Goal: Feedback & Contribution: Contribute content

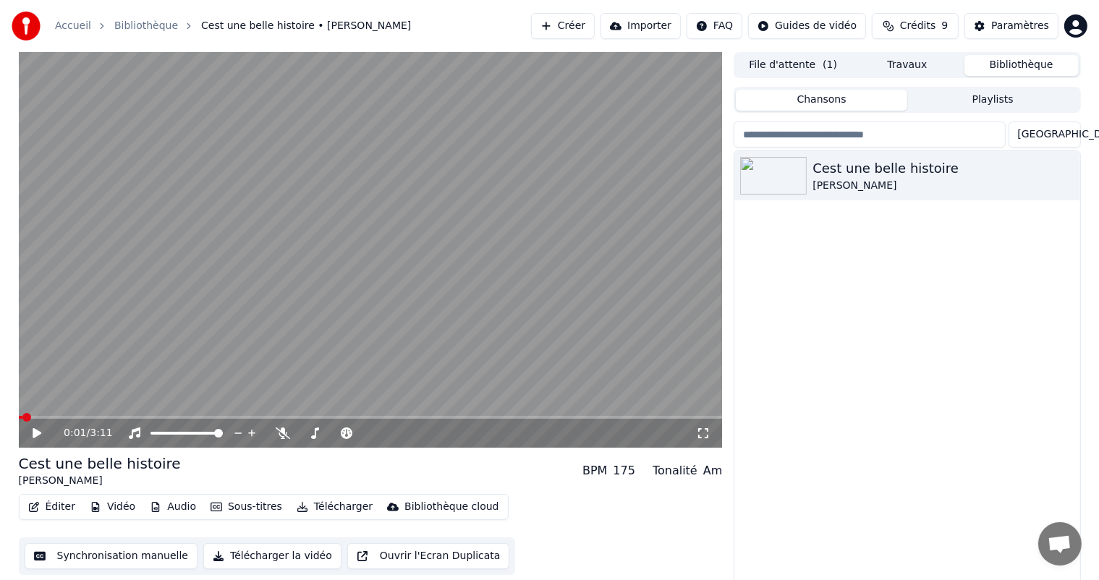
click at [118, 561] on button "Synchronisation manuelle" at bounding box center [112, 556] width 174 height 26
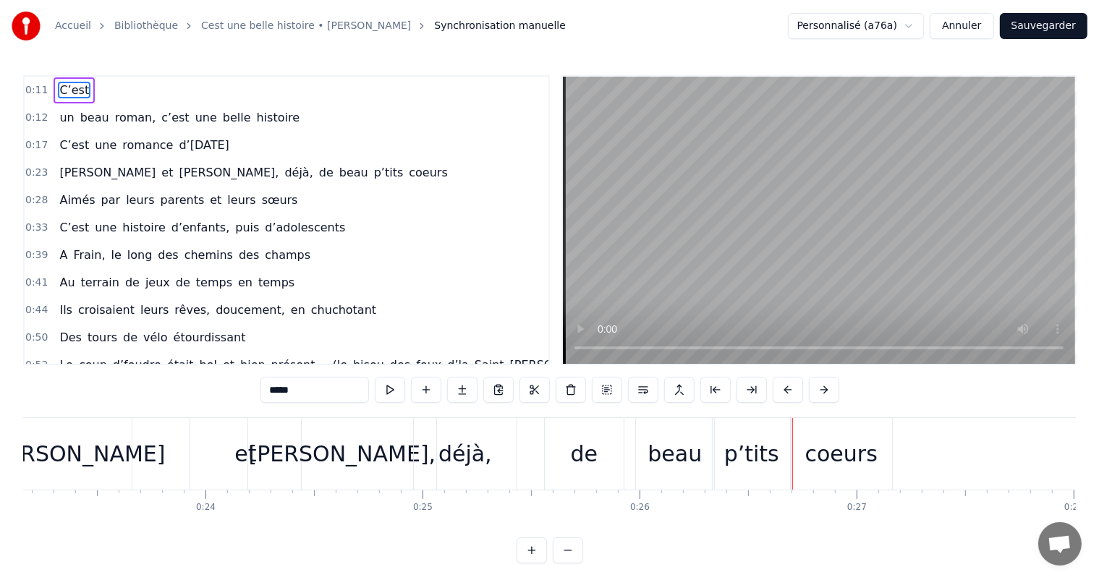
scroll to position [0, 4981]
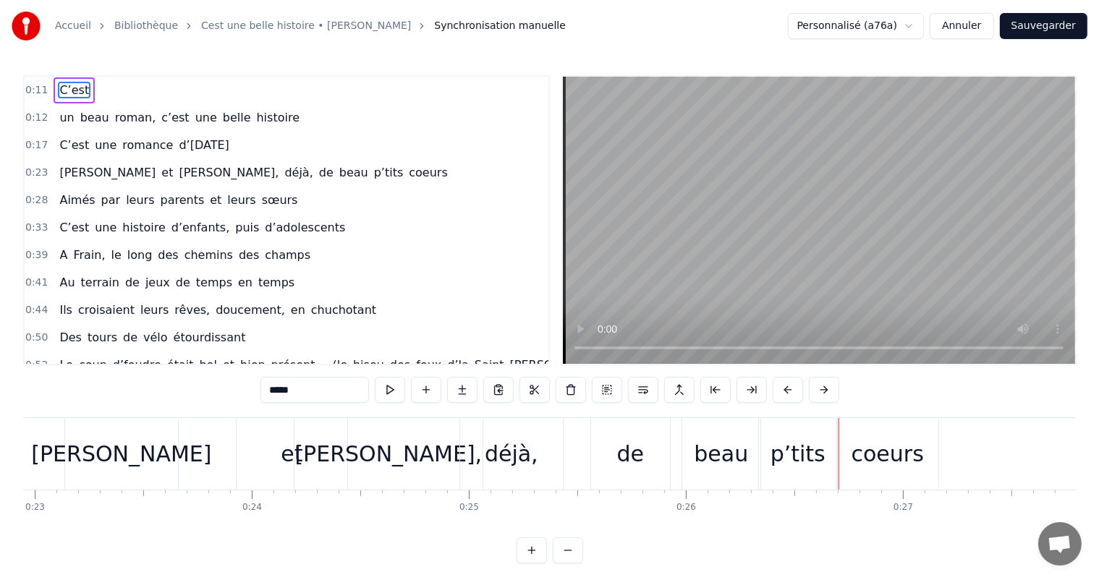
click at [272, 452] on div "et" at bounding box center [292, 454] width 111 height 72
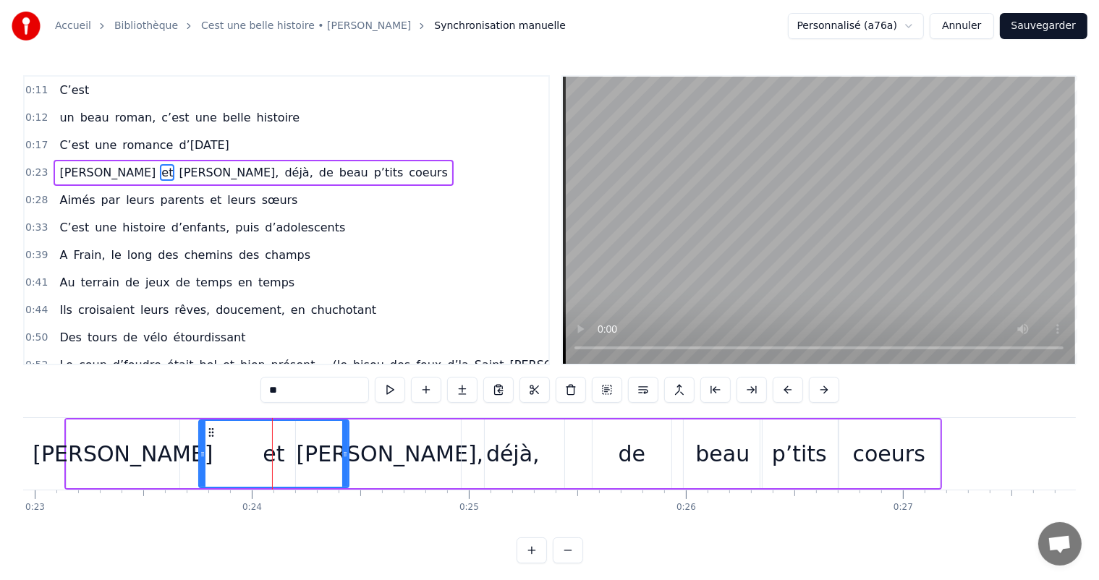
drag, startPoint x: 240, startPoint y: 447, endPoint x: 336, endPoint y: 441, distance: 97.2
click at [200, 447] on div at bounding box center [203, 454] width 6 height 66
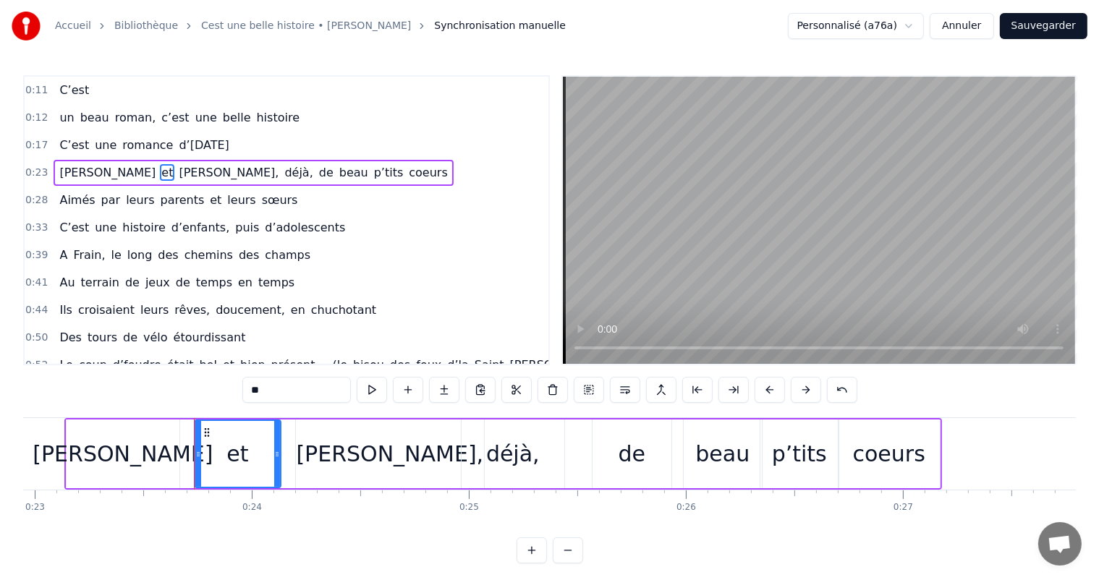
drag, startPoint x: 343, startPoint y: 446, endPoint x: 274, endPoint y: 449, distance: 69.5
click at [274, 449] on div at bounding box center [277, 454] width 6 height 66
click at [356, 452] on div "[PERSON_NAME]," at bounding box center [389, 454] width 187 height 33
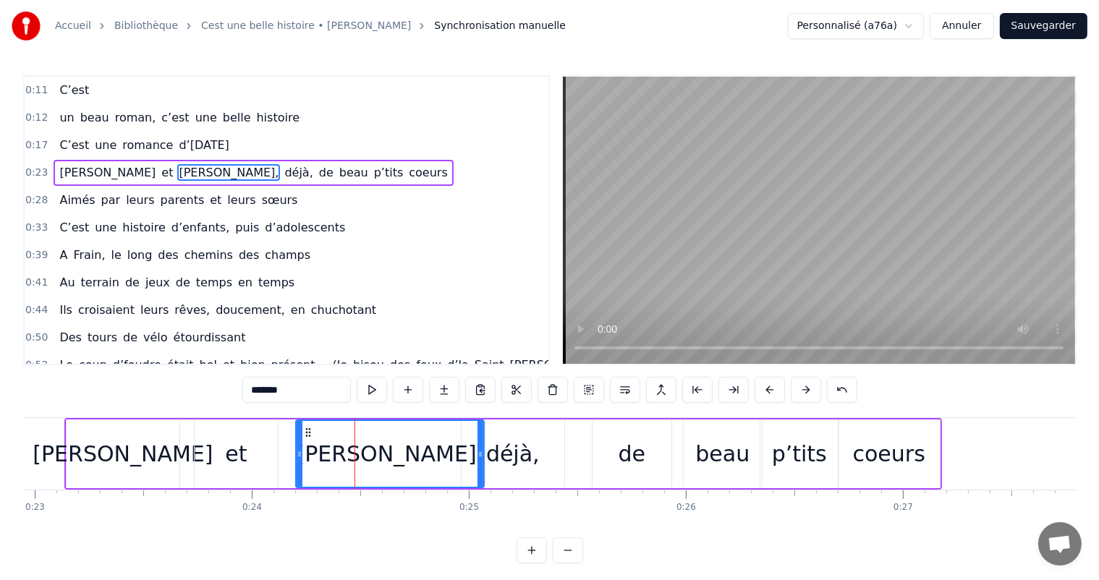
click at [295, 449] on div "[PERSON_NAME]," at bounding box center [390, 454] width 190 height 69
click at [300, 449] on icon at bounding box center [300, 455] width 6 height 12
drag, startPoint x: 300, startPoint y: 449, endPoint x: 271, endPoint y: 452, distance: 29.1
click at [271, 452] on icon at bounding box center [274, 455] width 6 height 12
click at [101, 462] on div "[PERSON_NAME]" at bounding box center [123, 454] width 180 height 33
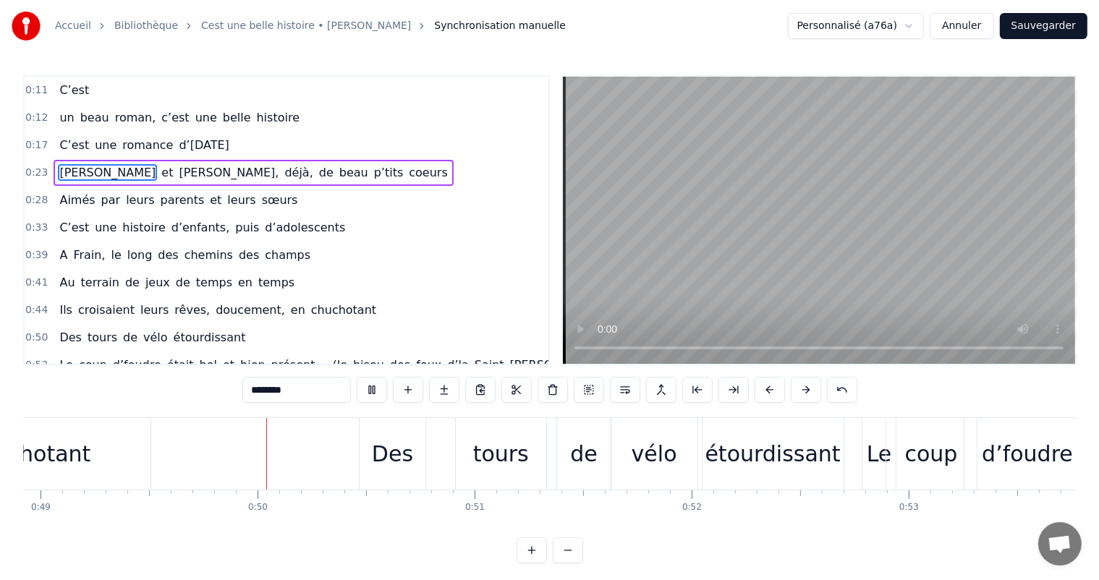
scroll to position [0, 10637]
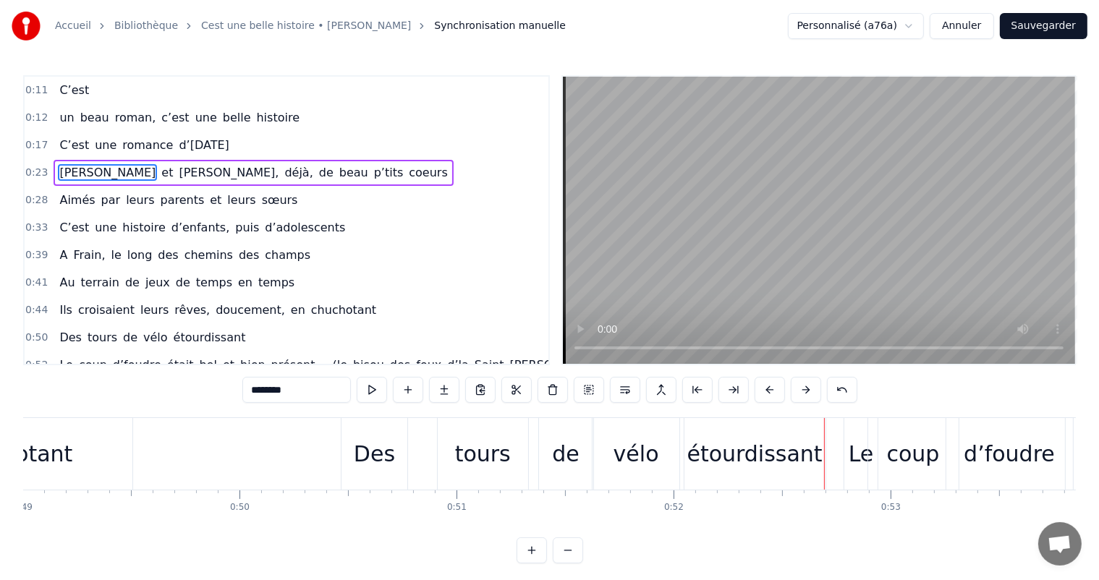
click at [721, 467] on div "étourdissant" at bounding box center [754, 454] width 135 height 33
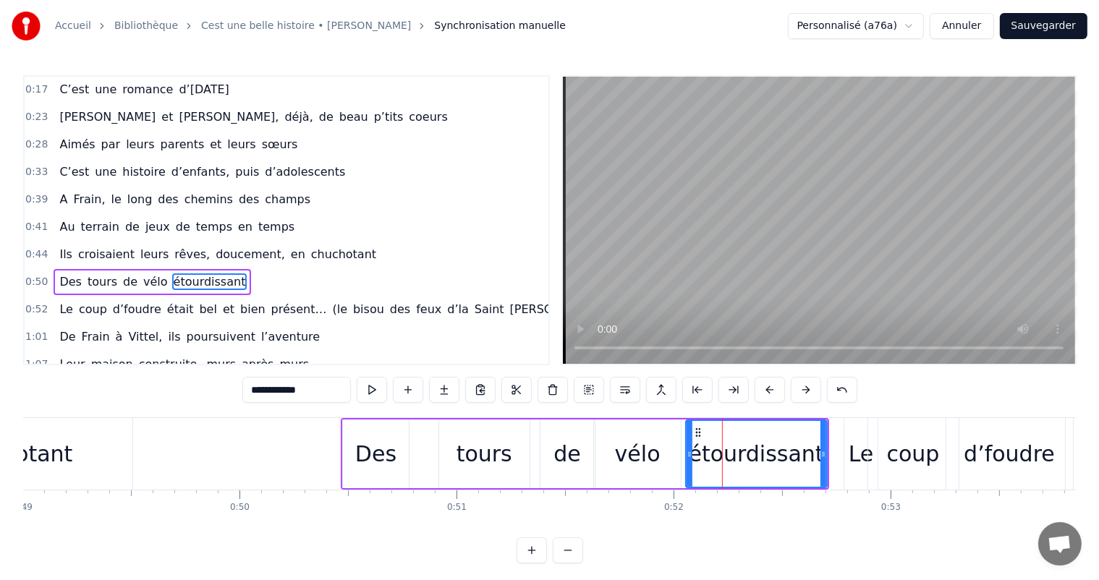
scroll to position [109, 0]
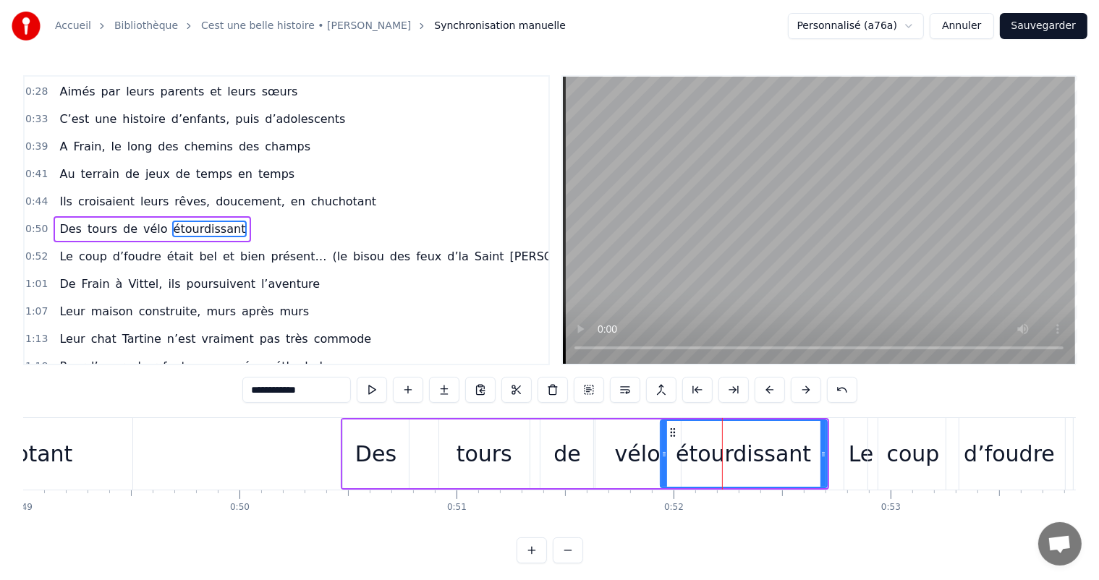
drag, startPoint x: 688, startPoint y: 449, endPoint x: 662, endPoint y: 452, distance: 26.2
click at [662, 452] on icon at bounding box center [664, 455] width 6 height 12
click at [504, 457] on div "tours" at bounding box center [485, 454] width 56 height 33
type input "*****"
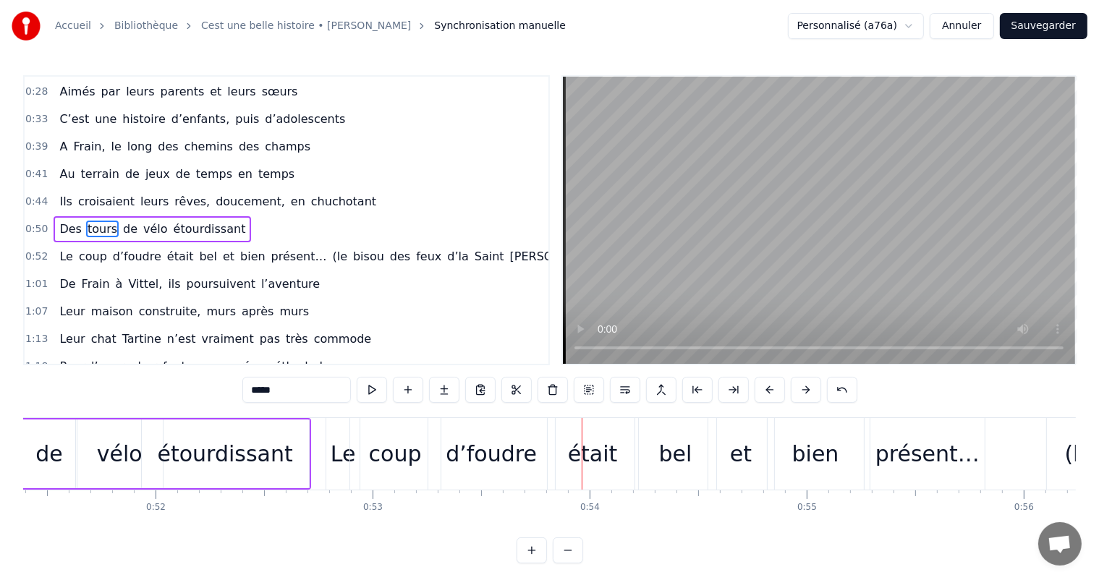
scroll to position [0, 10944]
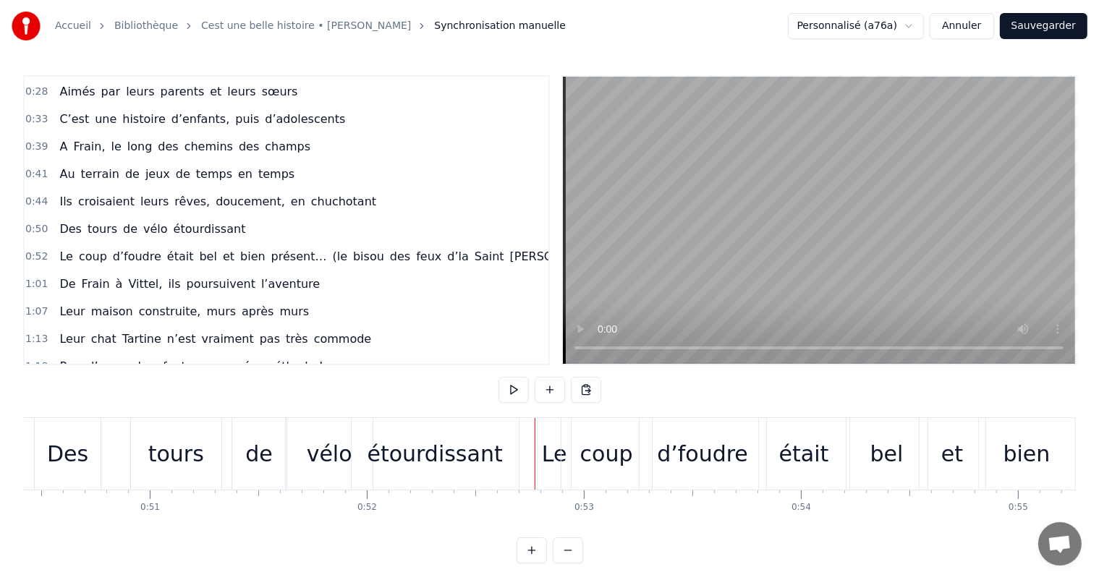
click at [549, 451] on div "Le" at bounding box center [554, 454] width 25 height 33
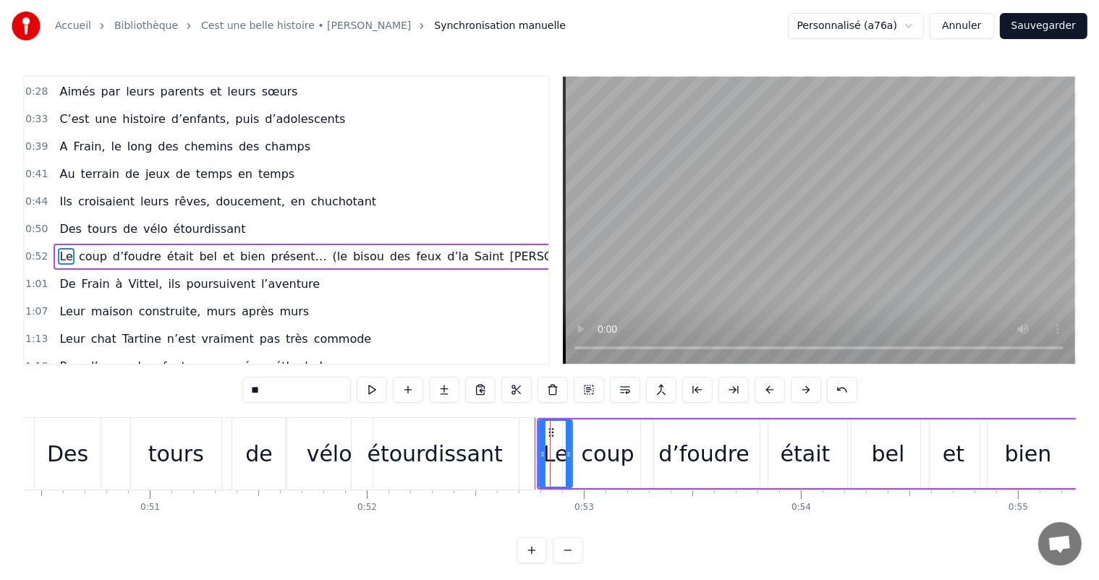
scroll to position [135, 0]
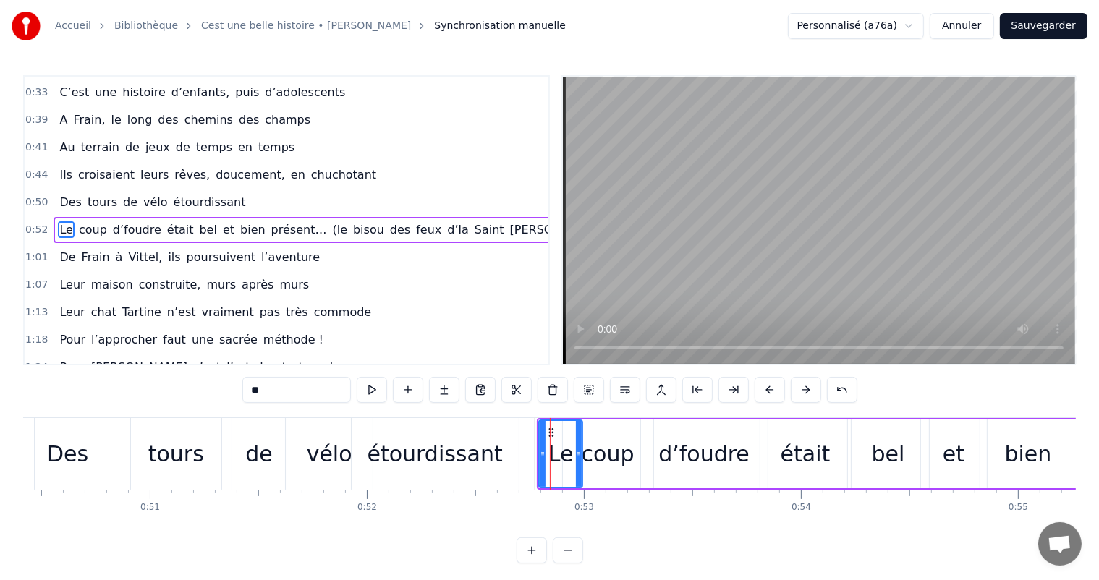
click at [582, 454] on icon at bounding box center [579, 455] width 6 height 12
drag, startPoint x: 541, startPoint y: 452, endPoint x: 575, endPoint y: 454, distance: 33.4
click at [556, 452] on icon at bounding box center [557, 455] width 6 height 12
click at [624, 454] on div "coup" at bounding box center [608, 454] width 53 height 33
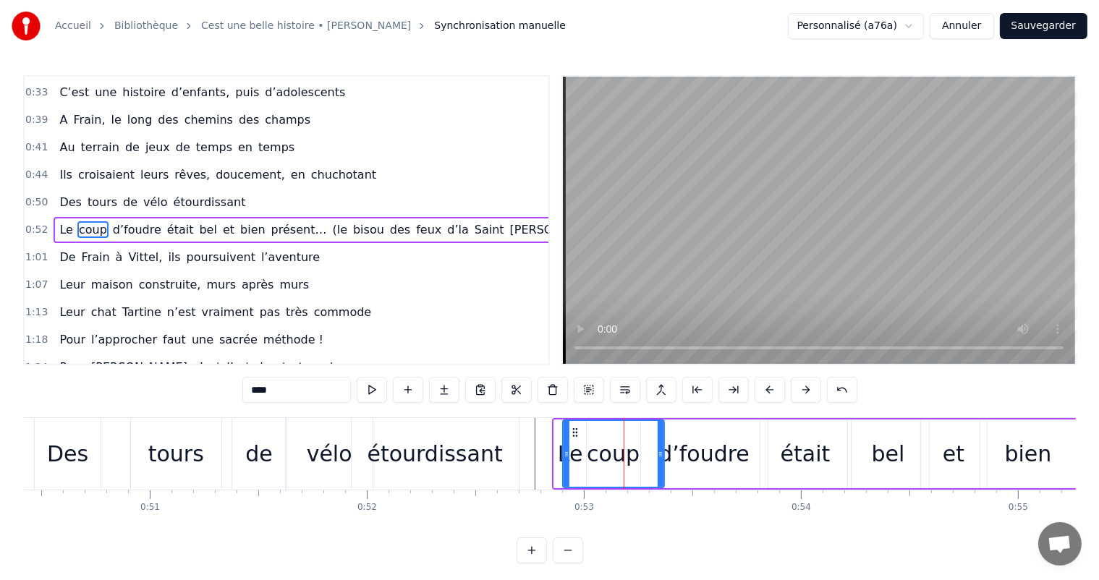
drag, startPoint x: 651, startPoint y: 454, endPoint x: 664, endPoint y: 454, distance: 12.3
click at [664, 454] on icon at bounding box center [661, 455] width 6 height 12
drag, startPoint x: 564, startPoint y: 437, endPoint x: 527, endPoint y: 437, distance: 37.6
click at [593, 443] on div at bounding box center [591, 454] width 6 height 66
click at [478, 443] on div "étourdissant" at bounding box center [435, 454] width 135 height 33
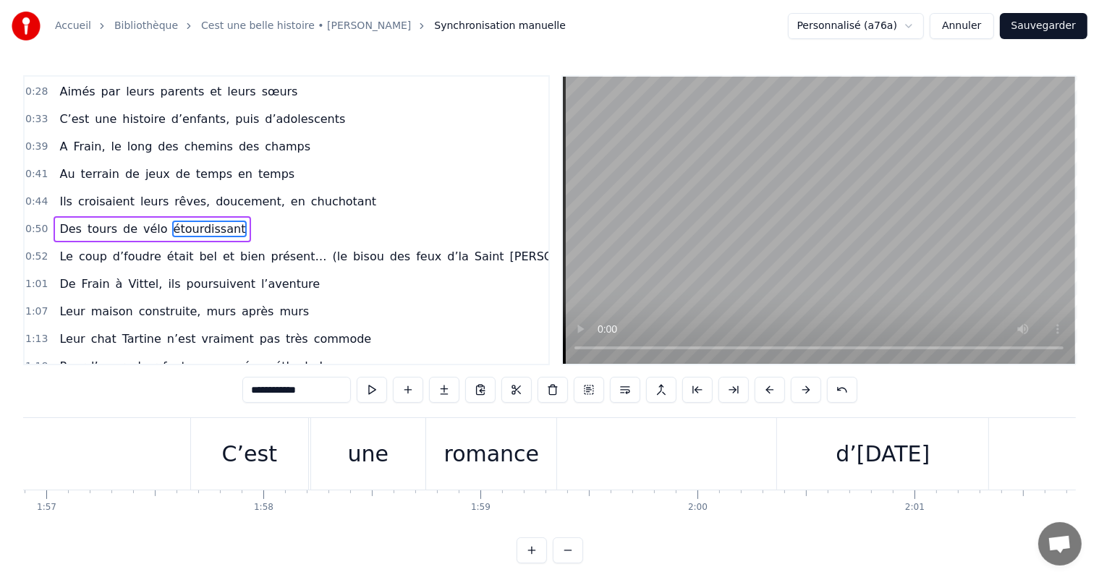
scroll to position [0, 25257]
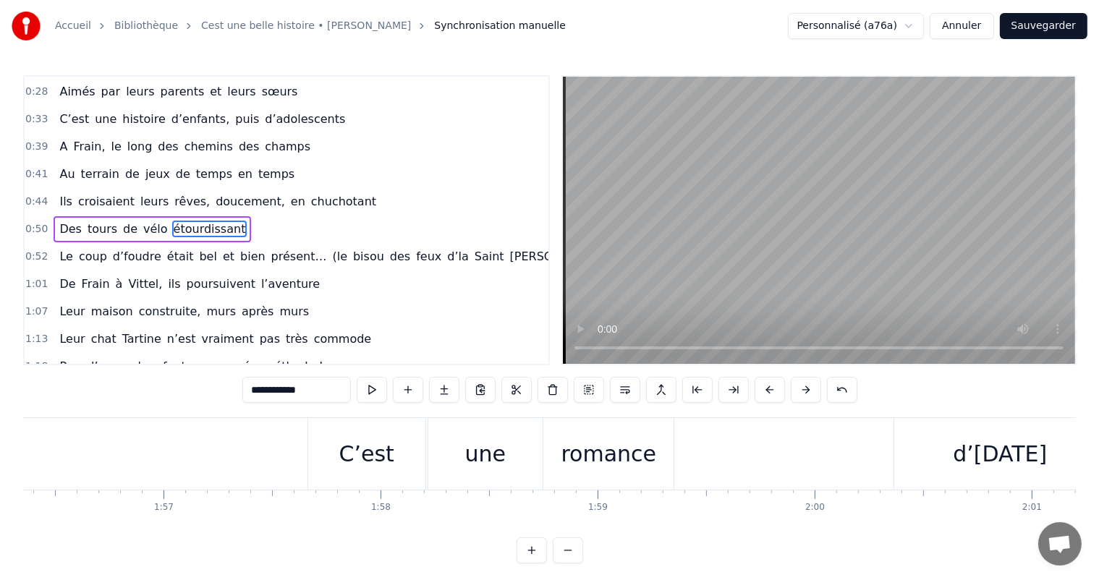
click at [365, 435] on div "C’est" at bounding box center [366, 454] width 117 height 72
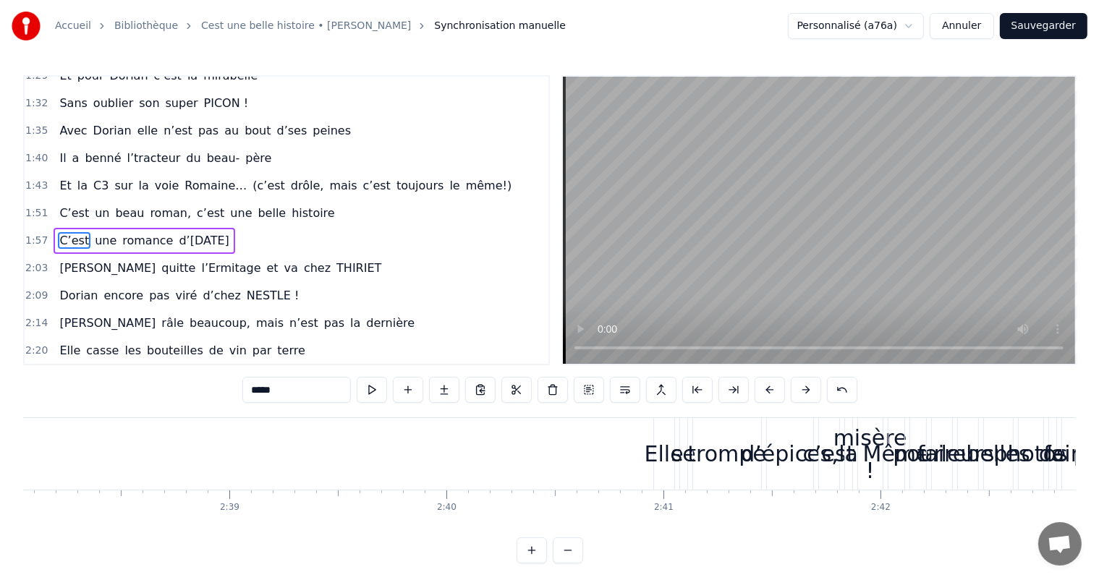
scroll to position [0, 34425]
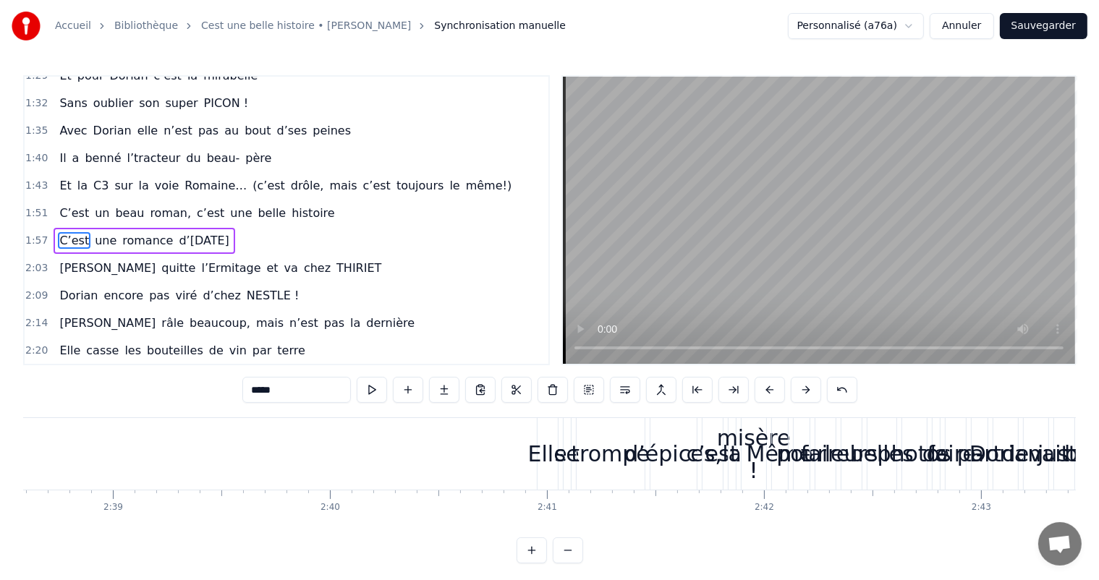
click at [550, 449] on div "Elle" at bounding box center [547, 454] width 39 height 33
type input "****"
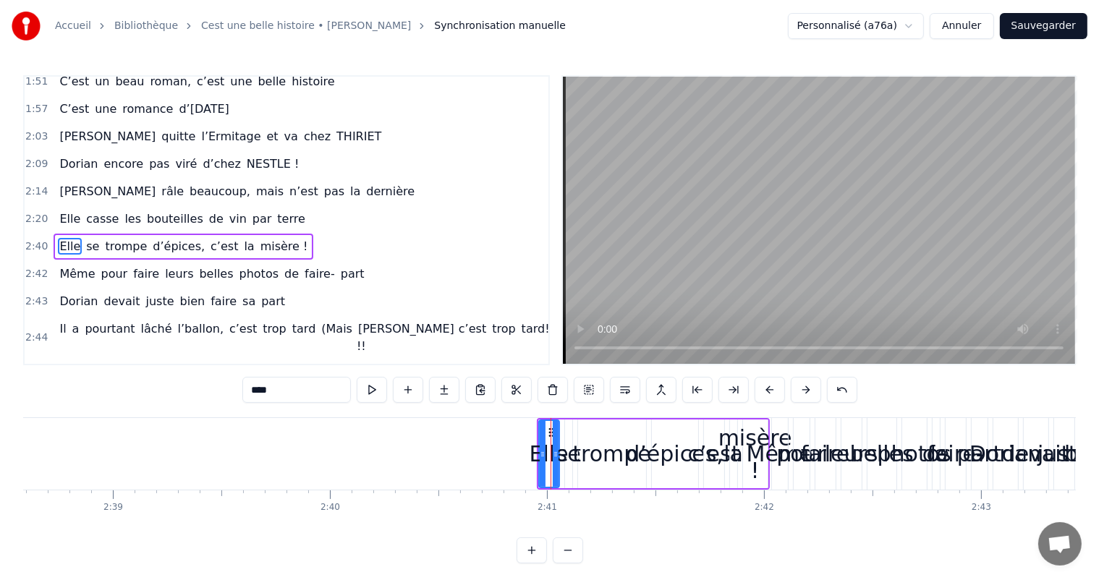
scroll to position [588, 0]
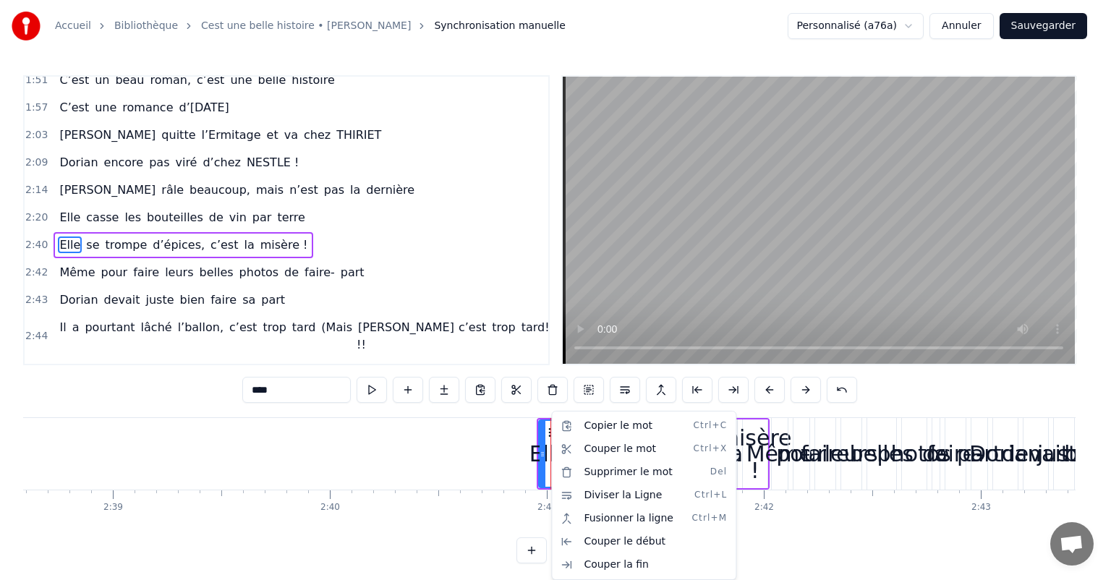
click at [531, 443] on html "Accueil Bibliothèque Cest une belle histoire • [PERSON_NAME] Synchronisation ma…" at bounding box center [555, 293] width 1111 height 587
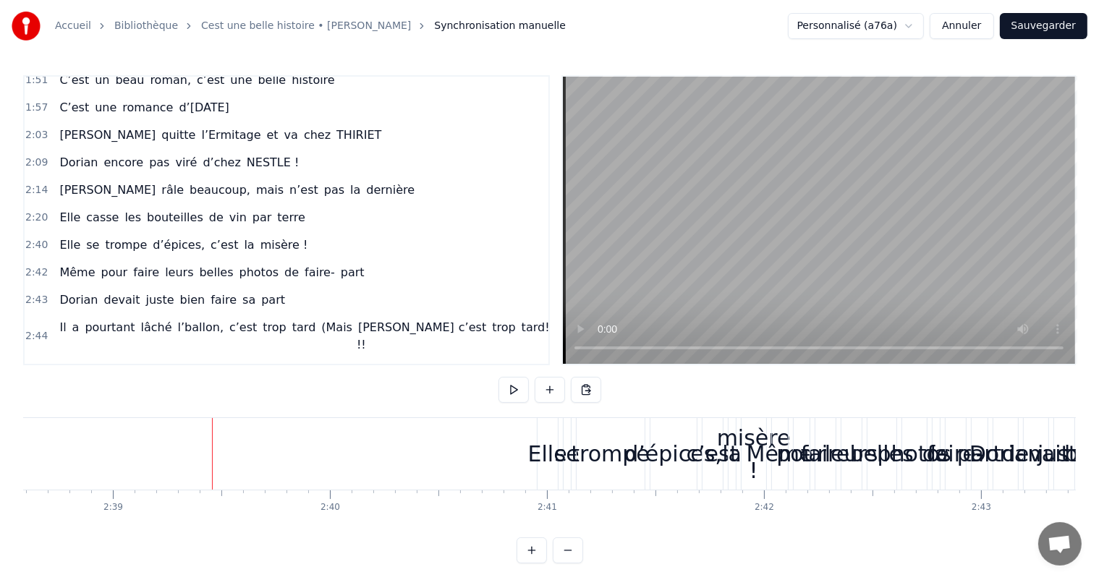
click at [539, 459] on div "Elle" at bounding box center [547, 454] width 39 height 33
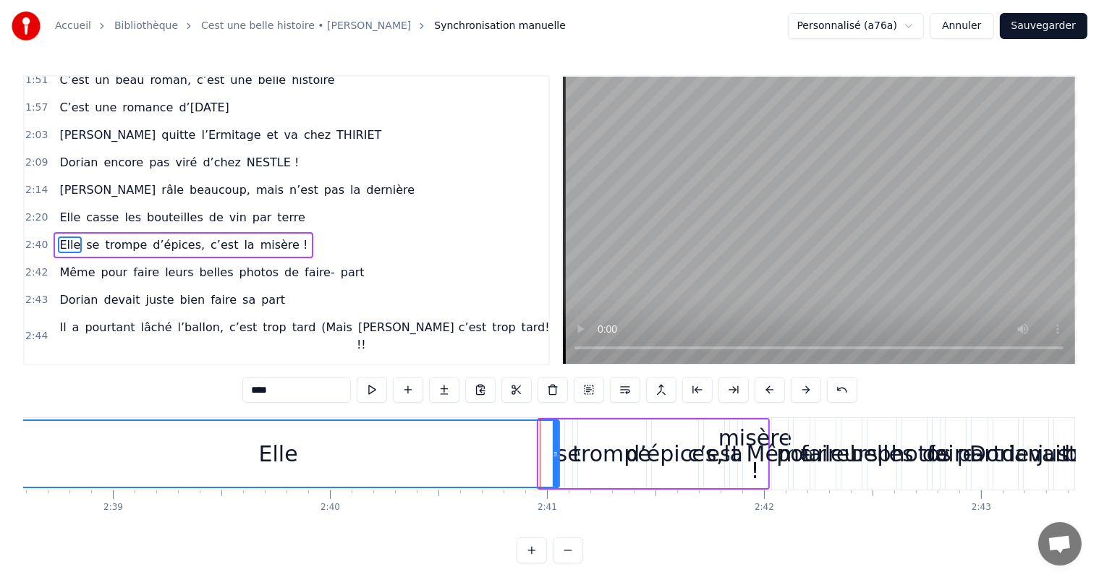
drag, startPoint x: 541, startPoint y: 449, endPoint x: 0, endPoint y: 489, distance: 542.7
click at [0, 489] on div "Accueil Bibliothèque Cest une belle histoire • [PERSON_NAME] Synchronisation ma…" at bounding box center [549, 282] width 1099 height 564
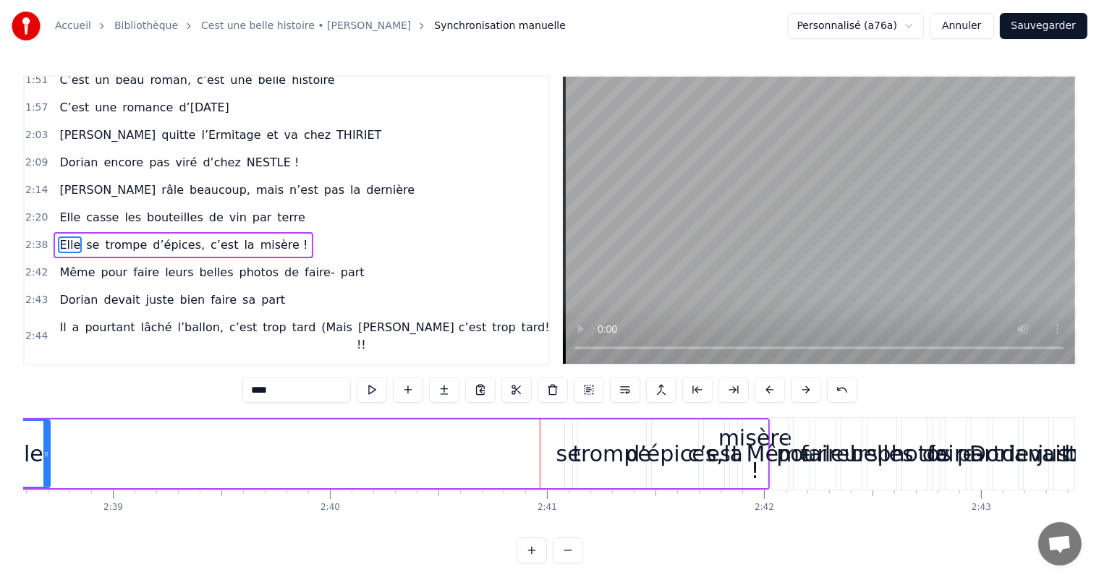
drag, startPoint x: 557, startPoint y: 440, endPoint x: 48, endPoint y: 472, distance: 510.4
click at [48, 472] on div at bounding box center [46, 454] width 6 height 66
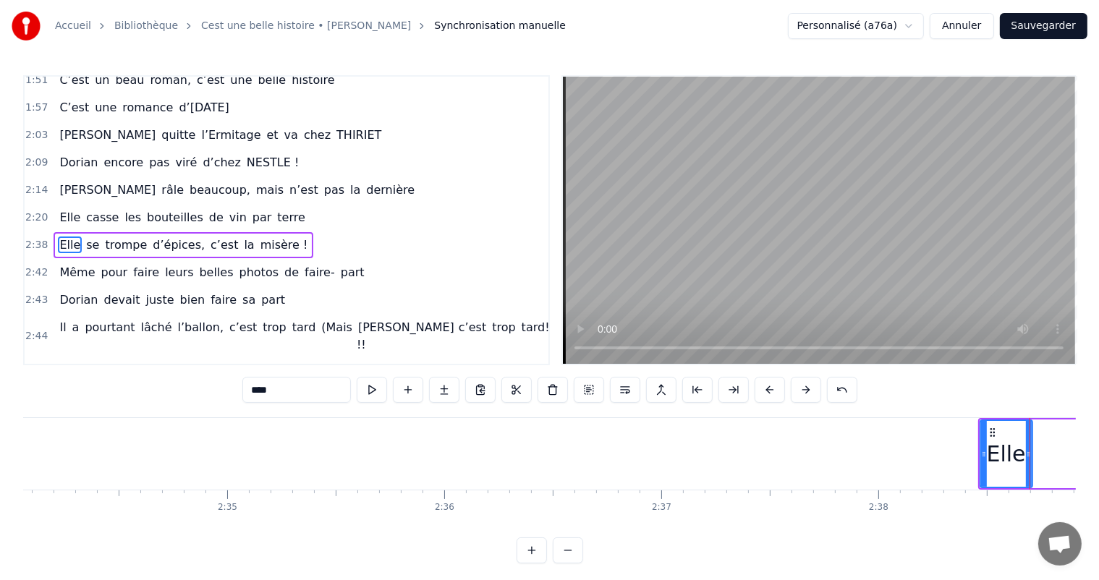
scroll to position [0, 33396]
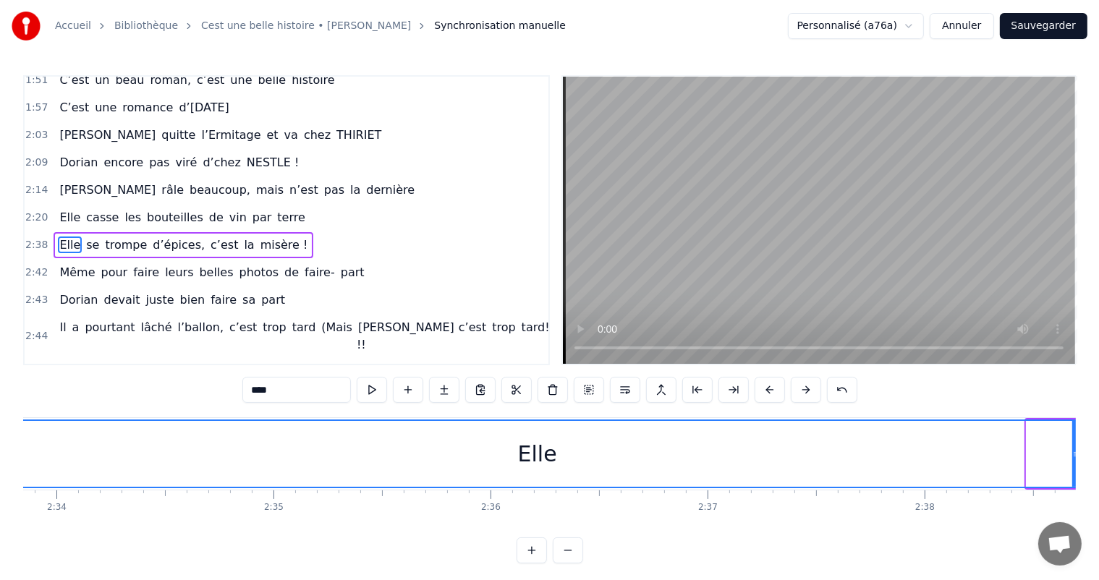
drag, startPoint x: 1030, startPoint y: 452, endPoint x: 0, endPoint y: 535, distance: 1033.7
click at [0, 535] on div "Accueil Bibliothèque Cest une belle histoire • [PERSON_NAME] Synchronisation ma…" at bounding box center [549, 282] width 1099 height 564
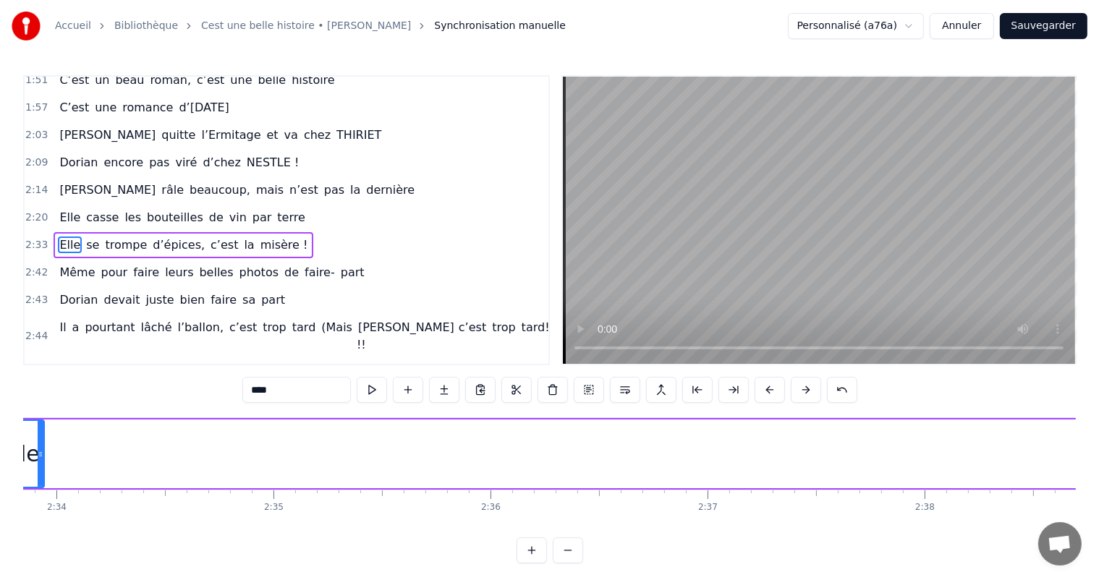
drag, startPoint x: 1074, startPoint y: 436, endPoint x: 39, endPoint y: 511, distance: 1037.5
click at [39, 511] on div "C’est un beau roman, c’est une belle histoire C’est une romance d’[DATE] [PERSO…" at bounding box center [549, 472] width 1053 height 109
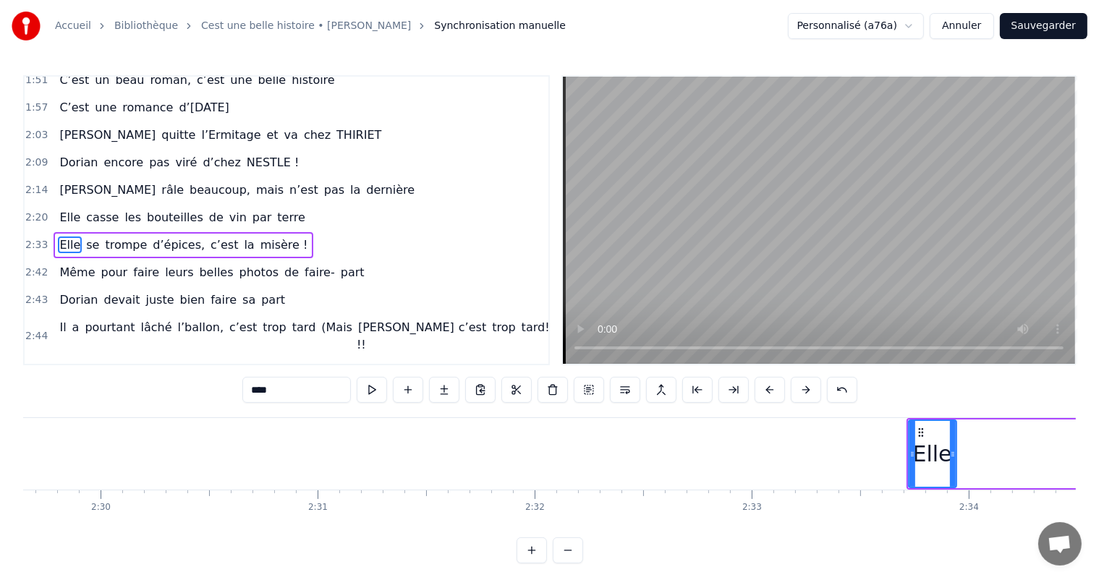
scroll to position [0, 32413]
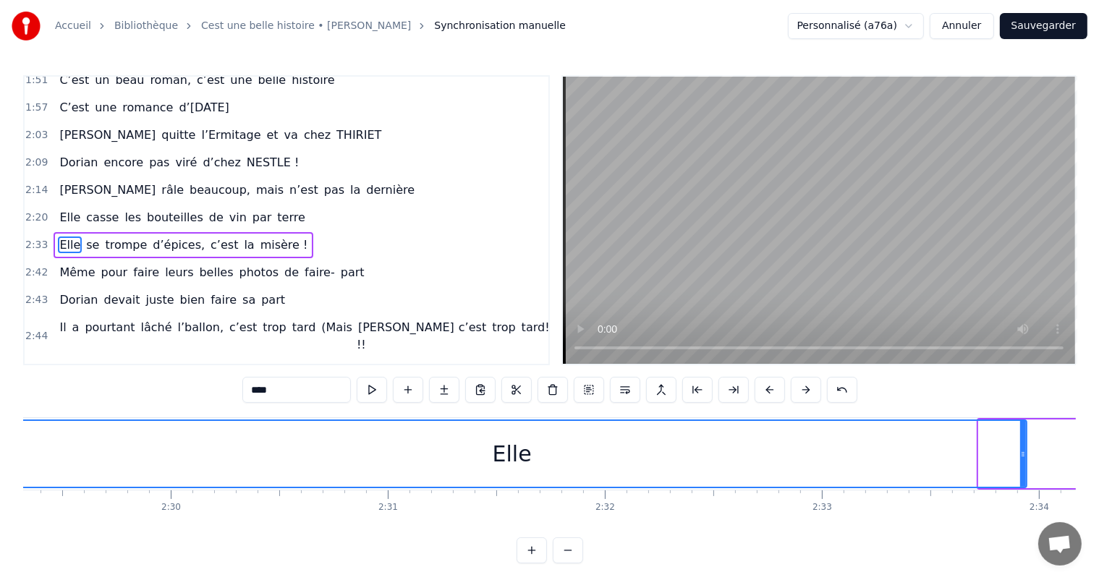
drag, startPoint x: 981, startPoint y: 445, endPoint x: 0, endPoint y: 436, distance: 981.2
click at [0, 436] on div "Accueil Bibliothèque Cest une belle histoire • [PERSON_NAME] Synchronisation ma…" at bounding box center [549, 282] width 1099 height 564
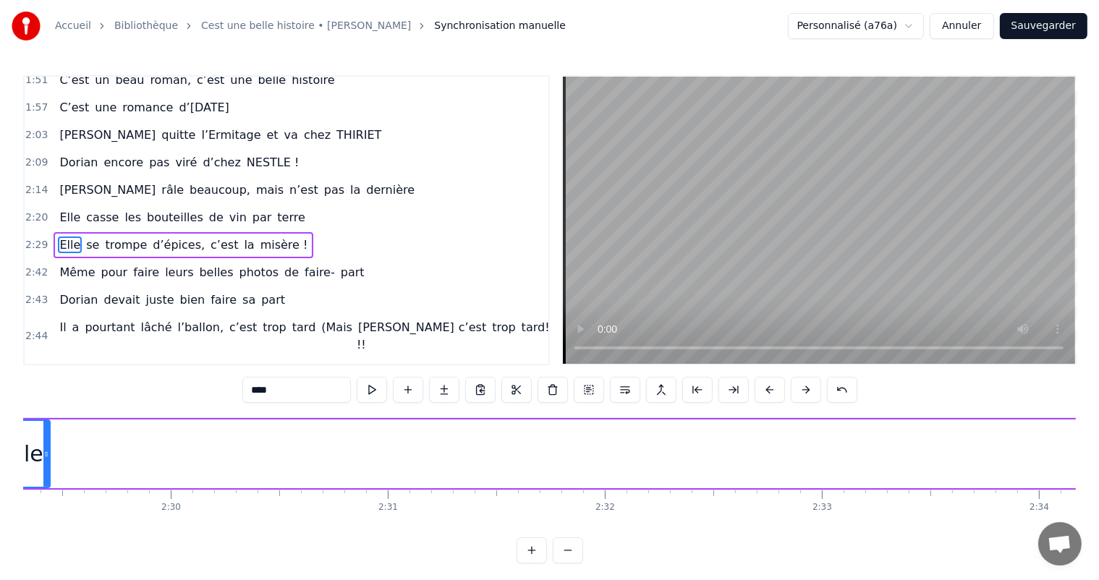
drag, startPoint x: 1023, startPoint y: 454, endPoint x: 46, endPoint y: 486, distance: 977.4
click at [46, 486] on div at bounding box center [46, 454] width 6 height 66
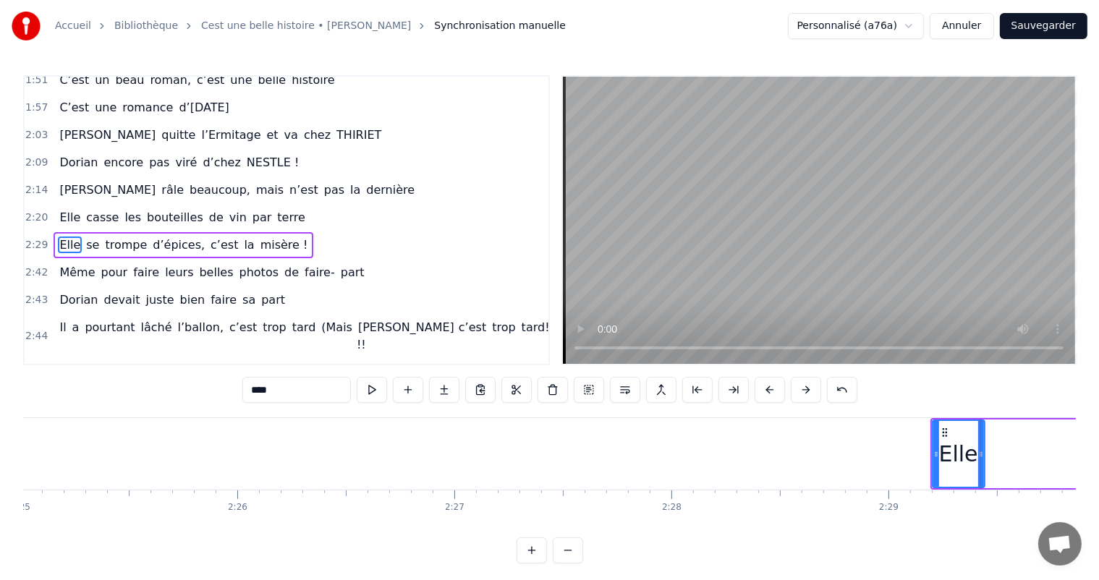
scroll to position [0, 31432]
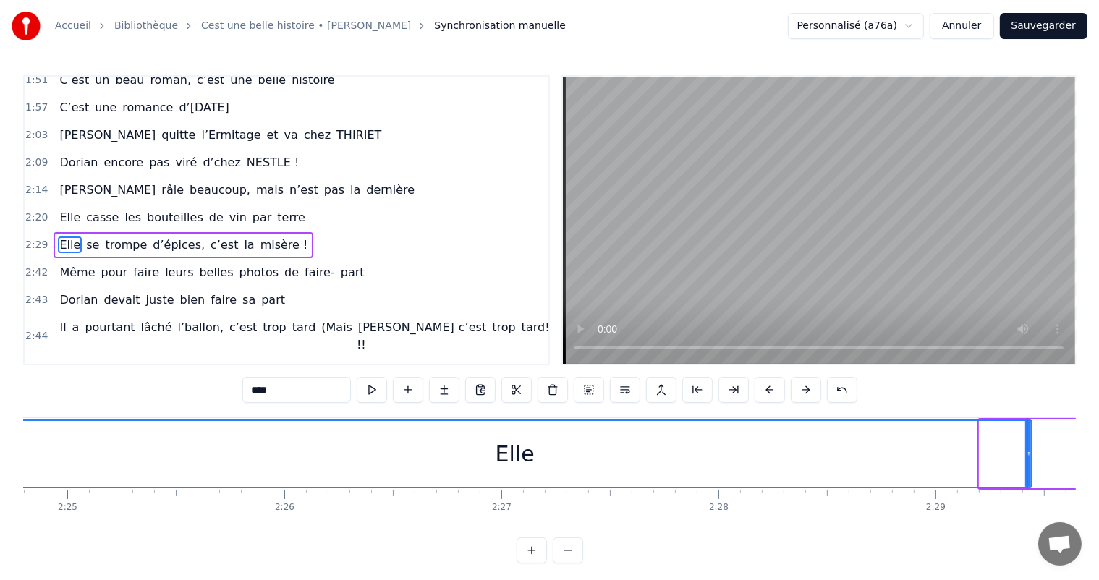
drag, startPoint x: 981, startPoint y: 449, endPoint x: 0, endPoint y: 507, distance: 982.8
click at [0, 507] on div "Accueil Bibliothèque Cest une belle histoire • [PERSON_NAME] Synchronisation ma…" at bounding box center [549, 282] width 1099 height 564
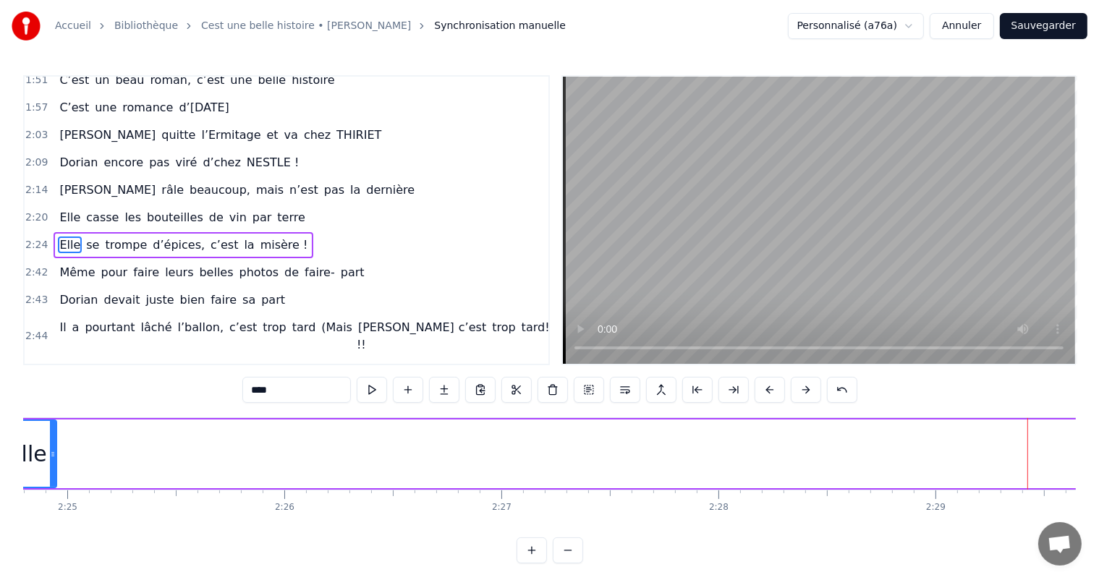
drag, startPoint x: 1030, startPoint y: 438, endPoint x: 54, endPoint y: 495, distance: 977.0
click at [54, 495] on div "C’est un beau roman, c’est une belle histoire C’est une romance d’[DATE] [PERSO…" at bounding box center [549, 472] width 1053 height 109
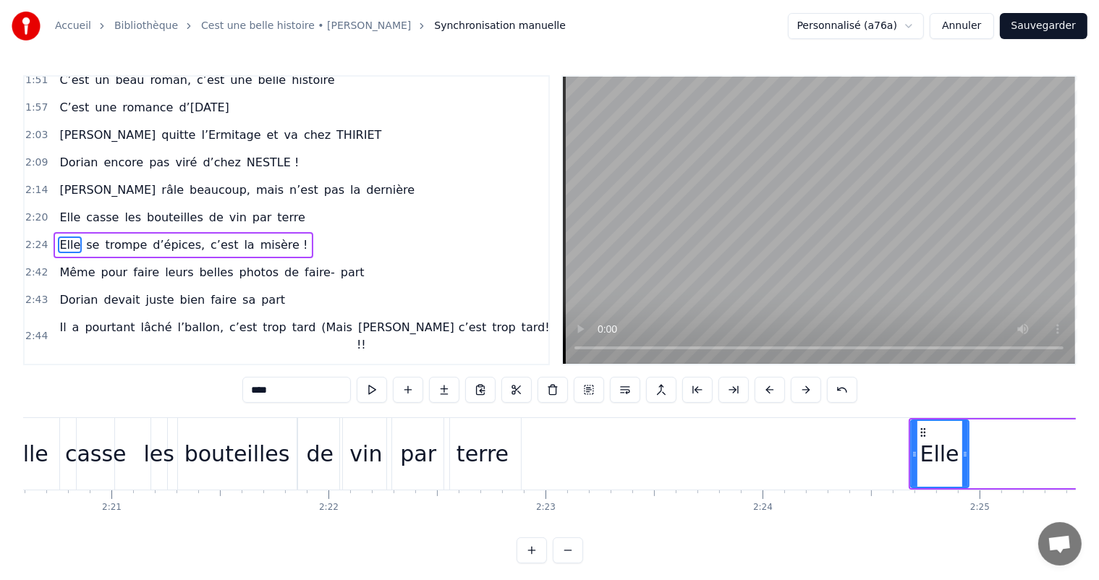
scroll to position [0, 30543]
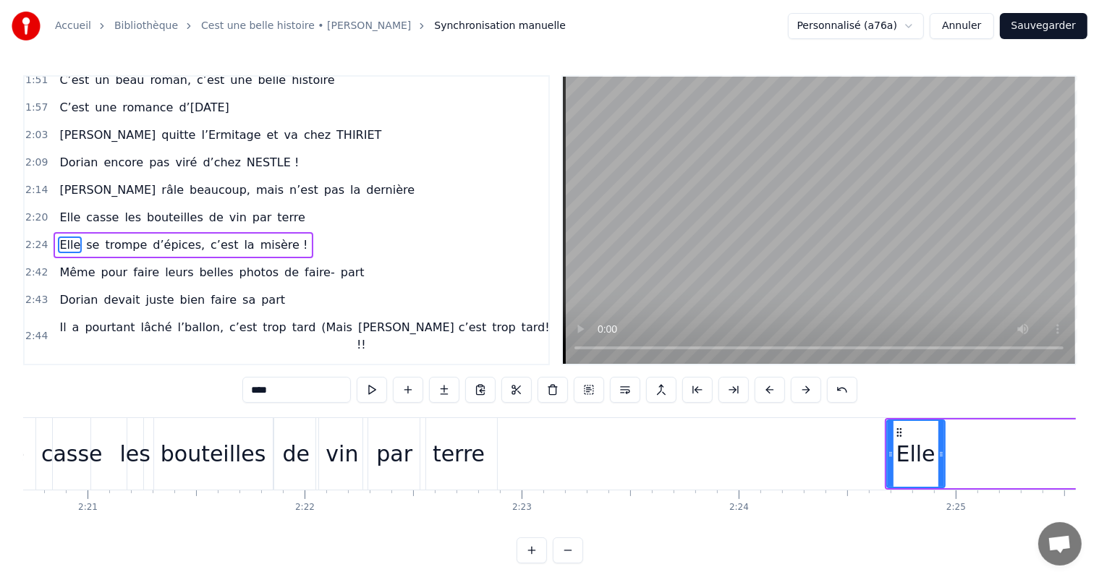
click at [237, 449] on div "bouteilles" at bounding box center [214, 454] width 106 height 33
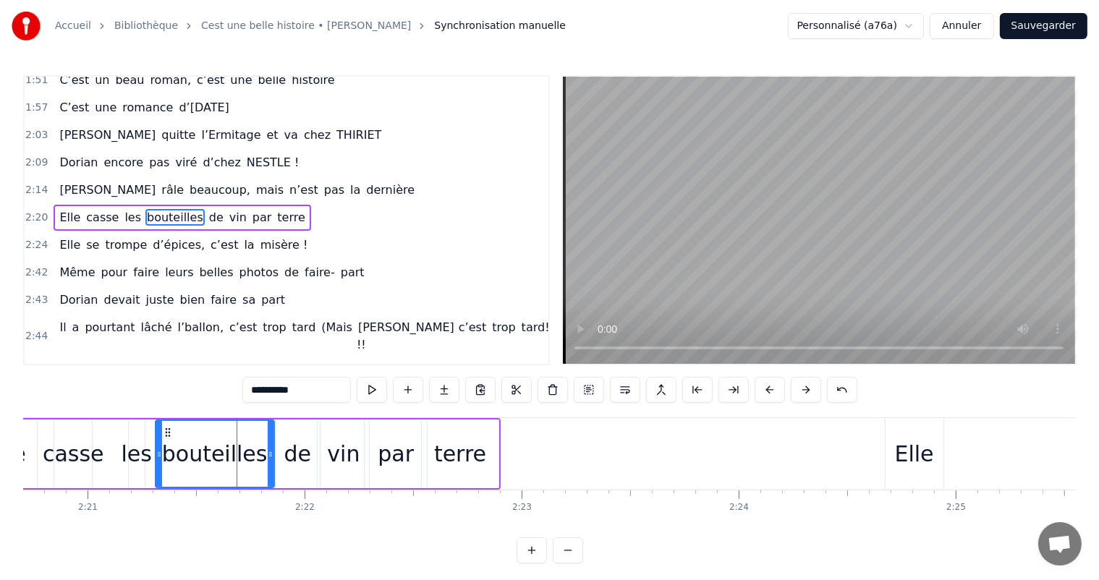
scroll to position [561, 0]
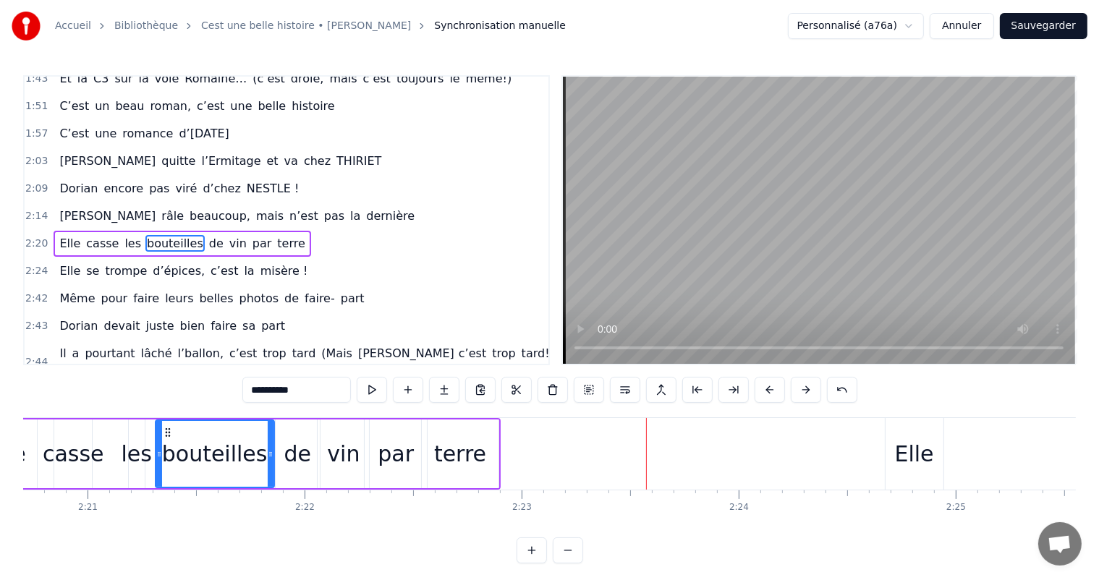
click at [922, 450] on div "Elle" at bounding box center [914, 454] width 39 height 33
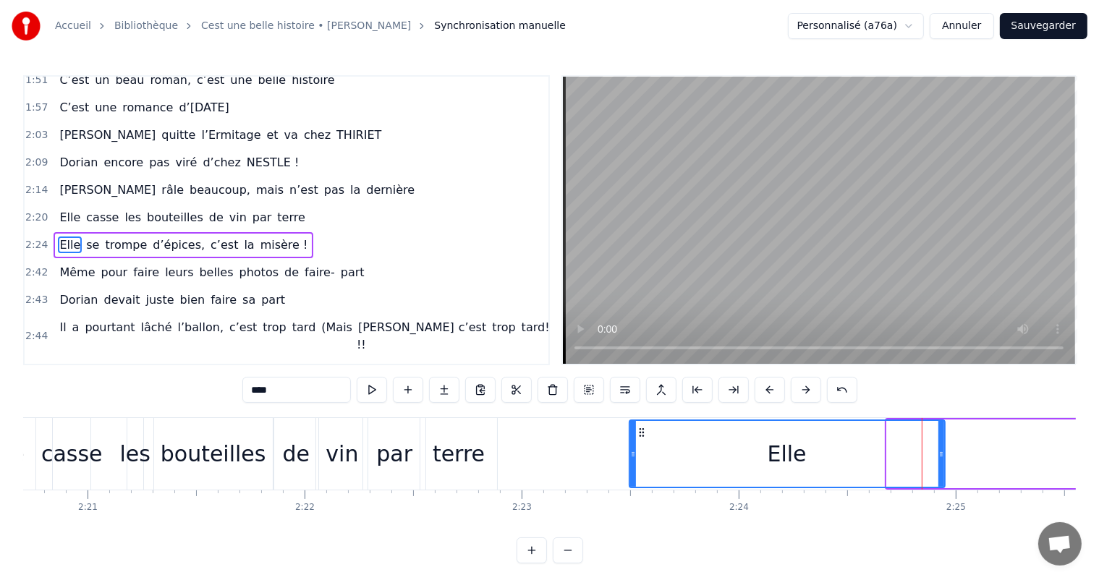
drag, startPoint x: 889, startPoint y: 446, endPoint x: 632, endPoint y: 462, distance: 257.3
click at [632, 462] on div at bounding box center [633, 454] width 6 height 66
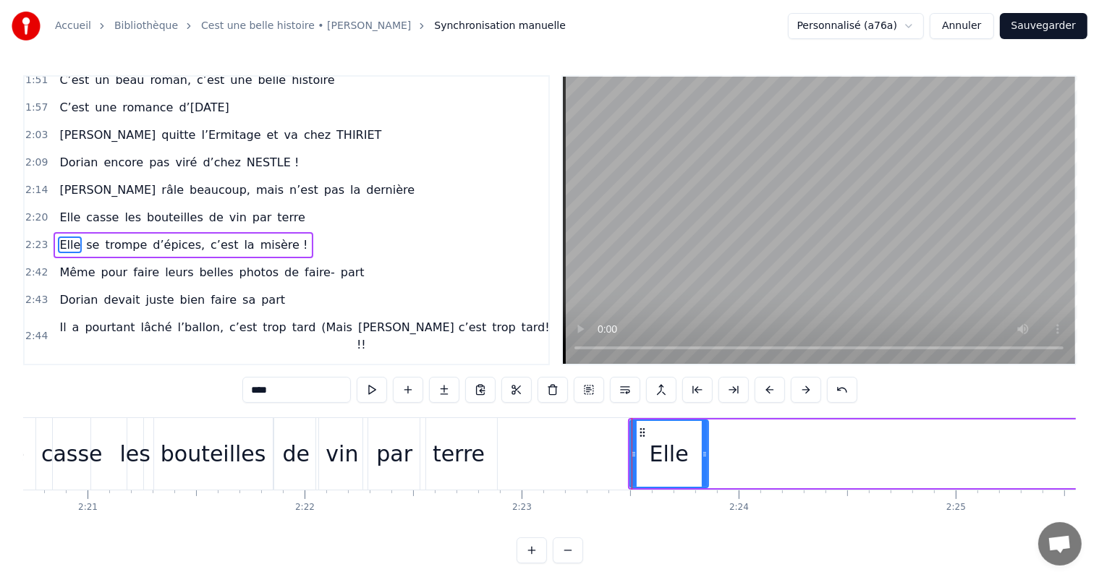
drag, startPoint x: 941, startPoint y: 452, endPoint x: 706, endPoint y: 478, distance: 235.8
click at [706, 478] on div at bounding box center [705, 454] width 6 height 66
click at [302, 466] on div "de" at bounding box center [296, 454] width 27 height 33
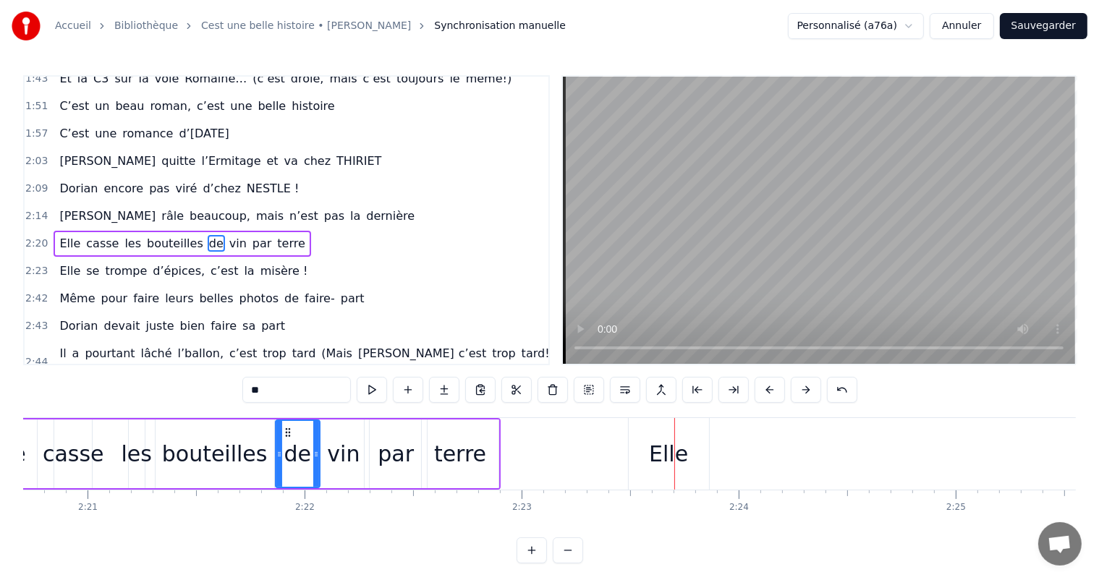
click at [685, 434] on div "Elle" at bounding box center [669, 454] width 80 height 72
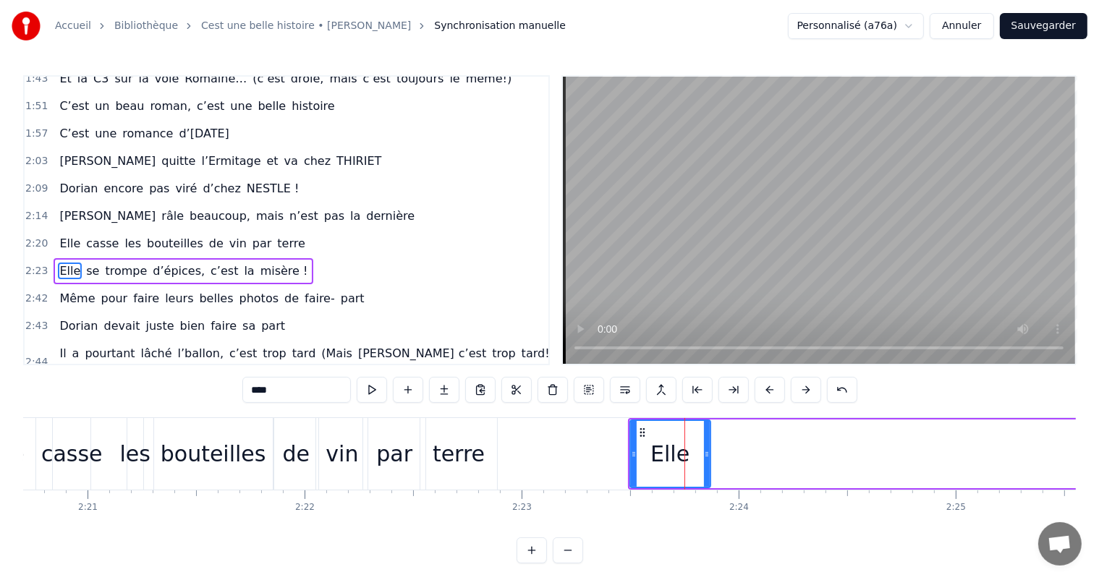
scroll to position [588, 0]
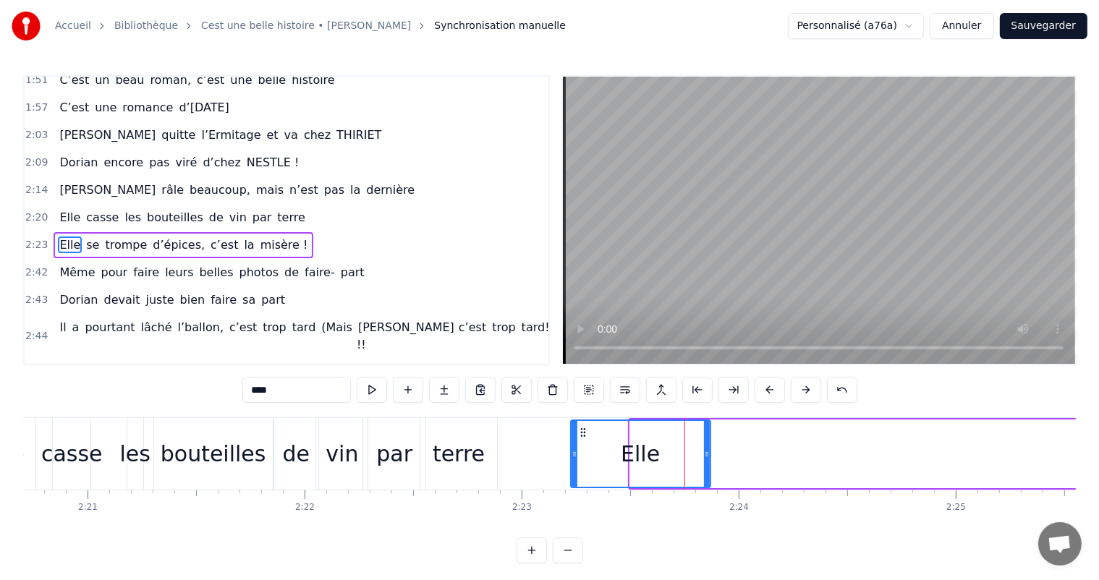
drag, startPoint x: 631, startPoint y: 441, endPoint x: 682, endPoint y: 427, distance: 53.4
click at [573, 454] on div at bounding box center [575, 454] width 6 height 66
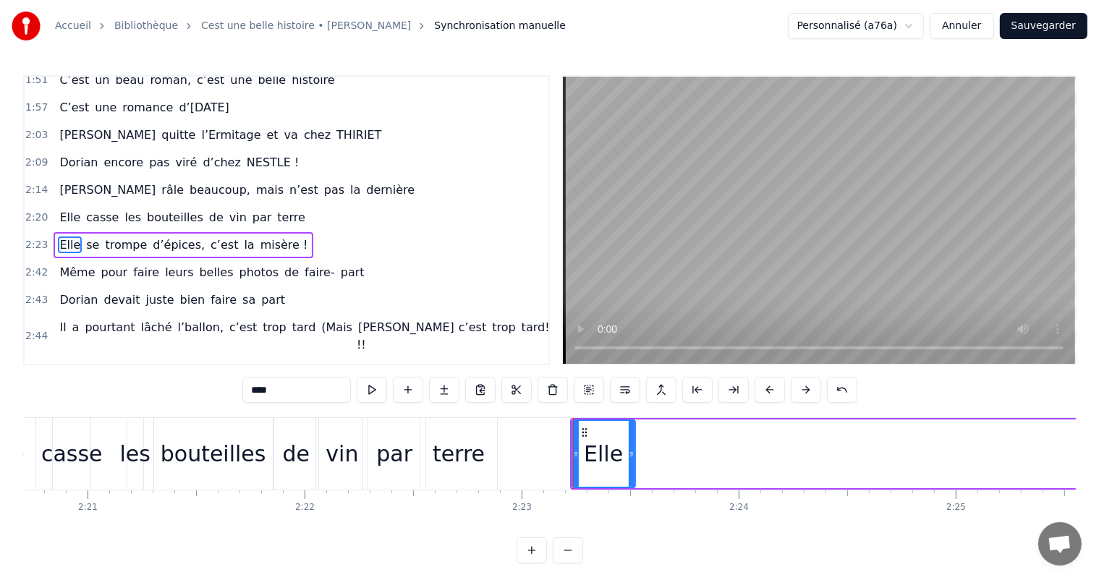
drag, startPoint x: 705, startPoint y: 433, endPoint x: 630, endPoint y: 438, distance: 75.4
click at [630, 438] on div at bounding box center [632, 454] width 6 height 66
click at [405, 461] on div "par" at bounding box center [394, 454] width 36 height 33
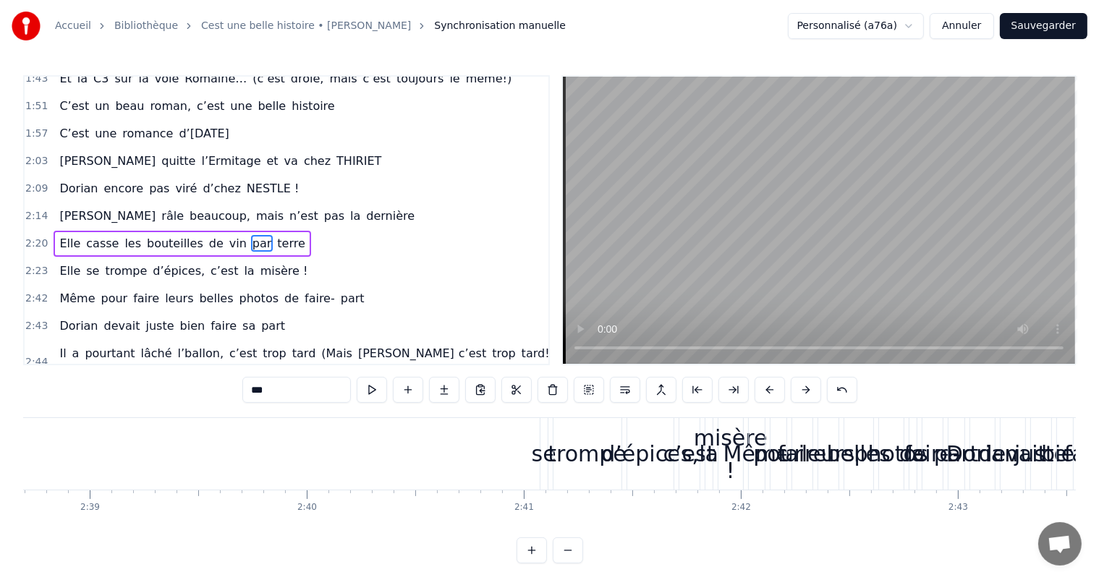
scroll to position [0, 34402]
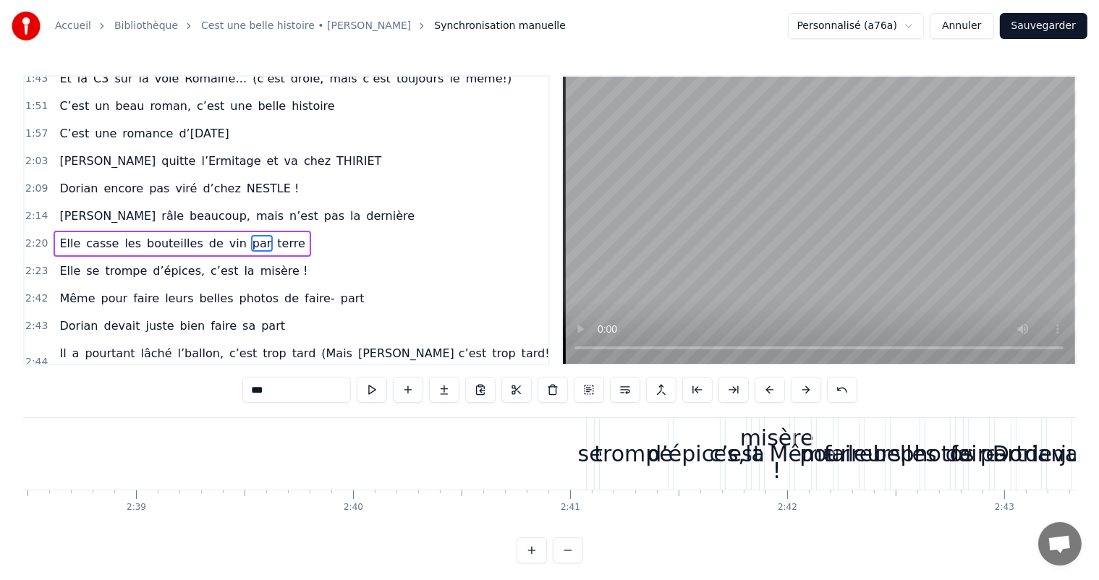
click at [589, 445] on div "se" at bounding box center [590, 454] width 25 height 33
type input "**"
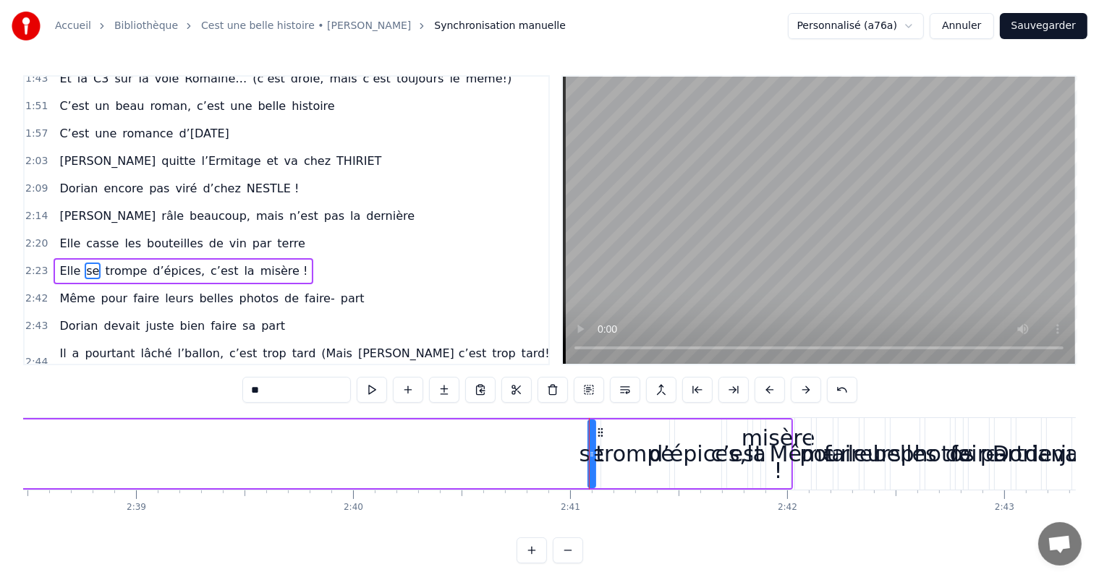
scroll to position [588, 0]
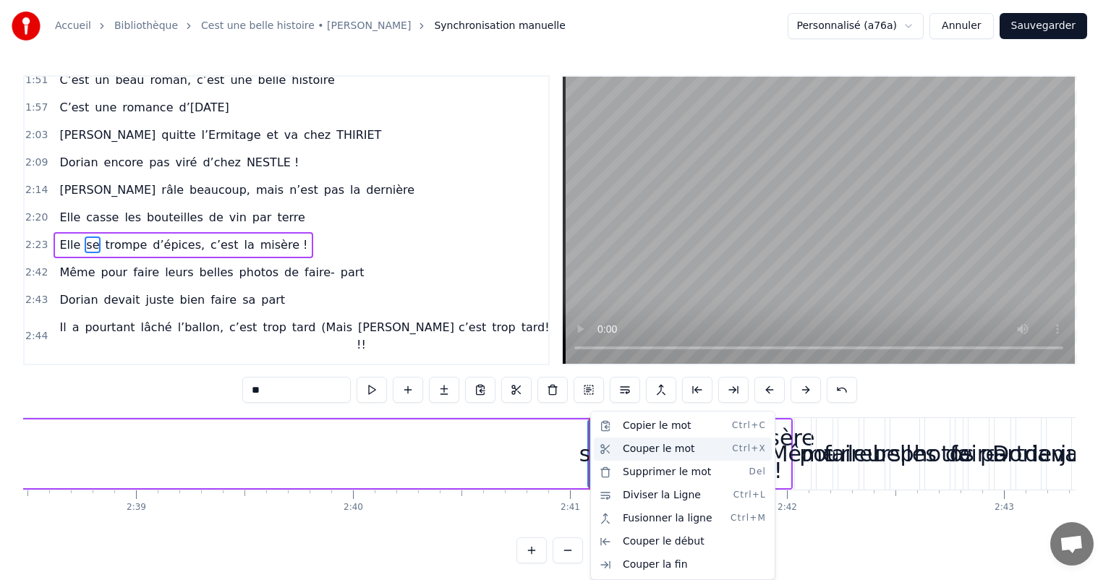
click at [636, 446] on div "Couper le mot Ctrl+X" at bounding box center [683, 449] width 178 height 23
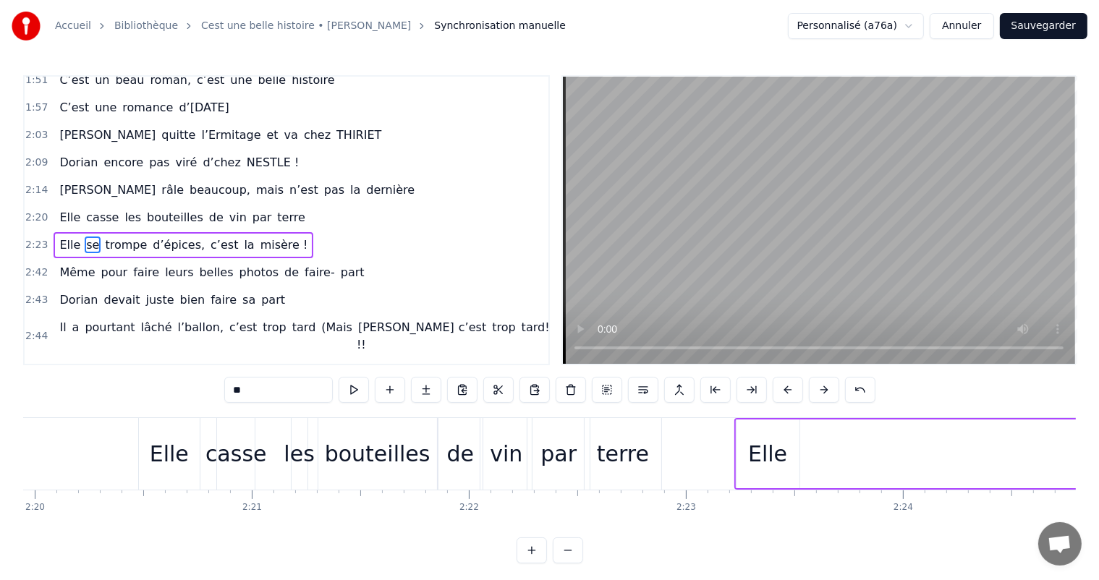
scroll to position [0, 30707]
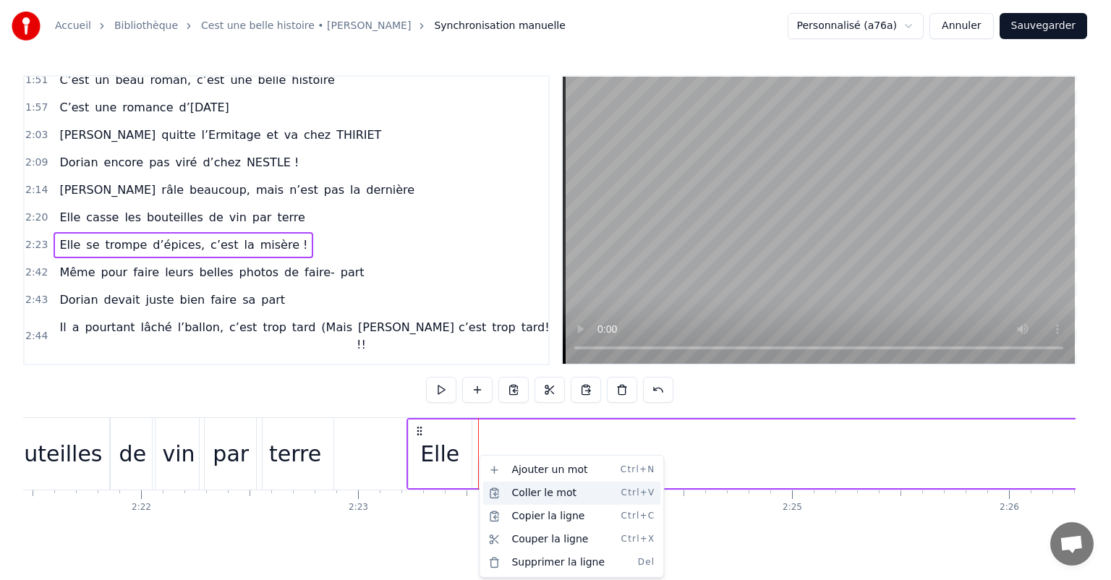
click at [512, 491] on div "Coller le mot Ctrl+V" at bounding box center [572, 493] width 178 height 23
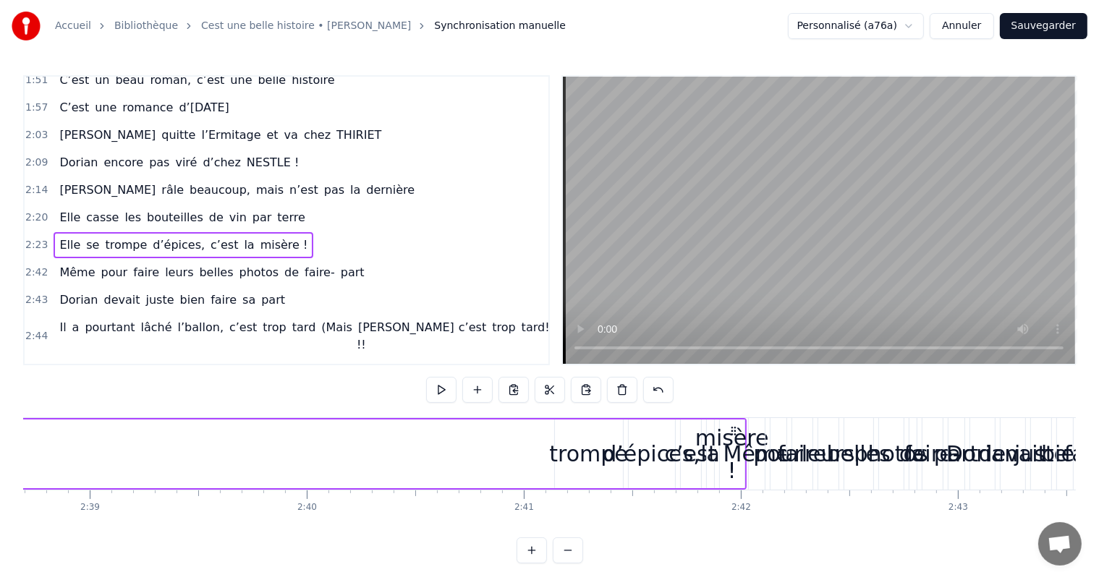
scroll to position [0, 34355]
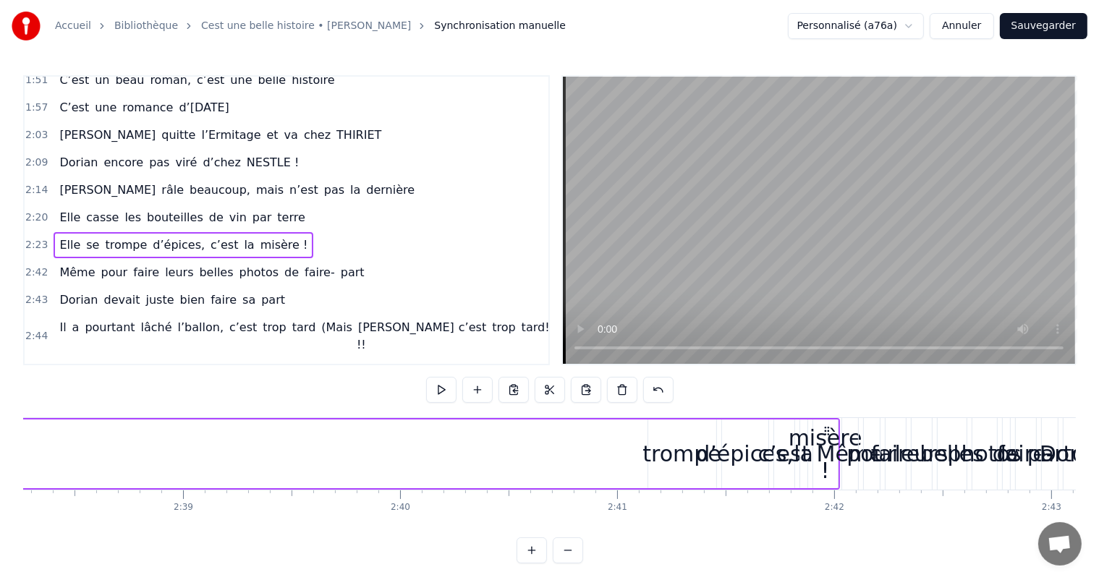
click at [677, 434] on div "trompe" at bounding box center [682, 454] width 68 height 69
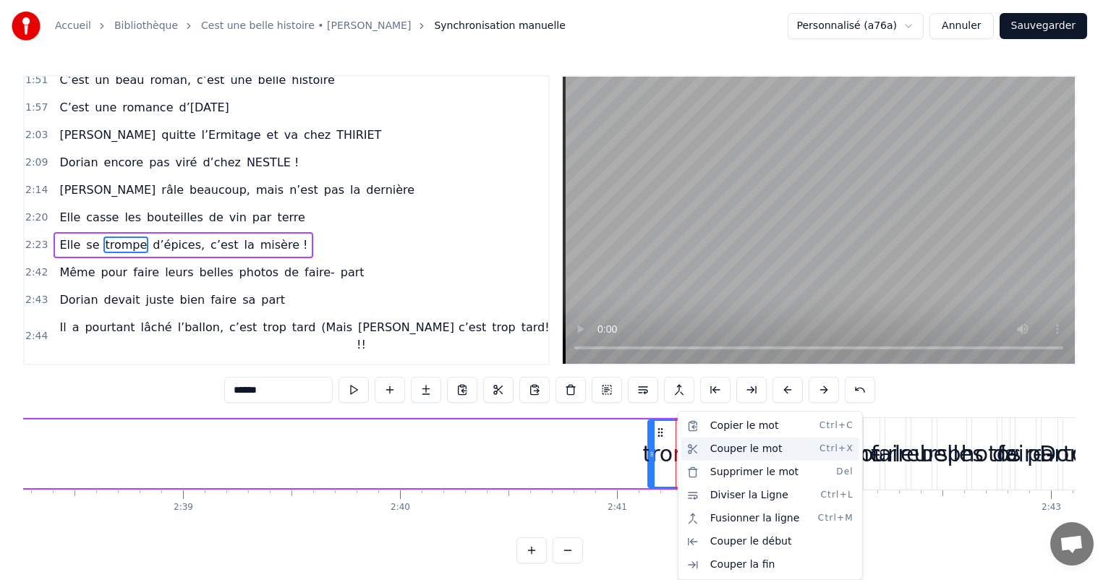
click at [732, 449] on div "Couper le mot Ctrl+X" at bounding box center [771, 449] width 178 height 23
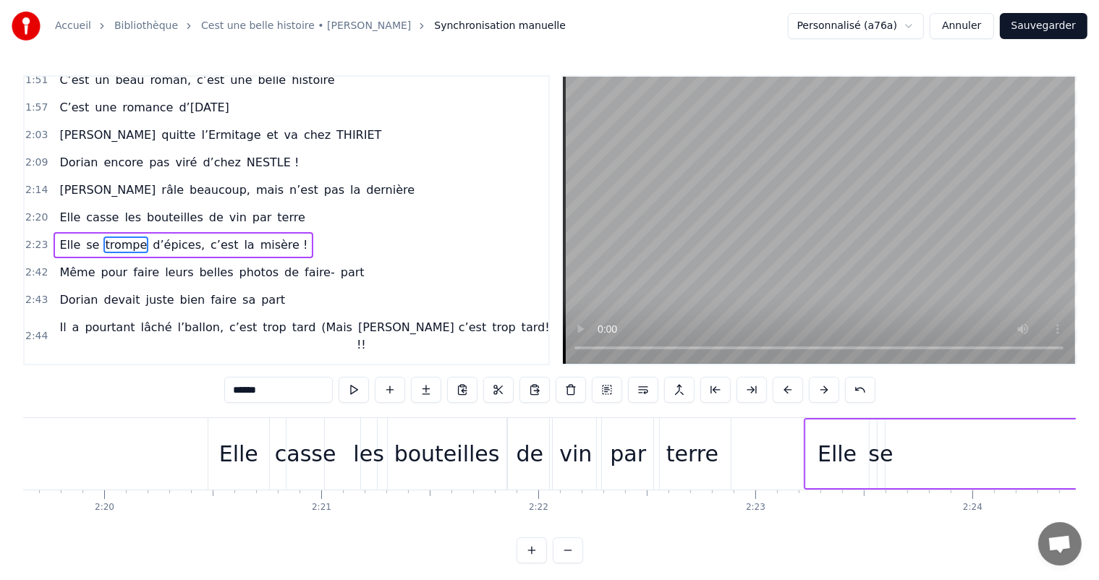
scroll to position [0, 30449]
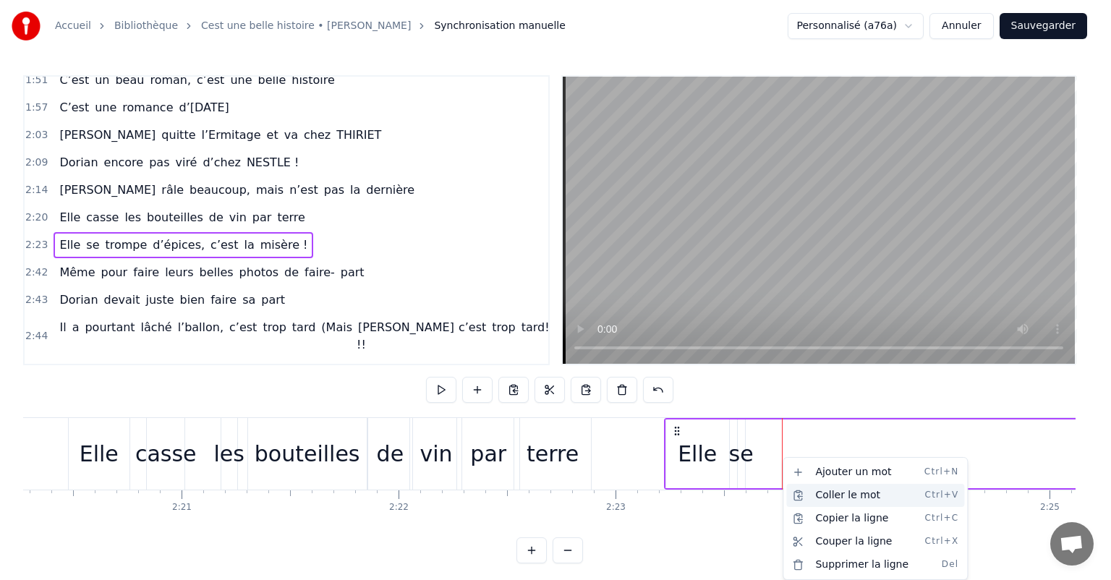
click at [821, 498] on div "Coller le mot Ctrl+V" at bounding box center [876, 495] width 178 height 23
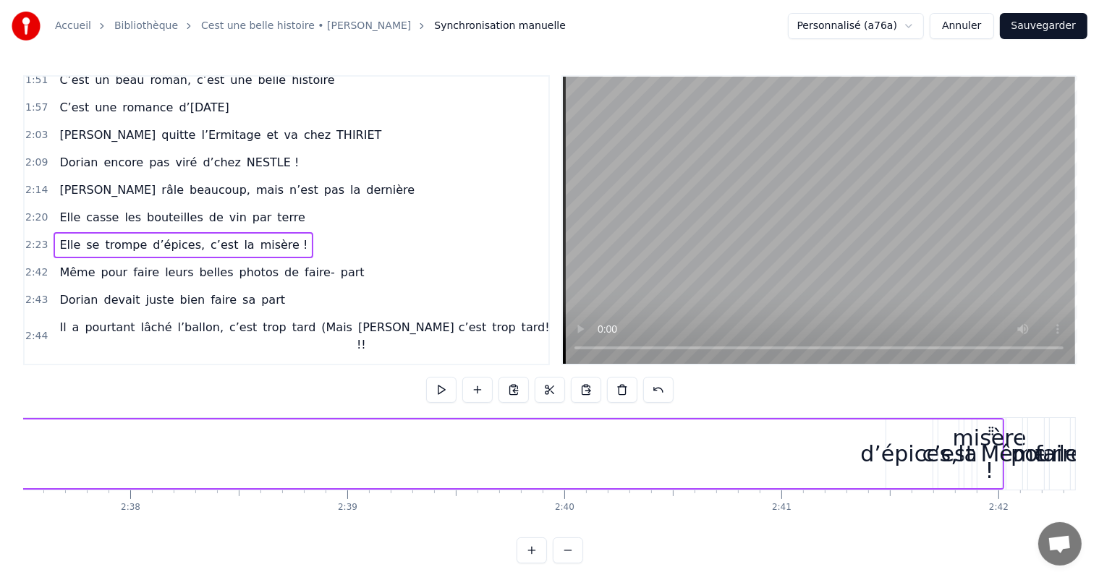
scroll to position [0, 34285]
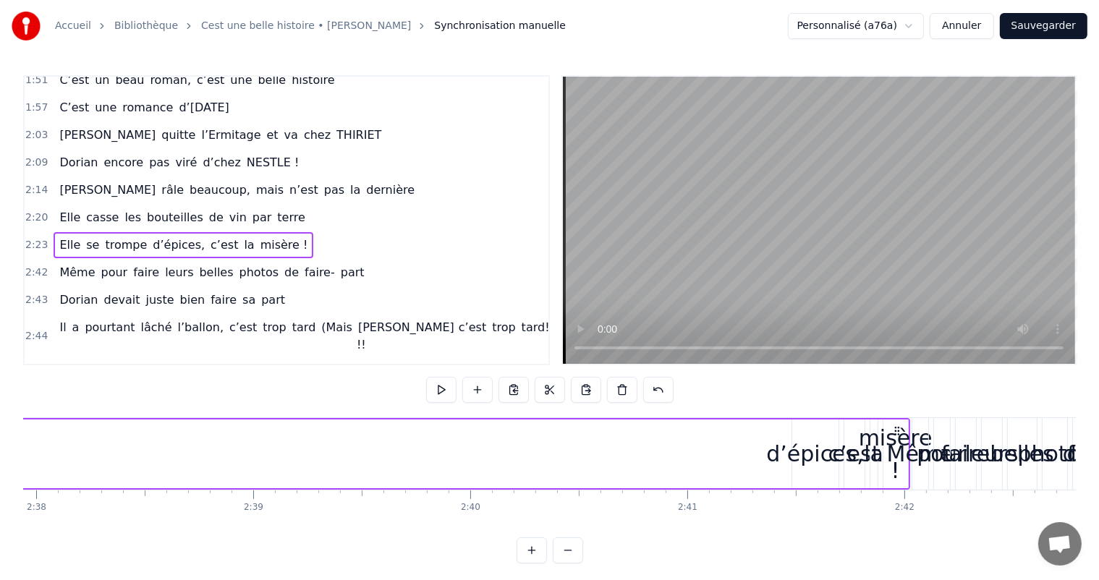
click at [808, 449] on div "d’épices," at bounding box center [815, 454] width 98 height 33
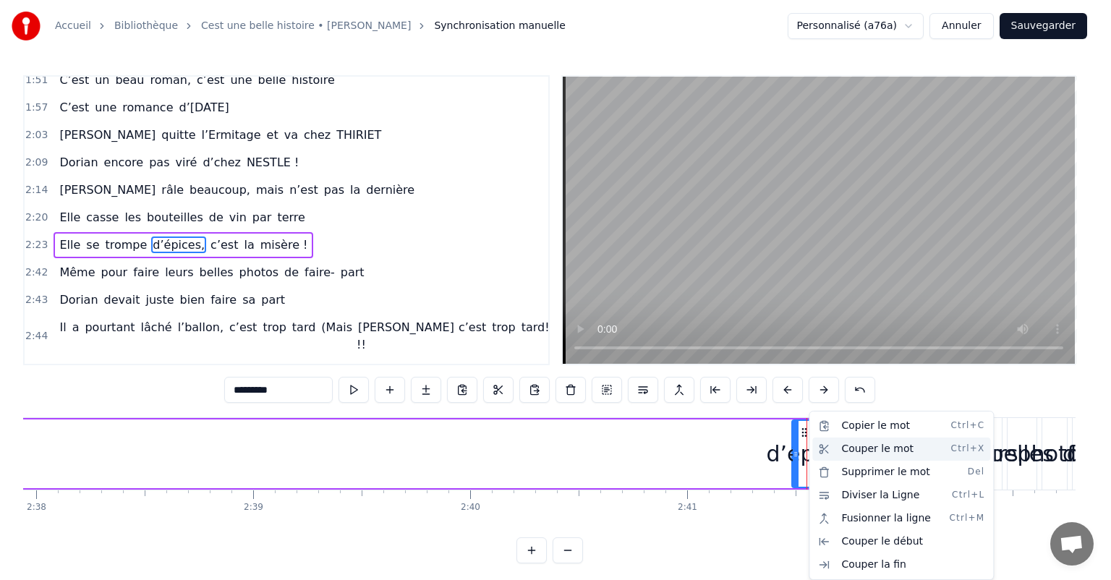
click at [853, 454] on div "Couper le mot Ctrl+X" at bounding box center [902, 449] width 178 height 23
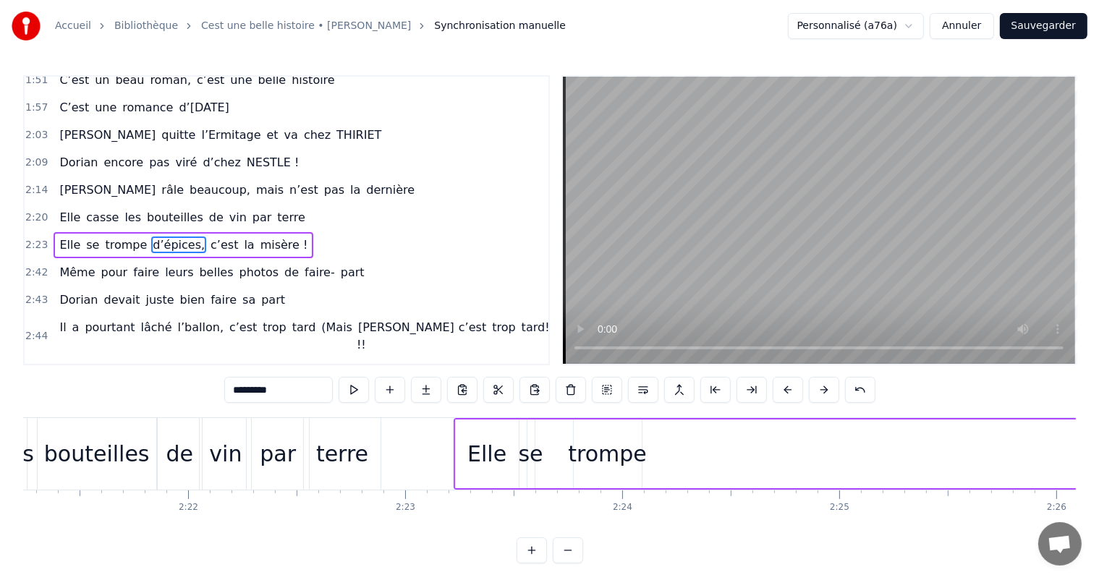
scroll to position [0, 30753]
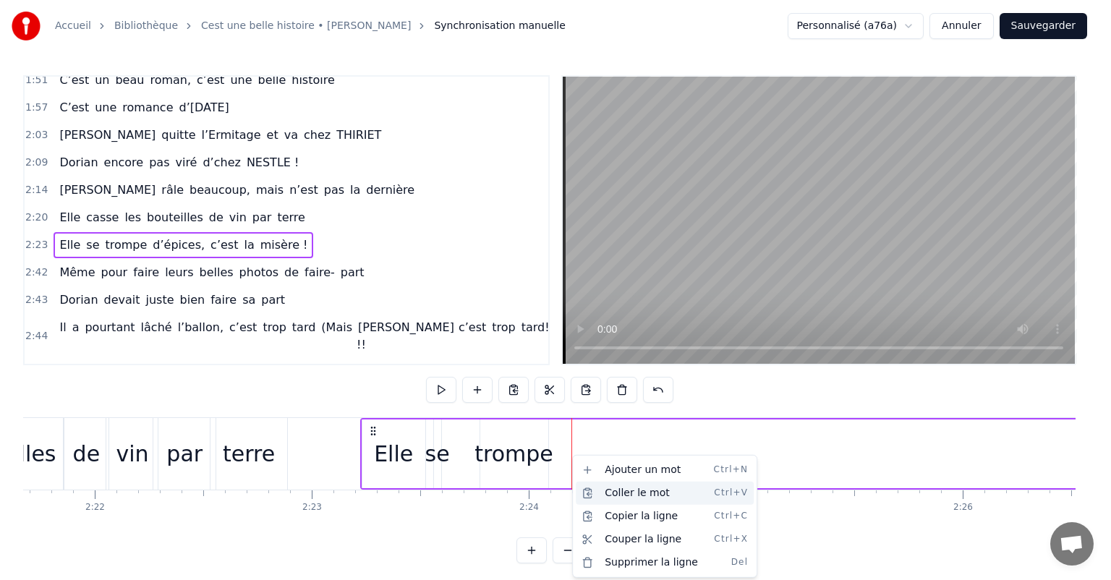
click at [617, 492] on div "Coller le mot Ctrl+V" at bounding box center [665, 493] width 178 height 23
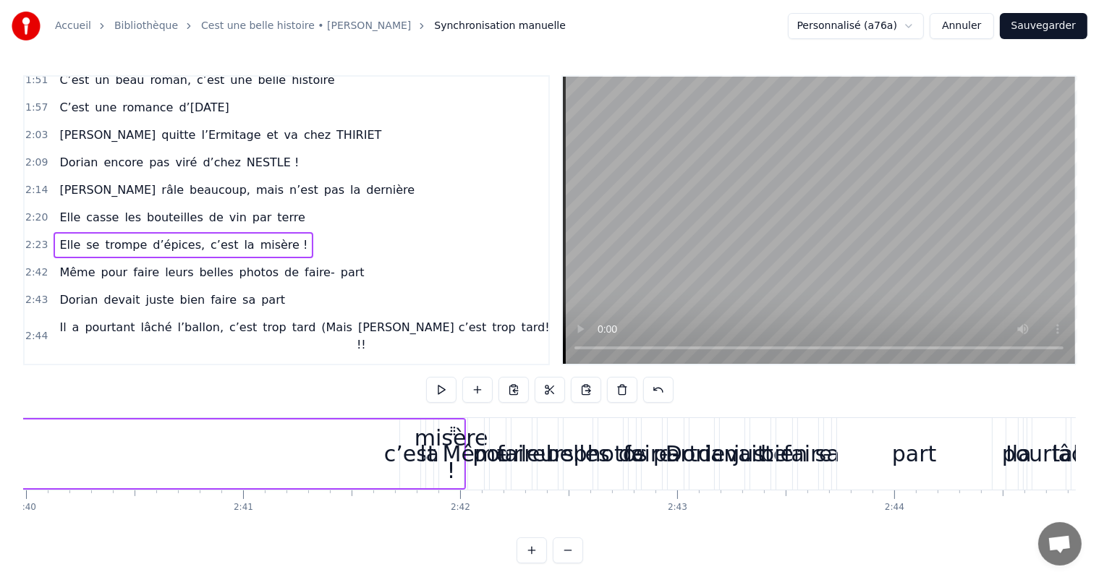
scroll to position [0, 34776]
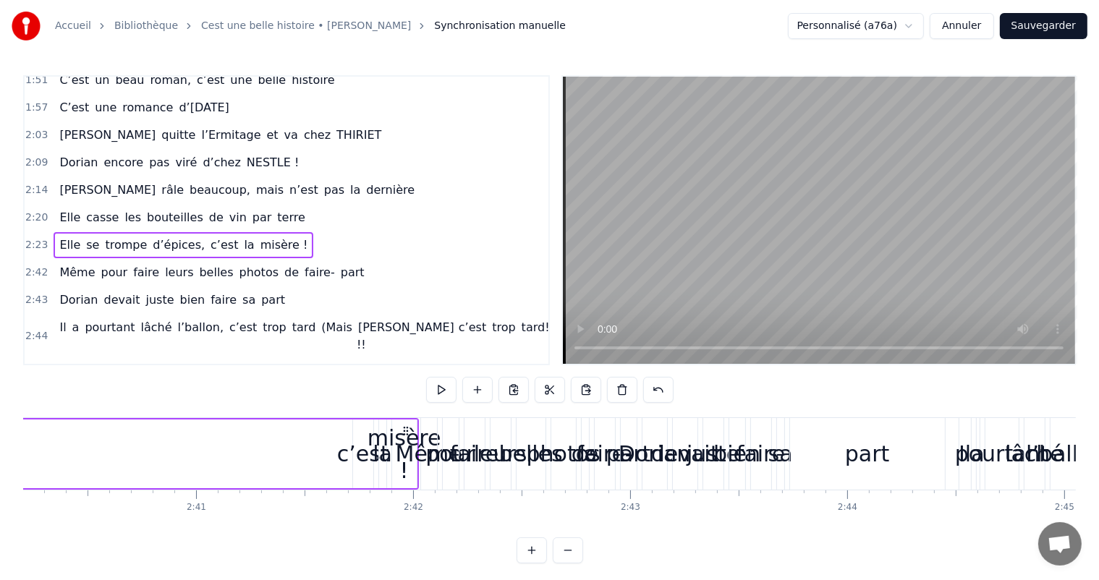
click at [368, 445] on div "c’est" at bounding box center [363, 454] width 52 height 33
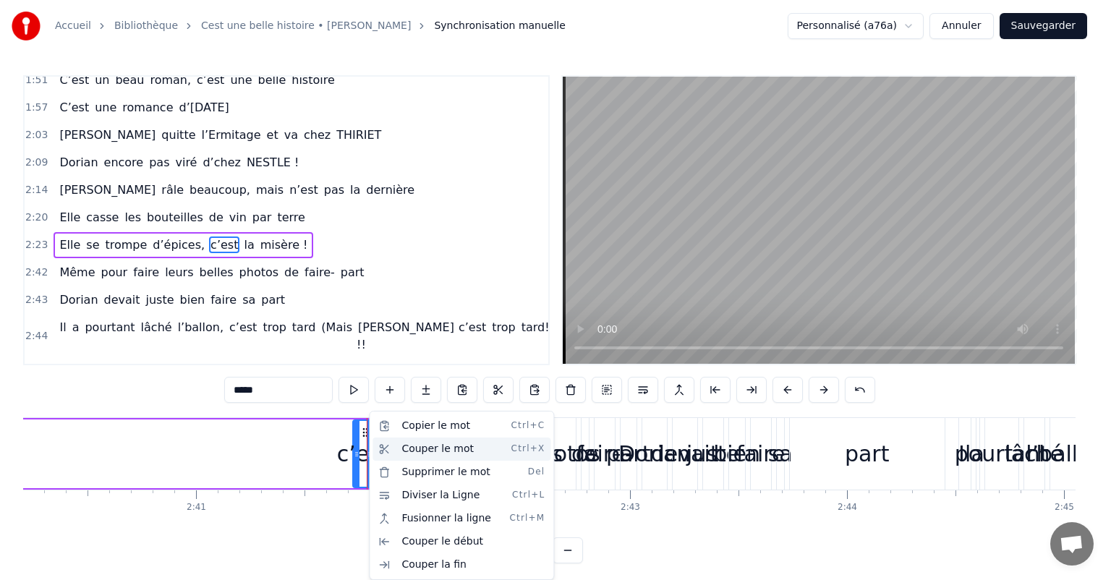
click at [420, 452] on div "Couper le mot Ctrl+X" at bounding box center [462, 449] width 178 height 23
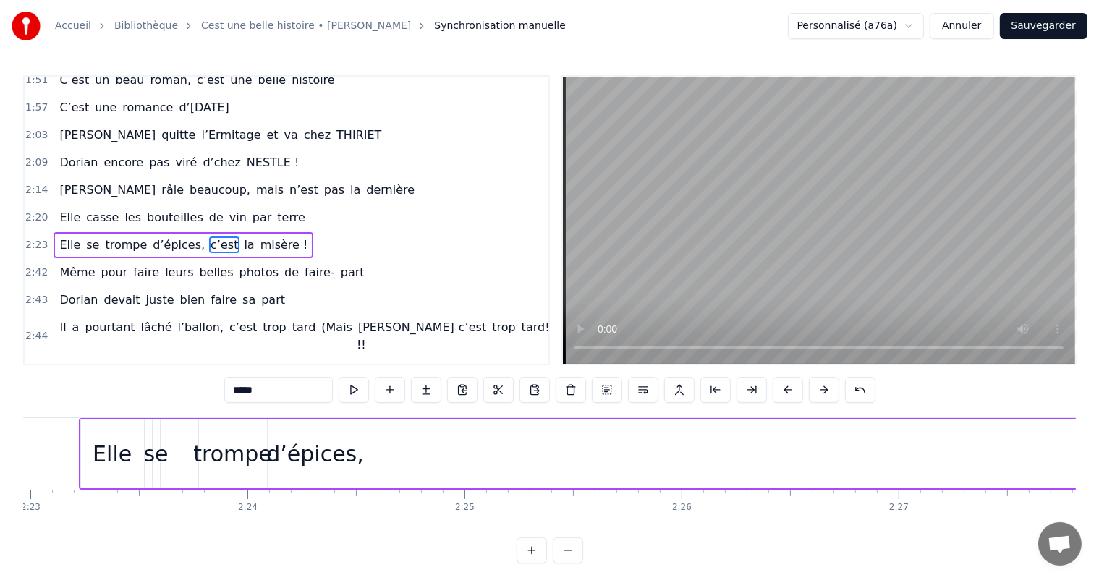
scroll to position [0, 31010]
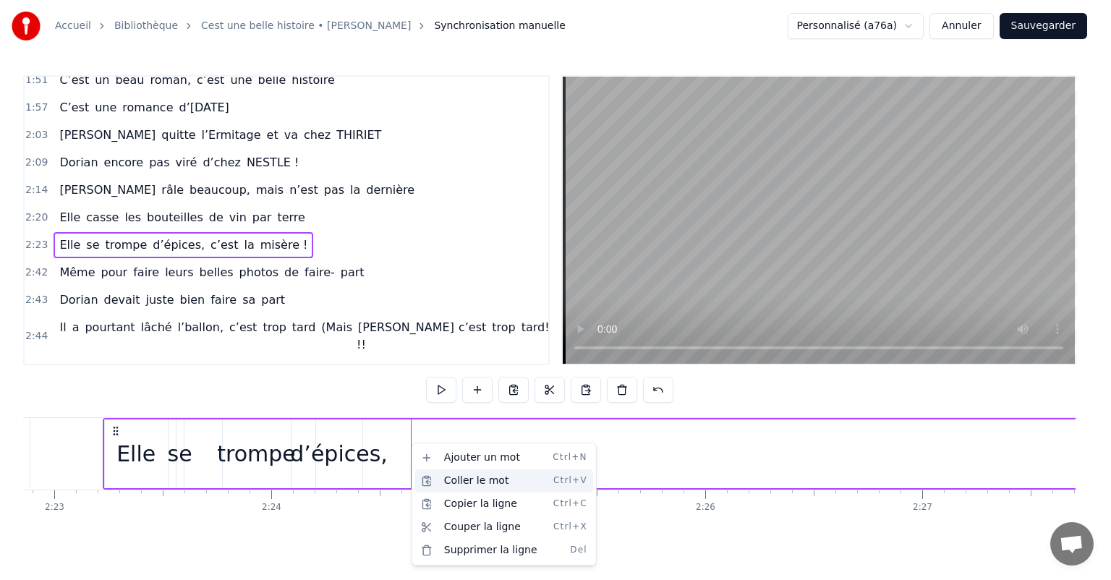
click at [445, 478] on div "Coller le mot Ctrl+V" at bounding box center [504, 481] width 178 height 23
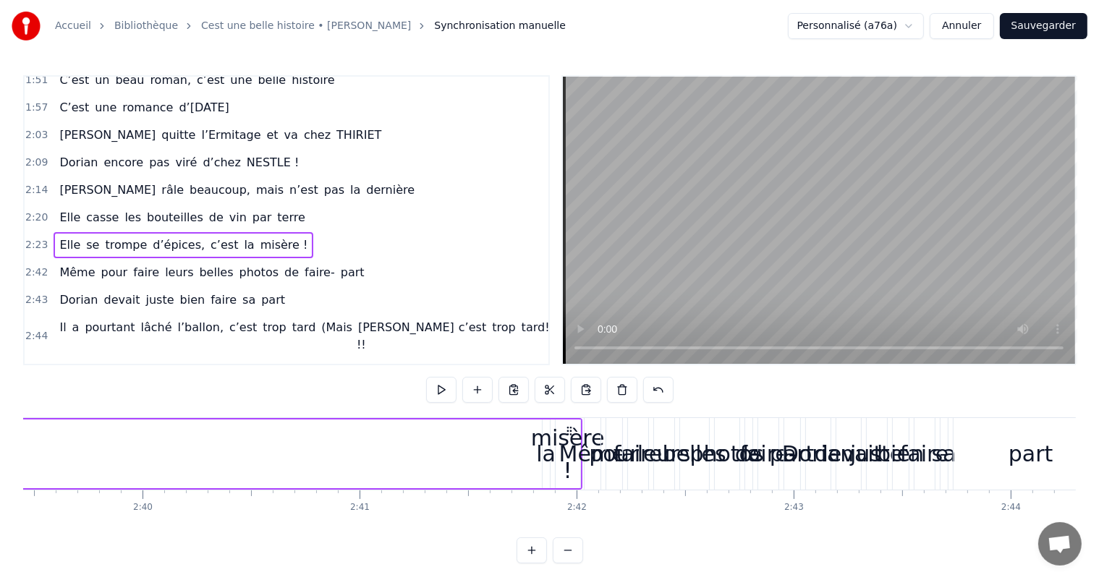
scroll to position [0, 34683]
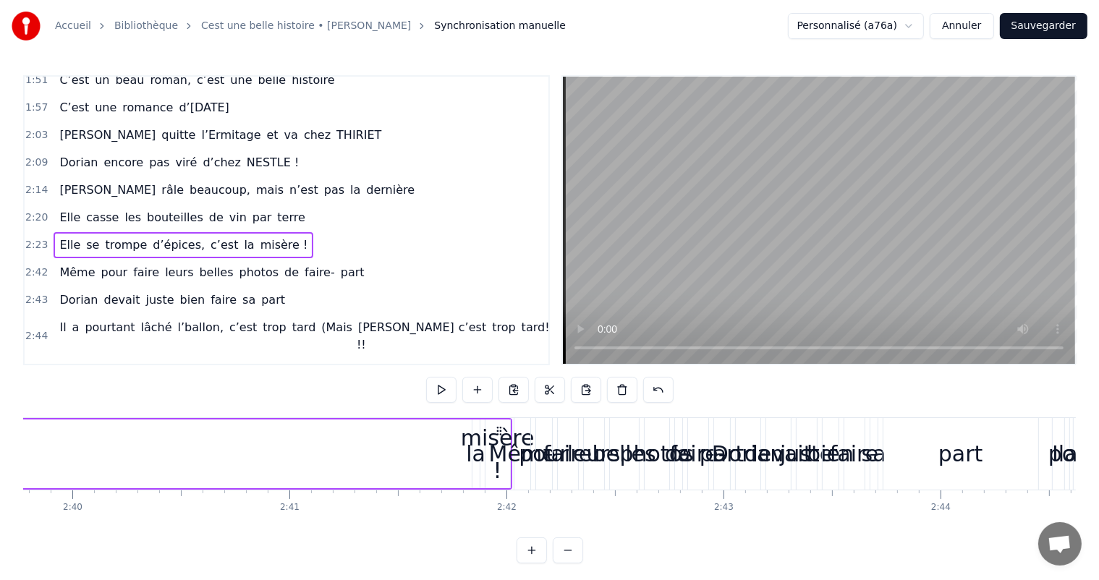
click at [479, 457] on div "misère !" at bounding box center [498, 454] width 74 height 65
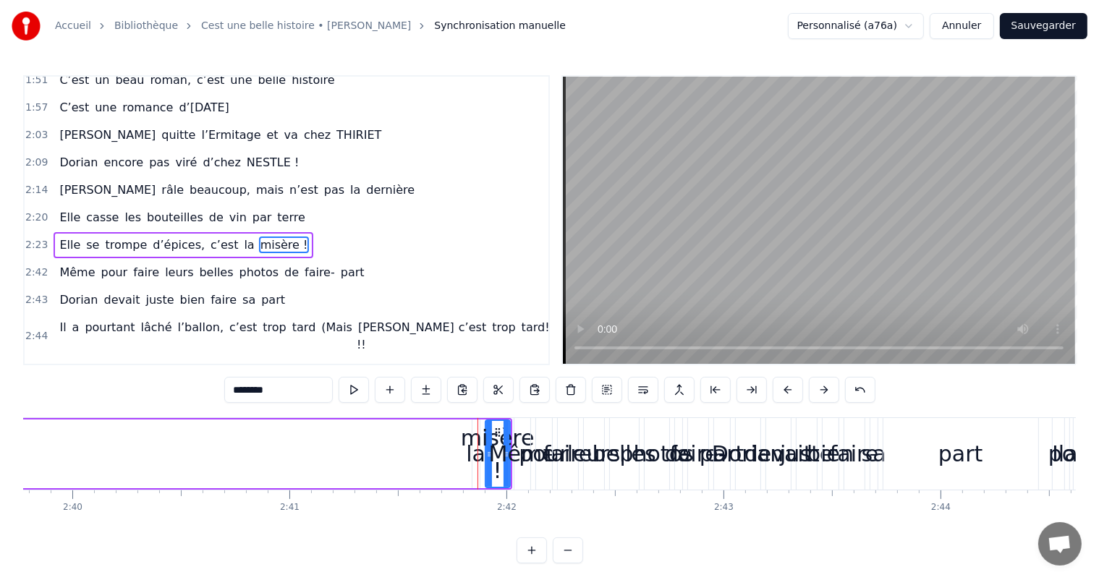
click at [475, 457] on div "misère !" at bounding box center [498, 454] width 74 height 65
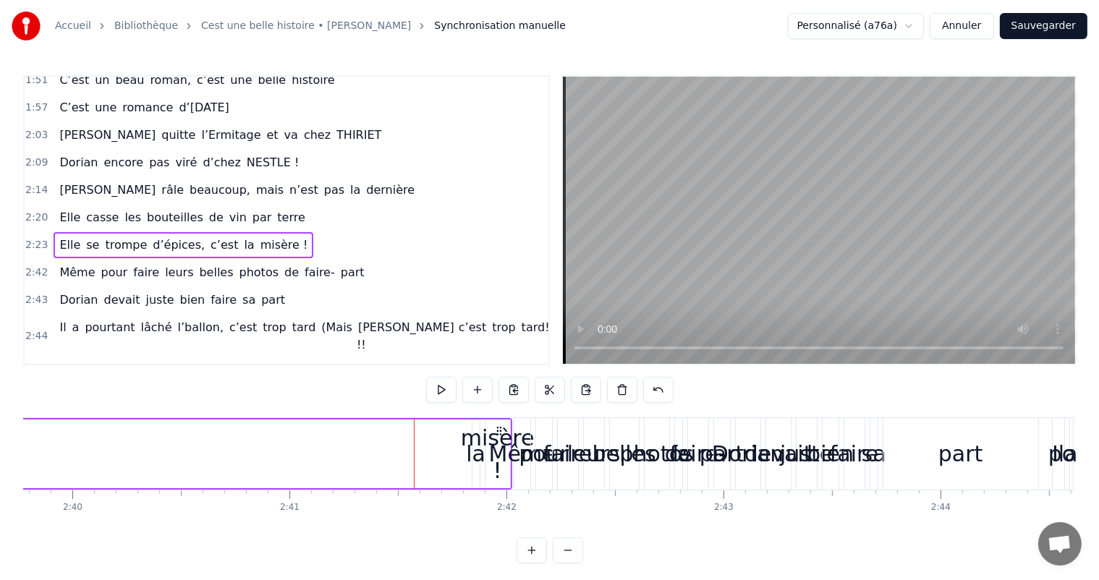
click at [472, 457] on div "misère !" at bounding box center [498, 454] width 74 height 65
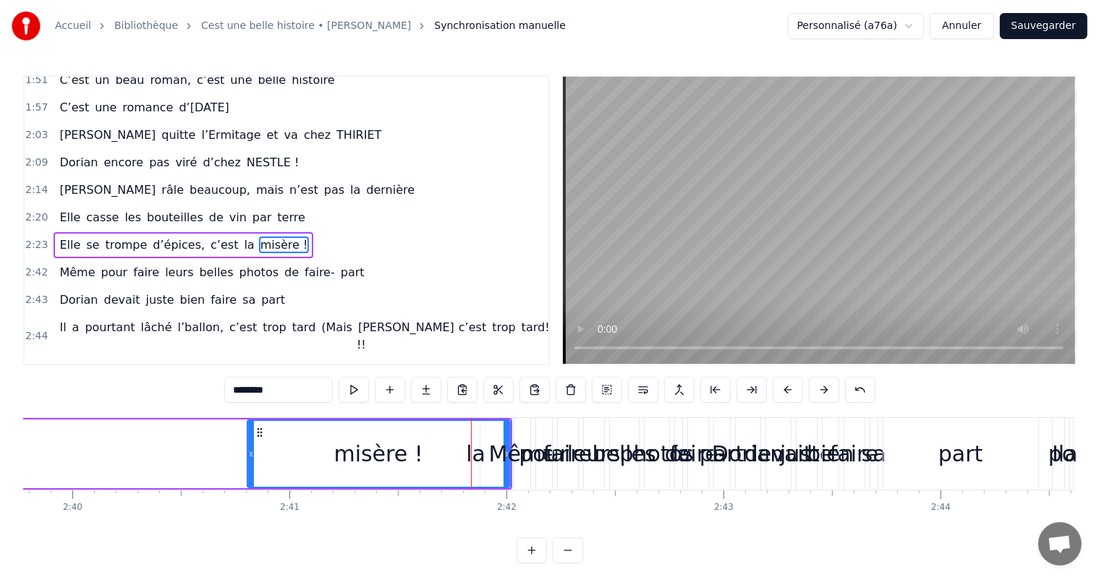
drag, startPoint x: 486, startPoint y: 457, endPoint x: 247, endPoint y: 440, distance: 240.1
click at [248, 440] on div at bounding box center [251, 454] width 6 height 66
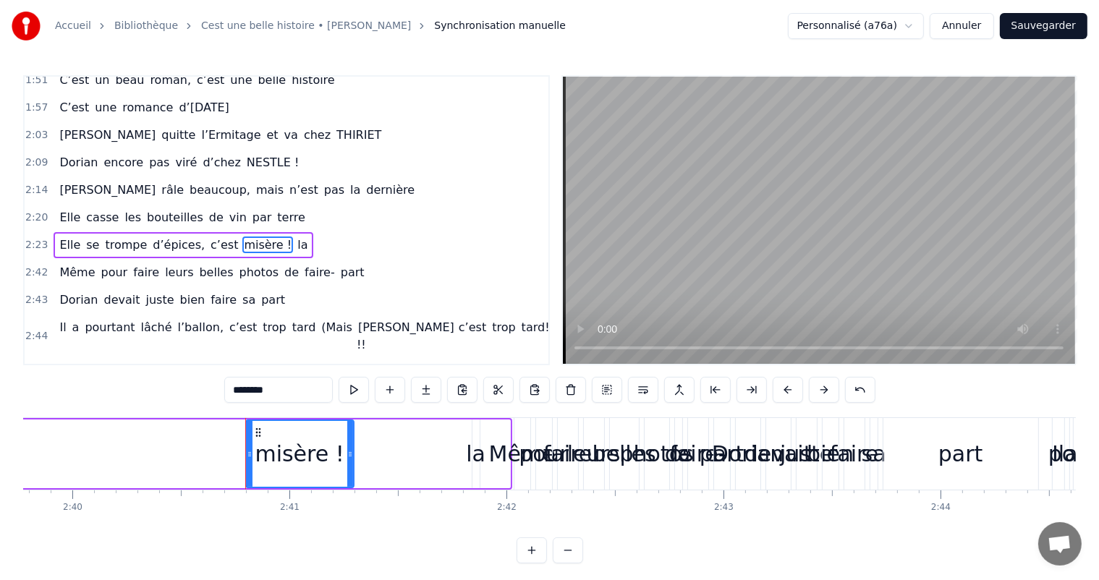
drag, startPoint x: 506, startPoint y: 428, endPoint x: 349, endPoint y: 441, distance: 156.8
click at [349, 441] on div at bounding box center [350, 454] width 6 height 66
click at [478, 451] on div "la" at bounding box center [476, 454] width 20 height 33
type input "**"
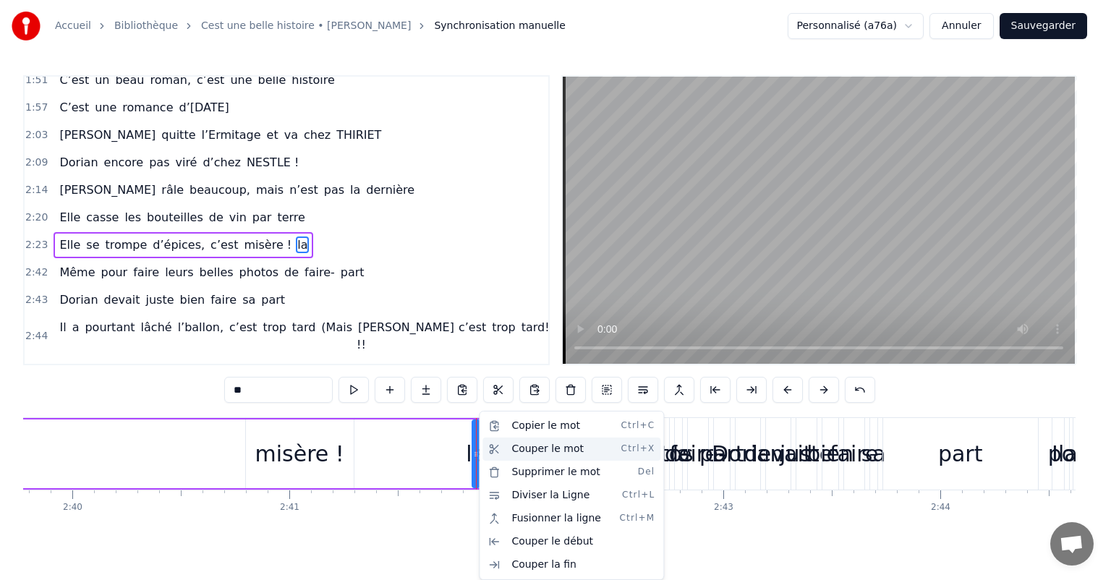
click at [532, 453] on div "Couper le mot Ctrl+X" at bounding box center [572, 449] width 178 height 23
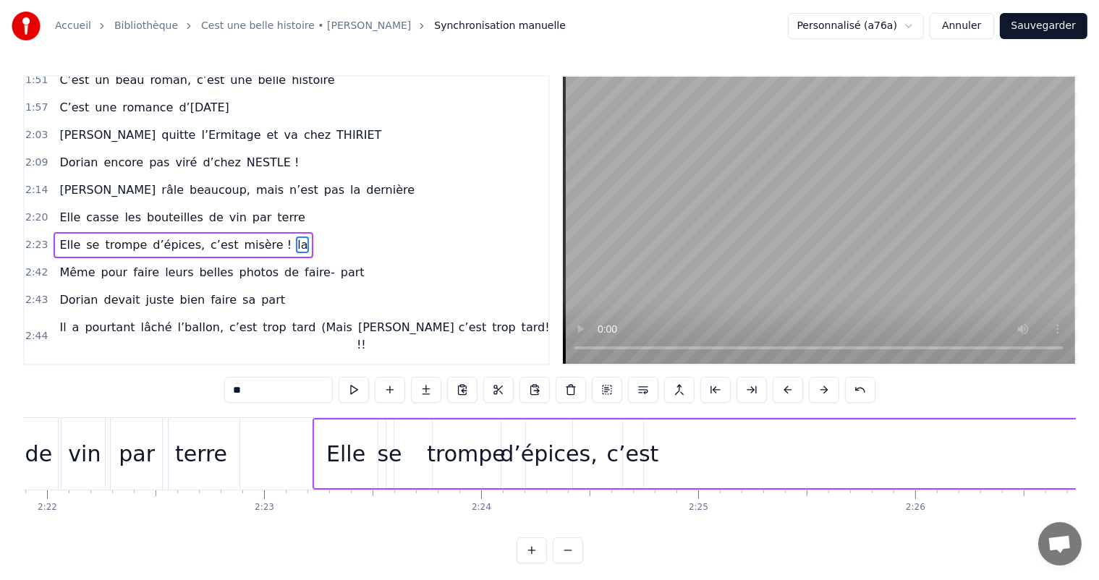
scroll to position [0, 30824]
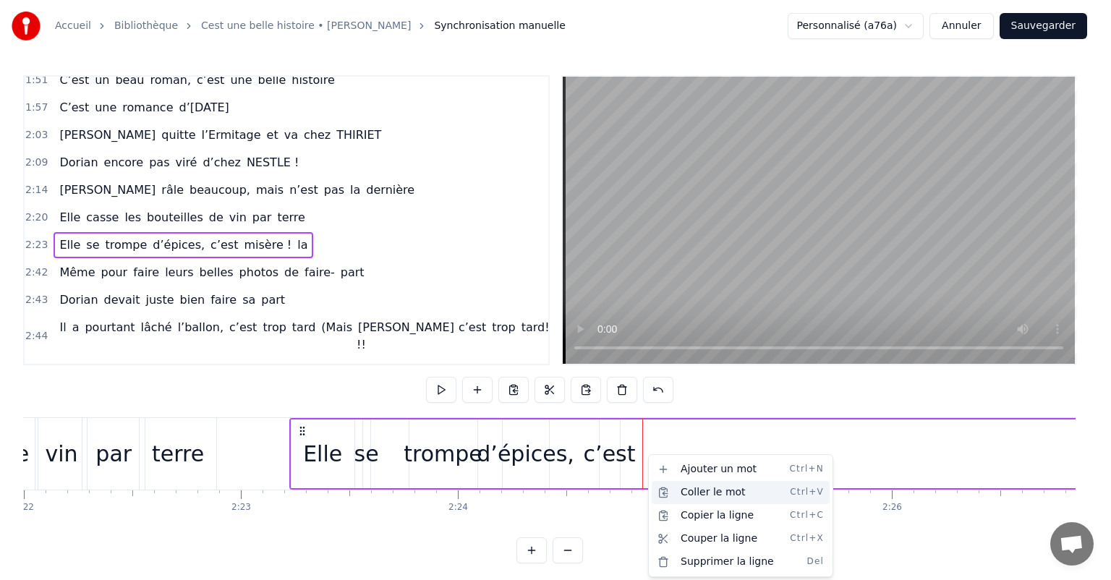
click at [682, 488] on div "Coller le mot Ctrl+V" at bounding box center [741, 492] width 178 height 23
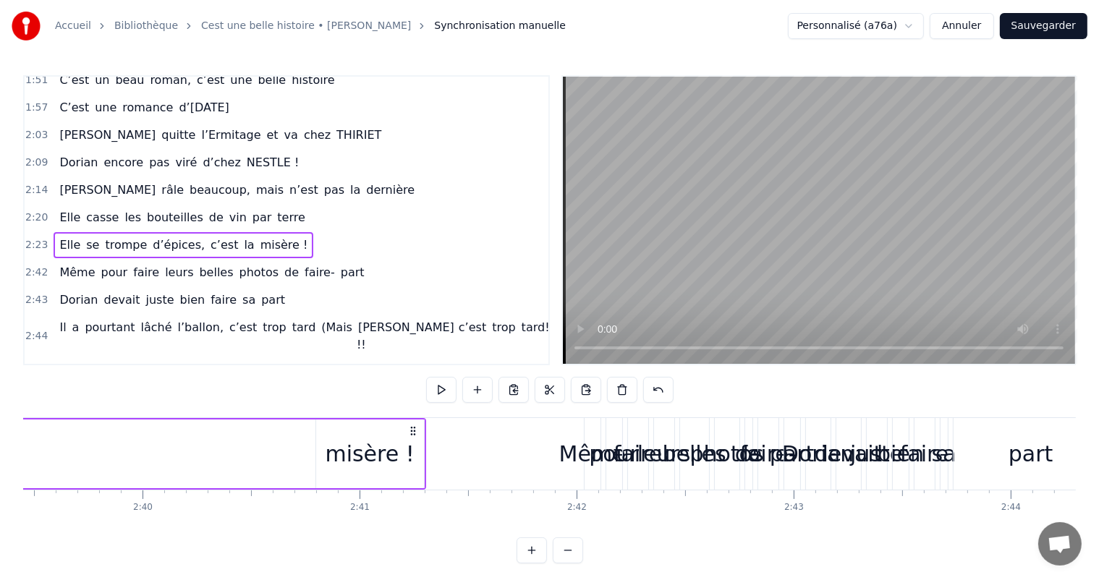
scroll to position [0, 34659]
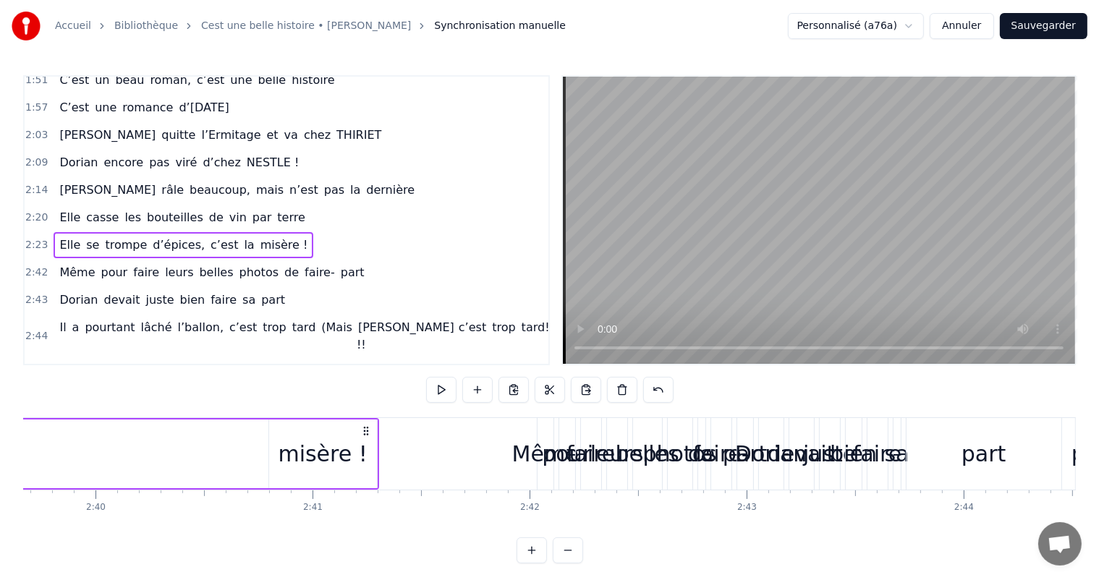
click at [346, 459] on div "misère !" at bounding box center [322, 454] width 89 height 33
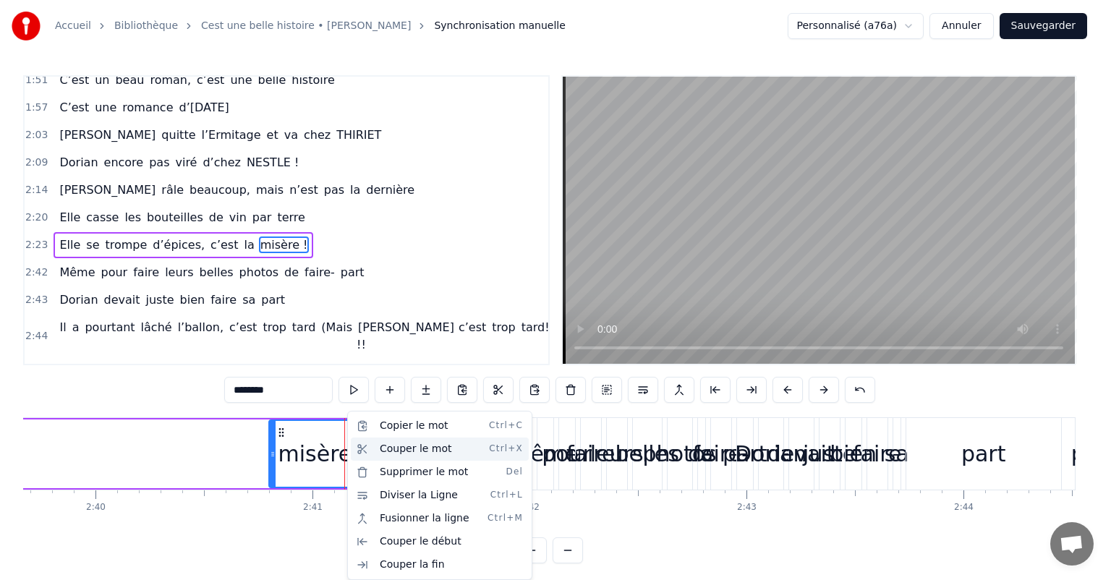
click at [396, 450] on div "Couper le mot Ctrl+X" at bounding box center [440, 449] width 178 height 23
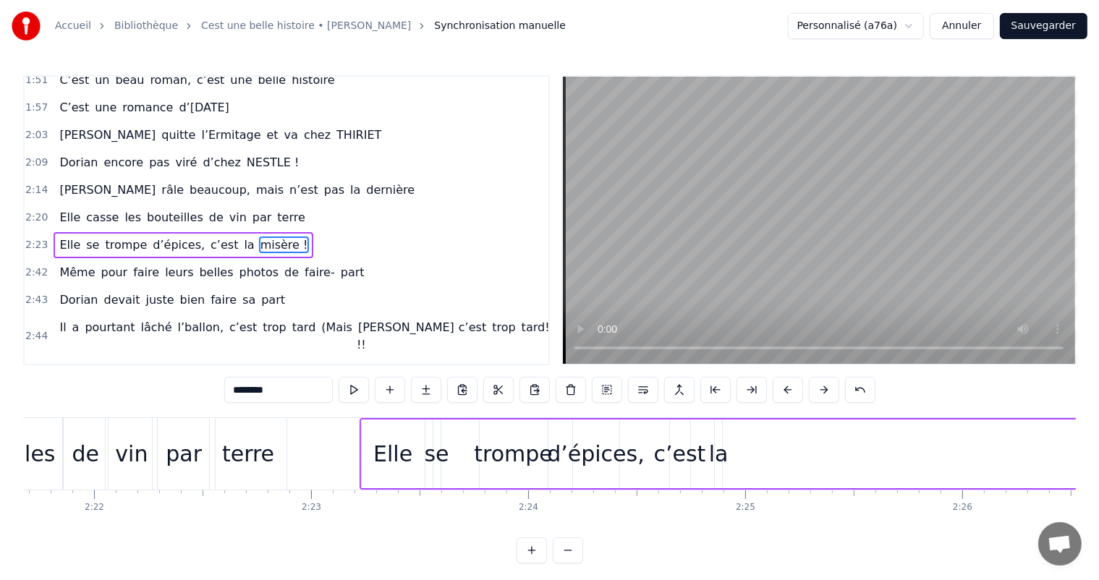
scroll to position [0, 30847]
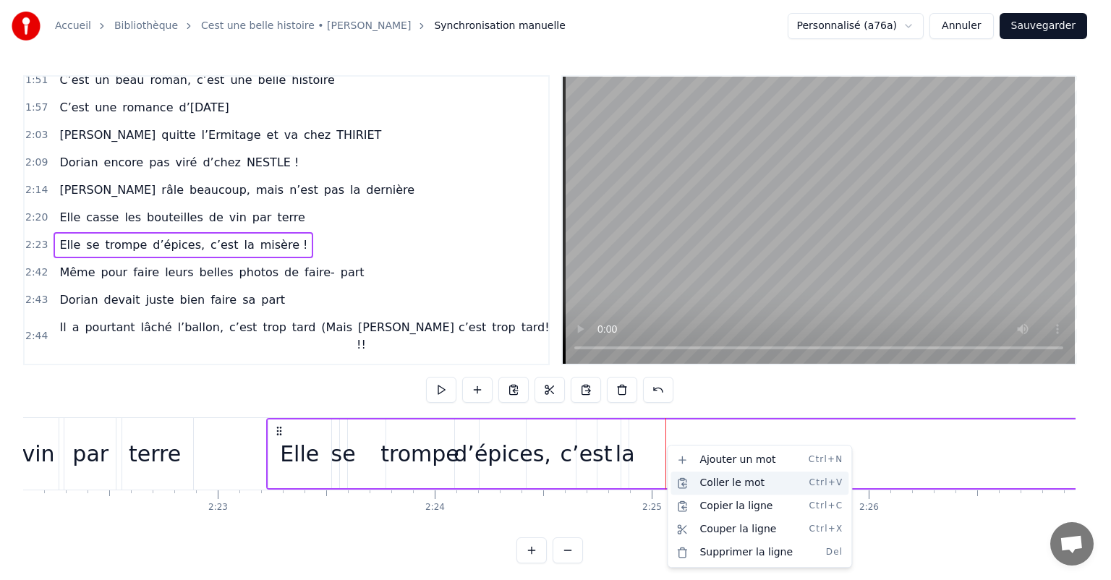
click at [724, 485] on div "Coller le mot Ctrl+V" at bounding box center [760, 483] width 178 height 23
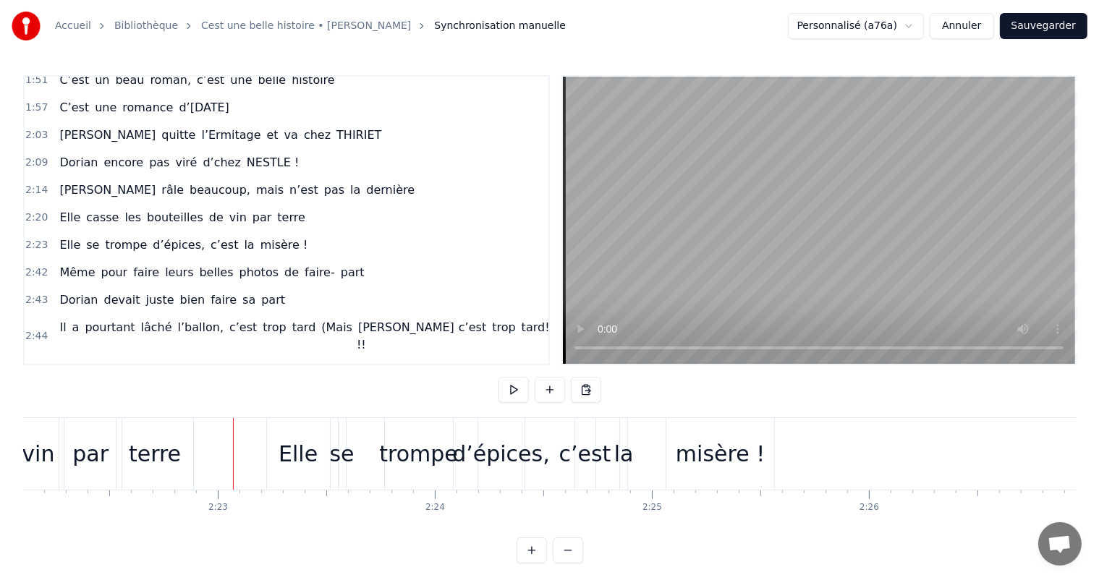
click at [173, 441] on div "terre" at bounding box center [155, 454] width 52 height 33
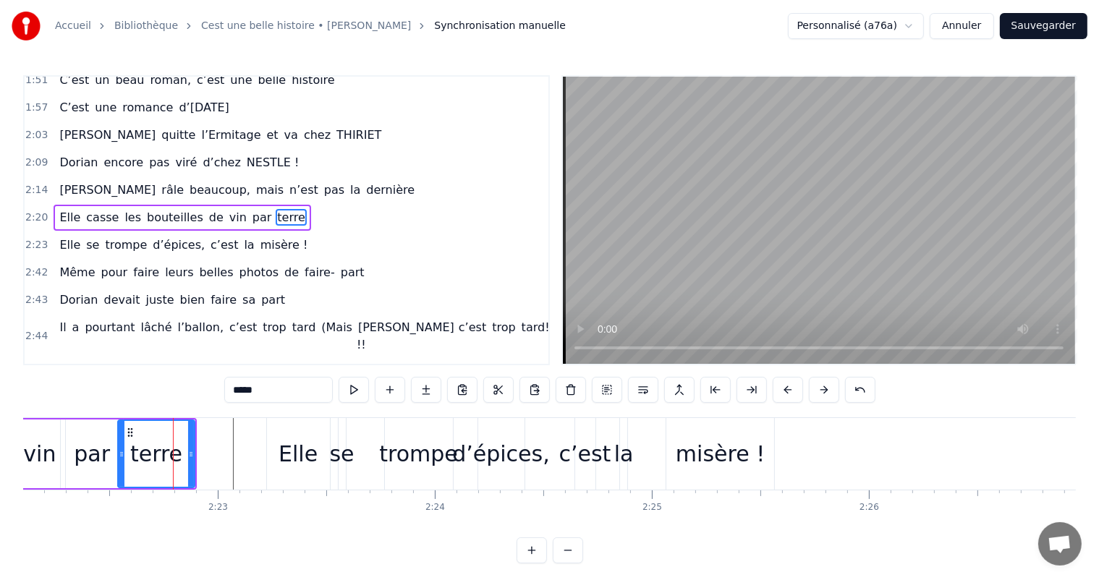
scroll to position [561, 0]
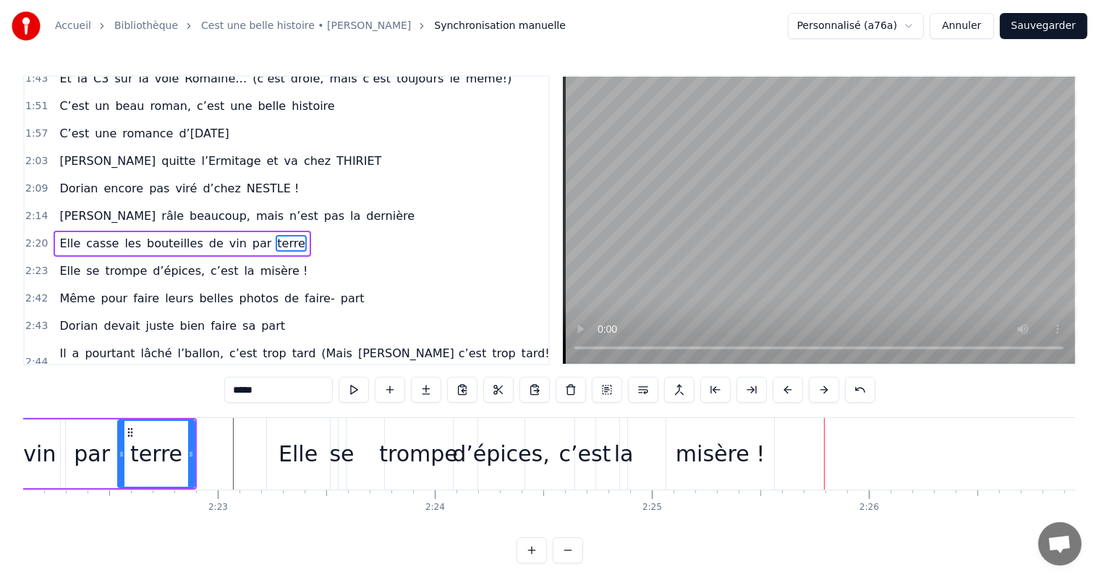
click at [436, 471] on div "trompe" at bounding box center [419, 454] width 68 height 72
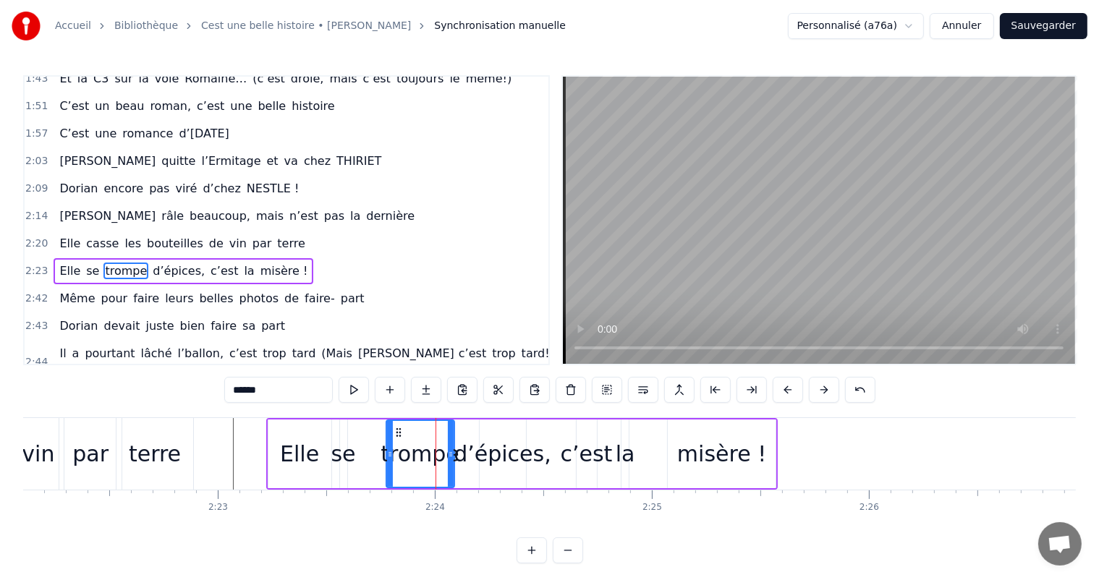
scroll to position [588, 0]
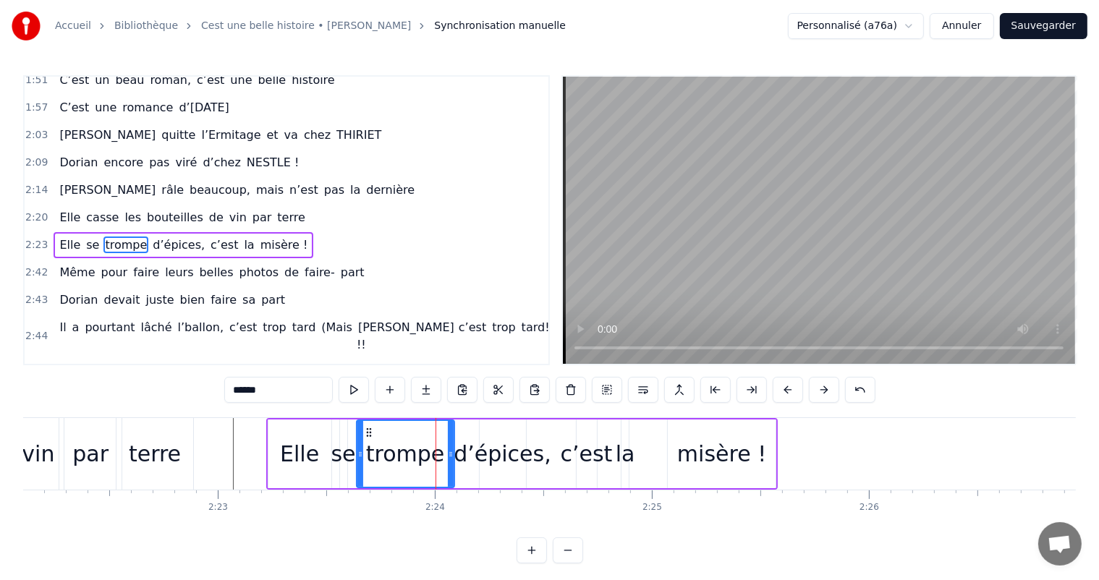
drag, startPoint x: 389, startPoint y: 459, endPoint x: 360, endPoint y: 457, distance: 29.7
click at [360, 457] on icon at bounding box center [360, 455] width 6 height 12
click at [536, 460] on div "d’épices," at bounding box center [503, 454] width 98 height 33
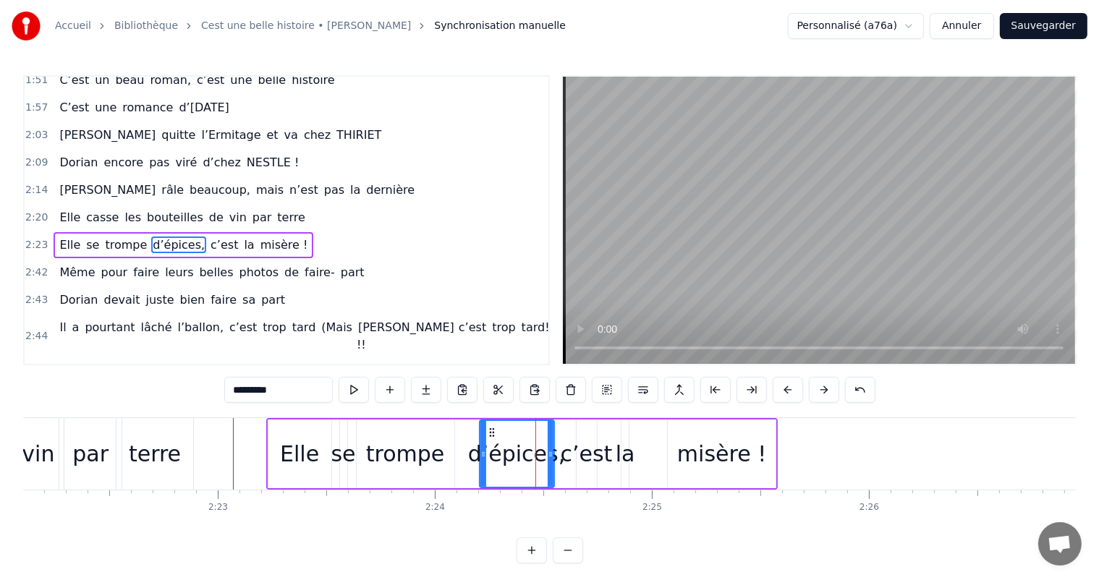
drag, startPoint x: 524, startPoint y: 454, endPoint x: 551, endPoint y: 452, distance: 26.8
click at [551, 452] on icon at bounding box center [551, 455] width 6 height 12
click at [630, 453] on div "la" at bounding box center [626, 454] width 20 height 33
type input "**"
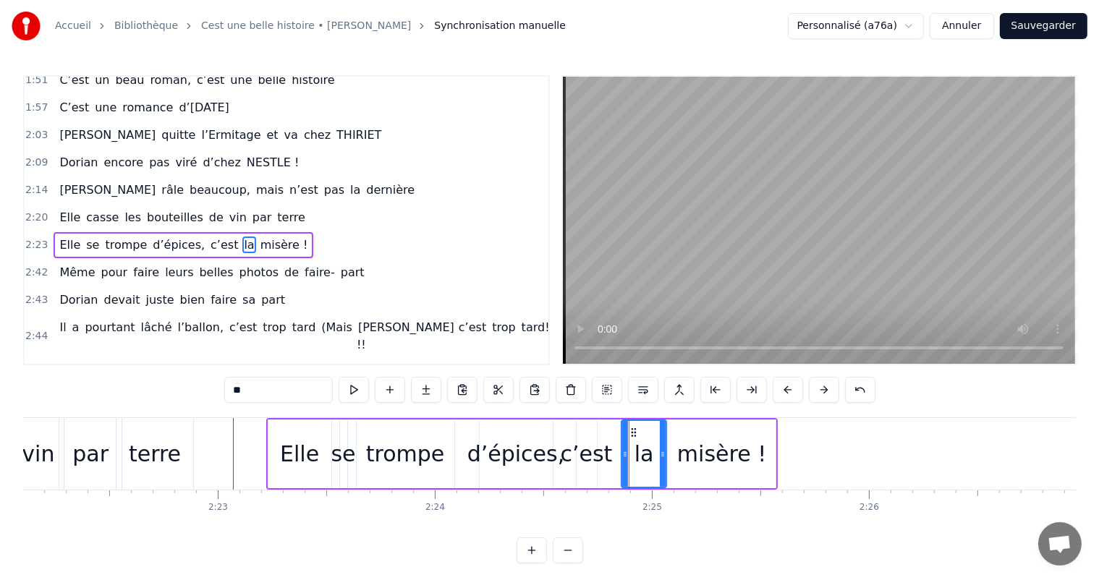
drag, startPoint x: 626, startPoint y: 455, endPoint x: 664, endPoint y: 457, distance: 37.7
click at [664, 457] on icon at bounding box center [663, 455] width 6 height 12
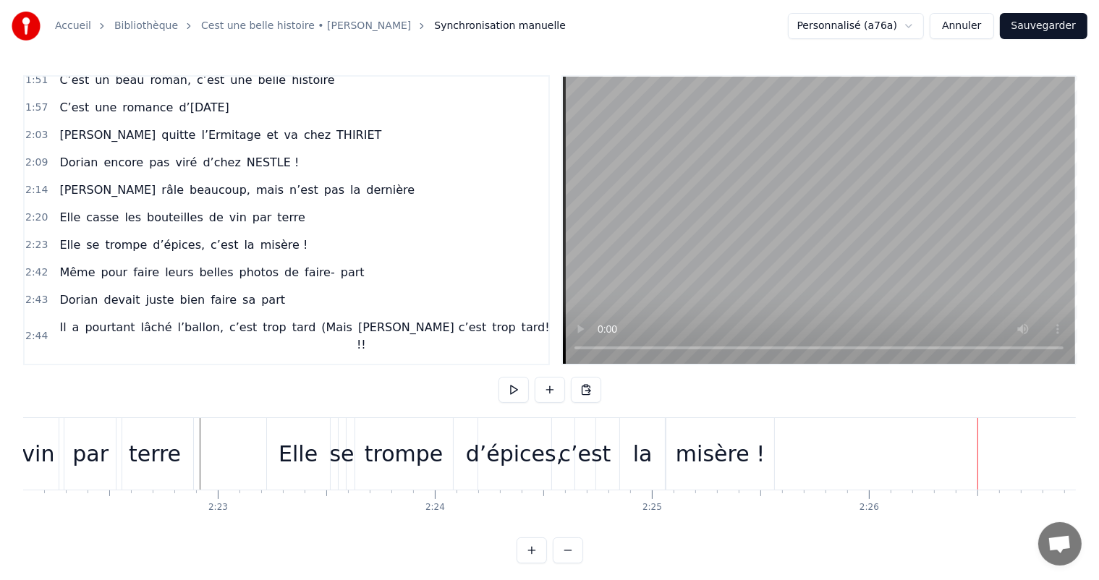
click at [118, 470] on div "terre" at bounding box center [154, 454] width 77 height 72
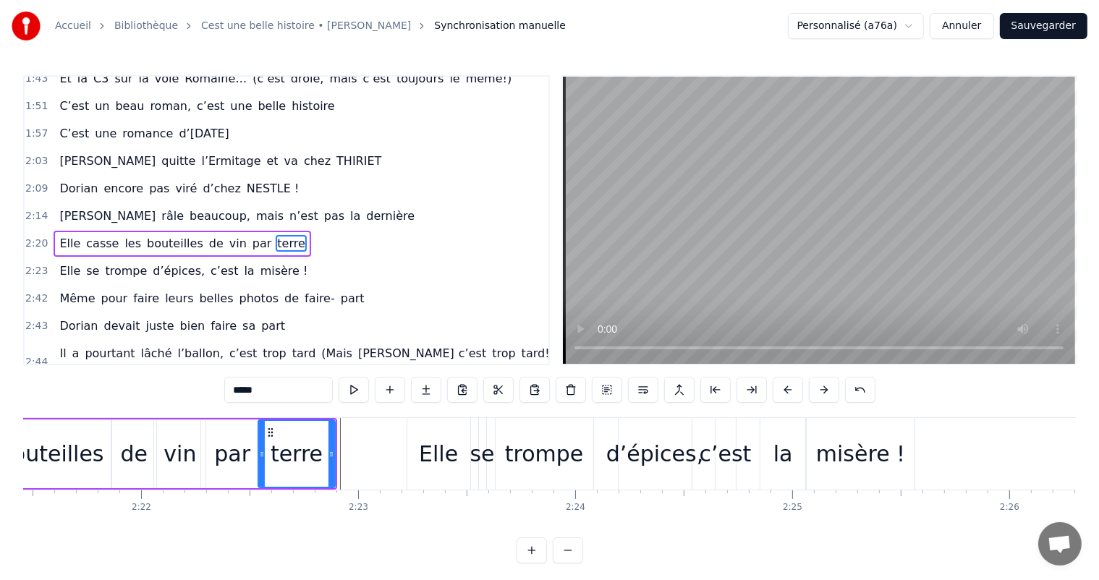
scroll to position [0, 30683]
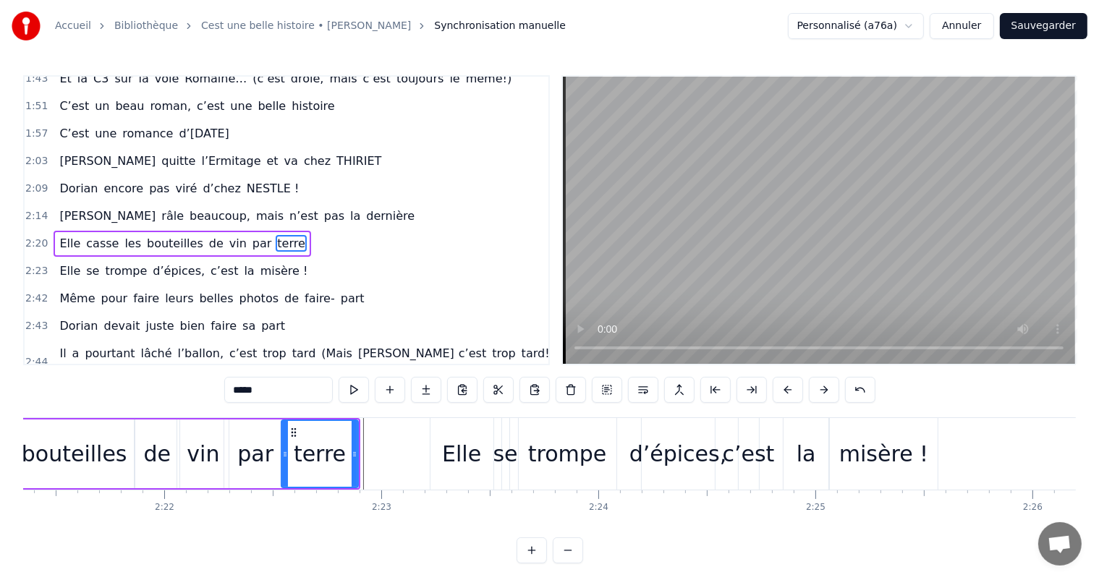
click at [449, 475] on div "Elle" at bounding box center [462, 454] width 63 height 72
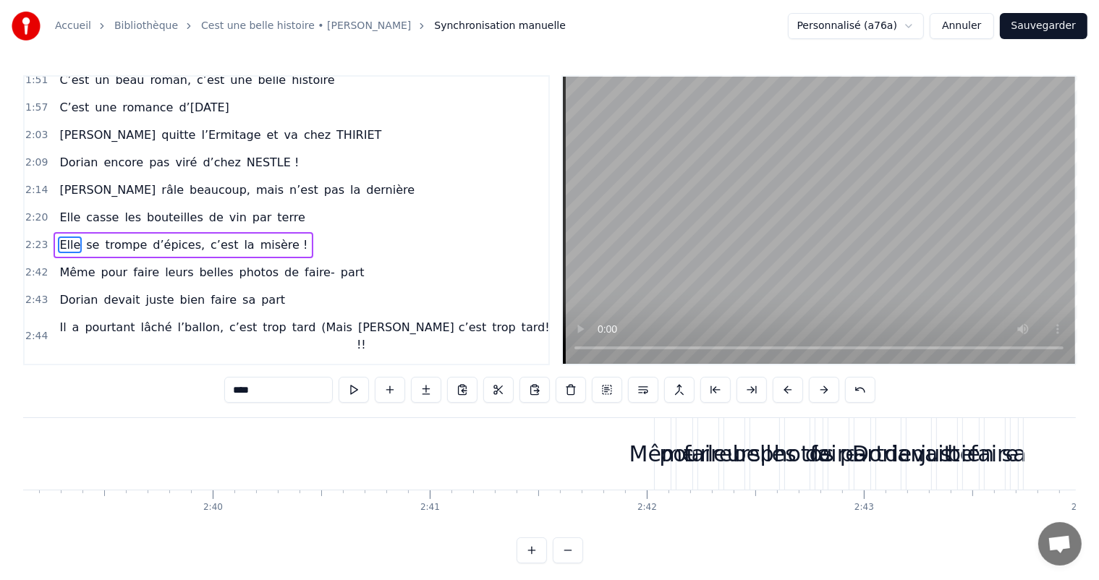
scroll to position [0, 34683]
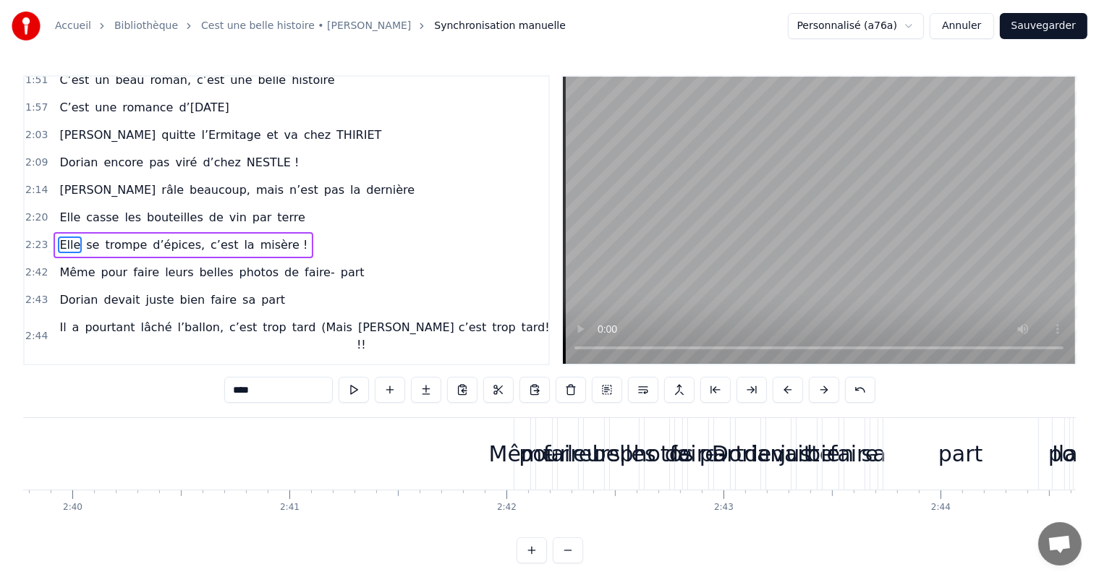
click at [512, 461] on div "Même" at bounding box center [522, 454] width 67 height 33
type input "****"
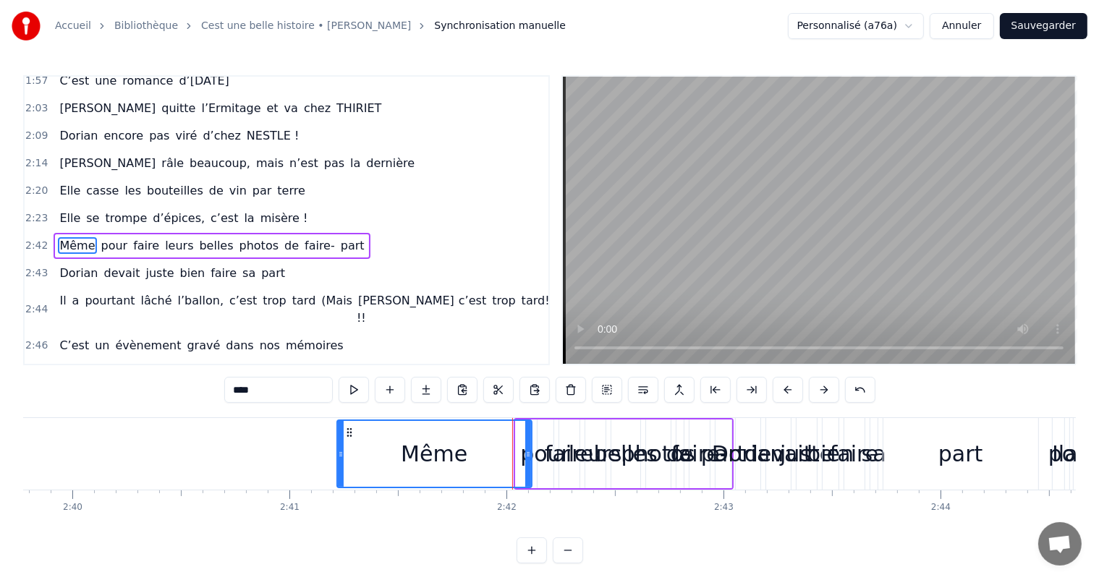
drag, startPoint x: 518, startPoint y: 453, endPoint x: 339, endPoint y: 452, distance: 178.7
click at [339, 452] on icon at bounding box center [341, 455] width 6 height 12
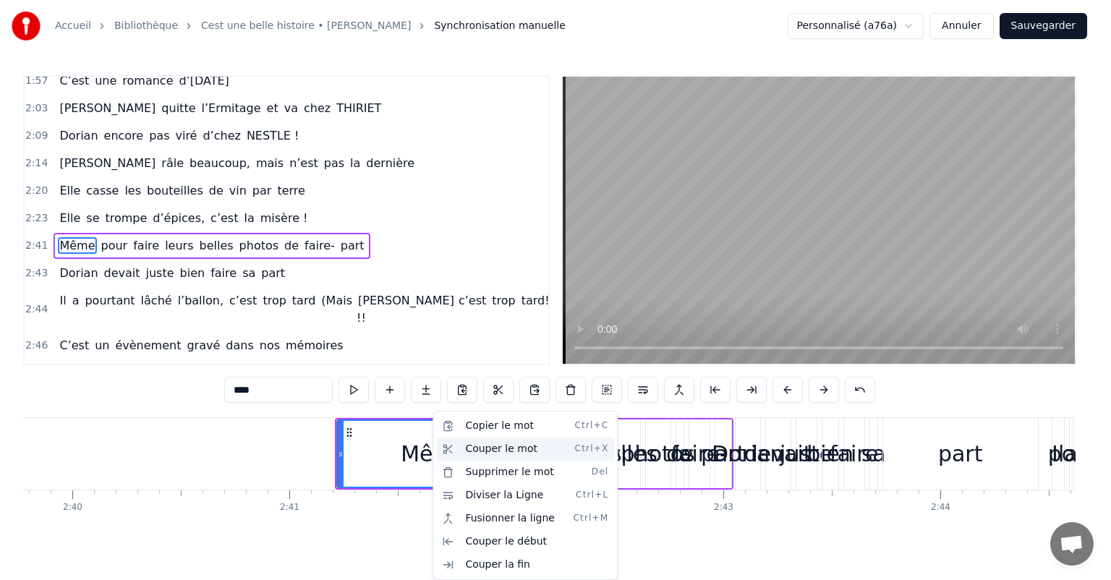
click at [501, 445] on div "Couper le mot Ctrl+X" at bounding box center [525, 449] width 178 height 23
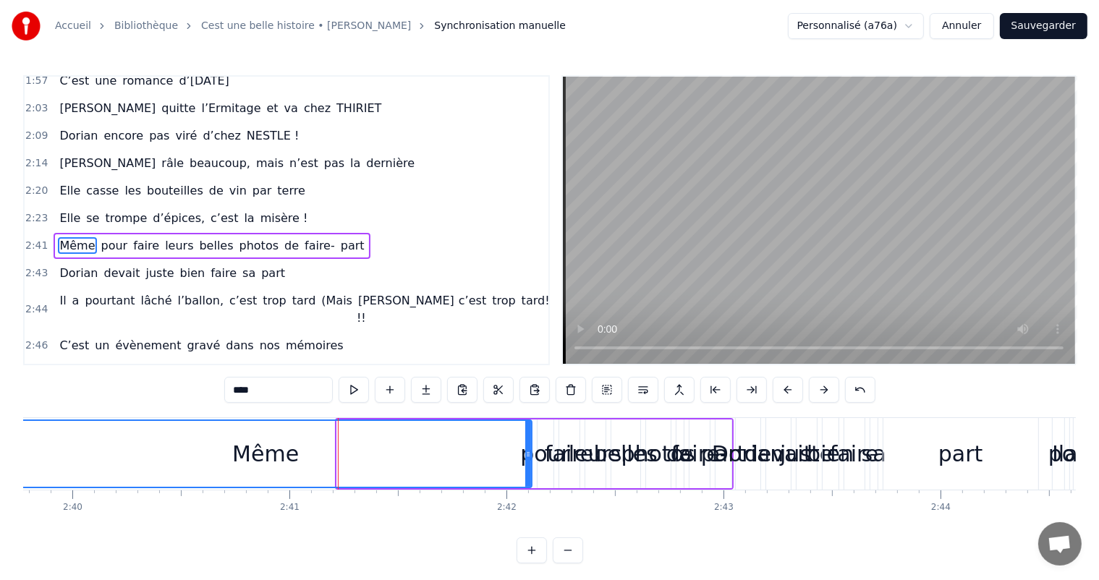
drag, startPoint x: 337, startPoint y: 446, endPoint x: 0, endPoint y: 463, distance: 337.6
click at [0, 463] on div "Accueil Bibliothèque Cest une belle histoire • [PERSON_NAME] Synchronisation ma…" at bounding box center [549, 282] width 1099 height 564
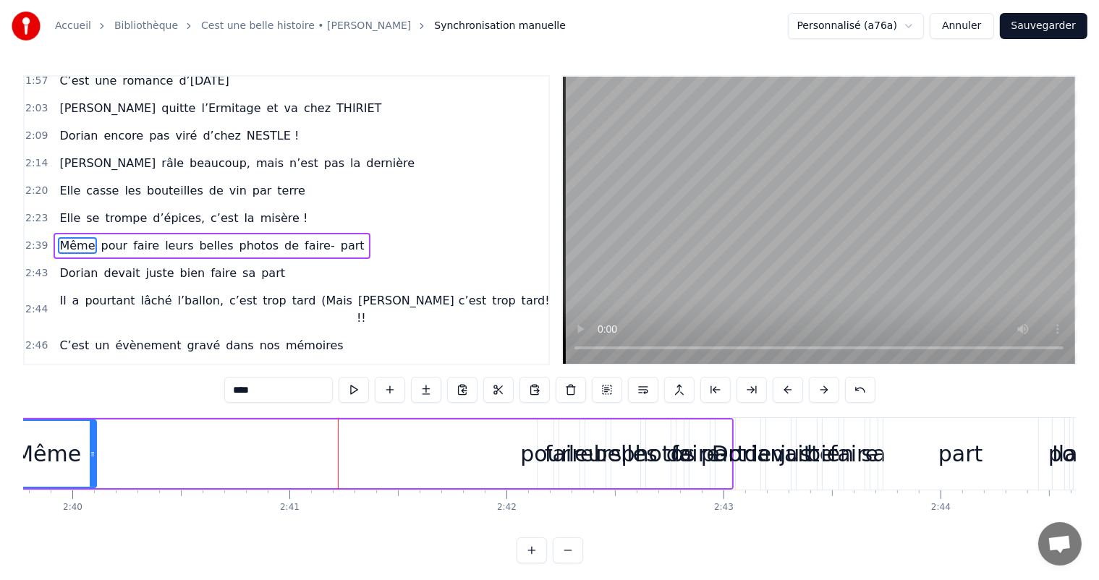
drag, startPoint x: 527, startPoint y: 429, endPoint x: 89, endPoint y: 463, distance: 439.1
click at [90, 463] on div at bounding box center [93, 454] width 6 height 66
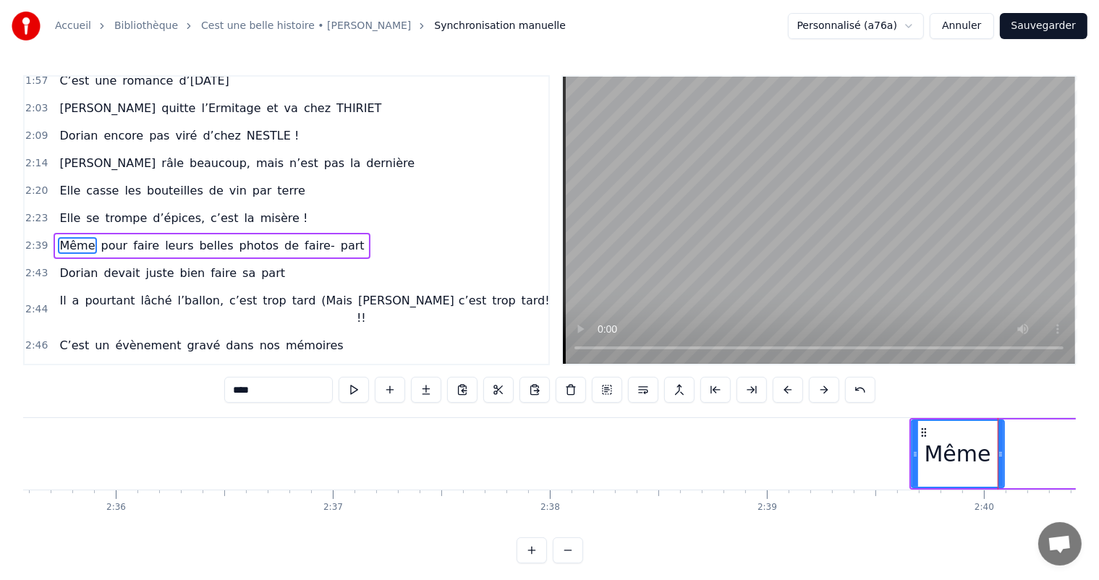
scroll to position [0, 33747]
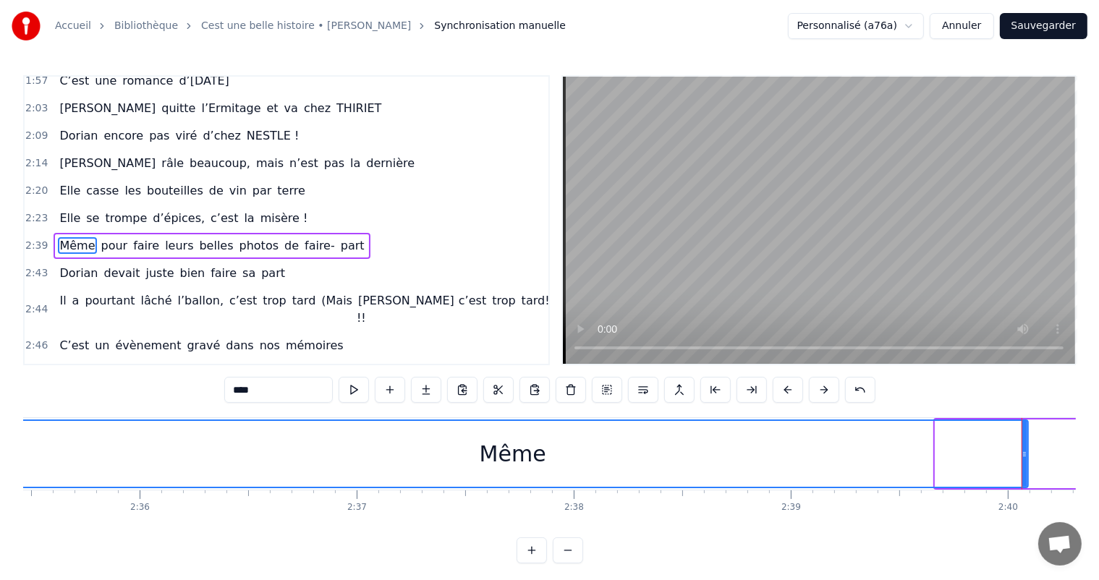
drag, startPoint x: 938, startPoint y: 445, endPoint x: 0, endPoint y: 514, distance: 940.3
click at [0, 514] on div "Accueil Bibliothèque Cest une belle histoire • [PERSON_NAME] Synchronisation ma…" at bounding box center [549, 282] width 1099 height 564
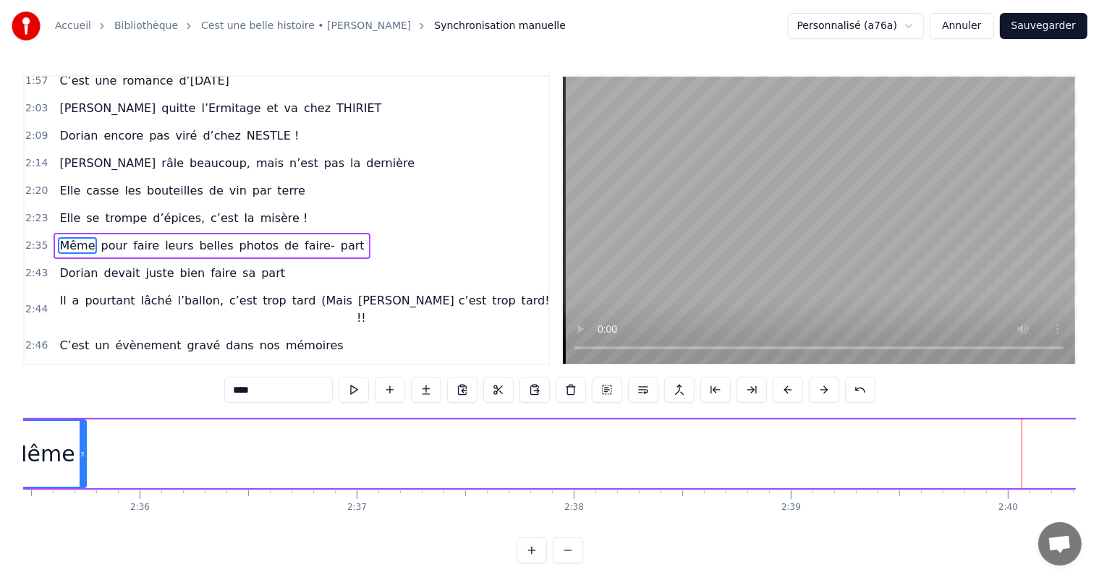
drag, startPoint x: 1022, startPoint y: 448, endPoint x: 78, endPoint y: 507, distance: 946.1
click at [78, 507] on div "C’est un beau roman, c’est une belle histoire C’est une romance d’[DATE] [PERSO…" at bounding box center [549, 472] width 1053 height 109
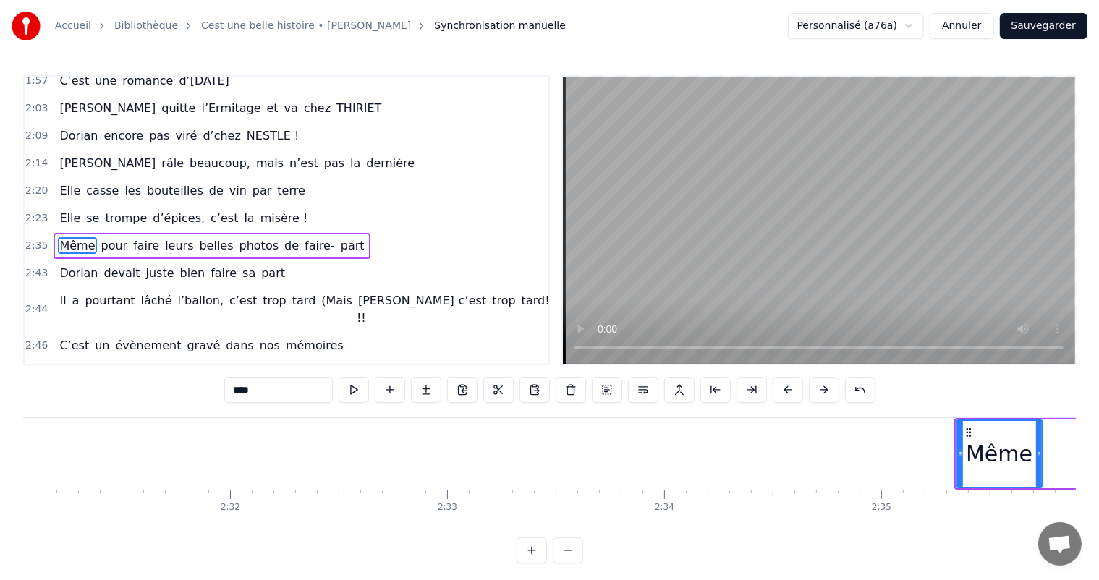
scroll to position [0, 32811]
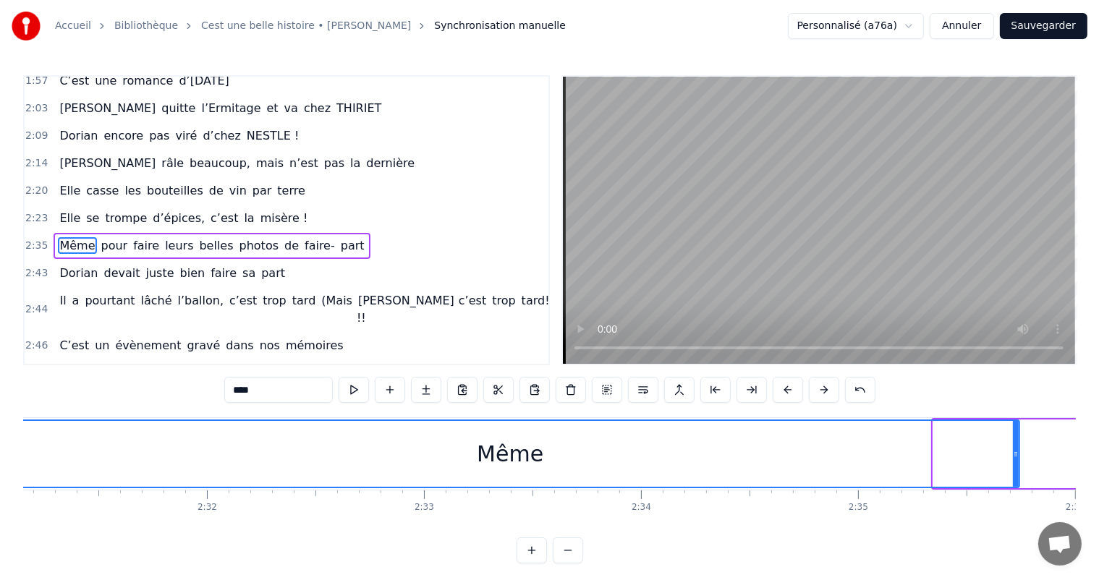
drag, startPoint x: 932, startPoint y: 456, endPoint x: 0, endPoint y: 488, distance: 932.5
click at [0, 488] on div "Accueil Bibliothèque Cest une belle histoire • [PERSON_NAME] Synchronisation ma…" at bounding box center [549, 282] width 1099 height 564
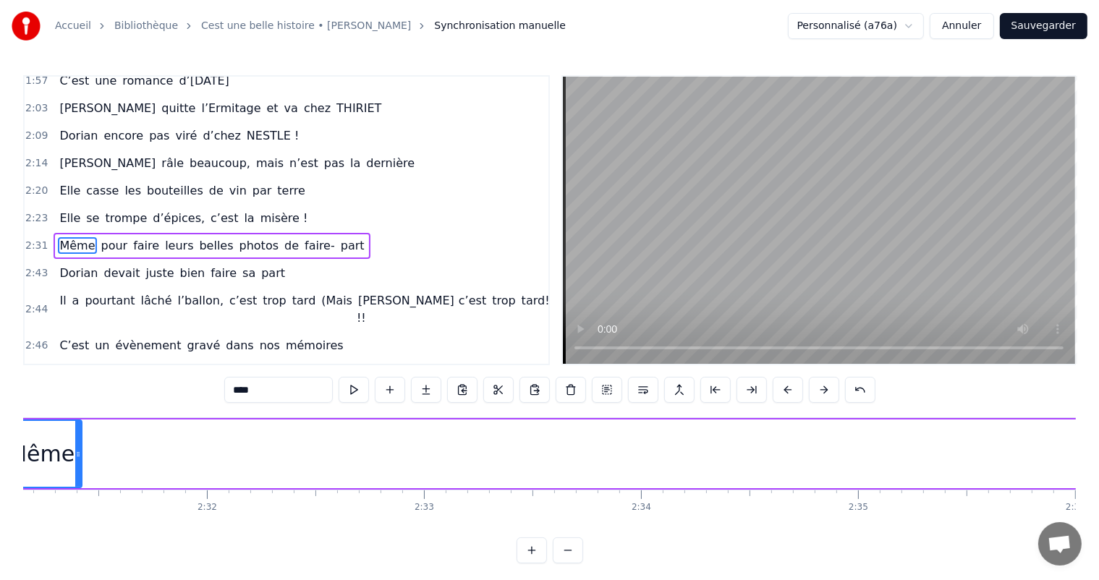
drag, startPoint x: 1013, startPoint y: 446, endPoint x: 75, endPoint y: 506, distance: 939.7
click at [75, 506] on div "C’est un beau roman, c’est une belle histoire C’est une romance d’[DATE] [PERSO…" at bounding box center [549, 472] width 1053 height 109
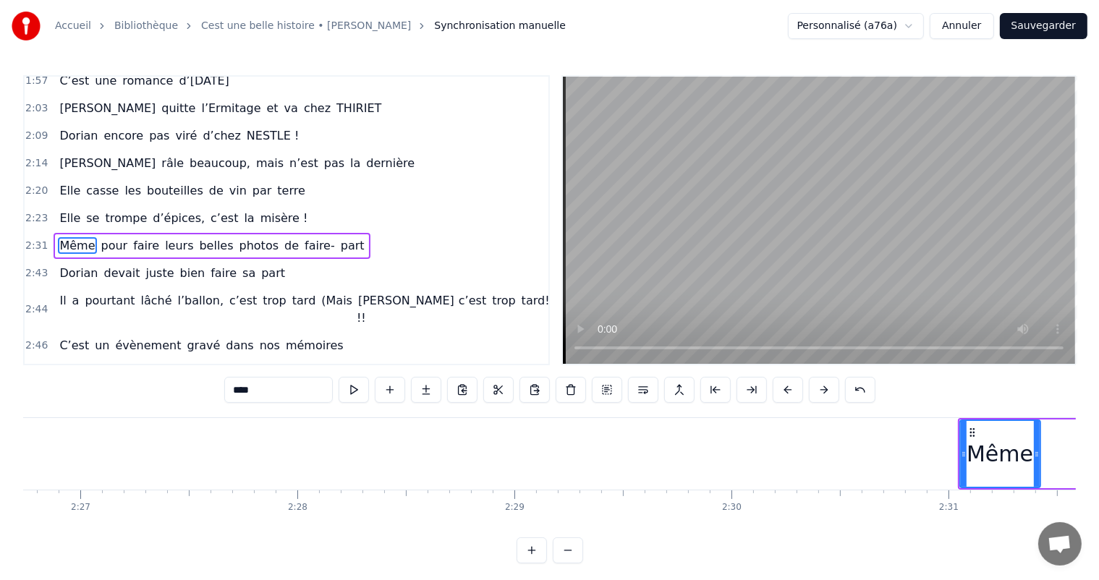
scroll to position [0, 31829]
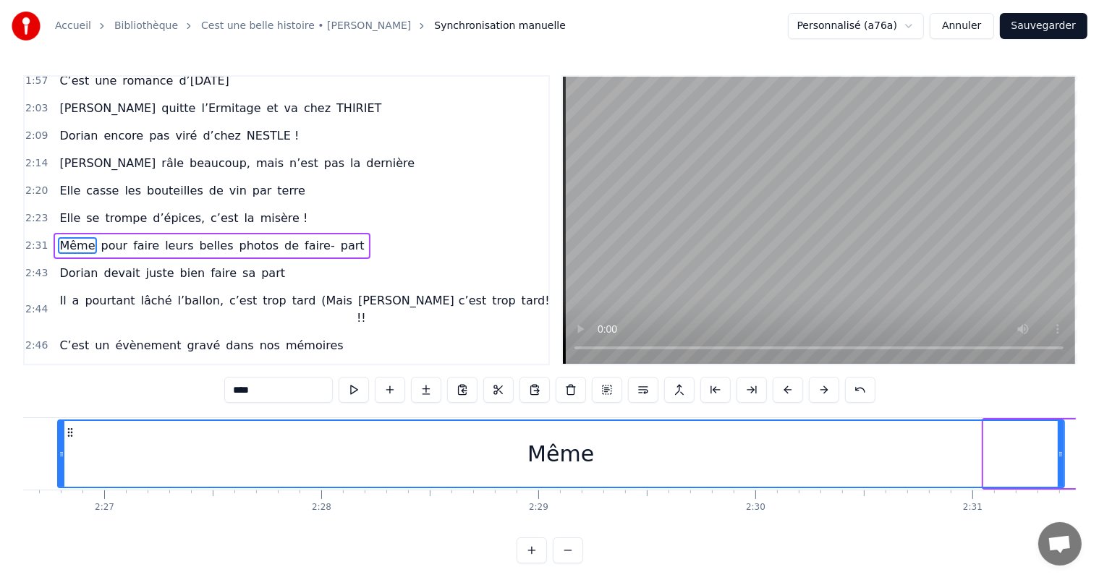
drag, startPoint x: 987, startPoint y: 457, endPoint x: 61, endPoint y: 466, distance: 926.2
click at [61, 466] on div at bounding box center [62, 454] width 6 height 66
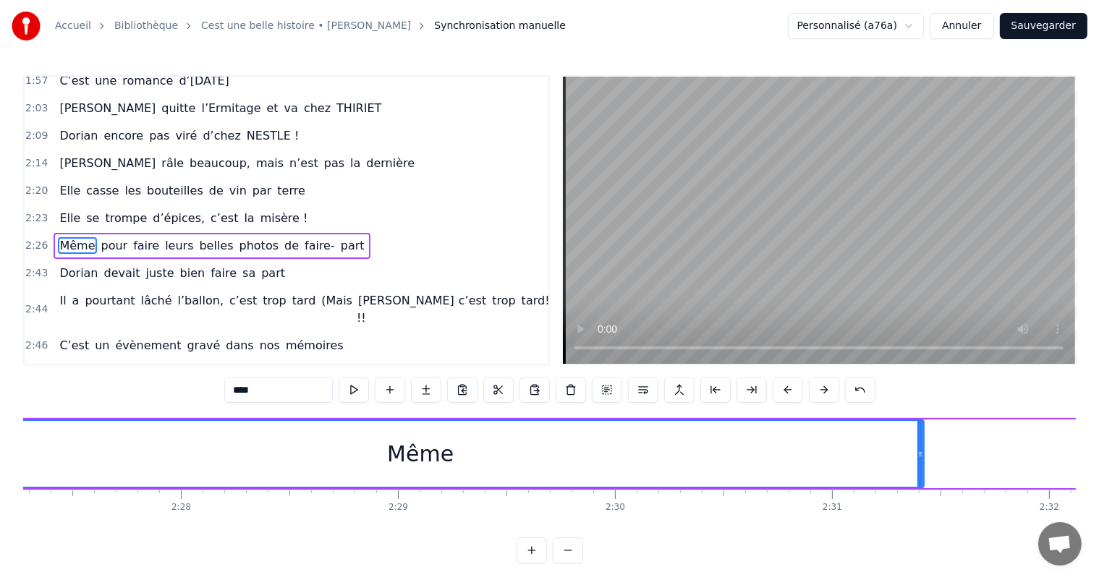
scroll to position [0, 32040]
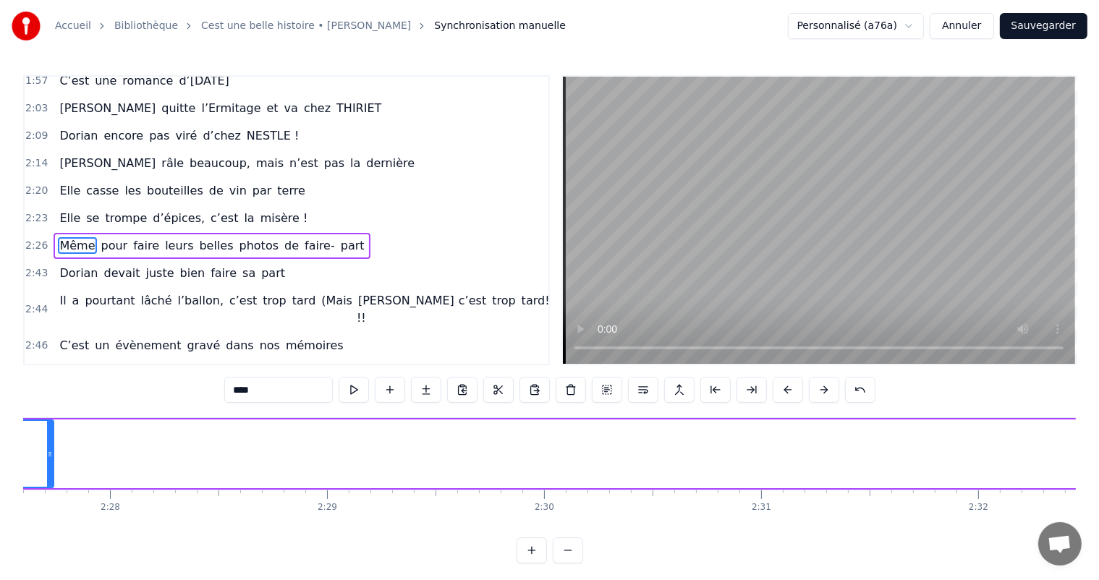
drag, startPoint x: 848, startPoint y: 462, endPoint x: 48, endPoint y: 451, distance: 800.4
click at [47, 452] on div at bounding box center [50, 454] width 6 height 66
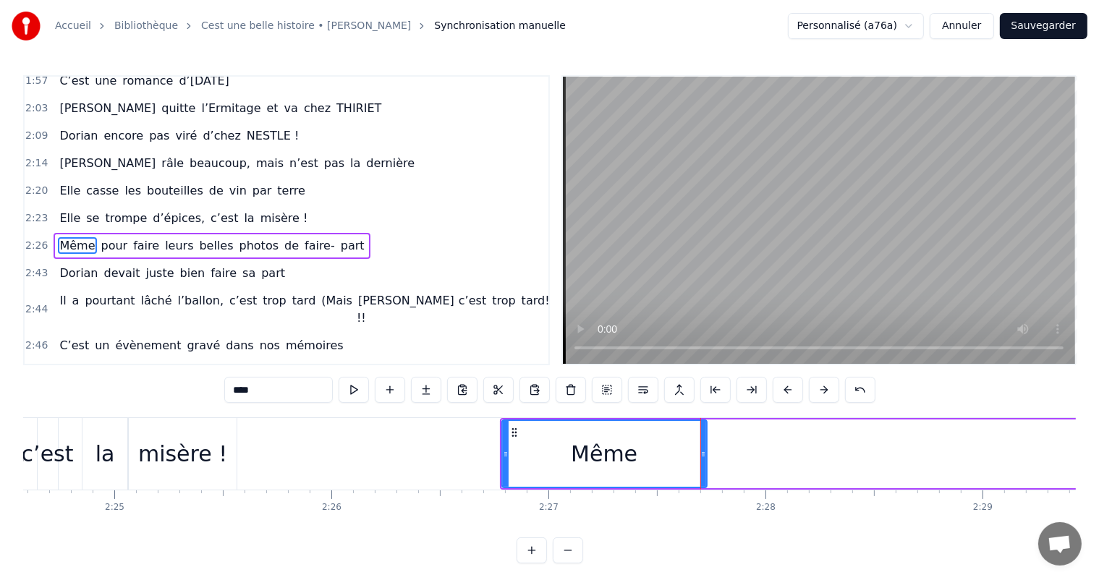
scroll to position [0, 31268]
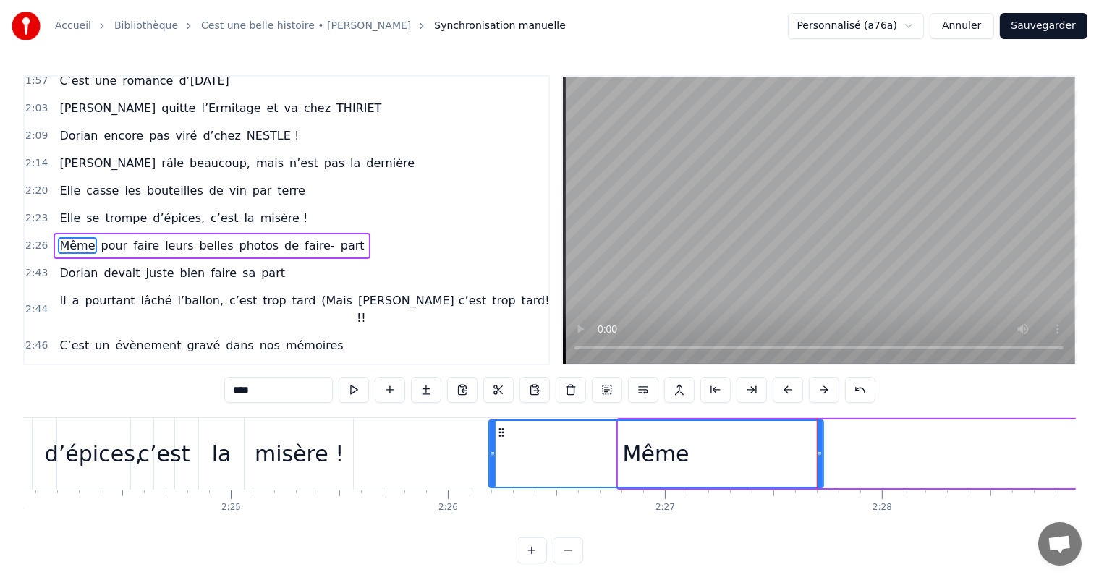
drag, startPoint x: 618, startPoint y: 449, endPoint x: 488, endPoint y: 452, distance: 129.6
click at [490, 452] on icon at bounding box center [493, 455] width 6 height 12
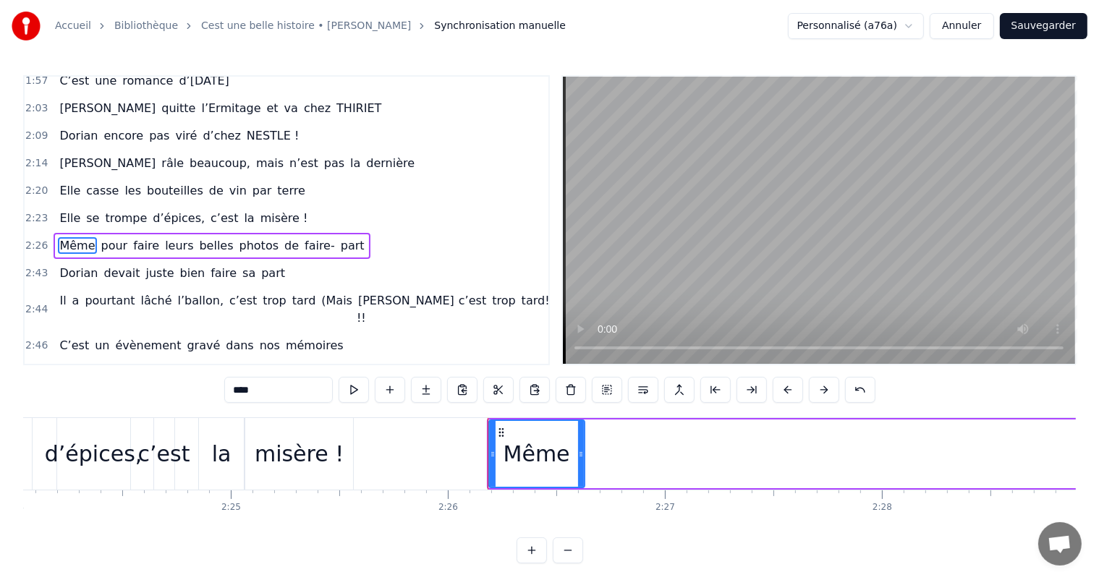
drag, startPoint x: 821, startPoint y: 433, endPoint x: 585, endPoint y: 452, distance: 236.7
click at [584, 452] on div at bounding box center [581, 454] width 6 height 66
click at [189, 464] on div "Elle se trompe d’épices, c’est la misère !" at bounding box center [101, 454] width 512 height 72
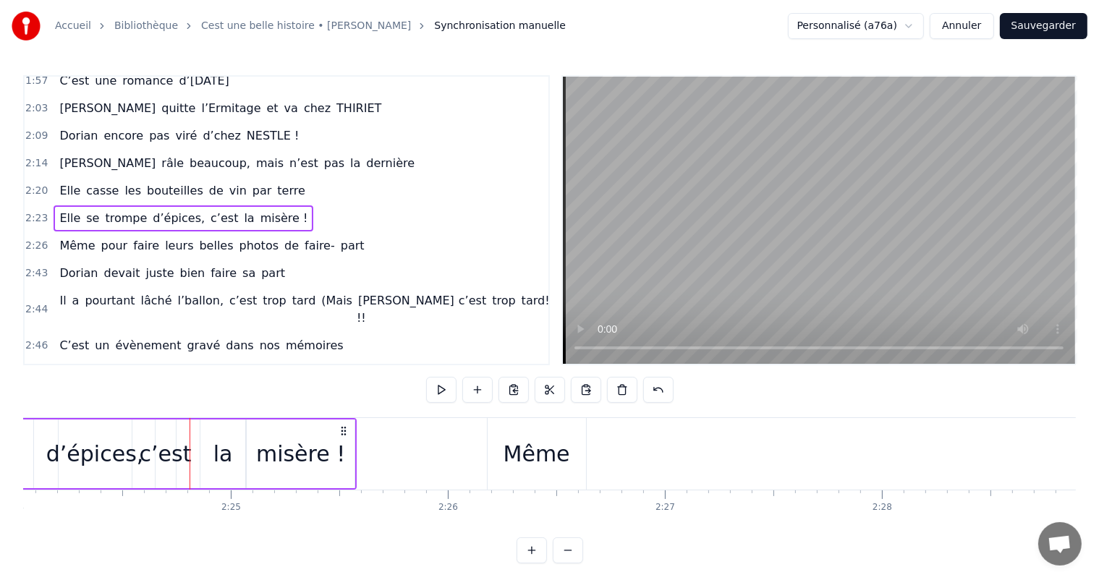
click at [216, 463] on div "la" at bounding box center [223, 454] width 20 height 33
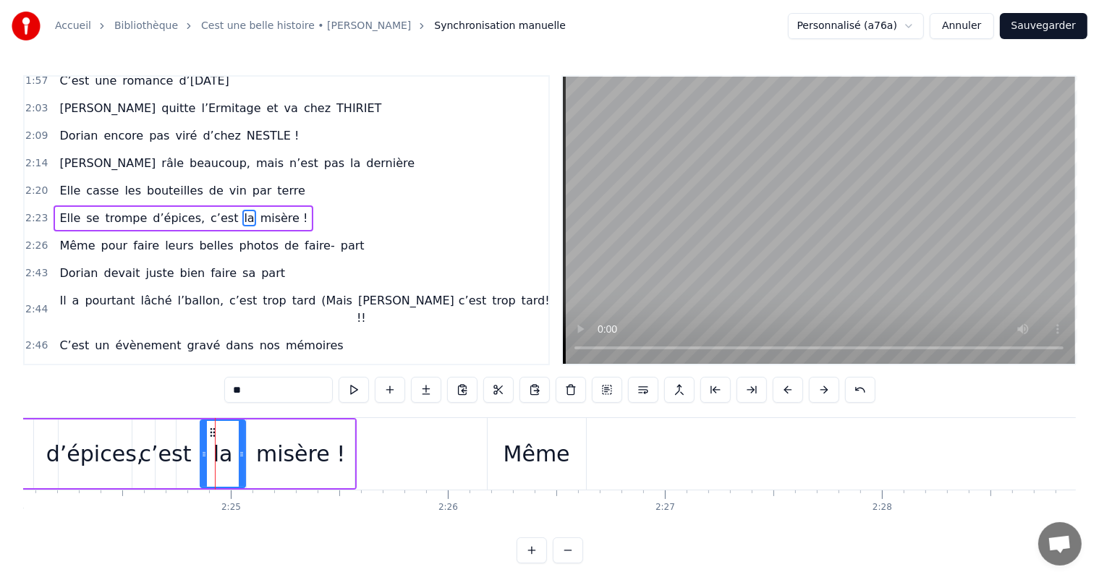
scroll to position [588, 0]
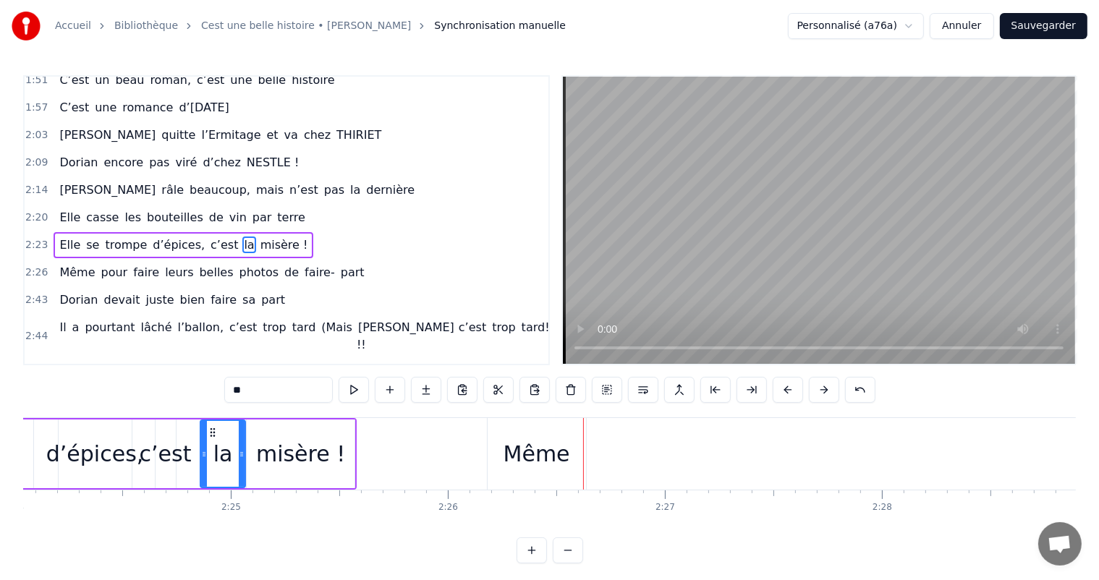
click at [536, 466] on div "Même" at bounding box center [537, 454] width 67 height 33
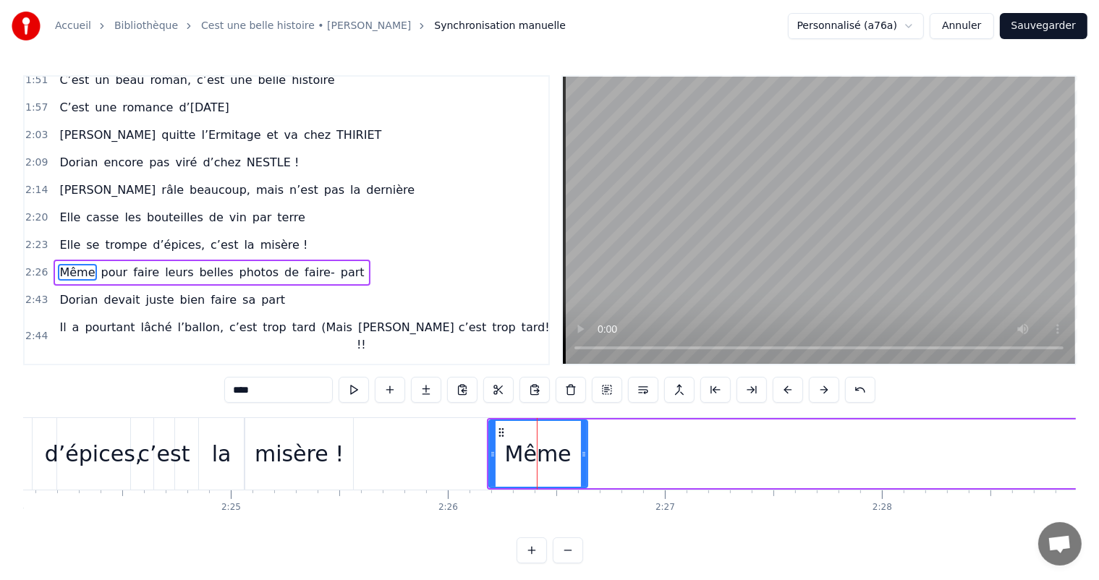
scroll to position [614, 0]
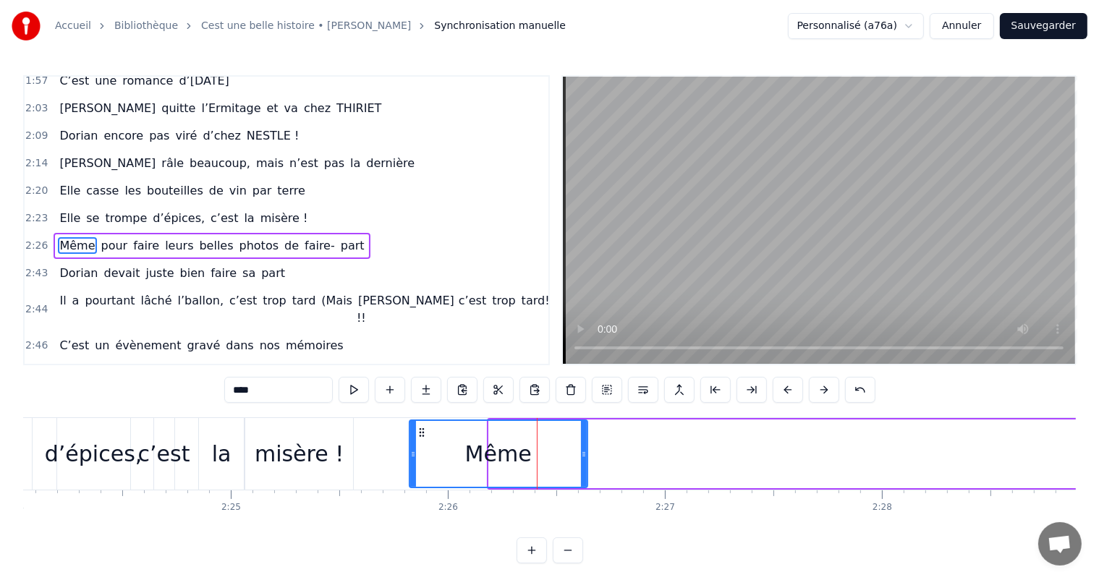
drag, startPoint x: 493, startPoint y: 457, endPoint x: 413, endPoint y: 459, distance: 79.6
click at [413, 459] on div at bounding box center [413, 454] width 6 height 66
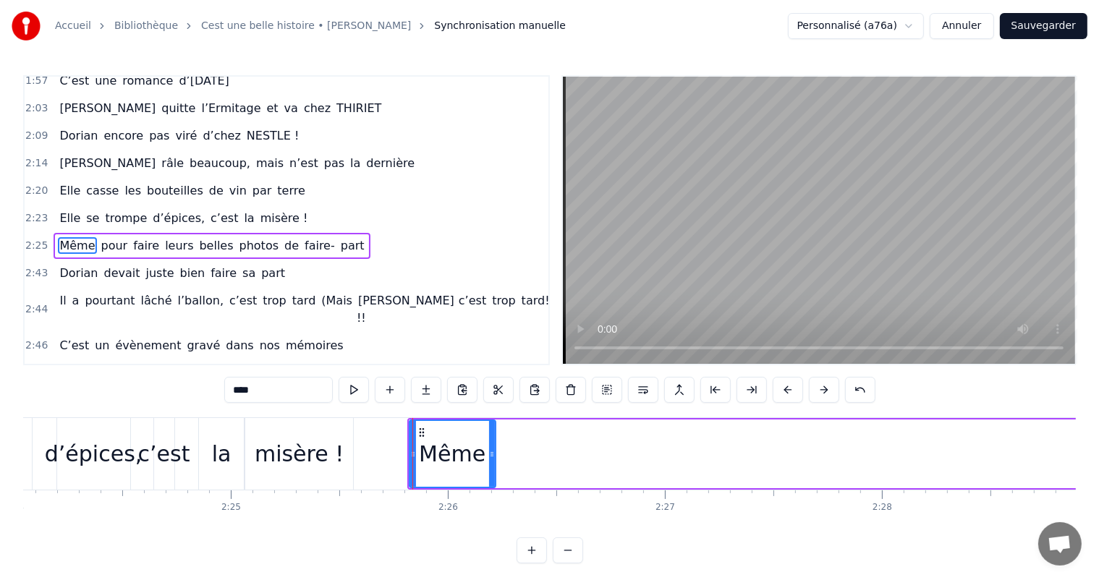
drag, startPoint x: 584, startPoint y: 447, endPoint x: 491, endPoint y: 452, distance: 93.4
click at [491, 452] on div at bounding box center [492, 454] width 6 height 66
click at [223, 443] on div "la" at bounding box center [222, 454] width 20 height 33
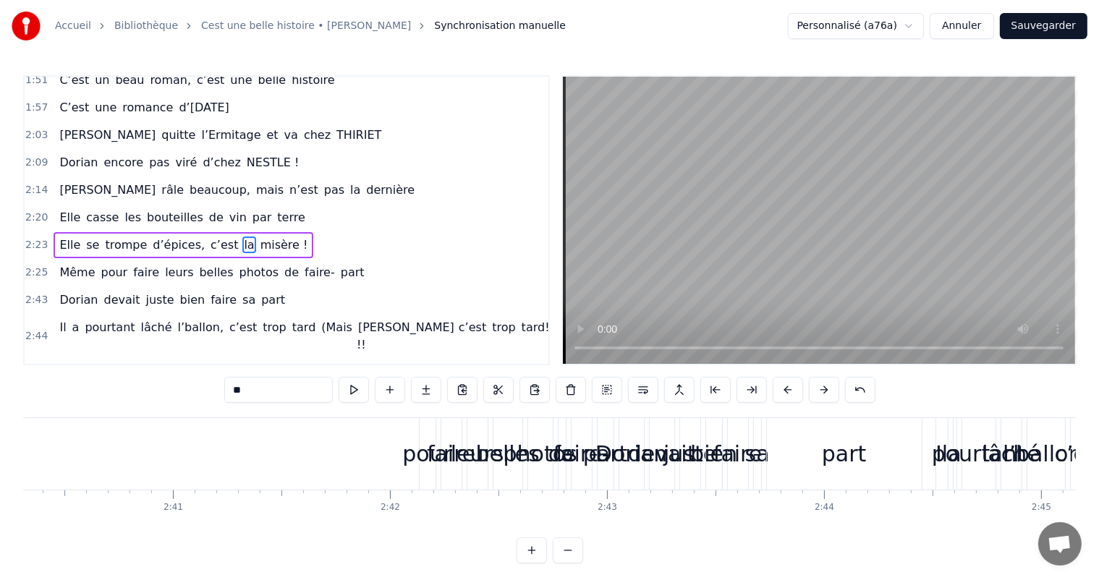
scroll to position [0, 34753]
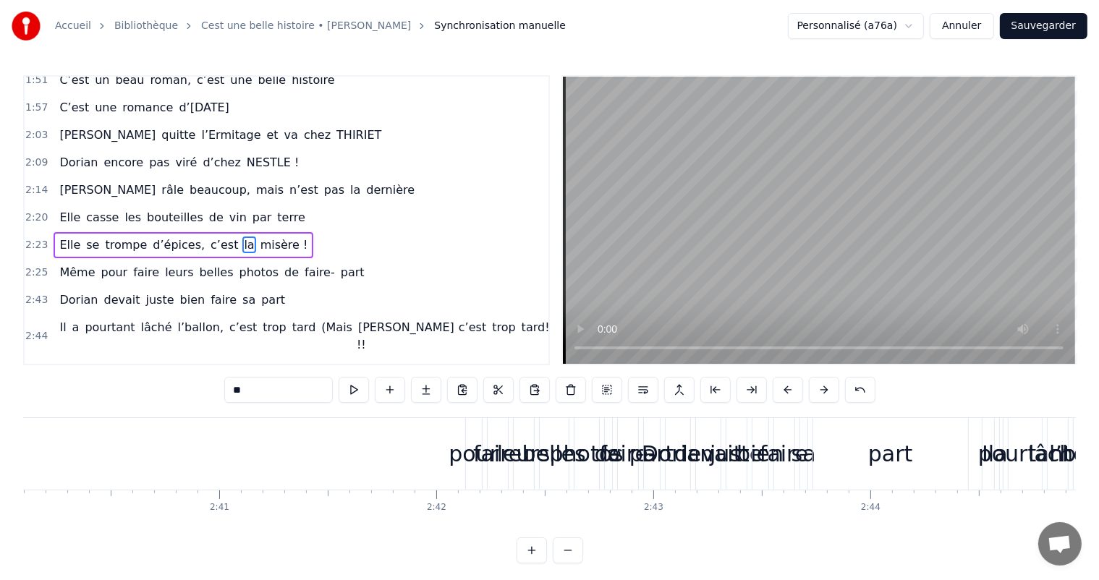
click at [471, 457] on div "pour" at bounding box center [474, 454] width 50 height 33
type input "****"
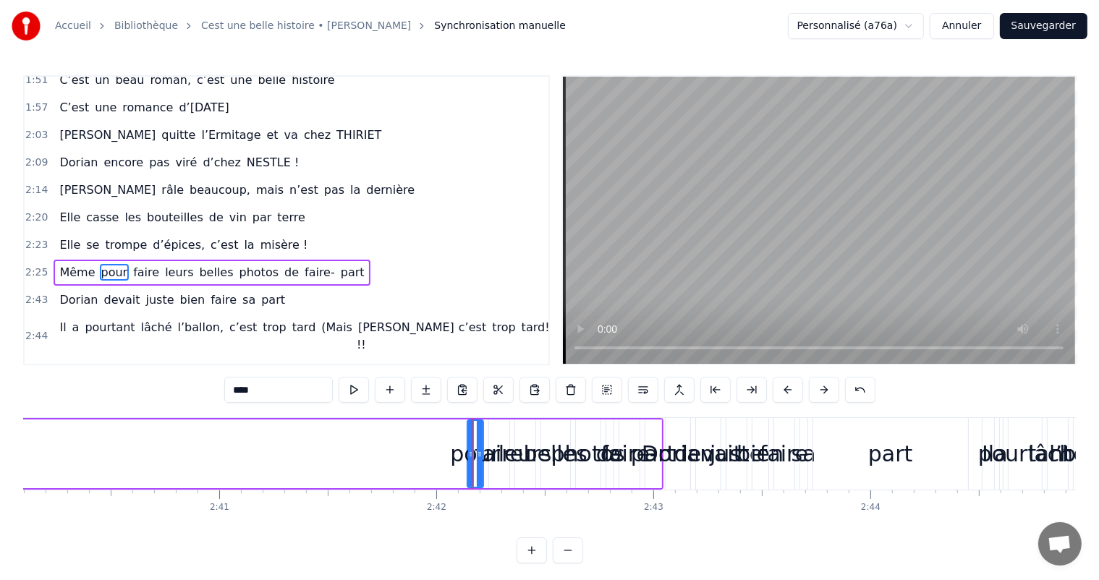
scroll to position [614, 0]
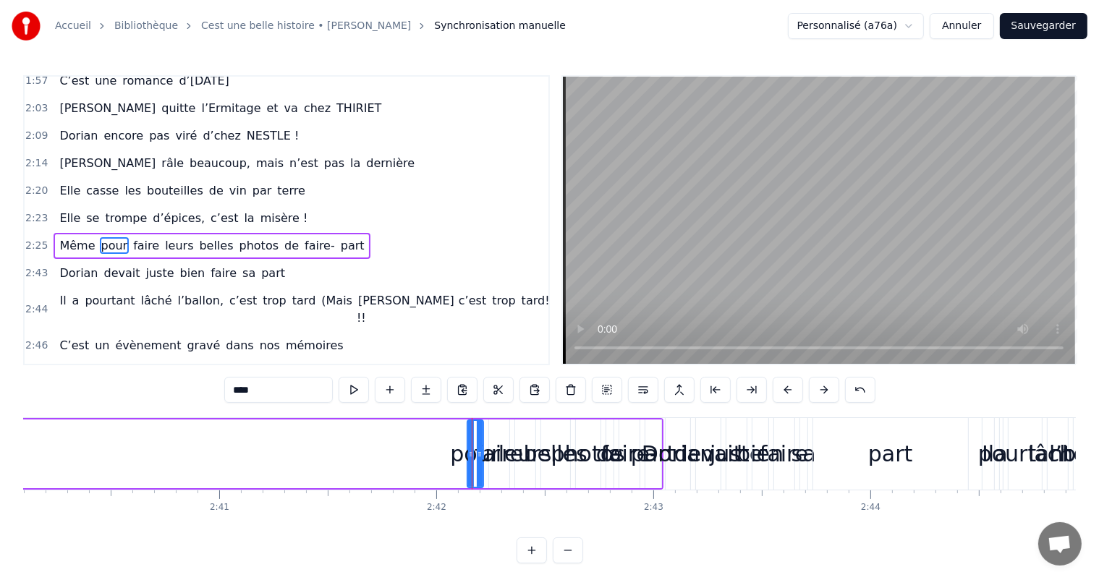
drag, startPoint x: 471, startPoint y: 454, endPoint x: 459, endPoint y: 439, distance: 19.6
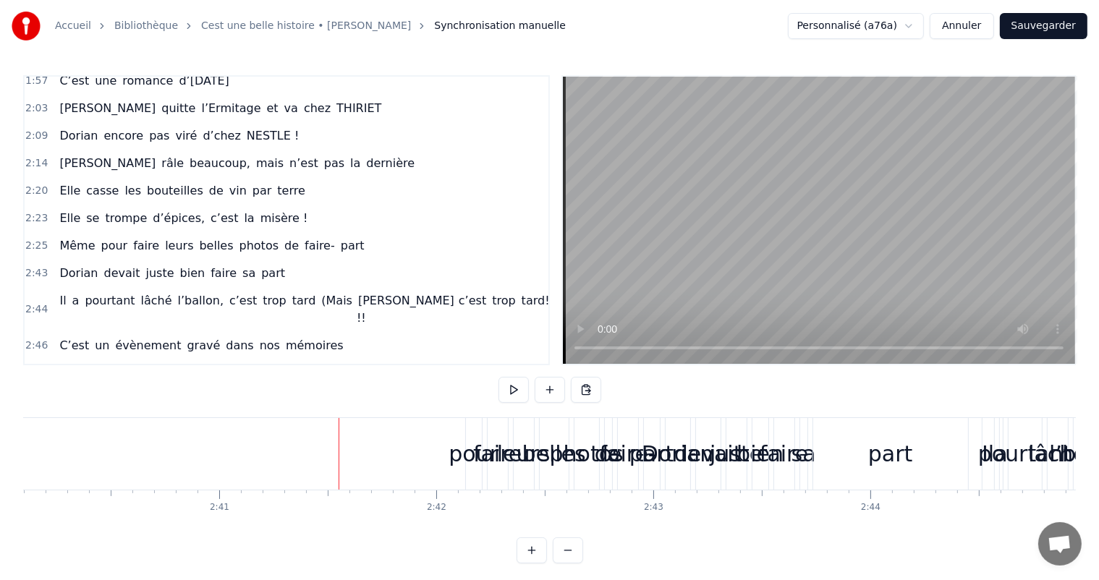
click at [457, 450] on div "pour" at bounding box center [474, 454] width 50 height 33
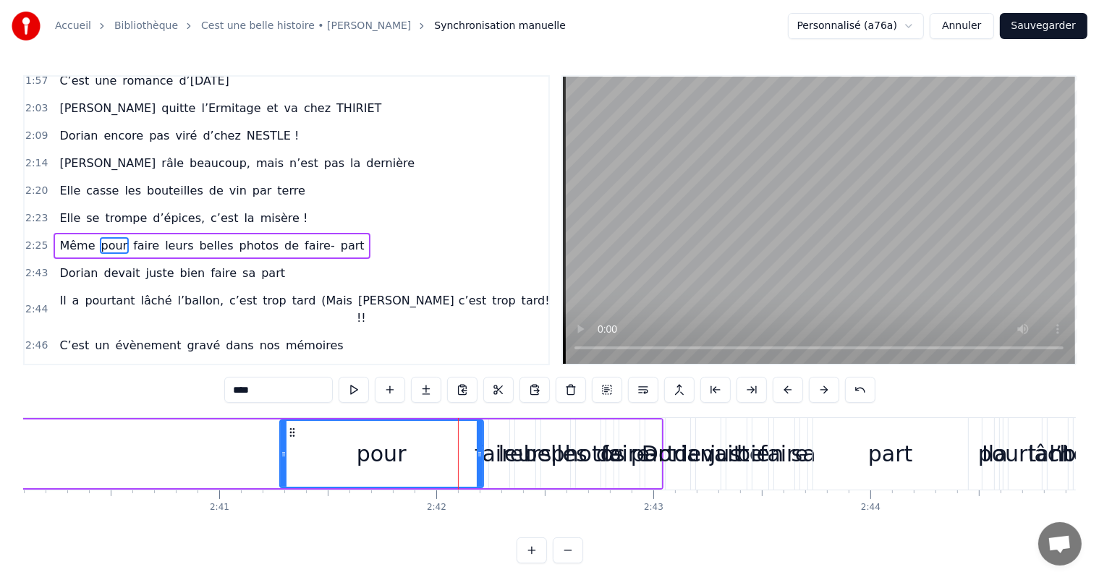
drag, startPoint x: 468, startPoint y: 450, endPoint x: 297, endPoint y: 452, distance: 170.8
click at [281, 449] on icon at bounding box center [284, 455] width 6 height 12
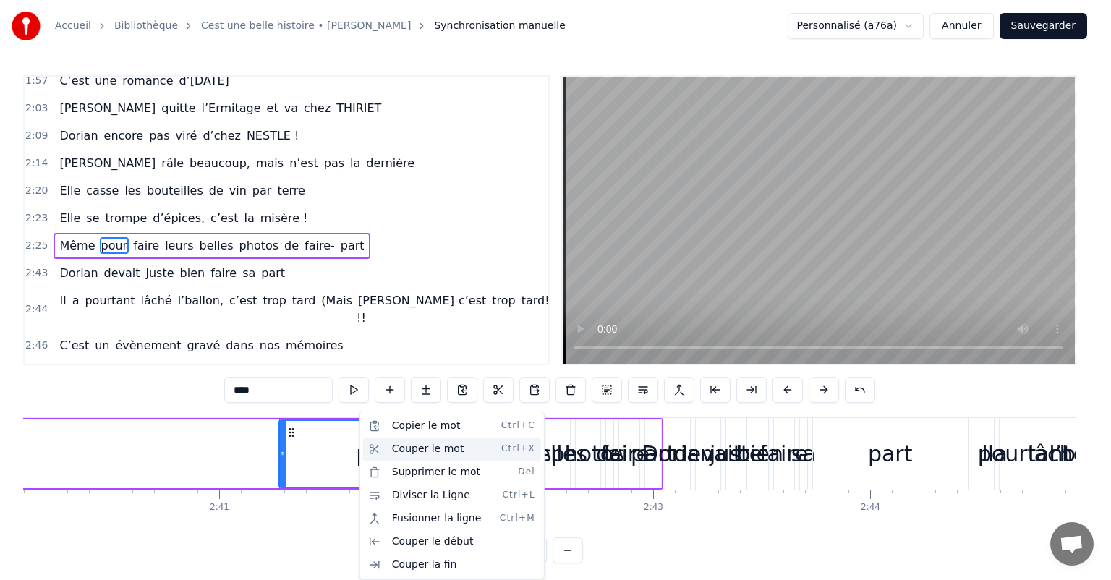
click at [431, 446] on div "Couper le mot Ctrl+X" at bounding box center [452, 449] width 178 height 23
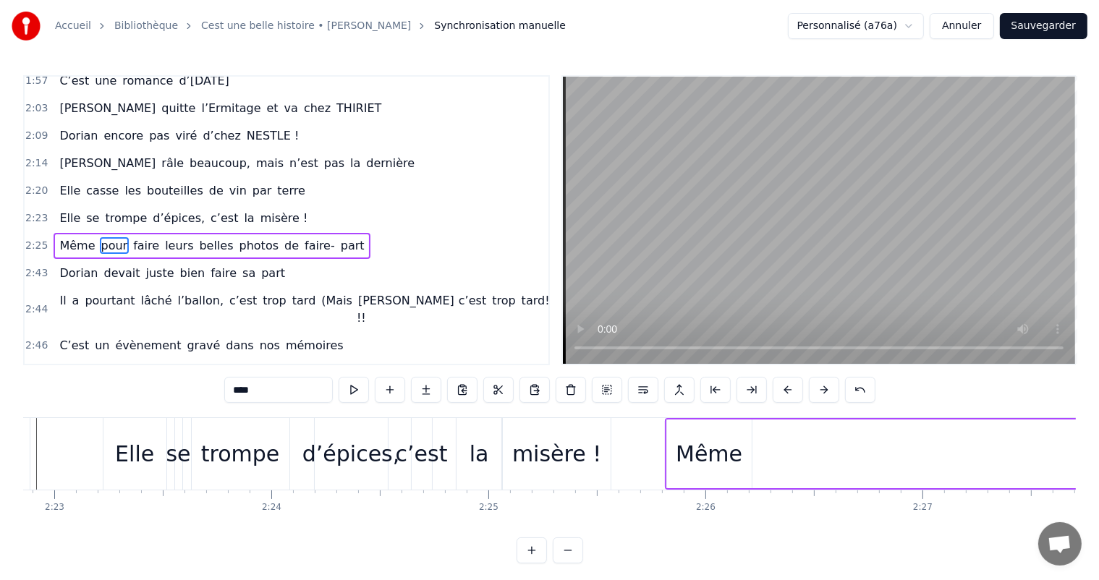
scroll to position [0, 31057]
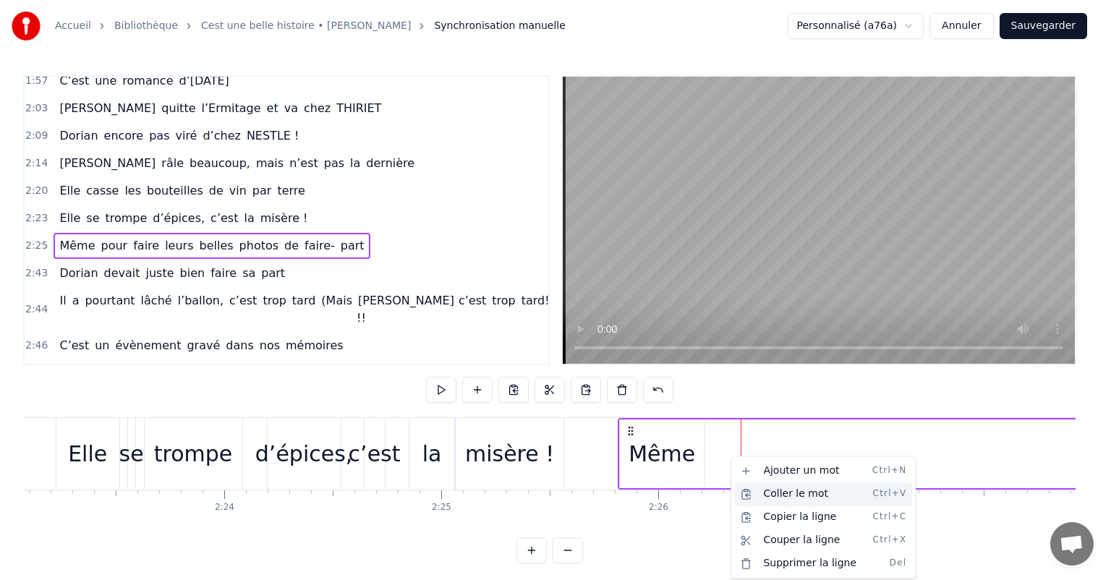
click at [772, 495] on div "Coller le mot Ctrl+V" at bounding box center [823, 494] width 178 height 23
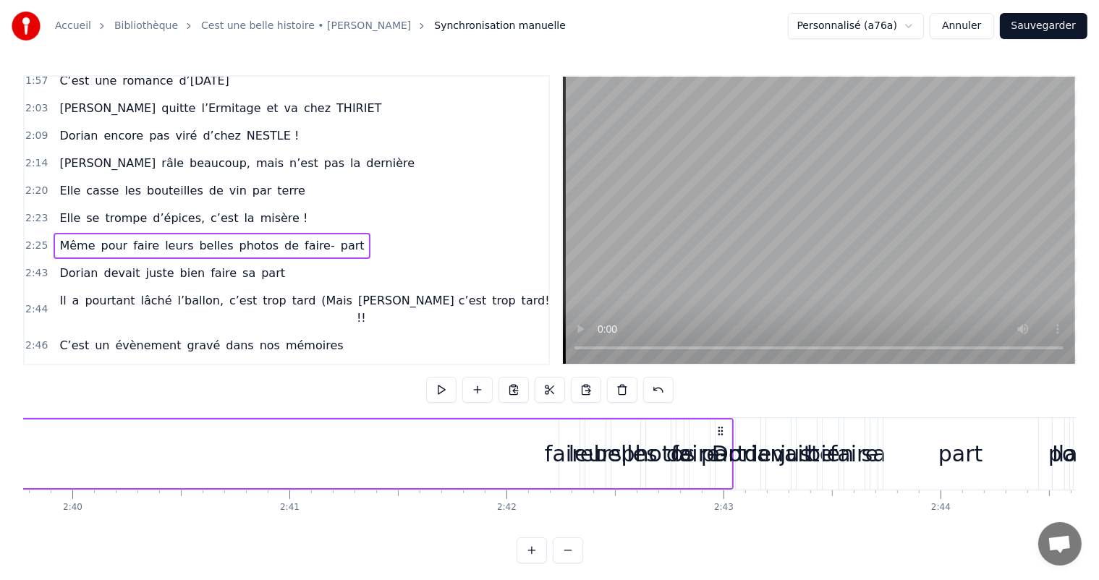
scroll to position [0, 34845]
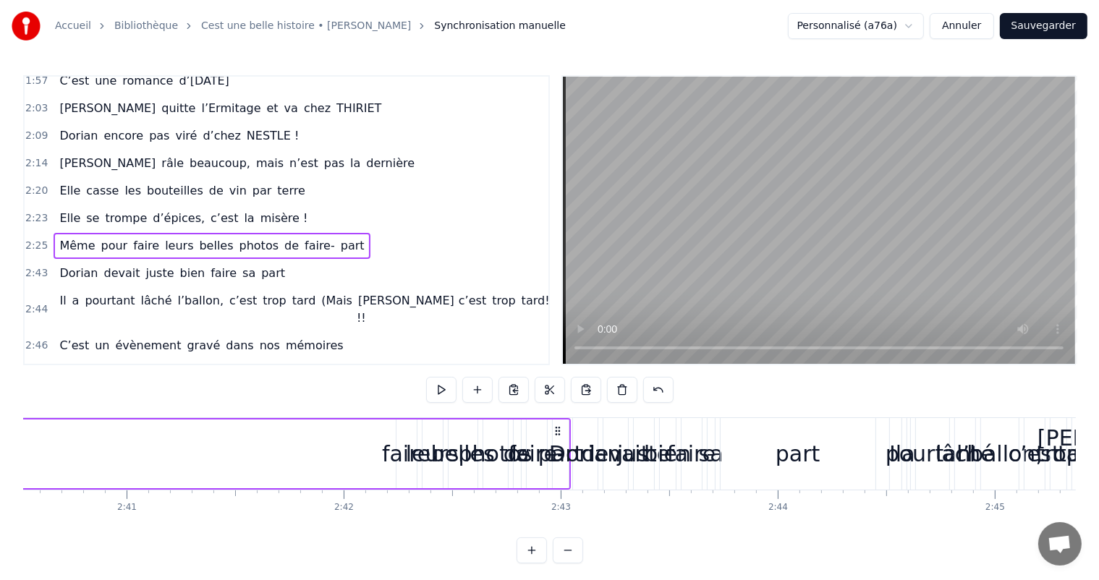
click at [389, 450] on div "faire" at bounding box center [406, 454] width 48 height 33
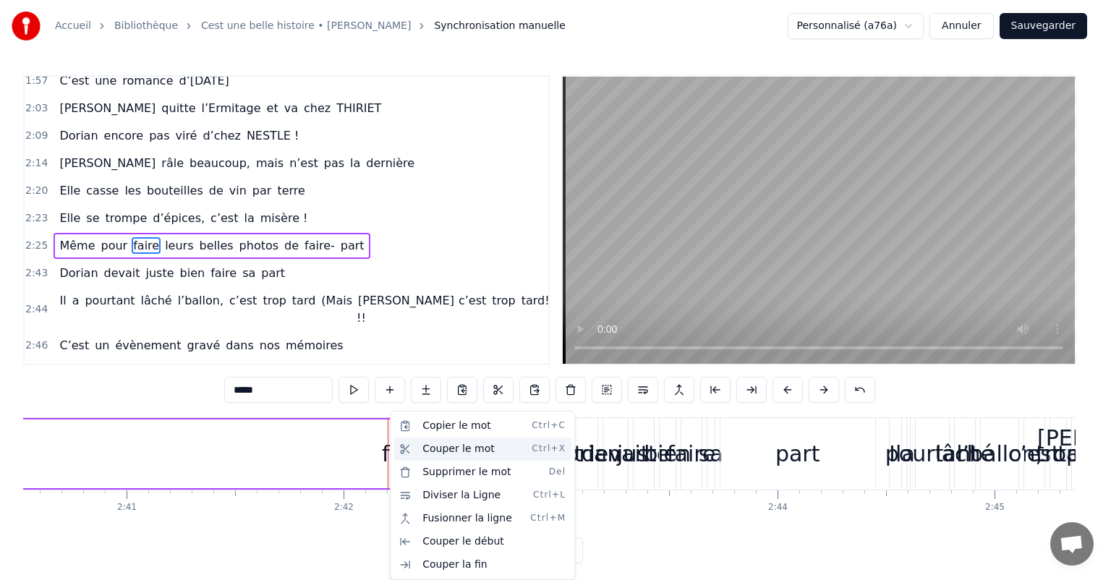
click at [433, 449] on div "Couper le mot Ctrl+X" at bounding box center [483, 449] width 178 height 23
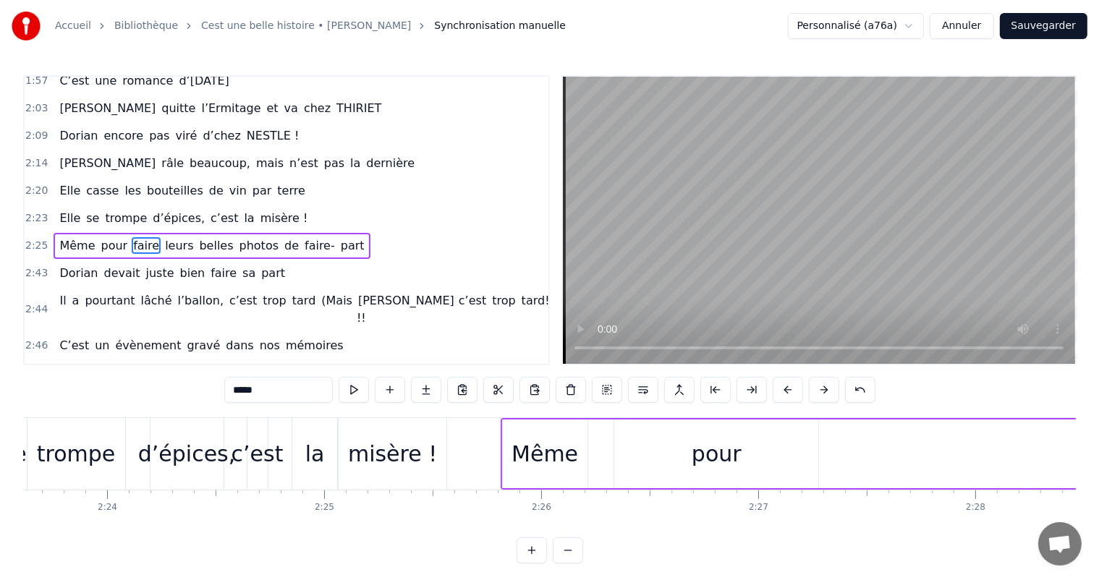
scroll to position [0, 31198]
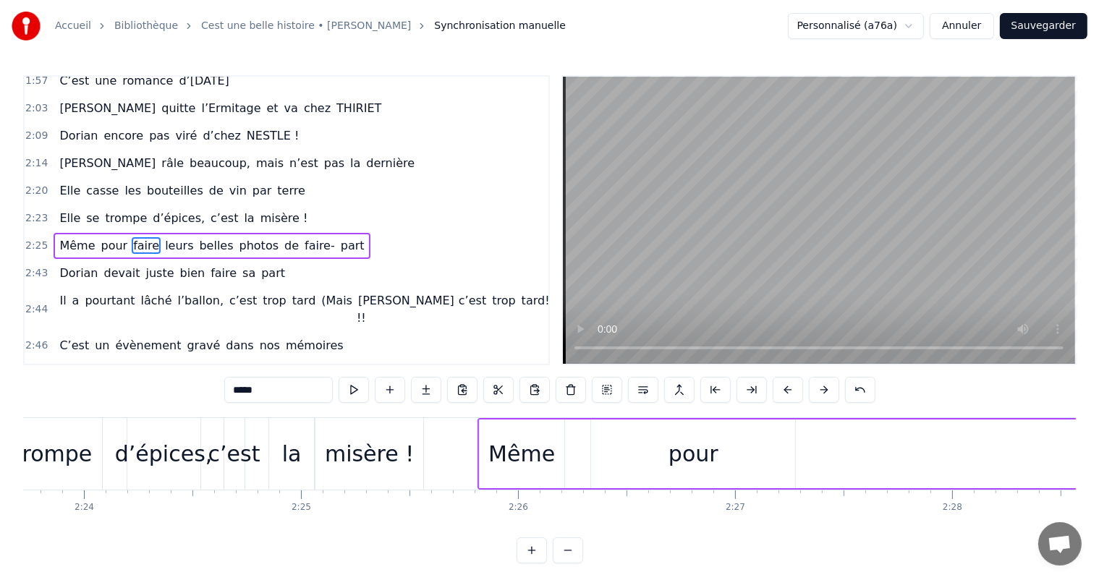
click at [762, 462] on div "pour" at bounding box center [693, 454] width 204 height 69
type input "****"
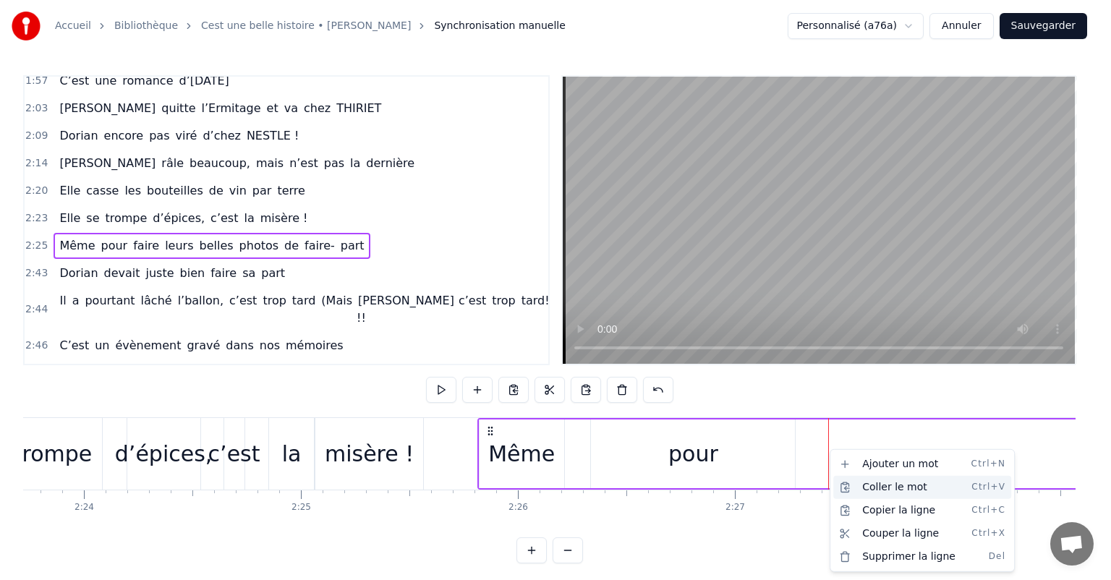
click at [865, 488] on div "Coller le mot Ctrl+V" at bounding box center [923, 487] width 178 height 23
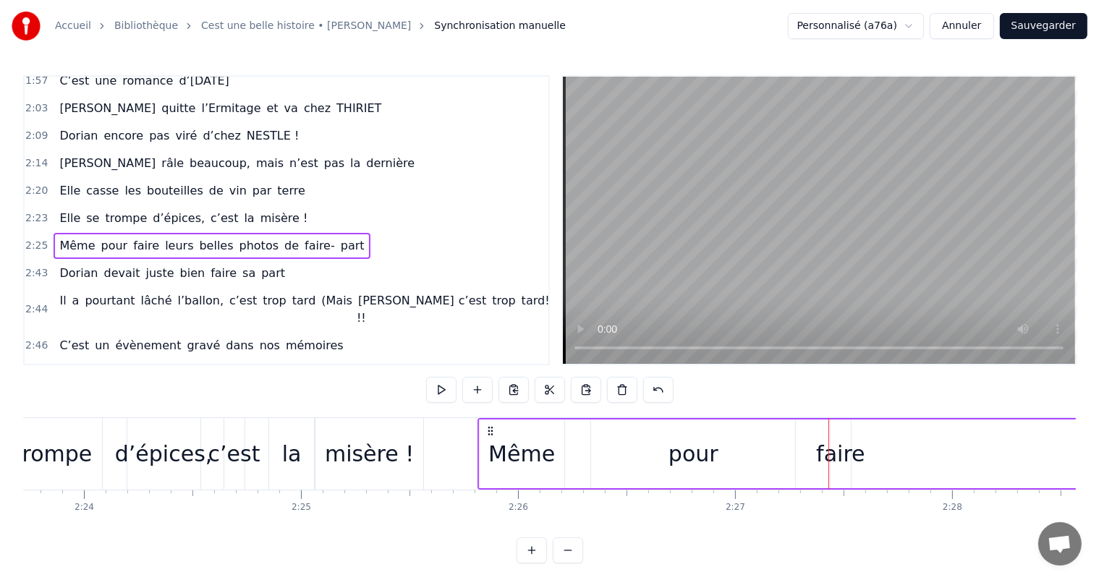
click at [715, 457] on div "pour" at bounding box center [694, 454] width 50 height 33
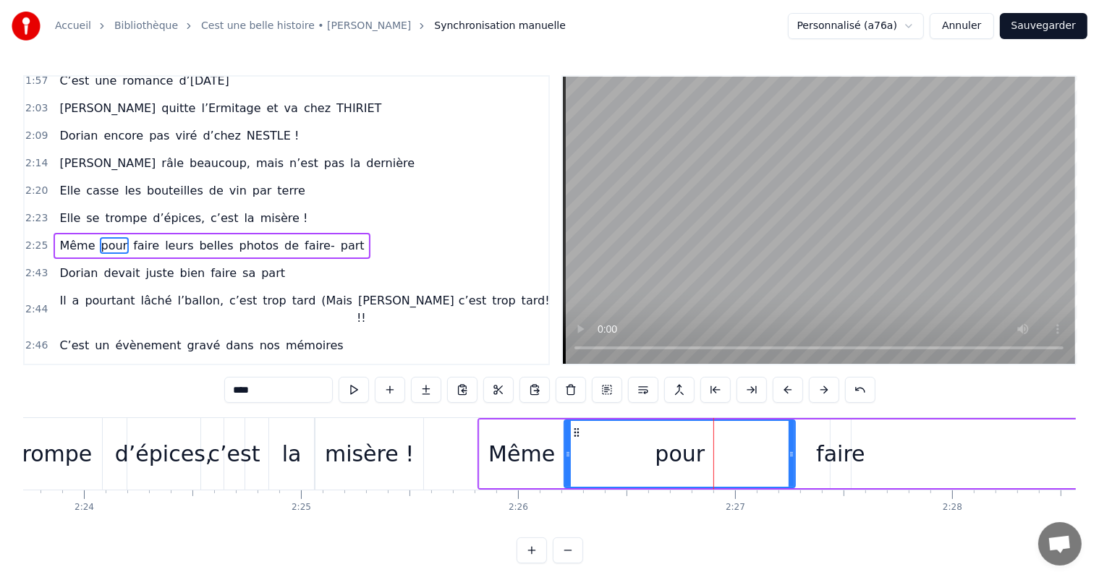
drag, startPoint x: 596, startPoint y: 440, endPoint x: 569, endPoint y: 439, distance: 26.8
click at [569, 439] on div at bounding box center [568, 454] width 6 height 66
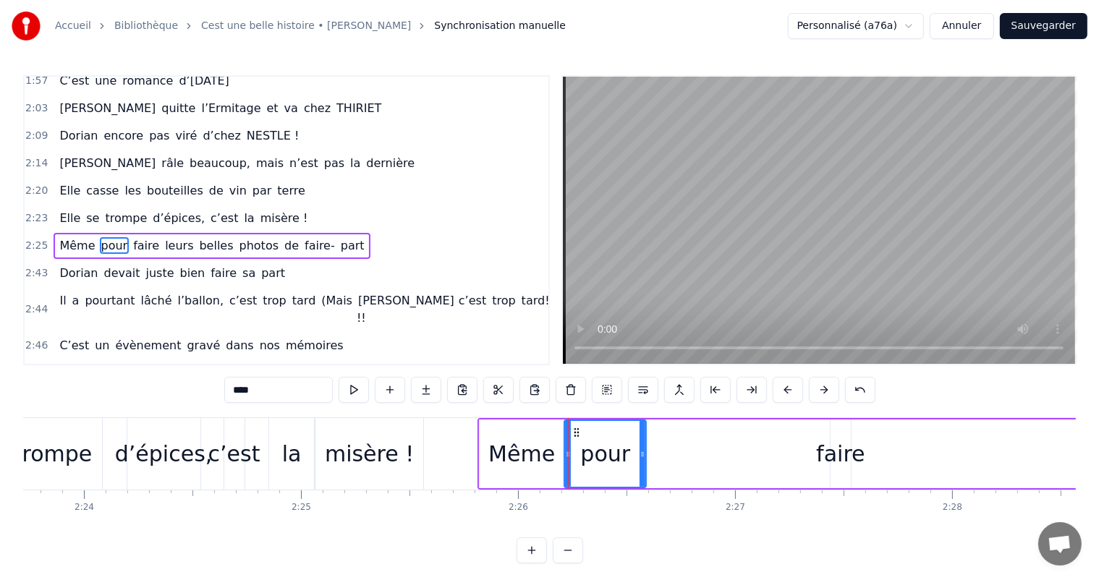
drag, startPoint x: 790, startPoint y: 449, endPoint x: 648, endPoint y: 460, distance: 142.3
click at [641, 461] on div at bounding box center [643, 454] width 6 height 66
click at [831, 462] on div "faire" at bounding box center [840, 454] width 48 height 33
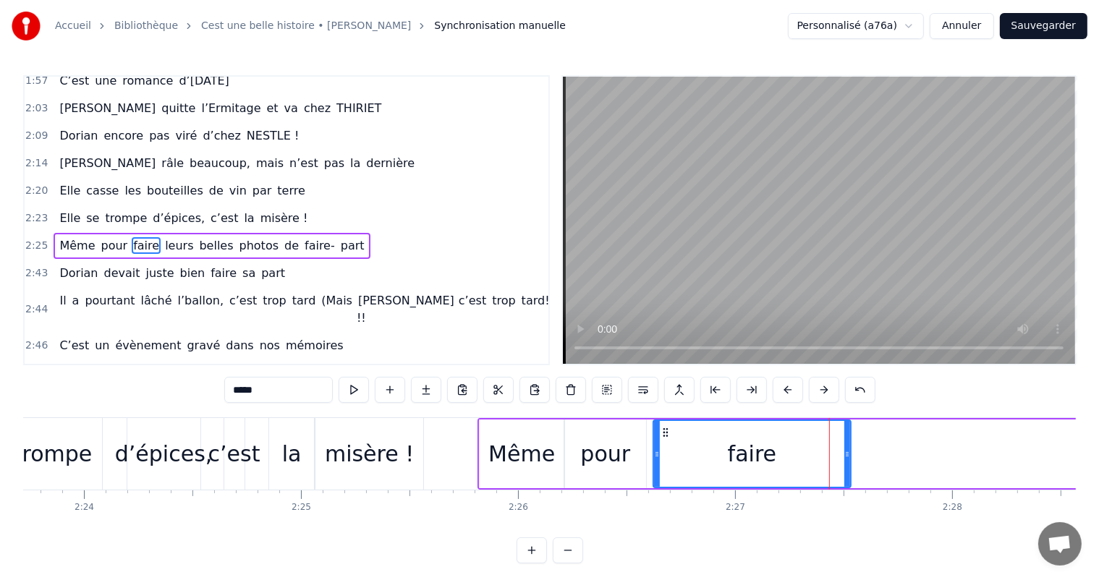
drag, startPoint x: 831, startPoint y: 455, endPoint x: 656, endPoint y: 454, distance: 175.1
click at [656, 454] on icon at bounding box center [657, 455] width 6 height 12
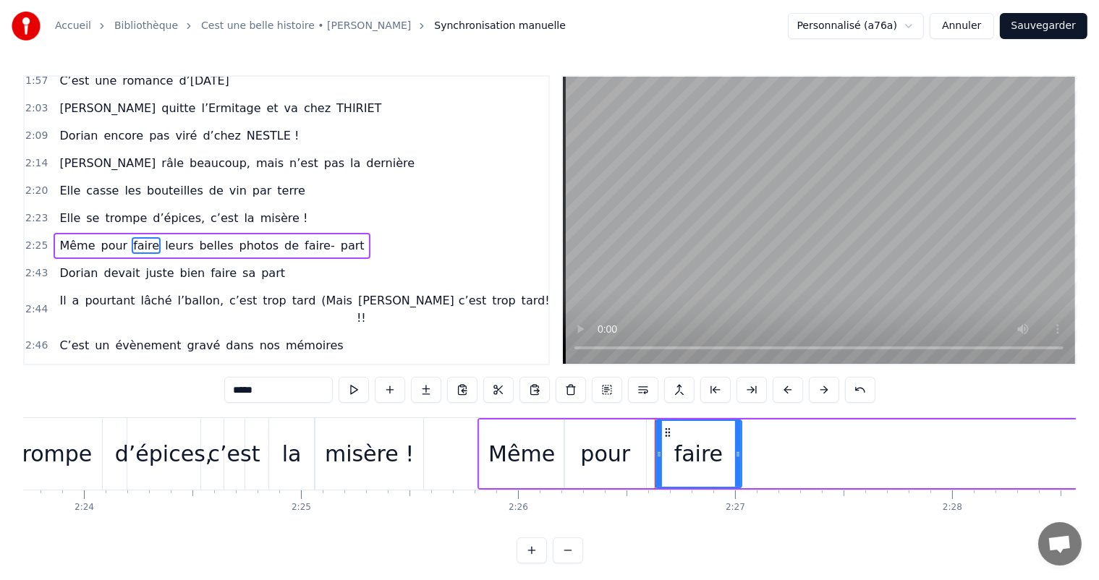
drag, startPoint x: 849, startPoint y: 454, endPoint x: 740, endPoint y: 467, distance: 110.0
click at [740, 467] on div at bounding box center [738, 454] width 6 height 66
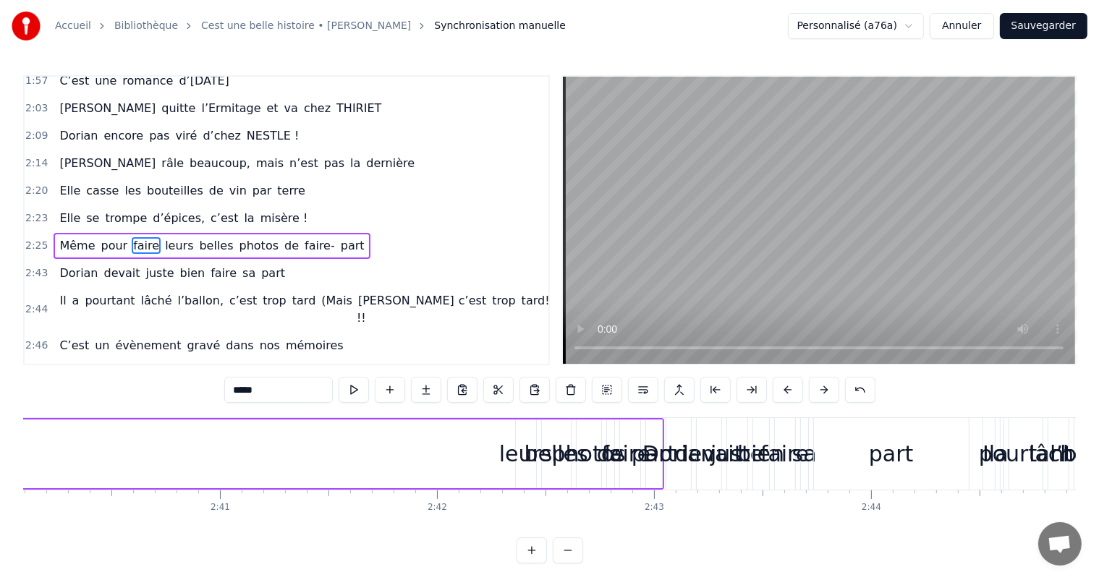
scroll to position [0, 34706]
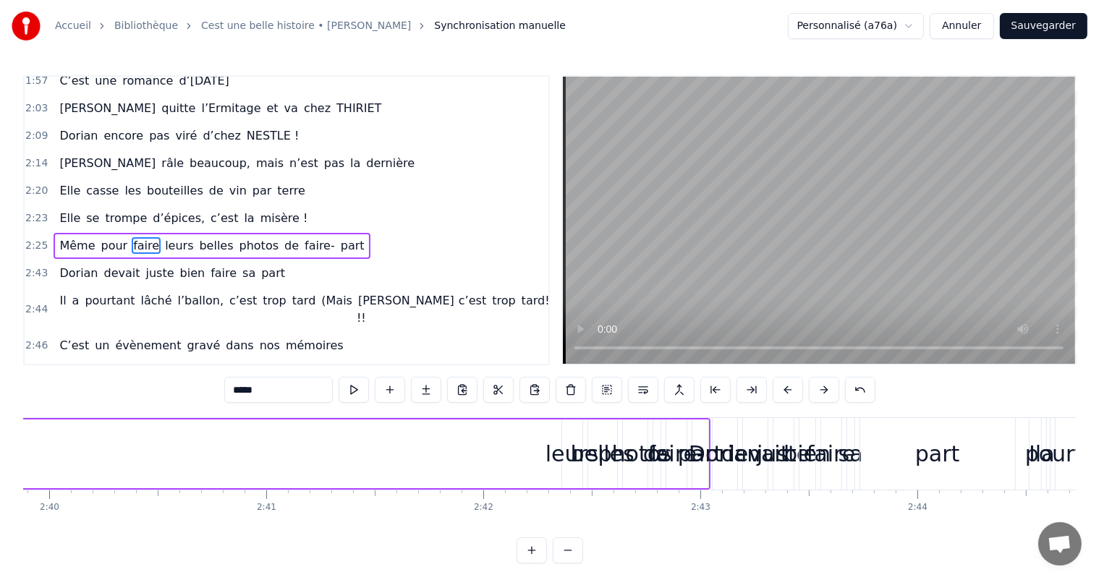
click at [564, 458] on div "leurs" at bounding box center [573, 454] width 54 height 33
type input "*****"
click at [564, 458] on icon at bounding box center [566, 455] width 6 height 12
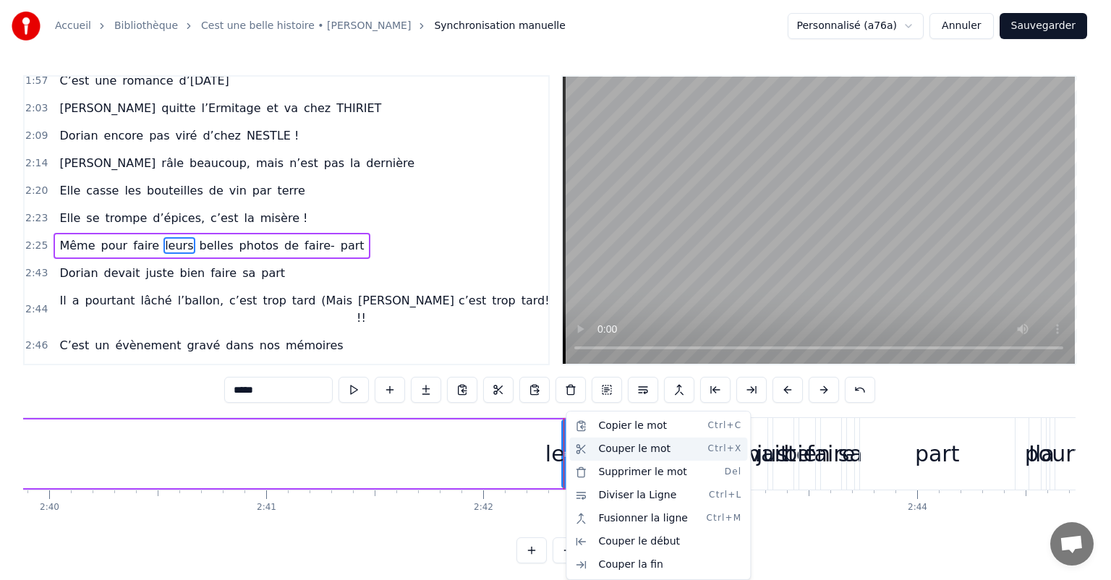
click at [625, 447] on div "Couper le mot Ctrl+X" at bounding box center [658, 449] width 178 height 23
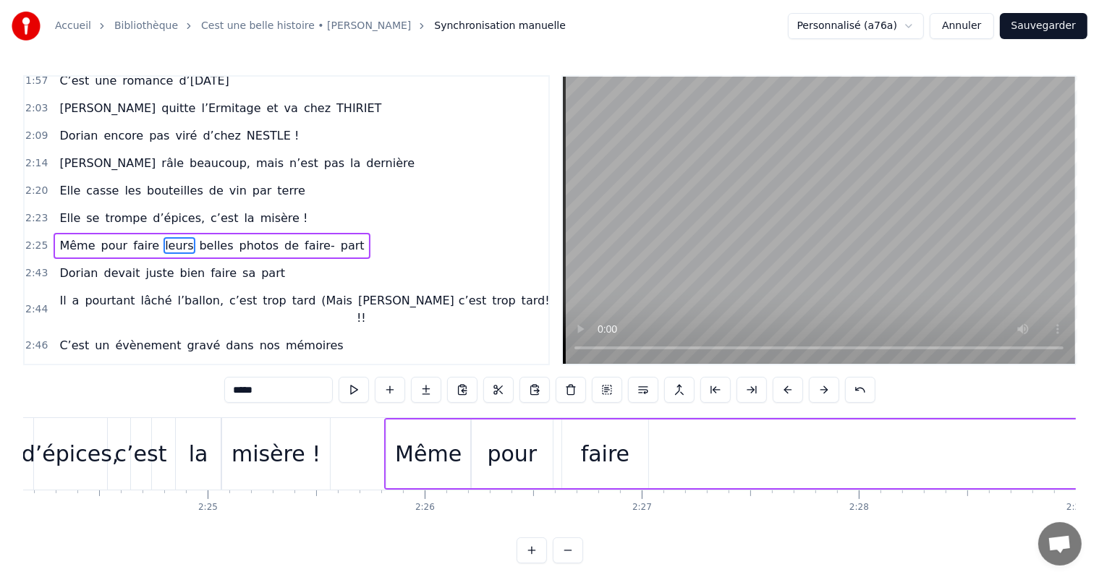
scroll to position [0, 31338]
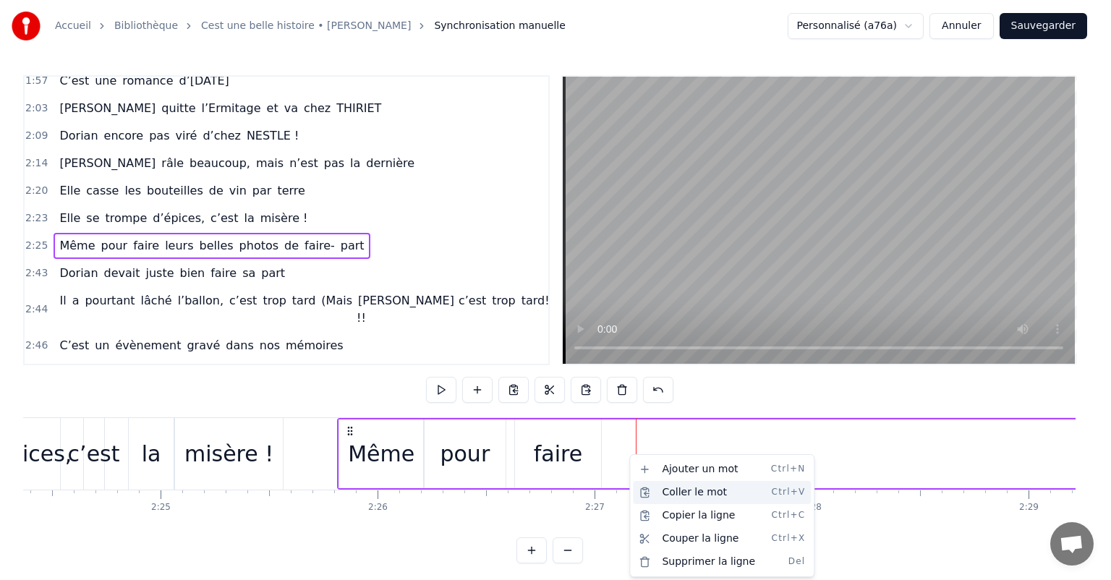
click at [688, 496] on div "Coller le mot Ctrl+V" at bounding box center [722, 492] width 178 height 23
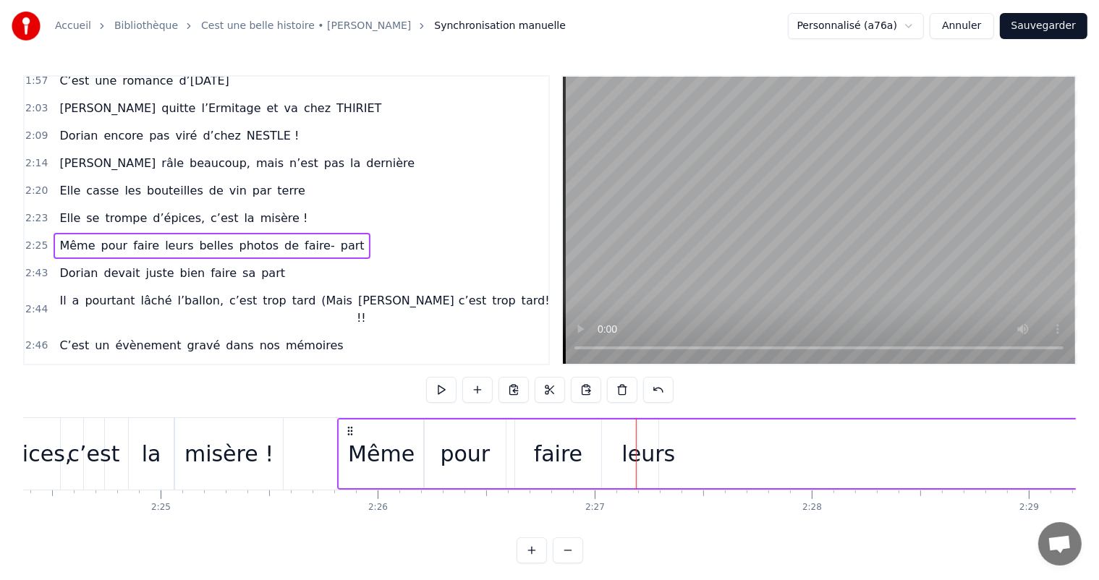
click at [527, 452] on div "faire" at bounding box center [558, 454] width 86 height 69
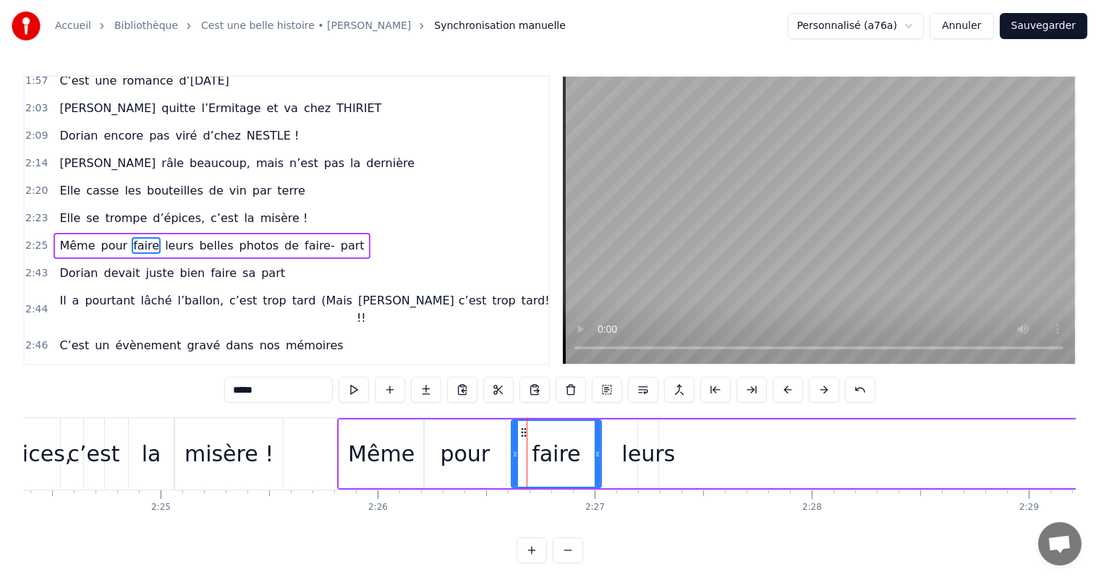
drag, startPoint x: 517, startPoint y: 446, endPoint x: 509, endPoint y: 446, distance: 8.0
click at [512, 446] on div at bounding box center [515, 454] width 6 height 66
click at [586, 447] on div at bounding box center [587, 454] width 6 height 66
click at [646, 454] on div "leurs" at bounding box center [649, 454] width 54 height 33
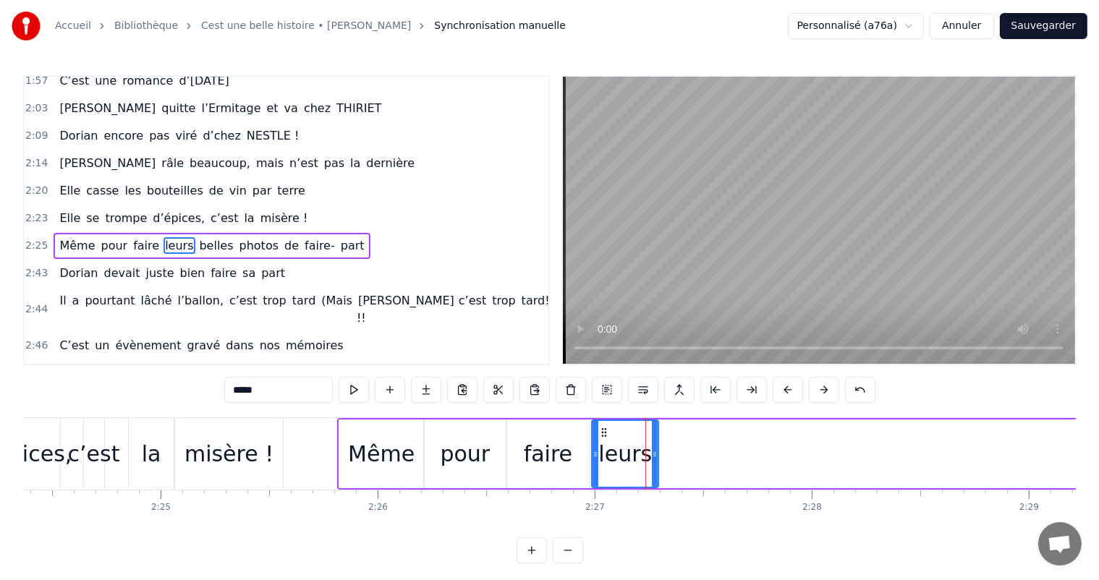
drag, startPoint x: 640, startPoint y: 450, endPoint x: 626, endPoint y: 449, distance: 14.5
click at [593, 449] on icon at bounding box center [596, 455] width 6 height 12
click at [356, 448] on div "Même" at bounding box center [381, 454] width 67 height 33
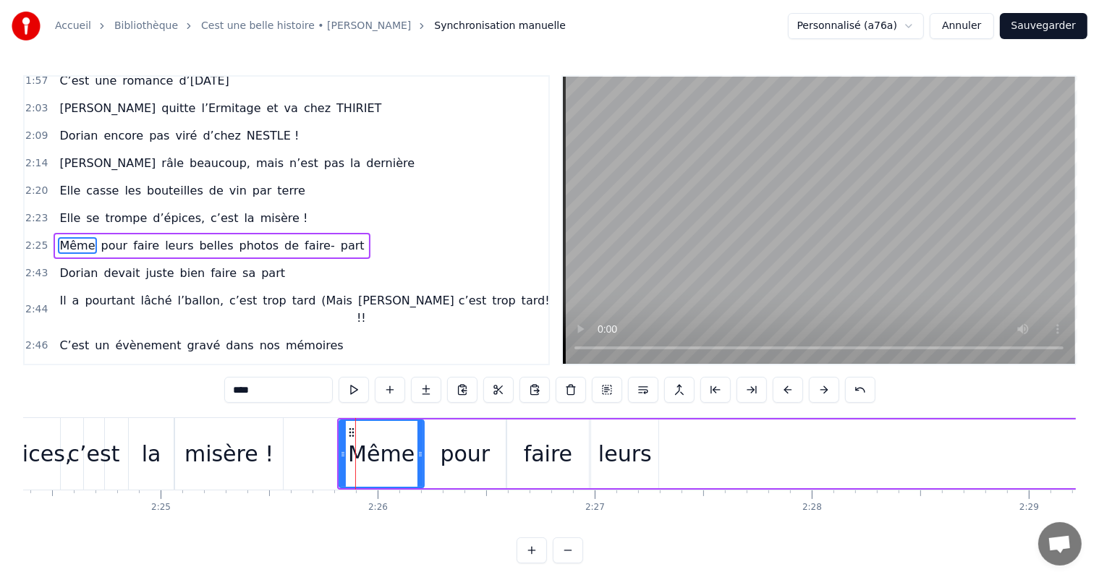
click at [279, 434] on div "misère !" at bounding box center [229, 454] width 108 height 72
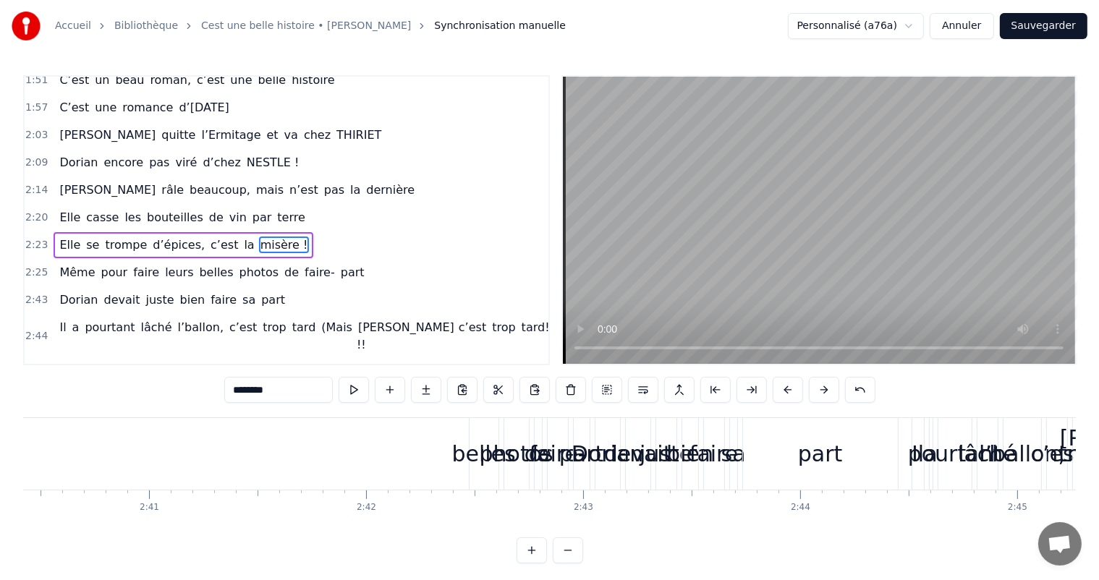
scroll to position [0, 34799]
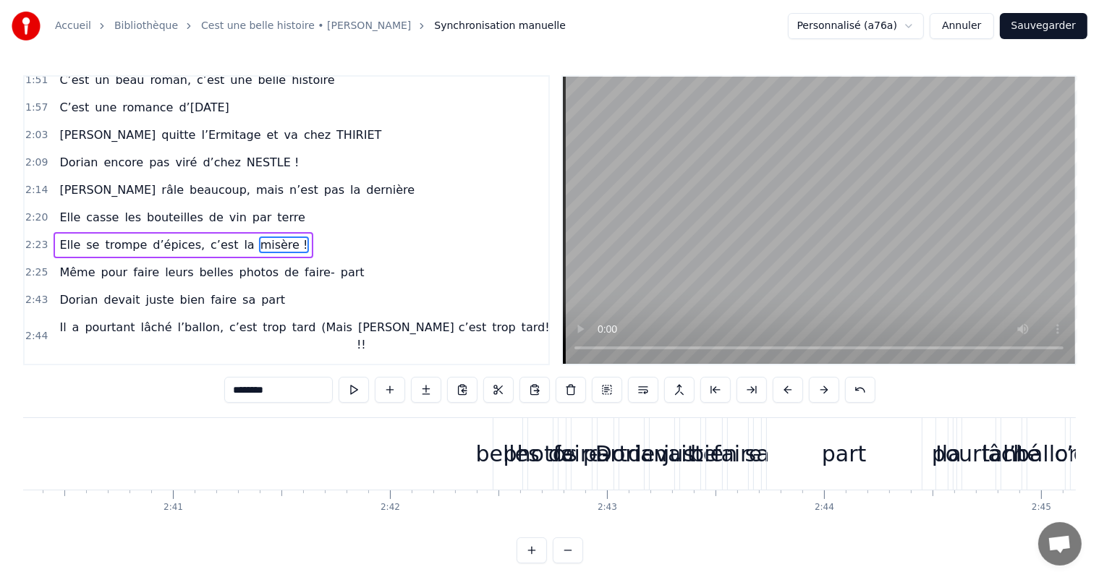
click at [492, 447] on div "belles" at bounding box center [508, 454] width 64 height 33
type input "******"
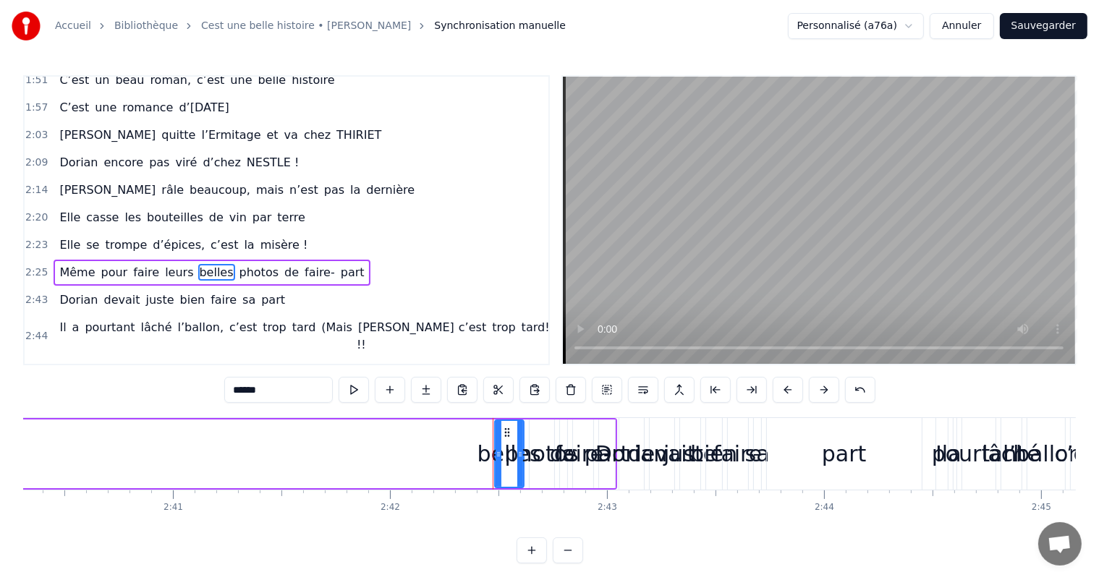
scroll to position [614, 0]
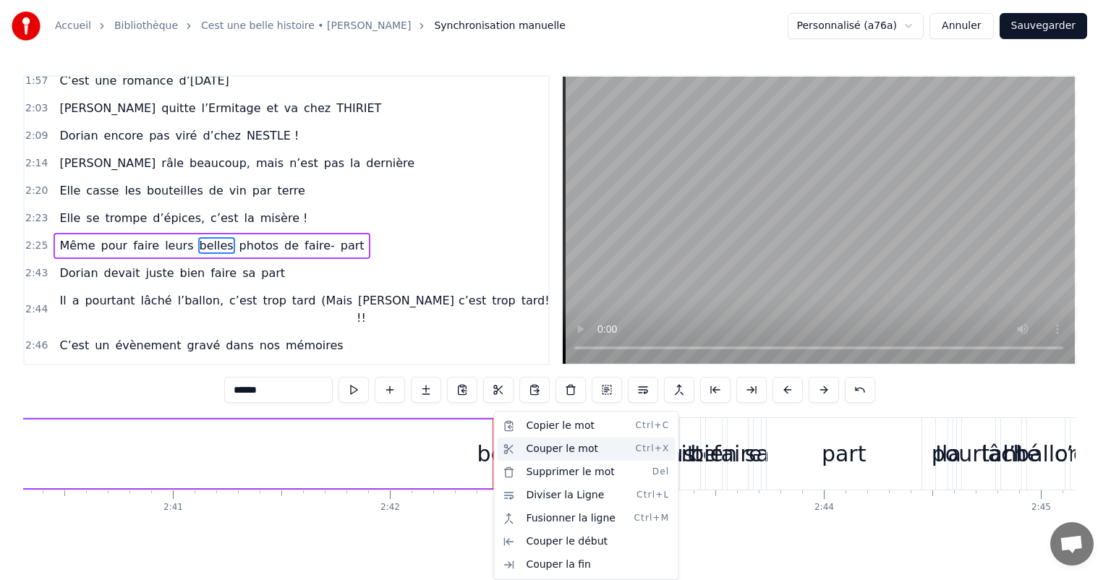
click at [536, 452] on div "Couper le mot Ctrl+X" at bounding box center [586, 449] width 178 height 23
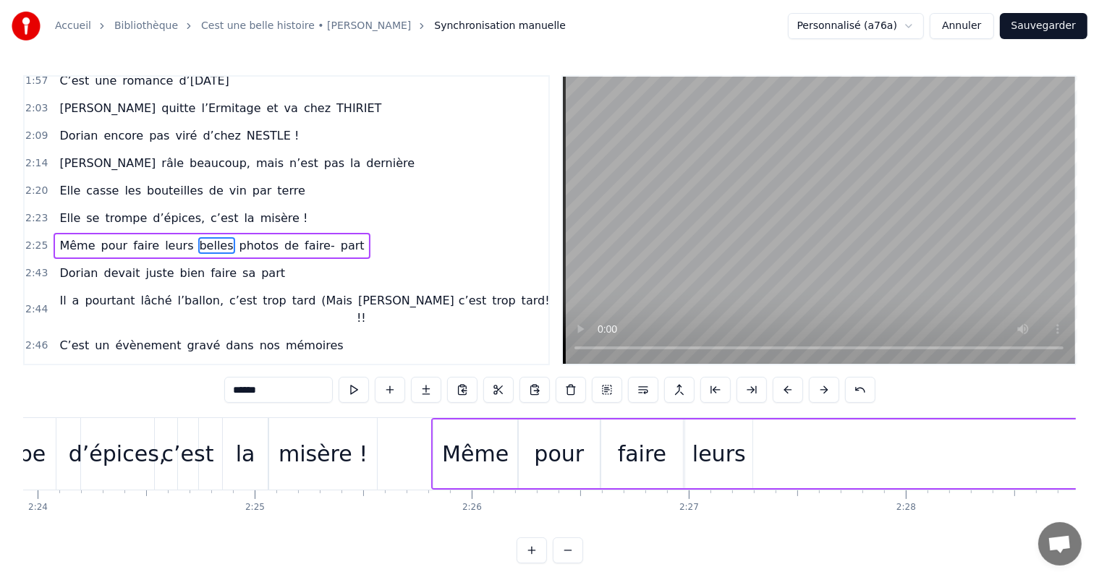
scroll to position [0, 31548]
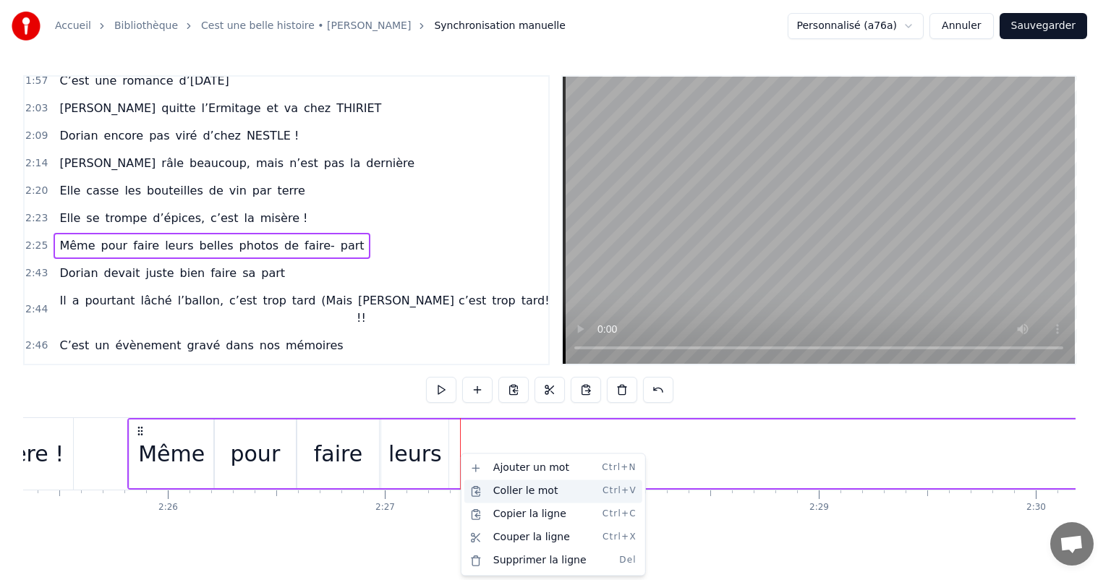
click at [509, 488] on div "Coller le mot Ctrl+V" at bounding box center [554, 491] width 178 height 23
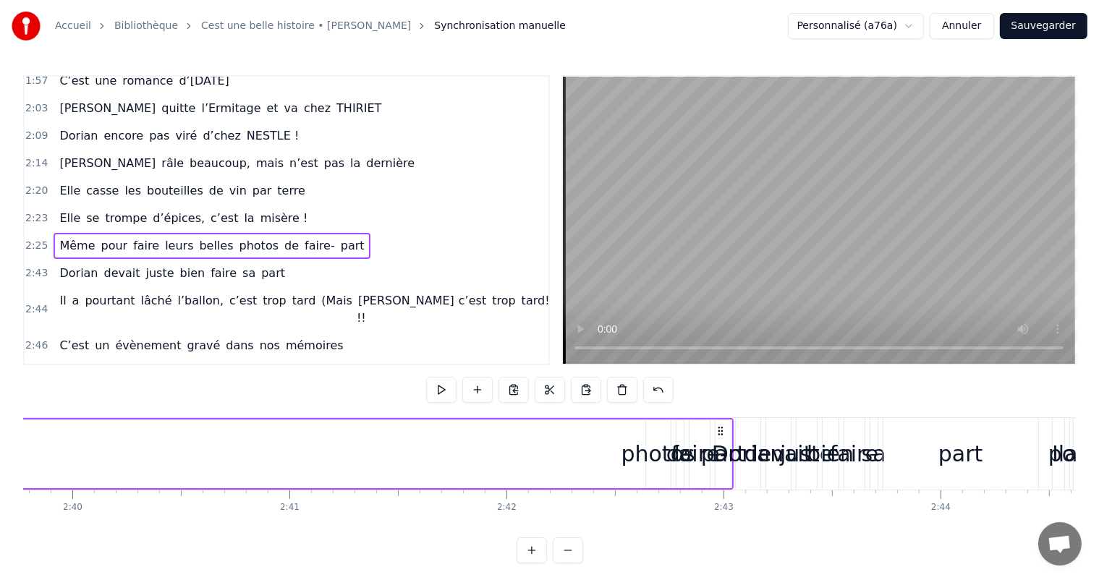
scroll to position [0, 34729]
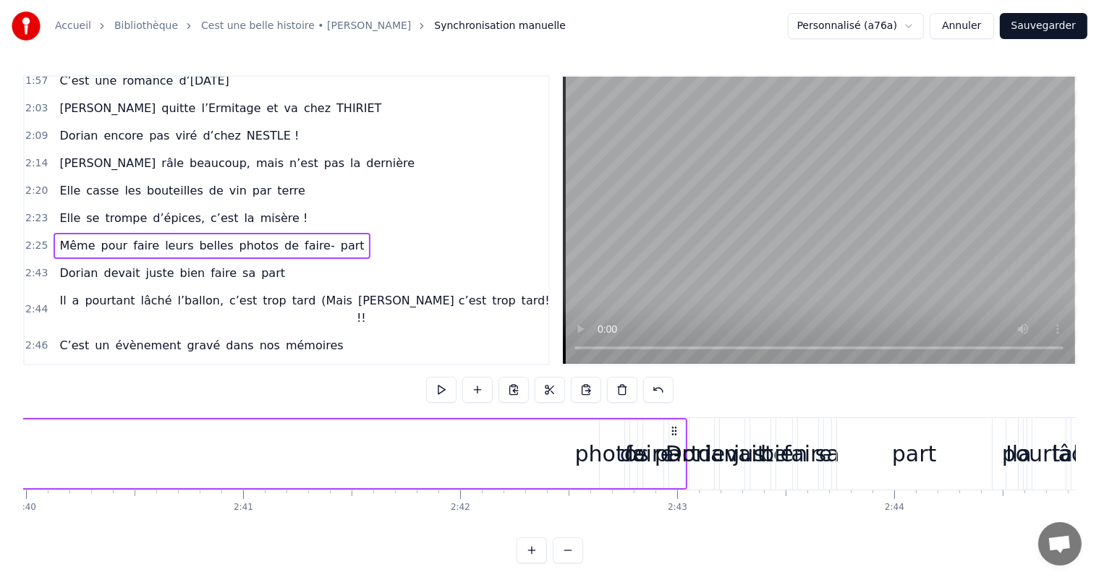
click at [608, 446] on div "photos" at bounding box center [612, 454] width 74 height 33
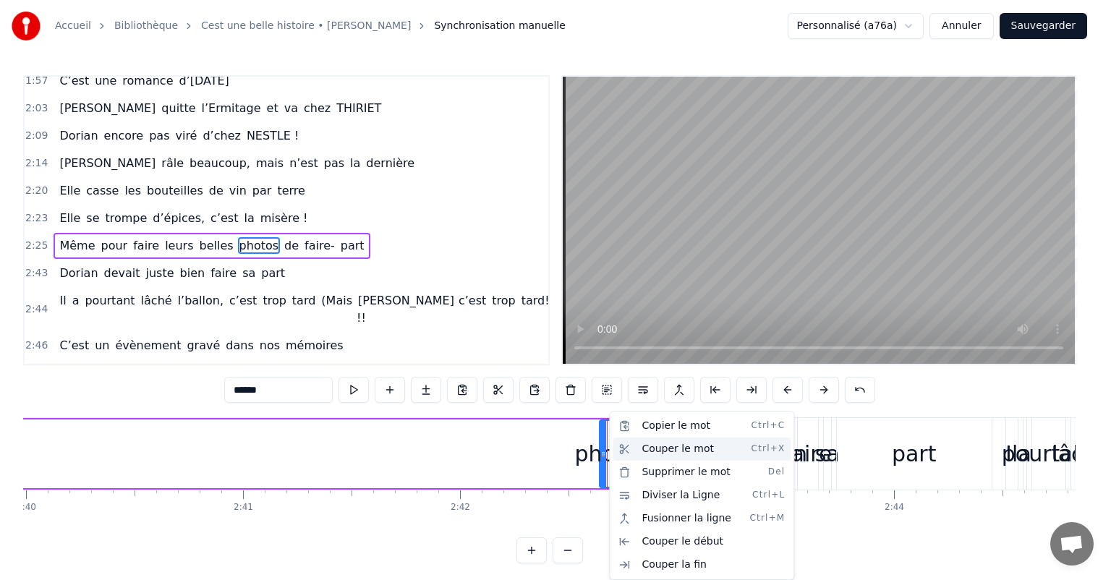
click at [660, 454] on div "Couper le mot Ctrl+X" at bounding box center [702, 449] width 178 height 23
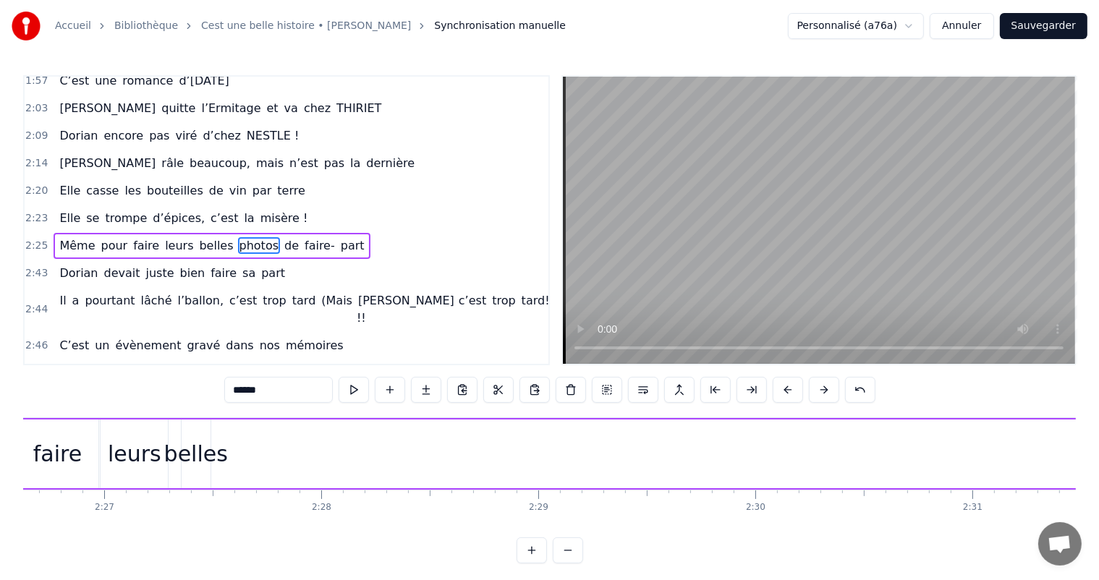
scroll to position [0, 31759]
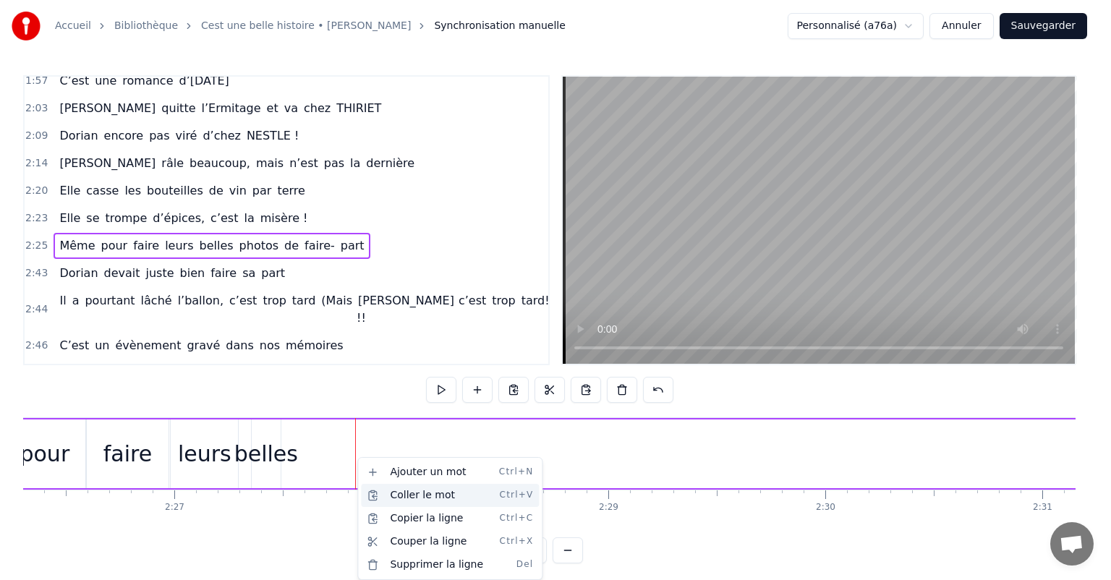
click at [414, 496] on div "Coller le mot Ctrl+V" at bounding box center [450, 495] width 178 height 23
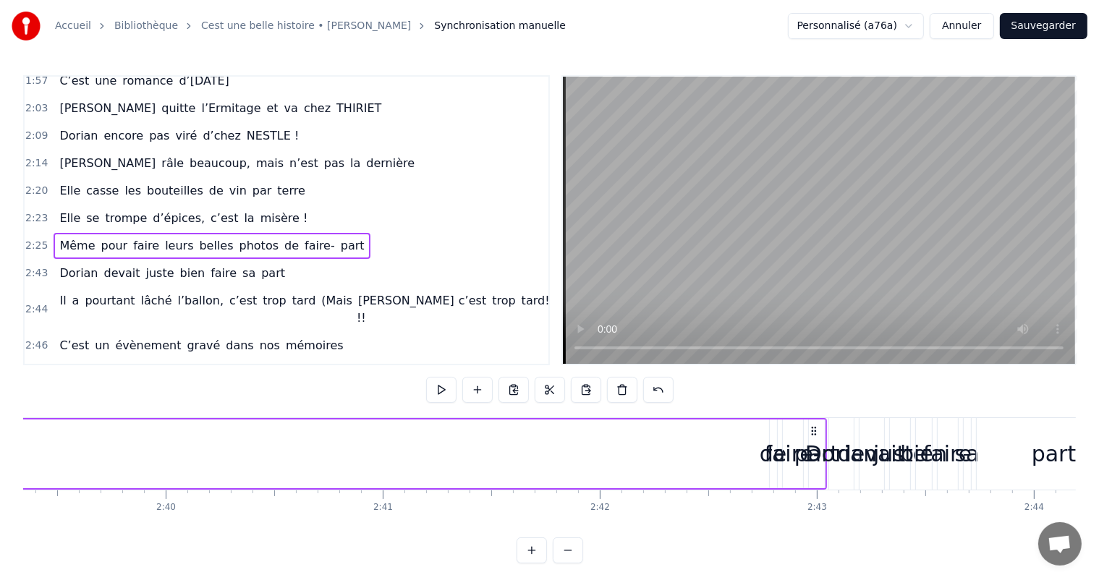
scroll to position [0, 34636]
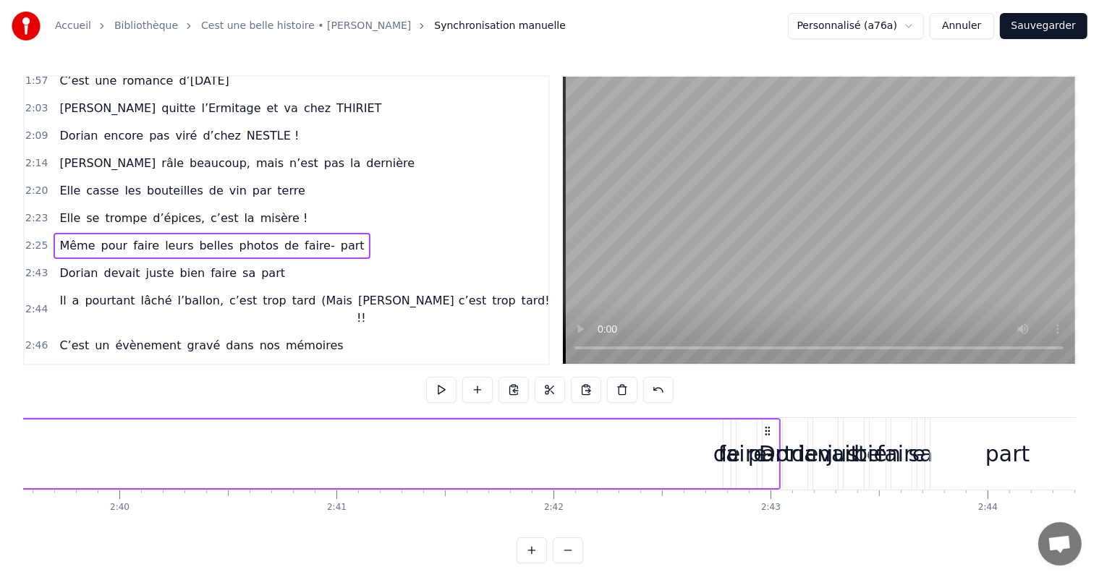
click at [739, 449] on div "faire-" at bounding box center [747, 454] width 56 height 33
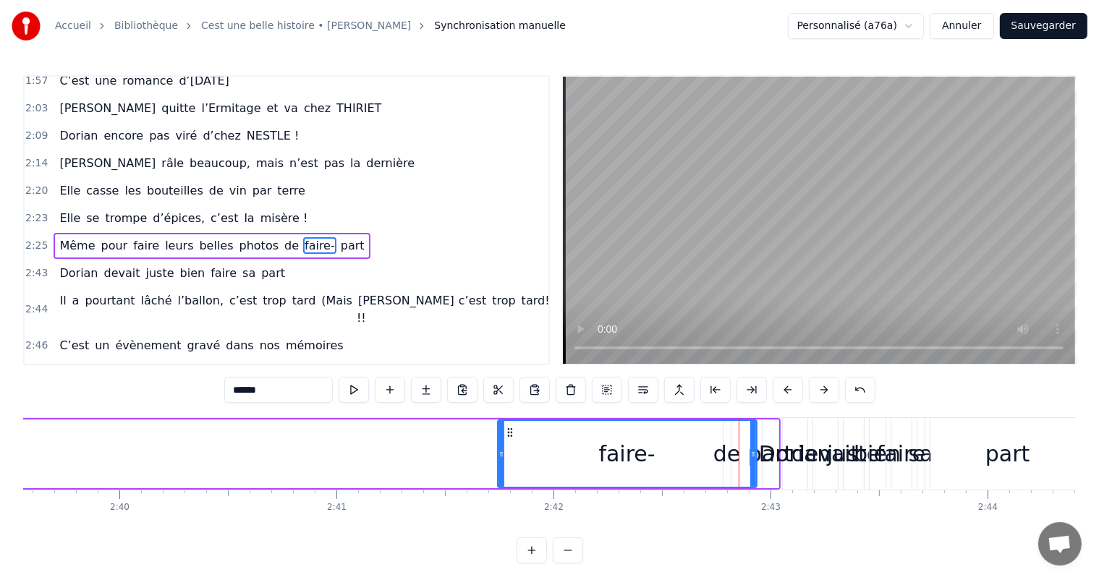
drag, startPoint x: 739, startPoint y: 452, endPoint x: 500, endPoint y: 445, distance: 238.9
click at [500, 445] on div at bounding box center [502, 454] width 6 height 66
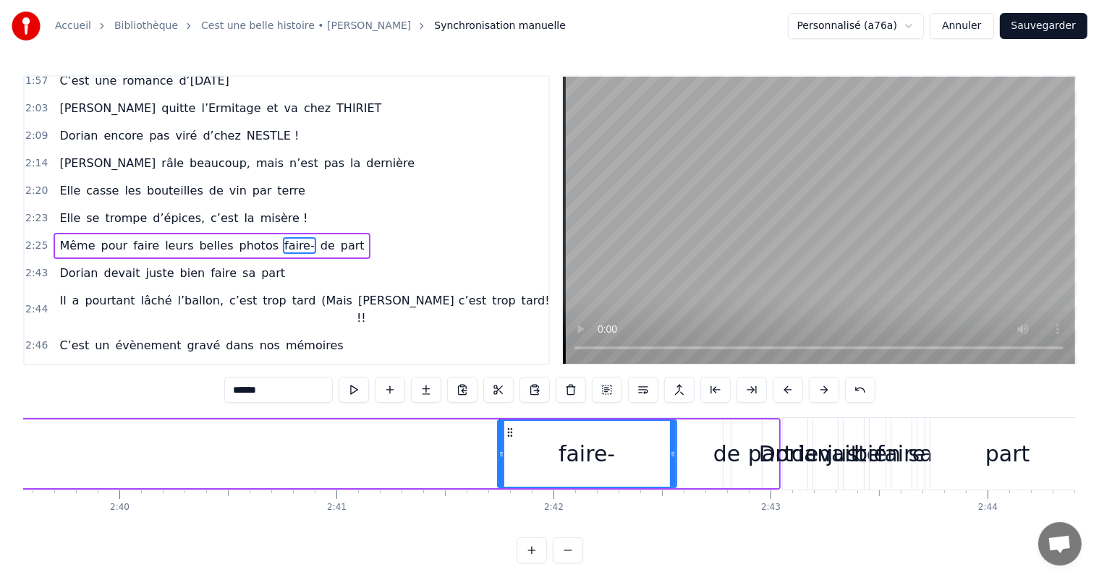
drag, startPoint x: 752, startPoint y: 452, endPoint x: 671, endPoint y: 450, distance: 81.1
click at [671, 450] on icon at bounding box center [673, 455] width 6 height 12
click at [736, 464] on div "de" at bounding box center [726, 454] width 27 height 33
type input "**"
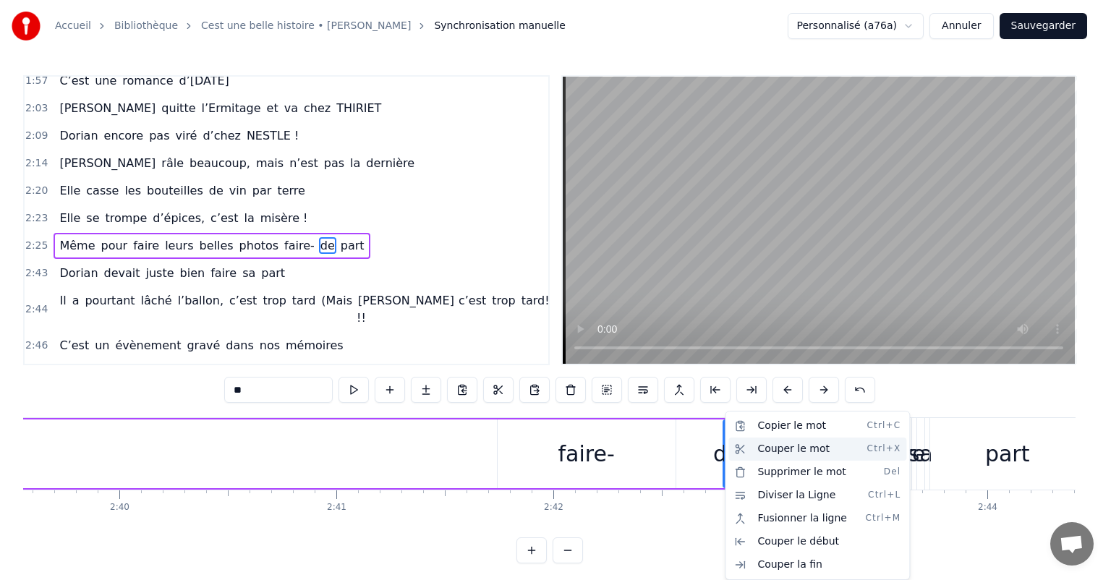
click at [753, 447] on div "Couper le mot Ctrl+X" at bounding box center [818, 449] width 178 height 23
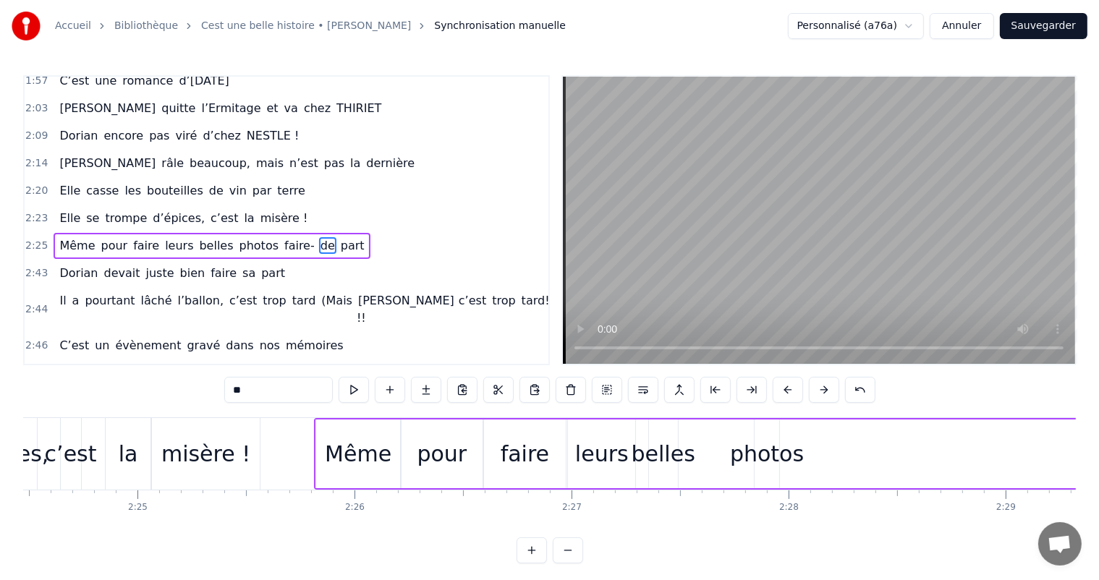
scroll to position [0, 31479]
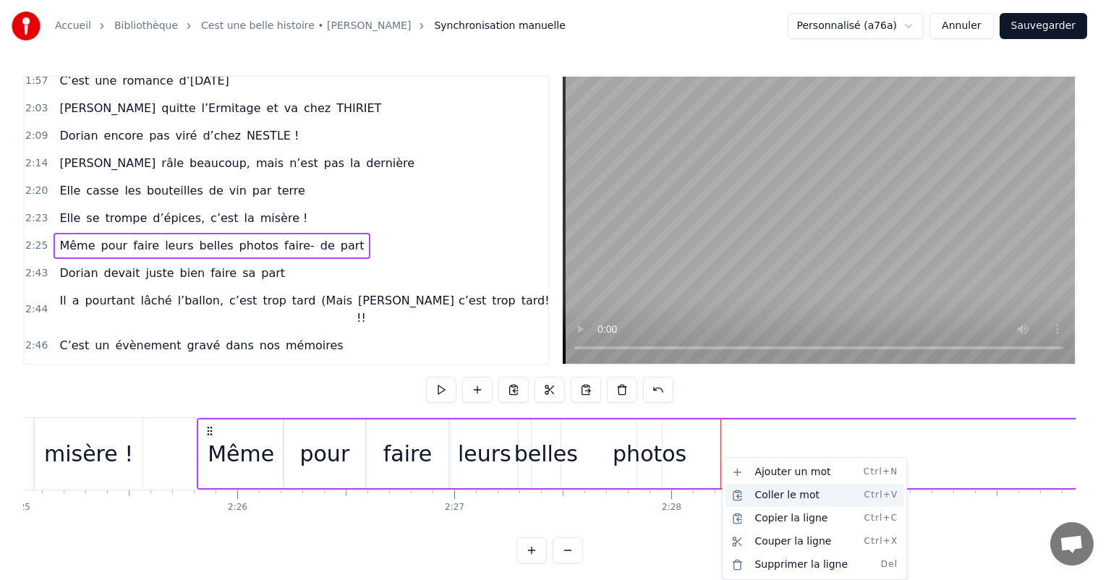
click at [779, 489] on div "Coller le mot Ctrl+V" at bounding box center [815, 495] width 178 height 23
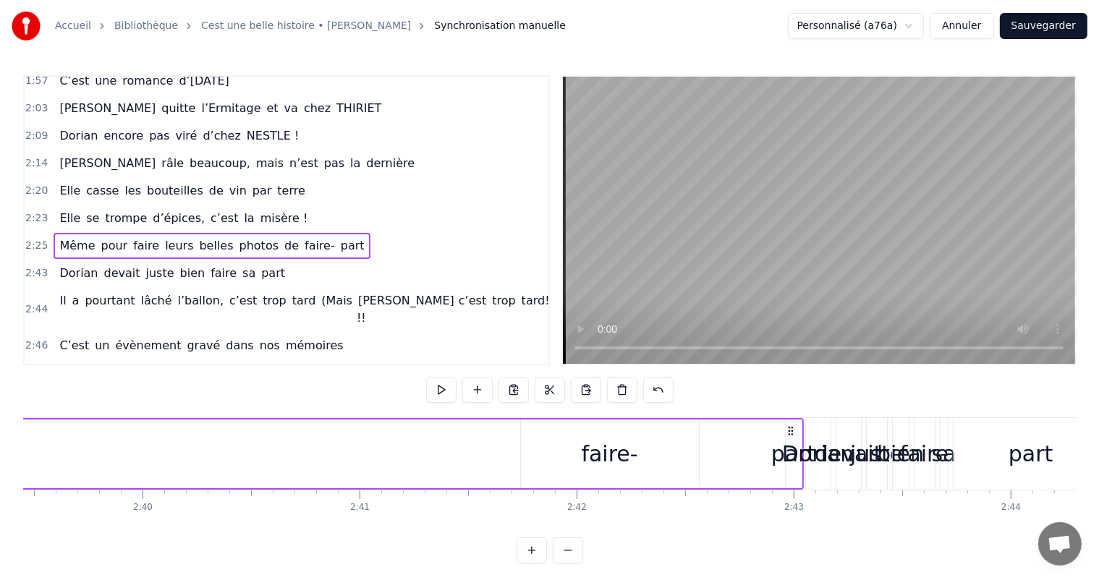
scroll to position [0, 34636]
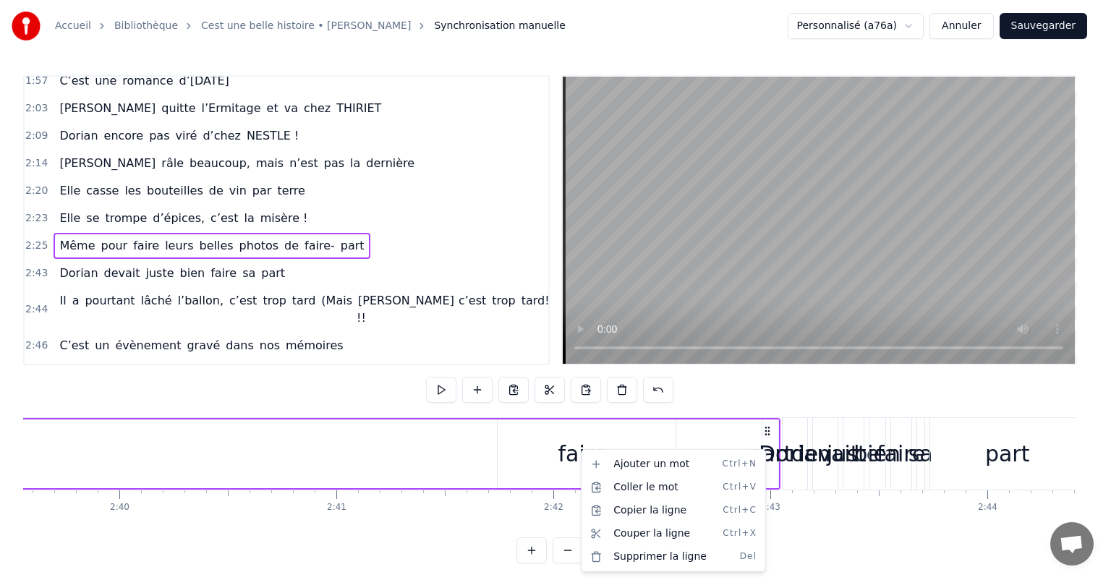
click at [555, 454] on html "Accueil Bibliothèque Cest une belle histoire • [PERSON_NAME] Synchronisation ma…" at bounding box center [555, 293] width 1111 height 587
click at [540, 455] on html "Accueil Bibliothèque Cest une belle histoire • [PERSON_NAME] Synchronisation ma…" at bounding box center [555, 293] width 1111 height 587
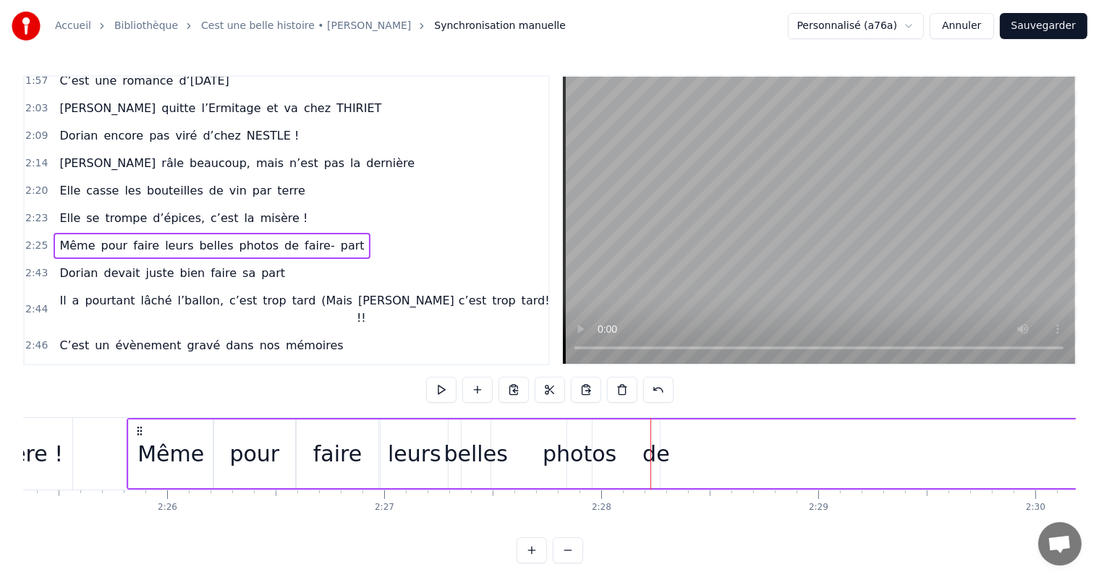
scroll to position [0, 31595]
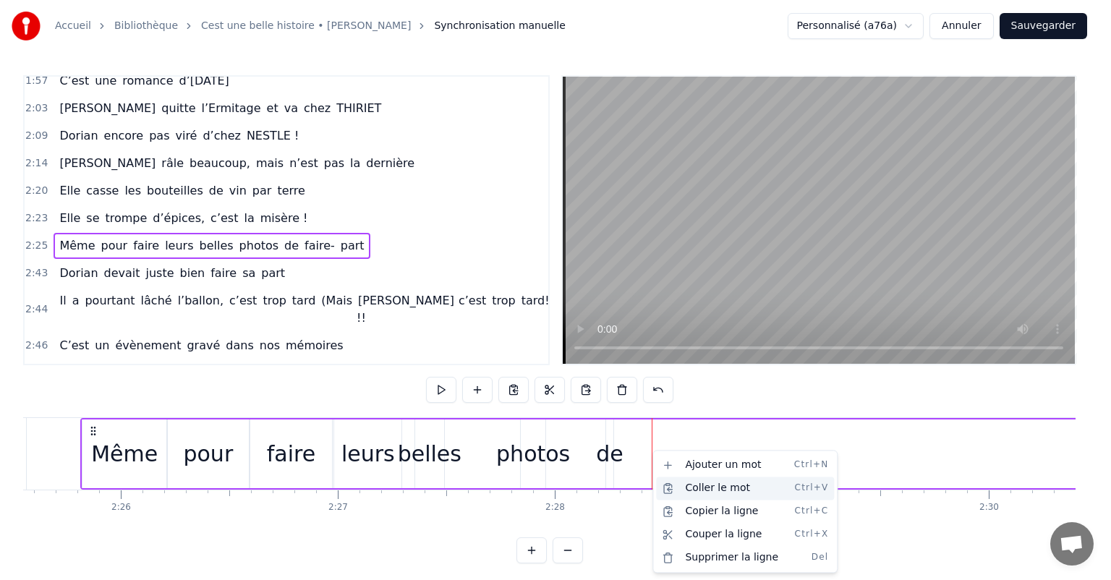
click at [700, 489] on div "Coller le mot Ctrl+V" at bounding box center [745, 488] width 178 height 23
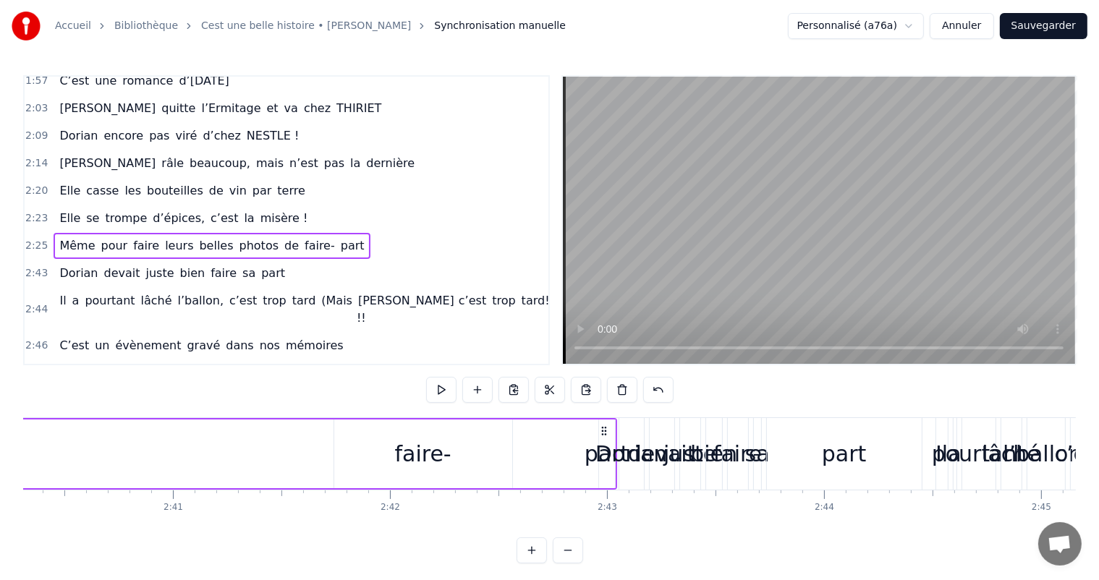
scroll to position [0, 34706]
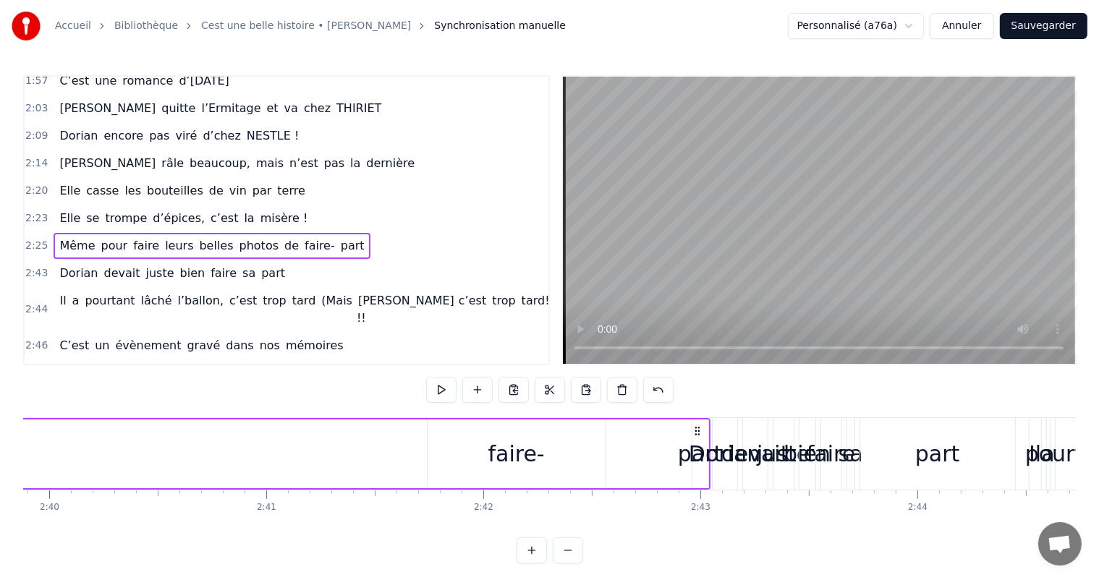
click at [515, 439] on div "faire-" at bounding box center [516, 454] width 56 height 33
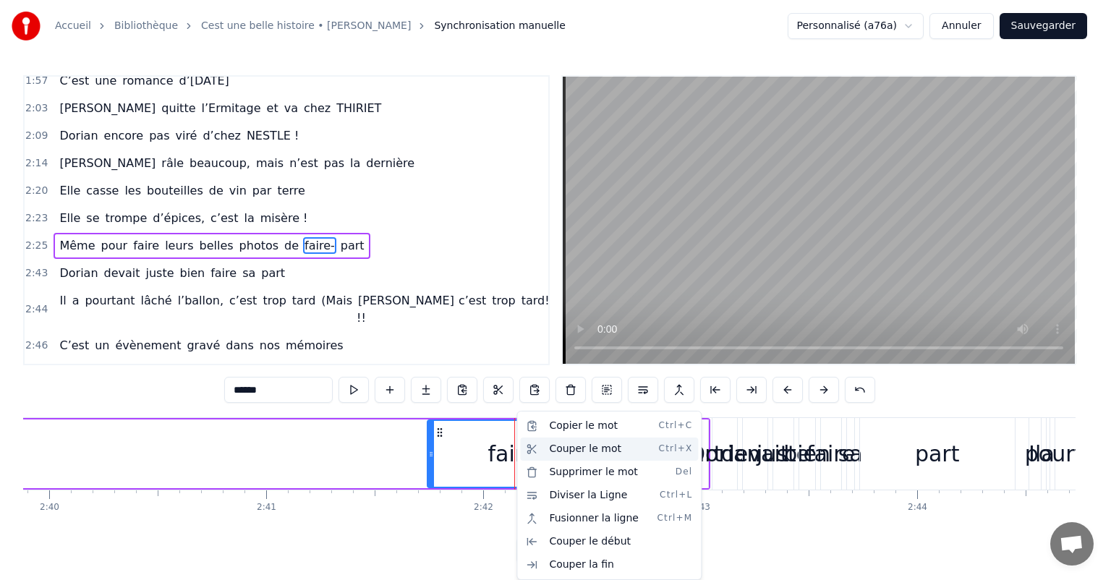
click at [561, 450] on div "Couper le mot Ctrl+X" at bounding box center [609, 449] width 178 height 23
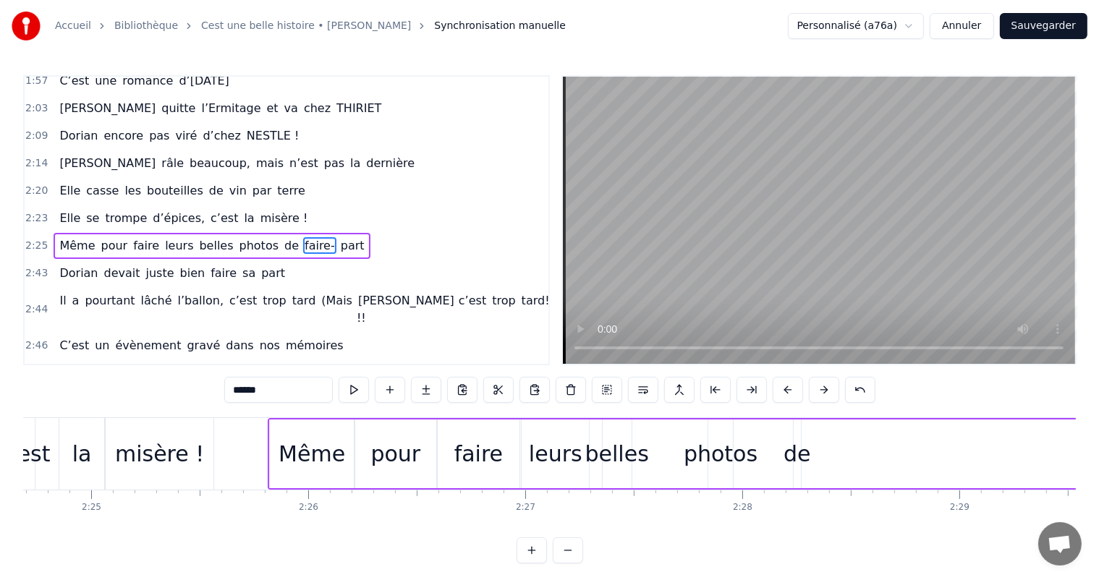
scroll to position [0, 31432]
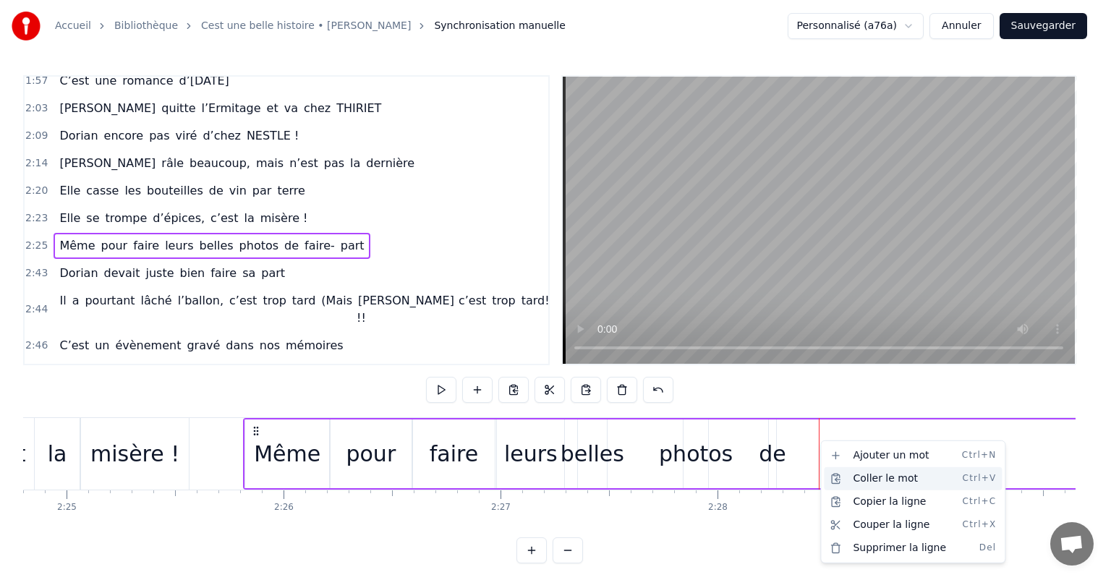
click at [869, 476] on div "Coller le mot Ctrl+V" at bounding box center [913, 478] width 178 height 23
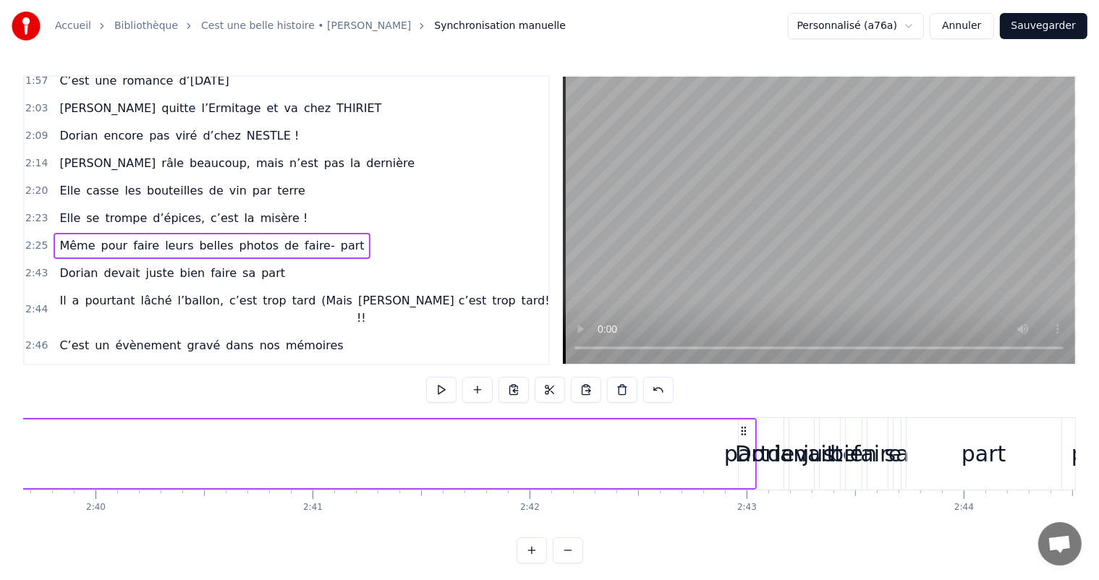
scroll to position [0, 34683]
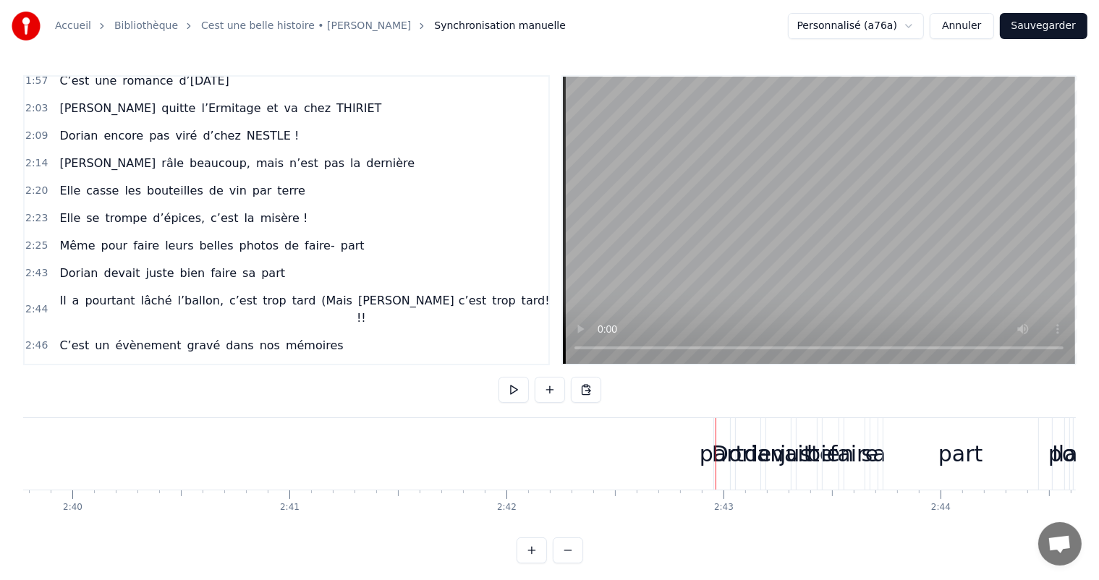
click at [708, 452] on div "part" at bounding box center [722, 454] width 45 height 33
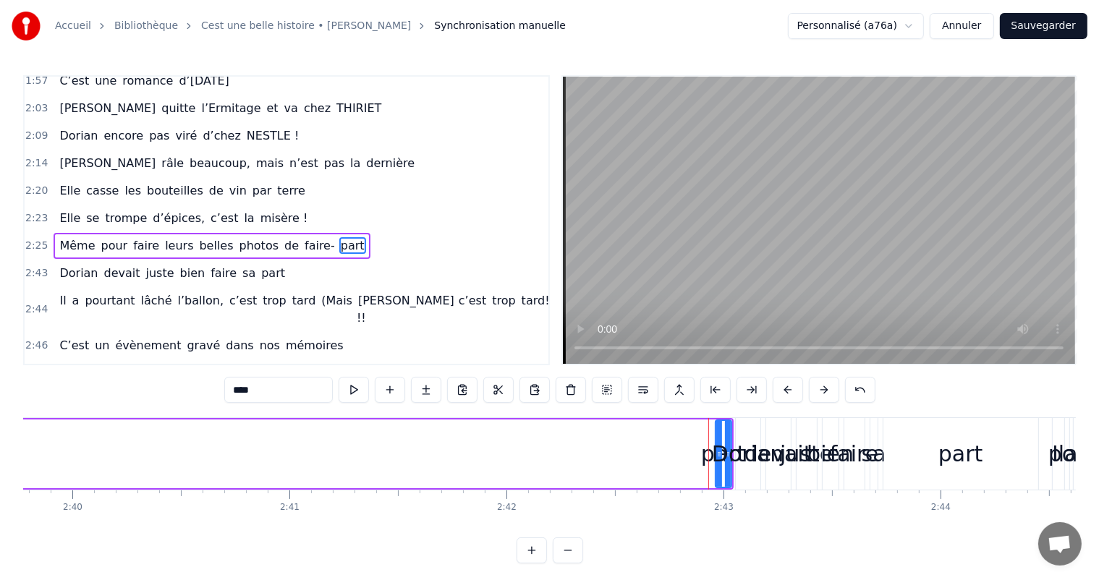
click at [714, 453] on div "part" at bounding box center [723, 454] width 45 height 33
drag, startPoint x: 721, startPoint y: 452, endPoint x: 582, endPoint y: 455, distance: 139.7
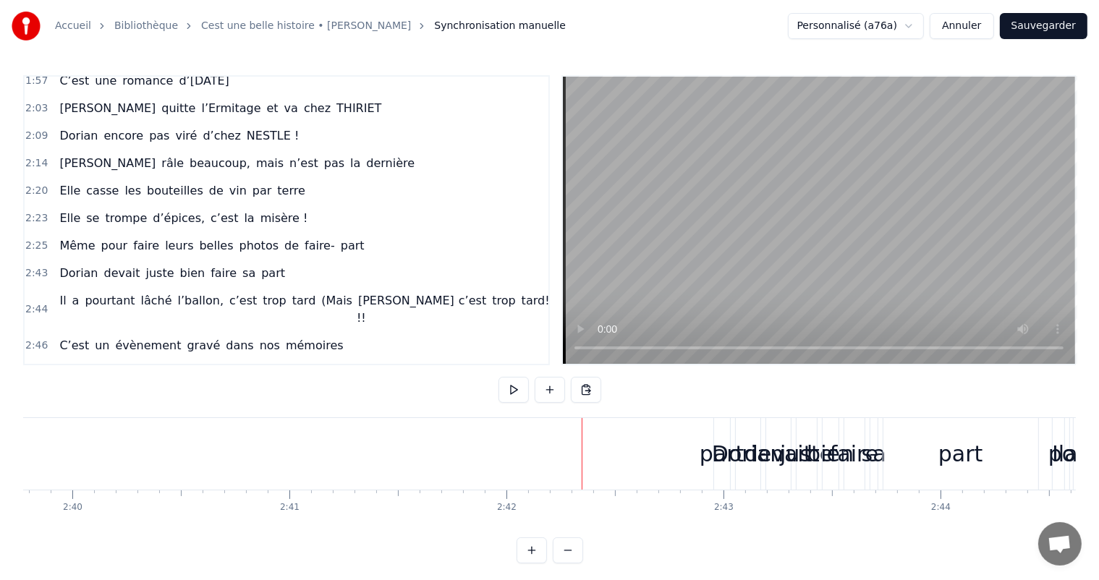
click at [779, 469] on div "devait" at bounding box center [779, 454] width 68 height 33
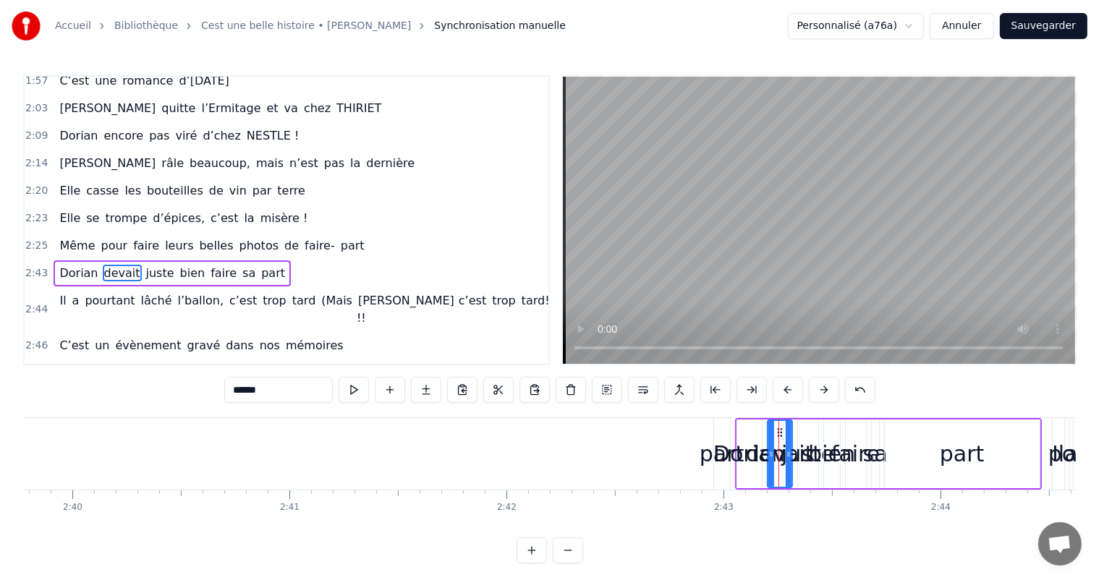
scroll to position [641, 0]
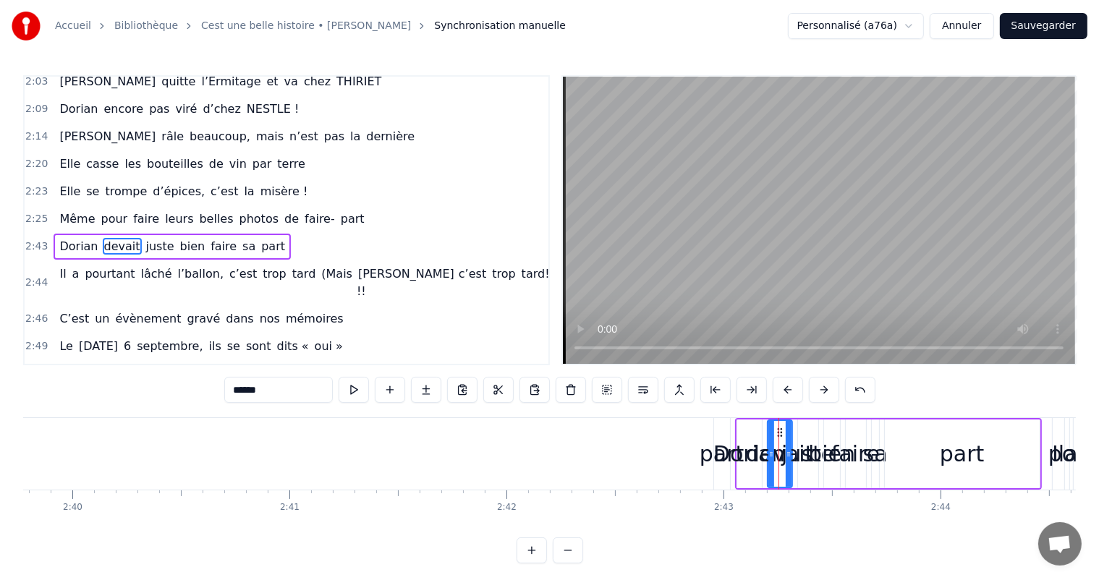
click at [742, 457] on div "Dorian" at bounding box center [749, 454] width 72 height 33
type input "******"
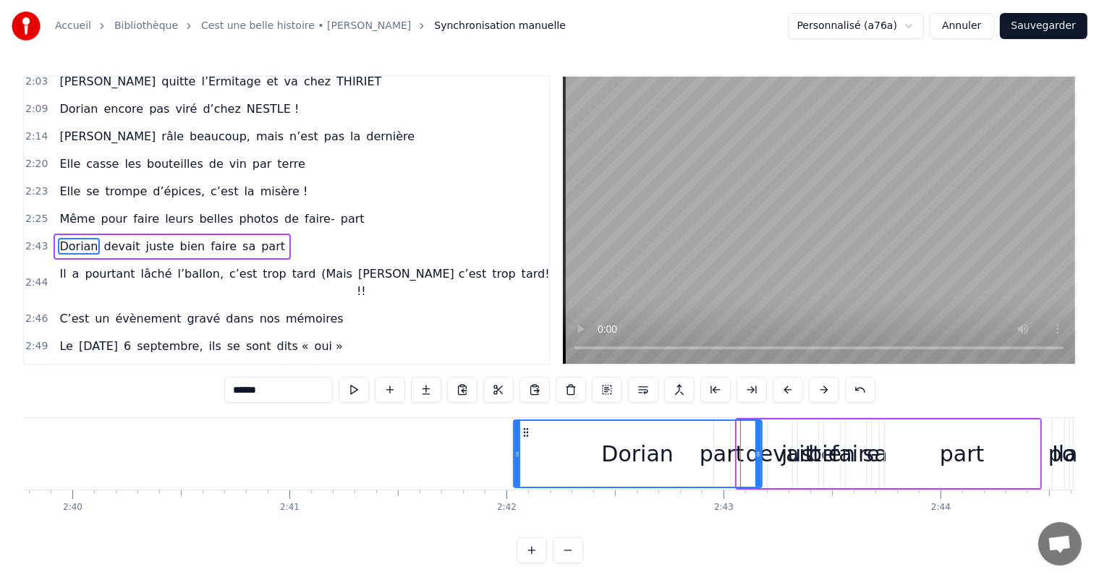
drag, startPoint x: 742, startPoint y: 452, endPoint x: 518, endPoint y: 445, distance: 223.7
click at [518, 445] on div at bounding box center [517, 454] width 6 height 66
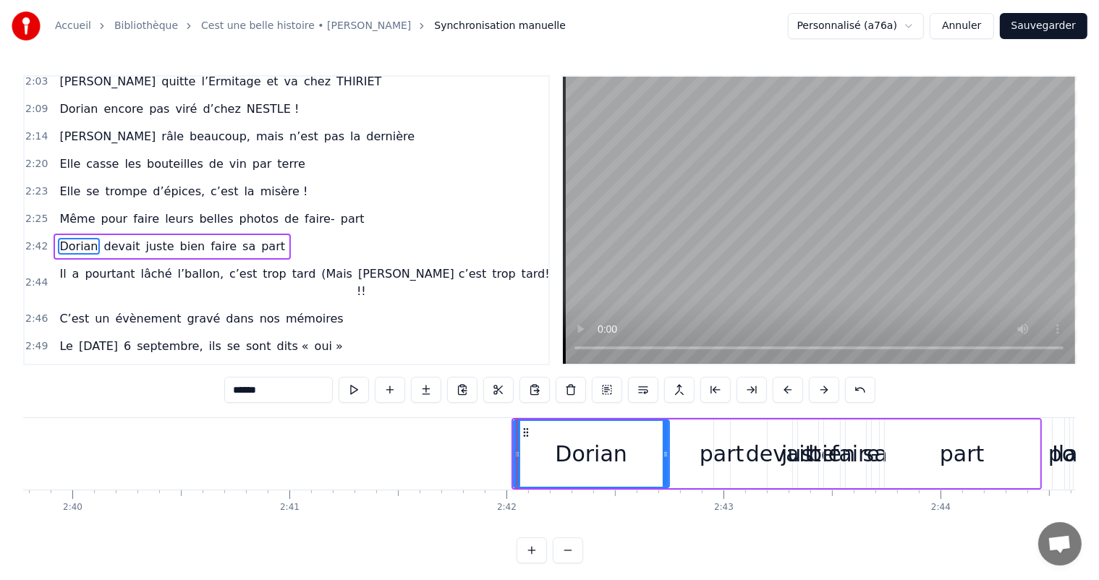
drag, startPoint x: 758, startPoint y: 441, endPoint x: 666, endPoint y: 438, distance: 92.7
click at [666, 438] on div at bounding box center [666, 454] width 6 height 66
click at [726, 456] on div "[PERSON_NAME] devait juste bien faire sa part" at bounding box center [777, 454] width 530 height 72
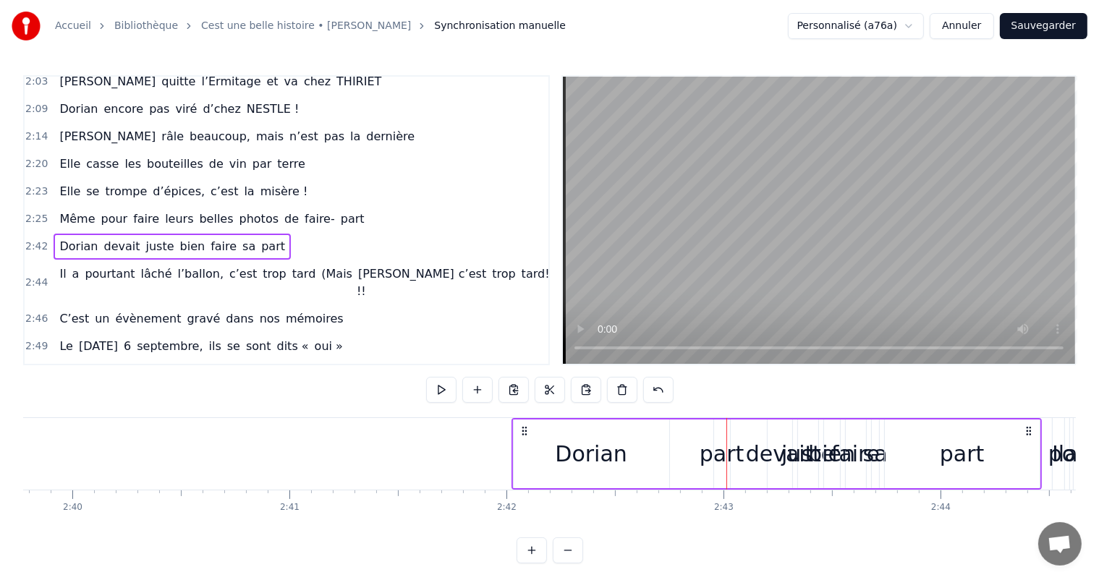
click at [715, 452] on div "[PERSON_NAME] devait juste bien faire sa part" at bounding box center [777, 454] width 530 height 72
click at [739, 465] on div "[PERSON_NAME] devait juste bien faire sa part" at bounding box center [777, 454] width 530 height 72
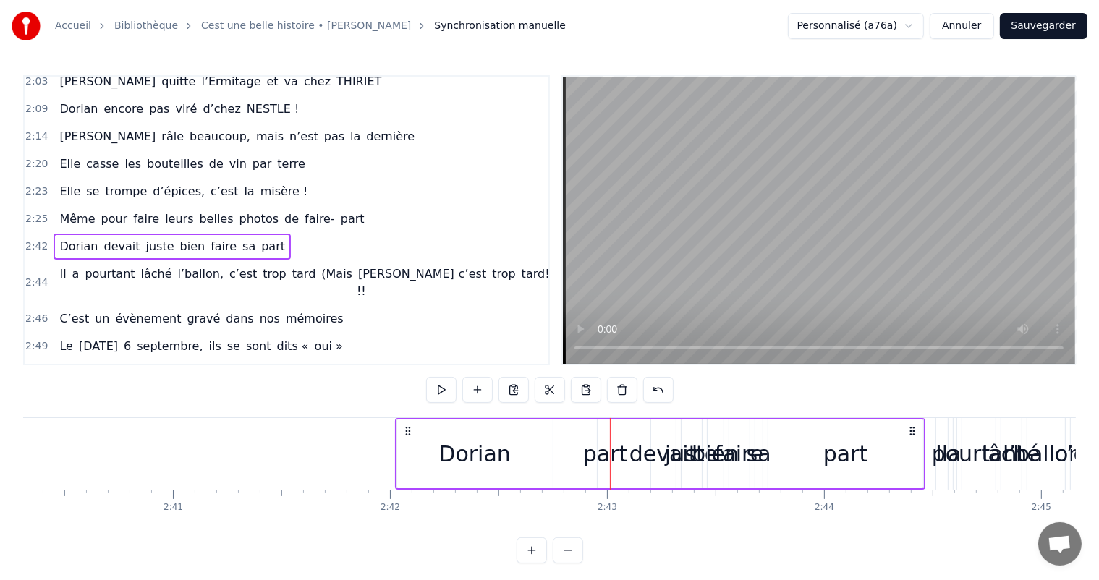
scroll to position [0, 34659]
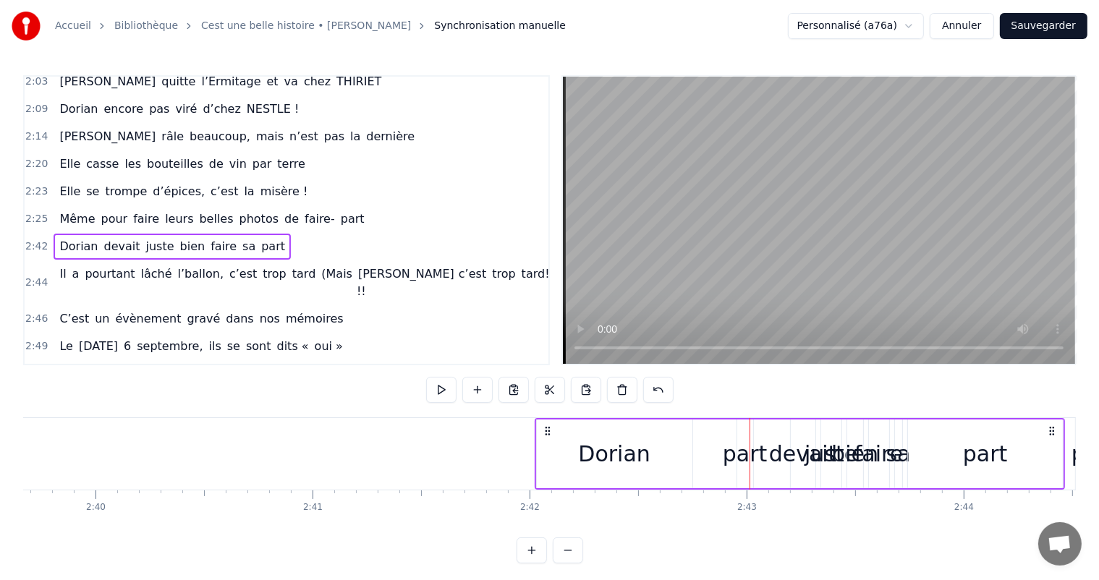
click at [734, 454] on div "[PERSON_NAME] devait juste bien faire sa part" at bounding box center [800, 454] width 530 height 72
click at [779, 450] on div "devait" at bounding box center [803, 454] width 68 height 33
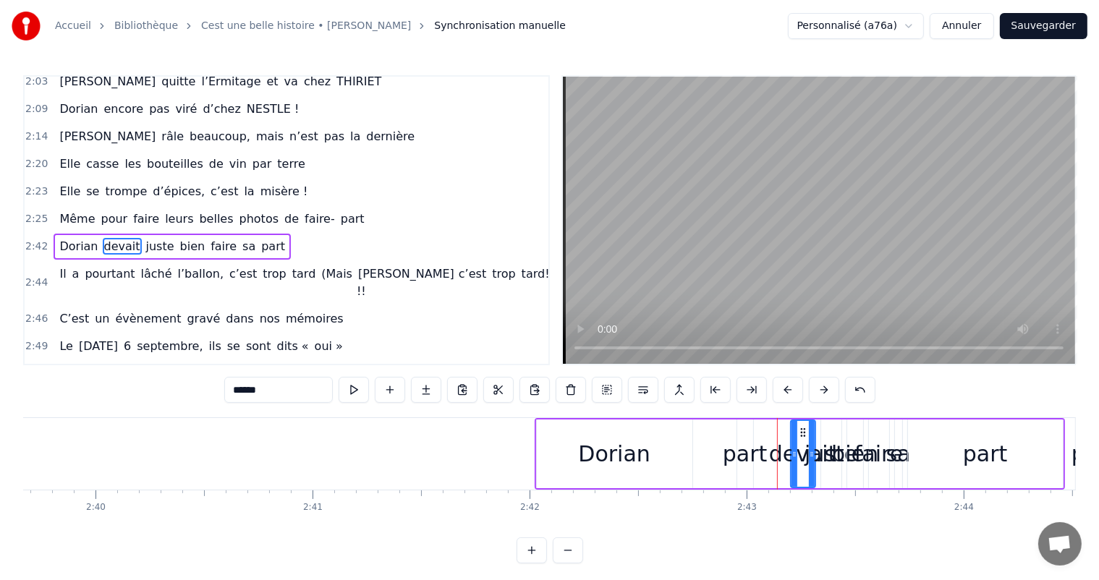
click at [760, 460] on div "[PERSON_NAME] devait juste bien faire sa part" at bounding box center [800, 454] width 530 height 72
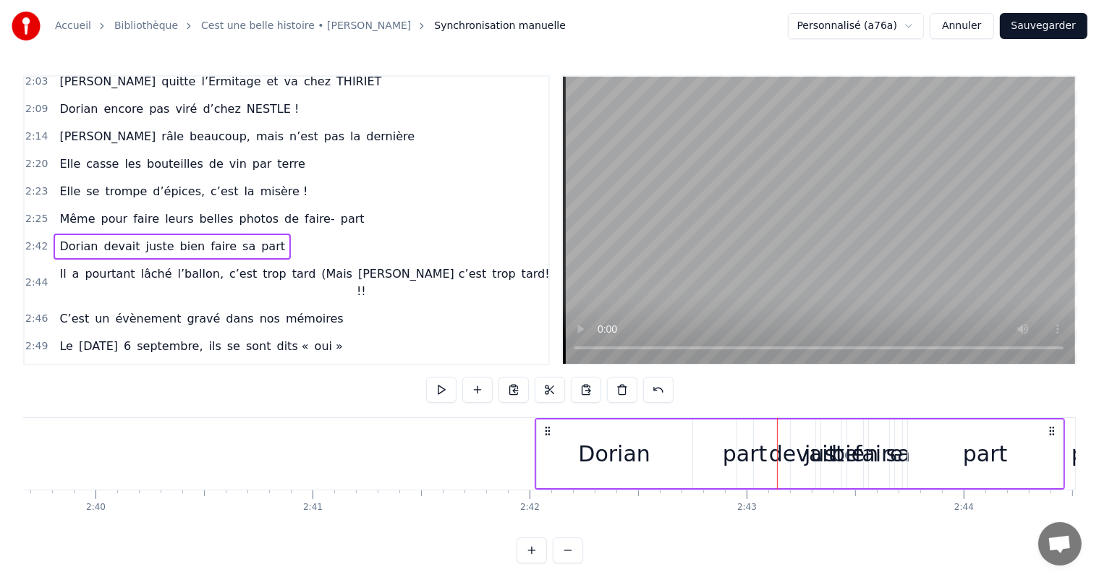
click at [787, 459] on div "devait" at bounding box center [803, 454] width 68 height 33
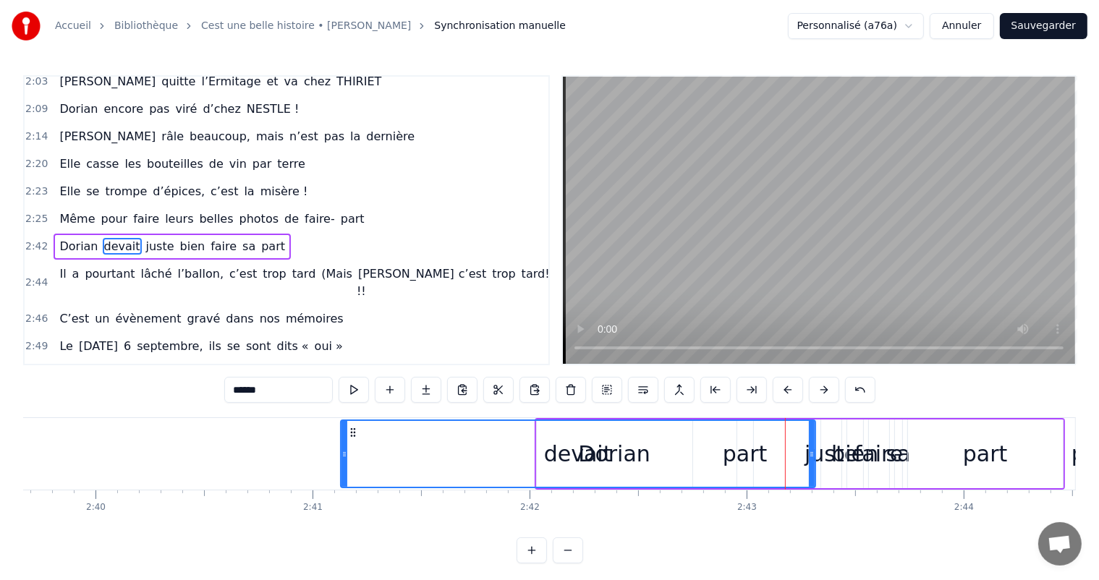
drag, startPoint x: 796, startPoint y: 457, endPoint x: 535, endPoint y: 425, distance: 263.1
click at [342, 438] on div at bounding box center [345, 454] width 6 height 66
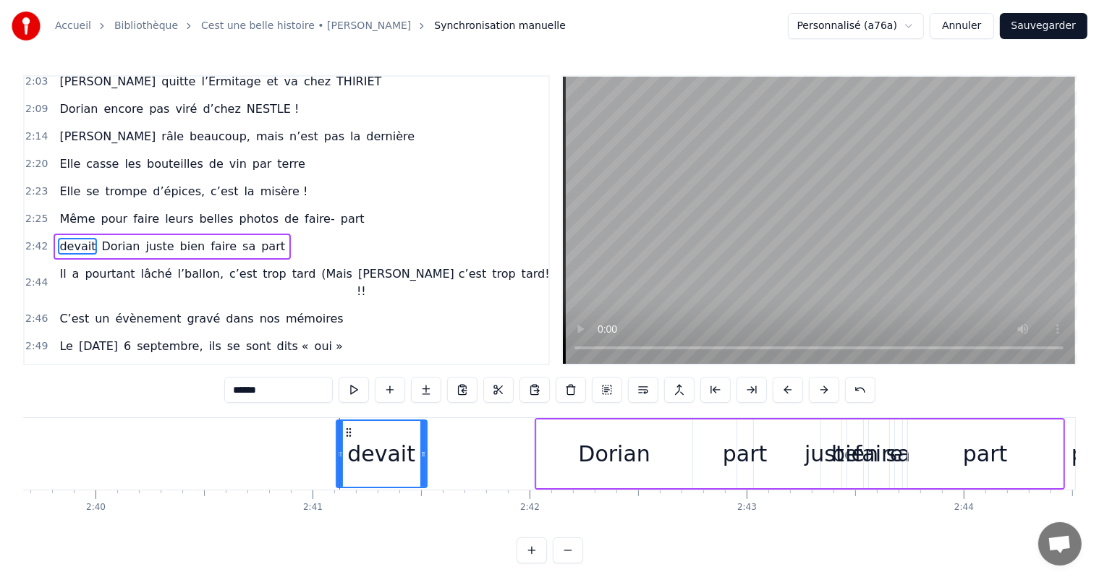
drag, startPoint x: 811, startPoint y: 449, endPoint x: 422, endPoint y: 444, distance: 389.3
click at [422, 444] on div at bounding box center [423, 454] width 6 height 66
click at [813, 458] on div "juste" at bounding box center [831, 454] width 53 height 33
type input "*****"
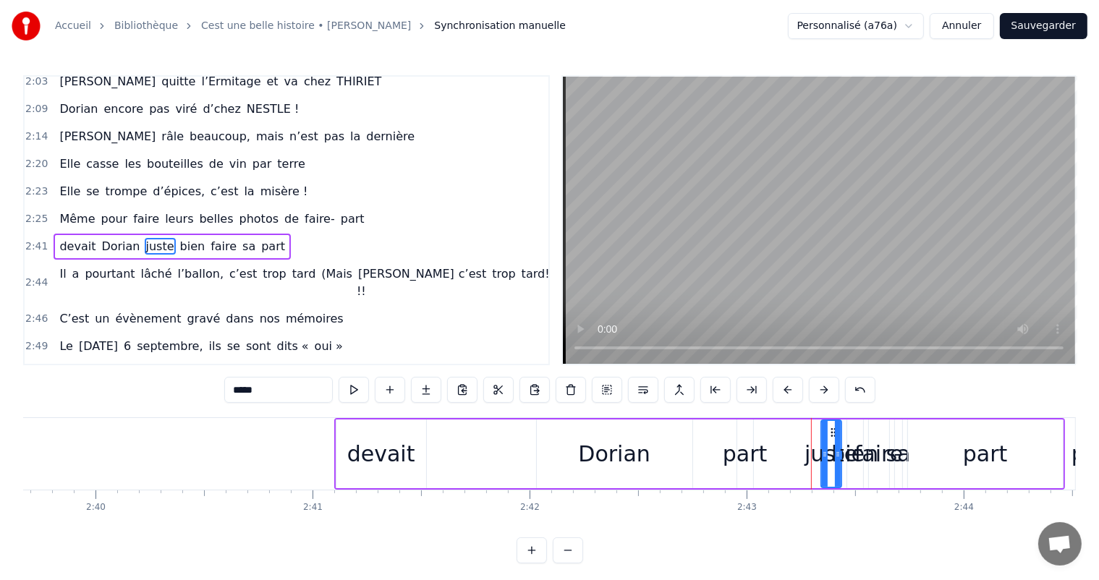
click at [785, 454] on div "devait Dorian juste bien faire sa part" at bounding box center [699, 454] width 731 height 72
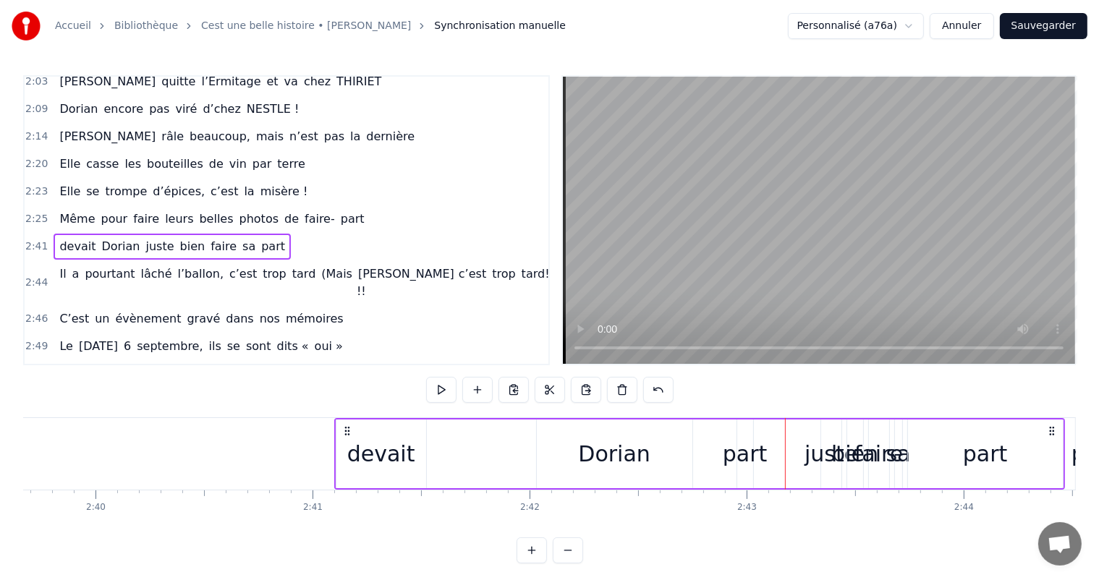
click at [747, 455] on div "devait Dorian juste bien faire sa part" at bounding box center [699, 454] width 731 height 72
click at [1060, 446] on div "part" at bounding box center [985, 454] width 155 height 69
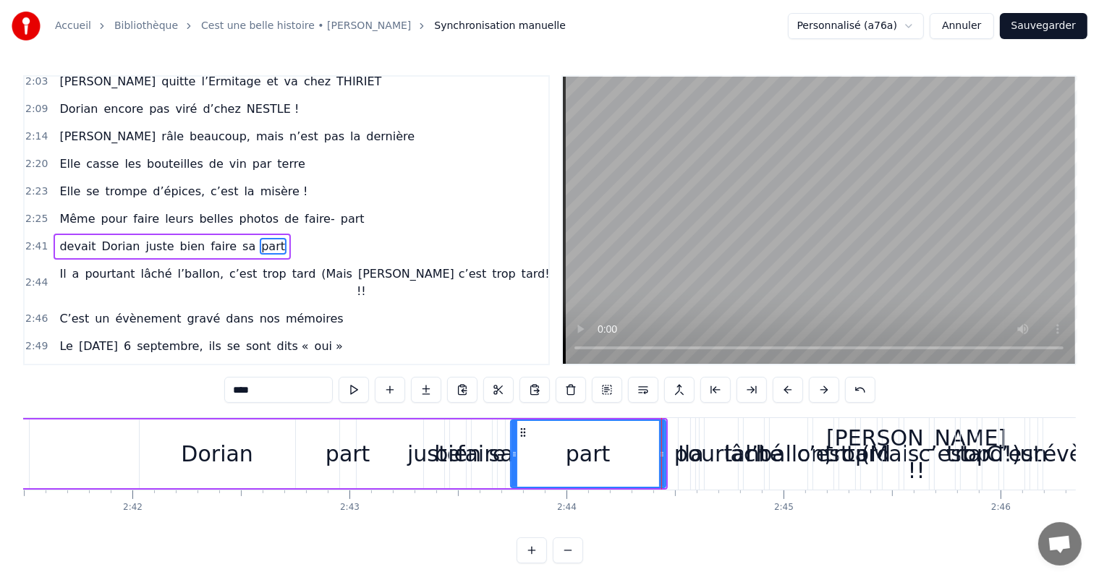
scroll to position [0, 34869]
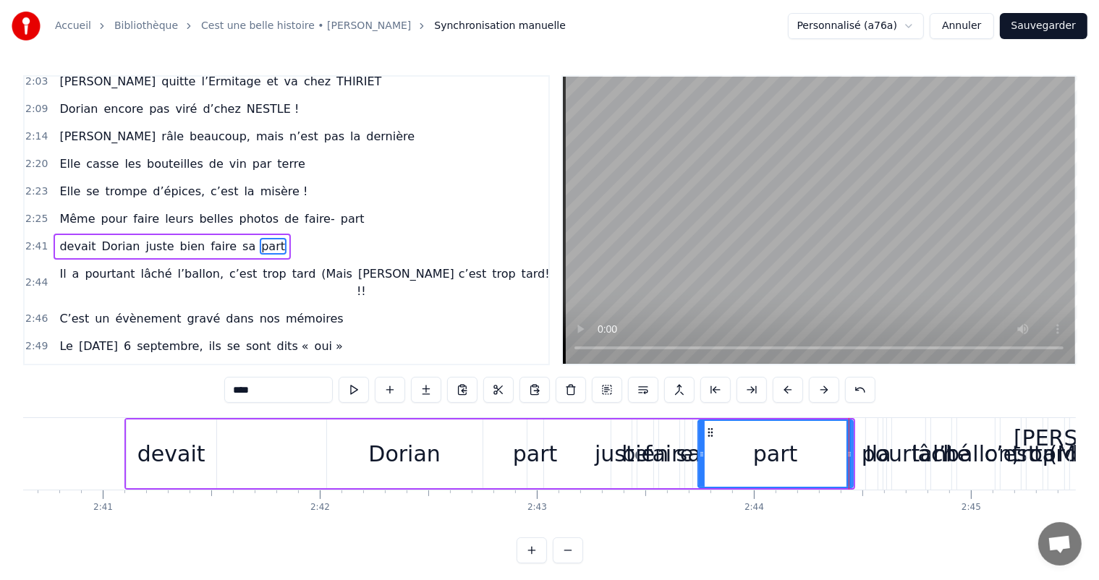
click at [669, 449] on div "faire" at bounding box center [669, 454] width 48 height 33
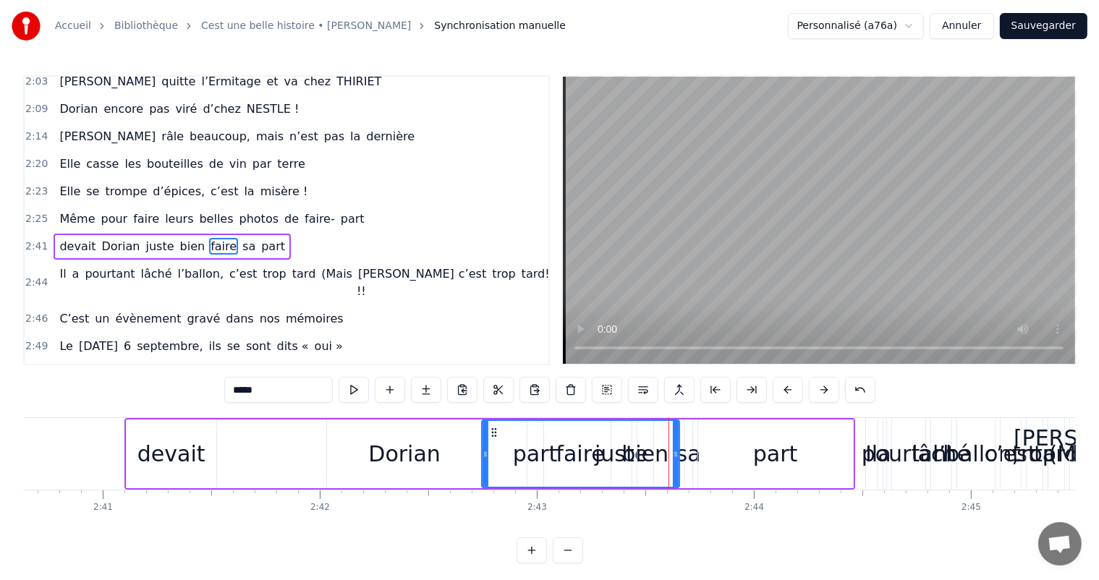
drag, startPoint x: 660, startPoint y: 451, endPoint x: 483, endPoint y: 462, distance: 177.6
click at [483, 462] on div at bounding box center [486, 454] width 6 height 66
click at [650, 454] on div "faire" at bounding box center [581, 454] width 196 height 66
click at [640, 453] on div "faire" at bounding box center [581, 454] width 196 height 66
click at [624, 457] on div "faire" at bounding box center [581, 454] width 196 height 66
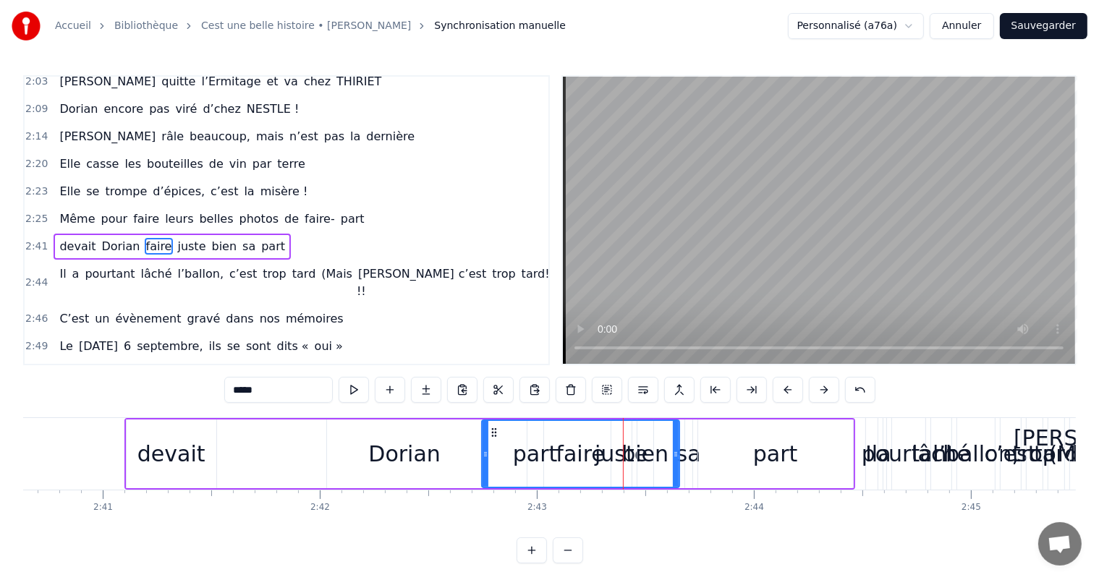
click at [601, 454] on div "faire" at bounding box center [581, 454] width 196 height 66
click at [679, 564] on div "0:11 C’est 0:12 un beau roman, c’est une belle histoire 0:17 C’est une romance …" at bounding box center [549, 319] width 1053 height 488
click at [606, 449] on div "faire" at bounding box center [581, 454] width 196 height 66
click at [533, 449] on div "faire" at bounding box center [581, 454] width 196 height 66
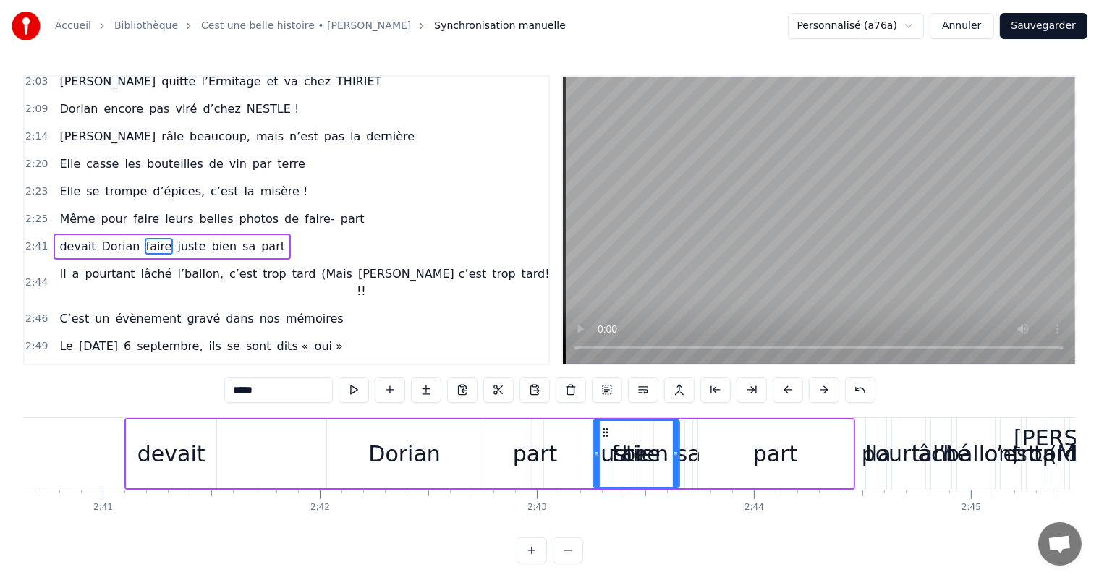
drag, startPoint x: 482, startPoint y: 448, endPoint x: 593, endPoint y: 446, distance: 111.5
click at [594, 446] on div at bounding box center [597, 454] width 6 height 66
click at [787, 463] on div "part" at bounding box center [775, 454] width 45 height 33
type input "****"
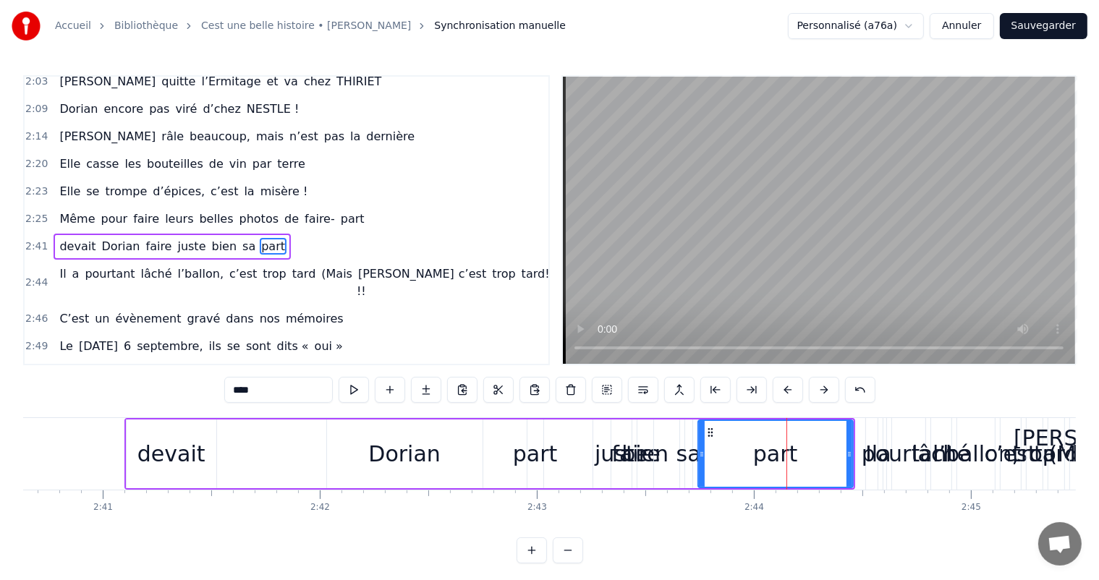
click at [544, 449] on div "devait Dorian faire juste bien sa part" at bounding box center [489, 454] width 731 height 72
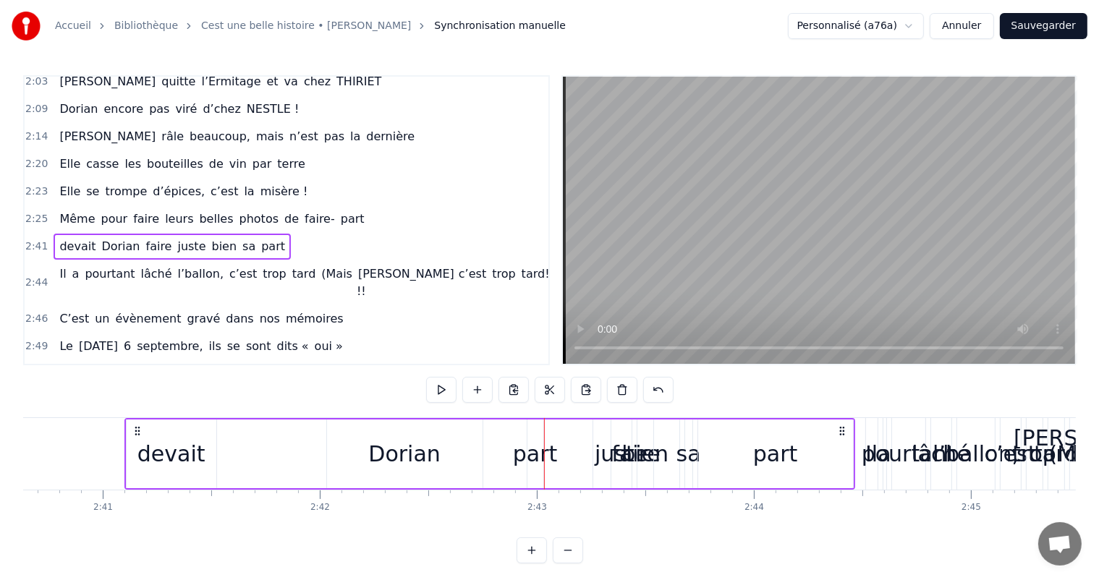
click at [544, 449] on div at bounding box center [544, 454] width 1 height 72
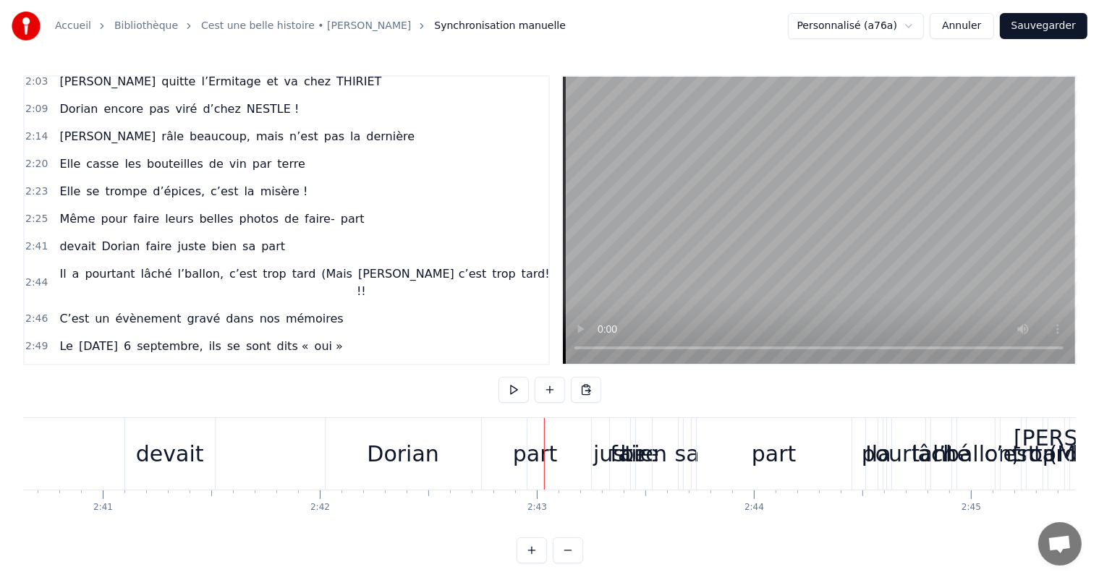
click at [764, 453] on div "part" at bounding box center [774, 454] width 45 height 33
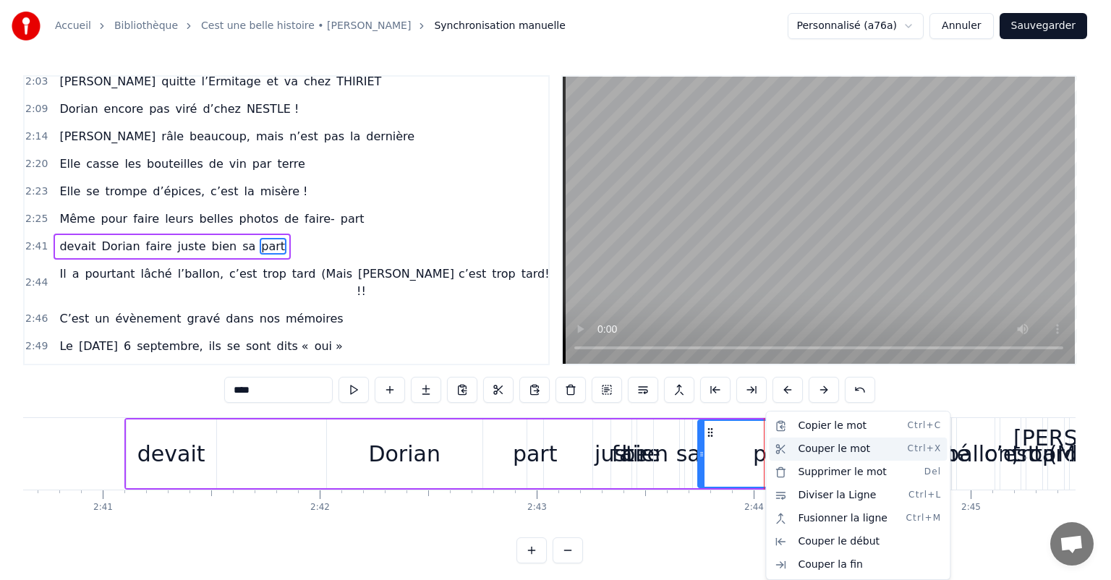
click at [842, 452] on div "Couper le mot Ctrl+X" at bounding box center [858, 449] width 178 height 23
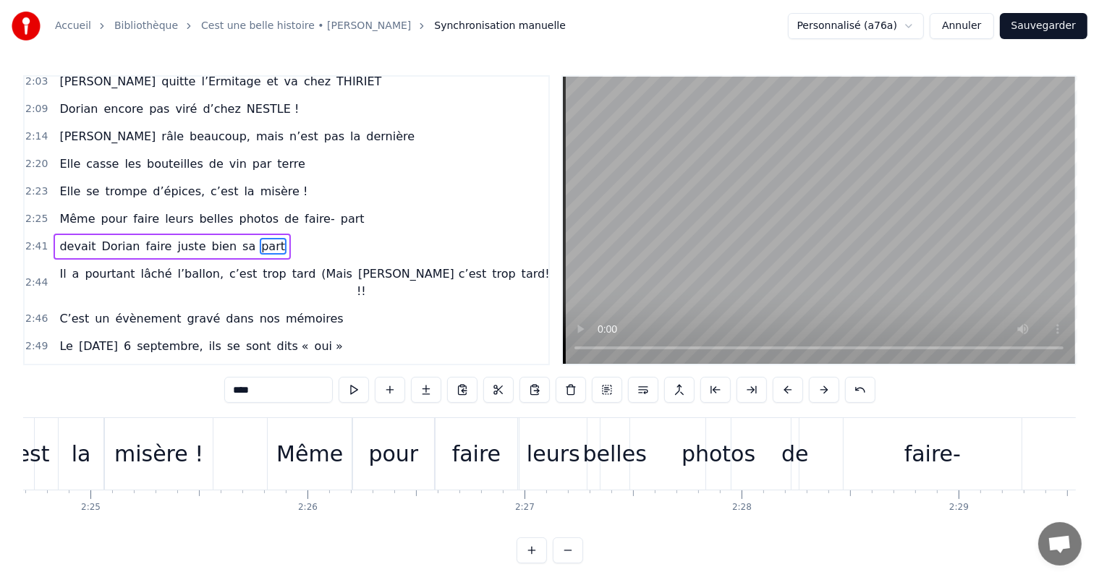
scroll to position [0, 31549]
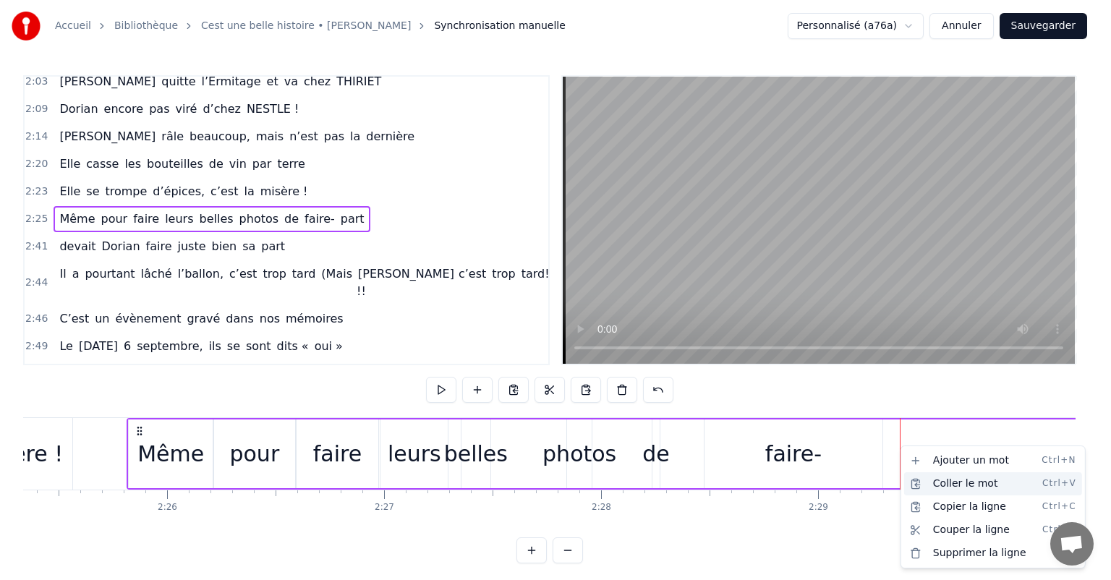
click at [930, 483] on div "Coller le mot Ctrl+V" at bounding box center [993, 483] width 178 height 23
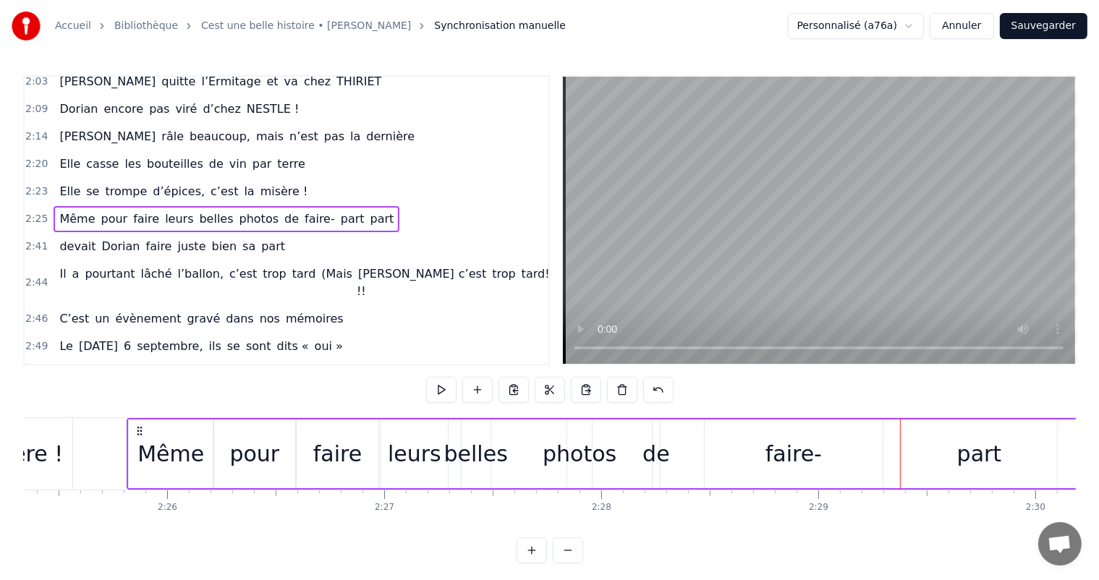
click at [475, 469] on div "belles" at bounding box center [476, 454] width 29 height 69
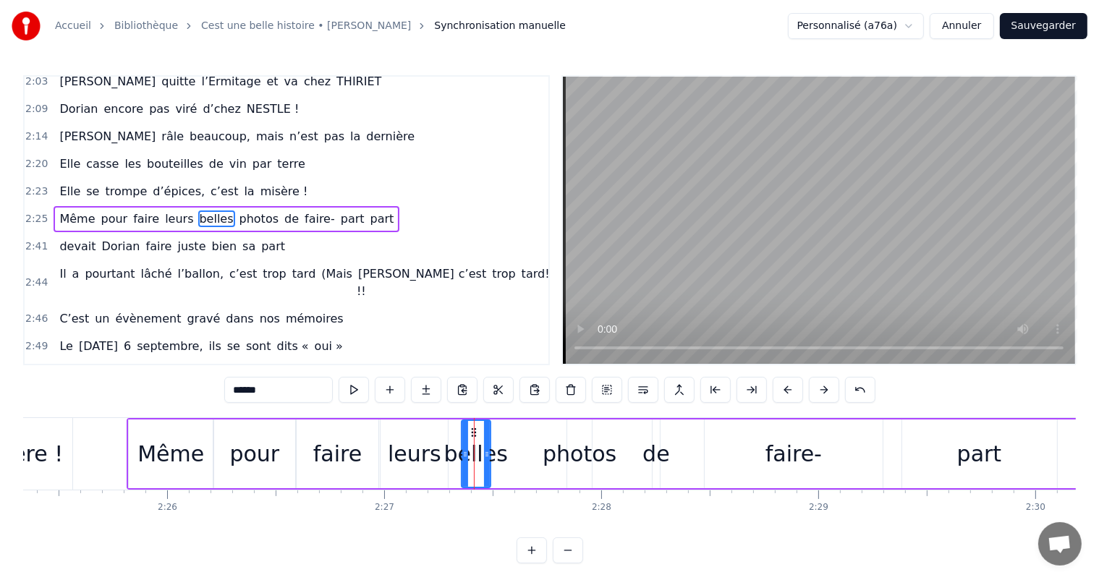
scroll to position [614, 0]
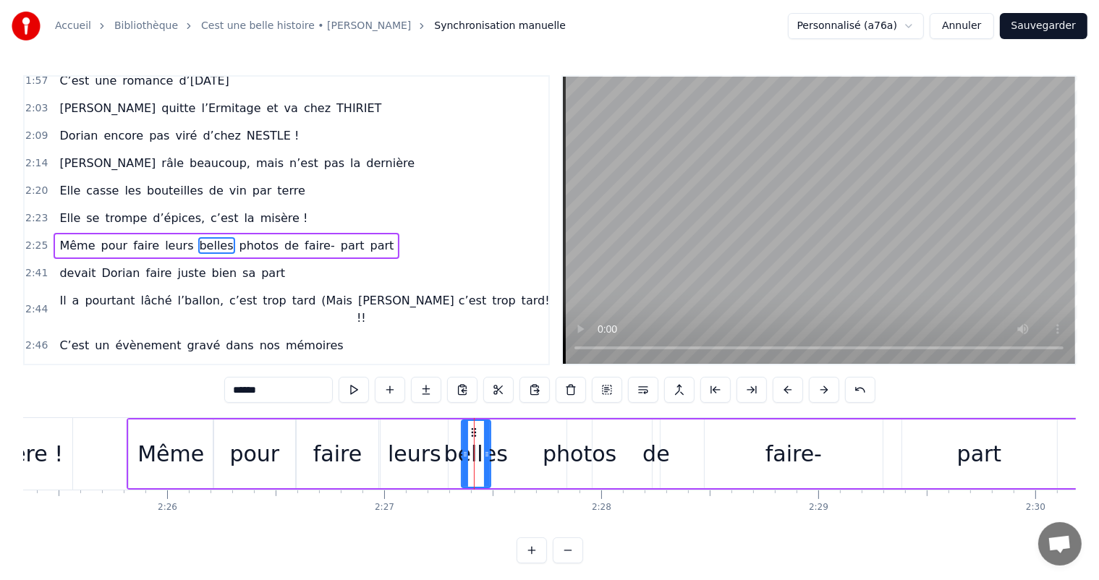
click at [736, 451] on div "faire-" at bounding box center [794, 454] width 178 height 69
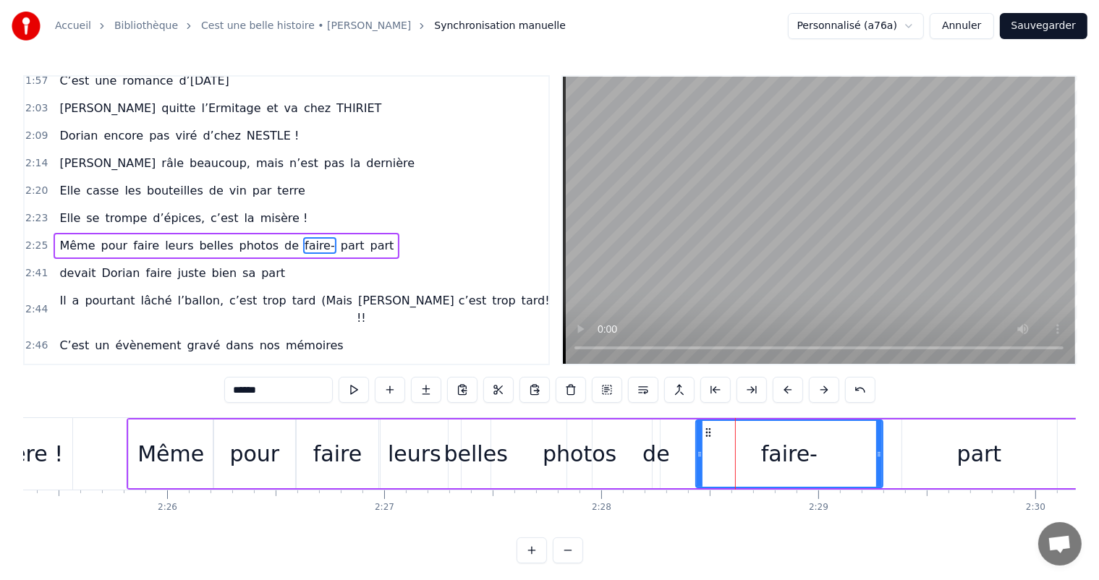
drag, startPoint x: 706, startPoint y: 449, endPoint x: 694, endPoint y: 448, distance: 12.3
click at [697, 449] on icon at bounding box center [700, 455] width 6 height 12
drag, startPoint x: 881, startPoint y: 457, endPoint x: 842, endPoint y: 447, distance: 40.4
click at [842, 447] on div "faire-" at bounding box center [785, 454] width 197 height 69
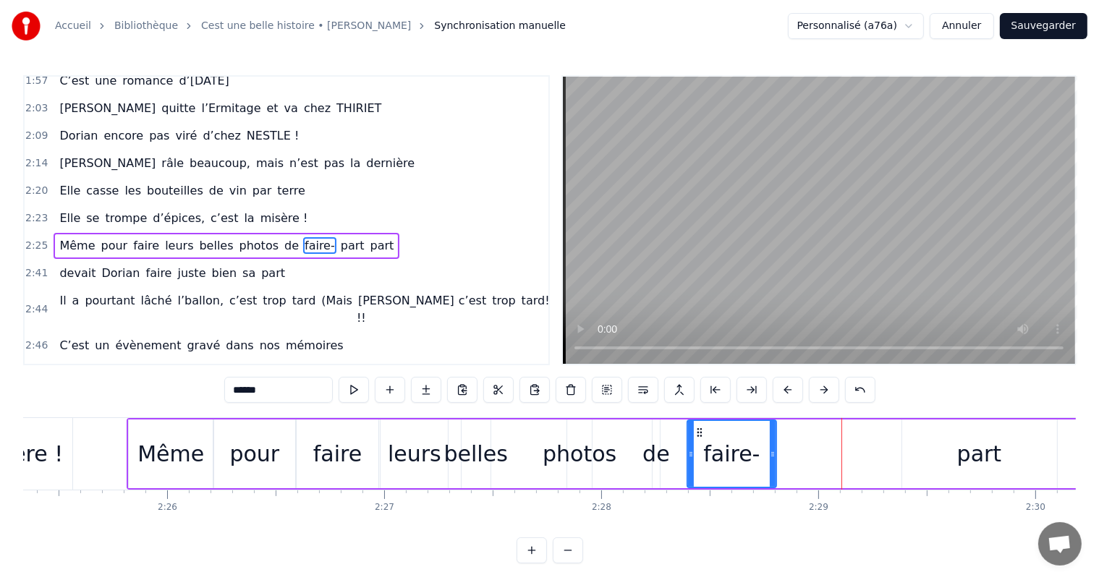
drag, startPoint x: 877, startPoint y: 452, endPoint x: 776, endPoint y: 455, distance: 100.6
click at [776, 455] on icon at bounding box center [773, 455] width 6 height 12
click at [1006, 436] on div "part" at bounding box center [979, 454] width 155 height 69
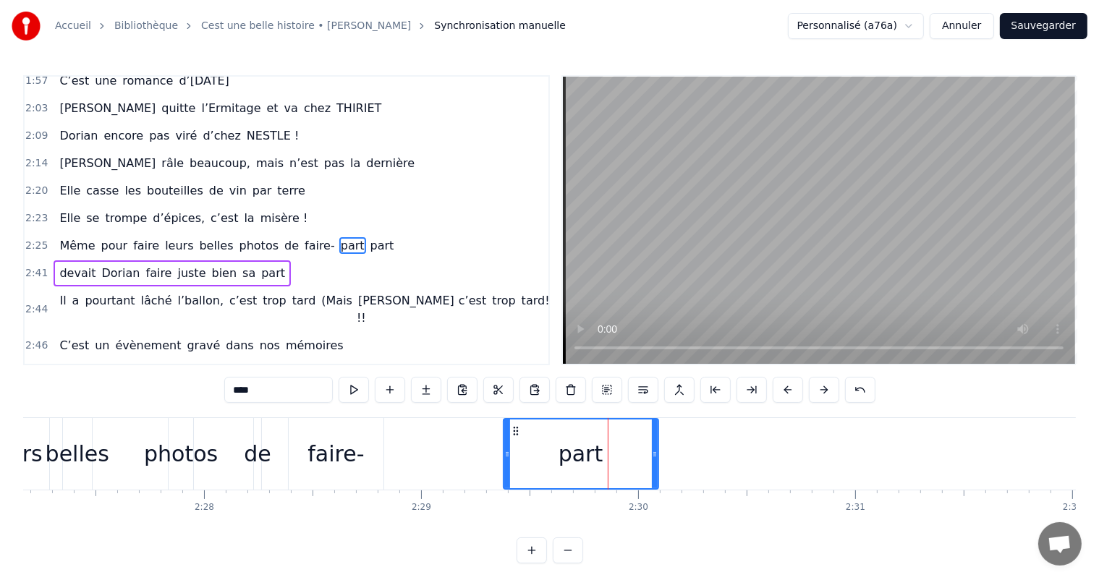
scroll to position [0, 31829]
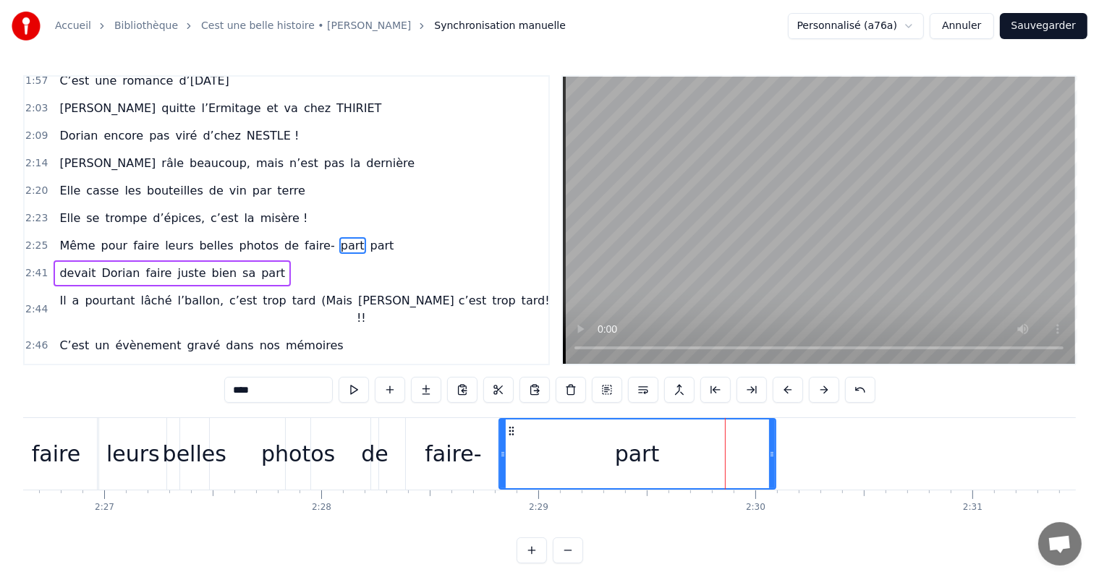
drag, startPoint x: 622, startPoint y: 457, endPoint x: 494, endPoint y: 454, distance: 128.1
click at [500, 454] on icon at bounding box center [503, 455] width 6 height 12
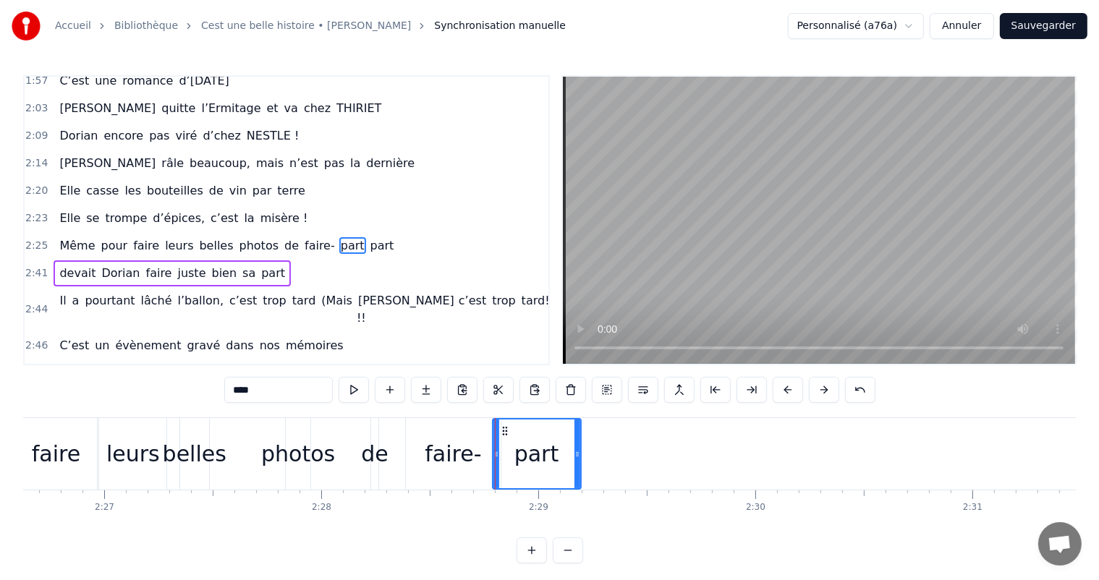
drag, startPoint x: 770, startPoint y: 446, endPoint x: 577, endPoint y: 420, distance: 194.9
click at [576, 420] on div at bounding box center [578, 454] width 6 height 69
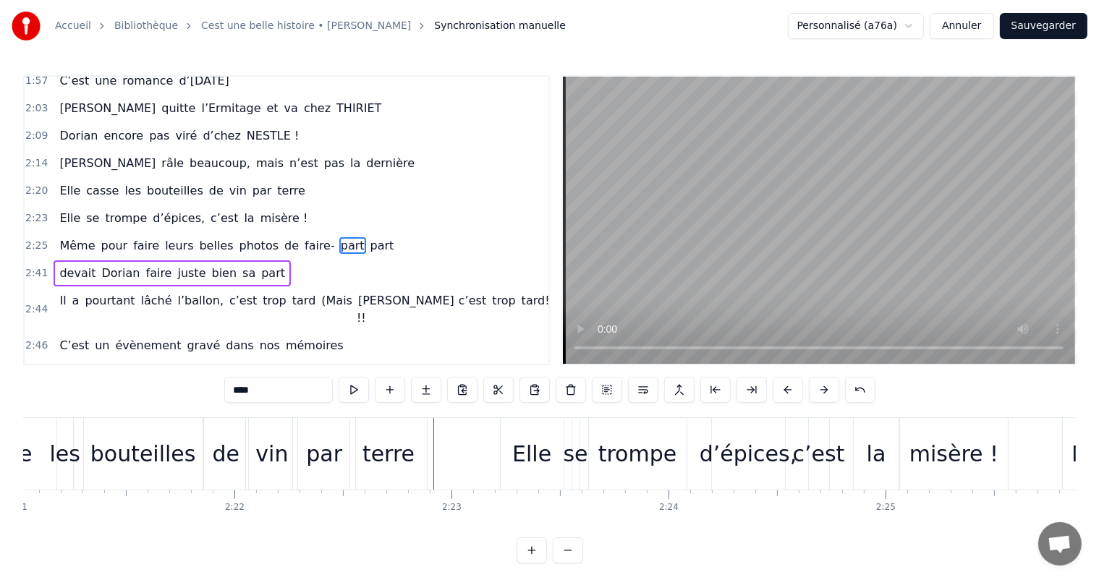
scroll to position [0, 30543]
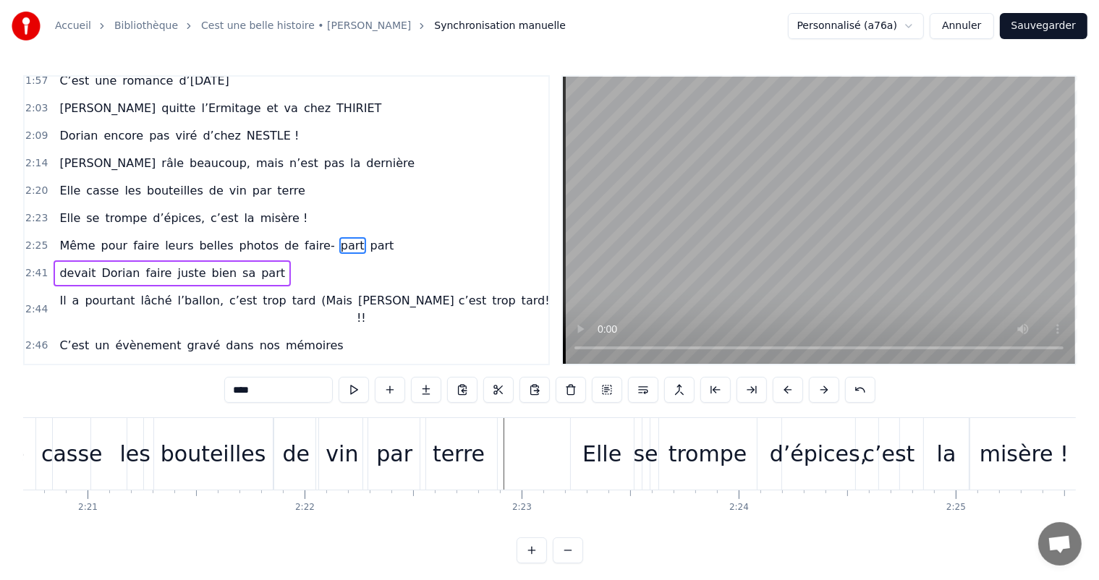
click at [605, 457] on div "Elle" at bounding box center [601, 454] width 39 height 33
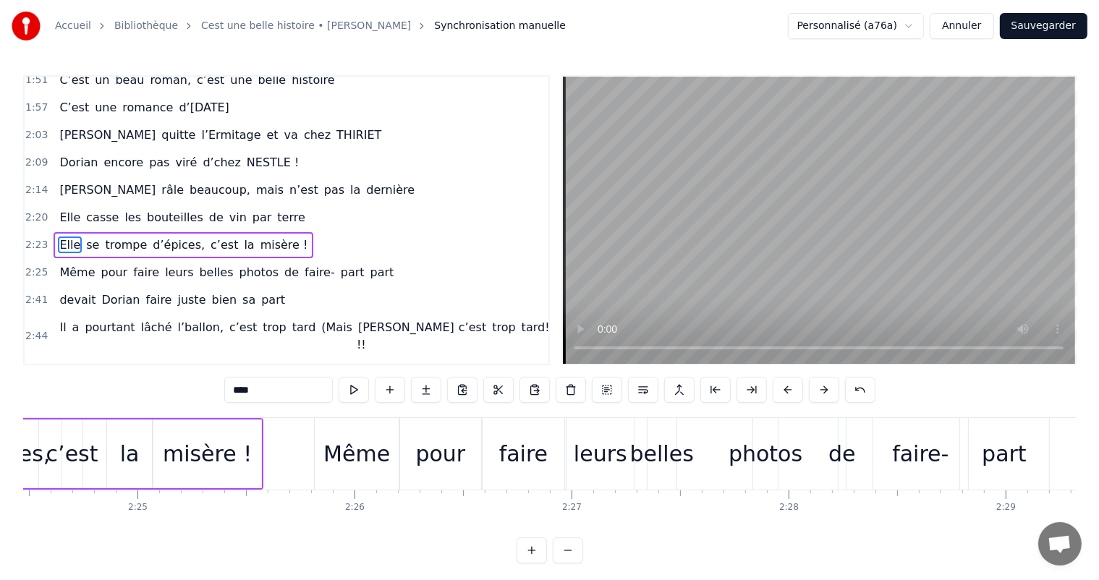
scroll to position [0, 31385]
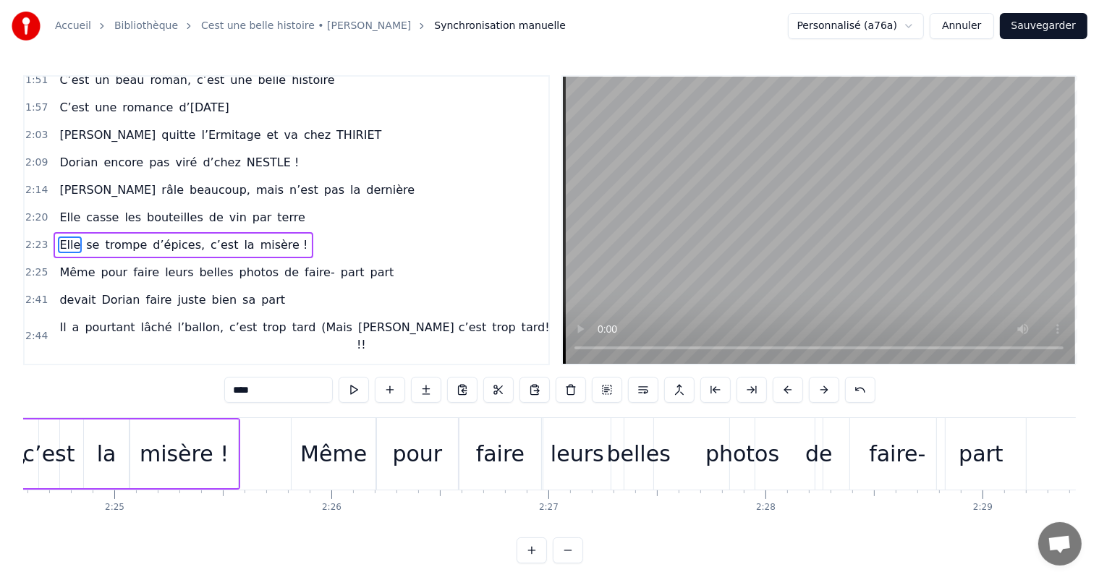
click at [630, 459] on div "belles" at bounding box center [639, 454] width 64 height 33
type input "******"
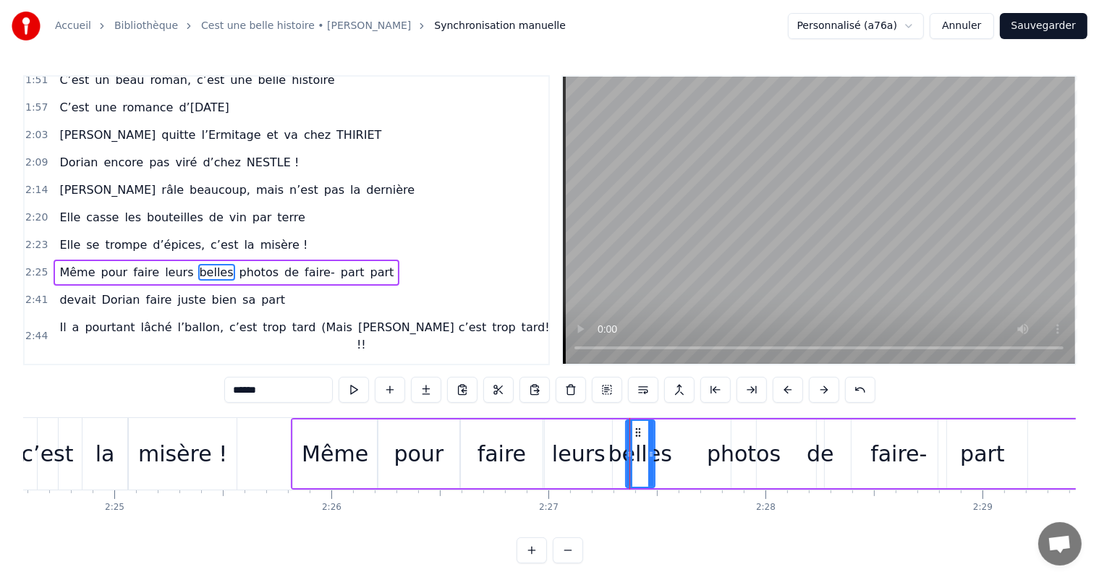
scroll to position [614, 0]
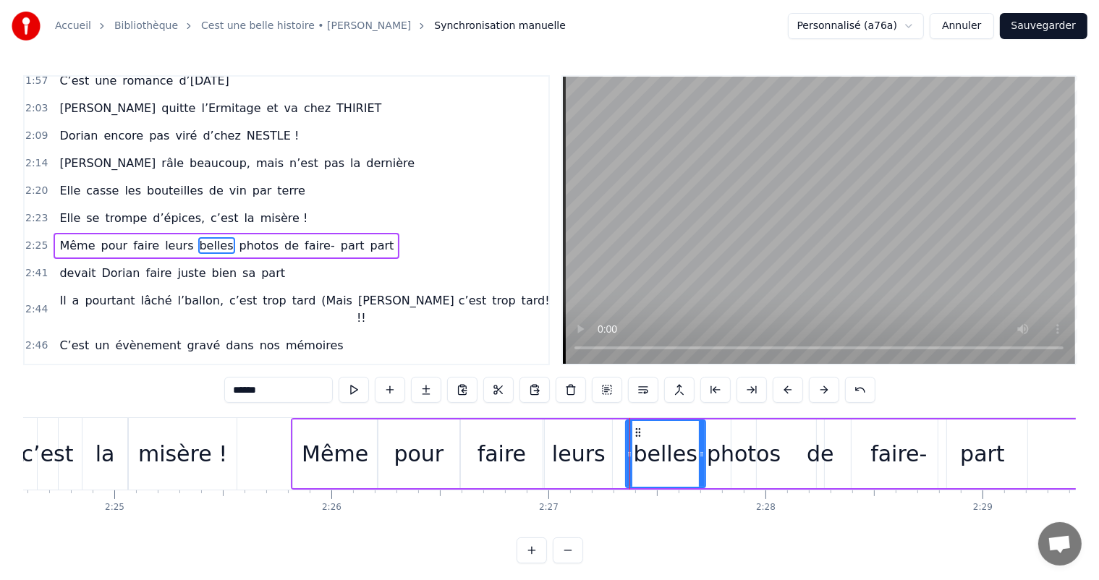
drag, startPoint x: 650, startPoint y: 454, endPoint x: 701, endPoint y: 457, distance: 50.7
click at [701, 457] on icon at bounding box center [702, 455] width 6 height 12
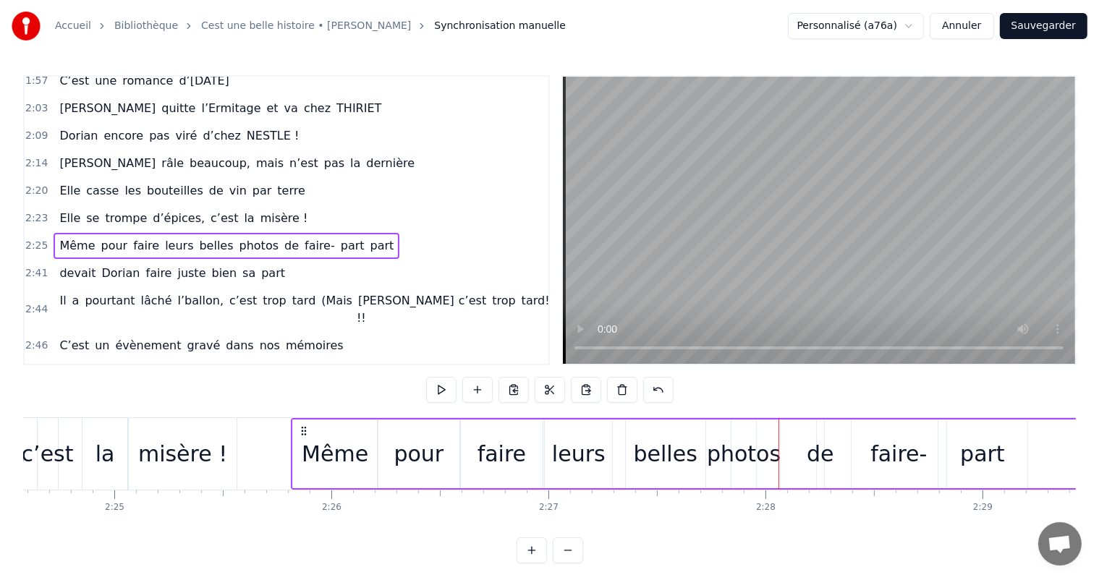
click at [967, 463] on div "part" at bounding box center [982, 454] width 45 height 33
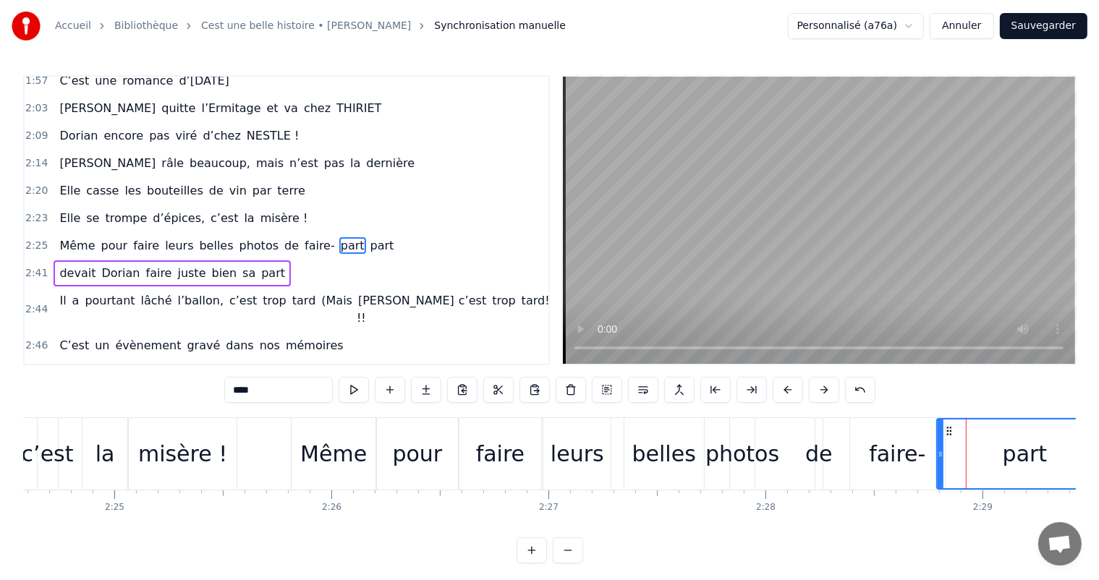
drag, startPoint x: 1023, startPoint y: 449, endPoint x: 1111, endPoint y: 451, distance: 87.6
click at [1098, 451] on html "Accueil Bibliothèque Cest une belle histoire • [PERSON_NAME] Synchronisation ma…" at bounding box center [549, 293] width 1099 height 587
drag, startPoint x: 941, startPoint y: 443, endPoint x: 1025, endPoint y: 452, distance: 85.1
click at [1025, 452] on div at bounding box center [1025, 454] width 6 height 69
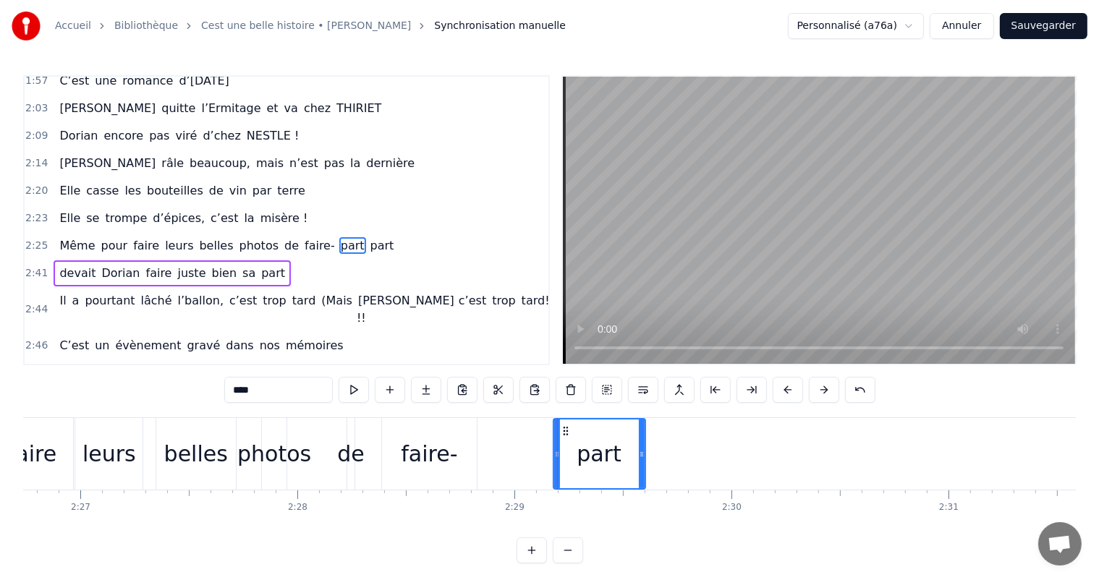
scroll to position [0, 31736]
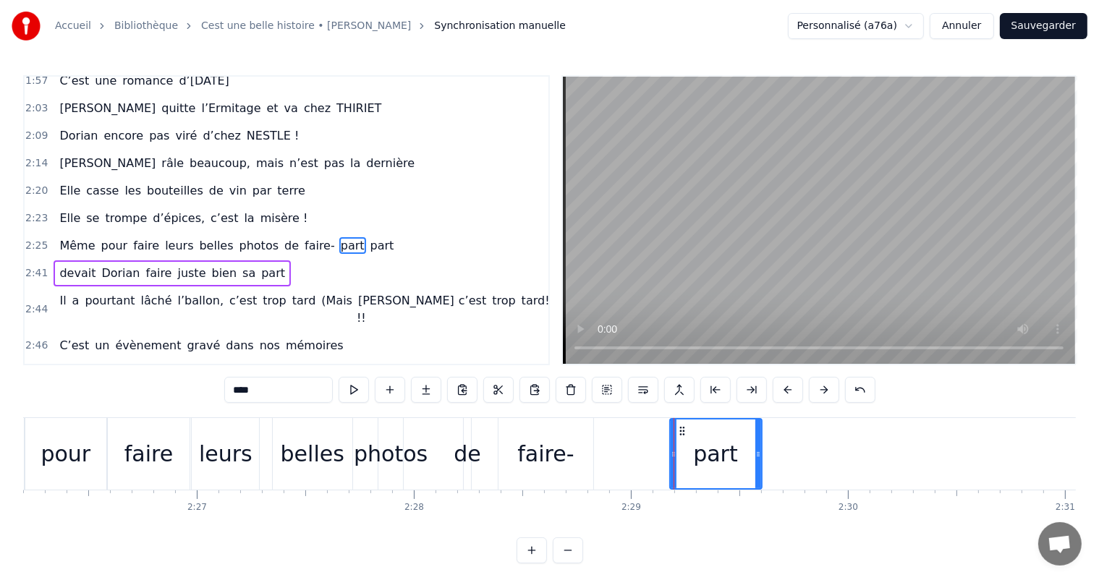
click at [761, 446] on div "part" at bounding box center [715, 454] width 93 height 72
drag, startPoint x: 759, startPoint y: 447, endPoint x: 851, endPoint y: 448, distance: 91.9
click at [844, 448] on div at bounding box center [841, 454] width 6 height 69
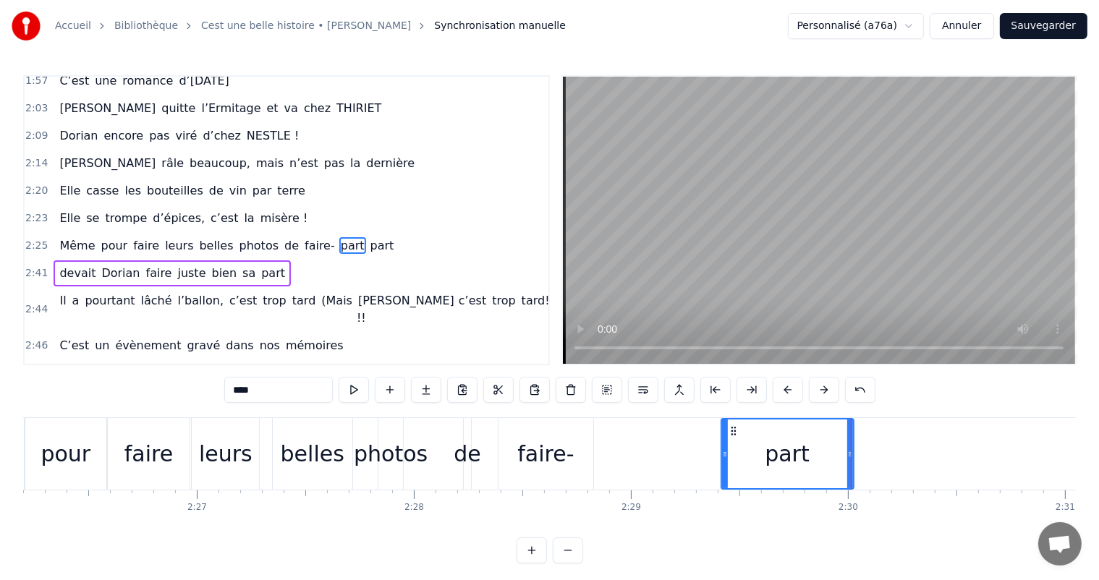
drag, startPoint x: 672, startPoint y: 446, endPoint x: 726, endPoint y: 451, distance: 54.5
click at [726, 451] on div at bounding box center [725, 454] width 6 height 69
click at [553, 458] on div "faire-" at bounding box center [545, 454] width 56 height 33
type input "******"
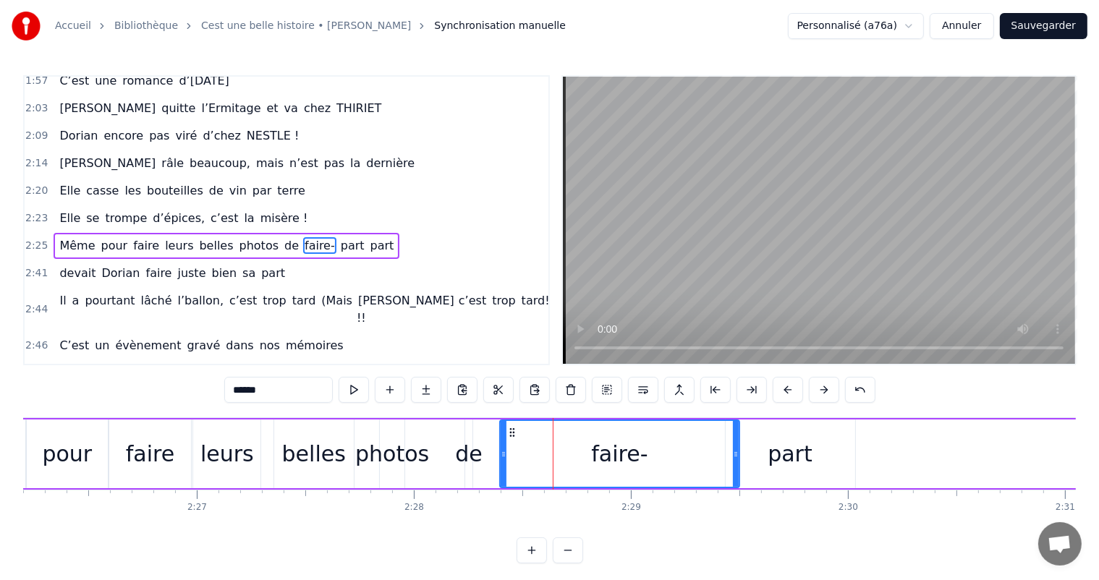
drag, startPoint x: 593, startPoint y: 454, endPoint x: 732, endPoint y: 465, distance: 139.3
click at [733, 466] on div at bounding box center [736, 454] width 6 height 66
click at [499, 446] on div "faire-" at bounding box center [616, 454] width 235 height 69
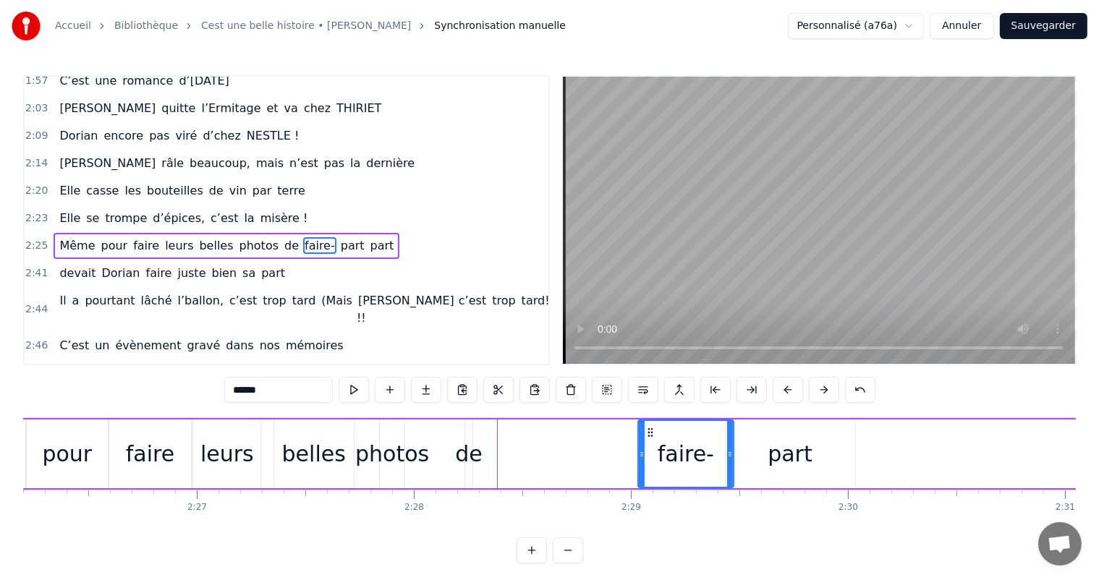
drag, startPoint x: 504, startPoint y: 448, endPoint x: 642, endPoint y: 454, distance: 138.3
click at [642, 454] on icon at bounding box center [642, 455] width 6 height 12
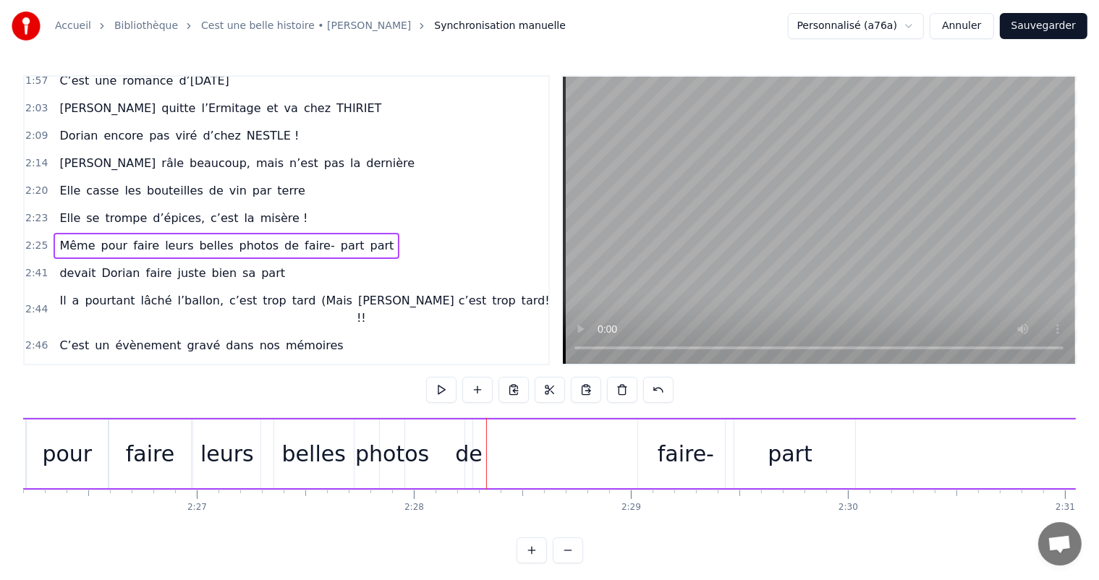
click at [467, 456] on div "de" at bounding box center [468, 454] width 27 height 33
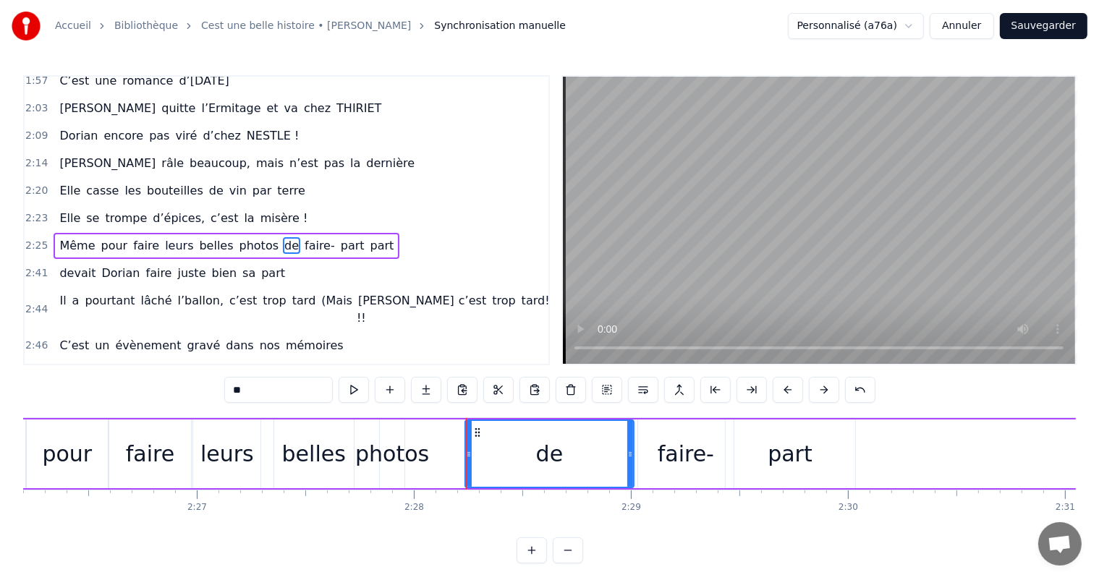
drag, startPoint x: 470, startPoint y: 454, endPoint x: 627, endPoint y: 437, distance: 158.7
click at [630, 437] on div at bounding box center [630, 454] width 6 height 66
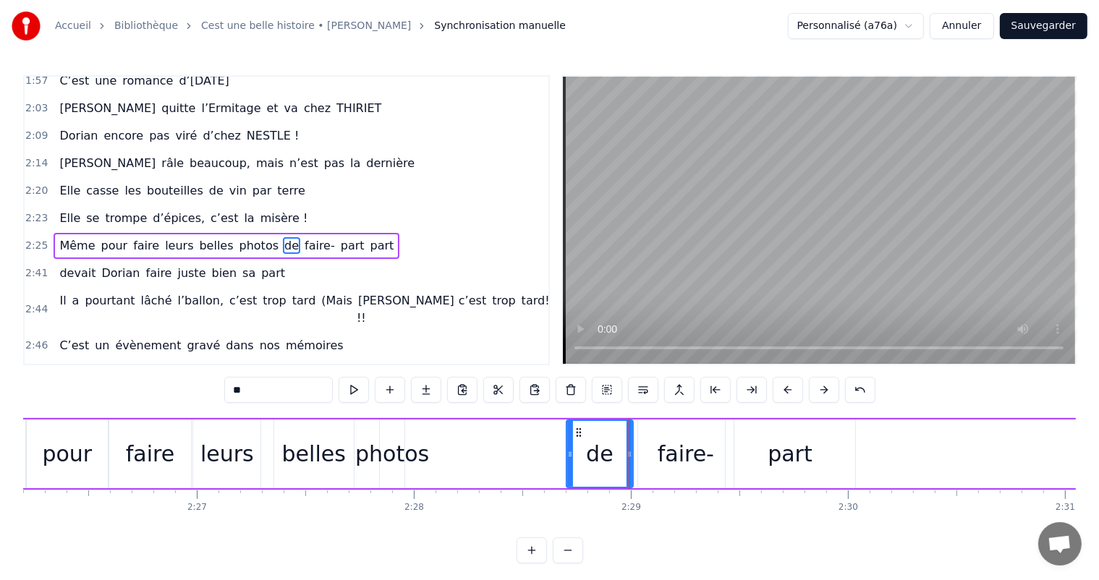
drag, startPoint x: 467, startPoint y: 446, endPoint x: 564, endPoint y: 442, distance: 97.0
click at [567, 443] on div at bounding box center [570, 454] width 6 height 66
click at [391, 454] on div "photos" at bounding box center [392, 454] width 74 height 33
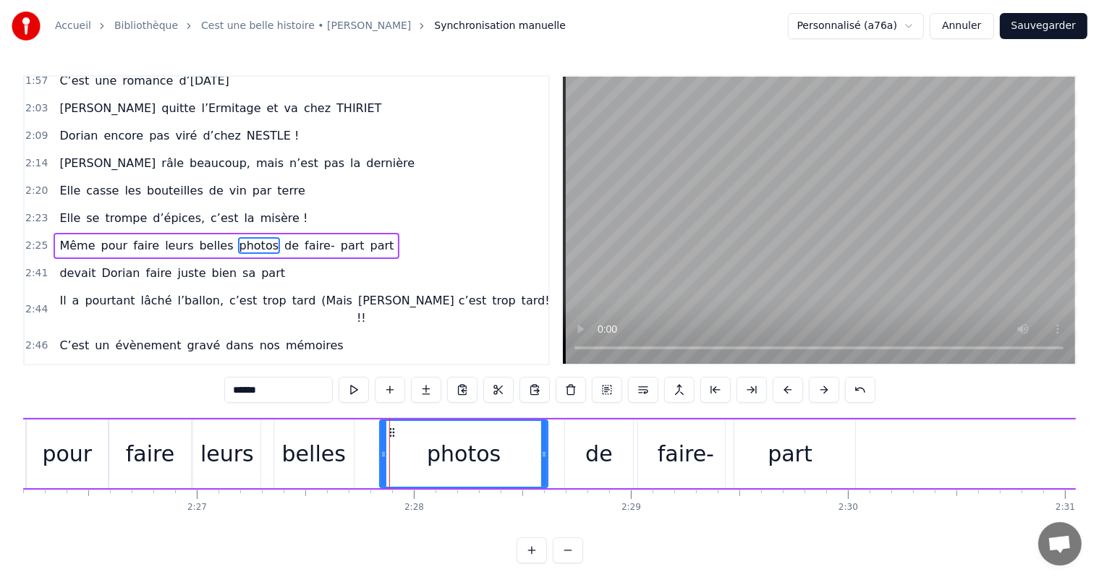
drag, startPoint x: 402, startPoint y: 453, endPoint x: 546, endPoint y: 441, distance: 143.7
click at [546, 441] on div at bounding box center [544, 454] width 6 height 66
click at [45, 448] on div "pour" at bounding box center [67, 454] width 50 height 33
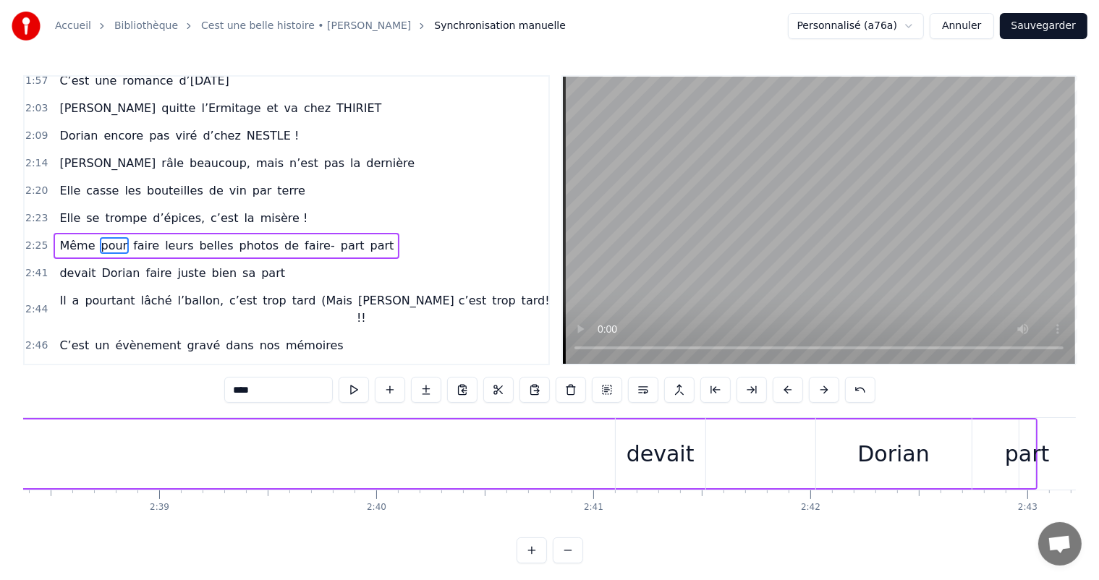
scroll to position [0, 34425]
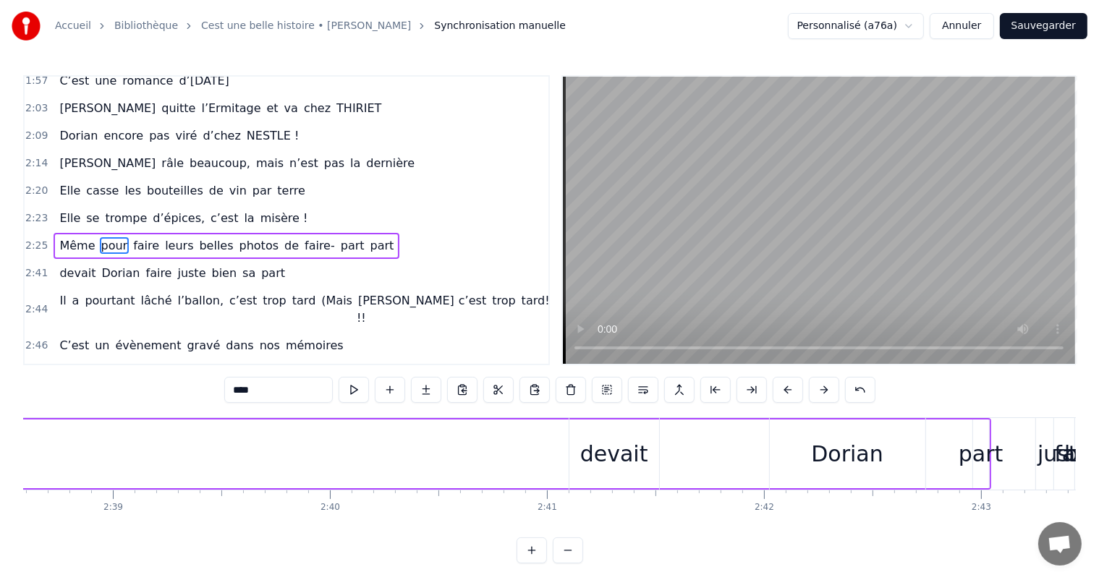
click at [844, 444] on div "Dorian" at bounding box center [847, 454] width 72 height 33
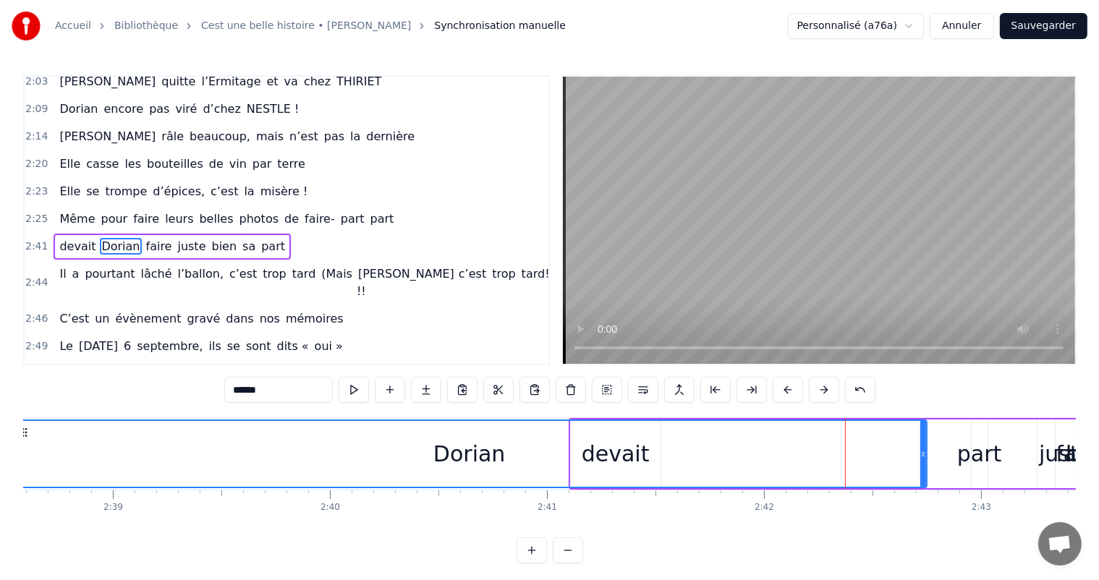
drag, startPoint x: 770, startPoint y: 446, endPoint x: 289, endPoint y: 418, distance: 482.0
click at [9, 415] on div "Accueil Bibliothèque Cest une belle histoire • [PERSON_NAME] Synchronisation ma…" at bounding box center [549, 282] width 1099 height 564
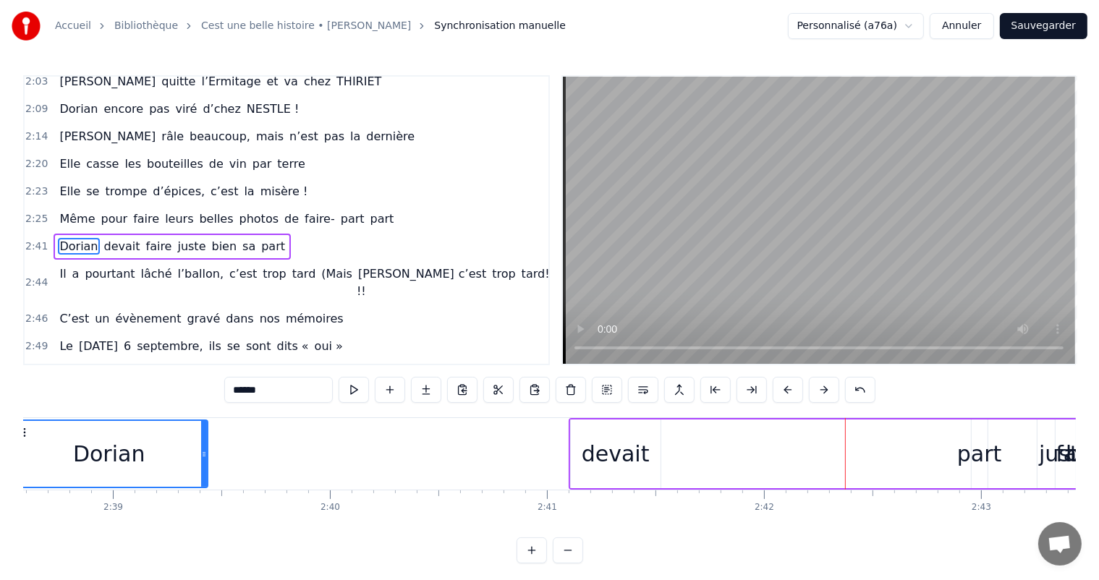
drag, startPoint x: 922, startPoint y: 452, endPoint x: 203, endPoint y: 465, distance: 719.4
click at [203, 465] on div at bounding box center [204, 454] width 6 height 66
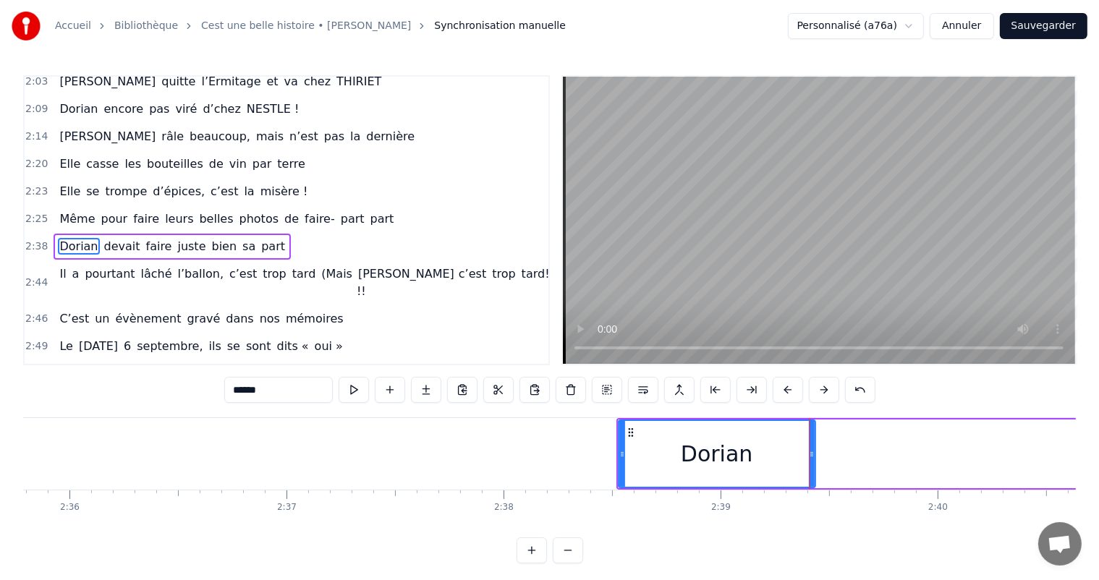
scroll to position [0, 33700]
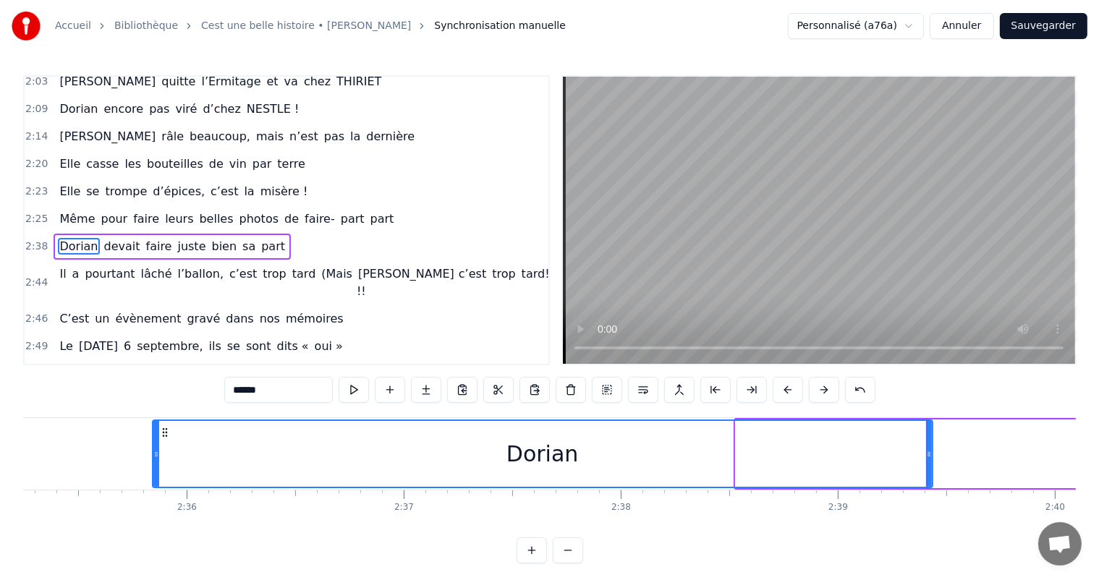
drag, startPoint x: 737, startPoint y: 441, endPoint x: 153, endPoint y: 449, distance: 583.3
click at [153, 449] on div at bounding box center [156, 454] width 6 height 66
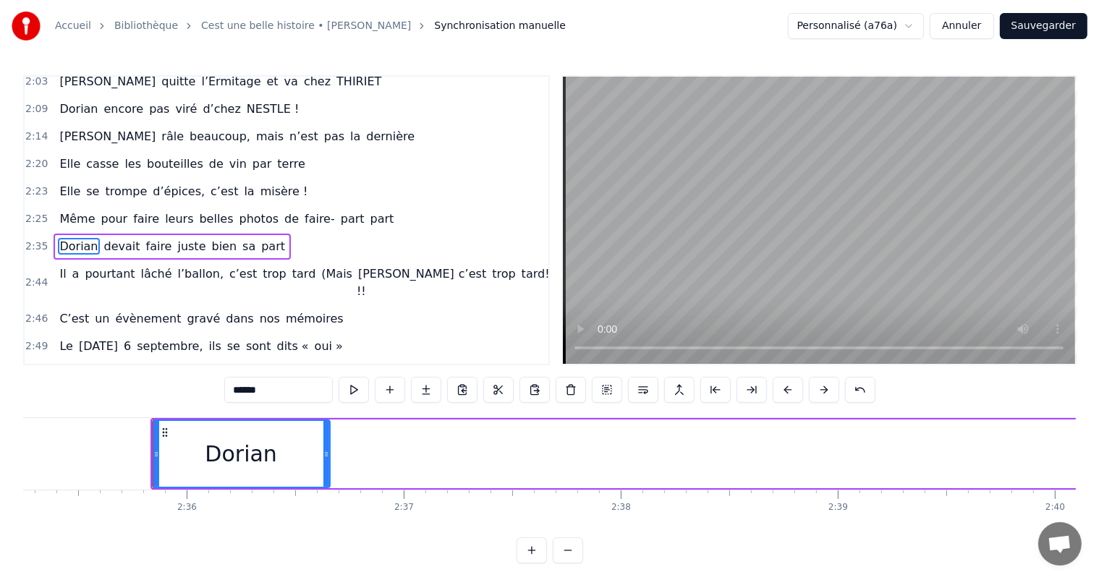
drag, startPoint x: 928, startPoint y: 446, endPoint x: 321, endPoint y: 435, distance: 606.5
click at [323, 434] on div at bounding box center [326, 454] width 6 height 66
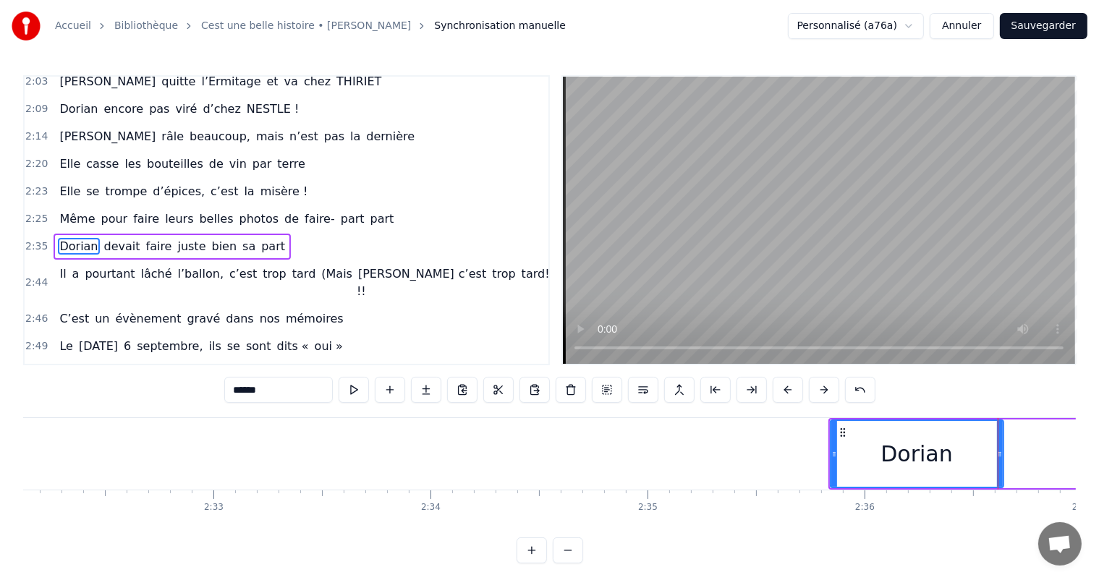
scroll to position [0, 32998]
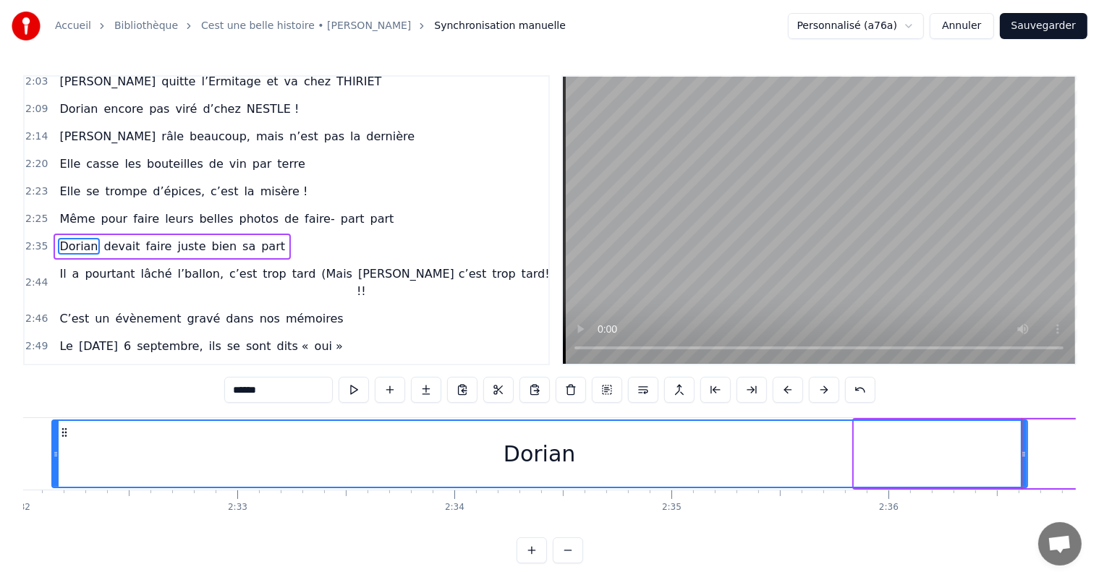
drag, startPoint x: 855, startPoint y: 456, endPoint x: 43, endPoint y: 429, distance: 812.3
click at [53, 429] on div at bounding box center [56, 454] width 6 height 66
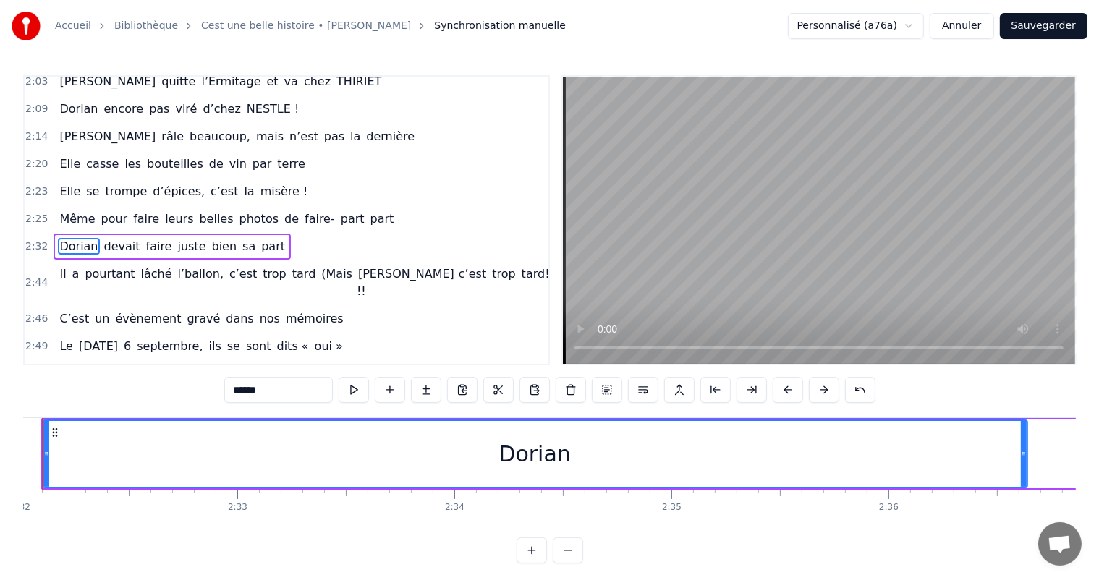
scroll to position [0, 32944]
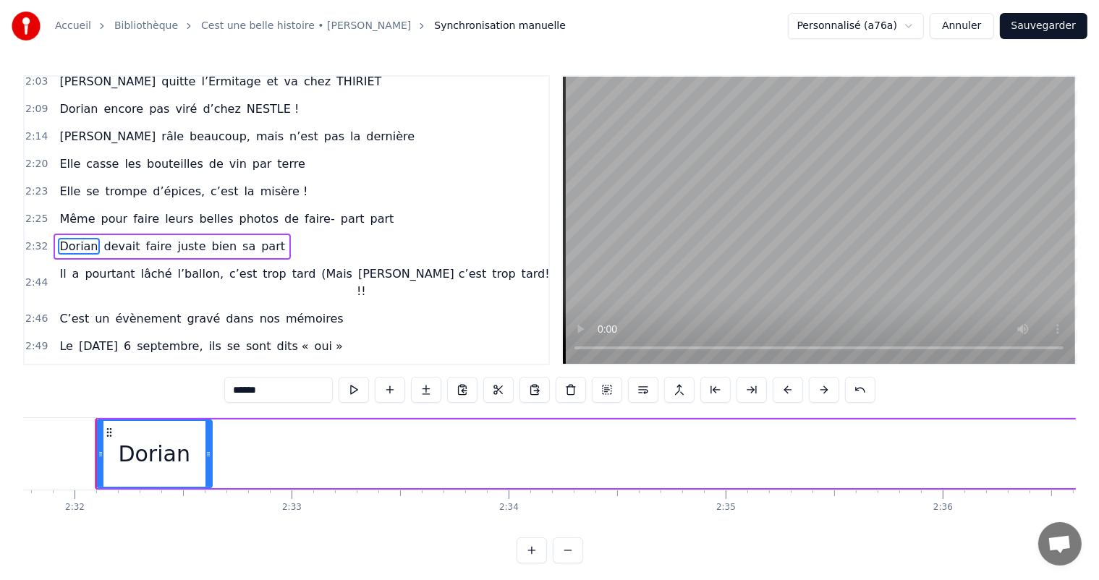
drag, startPoint x: 1074, startPoint y: 449, endPoint x: 204, endPoint y: 437, distance: 869.8
click at [205, 437] on div at bounding box center [208, 454] width 6 height 66
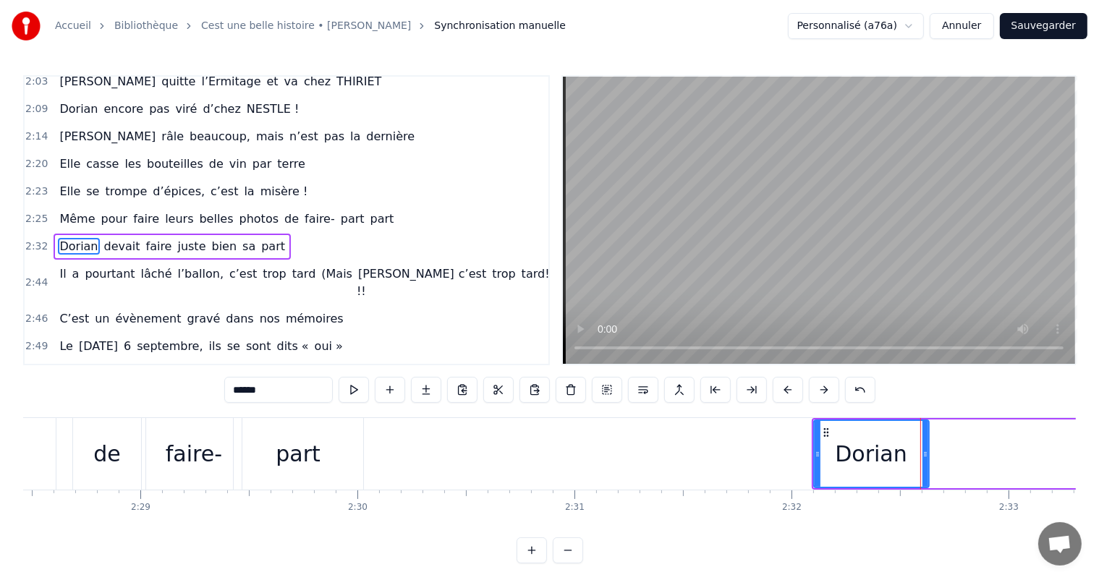
scroll to position [0, 32203]
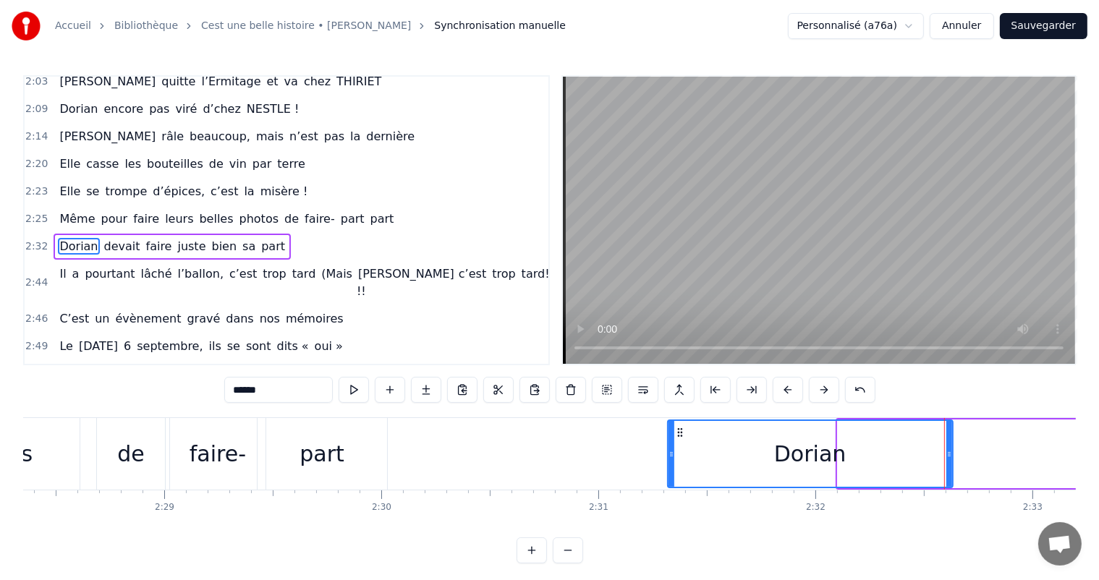
drag, startPoint x: 842, startPoint y: 449, endPoint x: 891, endPoint y: 451, distance: 50.0
click at [671, 464] on div at bounding box center [672, 454] width 6 height 66
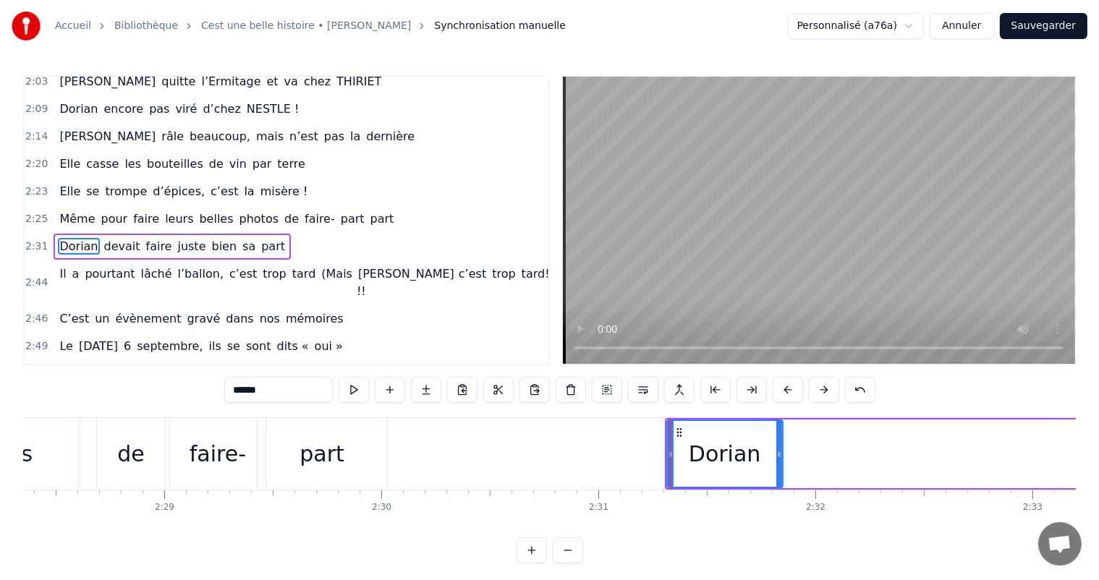
drag, startPoint x: 949, startPoint y: 454, endPoint x: 778, endPoint y: 452, distance: 171.5
click at [778, 452] on icon at bounding box center [779, 455] width 6 height 12
click at [316, 466] on div "part" at bounding box center [322, 454] width 45 height 33
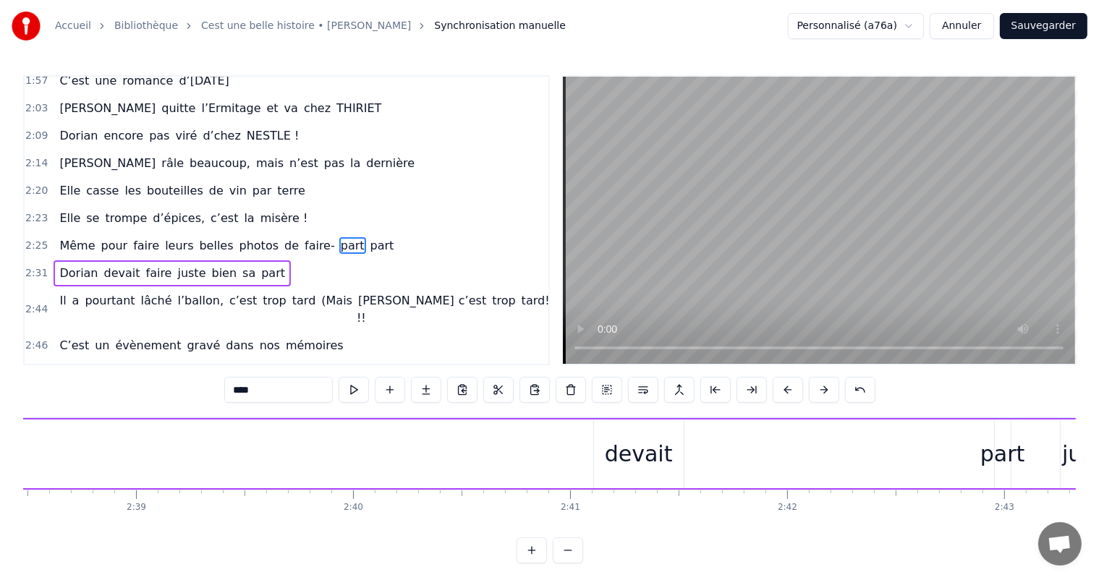
scroll to position [0, 34356]
click at [693, 450] on div "devait" at bounding box center [685, 454] width 68 height 33
type input "******"
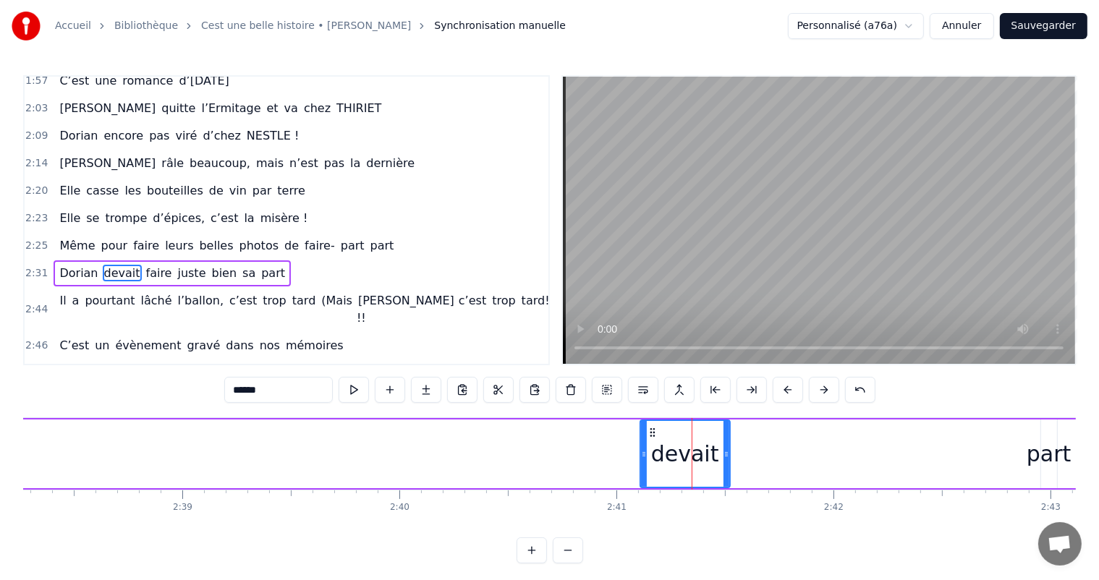
scroll to position [641, 0]
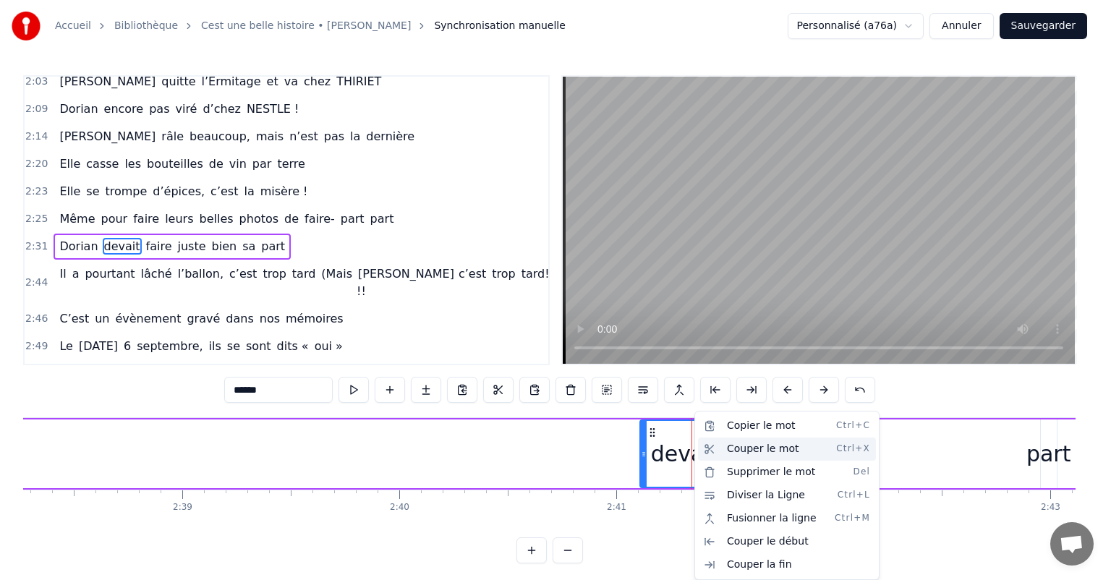
click at [763, 452] on div "Couper le mot Ctrl+X" at bounding box center [787, 449] width 178 height 23
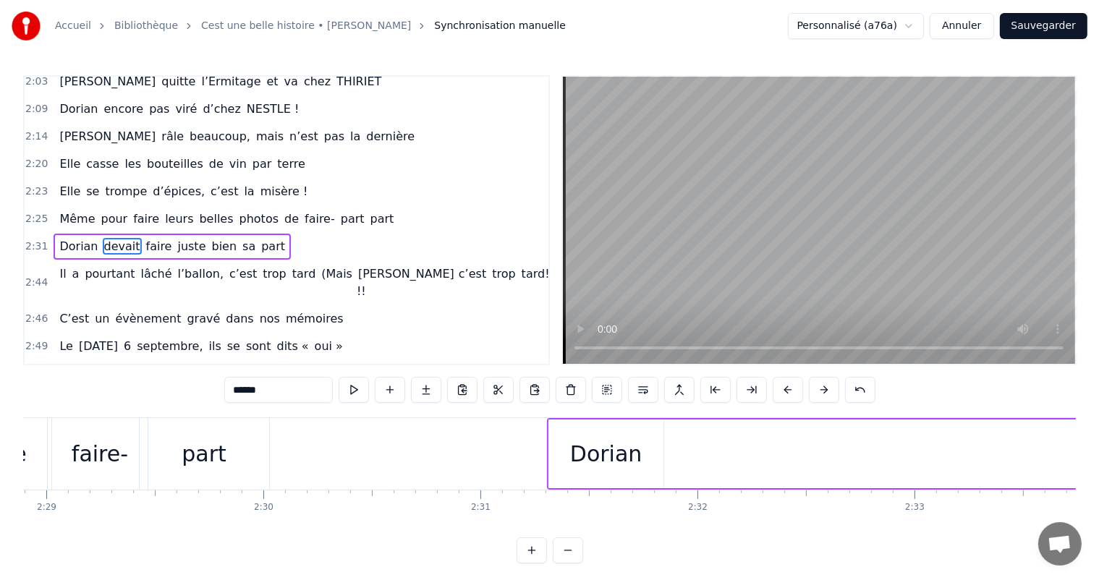
scroll to position [0, 32297]
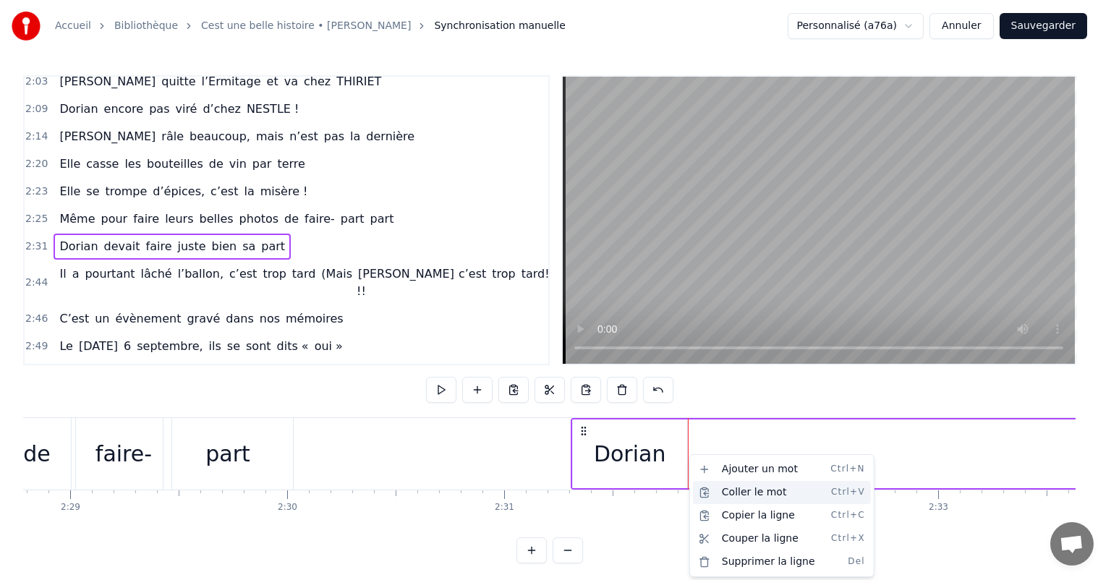
click at [729, 489] on div "Coller le mot Ctrl+V" at bounding box center [782, 492] width 178 height 23
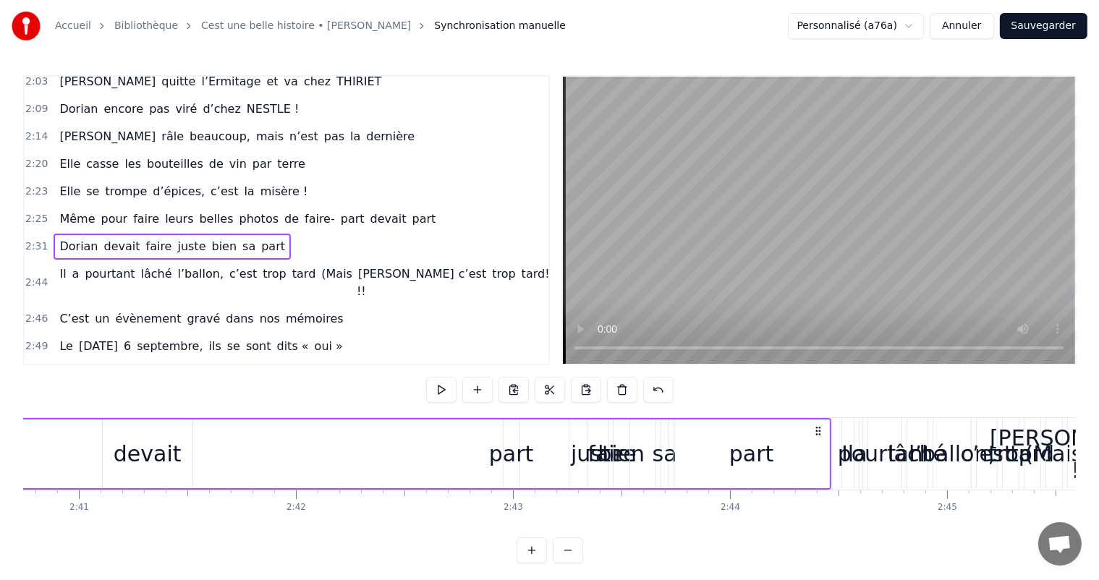
scroll to position [0, 34916]
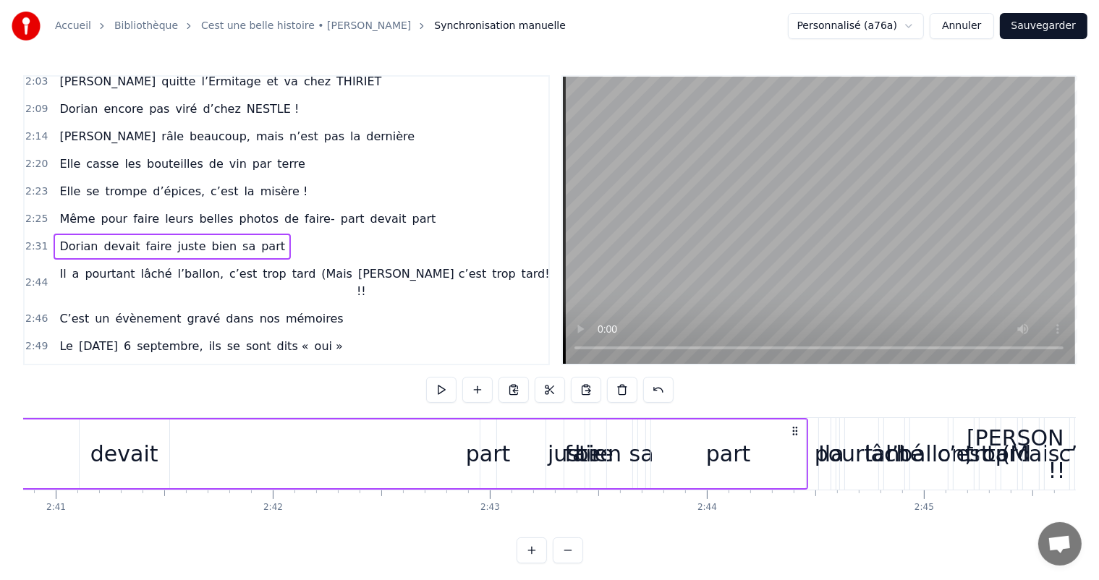
click at [561, 452] on div "juste" at bounding box center [574, 454] width 53 height 33
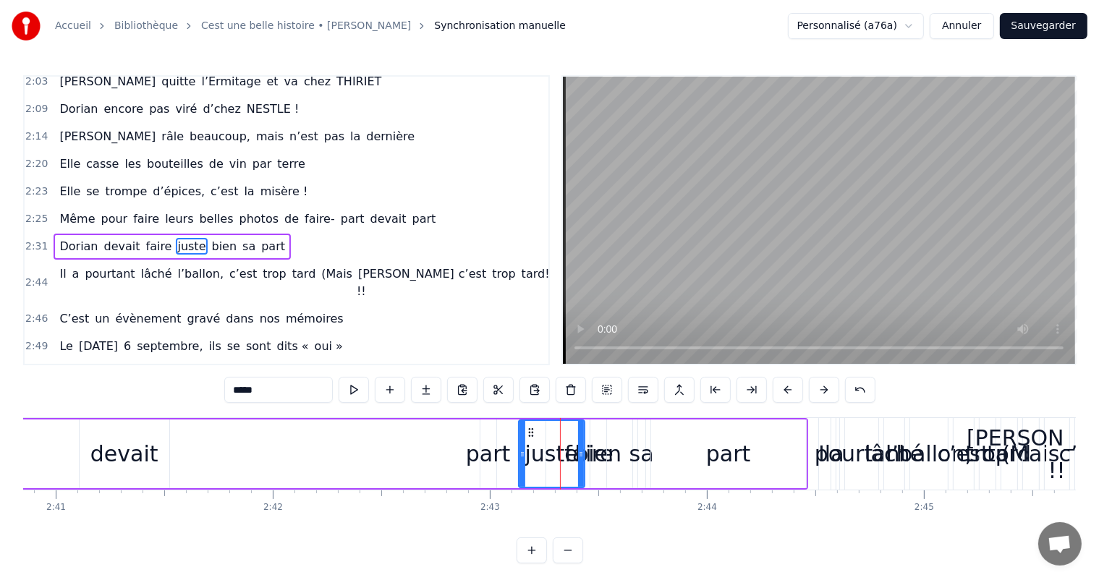
drag, startPoint x: 567, startPoint y: 452, endPoint x: 522, endPoint y: 452, distance: 45.6
click at [522, 452] on icon at bounding box center [523, 455] width 6 height 12
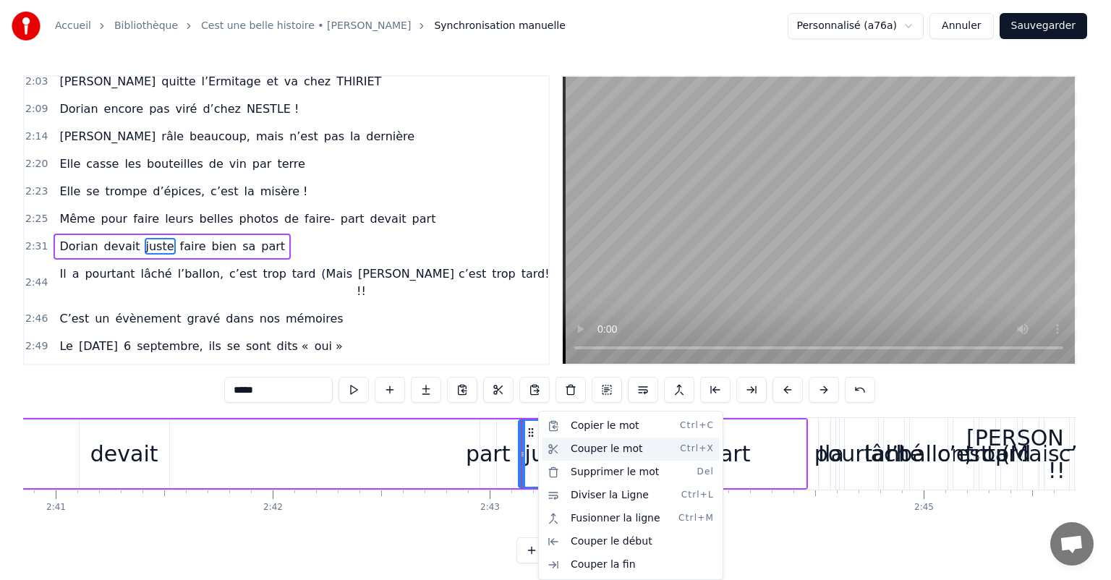
click at [586, 451] on div "Couper le mot Ctrl+X" at bounding box center [631, 449] width 178 height 23
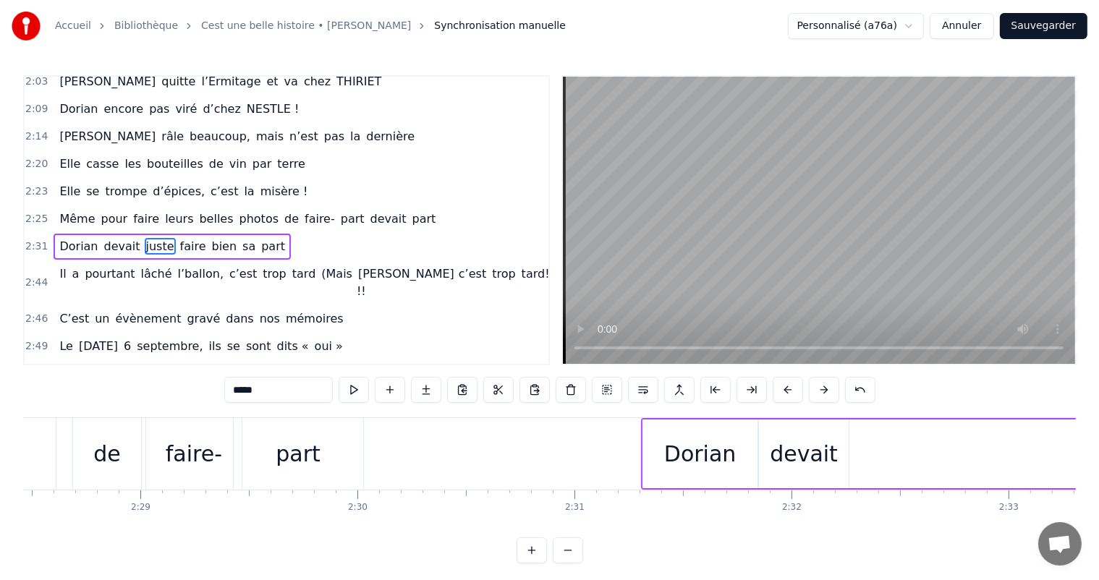
scroll to position [0, 32274]
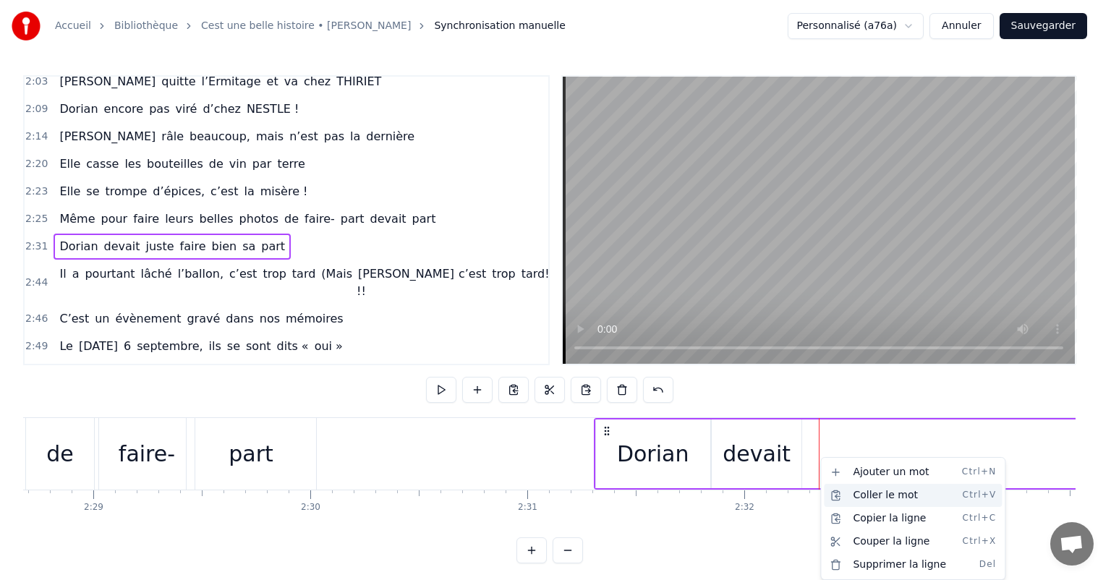
click at [854, 492] on div "Coller le mot Ctrl+V" at bounding box center [913, 495] width 178 height 23
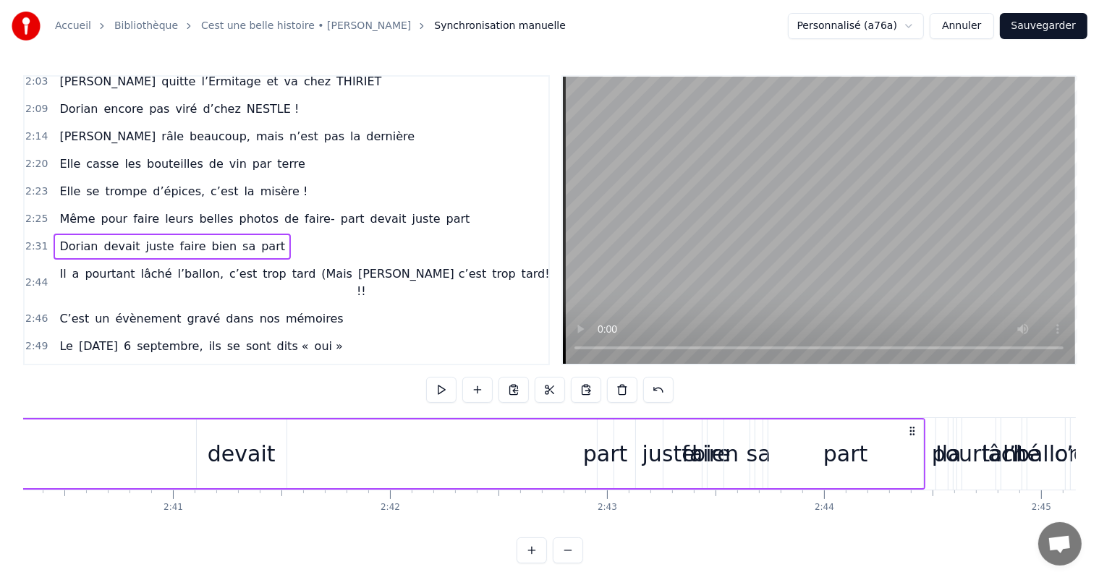
scroll to position [0, 34846]
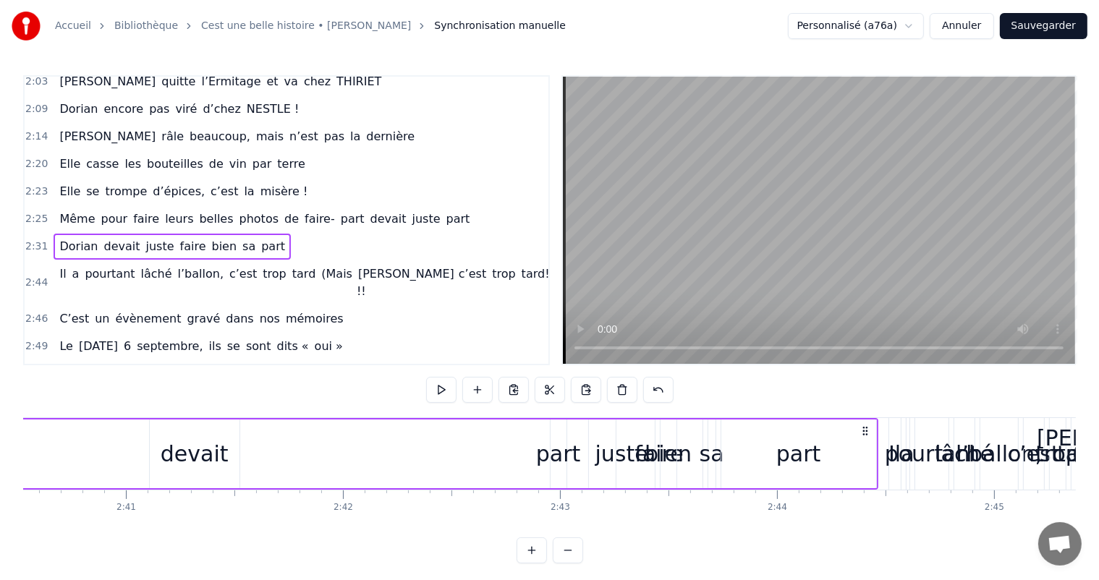
click at [669, 455] on div "bien" at bounding box center [668, 454] width 47 height 33
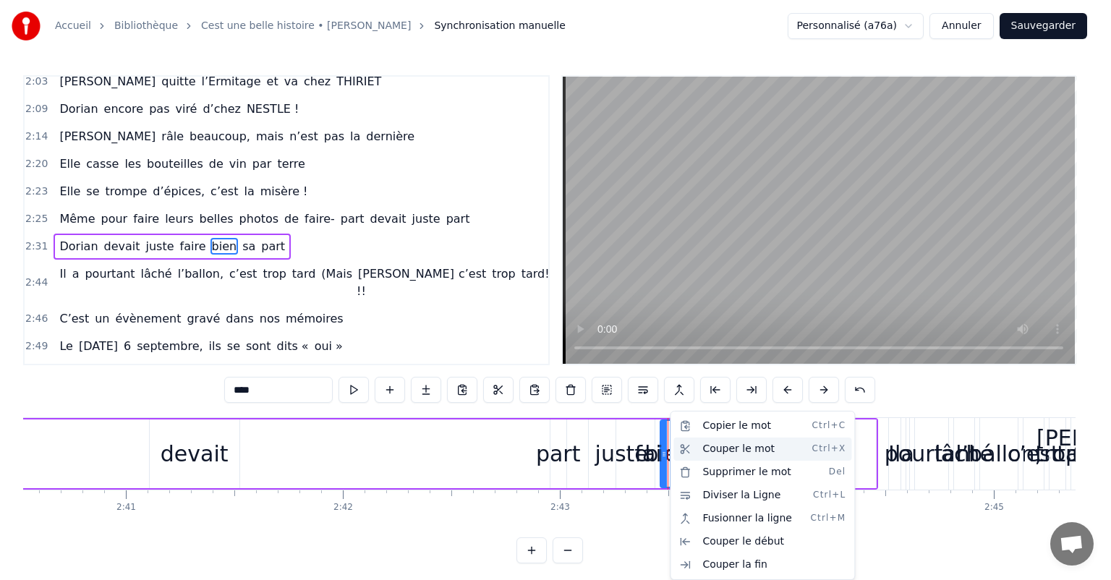
click at [724, 453] on div "Couper le mot Ctrl+X" at bounding box center [763, 449] width 178 height 23
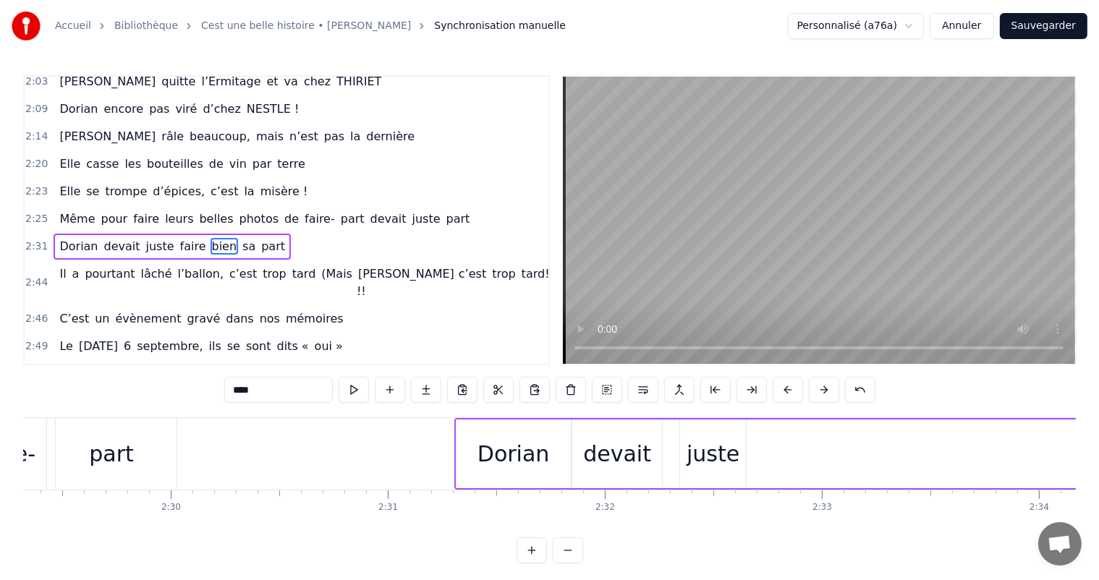
scroll to position [0, 32461]
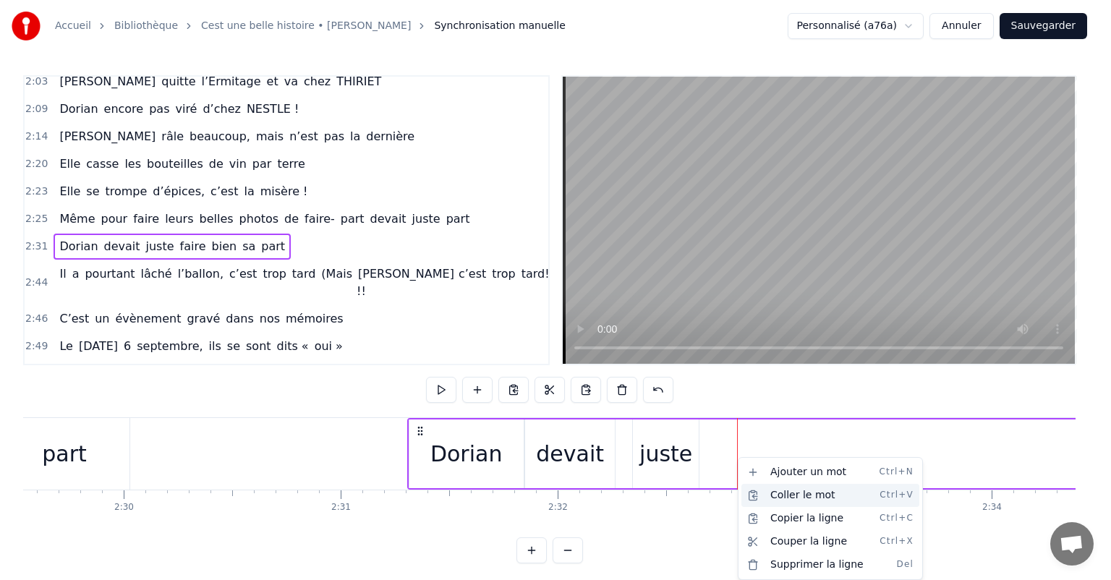
click at [787, 492] on div "Coller le mot Ctrl+V" at bounding box center [831, 495] width 178 height 23
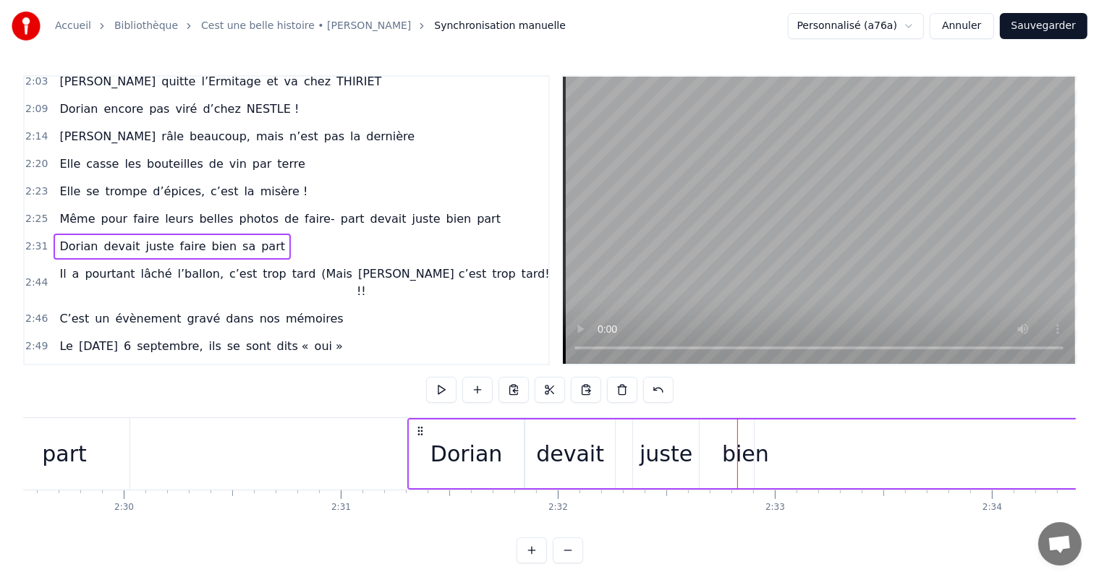
click at [509, 445] on div "Dorian" at bounding box center [467, 454] width 114 height 69
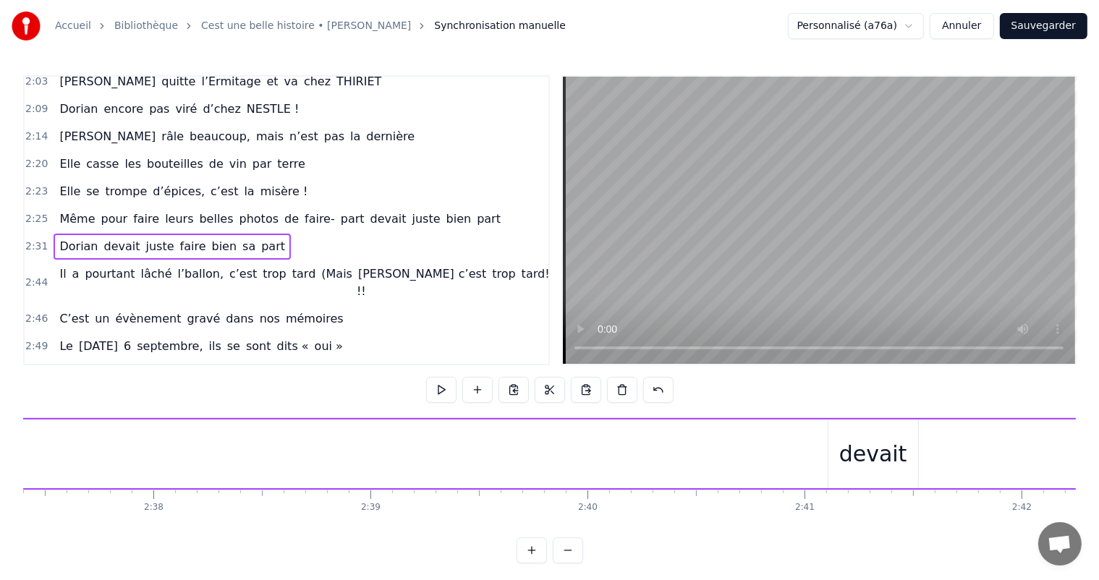
scroll to position [0, 34518]
drag, startPoint x: 898, startPoint y: 539, endPoint x: 918, endPoint y: 541, distance: 20.4
click at [918, 541] on div "0:11 C’est 0:12 un beau roman, c’est une belle histoire 0:17 C’est une romance …" at bounding box center [549, 319] width 1053 height 488
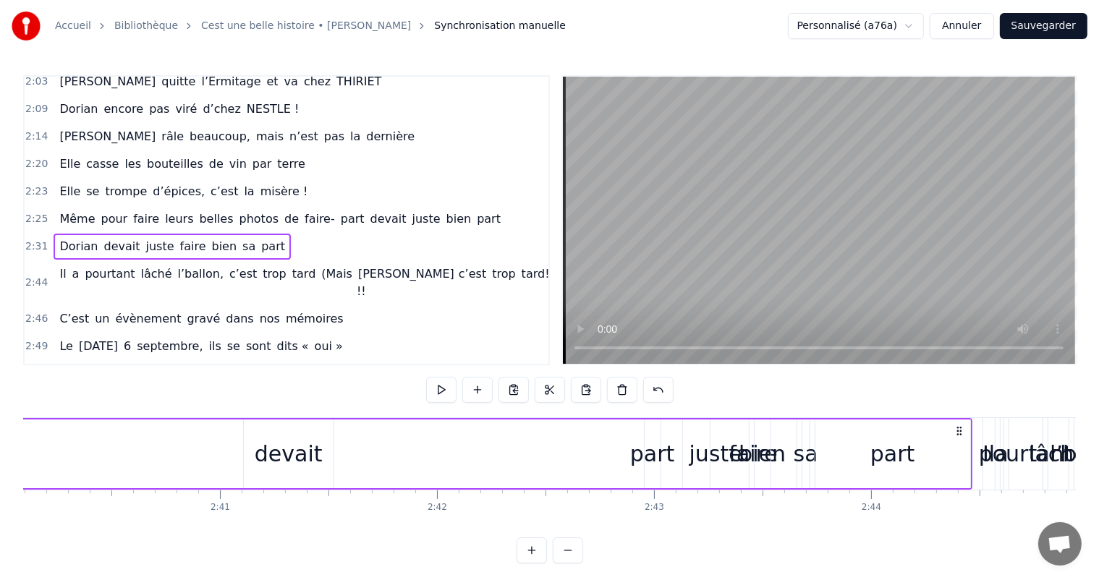
scroll to position [0, 34776]
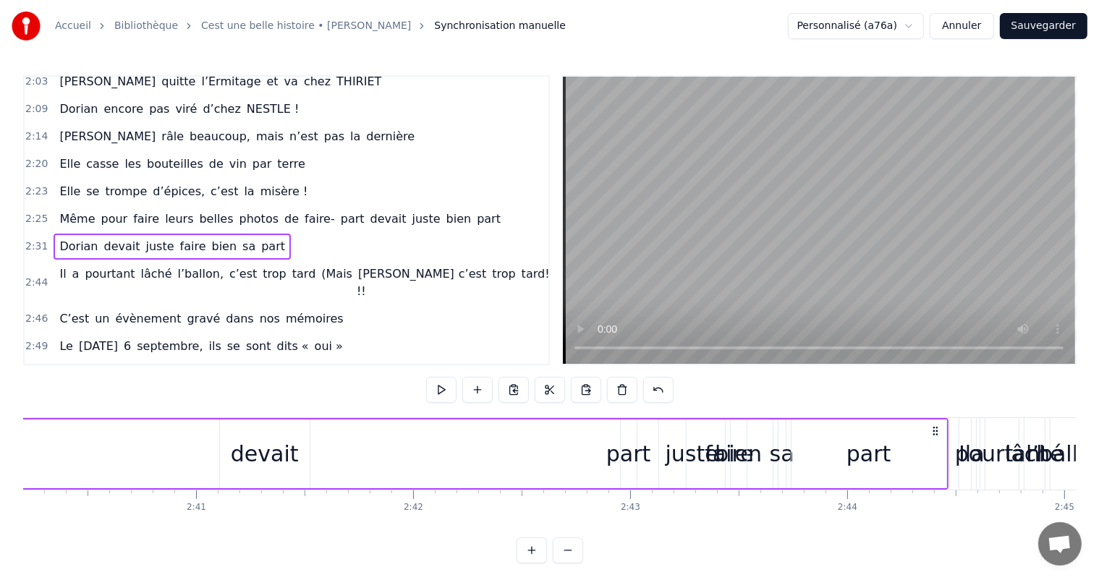
click at [726, 449] on div "bien" at bounding box center [738, 454] width 47 height 33
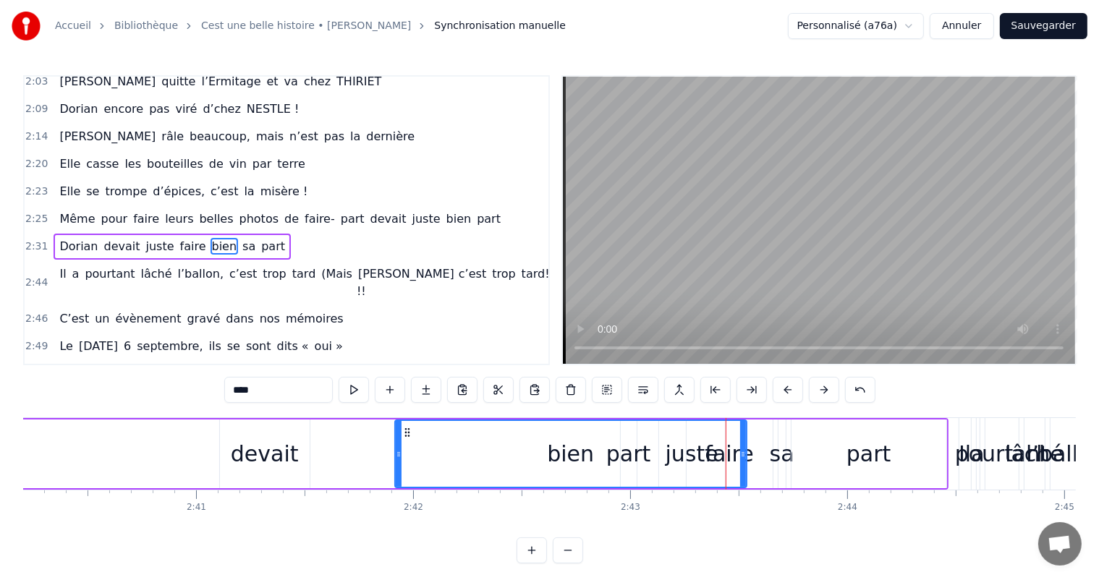
drag, startPoint x: 732, startPoint y: 448, endPoint x: 394, endPoint y: 431, distance: 339.0
click at [396, 431] on div at bounding box center [399, 454] width 6 height 66
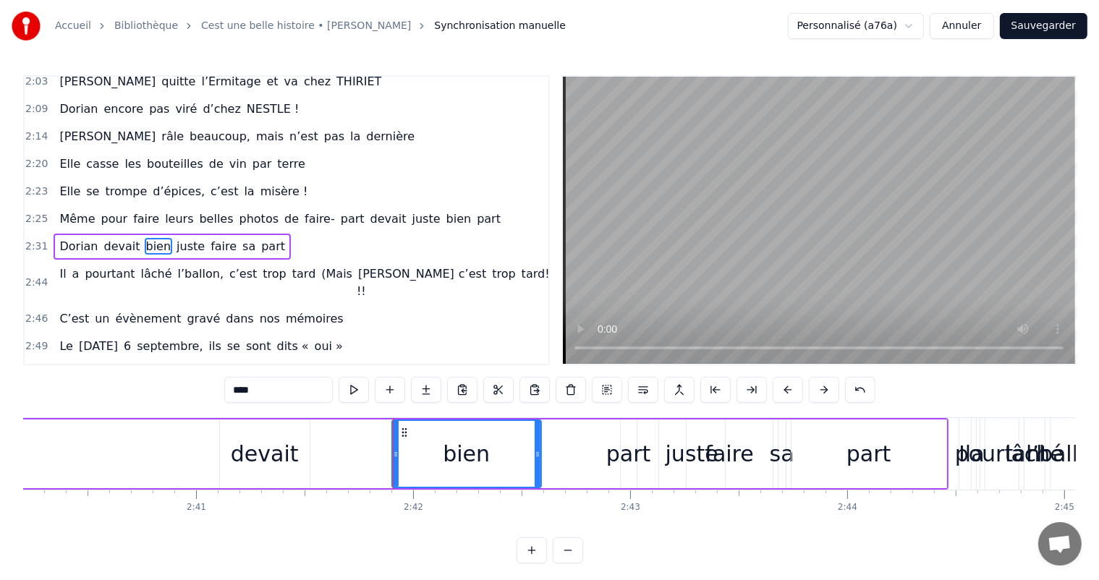
drag, startPoint x: 741, startPoint y: 450, endPoint x: 648, endPoint y: 453, distance: 92.7
click at [535, 446] on div at bounding box center [538, 454] width 6 height 66
click at [730, 460] on div "faire" at bounding box center [729, 454] width 48 height 33
type input "*****"
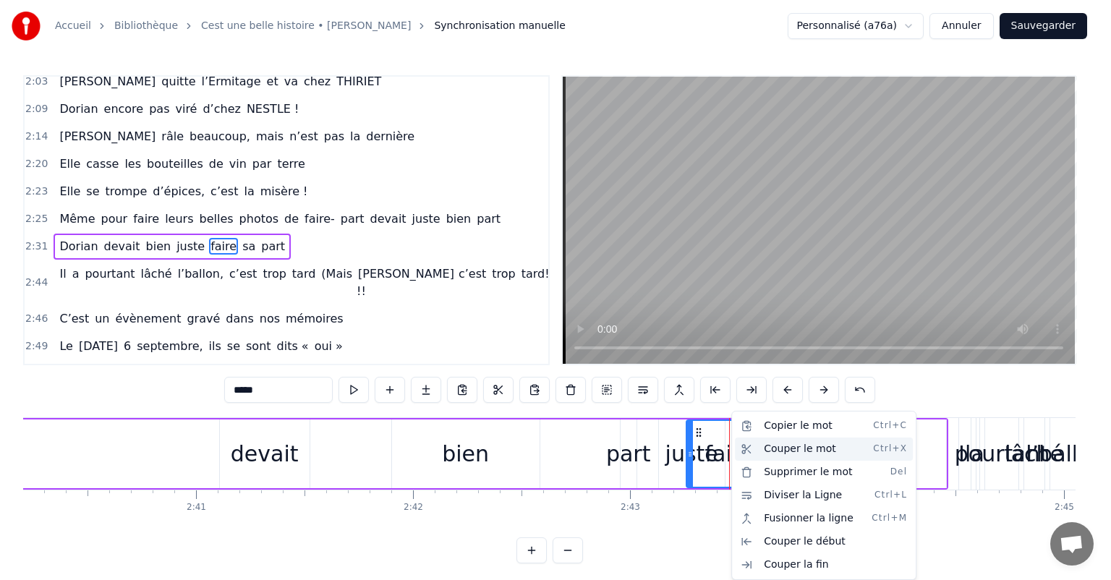
click at [787, 452] on div "Couper le mot Ctrl+X" at bounding box center [824, 449] width 178 height 23
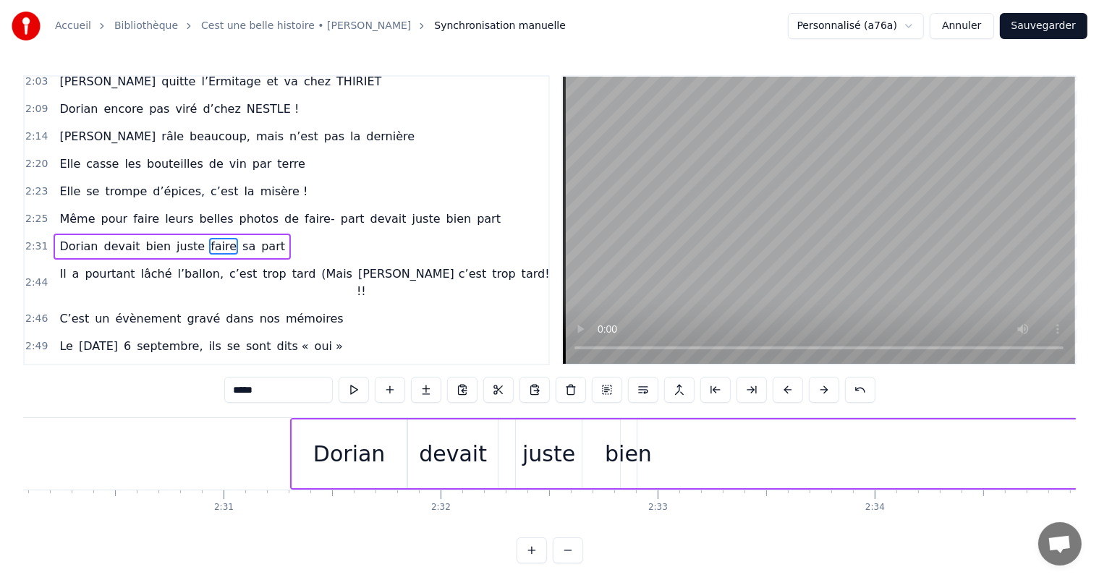
scroll to position [0, 32624]
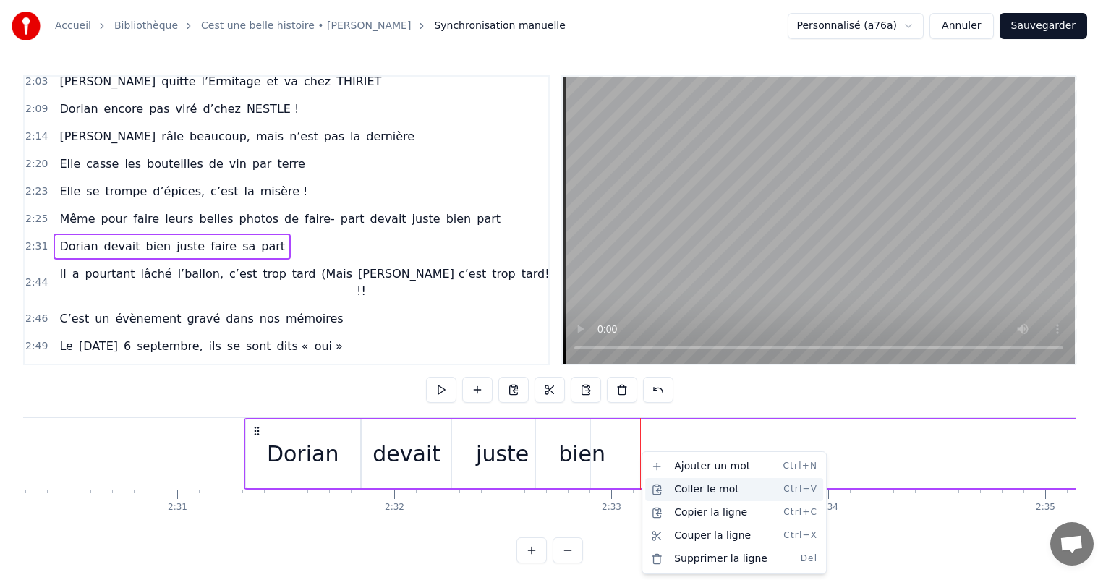
click at [685, 492] on div "Coller le mot Ctrl+V" at bounding box center [734, 489] width 178 height 23
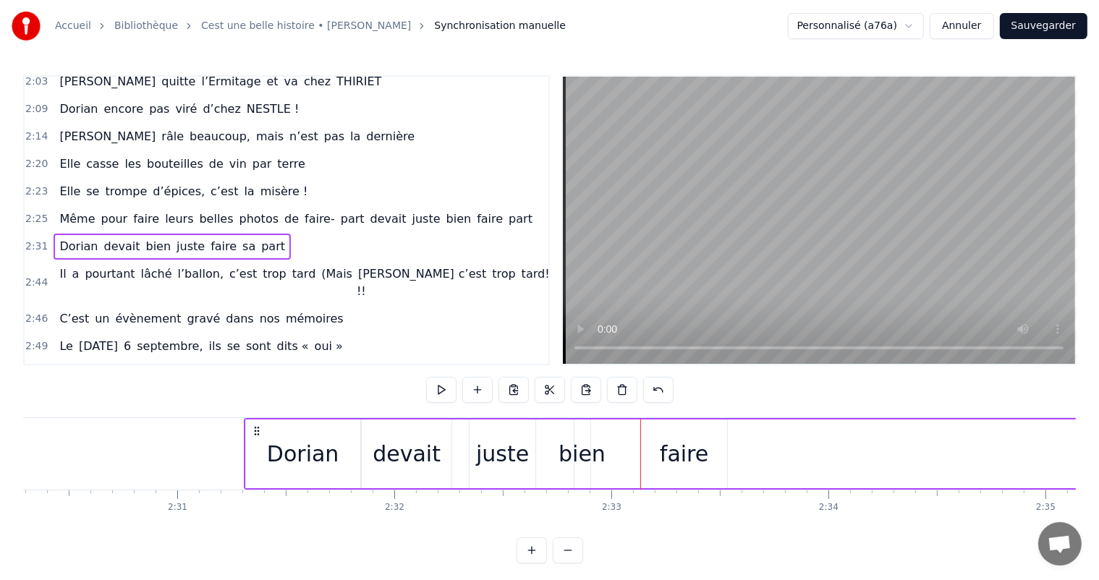
click at [681, 457] on div at bounding box center [681, 454] width 1 height 72
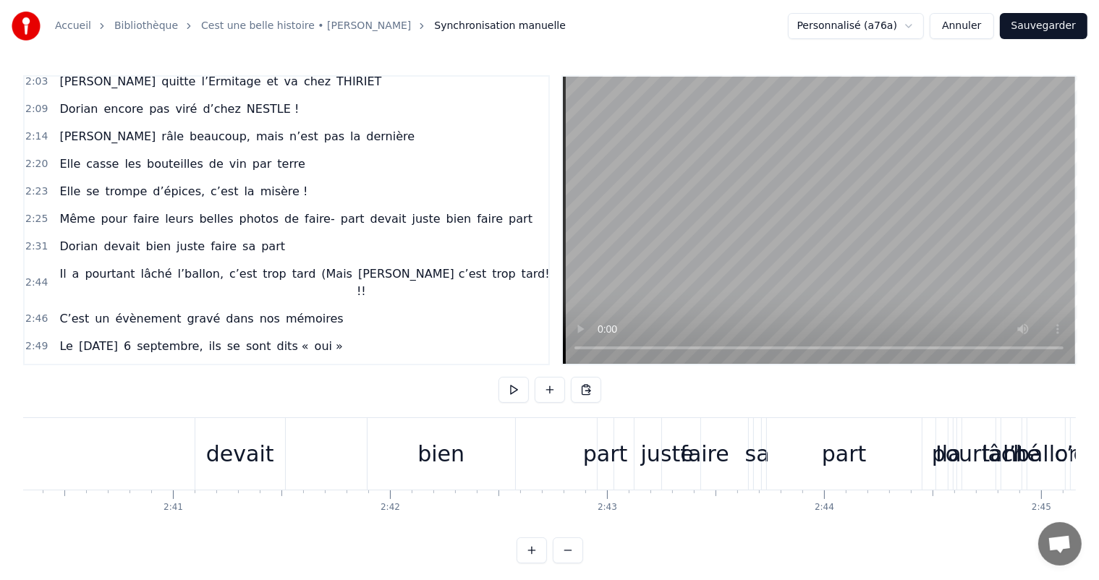
scroll to position [0, 34893]
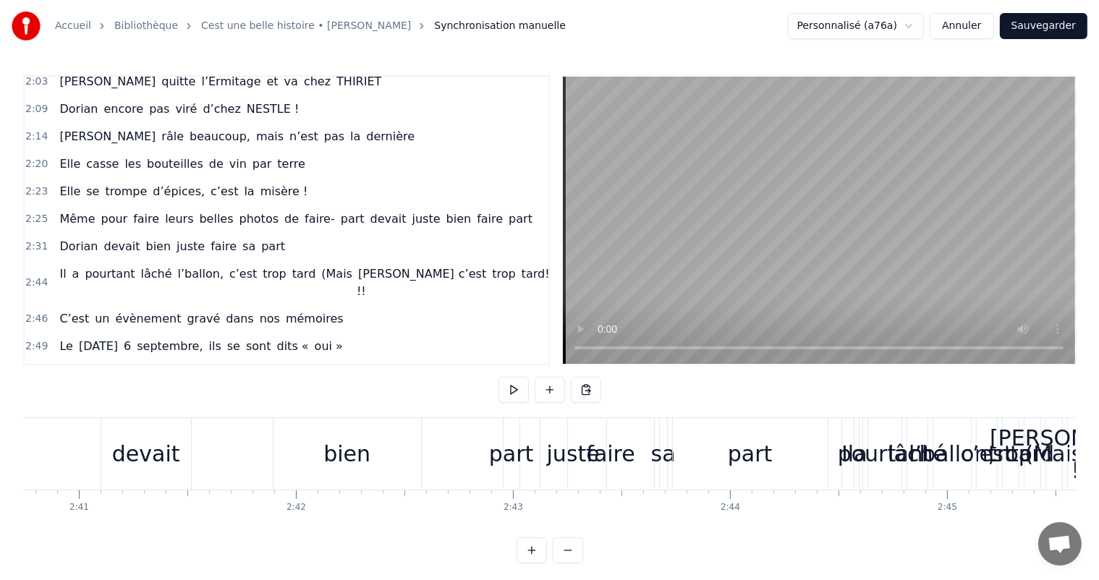
click at [666, 454] on div "sa" at bounding box center [663, 454] width 25 height 33
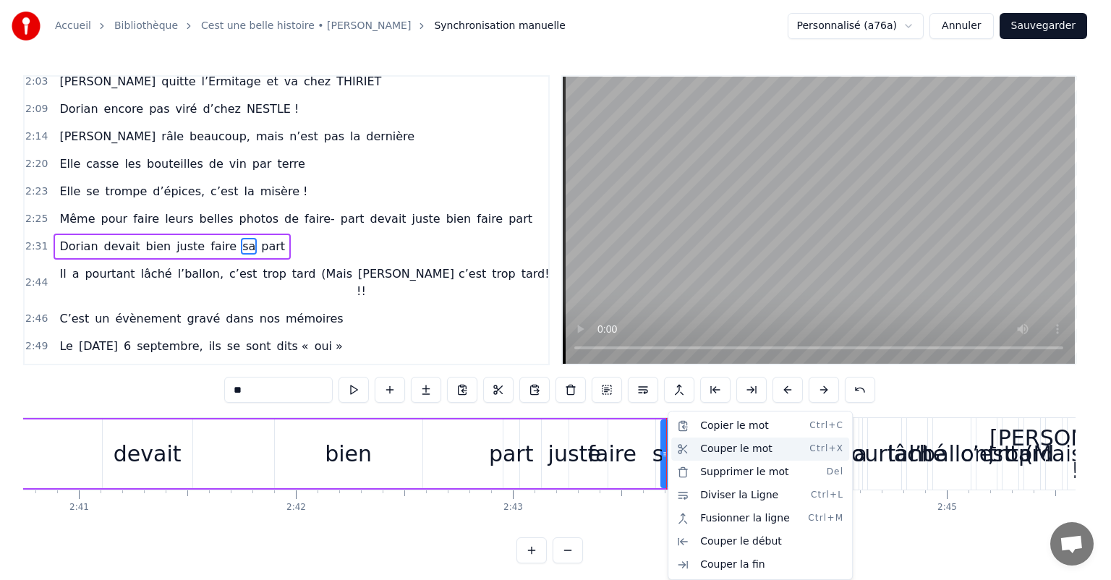
click at [729, 446] on div "Couper le mot Ctrl+X" at bounding box center [760, 449] width 178 height 23
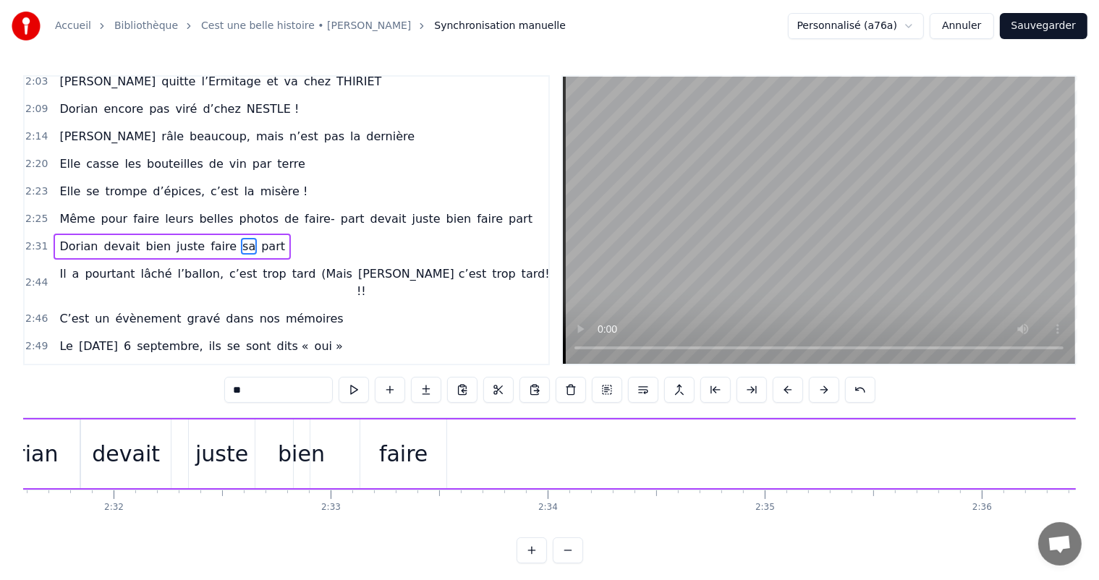
scroll to position [0, 32788]
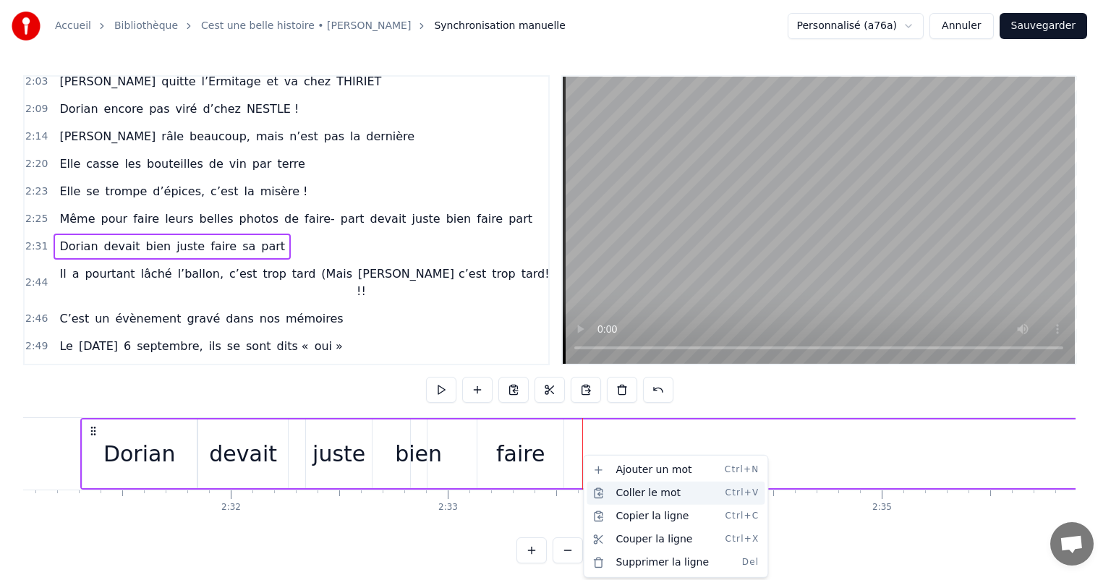
click at [628, 496] on div "Coller le mot Ctrl+V" at bounding box center [676, 493] width 178 height 23
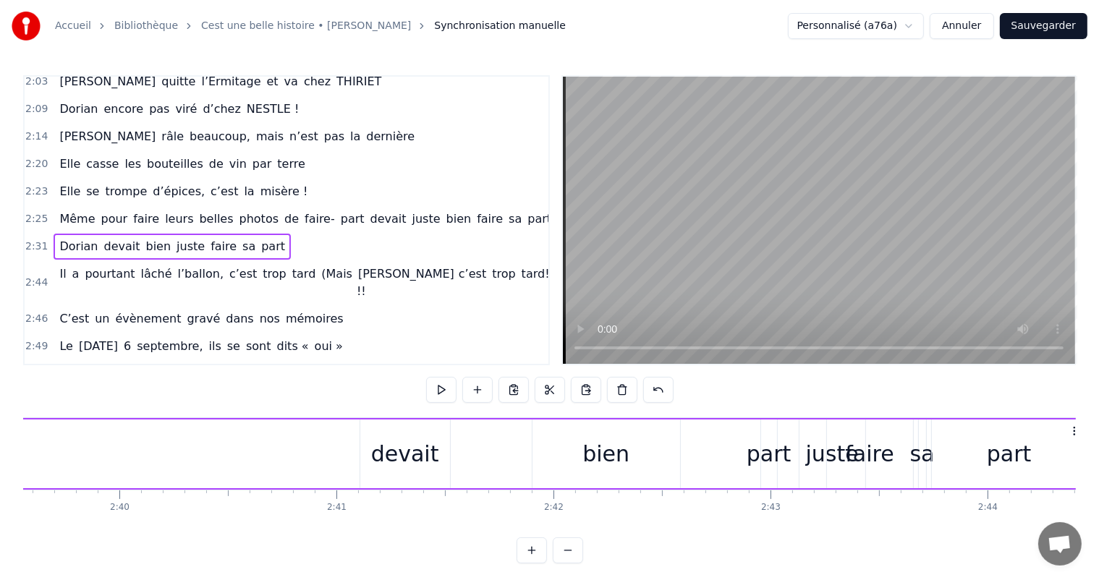
scroll to position [0, 34659]
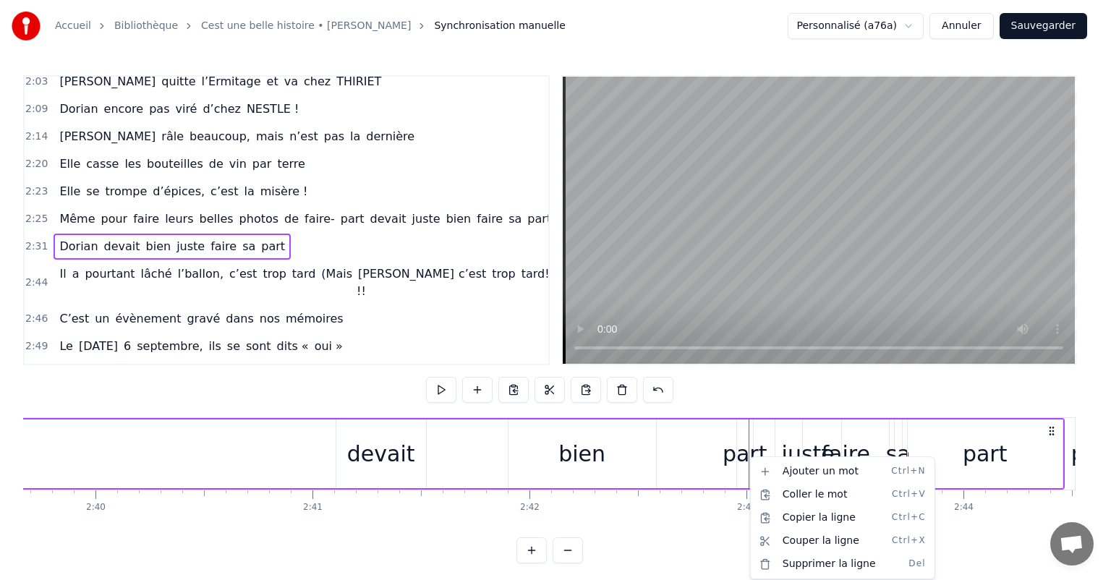
click at [749, 457] on html "Accueil Bibliothèque Cest une belle histoire • [PERSON_NAME] Synchronisation ma…" at bounding box center [555, 293] width 1111 height 587
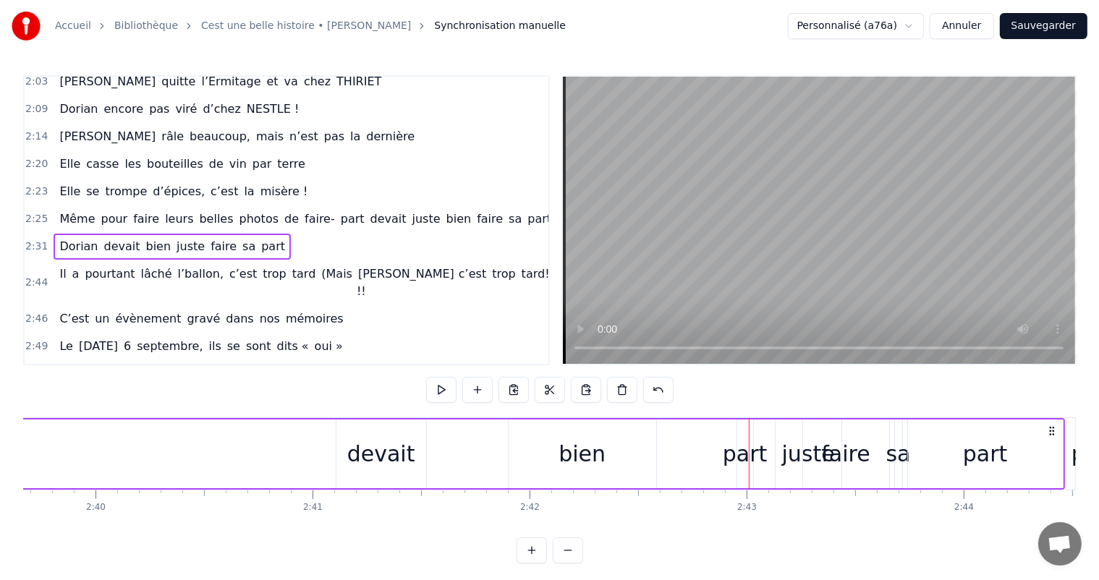
click at [749, 457] on div at bounding box center [749, 454] width 1 height 72
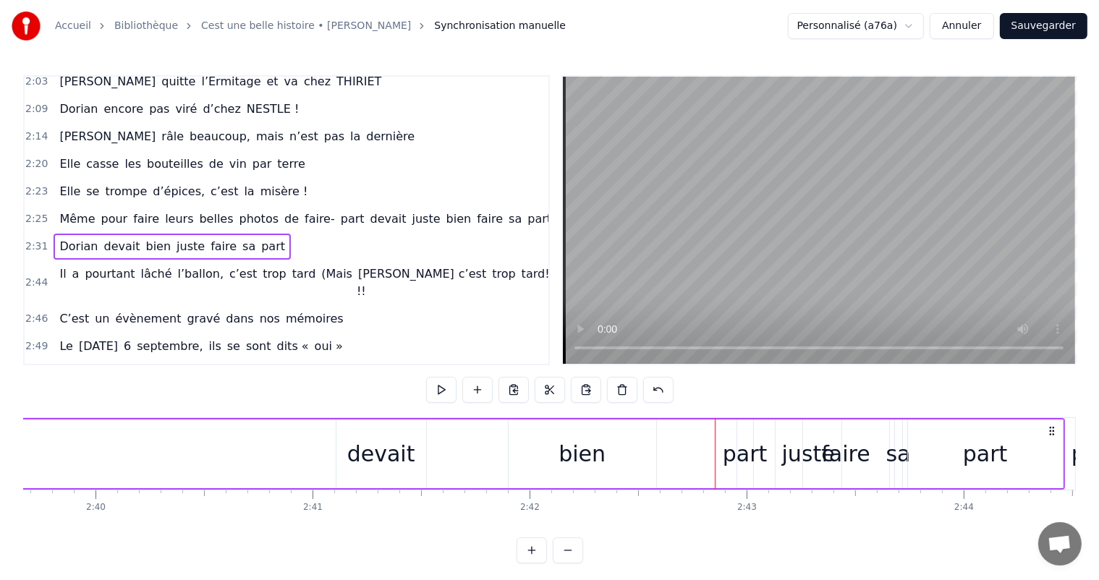
click at [992, 460] on div "part" at bounding box center [985, 454] width 45 height 33
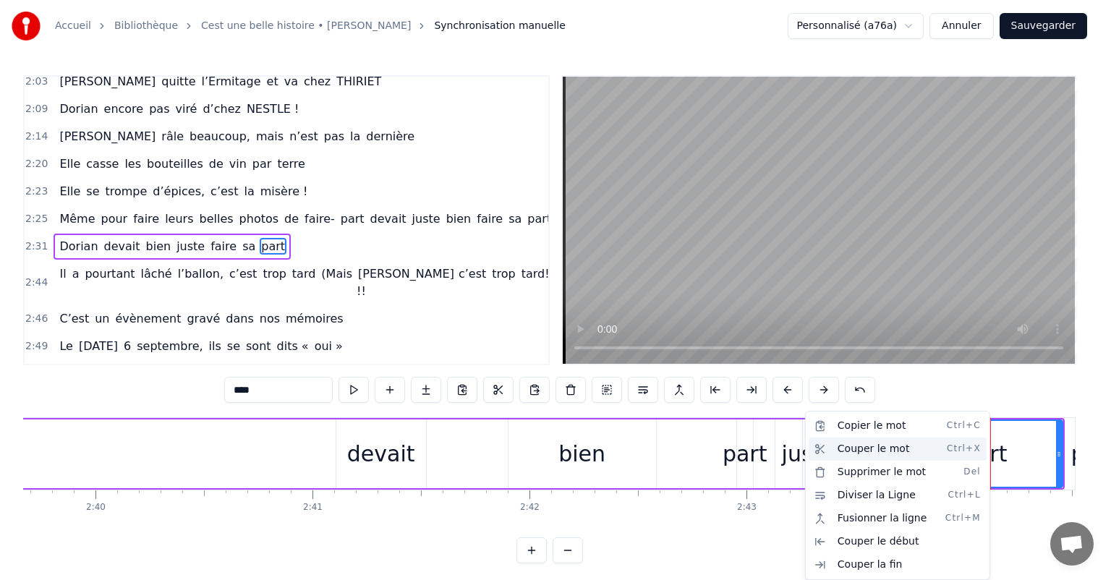
click at [856, 452] on div "Couper le mot Ctrl+X" at bounding box center [898, 449] width 178 height 23
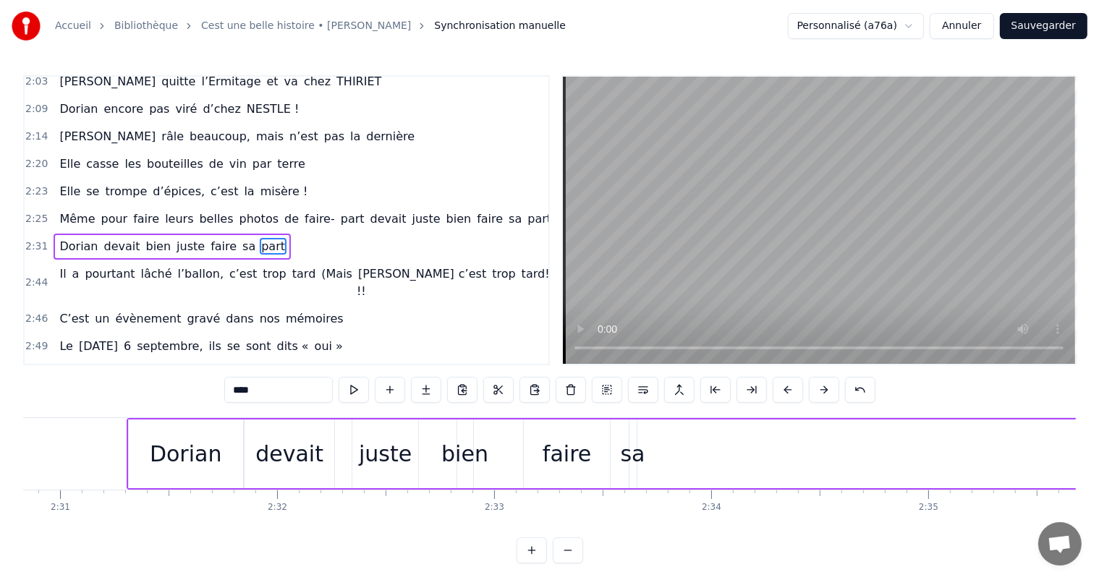
scroll to position [0, 32764]
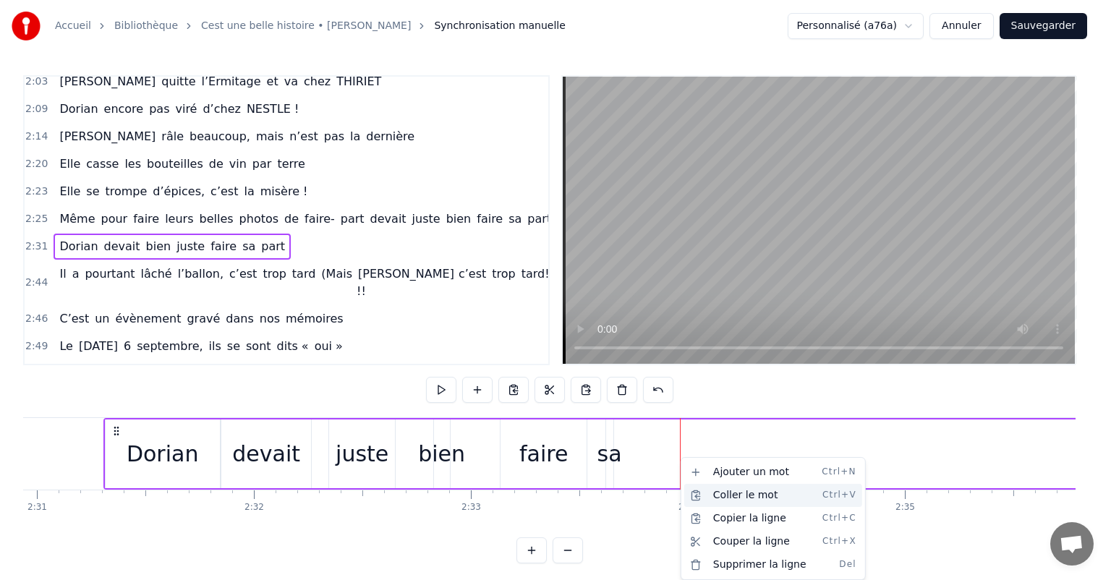
click at [728, 498] on div "Coller le mot Ctrl+V" at bounding box center [774, 495] width 178 height 23
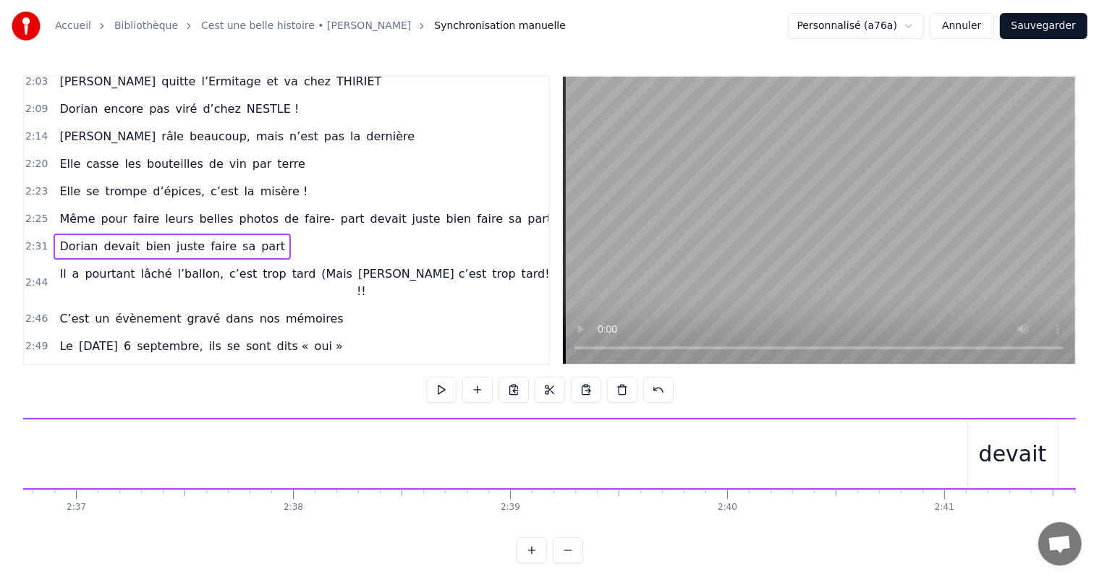
scroll to position [0, 34355]
click at [708, 450] on div "devait" at bounding box center [686, 454] width 68 height 33
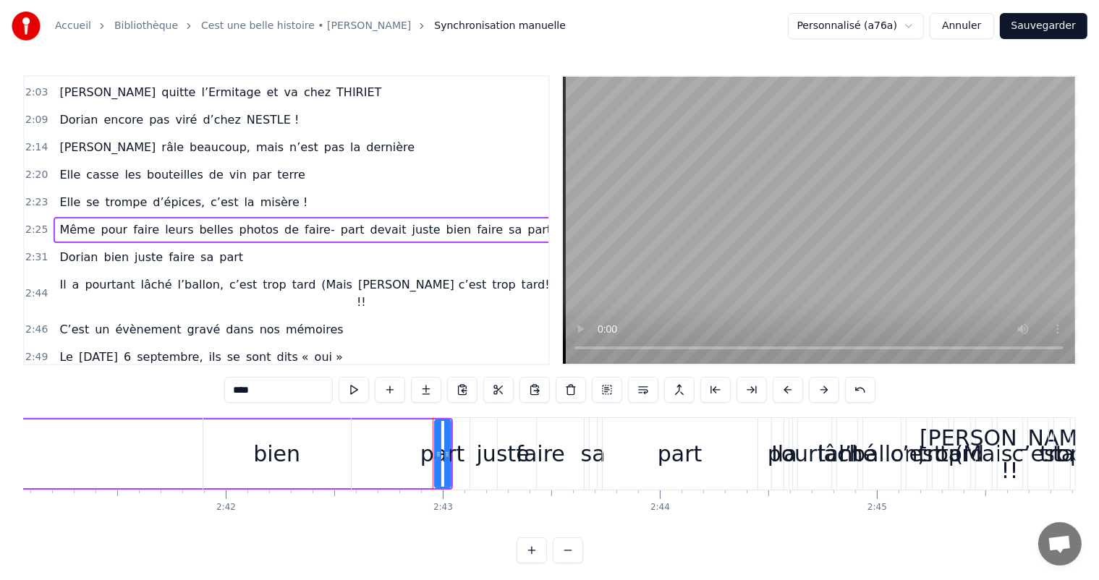
scroll to position [0, 34729]
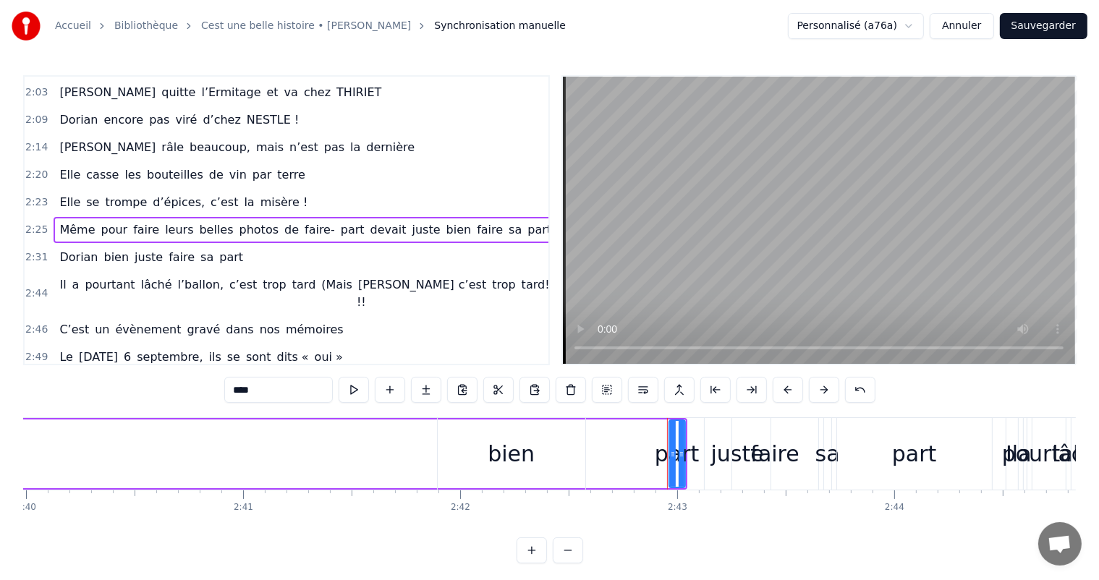
click at [504, 438] on div "bien" at bounding box center [511, 454] width 47 height 33
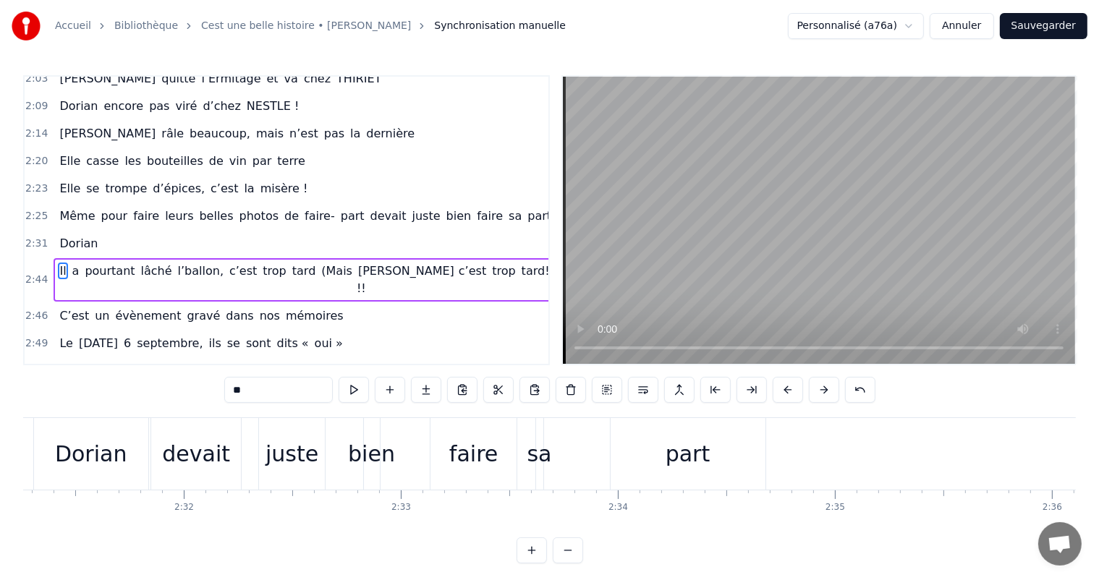
scroll to position [0, 32648]
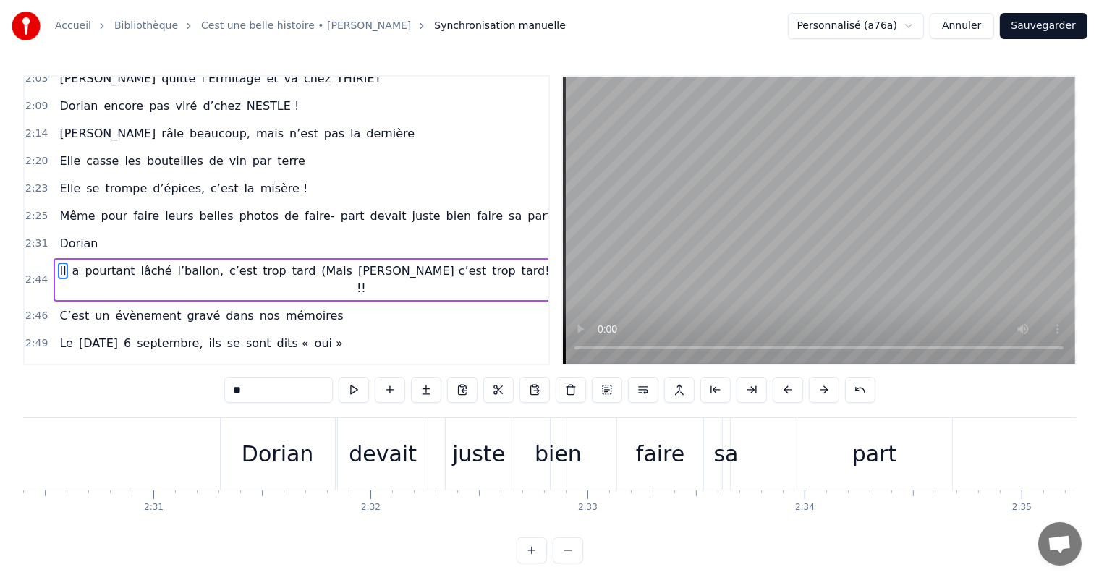
click at [250, 472] on div "Dorian" at bounding box center [278, 454] width 114 height 72
type input "******"
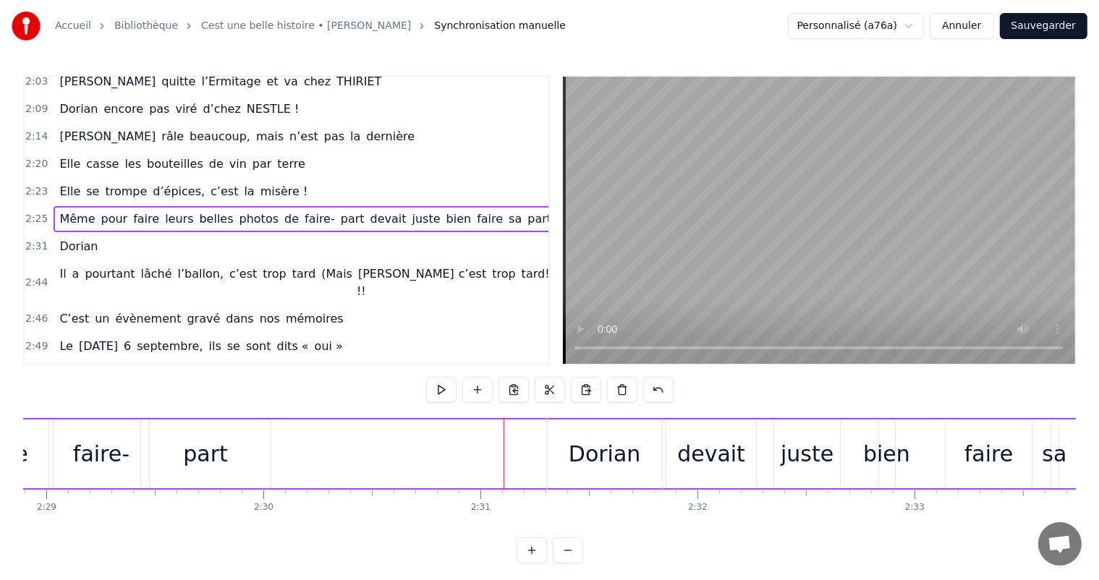
scroll to position [0, 32086]
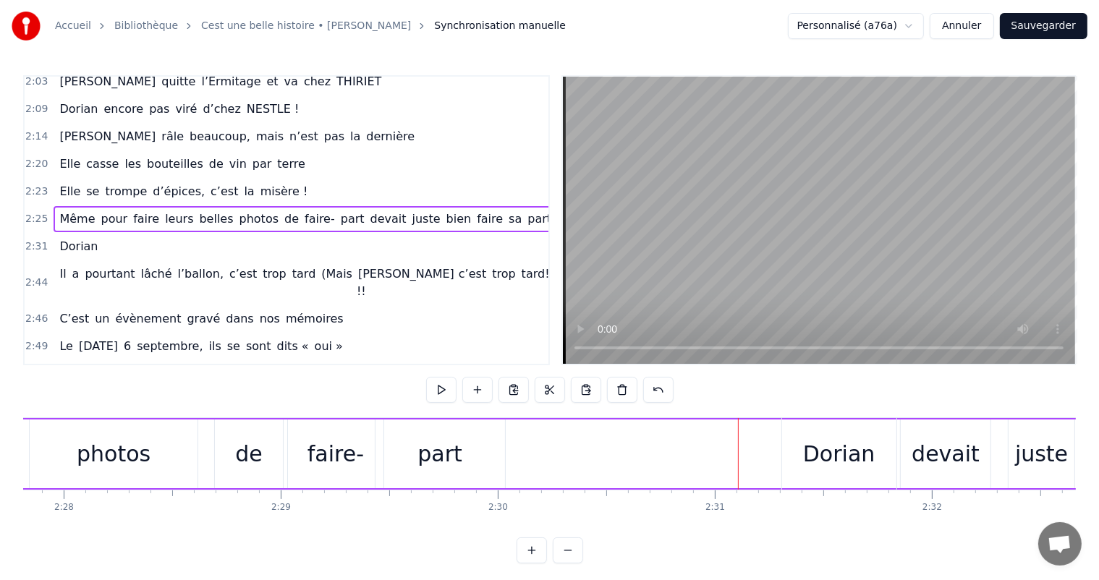
click at [347, 443] on div "faire-" at bounding box center [336, 454] width 56 height 33
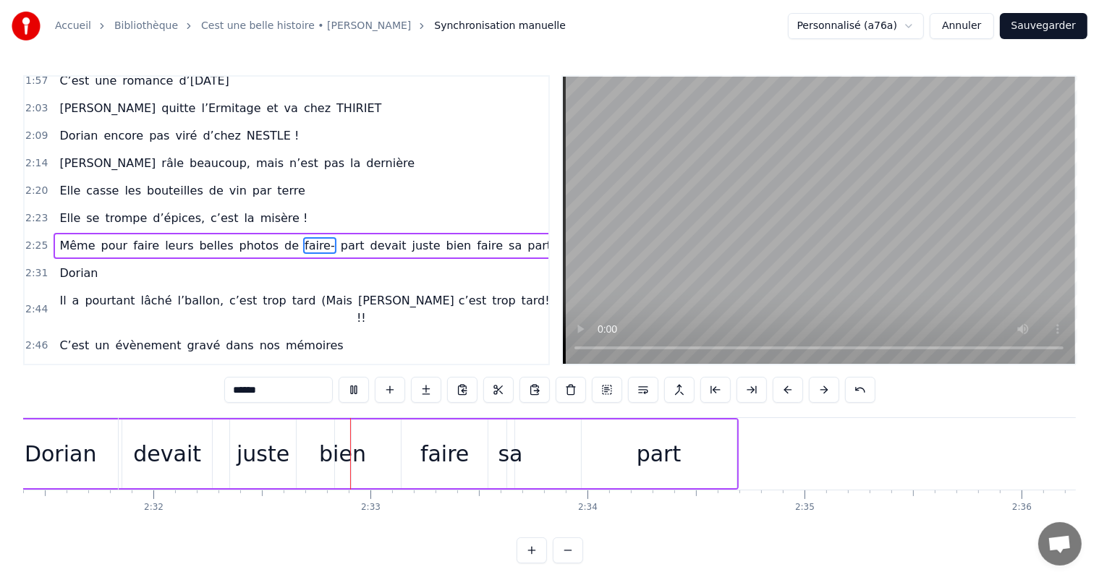
scroll to position [0, 33009]
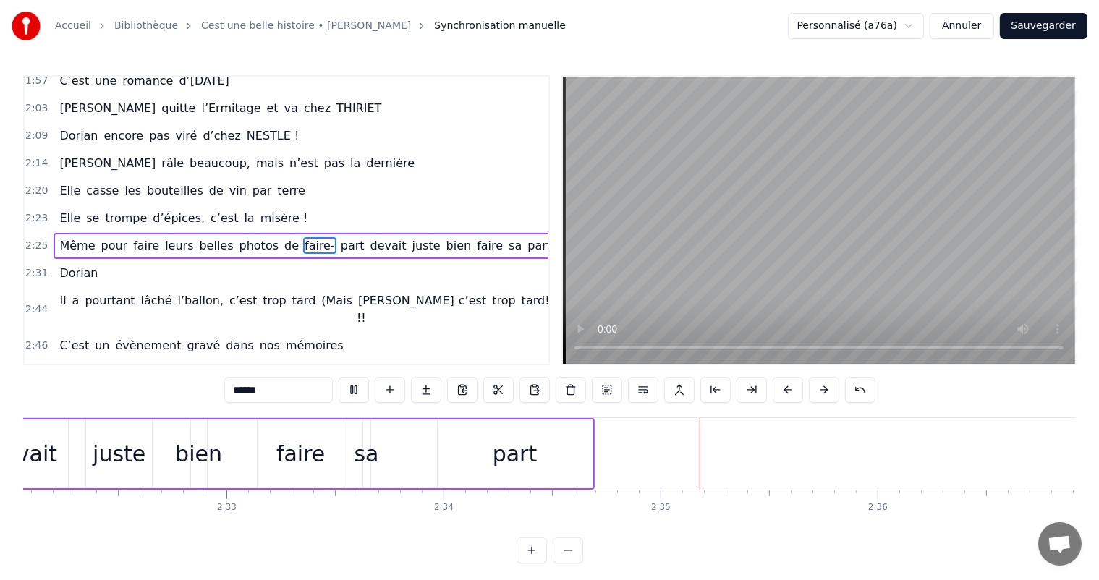
click at [760, 225] on video at bounding box center [819, 220] width 512 height 287
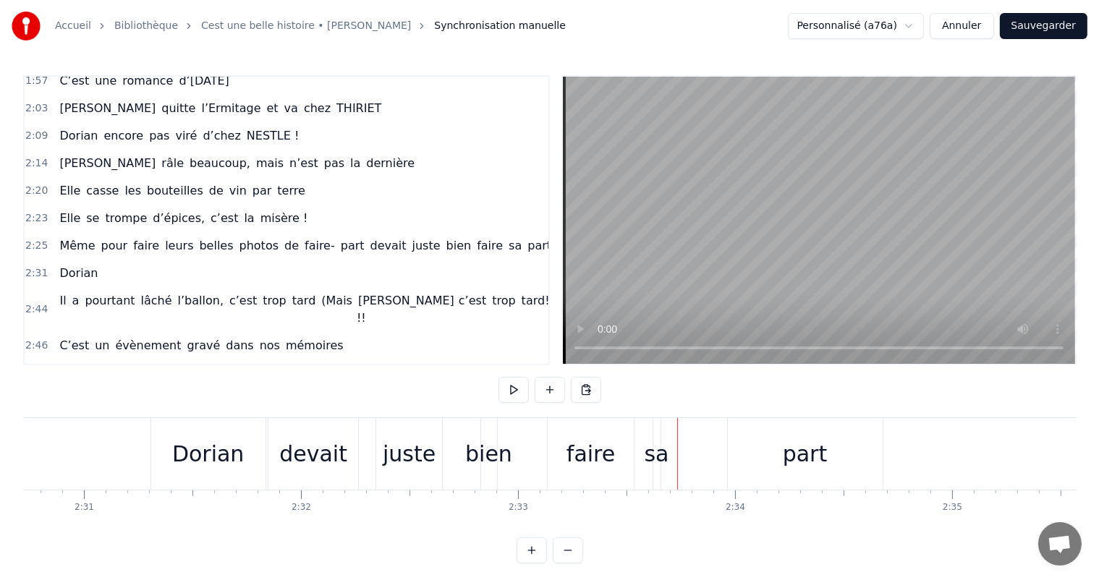
scroll to position [0, 32648]
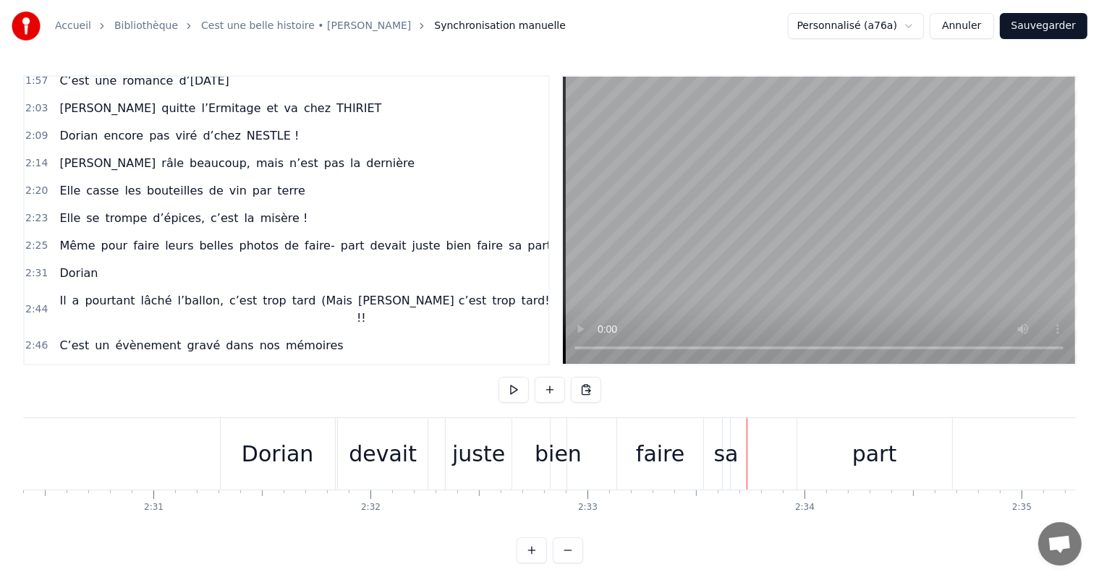
click at [390, 455] on div "devait" at bounding box center [383, 454] width 68 height 33
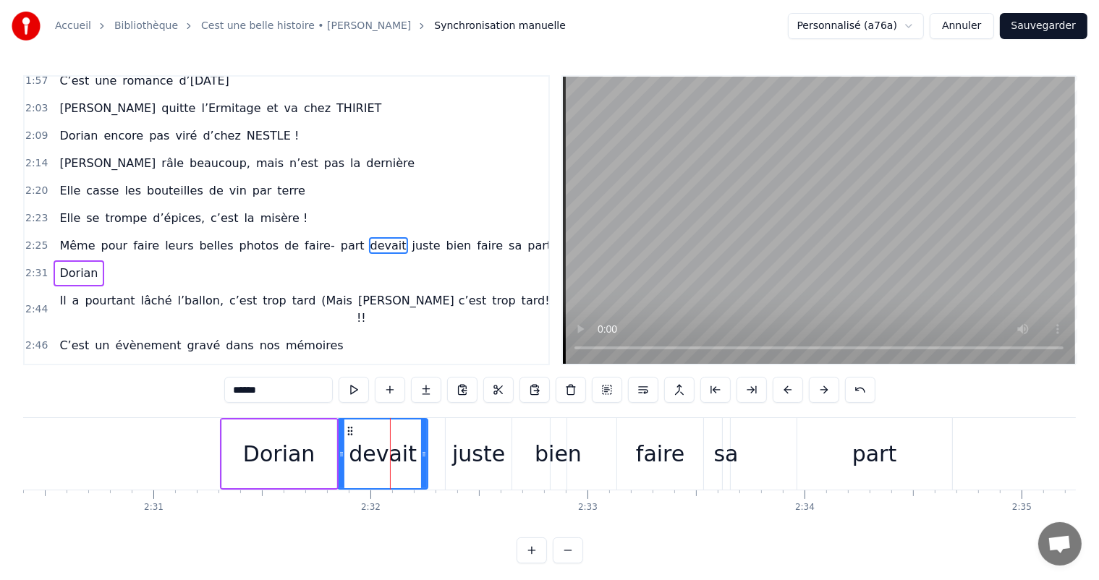
click at [427, 452] on icon at bounding box center [424, 455] width 6 height 12
click at [449, 459] on div "juste" at bounding box center [479, 454] width 66 height 72
type input "*****"
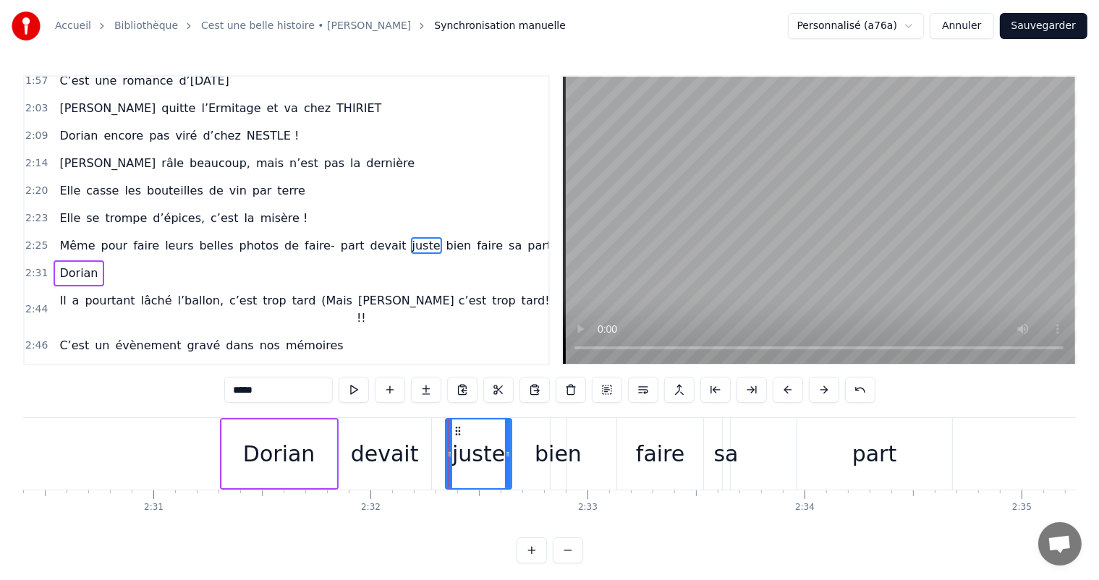
click at [475, 461] on div "juste" at bounding box center [478, 454] width 53 height 33
click at [486, 458] on div "juste" at bounding box center [478, 454] width 53 height 33
click at [486, 458] on div at bounding box center [486, 454] width 1 height 72
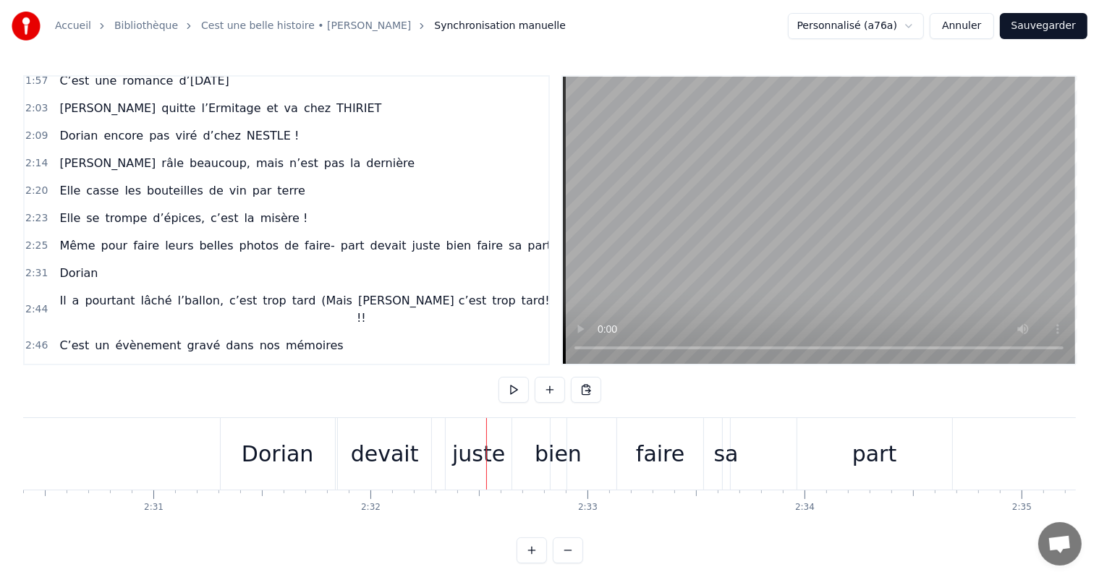
click at [505, 454] on div "juste" at bounding box center [479, 454] width 66 height 72
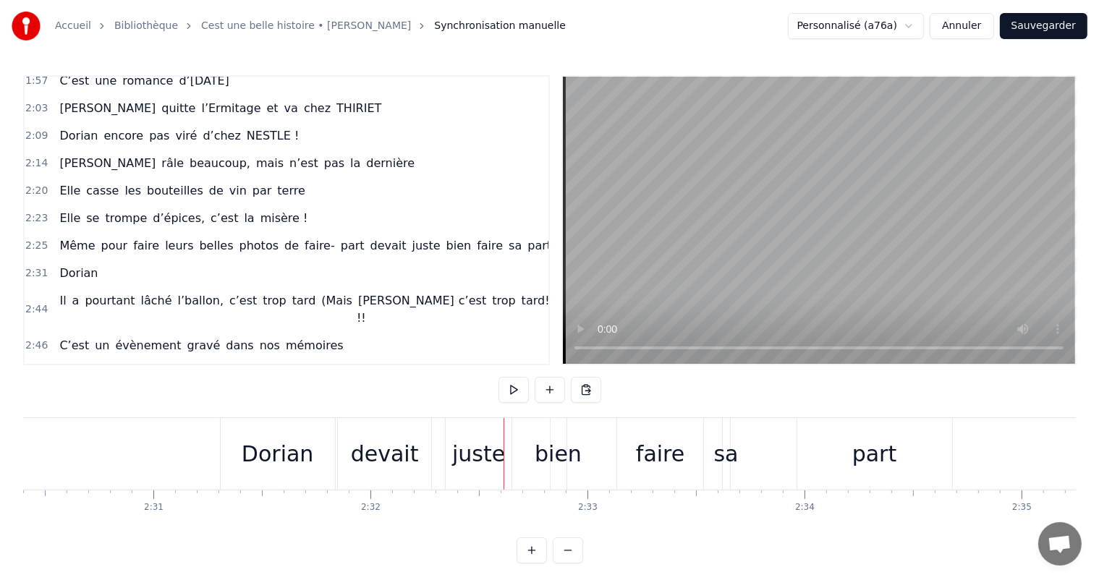
click at [504, 454] on div at bounding box center [504, 454] width 1 height 72
click at [501, 454] on div "juste" at bounding box center [479, 454] width 66 height 72
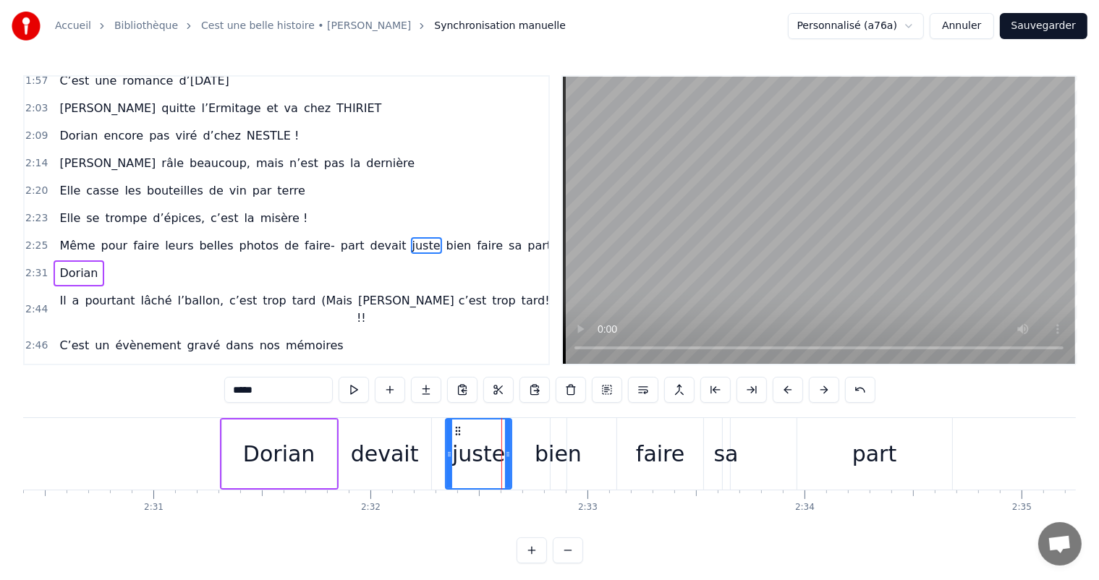
click at [671, 439] on div "faire" at bounding box center [660, 454] width 48 height 33
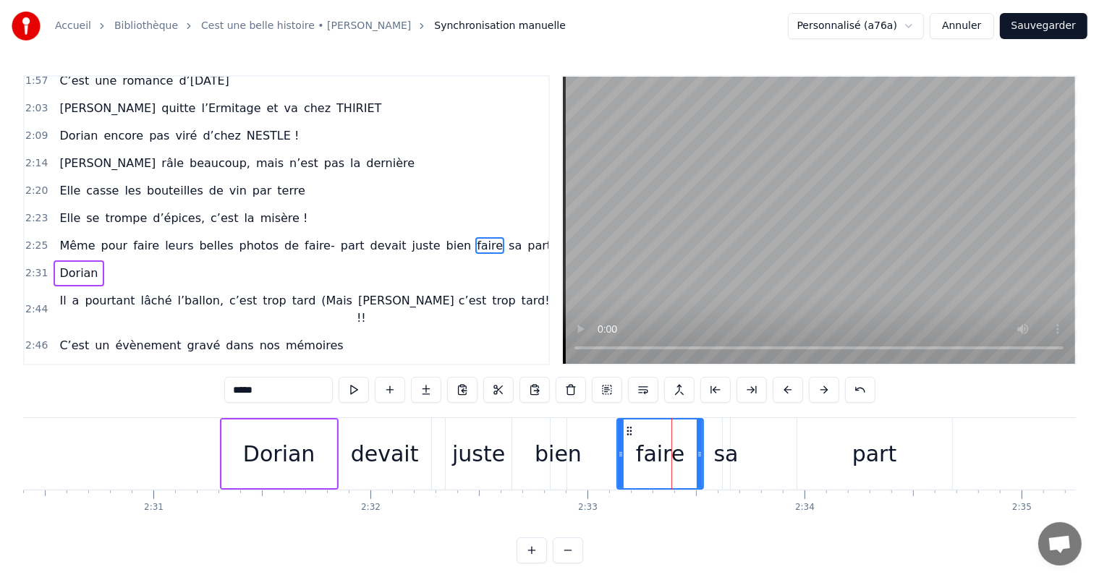
click at [548, 441] on div "bien" at bounding box center [558, 454] width 47 height 33
type input "****"
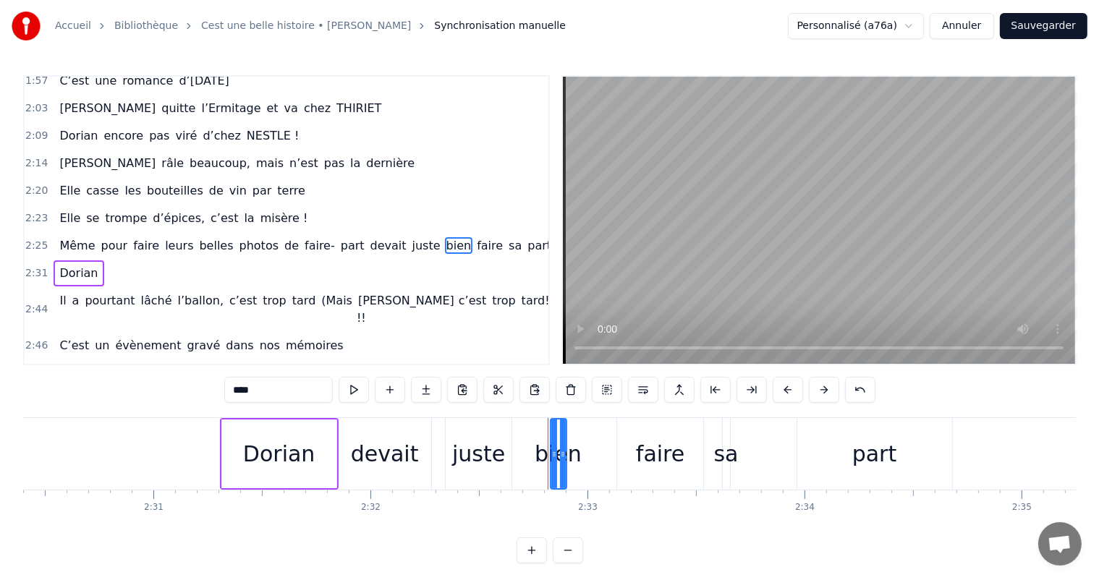
click at [977, 23] on button "Annuler" at bounding box center [962, 26] width 64 height 26
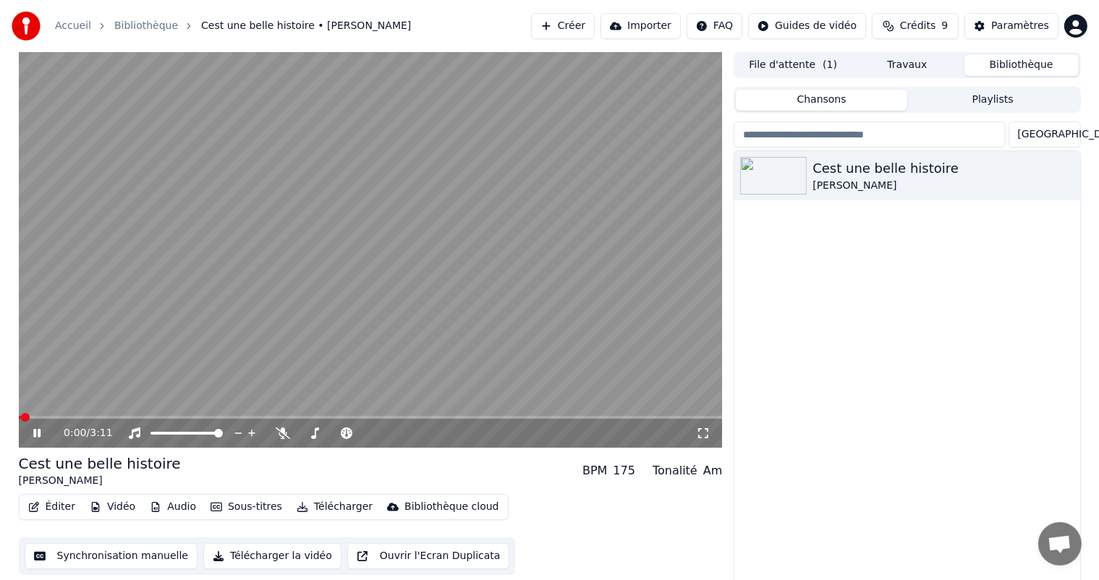
click at [147, 551] on button "Synchronisation manuelle" at bounding box center [112, 556] width 174 height 26
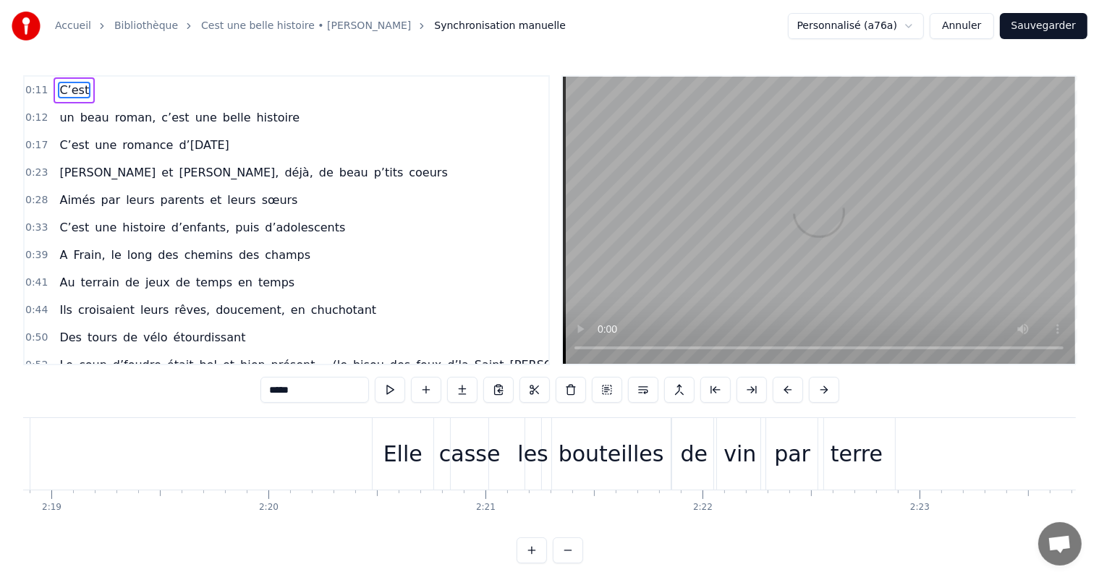
scroll to position [0, 30029]
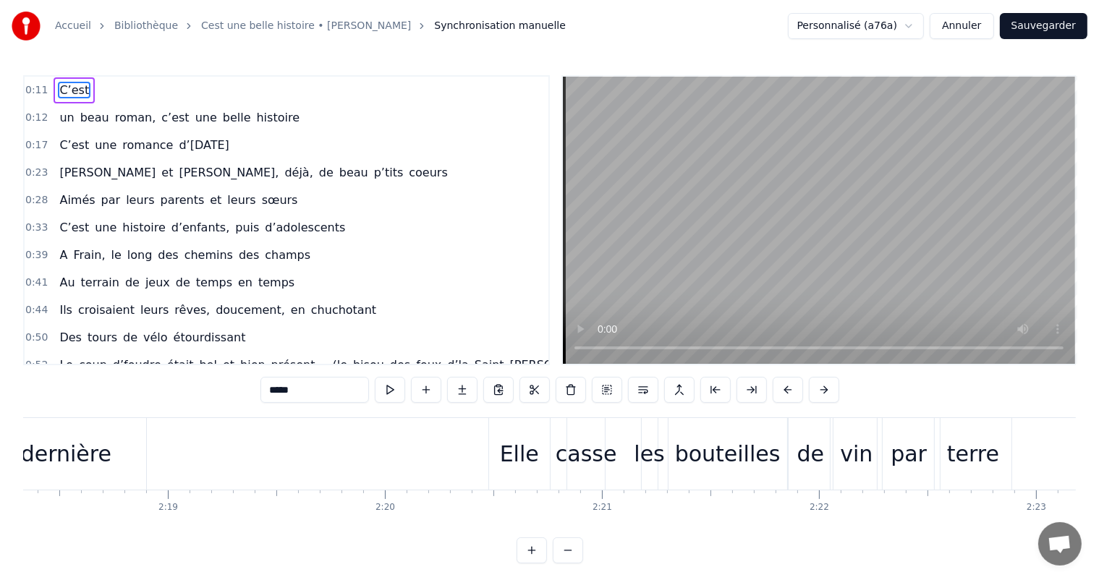
click at [990, 467] on div "terre" at bounding box center [973, 454] width 52 height 33
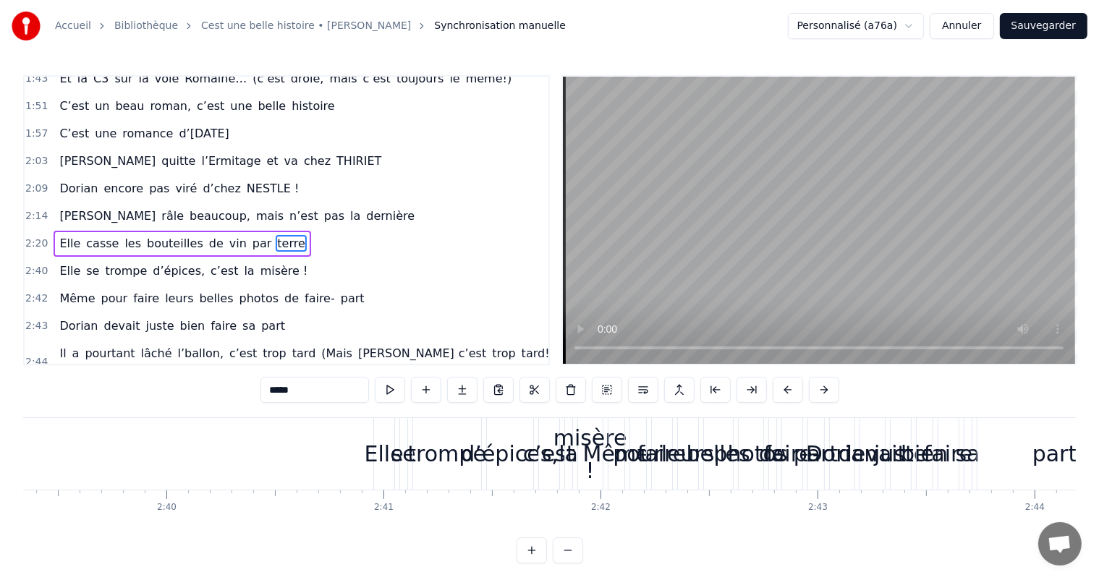
scroll to position [0, 34402]
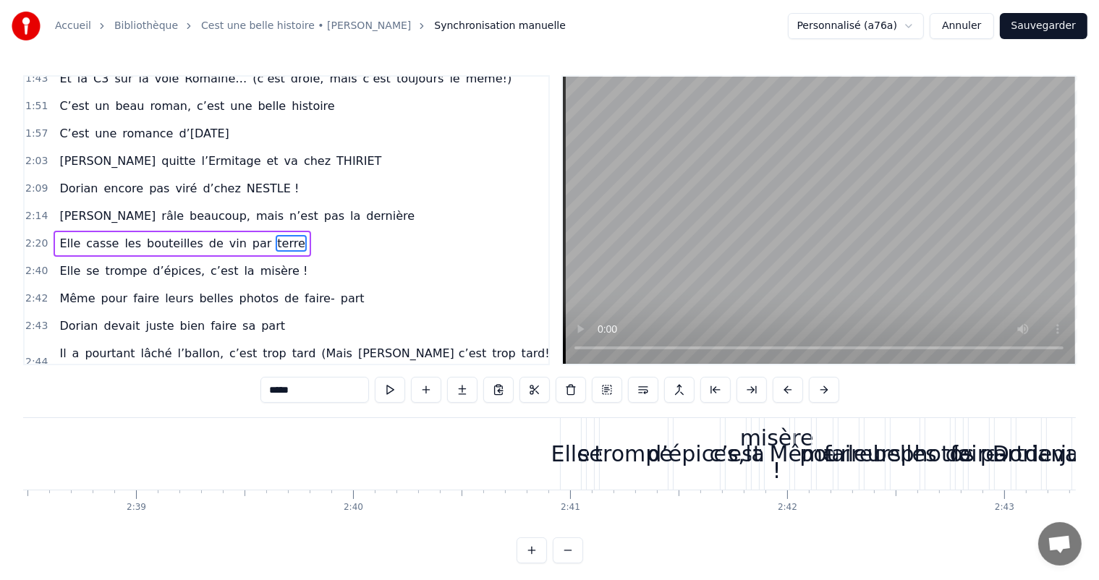
click at [573, 444] on div "Elle" at bounding box center [570, 454] width 39 height 33
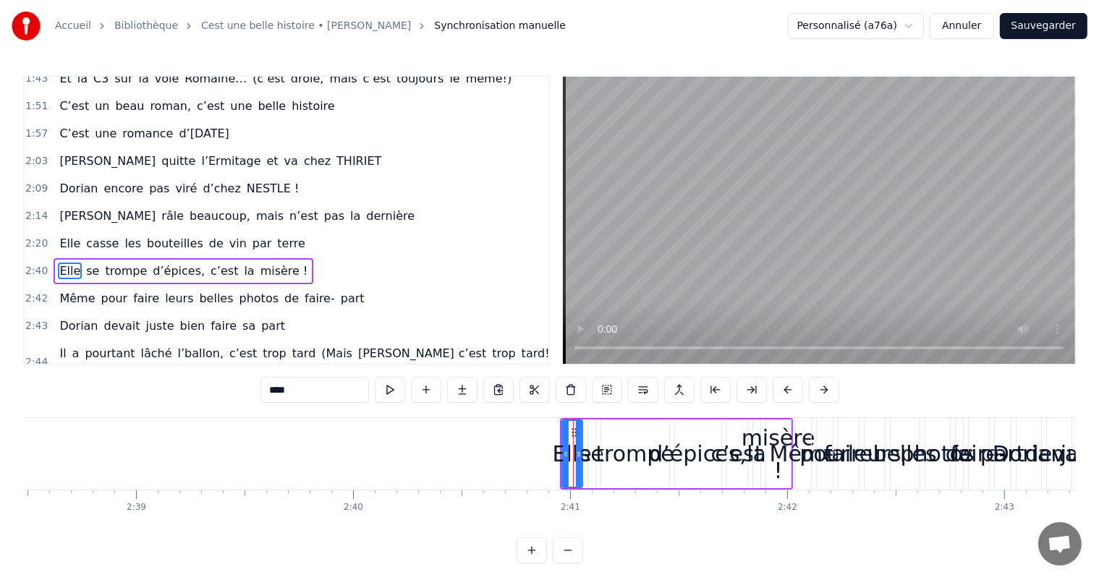
scroll to position [588, 0]
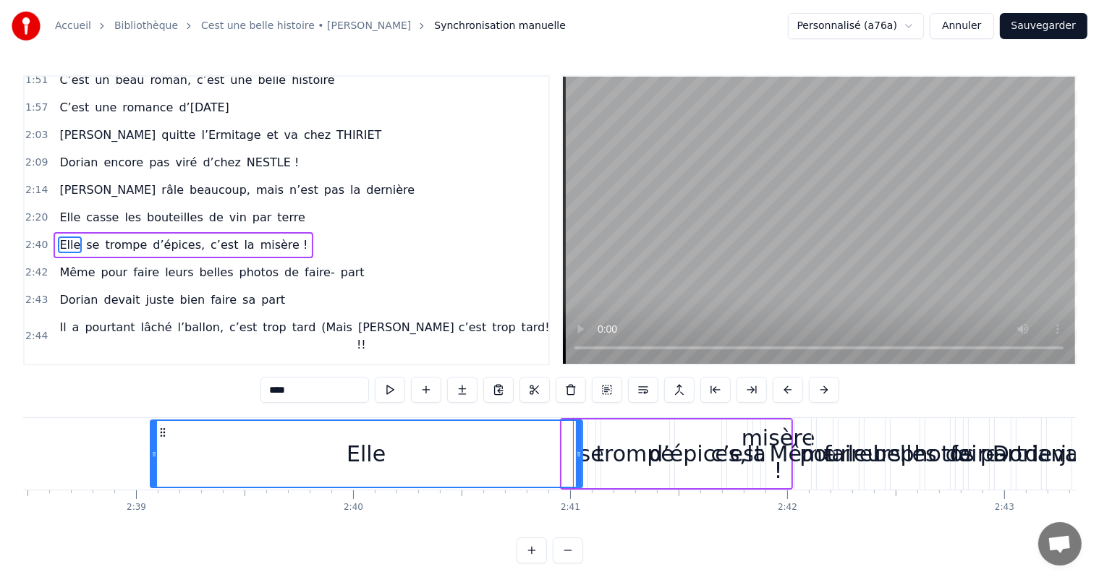
drag, startPoint x: 565, startPoint y: 447, endPoint x: 185, endPoint y: 442, distance: 379.9
click at [157, 442] on div at bounding box center [154, 454] width 6 height 66
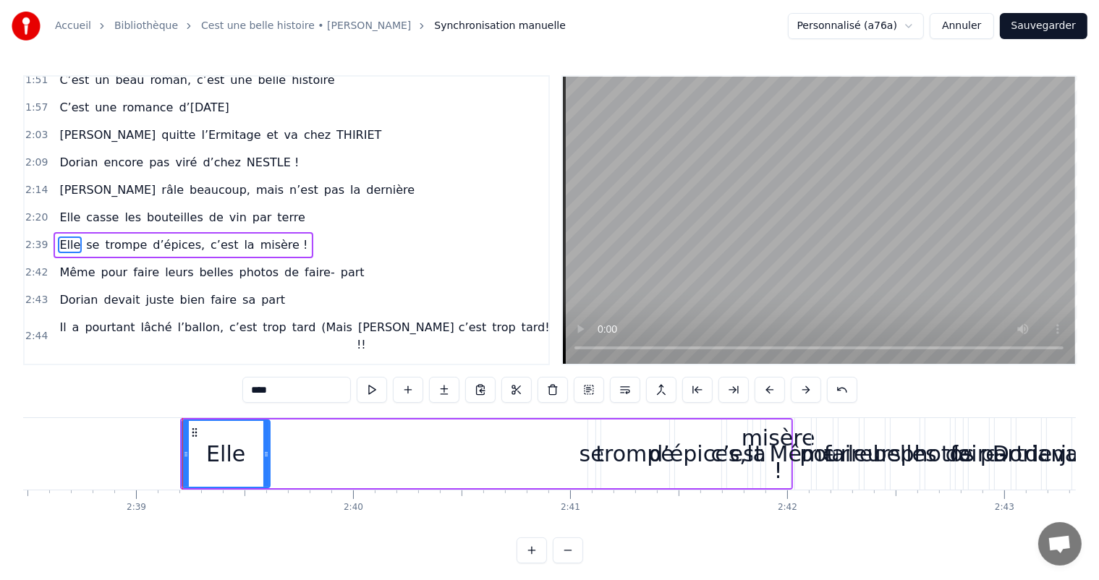
drag, startPoint x: 577, startPoint y: 458, endPoint x: 315, endPoint y: 449, distance: 262.1
click at [263, 450] on icon at bounding box center [266, 455] width 6 height 12
click at [588, 457] on div "se" at bounding box center [592, 454] width 25 height 33
type input "**"
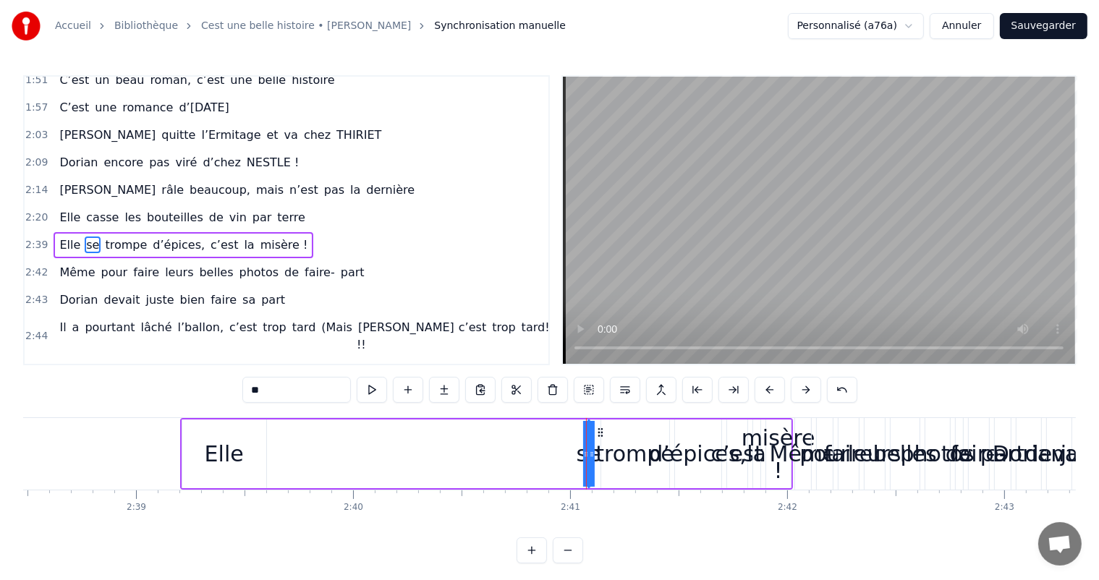
drag, startPoint x: 590, startPoint y: 454, endPoint x: 324, endPoint y: 449, distance: 266.3
click at [324, 449] on div "Elle se trompe d’épices, c’est la misère !" at bounding box center [486, 454] width 613 height 72
click at [585, 449] on div "se" at bounding box center [588, 454] width 25 height 33
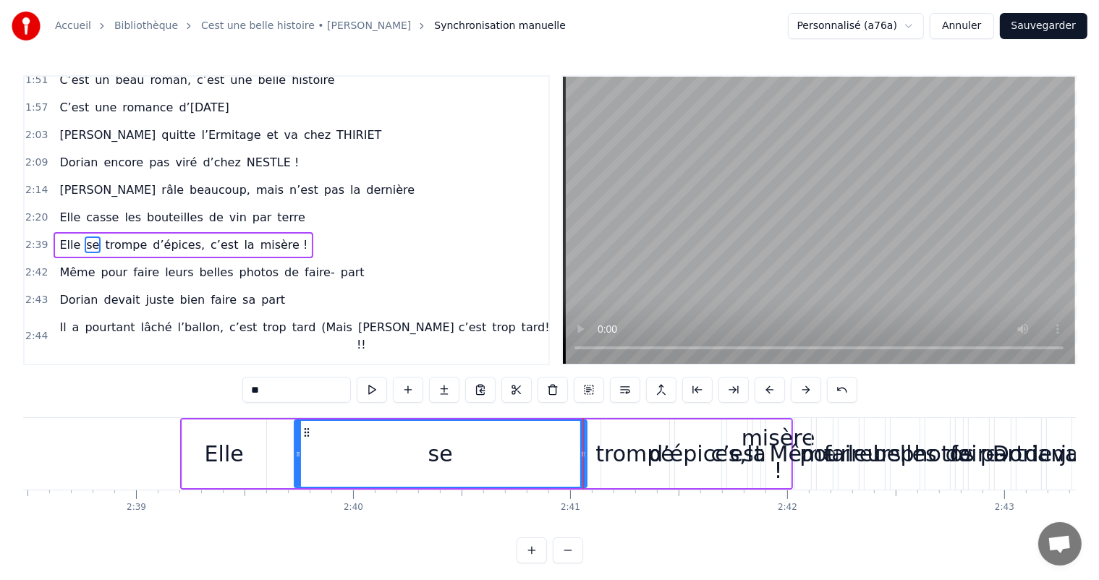
drag, startPoint x: 590, startPoint y: 449, endPoint x: 296, endPoint y: 474, distance: 294.8
click at [296, 474] on div at bounding box center [298, 454] width 6 height 66
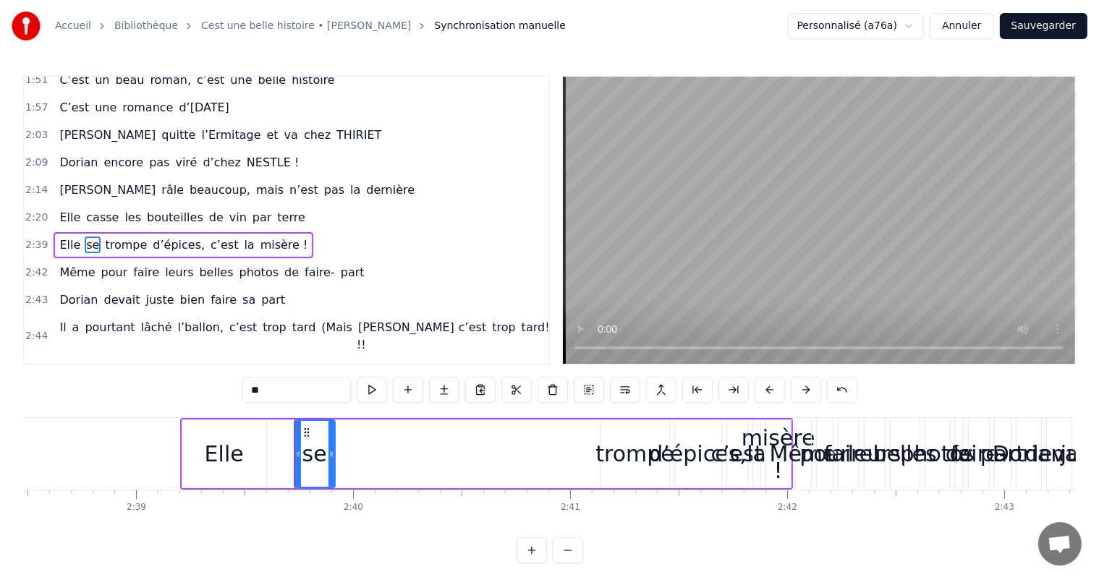
drag, startPoint x: 583, startPoint y: 453, endPoint x: 339, endPoint y: 460, distance: 244.7
click at [334, 460] on div at bounding box center [332, 454] width 6 height 66
click at [627, 454] on div "trompe" at bounding box center [635, 454] width 79 height 33
type input "******"
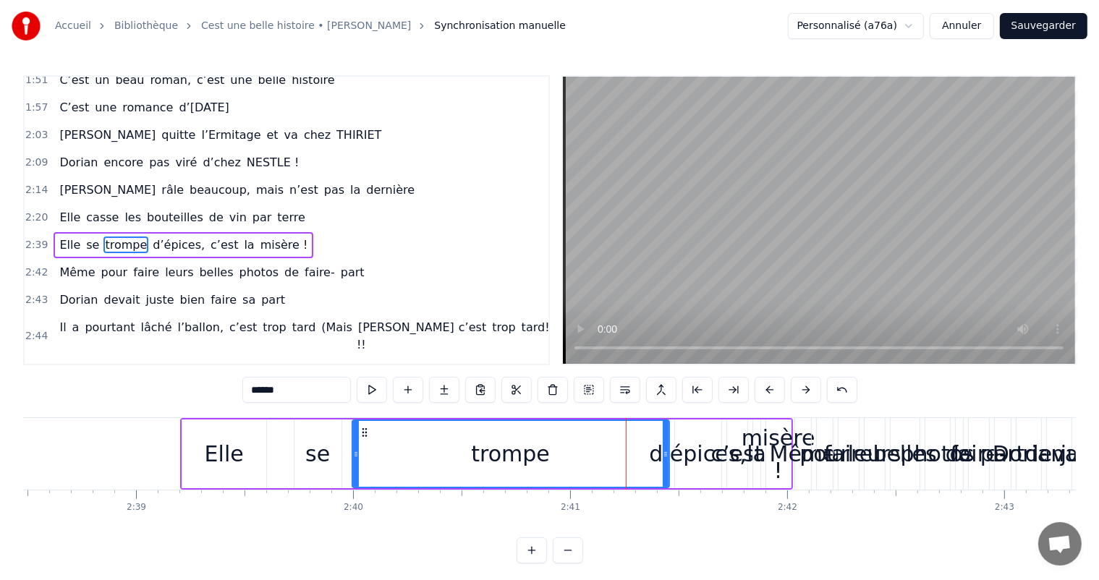
drag, startPoint x: 604, startPoint y: 449, endPoint x: 348, endPoint y: 457, distance: 256.3
click at [353, 457] on icon at bounding box center [356, 455] width 6 height 12
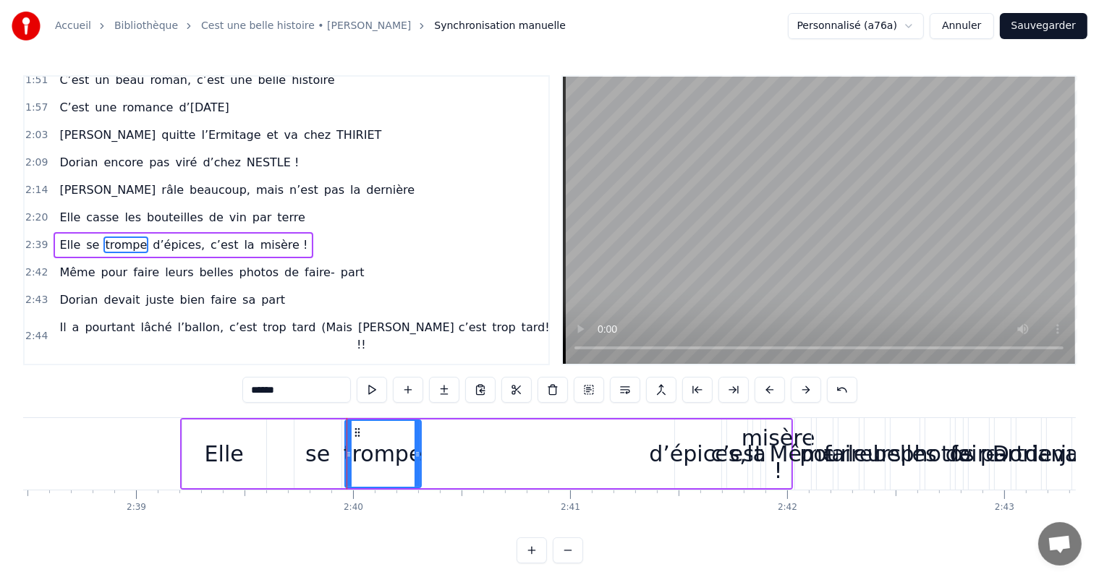
drag, startPoint x: 668, startPoint y: 461, endPoint x: 423, endPoint y: 464, distance: 245.3
click at [420, 464] on div at bounding box center [418, 454] width 6 height 66
click at [664, 471] on div "Elle se trompe d’épices, c’est la misère !" at bounding box center [486, 454] width 613 height 72
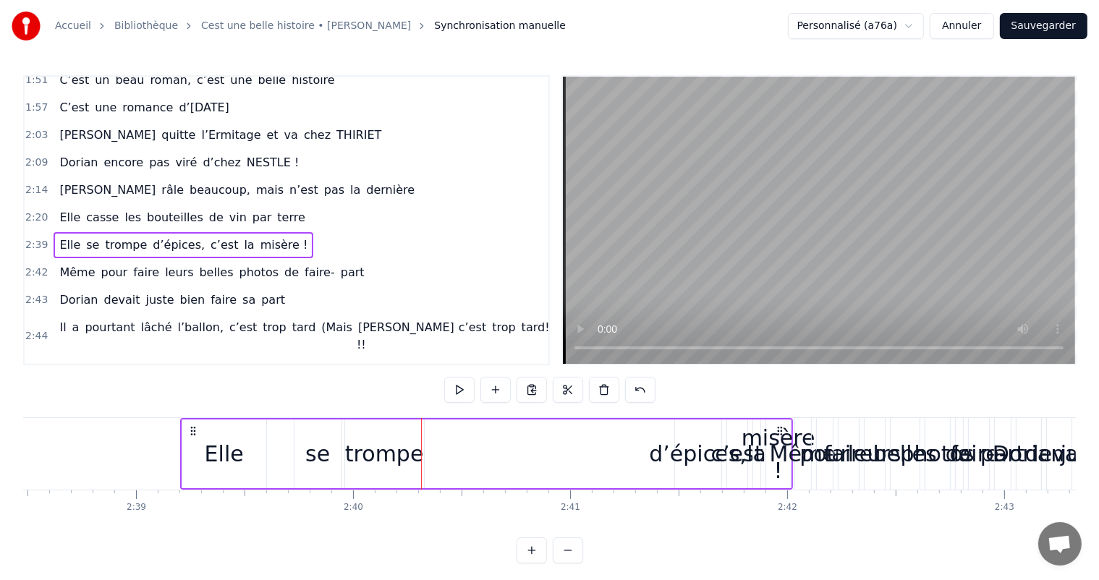
click at [674, 459] on div "d’épices," at bounding box center [698, 454] width 98 height 33
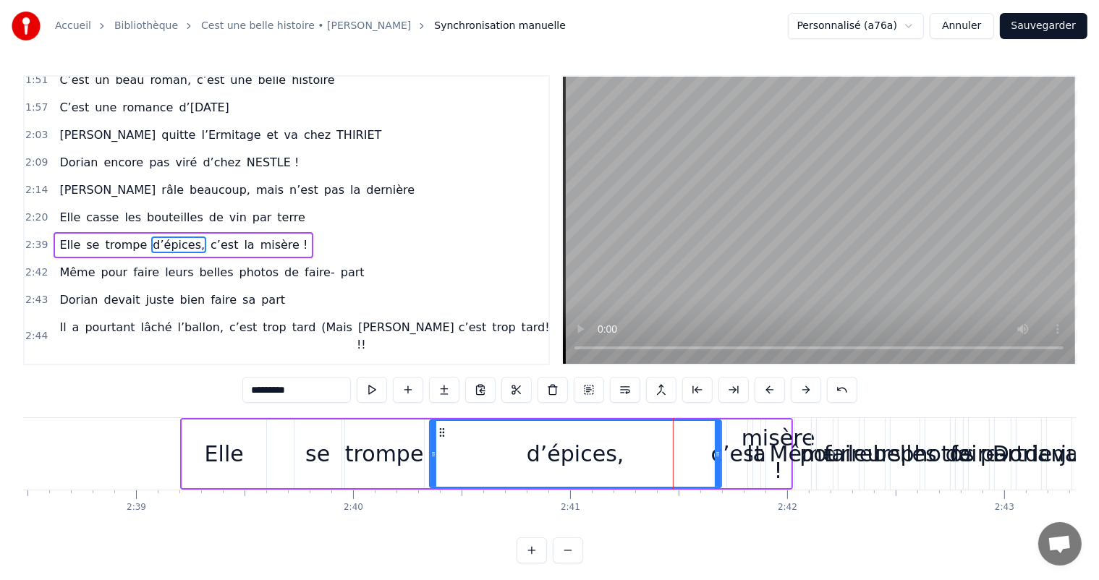
drag, startPoint x: 679, startPoint y: 455, endPoint x: 434, endPoint y: 473, distance: 246.0
click at [434, 473] on div at bounding box center [434, 454] width 6 height 66
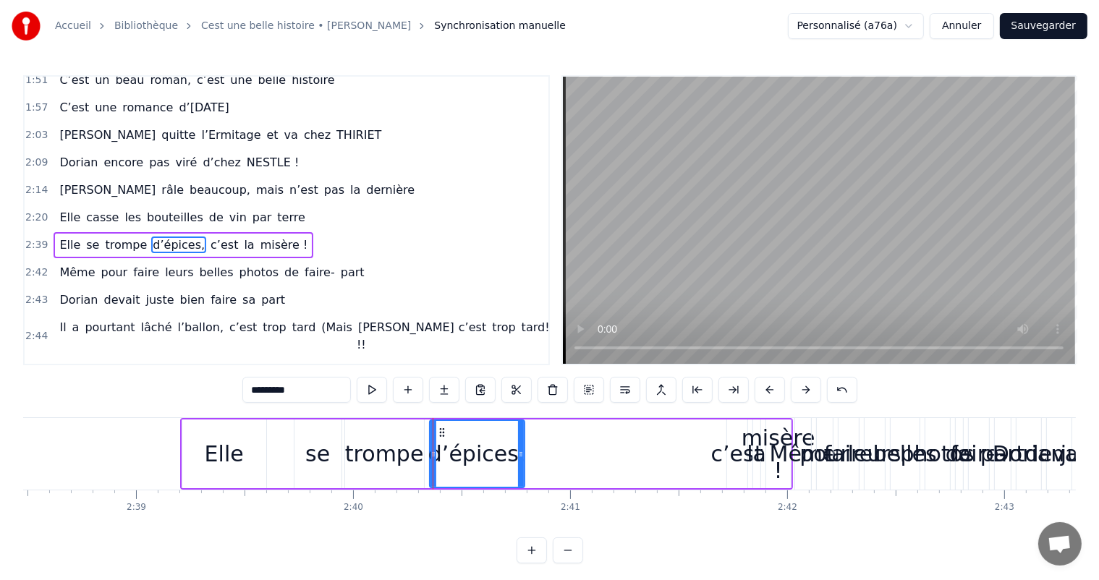
drag, startPoint x: 718, startPoint y: 450, endPoint x: 620, endPoint y: 443, distance: 98.0
click at [521, 442] on div at bounding box center [521, 454] width 6 height 66
click at [738, 462] on div "c’est" at bounding box center [737, 454] width 52 height 33
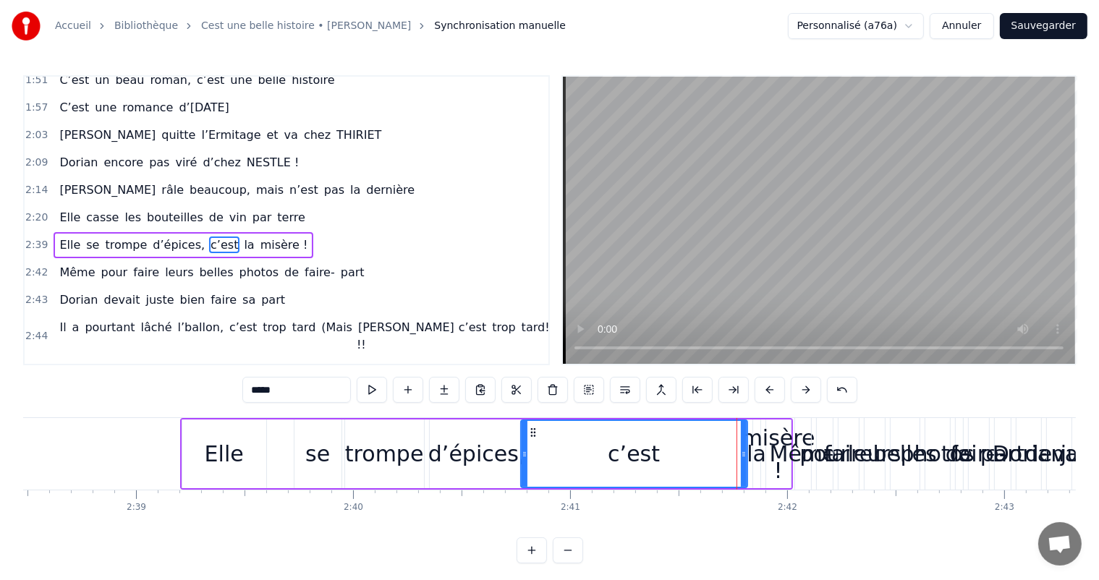
drag, startPoint x: 731, startPoint y: 449, endPoint x: 525, endPoint y: 451, distance: 206.2
click at [525, 451] on icon at bounding box center [525, 455] width 6 height 12
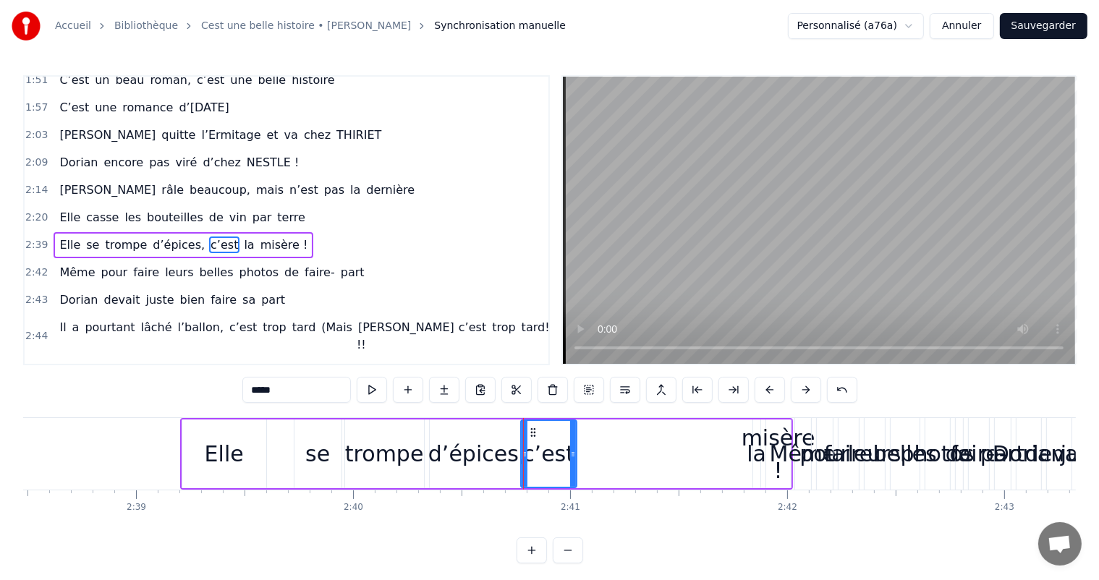
drag, startPoint x: 746, startPoint y: 456, endPoint x: 575, endPoint y: 452, distance: 170.8
click at [575, 452] on icon at bounding box center [573, 455] width 6 height 12
click at [758, 454] on div "misère !" at bounding box center [779, 454] width 74 height 65
type input "********"
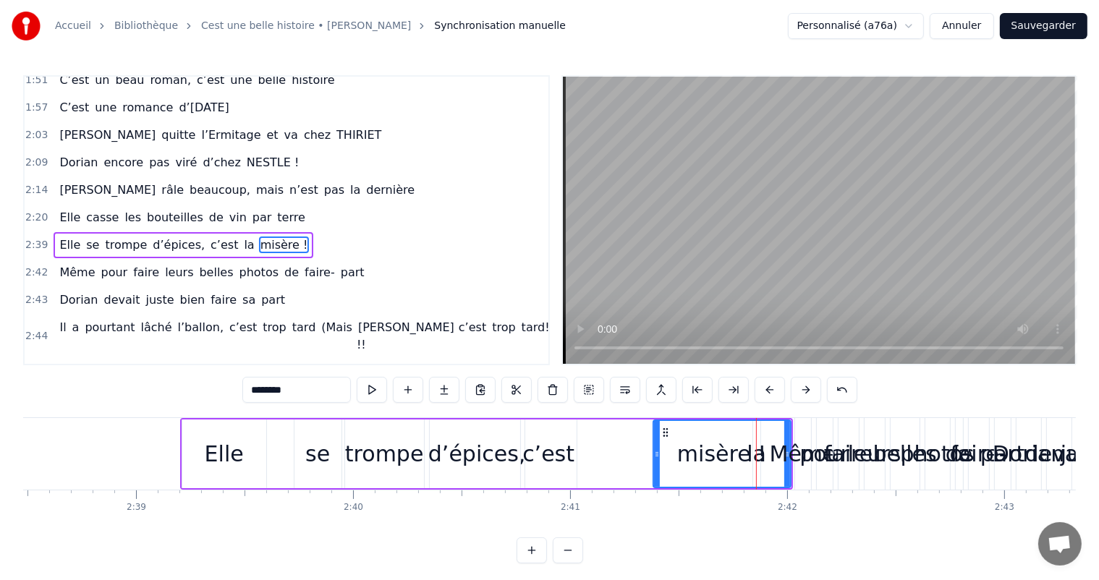
drag, startPoint x: 767, startPoint y: 454, endPoint x: 712, endPoint y: 452, distance: 55.0
click at [654, 452] on icon at bounding box center [657, 455] width 6 height 12
drag, startPoint x: 787, startPoint y: 438, endPoint x: 725, endPoint y: 448, distance: 63.0
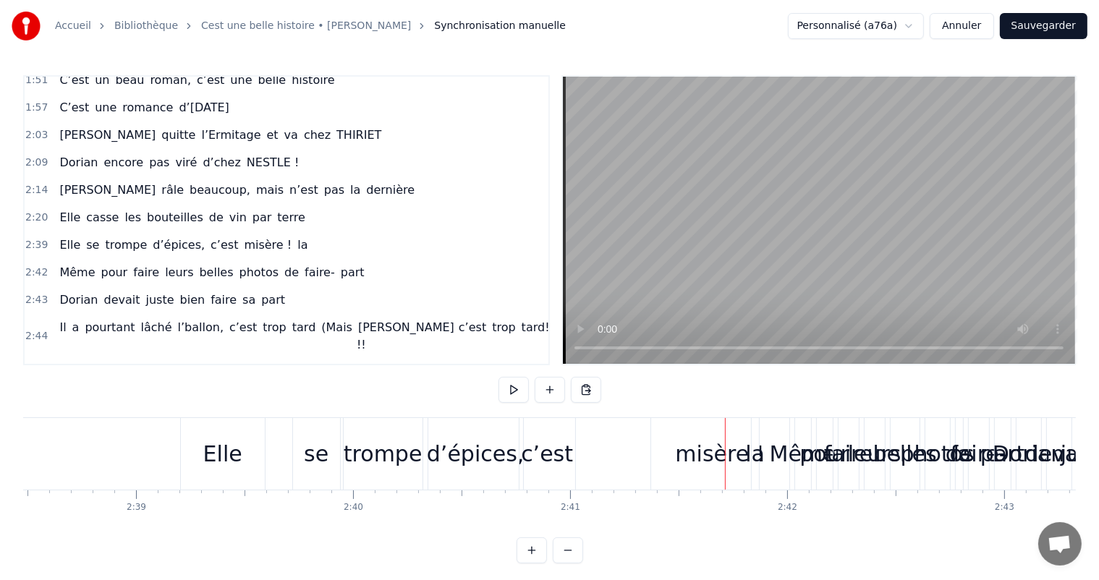
click at [762, 455] on div "la" at bounding box center [755, 454] width 20 height 33
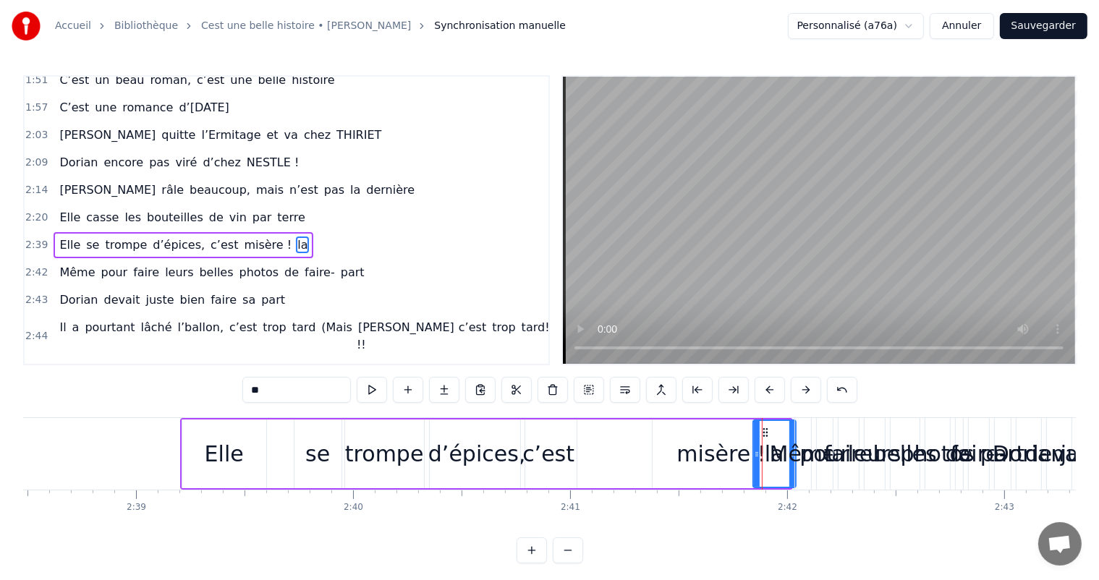
drag, startPoint x: 755, startPoint y: 452, endPoint x: 791, endPoint y: 463, distance: 37.3
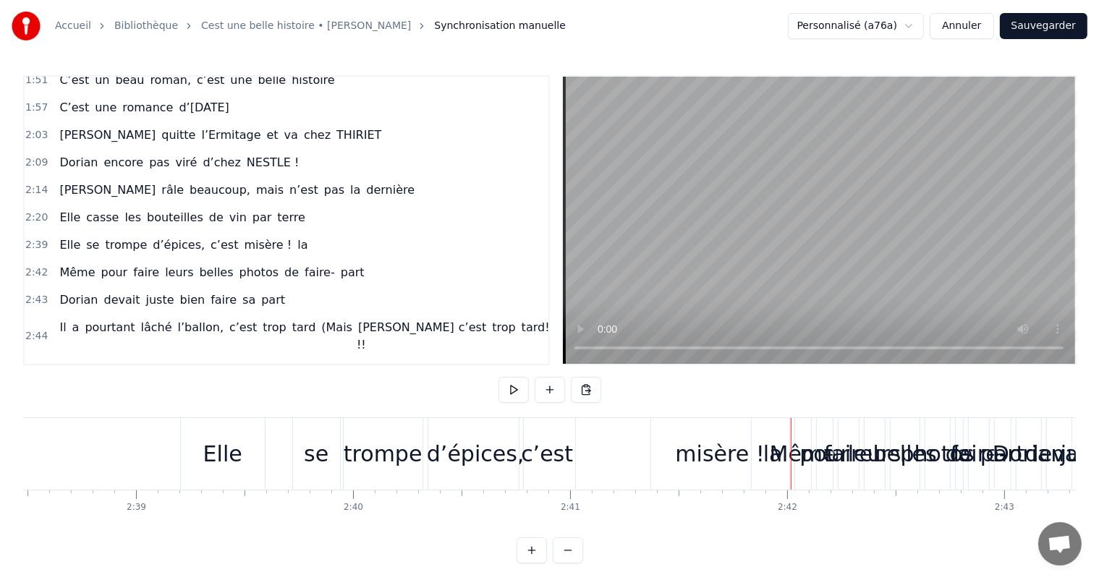
click at [757, 454] on div "la" at bounding box center [773, 454] width 43 height 72
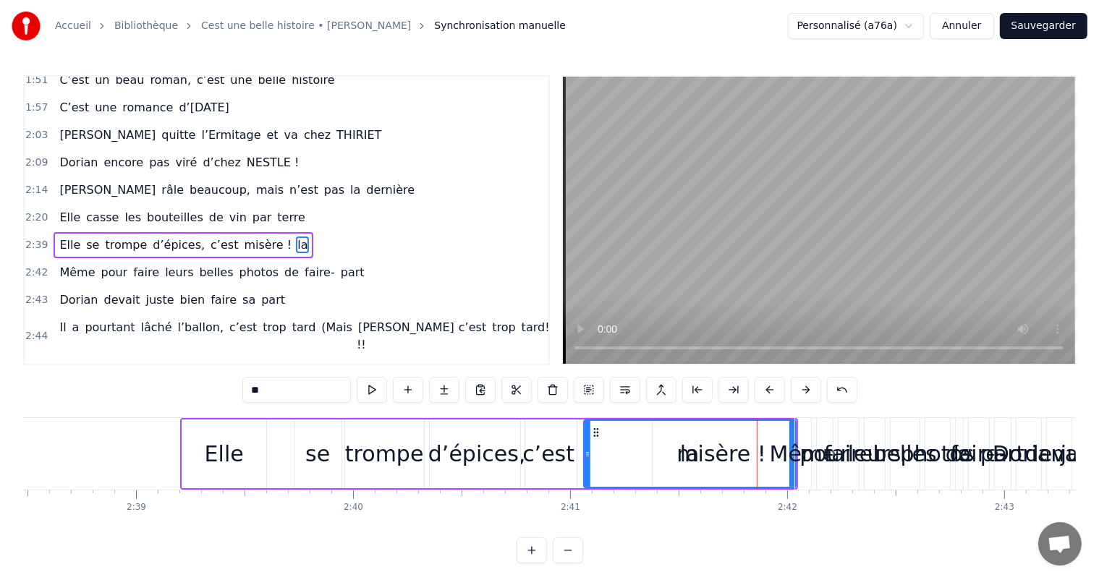
drag, startPoint x: 755, startPoint y: 453, endPoint x: 585, endPoint y: 458, distance: 169.4
click at [585, 458] on icon at bounding box center [588, 455] width 6 height 12
click at [791, 438] on div "Même" at bounding box center [803, 454] width 67 height 33
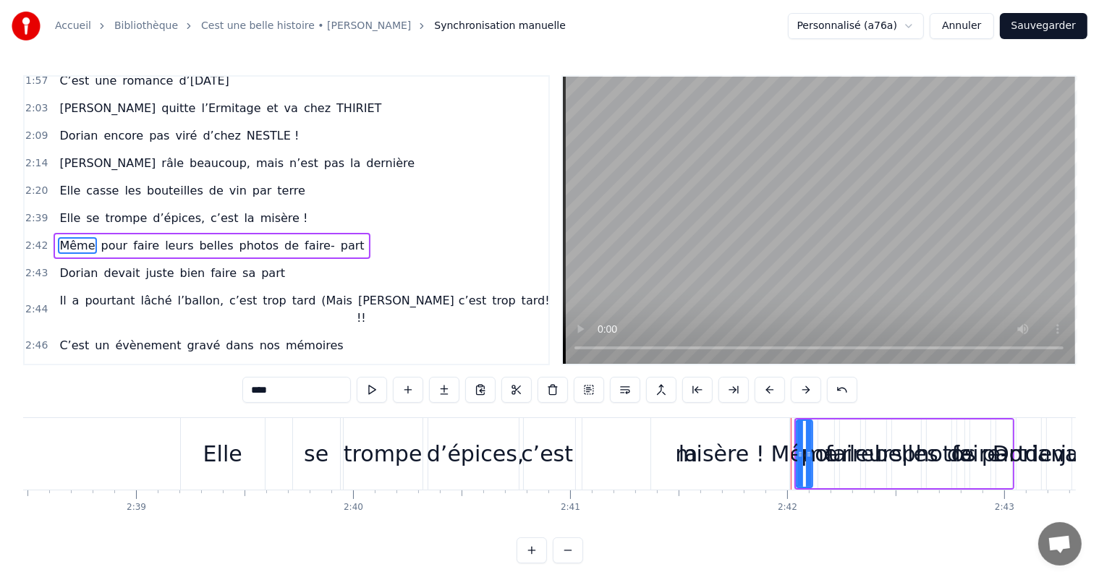
click at [781, 447] on div "Même" at bounding box center [804, 454] width 67 height 33
click at [687, 457] on div "misère !" at bounding box center [719, 454] width 89 height 33
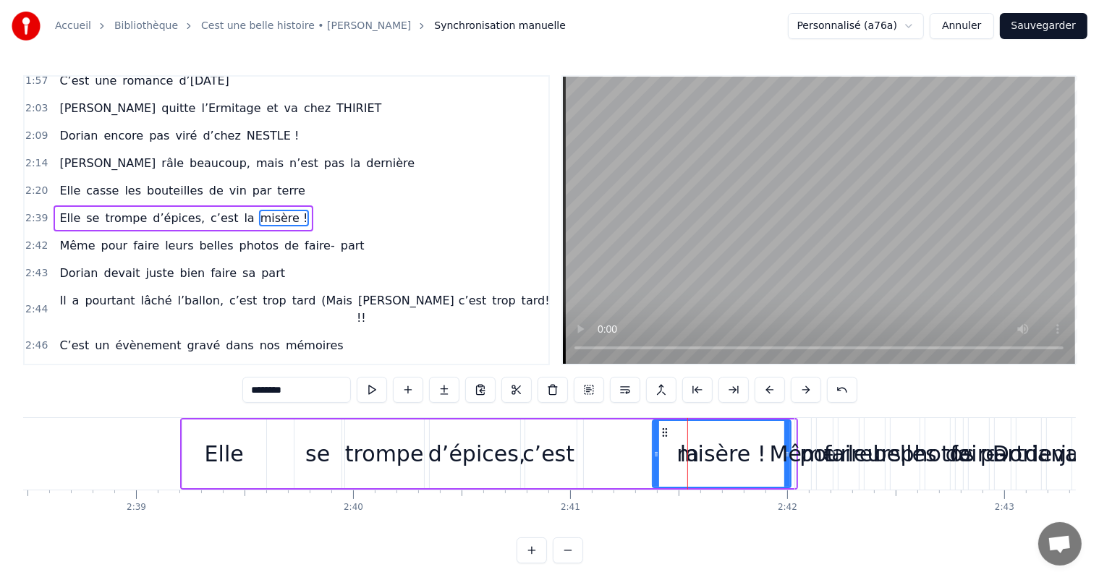
scroll to position [588, 0]
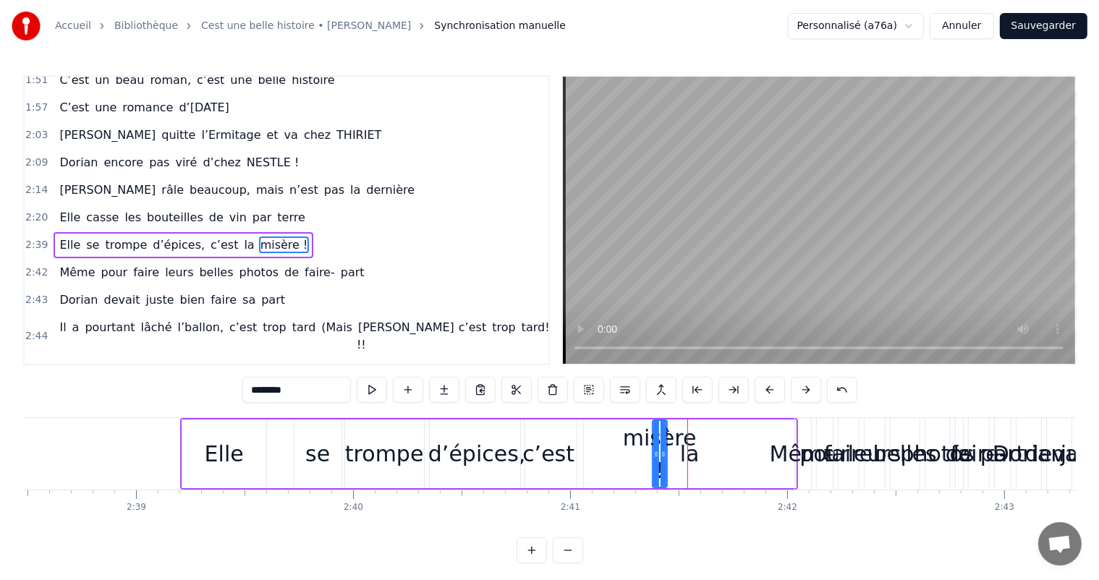
drag, startPoint x: 786, startPoint y: 435, endPoint x: 669, endPoint y: 465, distance: 120.9
click at [666, 465] on div at bounding box center [664, 454] width 6 height 66
click at [689, 458] on div "misère !" at bounding box center [663, 454] width 74 height 65
click at [699, 458] on div "la" at bounding box center [690, 454] width 212 height 69
type input "**"
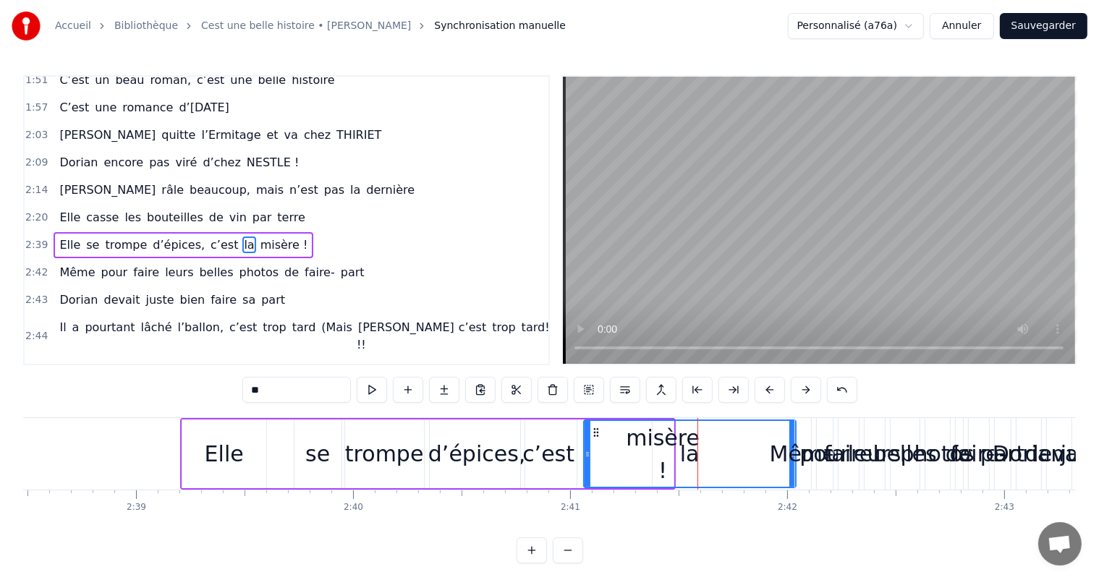
click at [692, 457] on div "la" at bounding box center [690, 454] width 20 height 33
drag, startPoint x: 791, startPoint y: 441, endPoint x: 687, endPoint y: 444, distance: 104.2
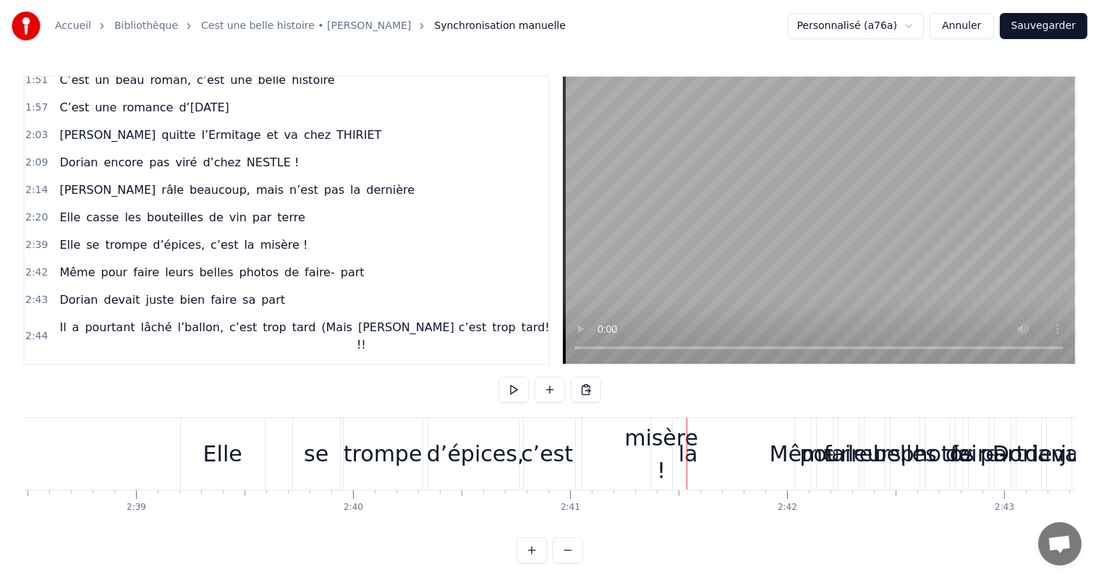
click at [755, 439] on div "la" at bounding box center [688, 454] width 212 height 72
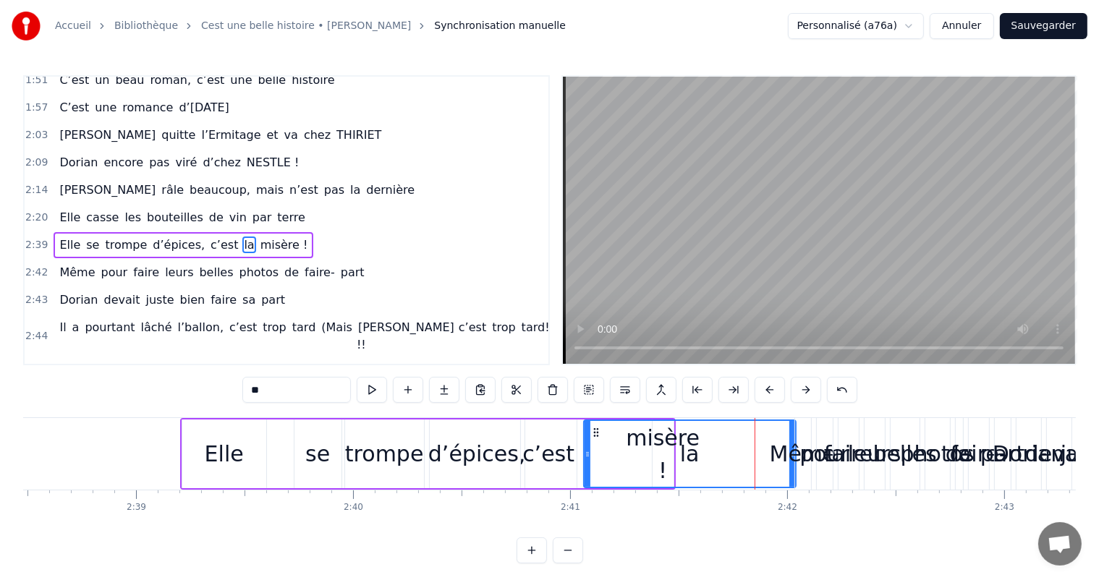
drag, startPoint x: 792, startPoint y: 437, endPoint x: 768, endPoint y: 436, distance: 23.9
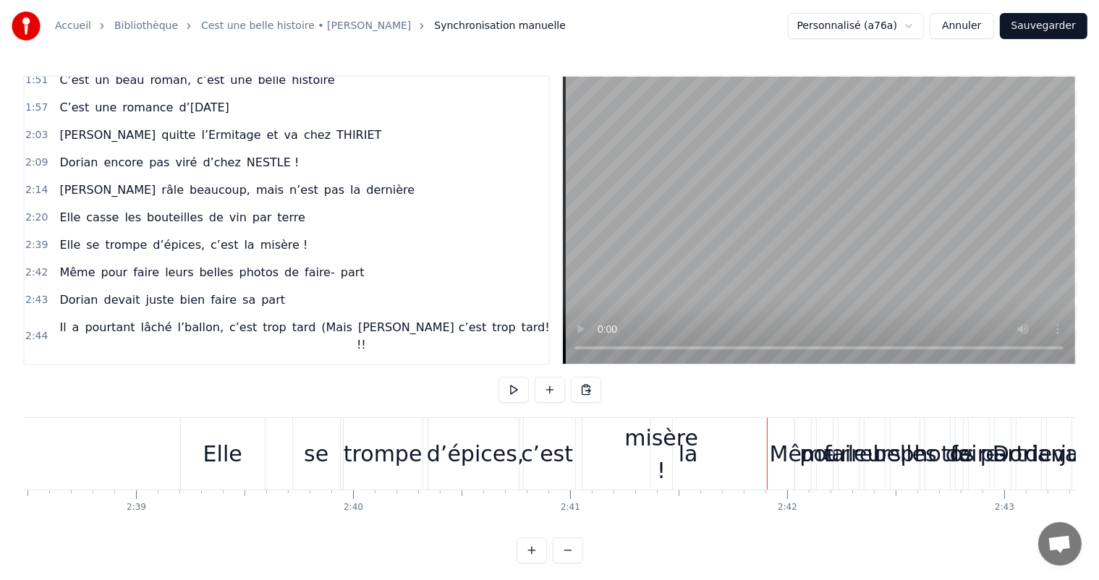
click at [788, 436] on div "la" at bounding box center [688, 454] width 212 height 72
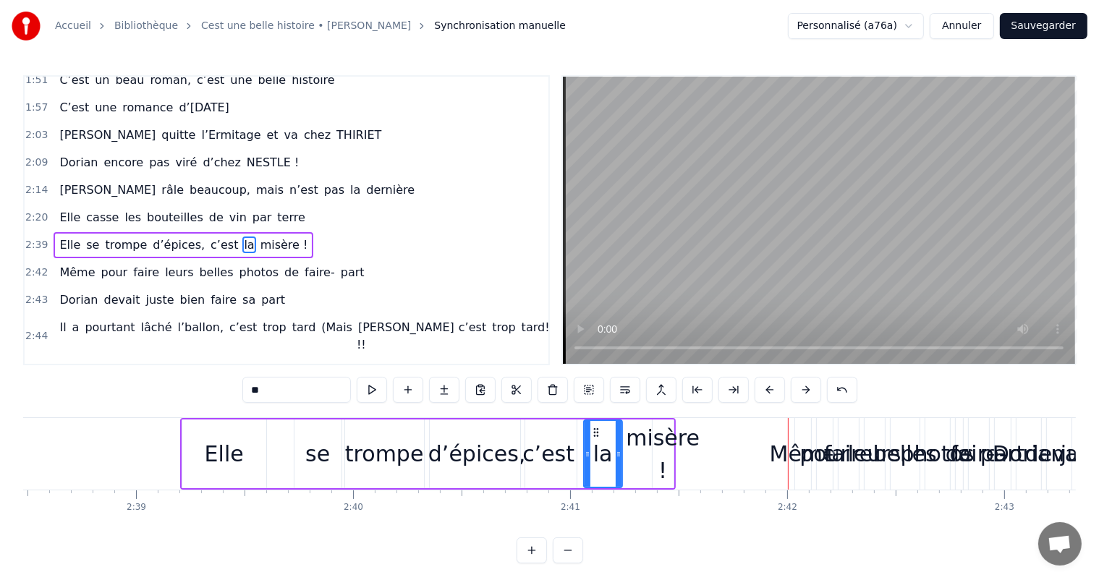
drag, startPoint x: 793, startPoint y: 434, endPoint x: 619, endPoint y: 437, distance: 174.4
click at [616, 437] on div at bounding box center [619, 454] width 6 height 66
click at [659, 447] on div "misère !" at bounding box center [663, 454] width 74 height 65
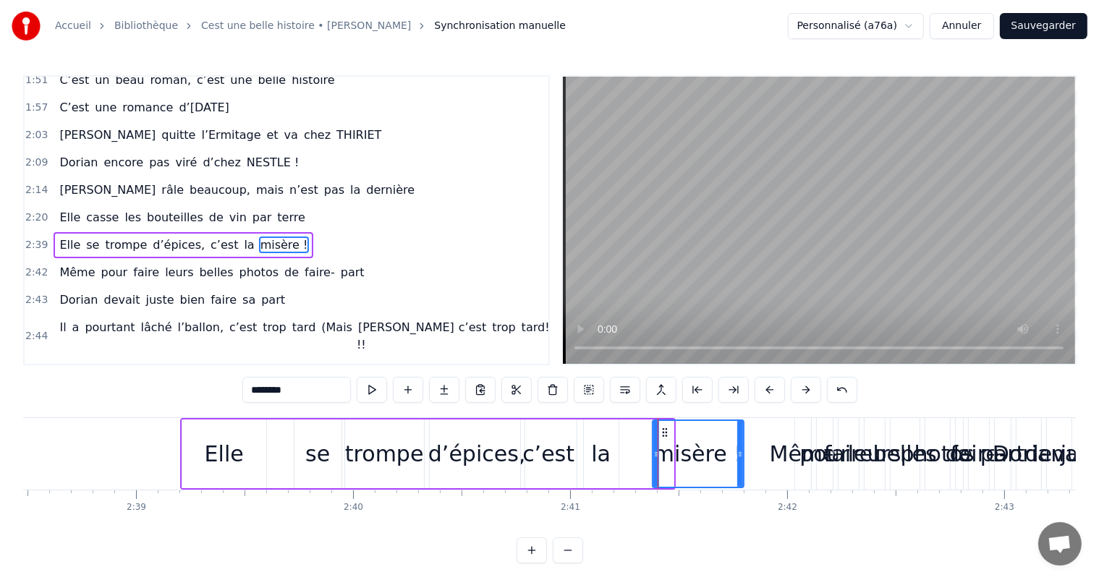
drag, startPoint x: 669, startPoint y: 443, endPoint x: 739, endPoint y: 439, distance: 70.3
click at [739, 439] on div at bounding box center [740, 454] width 6 height 66
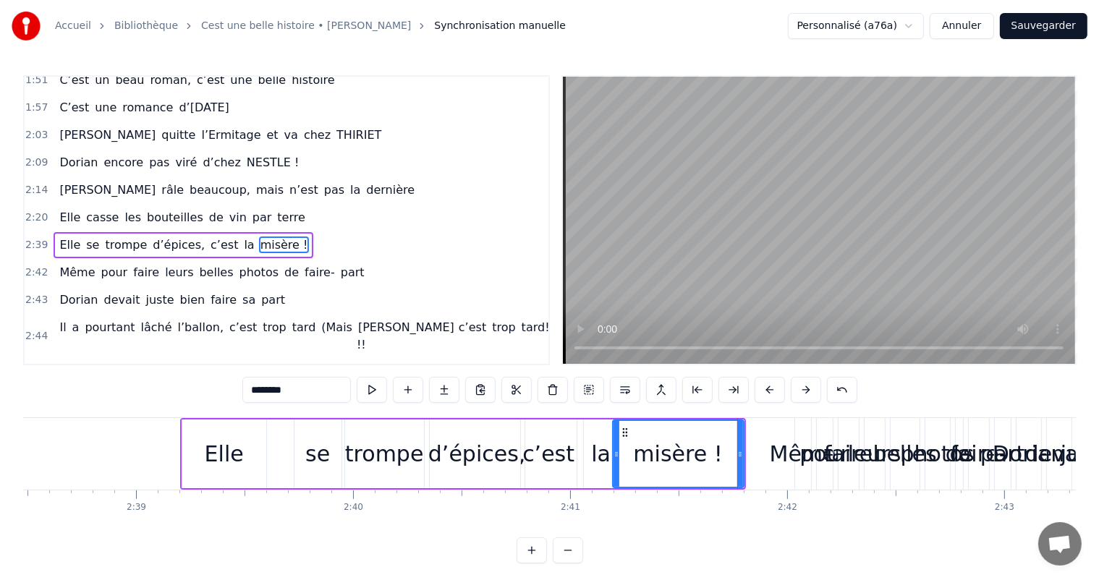
drag, startPoint x: 655, startPoint y: 452, endPoint x: 615, endPoint y: 449, distance: 40.0
click at [614, 449] on icon at bounding box center [617, 455] width 6 height 12
drag, startPoint x: 742, startPoint y: 455, endPoint x: 705, endPoint y: 456, distance: 36.9
click at [703, 456] on icon at bounding box center [701, 455] width 6 height 12
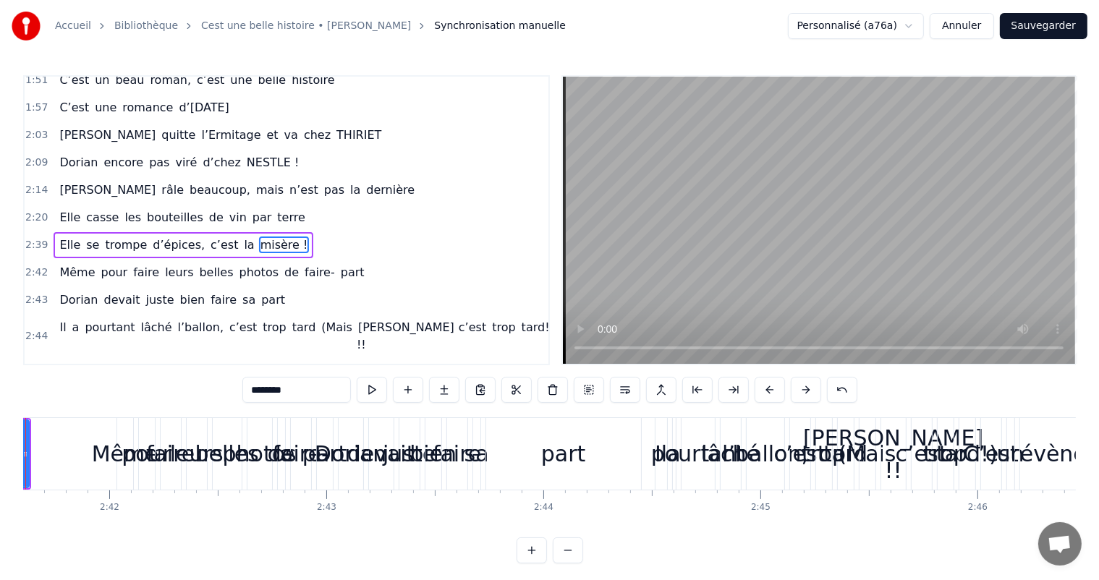
scroll to position [0, 35150]
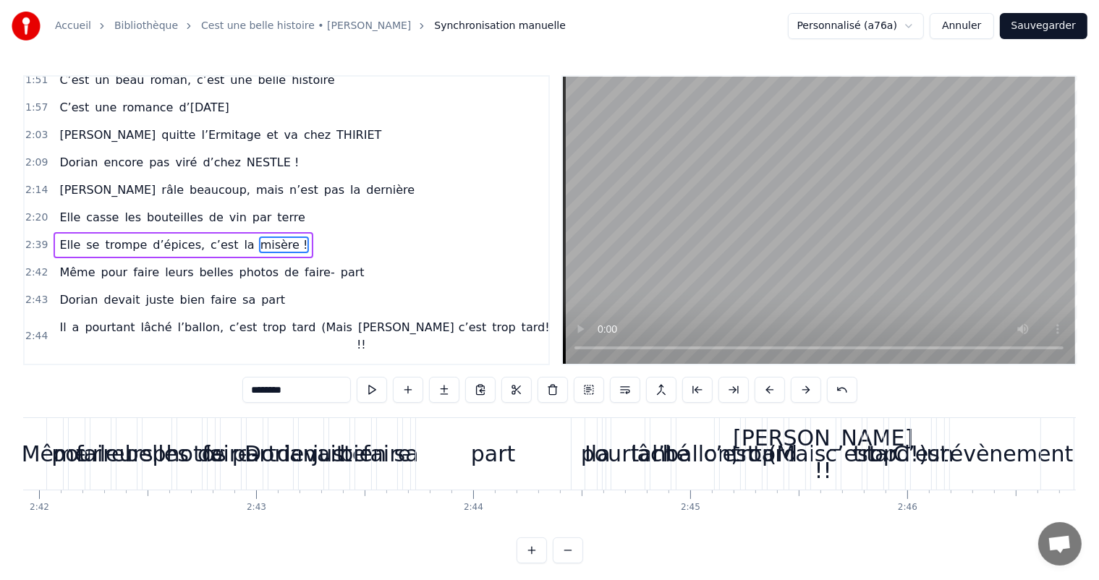
click at [653, 438] on div "lâché" at bounding box center [660, 454] width 59 height 33
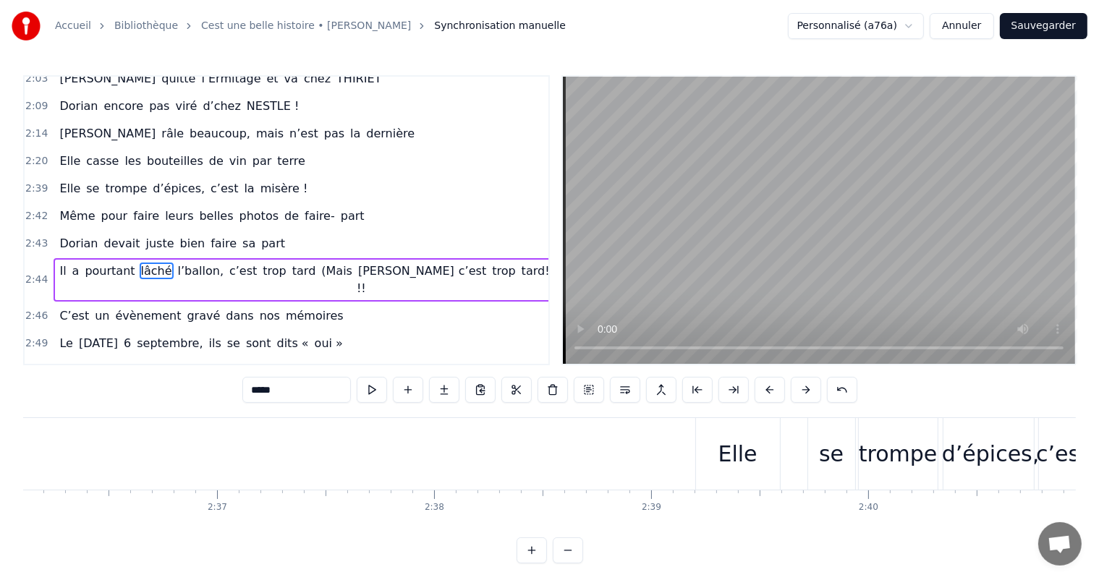
scroll to position [0, 33864]
click at [769, 441] on div "Elle" at bounding box center [761, 454] width 39 height 33
type input "****"
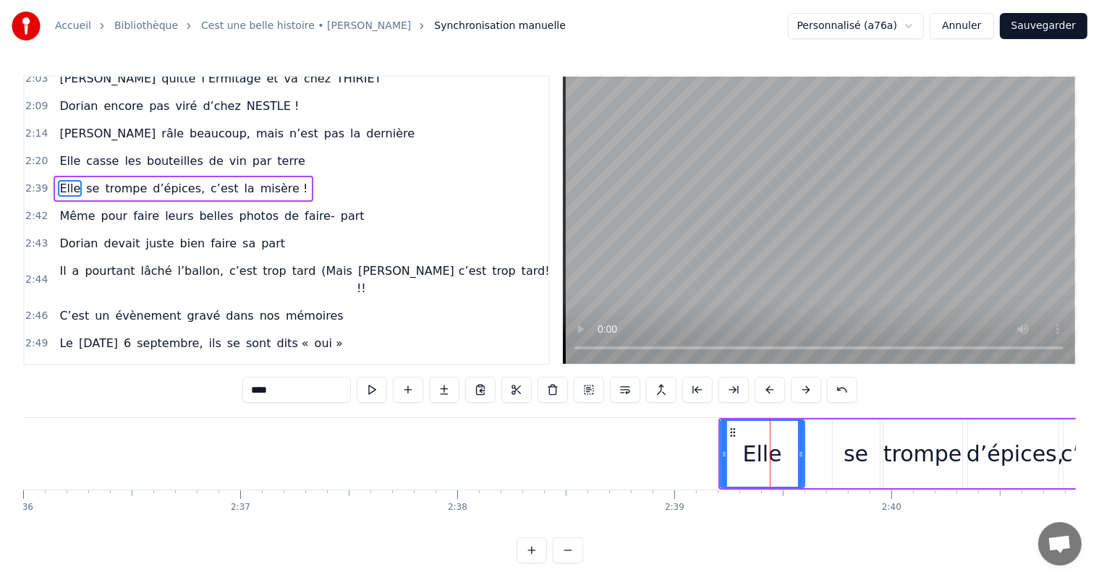
scroll to position [588, 0]
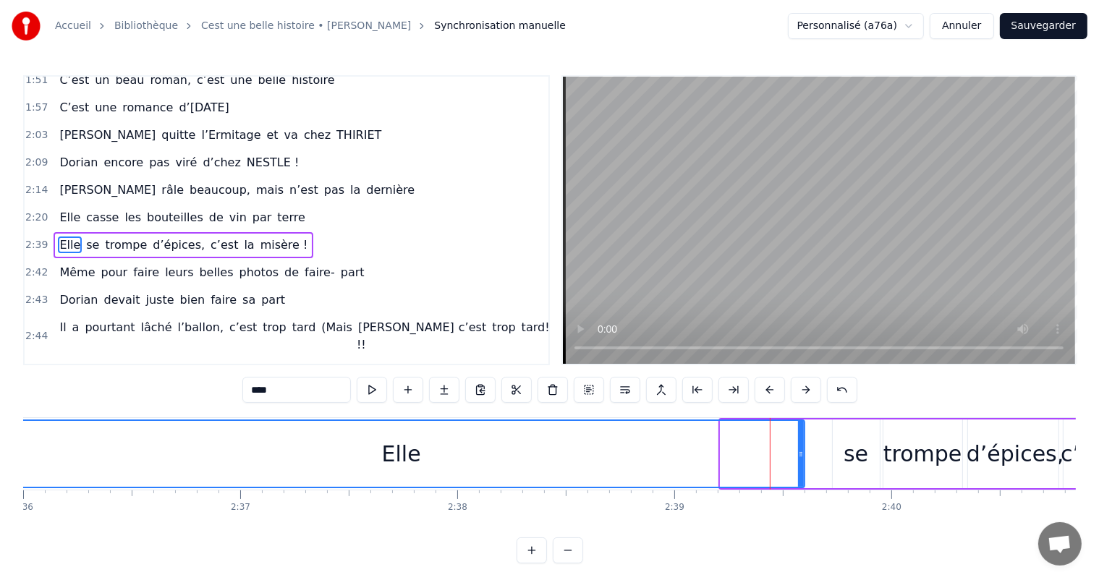
drag, startPoint x: 722, startPoint y: 446, endPoint x: 0, endPoint y: 373, distance: 725.8
click at [0, 373] on div "Accueil Bibliothèque Cest une belle histoire • [PERSON_NAME] Synchronisation ma…" at bounding box center [549, 282] width 1099 height 564
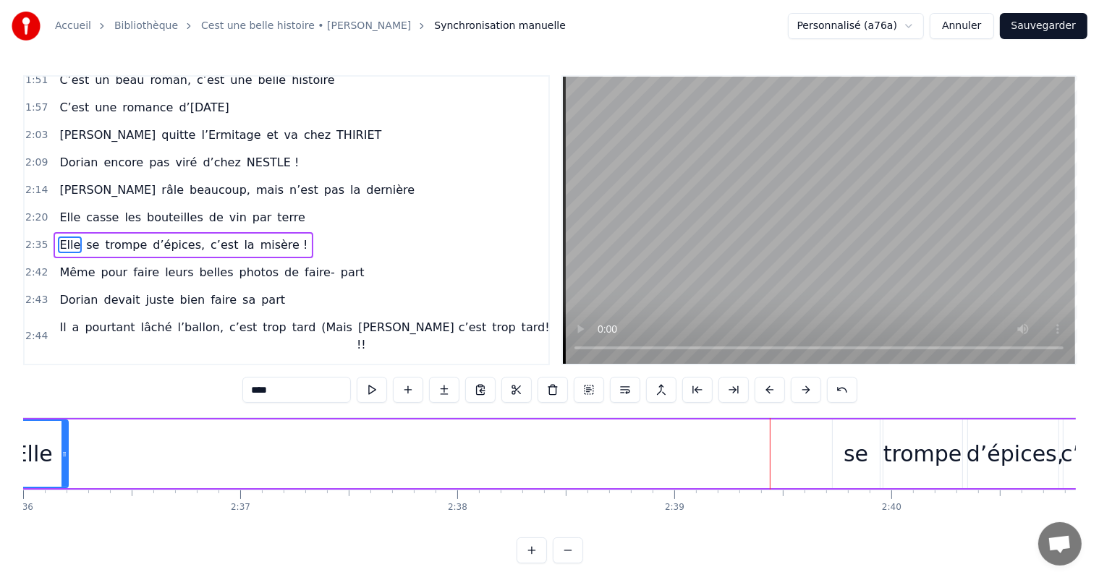
drag, startPoint x: 800, startPoint y: 445, endPoint x: 64, endPoint y: 463, distance: 736.1
click at [63, 463] on div at bounding box center [65, 454] width 6 height 66
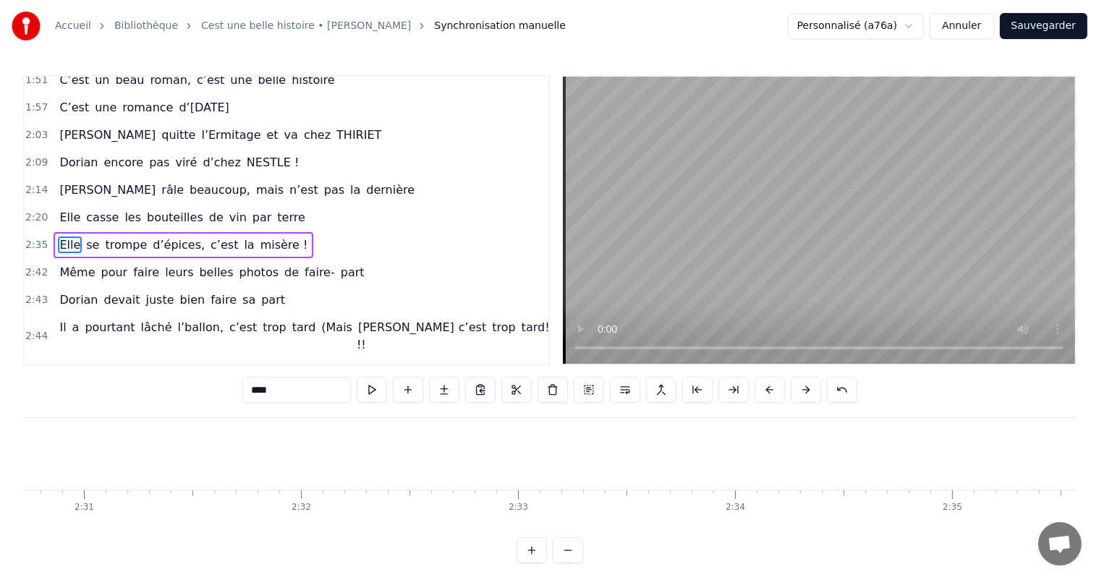
scroll to position [0, 32929]
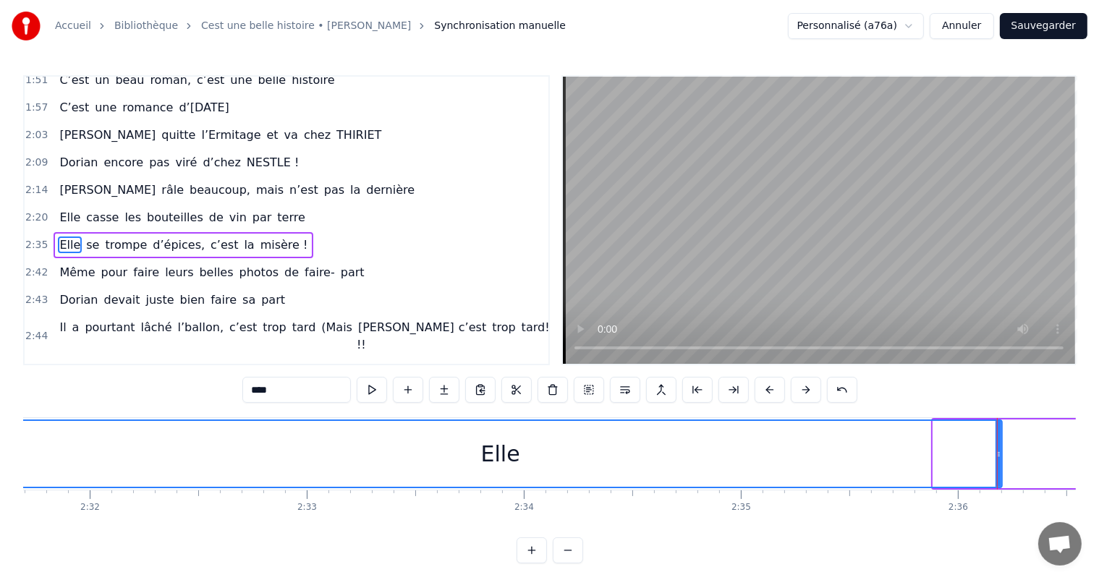
drag, startPoint x: 934, startPoint y: 452, endPoint x: 0, endPoint y: 478, distance: 934.5
click at [0, 478] on div "Accueil Bibliothèque Cest une belle histoire • [PERSON_NAME] Synchronisation ma…" at bounding box center [549, 282] width 1099 height 564
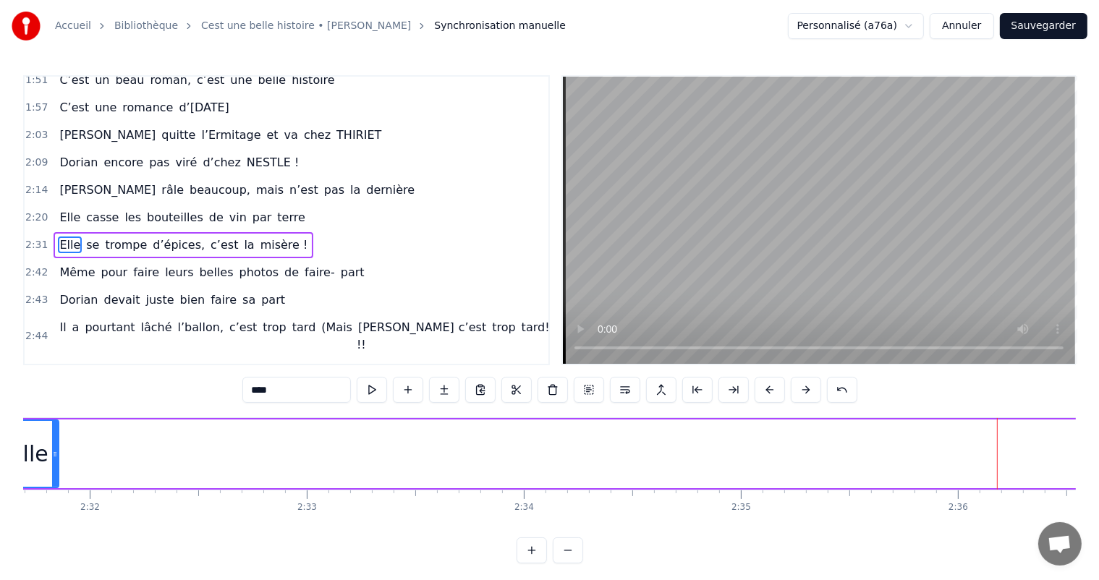
drag, startPoint x: 999, startPoint y: 453, endPoint x: 55, endPoint y: 454, distance: 943.5
click at [55, 454] on icon at bounding box center [55, 455] width 6 height 12
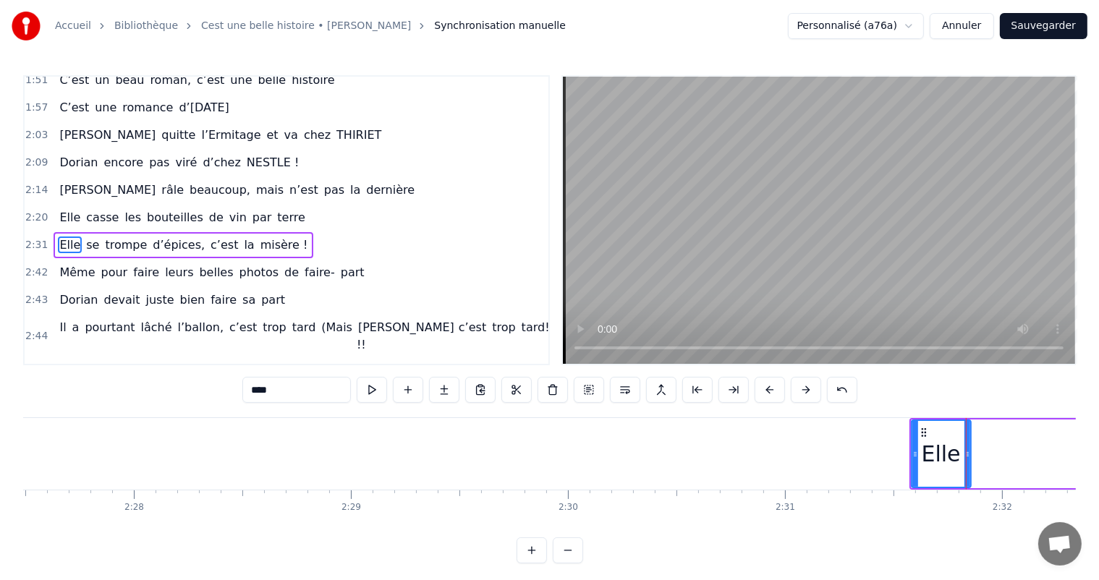
scroll to position [0, 31946]
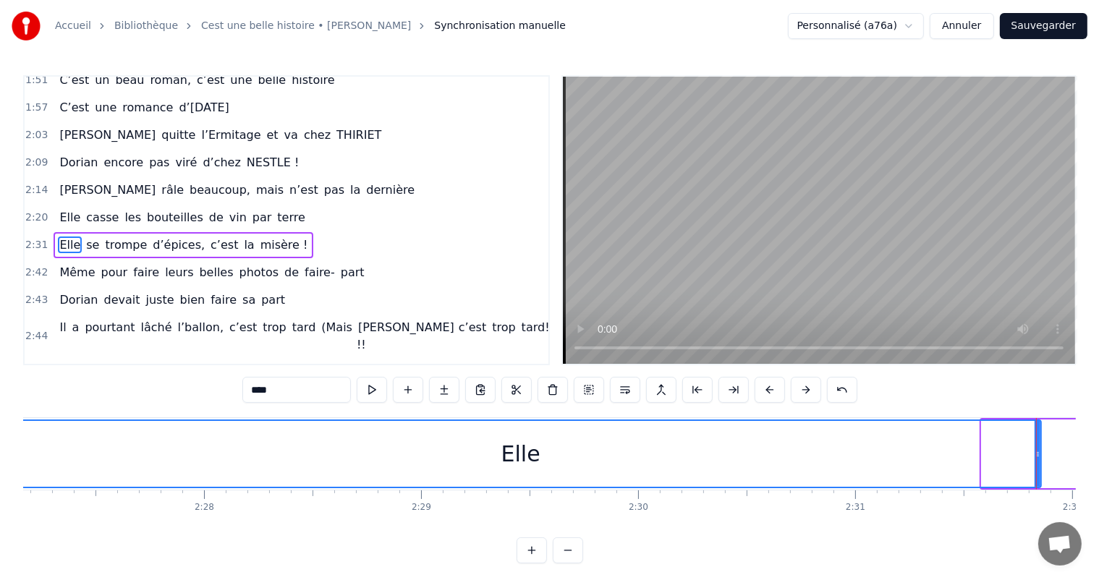
drag, startPoint x: 981, startPoint y: 453, endPoint x: 0, endPoint y: 456, distance: 981.2
click at [0, 456] on div "Accueil Bibliothèque Cest une belle histoire • [PERSON_NAME] Synchronisation ma…" at bounding box center [549, 282] width 1099 height 564
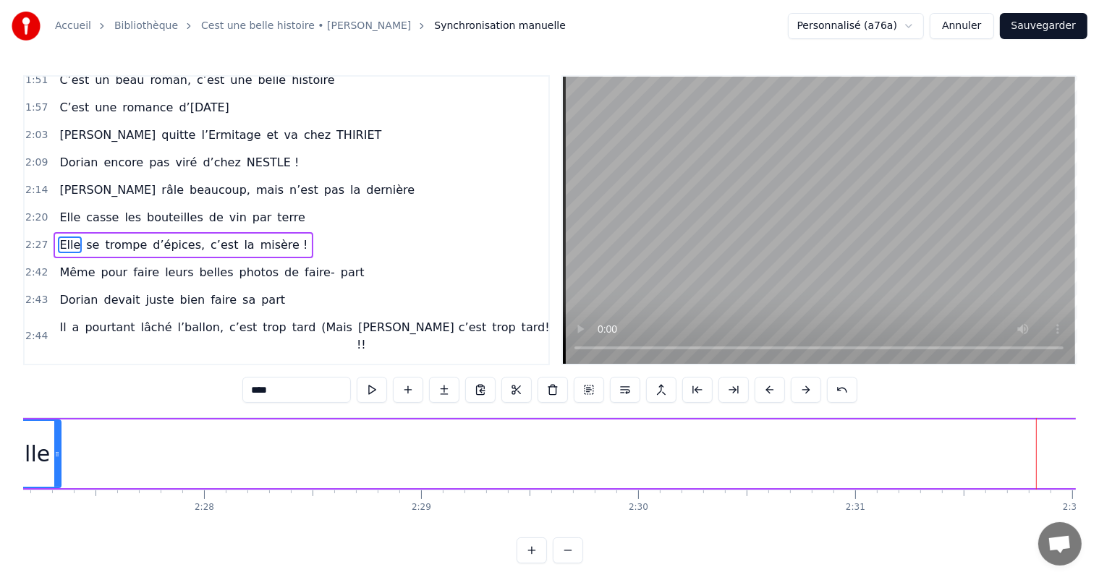
drag, startPoint x: 1038, startPoint y: 441, endPoint x: 55, endPoint y: 443, distance: 983.3
click at [55, 443] on div at bounding box center [57, 454] width 6 height 66
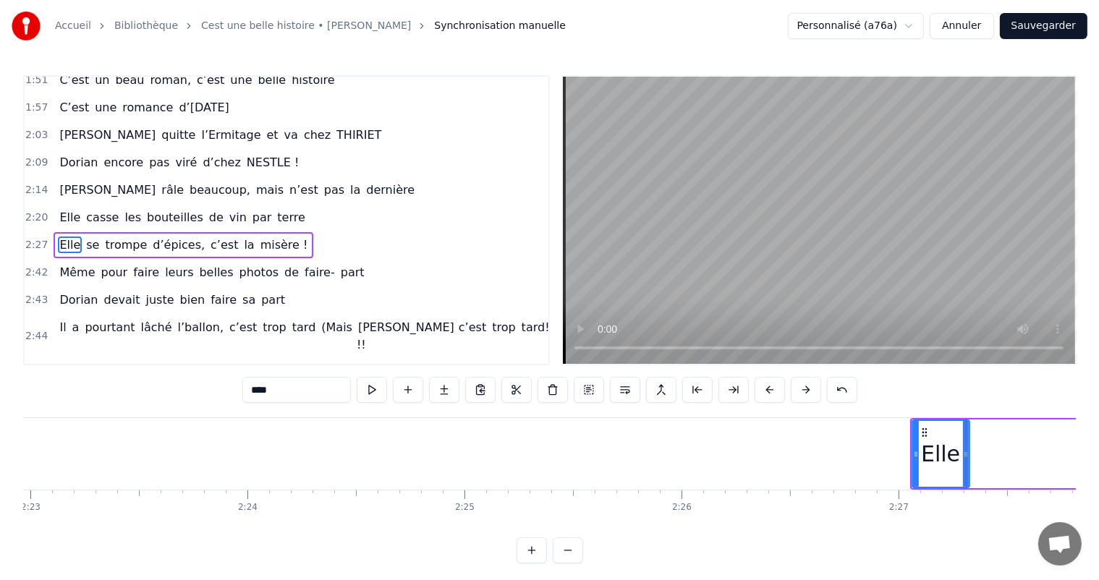
scroll to position [0, 31010]
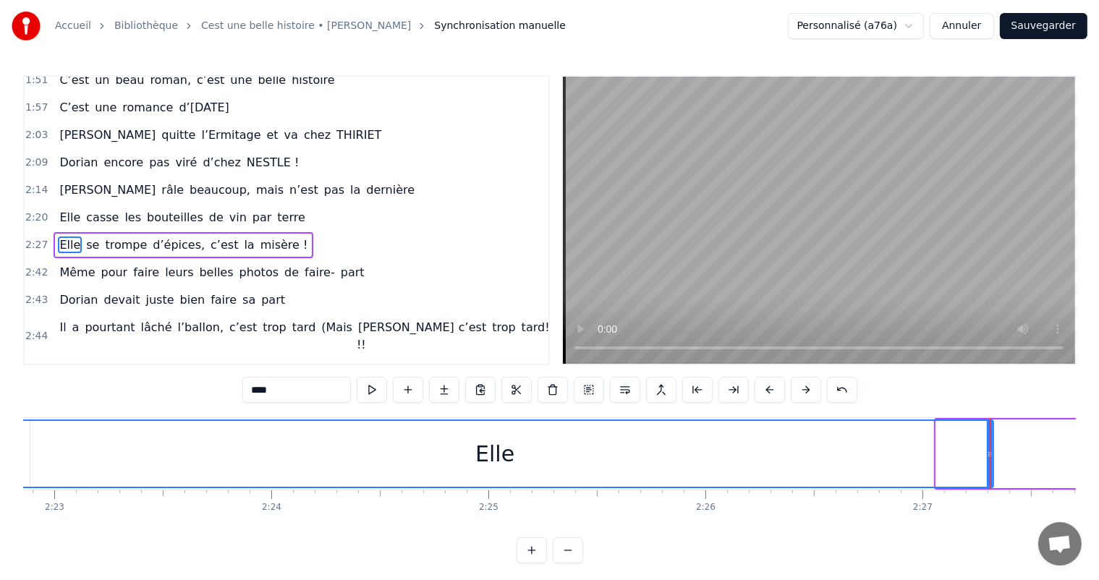
drag, startPoint x: 939, startPoint y: 445, endPoint x: 0, endPoint y: 365, distance: 942.6
click at [0, 365] on div "Accueil Bibliothèque Cest une belle histoire • [PERSON_NAME] Synchronisation ma…" at bounding box center [549, 282] width 1099 height 564
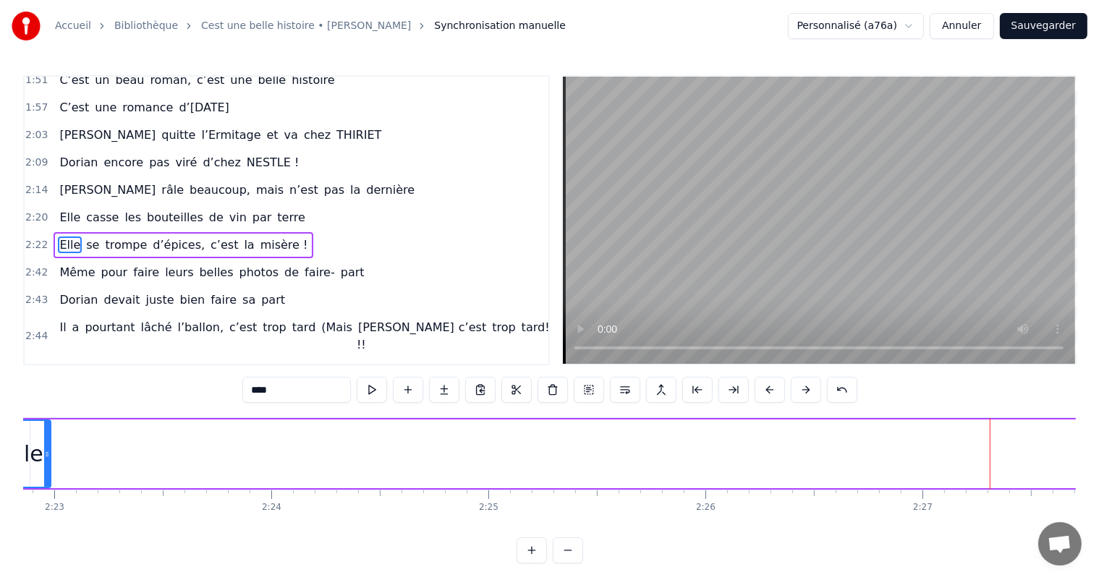
drag, startPoint x: 991, startPoint y: 447, endPoint x: 48, endPoint y: 483, distance: 943.5
click at [48, 483] on div at bounding box center [47, 454] width 6 height 66
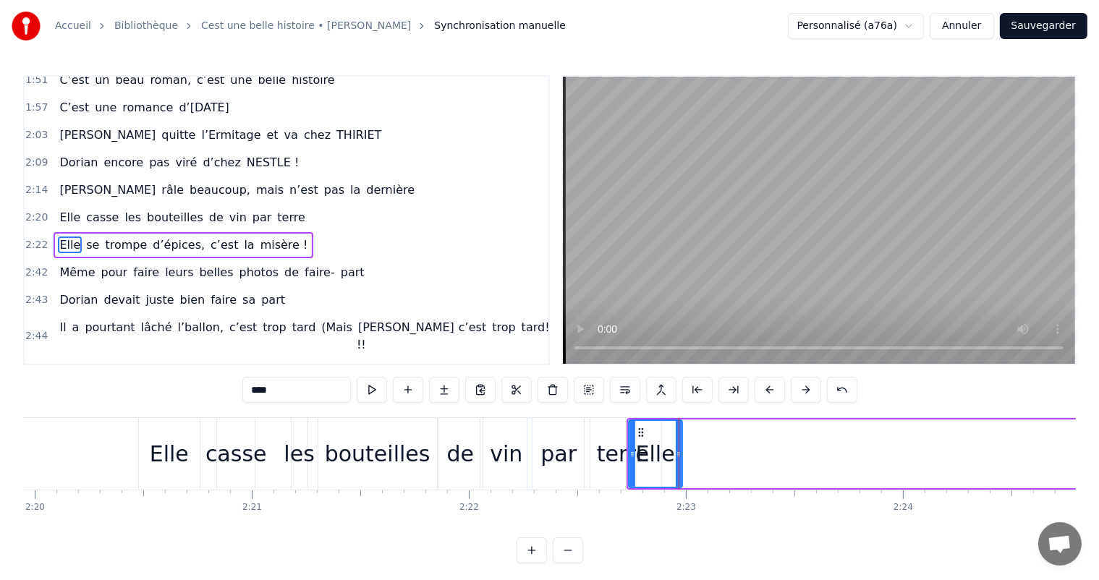
scroll to position [0, 30450]
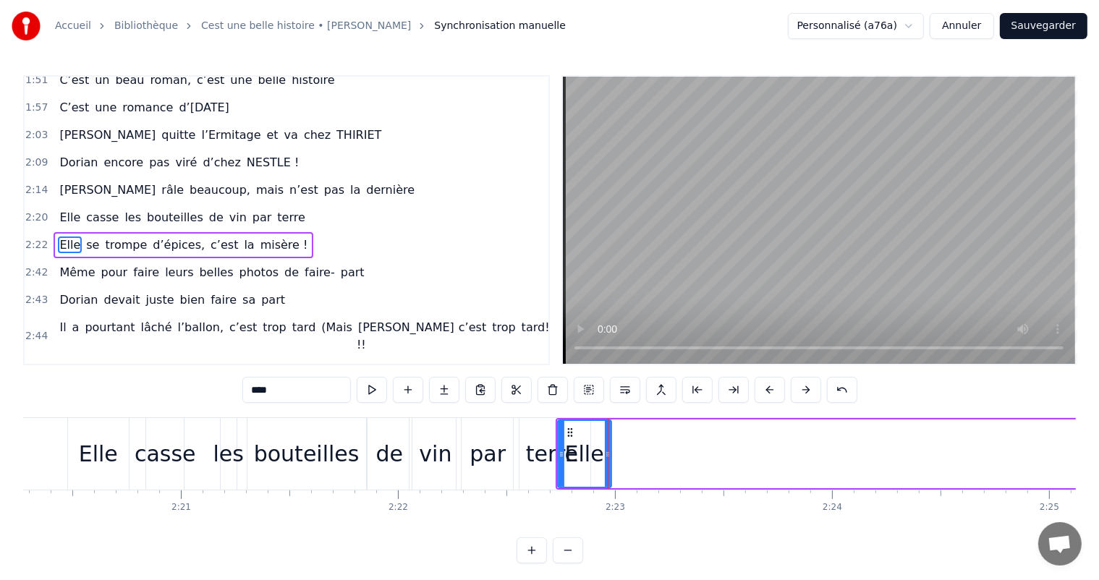
drag, startPoint x: 608, startPoint y: 452, endPoint x: 561, endPoint y: 454, distance: 46.4
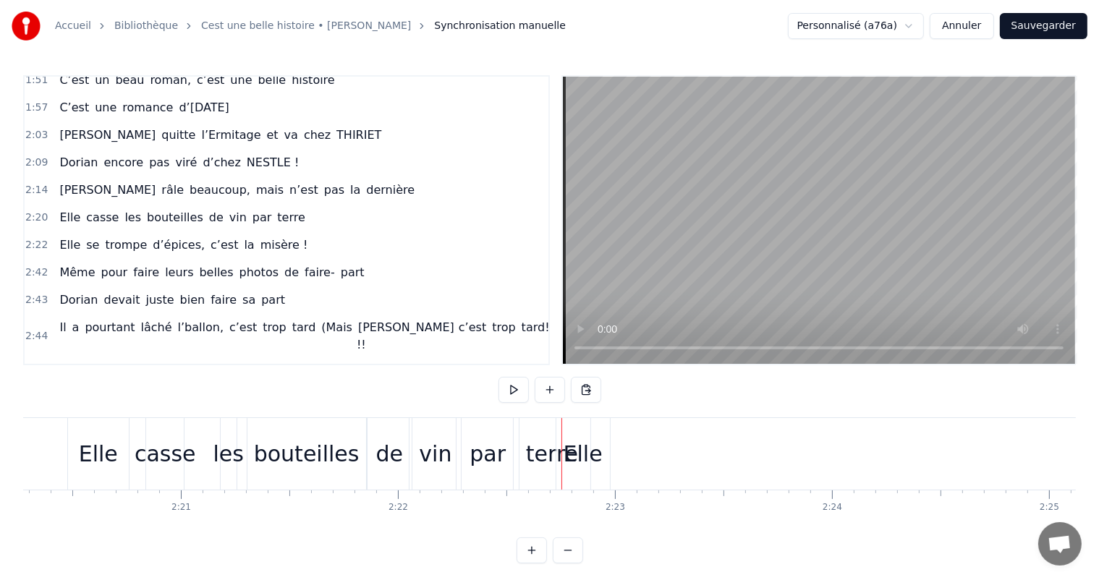
click at [590, 448] on div "Elle" at bounding box center [583, 454] width 39 height 33
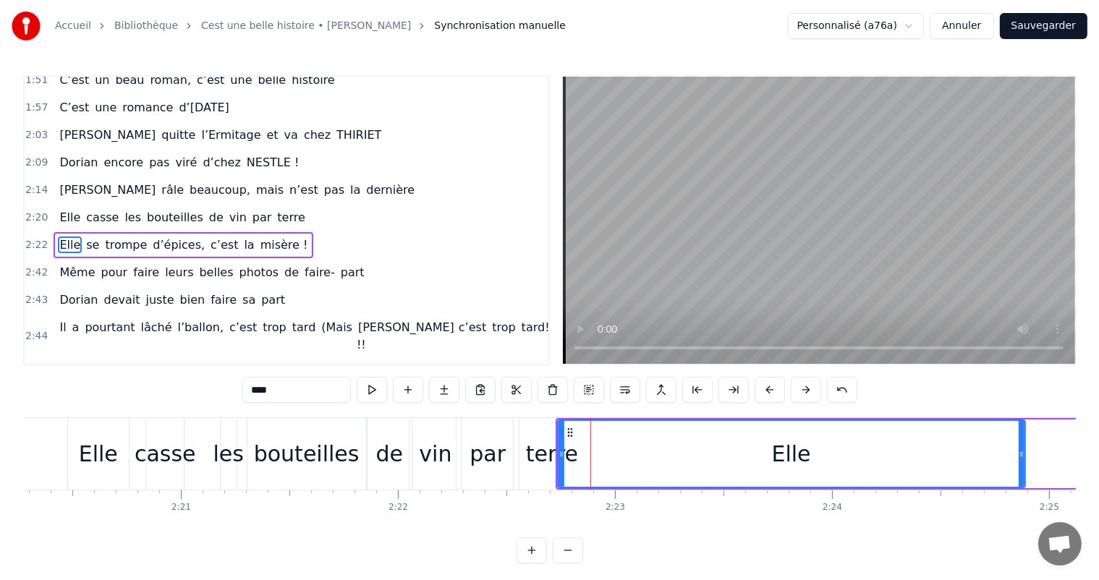
drag, startPoint x: 606, startPoint y: 448, endPoint x: 1022, endPoint y: 465, distance: 415.7
click at [1022, 465] on div at bounding box center [1022, 454] width 6 height 66
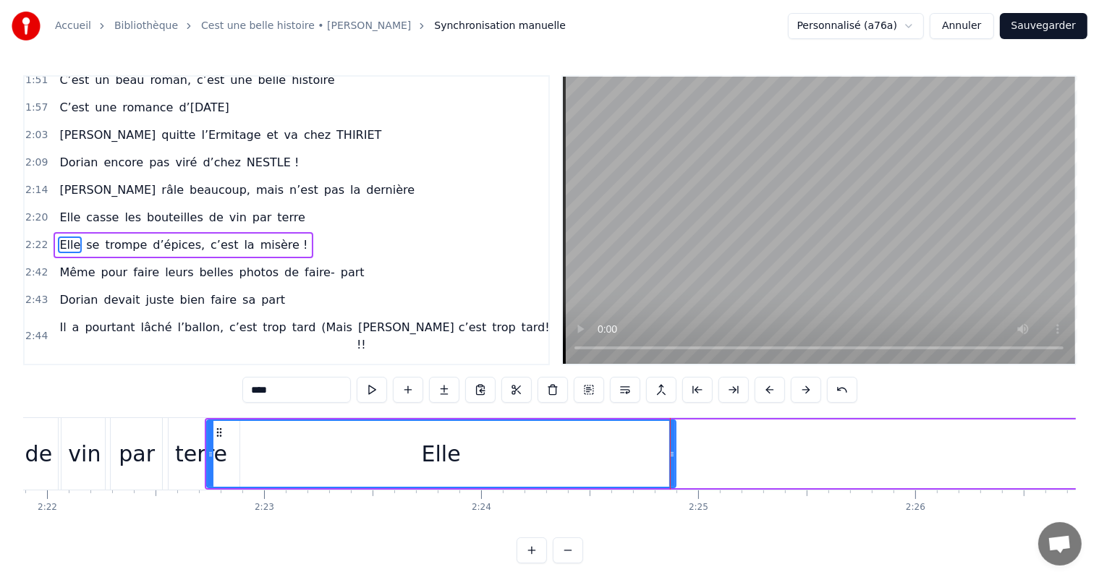
scroll to position [0, 30683]
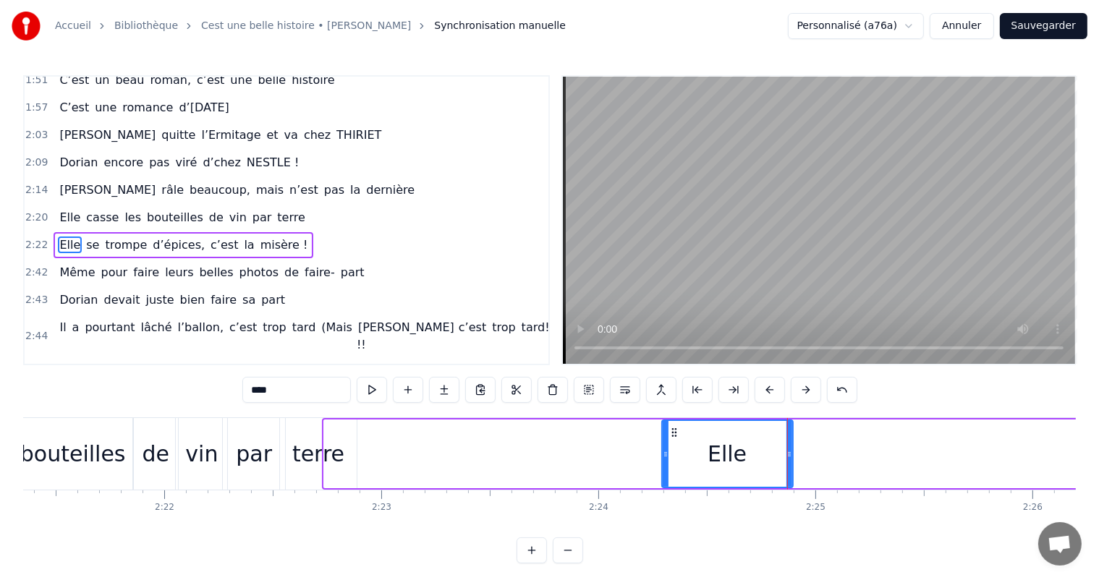
drag, startPoint x: 325, startPoint y: 443, endPoint x: 663, endPoint y: 463, distance: 338.5
click at [663, 463] on div at bounding box center [666, 454] width 6 height 66
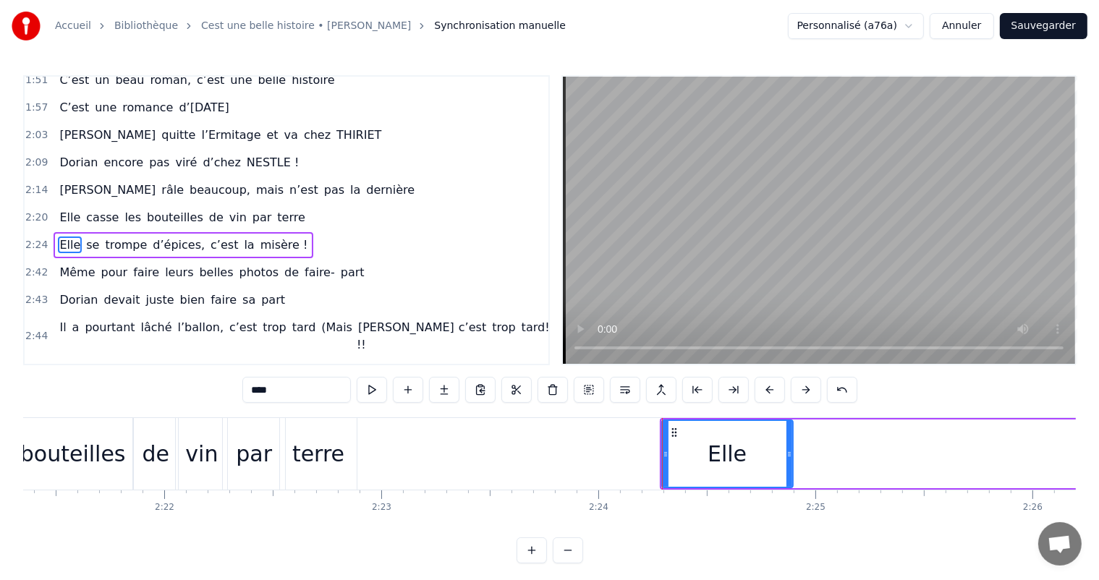
click at [330, 440] on div "terre" at bounding box center [318, 454] width 52 height 33
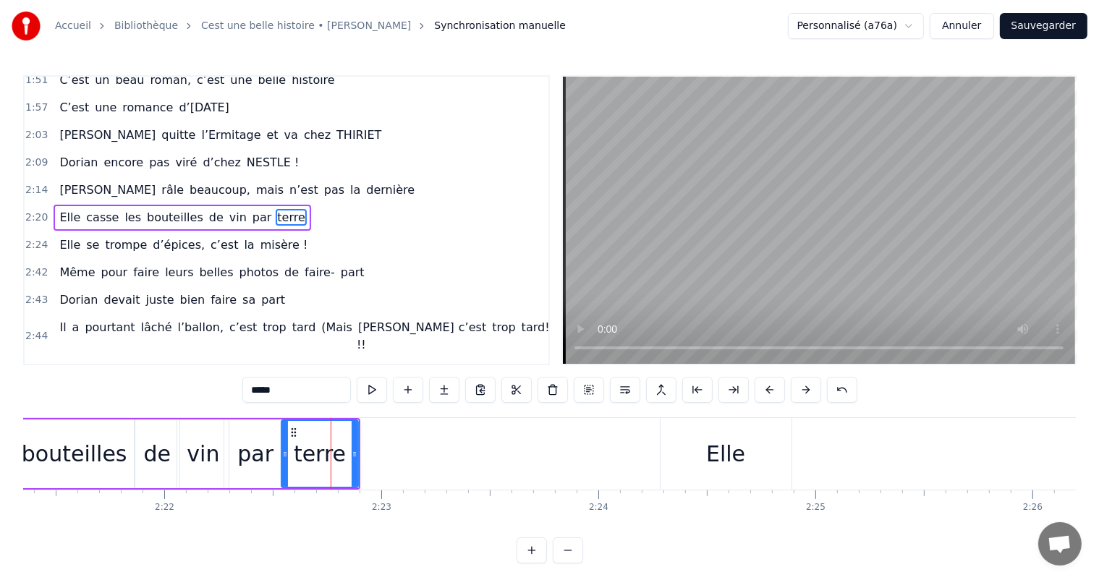
scroll to position [561, 0]
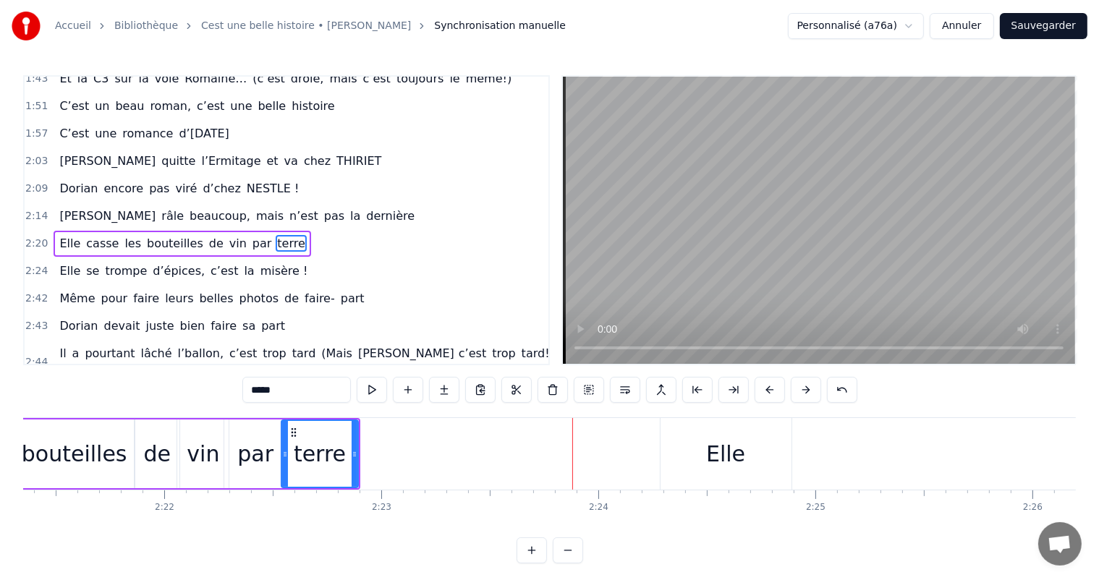
click at [737, 447] on div "Elle" at bounding box center [725, 454] width 39 height 33
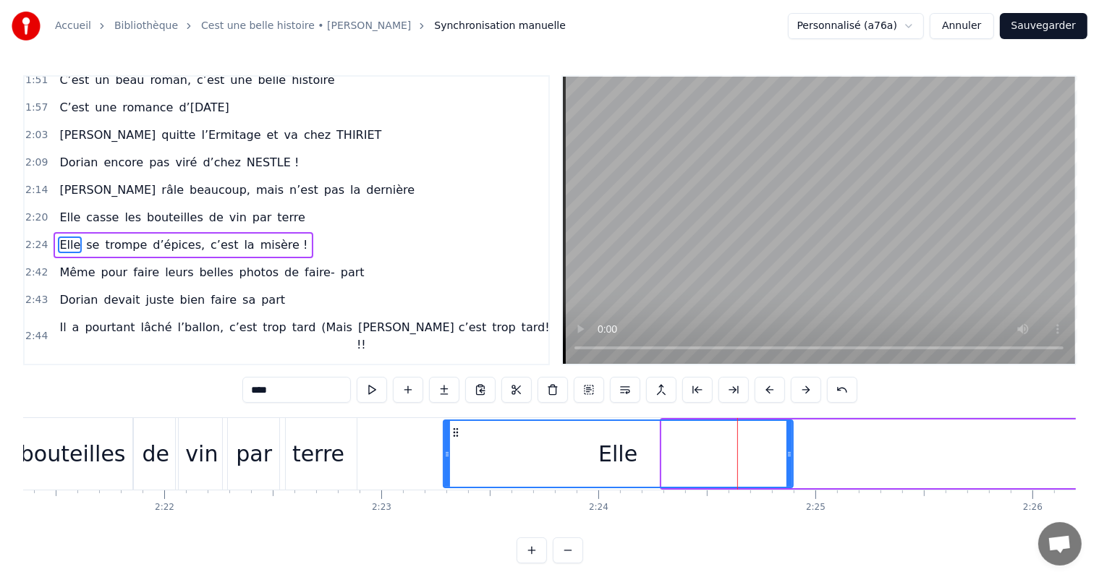
drag, startPoint x: 666, startPoint y: 448, endPoint x: 549, endPoint y: 437, distance: 117.0
click at [444, 452] on icon at bounding box center [447, 455] width 6 height 12
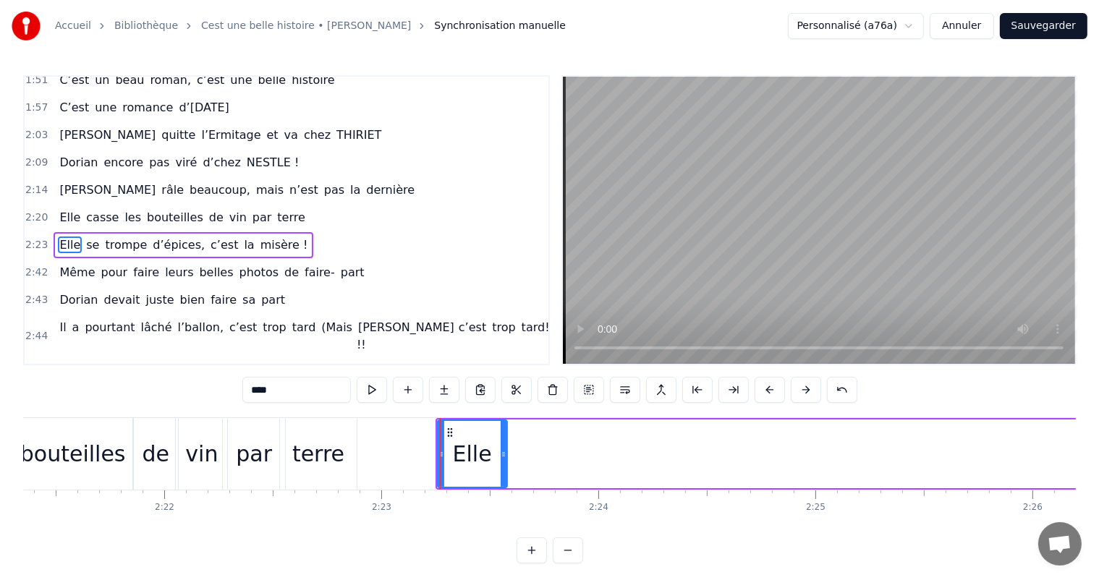
drag, startPoint x: 788, startPoint y: 457, endPoint x: 502, endPoint y: 444, distance: 286.1
click at [502, 444] on div at bounding box center [504, 454] width 6 height 66
click at [239, 464] on div "par" at bounding box center [254, 454] width 36 height 33
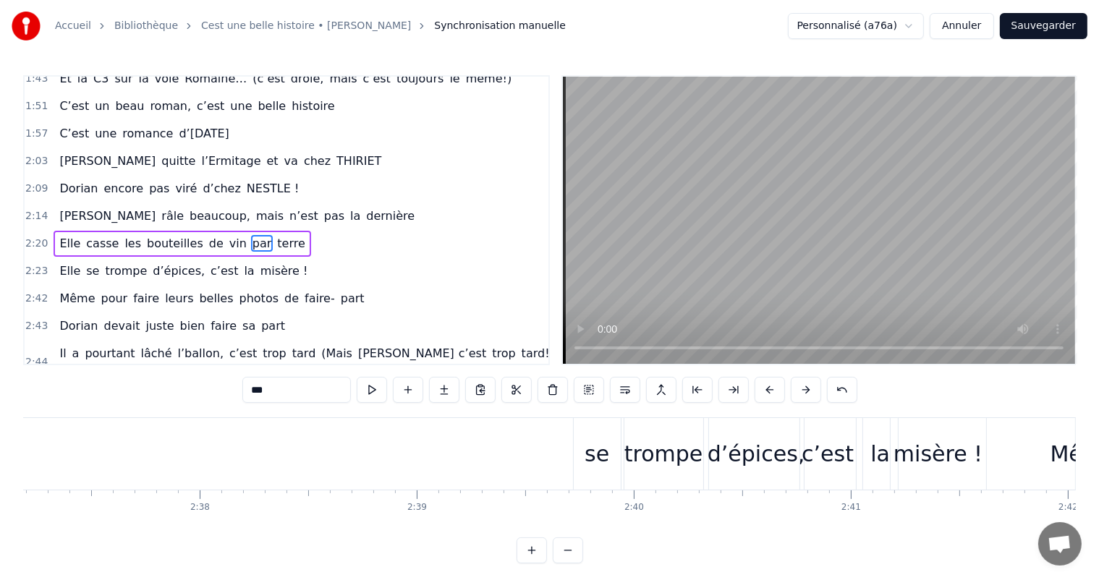
scroll to position [0, 34167]
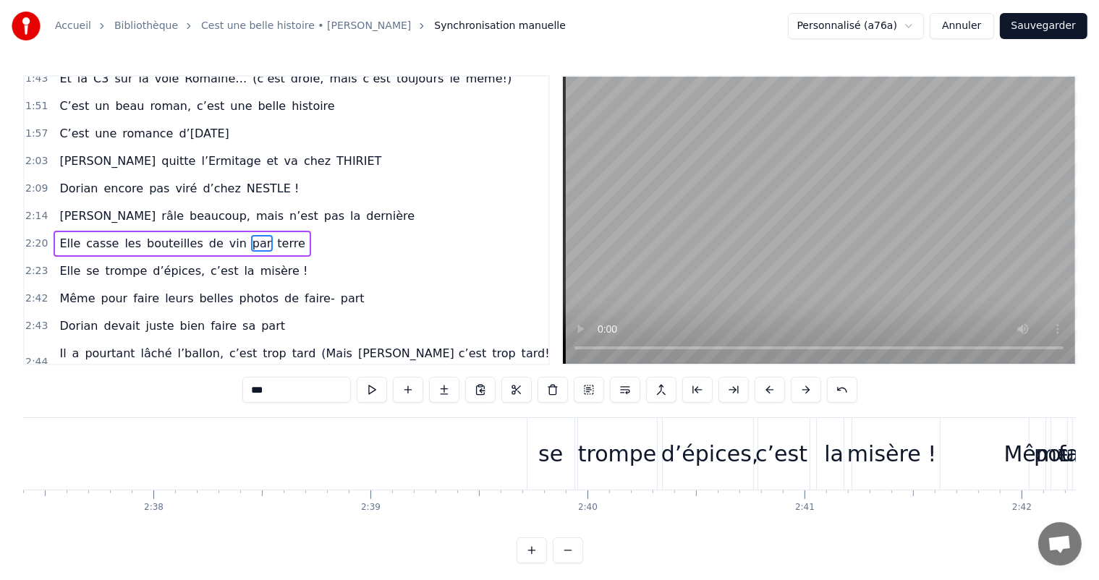
click at [556, 449] on div "se" at bounding box center [550, 454] width 25 height 33
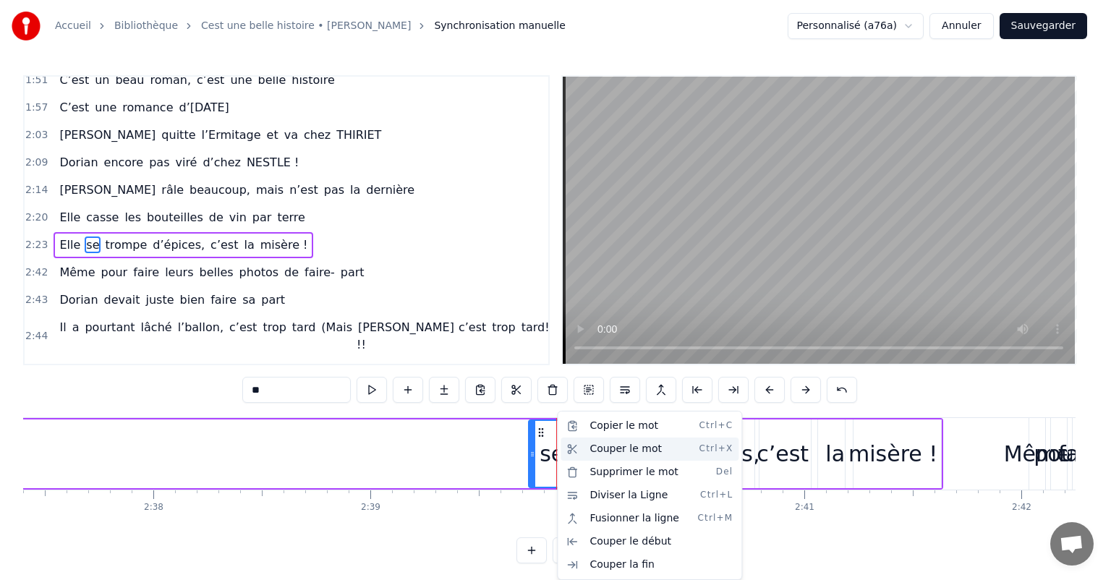
click at [605, 444] on div "Couper le mot Ctrl+X" at bounding box center [650, 449] width 178 height 23
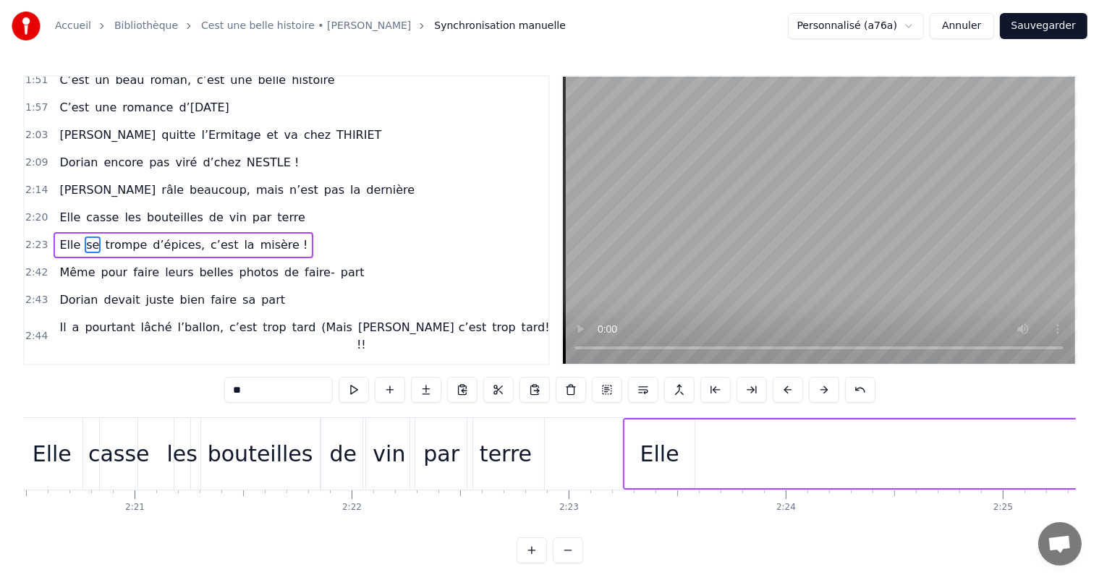
scroll to position [0, 30449]
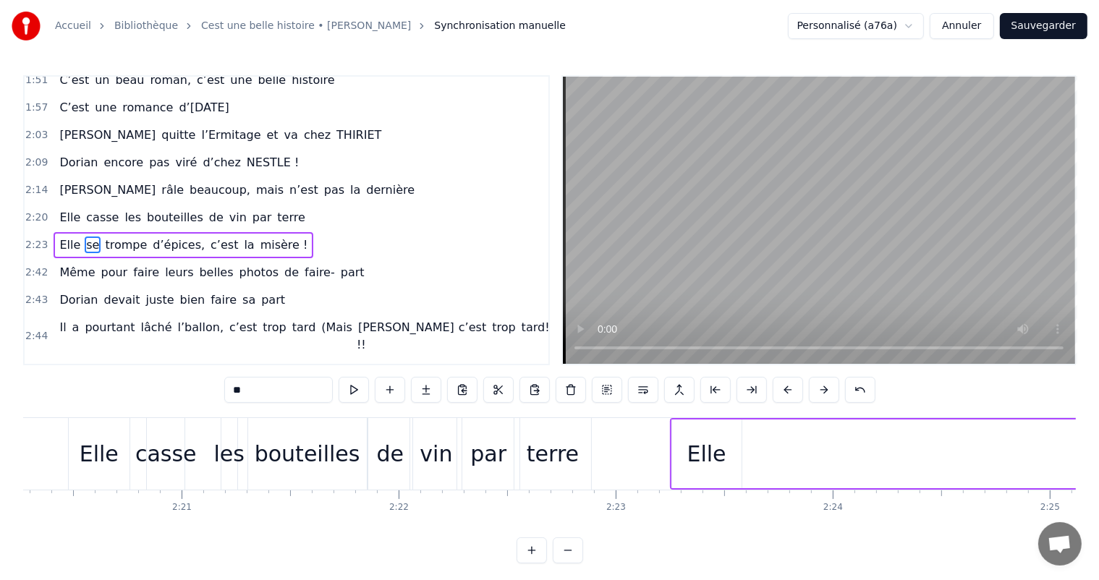
click at [735, 420] on div "Elle" at bounding box center [706, 454] width 69 height 69
type input "****"
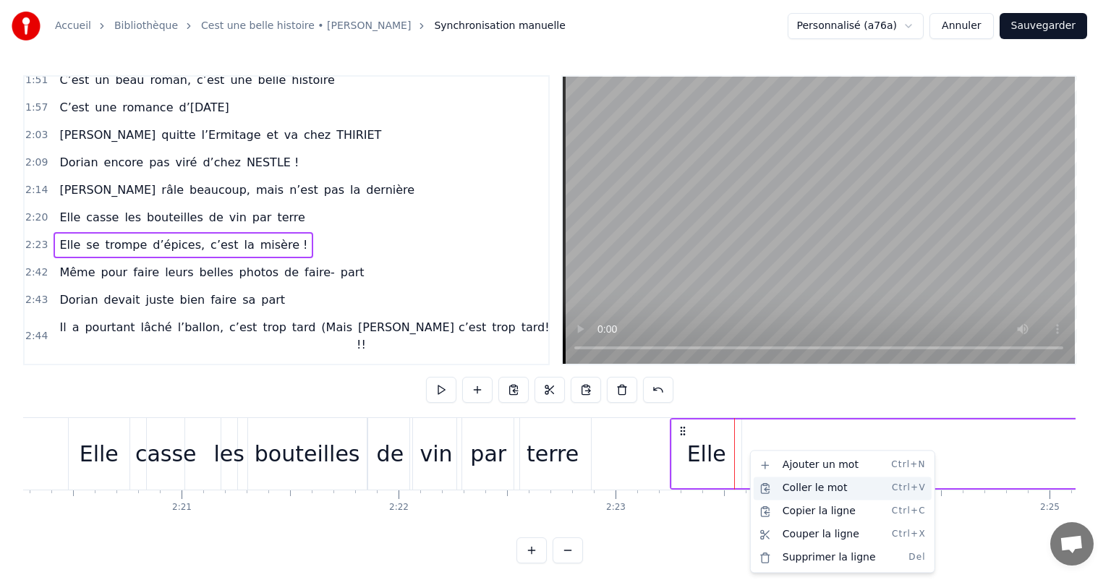
click at [790, 487] on div "Coller le mot Ctrl+V" at bounding box center [843, 488] width 178 height 23
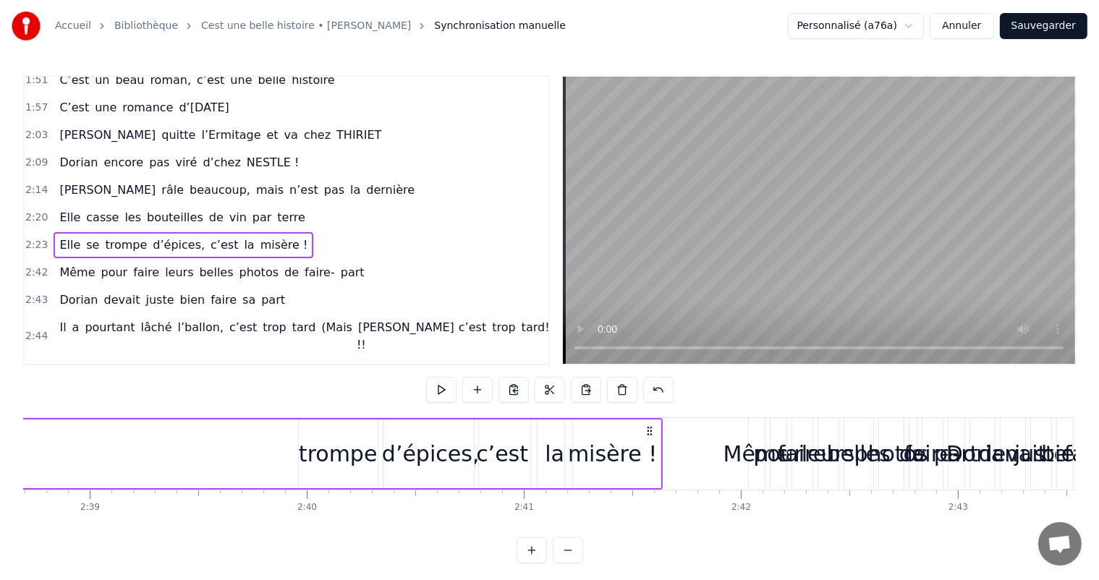
scroll to position [0, 34495]
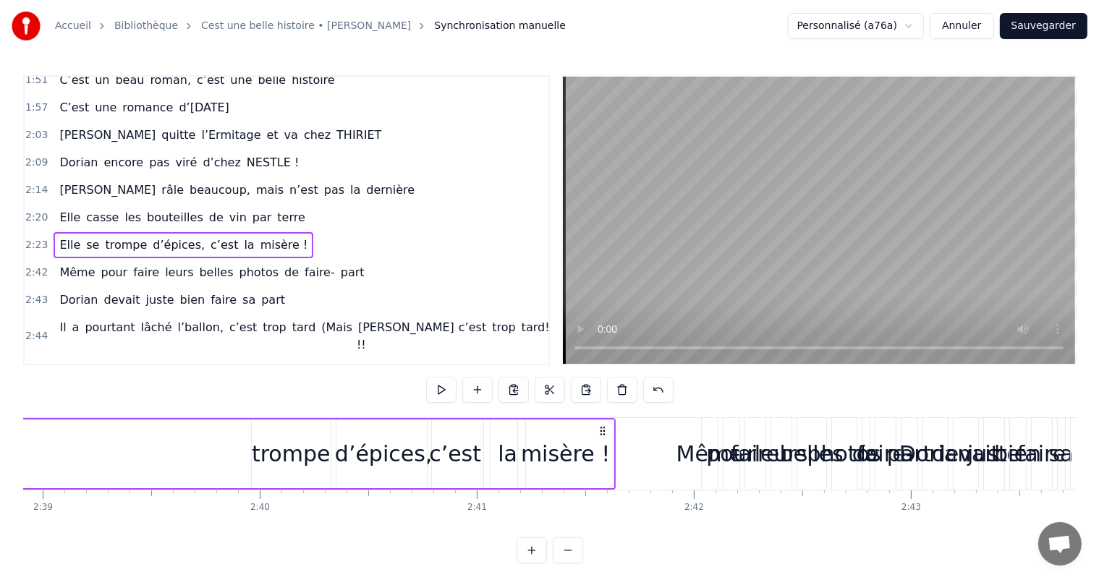
click at [294, 434] on div "trompe" at bounding box center [291, 454] width 79 height 69
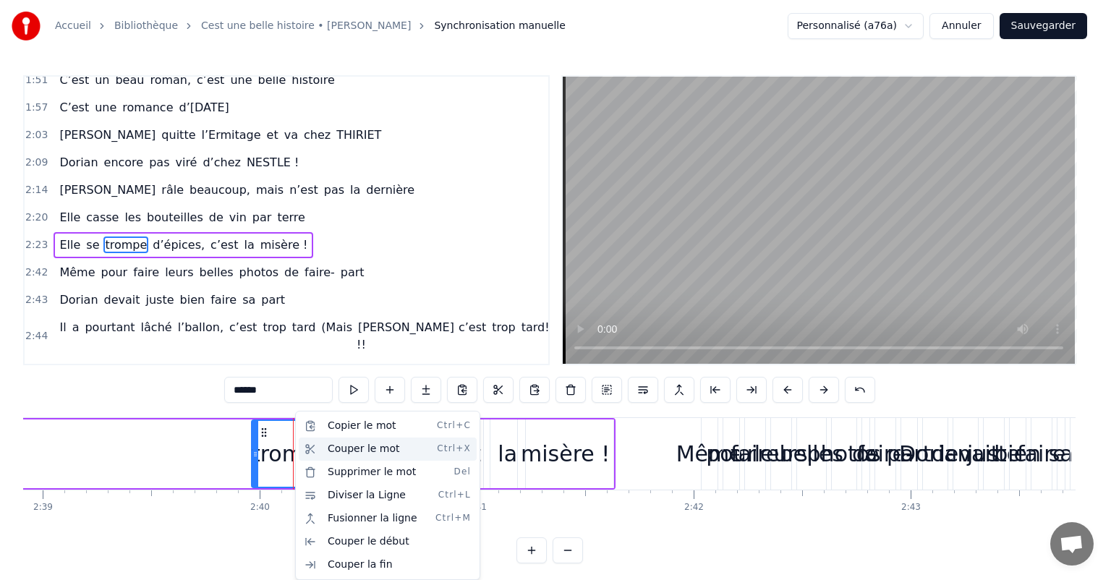
click at [340, 446] on div "Couper le mot Ctrl+X" at bounding box center [388, 449] width 178 height 23
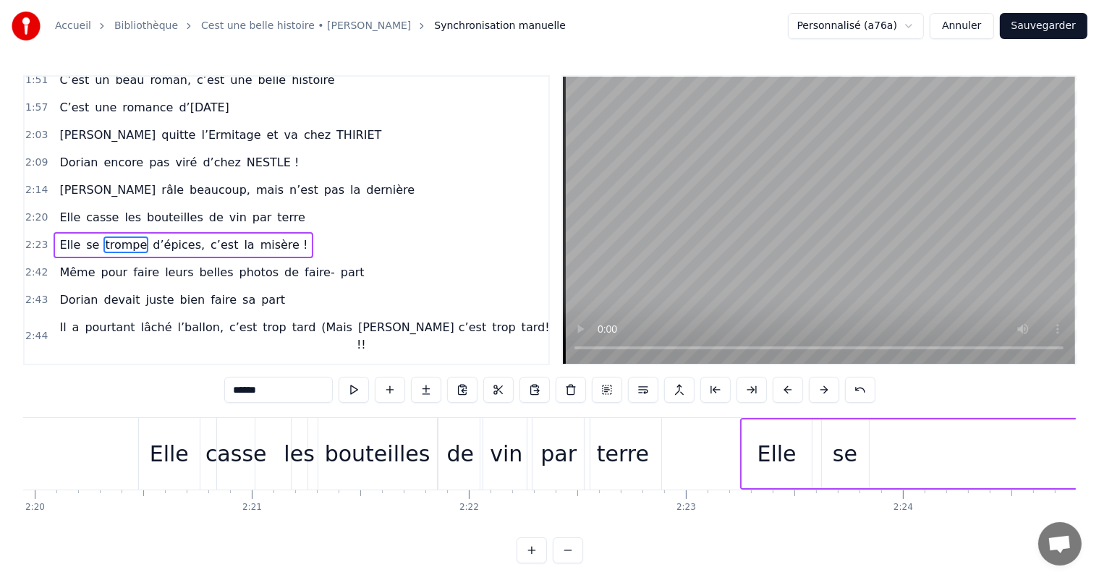
scroll to position [0, 30520]
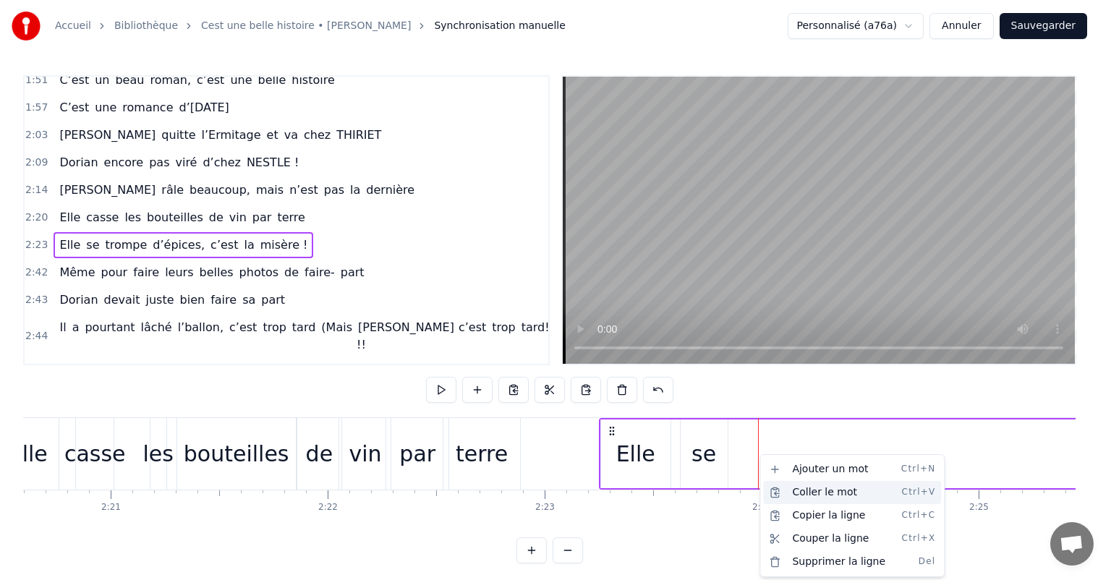
click at [797, 496] on div "Coller le mot Ctrl+V" at bounding box center [852, 492] width 178 height 23
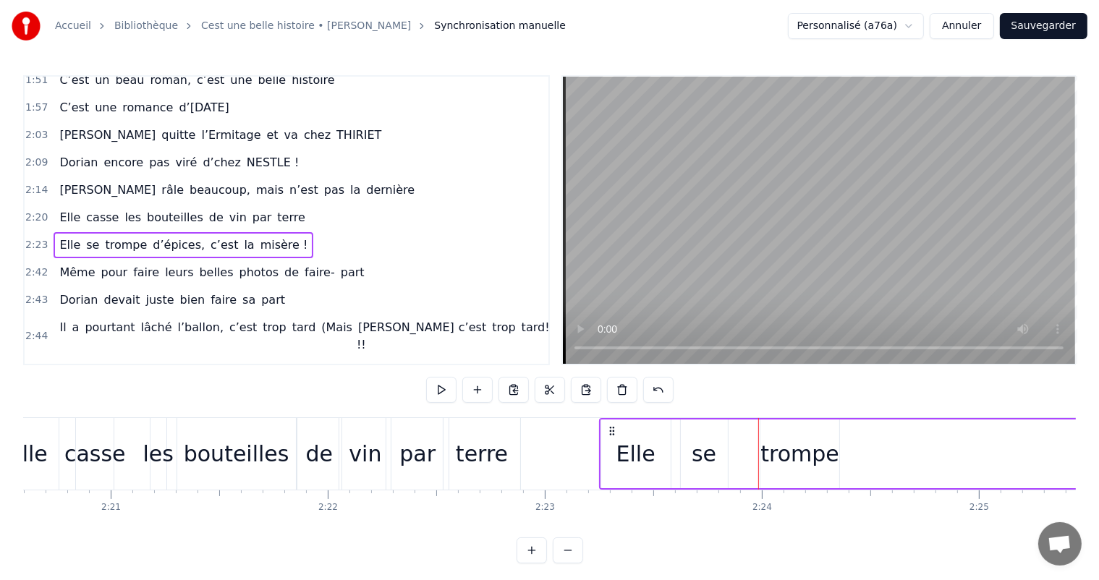
click at [688, 431] on div "se" at bounding box center [704, 454] width 47 height 69
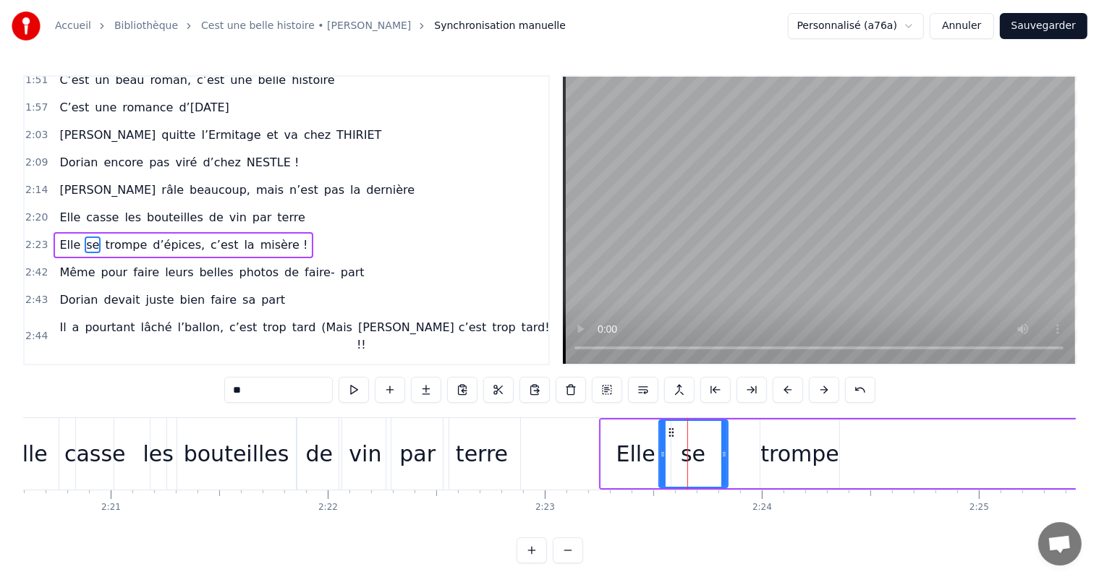
drag, startPoint x: 684, startPoint y: 431, endPoint x: 662, endPoint y: 431, distance: 21.7
click at [662, 431] on div at bounding box center [663, 454] width 6 height 66
drag, startPoint x: 724, startPoint y: 436, endPoint x: 700, endPoint y: 436, distance: 23.9
click at [700, 436] on div at bounding box center [702, 454] width 6 height 66
click at [799, 457] on div "trompe" at bounding box center [799, 454] width 79 height 33
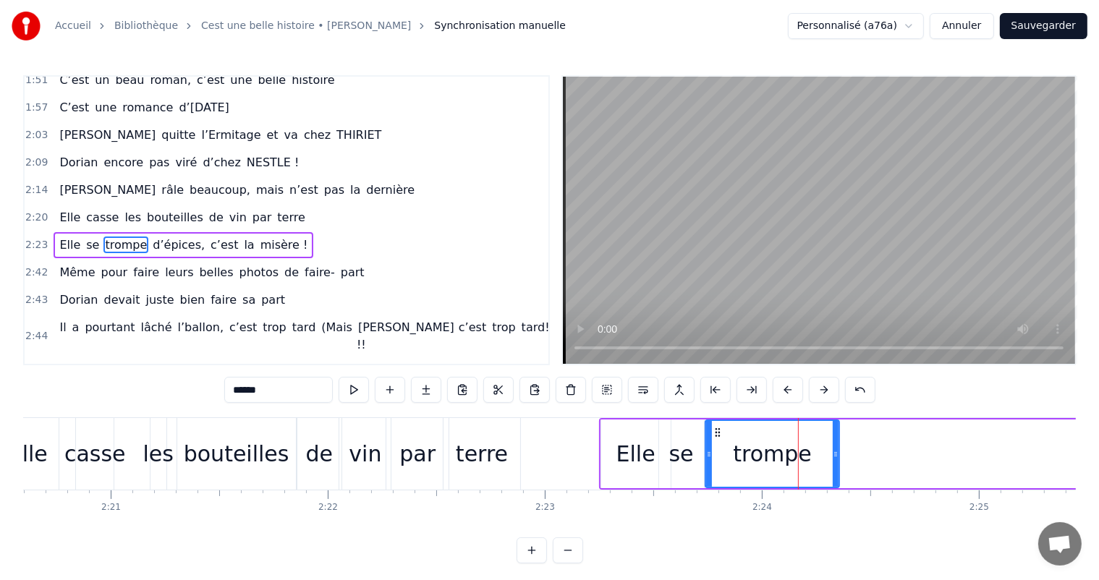
drag, startPoint x: 764, startPoint y: 446, endPoint x: 709, endPoint y: 449, distance: 55.1
click at [709, 449] on div at bounding box center [709, 454] width 6 height 66
drag, startPoint x: 836, startPoint y: 437, endPoint x: 805, endPoint y: 438, distance: 31.9
click at [802, 435] on div at bounding box center [803, 454] width 6 height 66
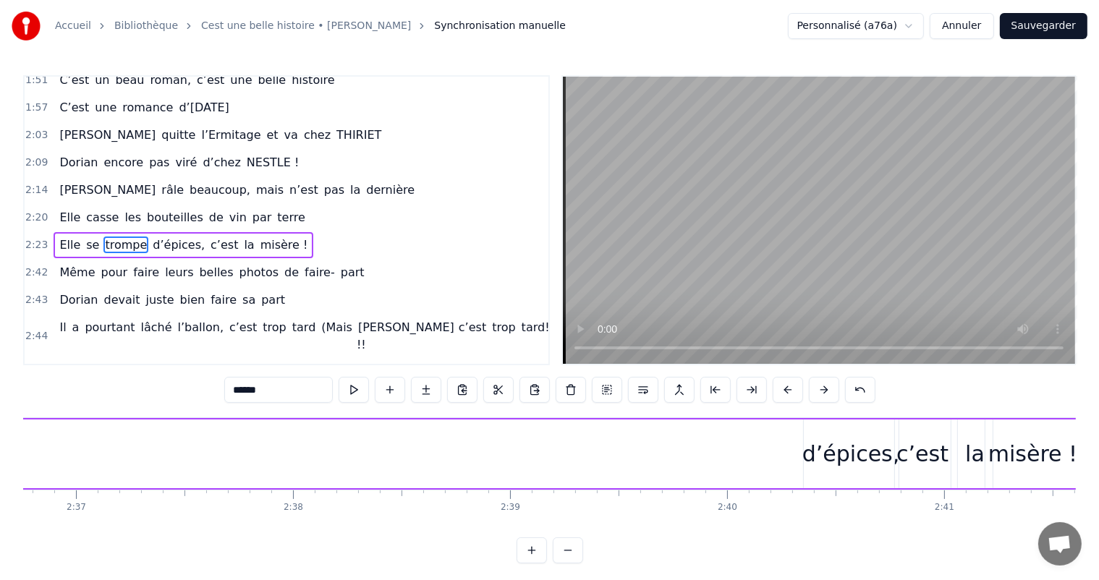
scroll to position [0, 34051]
click at [834, 441] on div "d’épices," at bounding box center [828, 454] width 98 height 33
type input "*********"
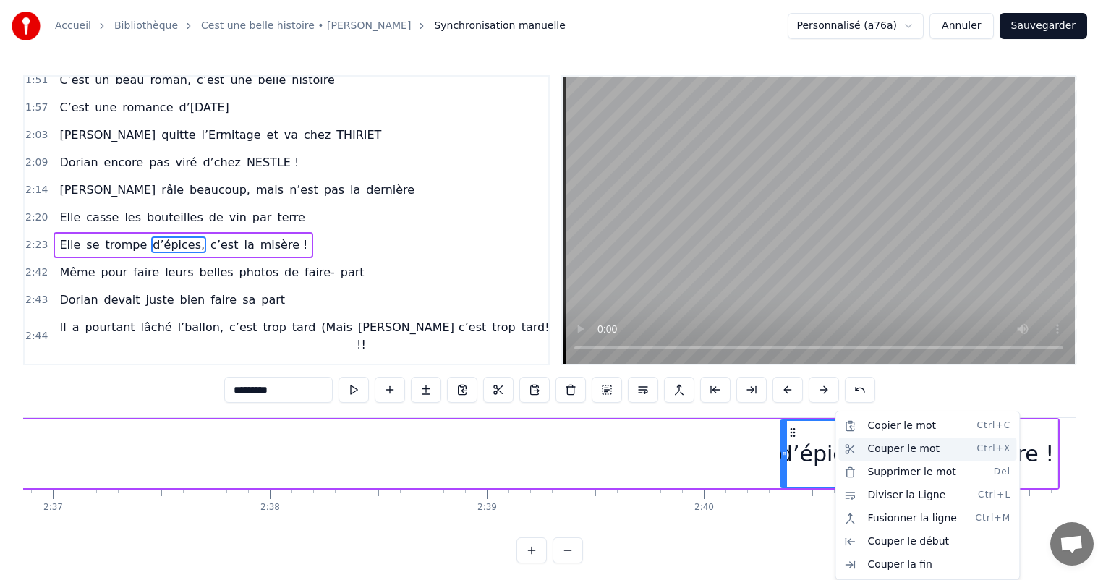
click at [873, 453] on div "Couper le mot Ctrl+X" at bounding box center [928, 449] width 178 height 23
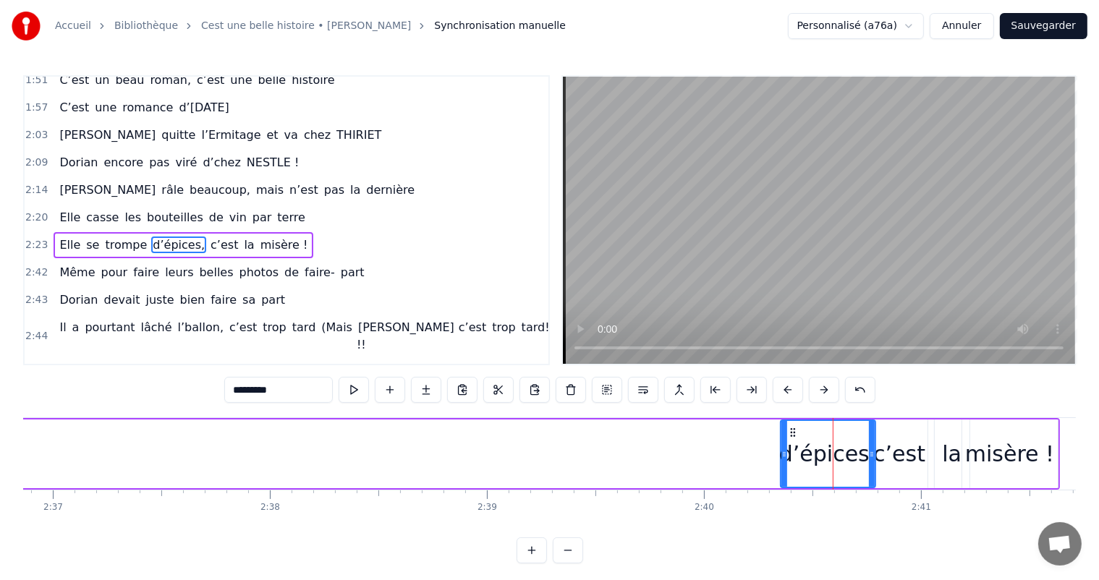
click at [881, 538] on div "0:11 C’est 0:12 un beau roman, c’est une belle histoire 0:17 C’est une romance …" at bounding box center [549, 319] width 1053 height 488
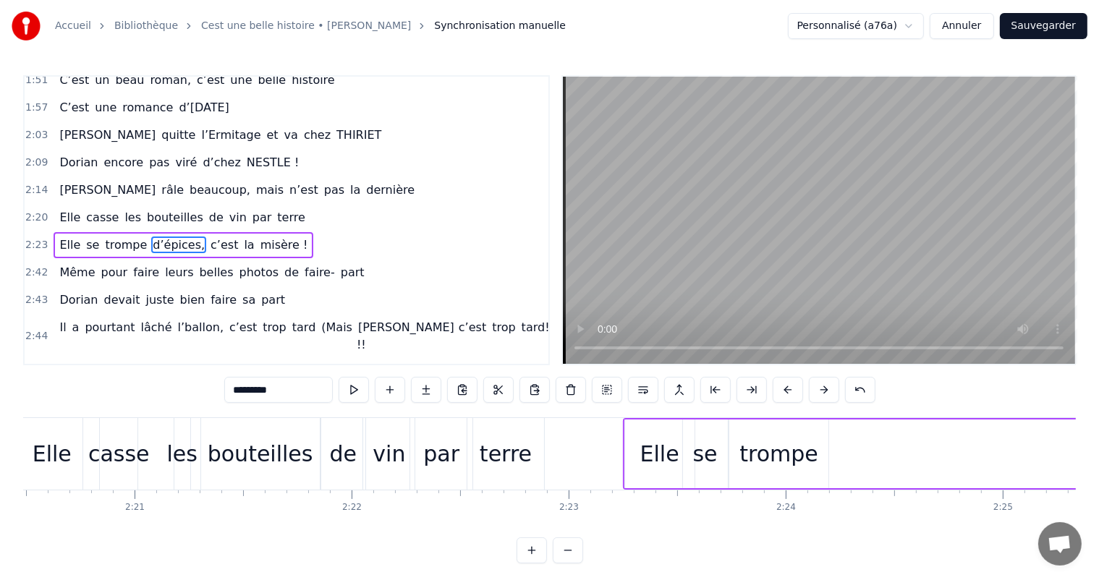
scroll to position [0, 30660]
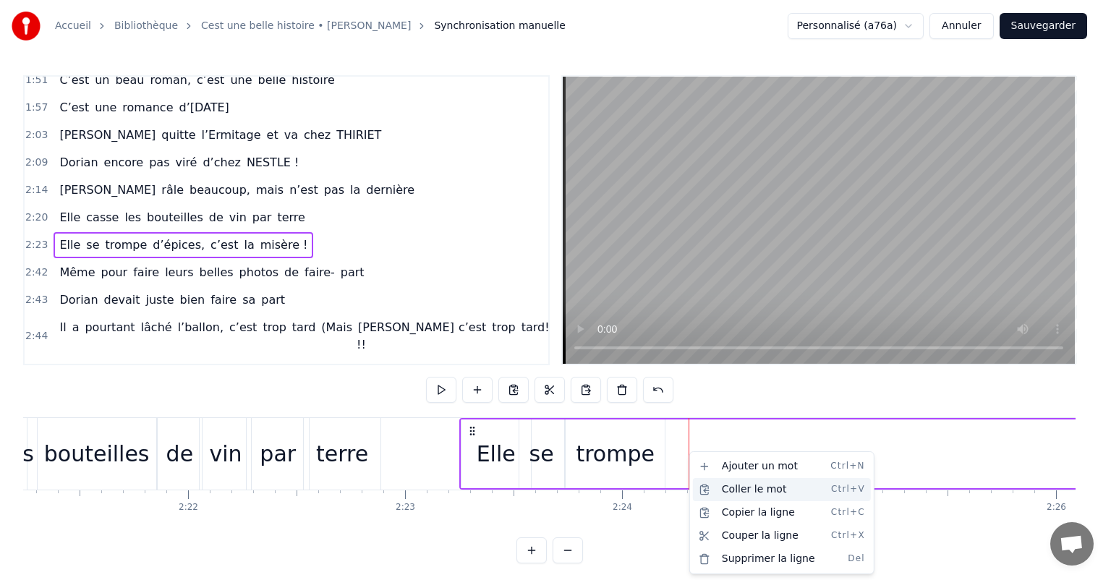
click at [724, 483] on div "Coller le mot Ctrl+V" at bounding box center [782, 489] width 178 height 23
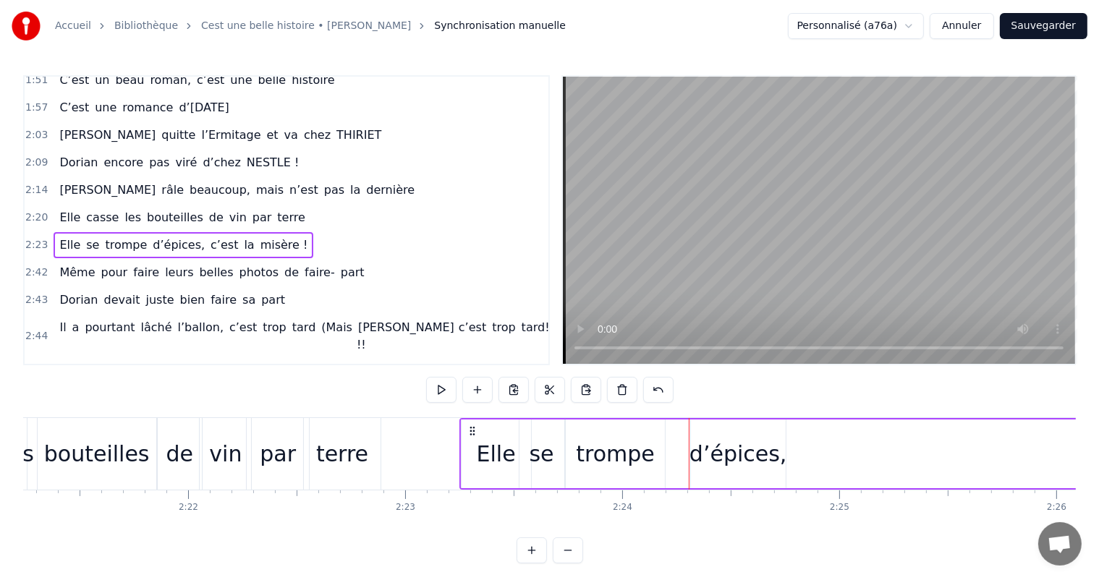
click at [703, 457] on div "d’épices," at bounding box center [739, 454] width 98 height 33
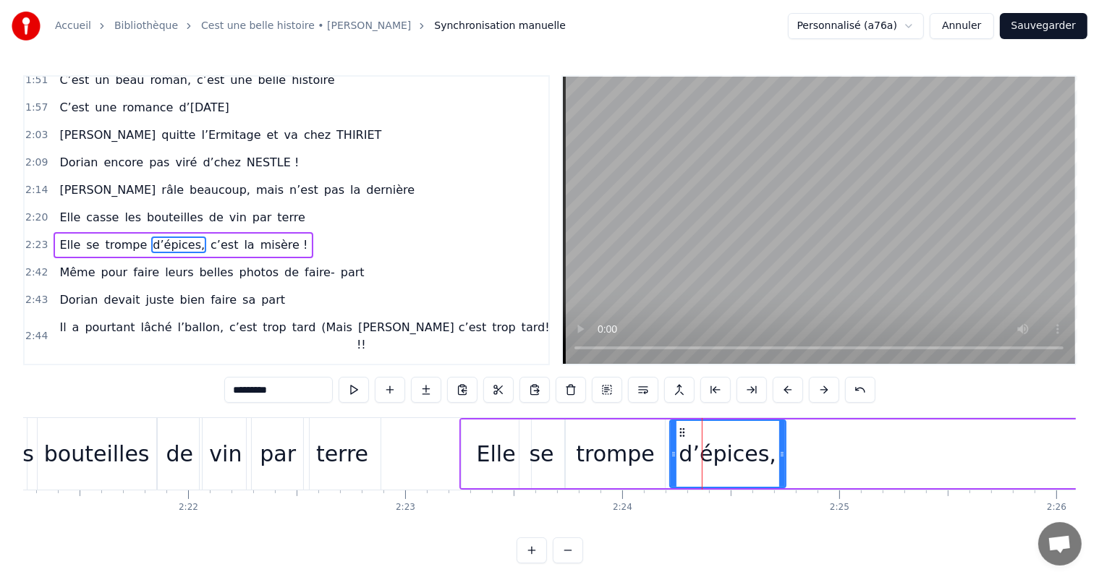
drag, startPoint x: 692, startPoint y: 449, endPoint x: 669, endPoint y: 446, distance: 23.3
click at [671, 446] on div at bounding box center [674, 454] width 6 height 66
drag, startPoint x: 782, startPoint y: 449, endPoint x: 758, endPoint y: 448, distance: 23.9
click at [758, 449] on icon at bounding box center [759, 455] width 6 height 12
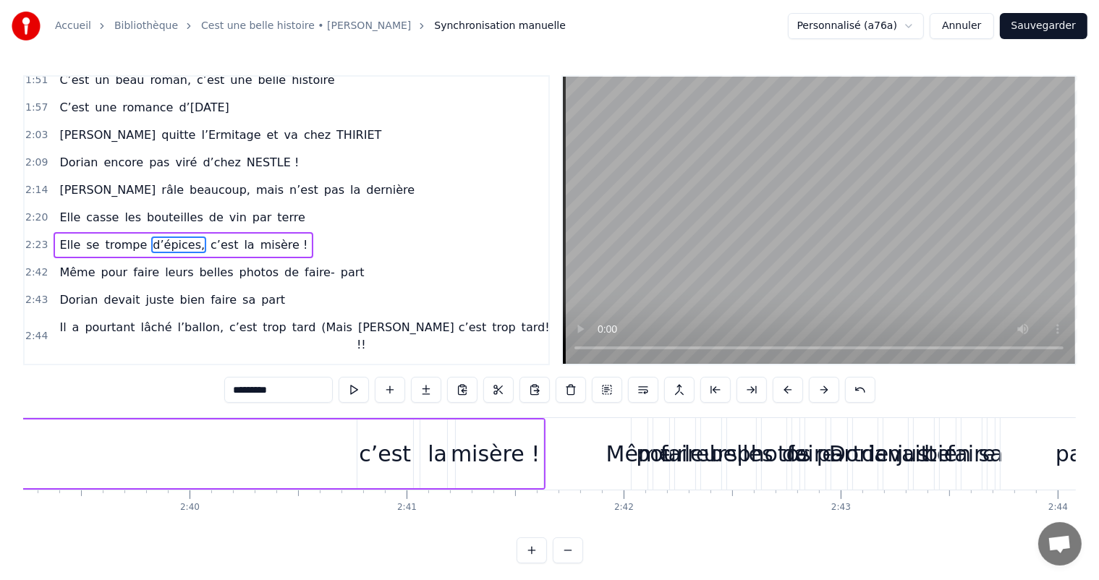
scroll to position [0, 34636]
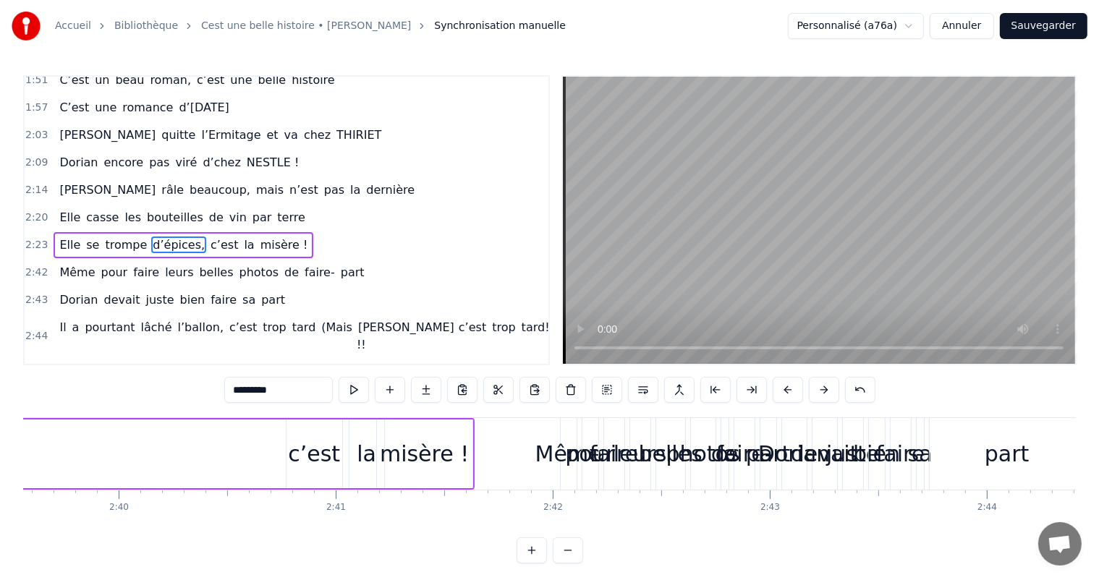
click at [313, 444] on div "c’est" at bounding box center [314, 454] width 52 height 33
type input "*****"
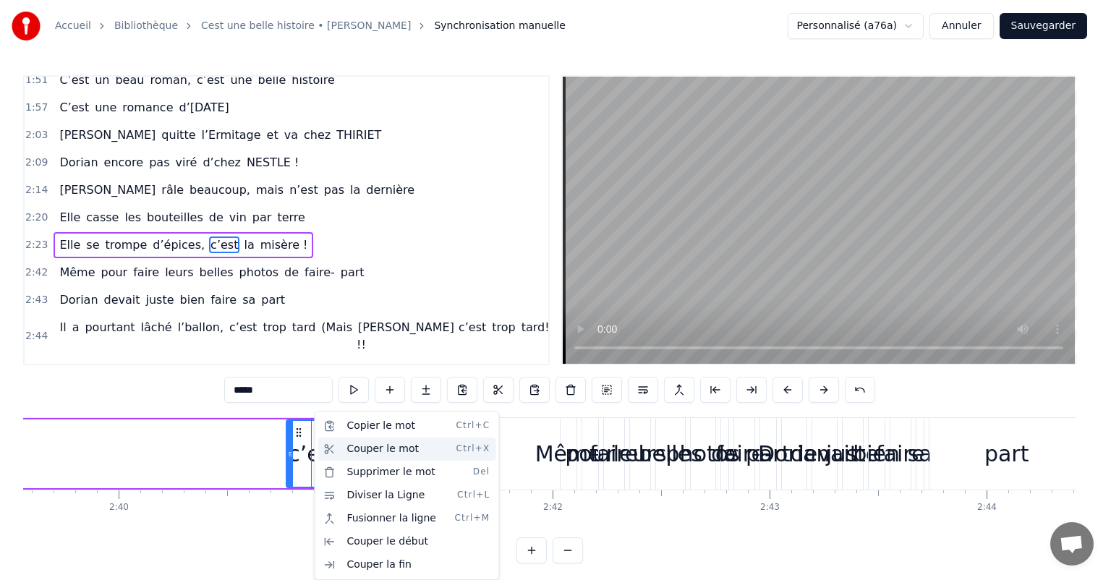
click at [345, 452] on div "Couper le mot Ctrl+X" at bounding box center [407, 449] width 178 height 23
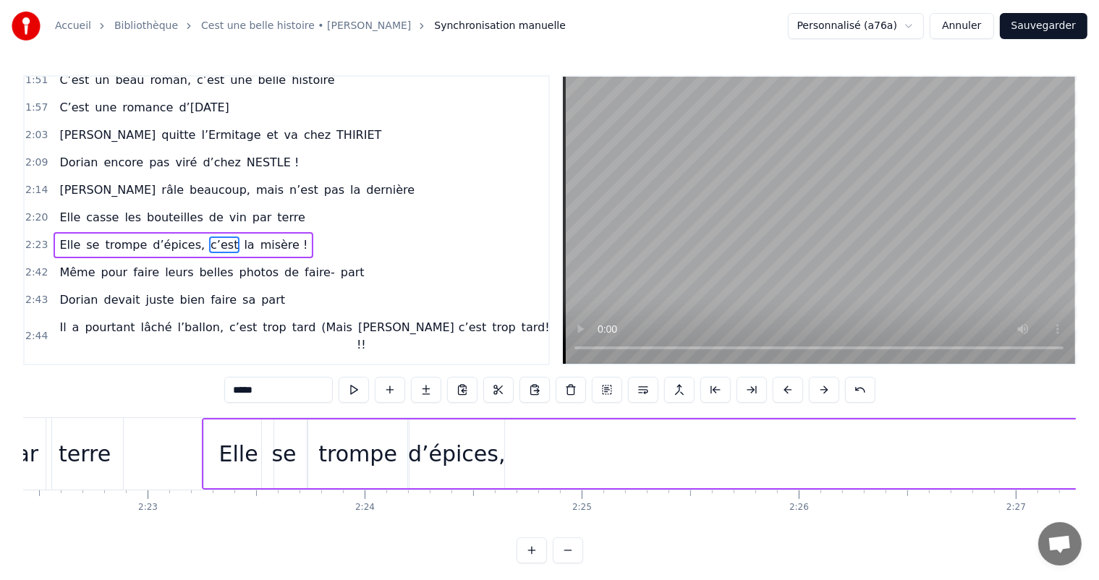
scroll to position [0, 30847]
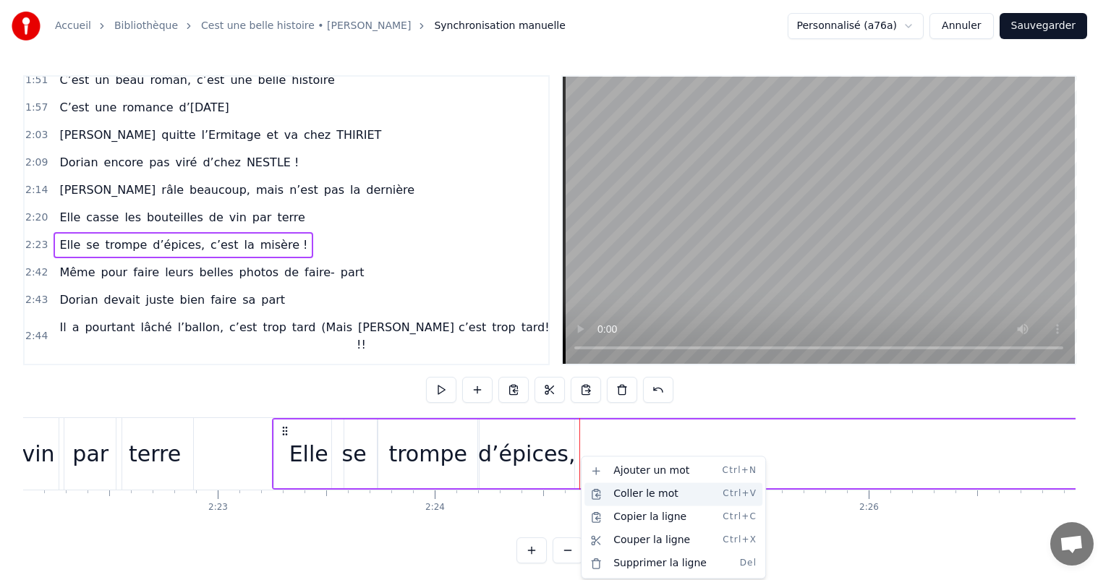
click at [621, 498] on div "Coller le mot Ctrl+V" at bounding box center [674, 494] width 178 height 23
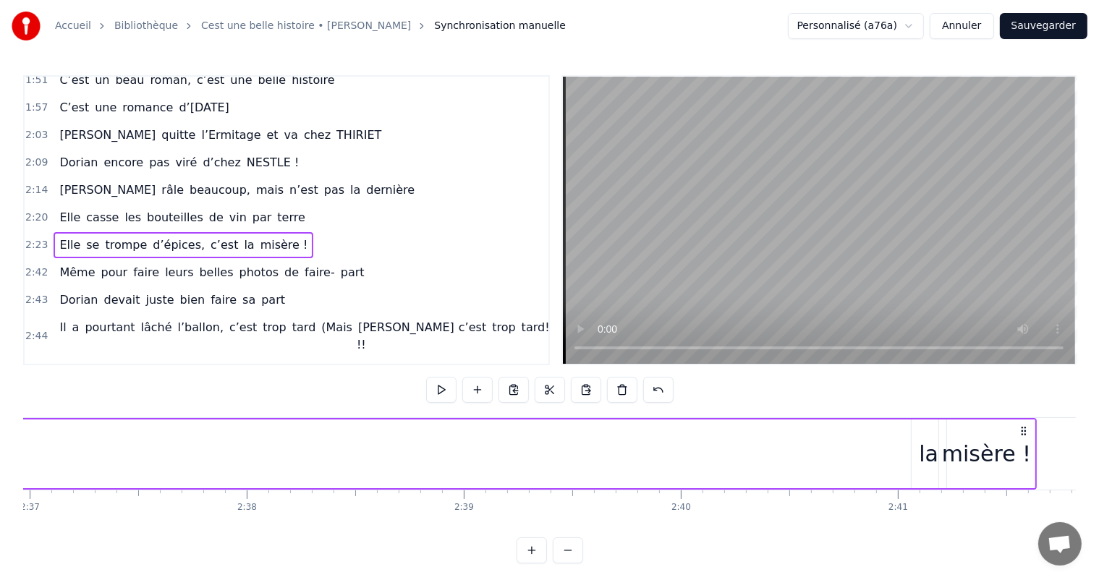
scroll to position [0, 34191]
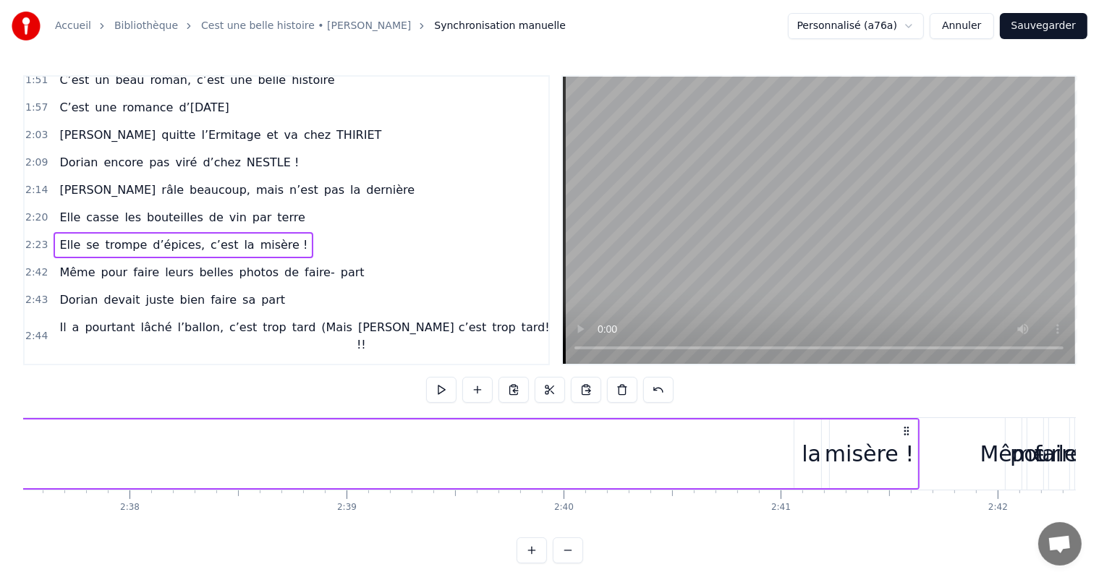
click at [813, 444] on div "la" at bounding box center [812, 454] width 20 height 33
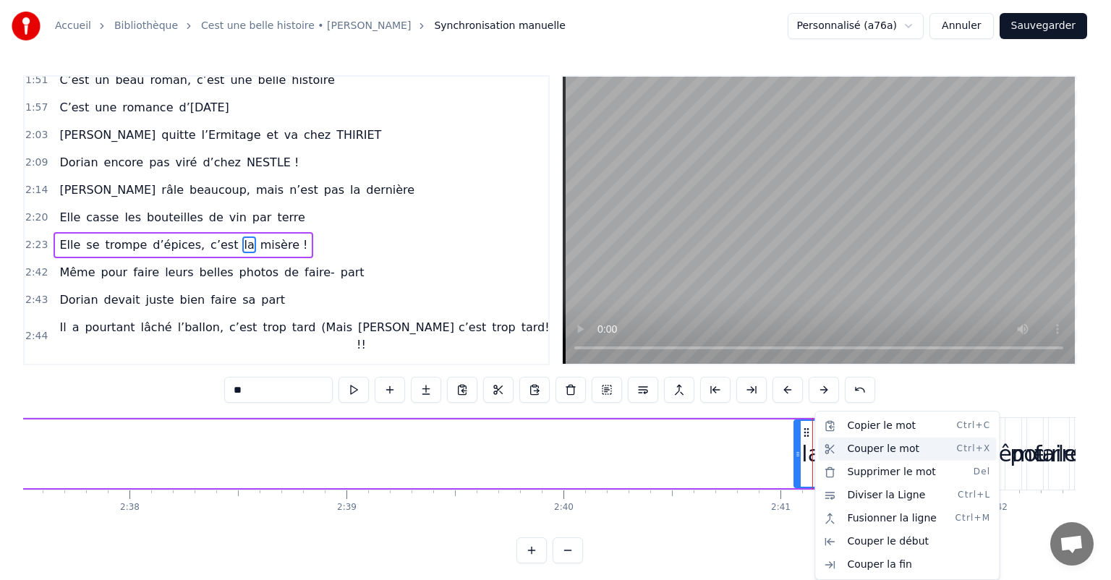
click at [853, 449] on div "Couper le mot Ctrl+X" at bounding box center [907, 449] width 178 height 23
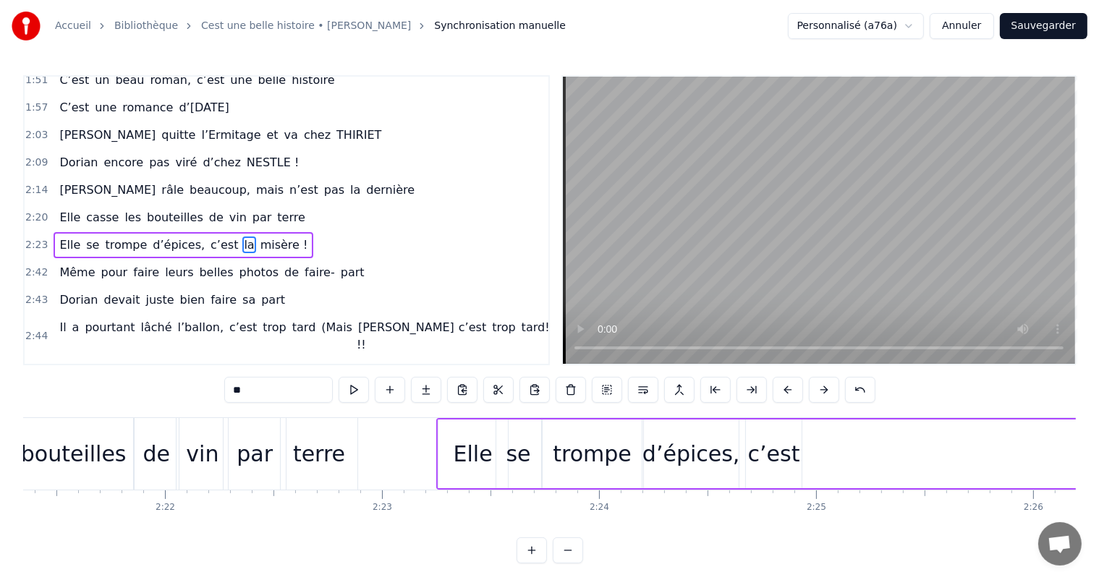
scroll to position [0, 30823]
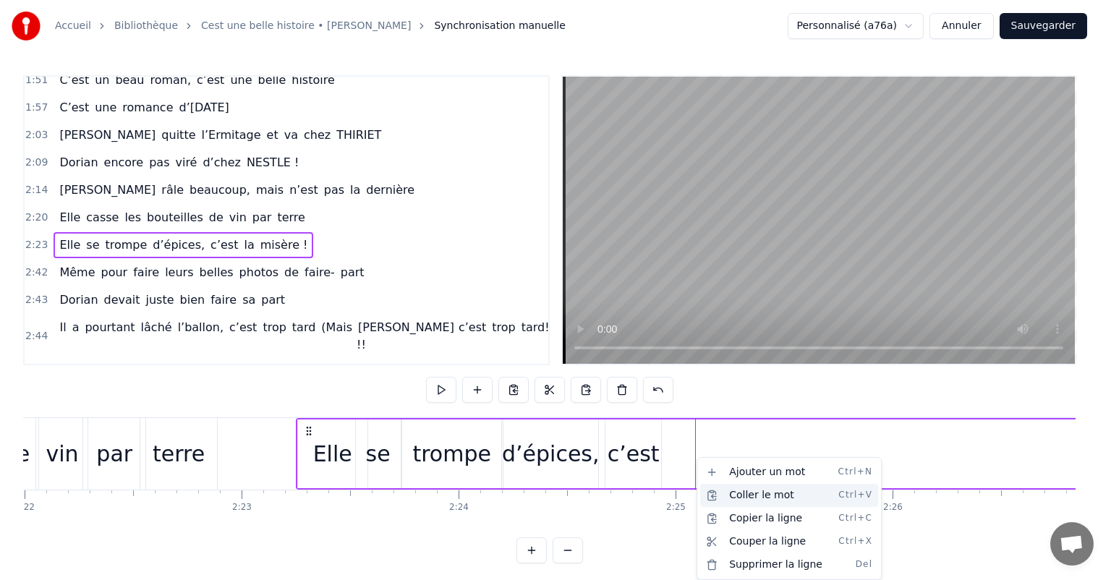
click at [741, 499] on div "Coller le mot Ctrl+V" at bounding box center [789, 495] width 178 height 23
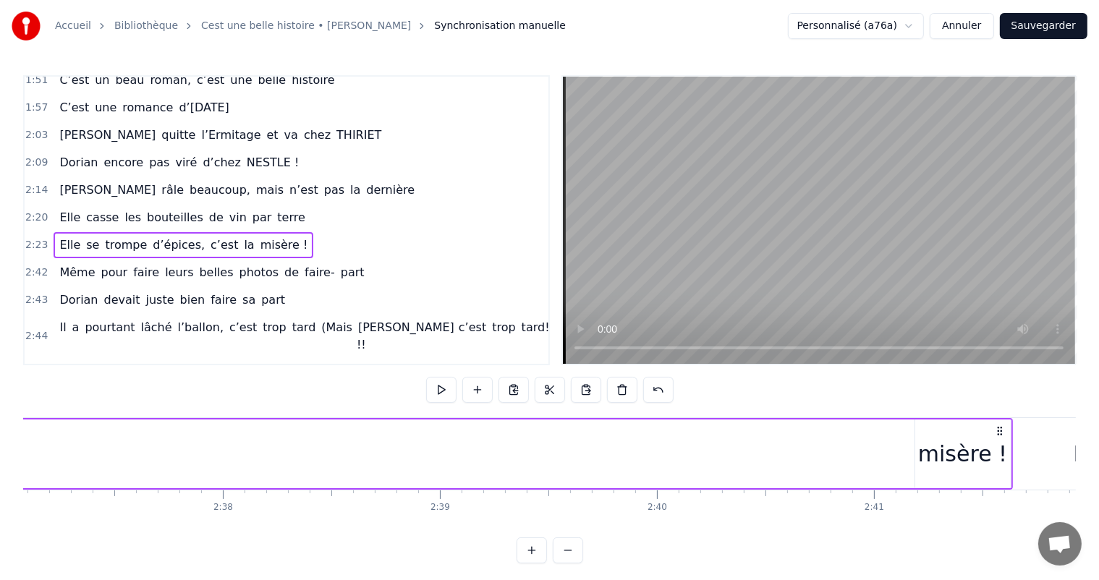
scroll to position [0, 34285]
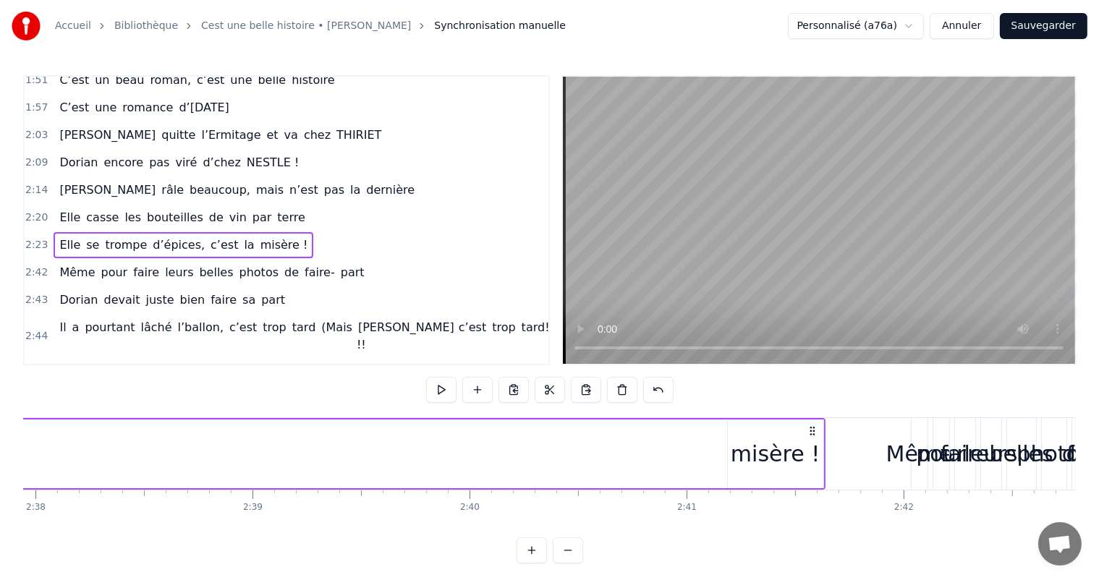
click at [770, 451] on div "misère !" at bounding box center [775, 454] width 89 height 33
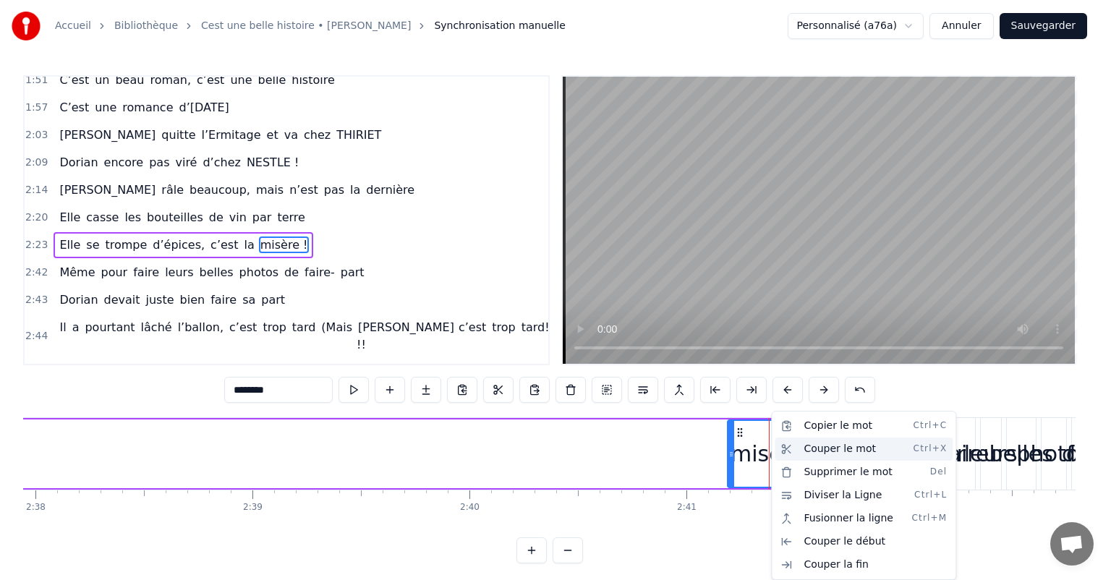
click at [808, 447] on div "Couper le mot Ctrl+X" at bounding box center [864, 449] width 178 height 23
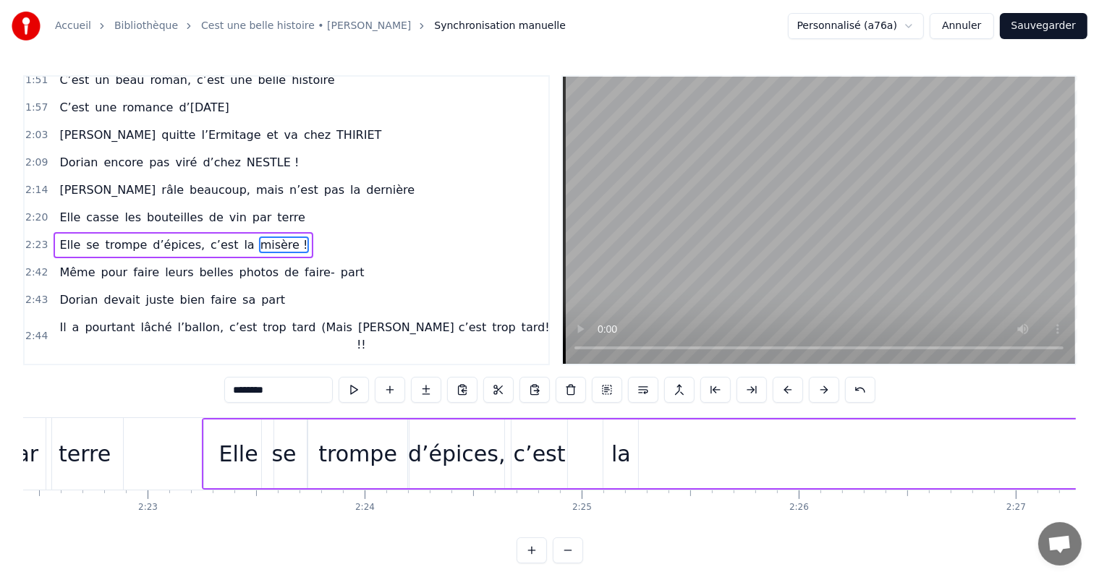
scroll to position [0, 30963]
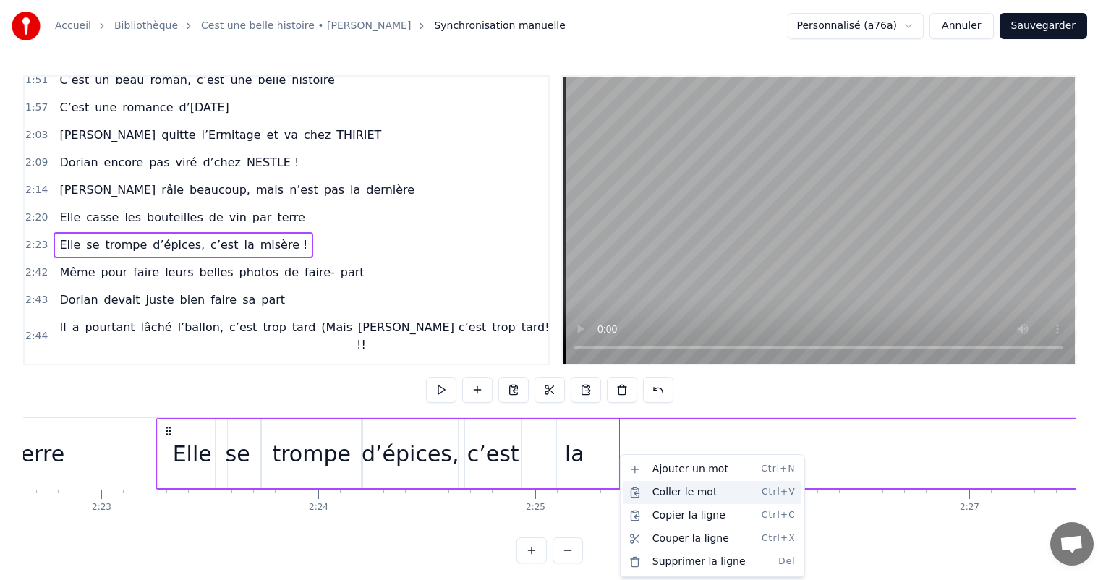
click at [664, 487] on div "Coller le mot Ctrl+V" at bounding box center [713, 492] width 178 height 23
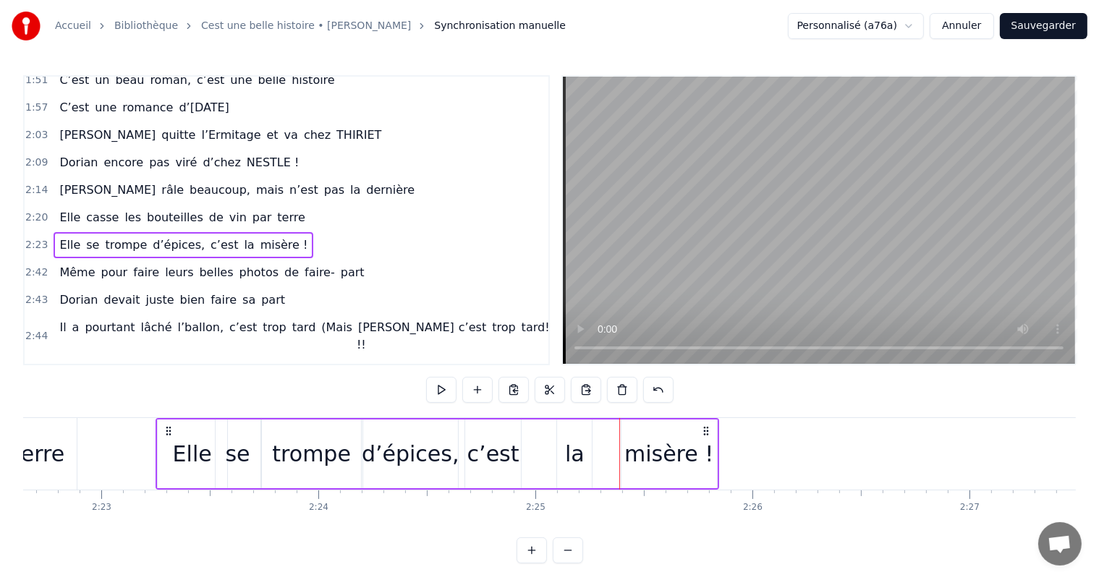
click at [69, 441] on div "terre" at bounding box center [38, 454] width 77 height 72
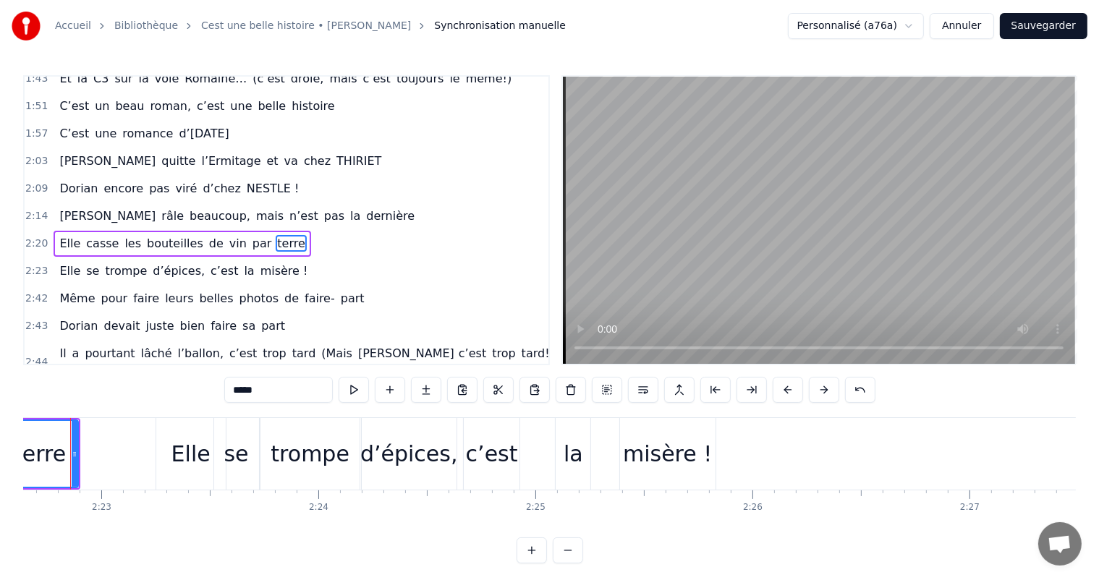
scroll to position [0, 30937]
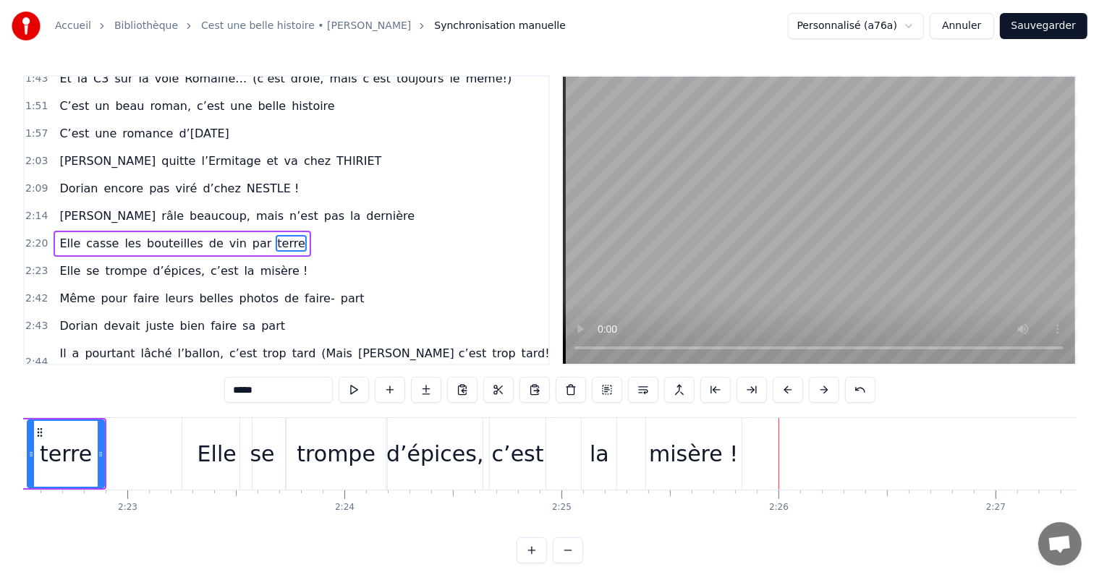
click at [349, 455] on div "trompe" at bounding box center [336, 454] width 79 height 33
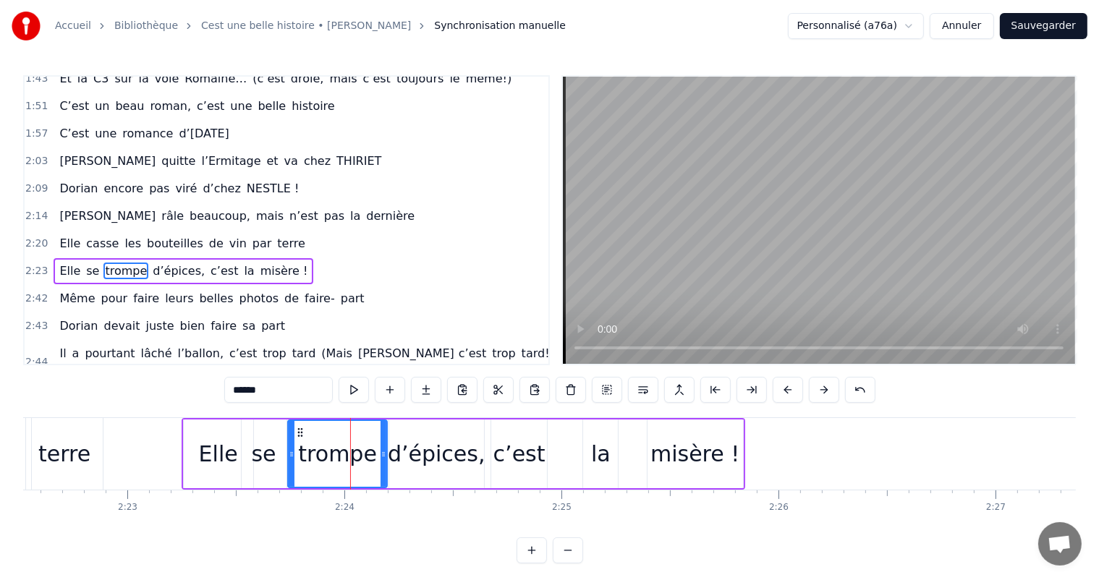
scroll to position [588, 0]
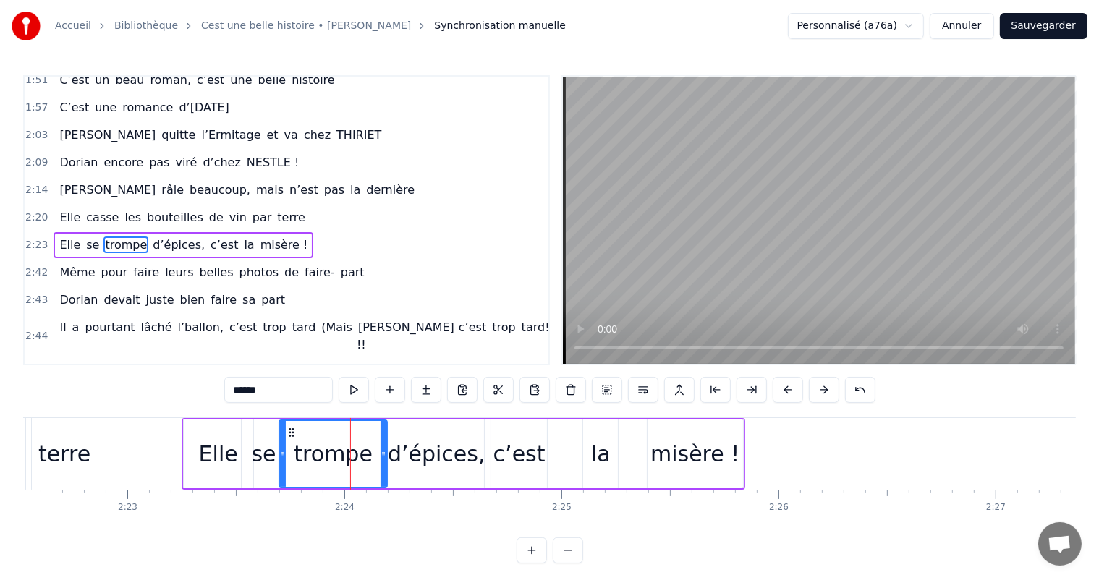
drag, startPoint x: 287, startPoint y: 449, endPoint x: 276, endPoint y: 446, distance: 11.1
click at [280, 446] on div at bounding box center [283, 454] width 6 height 66
drag, startPoint x: 382, startPoint y: 444, endPoint x: 414, endPoint y: 442, distance: 31.9
click at [355, 440] on div at bounding box center [358, 454] width 6 height 66
click at [425, 444] on div "d’épices," at bounding box center [437, 454] width 98 height 33
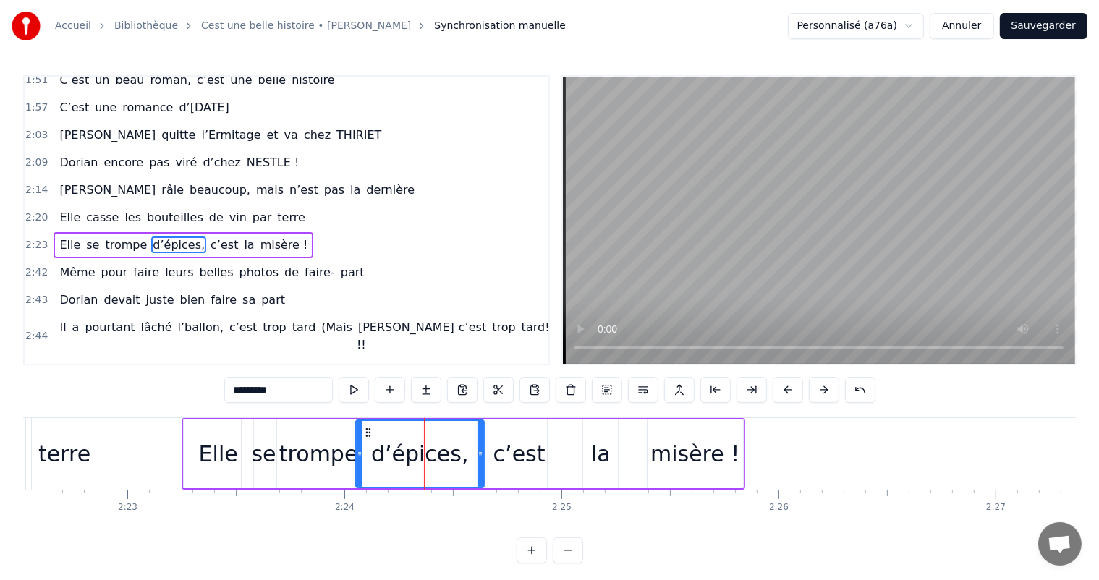
drag, startPoint x: 391, startPoint y: 440, endPoint x: 358, endPoint y: 437, distance: 33.4
click at [358, 437] on div at bounding box center [360, 454] width 6 height 66
drag, startPoint x: 477, startPoint y: 445, endPoint x: 444, endPoint y: 444, distance: 32.6
click at [445, 444] on div at bounding box center [448, 454] width 6 height 66
click at [512, 462] on div "c’est" at bounding box center [519, 454] width 52 height 33
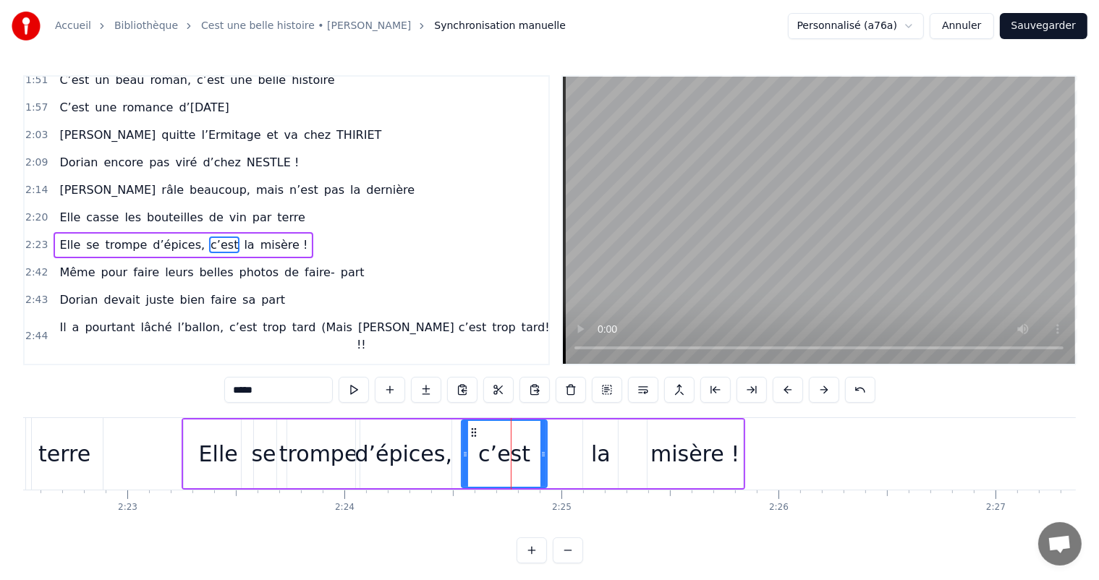
drag, startPoint x: 496, startPoint y: 446, endPoint x: 459, endPoint y: 446, distance: 36.9
click at [462, 446] on div at bounding box center [465, 454] width 6 height 66
drag, startPoint x: 541, startPoint y: 453, endPoint x: 518, endPoint y: 450, distance: 23.3
click at [518, 450] on icon at bounding box center [520, 455] width 6 height 12
click at [596, 456] on div "la" at bounding box center [601, 454] width 20 height 33
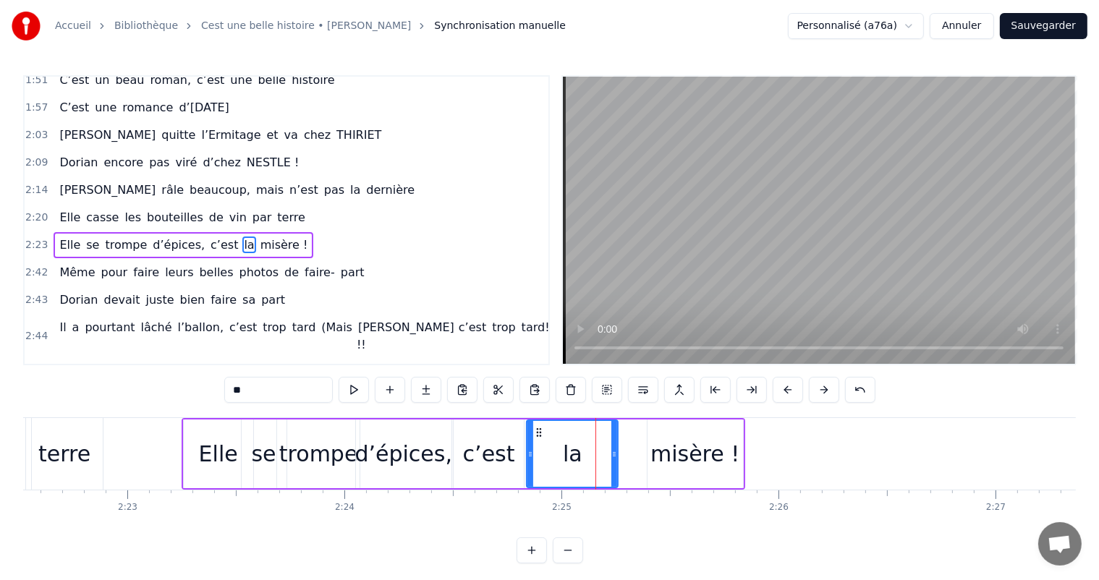
drag, startPoint x: 585, startPoint y: 449, endPoint x: 525, endPoint y: 449, distance: 60.1
click at [527, 449] on icon at bounding box center [530, 455] width 6 height 12
drag, startPoint x: 615, startPoint y: 450, endPoint x: 561, endPoint y: 444, distance: 54.6
click at [561, 444] on div at bounding box center [561, 454] width 6 height 66
click at [677, 431] on div "misère !" at bounding box center [696, 454] width 96 height 69
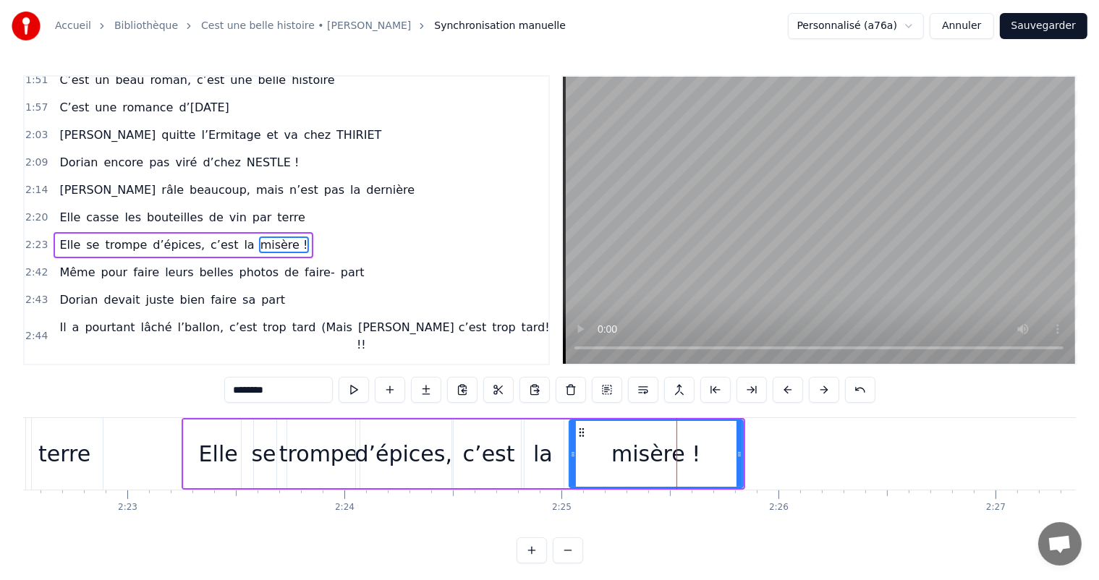
drag, startPoint x: 648, startPoint y: 438, endPoint x: 569, endPoint y: 436, distance: 79.6
click at [570, 436] on div at bounding box center [573, 454] width 6 height 66
click at [210, 452] on div "Elle" at bounding box center [218, 454] width 39 height 33
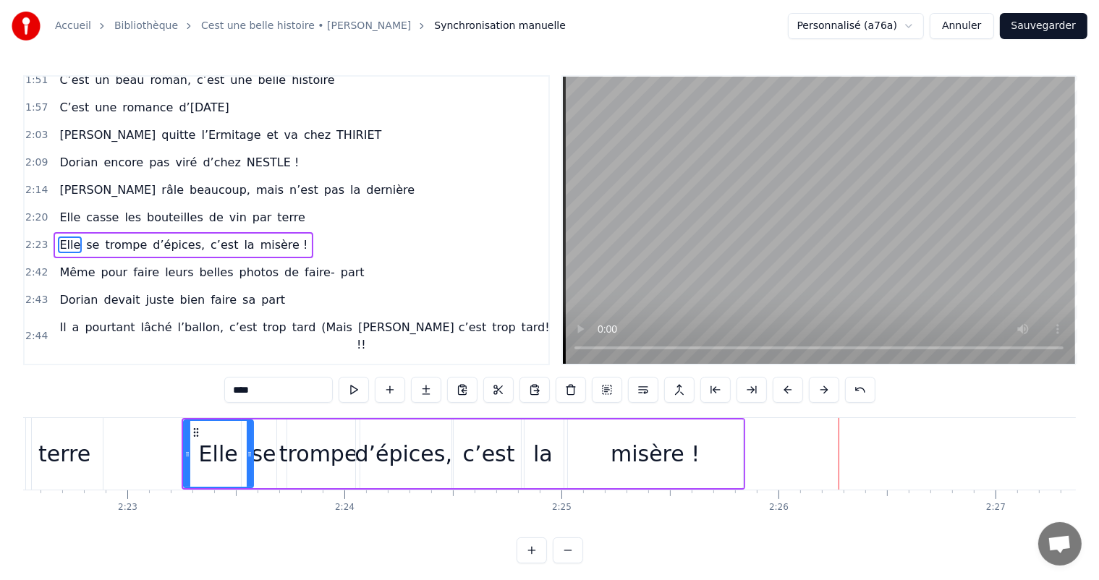
click at [623, 450] on div "misère !" at bounding box center [655, 454] width 89 height 33
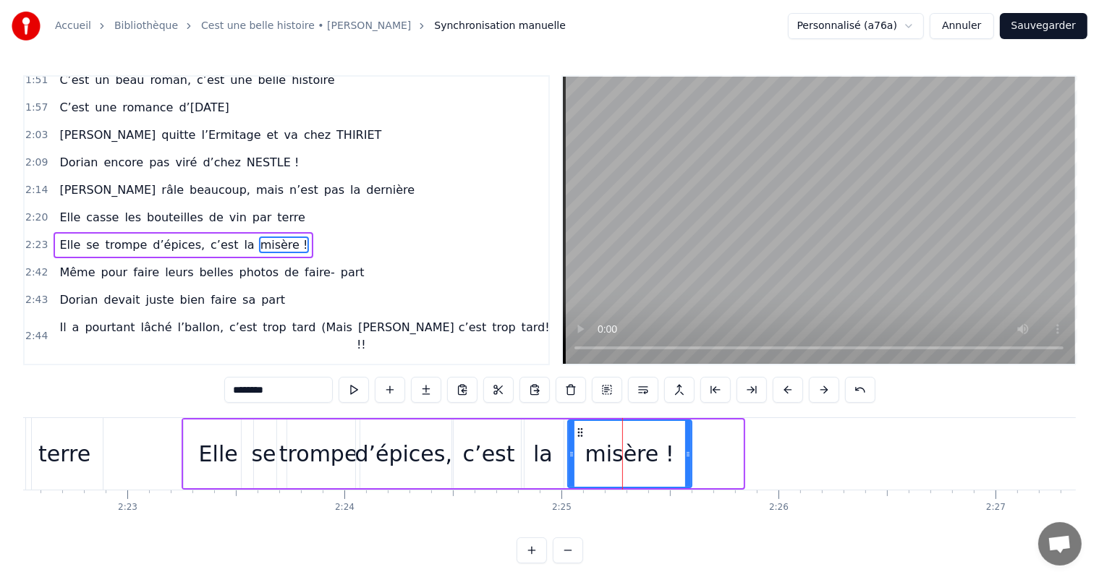
drag, startPoint x: 739, startPoint y: 438, endPoint x: 596, endPoint y: 444, distance: 143.4
click at [686, 441] on div at bounding box center [688, 454] width 6 height 66
click at [483, 463] on div "c’est" at bounding box center [489, 454] width 52 height 33
type input "*****"
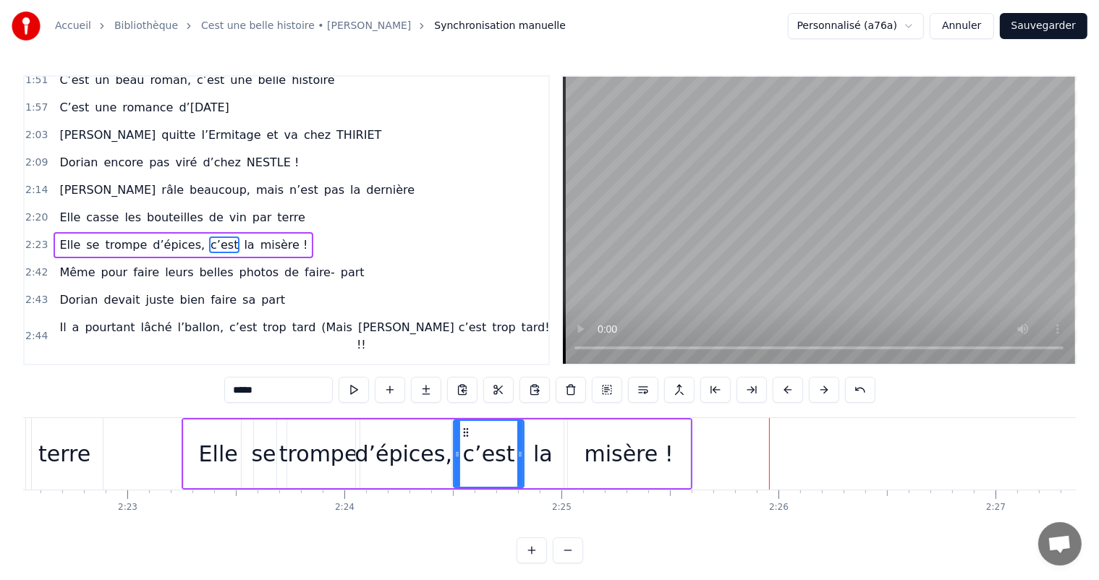
click at [1059, 28] on button "Sauvegarder" at bounding box center [1044, 26] width 88 height 26
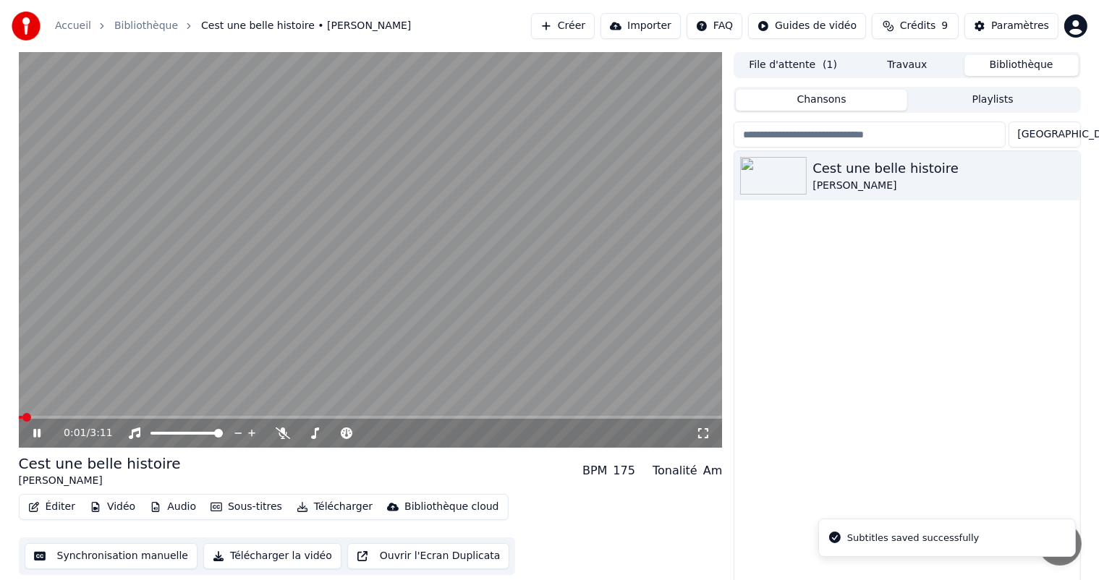
click at [35, 431] on icon at bounding box center [36, 433] width 7 height 9
click at [133, 552] on button "Synchronisation manuelle" at bounding box center [112, 556] width 174 height 26
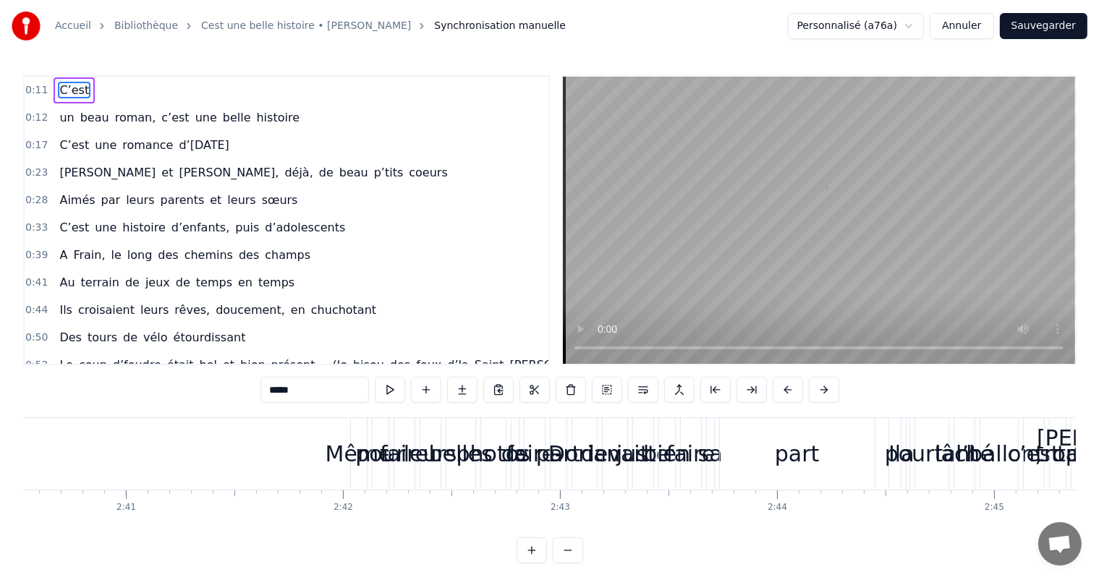
scroll to position [0, 34916]
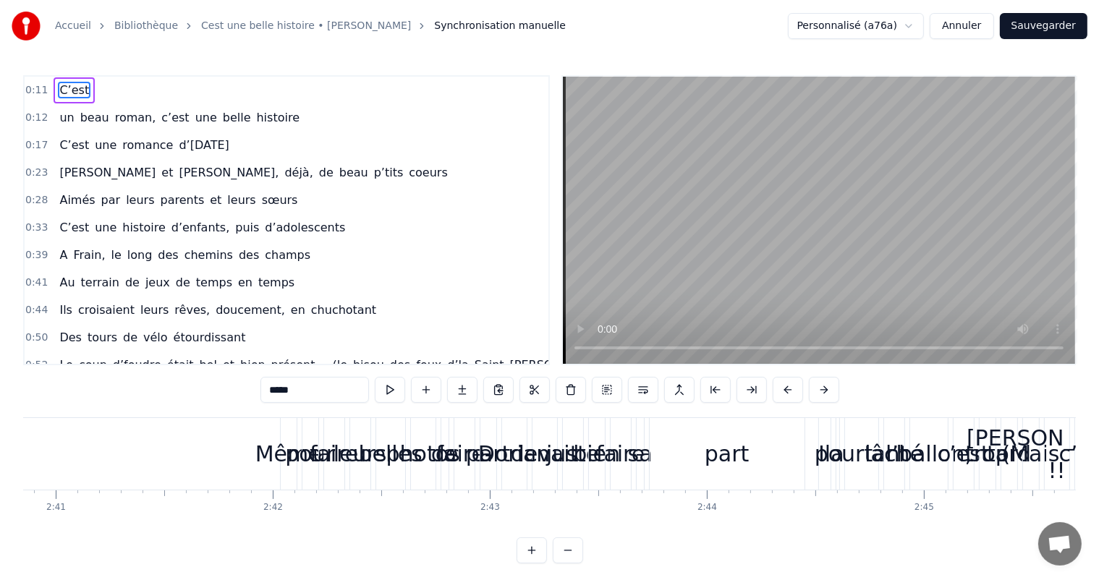
click at [266, 446] on div "Même" at bounding box center [288, 454] width 67 height 33
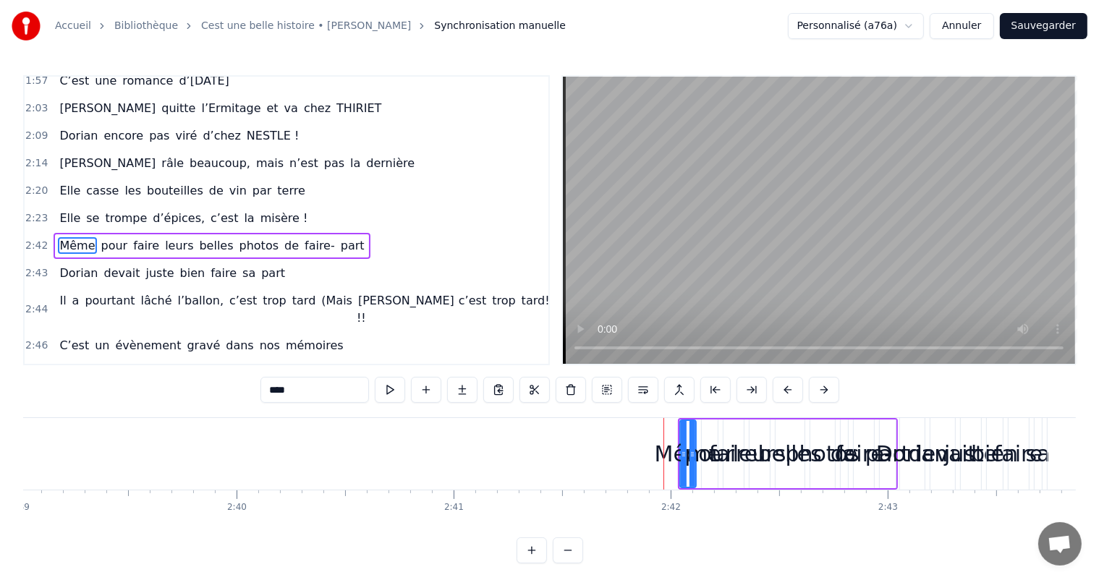
scroll to position [0, 34471]
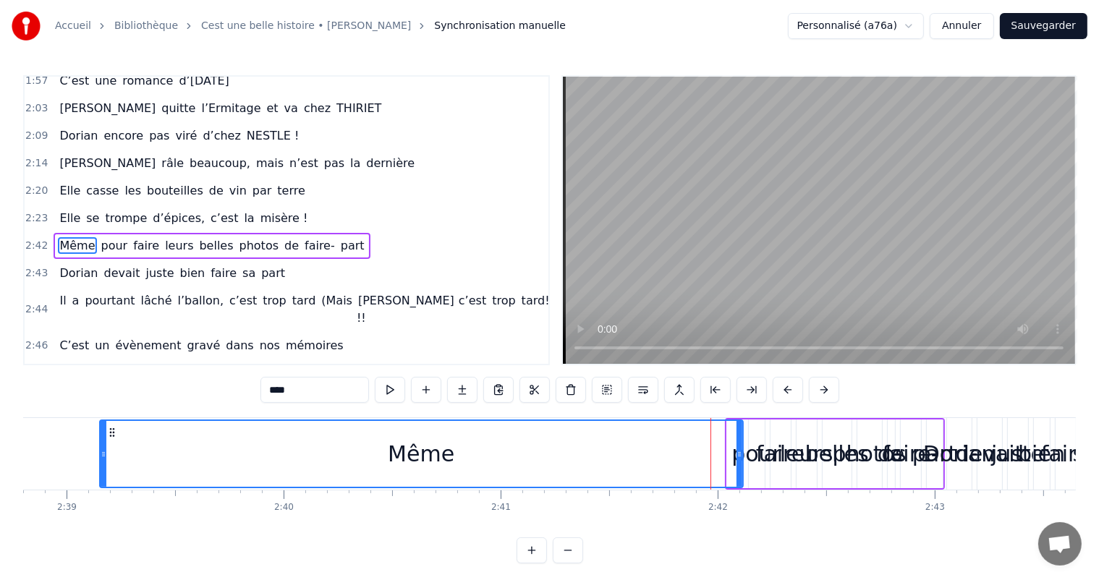
drag, startPoint x: 726, startPoint y: 443, endPoint x: 182, endPoint y: 432, distance: 544.2
click at [101, 430] on div at bounding box center [104, 454] width 6 height 66
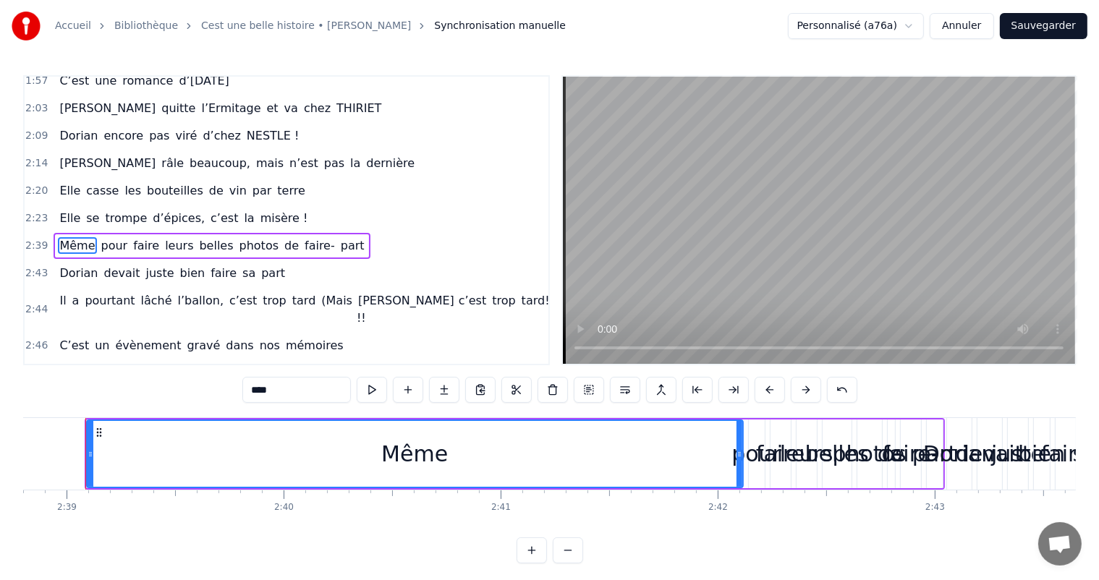
scroll to position [0, 34460]
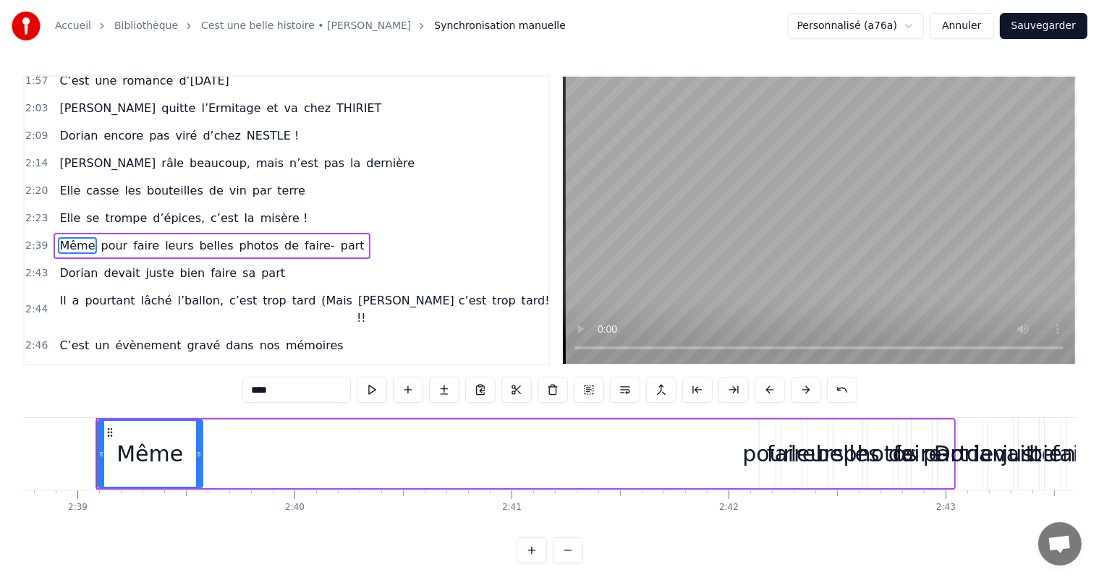
drag, startPoint x: 750, startPoint y: 445, endPoint x: 194, endPoint y: 437, distance: 555.8
click at [196, 437] on div at bounding box center [199, 454] width 6 height 66
click at [758, 456] on div "pour" at bounding box center [767, 454] width 50 height 33
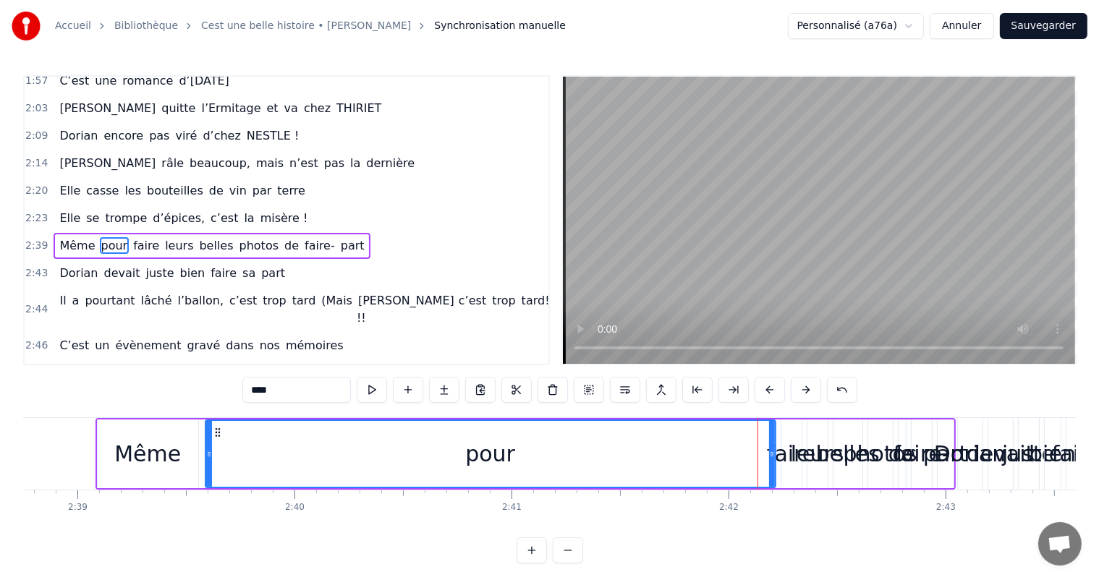
drag, startPoint x: 763, startPoint y: 448, endPoint x: 208, endPoint y: 441, distance: 554.3
click at [208, 441] on div at bounding box center [209, 454] width 6 height 66
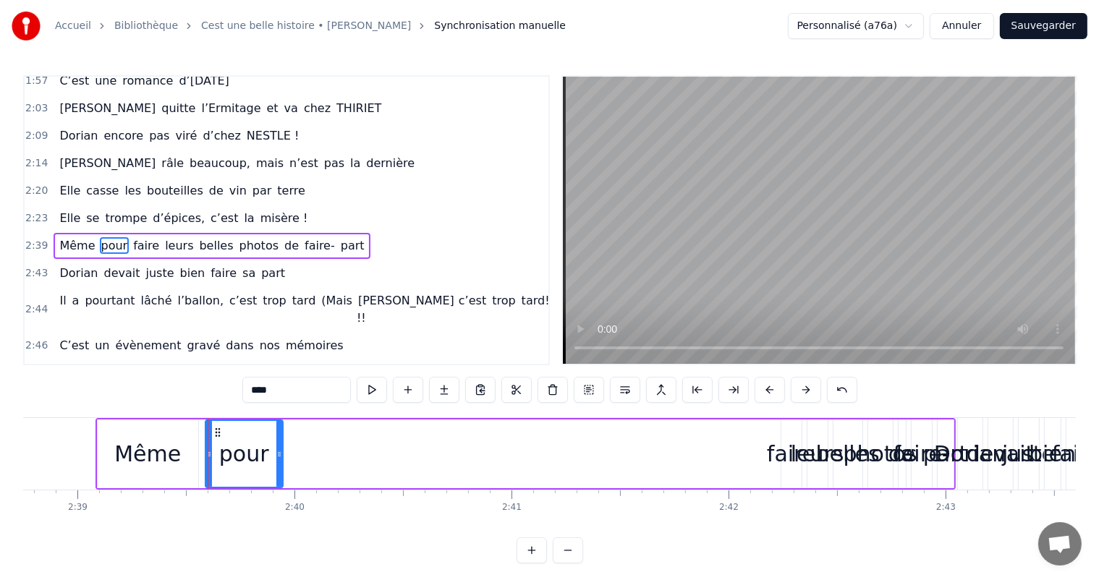
drag, startPoint x: 771, startPoint y: 446, endPoint x: 279, endPoint y: 462, distance: 493.0
click at [279, 462] on div at bounding box center [279, 454] width 6 height 66
click at [771, 456] on div "faire" at bounding box center [791, 454] width 48 height 33
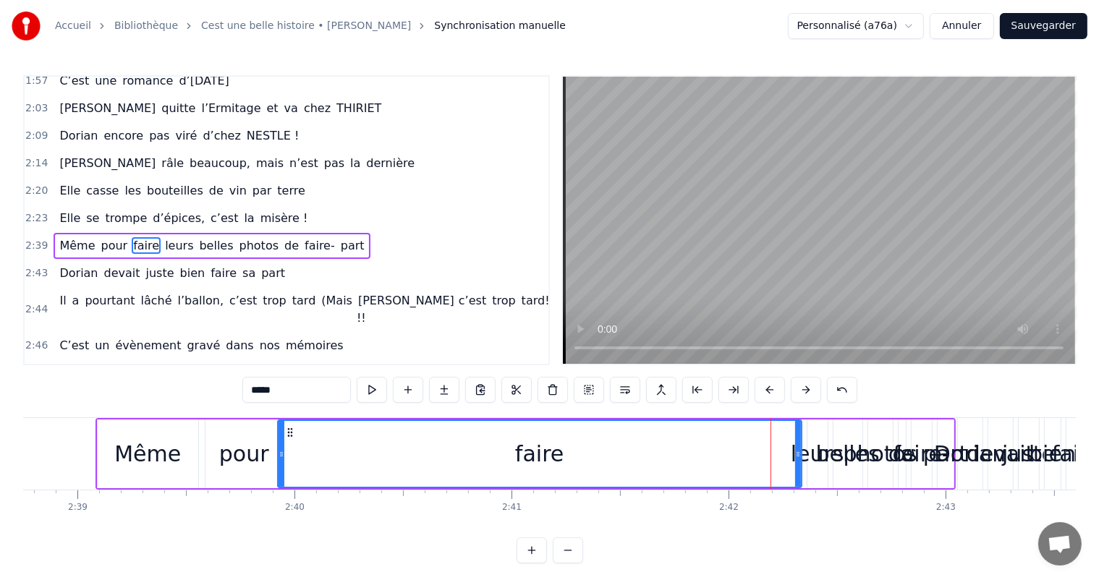
drag, startPoint x: 783, startPoint y: 454, endPoint x: 362, endPoint y: 460, distance: 421.2
click at [281, 458] on icon at bounding box center [282, 455] width 6 height 12
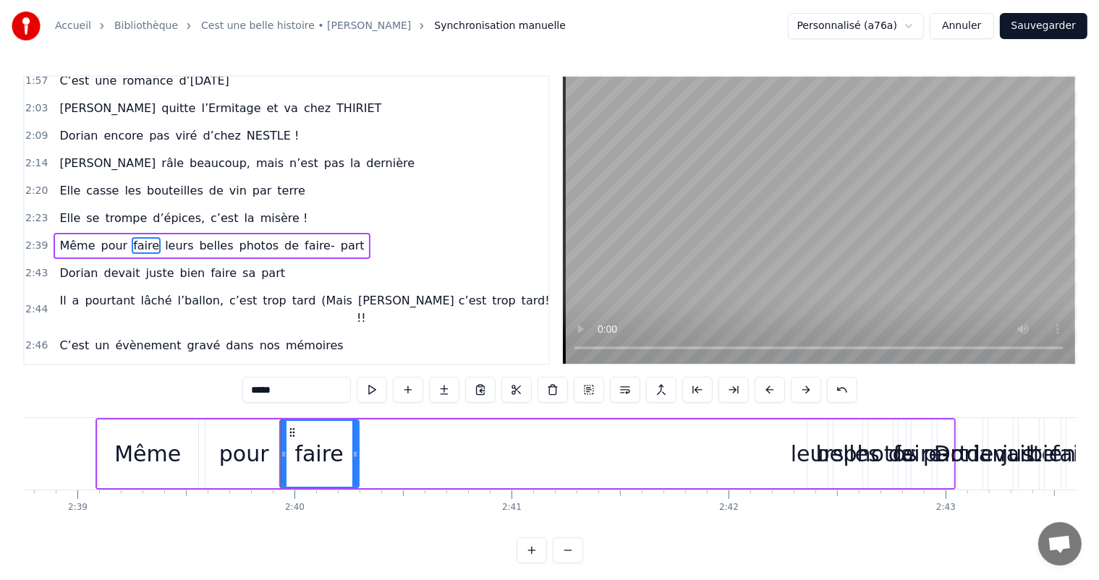
drag, startPoint x: 798, startPoint y: 446, endPoint x: 354, endPoint y: 471, distance: 445.0
click at [354, 471] on div at bounding box center [355, 454] width 6 height 66
click at [800, 454] on div "leurs" at bounding box center [818, 454] width 54 height 33
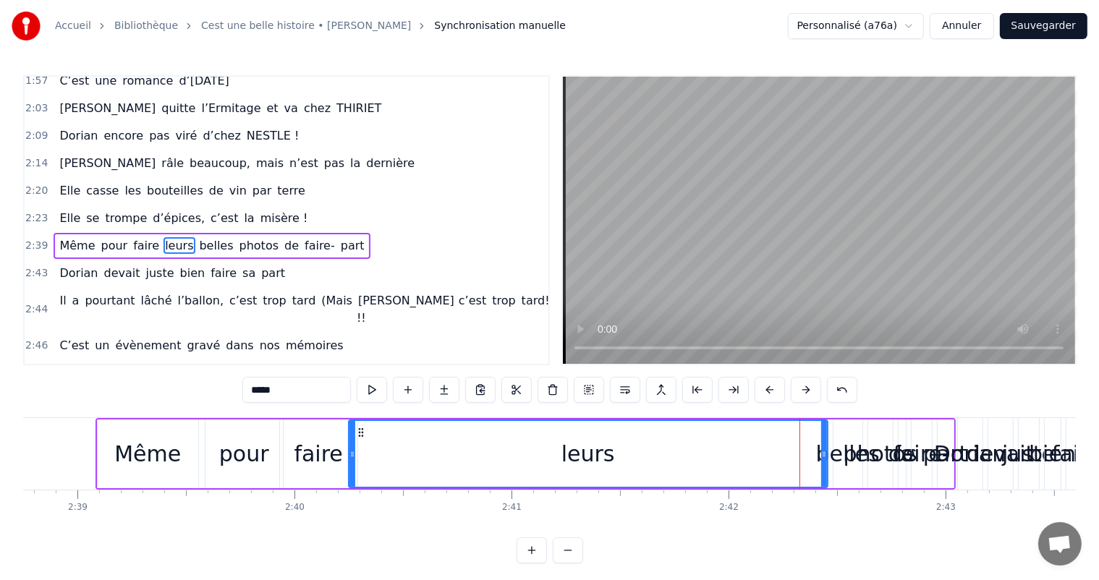
drag, startPoint x: 811, startPoint y: 449, endPoint x: 349, endPoint y: 465, distance: 461.9
click at [349, 465] on div at bounding box center [352, 454] width 6 height 66
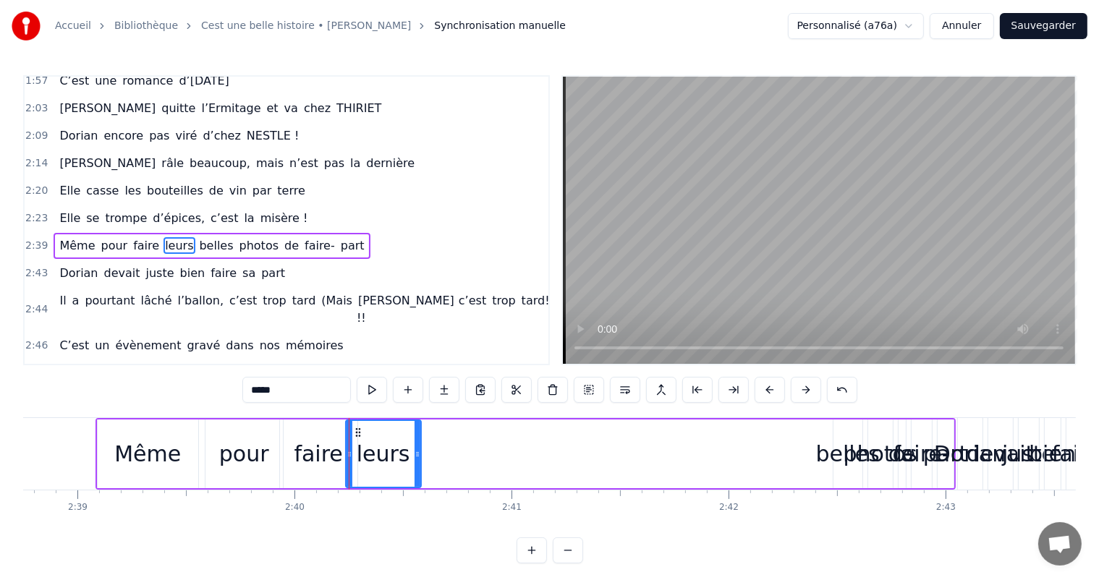
drag, startPoint x: 824, startPoint y: 433, endPoint x: 428, endPoint y: 442, distance: 395.9
click at [417, 442] on div at bounding box center [418, 454] width 6 height 66
click at [836, 444] on div "belles" at bounding box center [848, 454] width 64 height 33
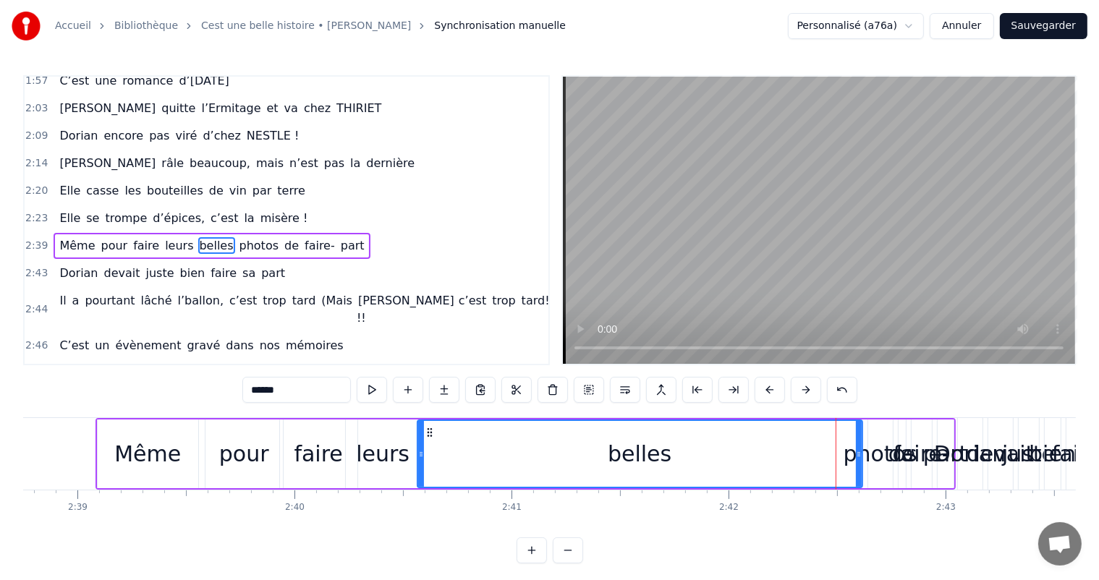
drag, startPoint x: 834, startPoint y: 441, endPoint x: 417, endPoint y: 449, distance: 416.9
click at [418, 449] on div at bounding box center [421, 454] width 6 height 66
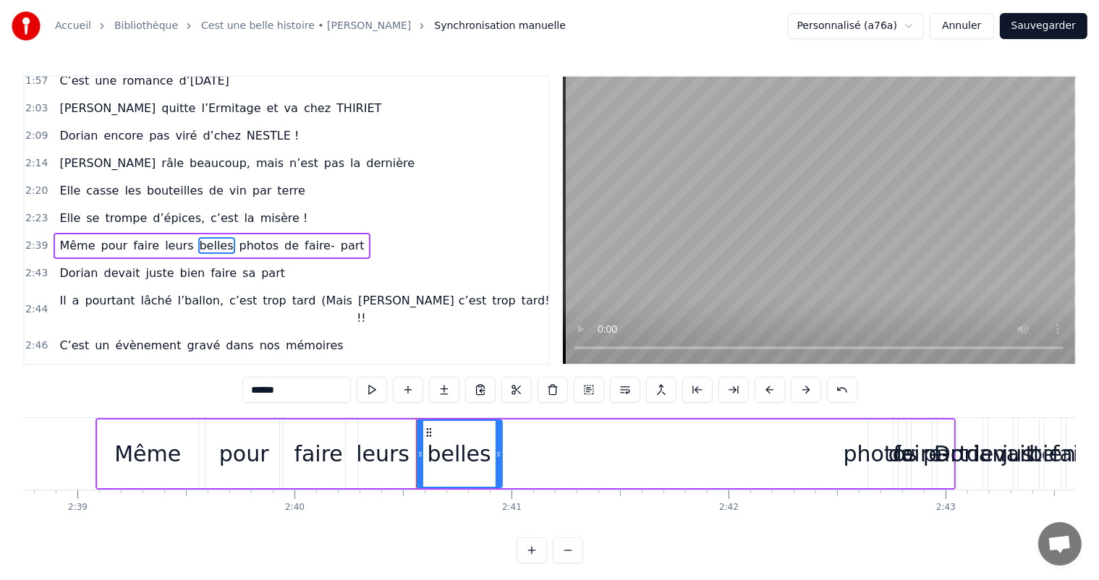
drag, startPoint x: 860, startPoint y: 437, endPoint x: 637, endPoint y: 415, distance: 223.2
click at [498, 443] on div at bounding box center [499, 454] width 6 height 66
click at [864, 443] on div "photos" at bounding box center [881, 454] width 74 height 33
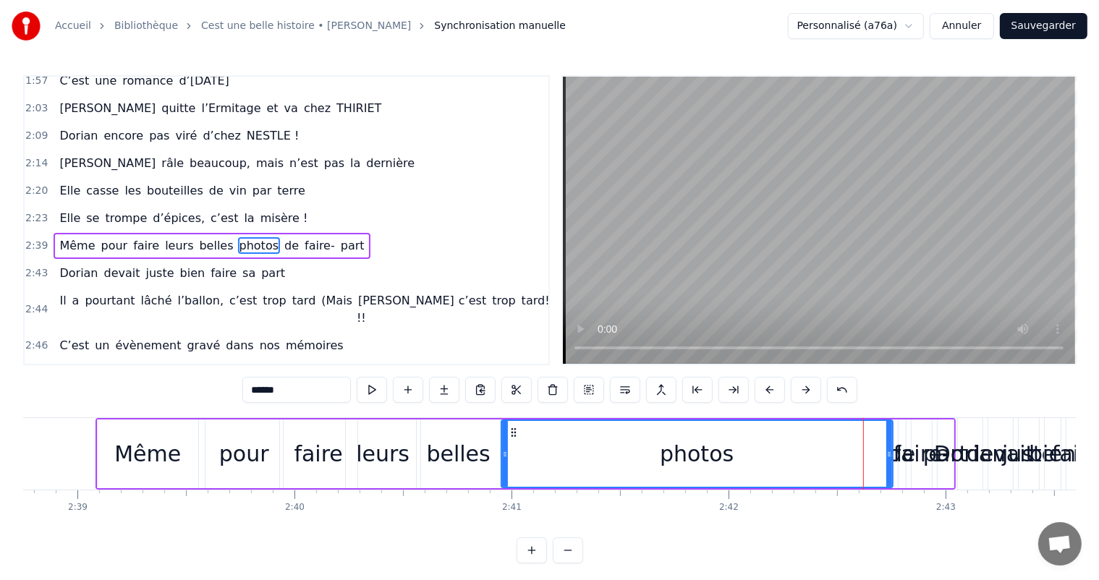
drag, startPoint x: 868, startPoint y: 443, endPoint x: 579, endPoint y: 428, distance: 289.1
click at [502, 451] on div at bounding box center [505, 454] width 6 height 66
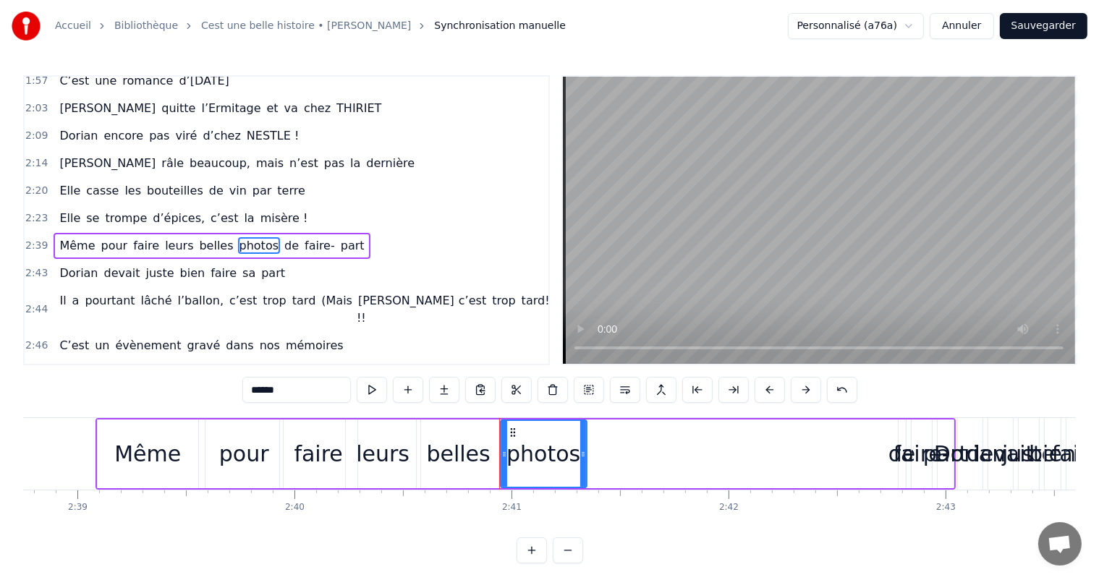
drag, startPoint x: 888, startPoint y: 449, endPoint x: 585, endPoint y: 449, distance: 302.5
click at [582, 449] on icon at bounding box center [583, 455] width 6 height 12
click at [902, 451] on div "faire-" at bounding box center [922, 454] width 56 height 33
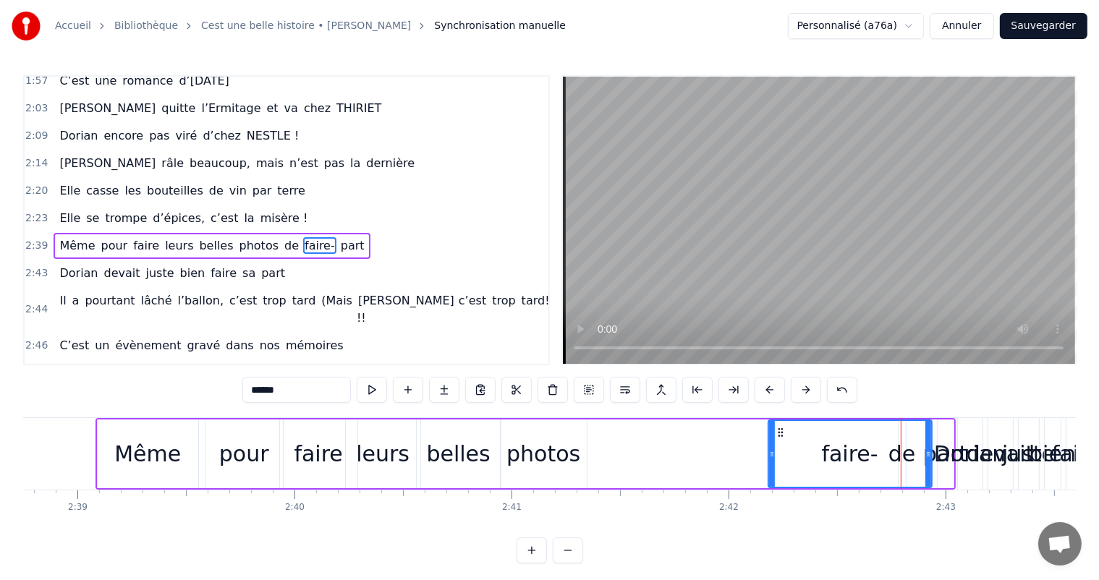
drag, startPoint x: 913, startPoint y: 451, endPoint x: 769, endPoint y: 450, distance: 144.0
click at [769, 450] on icon at bounding box center [772, 455] width 6 height 12
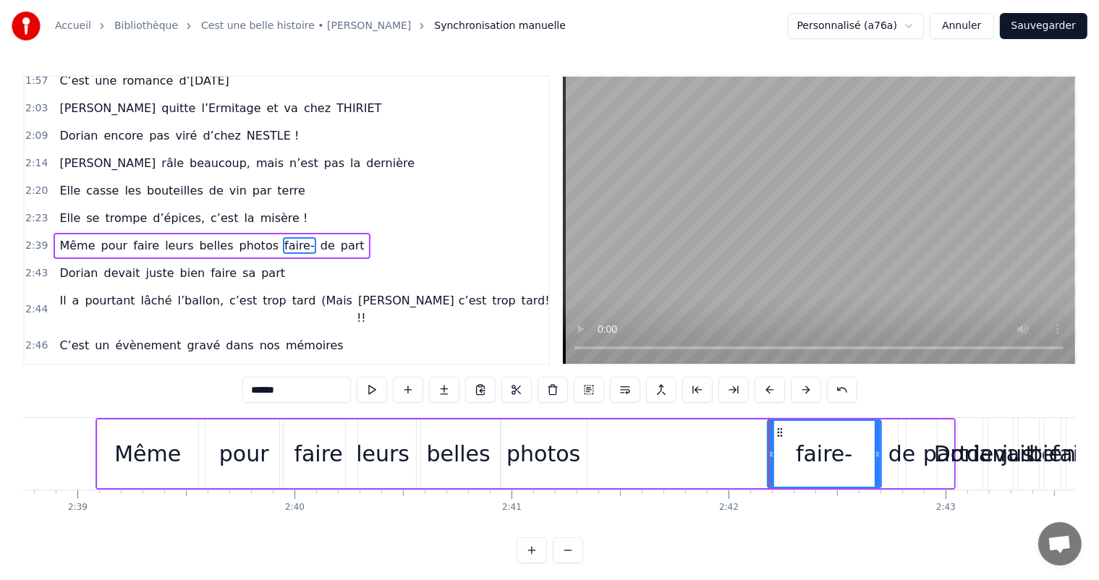
drag, startPoint x: 930, startPoint y: 460, endPoint x: 844, endPoint y: 461, distance: 85.4
click at [875, 461] on div at bounding box center [878, 454] width 6 height 66
click at [909, 454] on div "de" at bounding box center [902, 454] width 27 height 33
type input "**"
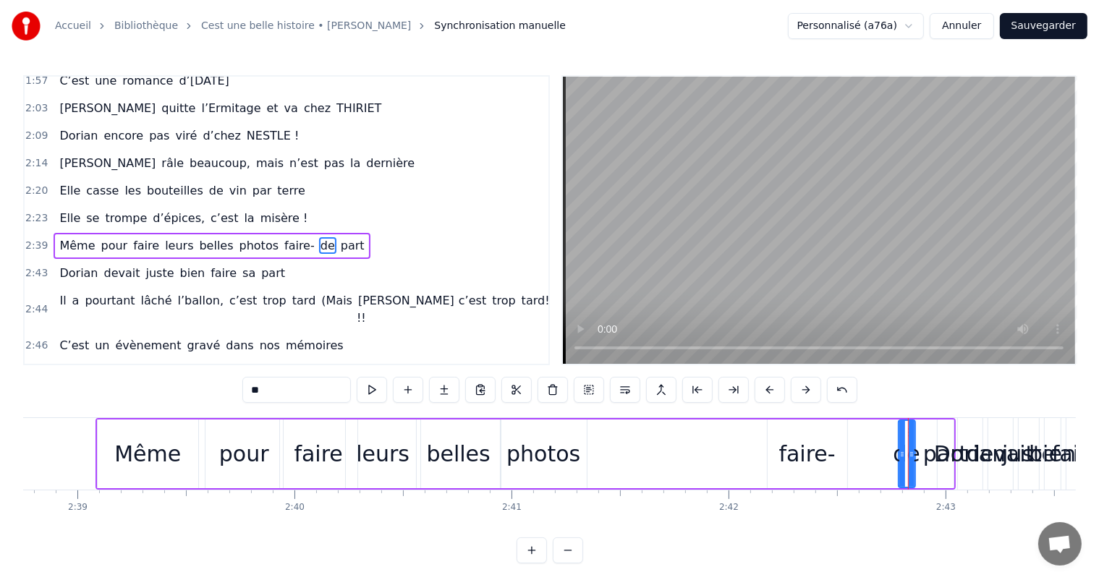
drag, startPoint x: 899, startPoint y: 451, endPoint x: 908, endPoint y: 459, distance: 12.8
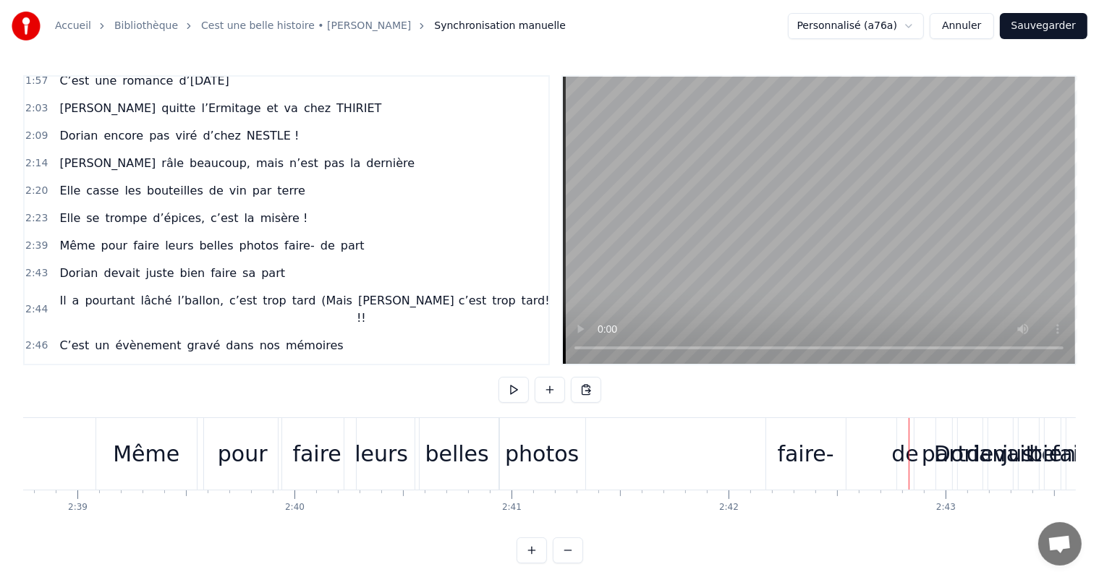
click at [897, 451] on div "de" at bounding box center [904, 454] width 27 height 33
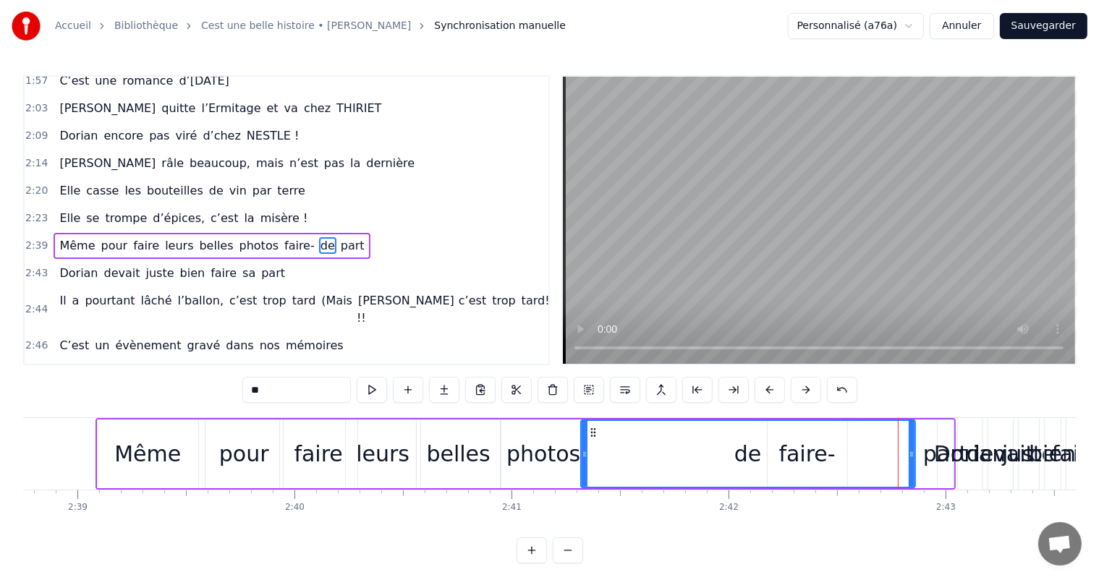
drag, startPoint x: 899, startPoint y: 451, endPoint x: 585, endPoint y: 441, distance: 314.9
click at [582, 441] on div at bounding box center [585, 454] width 6 height 66
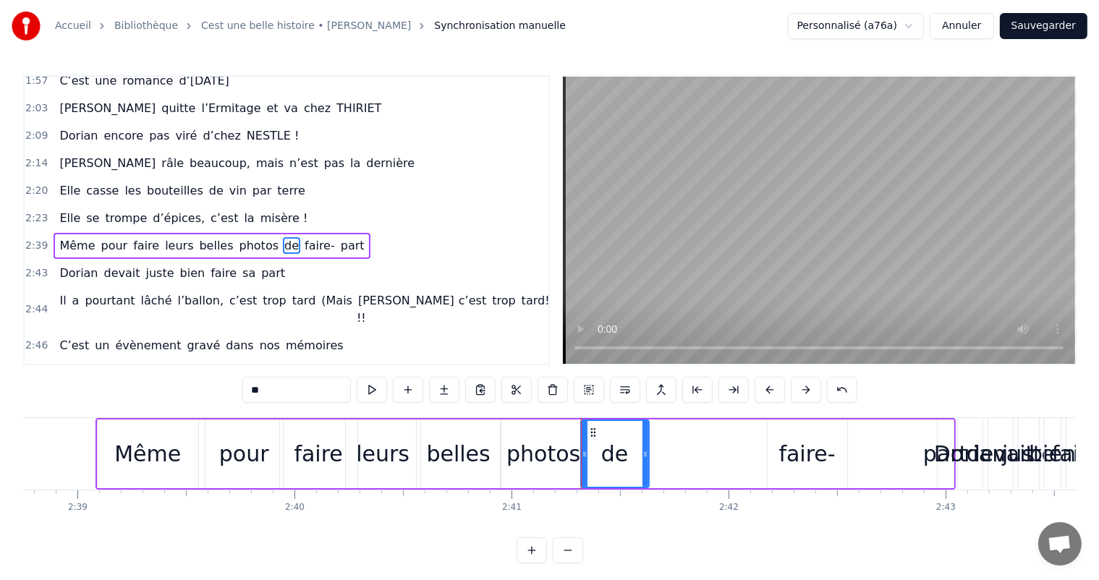
drag, startPoint x: 909, startPoint y: 454, endPoint x: 706, endPoint y: 446, distance: 202.8
click at [643, 449] on icon at bounding box center [646, 455] width 6 height 12
click at [808, 449] on div "faire-" at bounding box center [807, 454] width 56 height 33
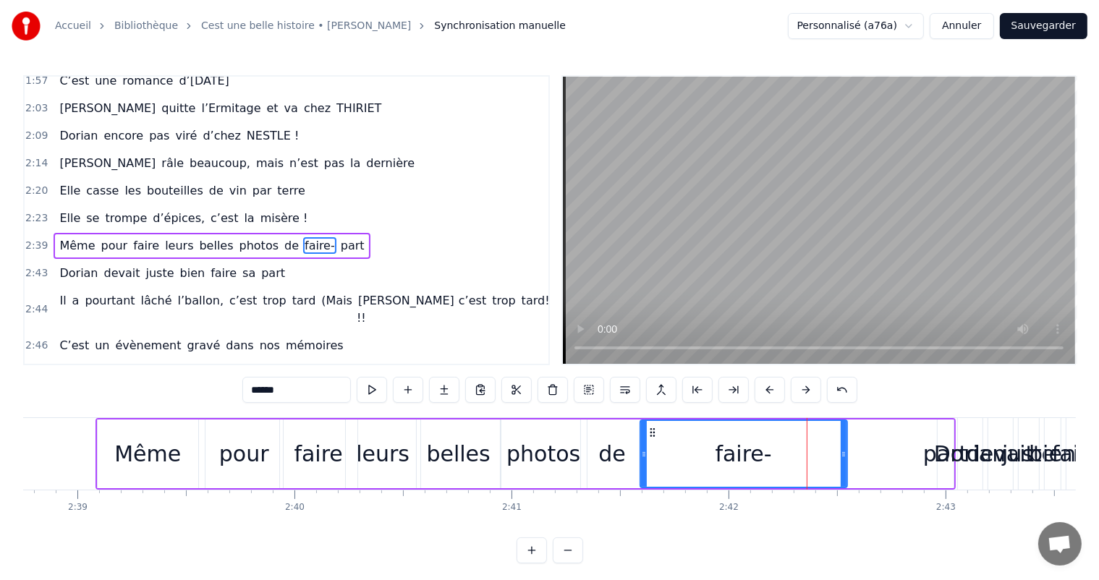
drag, startPoint x: 768, startPoint y: 444, endPoint x: 637, endPoint y: 446, distance: 131.0
click at [641, 446] on div at bounding box center [644, 454] width 6 height 66
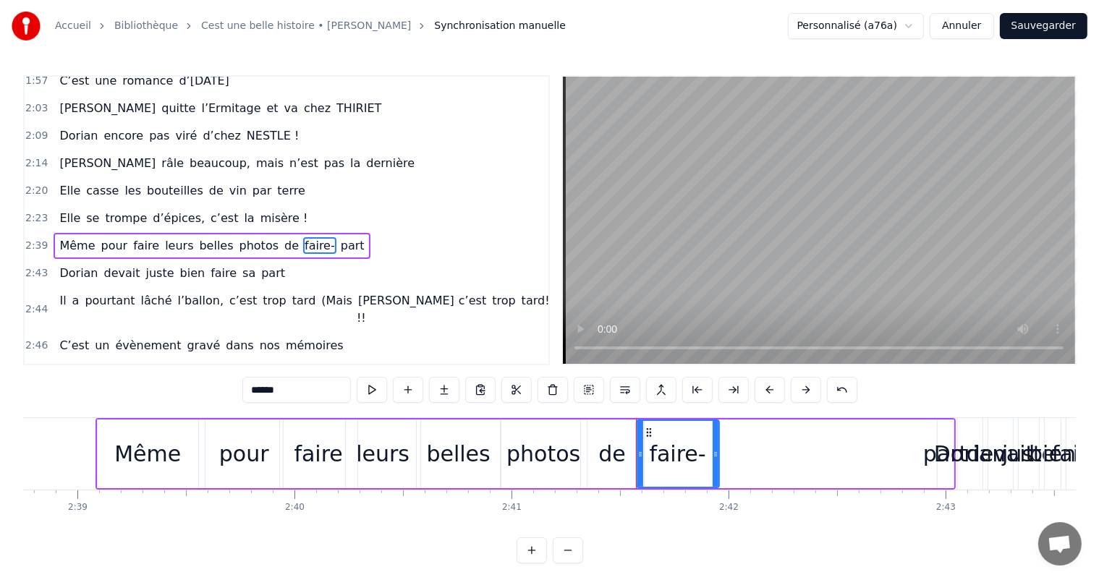
drag, startPoint x: 844, startPoint y: 441, endPoint x: 716, endPoint y: 454, distance: 129.5
click at [716, 454] on div at bounding box center [716, 454] width 6 height 66
click at [933, 457] on div "part" at bounding box center [945, 454] width 45 height 33
type input "****"
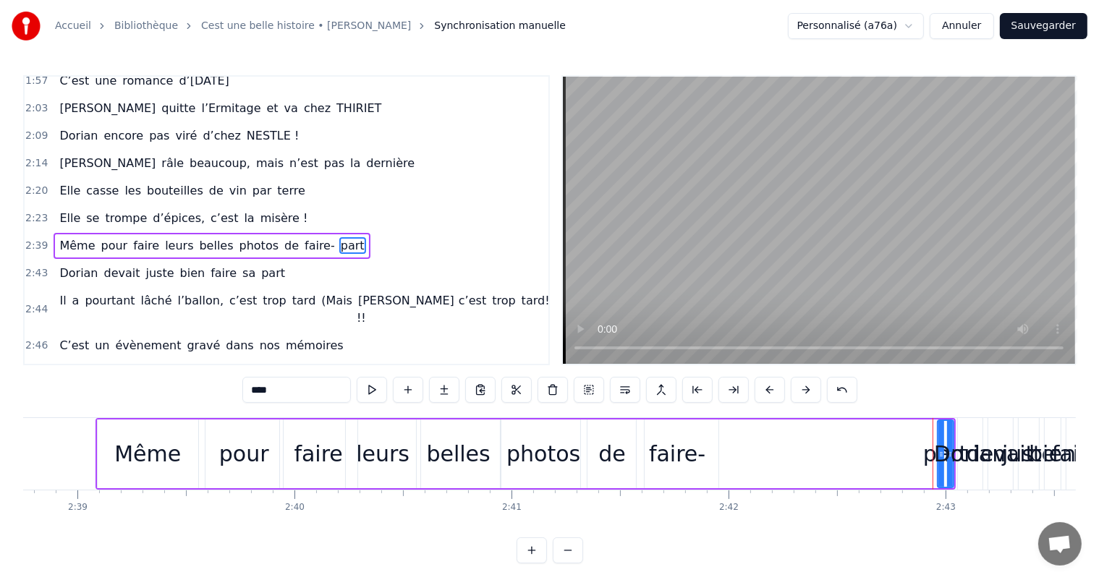
click at [934, 449] on div "part" at bounding box center [945, 454] width 45 height 33
drag, startPoint x: 948, startPoint y: 449, endPoint x: 875, endPoint y: 453, distance: 73.2
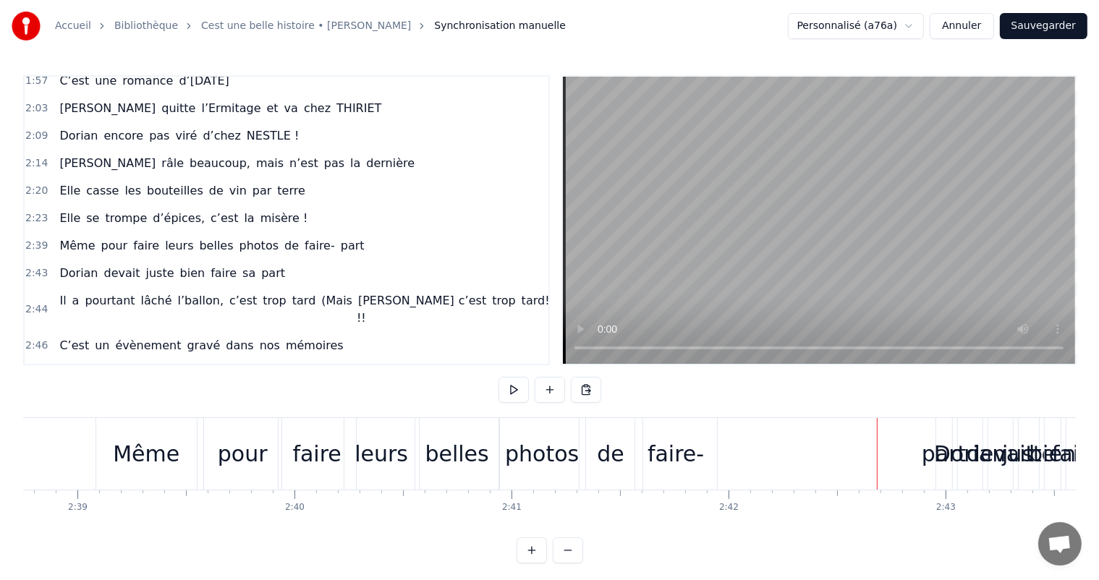
click at [941, 452] on div "Dorian" at bounding box center [970, 454] width 72 height 33
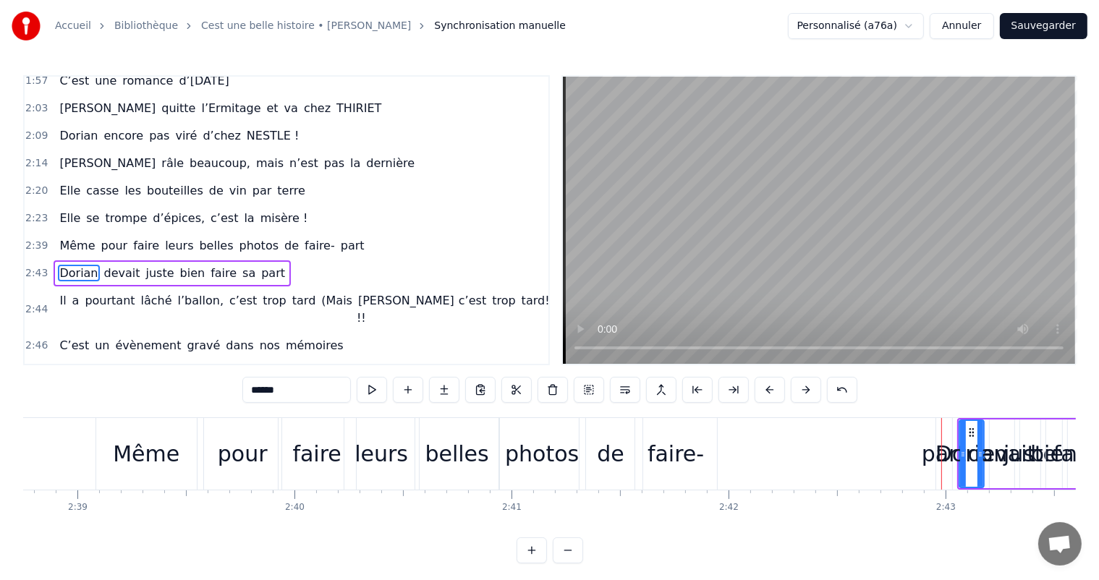
scroll to position [641, 0]
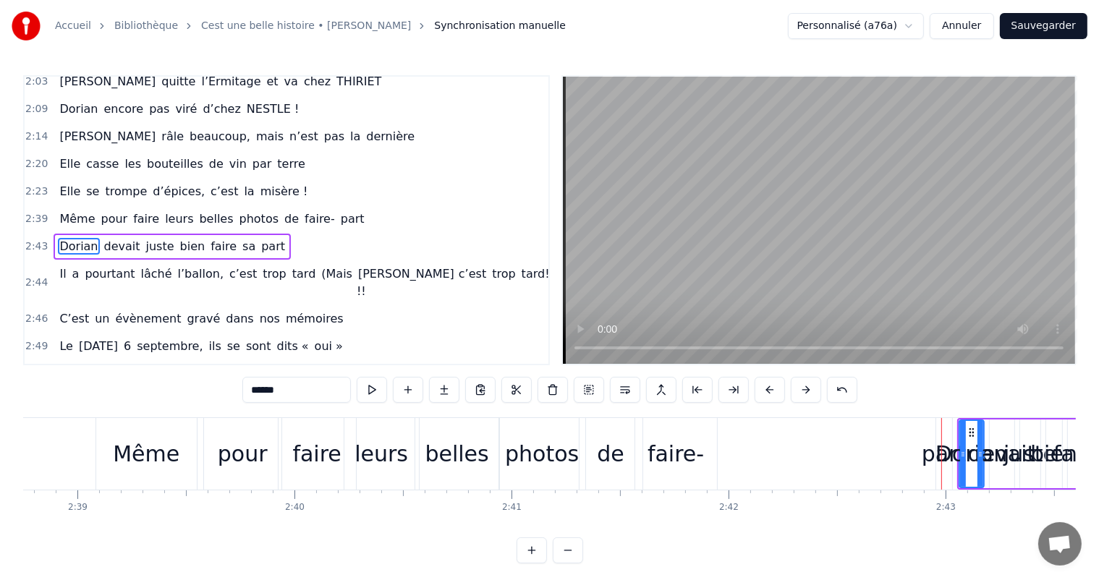
click at [866, 469] on div "Même pour faire leurs belles photos de faire- part" at bounding box center [526, 454] width 860 height 72
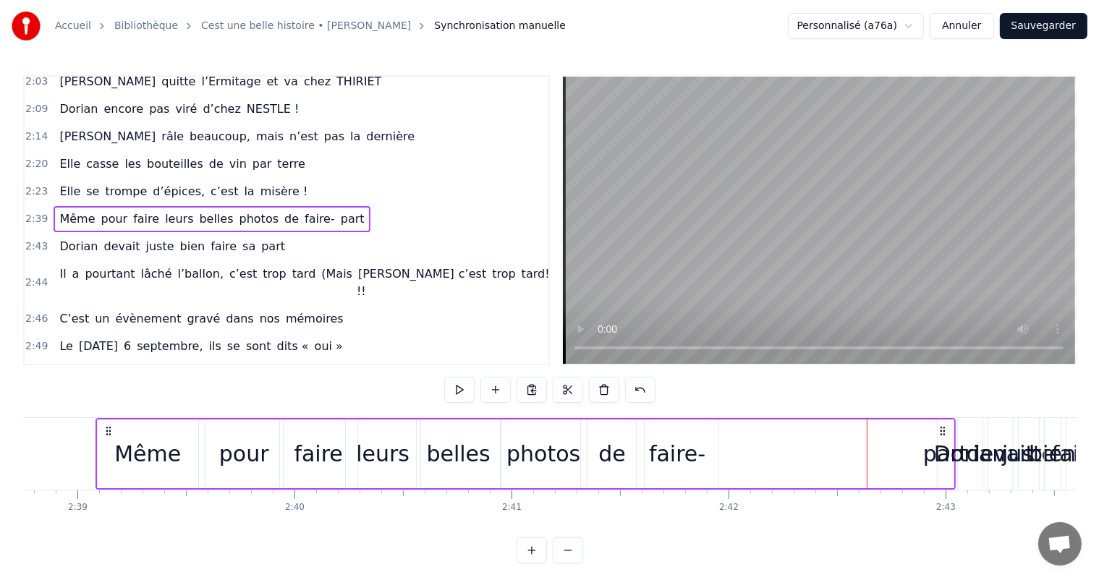
click at [932, 460] on div "part" at bounding box center [945, 454] width 45 height 33
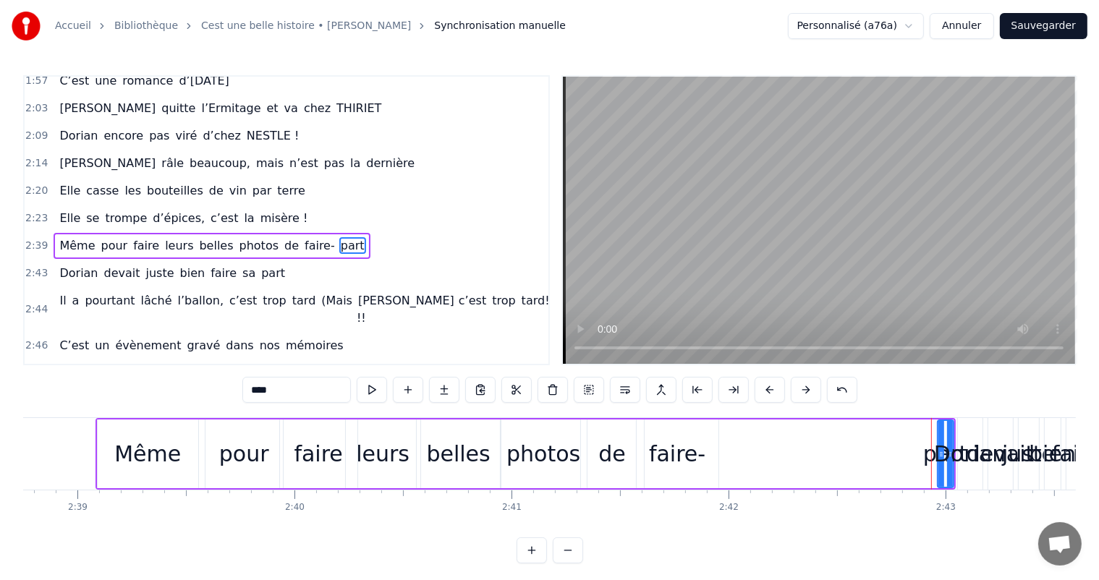
drag, startPoint x: 950, startPoint y: 453, endPoint x: 808, endPoint y: 472, distance: 143.1
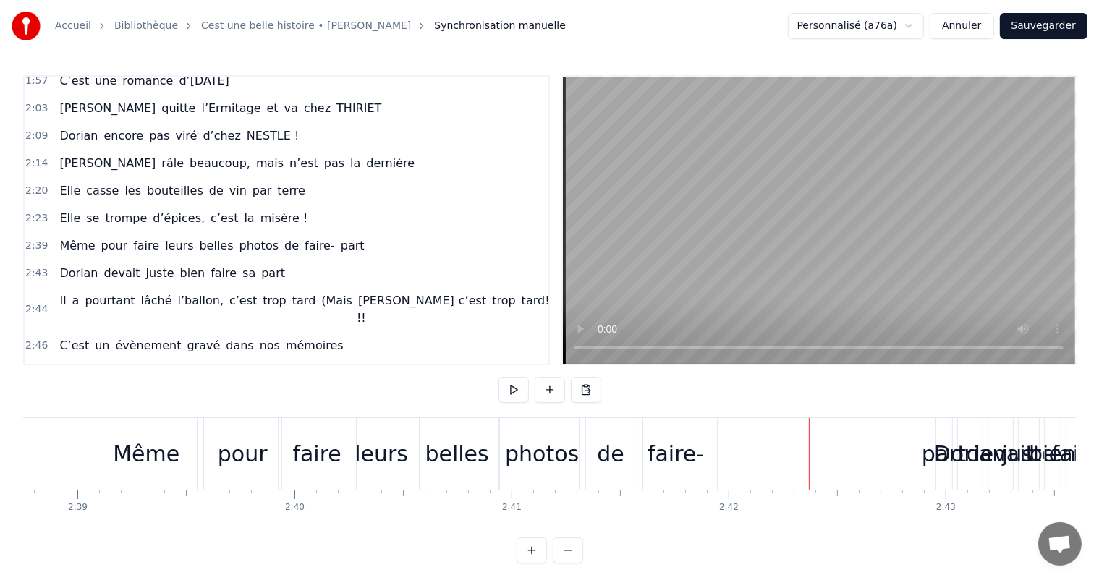
click at [959, 457] on div "Dorian" at bounding box center [970, 454] width 72 height 33
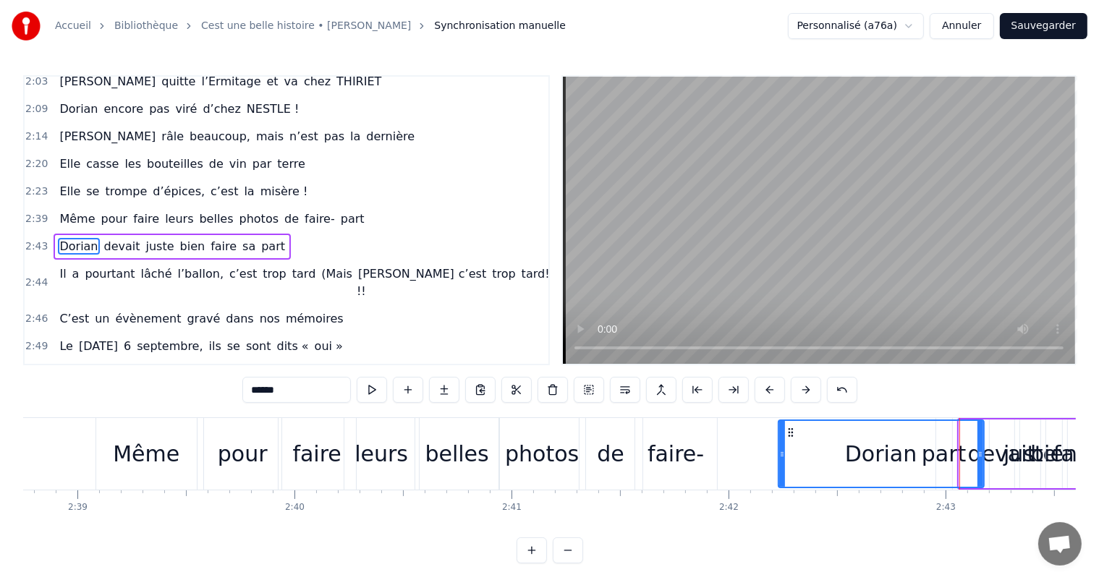
drag, startPoint x: 962, startPoint y: 454, endPoint x: 781, endPoint y: 470, distance: 181.5
click at [781, 470] on div at bounding box center [782, 454] width 6 height 66
click at [930, 456] on div "Dorian" at bounding box center [881, 454] width 204 height 66
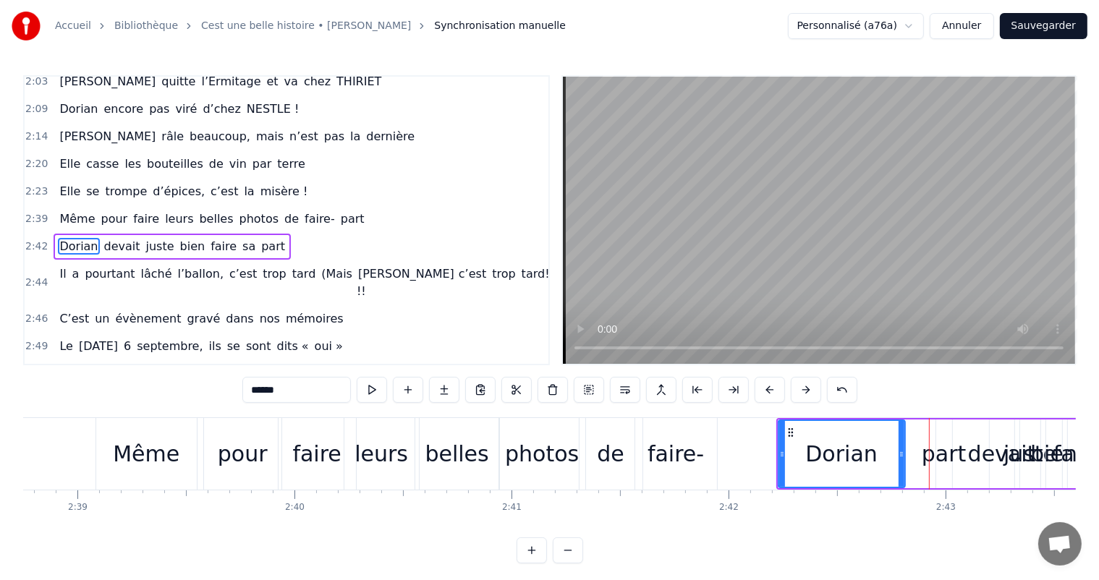
drag, startPoint x: 978, startPoint y: 452, endPoint x: 906, endPoint y: 454, distance: 72.4
click at [899, 451] on icon at bounding box center [902, 455] width 6 height 12
click at [936, 457] on div "[PERSON_NAME] devait juste bien faire sa part" at bounding box center [1020, 454] width 488 height 72
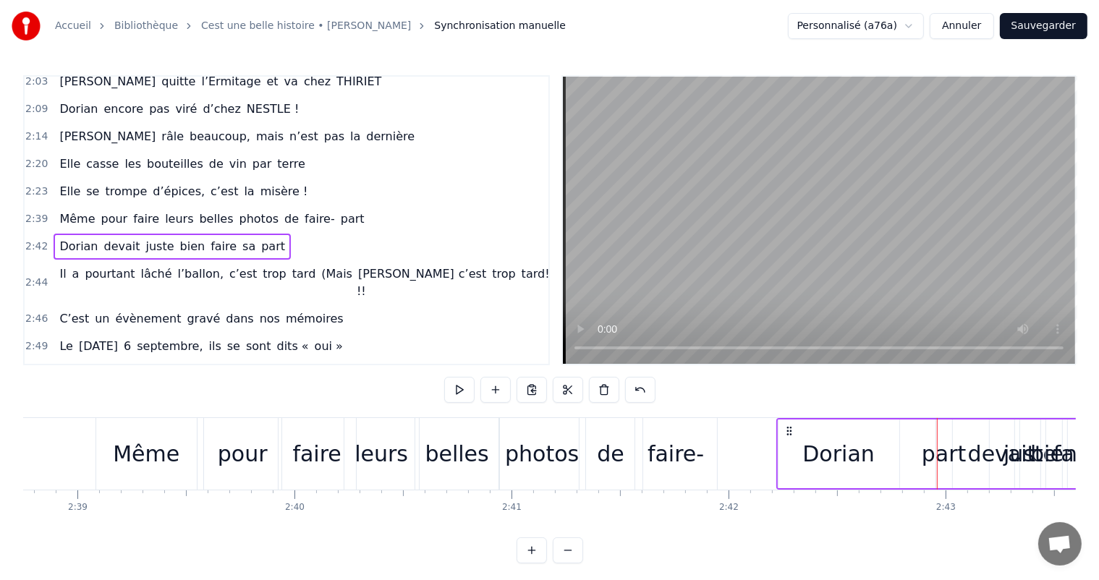
click at [941, 457] on div "[PERSON_NAME] devait juste bien faire sa part" at bounding box center [1020, 454] width 488 height 72
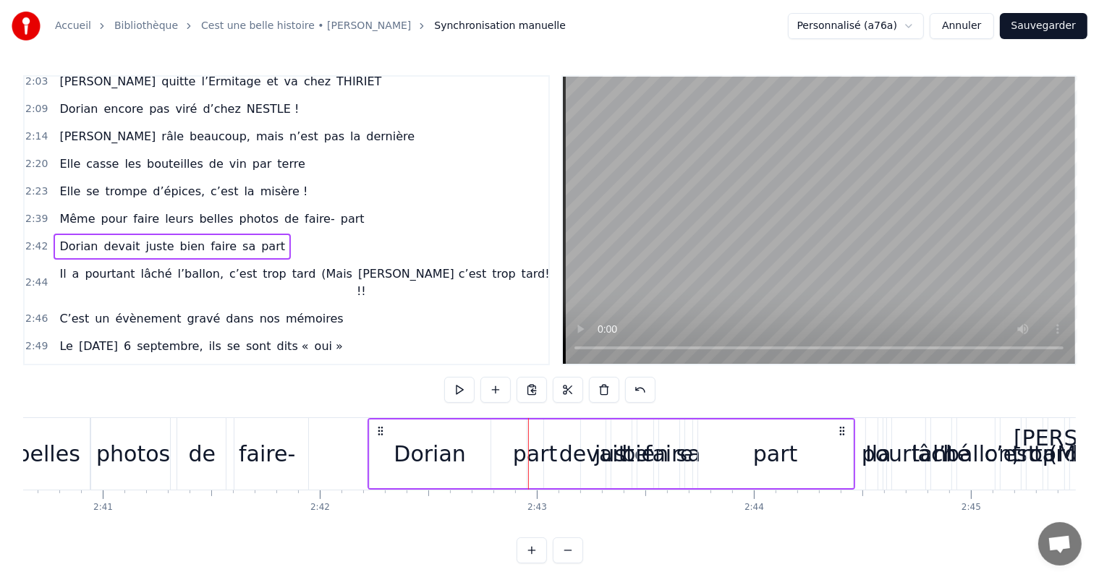
scroll to position [0, 34893]
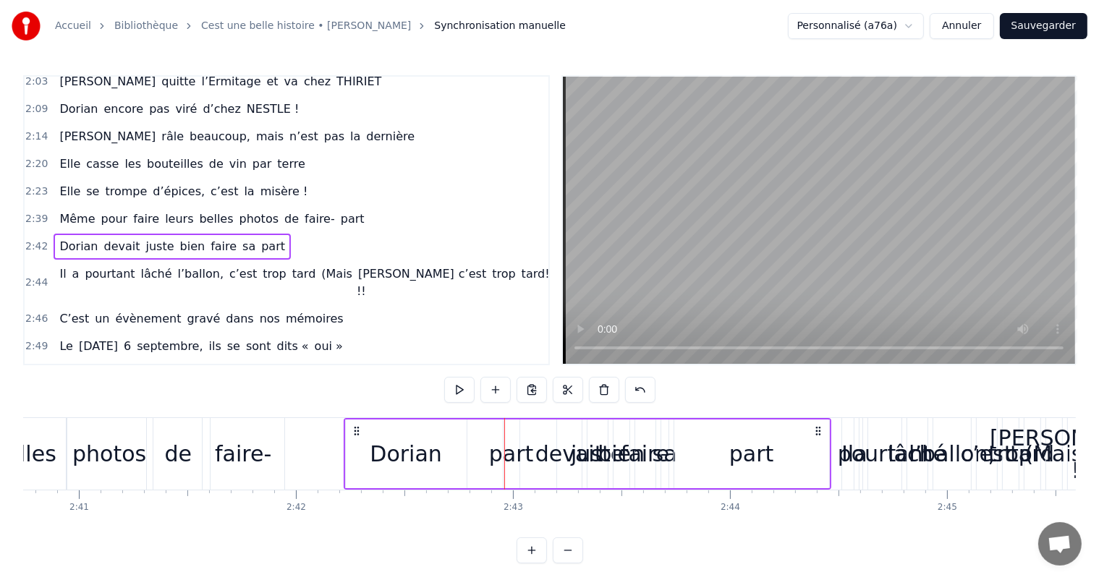
click at [766, 457] on div "part" at bounding box center [751, 454] width 45 height 33
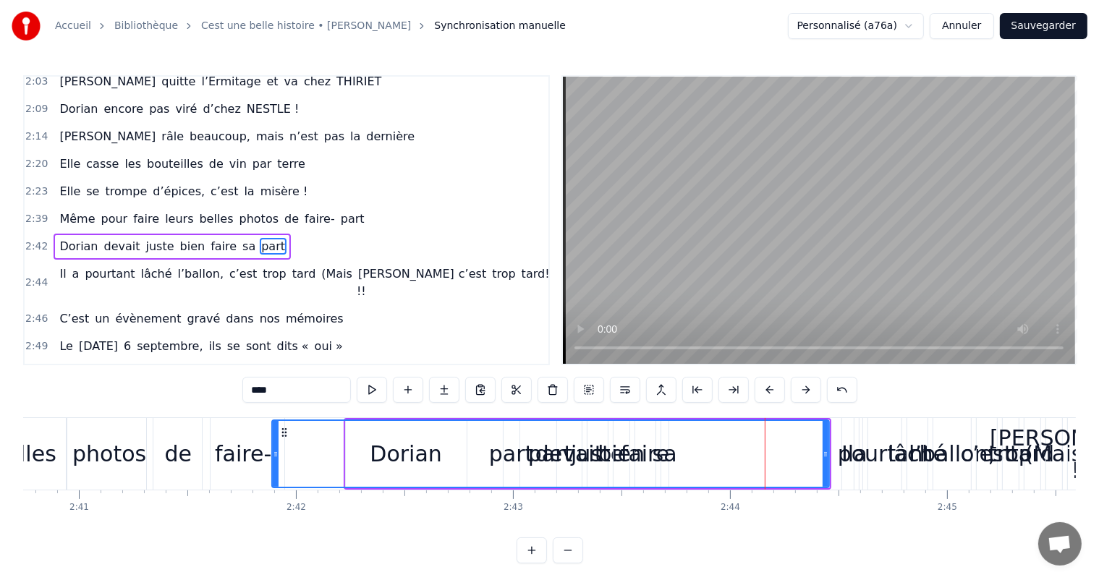
drag, startPoint x: 674, startPoint y: 449, endPoint x: 272, endPoint y: 443, distance: 402.4
click at [273, 443] on div at bounding box center [276, 454] width 6 height 66
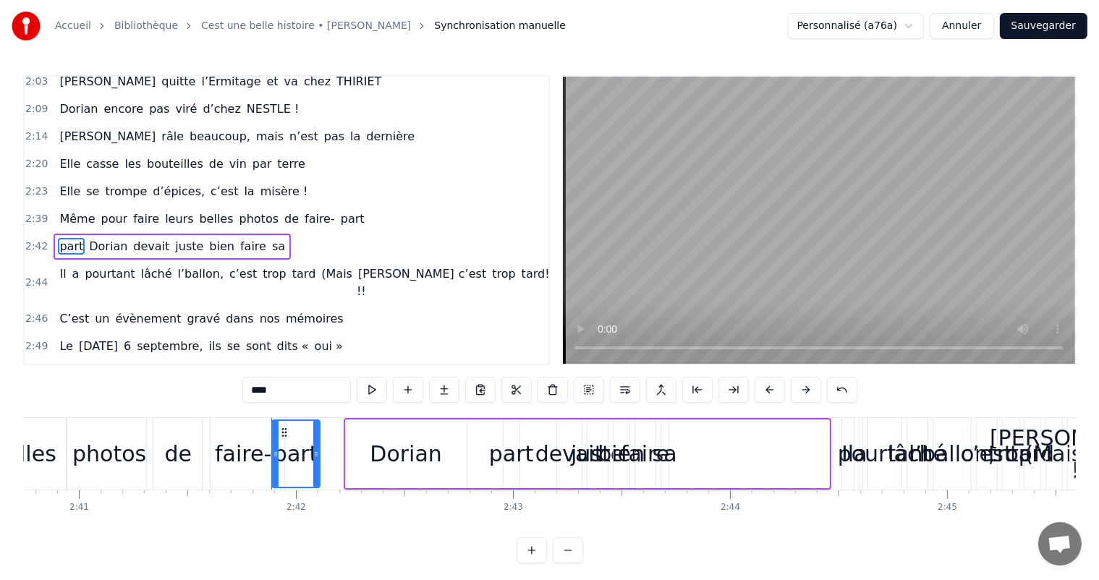
drag, startPoint x: 825, startPoint y: 443, endPoint x: 315, endPoint y: 426, distance: 509.7
click at [315, 426] on div at bounding box center [316, 454] width 6 height 66
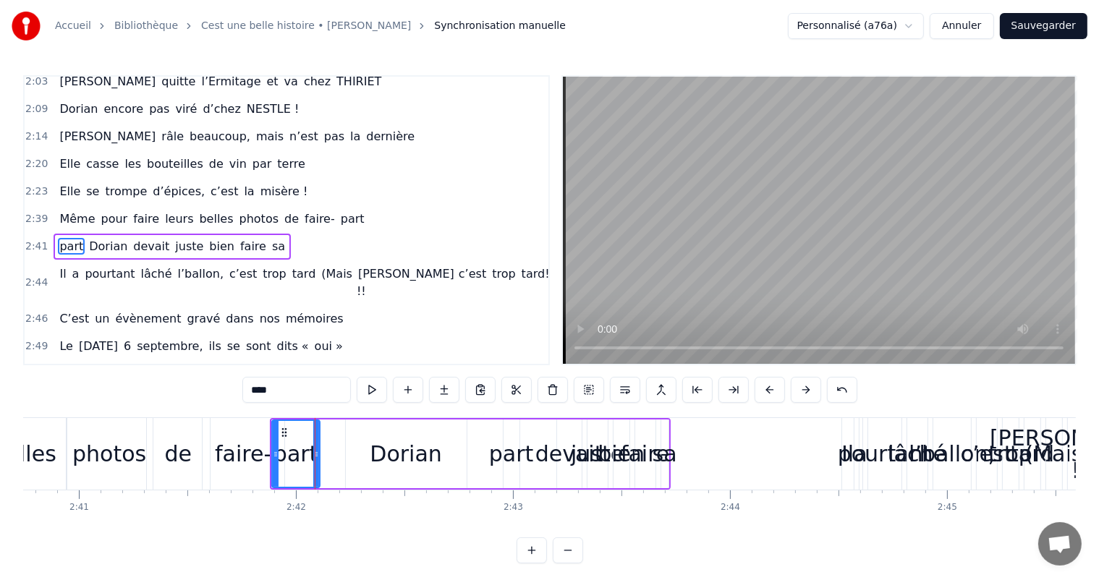
click at [313, 443] on div at bounding box center [316, 454] width 6 height 66
click at [199, 449] on div "de" at bounding box center [178, 454] width 63 height 72
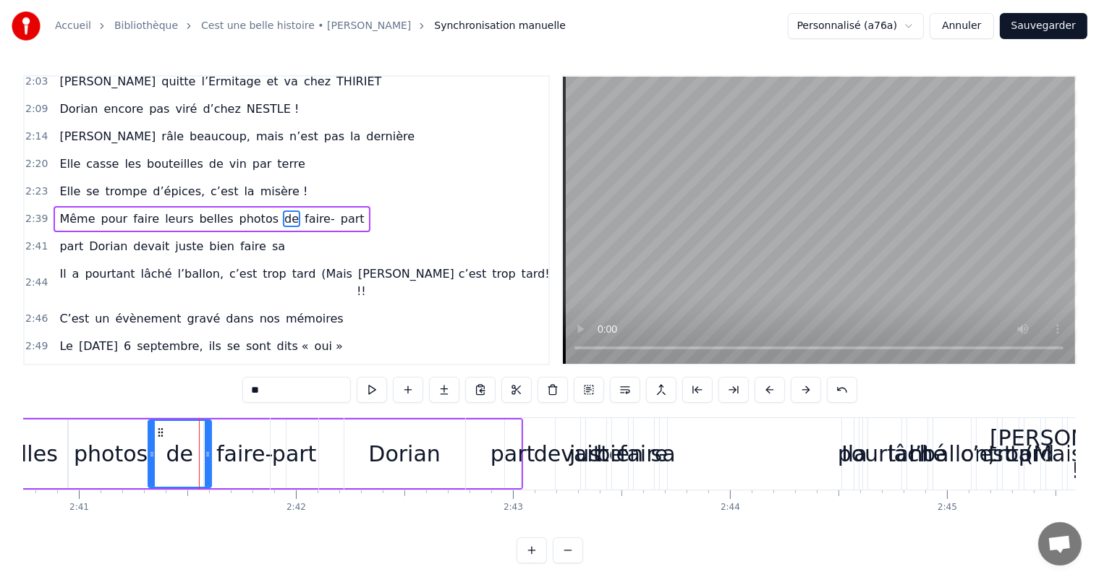
scroll to position [614, 0]
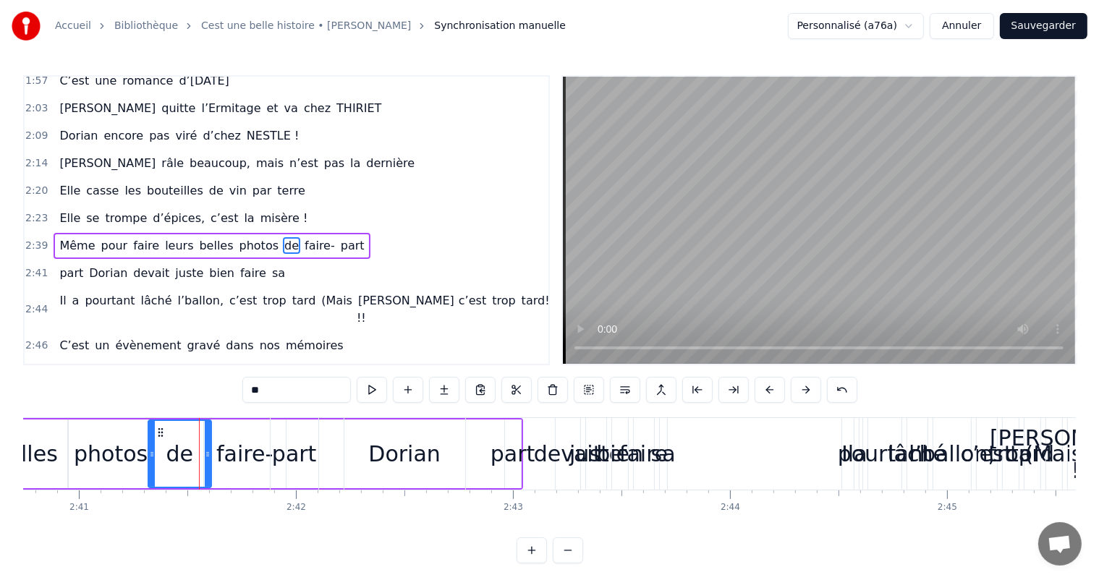
click at [257, 456] on div "faire-" at bounding box center [244, 454] width 56 height 33
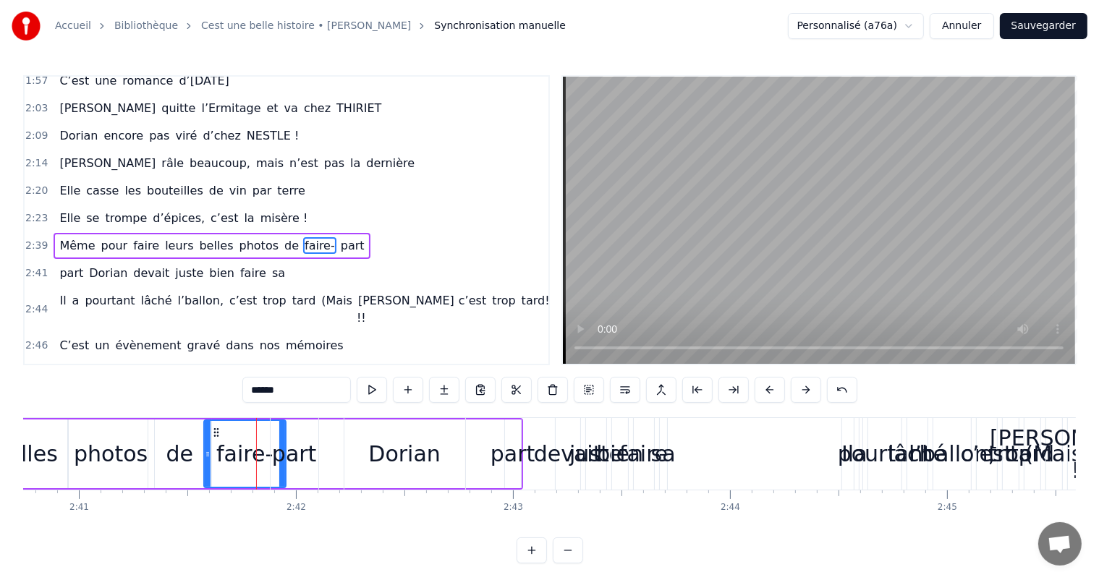
click at [310, 457] on div "part" at bounding box center [294, 454] width 45 height 33
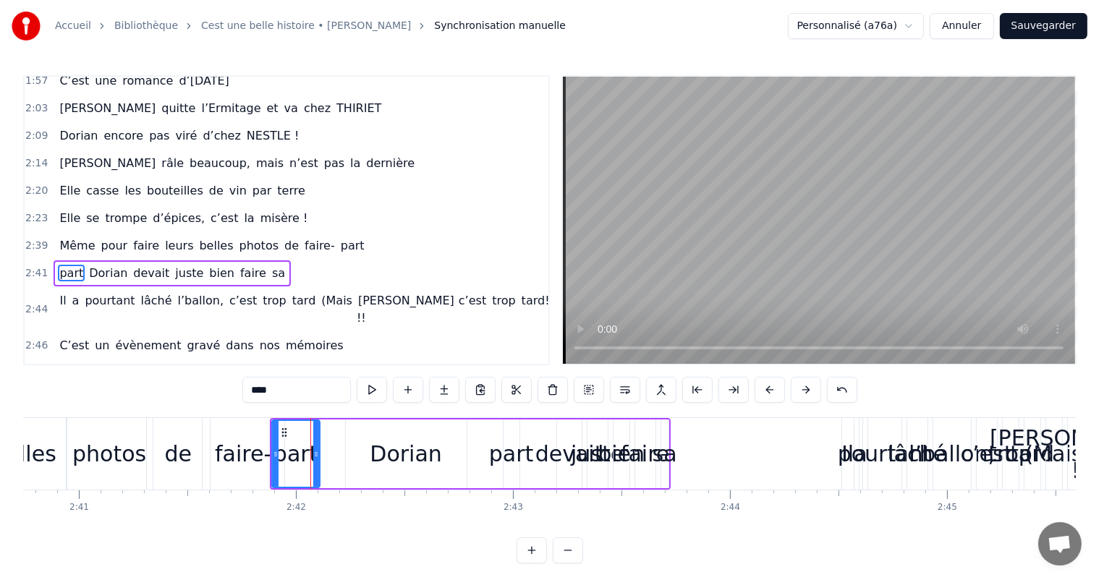
scroll to position [641, 0]
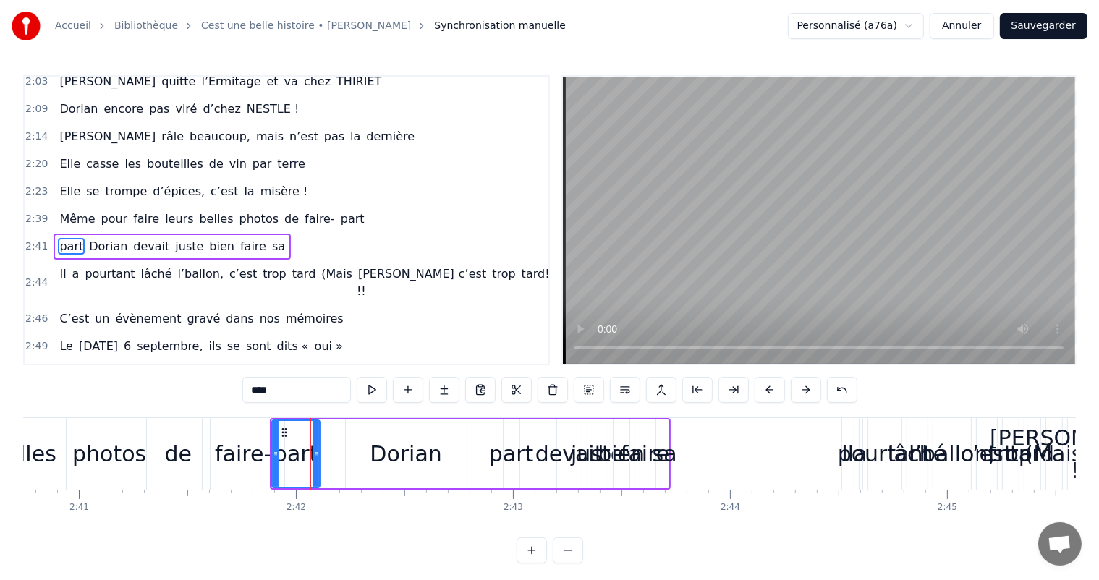
click at [380, 465] on div "Dorian" at bounding box center [406, 454] width 72 height 33
type input "******"
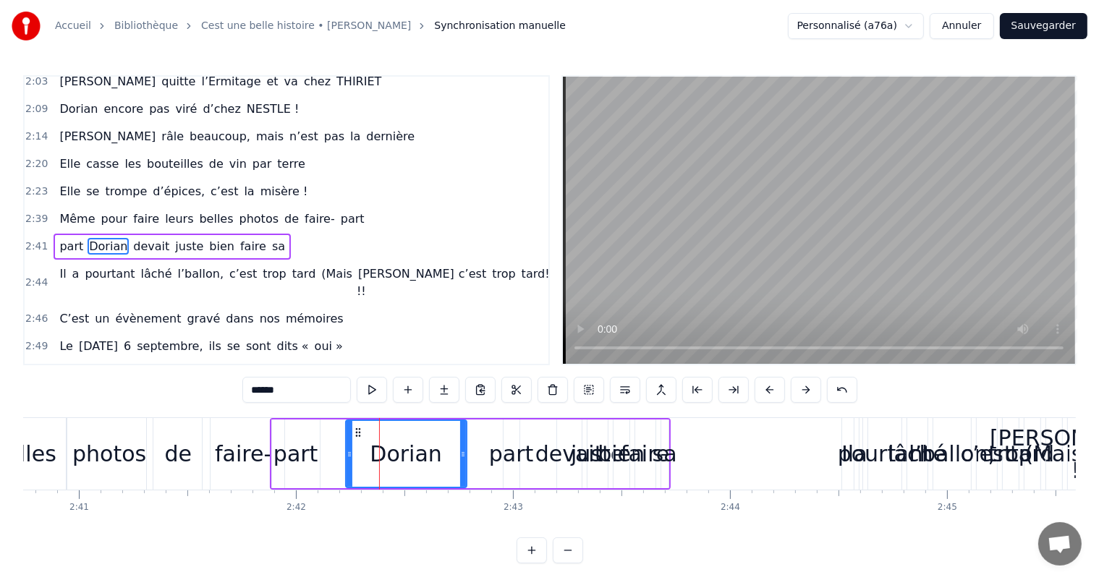
click at [507, 451] on div "part Dorian devait juste bien faire sa" at bounding box center [470, 454] width 401 height 72
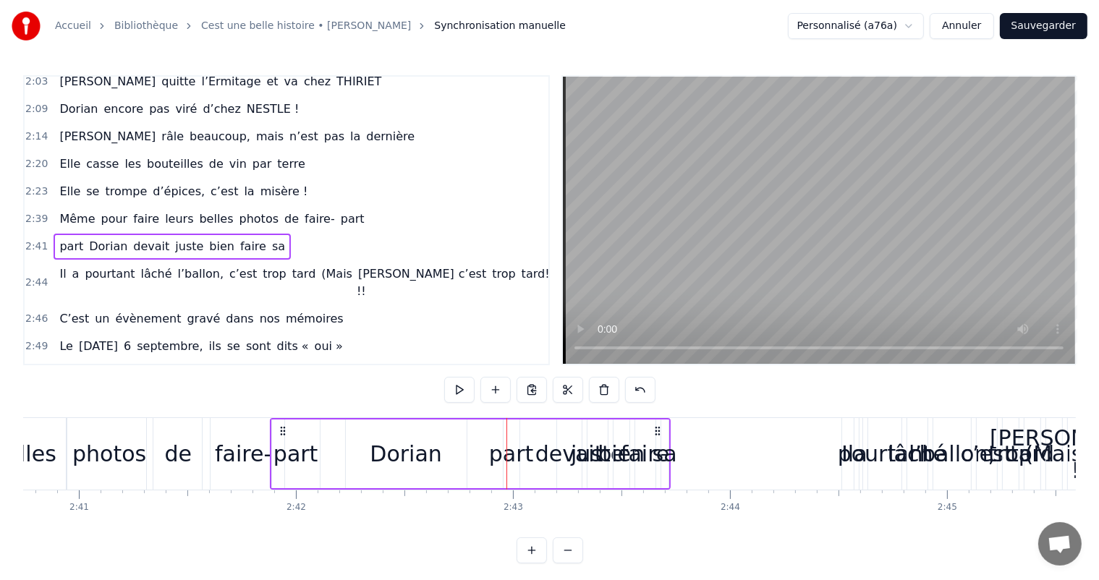
click at [519, 458] on div "part Dorian devait juste bien faire sa" at bounding box center [470, 454] width 401 height 72
drag, startPoint x: 666, startPoint y: 449, endPoint x: 657, endPoint y: 454, distance: 10.4
click at [659, 455] on div "sa" at bounding box center [665, 454] width 25 height 33
click at [395, 444] on div "Dorian" at bounding box center [406, 454] width 72 height 33
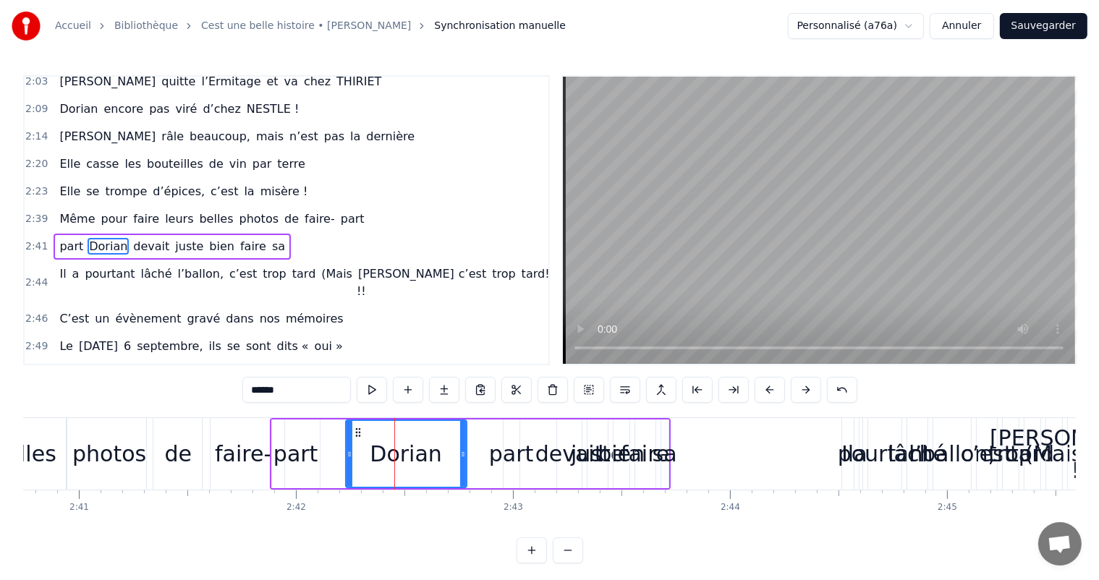
click at [556, 461] on div "devait" at bounding box center [569, 454] width 68 height 33
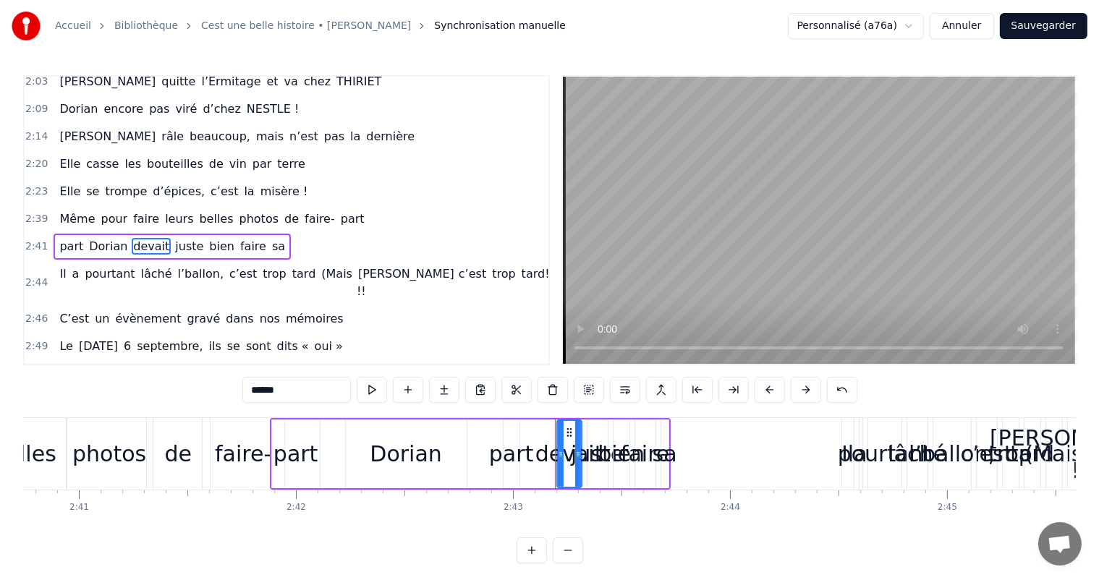
click at [383, 446] on div "Dorian" at bounding box center [406, 454] width 72 height 33
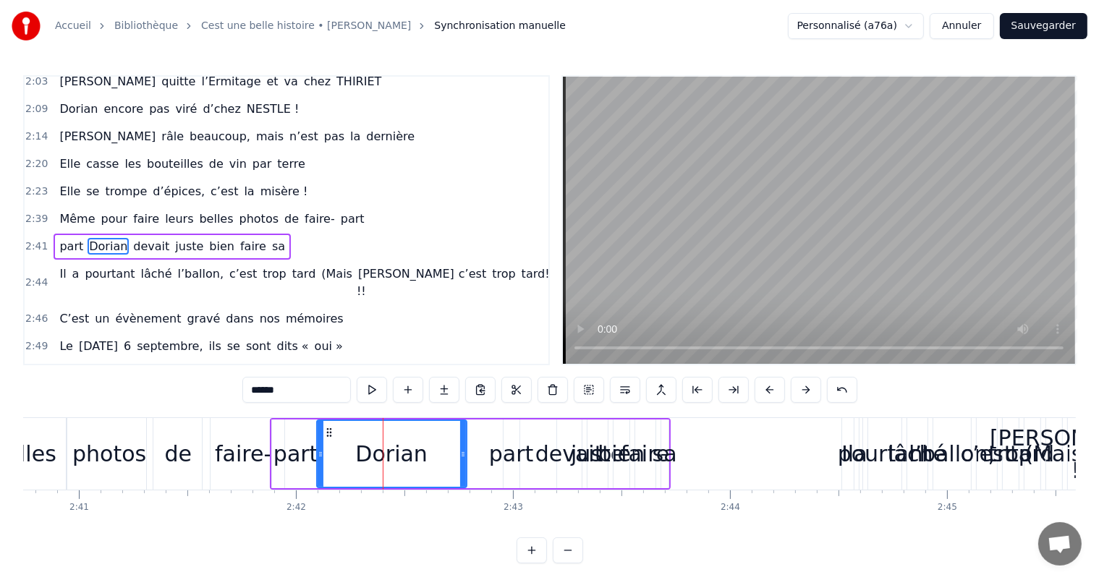
drag, startPoint x: 347, startPoint y: 446, endPoint x: 321, endPoint y: 447, distance: 26.8
click at [320, 447] on div at bounding box center [321, 454] width 6 height 66
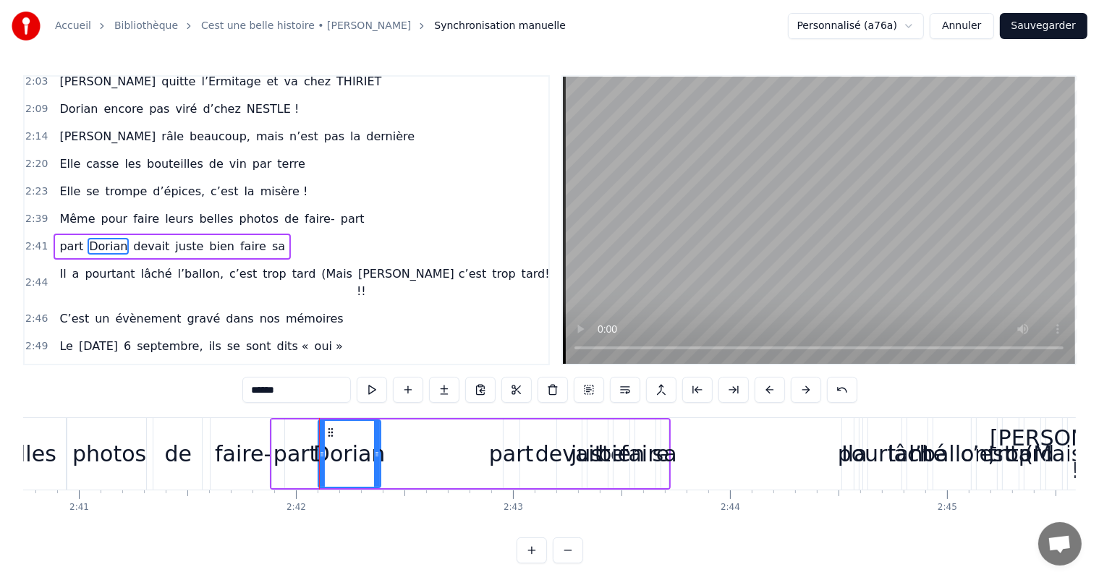
drag, startPoint x: 463, startPoint y: 449, endPoint x: 381, endPoint y: 454, distance: 82.6
click at [380, 454] on icon at bounding box center [377, 455] width 6 height 12
click at [564, 461] on div "devait" at bounding box center [569, 454] width 68 height 33
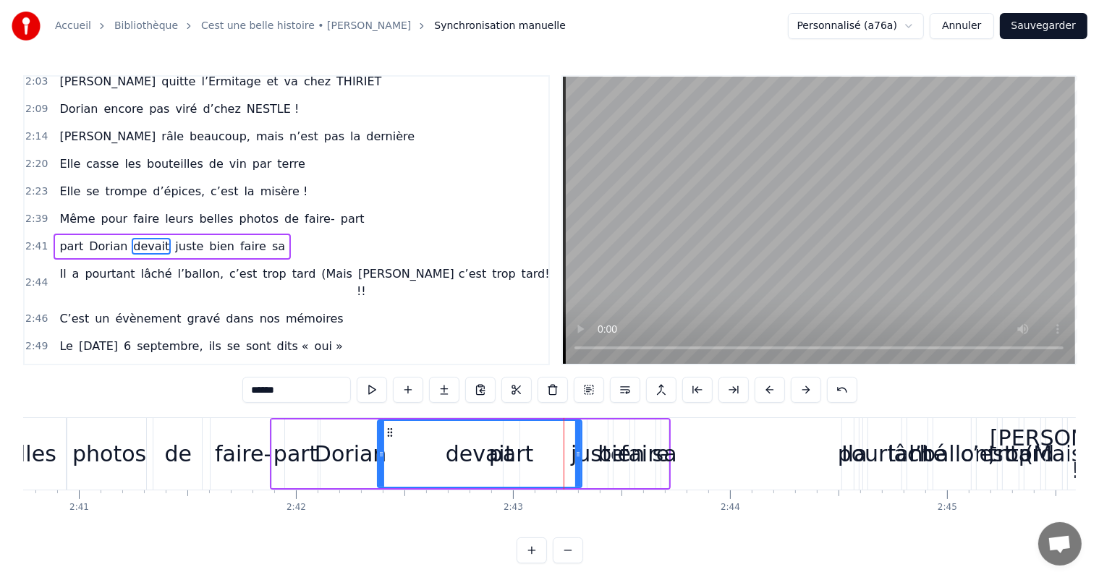
drag, startPoint x: 561, startPoint y: 449, endPoint x: 509, endPoint y: 443, distance: 53.2
click at [378, 446] on div at bounding box center [381, 454] width 6 height 66
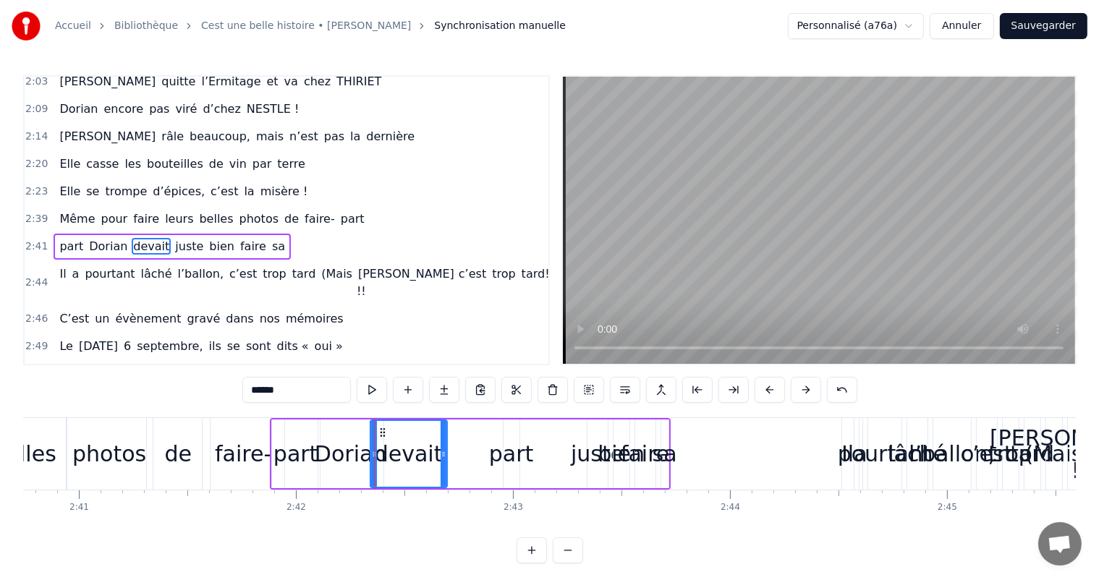
drag, startPoint x: 576, startPoint y: 457, endPoint x: 469, endPoint y: 440, distance: 108.5
click at [446, 444] on div at bounding box center [444, 454] width 6 height 66
click at [593, 453] on div "juste" at bounding box center [597, 454] width 53 height 33
type input "*****"
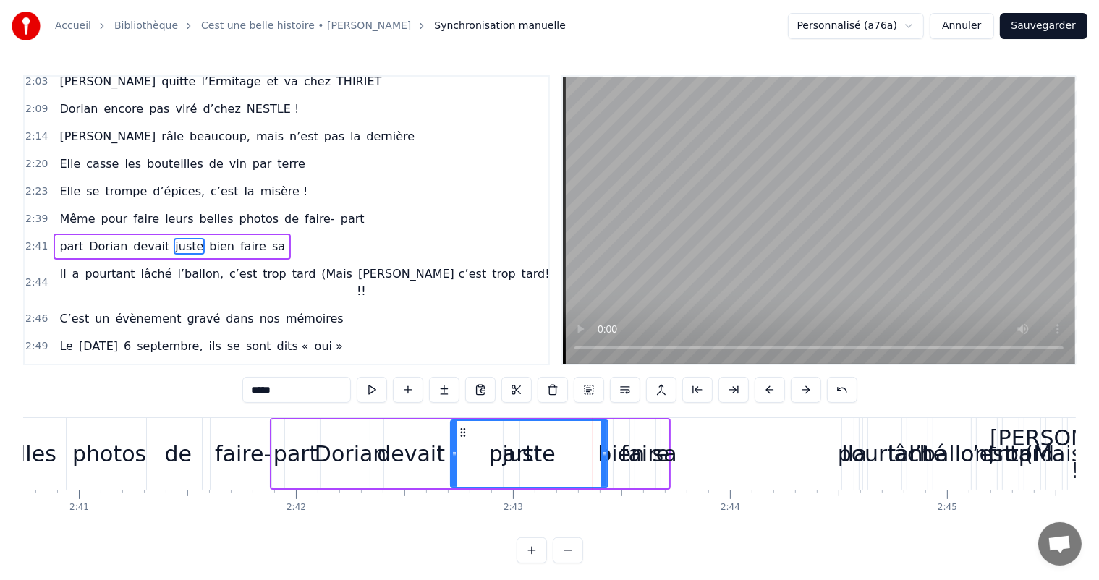
drag, startPoint x: 591, startPoint y: 448, endPoint x: 456, endPoint y: 449, distance: 135.3
click at [455, 449] on icon at bounding box center [455, 455] width 6 height 12
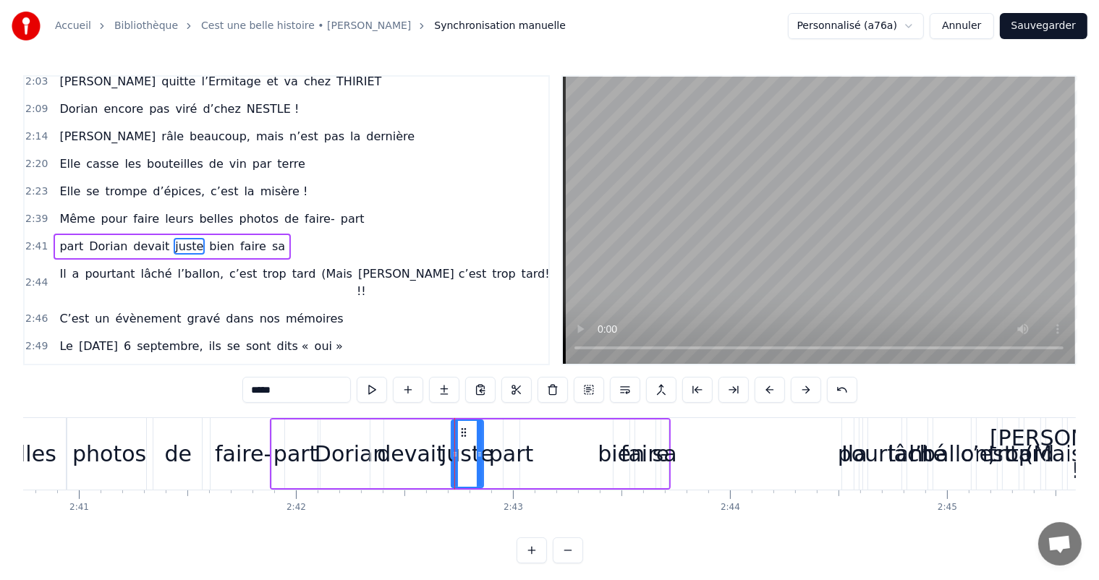
drag, startPoint x: 606, startPoint y: 446, endPoint x: 490, endPoint y: 454, distance: 116.0
click at [480, 446] on div at bounding box center [480, 454] width 6 height 66
click at [504, 466] on div "part Dorian devait juste bien faire sa" at bounding box center [470, 454] width 401 height 72
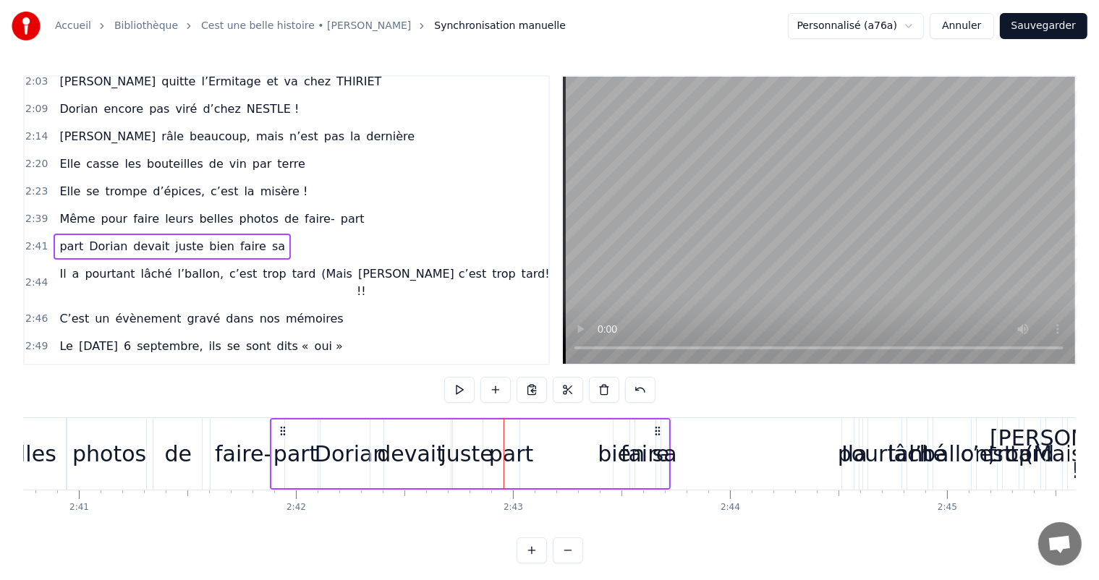
click at [519, 454] on div "part Dorian devait juste bien faire sa" at bounding box center [470, 454] width 401 height 72
click at [520, 454] on div "part Dorian devait juste bien faire sa" at bounding box center [470, 454] width 401 height 72
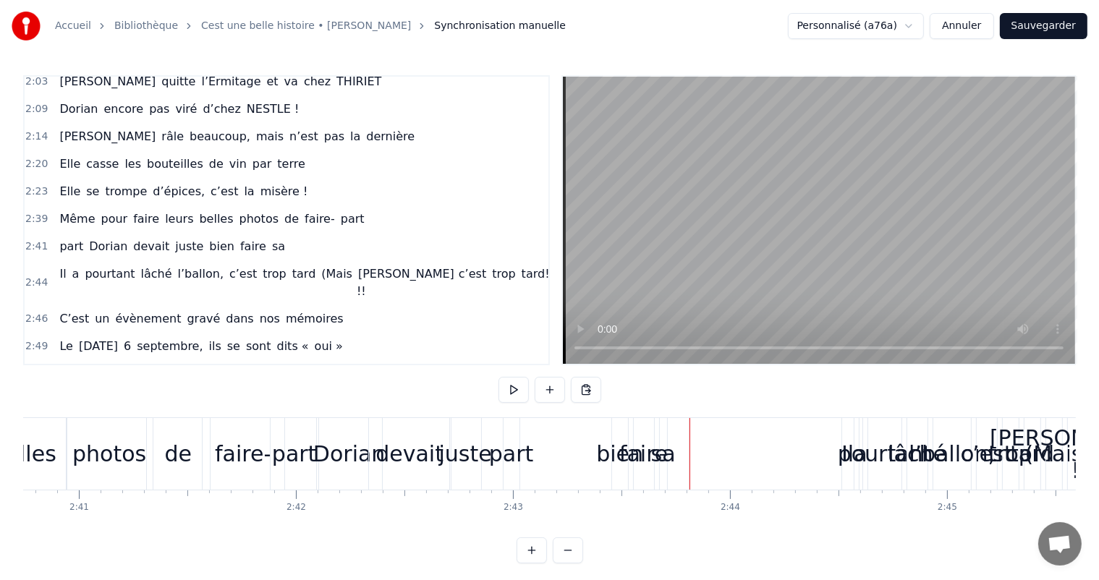
click at [659, 452] on div "sa" at bounding box center [663, 454] width 25 height 33
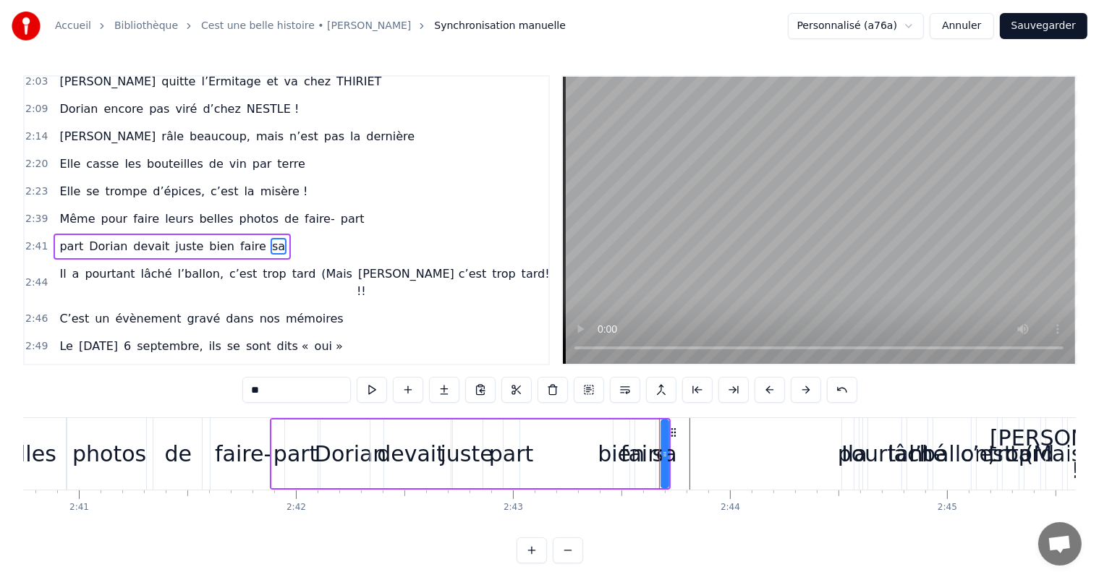
click at [634, 453] on div "faire" at bounding box center [645, 454] width 48 height 33
type input "*****"
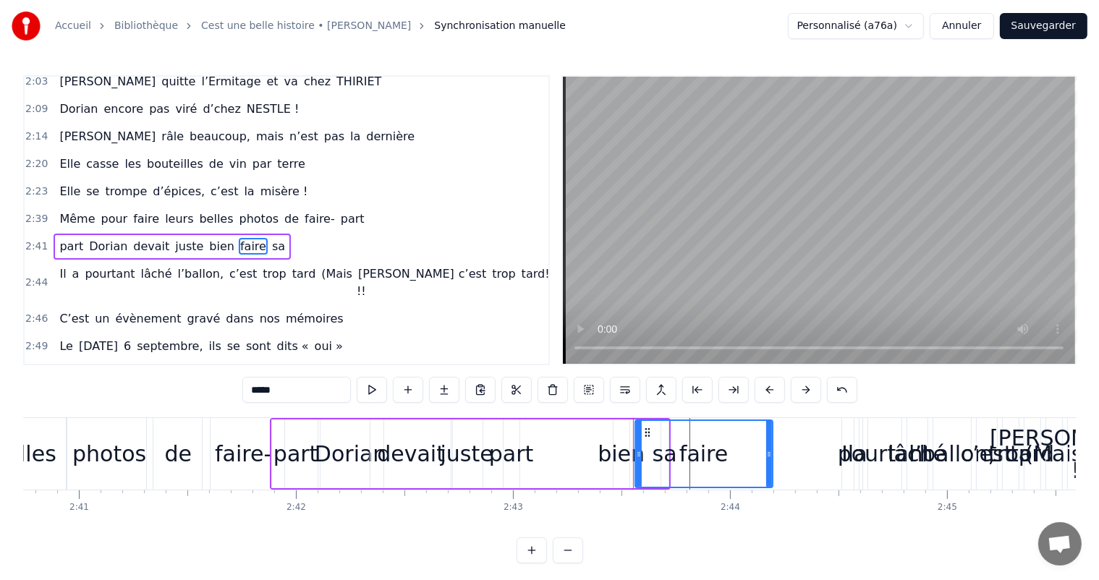
drag, startPoint x: 653, startPoint y: 457, endPoint x: 770, endPoint y: 449, distance: 117.4
click at [770, 449] on icon at bounding box center [769, 455] width 6 height 12
click at [527, 451] on div "part Dorian devait juste bien faire sa" at bounding box center [470, 454] width 401 height 72
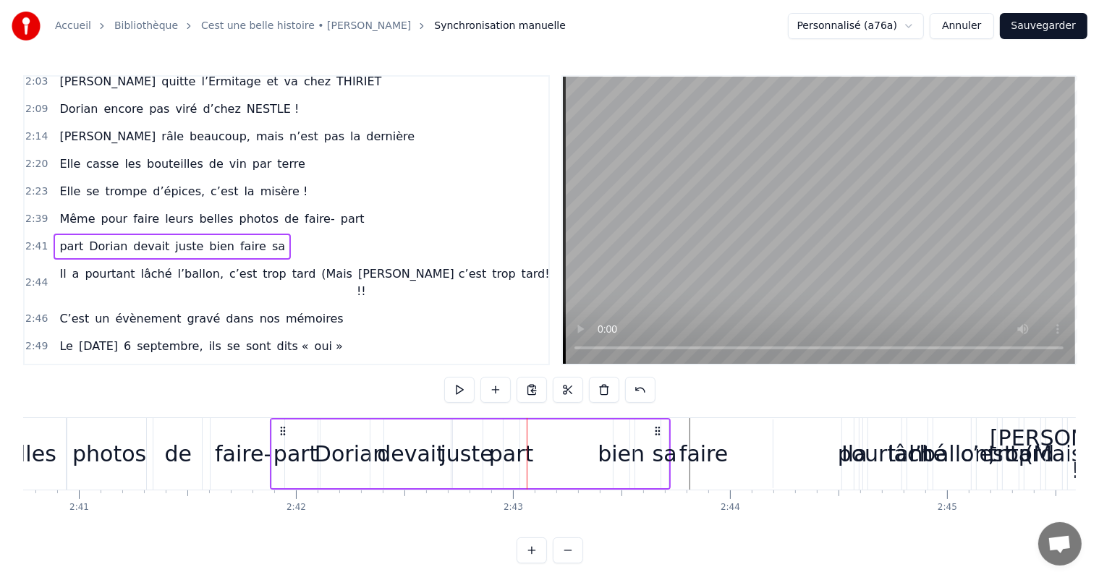
click at [513, 457] on div "part Dorian devait juste bien faire sa" at bounding box center [470, 454] width 401 height 72
click at [503, 459] on div "part Dorian devait juste bien faire sa" at bounding box center [470, 454] width 401 height 72
click at [478, 443] on div "juste" at bounding box center [467, 454] width 53 height 33
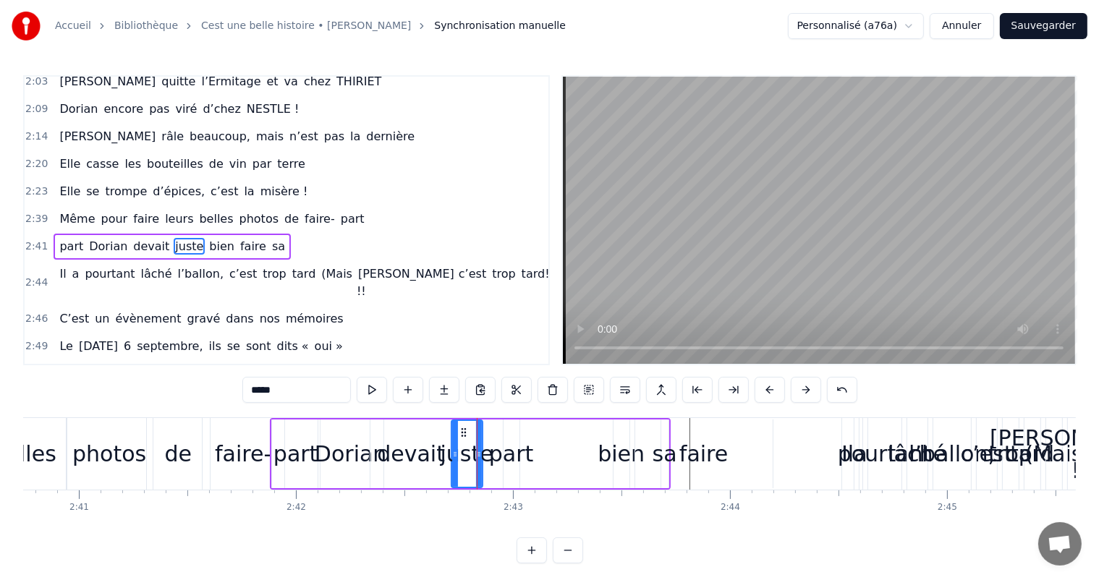
click at [525, 452] on div "part Dorian devait juste bien faire sa" at bounding box center [470, 454] width 401 height 72
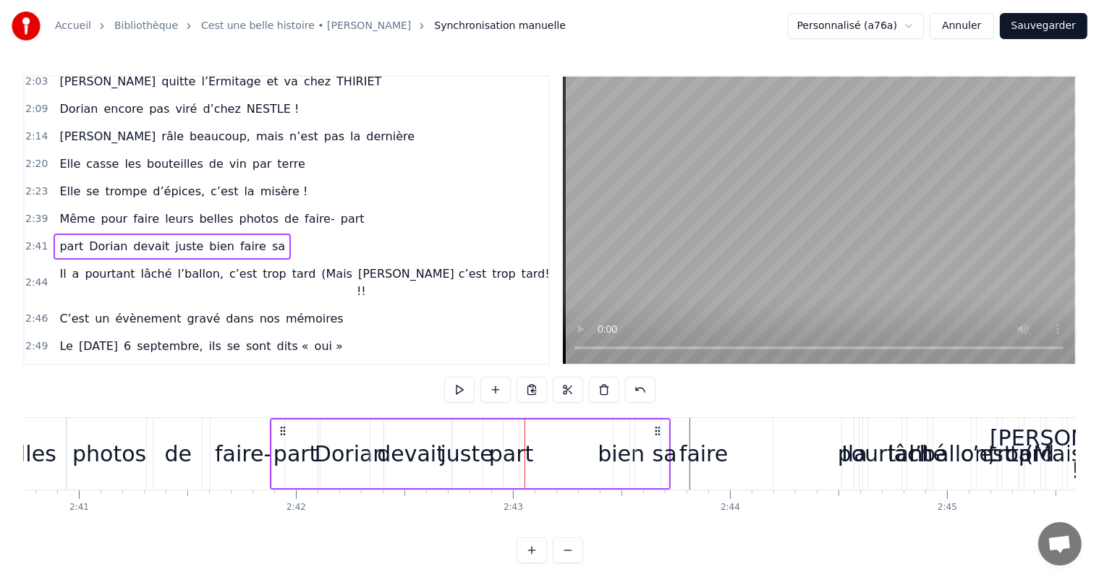
click at [525, 452] on div at bounding box center [525, 454] width 1 height 72
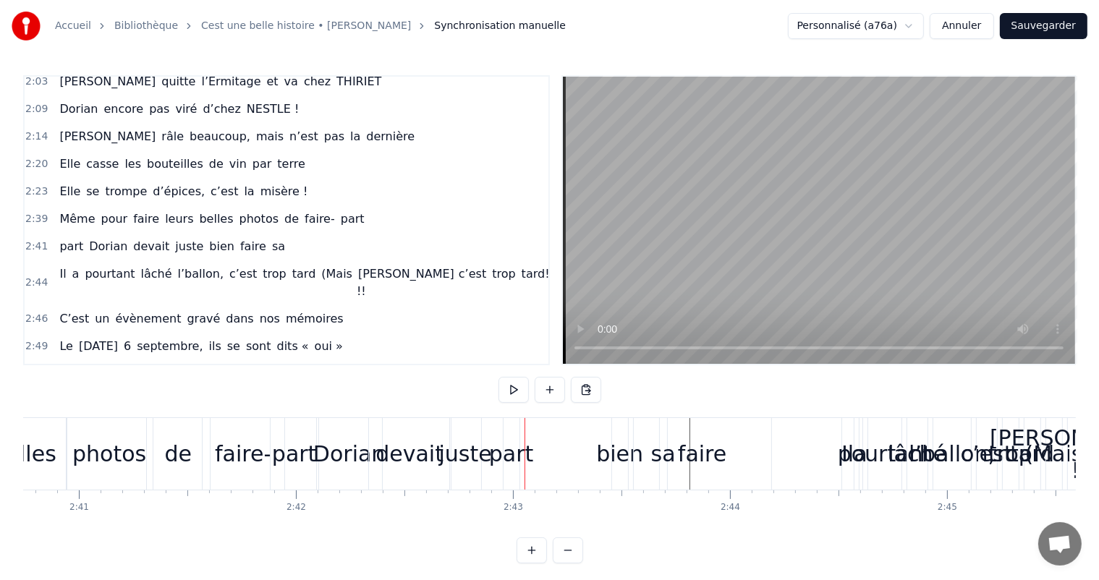
click at [525, 452] on div at bounding box center [525, 454] width 1 height 72
click at [456, 457] on div "juste" at bounding box center [465, 454] width 53 height 33
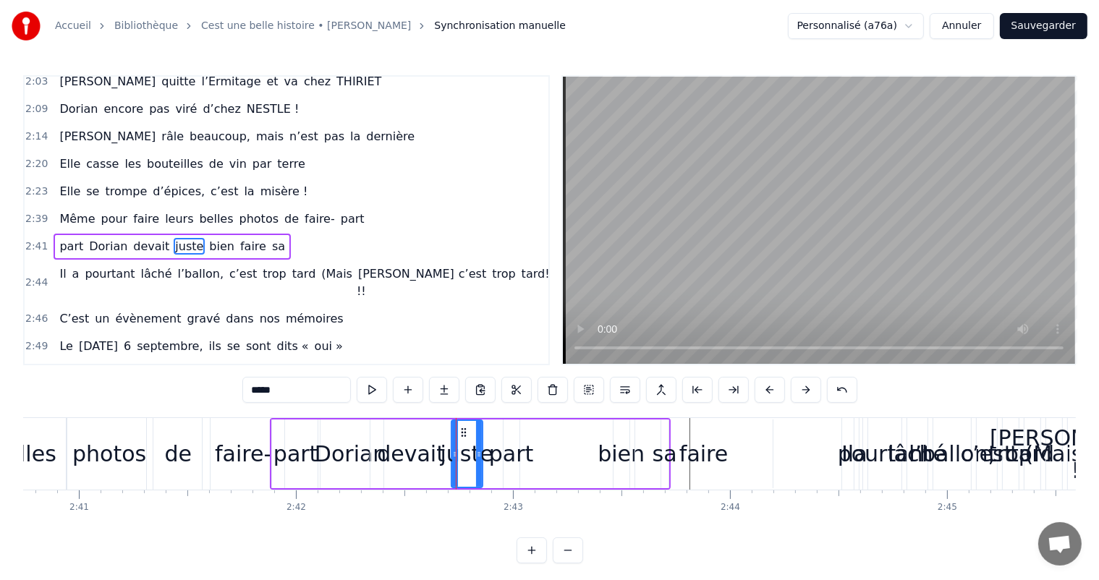
click at [301, 452] on div "part" at bounding box center [296, 454] width 45 height 33
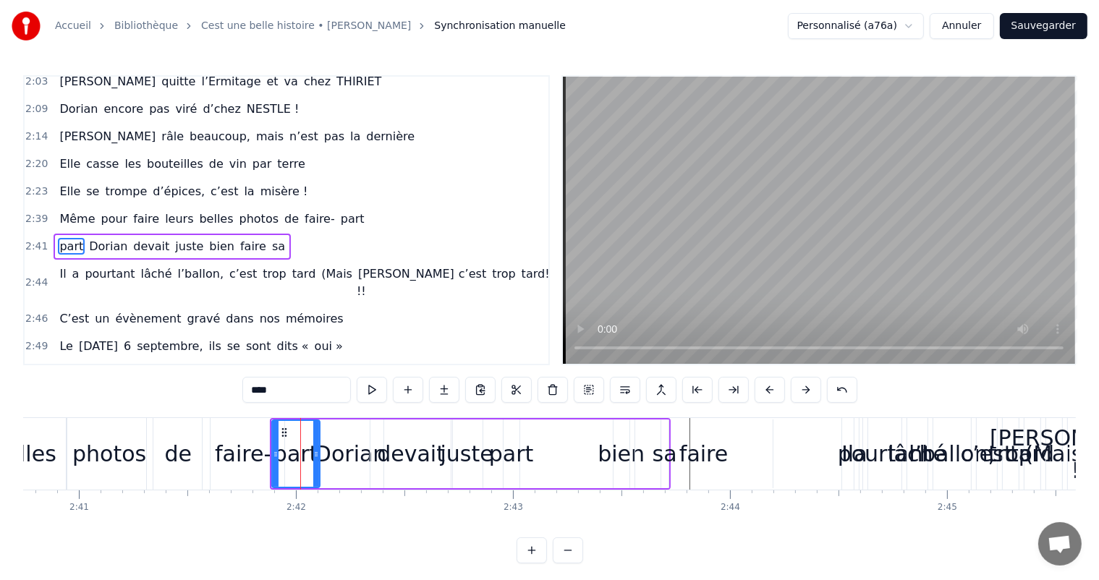
click at [134, 462] on div "photos" at bounding box center [109, 454] width 74 height 33
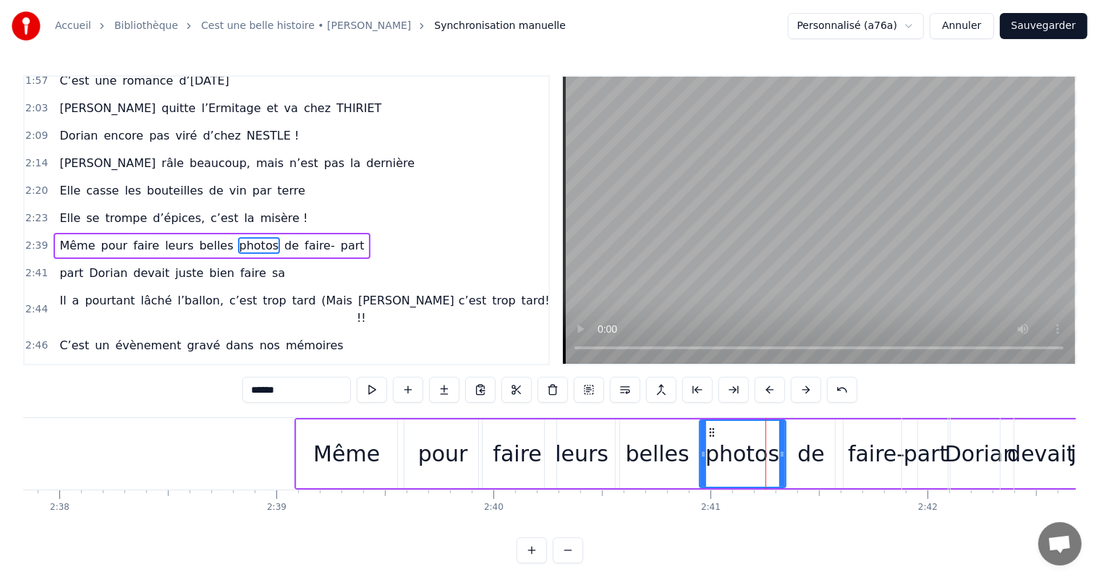
scroll to position [0, 34238]
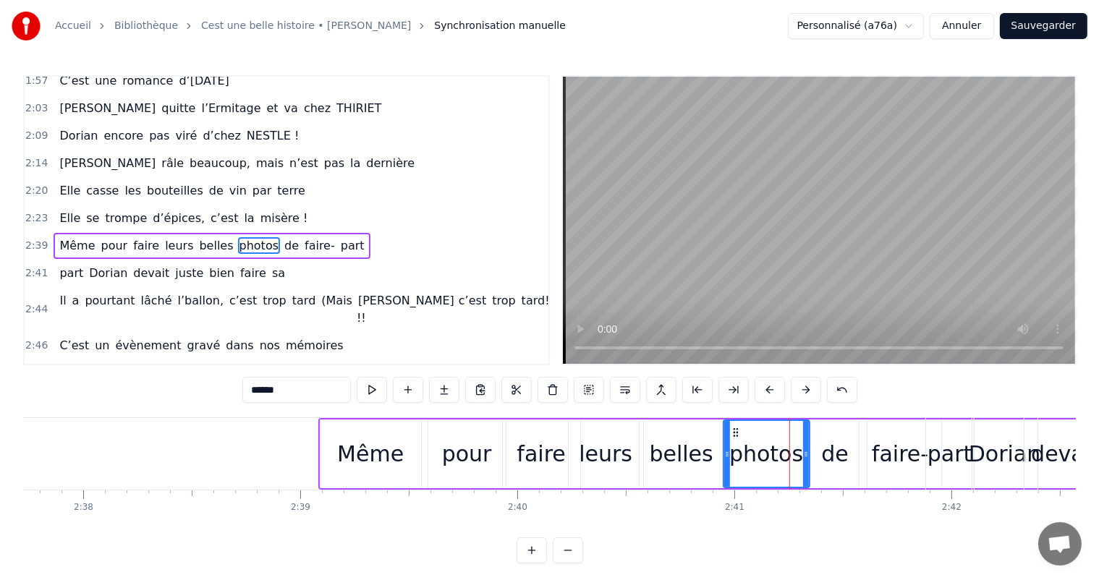
click at [365, 441] on div "Même" at bounding box center [370, 454] width 67 height 33
type input "****"
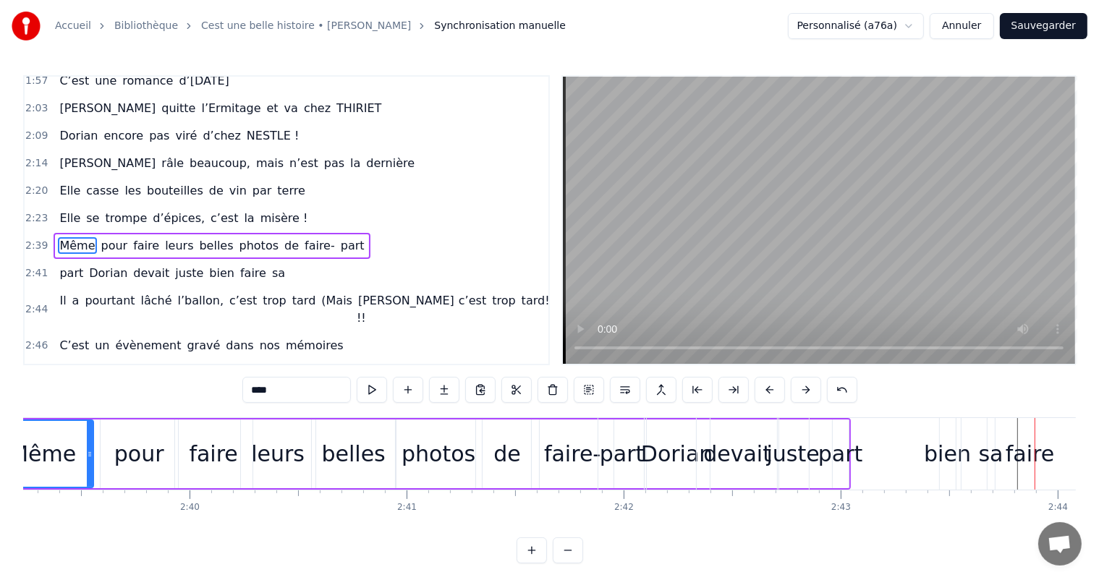
scroll to position [0, 34471]
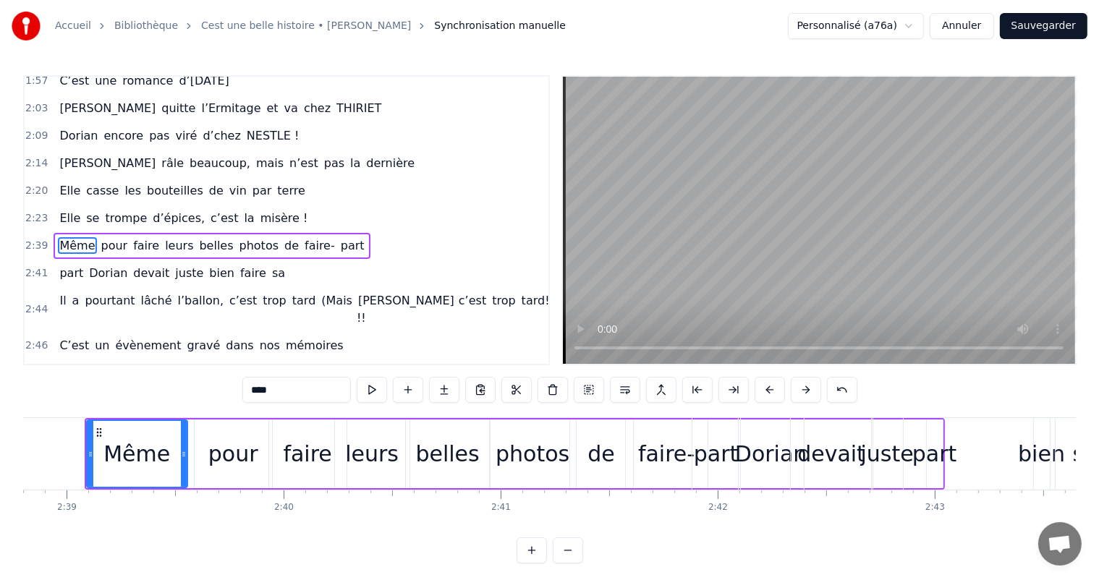
click at [930, 457] on div "part Dorian devait juste bien faire sa" at bounding box center [892, 454] width 401 height 72
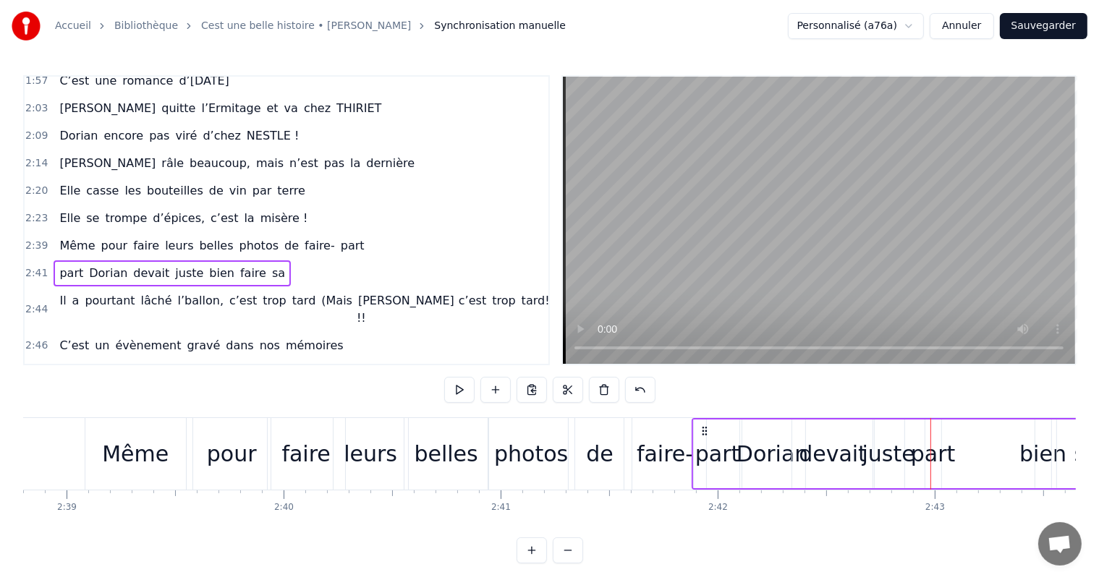
click at [918, 455] on div "part Dorian devait juste bien faire sa" at bounding box center [892, 454] width 401 height 72
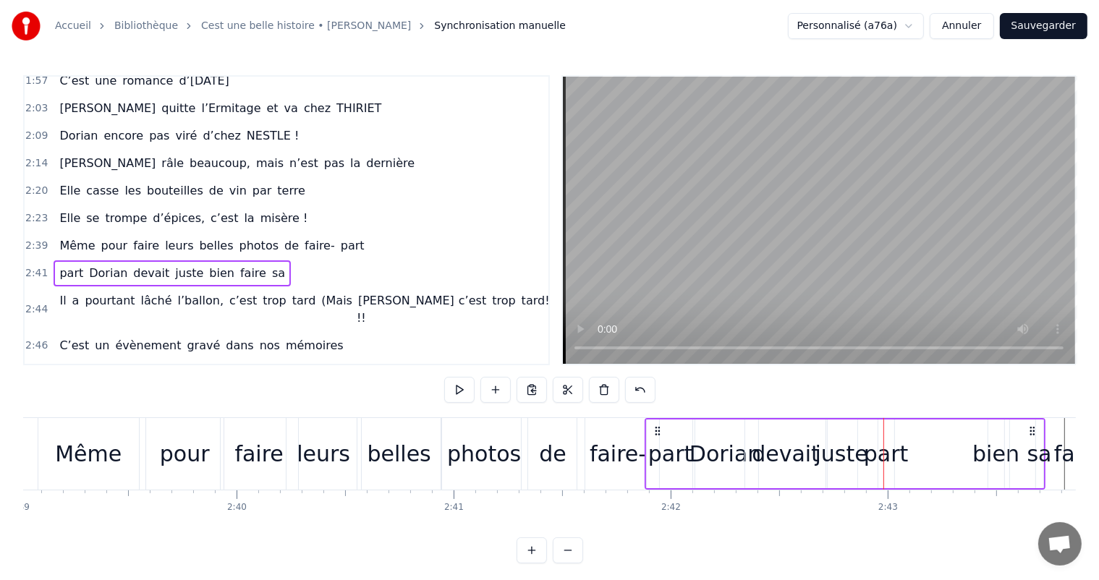
scroll to position [0, 34612]
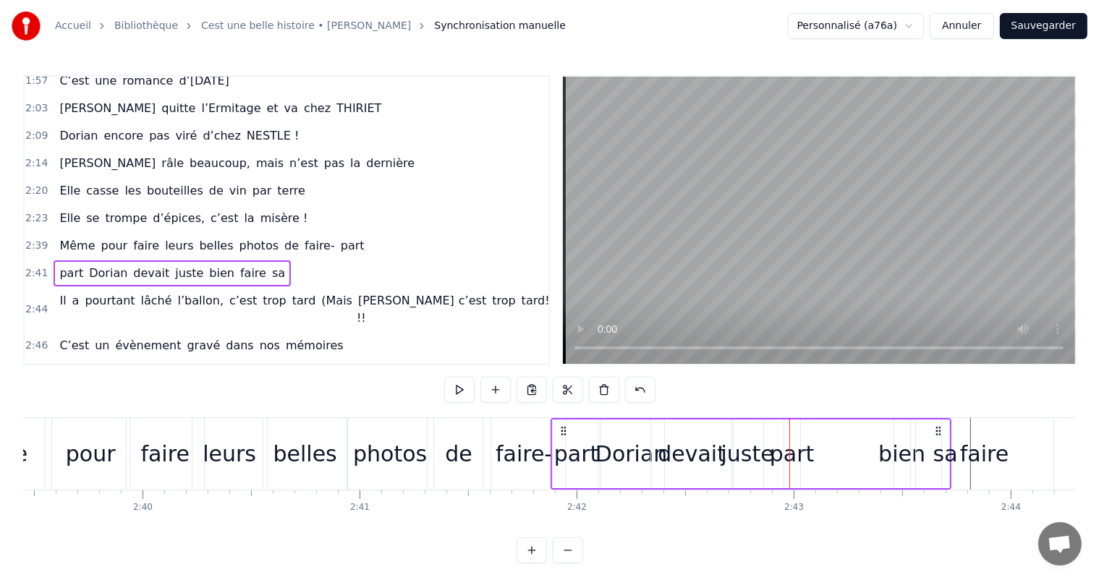
click at [513, 460] on div "faire-" at bounding box center [524, 454] width 56 height 33
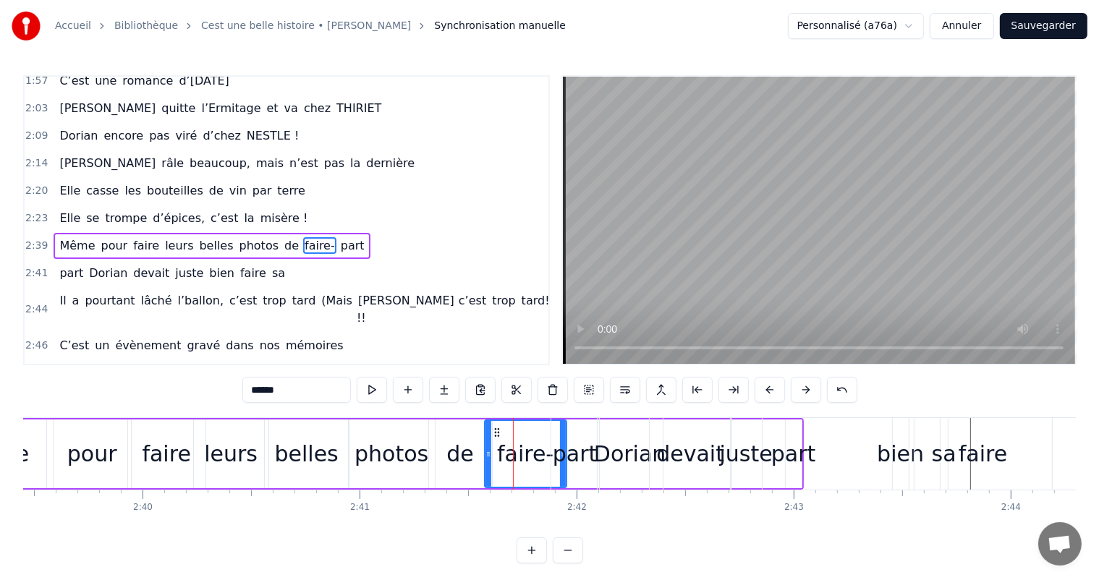
click at [280, 455] on div "belles" at bounding box center [307, 454] width 64 height 33
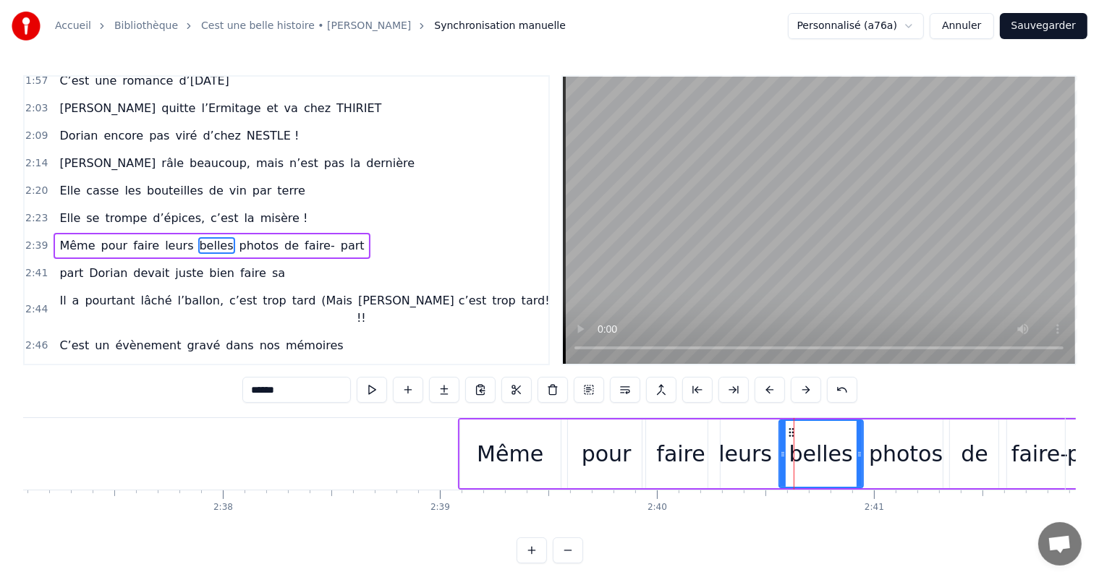
scroll to position [0, 33981]
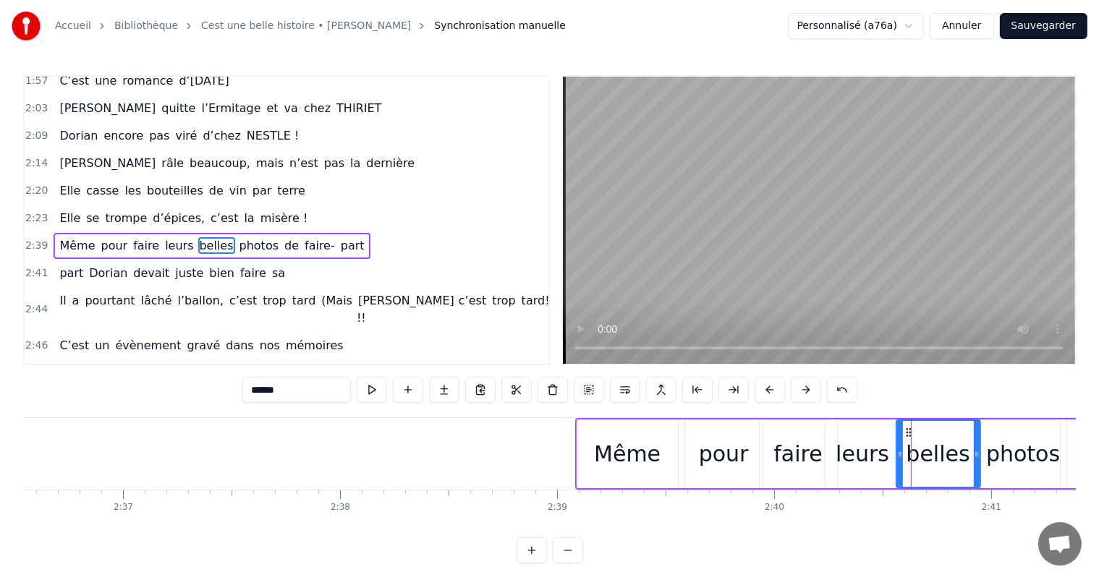
click at [625, 446] on div "Même" at bounding box center [627, 454] width 67 height 33
type input "****"
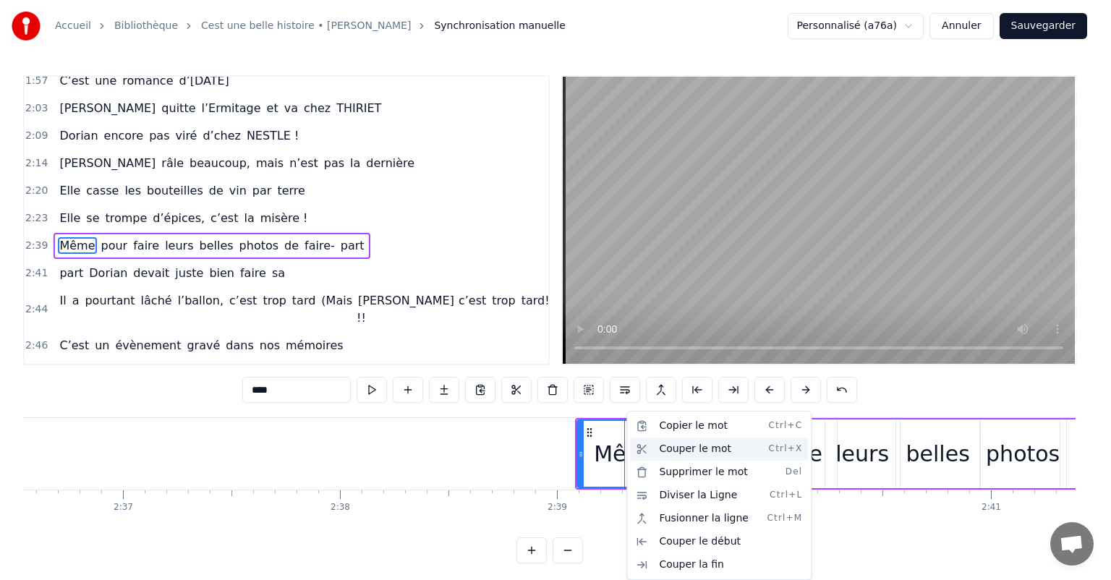
click at [687, 454] on div "Couper le mot Ctrl+X" at bounding box center [719, 449] width 178 height 23
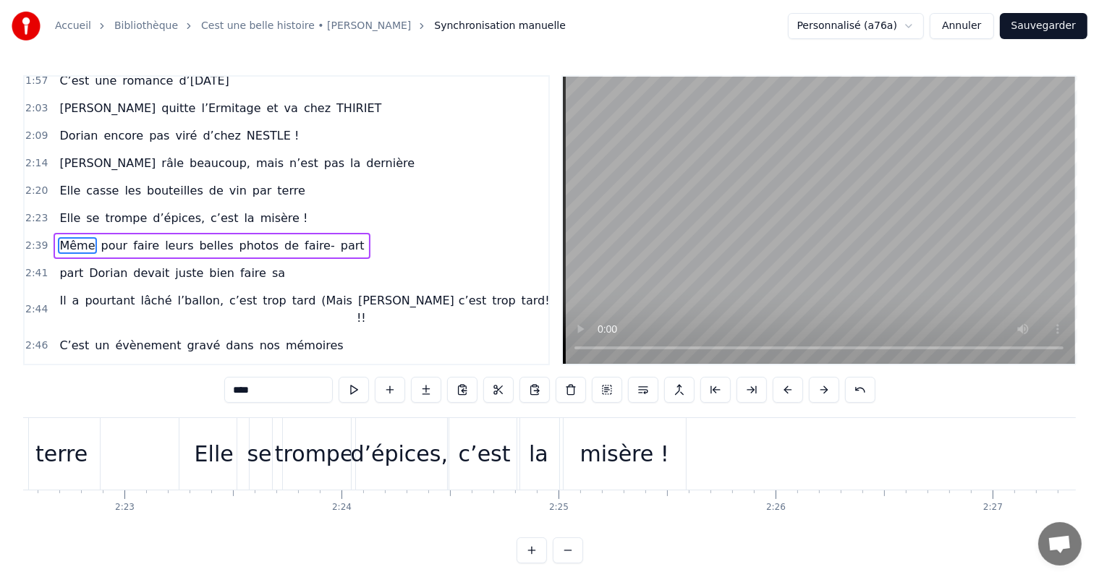
scroll to position [0, 30964]
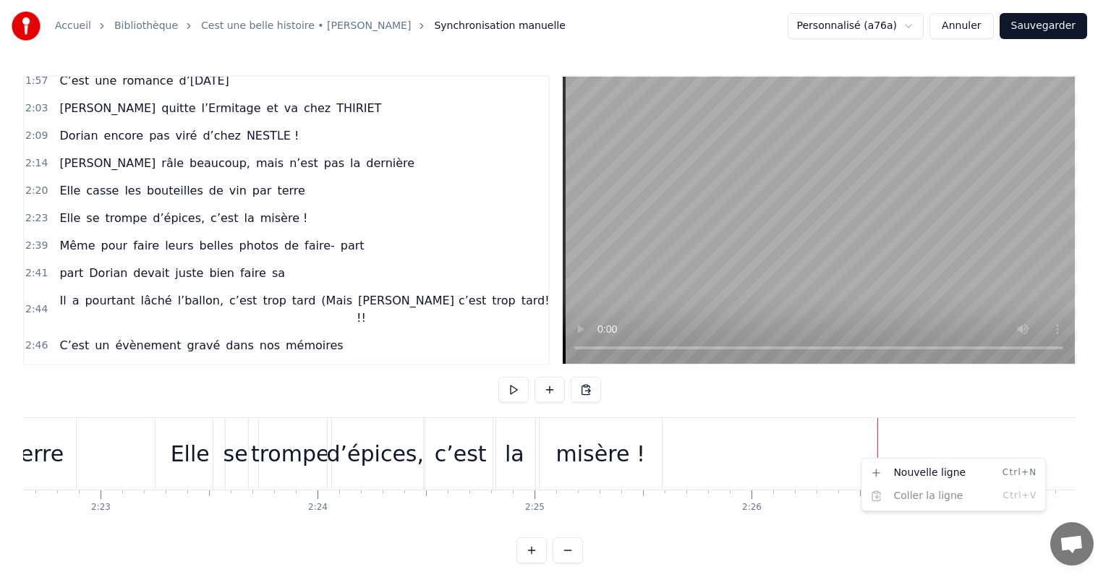
click at [803, 441] on html "Accueil Bibliothèque Cest une belle histoire • [PERSON_NAME] Synchronisation ma…" at bounding box center [555, 293] width 1111 height 587
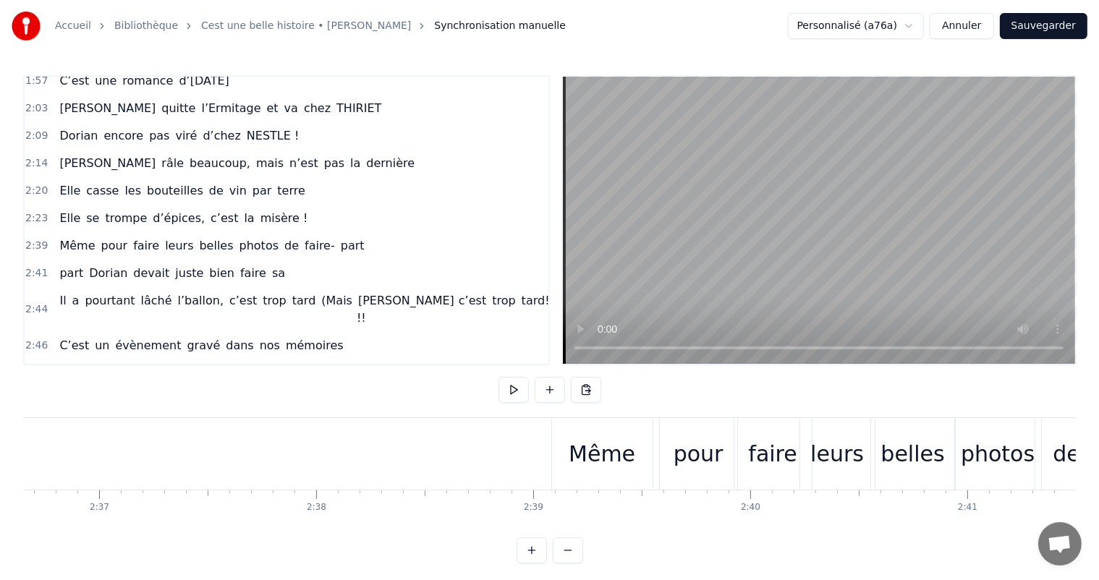
scroll to position [0, 33887]
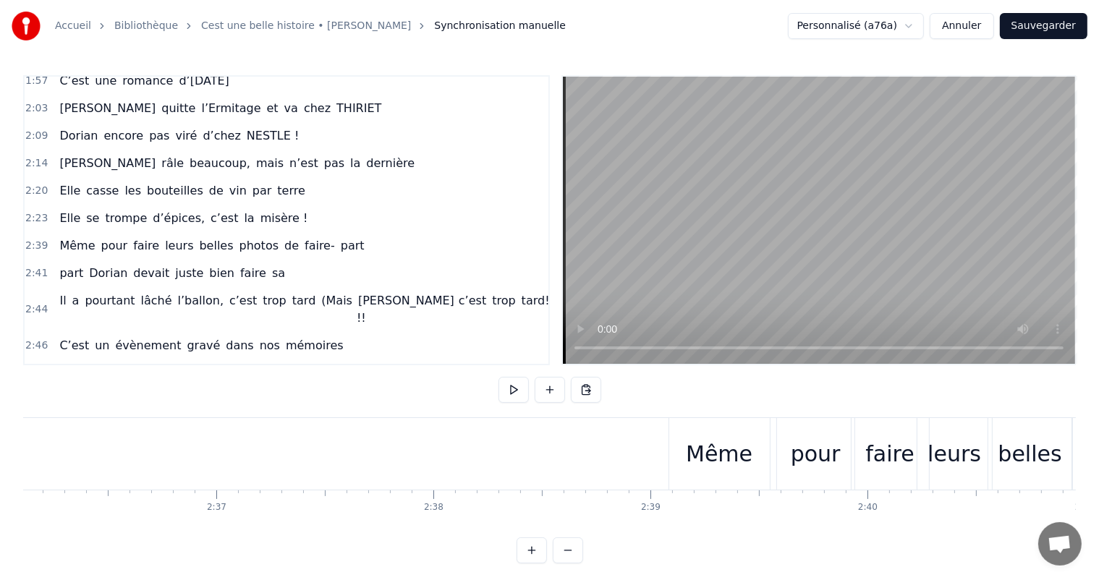
click at [738, 450] on div "Même" at bounding box center [719, 454] width 67 height 33
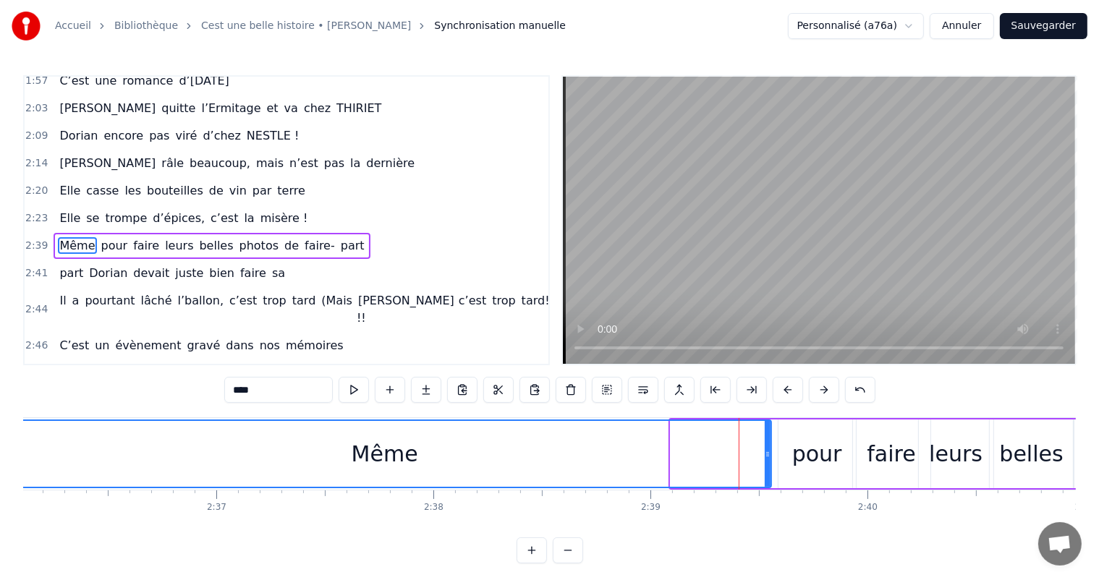
drag, startPoint x: 672, startPoint y: 448, endPoint x: 0, endPoint y: 456, distance: 672.3
click at [0, 456] on div "Accueil Bibliothèque Cest une belle histoire • [PERSON_NAME] Synchronisation ma…" at bounding box center [549, 282] width 1099 height 564
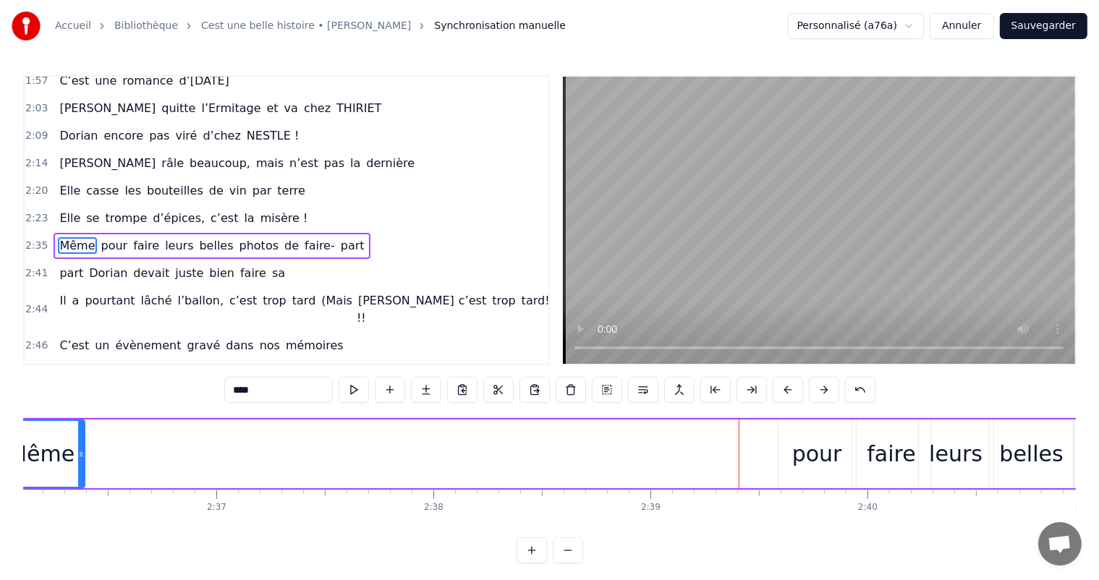
drag, startPoint x: 768, startPoint y: 447, endPoint x: 80, endPoint y: 447, distance: 688.1
click at [80, 447] on div at bounding box center [81, 454] width 6 height 66
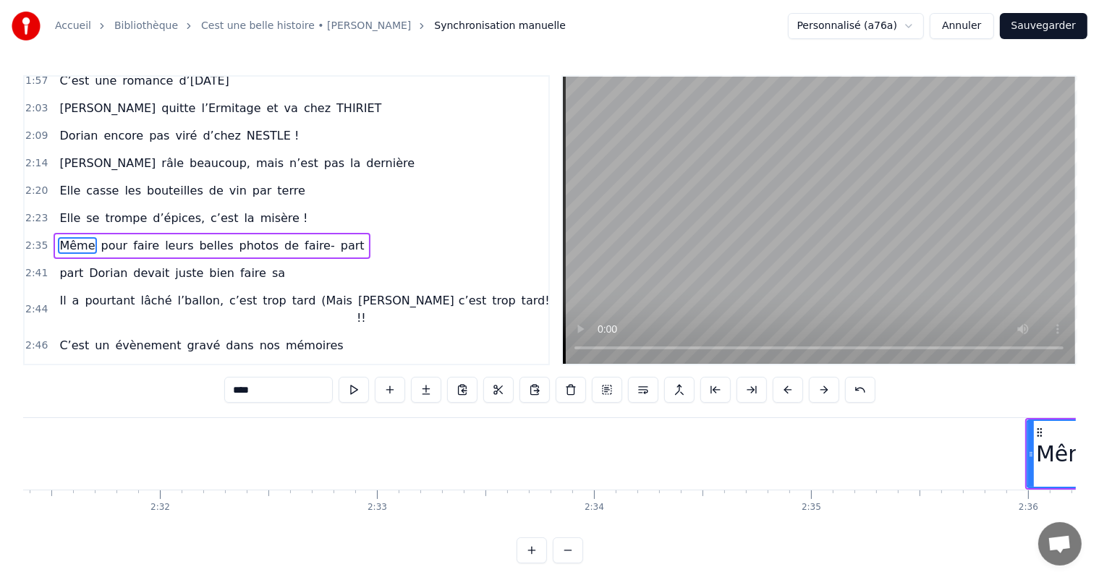
scroll to position [0, 32952]
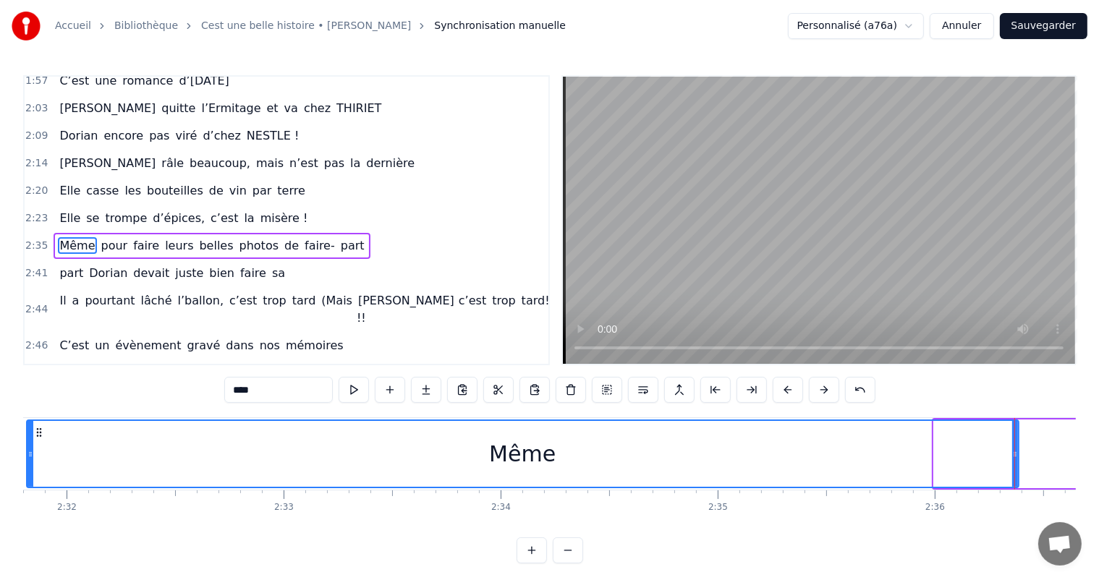
drag, startPoint x: 936, startPoint y: 446, endPoint x: 622, endPoint y: 465, distance: 314.6
click at [29, 472] on div at bounding box center [30, 454] width 6 height 66
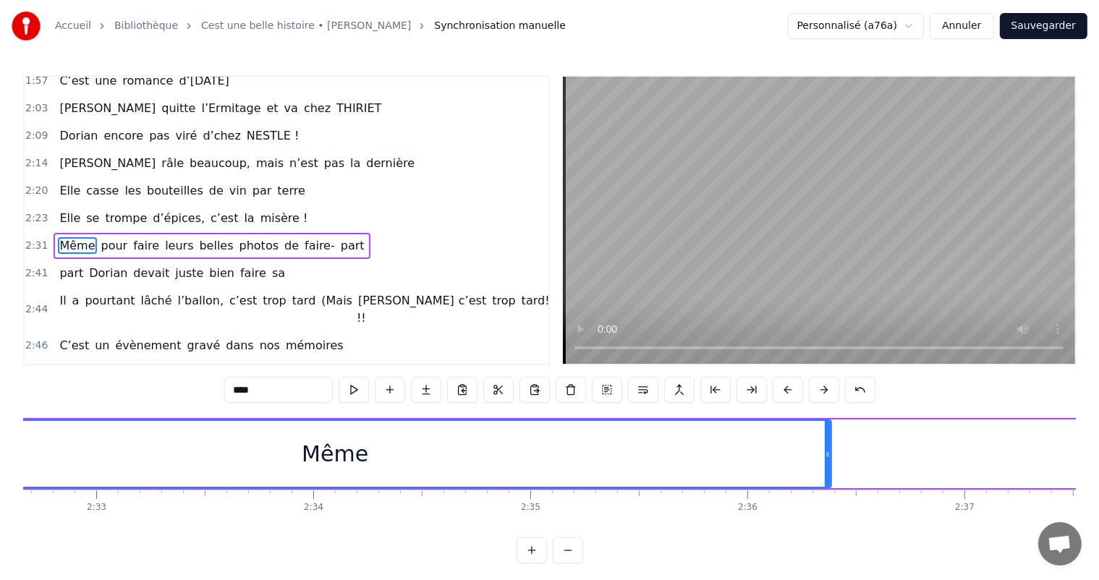
scroll to position [0, 33186]
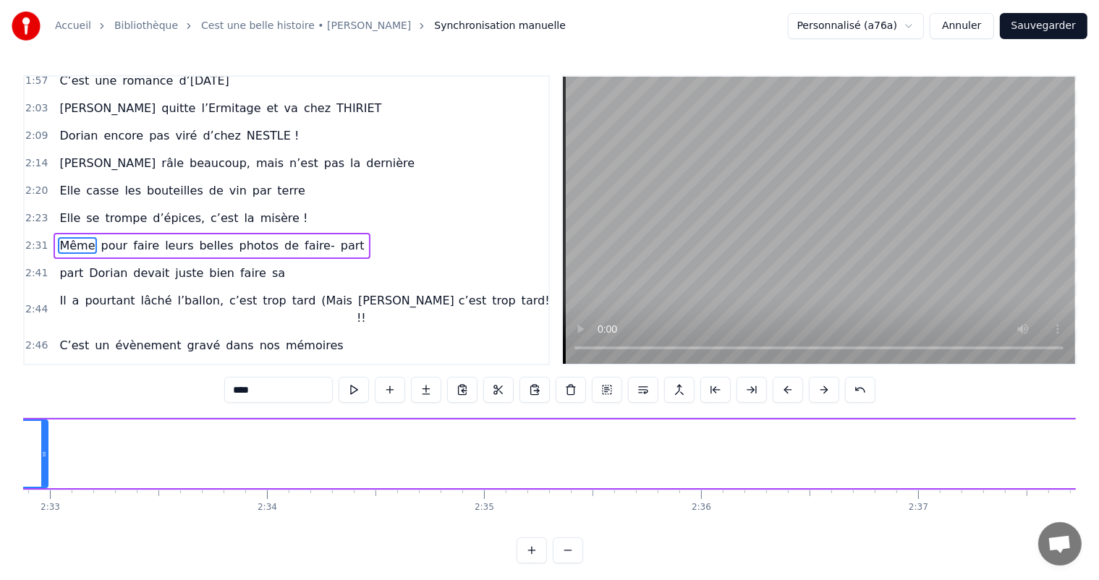
drag, startPoint x: 779, startPoint y: 440, endPoint x: 41, endPoint y: 464, distance: 737.7
click at [41, 464] on div at bounding box center [44, 454] width 6 height 66
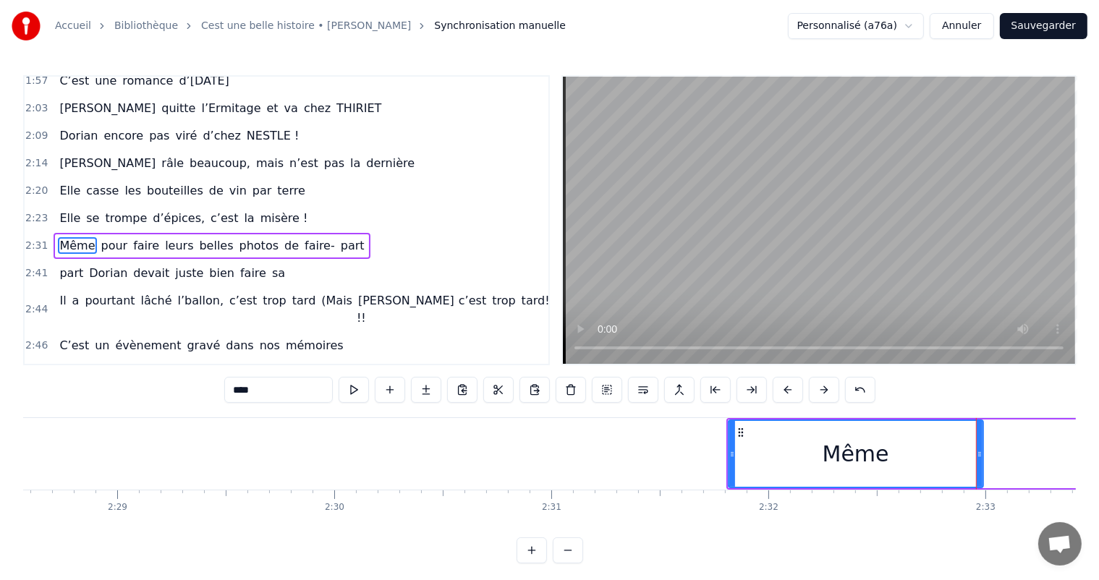
scroll to position [0, 32180]
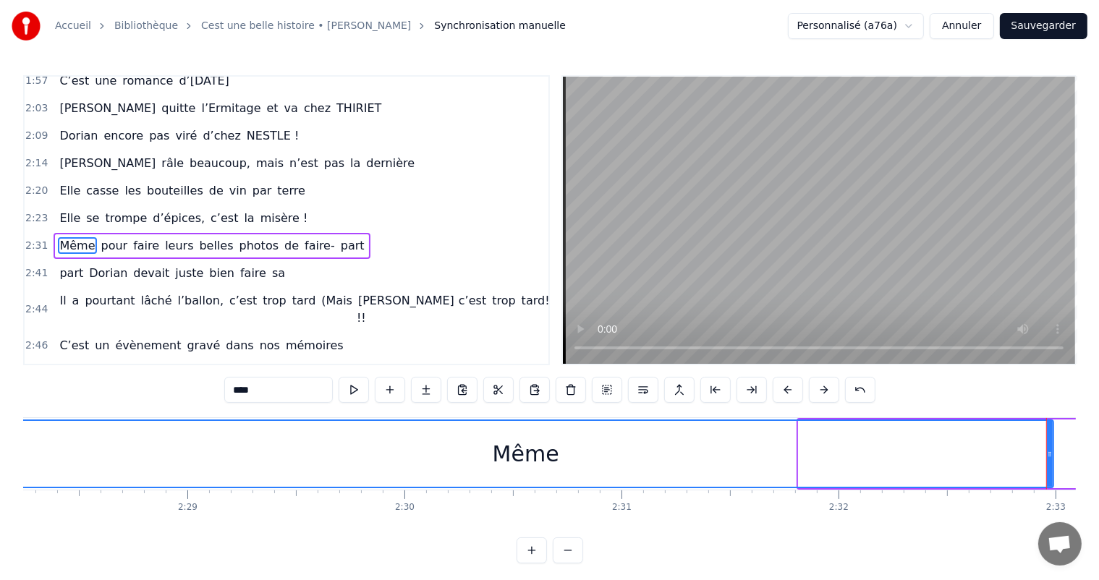
drag, startPoint x: 800, startPoint y: 452, endPoint x: 0, endPoint y: 480, distance: 800.8
click at [0, 480] on div "Accueil Bibliothèque Cest une belle histoire • [PERSON_NAME] Synchronisation ma…" at bounding box center [549, 282] width 1099 height 564
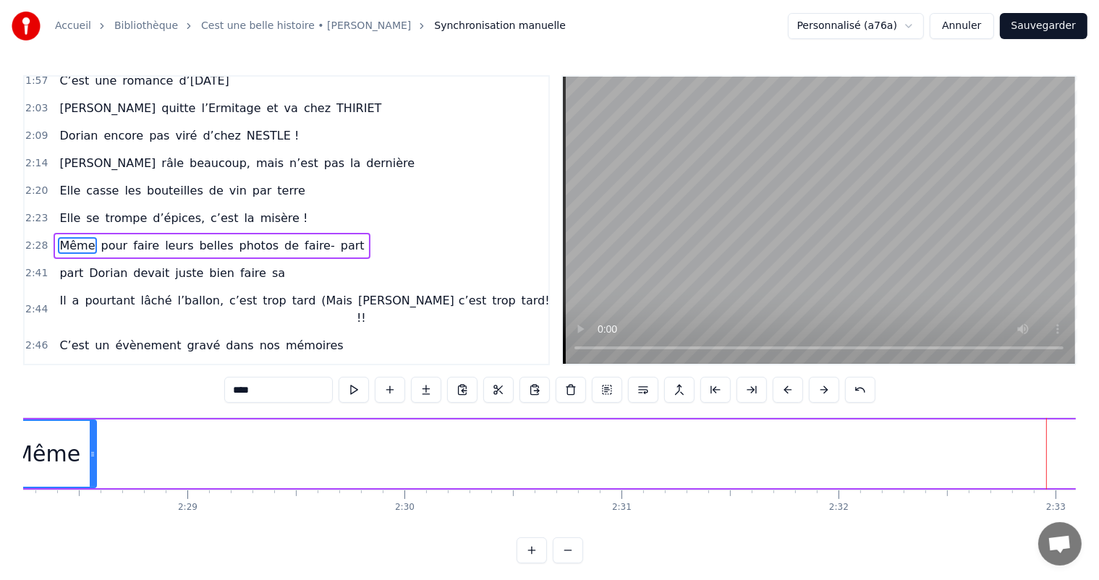
drag, startPoint x: 1050, startPoint y: 446, endPoint x: 93, endPoint y: 464, distance: 957.5
click at [92, 464] on div at bounding box center [93, 454] width 6 height 66
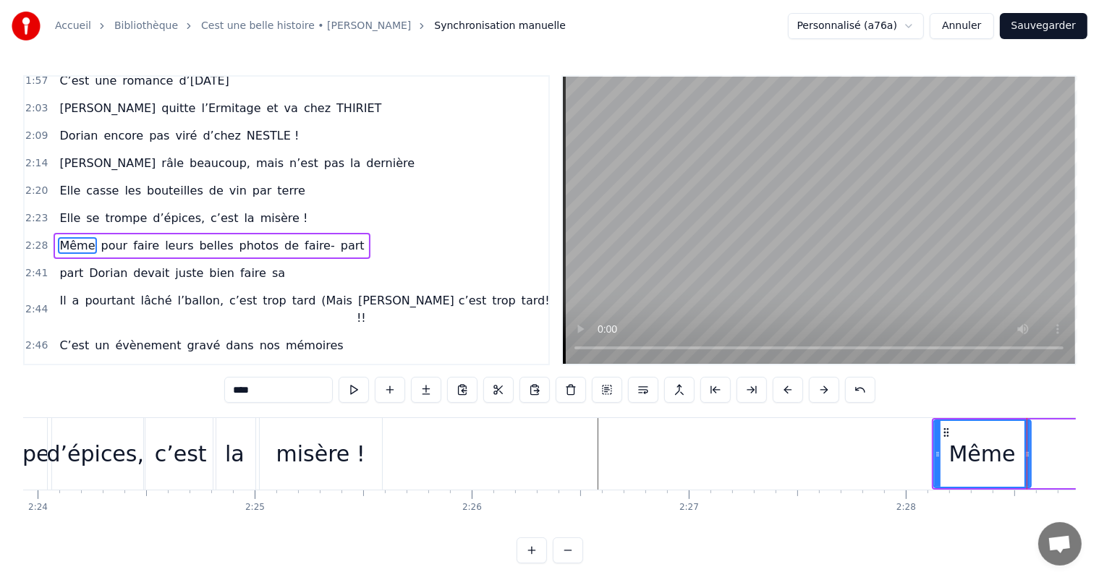
scroll to position [0, 31198]
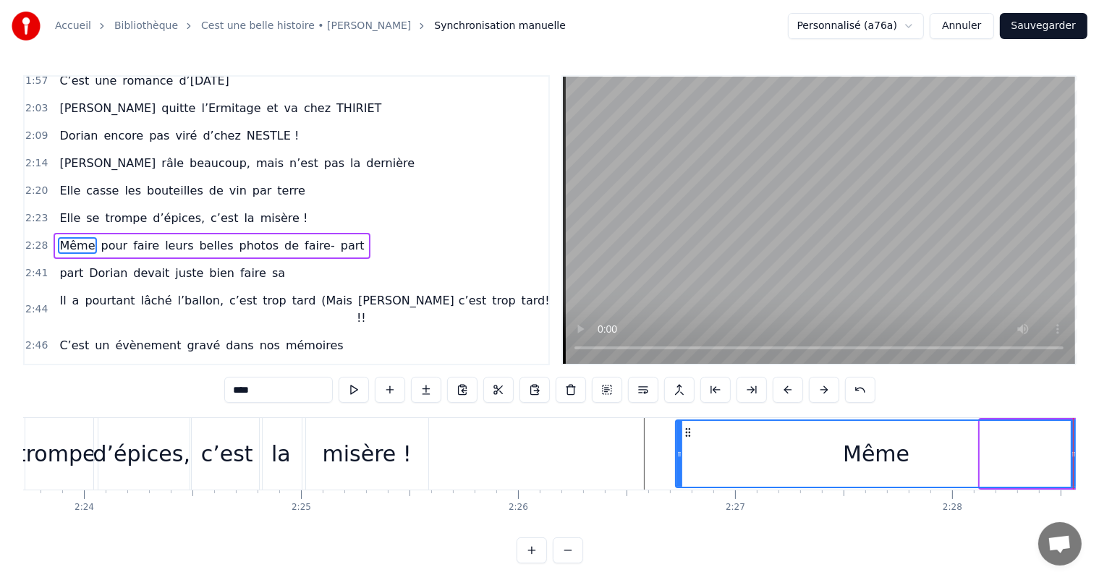
drag, startPoint x: 984, startPoint y: 457, endPoint x: 839, endPoint y: 434, distance: 146.4
click at [677, 472] on div at bounding box center [680, 454] width 6 height 66
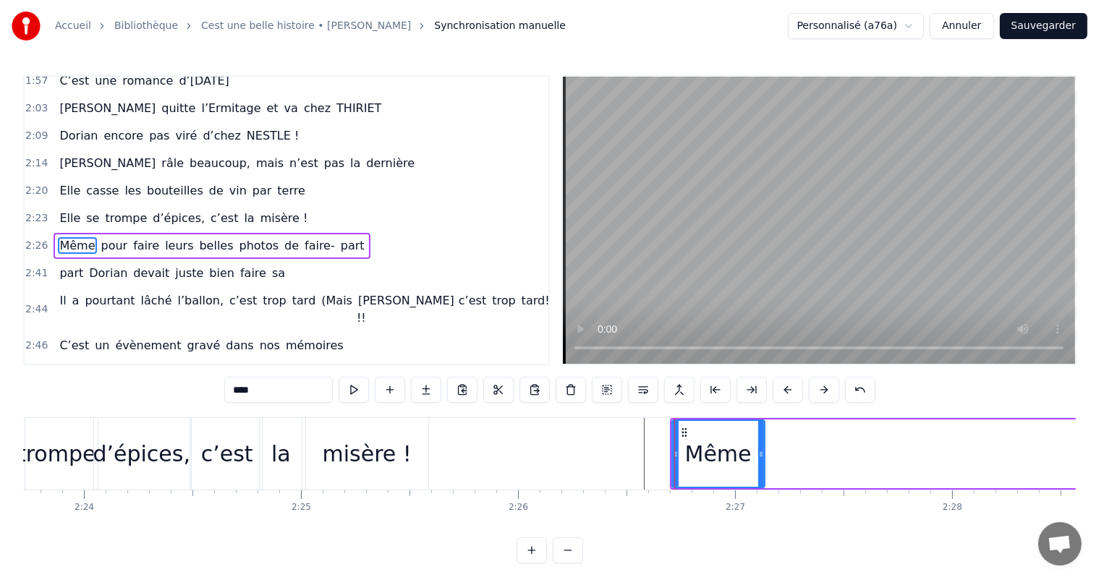
drag, startPoint x: 1074, startPoint y: 444, endPoint x: 761, endPoint y: 452, distance: 312.7
click at [761, 452] on div at bounding box center [761, 454] width 6 height 66
click at [331, 465] on div "misère !" at bounding box center [367, 454] width 89 height 33
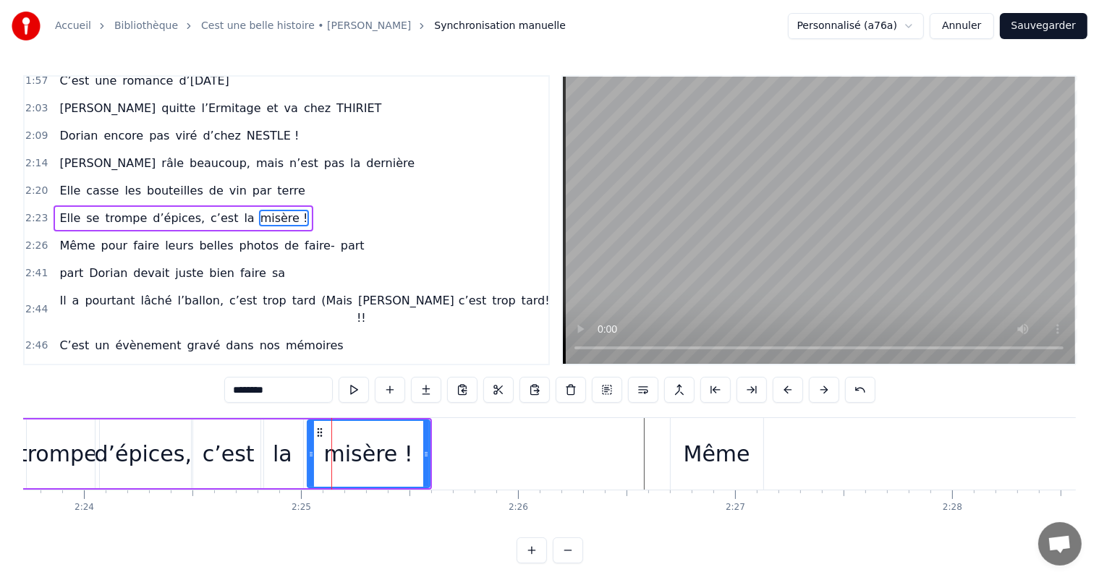
scroll to position [588, 0]
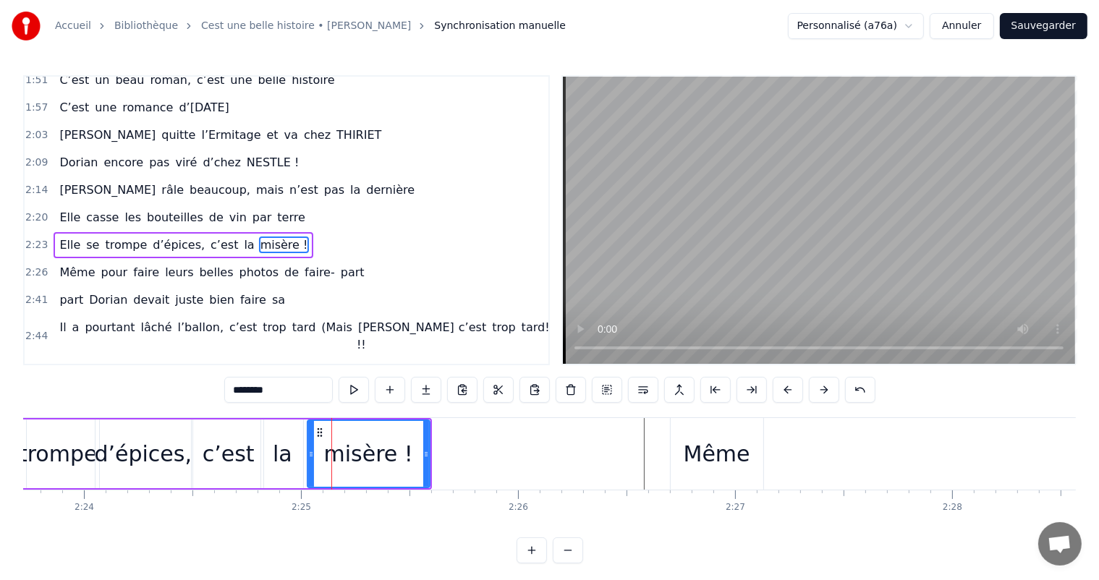
click at [275, 446] on div "la" at bounding box center [283, 454] width 20 height 33
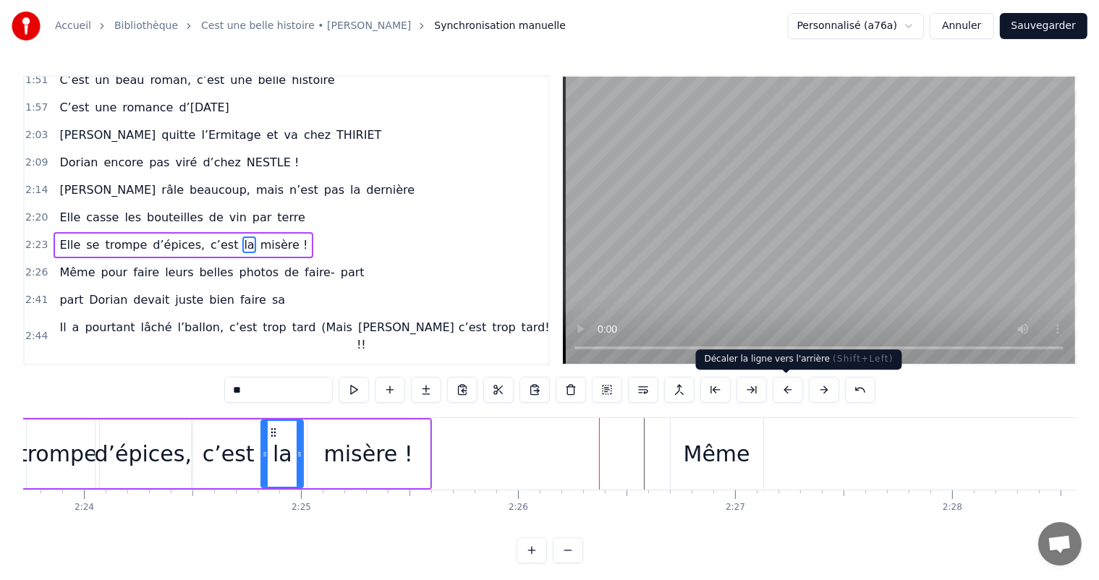
click at [721, 460] on div "Même" at bounding box center [717, 454] width 67 height 33
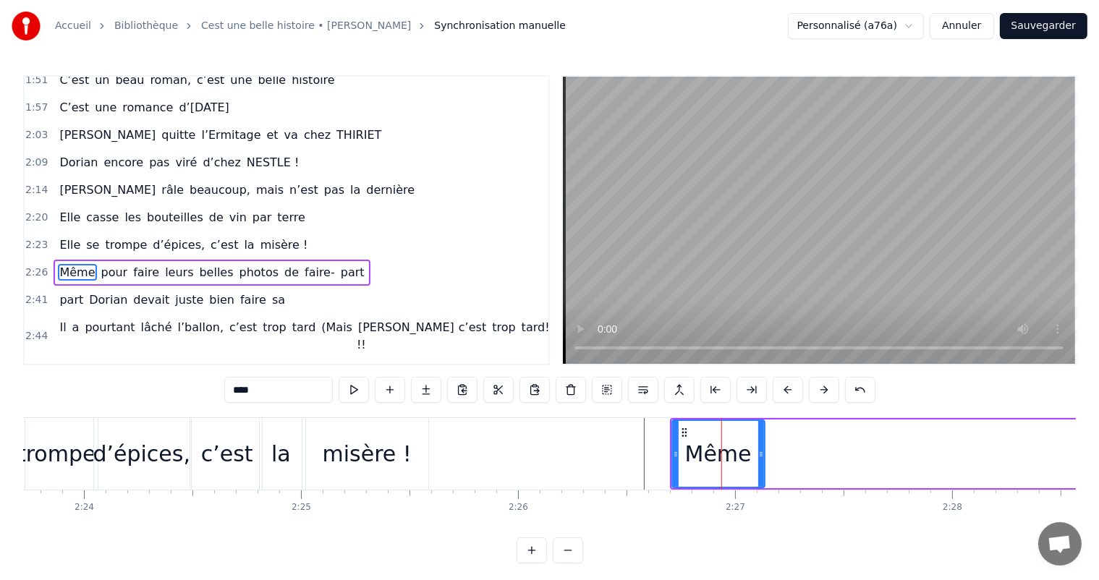
scroll to position [614, 0]
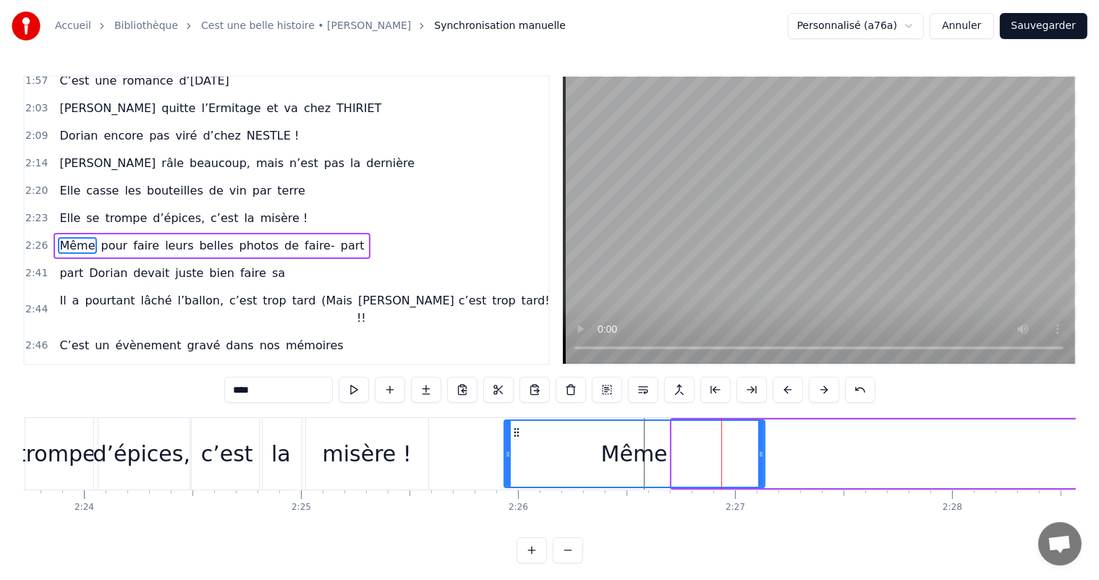
drag, startPoint x: 674, startPoint y: 451, endPoint x: 513, endPoint y: 454, distance: 161.4
click at [507, 454] on icon at bounding box center [508, 455] width 6 height 12
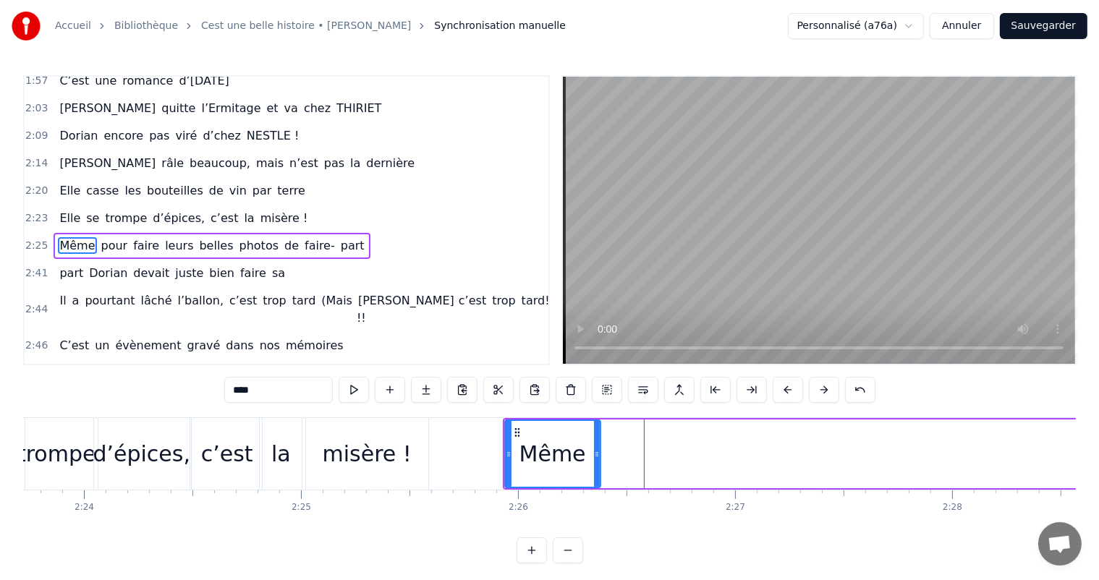
drag, startPoint x: 763, startPoint y: 458, endPoint x: 599, endPoint y: 457, distance: 164.3
click at [599, 457] on icon at bounding box center [597, 455] width 6 height 12
click at [318, 478] on div "misère !" at bounding box center [367, 454] width 122 height 72
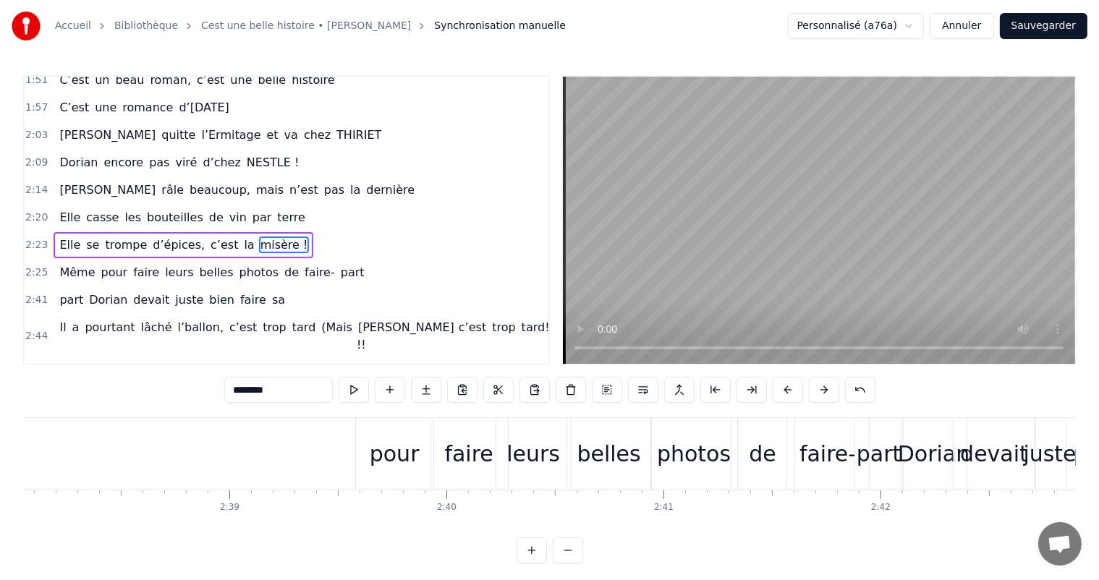
scroll to position [0, 34214]
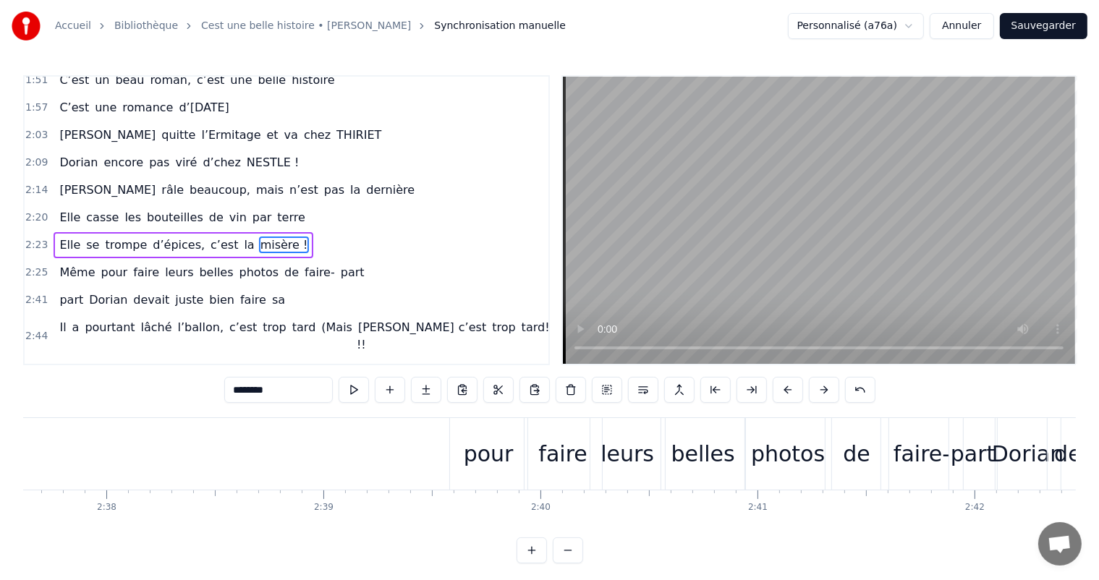
click at [478, 466] on div "pour" at bounding box center [489, 454] width 50 height 33
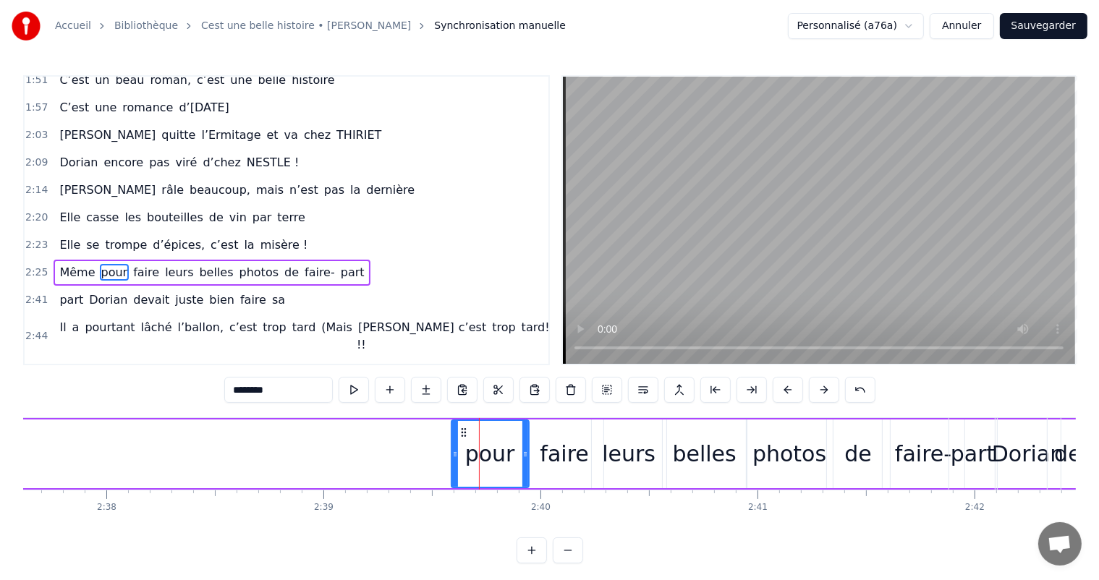
type input "****"
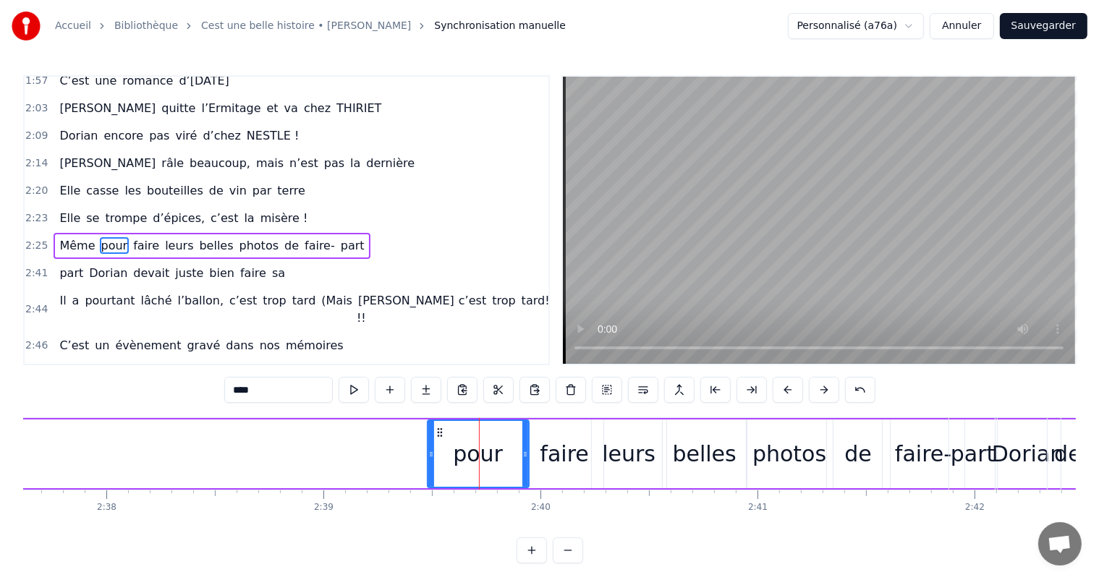
drag, startPoint x: 451, startPoint y: 454, endPoint x: 420, endPoint y: 442, distance: 32.5
click at [428, 442] on div at bounding box center [431, 454] width 6 height 66
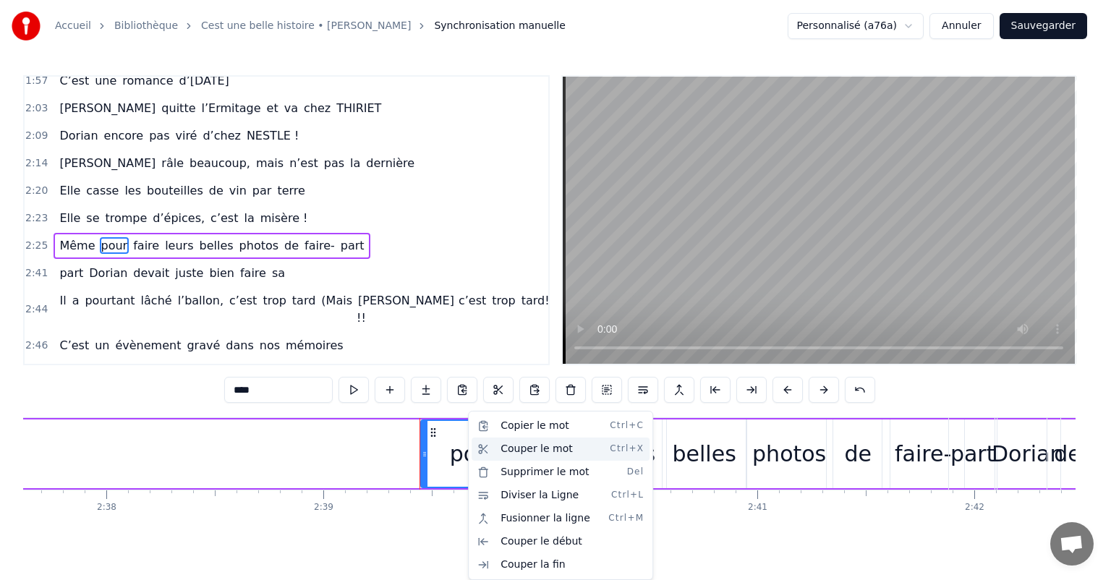
click at [538, 446] on div "Couper le mot Ctrl+X" at bounding box center [561, 449] width 178 height 23
click at [526, 449] on div "Couper le mot Ctrl+X" at bounding box center [560, 449] width 178 height 23
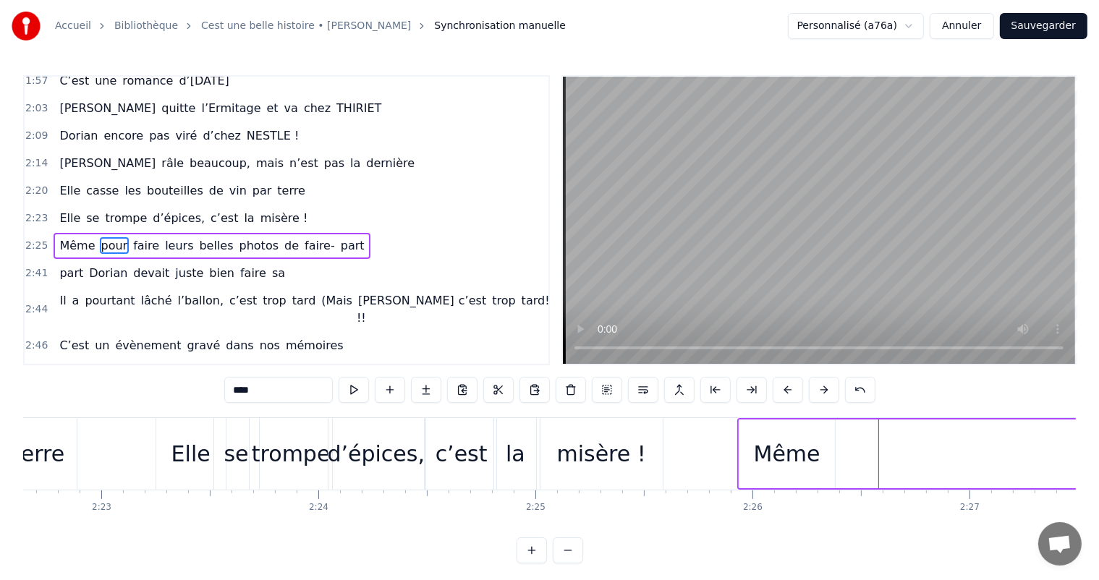
scroll to position [0, 31105]
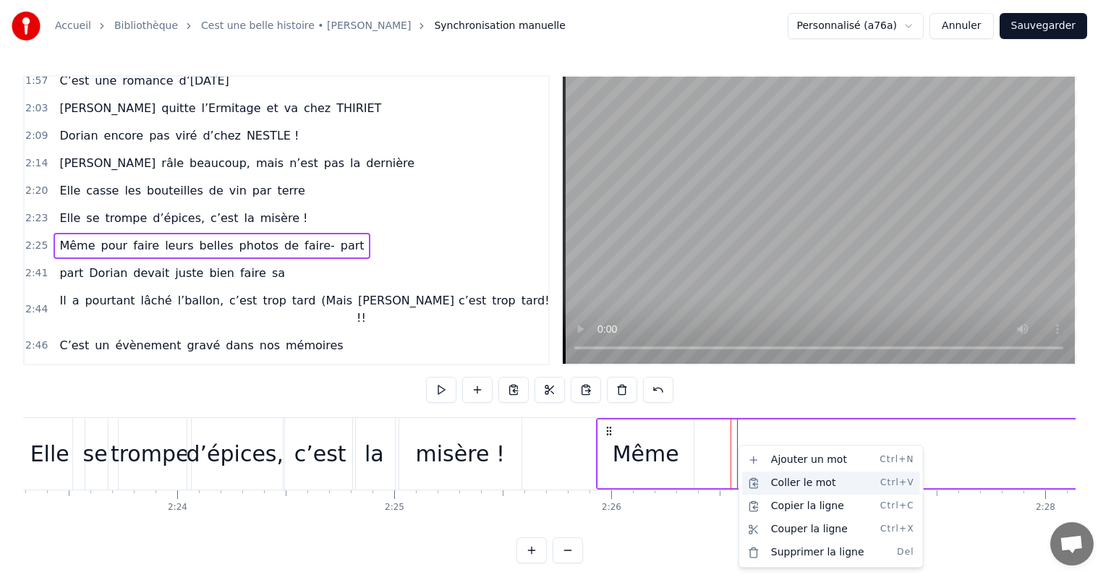
click at [779, 483] on div "Coller le mot Ctrl+V" at bounding box center [831, 483] width 178 height 23
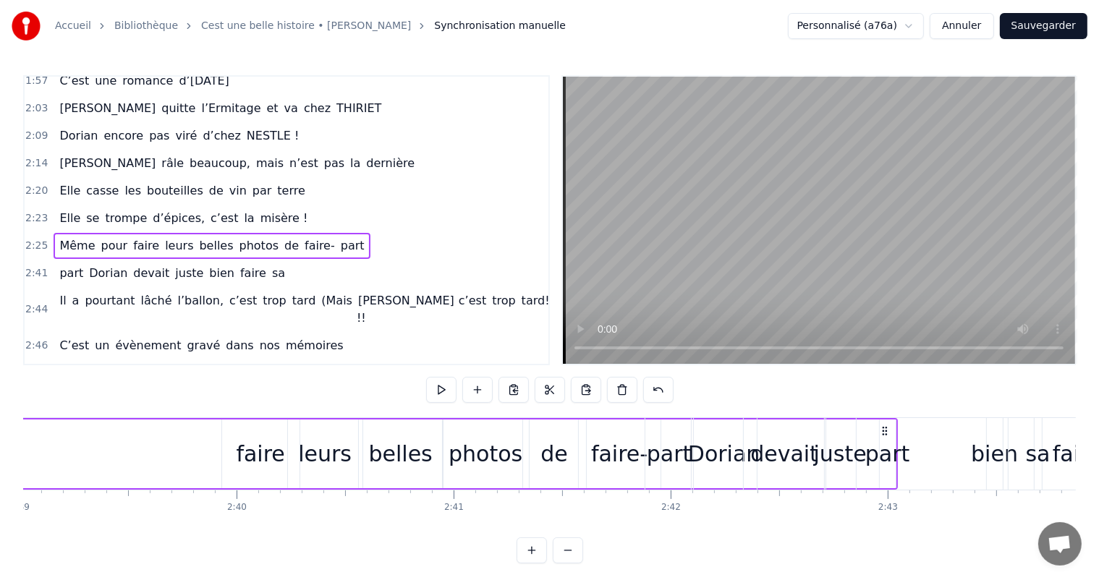
scroll to position [0, 34542]
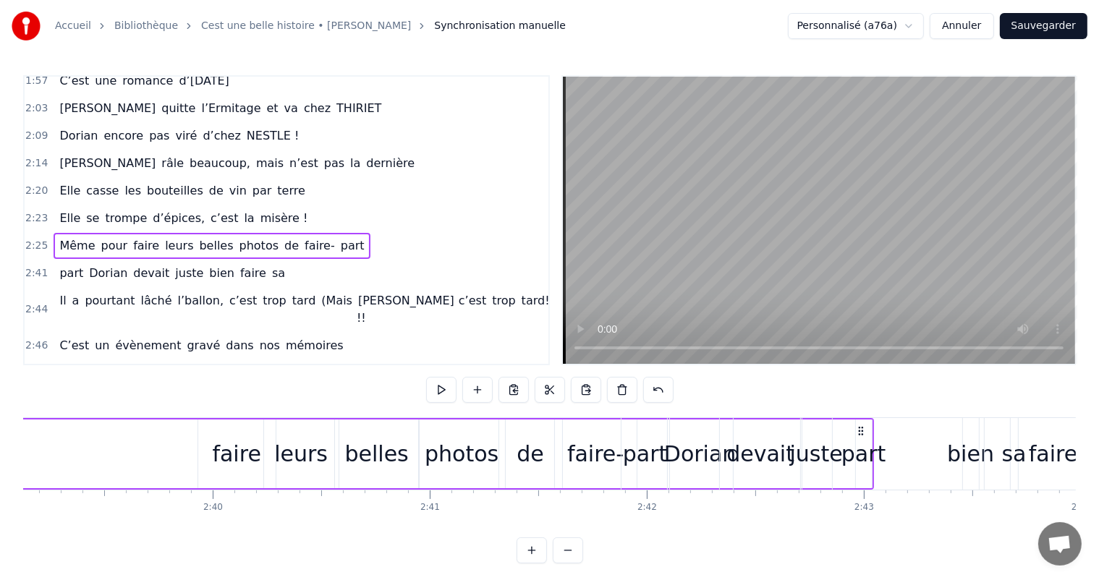
click at [234, 454] on div "faire" at bounding box center [236, 454] width 48 height 33
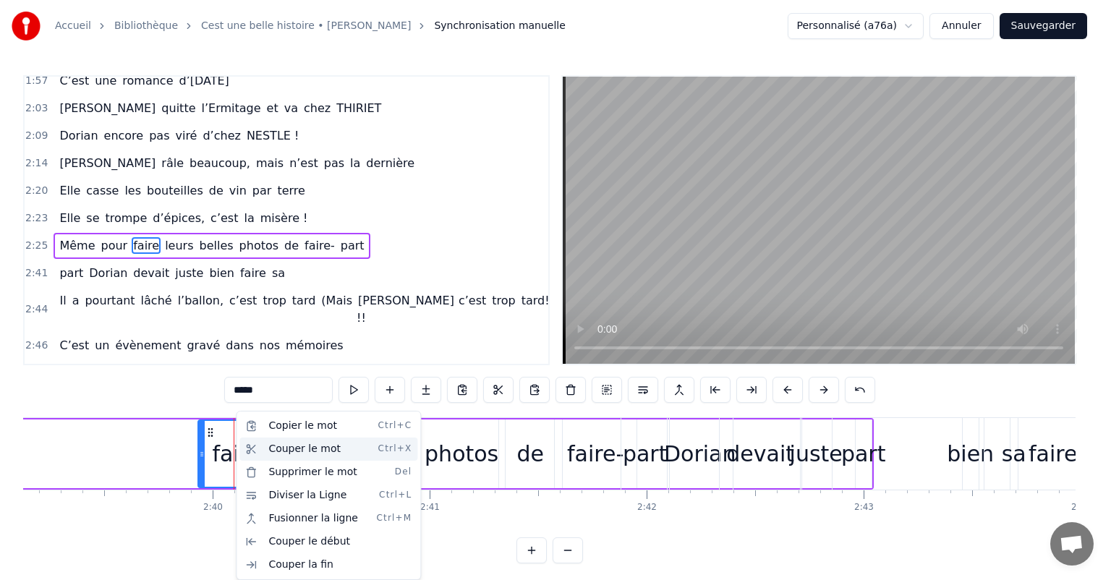
click at [298, 454] on div "Couper le mot Ctrl+X" at bounding box center [329, 449] width 178 height 23
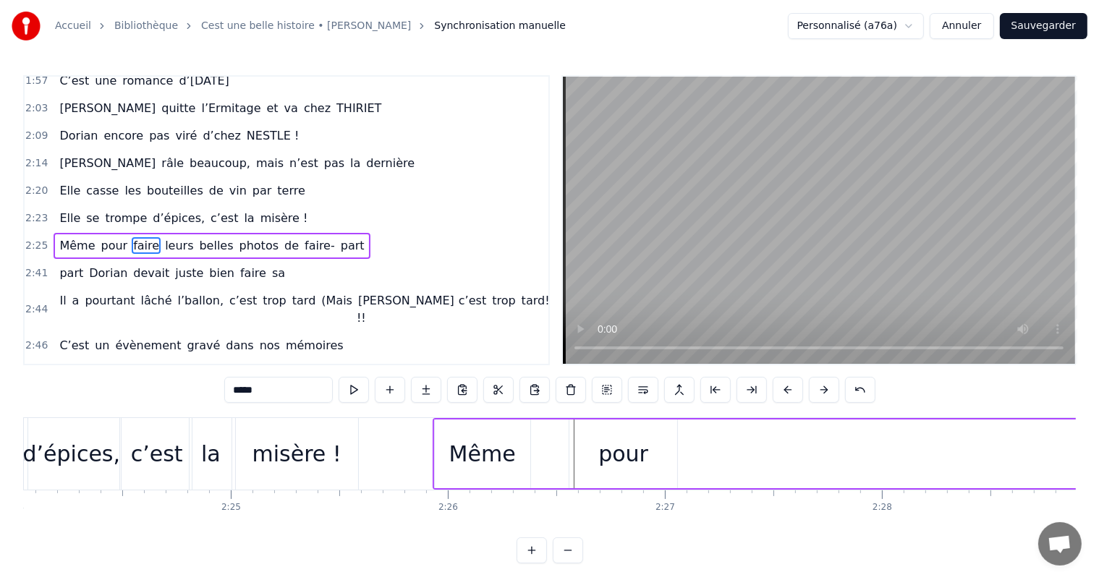
scroll to position [0, 31244]
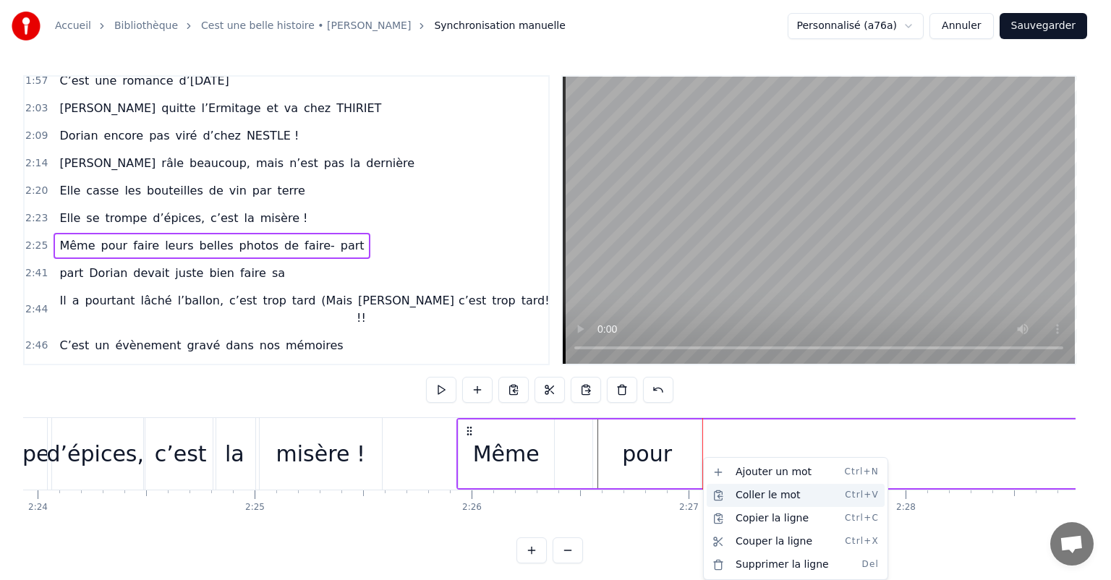
click at [764, 492] on div "Coller le mot Ctrl+V" at bounding box center [796, 495] width 178 height 23
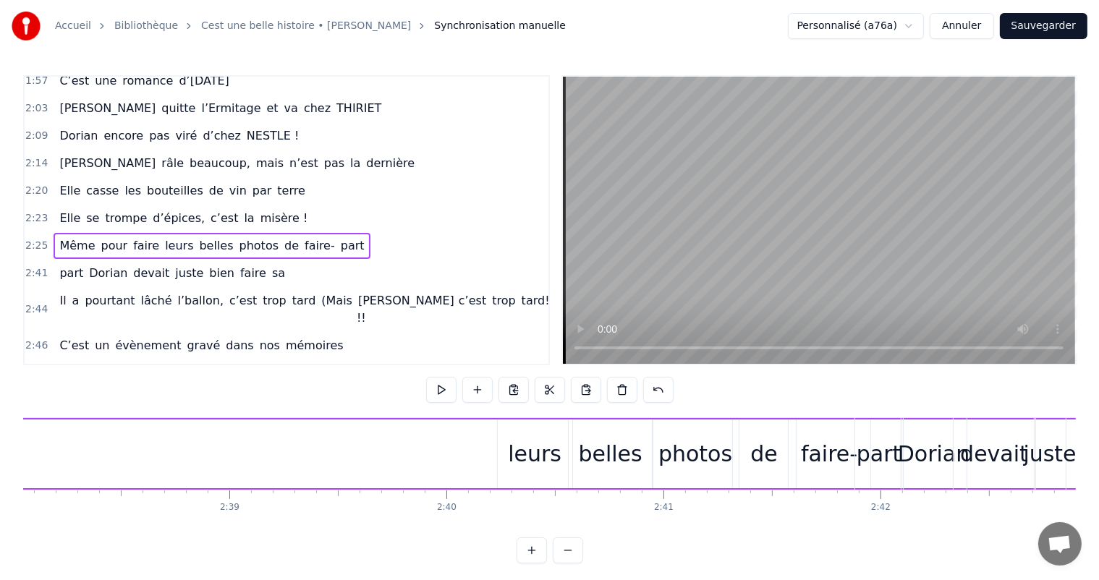
scroll to position [0, 34356]
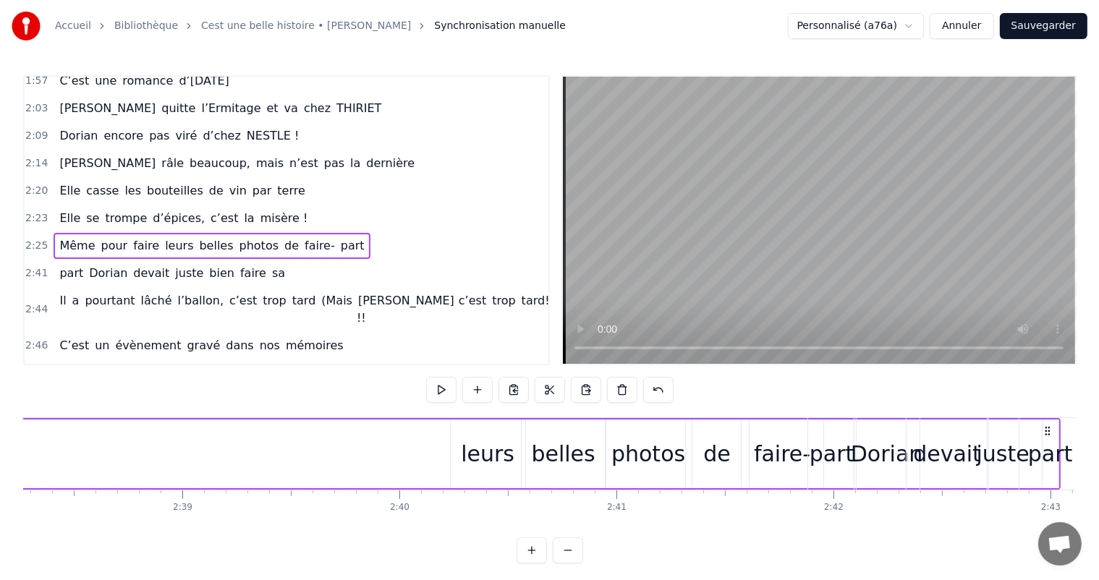
click at [509, 441] on div "leurs" at bounding box center [488, 454] width 54 height 33
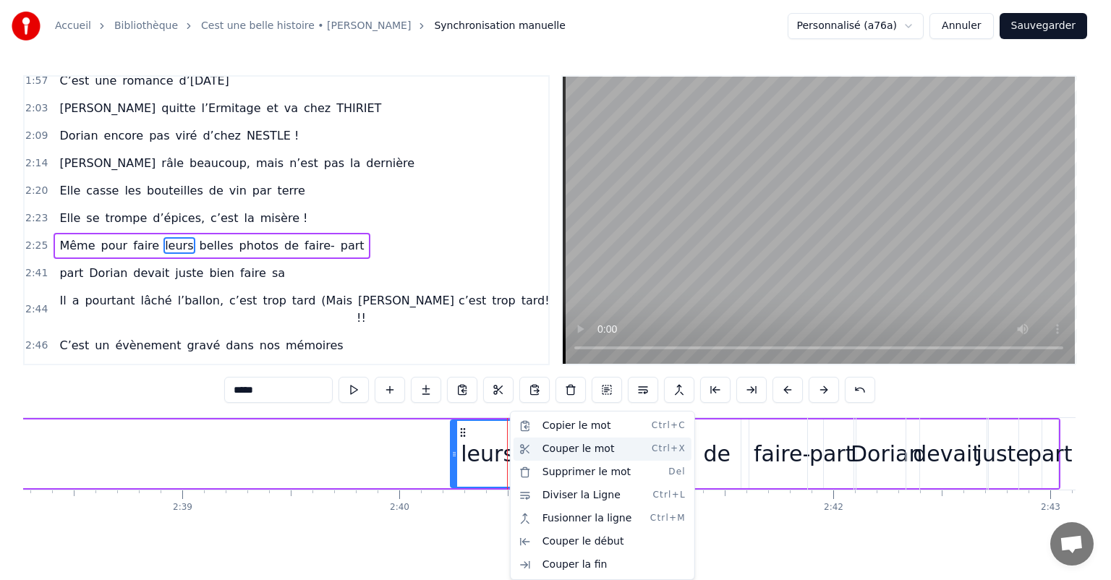
click at [553, 449] on div "Couper le mot Ctrl+X" at bounding box center [603, 449] width 178 height 23
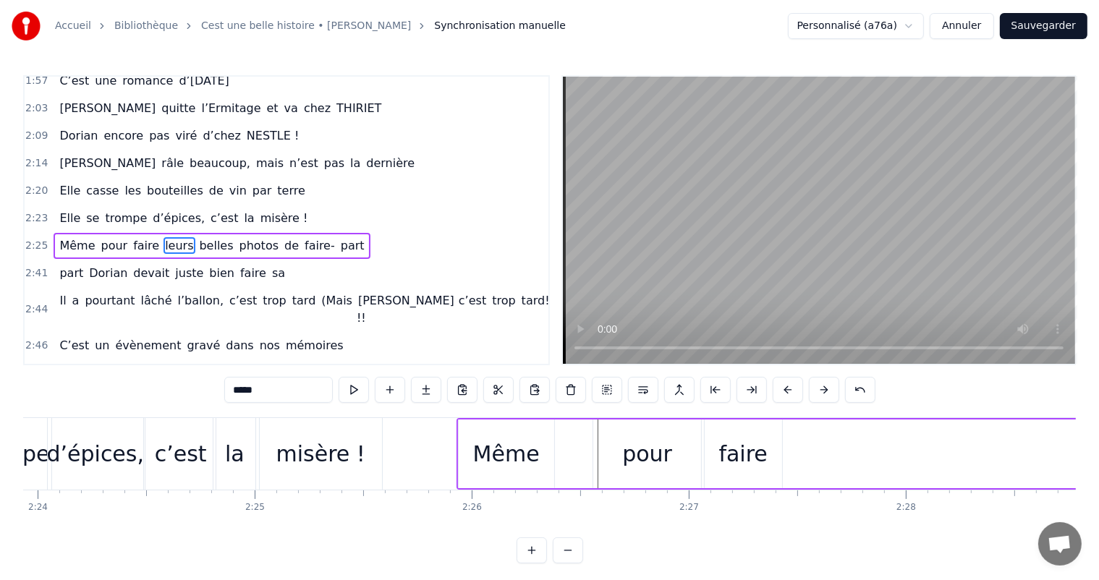
scroll to position [0, 31361]
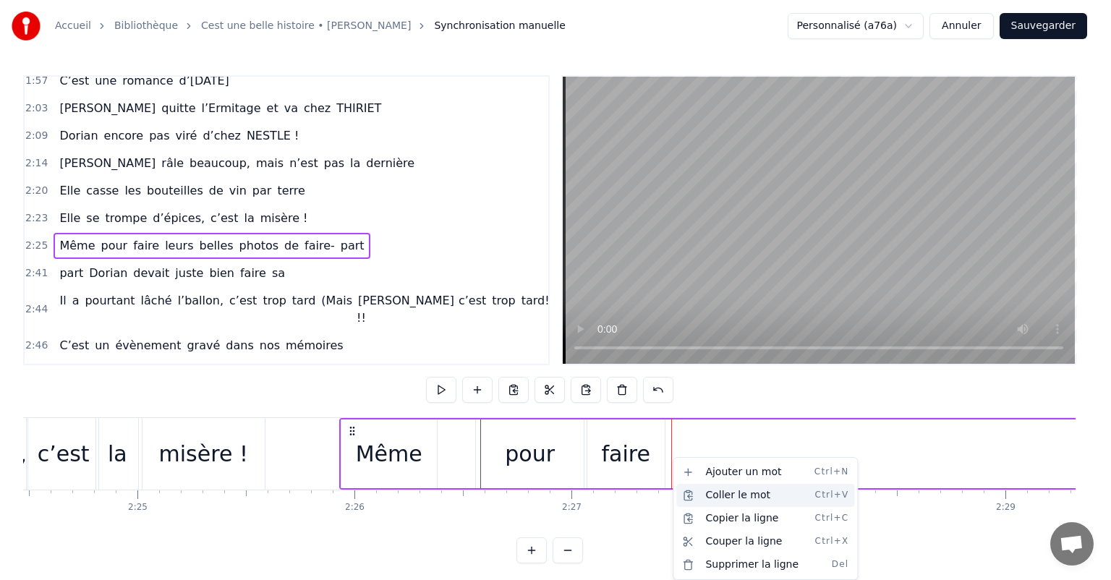
click at [713, 495] on div "Coller le mot Ctrl+V" at bounding box center [766, 495] width 178 height 23
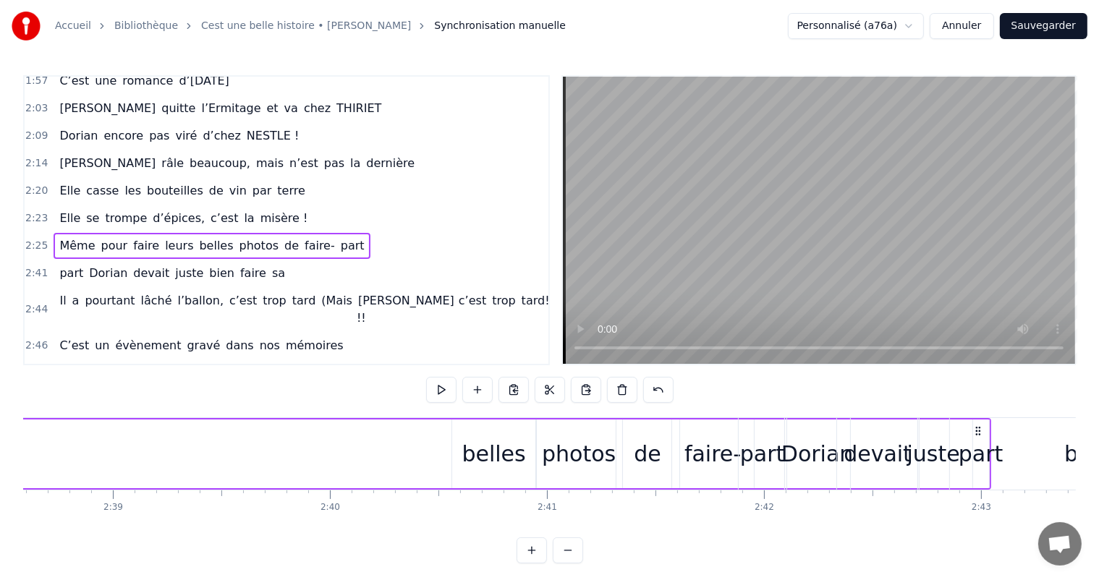
scroll to position [0, 34332]
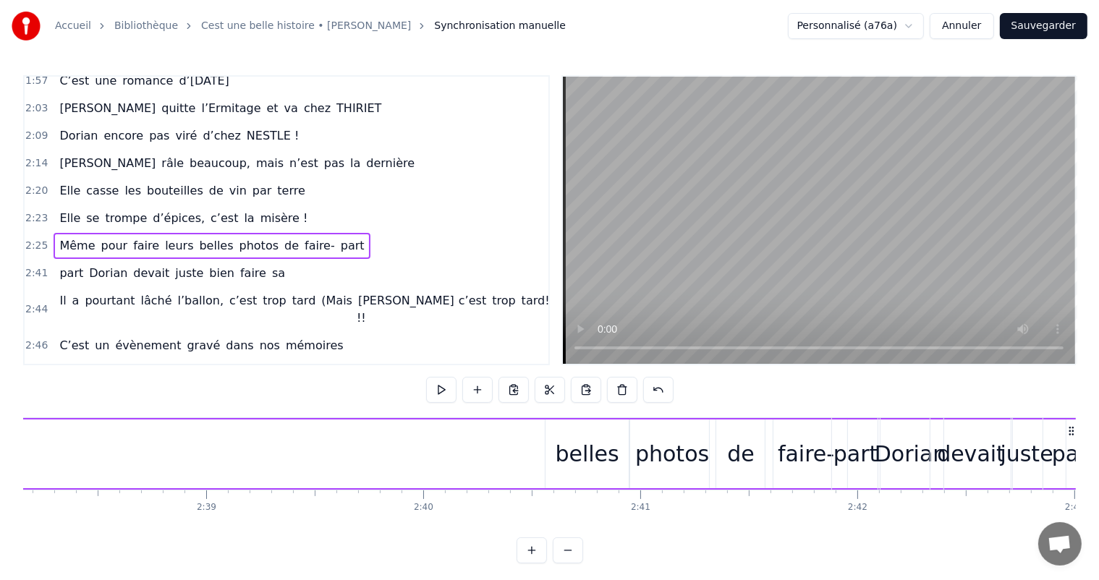
click at [588, 448] on div "belles" at bounding box center [588, 454] width 64 height 33
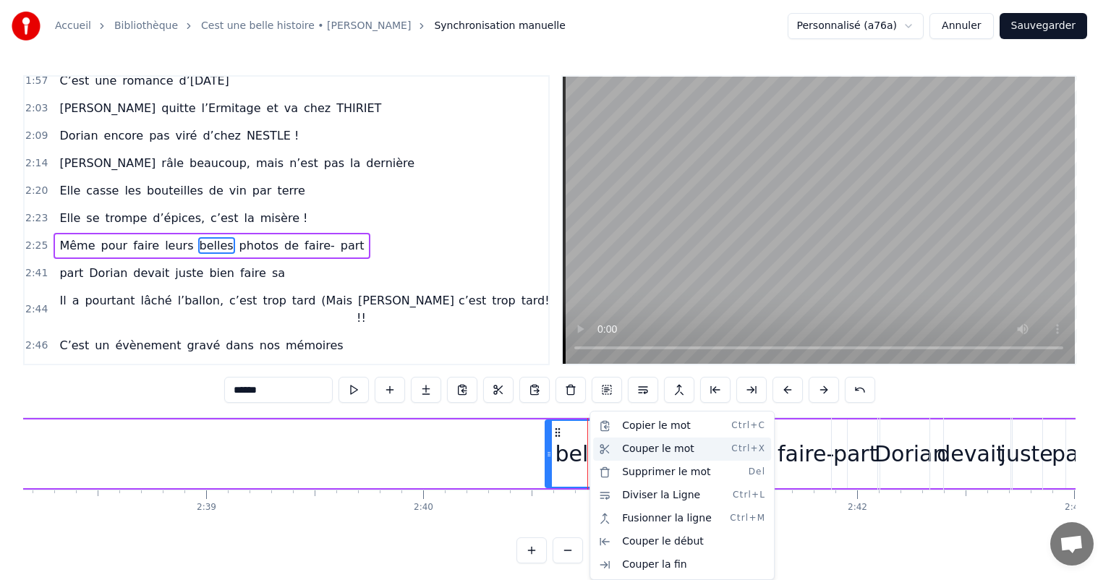
click at [642, 449] on div "Couper le mot Ctrl+X" at bounding box center [682, 449] width 178 height 23
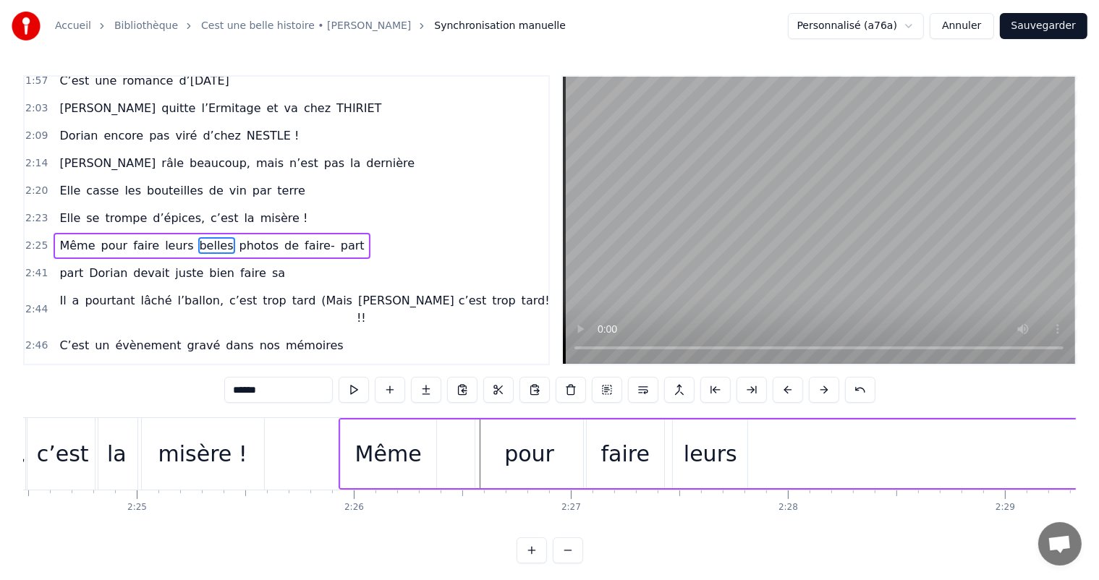
scroll to position [0, 31385]
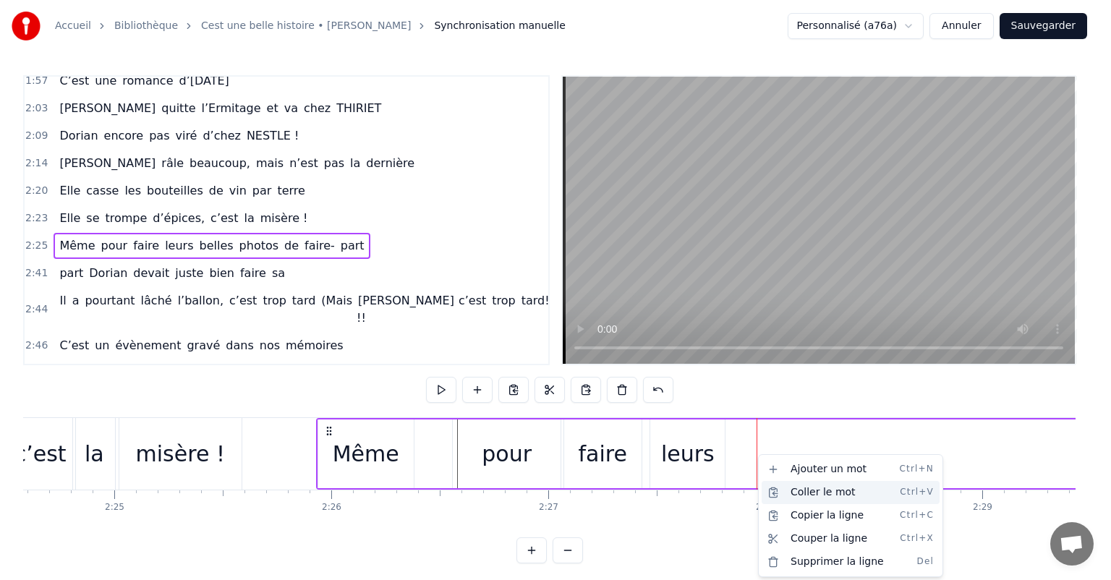
click at [781, 491] on div "Coller le mot Ctrl+V" at bounding box center [851, 492] width 178 height 23
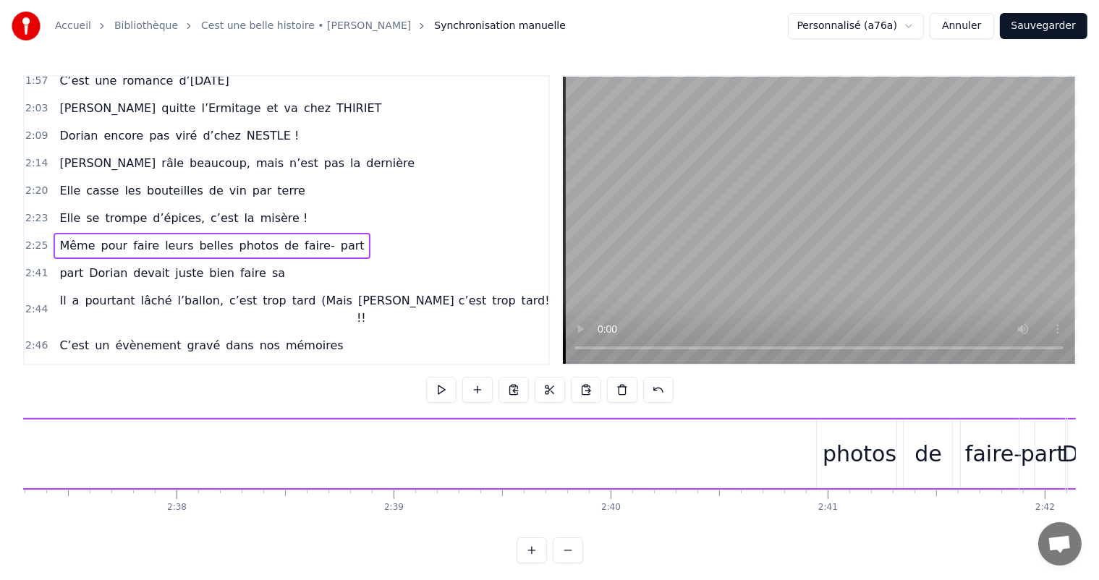
scroll to position [0, 34285]
click at [718, 453] on div "photos" at bounding box center [719, 454] width 74 height 33
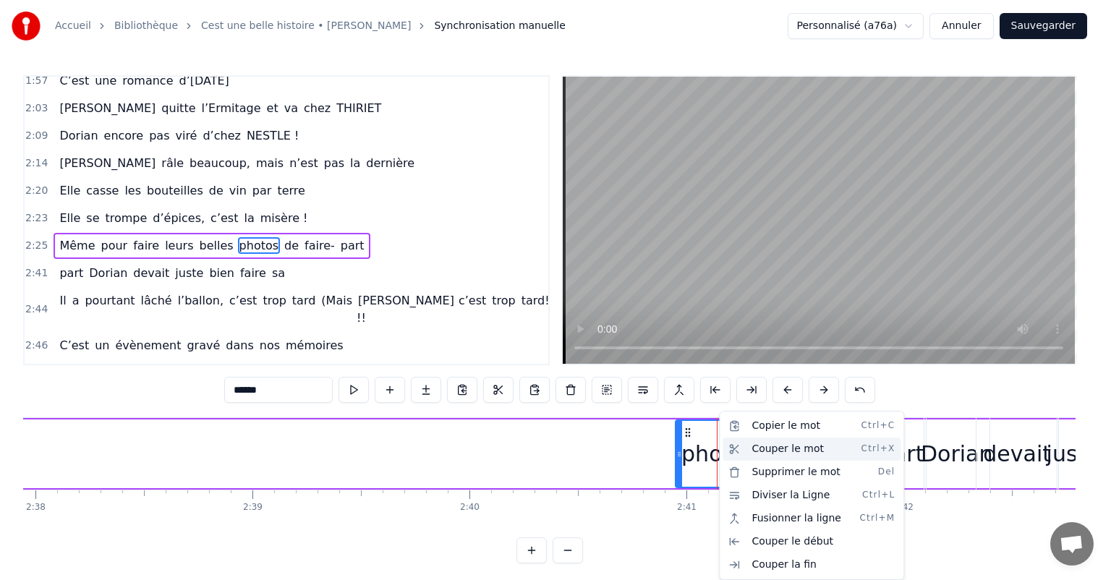
click at [776, 452] on div "Couper le mot Ctrl+X" at bounding box center [812, 449] width 178 height 23
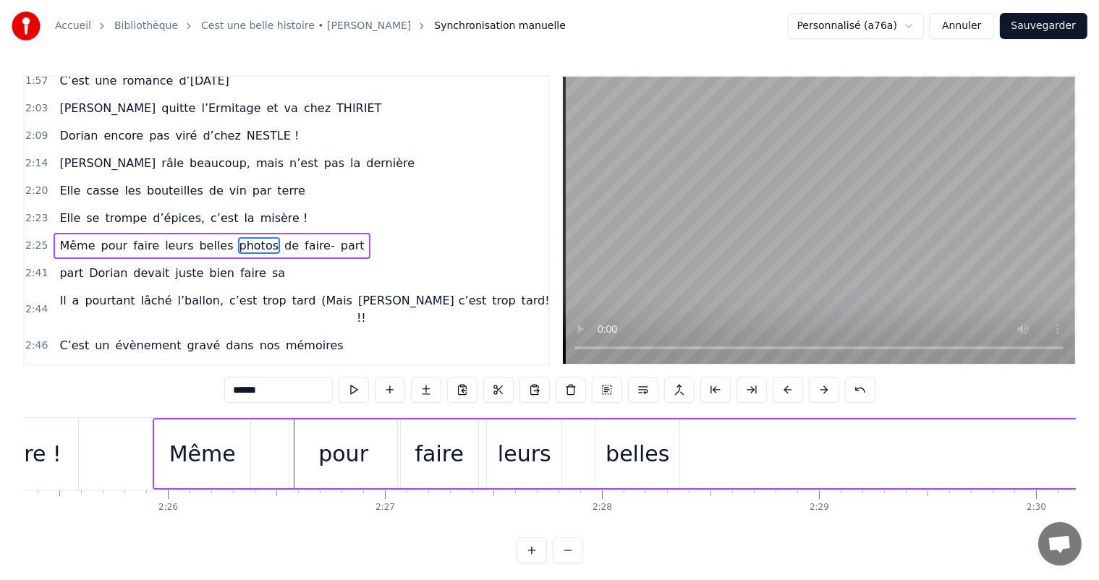
scroll to position [0, 31502]
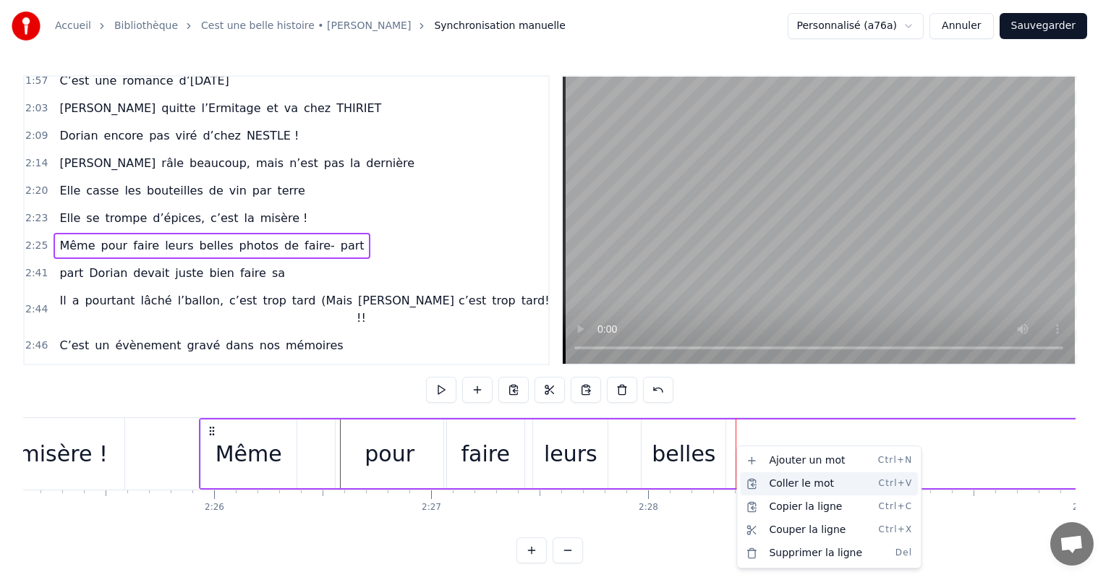
click at [770, 477] on div "Coller le mot Ctrl+V" at bounding box center [829, 483] width 178 height 23
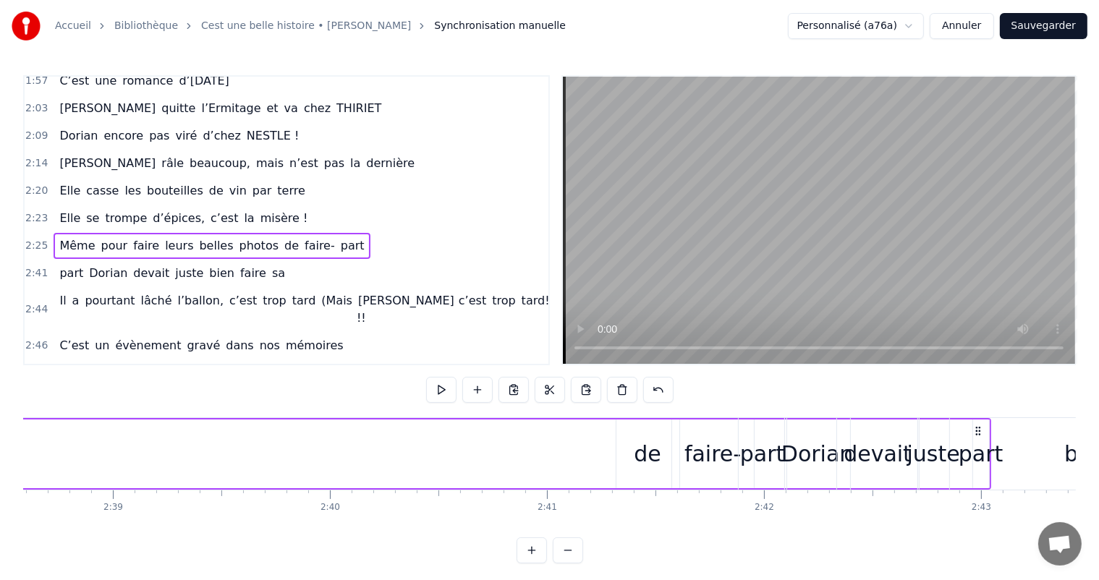
scroll to position [0, 34448]
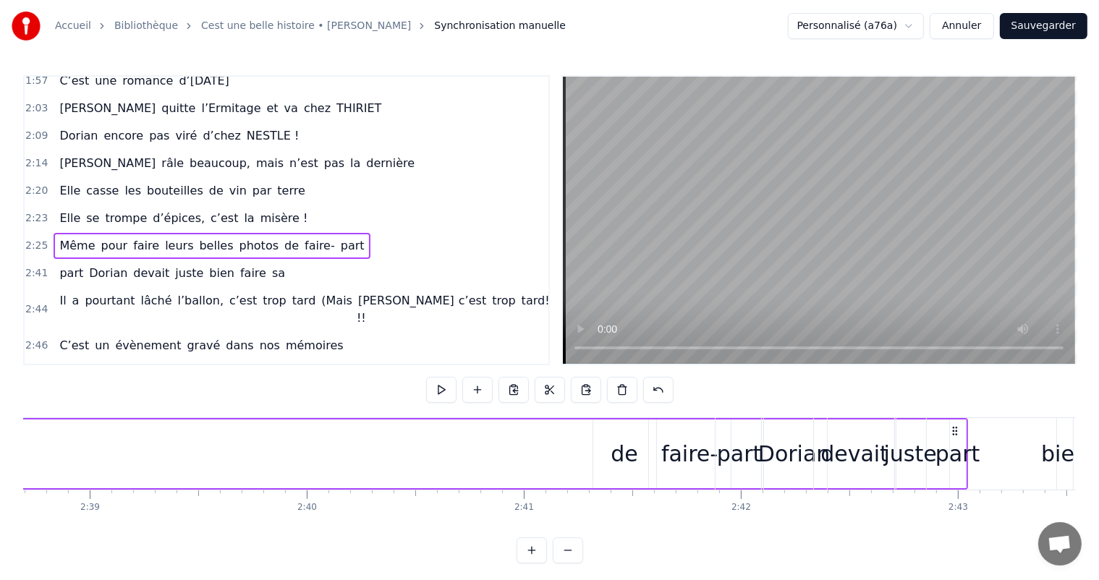
click at [641, 443] on div "de" at bounding box center [624, 454] width 63 height 69
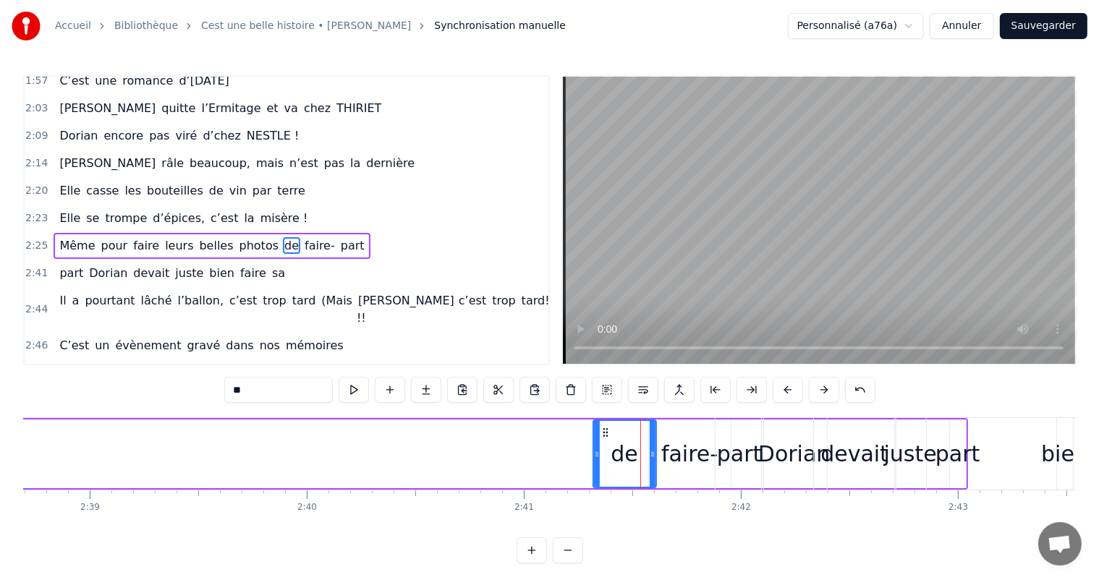
click at [641, 443] on div "de" at bounding box center [625, 454] width 62 height 66
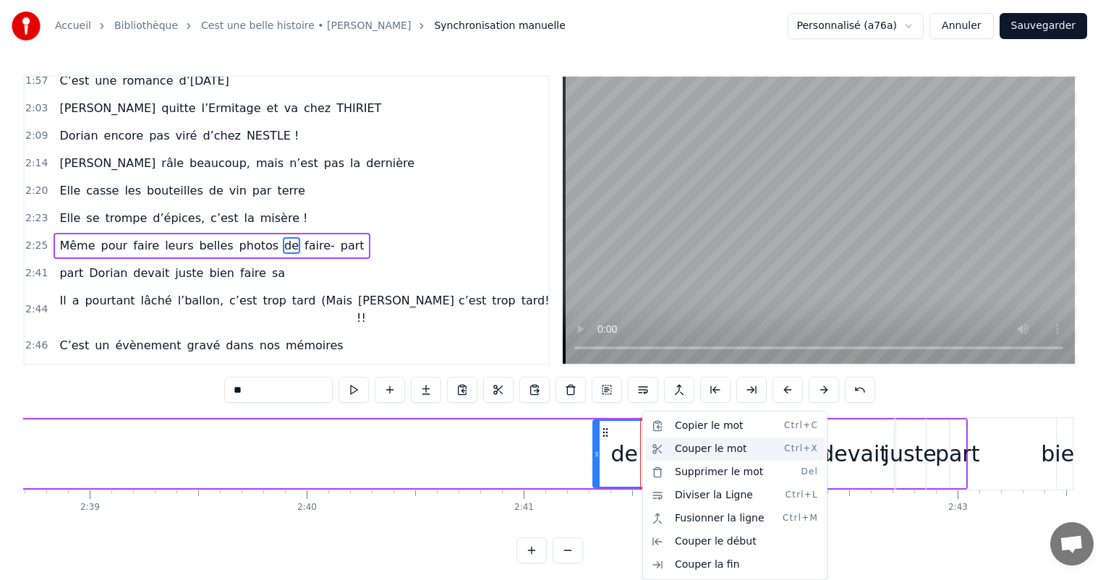
click at [695, 453] on div "Couper le mot Ctrl+X" at bounding box center [735, 449] width 178 height 23
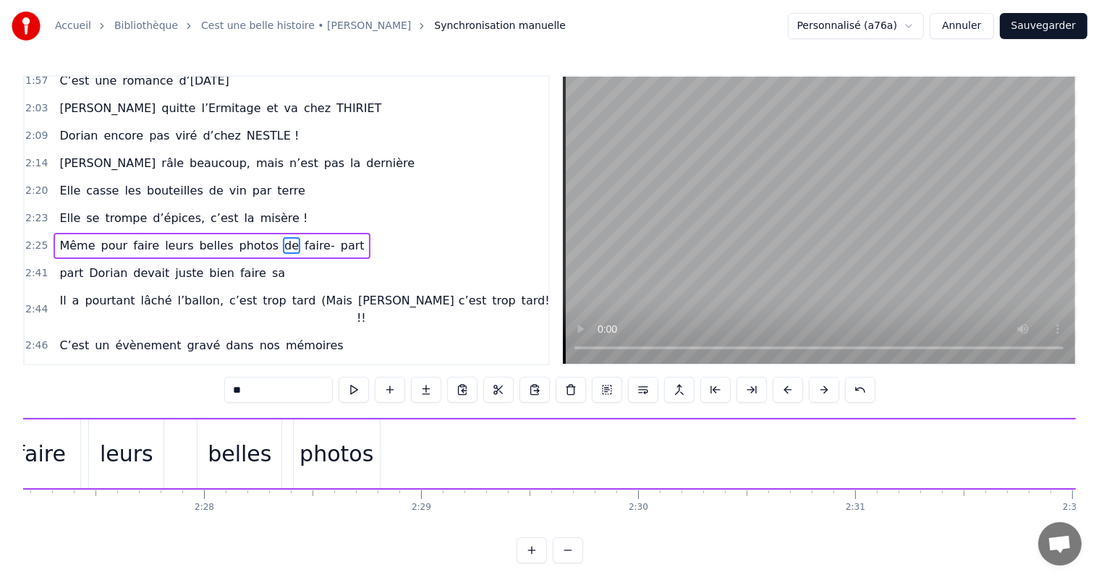
scroll to position [0, 31806]
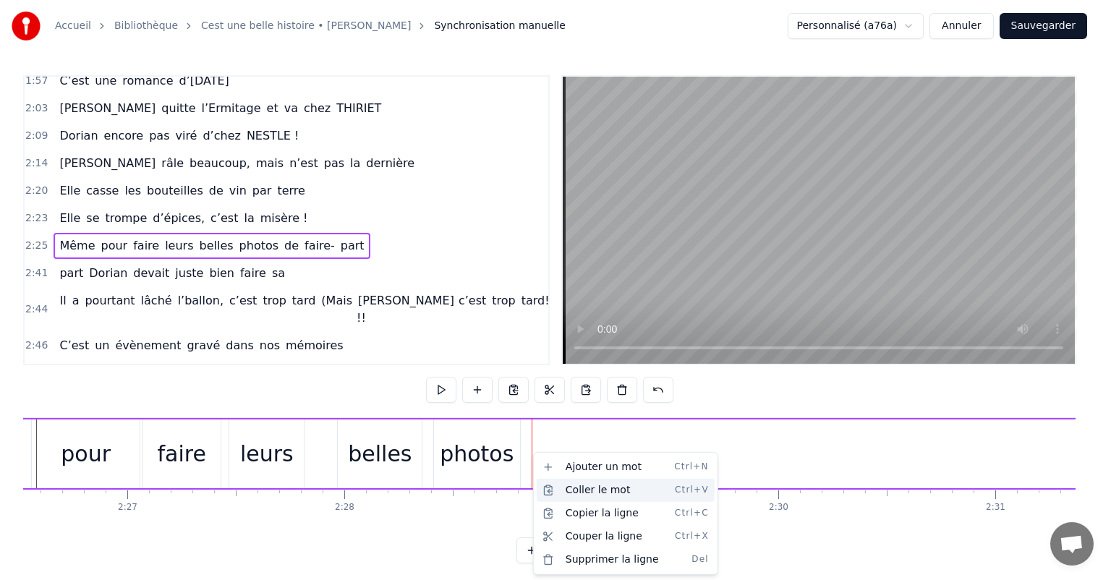
click at [587, 486] on div "Coller le mot Ctrl+V" at bounding box center [626, 490] width 178 height 23
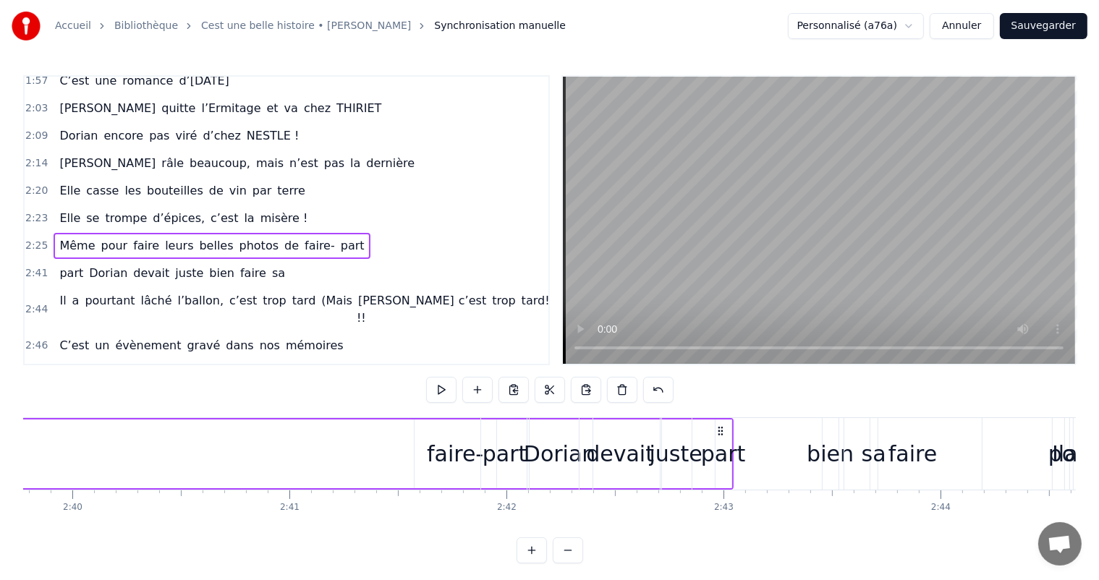
scroll to position [0, 34589]
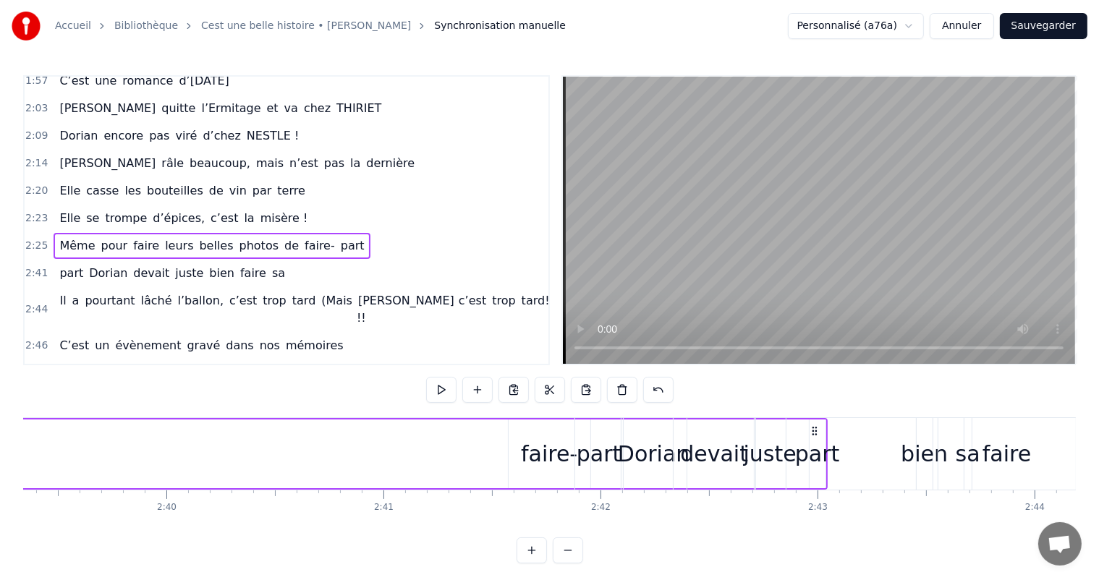
click at [551, 444] on div "faire-" at bounding box center [549, 454] width 56 height 33
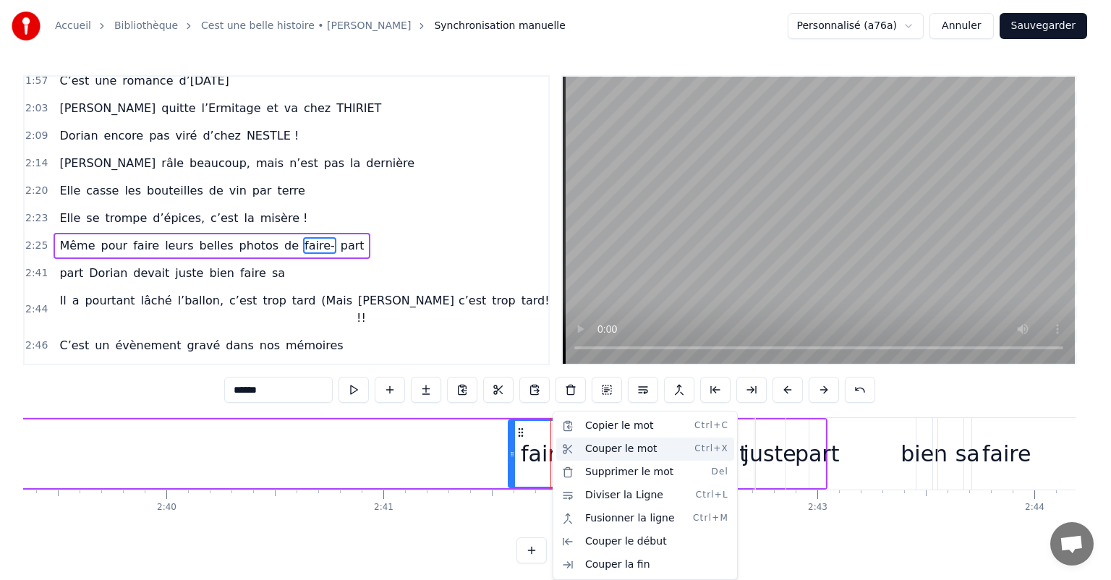
click at [634, 446] on div "Couper le mot Ctrl+X" at bounding box center [645, 449] width 178 height 23
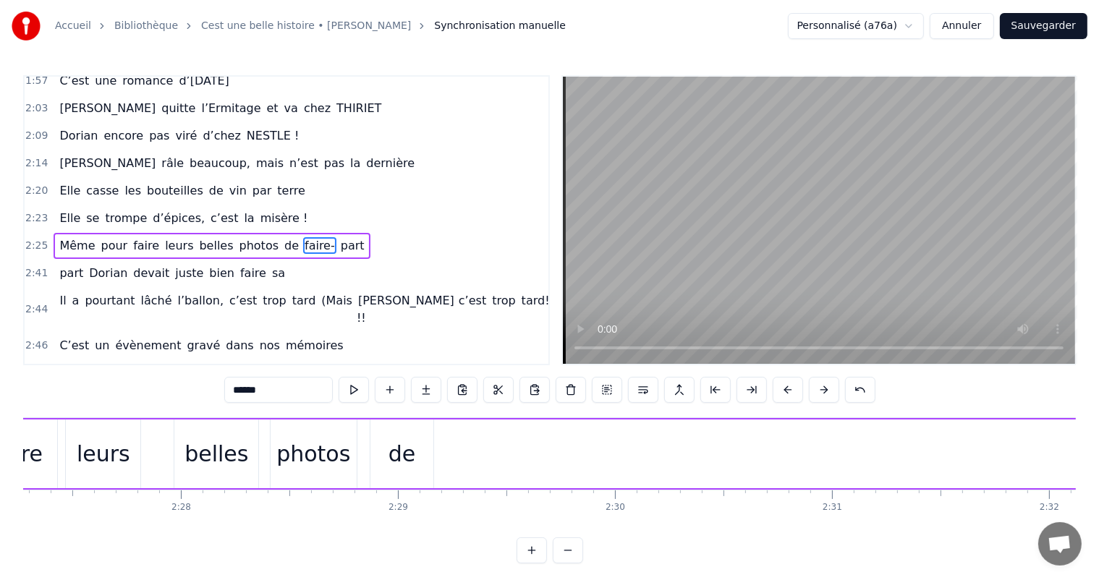
scroll to position [0, 31900]
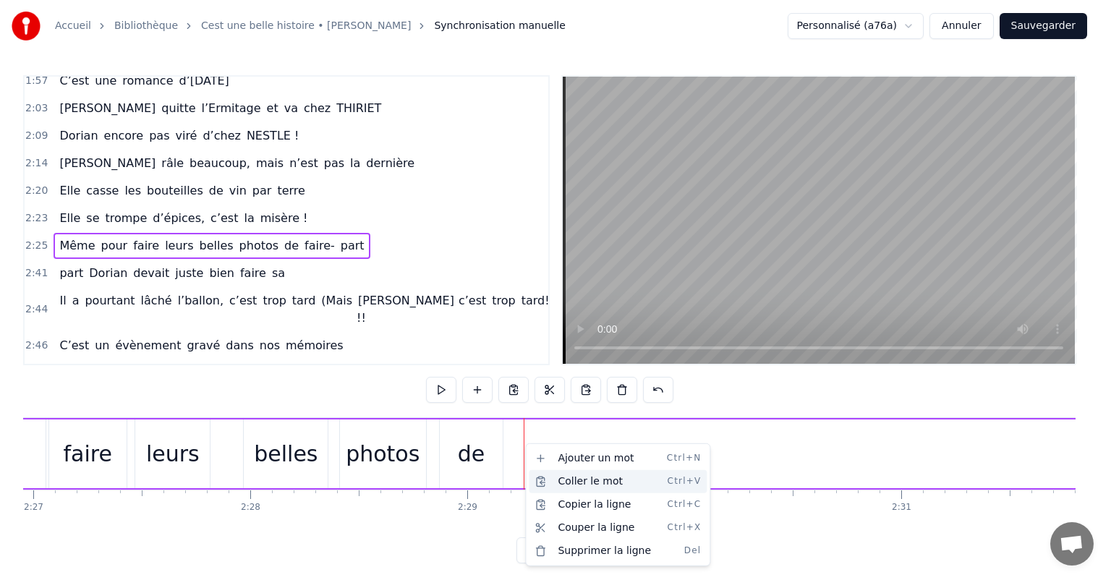
click at [577, 480] on div "Coller le mot Ctrl+V" at bounding box center [618, 481] width 178 height 23
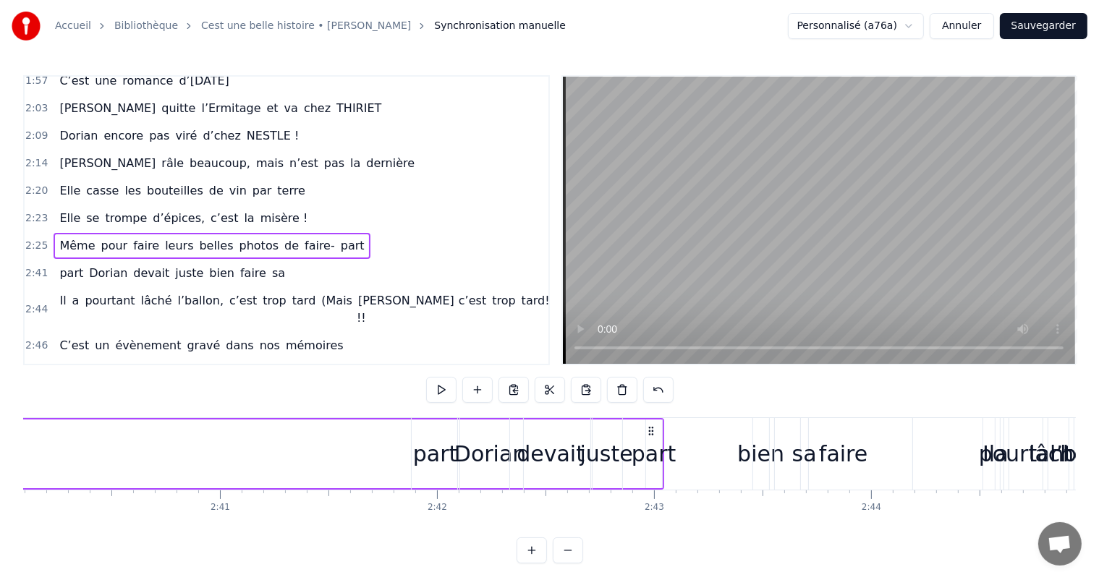
scroll to position [0, 34706]
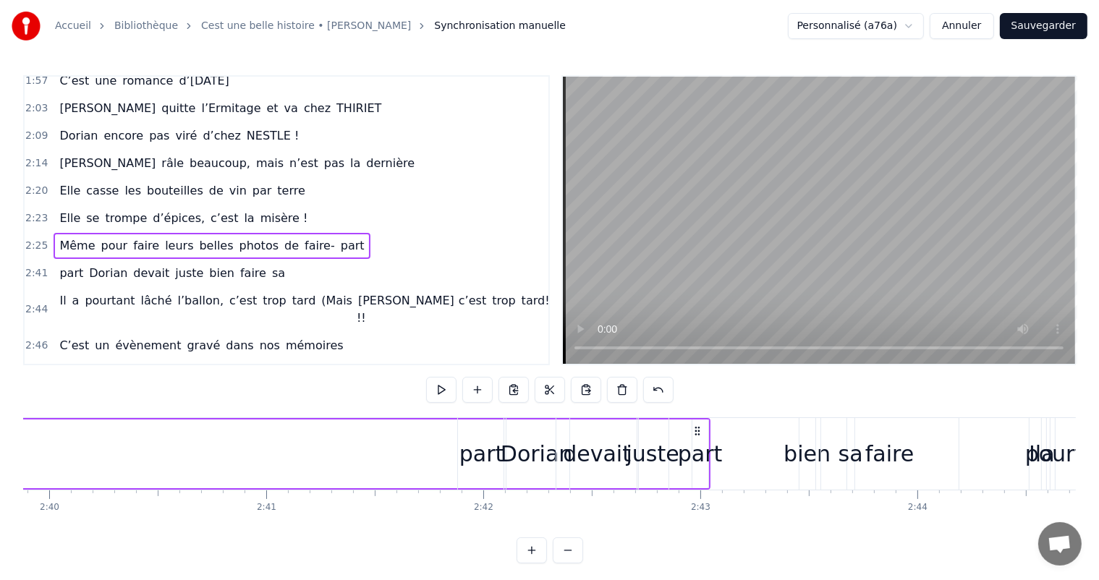
click at [487, 454] on div "part" at bounding box center [481, 454] width 45 height 33
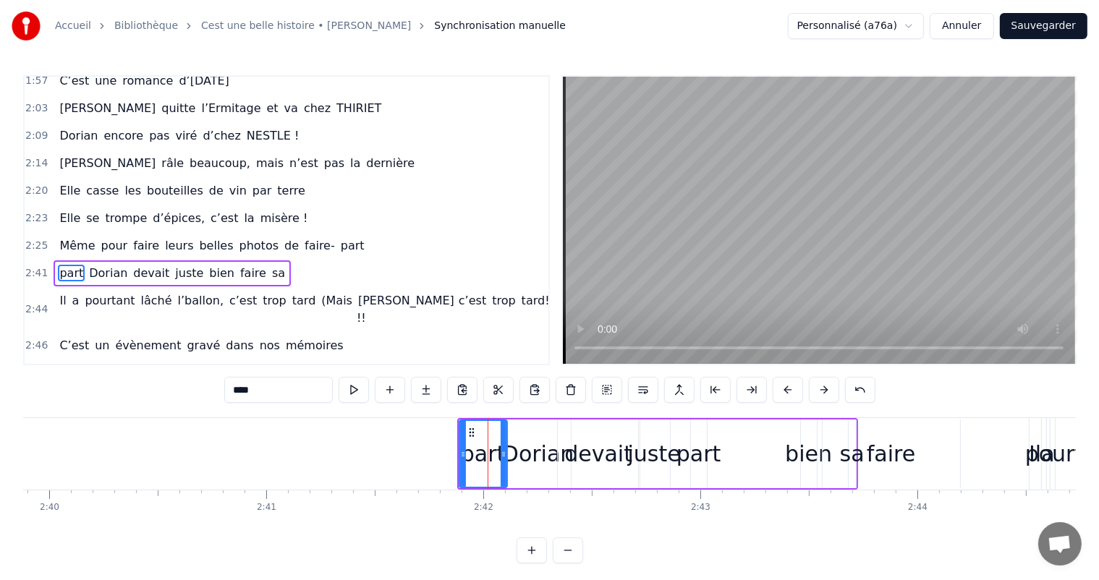
scroll to position [641, 0]
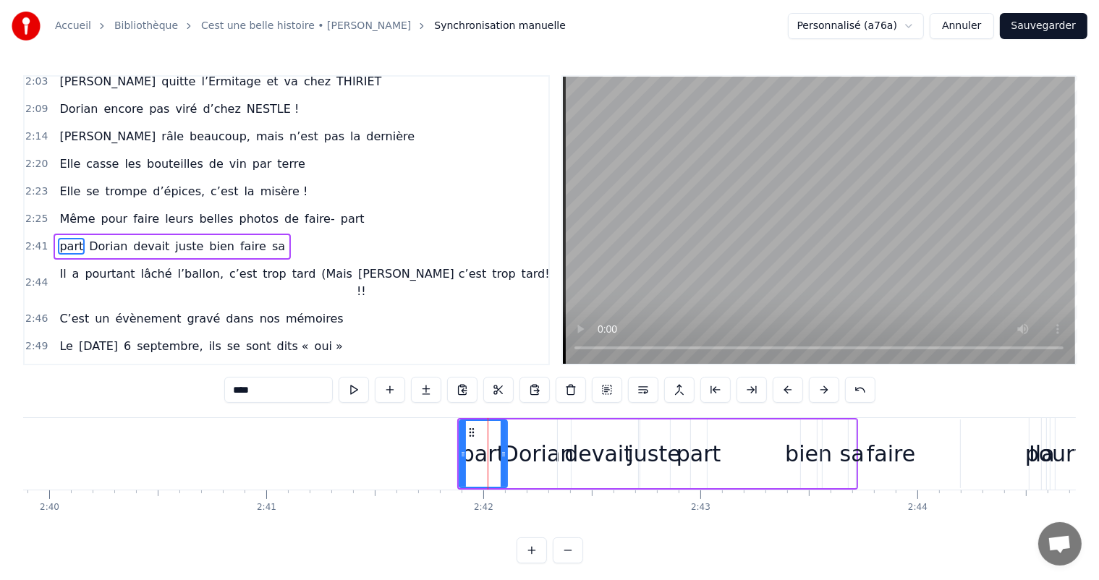
click at [696, 455] on div "part Dorian devait juste bien faire sa" at bounding box center [657, 454] width 401 height 72
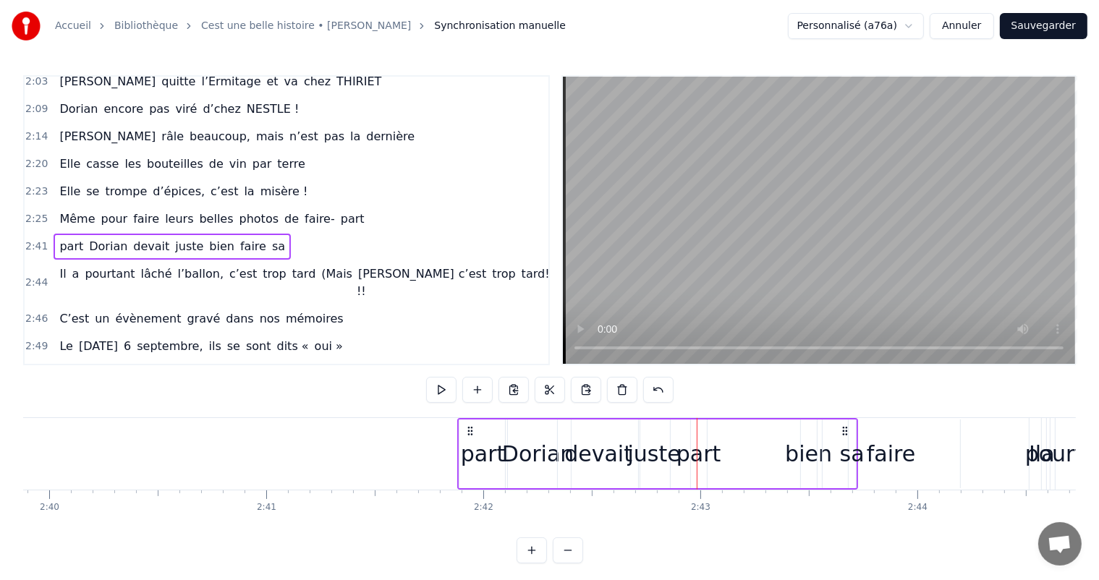
click at [695, 457] on div "part Dorian devait juste bien faire sa" at bounding box center [657, 454] width 401 height 72
click at [726, 454] on div "part Dorian devait juste bien faire sa" at bounding box center [657, 454] width 401 height 72
click at [638, 449] on div "juste" at bounding box center [654, 454] width 53 height 33
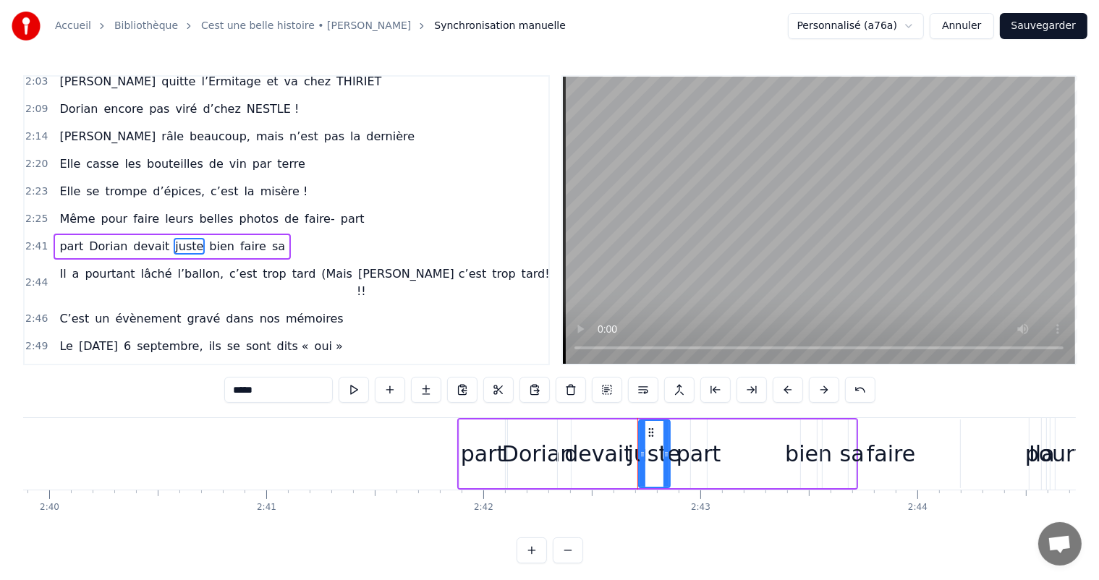
click at [480, 454] on div "part" at bounding box center [483, 454] width 45 height 33
type input "****"
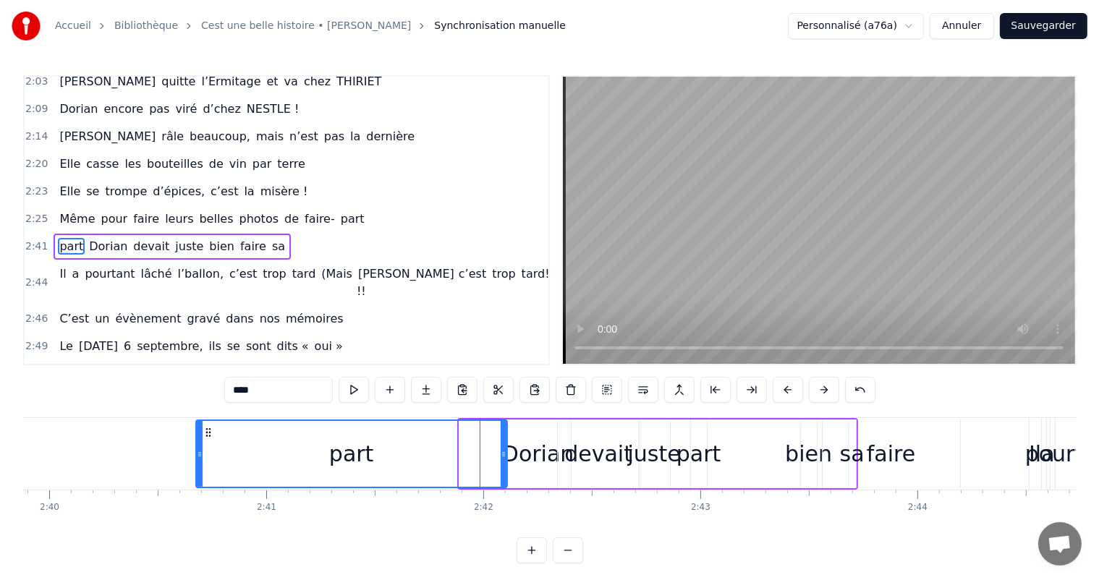
drag, startPoint x: 462, startPoint y: 446, endPoint x: 199, endPoint y: 457, distance: 263.6
click at [199, 457] on div at bounding box center [200, 454] width 6 height 66
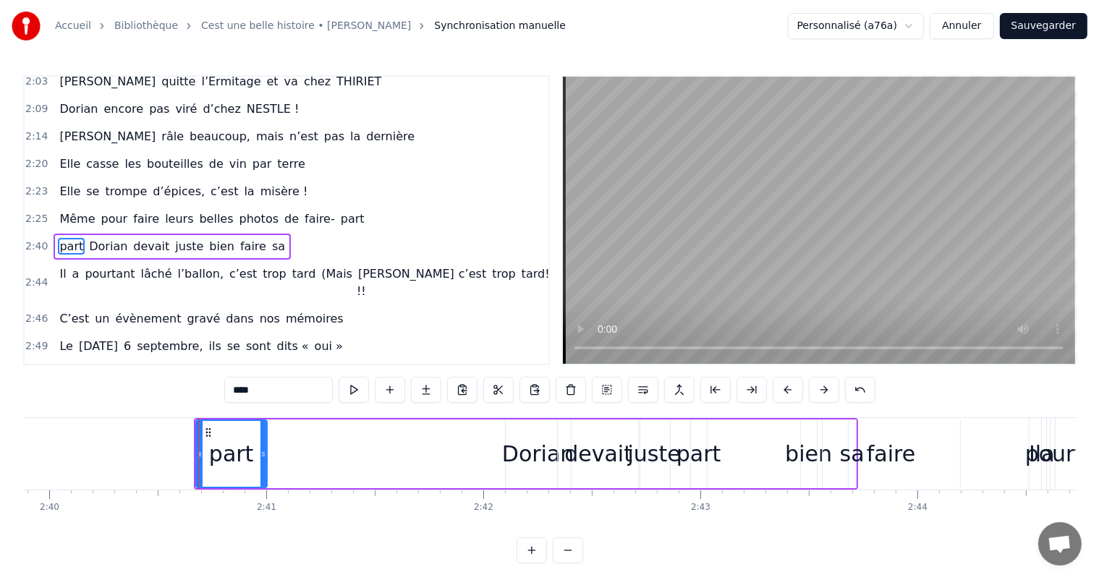
drag, startPoint x: 504, startPoint y: 445, endPoint x: 262, endPoint y: 457, distance: 242.0
click at [260, 457] on div at bounding box center [263, 454] width 6 height 66
click at [700, 465] on div "part Dorian devait juste bien faire sa" at bounding box center [526, 454] width 664 height 72
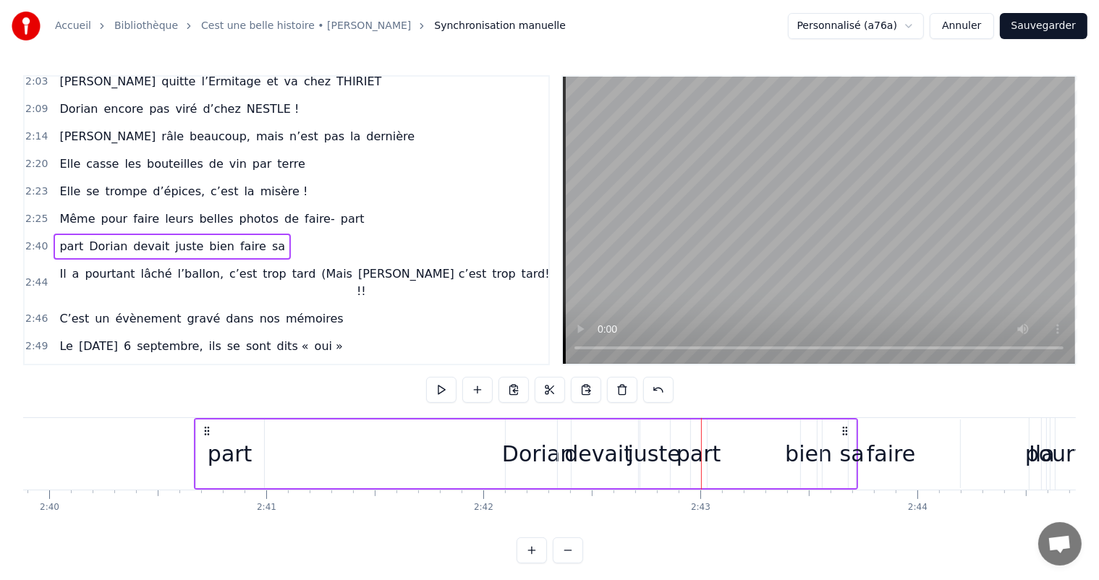
click at [497, 449] on div "part Dorian devait juste bien faire sa" at bounding box center [526, 454] width 664 height 72
click at [514, 450] on div "Dorian" at bounding box center [538, 454] width 72 height 33
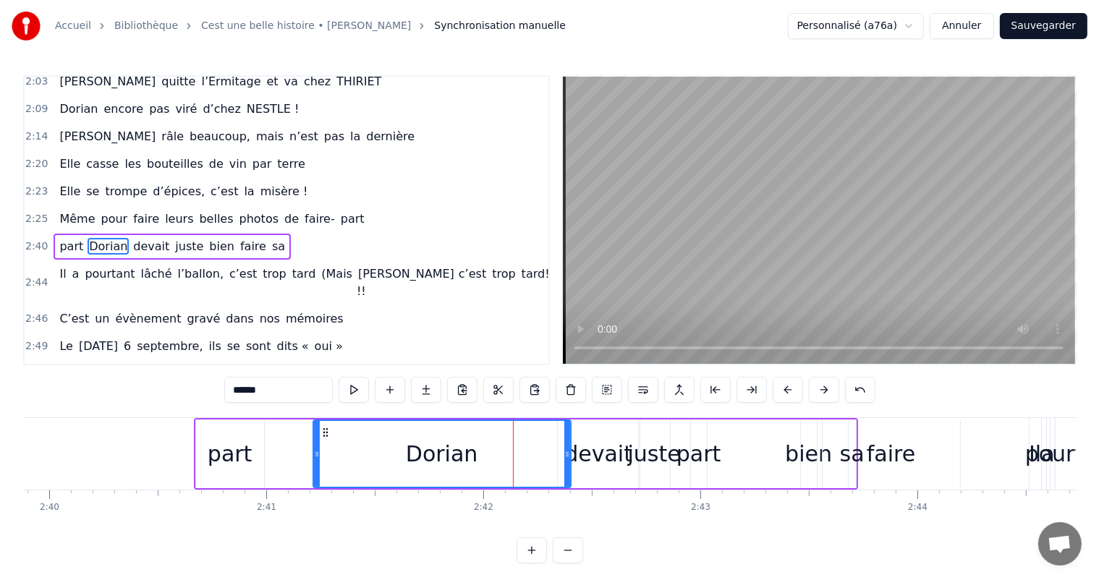
drag, startPoint x: 508, startPoint y: 449, endPoint x: 290, endPoint y: 457, distance: 218.0
click at [314, 457] on icon at bounding box center [317, 455] width 6 height 12
click at [67, 238] on span "part" at bounding box center [71, 246] width 27 height 17
type input "****"
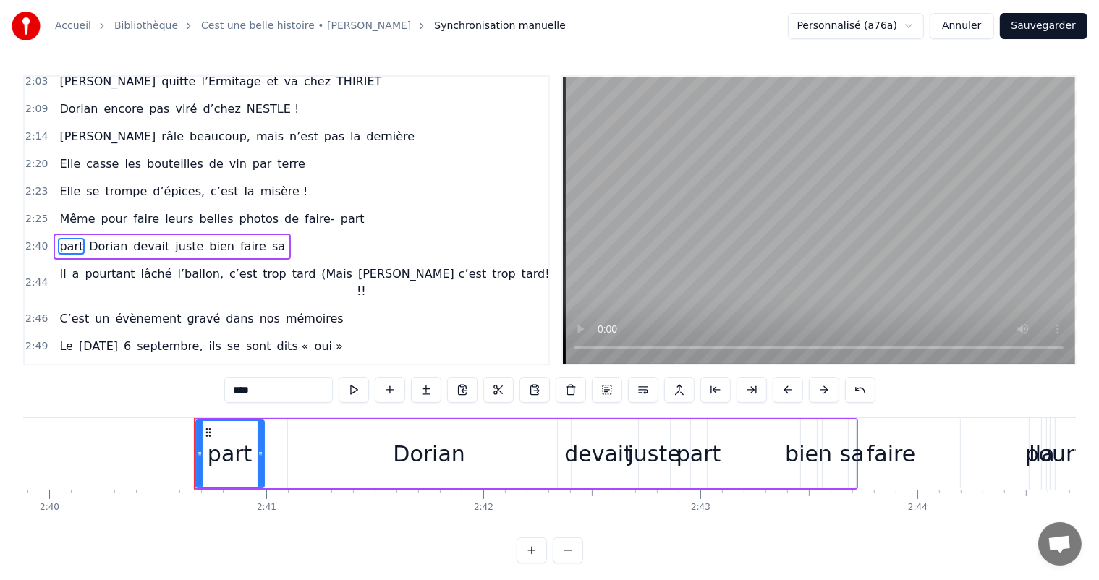
click at [339, 211] on span "part" at bounding box center [352, 219] width 27 height 17
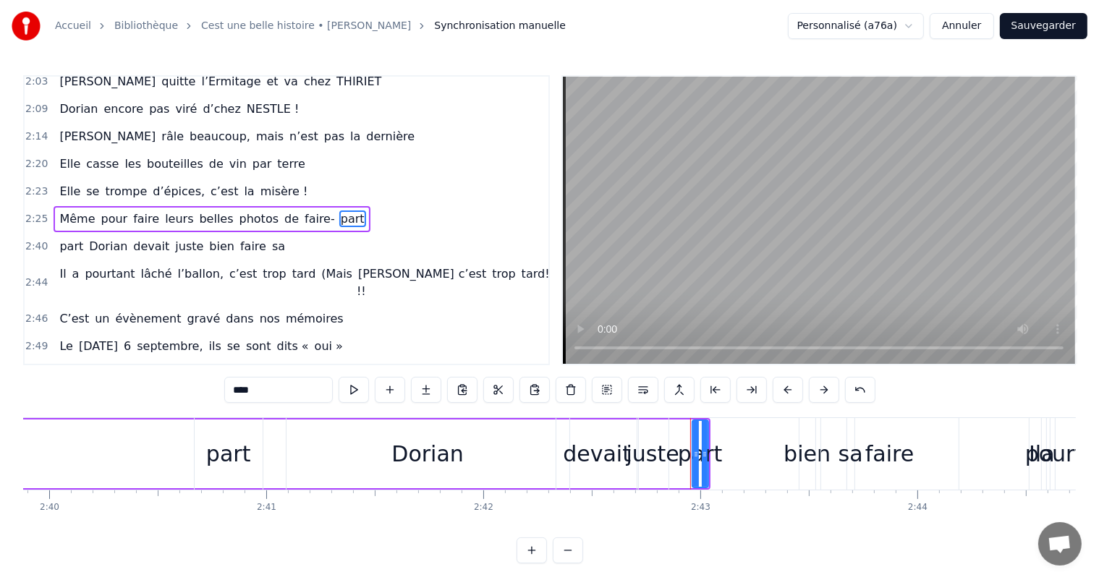
scroll to position [614, 0]
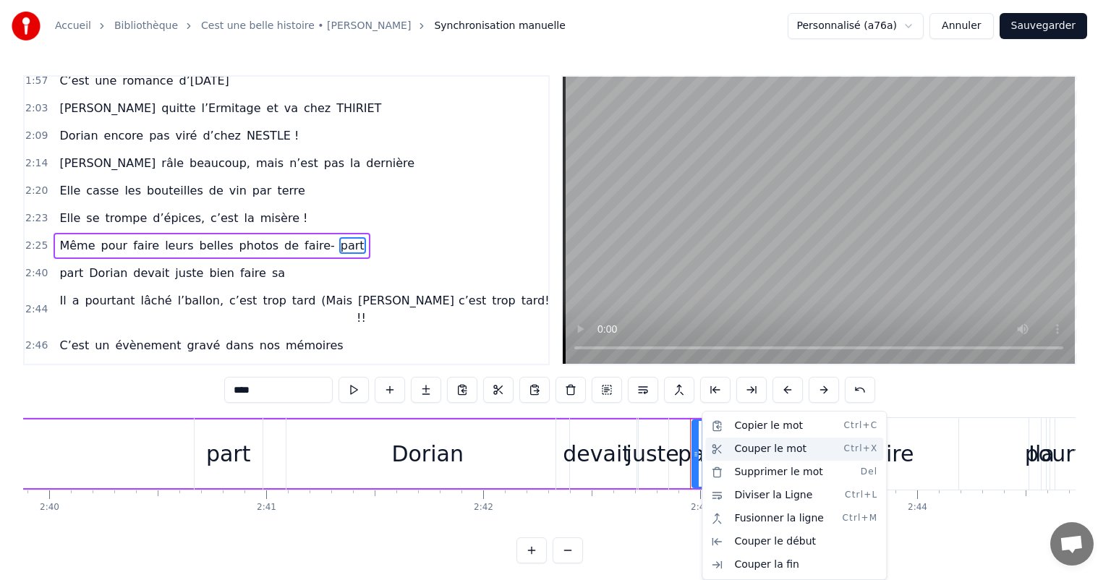
click at [756, 452] on div "Couper le mot Ctrl+X" at bounding box center [794, 449] width 178 height 23
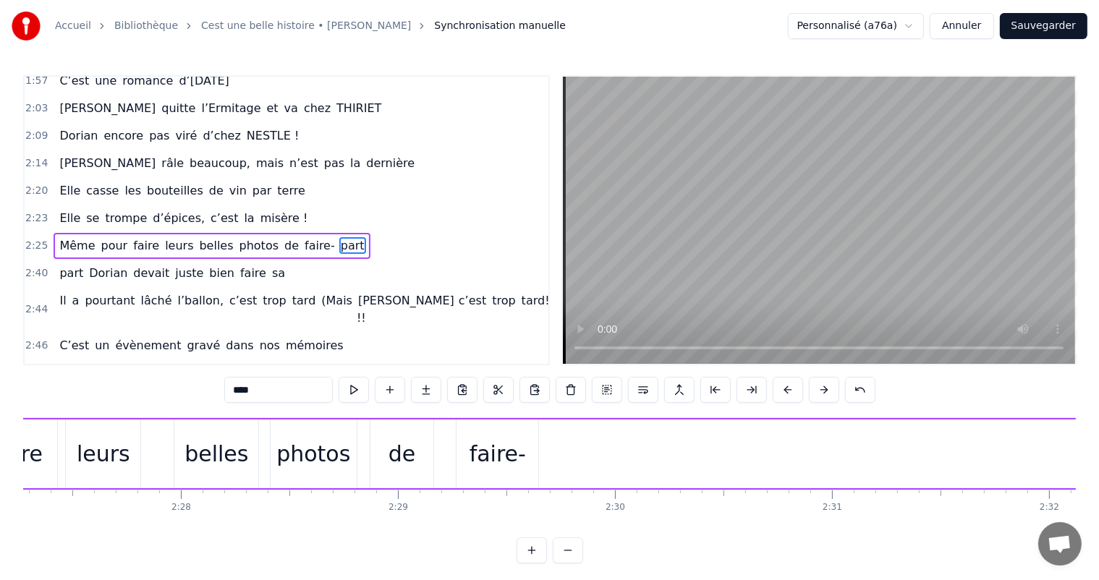
scroll to position [0, 31852]
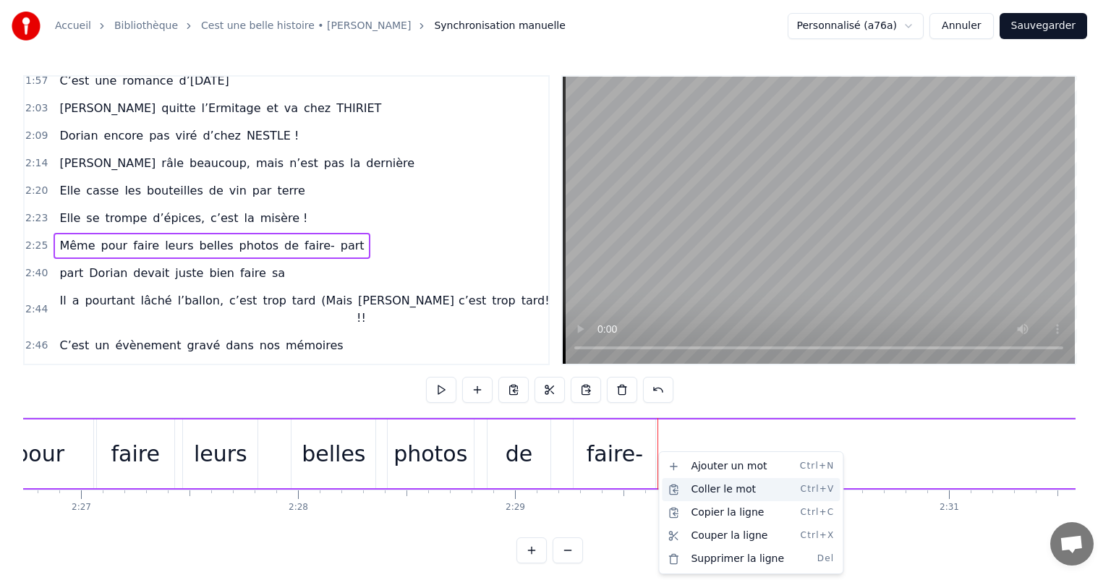
click at [701, 491] on div "Coller le mot Ctrl+V" at bounding box center [751, 489] width 178 height 23
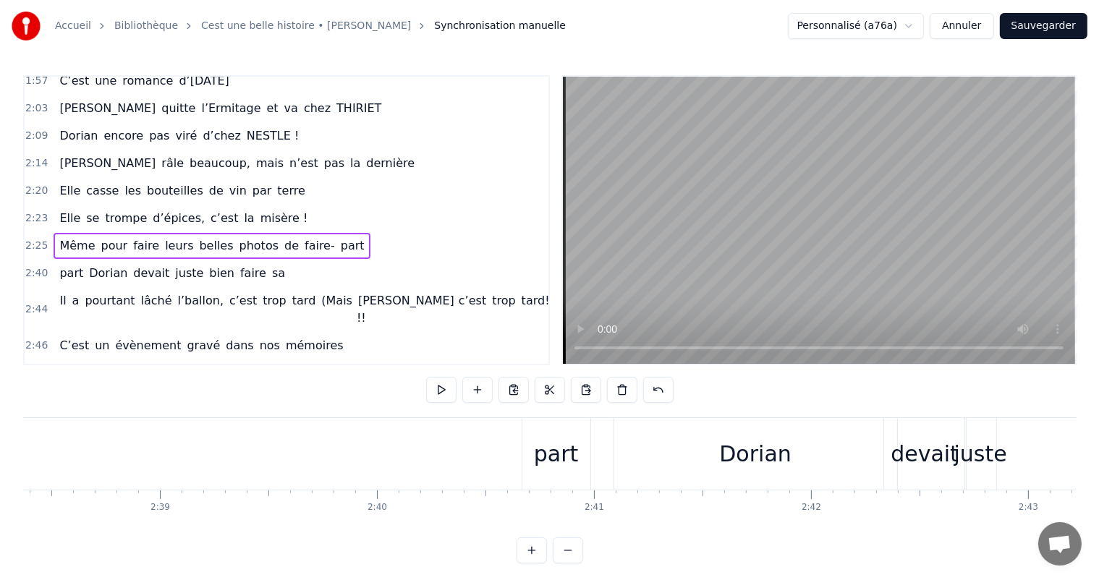
scroll to position [0, 34518]
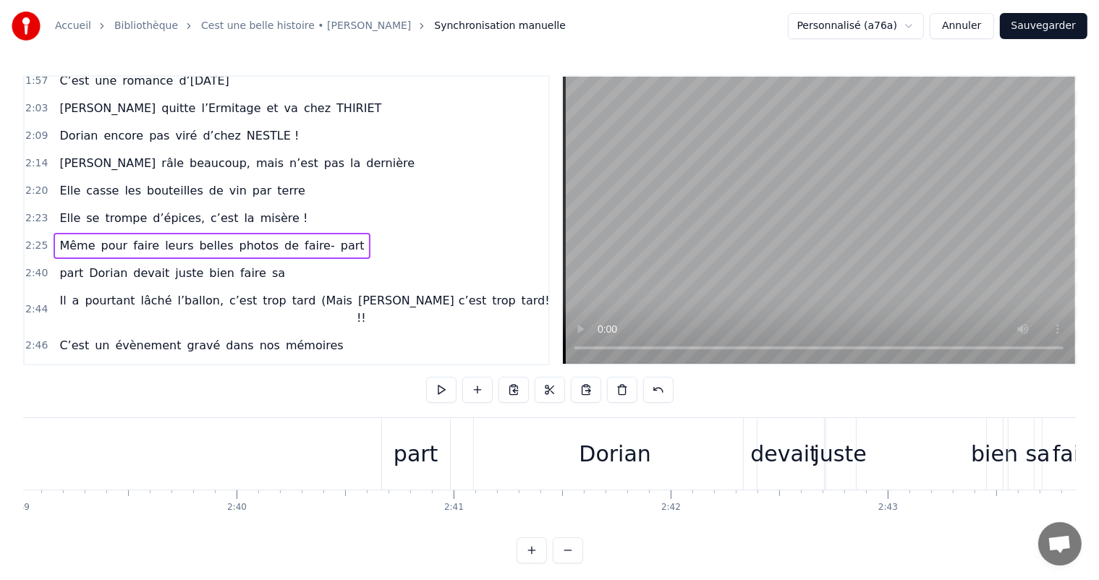
click at [433, 454] on div "part" at bounding box center [416, 454] width 45 height 33
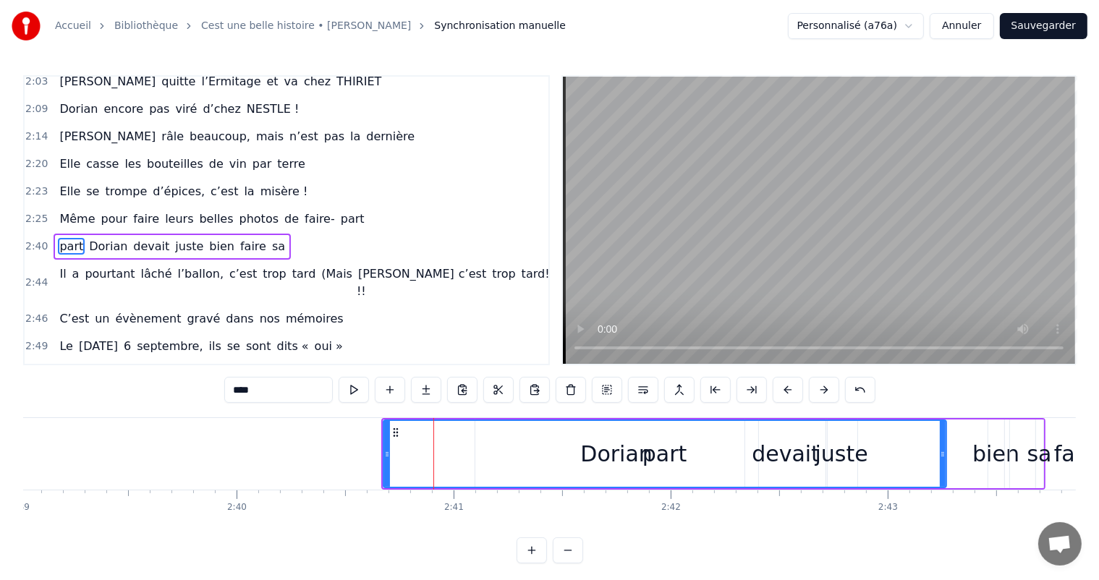
drag, startPoint x: 446, startPoint y: 454, endPoint x: 941, endPoint y: 464, distance: 495.0
click at [941, 464] on div at bounding box center [943, 454] width 6 height 66
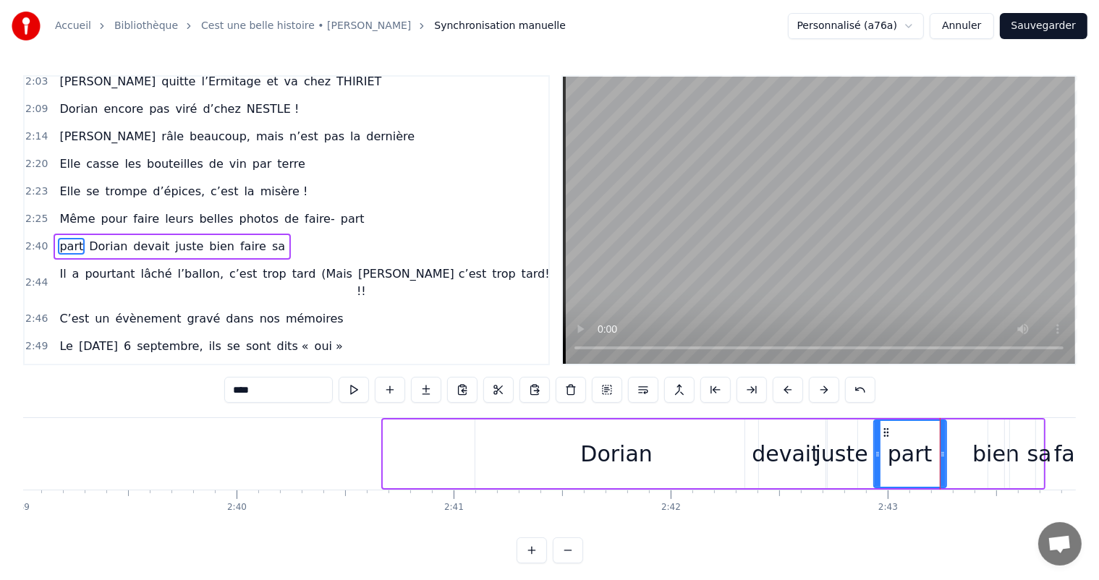
drag, startPoint x: 386, startPoint y: 457, endPoint x: 878, endPoint y: 480, distance: 492.5
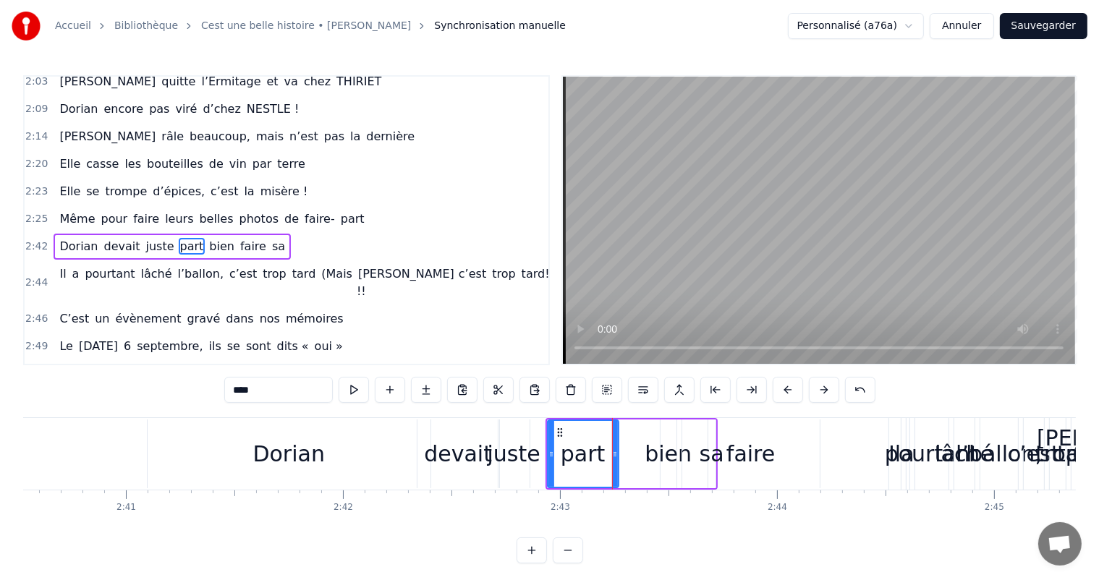
scroll to position [0, 34869]
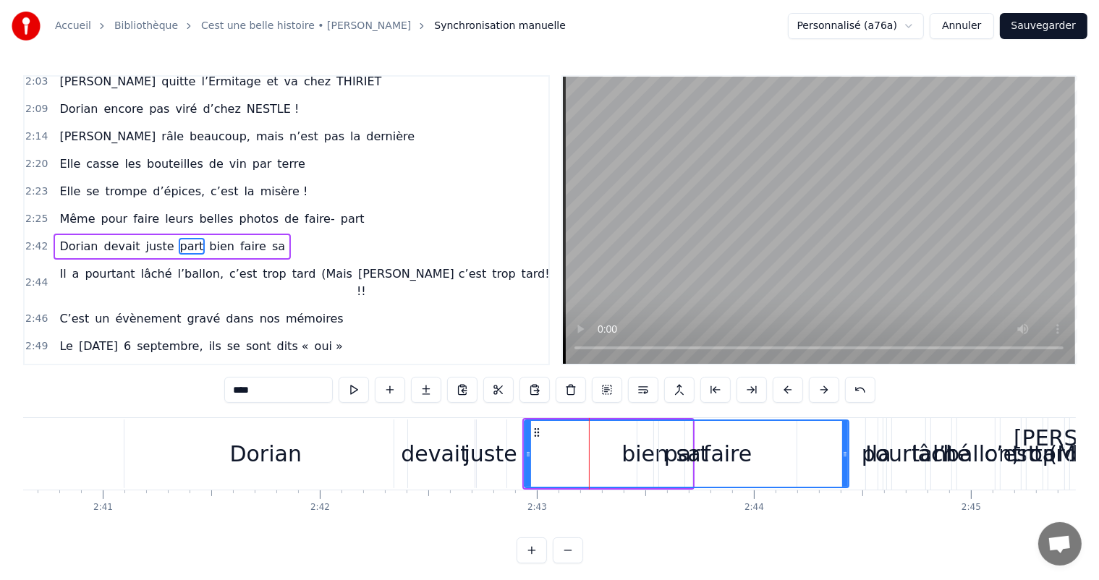
drag, startPoint x: 591, startPoint y: 457, endPoint x: 844, endPoint y: 452, distance: 253.3
click at [844, 452] on icon at bounding box center [845, 455] width 6 height 12
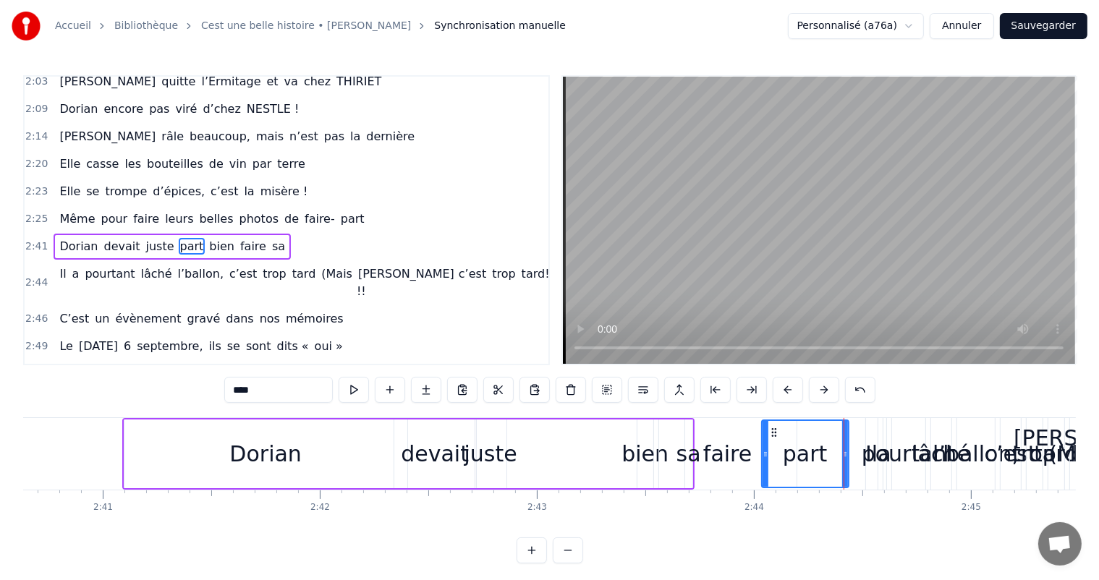
drag, startPoint x: 530, startPoint y: 465, endPoint x: 768, endPoint y: 470, distance: 238.1
click at [632, 452] on div "bien" at bounding box center [645, 454] width 47 height 33
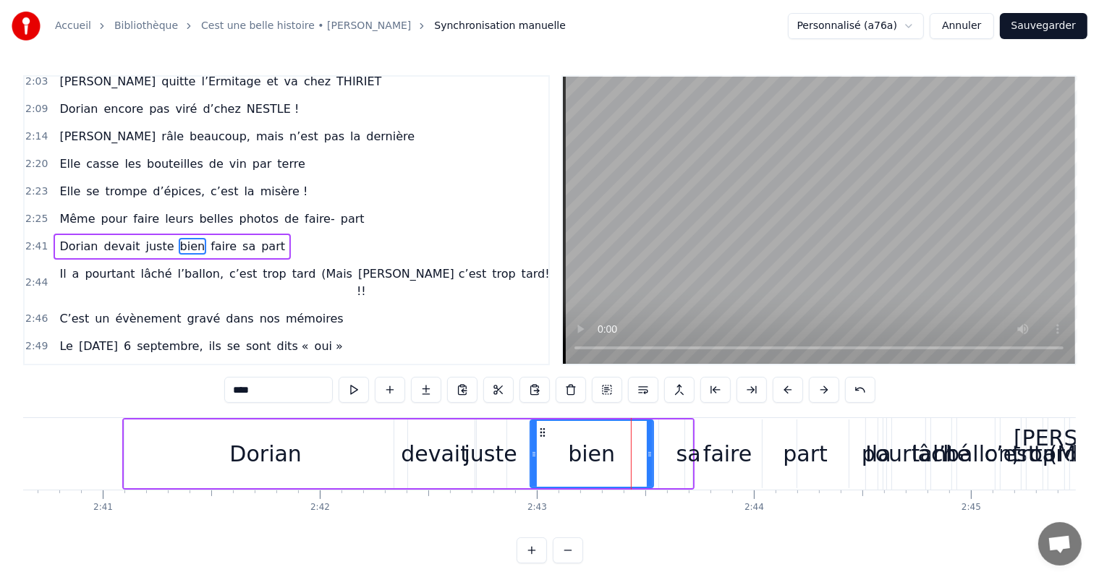
drag, startPoint x: 640, startPoint y: 452, endPoint x: 533, endPoint y: 466, distance: 108.1
click at [533, 466] on div at bounding box center [534, 454] width 6 height 66
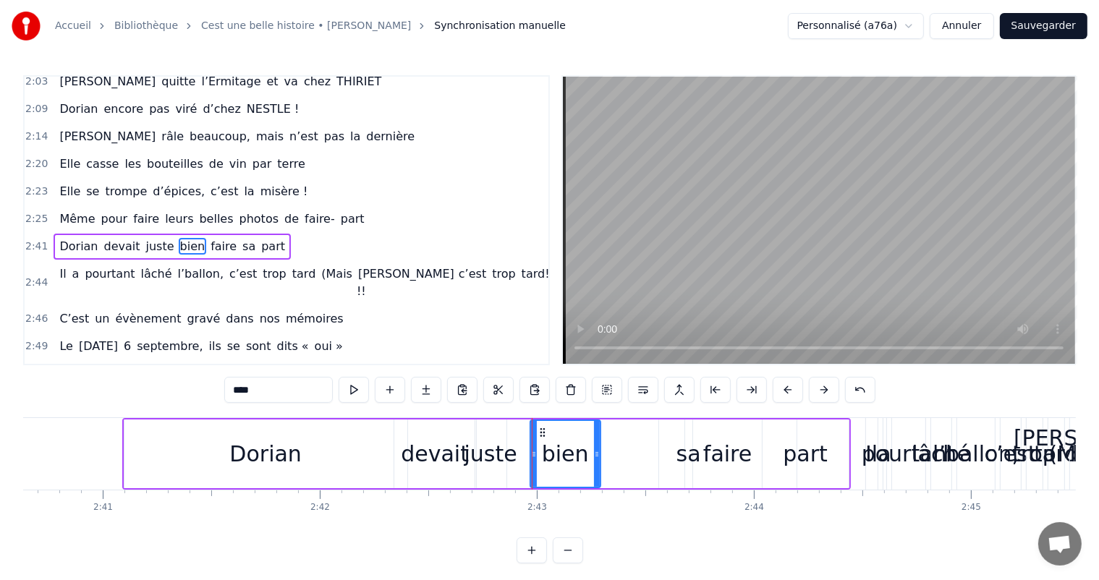
drag, startPoint x: 650, startPoint y: 466, endPoint x: 597, endPoint y: 456, distance: 54.5
click at [597, 456] on div at bounding box center [597, 454] width 6 height 66
click at [724, 450] on div "faire" at bounding box center [727, 454] width 48 height 33
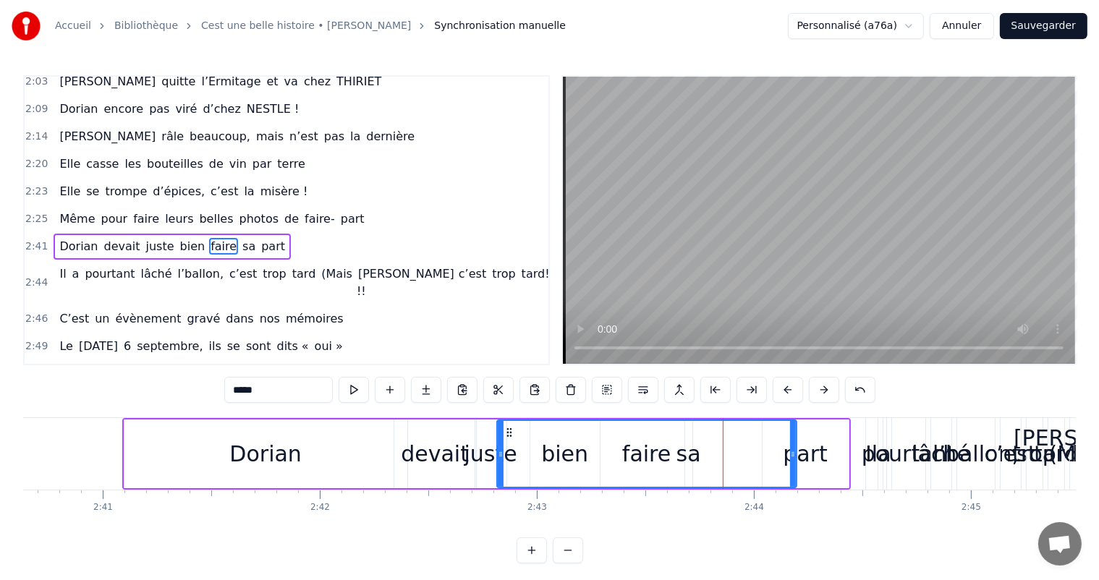
drag, startPoint x: 661, startPoint y: 449, endPoint x: 499, endPoint y: 455, distance: 162.2
click at [499, 455] on icon at bounding box center [501, 455] width 6 height 12
drag, startPoint x: 793, startPoint y: 470, endPoint x: 739, endPoint y: 469, distance: 54.3
click at [739, 469] on div at bounding box center [739, 454] width 6 height 66
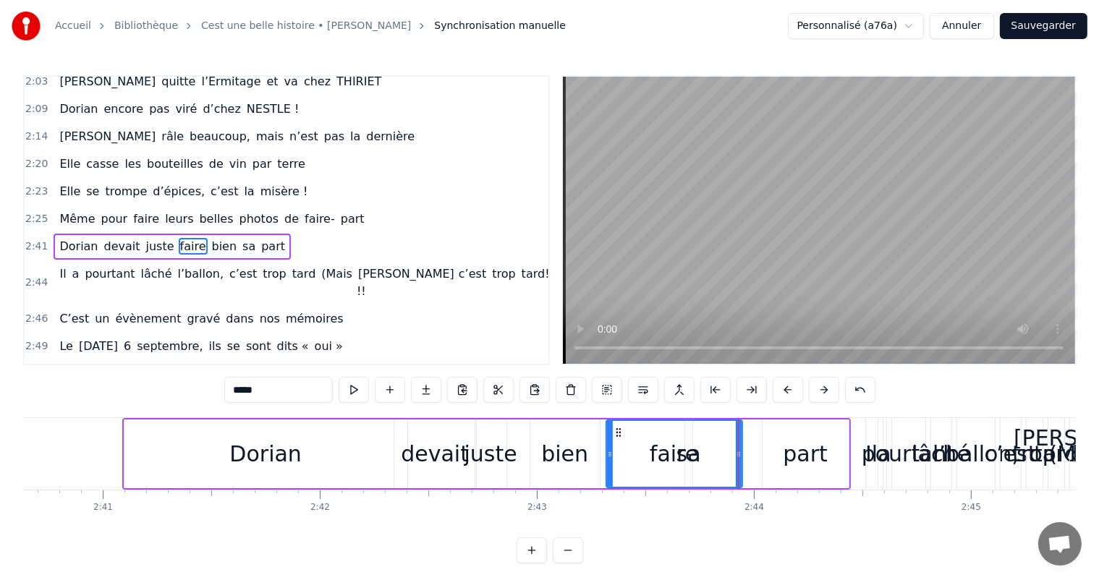
drag, startPoint x: 499, startPoint y: 462, endPoint x: 605, endPoint y: 449, distance: 107.2
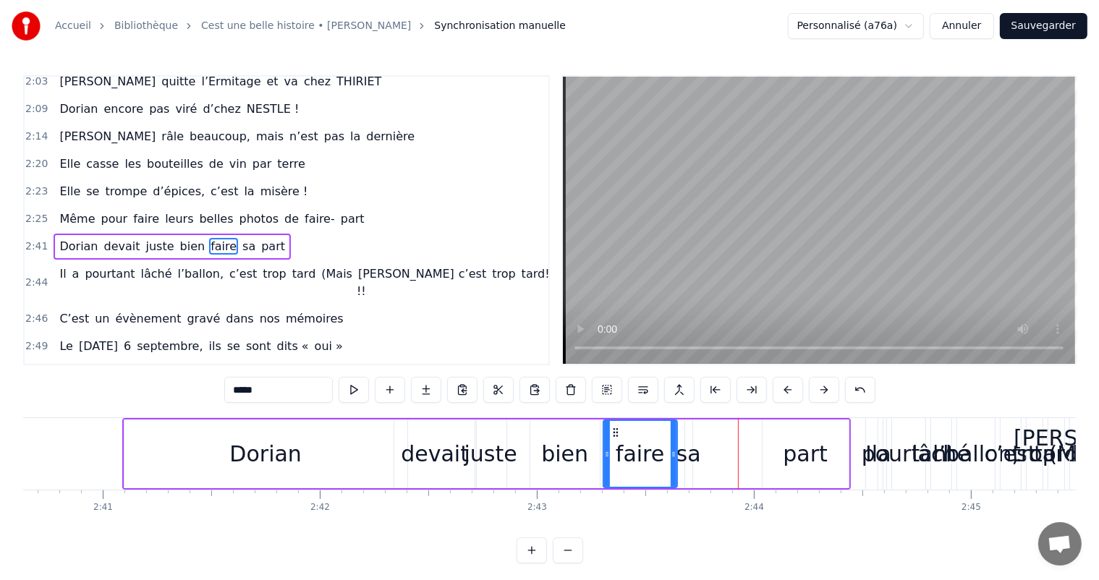
drag, startPoint x: 738, startPoint y: 458, endPoint x: 673, endPoint y: 454, distance: 65.2
click at [673, 454] on icon at bounding box center [674, 455] width 6 height 12
click at [248, 457] on div "Dorian" at bounding box center [265, 454] width 72 height 33
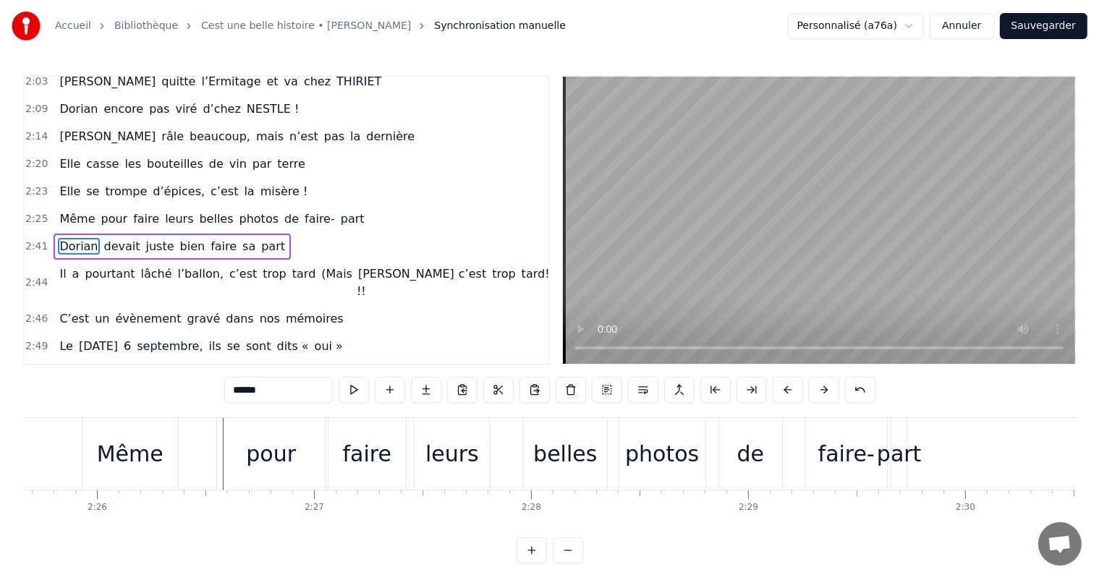
scroll to position [0, 31665]
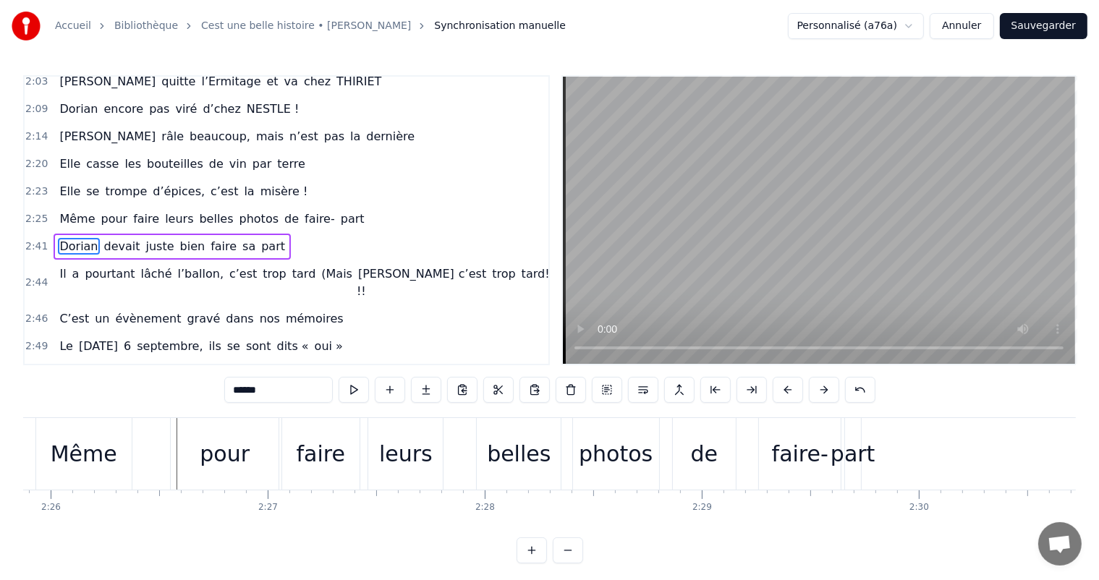
click at [114, 439] on div "Même" at bounding box center [84, 454] width 96 height 72
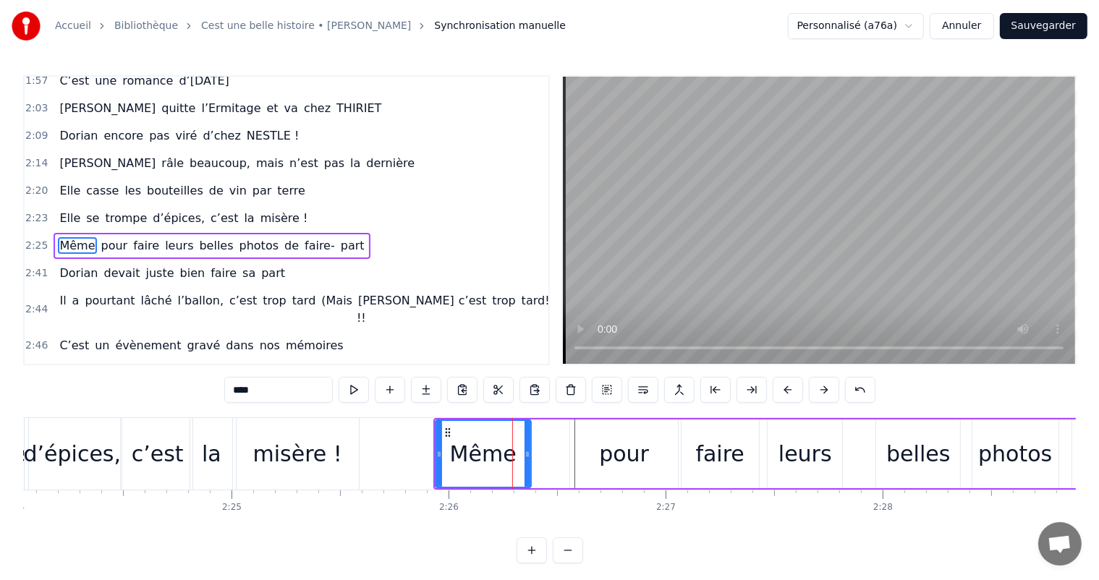
scroll to position [0, 31198]
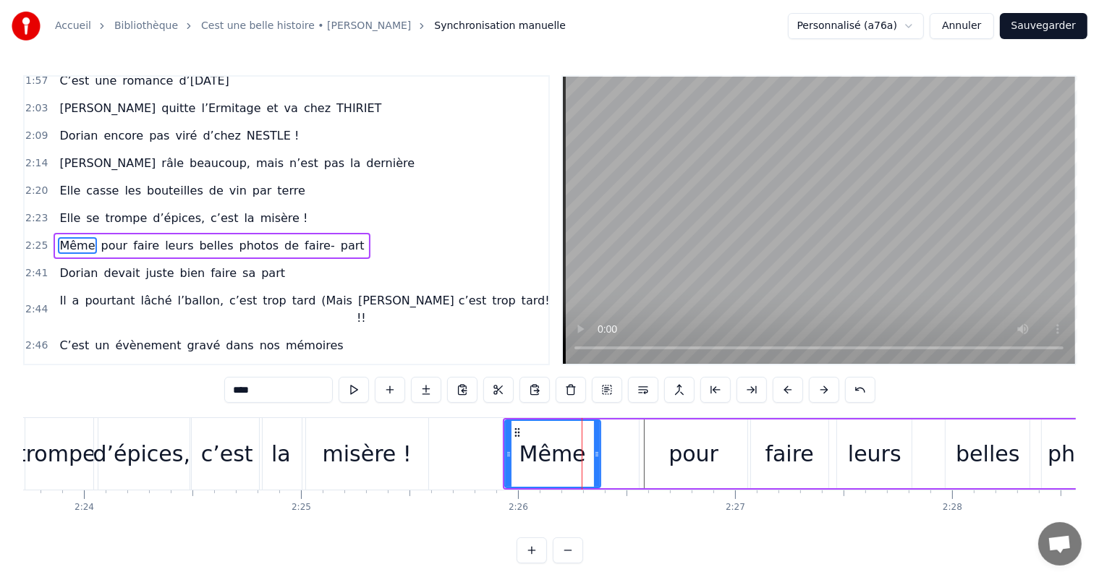
click at [295, 445] on div "la" at bounding box center [281, 454] width 42 height 72
type input "**"
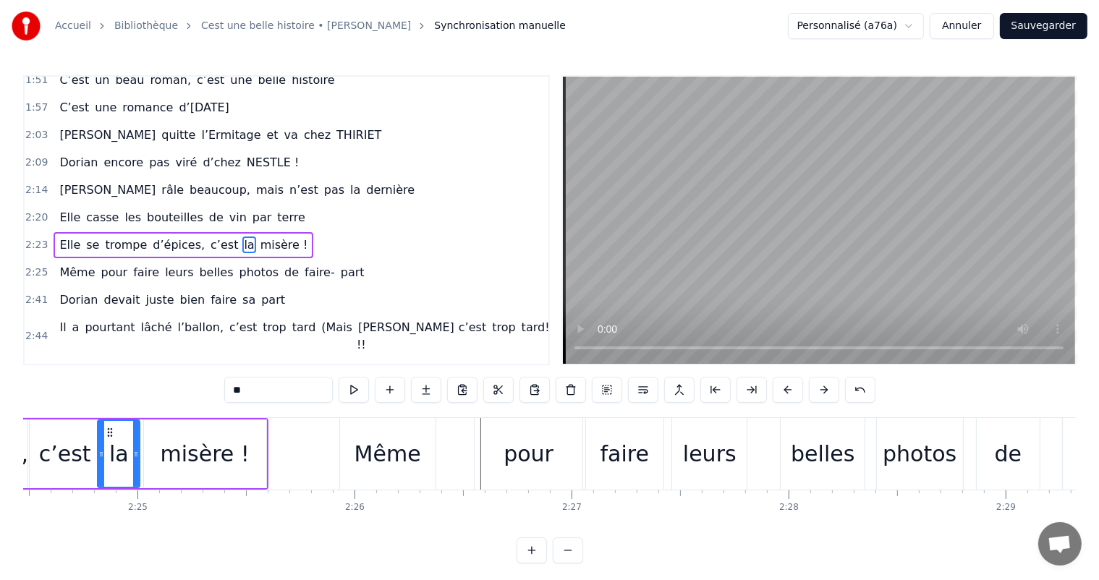
scroll to position [0, 31314]
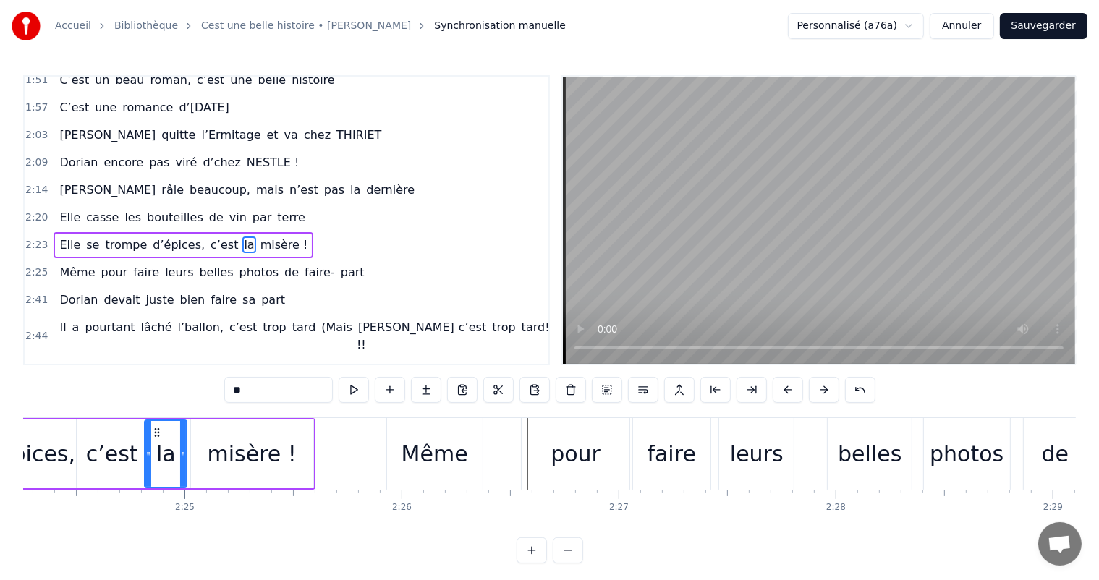
click at [509, 438] on div "Même pour faire leurs belles photos de faire- part" at bounding box center [800, 454] width 829 height 72
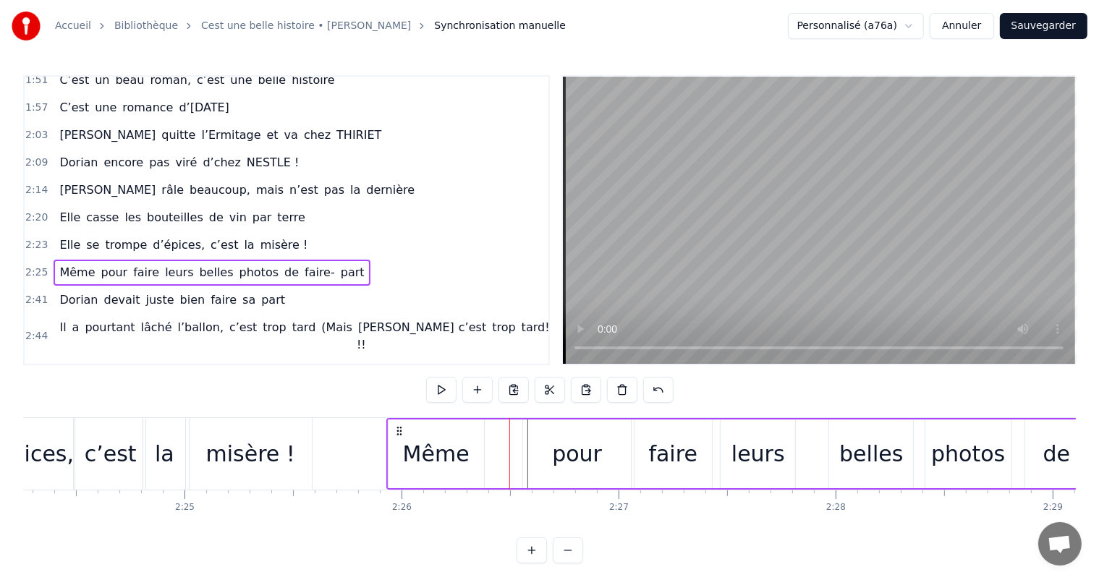
click at [530, 441] on div "pour" at bounding box center [577, 454] width 108 height 69
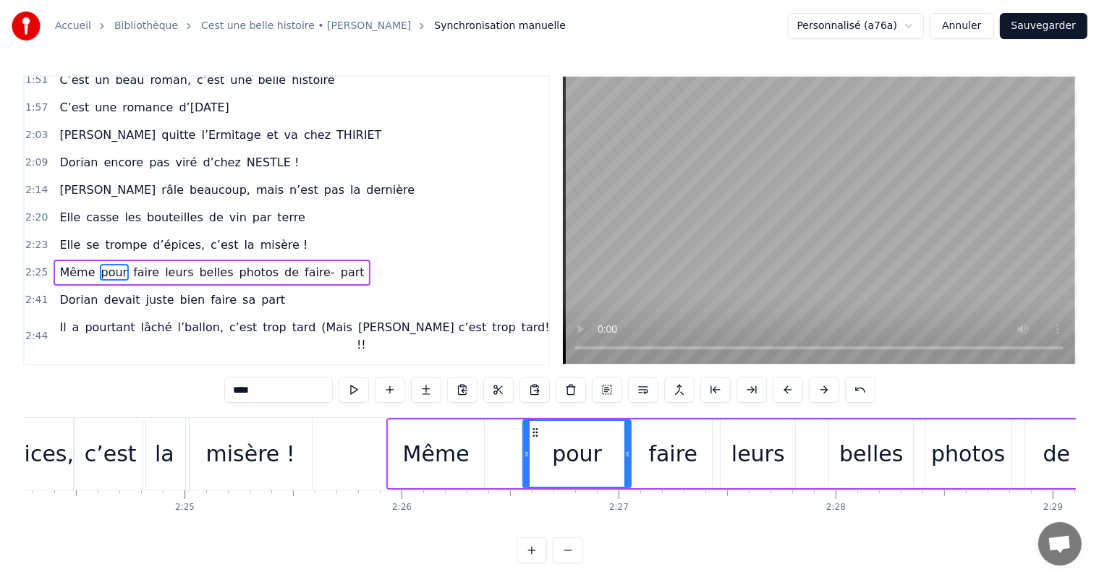
scroll to position [614, 0]
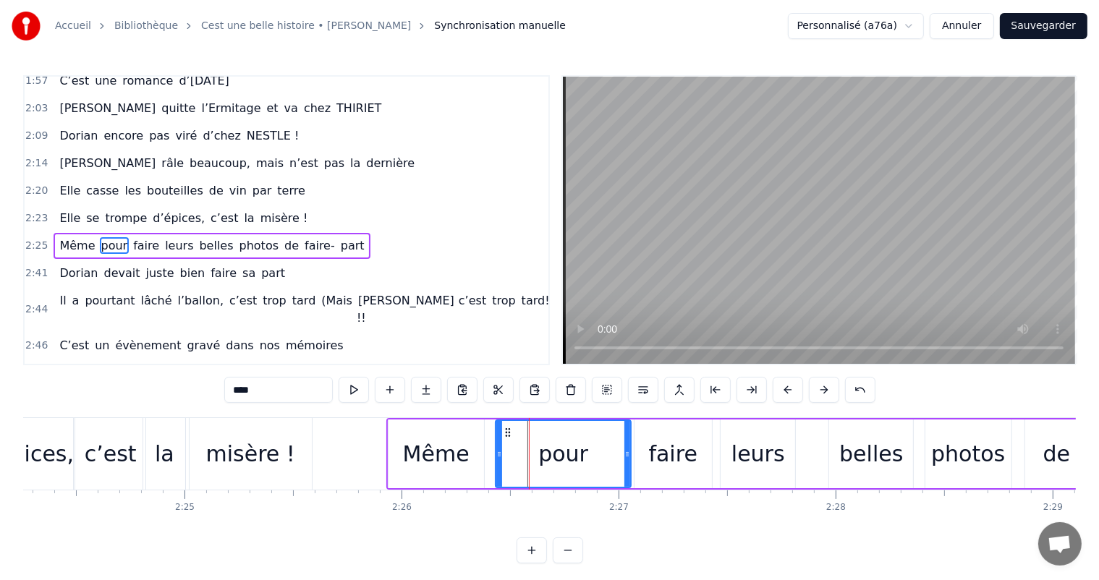
drag, startPoint x: 524, startPoint y: 441, endPoint x: 538, endPoint y: 435, distance: 15.9
click at [496, 441] on div at bounding box center [499, 454] width 6 height 66
drag, startPoint x: 627, startPoint y: 449, endPoint x: 588, endPoint y: 448, distance: 39.1
click at [590, 449] on icon at bounding box center [593, 455] width 6 height 12
click at [690, 470] on div "faire" at bounding box center [673, 454] width 77 height 69
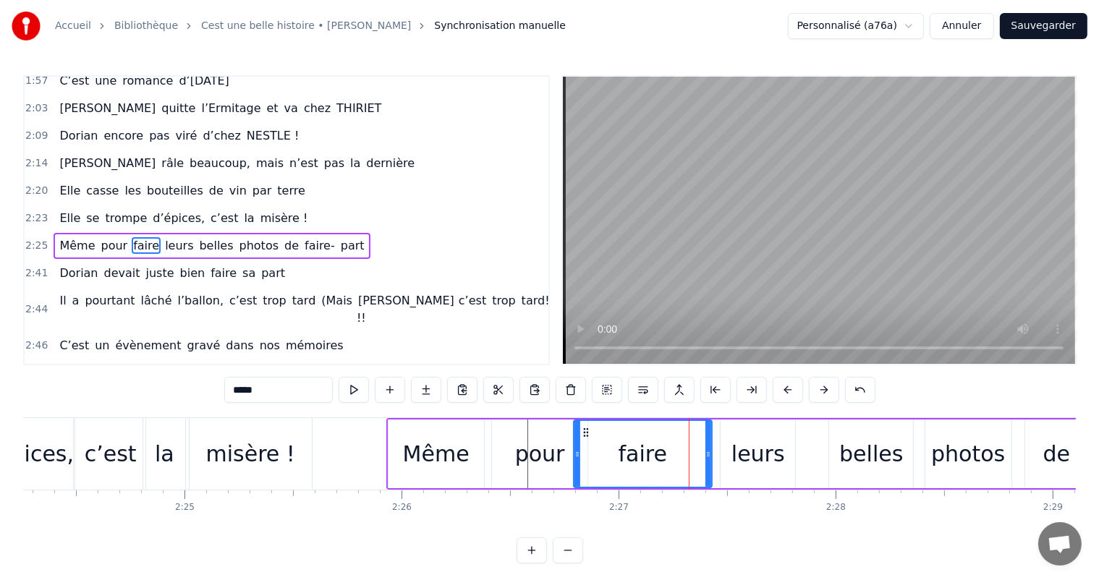
drag, startPoint x: 637, startPoint y: 454, endPoint x: 641, endPoint y: 448, distance: 7.8
click at [575, 451] on icon at bounding box center [578, 455] width 6 height 12
click at [658, 444] on div at bounding box center [660, 454] width 6 height 66
click at [760, 459] on div "leurs" at bounding box center [759, 454] width 54 height 33
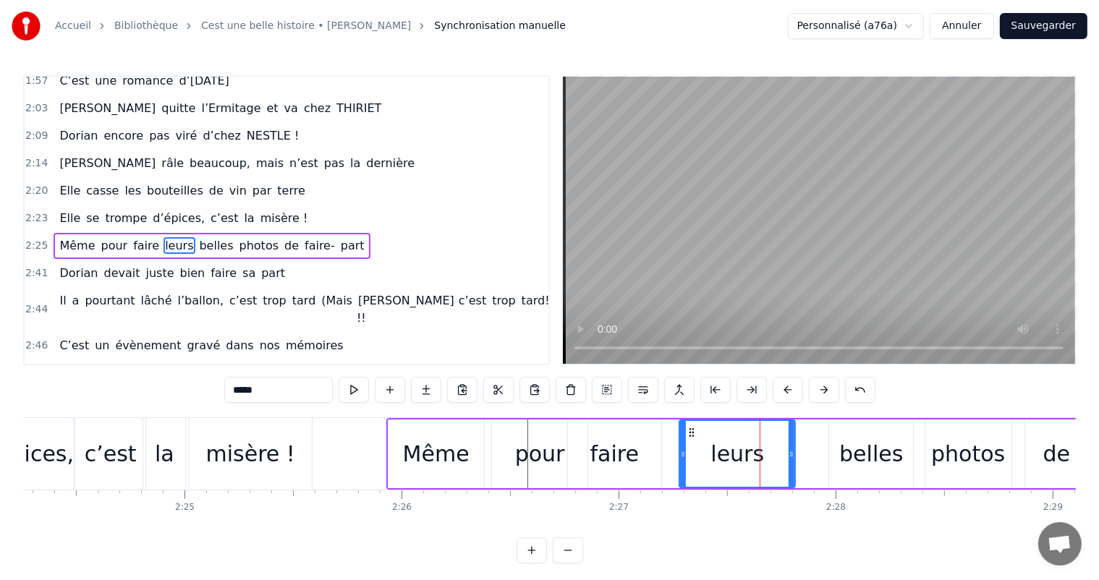
drag, startPoint x: 724, startPoint y: 449, endPoint x: 671, endPoint y: 449, distance: 52.1
click at [680, 449] on icon at bounding box center [683, 455] width 6 height 12
drag, startPoint x: 790, startPoint y: 449, endPoint x: 738, endPoint y: 447, distance: 52.1
click at [738, 447] on div at bounding box center [740, 454] width 6 height 66
click at [845, 454] on div "belles" at bounding box center [871, 454] width 84 height 69
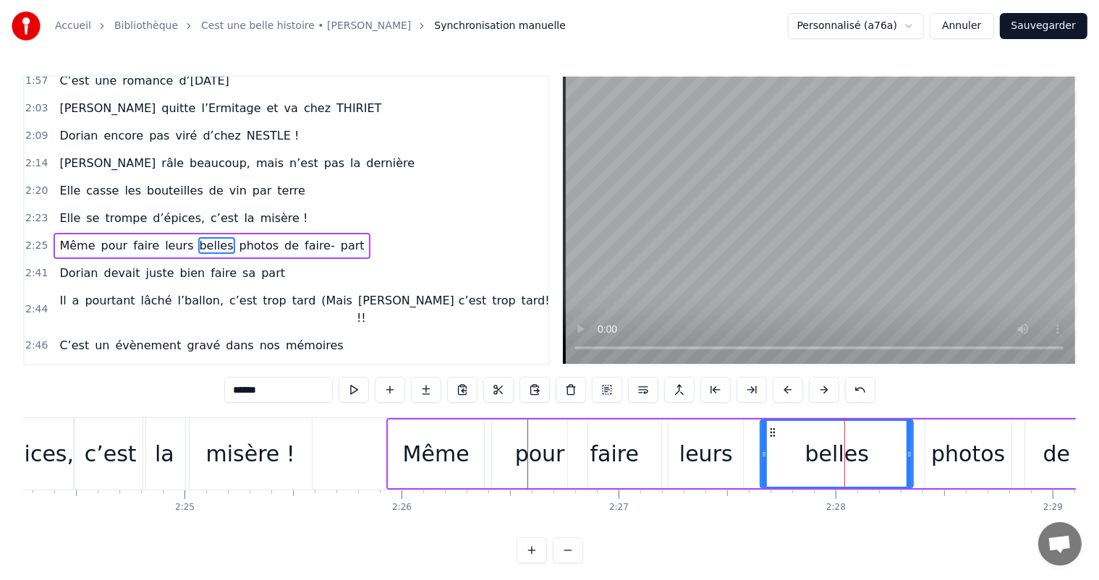
drag, startPoint x: 828, startPoint y: 452, endPoint x: 768, endPoint y: 446, distance: 61.1
click at [761, 447] on div at bounding box center [764, 454] width 6 height 66
click at [928, 449] on div "photos" at bounding box center [968, 454] width 86 height 69
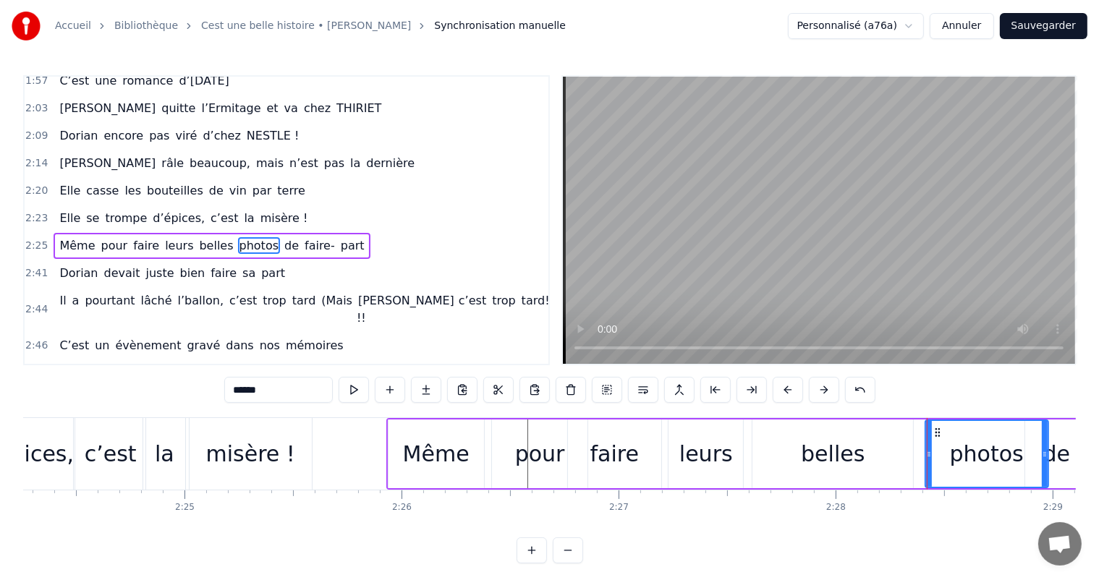
drag, startPoint x: 1007, startPoint y: 443, endPoint x: 1043, endPoint y: 444, distance: 36.2
click at [1043, 444] on div at bounding box center [1045, 454] width 6 height 66
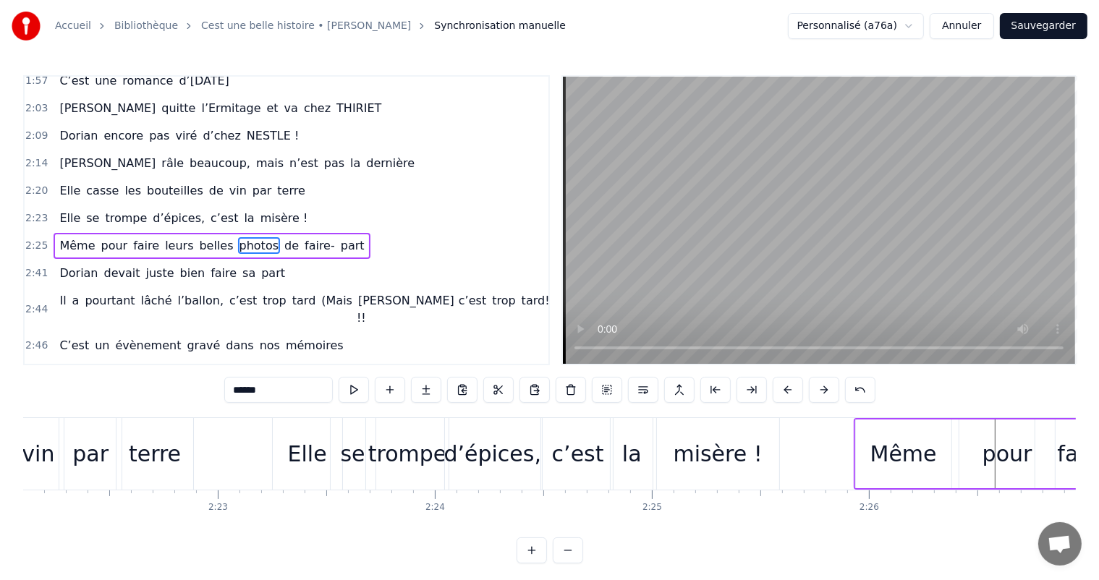
scroll to position [0, 30894]
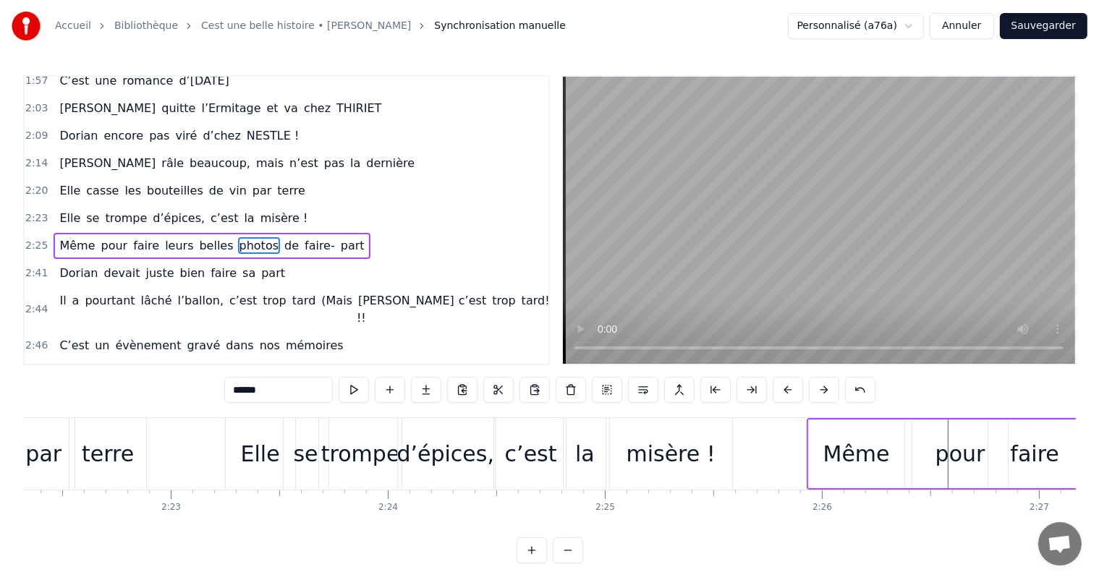
click at [704, 465] on div "misère !" at bounding box center [671, 454] width 89 height 33
type input "********"
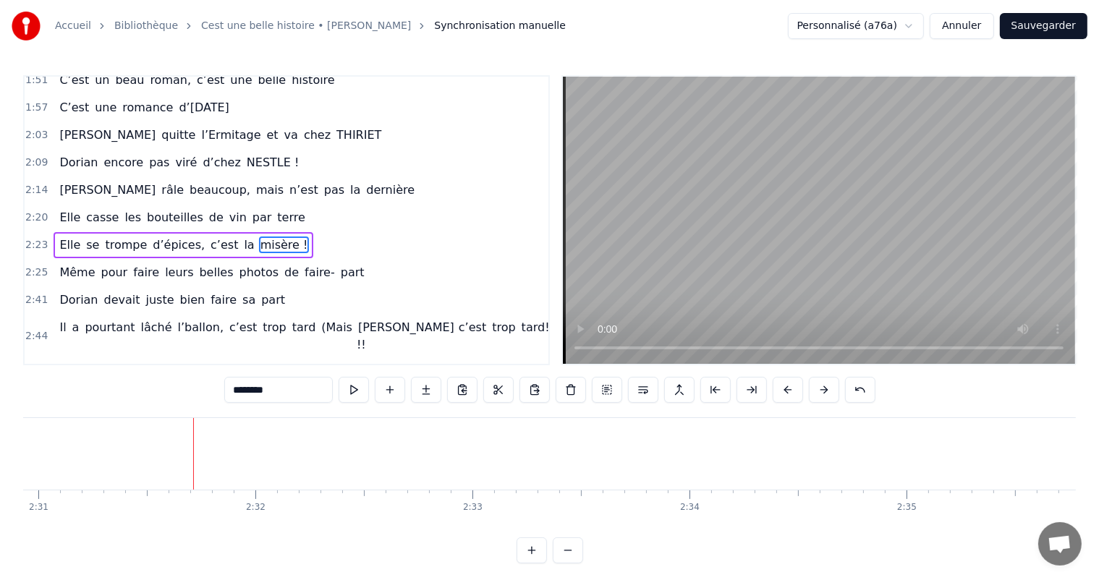
scroll to position [0, 32764]
click at [1044, 30] on button "Sauvegarder" at bounding box center [1044, 26] width 88 height 26
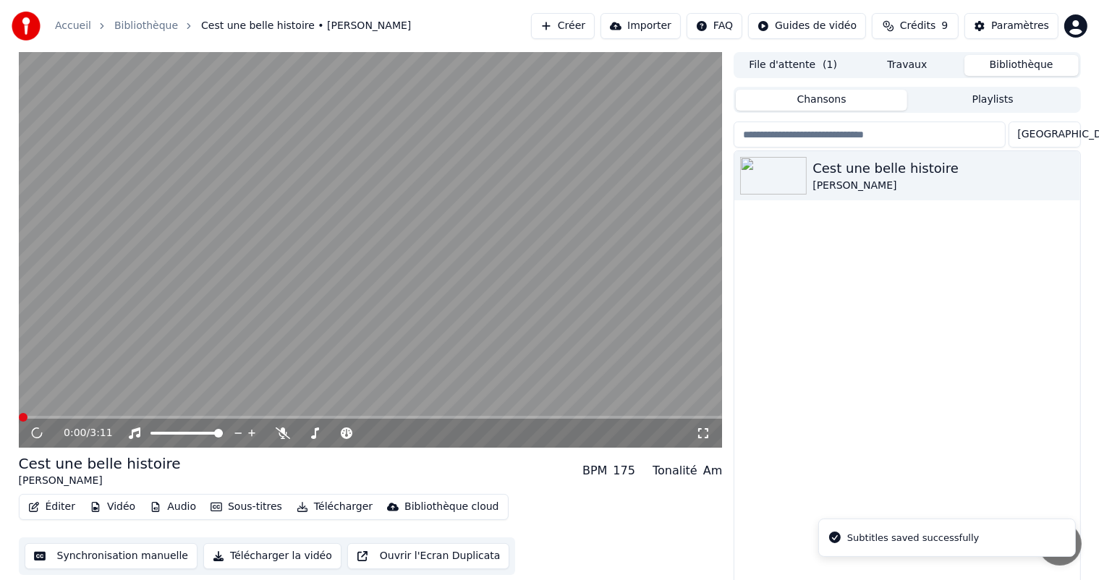
click at [124, 554] on button "Synchronisation manuelle" at bounding box center [112, 556] width 174 height 26
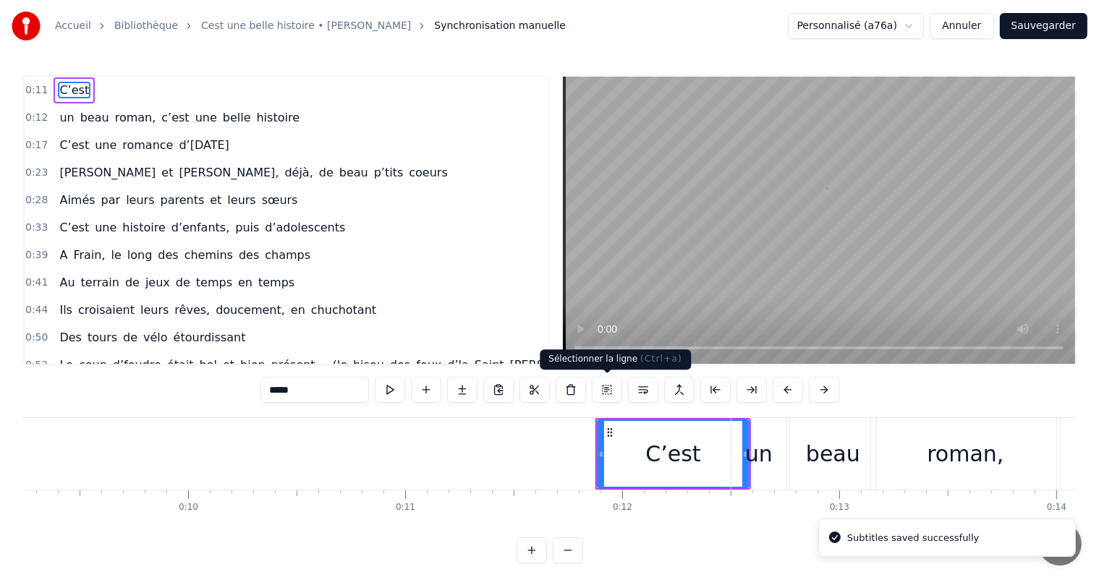
scroll to position [0, 2505]
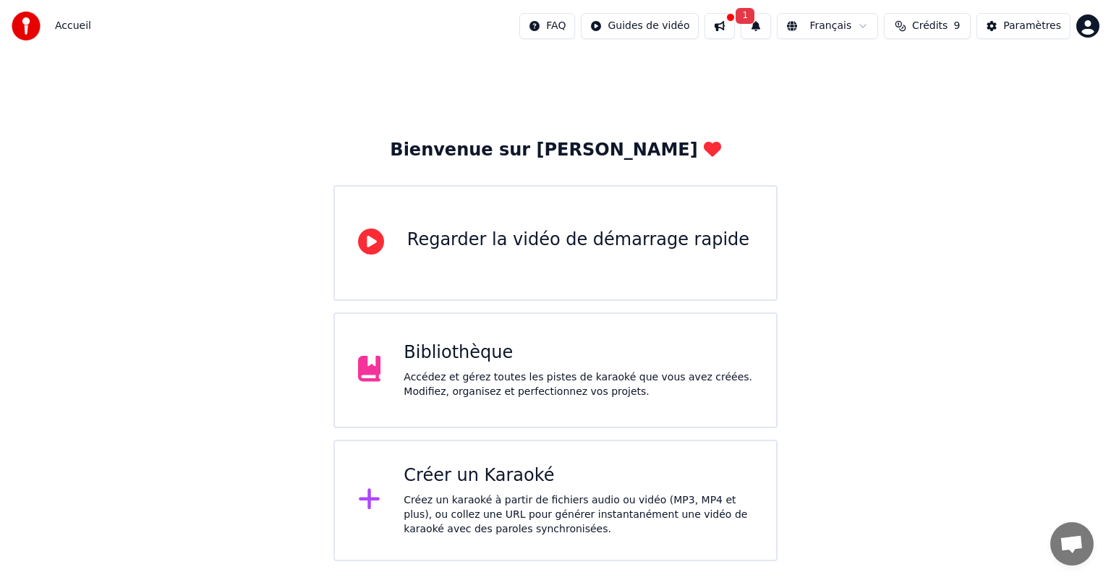
click at [472, 392] on div "Accédez et gérez toutes les pistes de karaoké que vous avez créées. Modifiez, o…" at bounding box center [578, 384] width 349 height 29
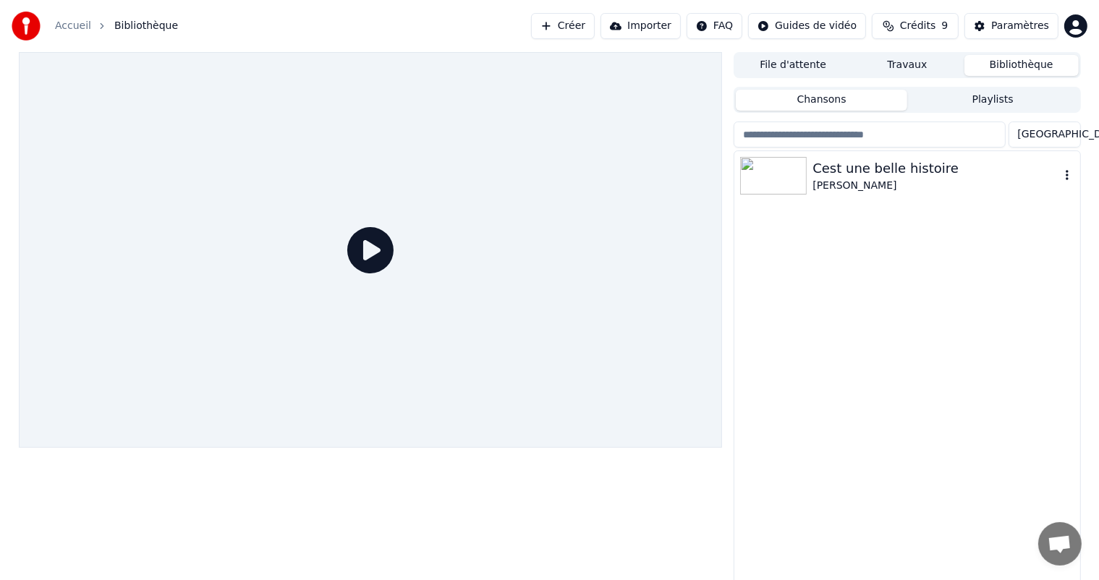
click at [825, 192] on div "[PERSON_NAME]" at bounding box center [936, 186] width 247 height 14
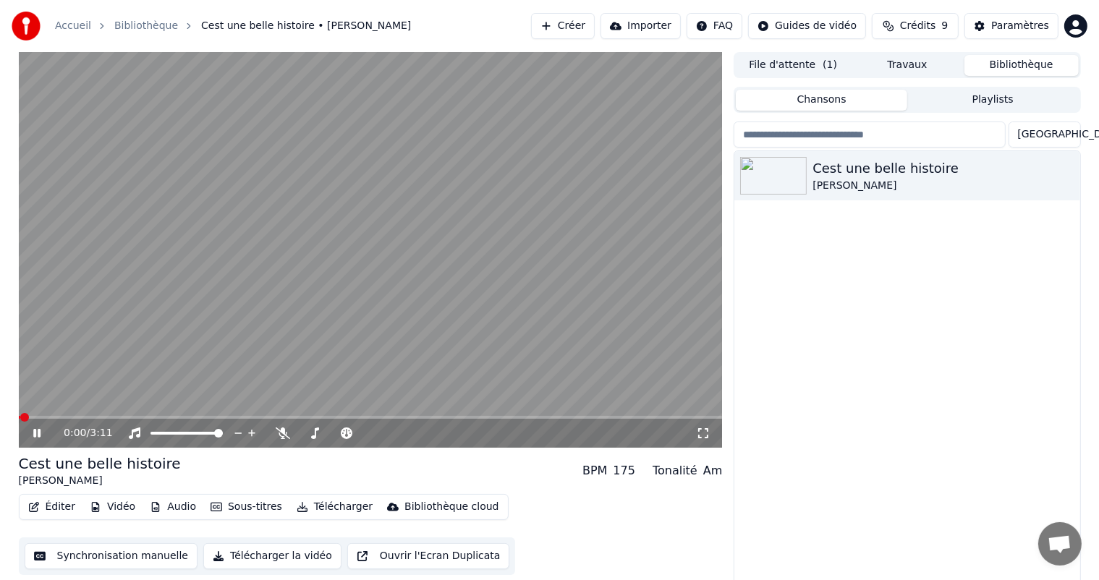
click at [37, 436] on icon at bounding box center [47, 434] width 34 height 12
click at [104, 559] on button "Synchronisation manuelle" at bounding box center [112, 556] width 174 height 26
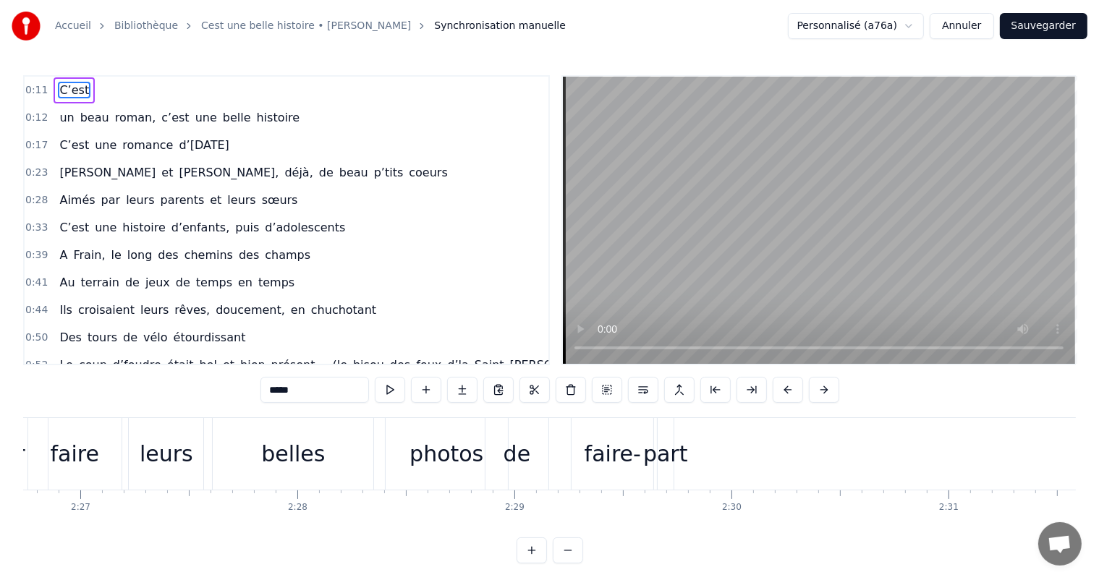
scroll to position [0, 31899]
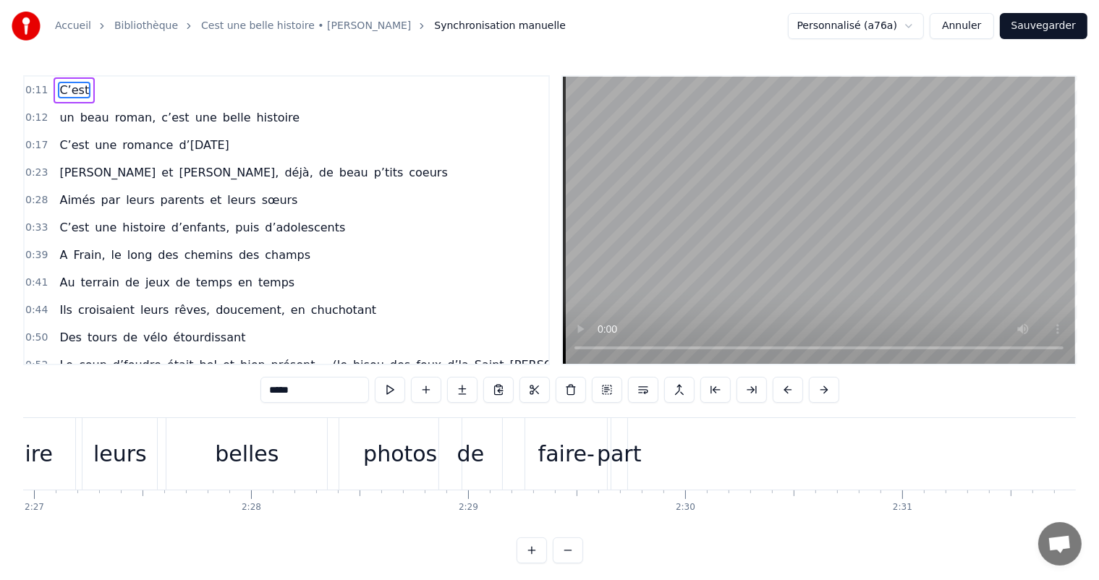
click at [407, 465] on div "photos" at bounding box center [400, 454] width 74 height 33
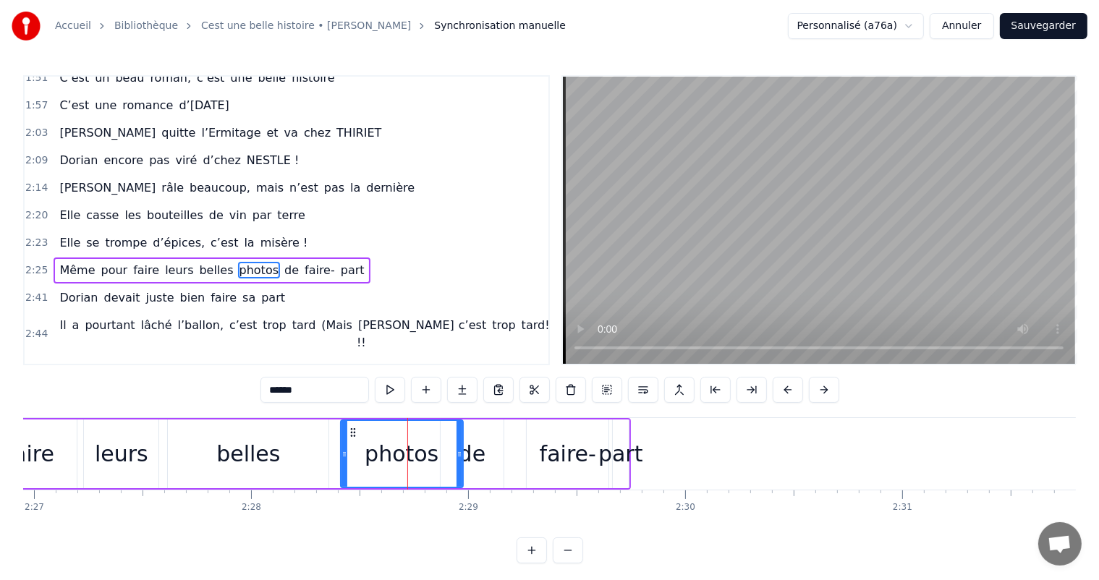
scroll to position [614, 0]
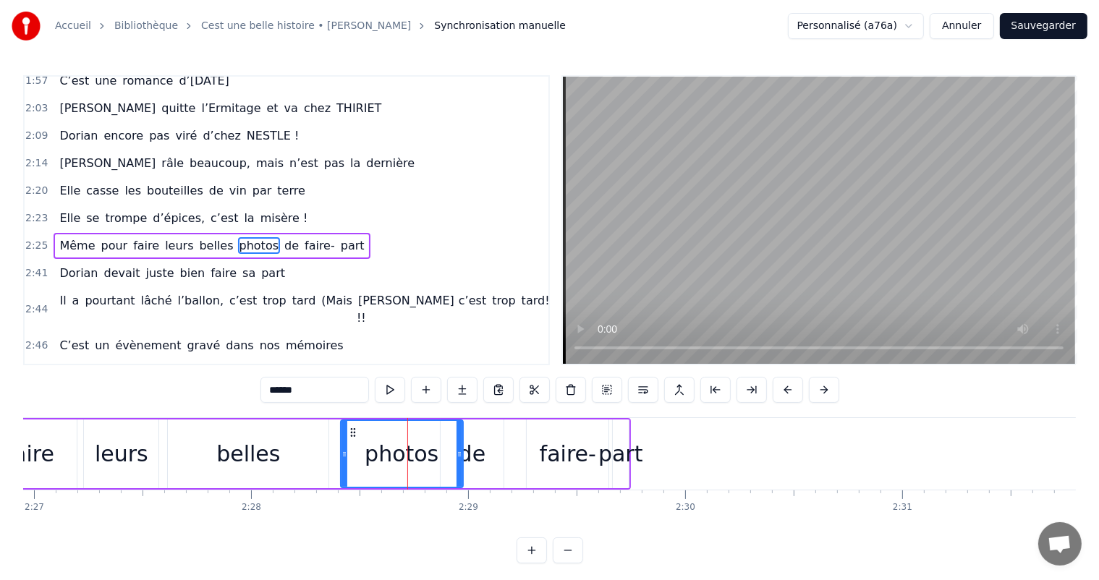
click at [475, 443] on div "de" at bounding box center [472, 454] width 27 height 33
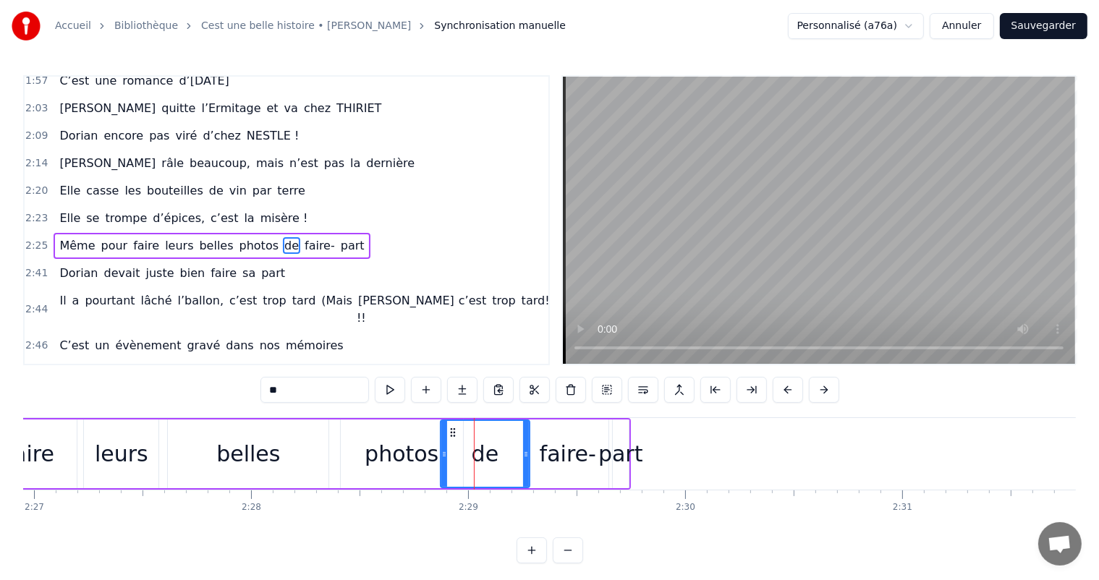
drag, startPoint x: 498, startPoint y: 452, endPoint x: 428, endPoint y: 453, distance: 69.5
click at [529, 457] on icon at bounding box center [526, 455] width 6 height 12
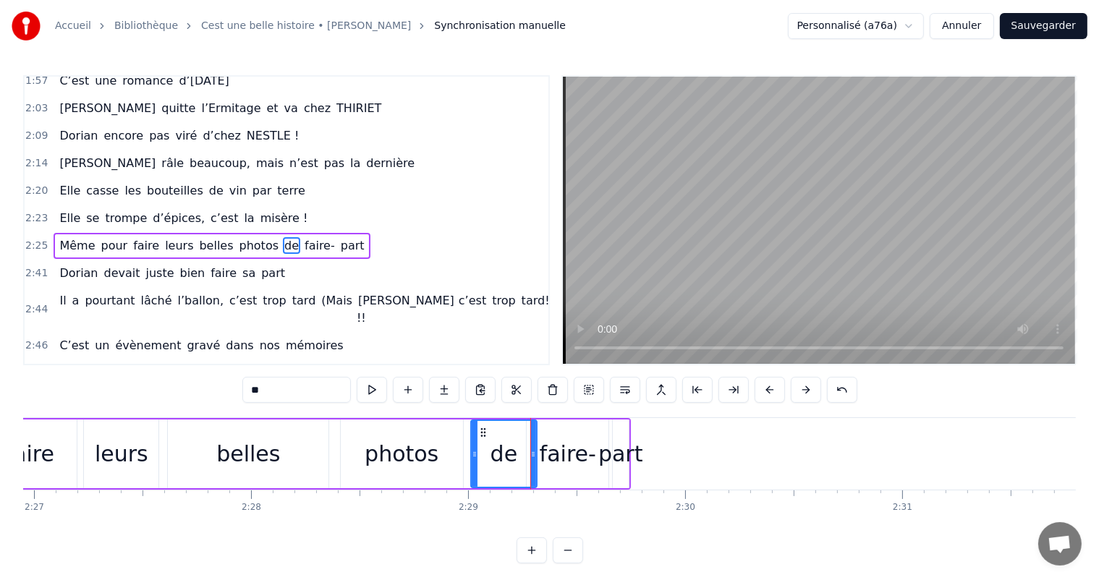
drag, startPoint x: 441, startPoint y: 454, endPoint x: 467, endPoint y: 453, distance: 25.3
click at [472, 455] on icon at bounding box center [475, 455] width 6 height 12
click at [256, 436] on div "belles" at bounding box center [248, 454] width 161 height 69
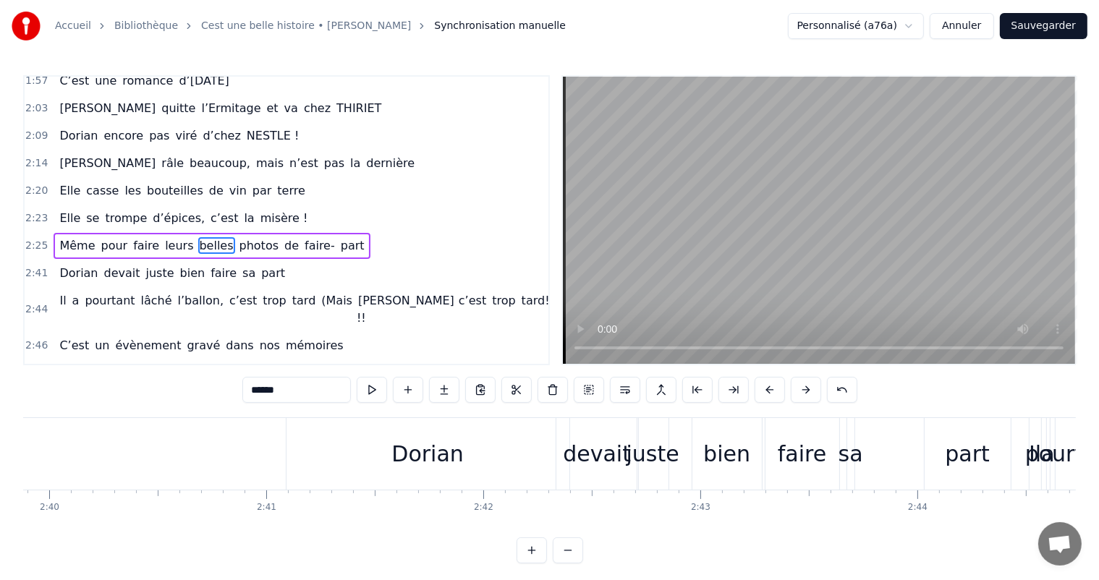
scroll to position [0, 34659]
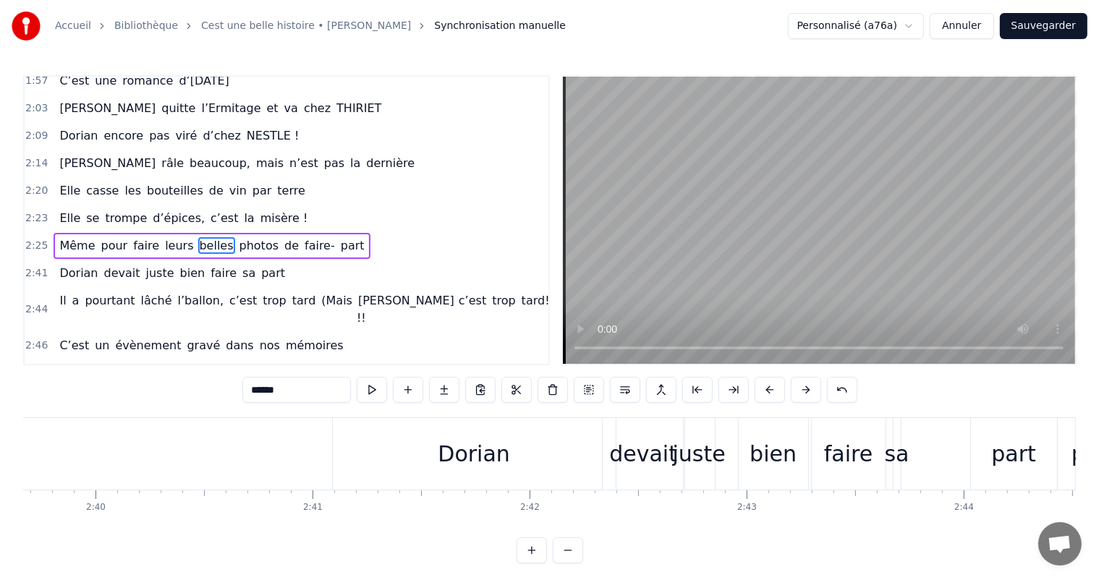
click at [1009, 454] on div "part" at bounding box center [1013, 454] width 45 height 33
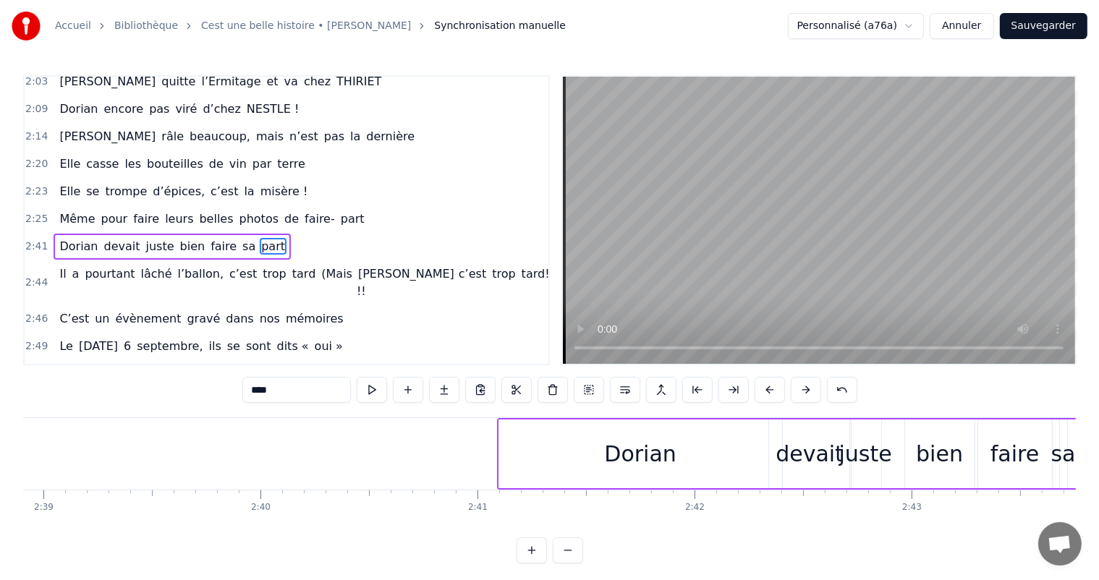
scroll to position [0, 34449]
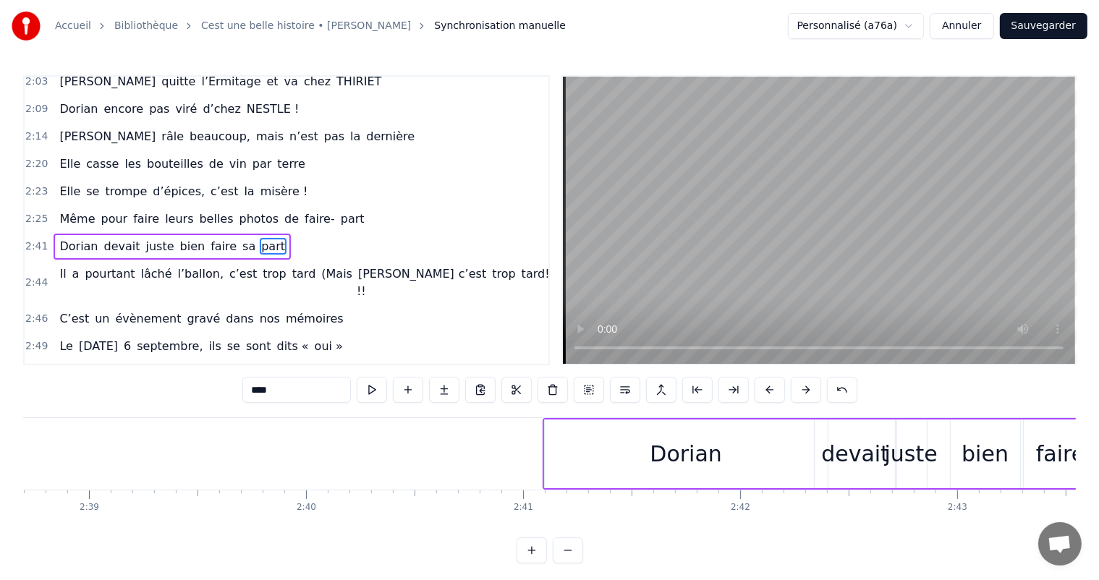
click at [666, 444] on div "Dorian" at bounding box center [686, 454] width 72 height 33
type input "******"
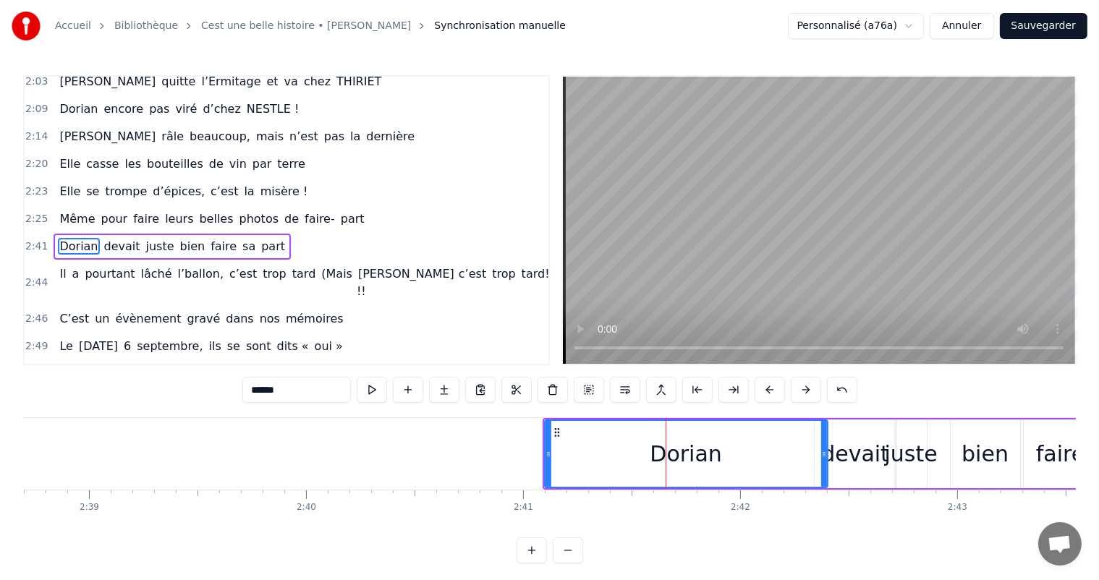
click at [544, 448] on div "Dorian" at bounding box center [686, 454] width 284 height 69
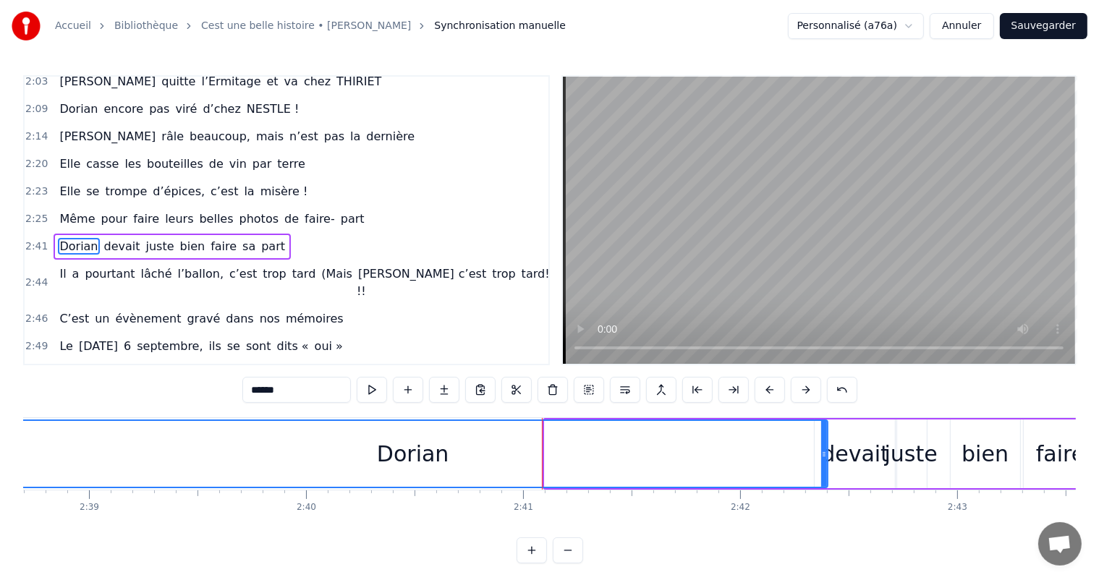
drag, startPoint x: 546, startPoint y: 449, endPoint x: 0, endPoint y: 472, distance: 546.8
click at [0, 472] on div "Accueil Bibliothèque Cest une belle histoire • [PERSON_NAME] Synchronisation ma…" at bounding box center [549, 282] width 1099 height 564
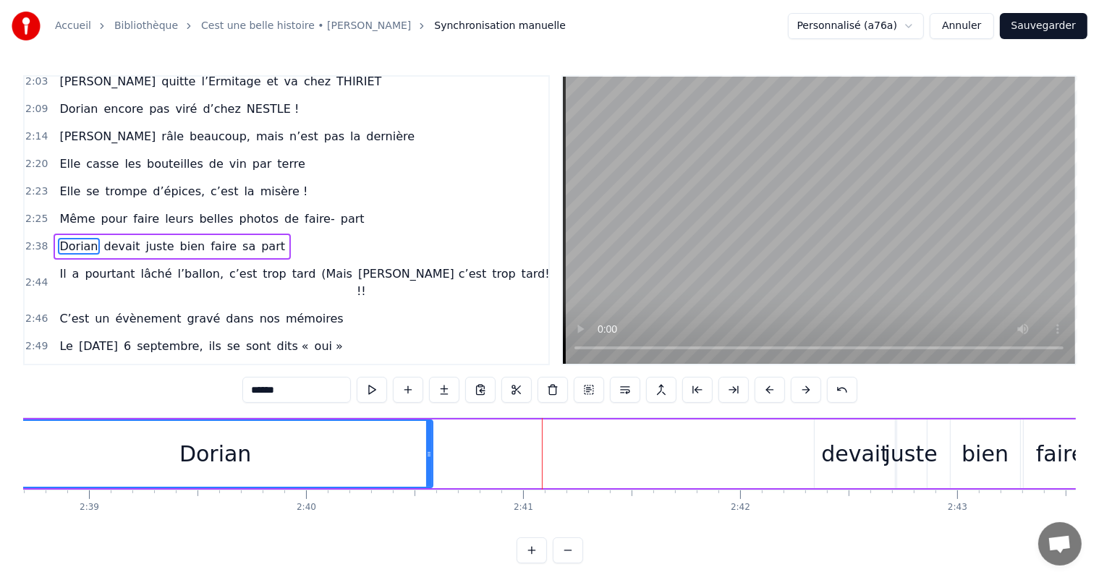
drag, startPoint x: 825, startPoint y: 449, endPoint x: 417, endPoint y: 463, distance: 408.3
click at [426, 463] on div at bounding box center [429, 454] width 6 height 66
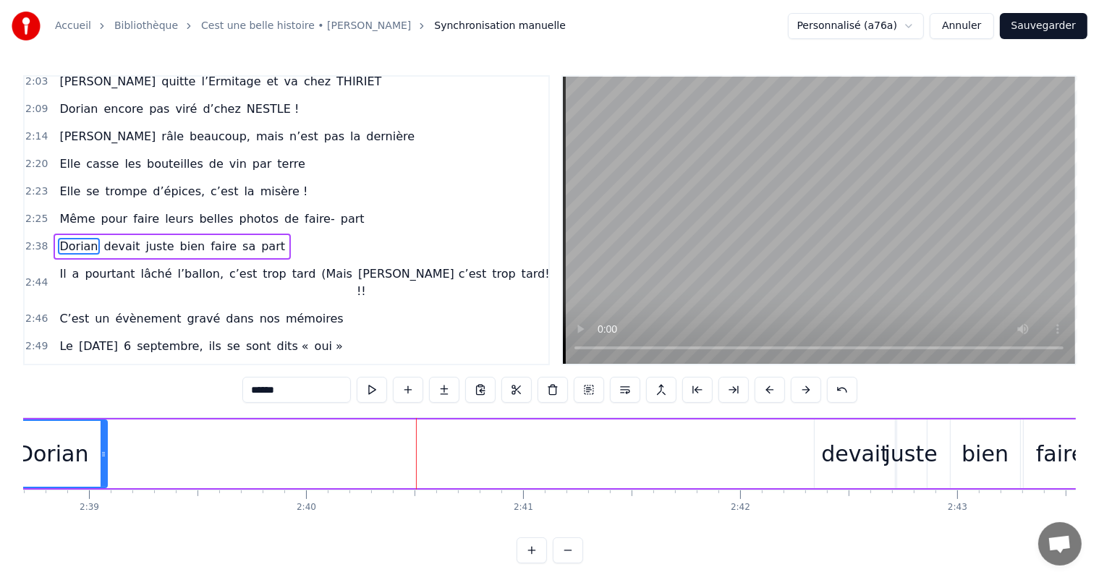
drag, startPoint x: 417, startPoint y: 468, endPoint x: 432, endPoint y: 447, distance: 25.9
click at [102, 435] on div at bounding box center [104, 454] width 6 height 66
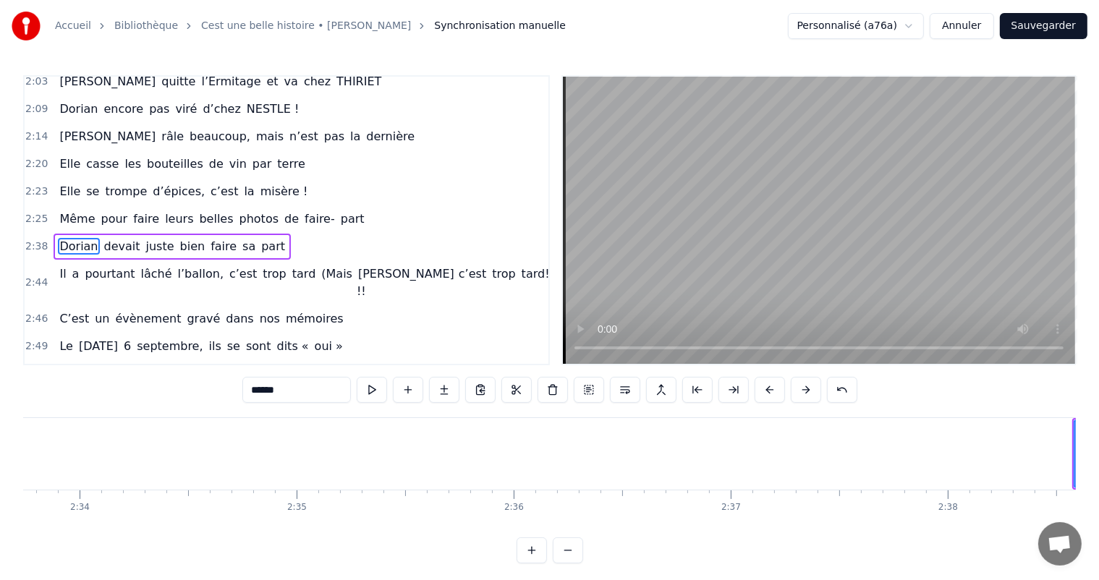
scroll to position [0, 33583]
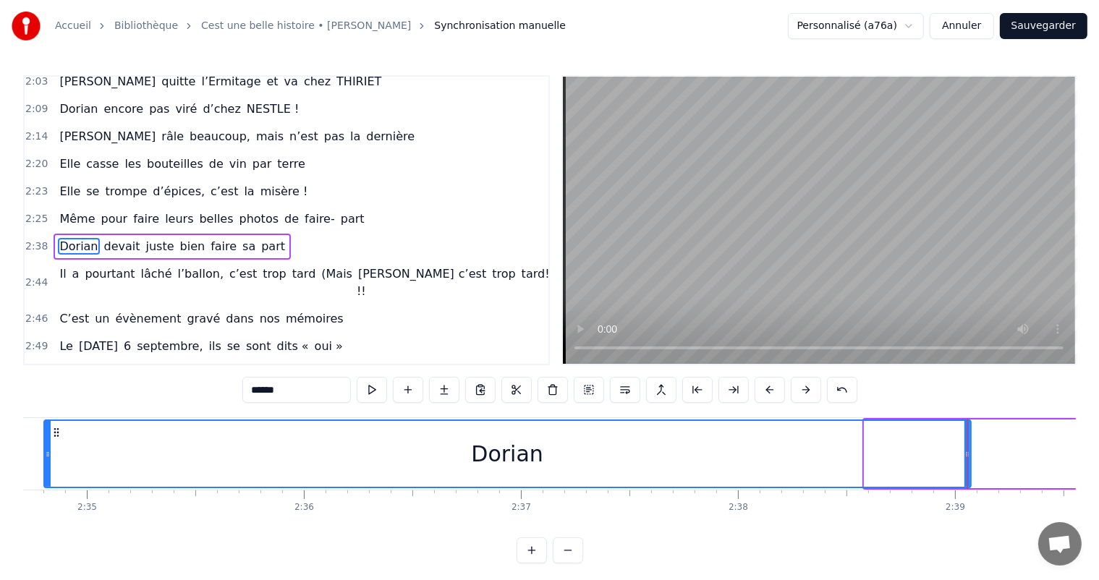
drag, startPoint x: 865, startPoint y: 446, endPoint x: 142, endPoint y: 433, distance: 723.7
click at [45, 459] on div at bounding box center [48, 454] width 6 height 66
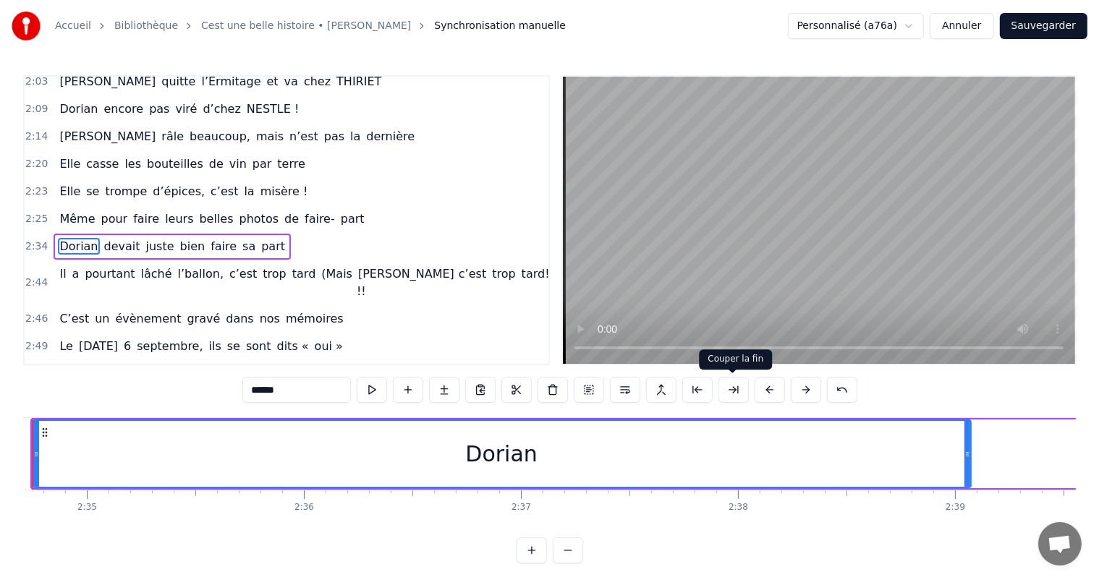
scroll to position [0, 33519]
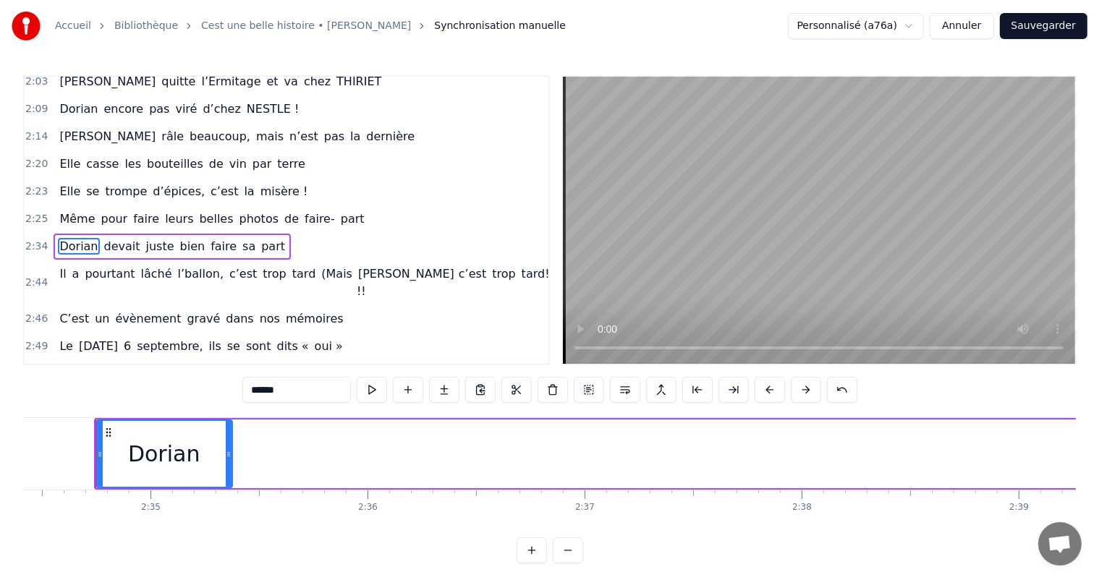
drag, startPoint x: 1033, startPoint y: 449, endPoint x: 376, endPoint y: 418, distance: 657.7
click at [226, 463] on div at bounding box center [229, 454] width 6 height 66
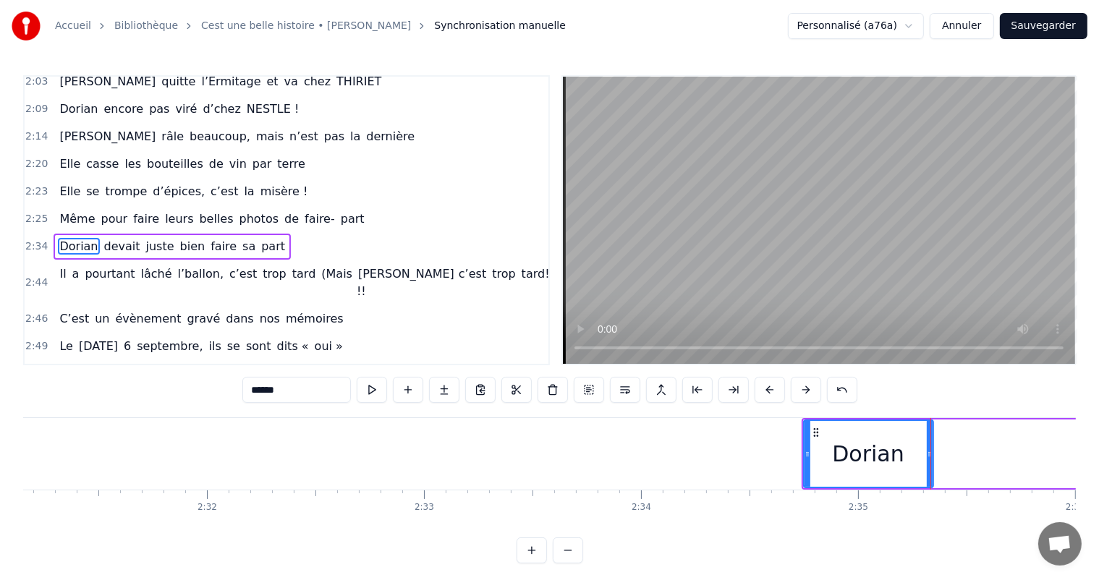
scroll to position [0, 32717]
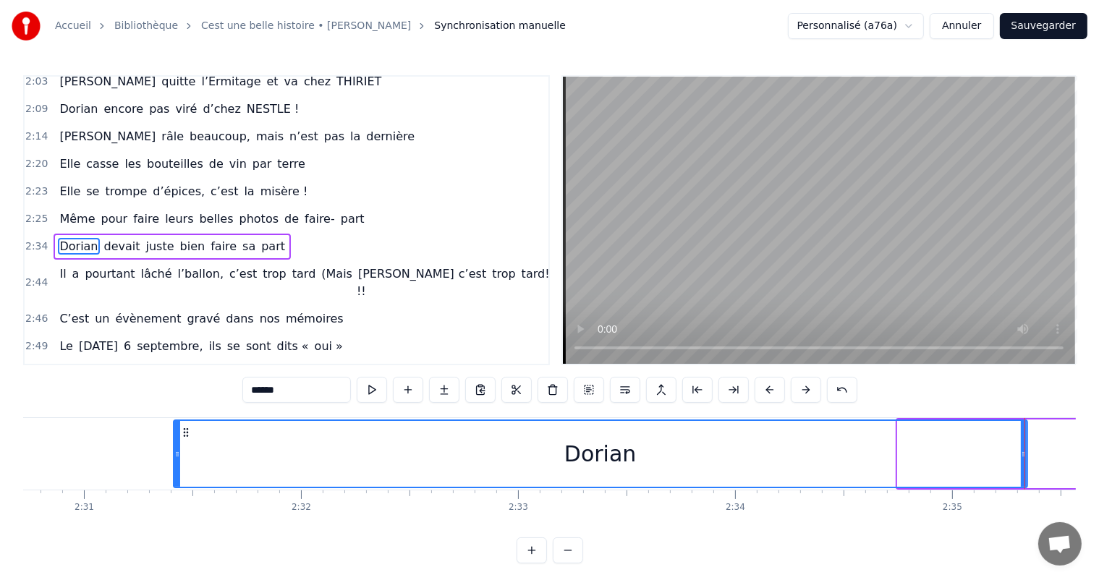
drag, startPoint x: 898, startPoint y: 457, endPoint x: 174, endPoint y: 425, distance: 725.0
click at [174, 425] on div at bounding box center [177, 454] width 6 height 66
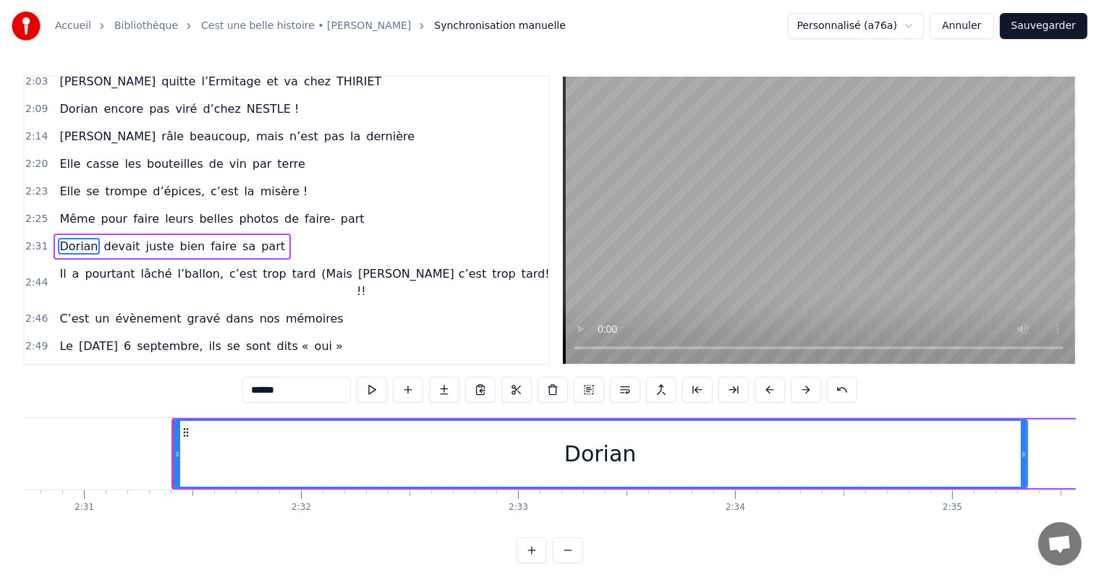
click at [1022, 449] on div "Dorian" at bounding box center [600, 454] width 855 height 69
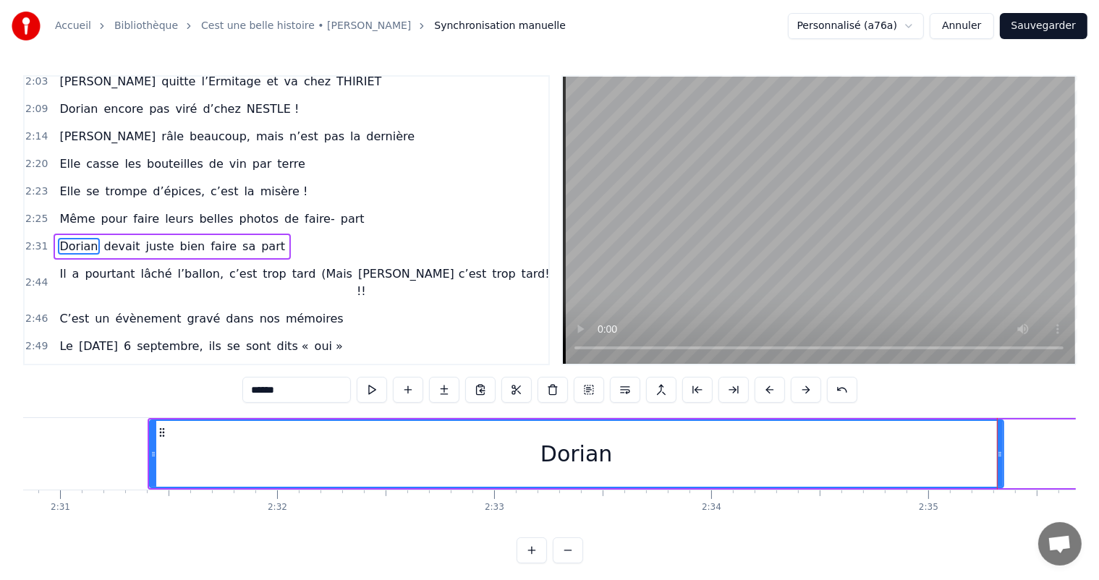
scroll to position [0, 32764]
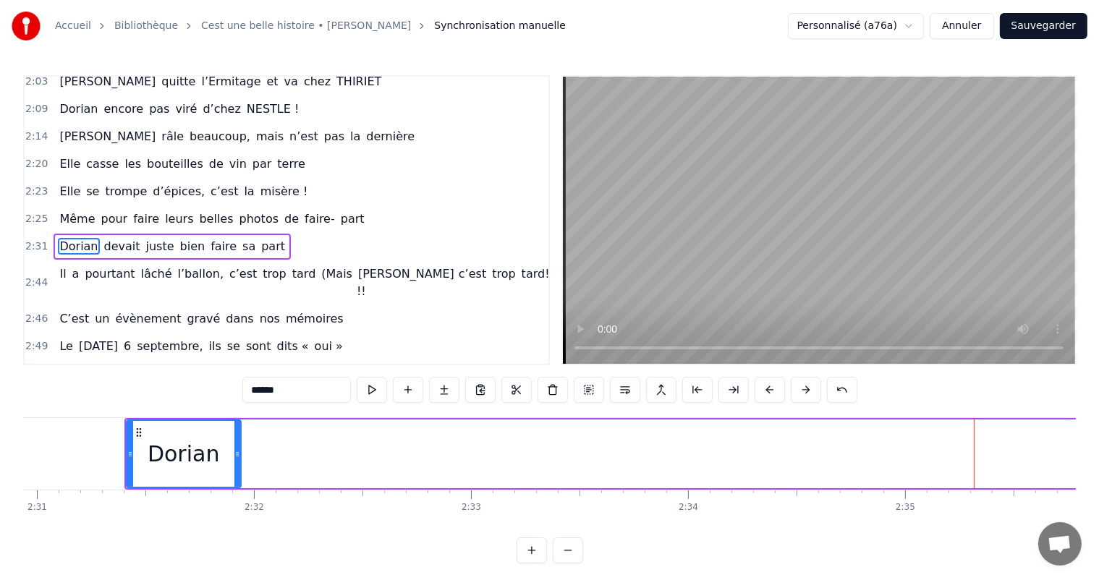
drag, startPoint x: 978, startPoint y: 455, endPoint x: 239, endPoint y: 449, distance: 739.5
click at [239, 449] on icon at bounding box center [237, 455] width 6 height 12
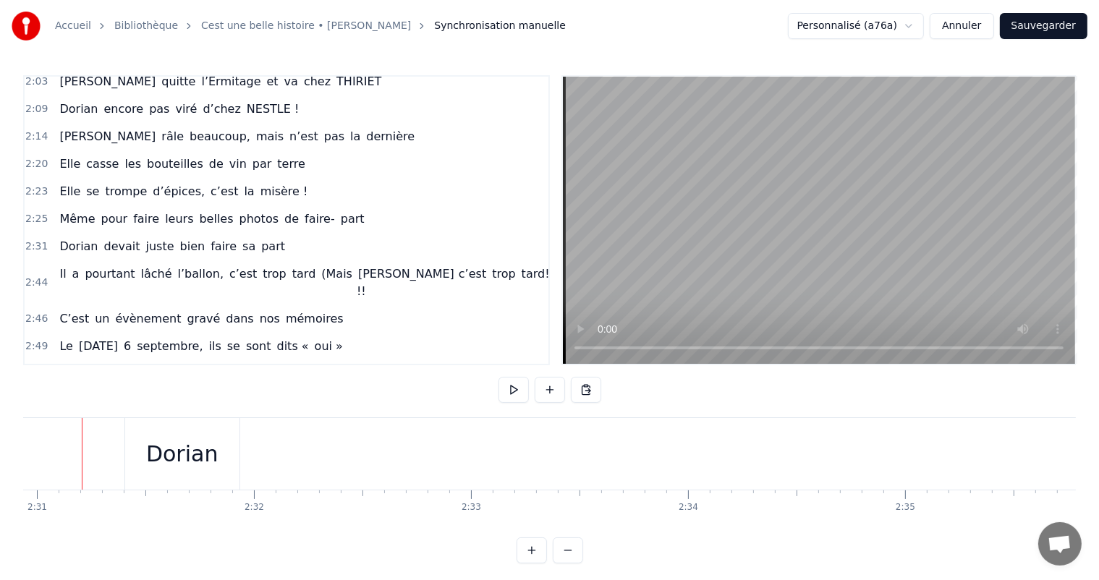
scroll to position [0, 32750]
click at [148, 437] on div "Dorian" at bounding box center [197, 454] width 114 height 72
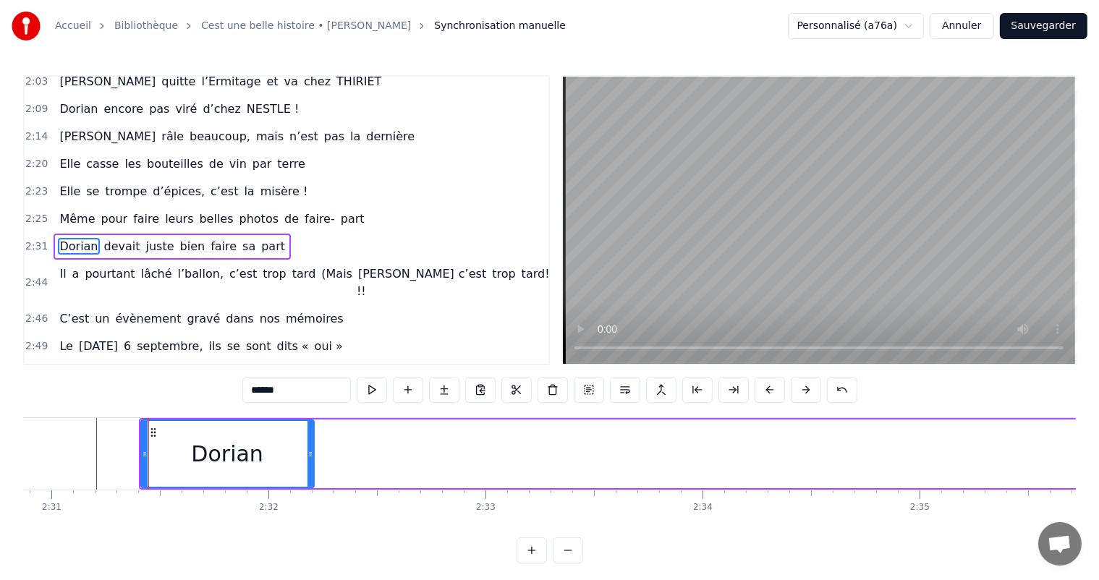
drag, startPoint x: 249, startPoint y: 442, endPoint x: 188, endPoint y: 444, distance: 60.8
click at [308, 442] on div at bounding box center [311, 454] width 6 height 66
drag, startPoint x: 143, startPoint y: 446, endPoint x: 201, endPoint y: 457, distance: 58.9
click at [201, 457] on div at bounding box center [203, 454] width 6 height 66
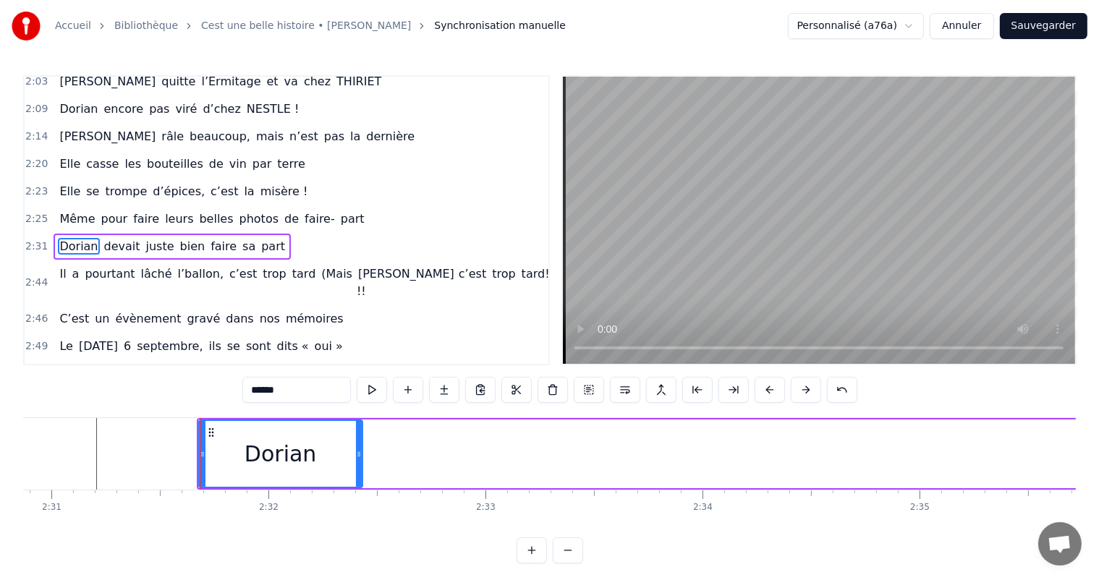
drag, startPoint x: 310, startPoint y: 443, endPoint x: 359, endPoint y: 445, distance: 48.5
click at [359, 445] on div at bounding box center [359, 454] width 6 height 66
drag, startPoint x: 199, startPoint y: 452, endPoint x: 218, endPoint y: 454, distance: 18.9
click at [216, 454] on icon at bounding box center [214, 455] width 6 height 12
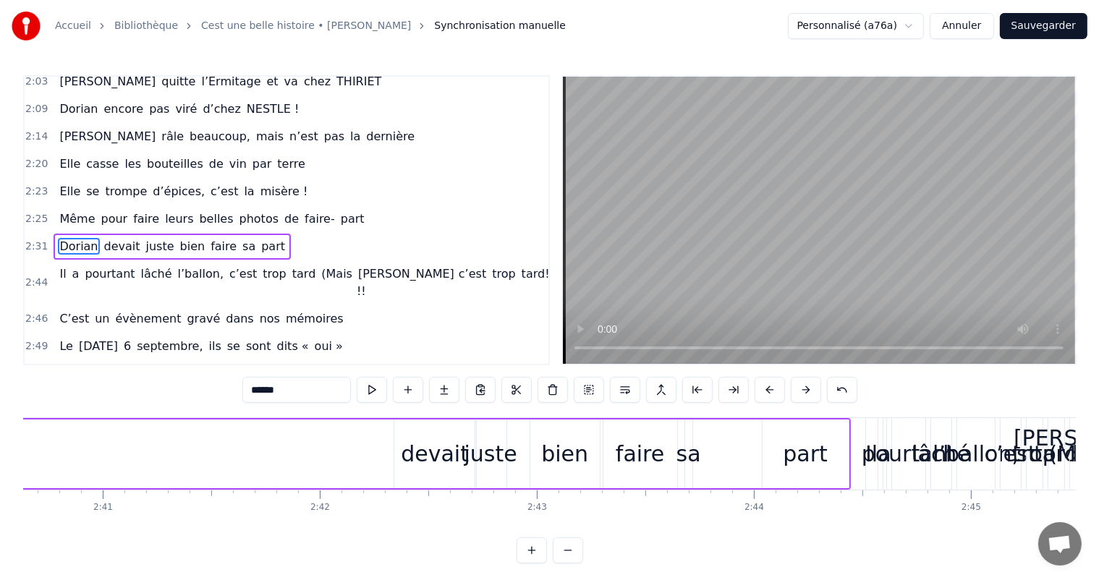
scroll to position [0, 34752]
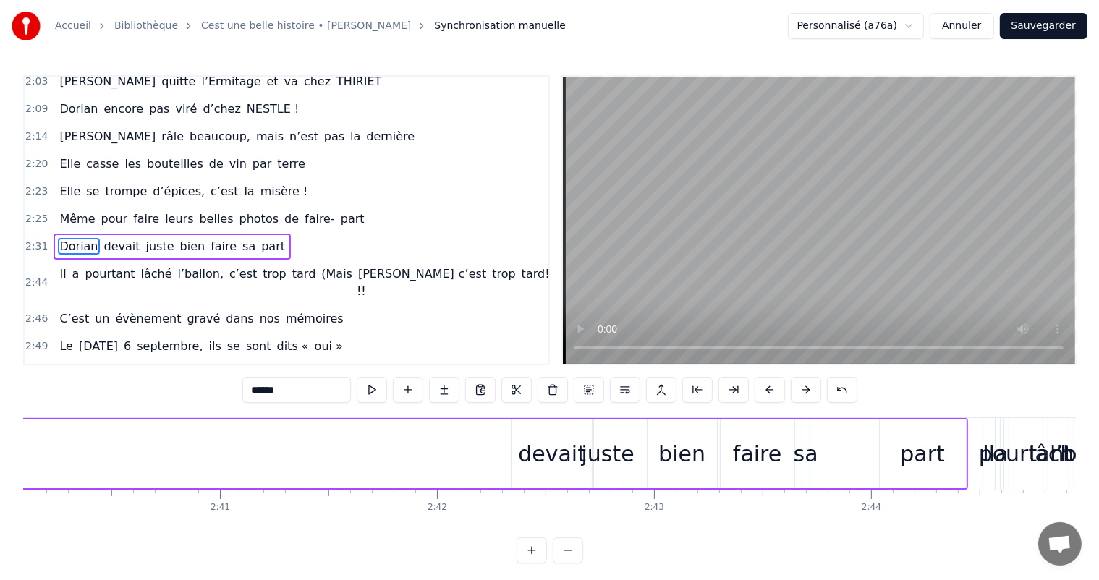
click at [527, 463] on div "devait" at bounding box center [552, 454] width 68 height 33
type input "******"
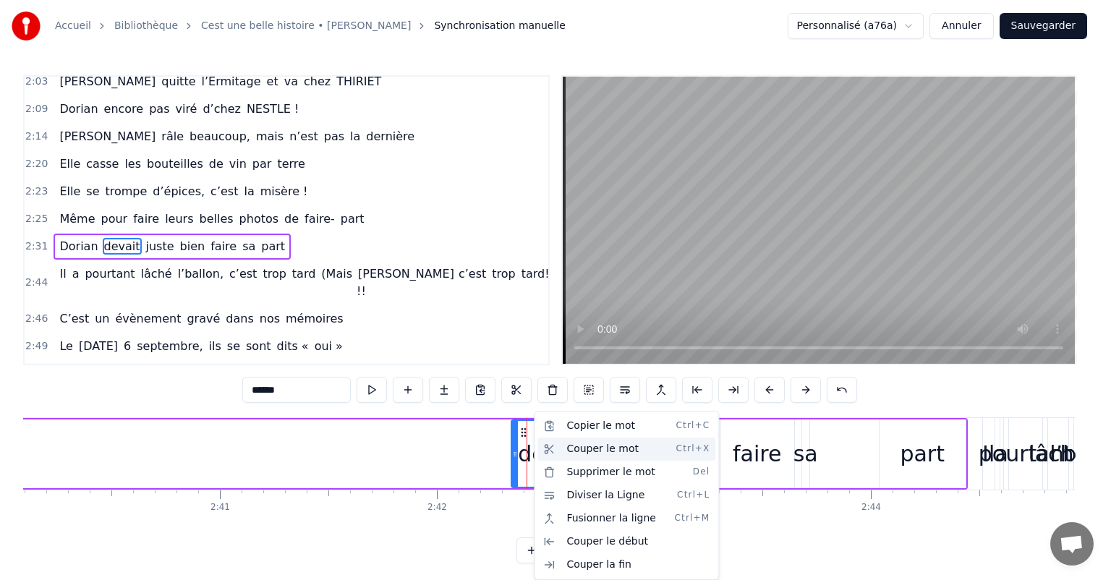
click at [588, 449] on div "Couper le mot Ctrl+X" at bounding box center [627, 449] width 178 height 23
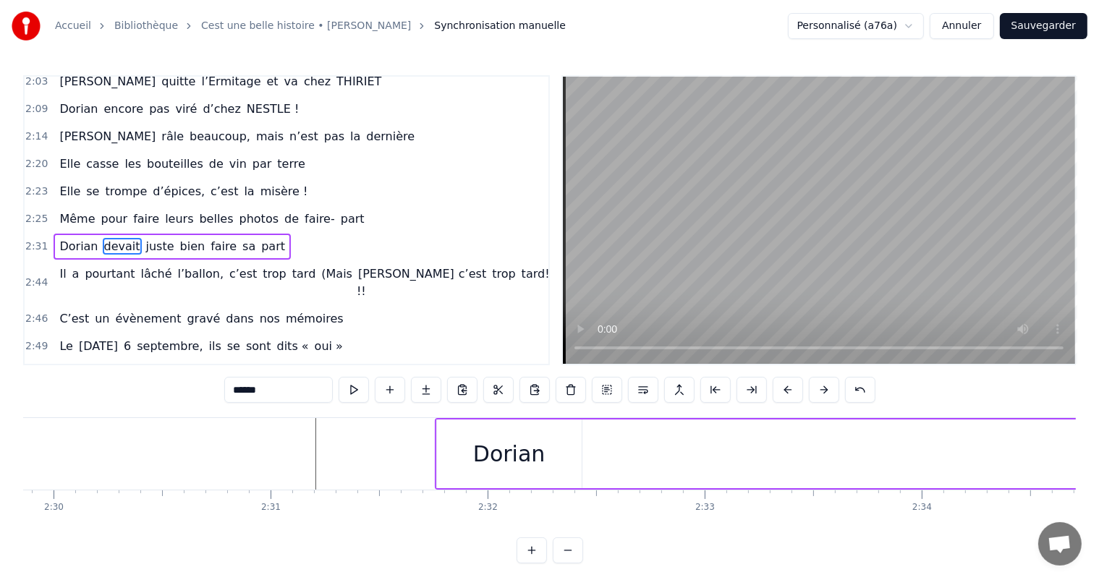
scroll to position [0, 32578]
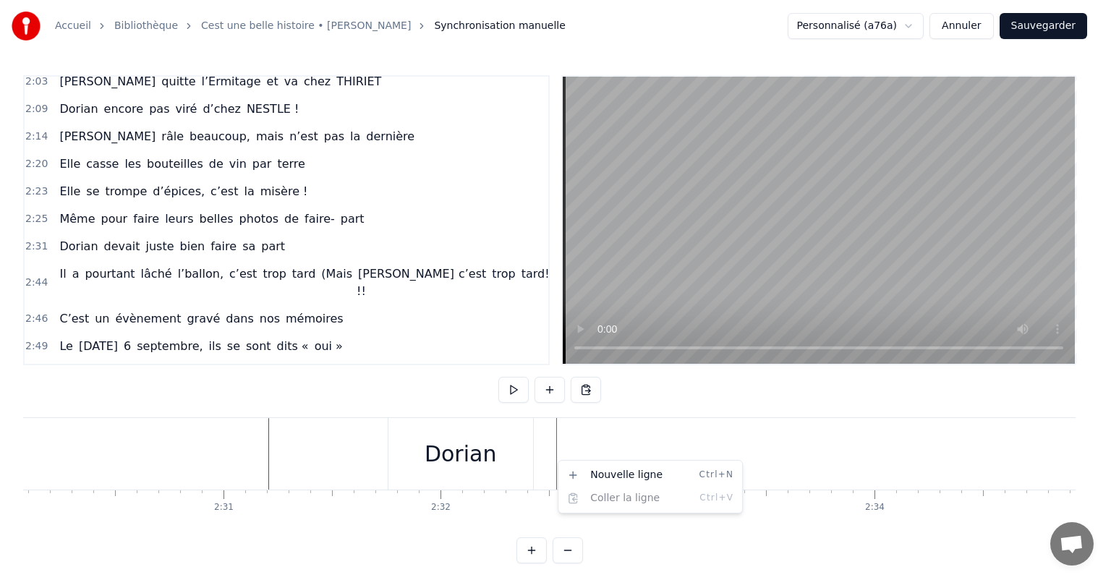
click at [543, 449] on html "Accueil Bibliothèque Cest une belle histoire • [PERSON_NAME] Synchronisation ma…" at bounding box center [555, 293] width 1111 height 587
click at [452, 450] on html "Accueil Bibliothèque Cest une belle histoire • [PERSON_NAME] Synchronisation ma…" at bounding box center [555, 293] width 1111 height 587
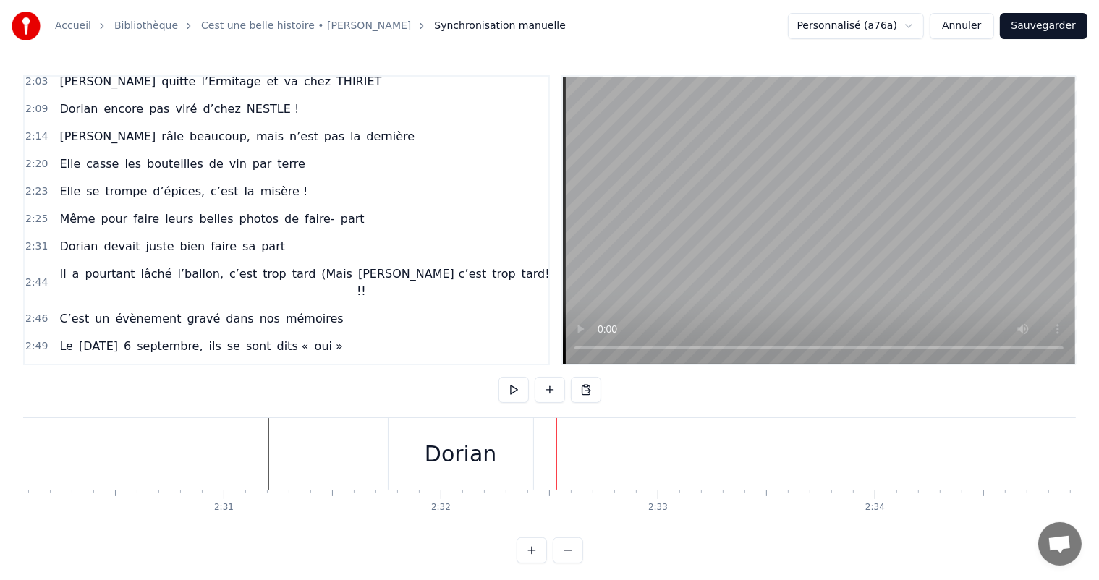
click at [524, 452] on div "Dorian" at bounding box center [461, 454] width 145 height 72
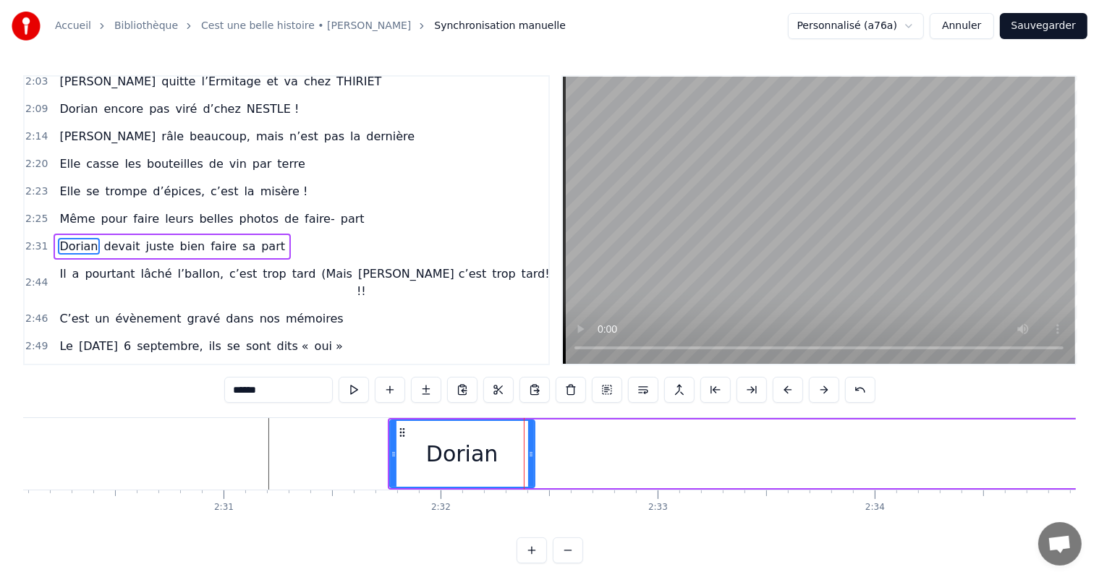
drag, startPoint x: 857, startPoint y: 533, endPoint x: 891, endPoint y: 528, distance: 34.3
click at [893, 528] on html "Accueil Bibliothèque Cest une belle histoire • [PERSON_NAME] Synchronisation ma…" at bounding box center [549, 293] width 1099 height 587
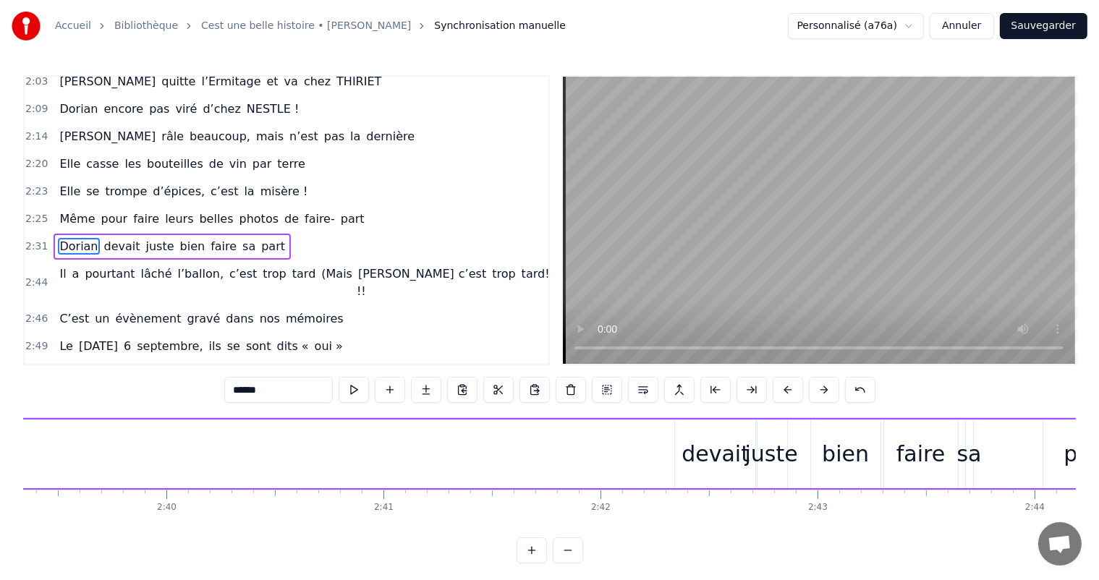
scroll to position [0, 34683]
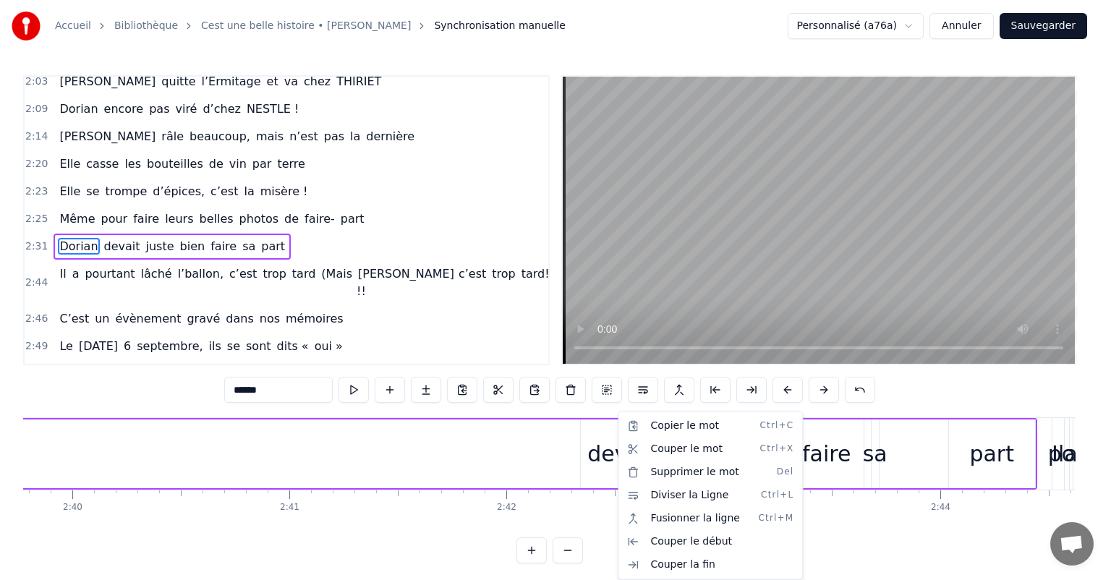
click at [616, 442] on html "Accueil Bibliothèque Cest une belle histoire • [PERSON_NAME] Synchronisation ma…" at bounding box center [555, 293] width 1111 height 587
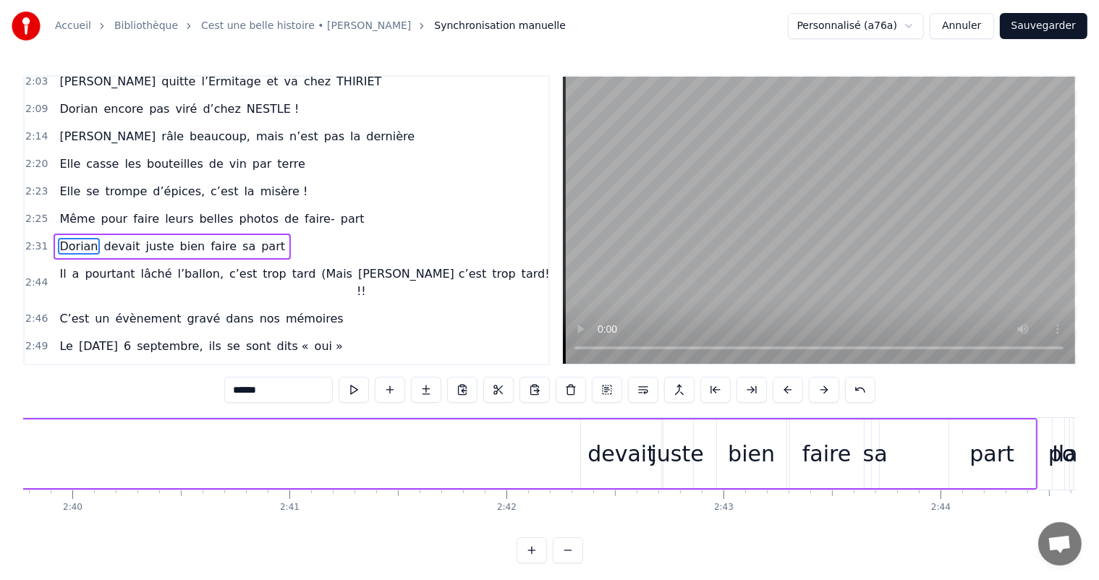
click at [616, 442] on div "devait" at bounding box center [622, 454] width 68 height 33
type input "******"
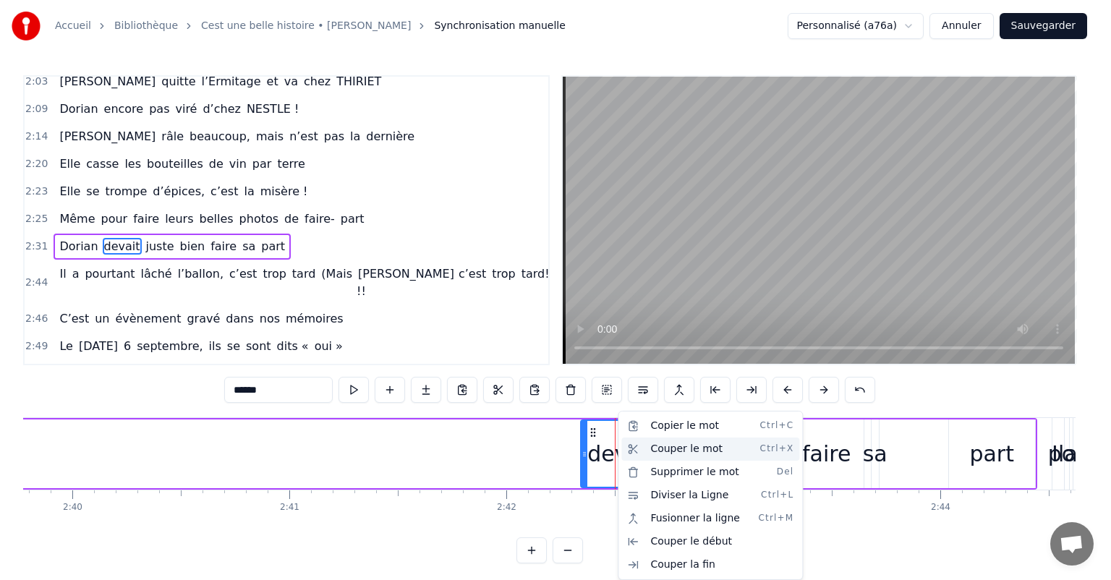
click at [658, 454] on div "Couper le mot Ctrl+X" at bounding box center [711, 449] width 178 height 23
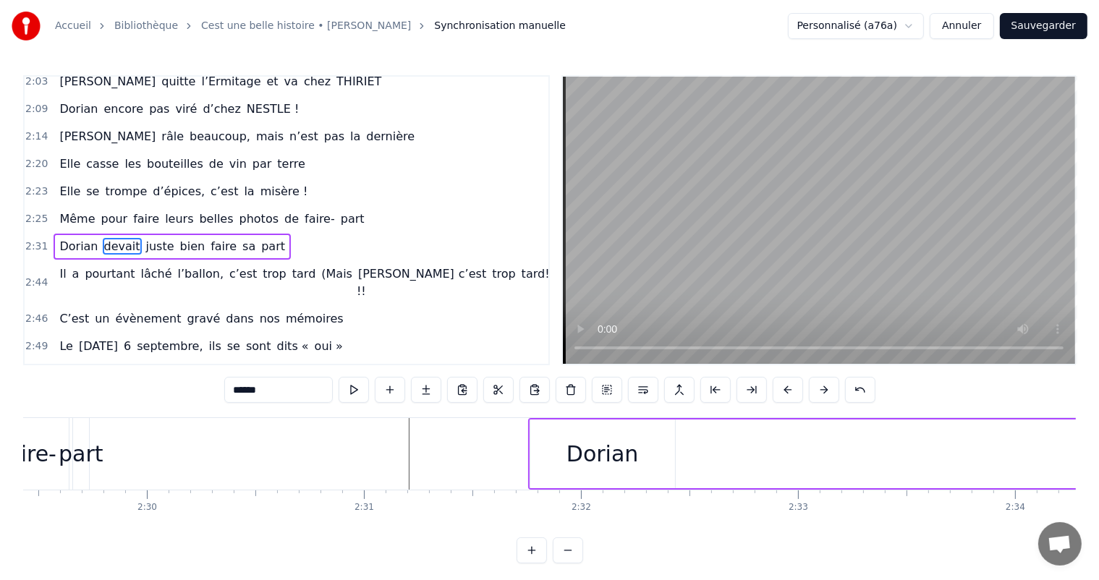
scroll to position [0, 32367]
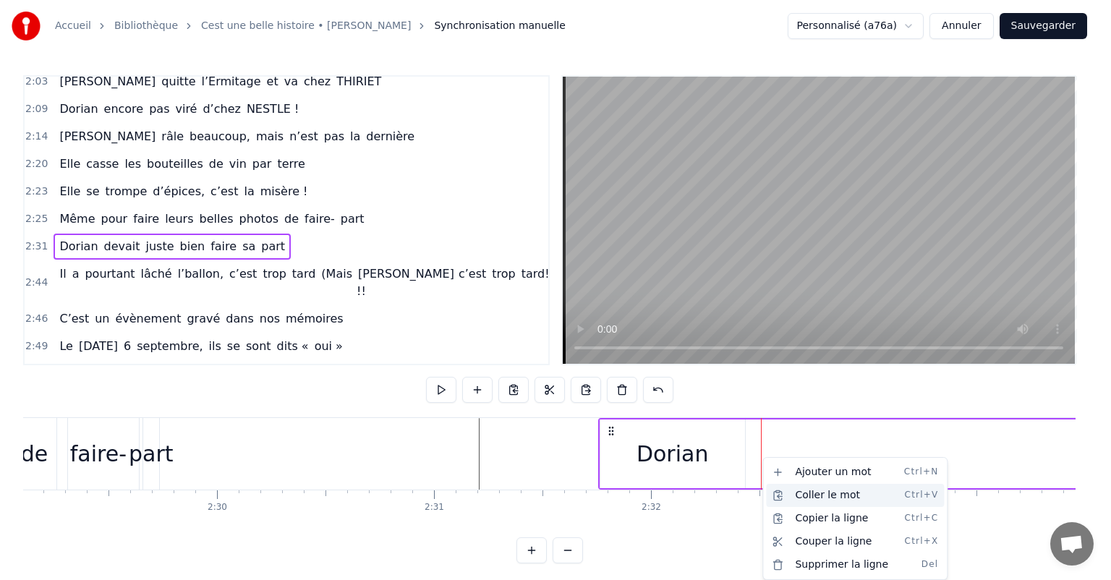
click at [802, 495] on div "Coller le mot Ctrl+V" at bounding box center [855, 495] width 178 height 23
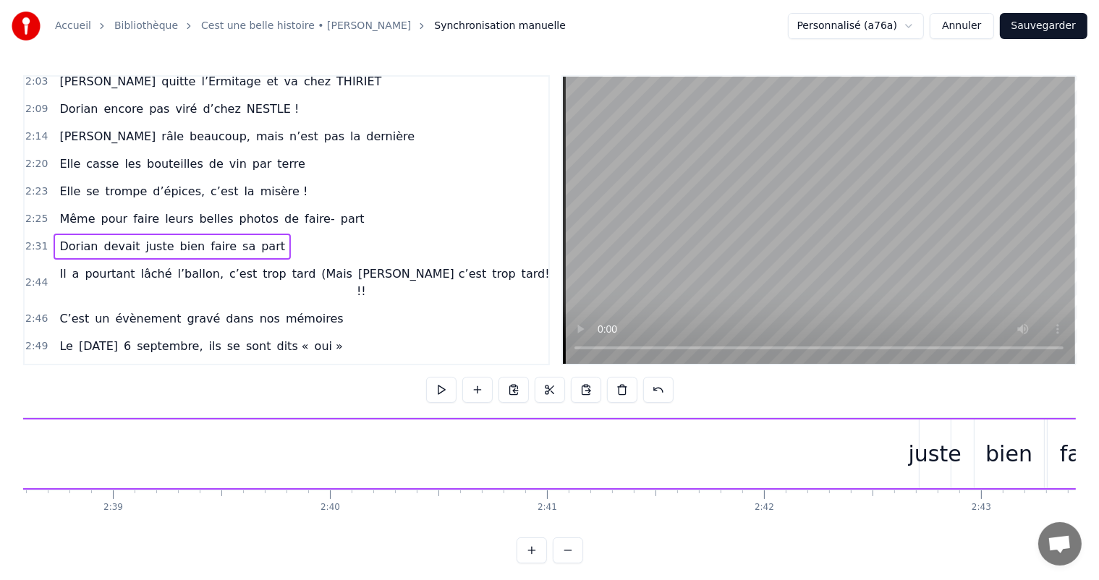
scroll to position [0, 34519]
click at [840, 449] on div "juste" at bounding box center [841, 454] width 53 height 33
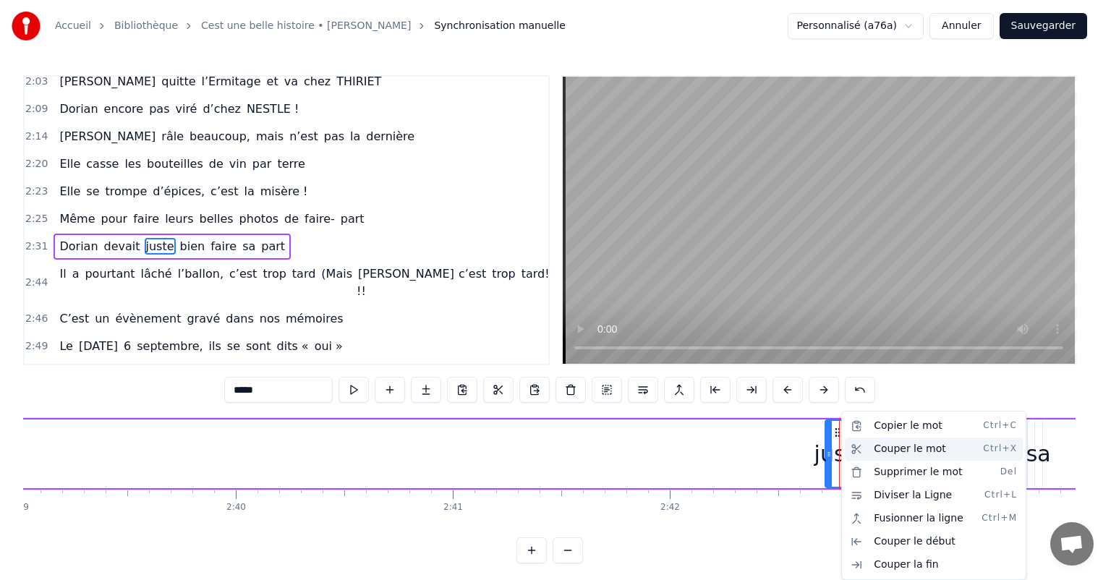
click at [867, 450] on div "Couper le mot Ctrl+X" at bounding box center [934, 449] width 178 height 23
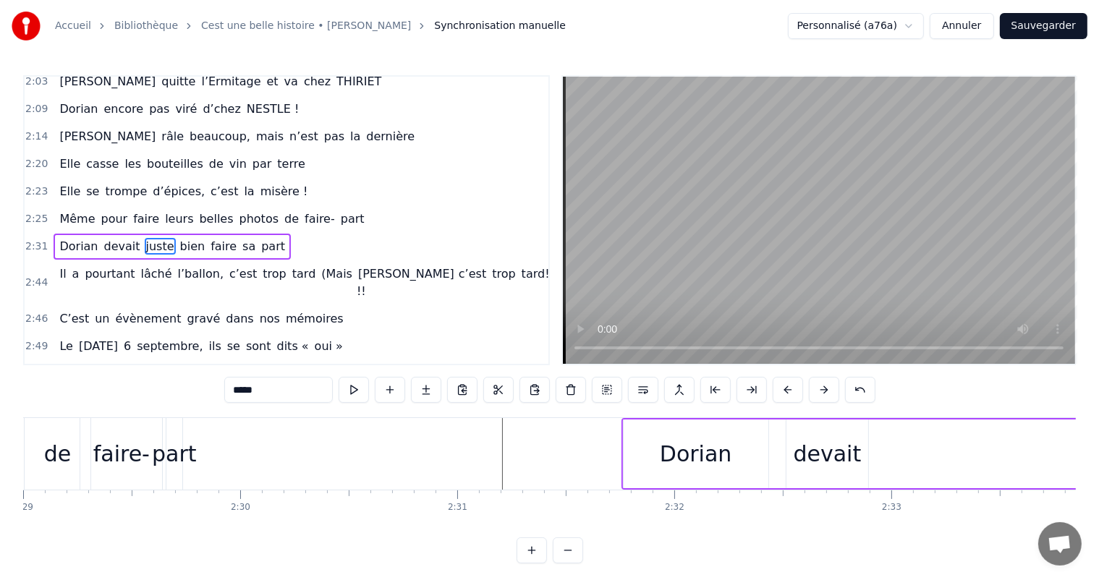
scroll to position [0, 32413]
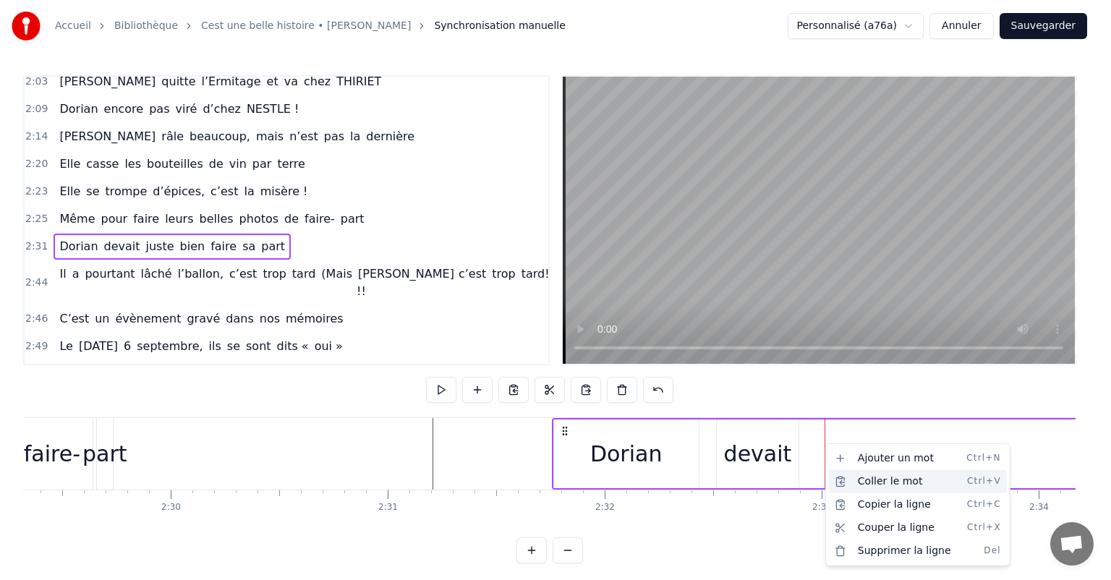
click at [865, 480] on div "Coller le mot Ctrl+V" at bounding box center [918, 481] width 178 height 23
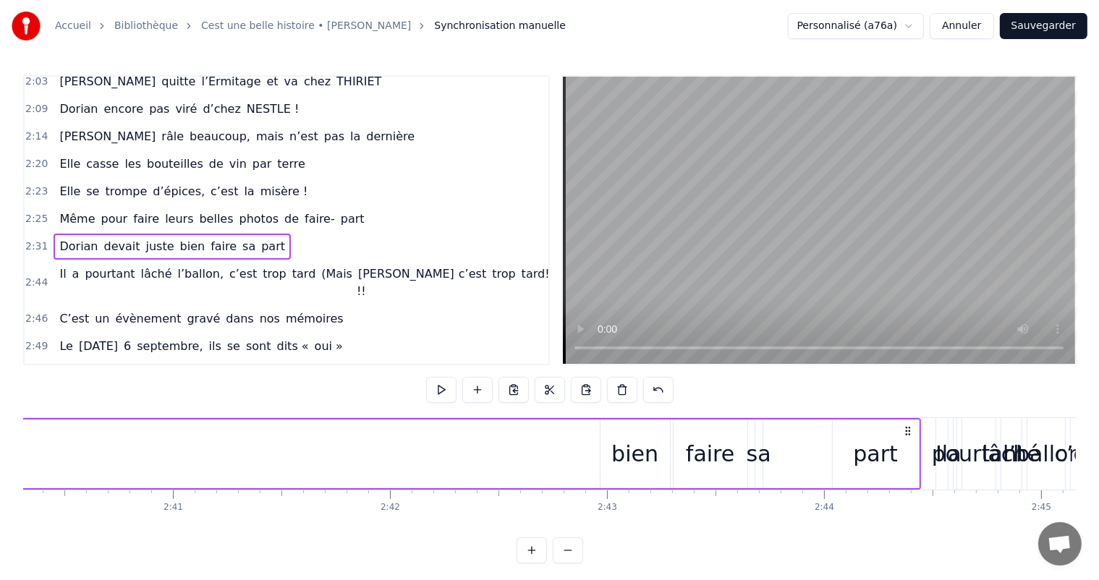
scroll to position [0, 34940]
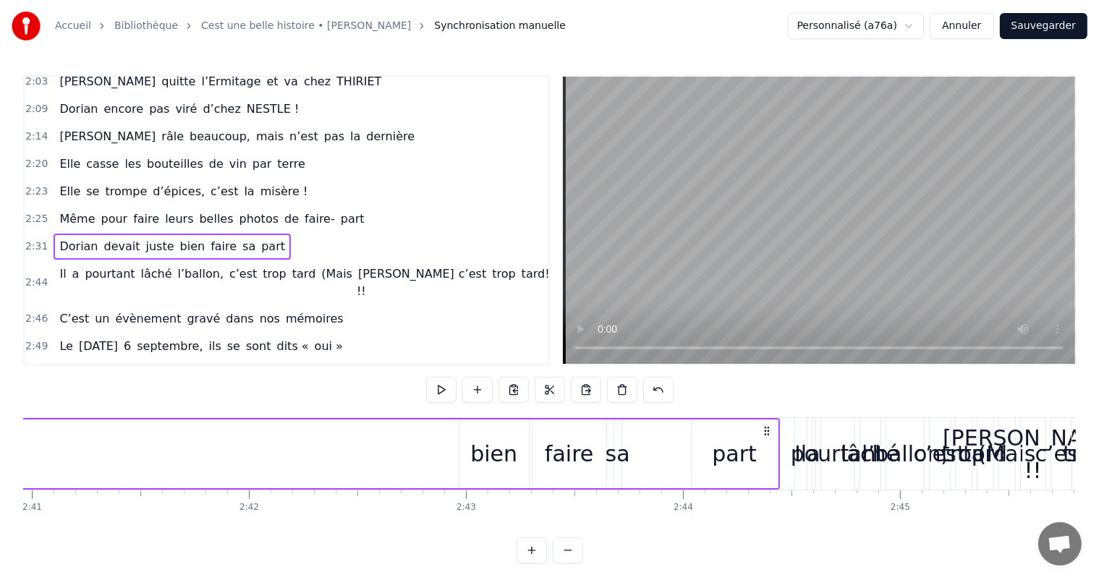
click at [493, 449] on div "bien" at bounding box center [493, 454] width 47 height 33
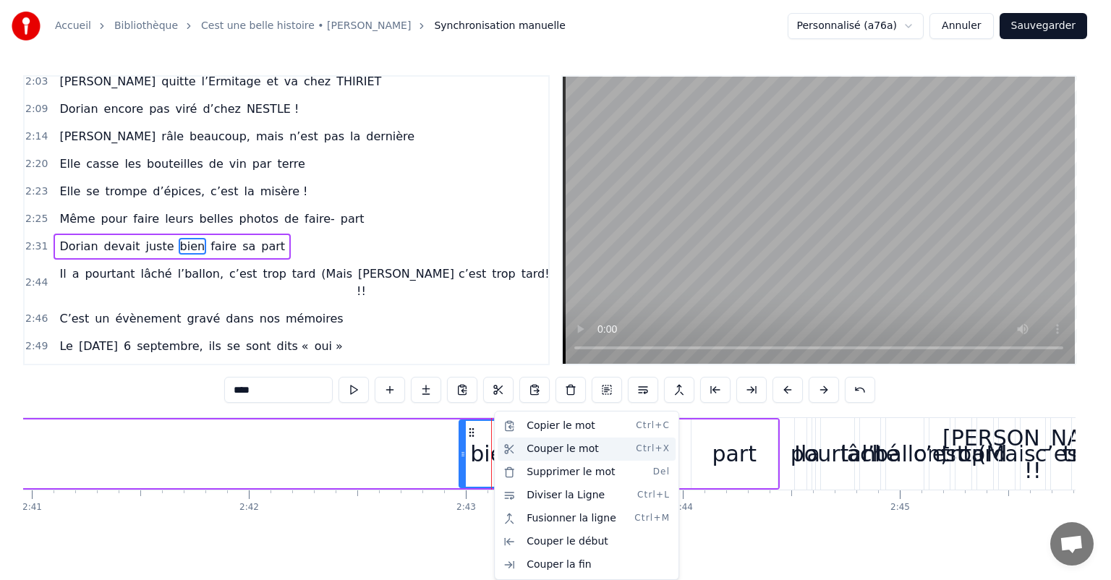
click at [533, 452] on div "Couper le mot Ctrl+X" at bounding box center [587, 449] width 178 height 23
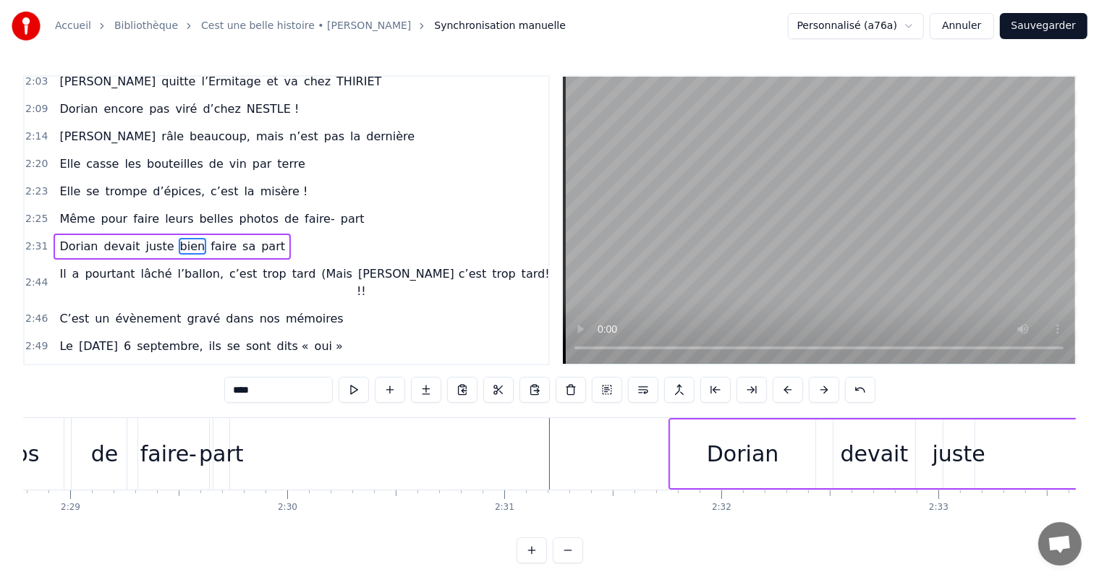
scroll to position [0, 32507]
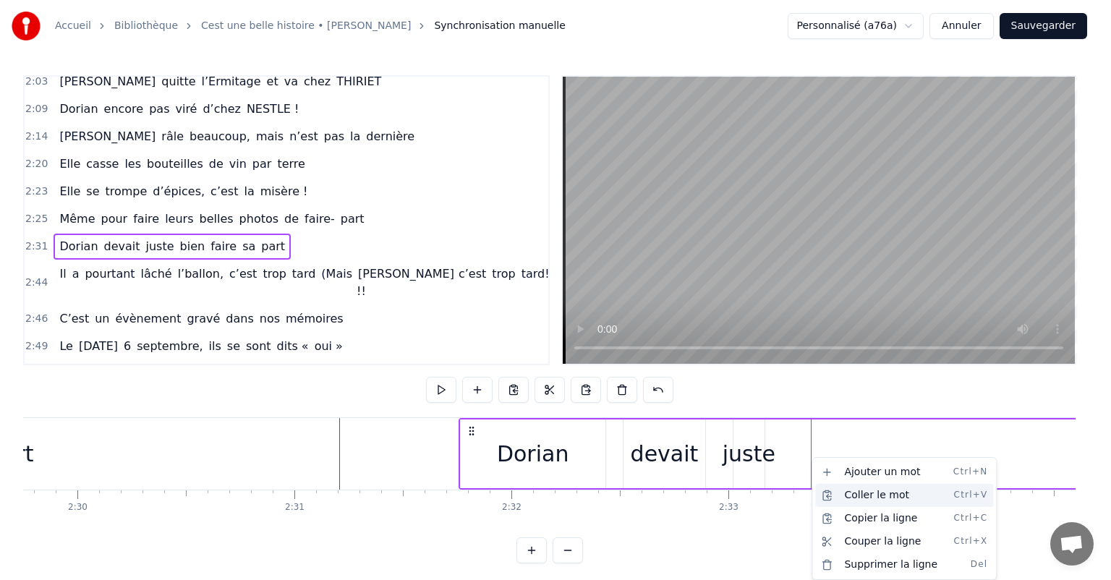
click at [840, 498] on div "Coller le mot Ctrl+V" at bounding box center [904, 495] width 178 height 23
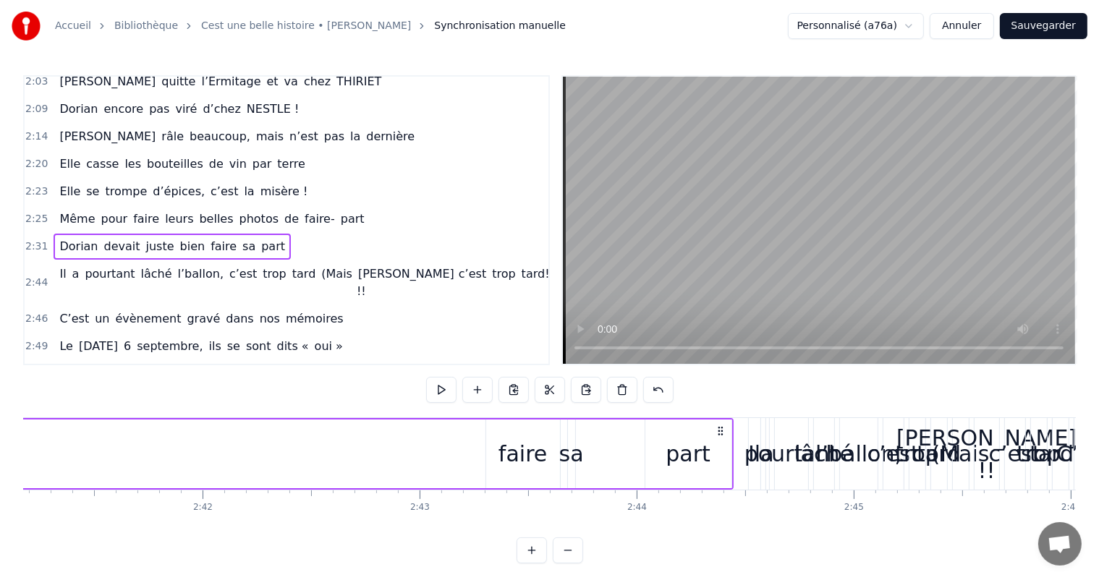
scroll to position [0, 35103]
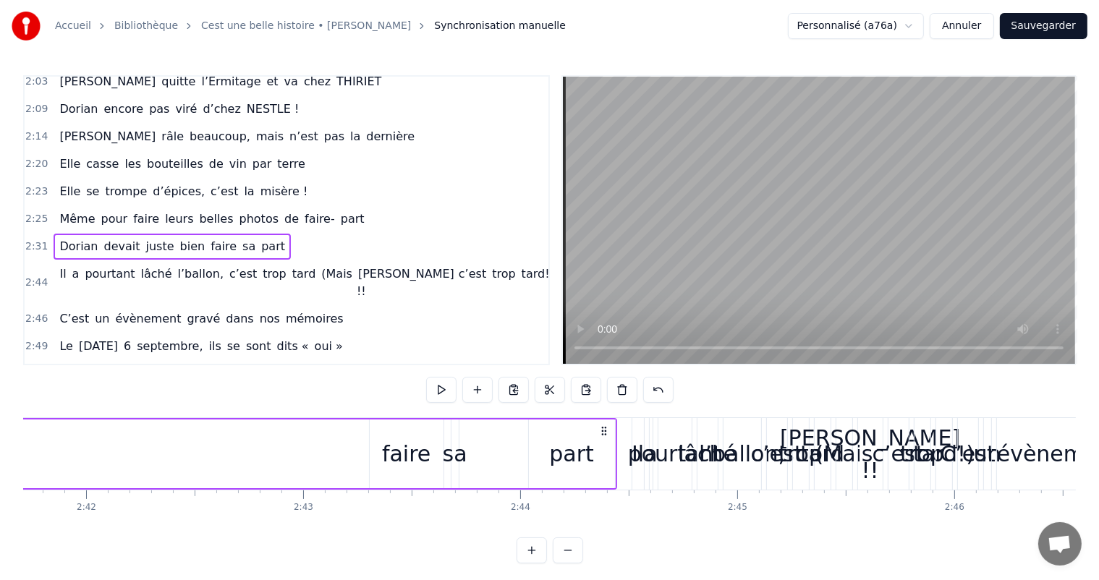
click at [412, 462] on div "faire" at bounding box center [406, 454] width 48 height 33
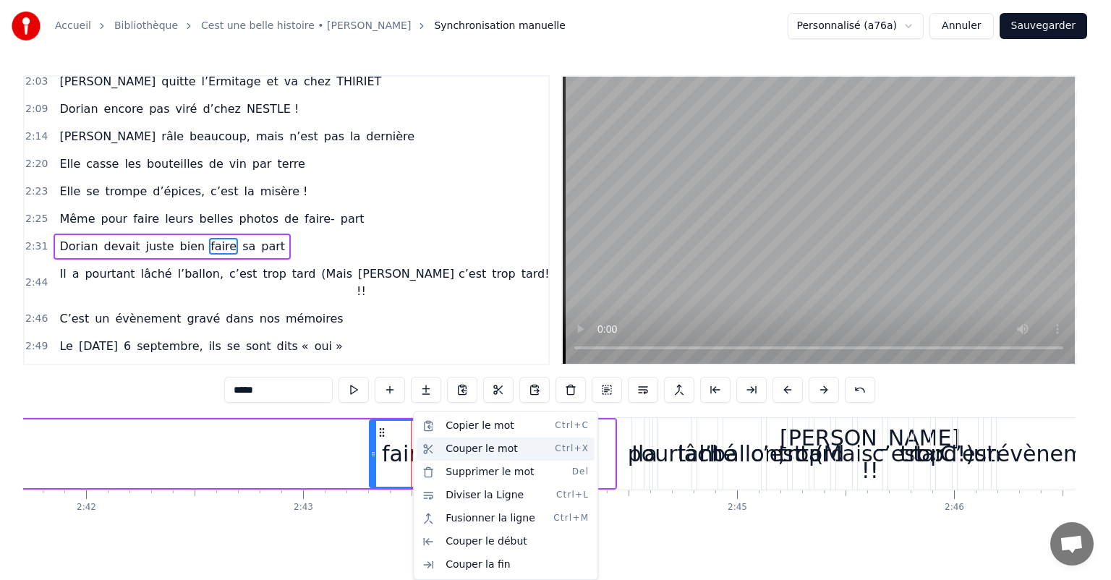
click at [465, 444] on div "Couper le mot Ctrl+X" at bounding box center [506, 449] width 178 height 23
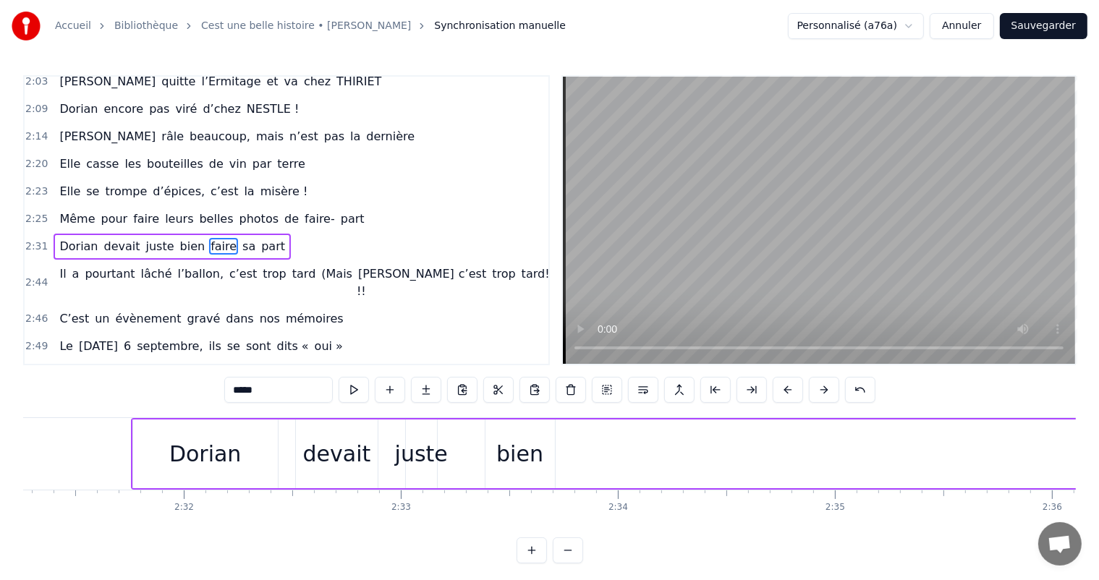
scroll to position [0, 32764]
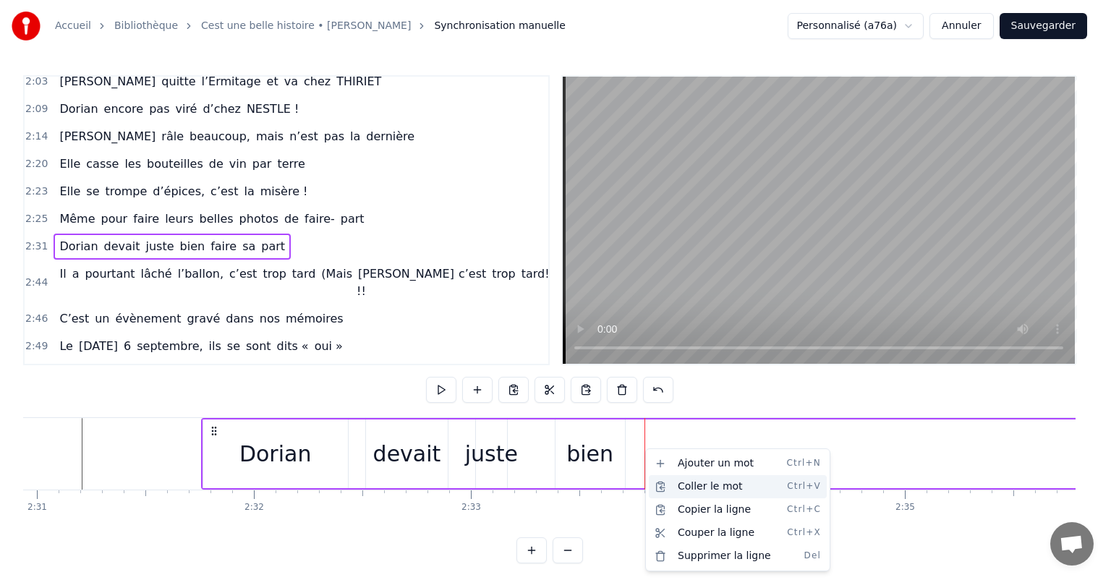
click at [680, 483] on div "Coller le mot Ctrl+V" at bounding box center [738, 486] width 178 height 23
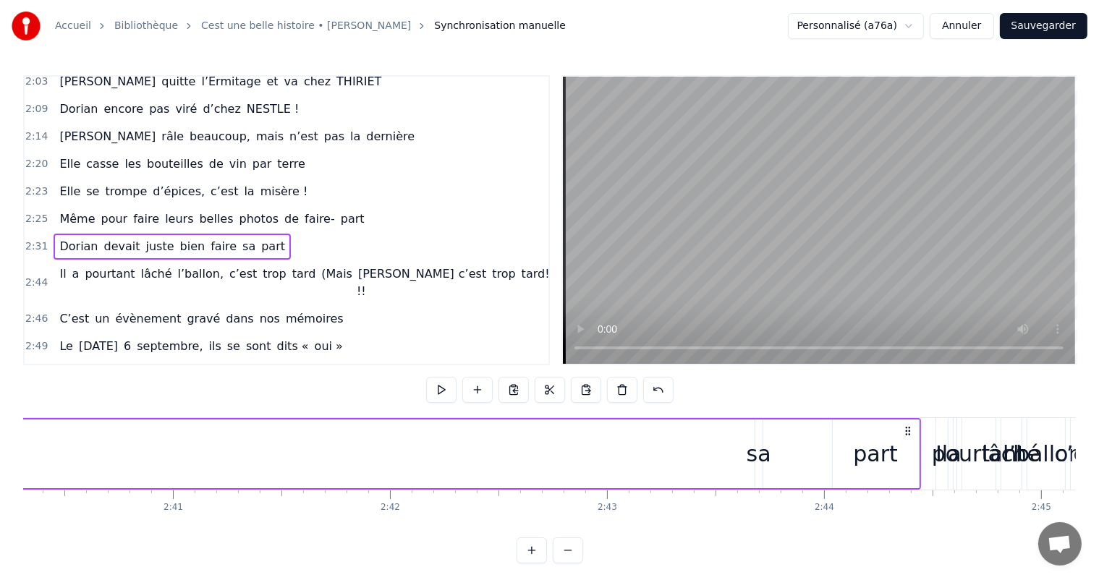
scroll to position [0, 34823]
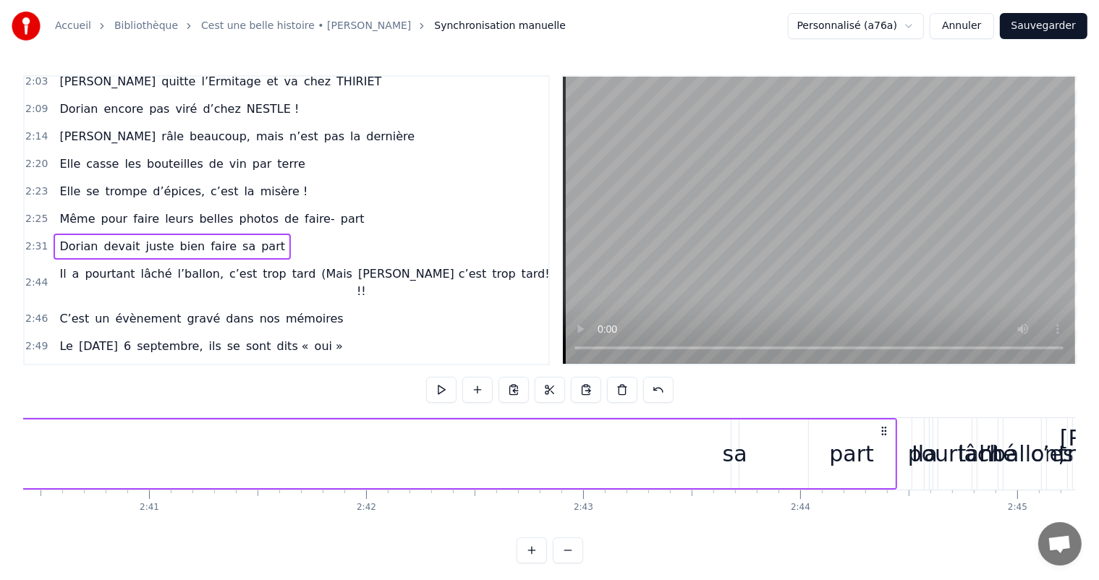
click at [735, 454] on div "sa" at bounding box center [735, 454] width 25 height 33
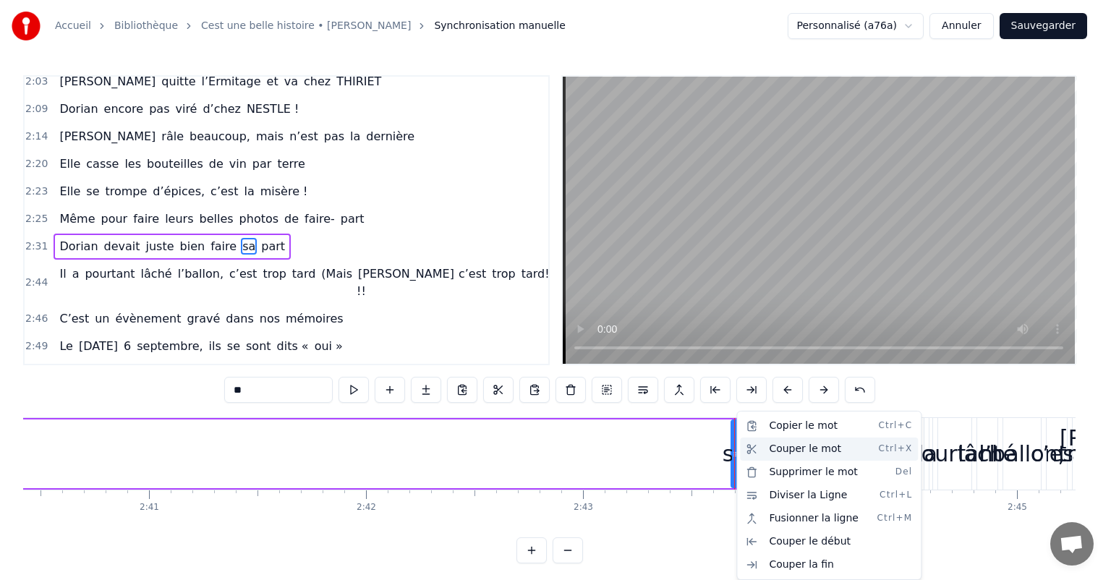
click at [776, 454] on div "Couper le mot Ctrl+X" at bounding box center [829, 449] width 178 height 23
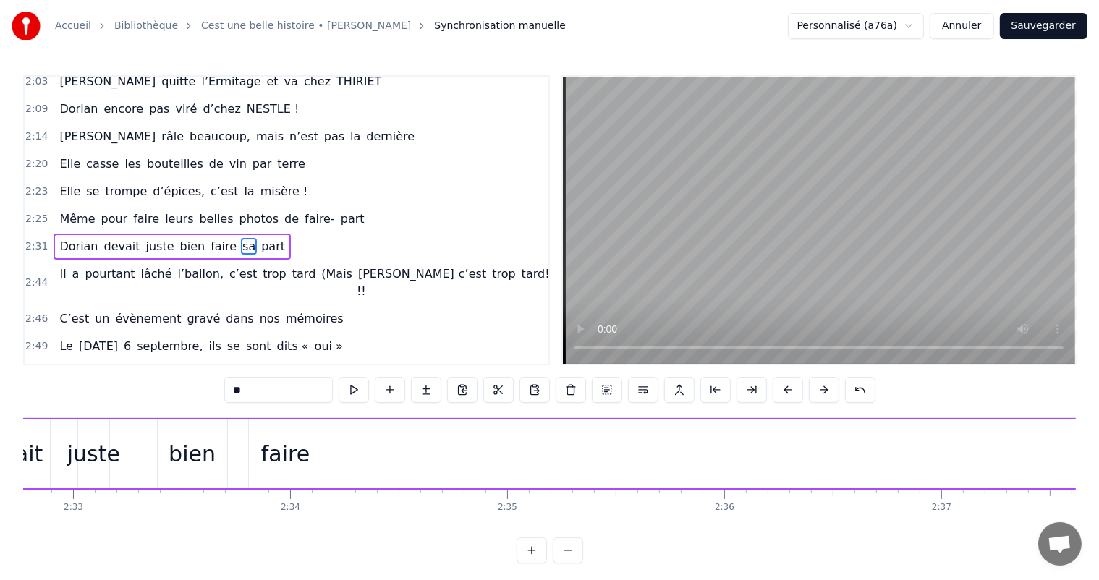
scroll to position [0, 33115]
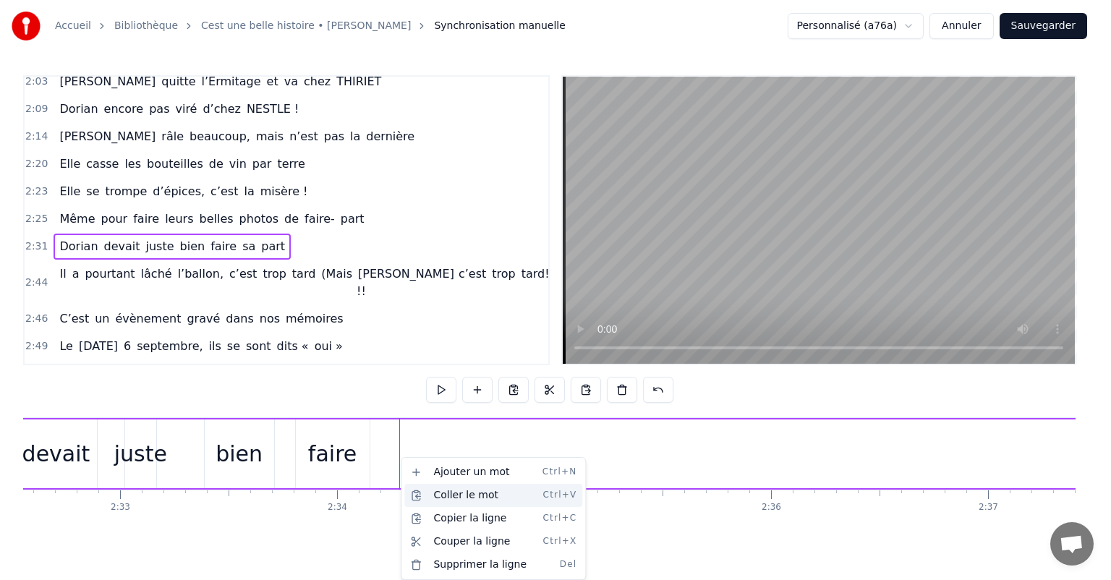
click at [464, 492] on div "Coller le mot Ctrl+V" at bounding box center [493, 495] width 178 height 23
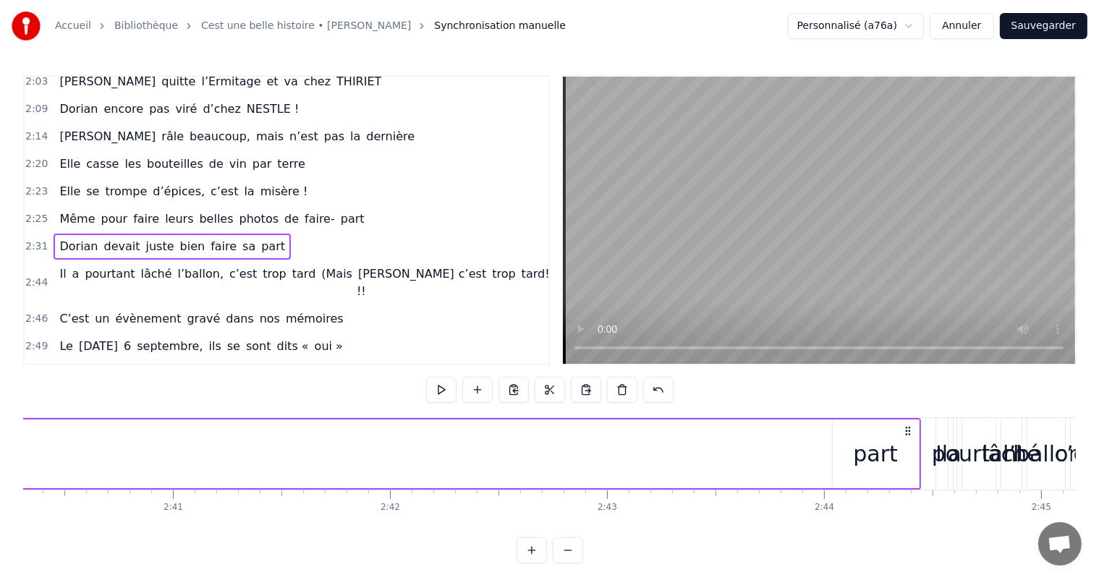
scroll to position [0, 34823]
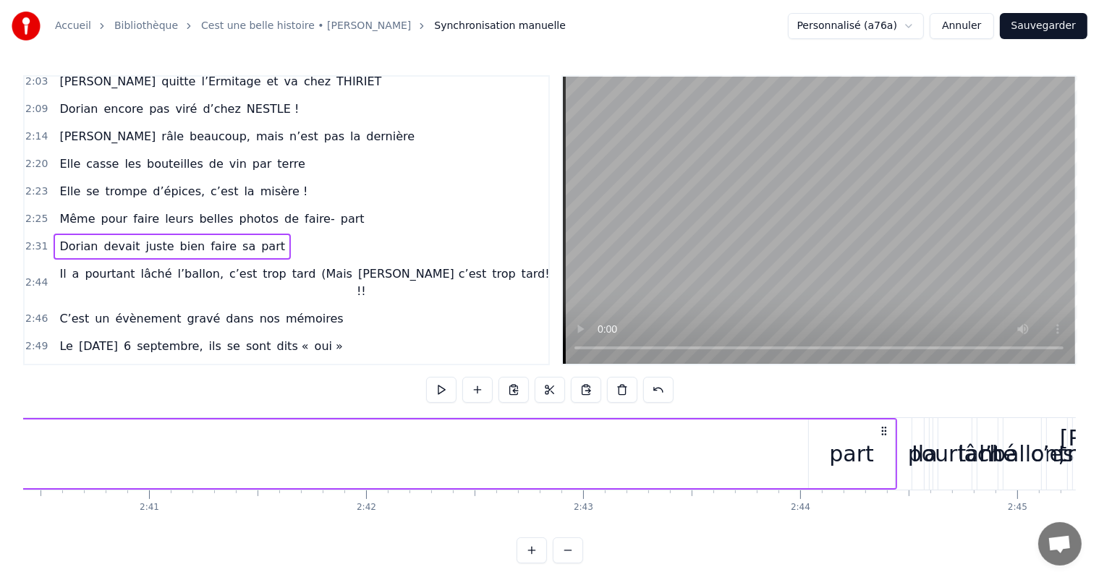
click at [845, 463] on div "part" at bounding box center [851, 454] width 45 height 33
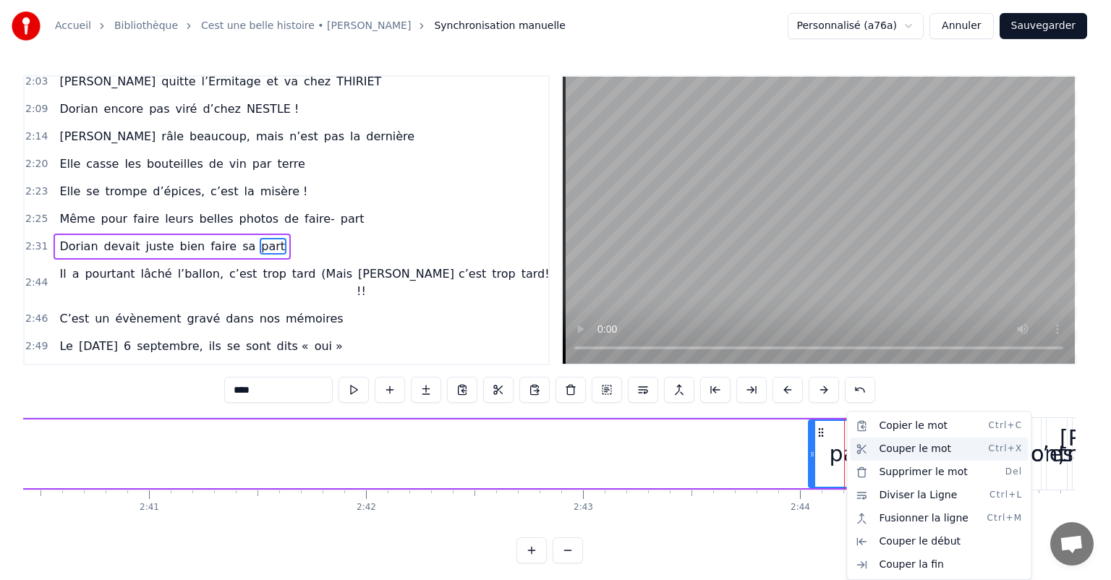
click at [893, 454] on div "Couper le mot Ctrl+X" at bounding box center [939, 449] width 178 height 23
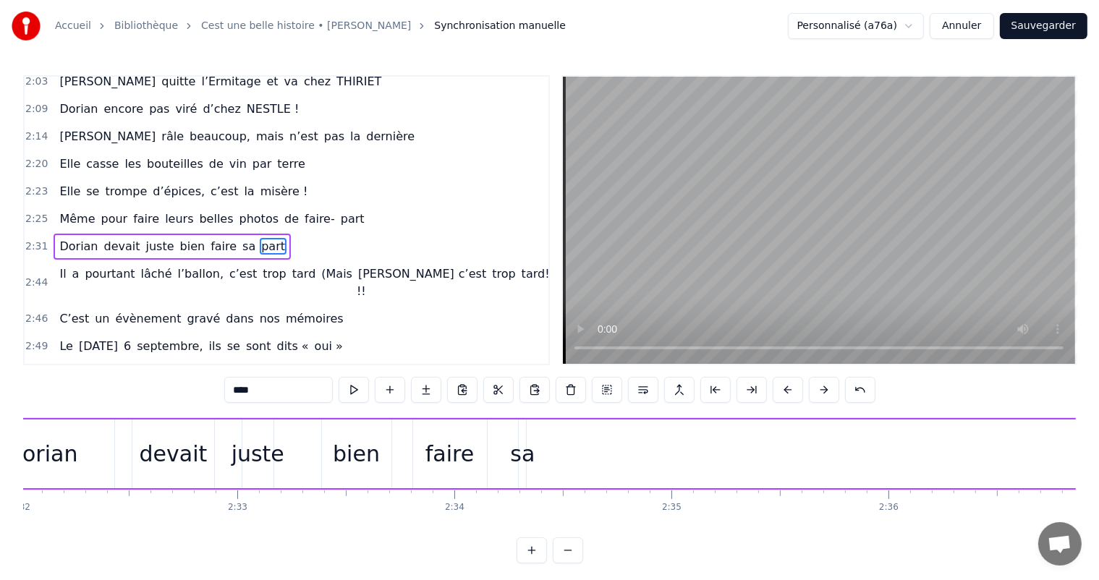
scroll to position [0, 32929]
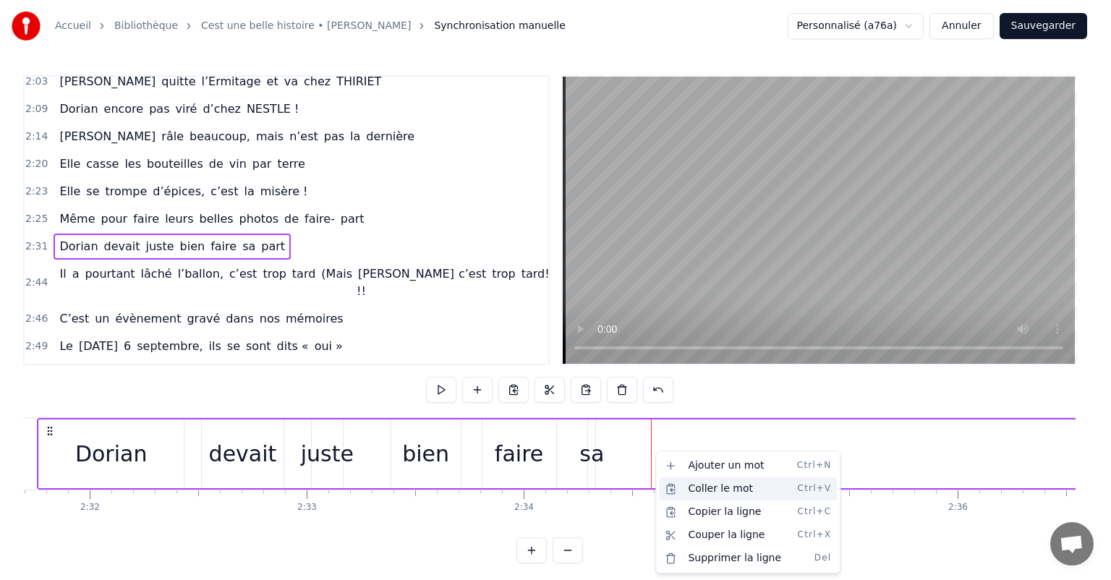
click at [698, 488] on div "Coller le mot Ctrl+V" at bounding box center [748, 489] width 178 height 23
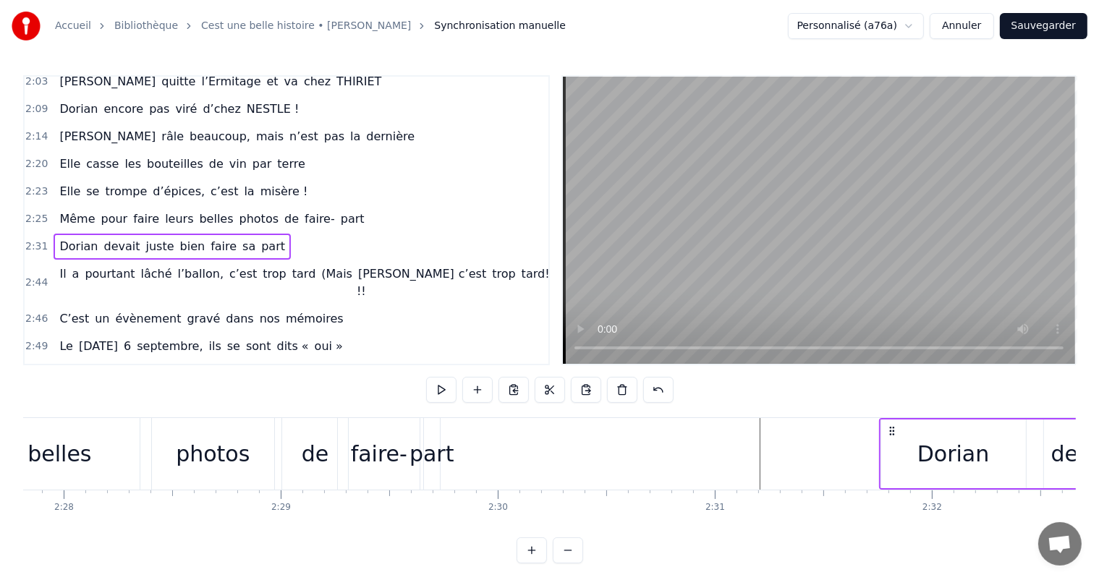
scroll to position [0, 32157]
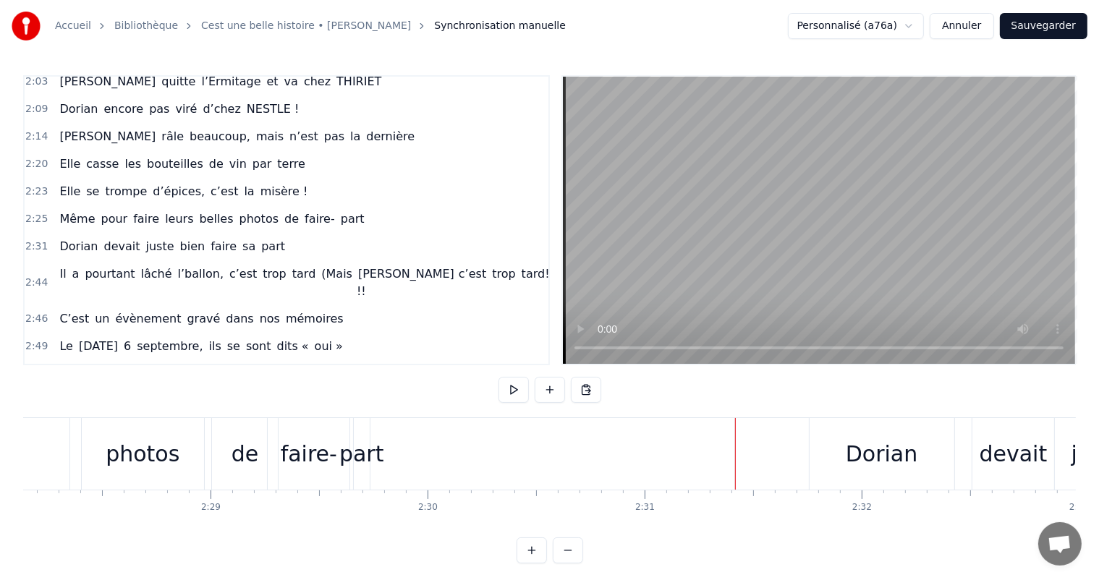
click at [865, 439] on div "Dorian" at bounding box center [882, 454] width 72 height 33
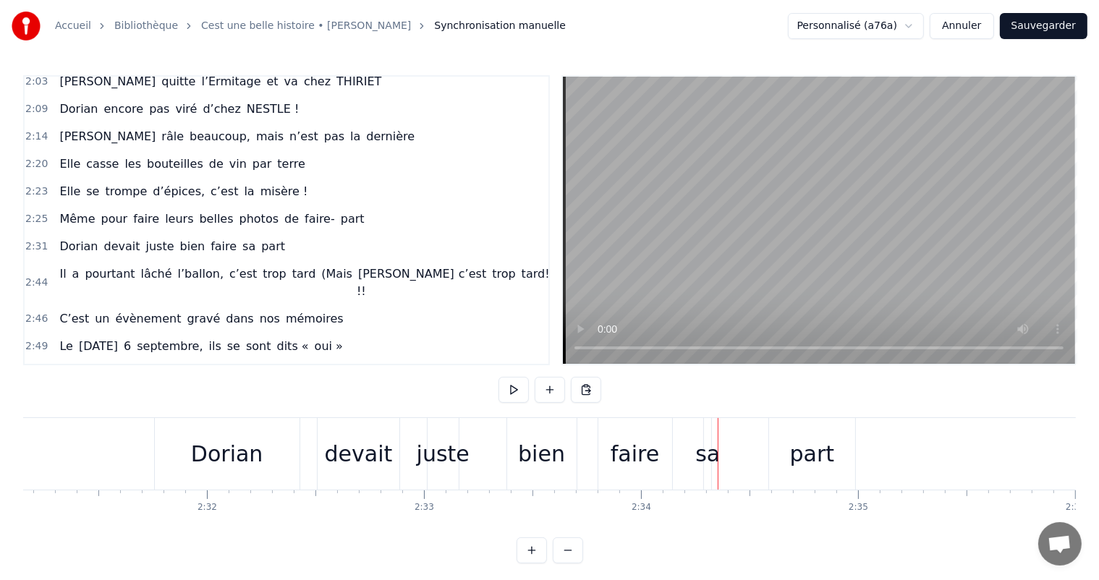
scroll to position [0, 32648]
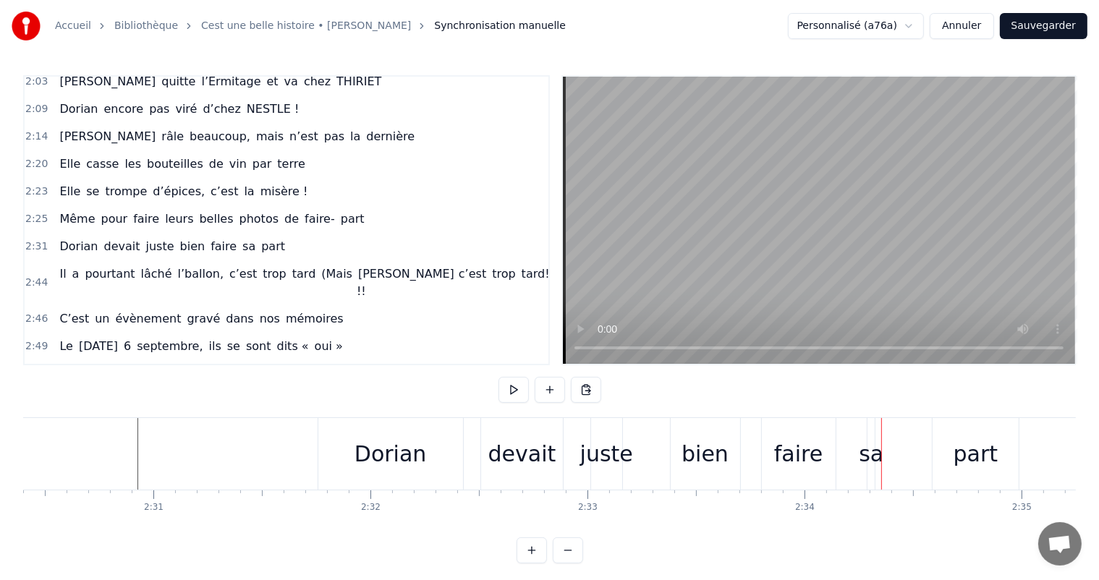
click at [475, 452] on div "[PERSON_NAME] devait juste bien faire sa part" at bounding box center [670, 454] width 705 height 72
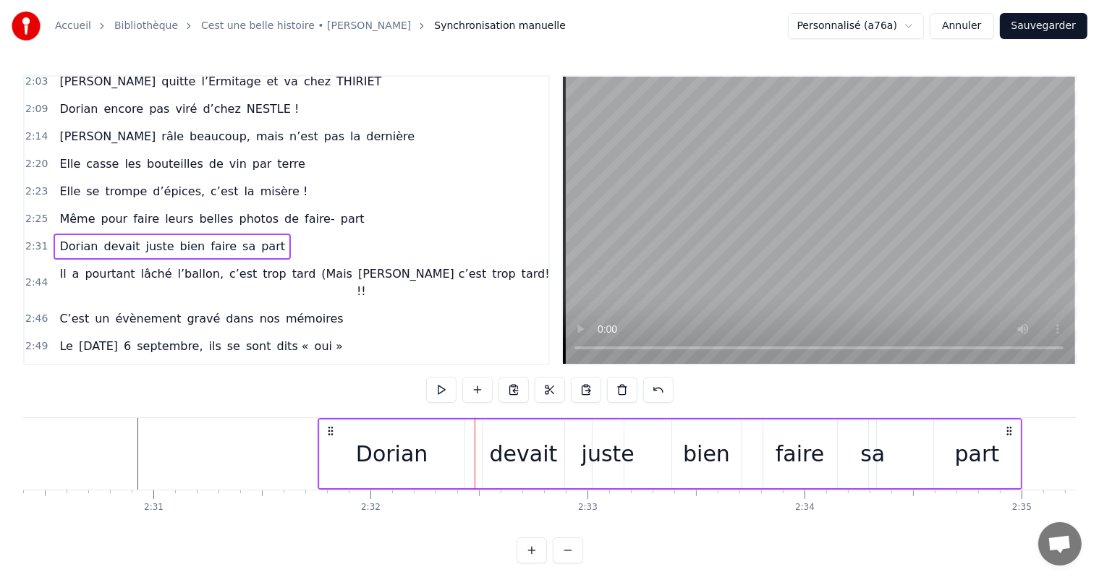
click at [499, 457] on div "devait" at bounding box center [524, 454] width 68 height 33
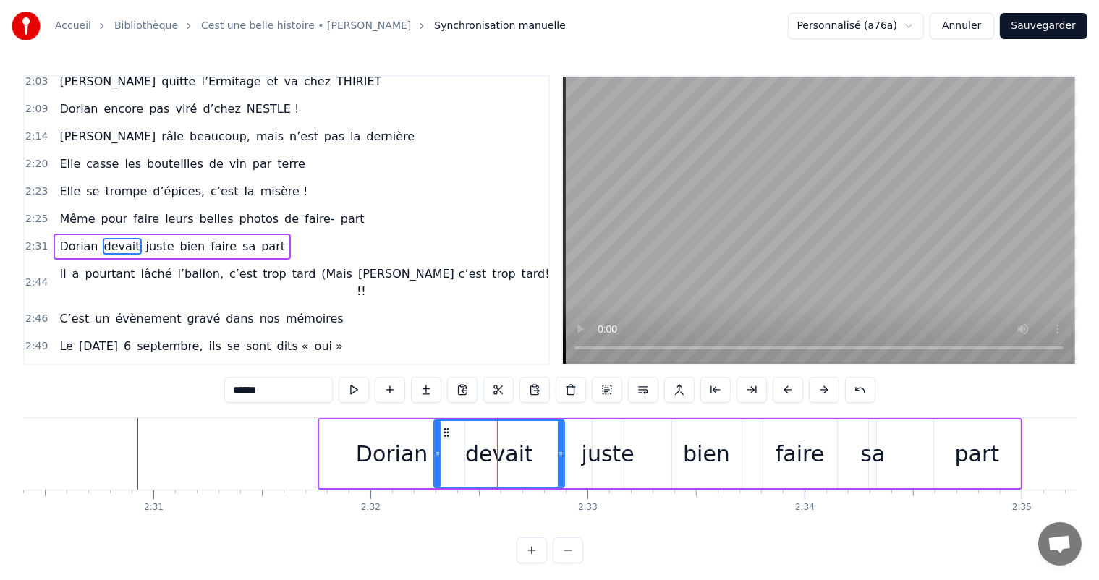
drag, startPoint x: 483, startPoint y: 451, endPoint x: 437, endPoint y: 447, distance: 46.5
click at [435, 447] on div at bounding box center [438, 454] width 6 height 66
drag, startPoint x: 559, startPoint y: 446, endPoint x: 512, endPoint y: 446, distance: 46.3
click at [512, 446] on div at bounding box center [515, 454] width 6 height 66
click at [596, 454] on div "juste" at bounding box center [608, 454] width 53 height 33
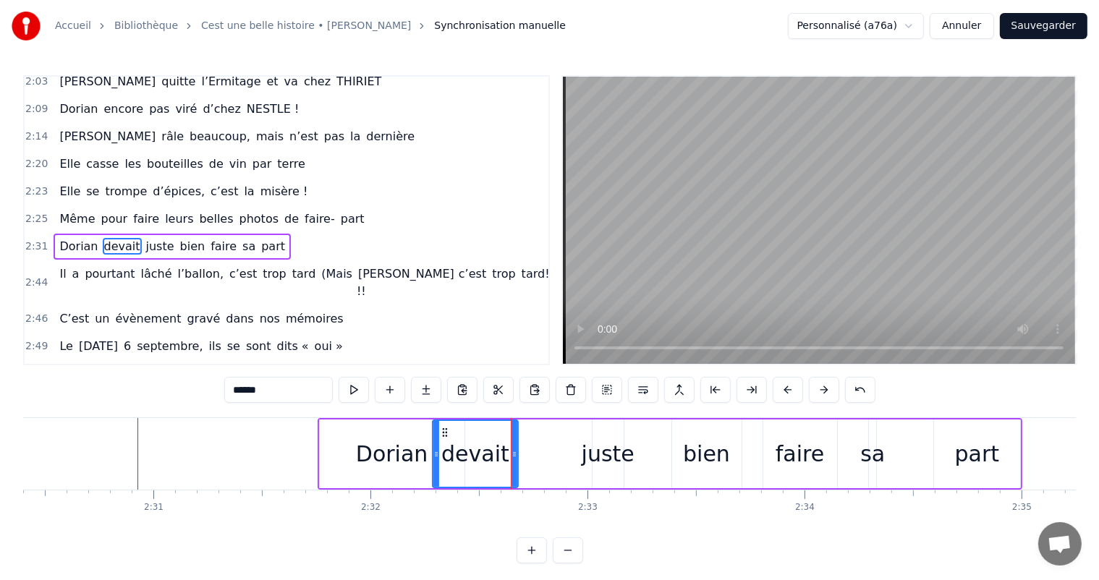
type input "*****"
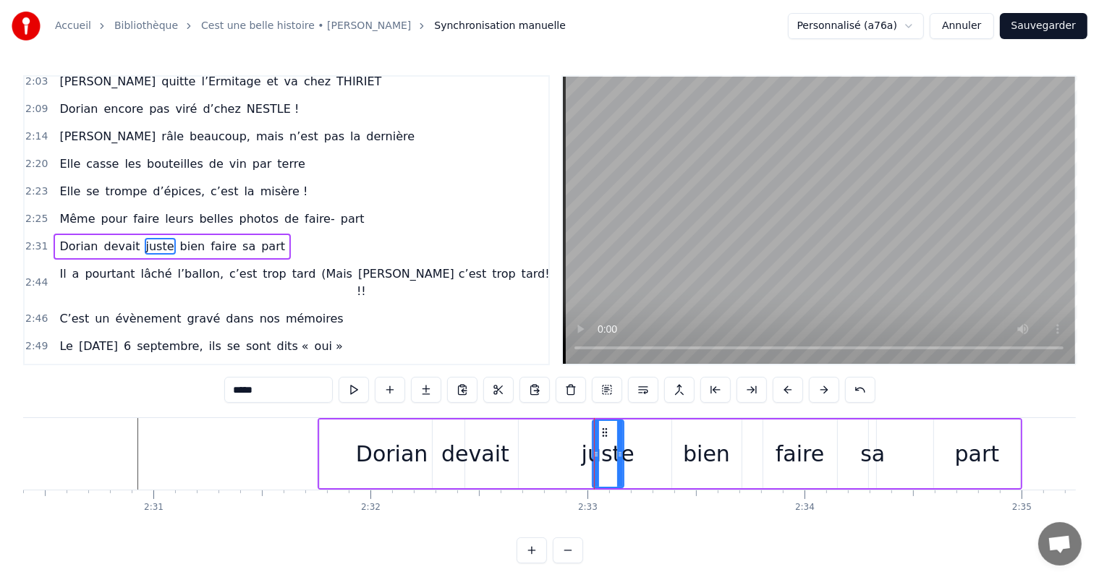
drag, startPoint x: 595, startPoint y: 452, endPoint x: 564, endPoint y: 452, distance: 30.4
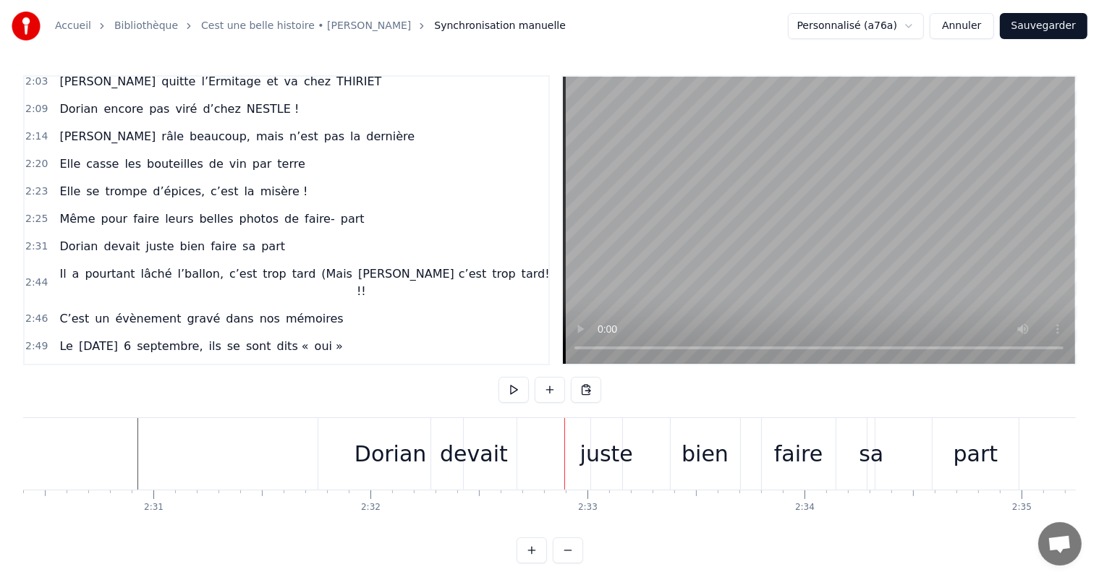
click at [609, 452] on div "juste" at bounding box center [606, 454] width 53 height 33
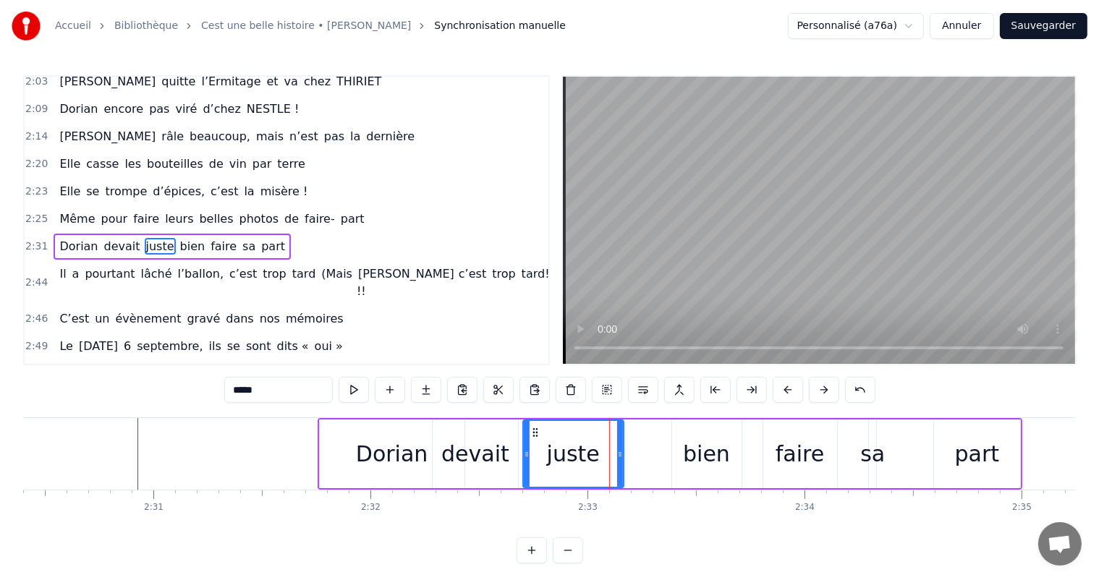
drag, startPoint x: 594, startPoint y: 449, endPoint x: 522, endPoint y: 444, distance: 71.9
click at [524, 444] on div at bounding box center [527, 454] width 6 height 66
drag, startPoint x: 618, startPoint y: 449, endPoint x: 596, endPoint y: 450, distance: 22.4
click at [590, 449] on icon at bounding box center [593, 455] width 6 height 12
click at [700, 451] on div "bien" at bounding box center [706, 454] width 47 height 33
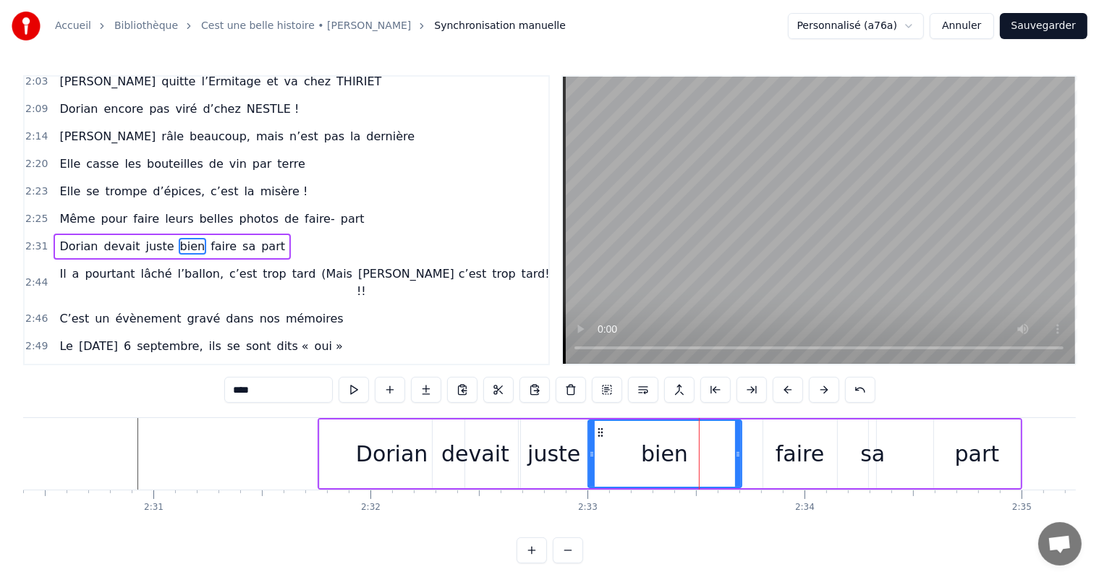
drag, startPoint x: 671, startPoint y: 447, endPoint x: 588, endPoint y: 443, distance: 84.0
click at [589, 443] on div at bounding box center [592, 454] width 6 height 66
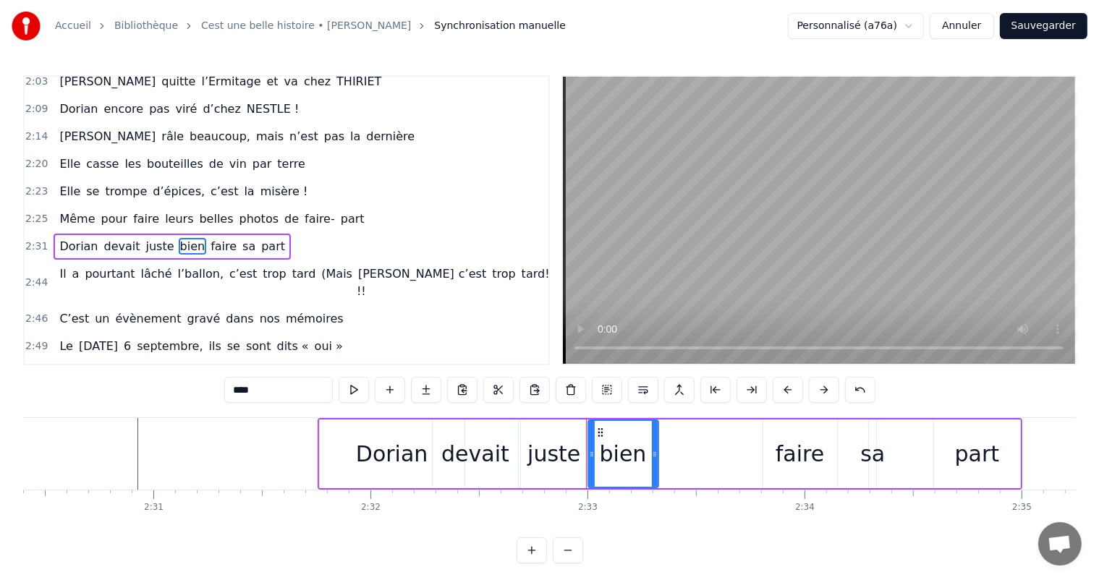
drag, startPoint x: 737, startPoint y: 440, endPoint x: 654, endPoint y: 441, distance: 83.2
click at [654, 441] on div at bounding box center [655, 454] width 6 height 66
click at [796, 445] on div "faire" at bounding box center [800, 454] width 48 height 33
type input "*****"
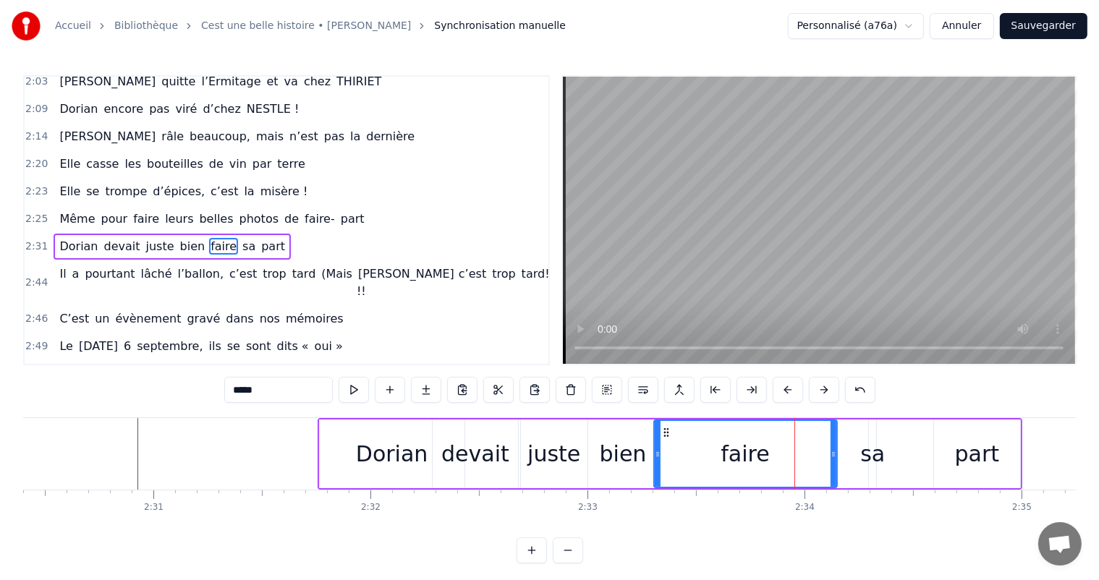
drag, startPoint x: 766, startPoint y: 446, endPoint x: 657, endPoint y: 448, distance: 109.3
click at [657, 448] on div at bounding box center [658, 454] width 6 height 66
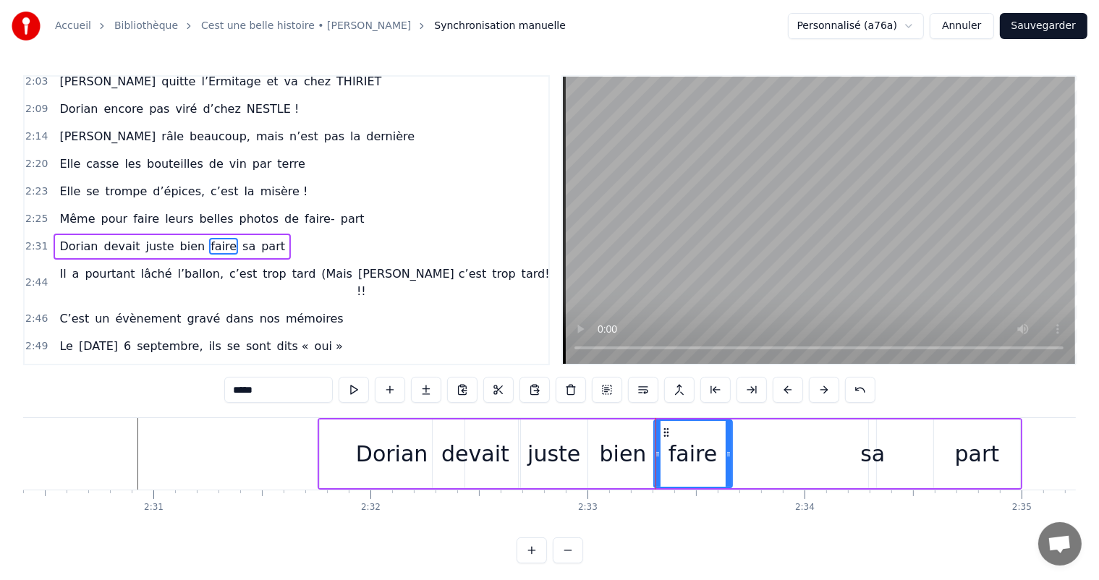
drag, startPoint x: 831, startPoint y: 452, endPoint x: 726, endPoint y: 449, distance: 105.0
click at [726, 447] on div at bounding box center [729, 454] width 6 height 66
click at [888, 443] on div "[PERSON_NAME] devait juste bien faire sa part" at bounding box center [670, 454] width 705 height 72
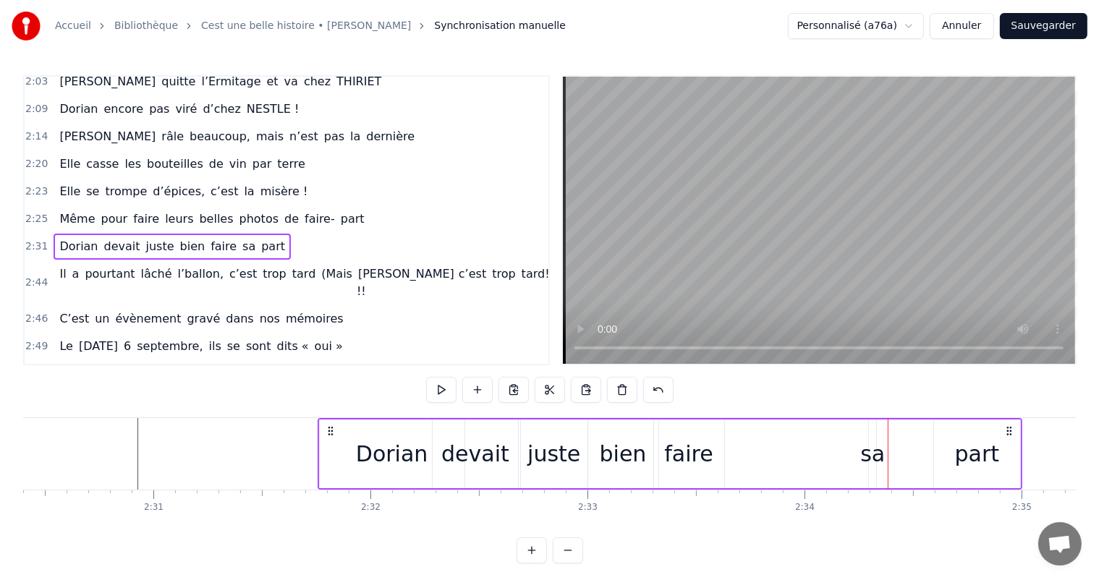
click at [876, 444] on div "sa" at bounding box center [872, 454] width 25 height 33
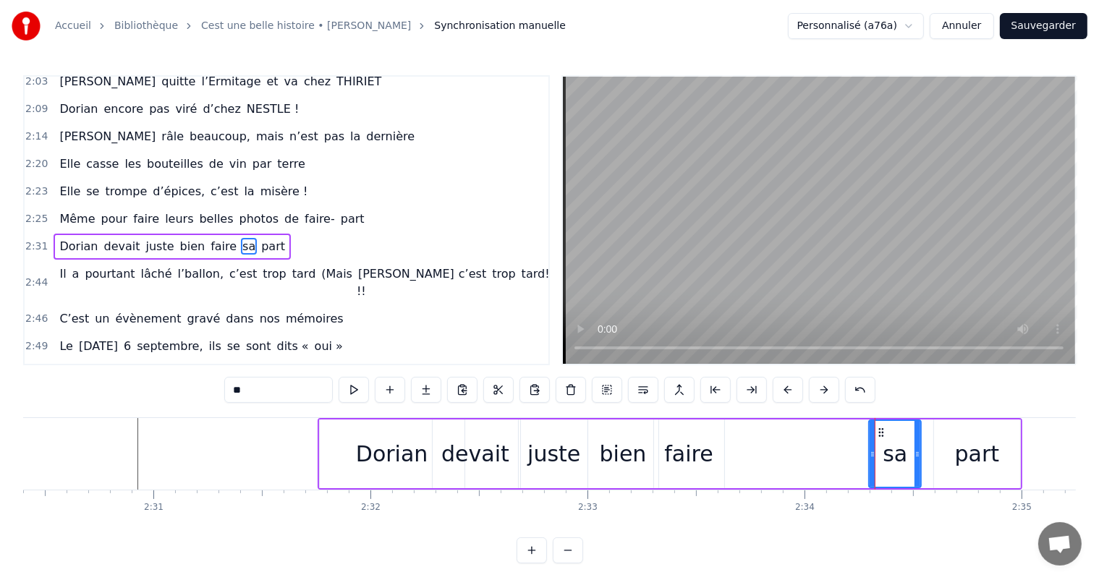
drag, startPoint x: 870, startPoint y: 444, endPoint x: 891, endPoint y: 447, distance: 21.9
click at [917, 449] on div at bounding box center [918, 454] width 6 height 66
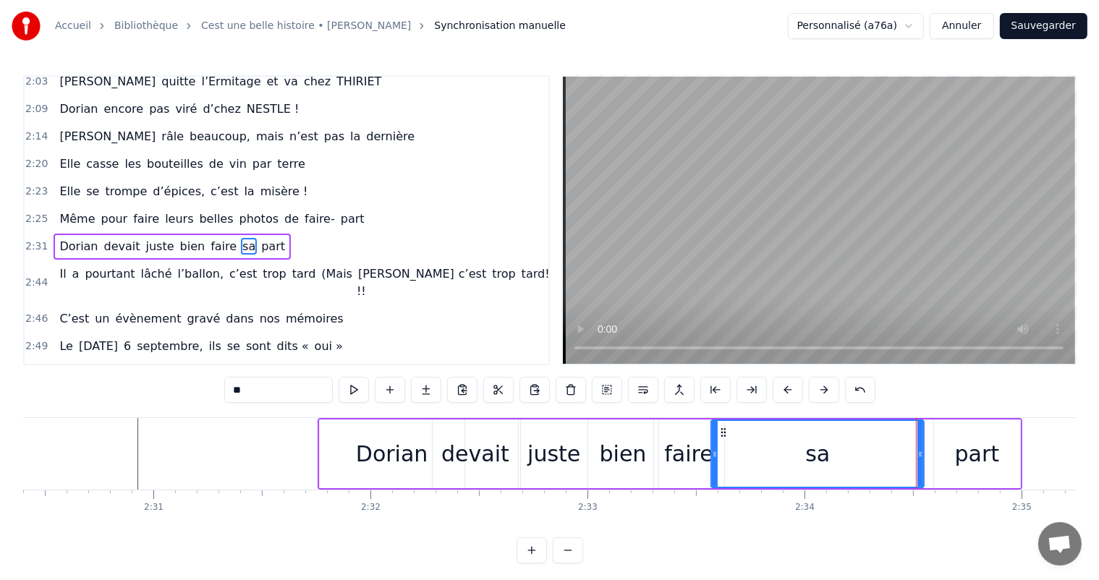
drag, startPoint x: 873, startPoint y: 447, endPoint x: 715, endPoint y: 454, distance: 157.9
click at [715, 454] on div at bounding box center [715, 454] width 6 height 66
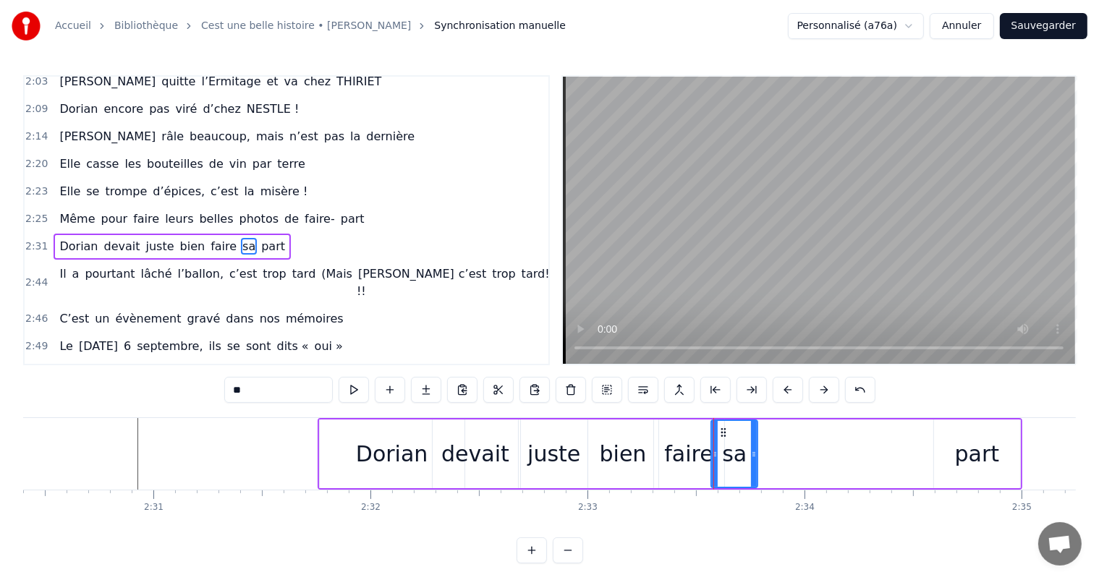
drag, startPoint x: 922, startPoint y: 457, endPoint x: 755, endPoint y: 458, distance: 166.4
click at [755, 458] on icon at bounding box center [754, 455] width 6 height 12
click at [956, 455] on div "part" at bounding box center [977, 454] width 86 height 69
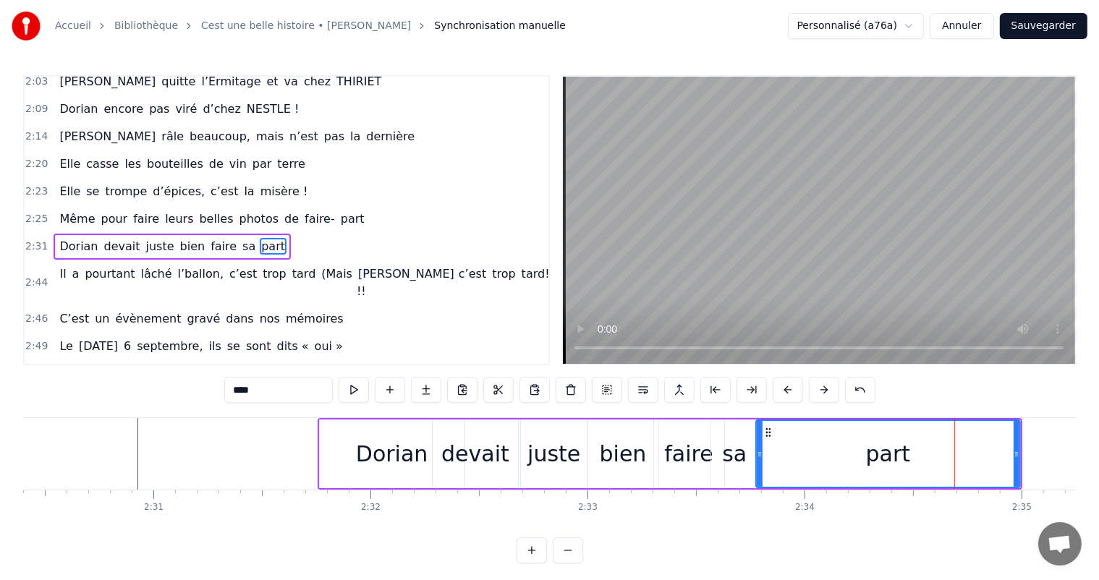
drag, startPoint x: 937, startPoint y: 450, endPoint x: 759, endPoint y: 463, distance: 178.5
click at [759, 463] on div at bounding box center [760, 454] width 6 height 66
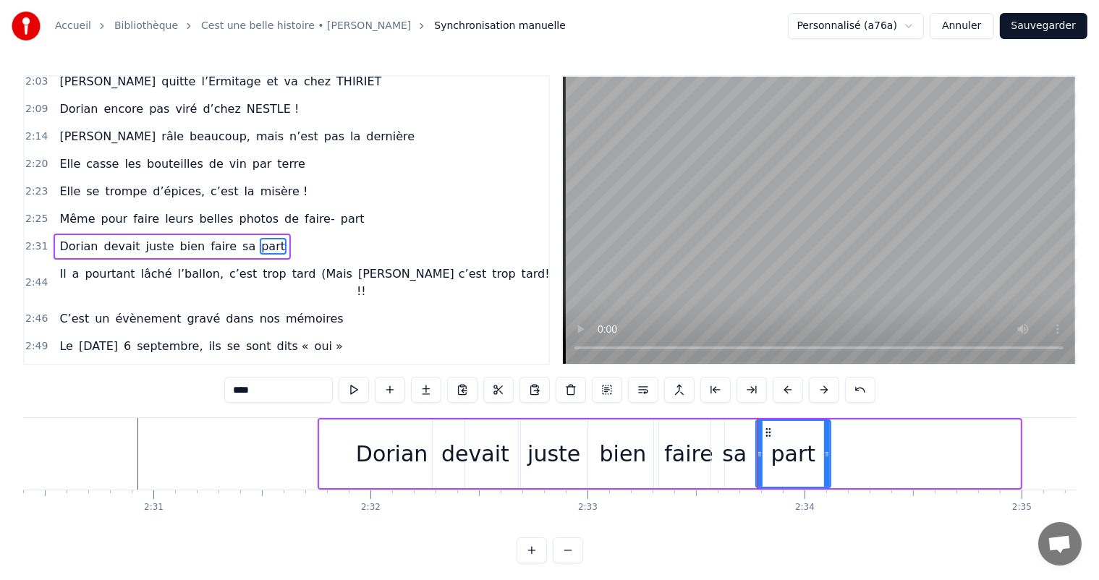
drag, startPoint x: 1016, startPoint y: 457, endPoint x: 828, endPoint y: 477, distance: 188.5
click at [828, 477] on div at bounding box center [827, 454] width 6 height 66
click at [369, 459] on div "Dorian" at bounding box center [392, 454] width 72 height 33
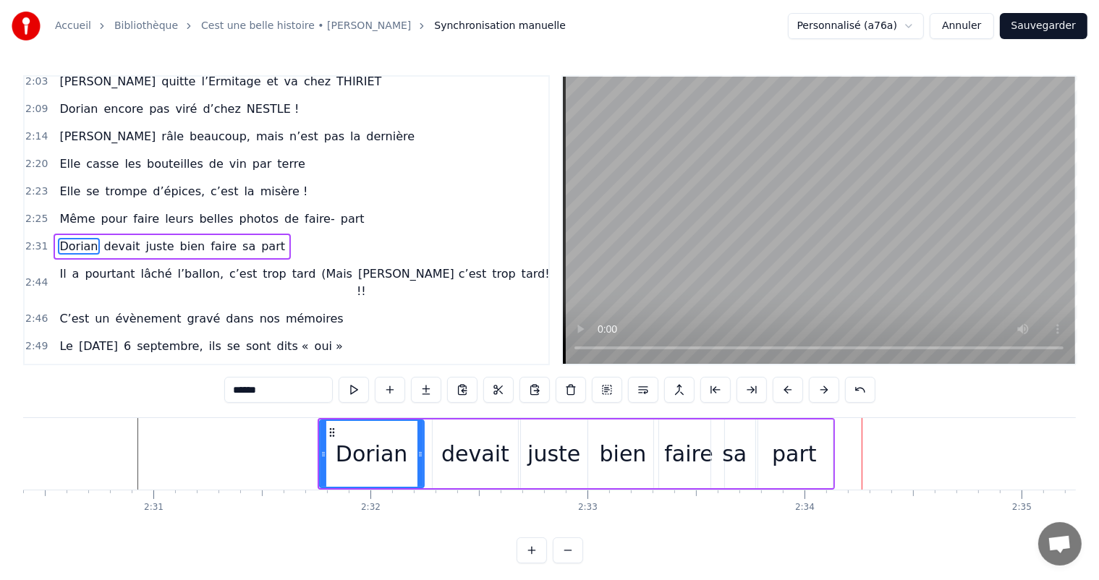
drag, startPoint x: 460, startPoint y: 458, endPoint x: 449, endPoint y: 452, distance: 12.7
click at [420, 455] on icon at bounding box center [421, 455] width 6 height 12
click at [482, 454] on div "devait" at bounding box center [475, 454] width 68 height 33
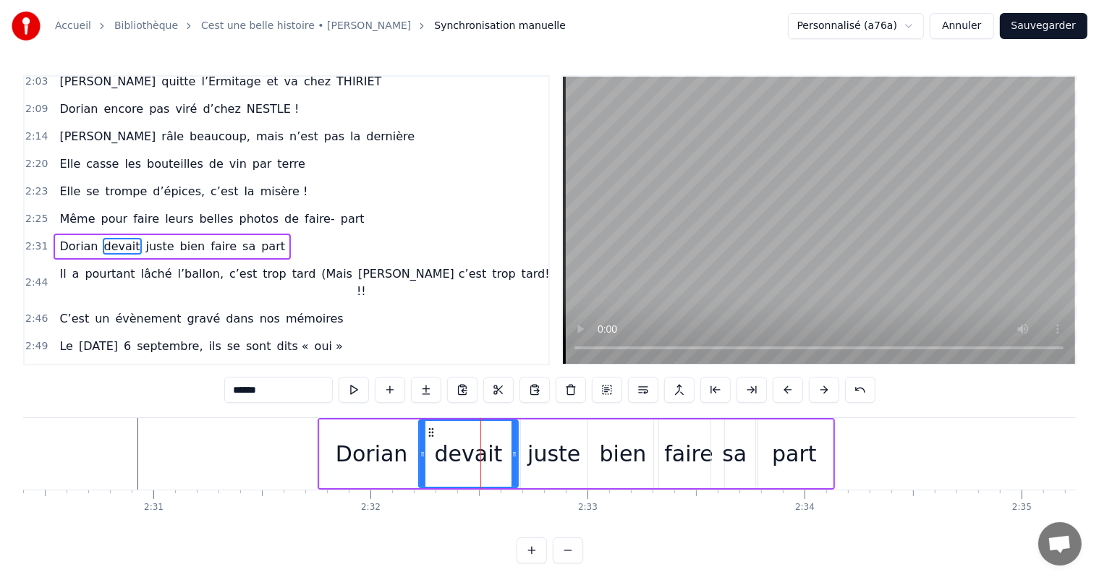
drag, startPoint x: 433, startPoint y: 454, endPoint x: 419, endPoint y: 452, distance: 14.6
click at [420, 452] on icon at bounding box center [423, 455] width 6 height 12
drag, startPoint x: 514, startPoint y: 451, endPoint x: 491, endPoint y: 455, distance: 24.3
click at [491, 455] on icon at bounding box center [491, 455] width 6 height 12
click at [551, 454] on div "juste" at bounding box center [553, 454] width 53 height 33
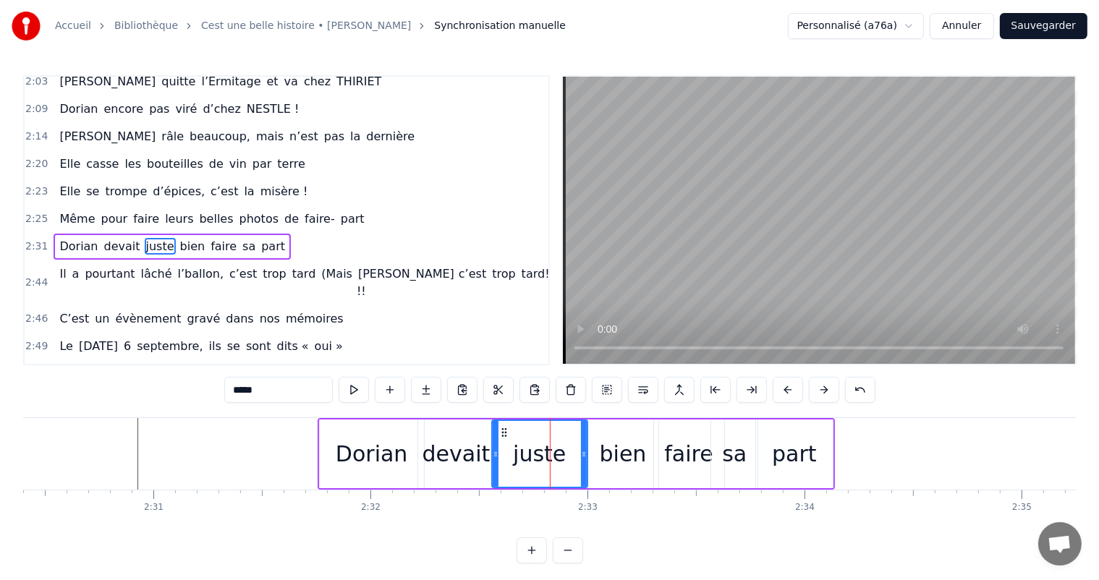
drag, startPoint x: 521, startPoint y: 437, endPoint x: 492, endPoint y: 441, distance: 29.3
click at [493, 441] on div at bounding box center [496, 454] width 6 height 66
drag, startPoint x: 585, startPoint y: 438, endPoint x: 559, endPoint y: 438, distance: 25.3
click at [559, 438] on div at bounding box center [559, 454] width 6 height 66
click at [634, 454] on div "bien" at bounding box center [623, 454] width 47 height 33
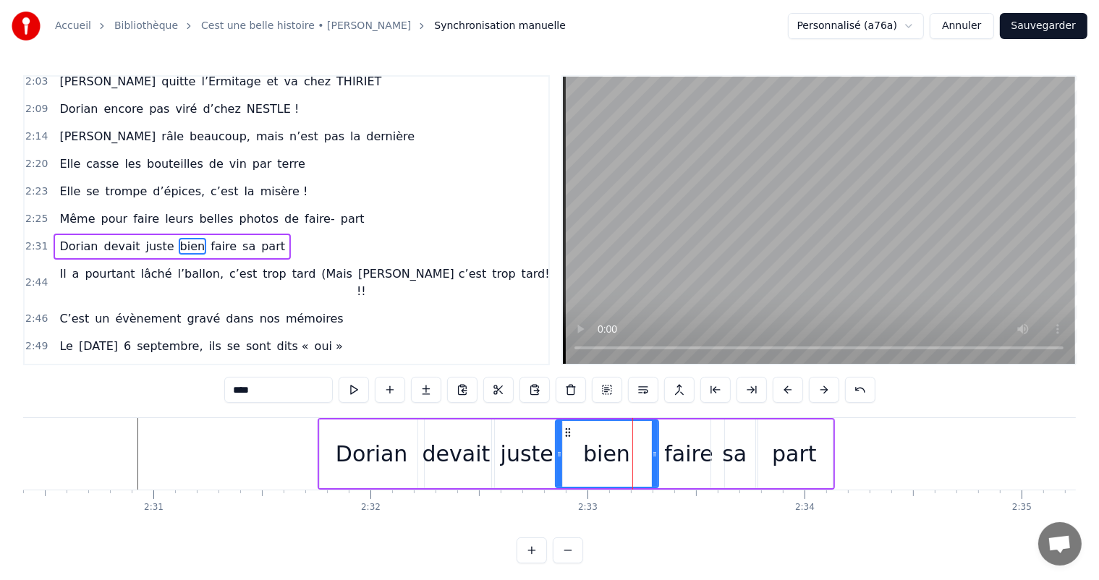
drag, startPoint x: 592, startPoint y: 447, endPoint x: 596, endPoint y: 454, distance: 8.4
click at [559, 447] on div at bounding box center [559, 454] width 6 height 66
drag, startPoint x: 656, startPoint y: 457, endPoint x: 614, endPoint y: 454, distance: 42.8
click at [614, 454] on icon at bounding box center [612, 455] width 6 height 12
click at [692, 449] on div "faire" at bounding box center [688, 454] width 48 height 33
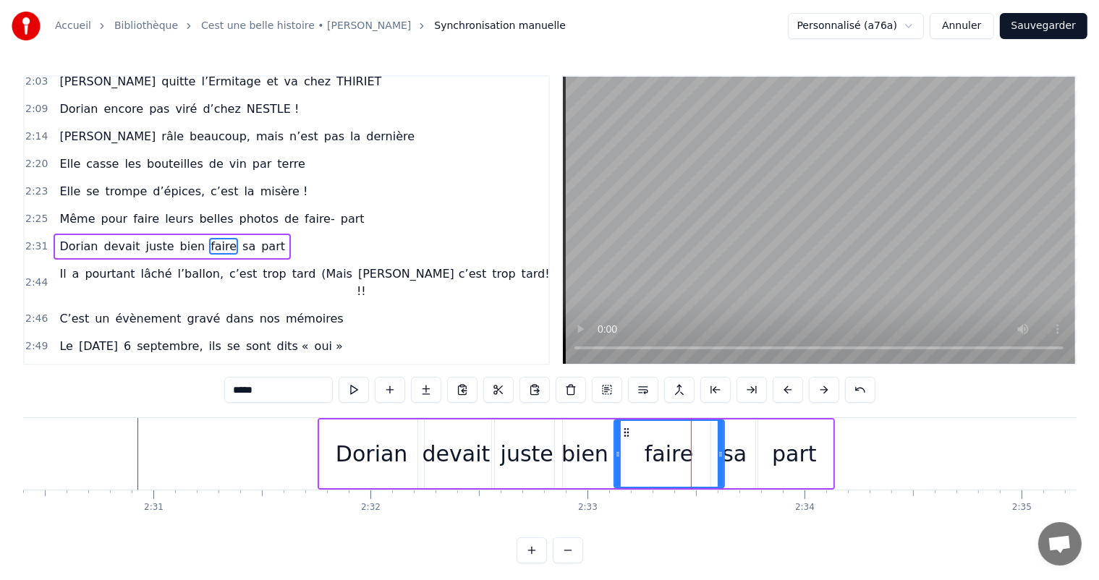
drag, startPoint x: 658, startPoint y: 444, endPoint x: 618, endPoint y: 441, distance: 40.6
click at [618, 441] on div at bounding box center [618, 454] width 6 height 66
drag, startPoint x: 721, startPoint y: 441, endPoint x: 670, endPoint y: 440, distance: 51.4
click at [670, 440] on div at bounding box center [670, 454] width 6 height 66
click at [721, 457] on div "sa" at bounding box center [734, 454] width 46 height 69
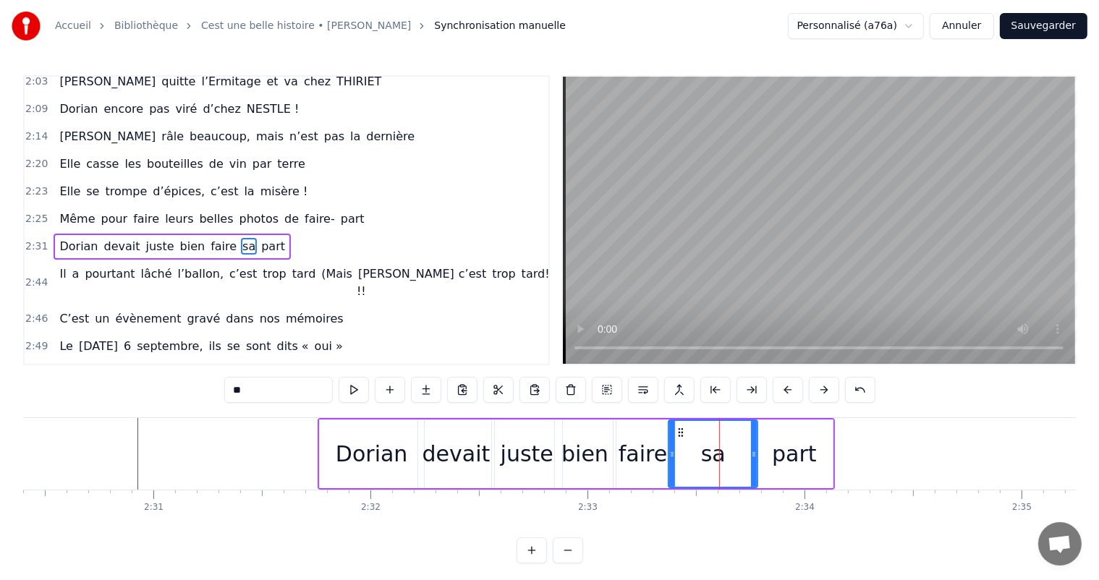
drag, startPoint x: 715, startPoint y: 452, endPoint x: 672, endPoint y: 448, distance: 42.8
click at [672, 449] on icon at bounding box center [672, 455] width 6 height 12
drag, startPoint x: 753, startPoint y: 453, endPoint x: 711, endPoint y: 454, distance: 41.3
click at [708, 454] on icon at bounding box center [711, 455] width 6 height 12
click at [779, 464] on div "part" at bounding box center [794, 454] width 45 height 33
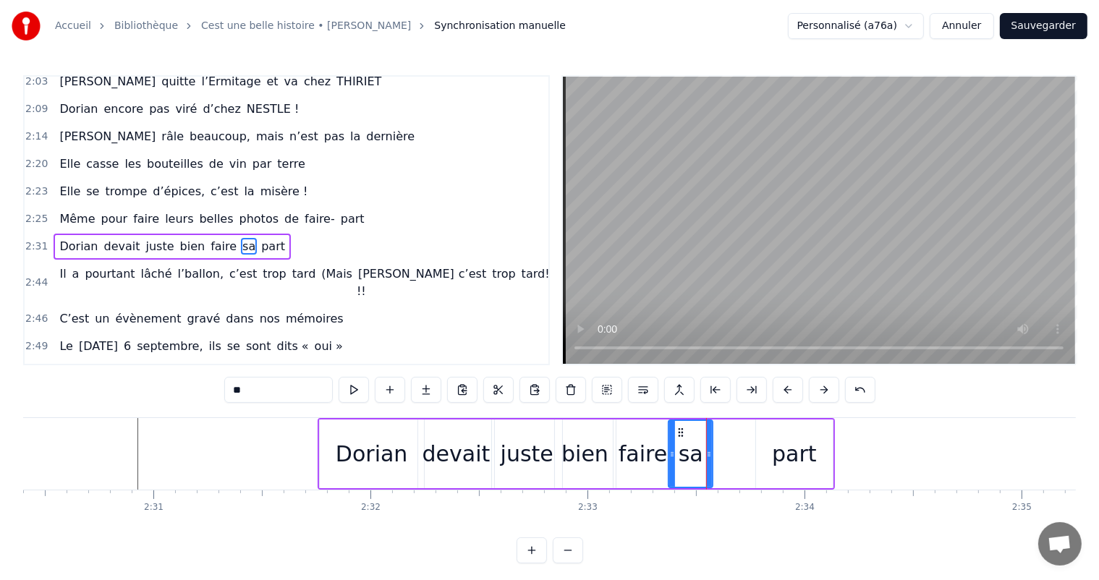
type input "****"
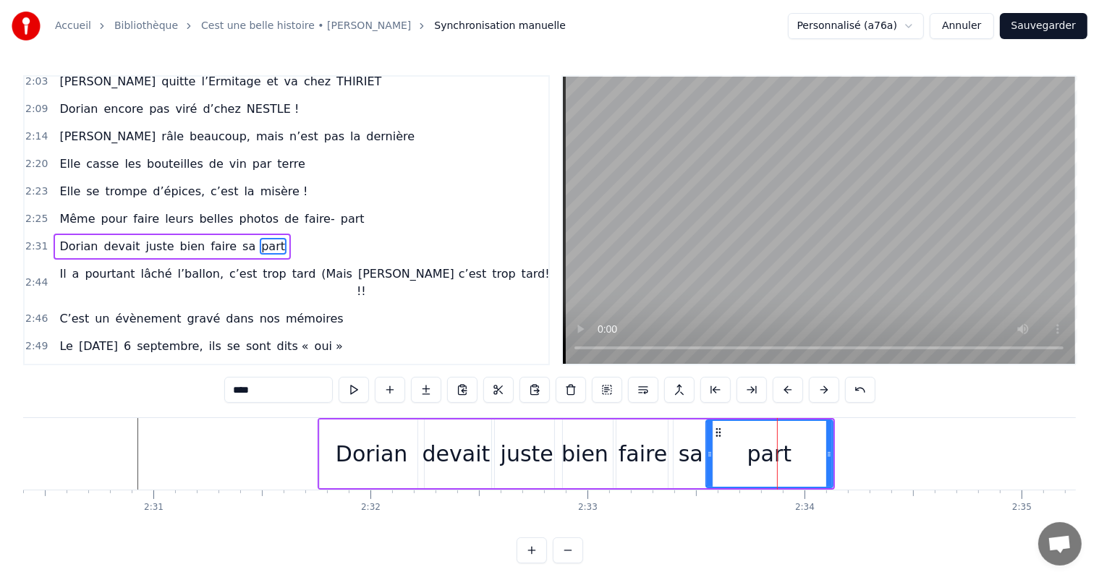
drag, startPoint x: 759, startPoint y: 454, endPoint x: 709, endPoint y: 453, distance: 49.9
click at [709, 453] on icon at bounding box center [710, 455] width 6 height 12
drag, startPoint x: 829, startPoint y: 452, endPoint x: 763, endPoint y: 445, distance: 66.2
click at [763, 445] on div at bounding box center [763, 454] width 6 height 66
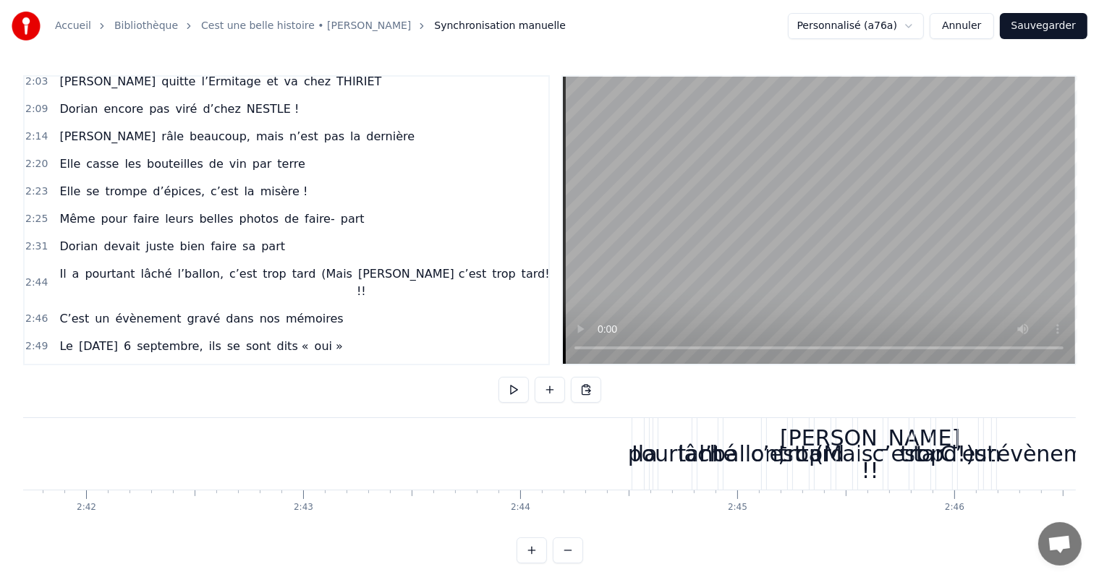
scroll to position [0, 35150]
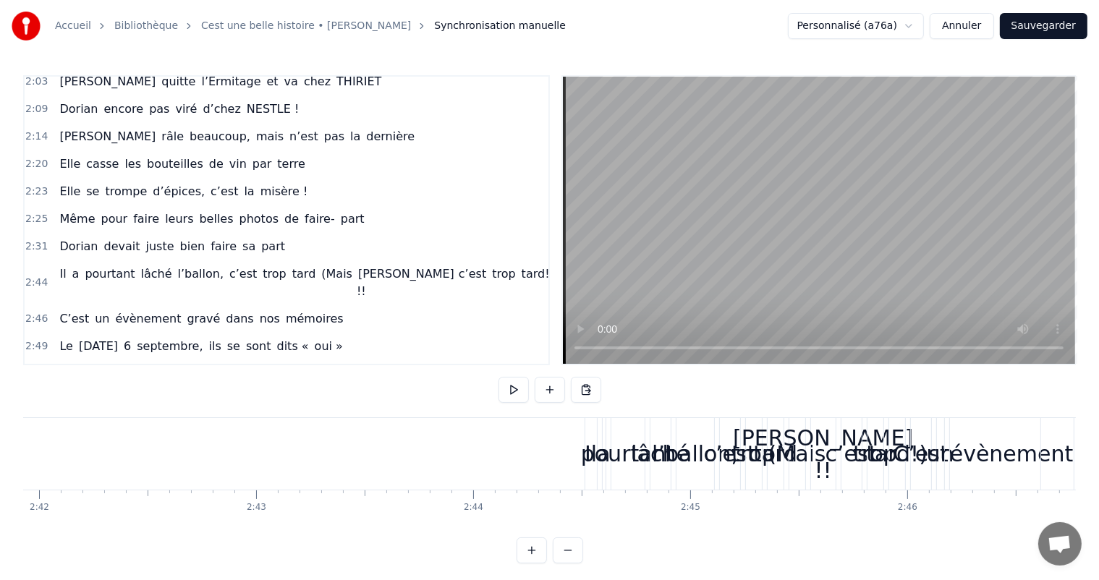
click at [596, 452] on div "pourtant" at bounding box center [628, 454] width 94 height 33
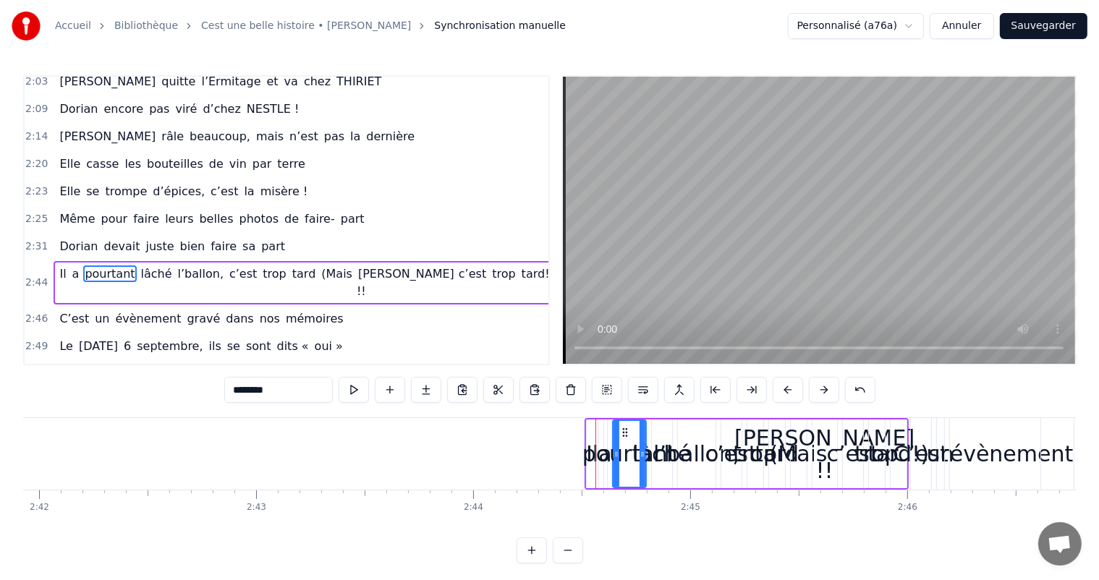
scroll to position [644, 0]
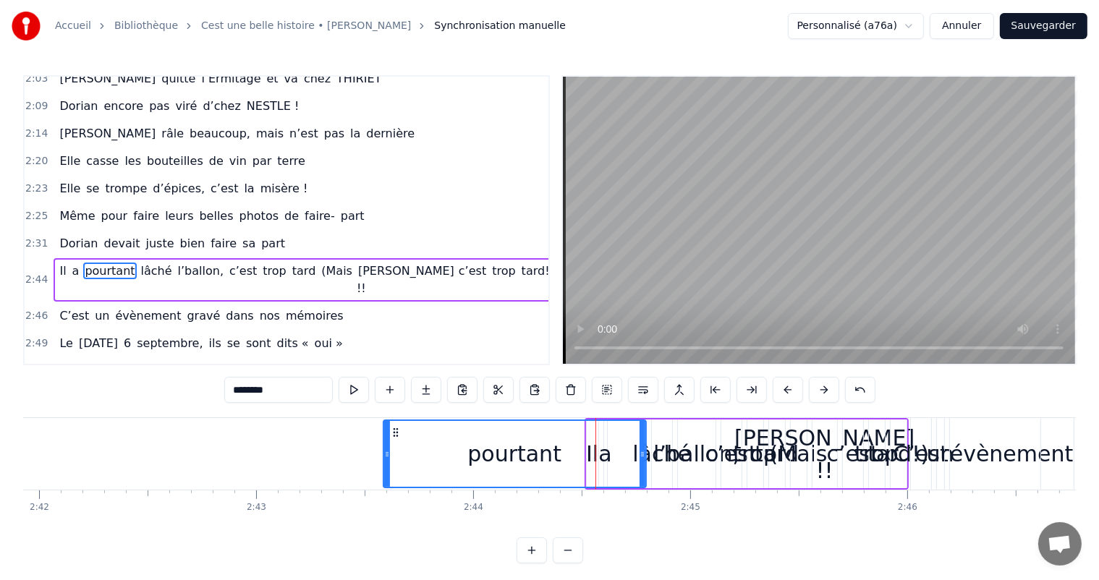
drag, startPoint x: 614, startPoint y: 454, endPoint x: 384, endPoint y: 455, distance: 229.4
click at [384, 455] on icon at bounding box center [387, 455] width 6 height 12
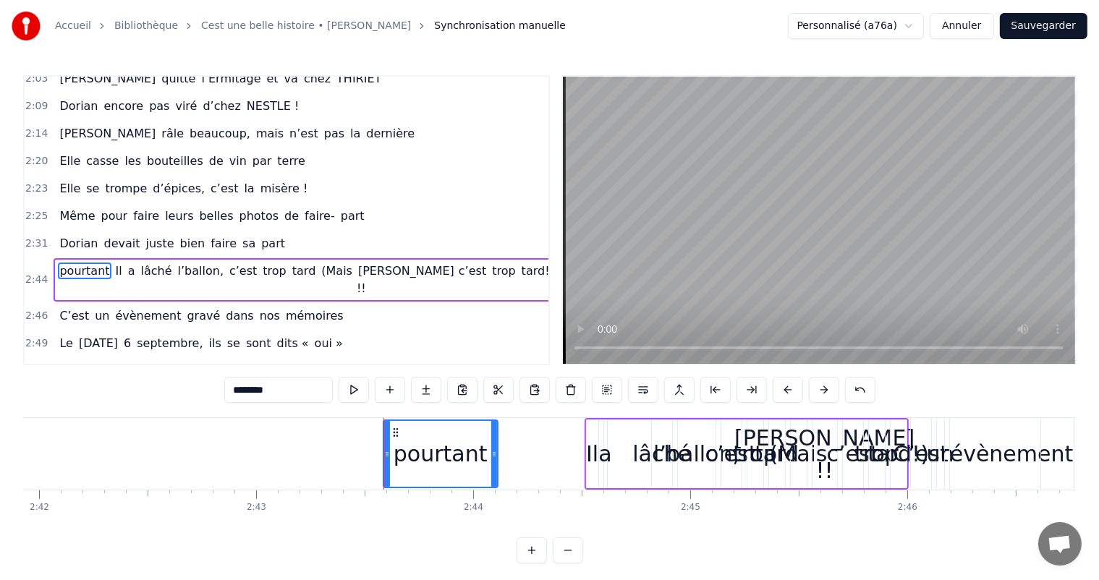
drag, startPoint x: 640, startPoint y: 454, endPoint x: 491, endPoint y: 452, distance: 148.4
click at [491, 452] on icon at bounding box center [494, 455] width 6 height 12
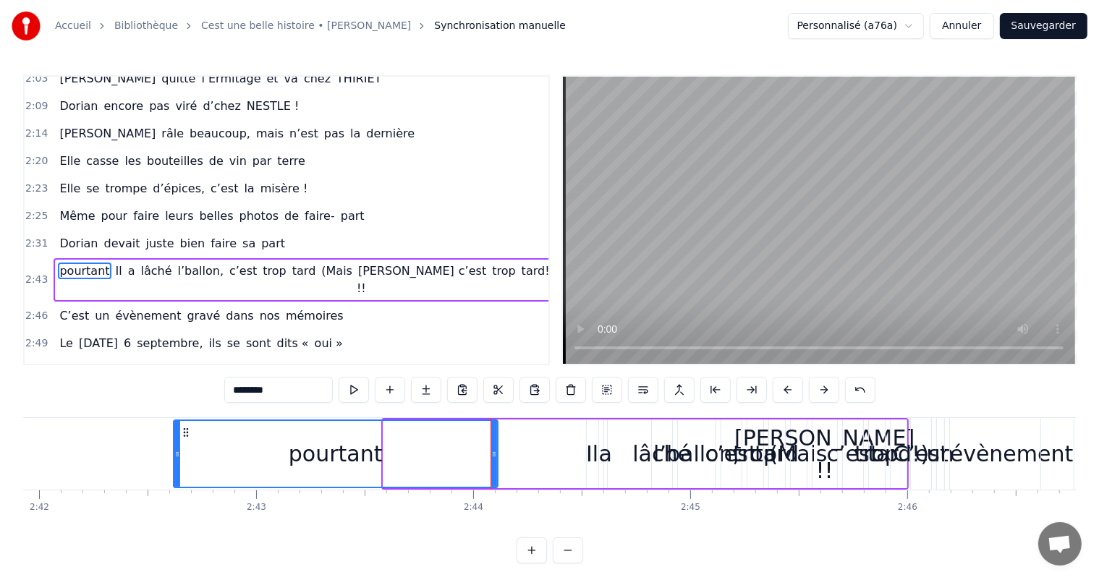
drag, startPoint x: 386, startPoint y: 461, endPoint x: 179, endPoint y: 465, distance: 206.3
click at [174, 464] on div at bounding box center [177, 454] width 6 height 66
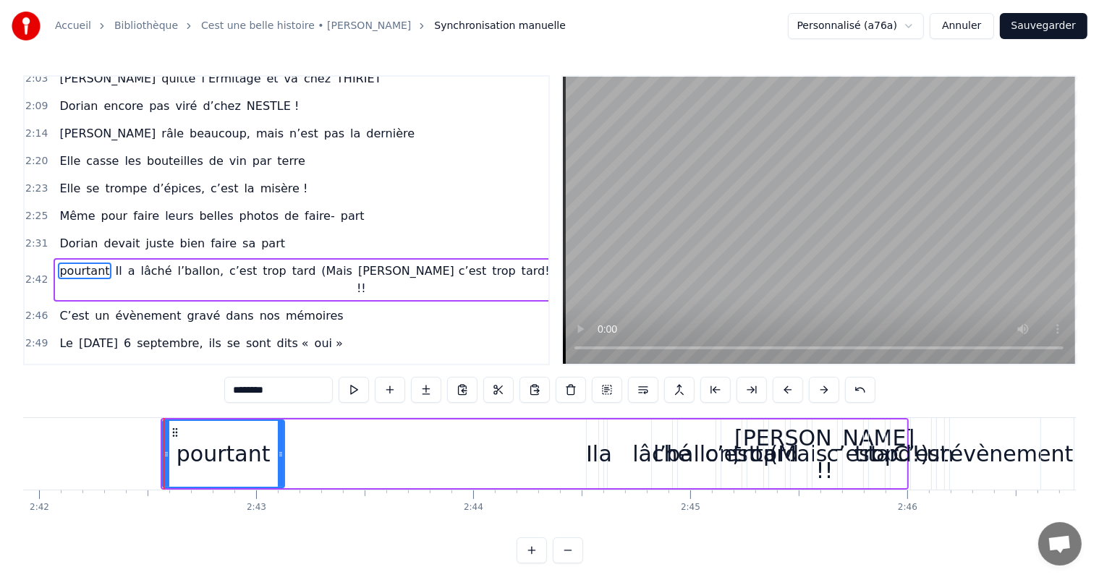
drag, startPoint x: 495, startPoint y: 445, endPoint x: 281, endPoint y: 469, distance: 215.5
click at [281, 469] on div at bounding box center [281, 454] width 6 height 66
click at [588, 452] on div "Il" at bounding box center [592, 454] width 12 height 33
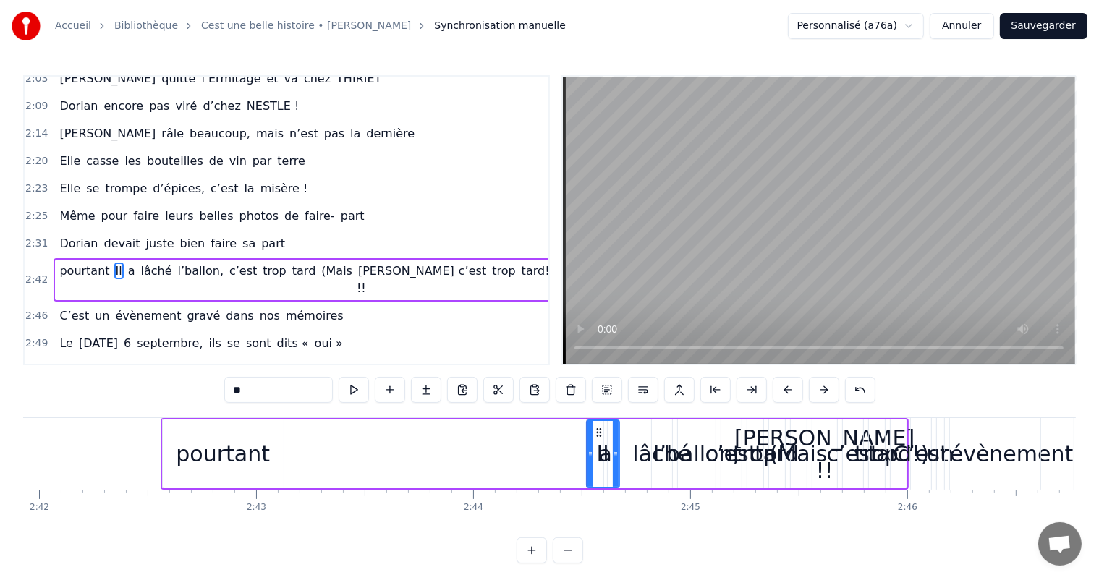
drag, startPoint x: 590, startPoint y: 452, endPoint x: 611, endPoint y: 462, distance: 23.6
click at [613, 462] on div at bounding box center [616, 454] width 6 height 66
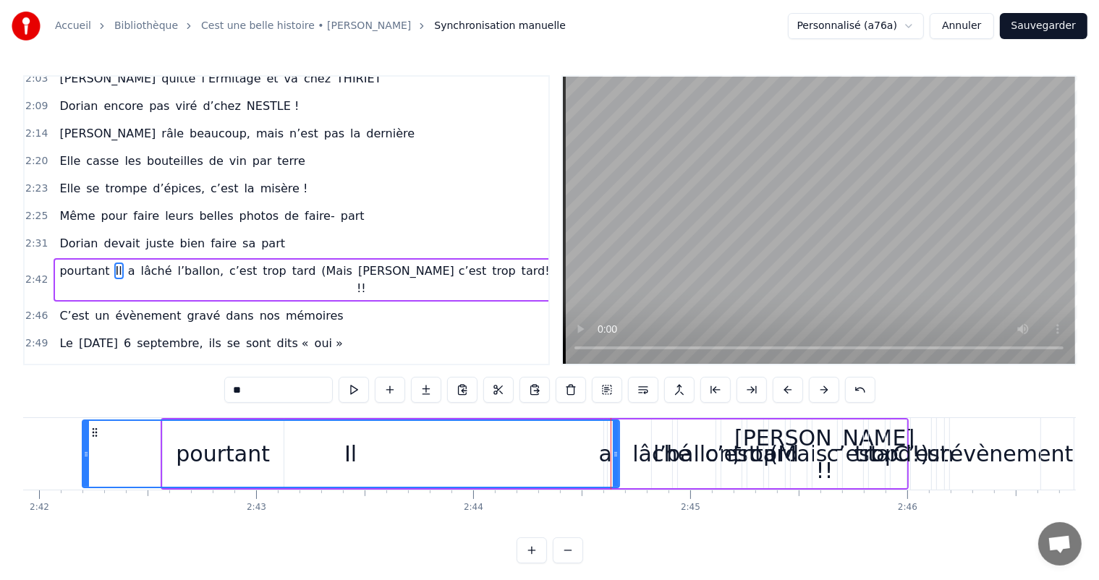
drag, startPoint x: 588, startPoint y: 454, endPoint x: 83, endPoint y: 469, distance: 504.5
click at [83, 469] on div at bounding box center [86, 454] width 6 height 66
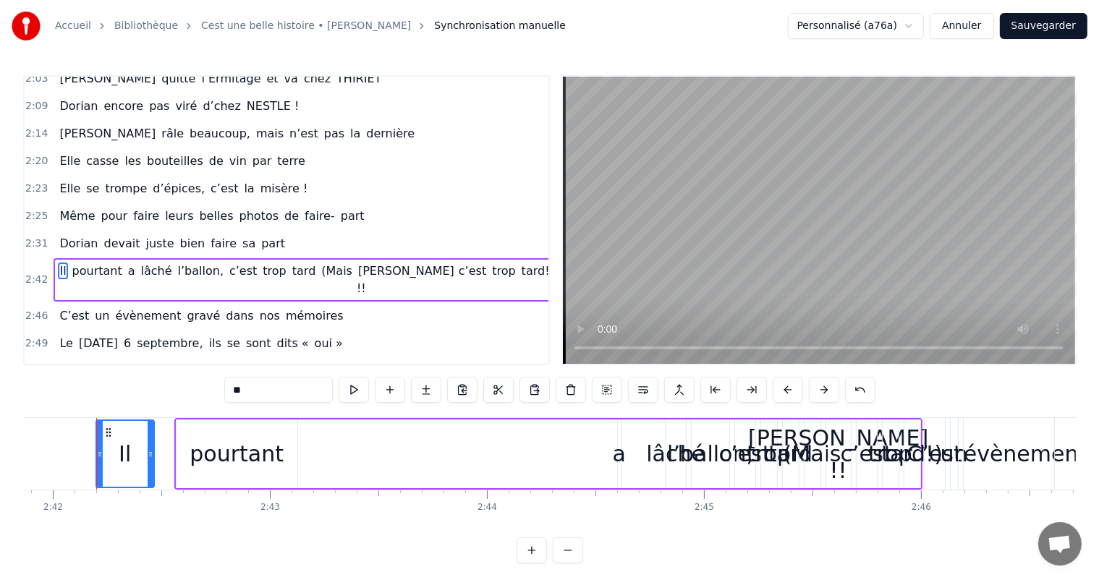
drag, startPoint x: 630, startPoint y: 457, endPoint x: 151, endPoint y: 434, distance: 479.5
click at [151, 434] on div at bounding box center [151, 454] width 6 height 66
click at [614, 462] on div "a" at bounding box center [618, 454] width 13 height 33
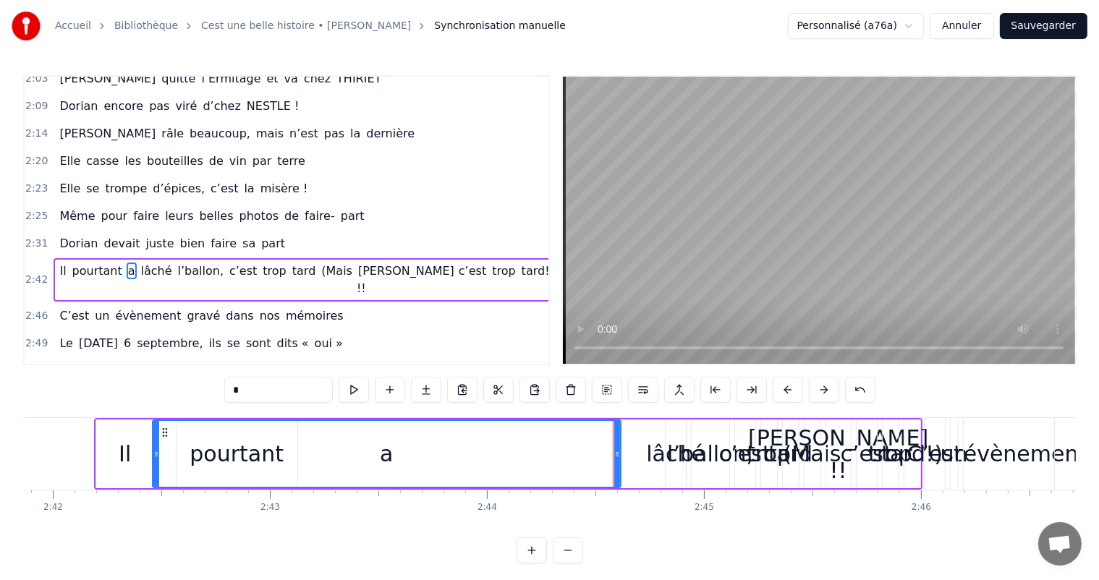
drag, startPoint x: 622, startPoint y: 452, endPoint x: 156, endPoint y: 446, distance: 465.3
click at [156, 446] on div at bounding box center [156, 454] width 6 height 66
drag, startPoint x: 619, startPoint y: 453, endPoint x: 369, endPoint y: 458, distance: 250.4
click at [369, 458] on div "a" at bounding box center [387, 454] width 470 height 69
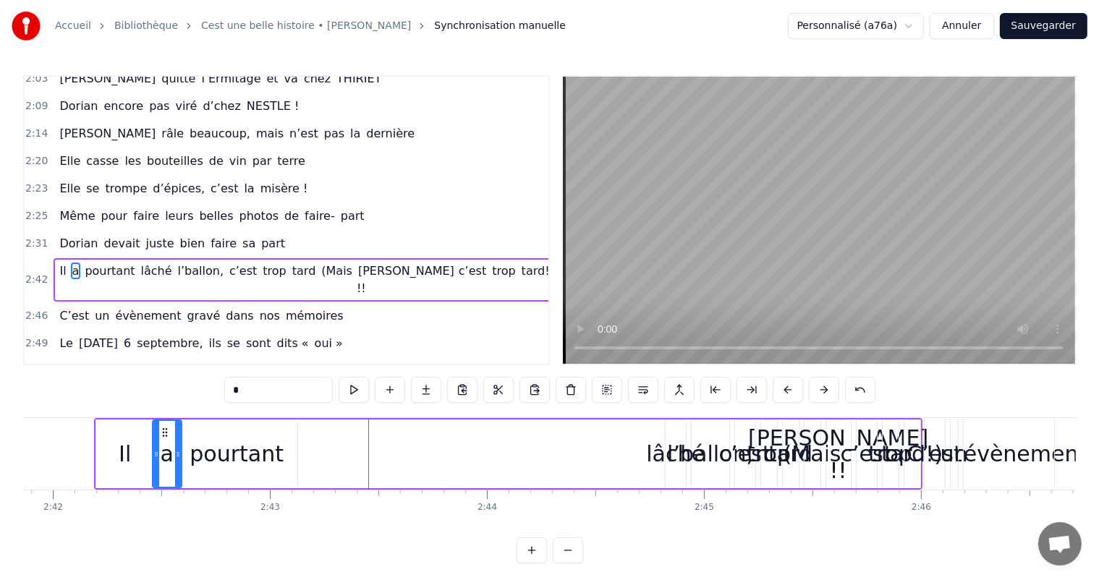
drag, startPoint x: 619, startPoint y: 457, endPoint x: 179, endPoint y: 447, distance: 439.3
click at [179, 447] on div at bounding box center [178, 454] width 6 height 66
click at [668, 462] on div "lâché" at bounding box center [675, 454] width 59 height 33
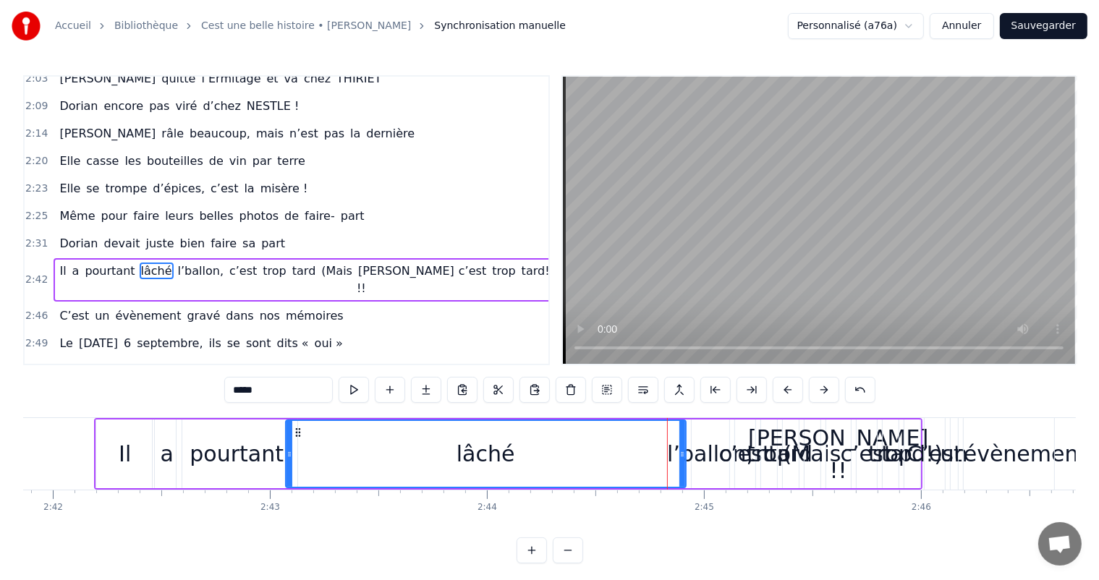
drag, startPoint x: 669, startPoint y: 452, endPoint x: 289, endPoint y: 452, distance: 379.9
click at [289, 452] on icon at bounding box center [290, 455] width 6 height 12
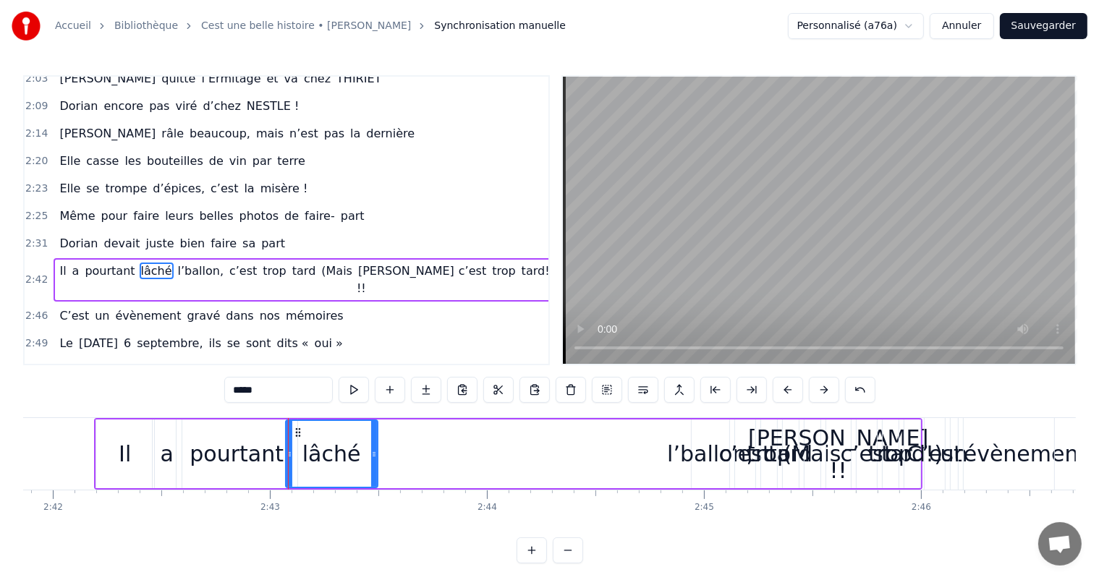
drag, startPoint x: 679, startPoint y: 438, endPoint x: 415, endPoint y: 446, distance: 264.9
click at [371, 454] on div at bounding box center [374, 454] width 6 height 66
click at [714, 459] on div "l’ballon," at bounding box center [710, 454] width 86 height 33
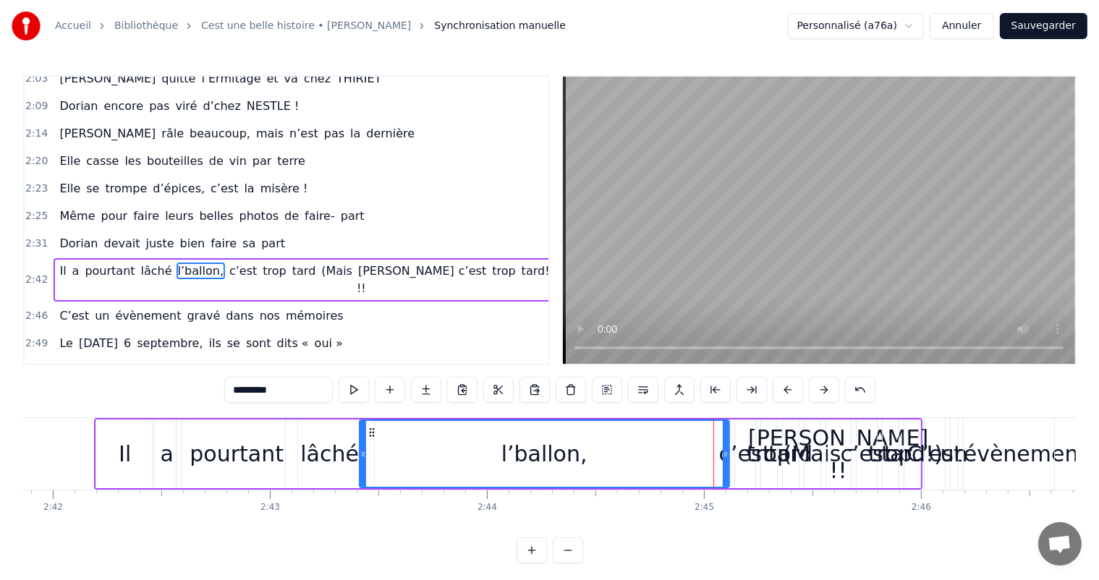
drag, startPoint x: 694, startPoint y: 449, endPoint x: 432, endPoint y: 423, distance: 263.2
click at [360, 454] on icon at bounding box center [363, 455] width 6 height 12
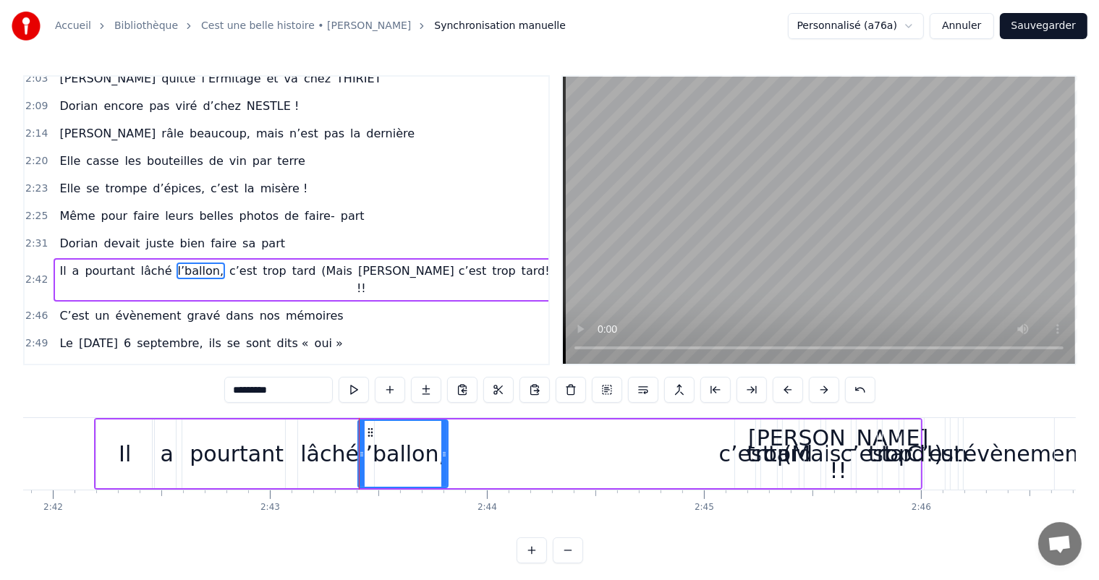
drag, startPoint x: 724, startPoint y: 436, endPoint x: 452, endPoint y: 438, distance: 272.8
click at [447, 438] on div at bounding box center [444, 454] width 6 height 66
click at [734, 443] on div "c’est" at bounding box center [745, 454] width 52 height 33
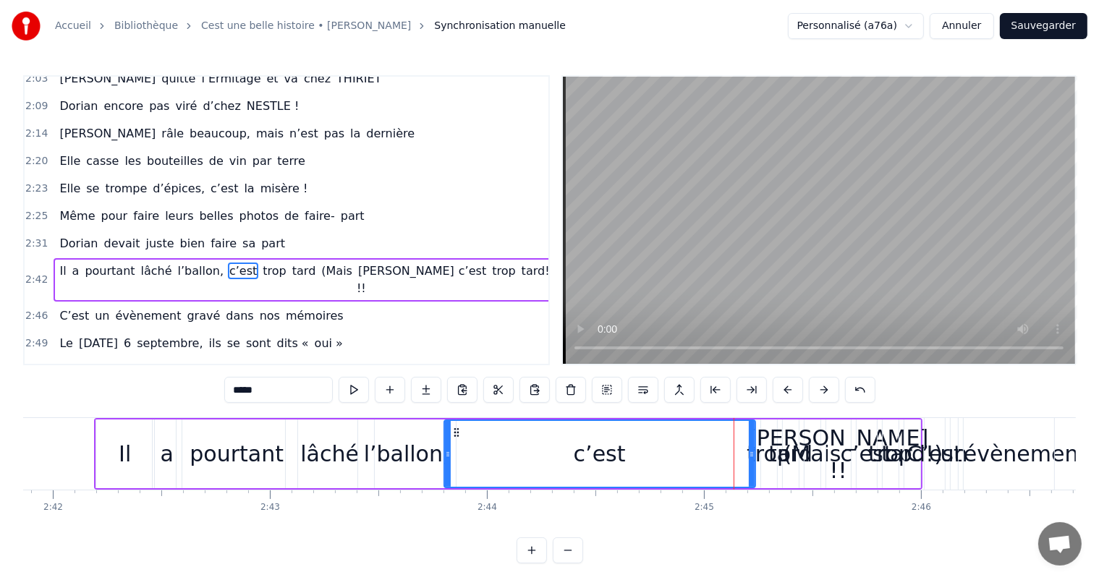
drag, startPoint x: 738, startPoint y: 443, endPoint x: 491, endPoint y: 431, distance: 247.0
click at [447, 449] on div at bounding box center [448, 454] width 6 height 66
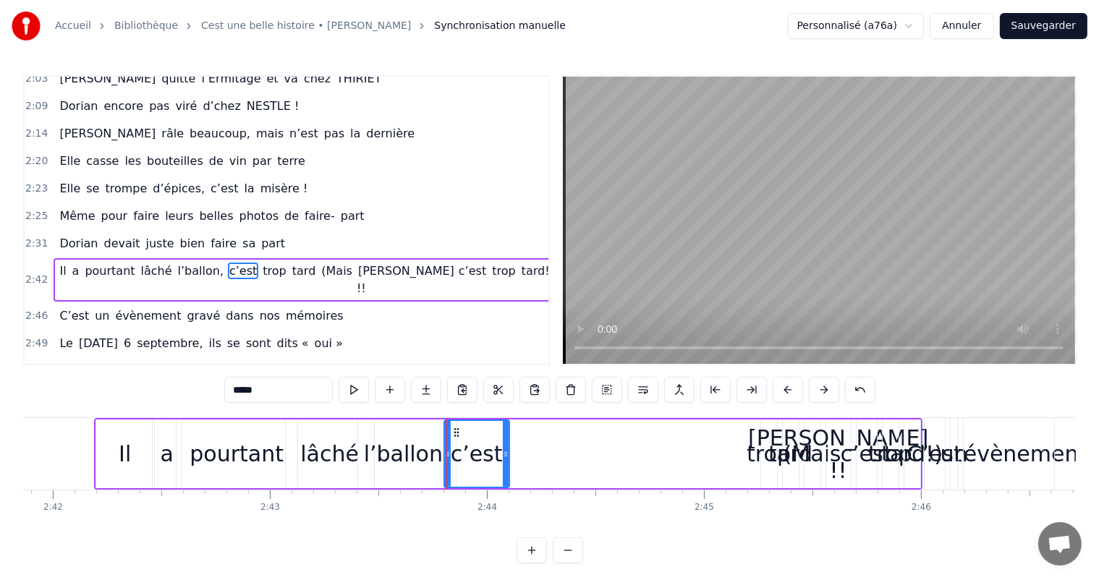
drag, startPoint x: 752, startPoint y: 428, endPoint x: 506, endPoint y: 441, distance: 246.4
click at [505, 441] on div at bounding box center [506, 454] width 6 height 66
click at [761, 451] on div "trop" at bounding box center [769, 454] width 44 height 33
type input "****"
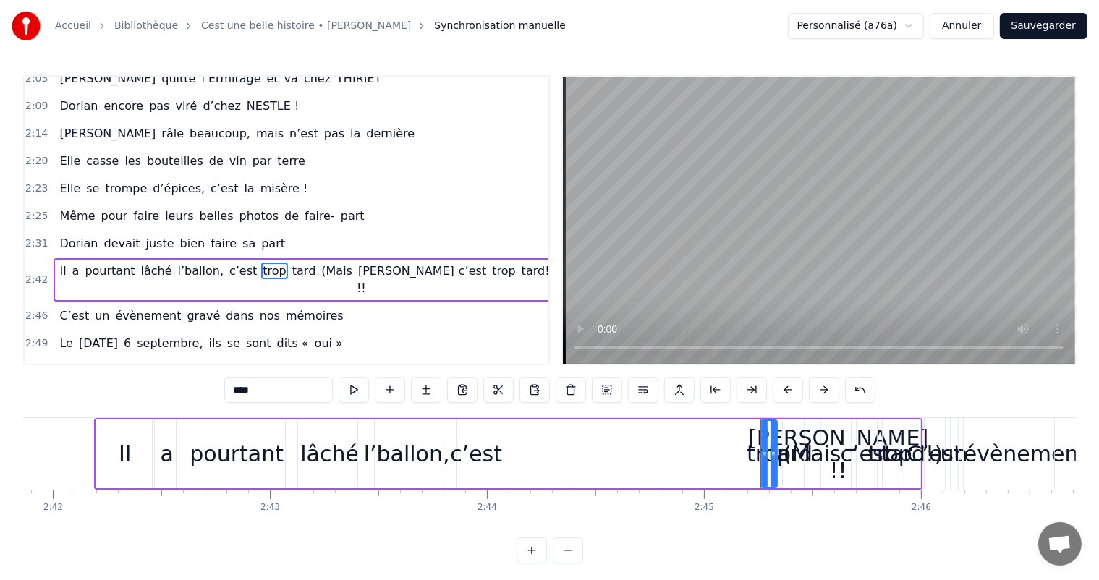
drag, startPoint x: 760, startPoint y: 443, endPoint x: 565, endPoint y: 426, distance: 196.1
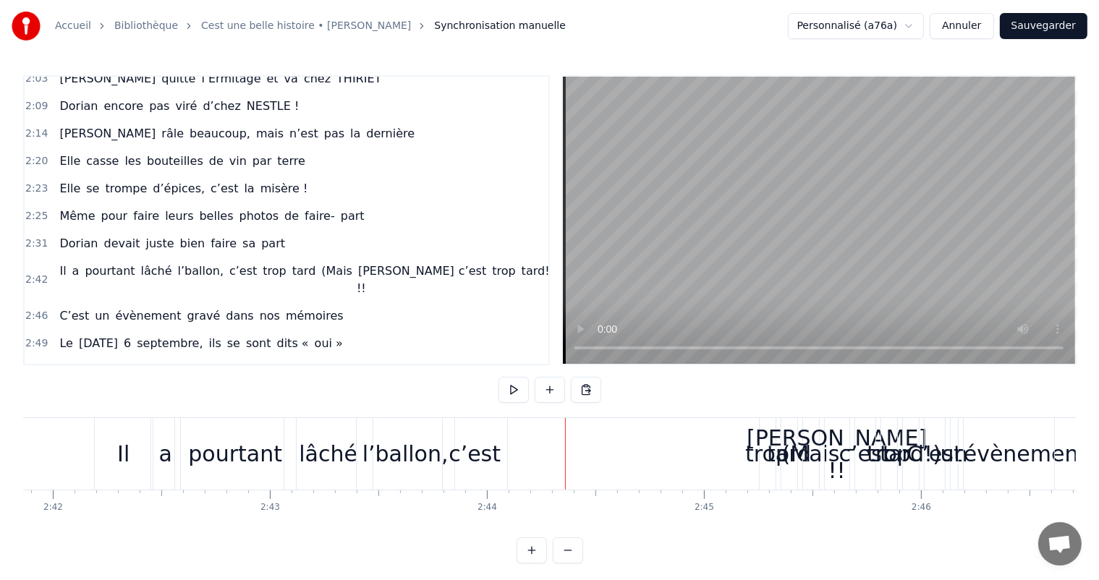
click at [758, 439] on div "trop" at bounding box center [767, 454] width 44 height 33
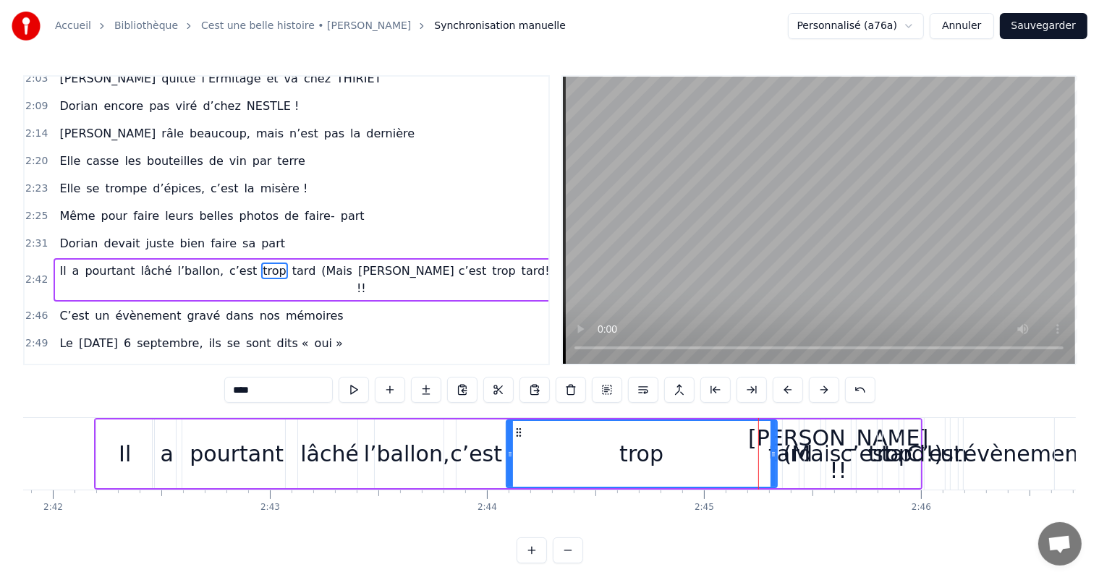
drag, startPoint x: 763, startPoint y: 436, endPoint x: 509, endPoint y: 442, distance: 254.8
click at [509, 442] on div at bounding box center [510, 454] width 6 height 66
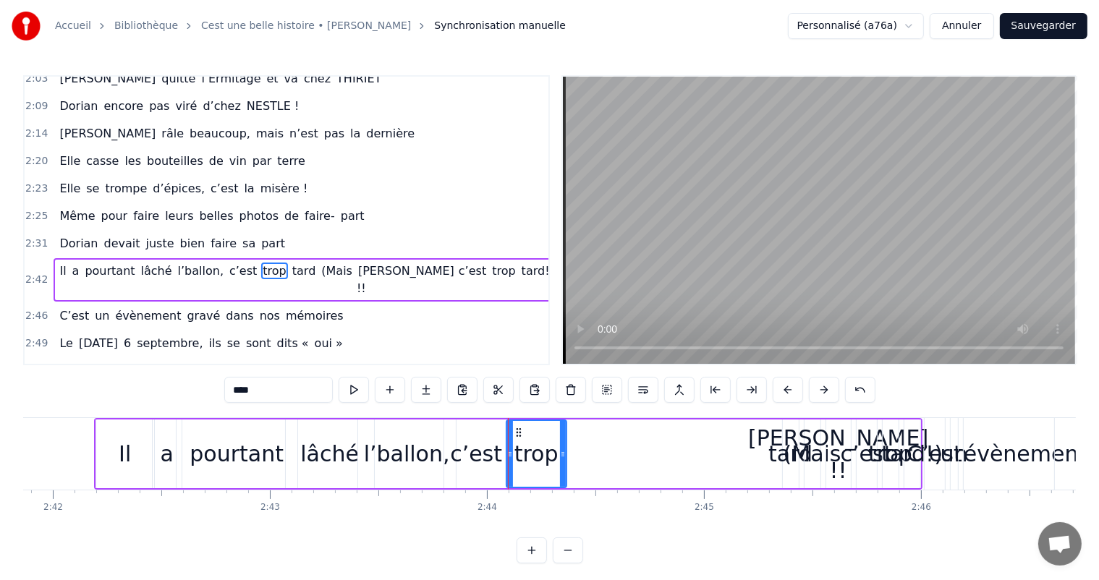
drag, startPoint x: 772, startPoint y: 444, endPoint x: 561, endPoint y: 449, distance: 211.3
click at [560, 449] on div at bounding box center [563, 454] width 6 height 66
click at [774, 446] on div "tard" at bounding box center [790, 454] width 44 height 33
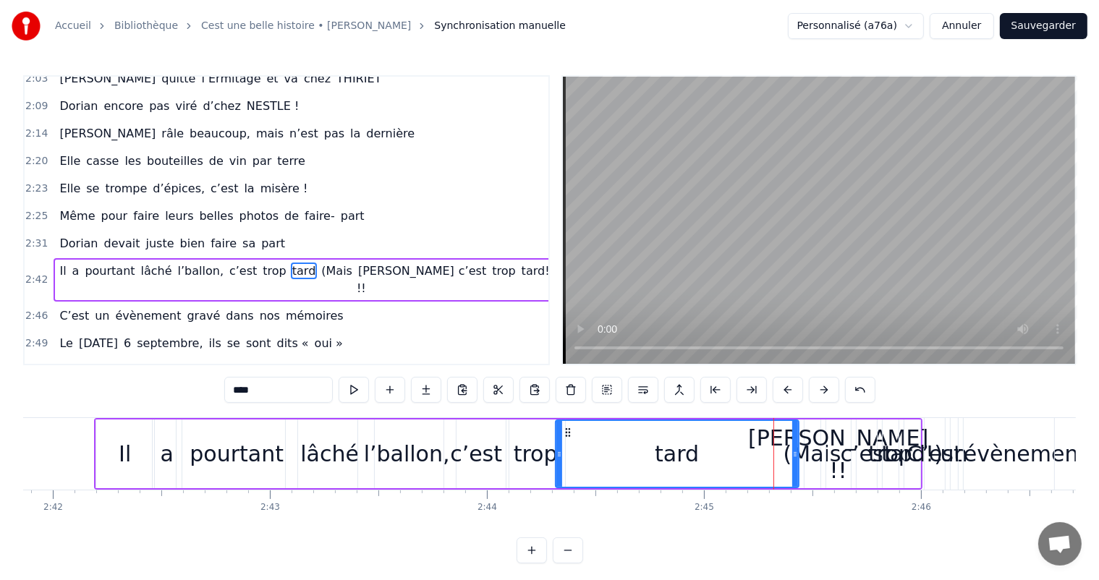
drag, startPoint x: 786, startPoint y: 446, endPoint x: 559, endPoint y: 431, distance: 227.7
click at [559, 431] on div at bounding box center [559, 454] width 6 height 66
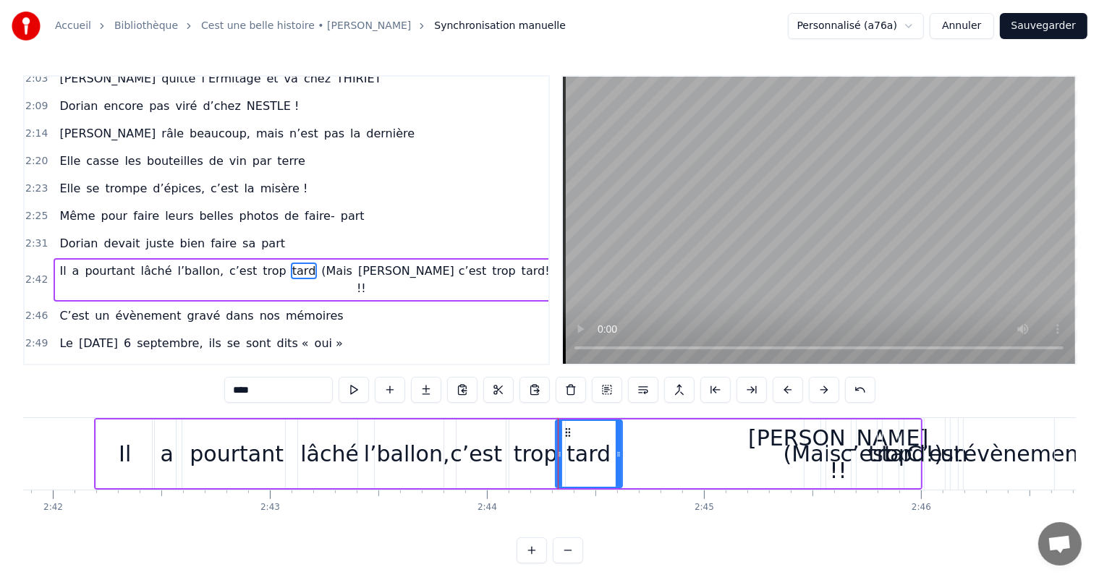
drag, startPoint x: 794, startPoint y: 441, endPoint x: 622, endPoint y: 450, distance: 172.5
click at [622, 450] on div at bounding box center [619, 454] width 6 height 66
click at [792, 460] on div "(Mais" at bounding box center [813, 454] width 58 height 33
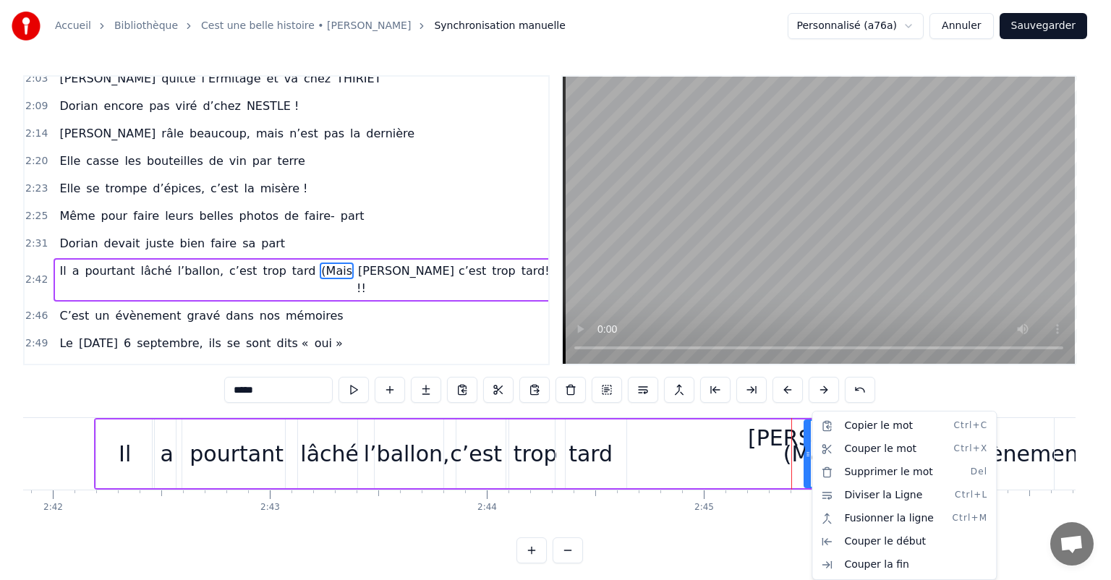
click at [757, 448] on html "Accueil Bibliothèque Cest une belle histoire • [PERSON_NAME] Synchronisation ma…" at bounding box center [555, 293] width 1111 height 587
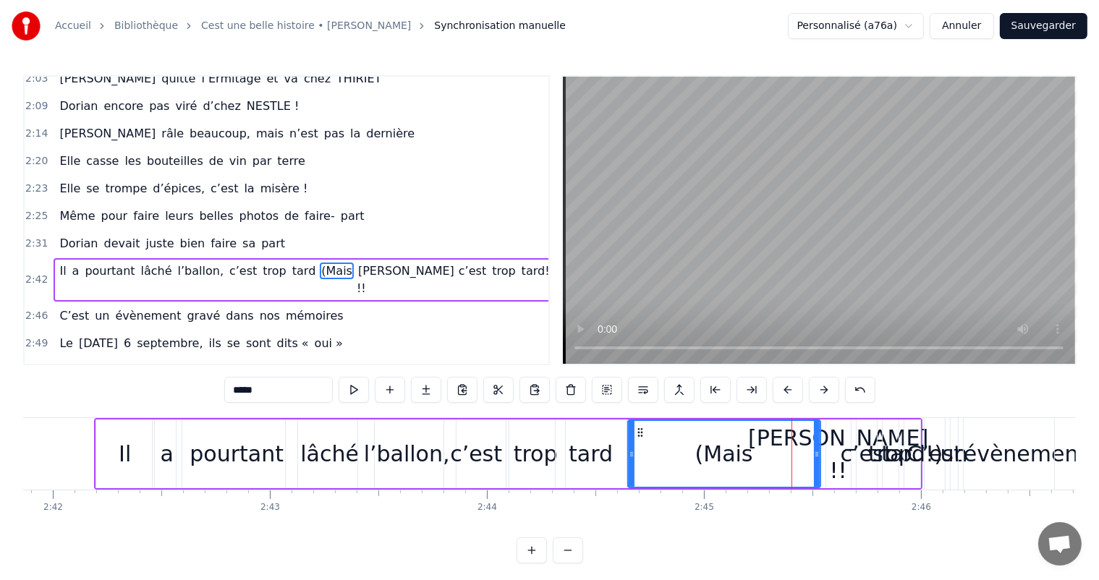
drag, startPoint x: 807, startPoint y: 460, endPoint x: 630, endPoint y: 454, distance: 176.6
click at [630, 454] on div at bounding box center [632, 454] width 6 height 66
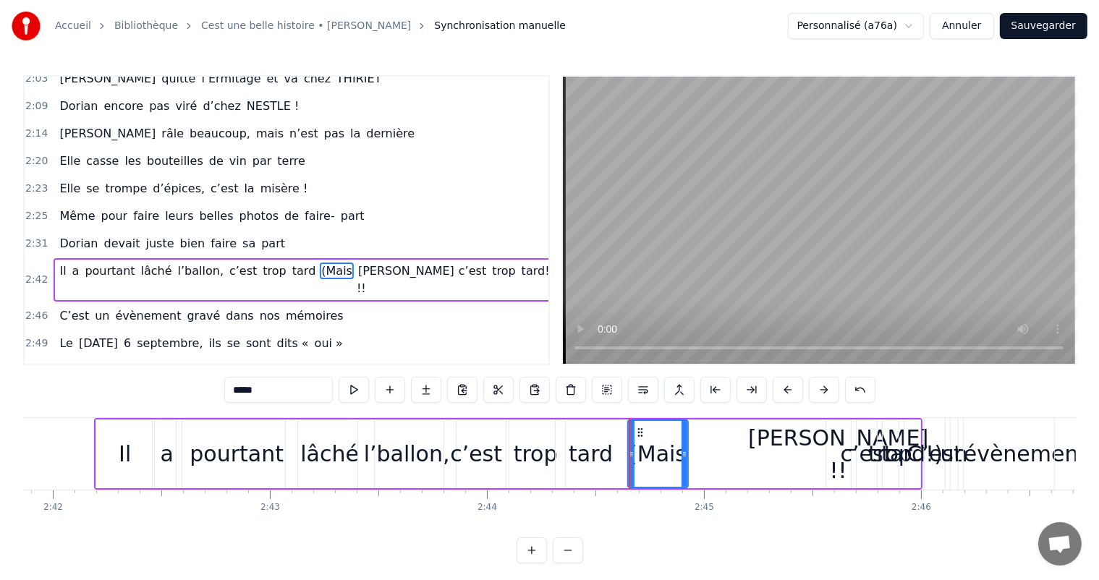
drag, startPoint x: 818, startPoint y: 454, endPoint x: 690, endPoint y: 455, distance: 128.1
click at [687, 455] on icon at bounding box center [685, 455] width 6 height 12
click at [827, 443] on div "[PERSON_NAME] !!" at bounding box center [838, 454] width 180 height 65
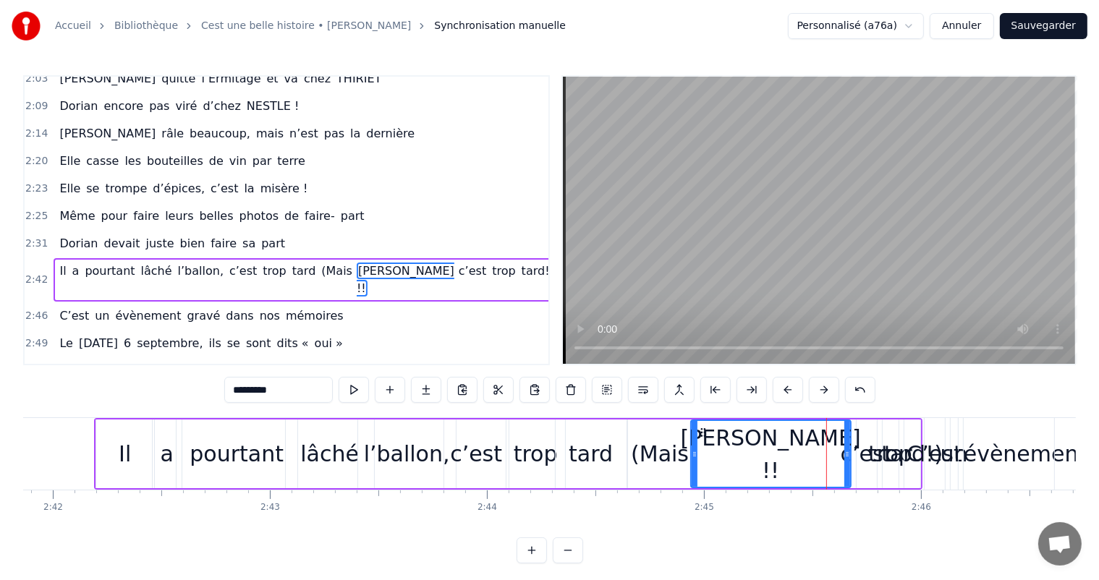
drag, startPoint x: 828, startPoint y: 444, endPoint x: 694, endPoint y: 469, distance: 136.1
click at [694, 469] on div at bounding box center [695, 454] width 6 height 66
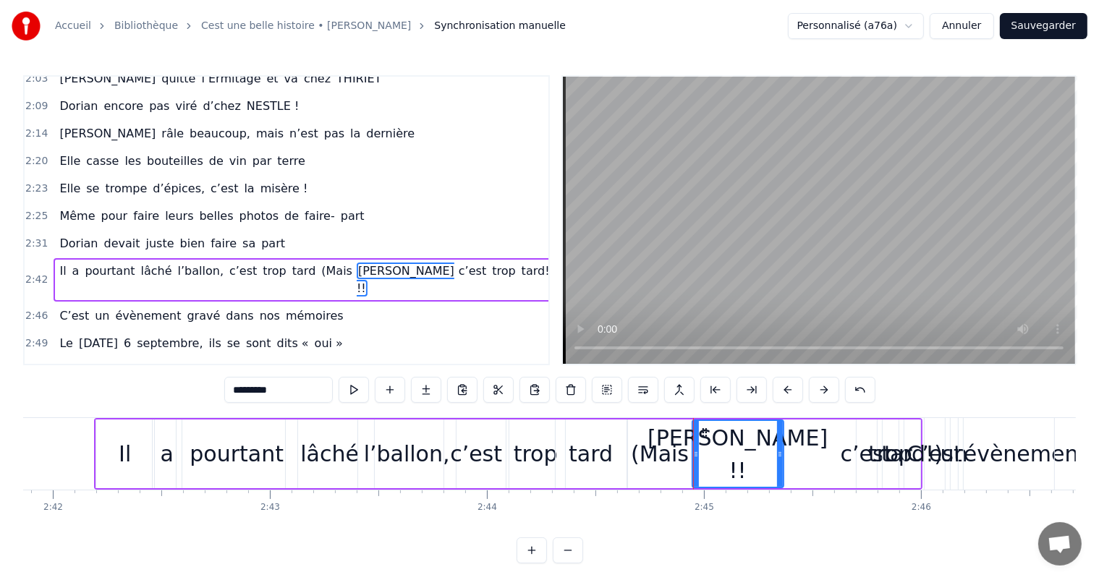
drag, startPoint x: 848, startPoint y: 441, endPoint x: 782, endPoint y: 446, distance: 66.0
click at [782, 446] on div at bounding box center [780, 454] width 6 height 66
click at [855, 454] on div "c’est" at bounding box center [867, 454] width 52 height 33
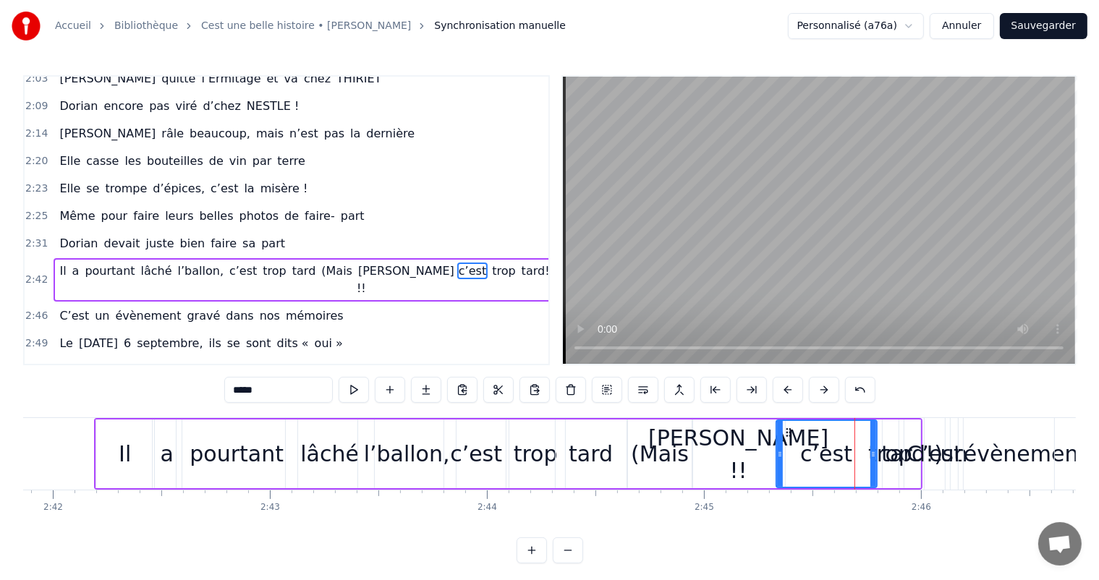
drag, startPoint x: 859, startPoint y: 449, endPoint x: 779, endPoint y: 443, distance: 80.5
click at [779, 443] on div at bounding box center [780, 454] width 6 height 66
drag, startPoint x: 874, startPoint y: 457, endPoint x: 831, endPoint y: 456, distance: 43.4
click at [830, 456] on icon at bounding box center [827, 455] width 6 height 12
click at [876, 457] on div "trop" at bounding box center [890, 454] width 44 height 33
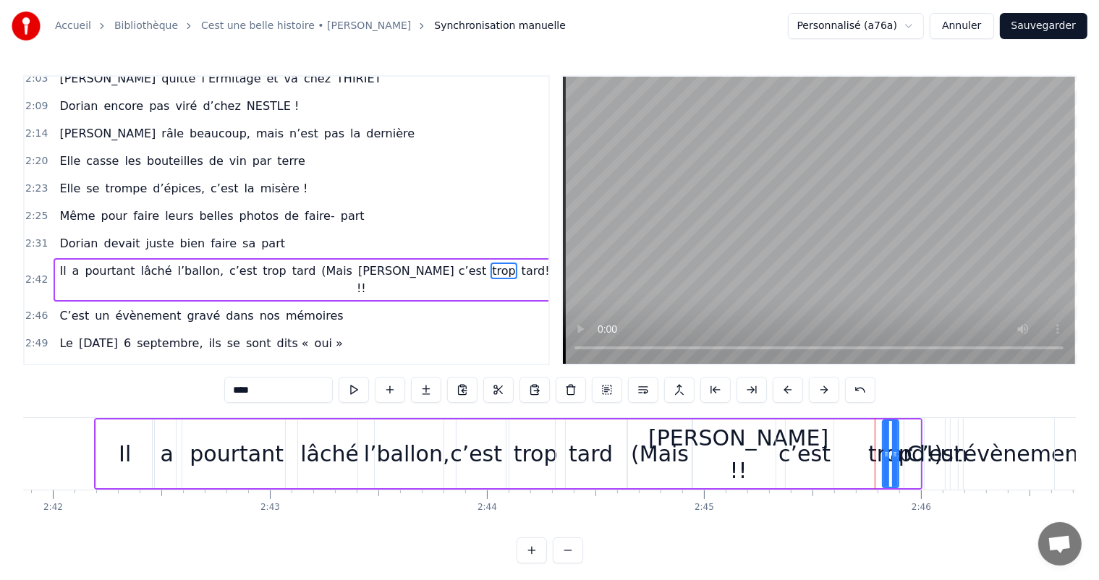
click at [887, 450] on icon at bounding box center [886, 455] width 6 height 12
drag, startPoint x: 885, startPoint y: 451, endPoint x: 832, endPoint y: 455, distance: 53.0
click at [831, 455] on icon at bounding box center [829, 455] width 6 height 12
drag, startPoint x: 894, startPoint y: 454, endPoint x: 865, endPoint y: 454, distance: 28.2
click at [865, 454] on icon at bounding box center [867, 455] width 6 height 12
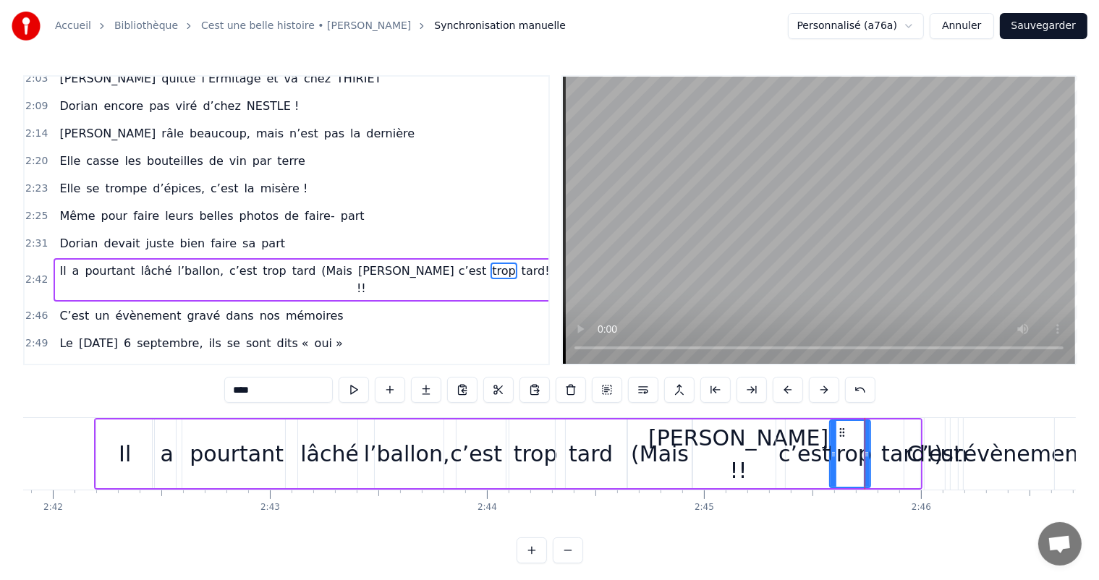
click at [897, 459] on div "tard!)" at bounding box center [912, 454] width 62 height 33
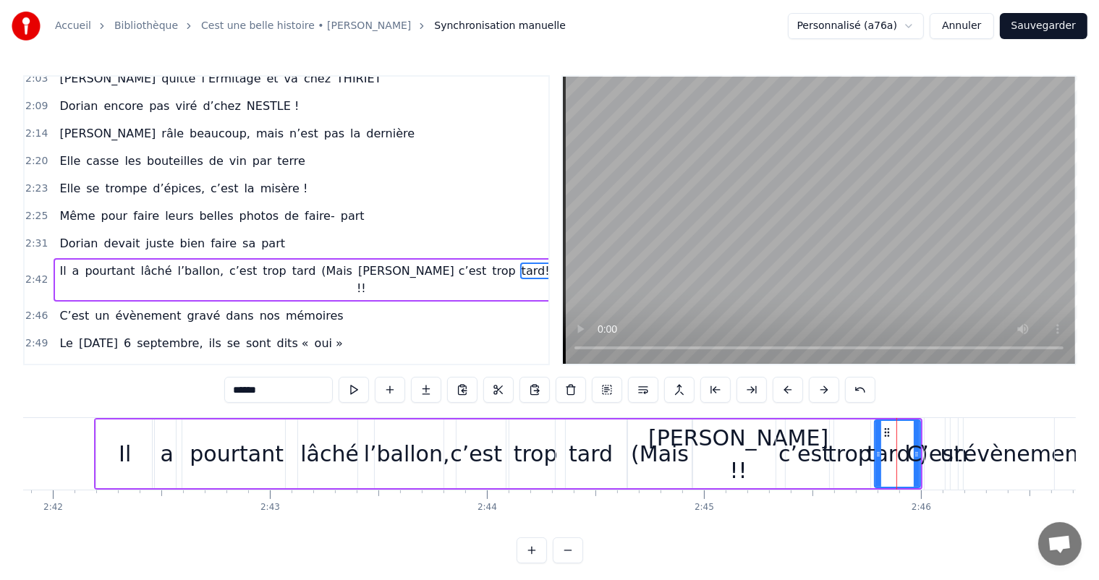
drag, startPoint x: 909, startPoint y: 449, endPoint x: 879, endPoint y: 454, distance: 30.1
click at [879, 454] on icon at bounding box center [879, 455] width 6 height 12
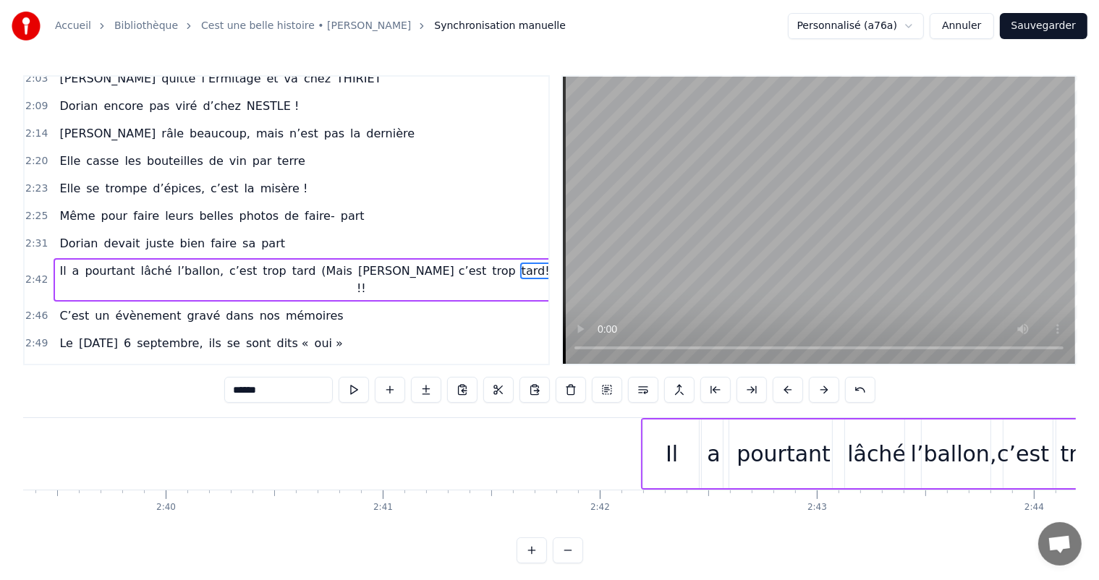
scroll to position [0, 34565]
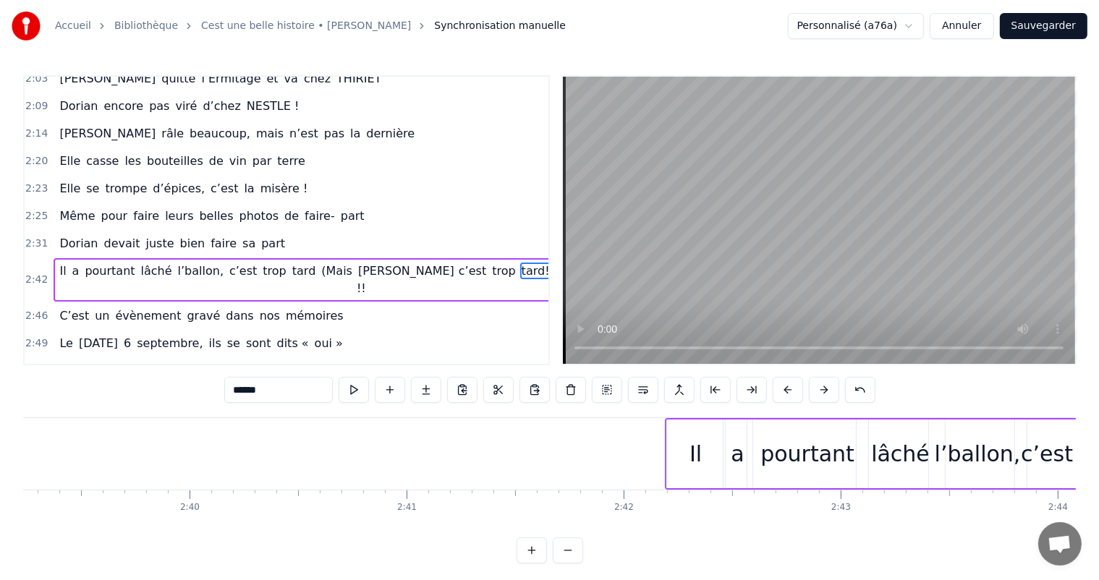
click at [702, 457] on div "Il" at bounding box center [696, 454] width 58 height 69
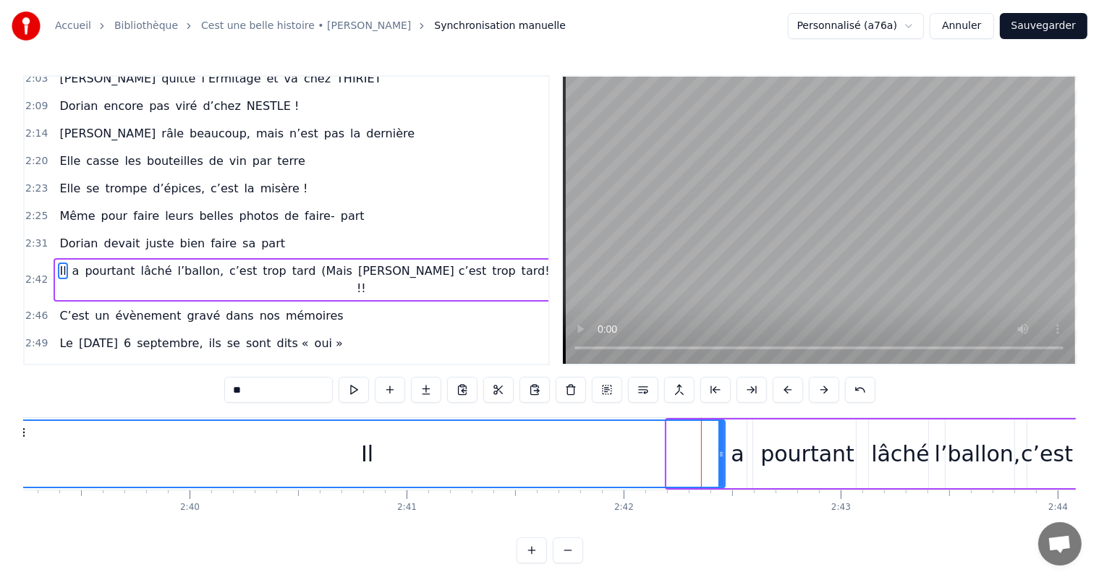
drag, startPoint x: 669, startPoint y: 445, endPoint x: 9, endPoint y: 416, distance: 659.8
click at [9, 416] on div "Accueil Bibliothèque Cest une belle histoire • [PERSON_NAME] Synchronisation ma…" at bounding box center [549, 282] width 1099 height 564
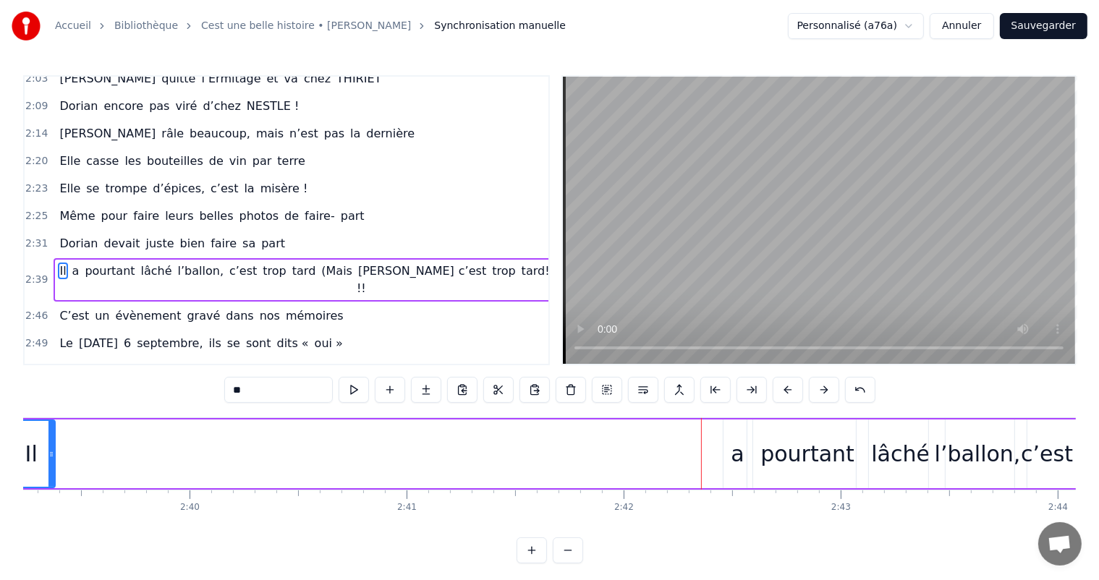
drag, startPoint x: 719, startPoint y: 446, endPoint x: 49, endPoint y: 410, distance: 671.1
click at [49, 410] on div "0:11 C’est 0:12 un beau roman, c’est une belle histoire 0:17 C’est une romance …" at bounding box center [549, 319] width 1053 height 488
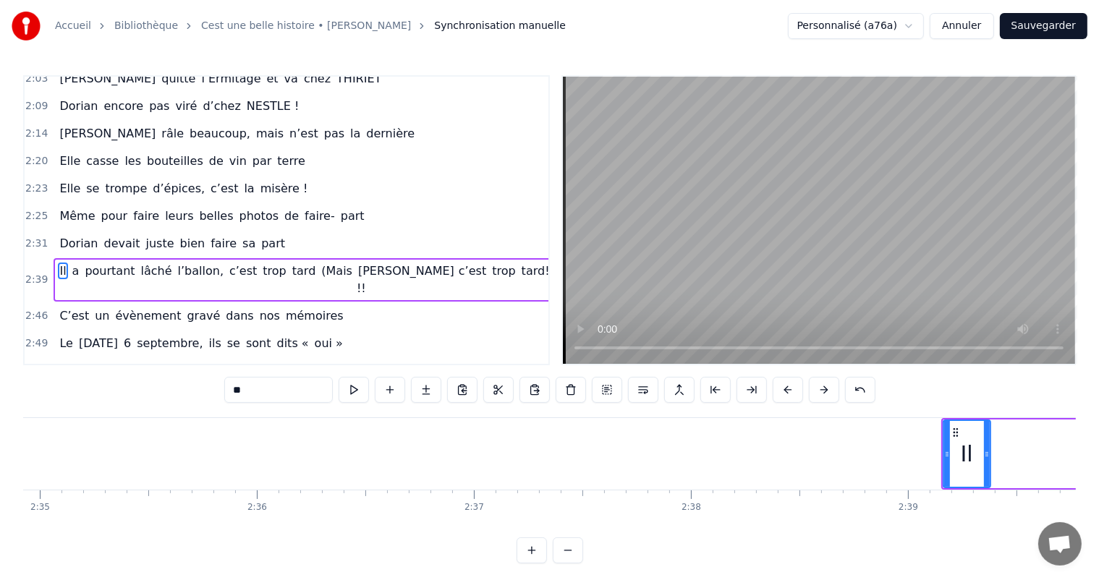
scroll to position [0, 33583]
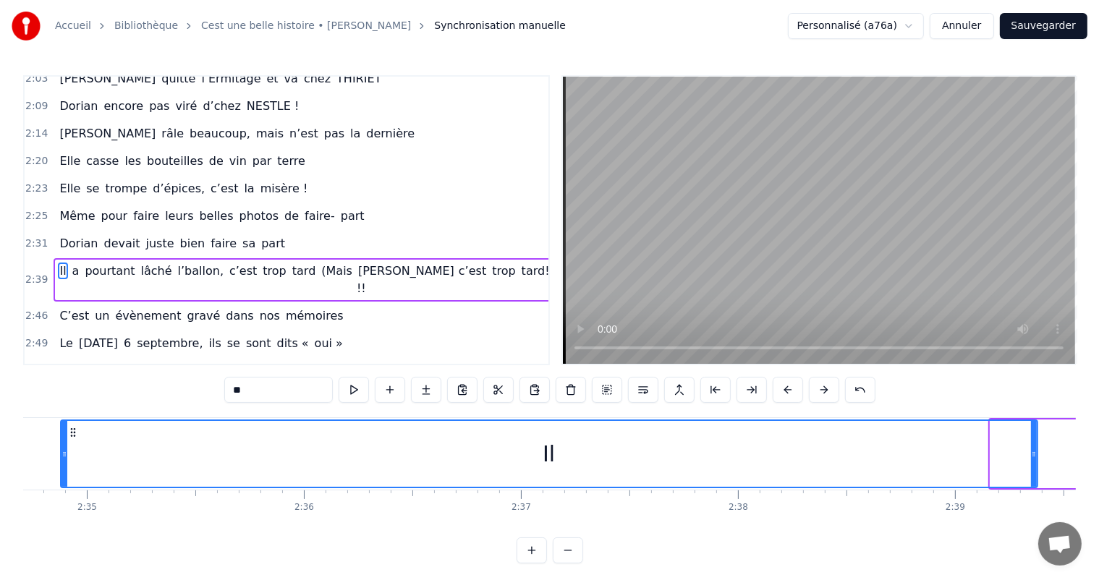
drag, startPoint x: 992, startPoint y: 452, endPoint x: 0, endPoint y: 449, distance: 992.0
click at [0, 449] on div "Accueil Bibliothèque Cest une belle histoire • [PERSON_NAME] Synchronisation ma…" at bounding box center [549, 282] width 1099 height 564
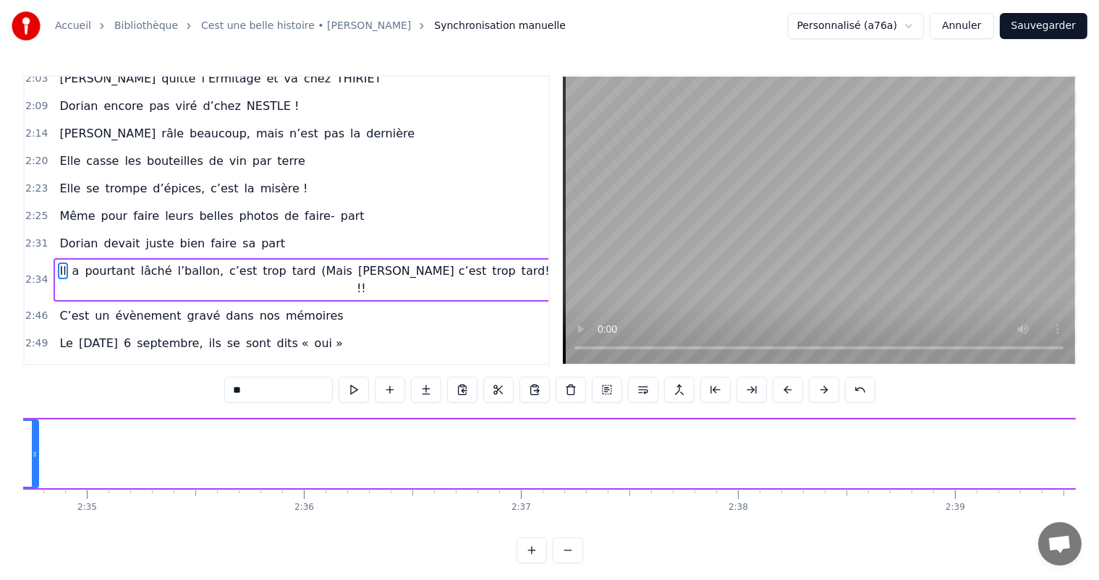
drag, startPoint x: 1031, startPoint y: 448, endPoint x: 39, endPoint y: 420, distance: 992.4
click at [38, 421] on div at bounding box center [35, 454] width 6 height 66
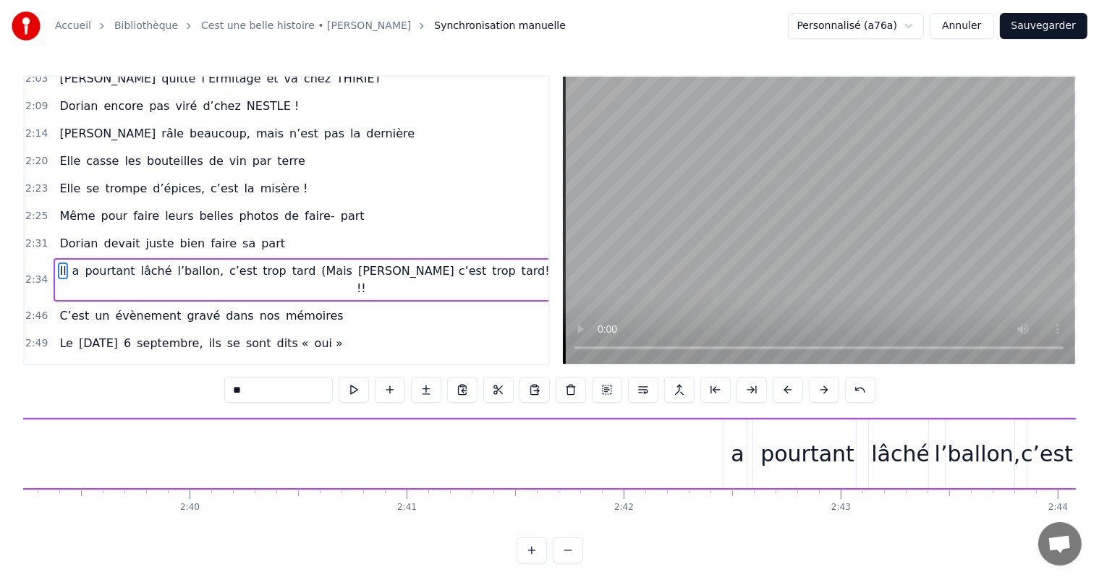
scroll to position [0, 34636]
click at [668, 460] on div "a" at bounding box center [666, 454] width 13 height 33
type input "*"
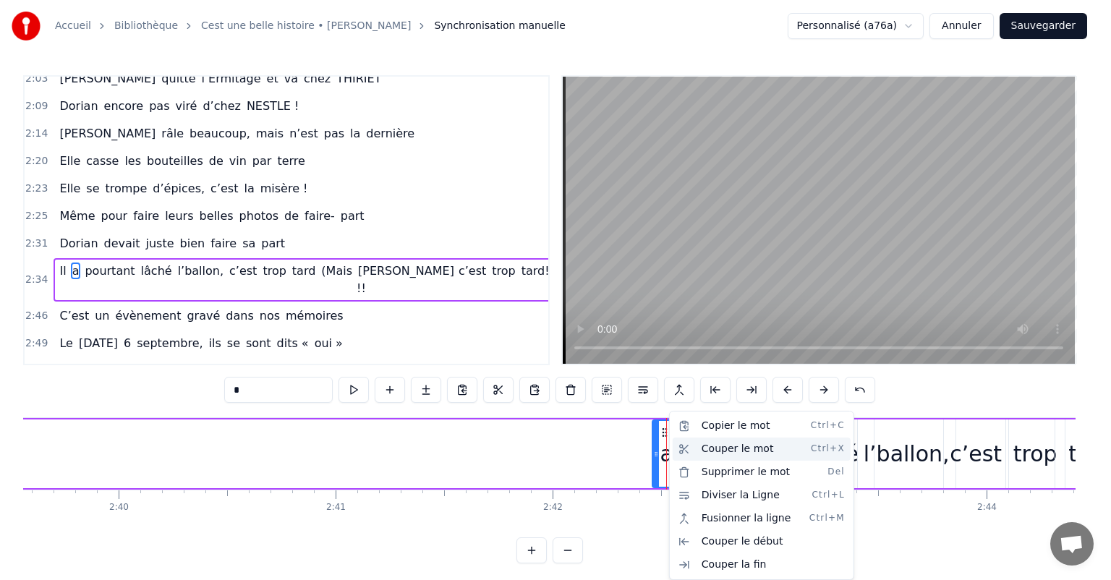
click at [736, 447] on div "Couper le mot Ctrl+X" at bounding box center [762, 449] width 178 height 23
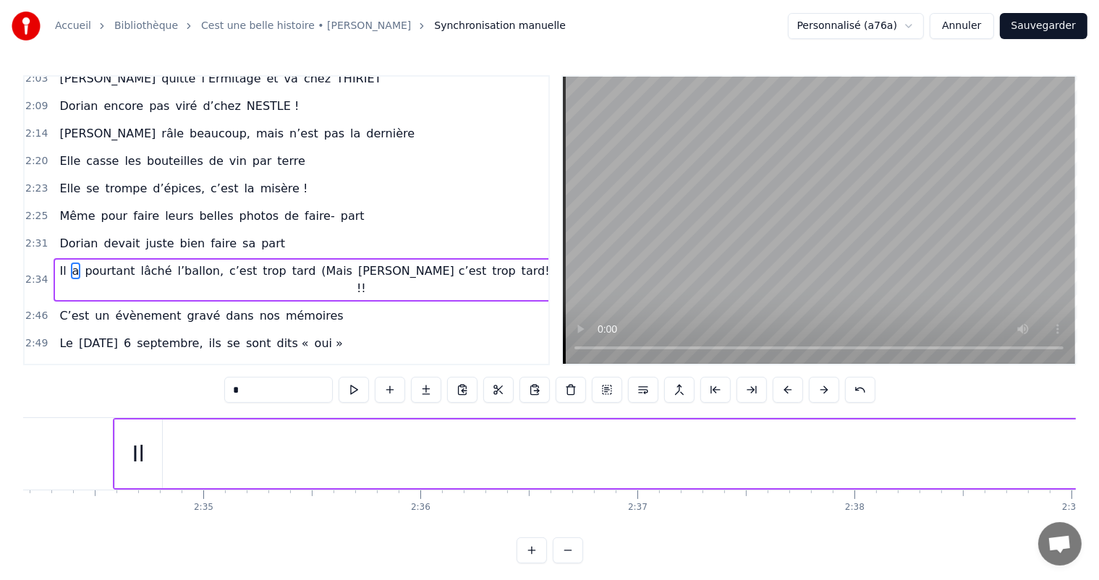
scroll to position [0, 33349]
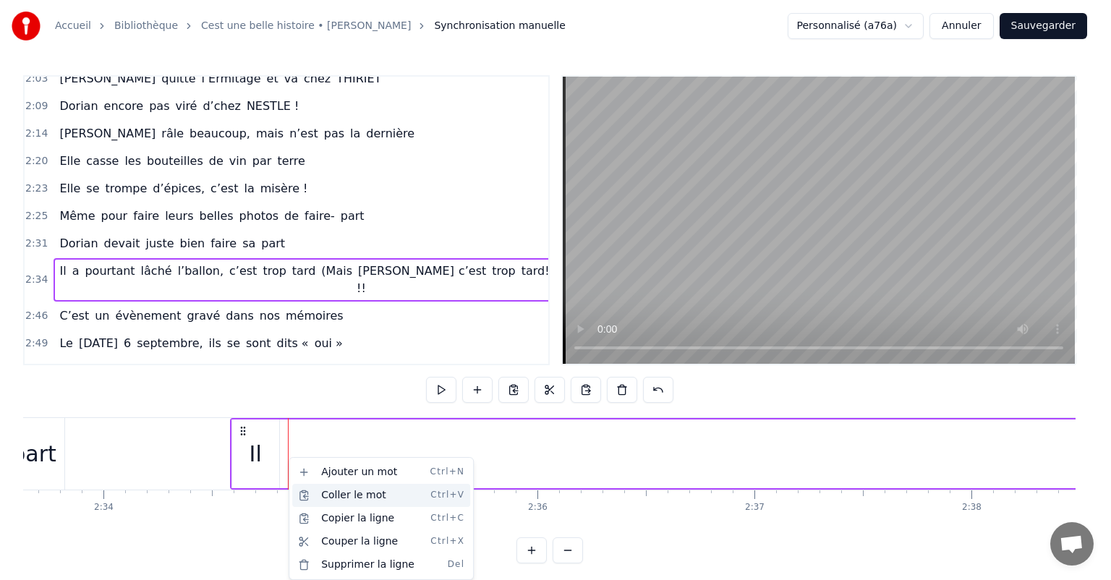
click at [333, 494] on div "Coller le mot Ctrl+V" at bounding box center [381, 495] width 178 height 23
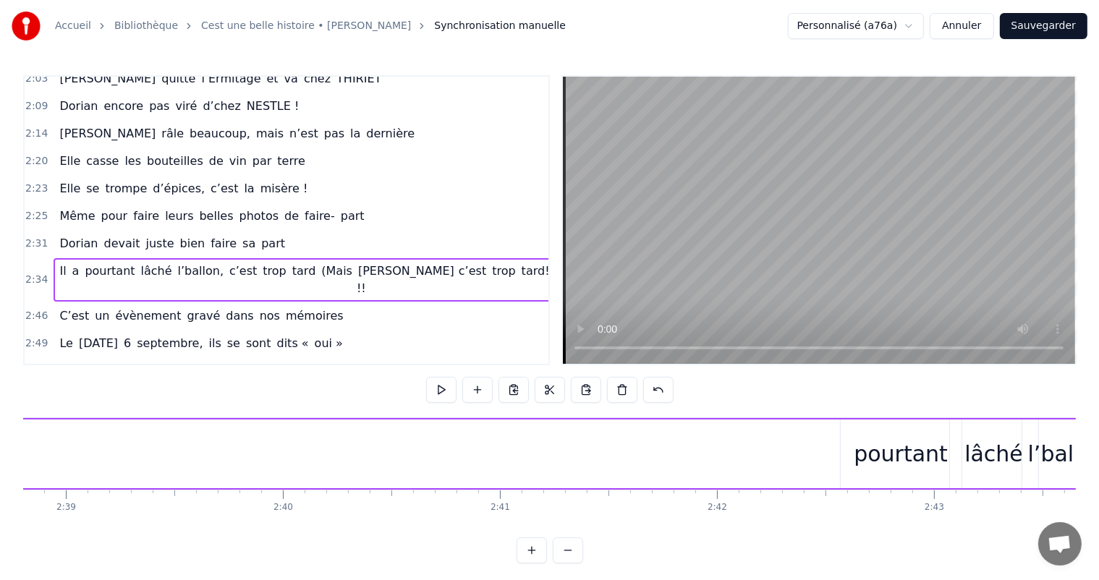
scroll to position [0, 34565]
click at [815, 452] on div "pourtant" at bounding box center [807, 454] width 94 height 33
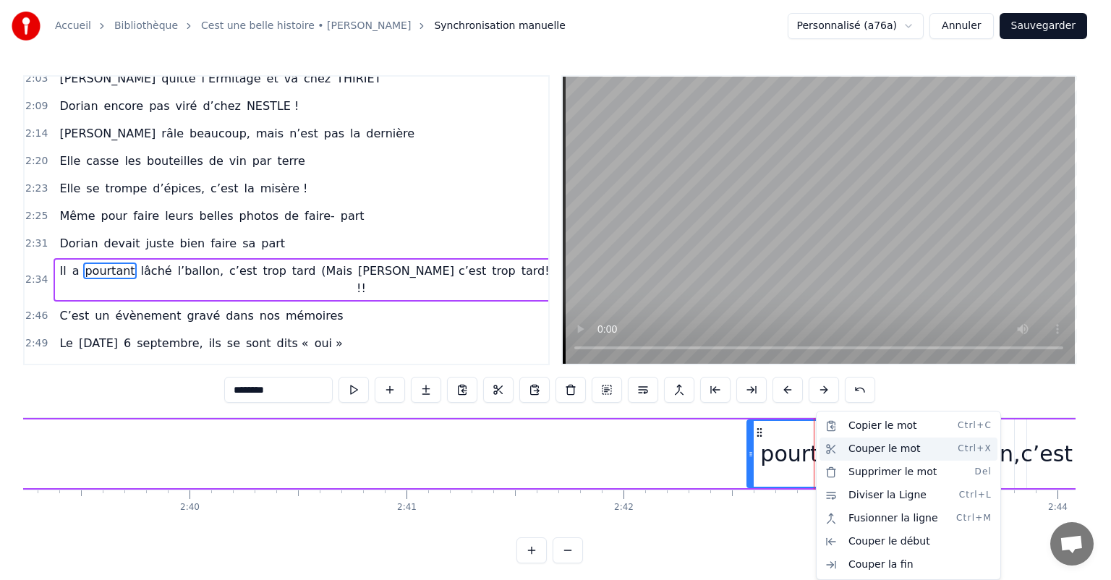
click at [852, 459] on div "Couper le mot Ctrl+X" at bounding box center [909, 449] width 178 height 23
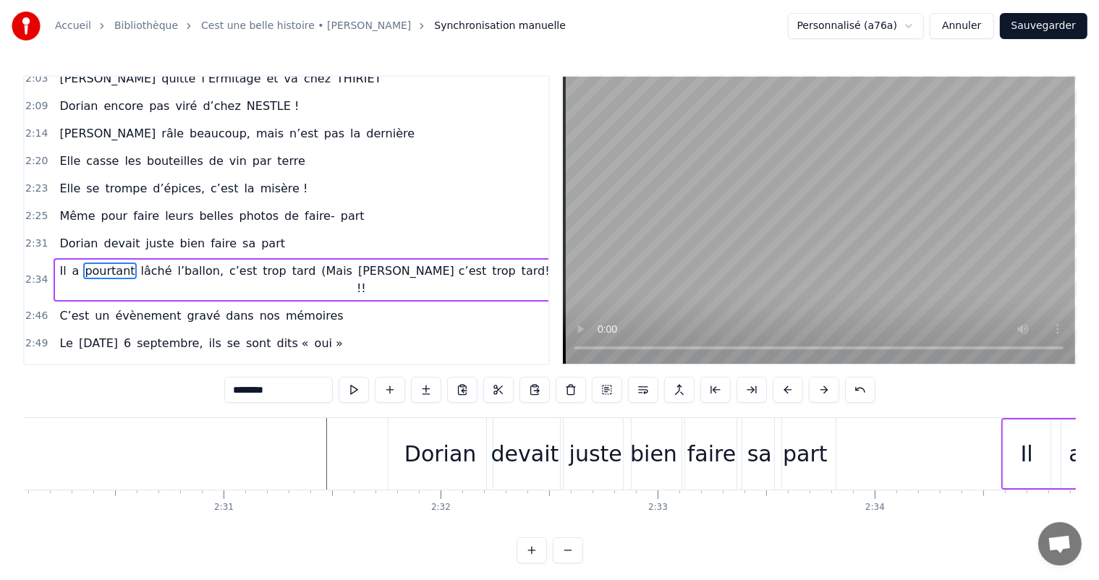
scroll to position [0, 32906]
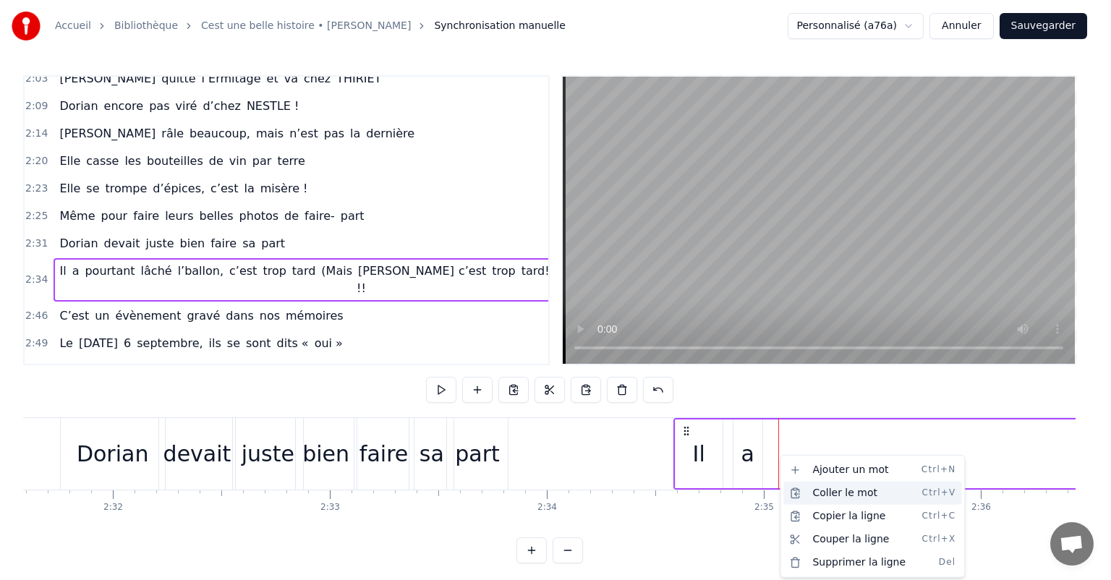
click at [822, 493] on div "Coller le mot Ctrl+V" at bounding box center [873, 493] width 178 height 23
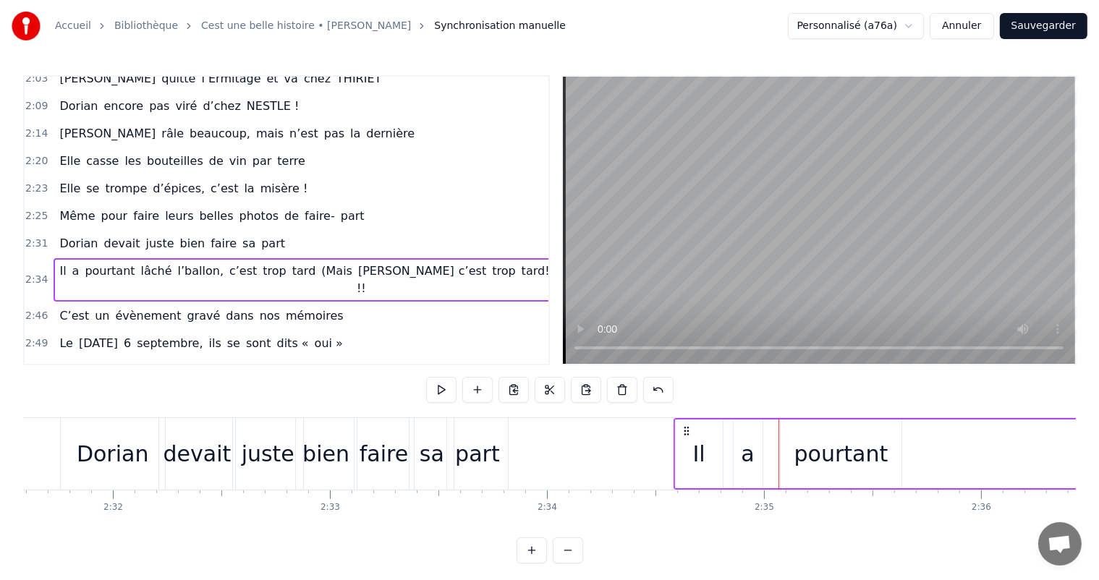
click at [817, 482] on div "pourtant" at bounding box center [841, 454] width 121 height 69
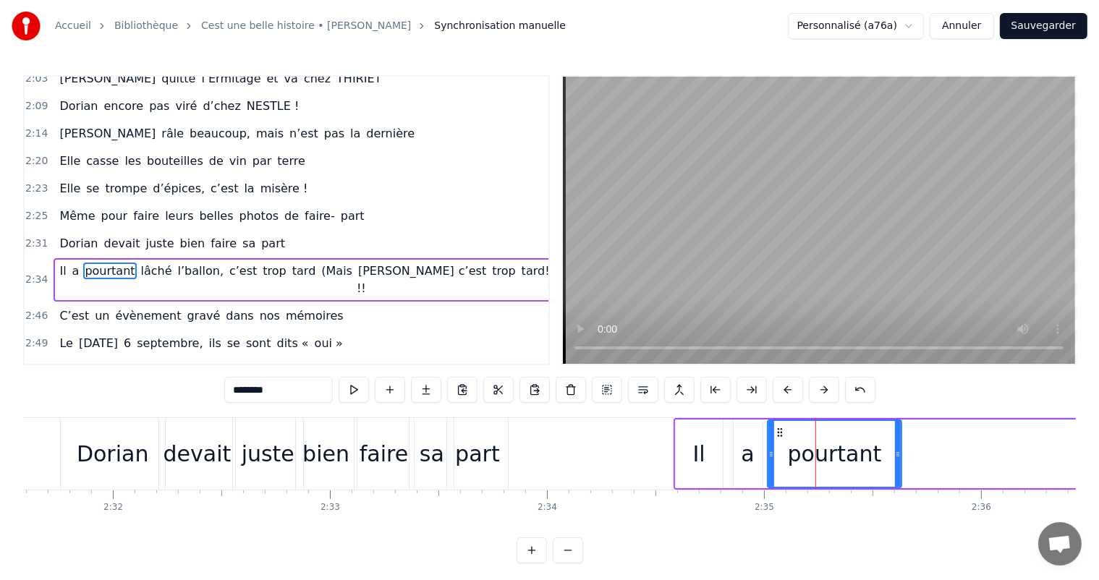
drag, startPoint x: 783, startPoint y: 454, endPoint x: 763, endPoint y: 459, distance: 20.4
click at [768, 459] on div at bounding box center [771, 454] width 6 height 66
drag, startPoint x: 899, startPoint y: 453, endPoint x: 868, endPoint y: 469, distance: 35.6
click at [868, 469] on div at bounding box center [866, 454] width 6 height 66
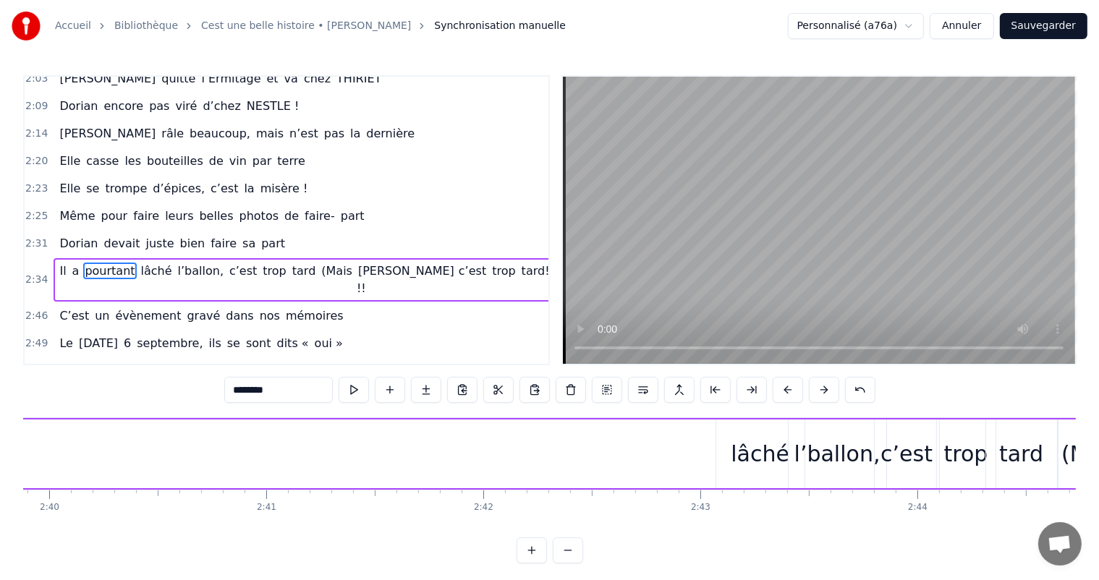
scroll to position [0, 34729]
click at [724, 457] on div "lâché" at bounding box center [737, 454] width 59 height 33
type input "*****"
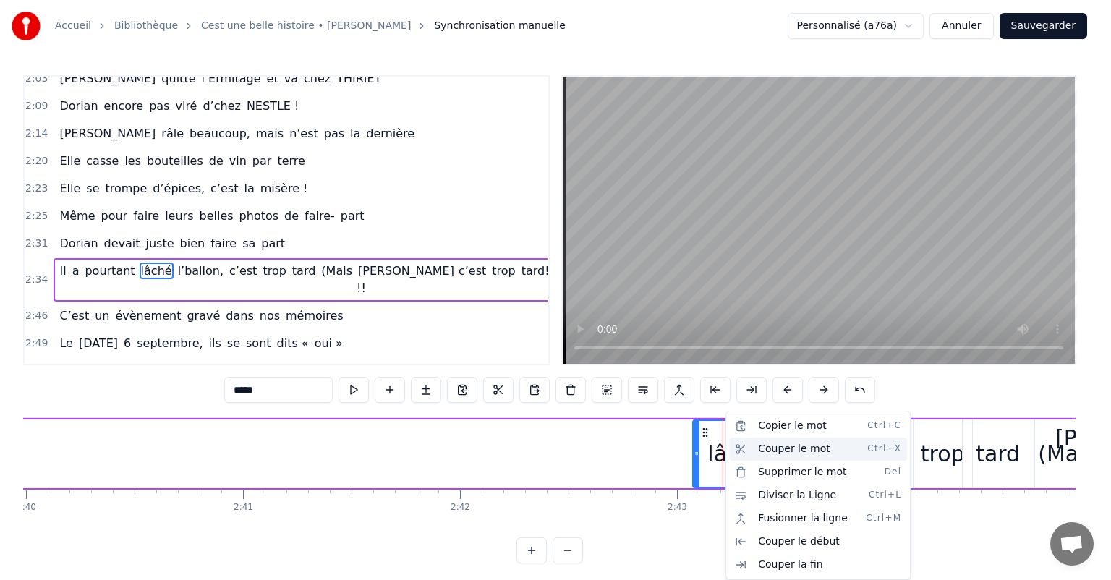
click at [784, 449] on div "Couper le mot Ctrl+X" at bounding box center [818, 449] width 178 height 23
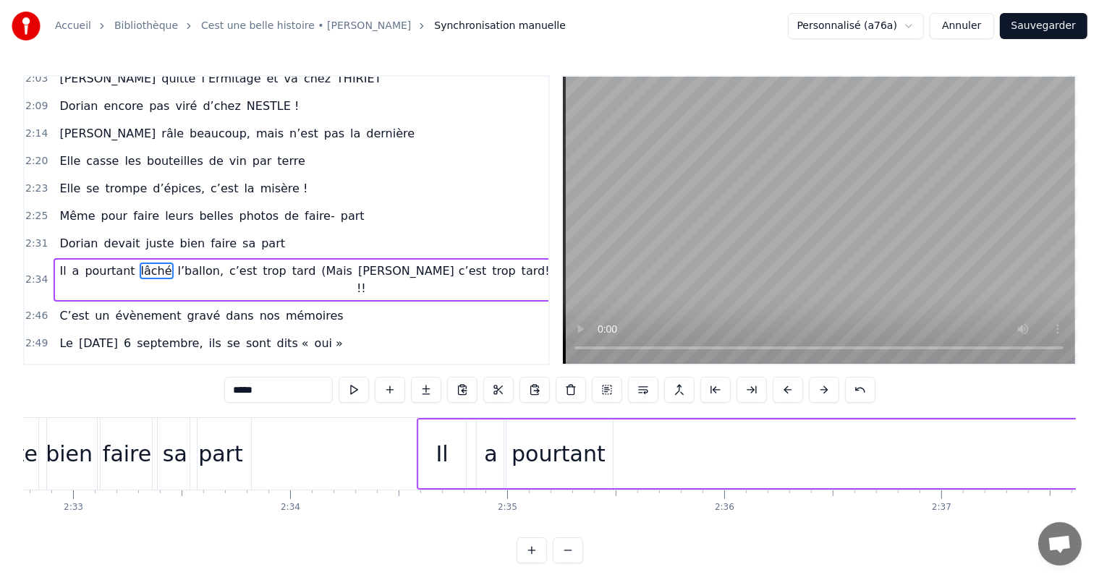
scroll to position [0, 33115]
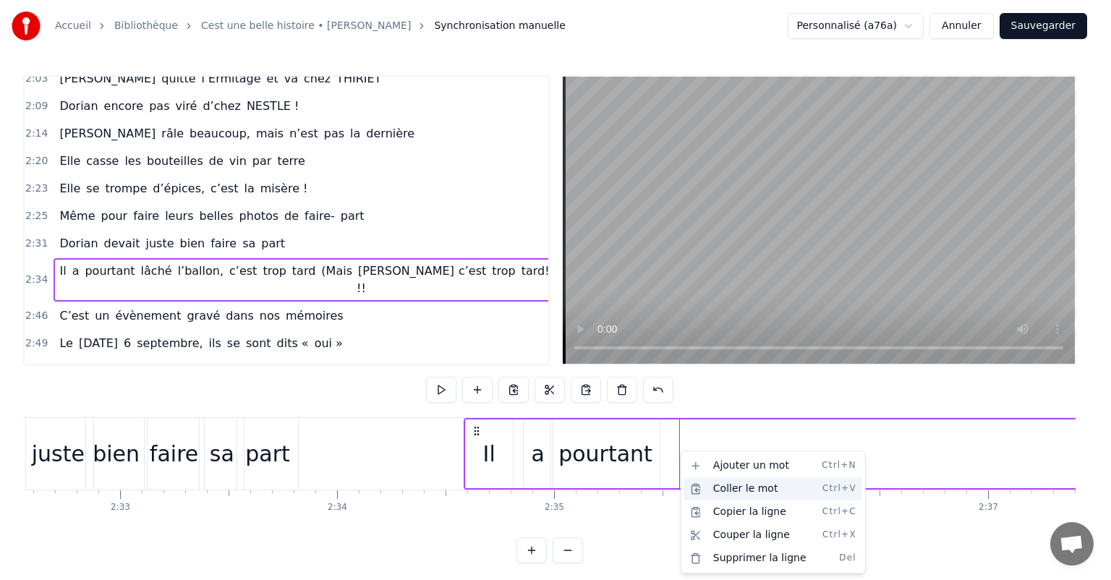
click at [732, 489] on div "Coller le mot Ctrl+V" at bounding box center [774, 489] width 178 height 23
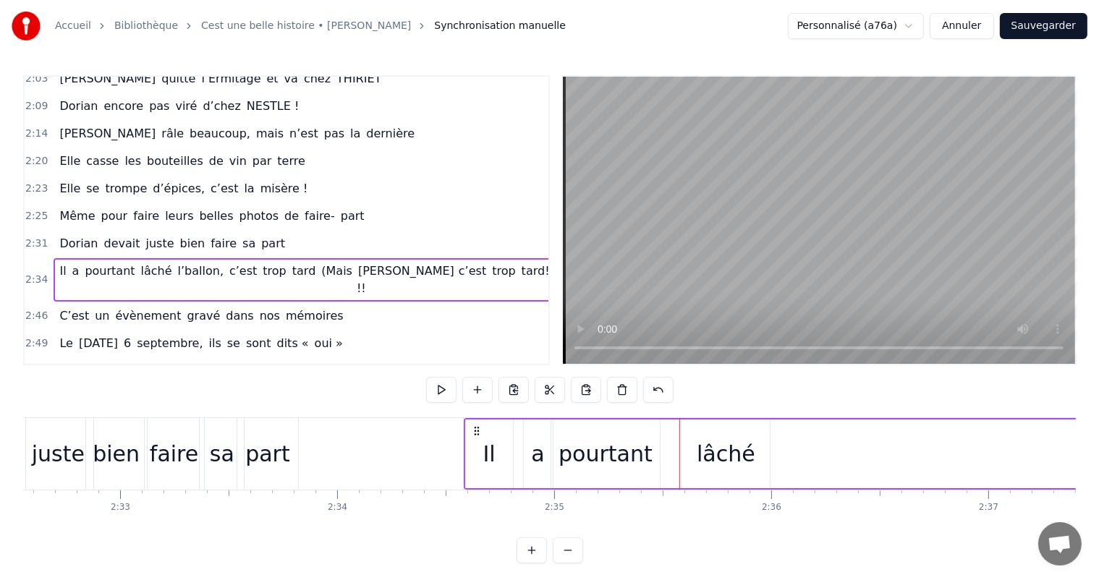
click at [716, 472] on div "lâché" at bounding box center [726, 454] width 88 height 69
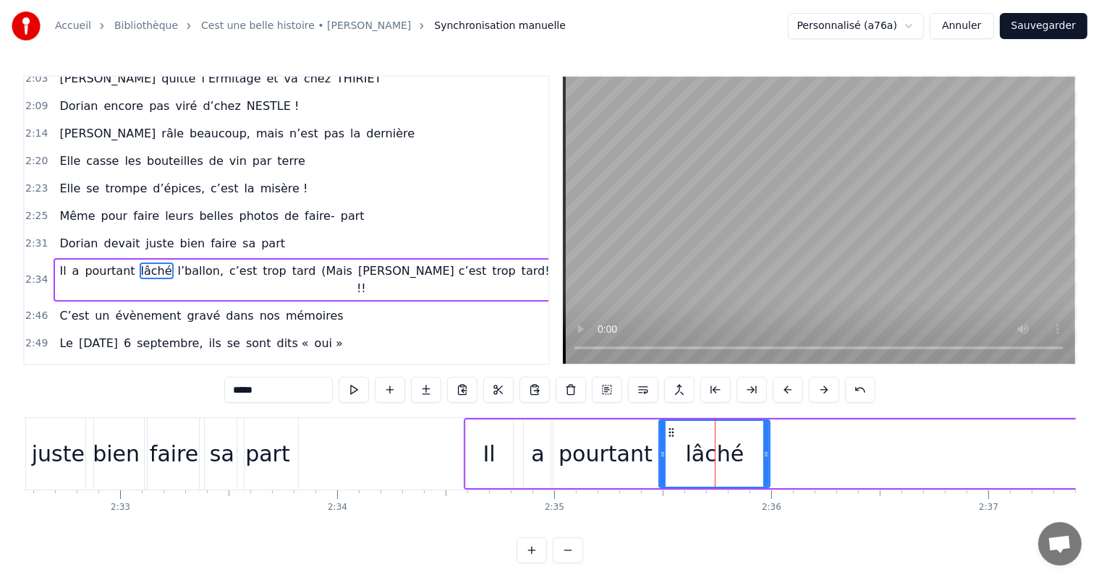
drag, startPoint x: 683, startPoint y: 452, endPoint x: 660, endPoint y: 457, distance: 23.9
click at [660, 457] on icon at bounding box center [663, 455] width 6 height 12
drag, startPoint x: 765, startPoint y: 452, endPoint x: 739, endPoint y: 454, distance: 26.2
click at [739, 454] on icon at bounding box center [740, 455] width 6 height 12
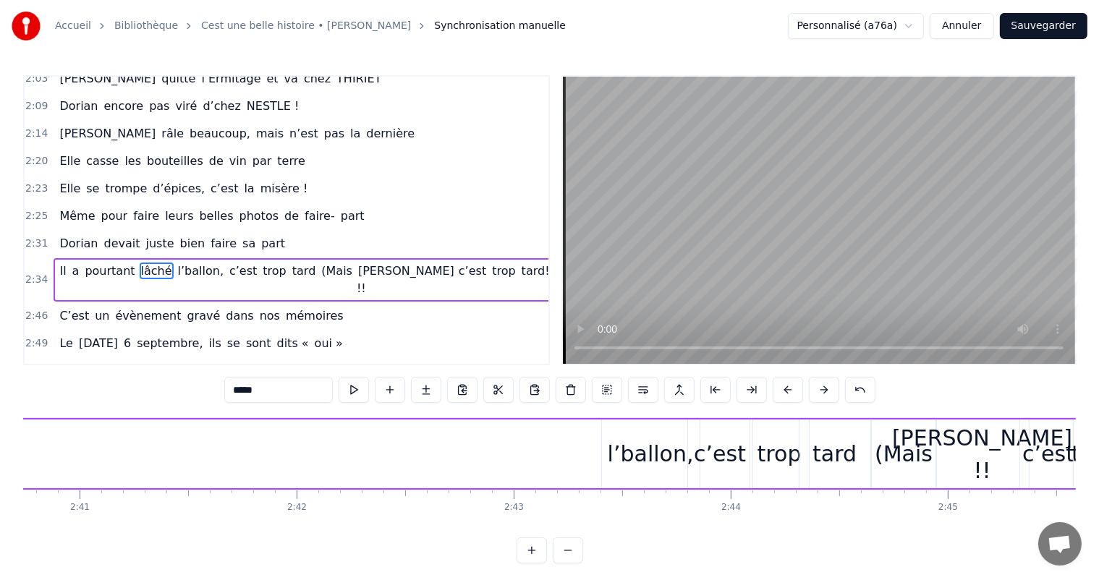
scroll to position [0, 34939]
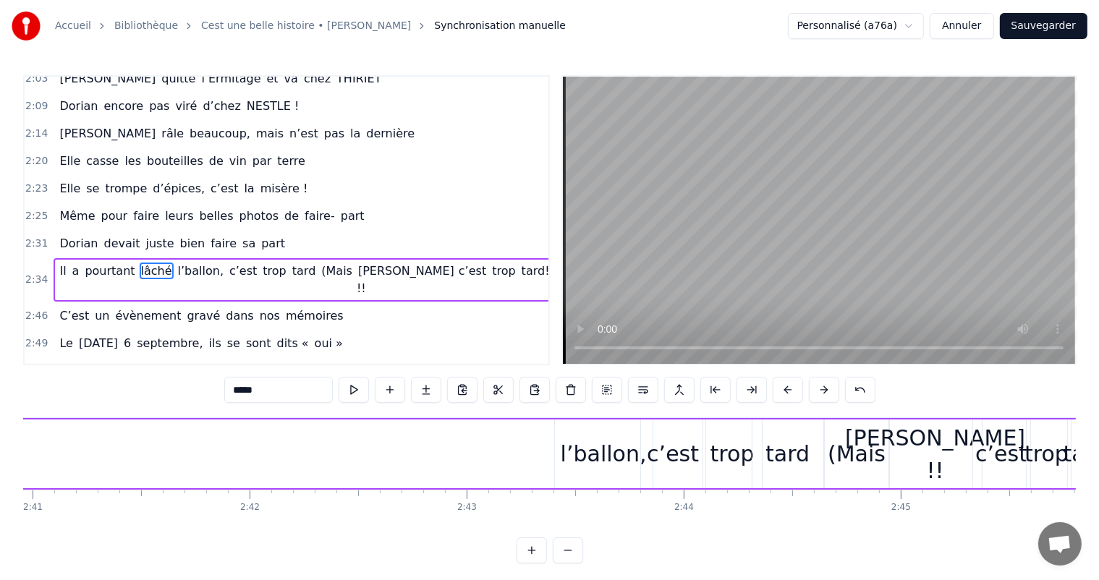
click at [596, 464] on div "l’ballon," at bounding box center [604, 454] width 86 height 33
type input "*********"
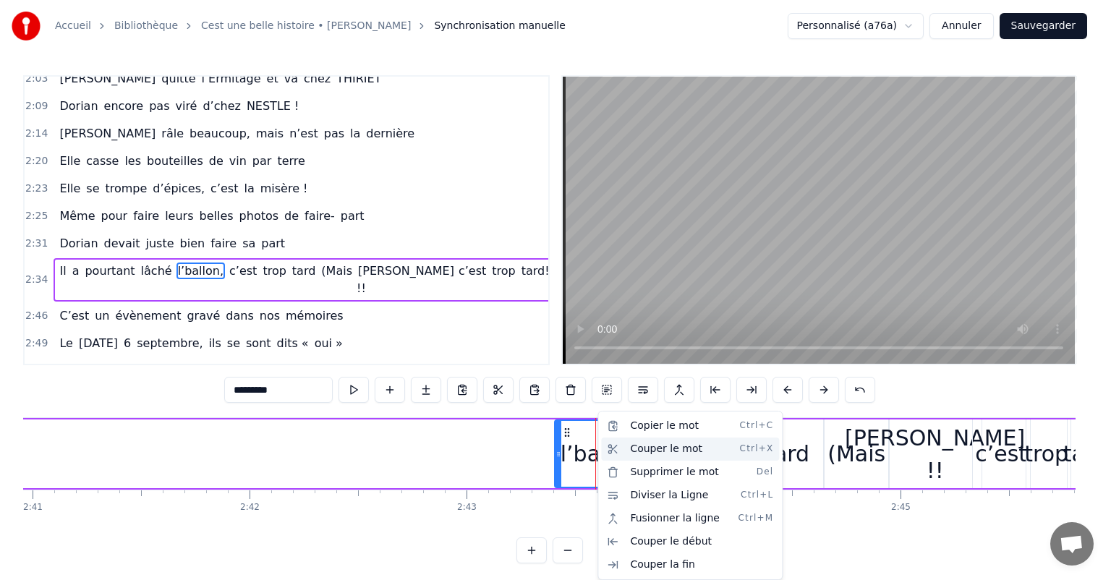
click at [648, 446] on div "Couper le mot Ctrl+X" at bounding box center [690, 449] width 178 height 23
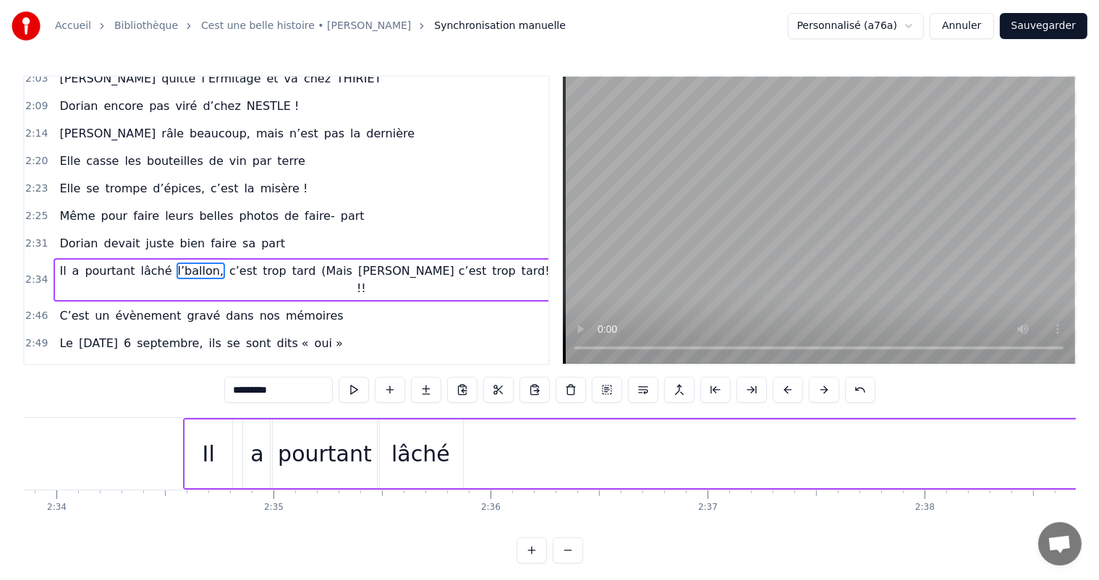
scroll to position [0, 33233]
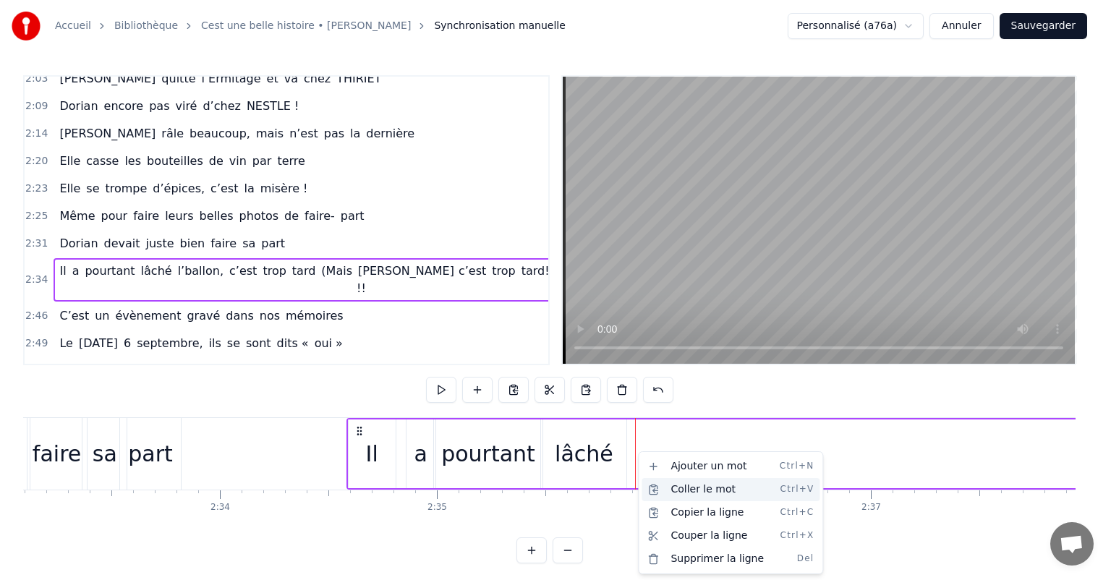
click at [687, 488] on div "Coller le mot Ctrl+V" at bounding box center [731, 489] width 178 height 23
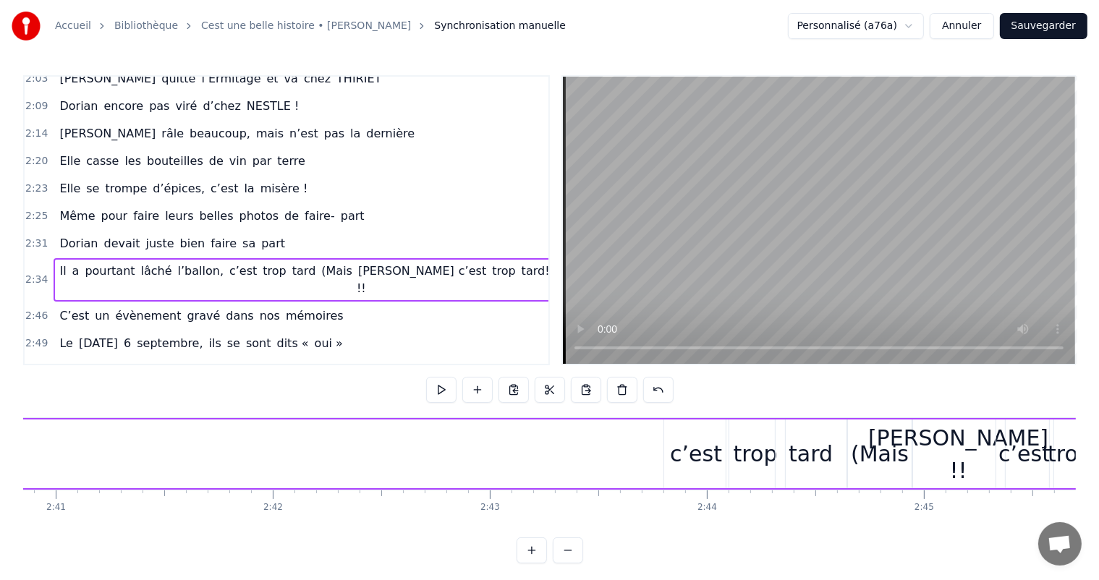
scroll to position [0, 34987]
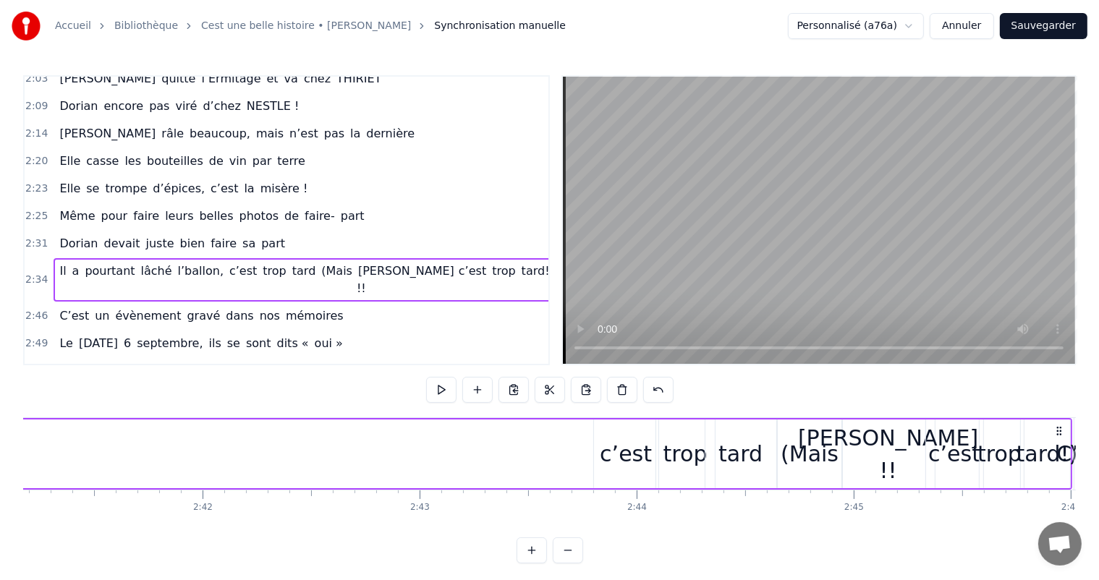
click at [632, 431] on div "c’est" at bounding box center [626, 454] width 64 height 69
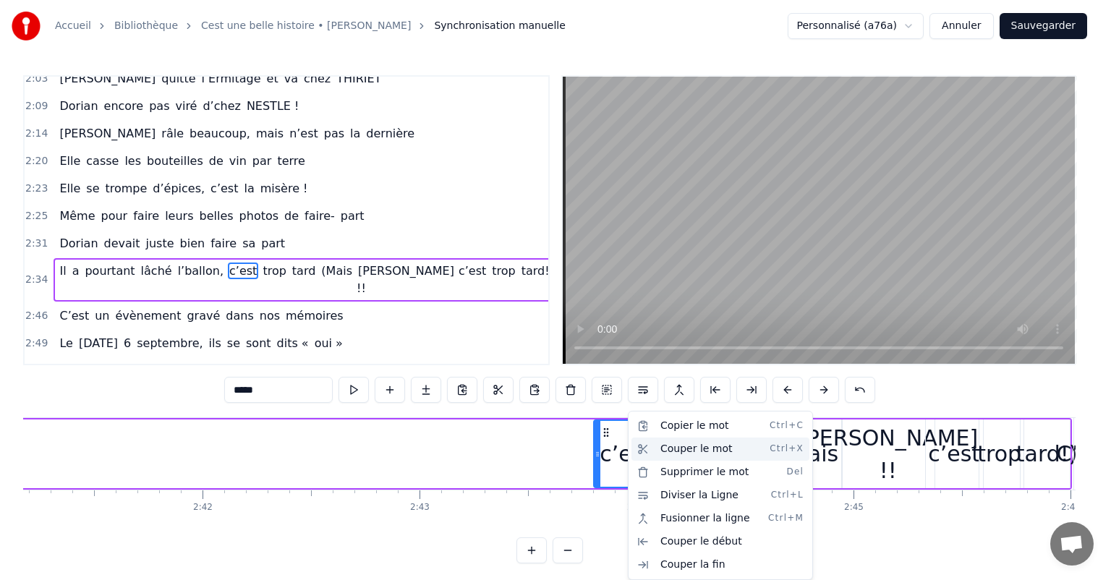
click at [702, 451] on div "Couper le mot Ctrl+X" at bounding box center [721, 449] width 178 height 23
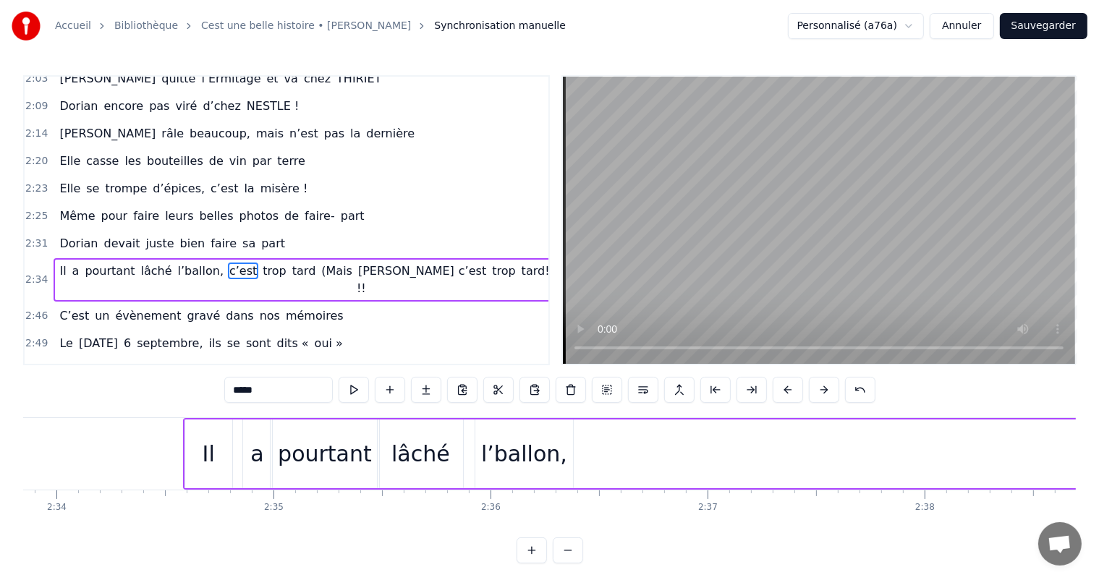
scroll to position [0, 33350]
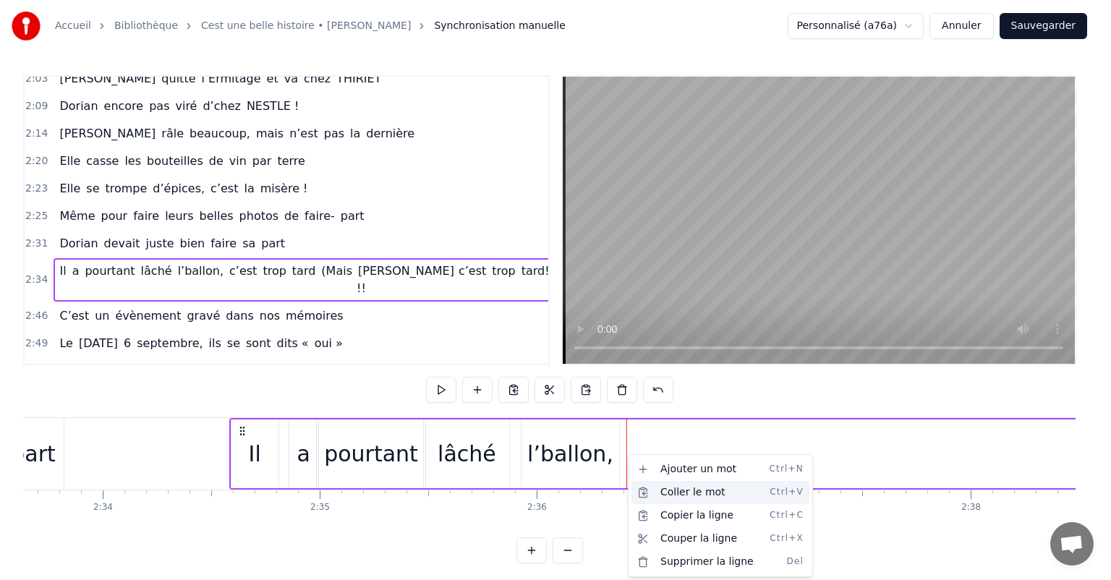
click at [672, 491] on div "Coller le mot Ctrl+V" at bounding box center [721, 492] width 178 height 23
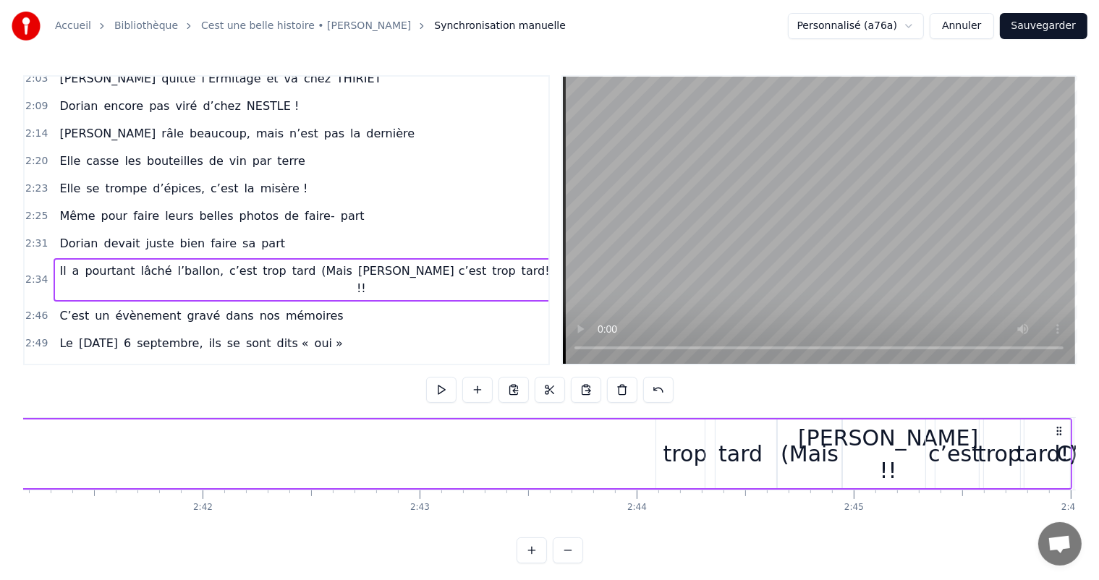
scroll to position [0, 35057]
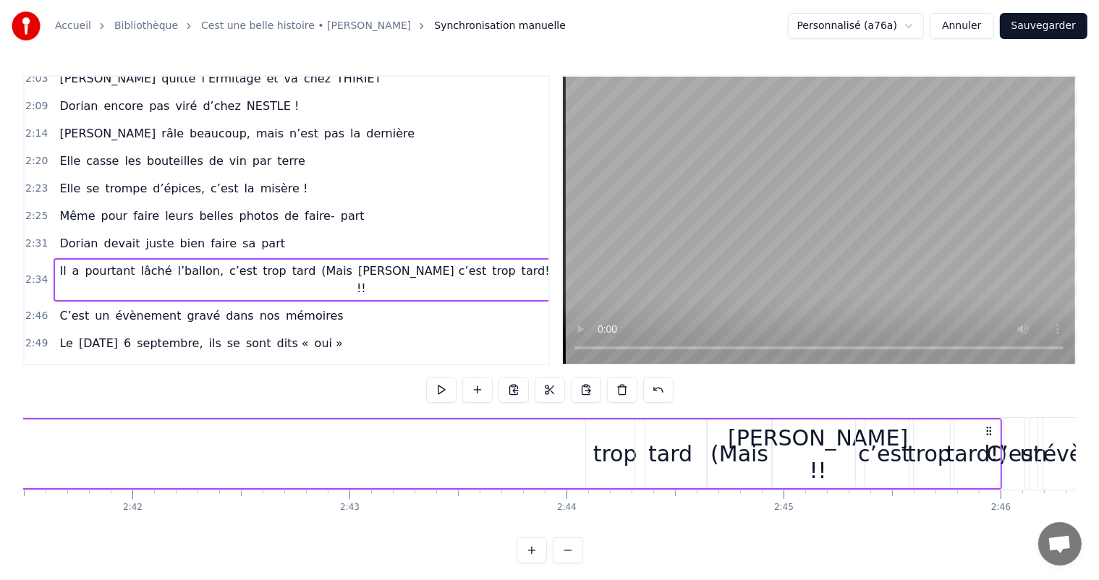
click at [627, 452] on div "trop" at bounding box center [615, 454] width 44 height 33
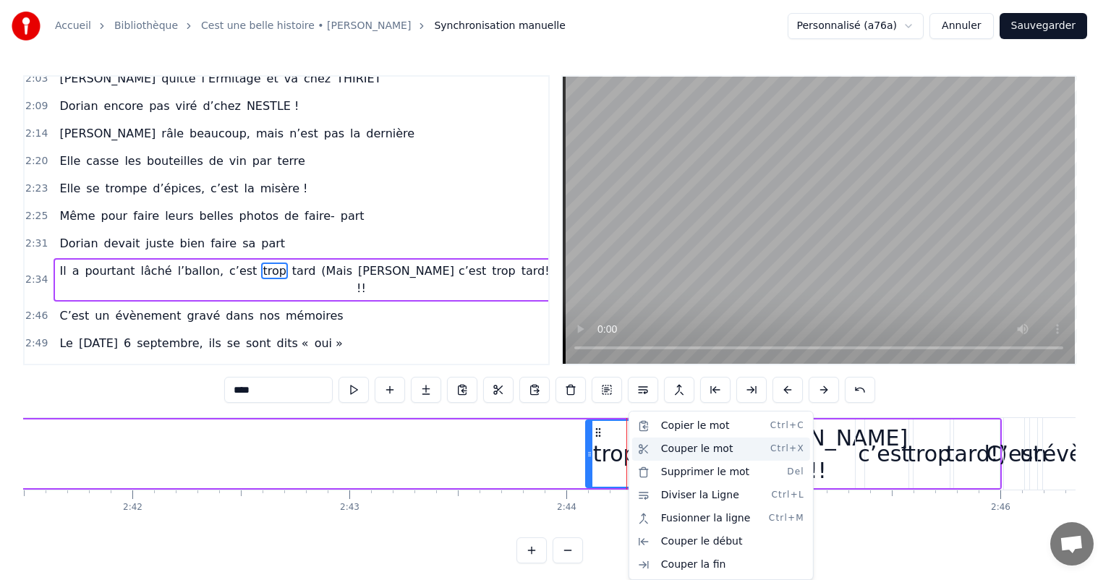
click at [677, 447] on div "Couper le mot Ctrl+X" at bounding box center [721, 449] width 178 height 23
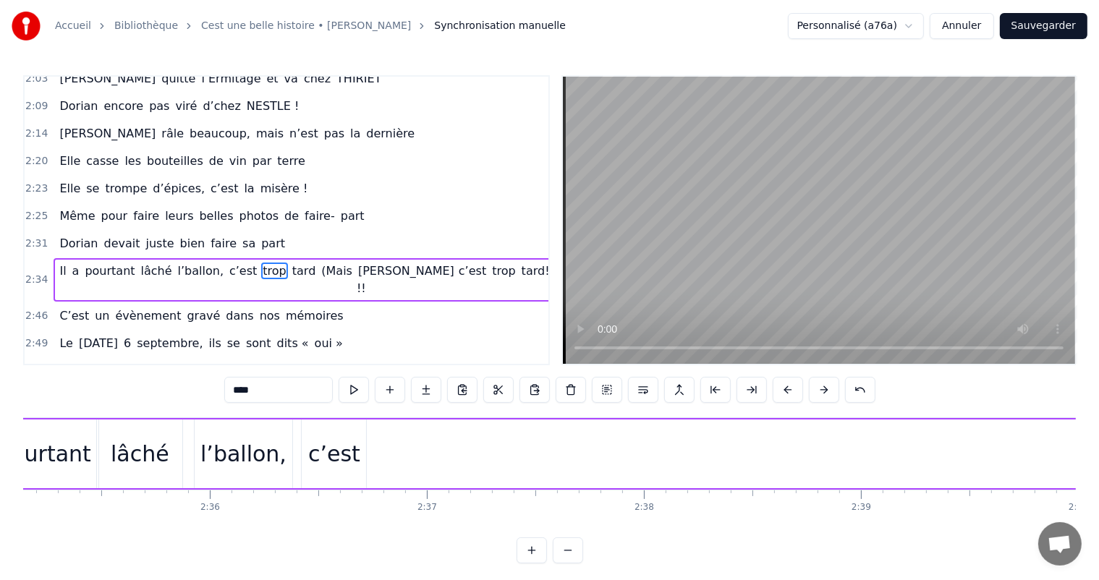
scroll to position [0, 33443]
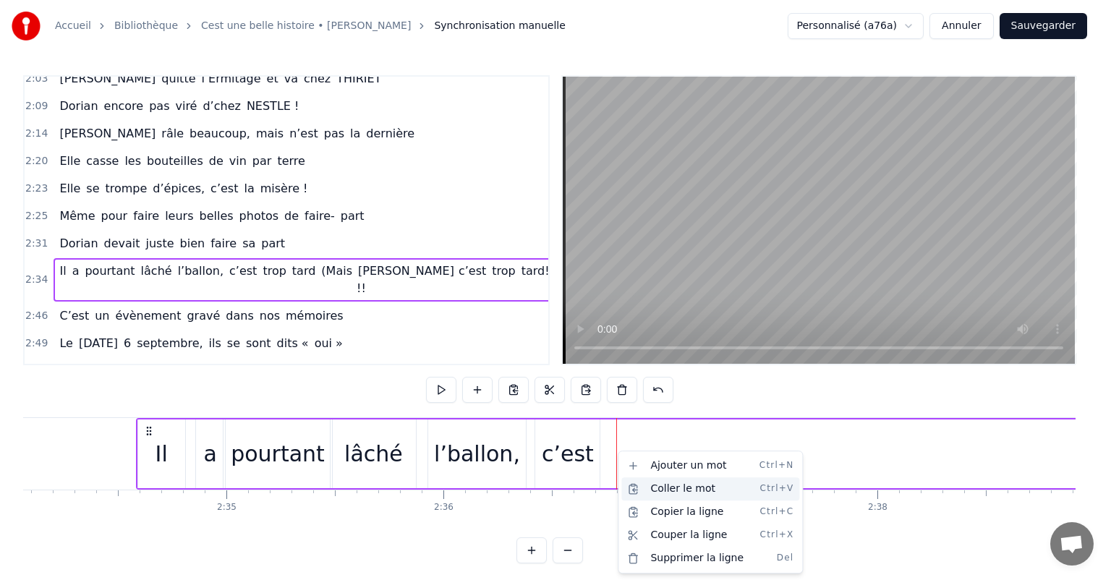
click at [648, 485] on div "Coller le mot Ctrl+V" at bounding box center [711, 489] width 178 height 23
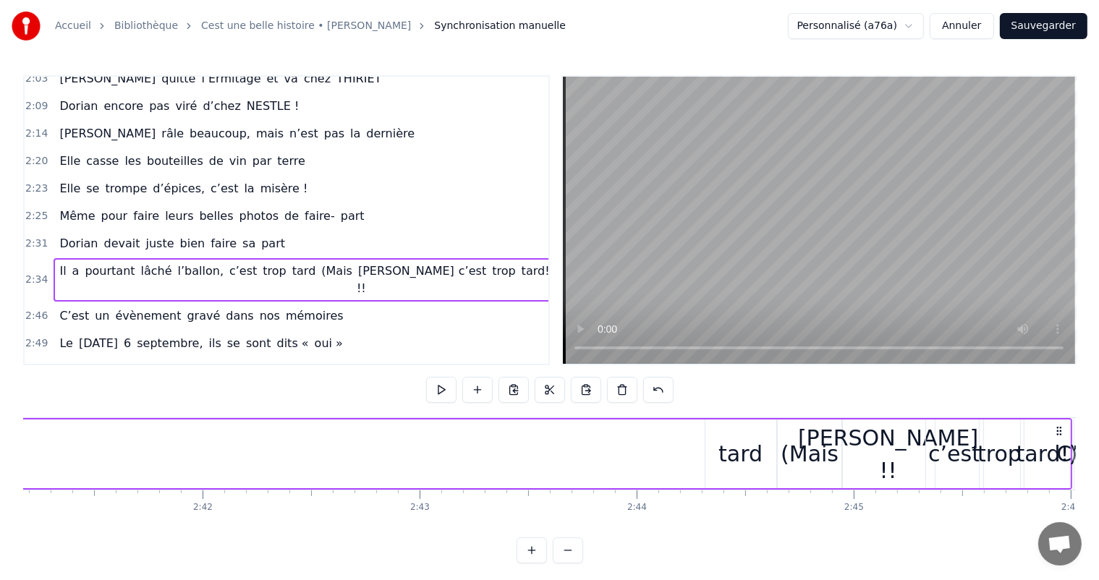
scroll to position [0, 35033]
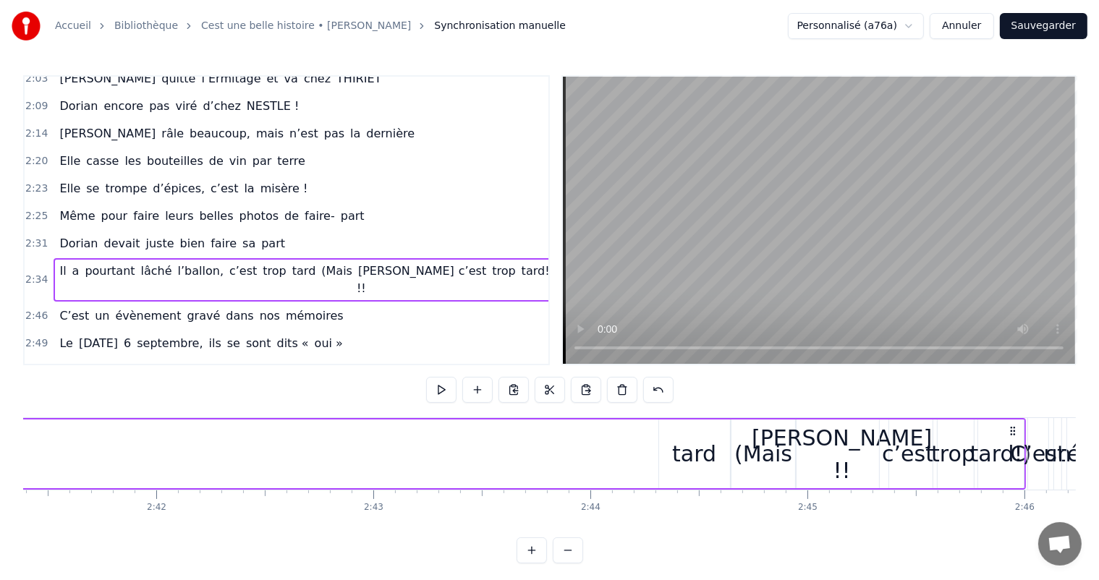
click at [691, 460] on div "tard" at bounding box center [694, 454] width 44 height 33
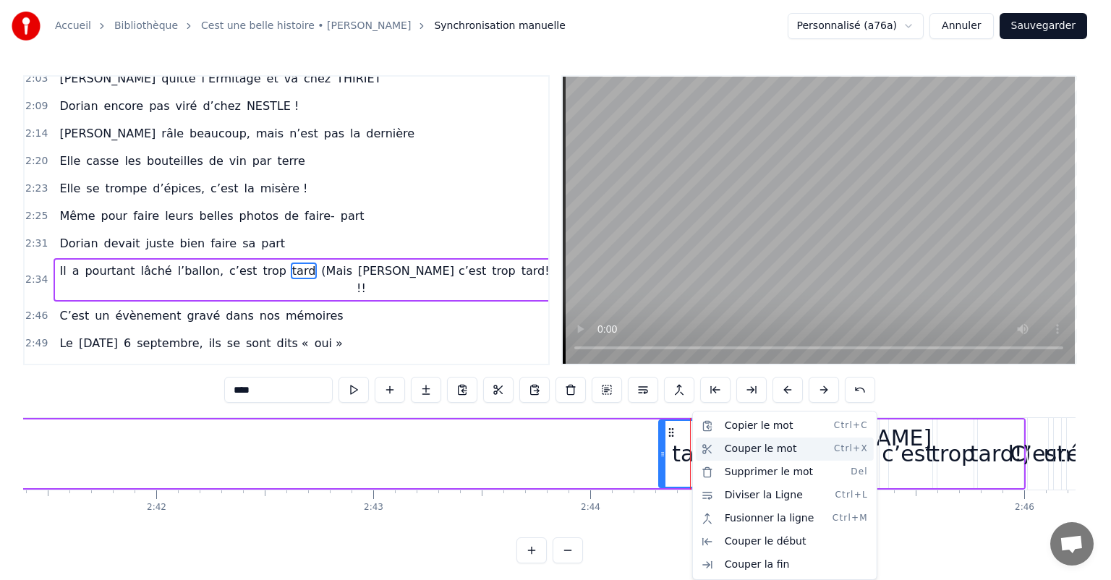
click at [731, 441] on div "Couper le mot Ctrl+X" at bounding box center [785, 449] width 178 height 23
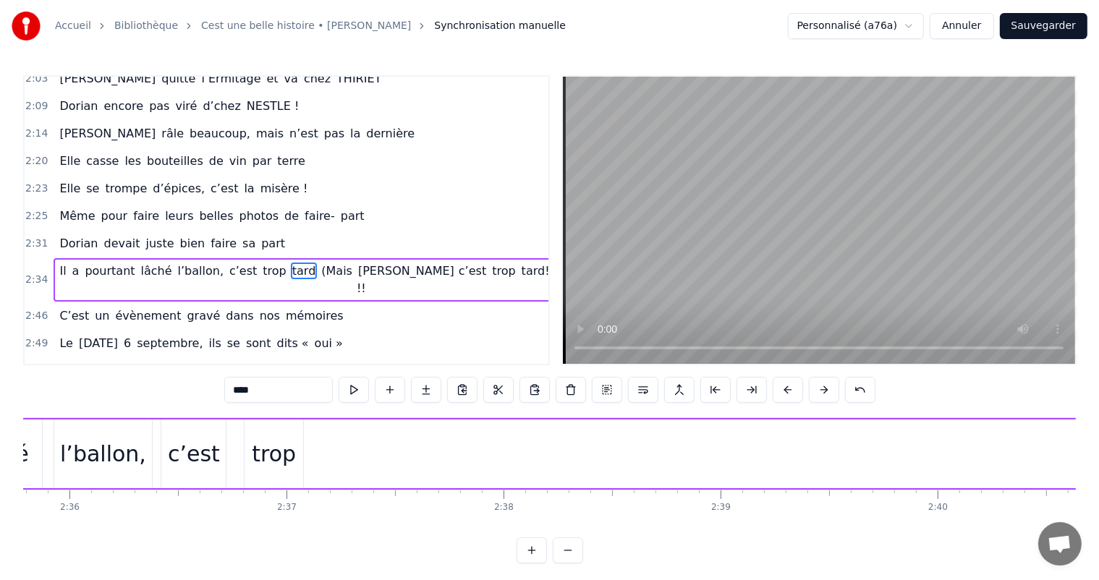
scroll to position [0, 33513]
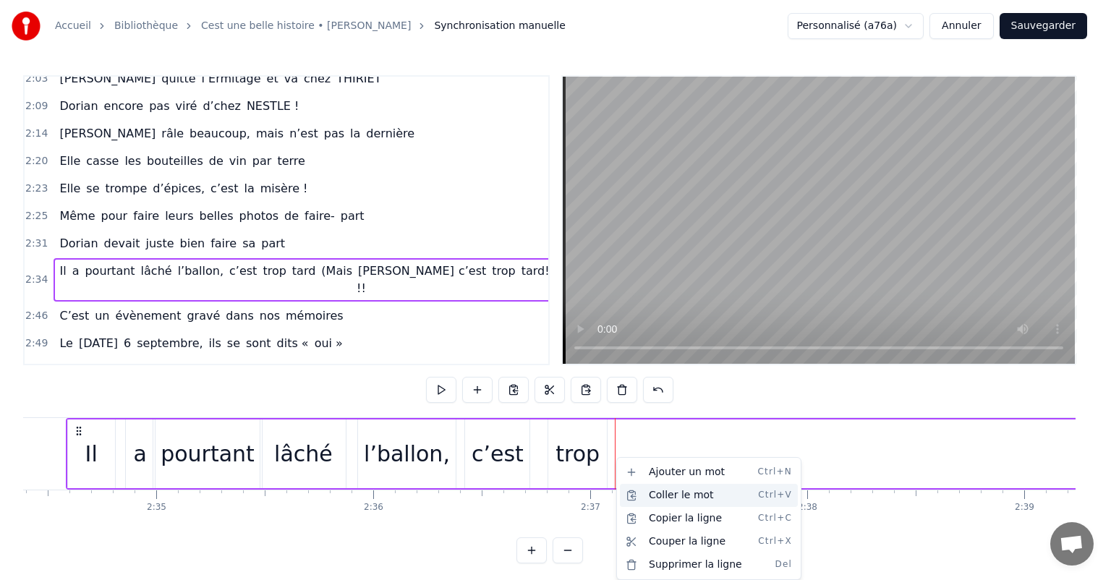
click at [651, 492] on div "Coller le mot Ctrl+V" at bounding box center [709, 495] width 178 height 23
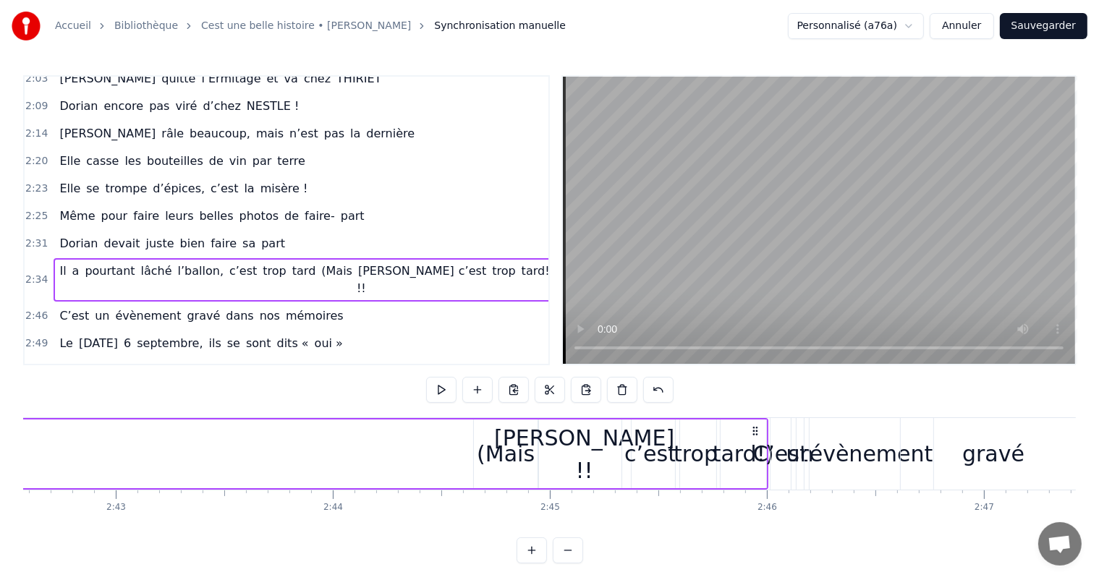
scroll to position [0, 35267]
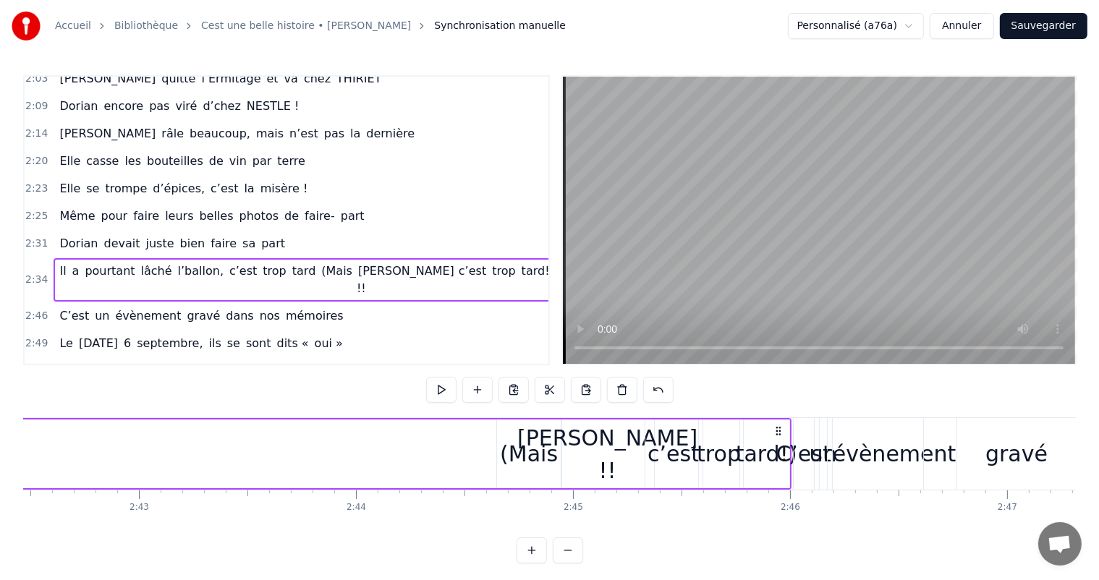
click at [530, 460] on div "(Mais" at bounding box center [529, 454] width 58 height 33
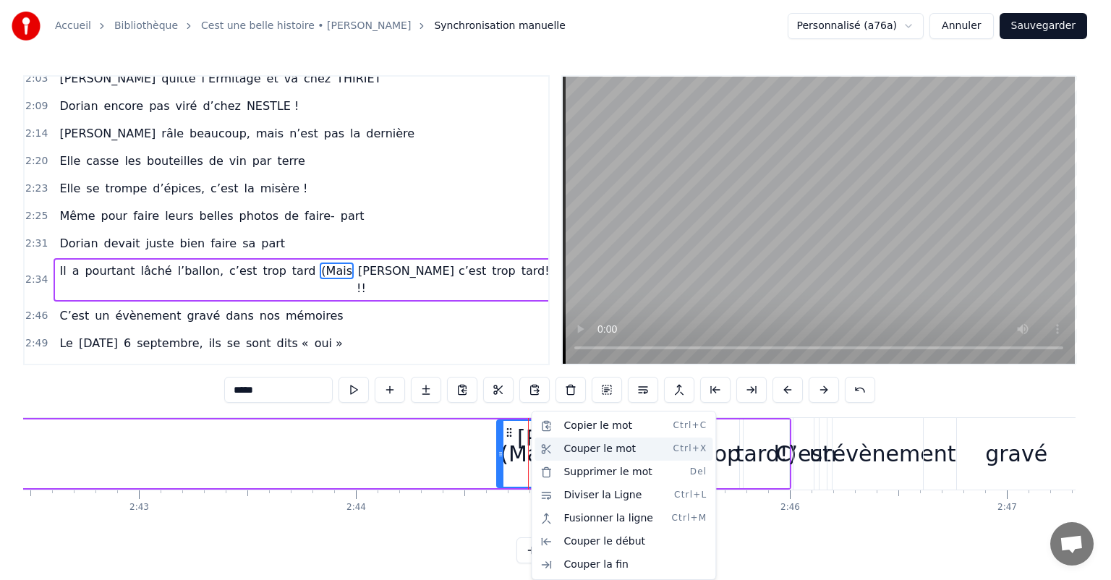
click at [576, 454] on div "Couper le mot Ctrl+X" at bounding box center [624, 449] width 178 height 23
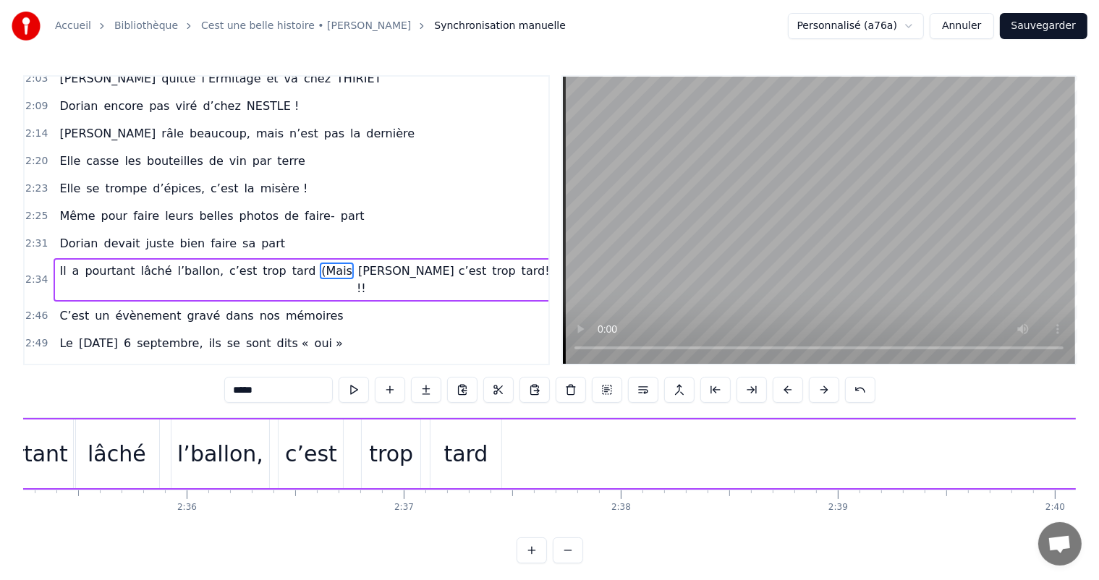
scroll to position [0, 33630]
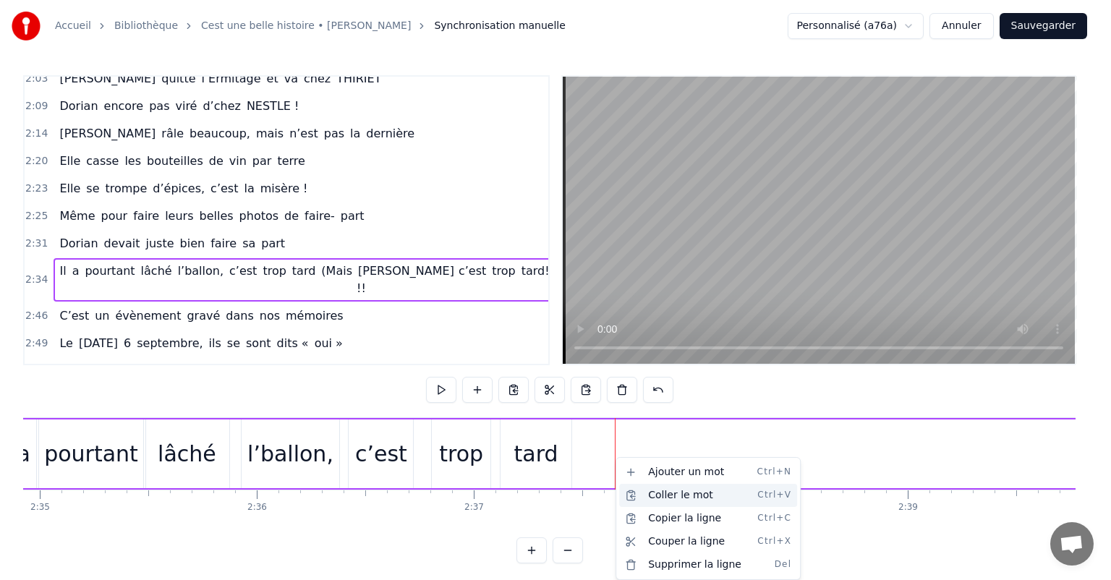
click at [656, 495] on div "Coller le mot Ctrl+V" at bounding box center [708, 495] width 178 height 23
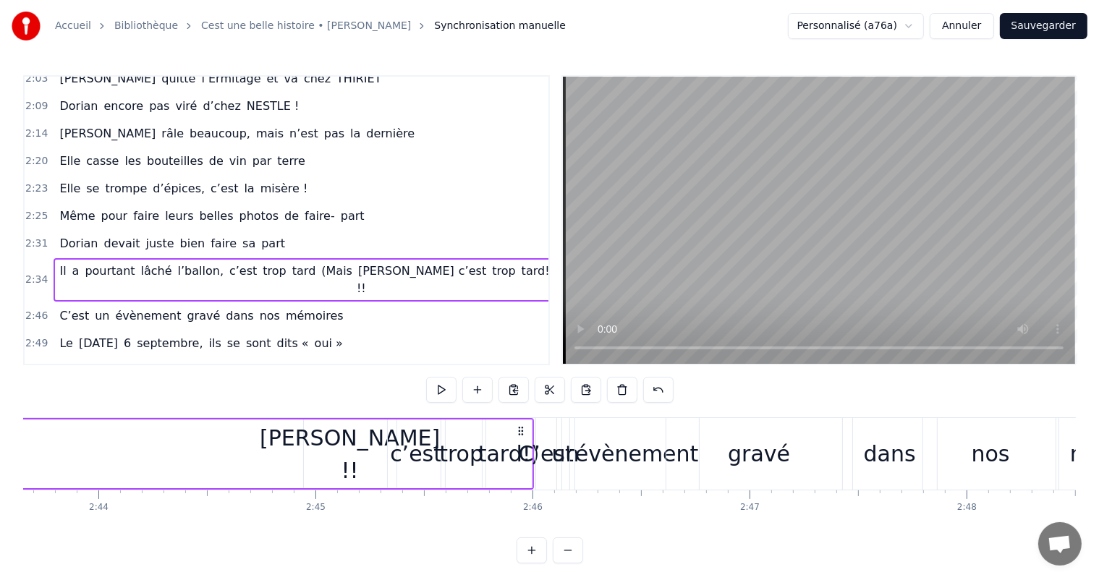
scroll to position [0, 35267]
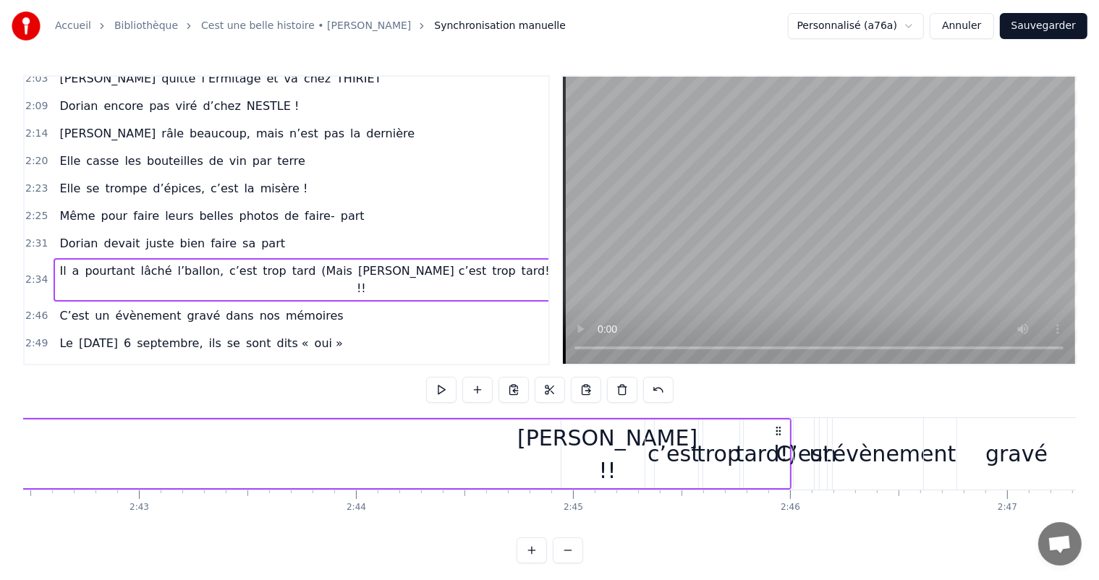
click at [585, 449] on div "[PERSON_NAME] !!" at bounding box center [607, 454] width 180 height 65
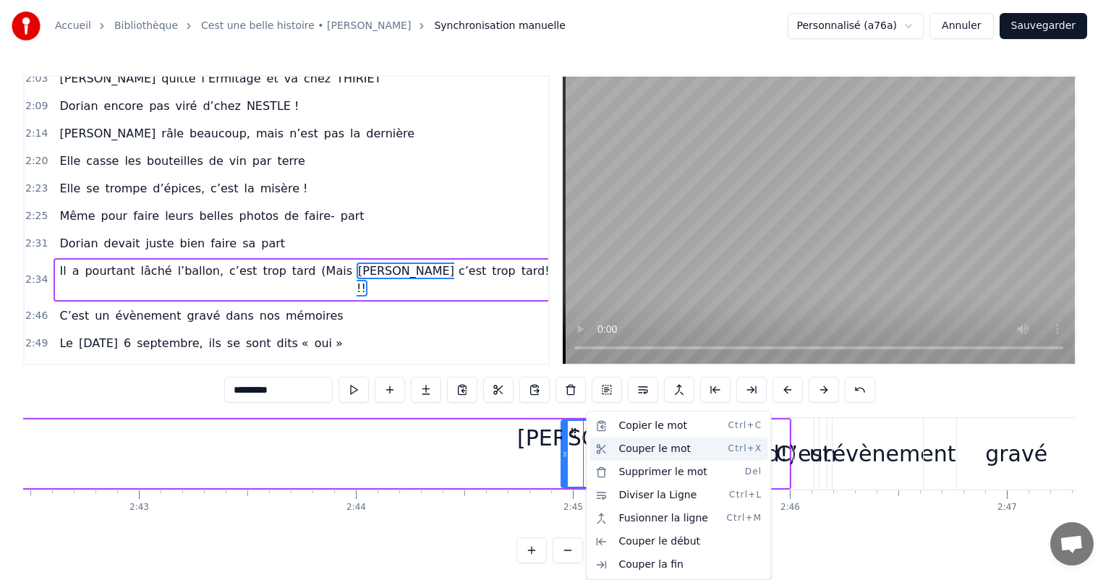
click at [631, 446] on div "Couper le mot Ctrl+X" at bounding box center [679, 449] width 178 height 23
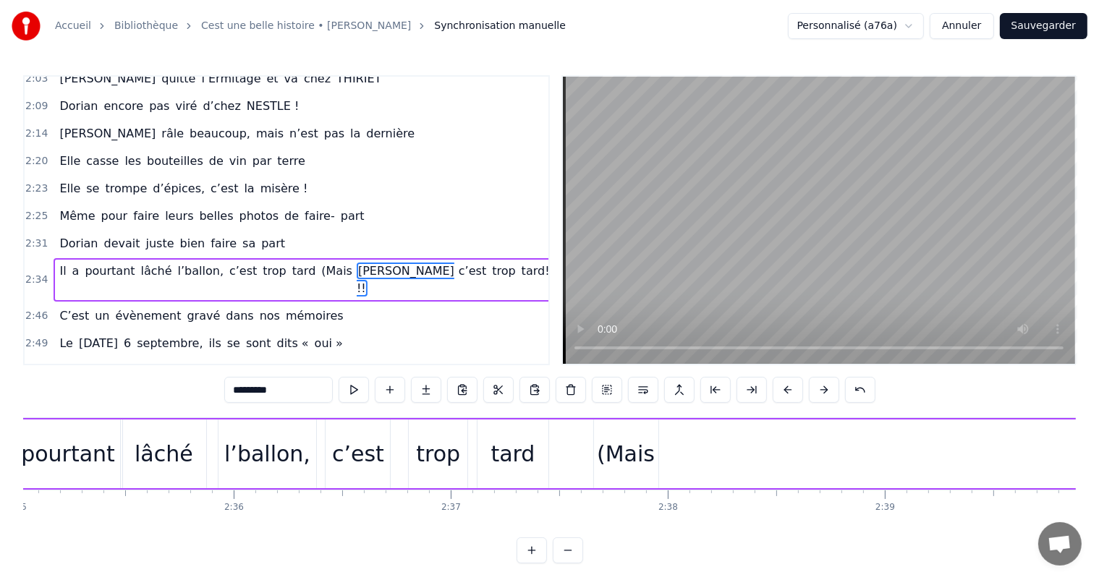
scroll to position [0, 33677]
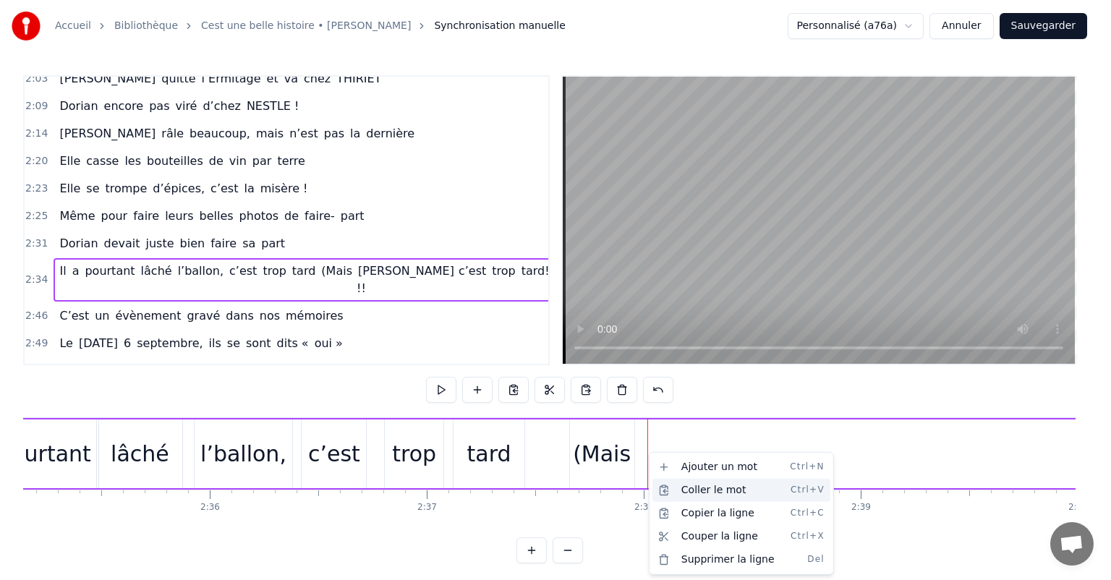
click at [687, 492] on div "Coller le mot Ctrl+V" at bounding box center [742, 490] width 178 height 23
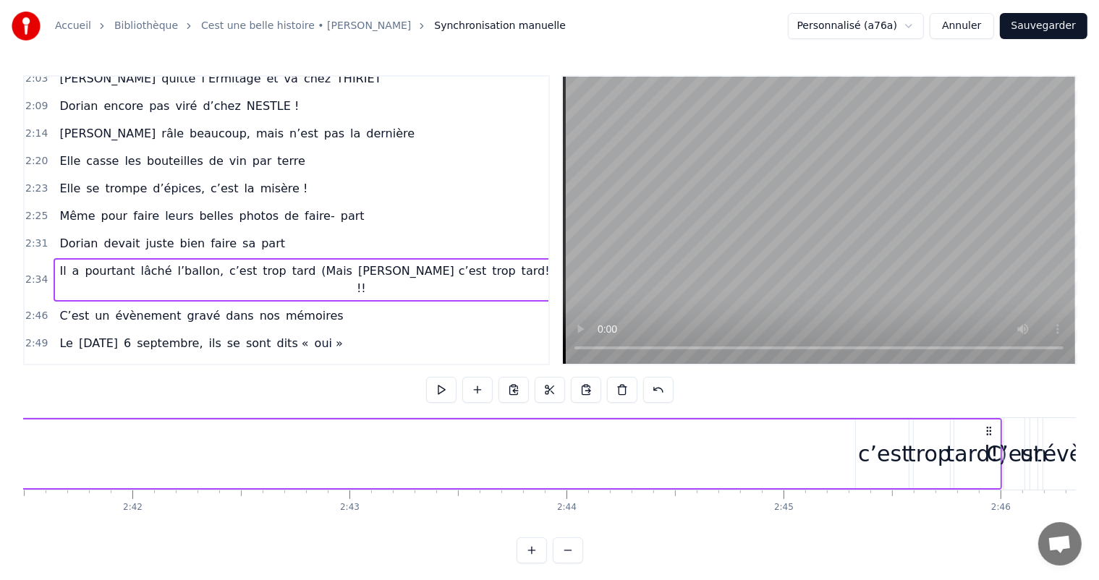
scroll to position [0, 35174]
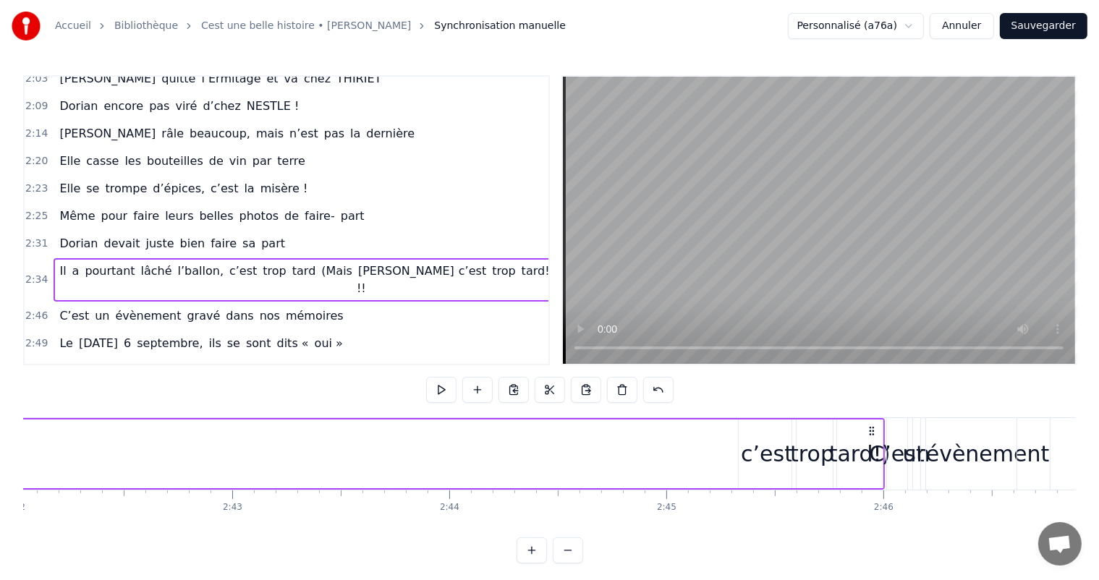
click at [776, 450] on div "c’est" at bounding box center [767, 454] width 52 height 33
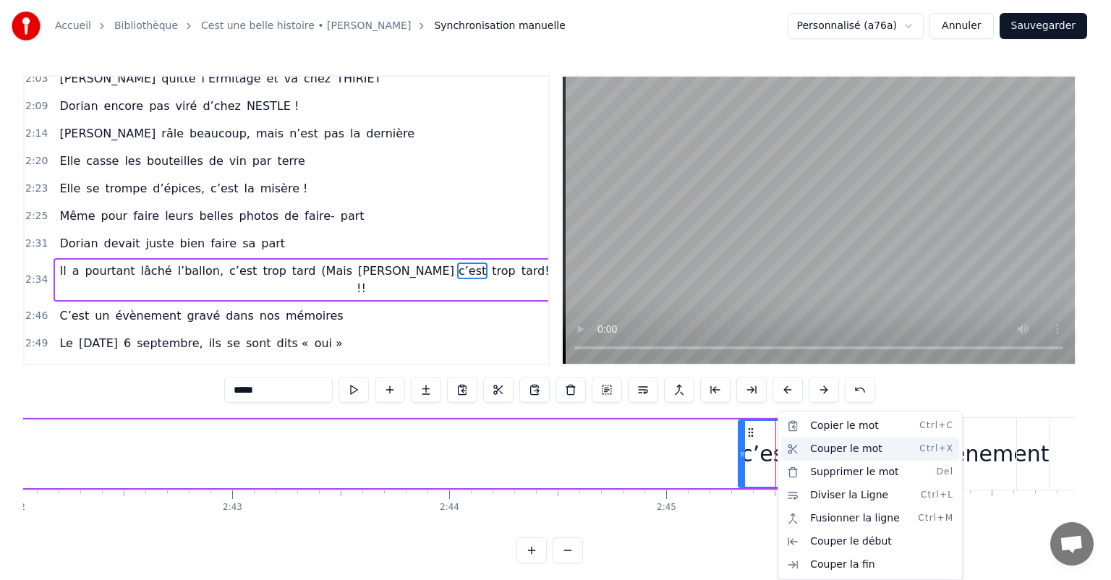
click at [819, 450] on div "Couper le mot Ctrl+X" at bounding box center [870, 449] width 178 height 23
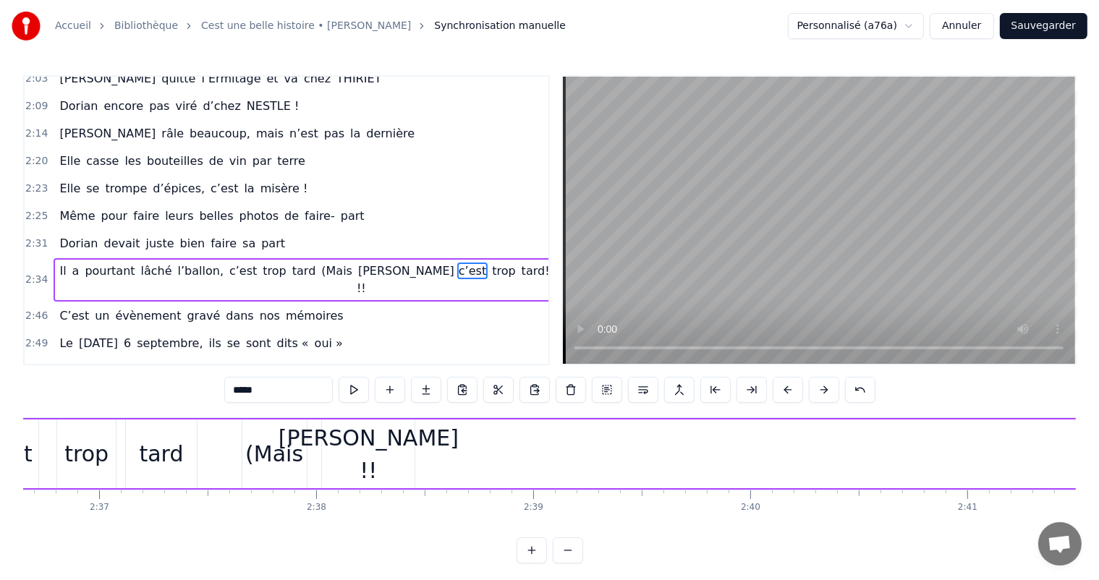
scroll to position [0, 33934]
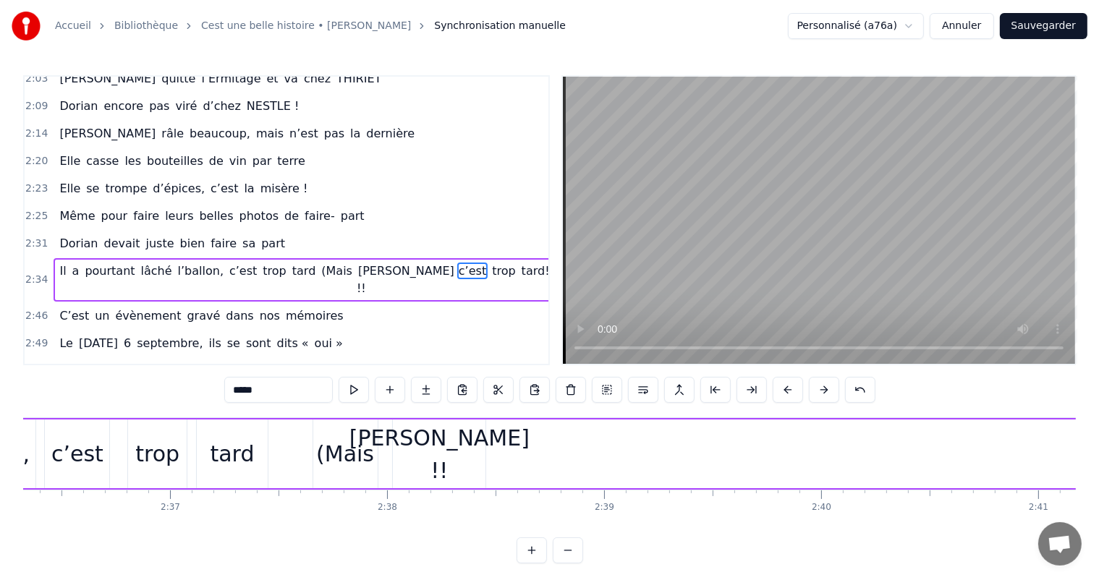
click at [514, 465] on div "Il a pourtant lâché l’ballon, c’est trop tard (Mais [PERSON_NAME] !! c’est trop…" at bounding box center [885, 454] width 2480 height 72
click at [508, 459] on div "Il a pourtant lâché l’ballon, c’est trop tard (Mais [PERSON_NAME] !! c’est trop…" at bounding box center [885, 454] width 2480 height 72
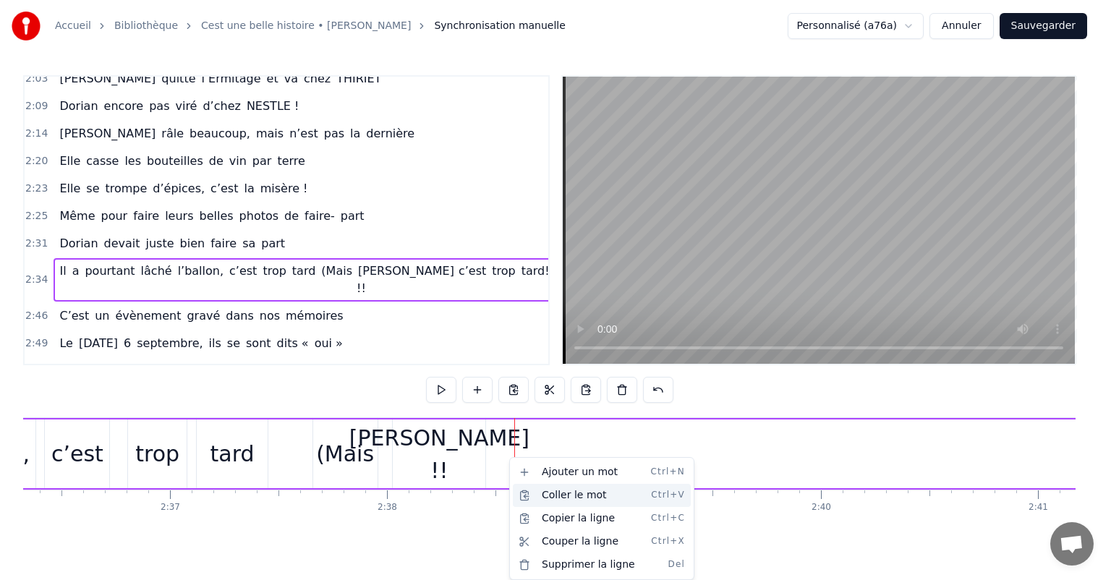
click at [571, 493] on div "Coller le mot Ctrl+V" at bounding box center [602, 495] width 178 height 23
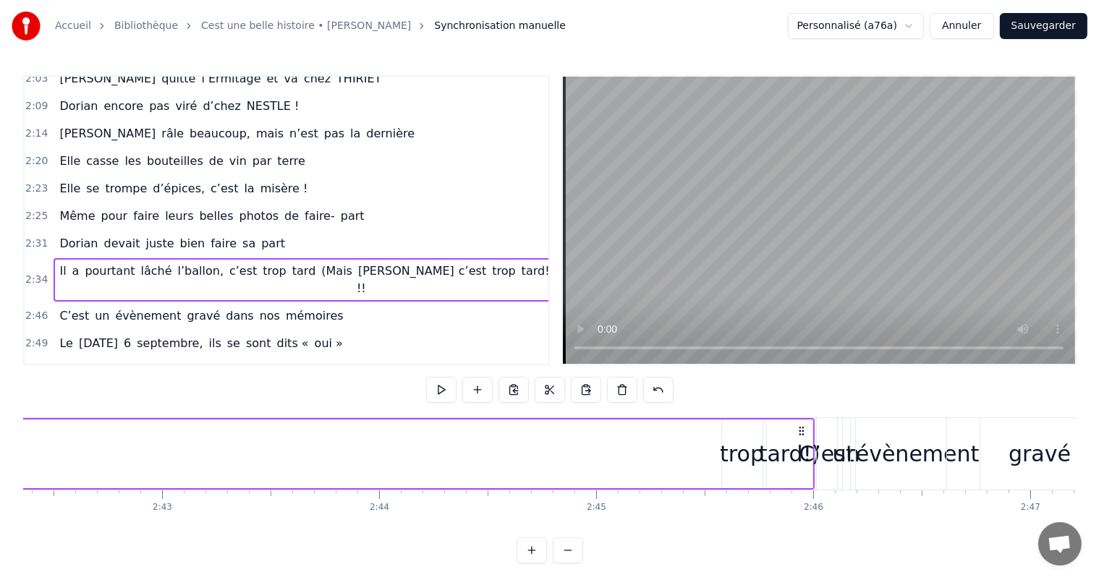
scroll to position [0, 35337]
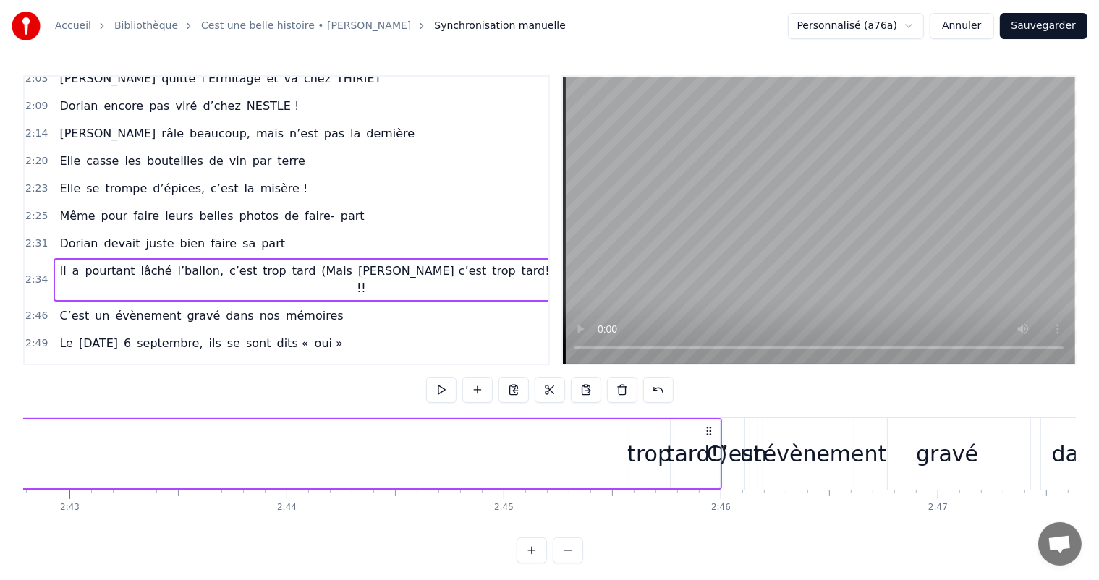
click at [629, 455] on div "trop" at bounding box center [649, 454] width 44 height 33
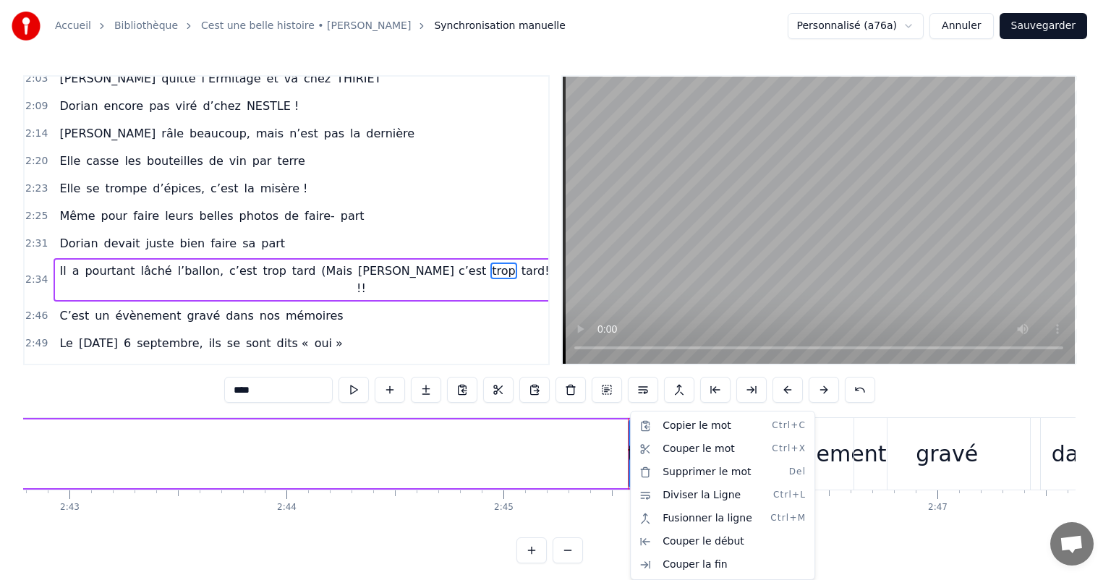
click at [619, 454] on html "Accueil Bibliothèque Cest une belle histoire • [PERSON_NAME] Synchronisation ma…" at bounding box center [555, 293] width 1111 height 587
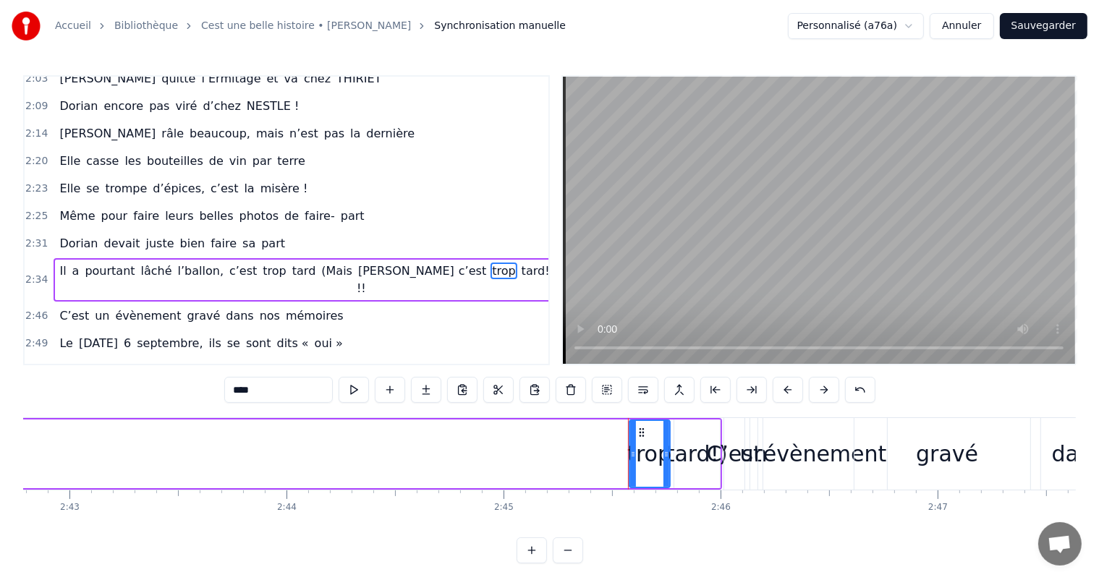
click at [634, 454] on icon at bounding box center [633, 455] width 6 height 12
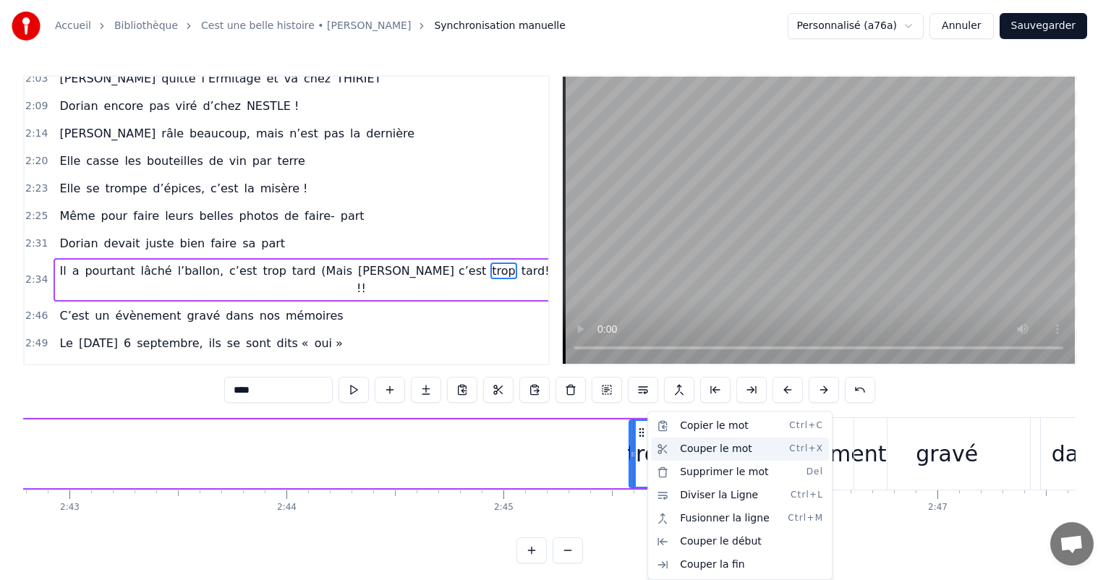
click at [713, 453] on div "Couper le mot Ctrl+X" at bounding box center [740, 449] width 178 height 23
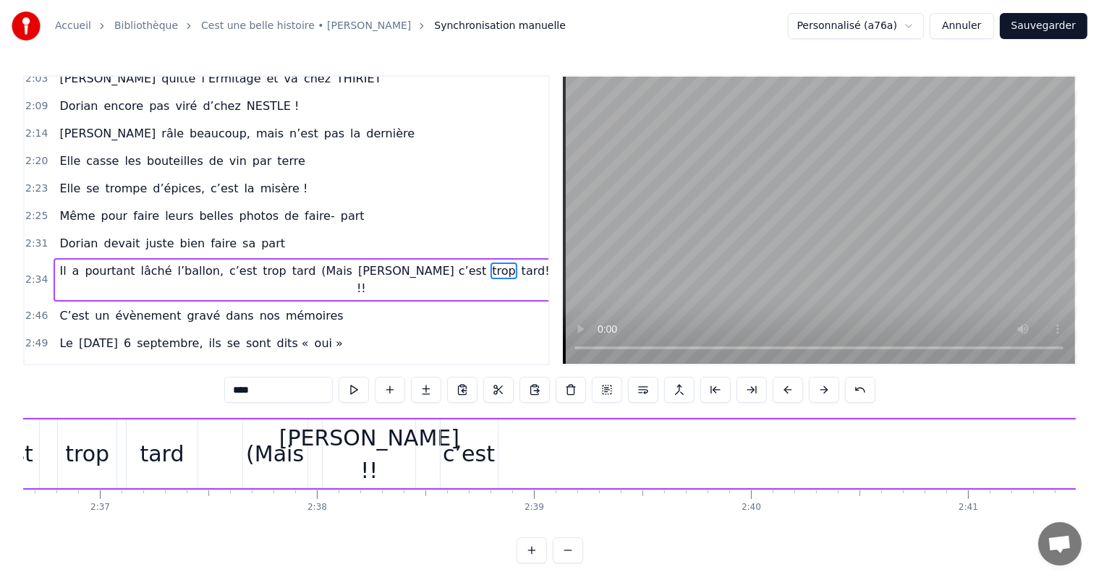
scroll to position [0, 33958]
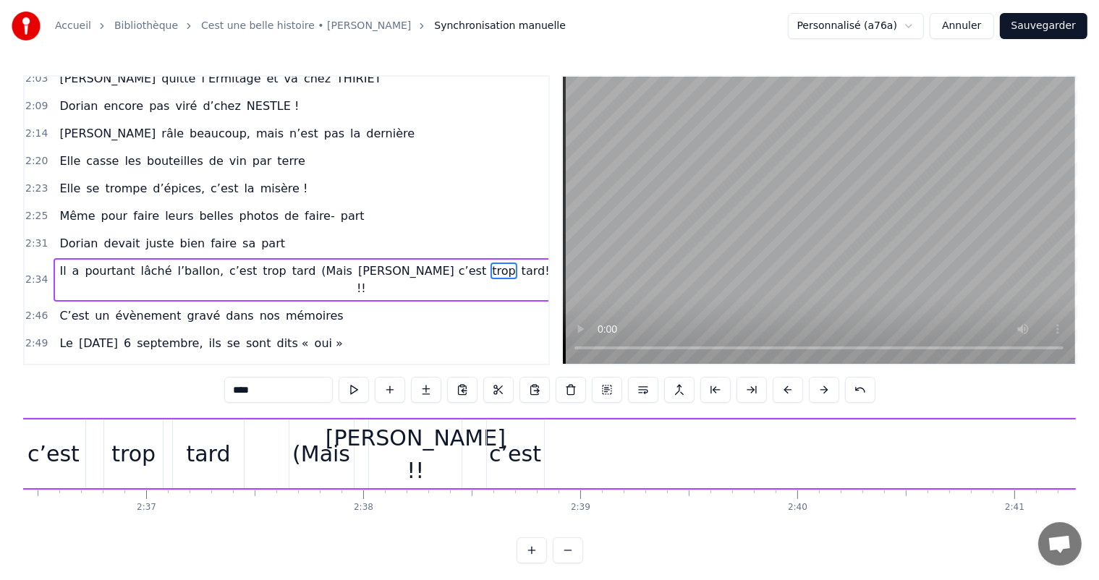
click at [560, 459] on div "Il a pourtant lâché l’ballon, c’est trop tard (Mais [PERSON_NAME] !! c’est trop…" at bounding box center [862, 454] width 2480 height 72
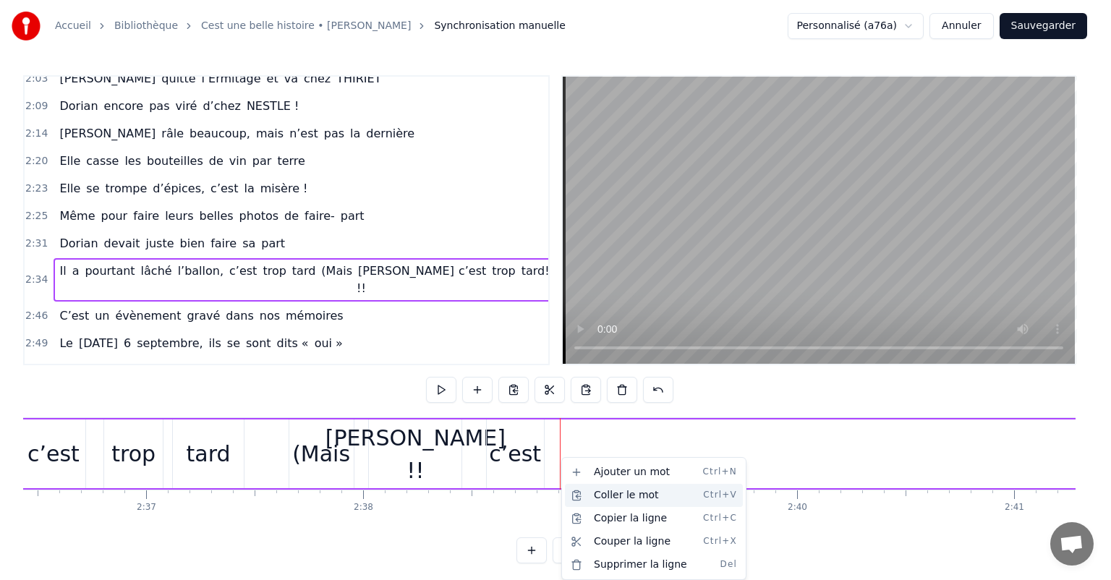
click at [609, 492] on div "Coller le mot Ctrl+V" at bounding box center [654, 495] width 178 height 23
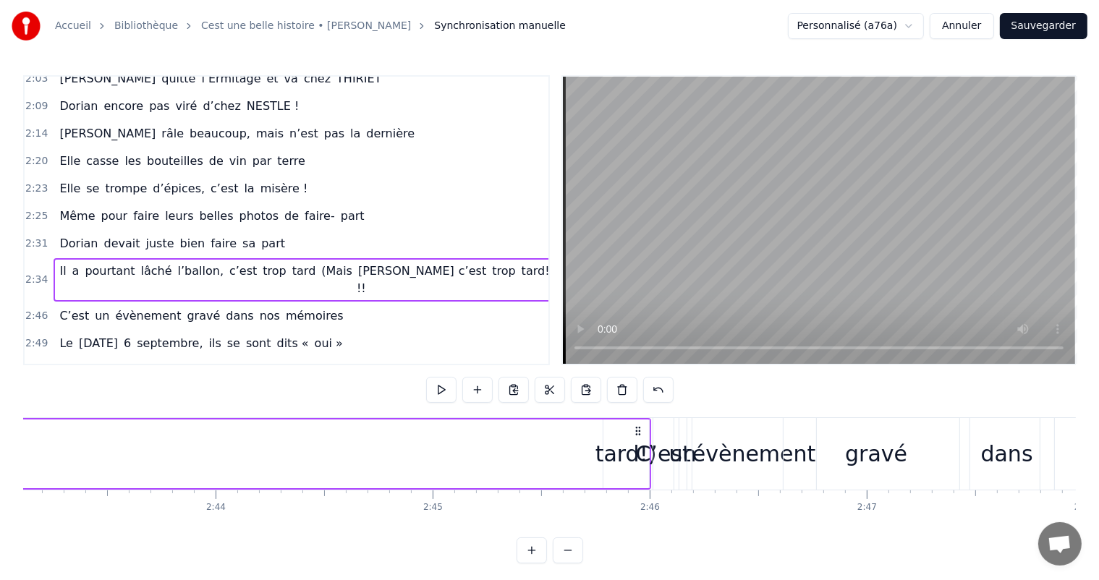
scroll to position [0, 35454]
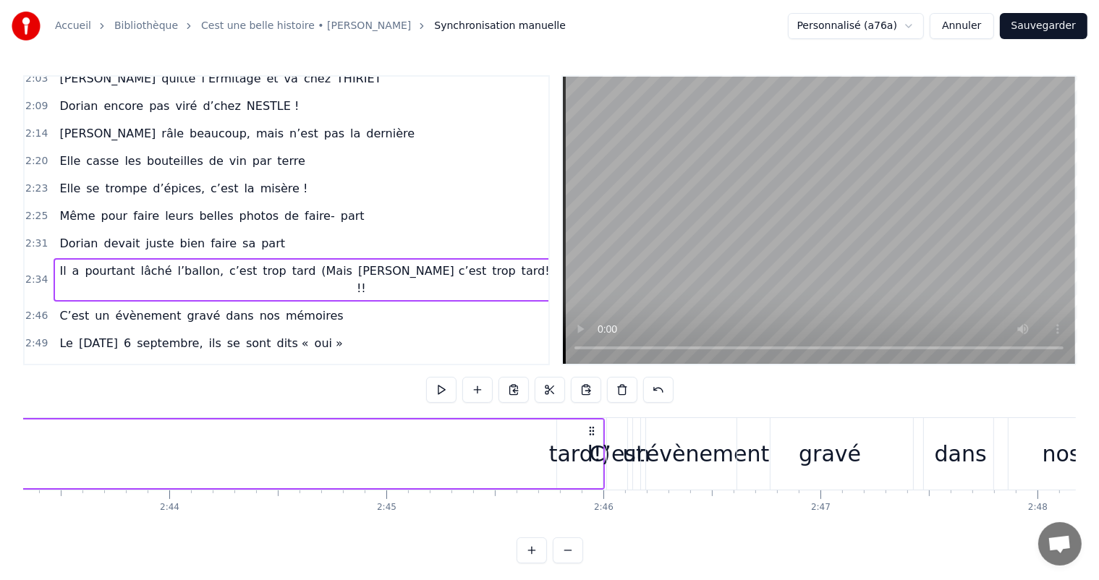
click at [577, 443] on div "tard!)" at bounding box center [580, 454] width 62 height 33
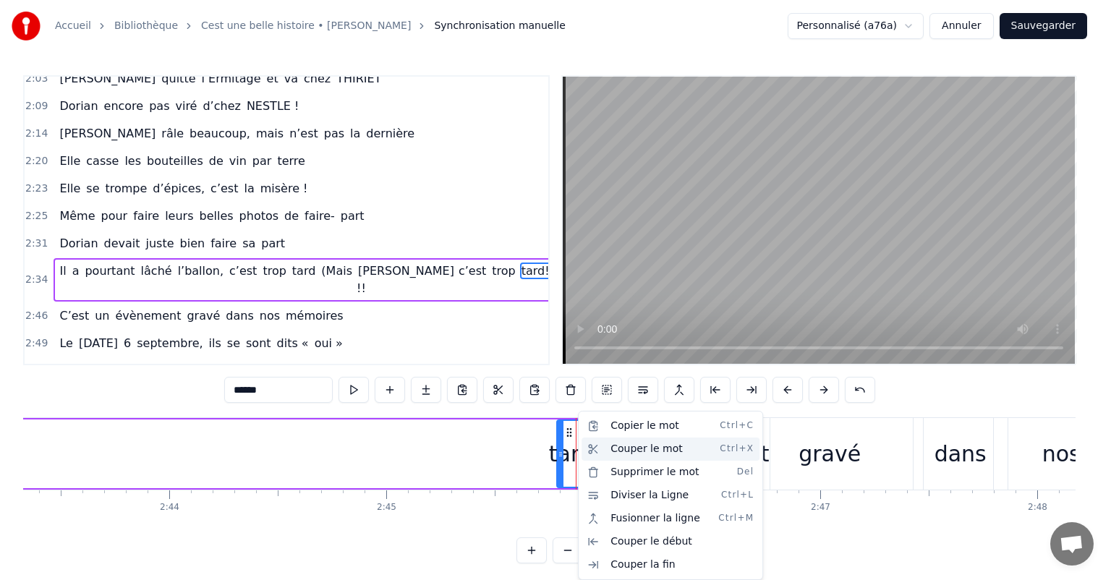
click at [634, 447] on div "Couper le mot Ctrl+X" at bounding box center [671, 449] width 178 height 23
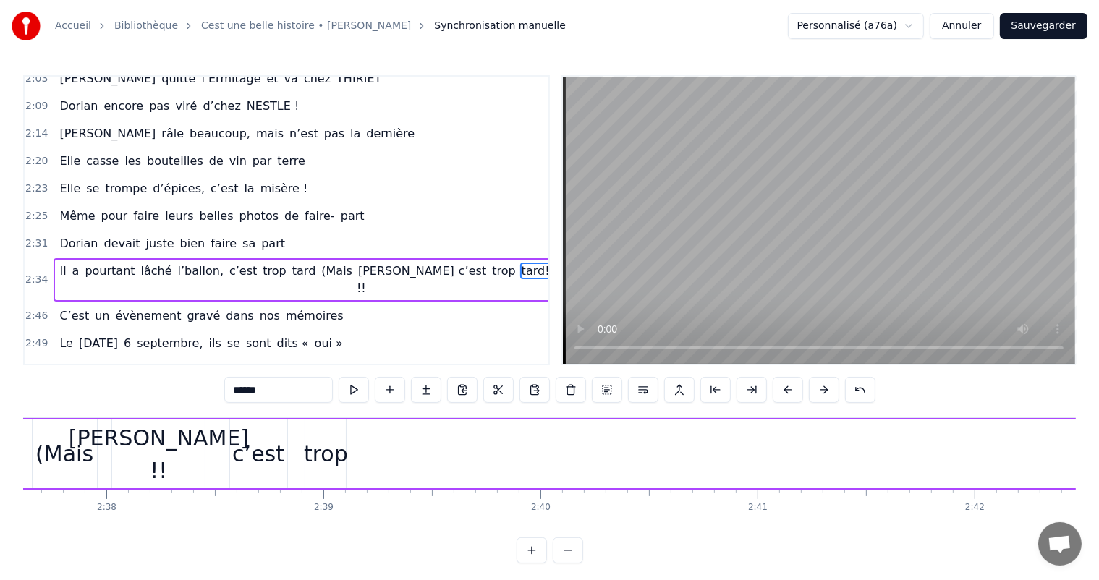
scroll to position [0, 34075]
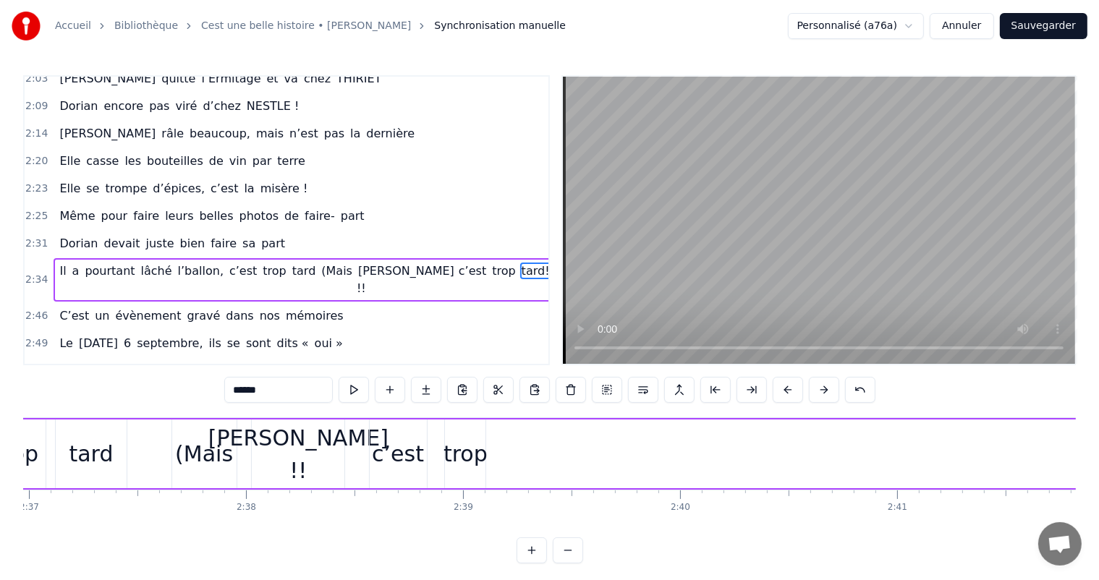
click at [522, 461] on div "Il a pourtant lâché l’ballon, c’est trop tard (Mais [PERSON_NAME] !! c’est trop…" at bounding box center [744, 454] width 2480 height 72
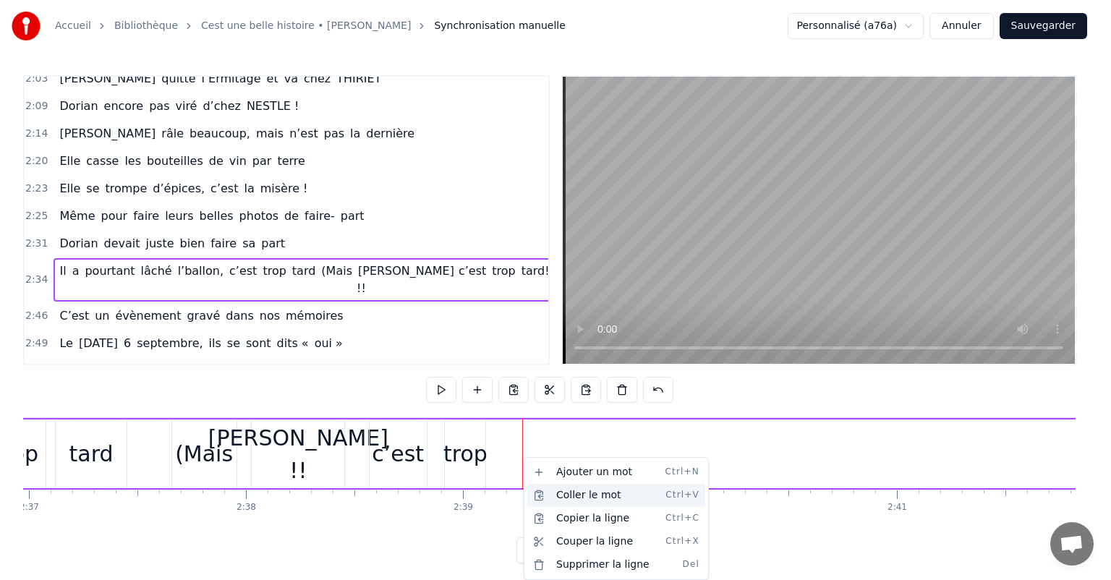
click at [576, 503] on div "Coller le mot Ctrl+V" at bounding box center [616, 495] width 178 height 23
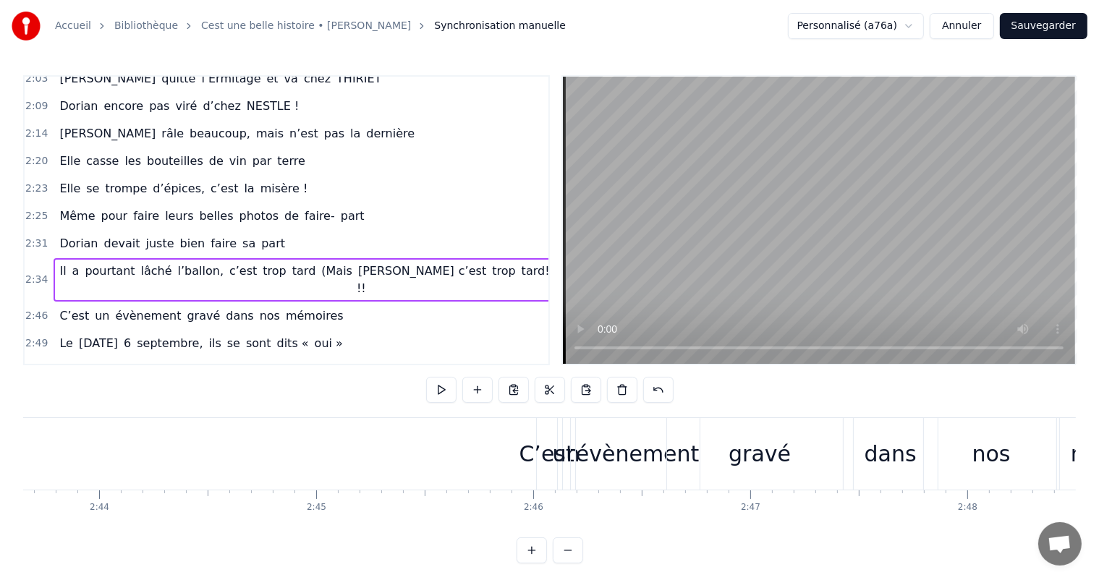
scroll to position [0, 35478]
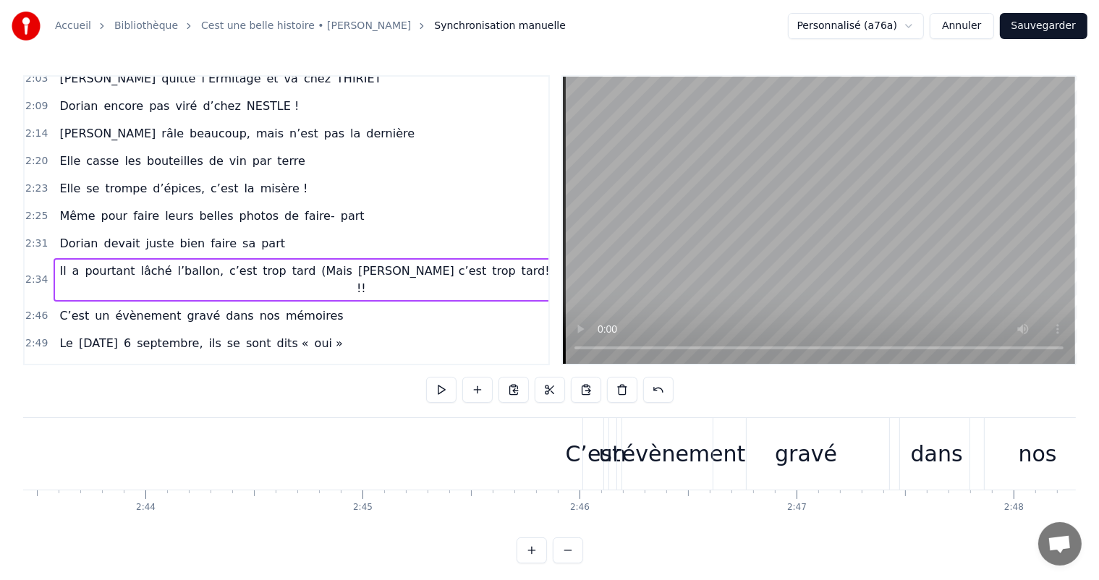
click at [594, 462] on div "C’est" at bounding box center [593, 454] width 55 height 33
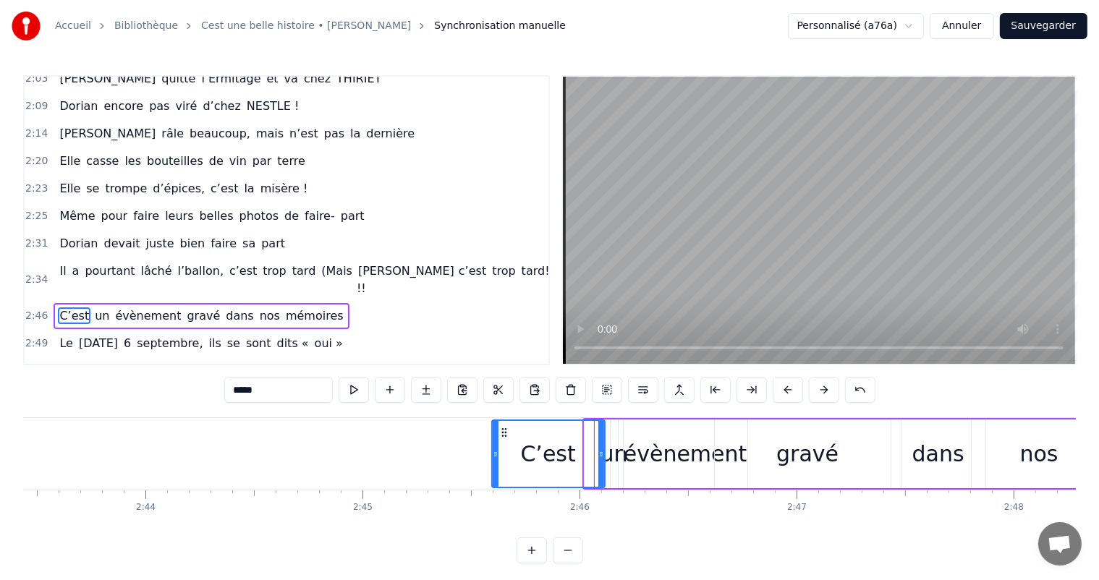
drag, startPoint x: 586, startPoint y: 457, endPoint x: 491, endPoint y: 466, distance: 95.2
click at [493, 466] on div at bounding box center [496, 454] width 6 height 66
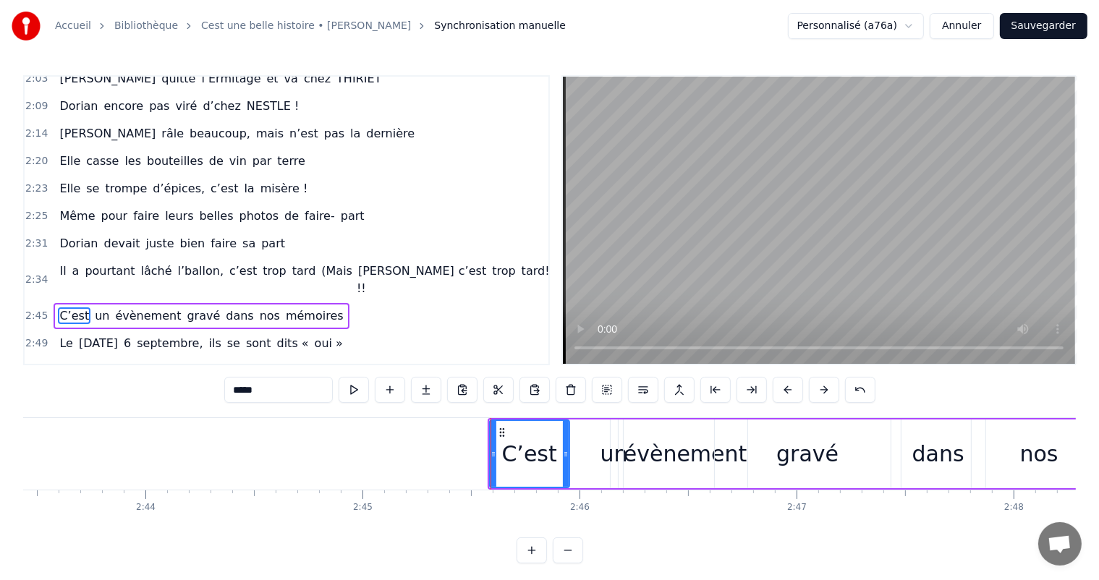
drag, startPoint x: 601, startPoint y: 450, endPoint x: 565, endPoint y: 475, distance: 43.2
click at [565, 475] on div at bounding box center [566, 454] width 6 height 66
click at [606, 460] on div "un" at bounding box center [614, 454] width 27 height 33
type input "**"
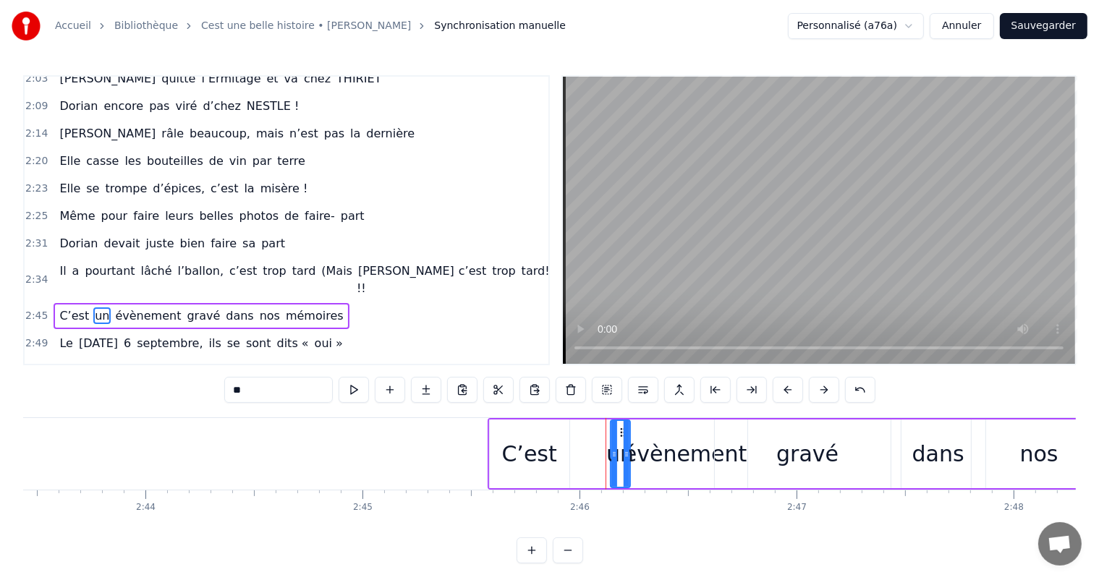
drag, startPoint x: 612, startPoint y: 454, endPoint x: 630, endPoint y: 473, distance: 26.6
click at [630, 473] on div at bounding box center [627, 454] width 6 height 66
drag, startPoint x: 610, startPoint y: 454, endPoint x: 574, endPoint y: 477, distance: 42.6
click at [577, 477] on div at bounding box center [580, 454] width 6 height 66
drag, startPoint x: 634, startPoint y: 457, endPoint x: 619, endPoint y: 478, distance: 25.5
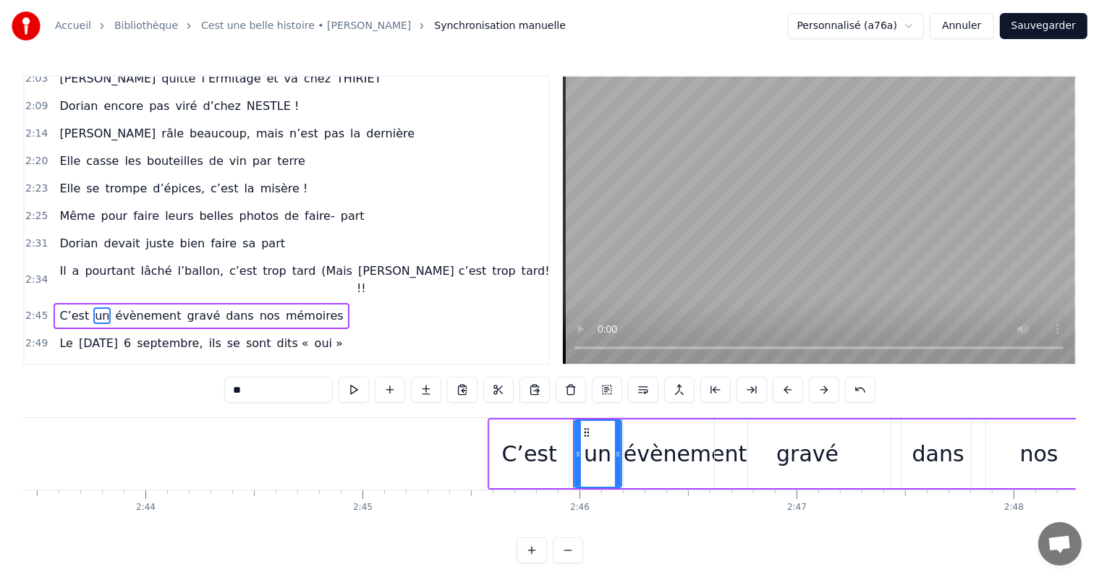
click at [619, 478] on div at bounding box center [618, 454] width 6 height 66
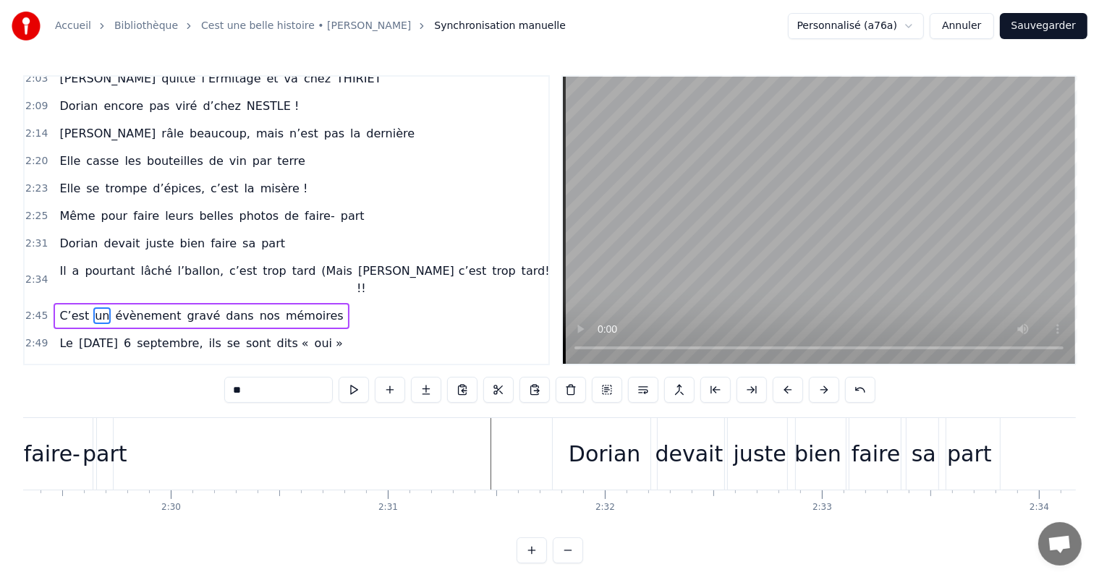
scroll to position [0, 32367]
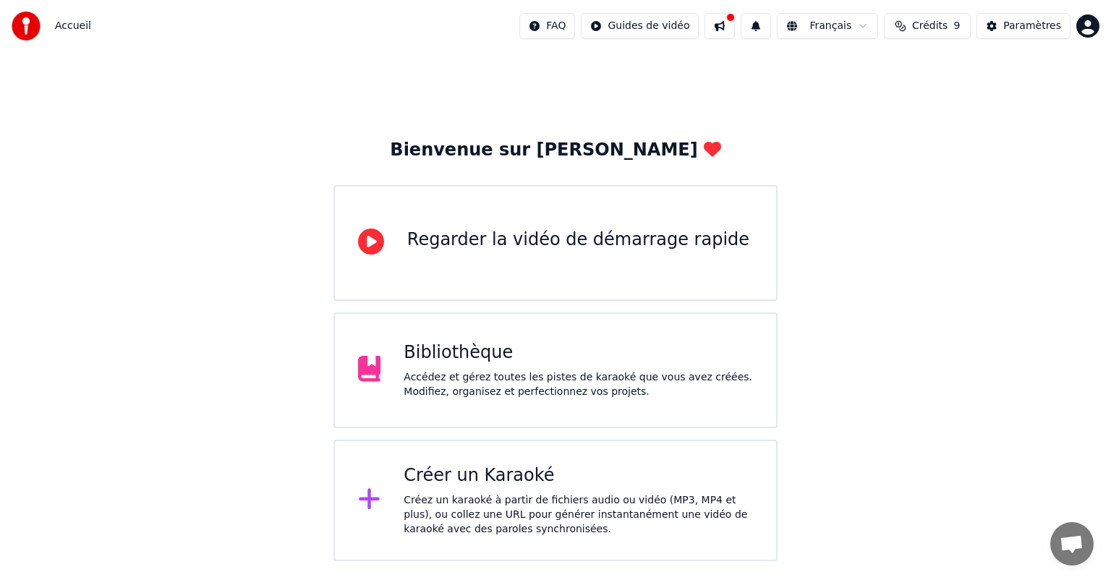
click at [394, 385] on div "Bibliothèque Accédez et gérez toutes les pistes de karaoké que vous avez créées…" at bounding box center [556, 371] width 444 height 116
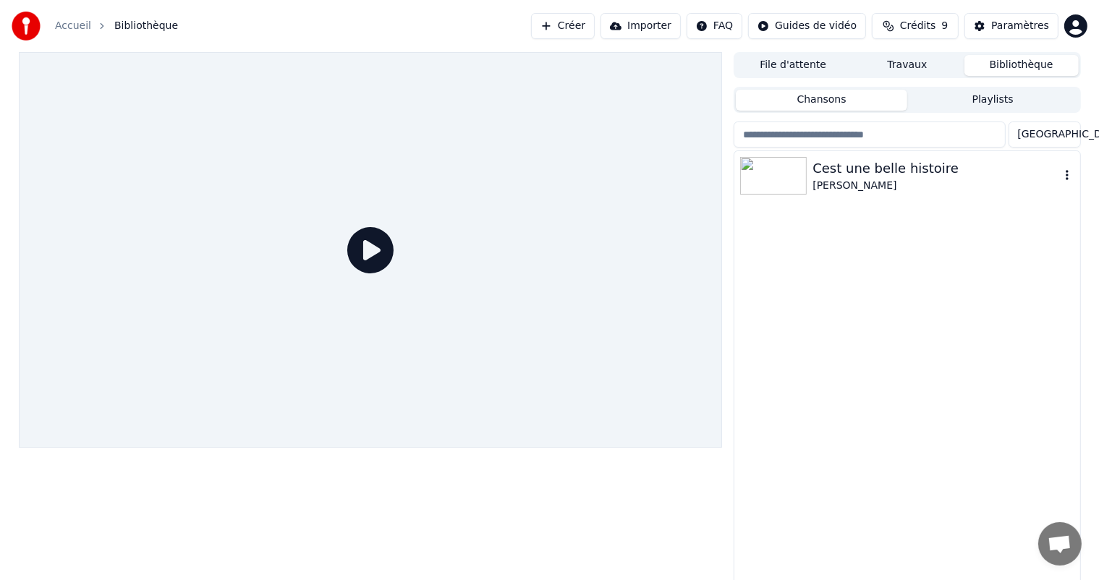
click at [821, 193] on div "Cest une belle histoire Michel Fugain" at bounding box center [906, 175] width 345 height 49
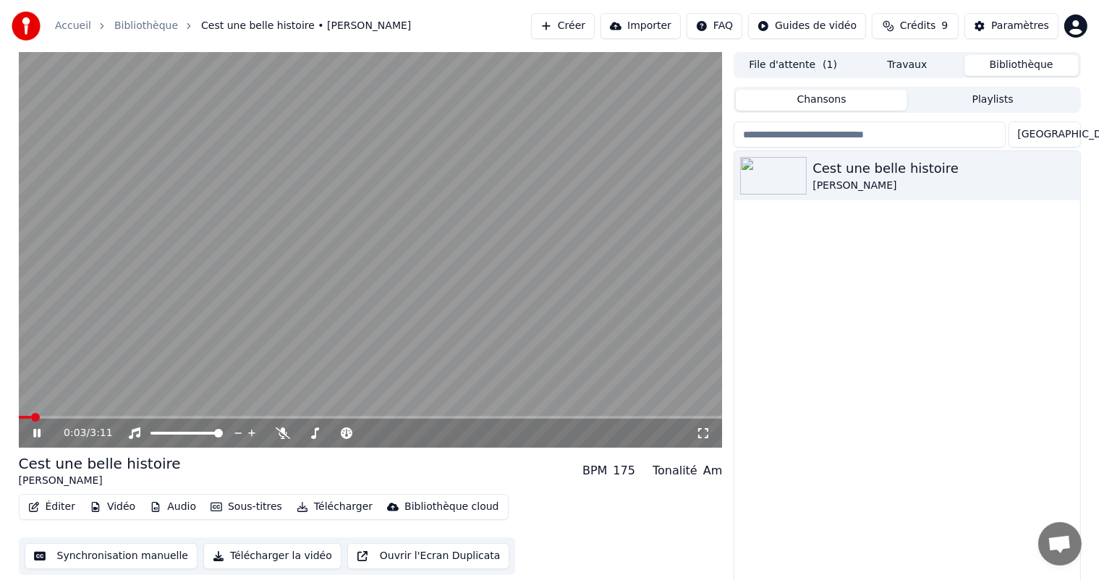
click at [741, 103] on button "Chansons" at bounding box center [821, 100] width 171 height 21
click at [33, 434] on icon at bounding box center [47, 434] width 34 height 12
click at [140, 559] on button "Synchronisation manuelle" at bounding box center [112, 556] width 174 height 26
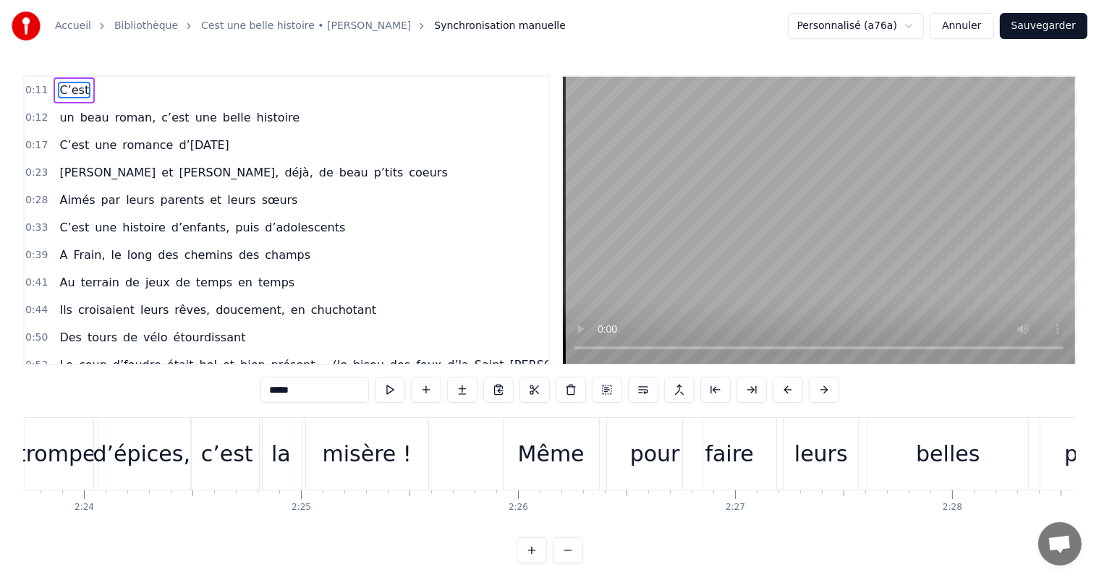
scroll to position [0, 31081]
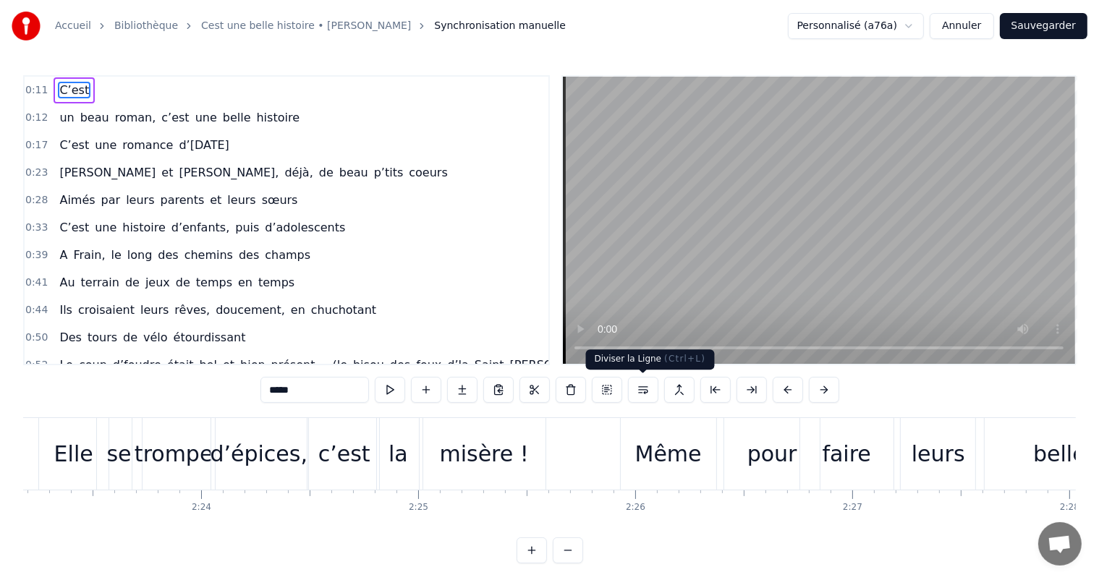
click at [627, 428] on div "Même" at bounding box center [669, 454] width 96 height 72
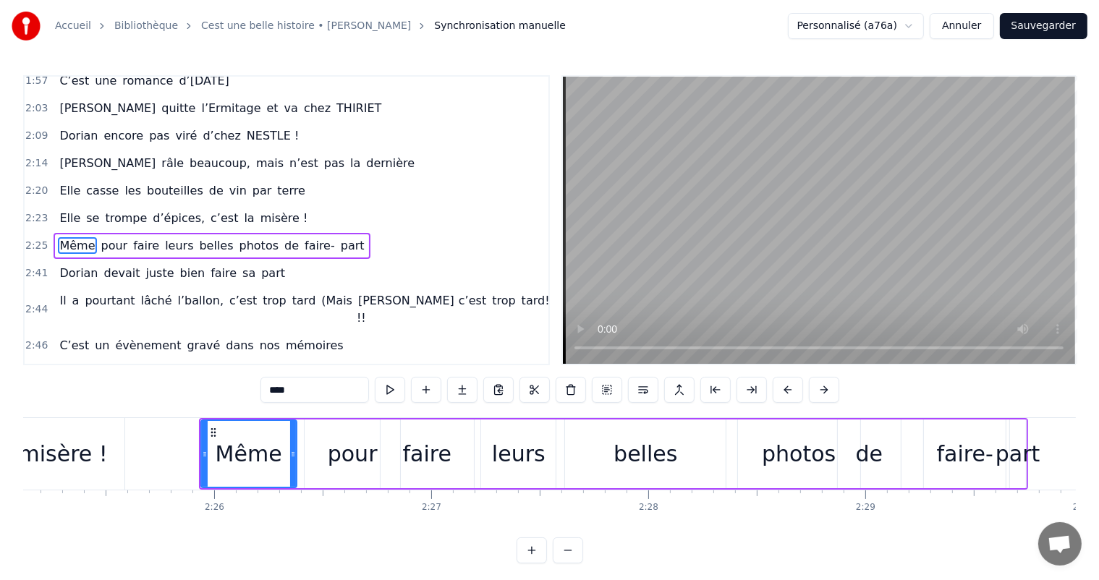
scroll to position [0, 31432]
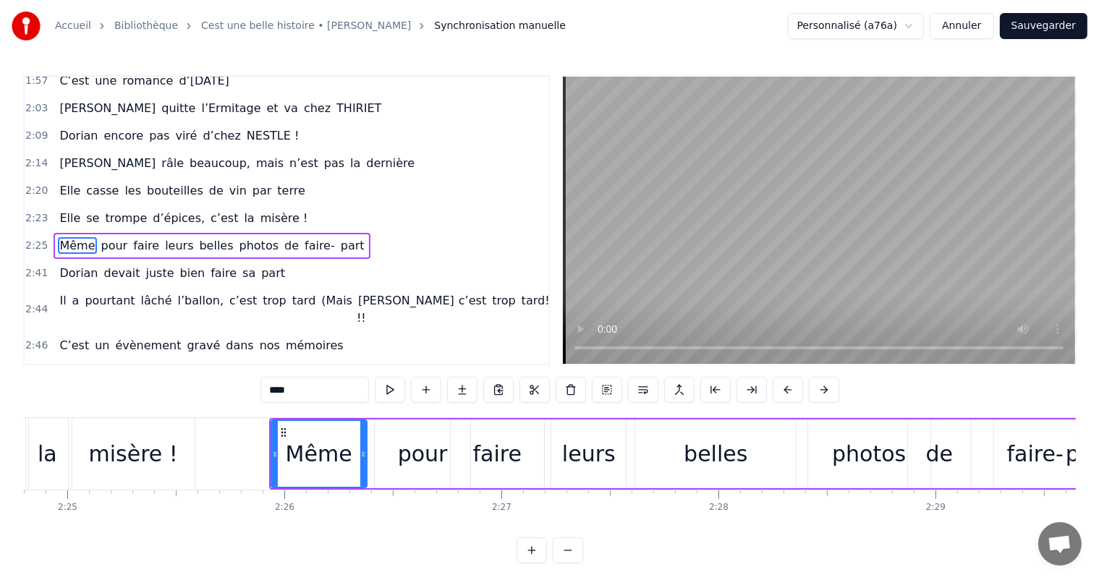
click at [591, 486] on div "leurs" at bounding box center [588, 454] width 75 height 69
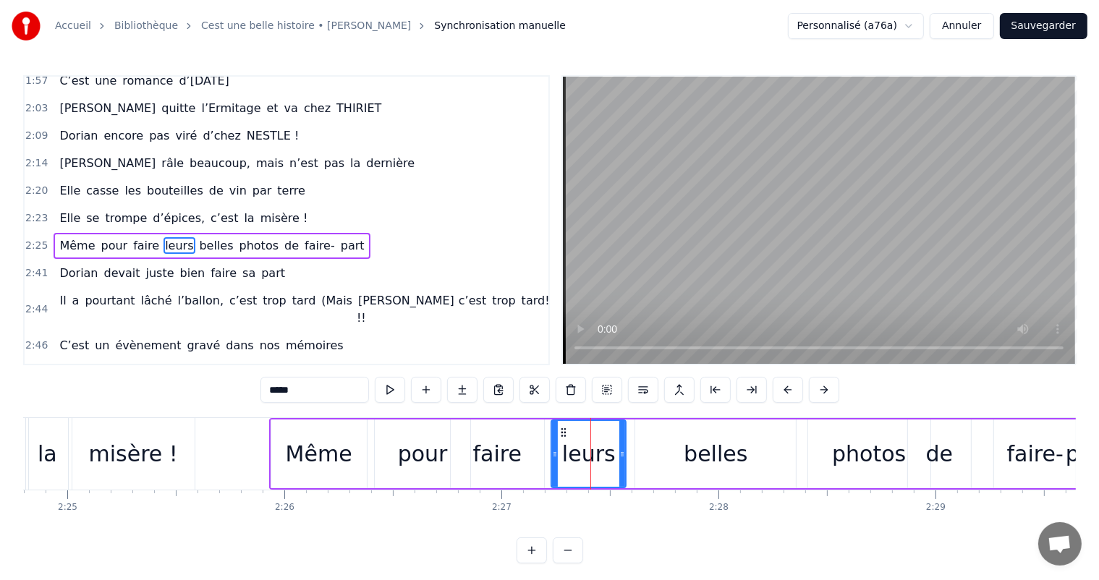
click at [691, 454] on div "belles" at bounding box center [716, 454] width 64 height 33
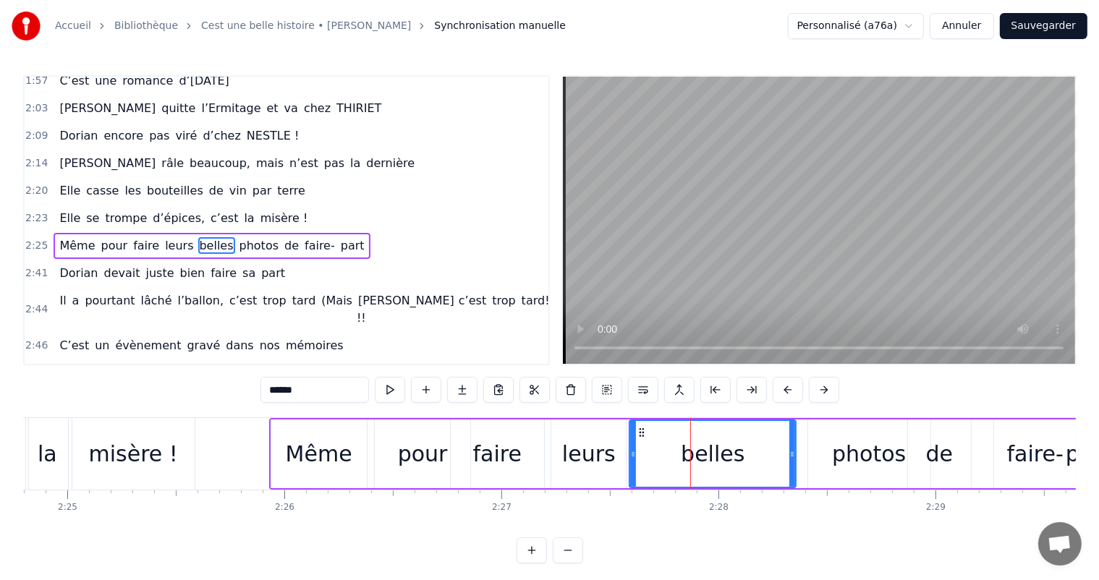
drag, startPoint x: 640, startPoint y: 450, endPoint x: 779, endPoint y: 445, distance: 139.0
click at [630, 452] on icon at bounding box center [633, 455] width 6 height 12
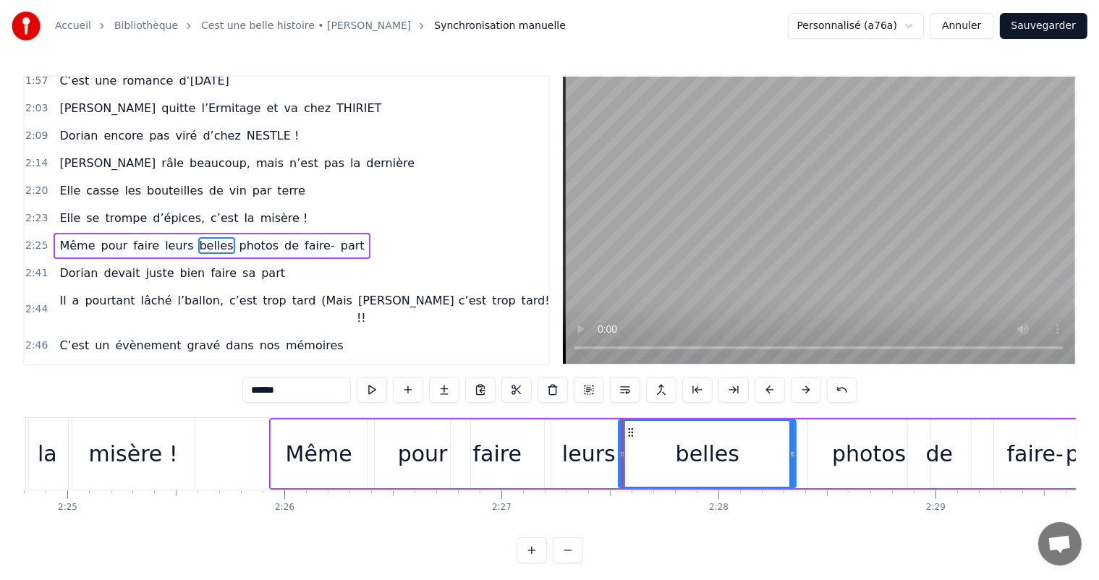
click at [834, 450] on div "photos" at bounding box center [869, 454] width 122 height 69
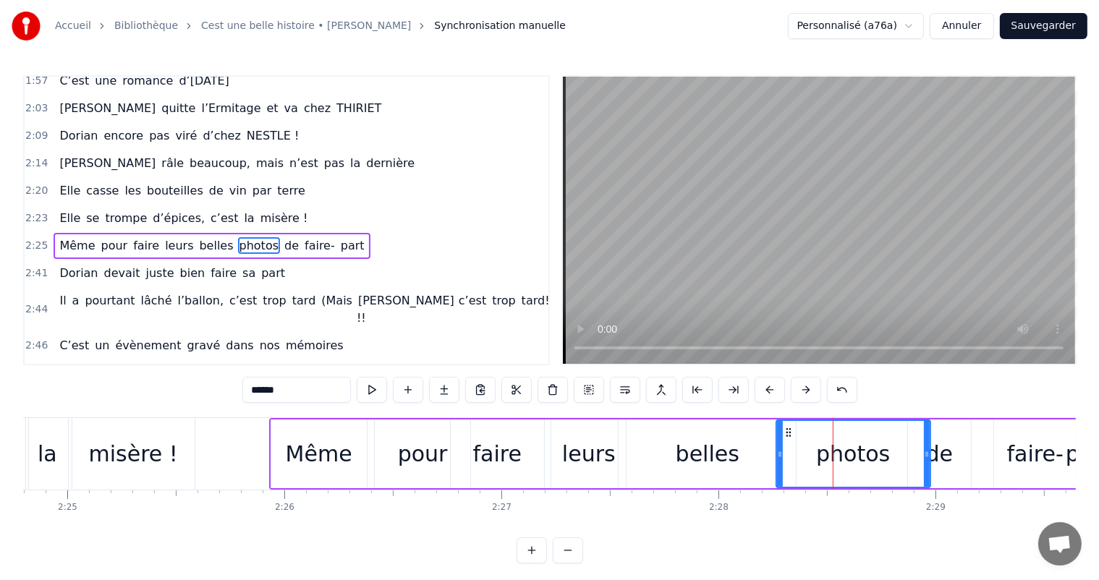
drag, startPoint x: 810, startPoint y: 446, endPoint x: 779, endPoint y: 454, distance: 32.1
click at [779, 454] on div at bounding box center [780, 454] width 6 height 66
click at [949, 462] on div "de" at bounding box center [939, 454] width 27 height 33
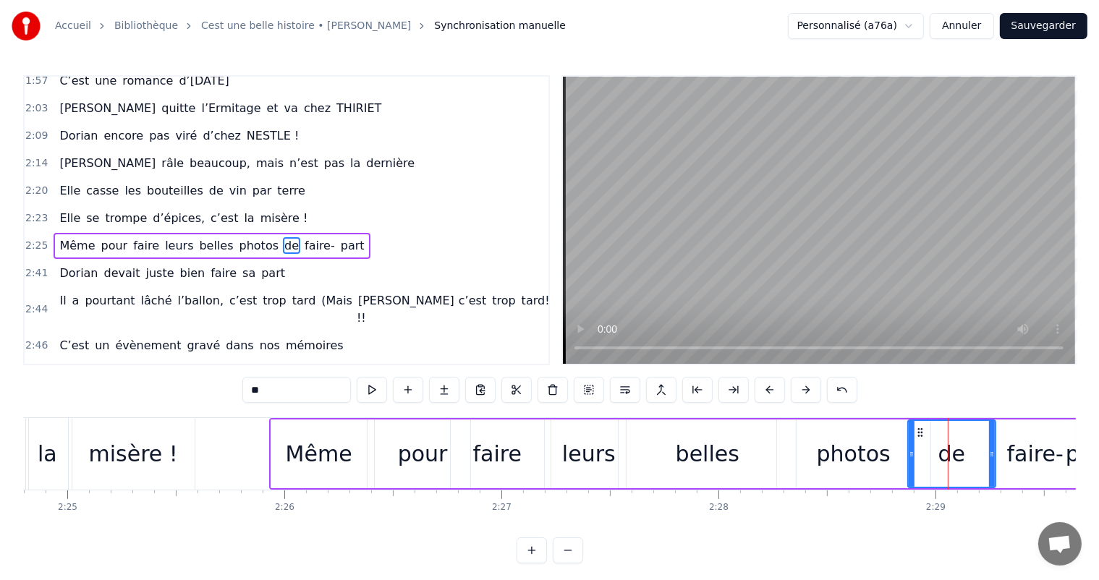
drag, startPoint x: 968, startPoint y: 452, endPoint x: 995, endPoint y: 457, distance: 27.2
click at [995, 457] on icon at bounding box center [992, 455] width 6 height 12
drag, startPoint x: 910, startPoint y: 454, endPoint x: 937, endPoint y: 459, distance: 27.1
click at [937, 459] on icon at bounding box center [935, 455] width 6 height 12
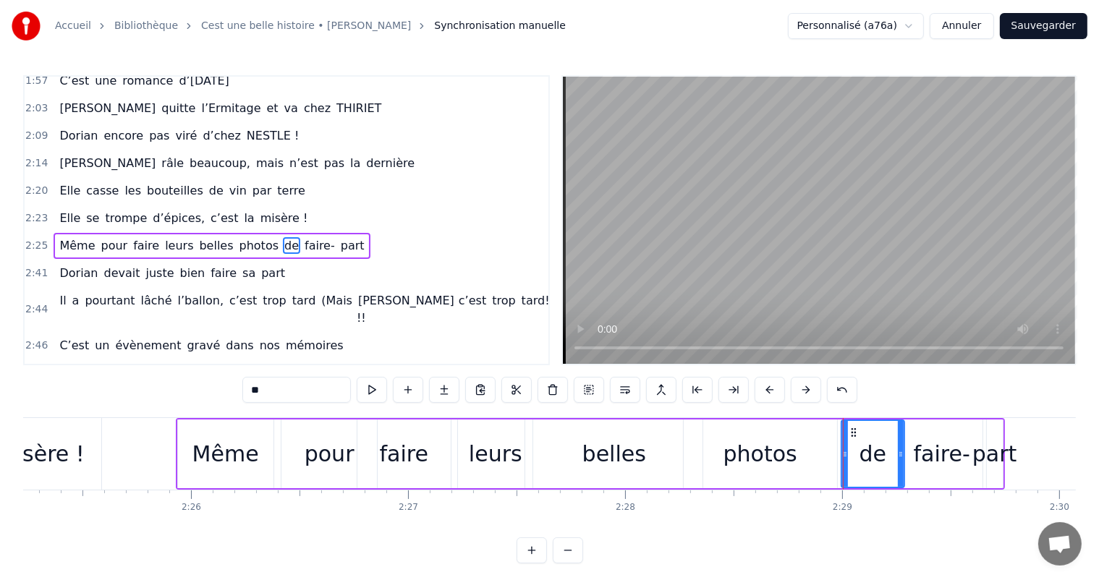
scroll to position [0, 31712]
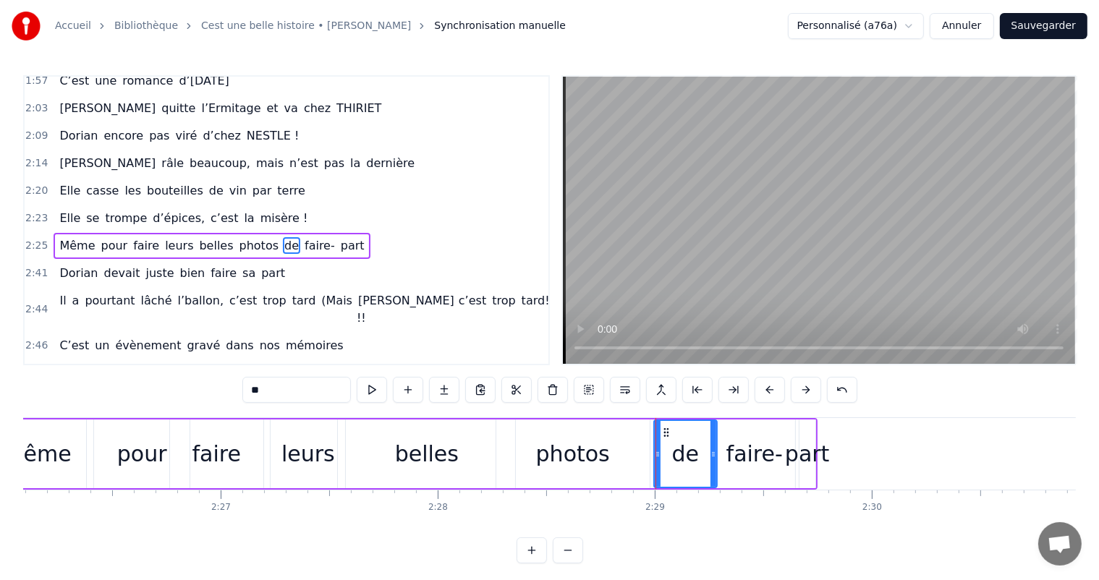
click at [757, 451] on div "faire-" at bounding box center [754, 454] width 56 height 33
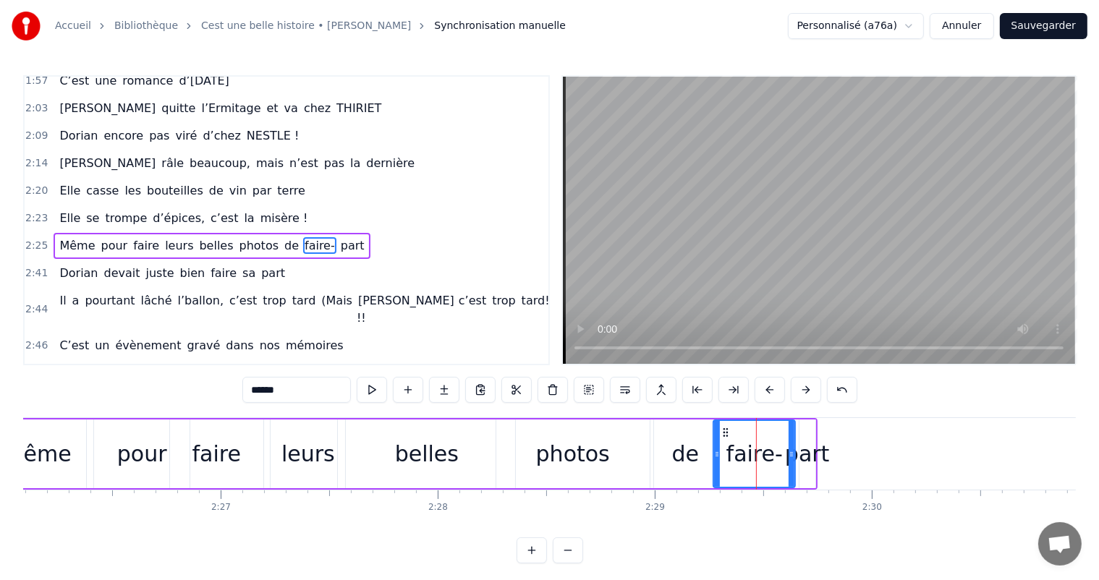
click at [794, 457] on icon at bounding box center [792, 455] width 6 height 12
click at [813, 460] on div "part" at bounding box center [807, 454] width 45 height 33
type input "****"
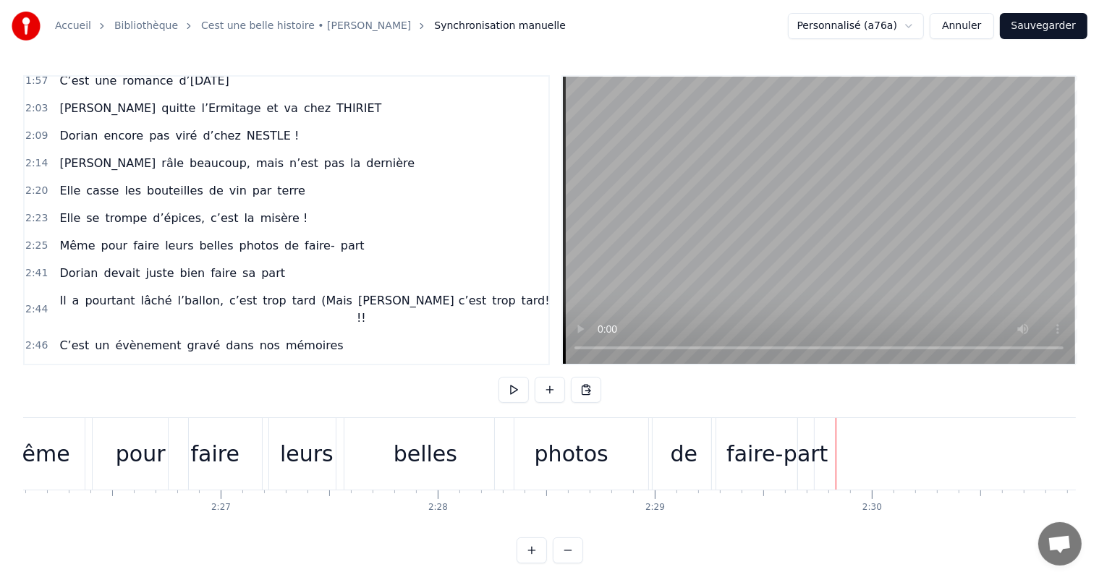
click at [809, 452] on div "part" at bounding box center [806, 454] width 45 height 33
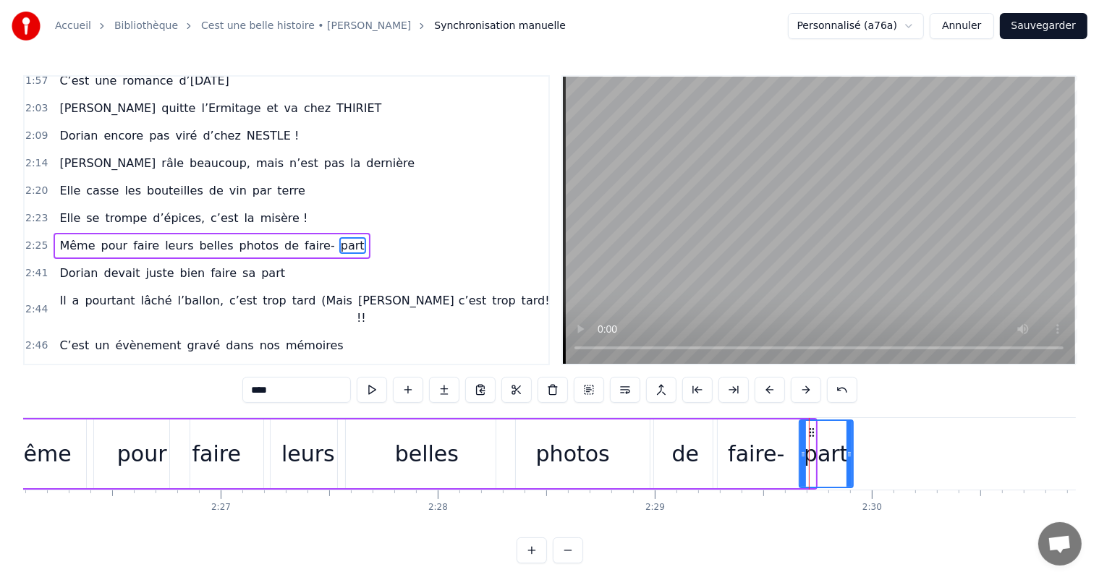
drag, startPoint x: 813, startPoint y: 452, endPoint x: 857, endPoint y: 457, distance: 43.7
click at [852, 457] on icon at bounding box center [850, 455] width 6 height 12
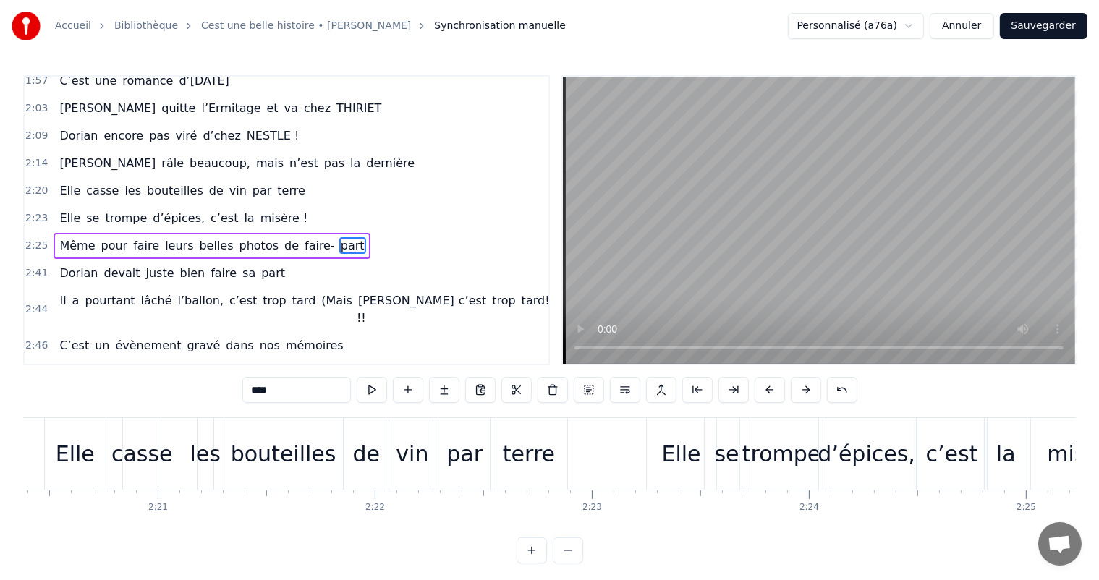
scroll to position [0, 30450]
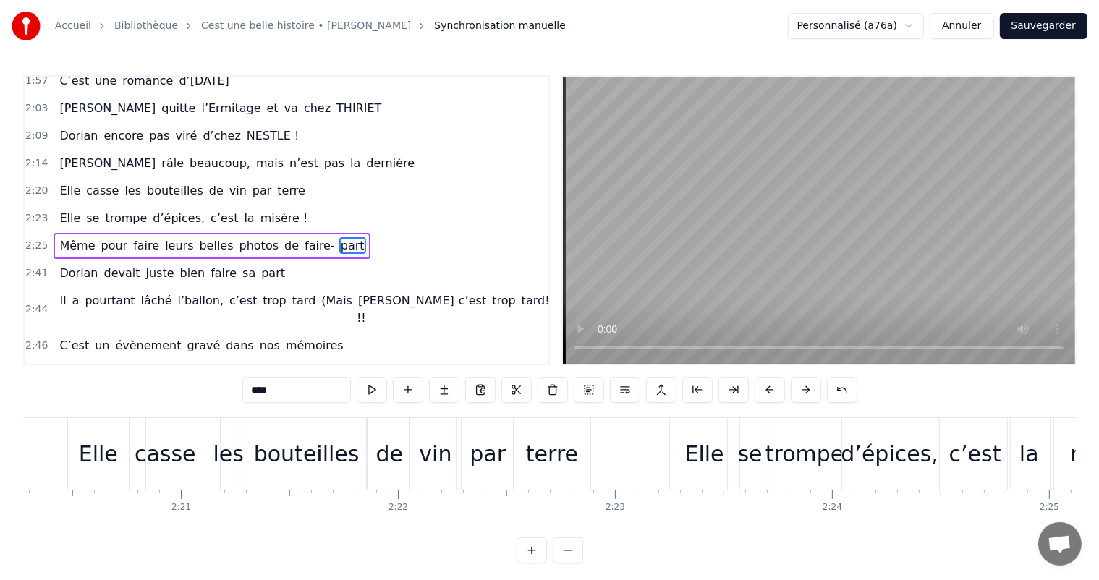
click at [730, 446] on div "se" at bounding box center [750, 454] width 45 height 72
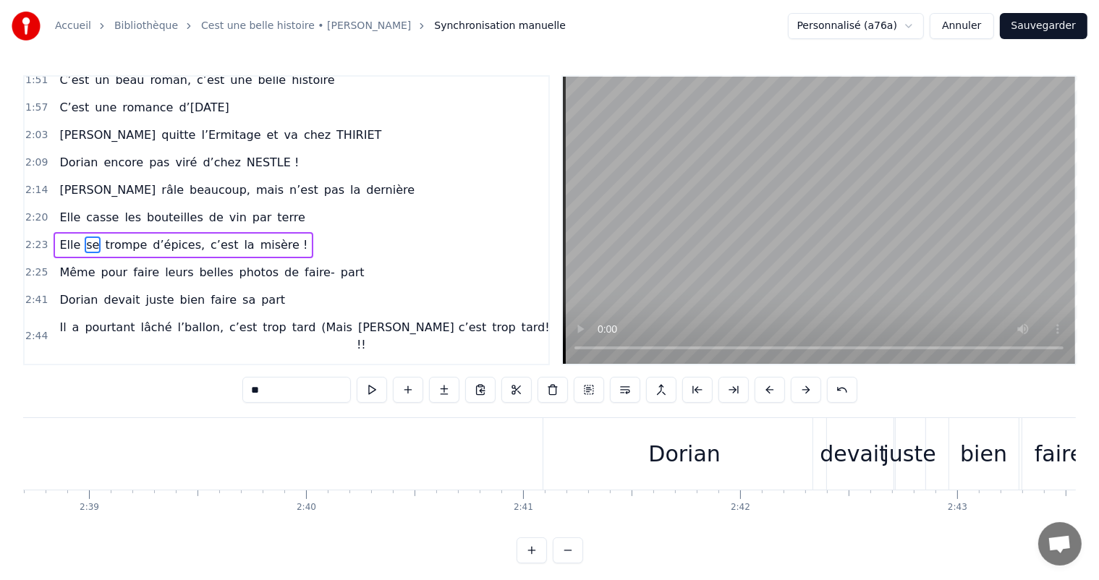
scroll to position [0, 34356]
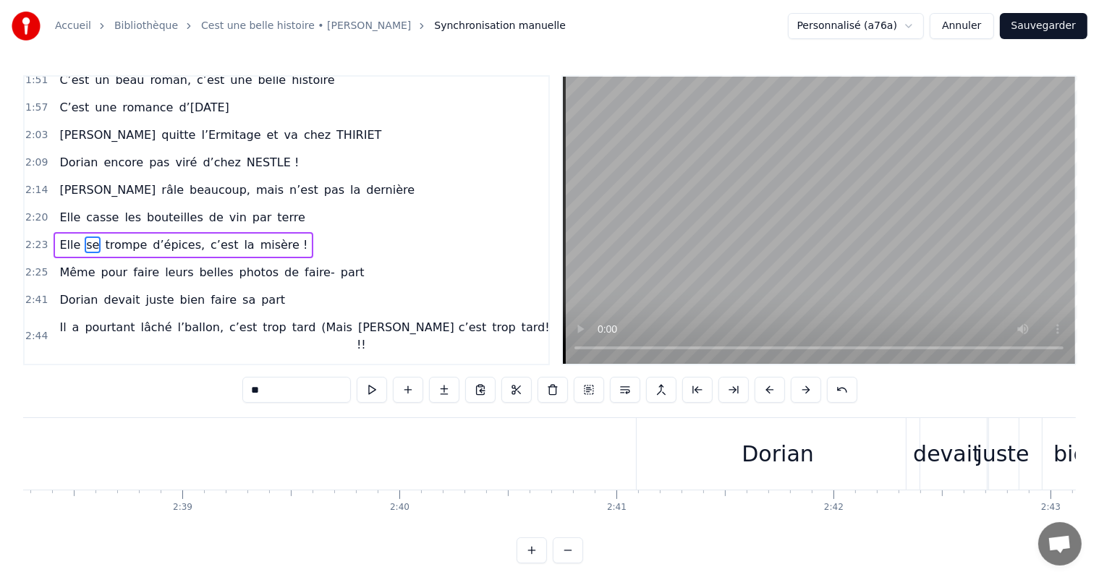
click at [814, 456] on div "Dorian" at bounding box center [778, 454] width 283 height 72
type input "******"
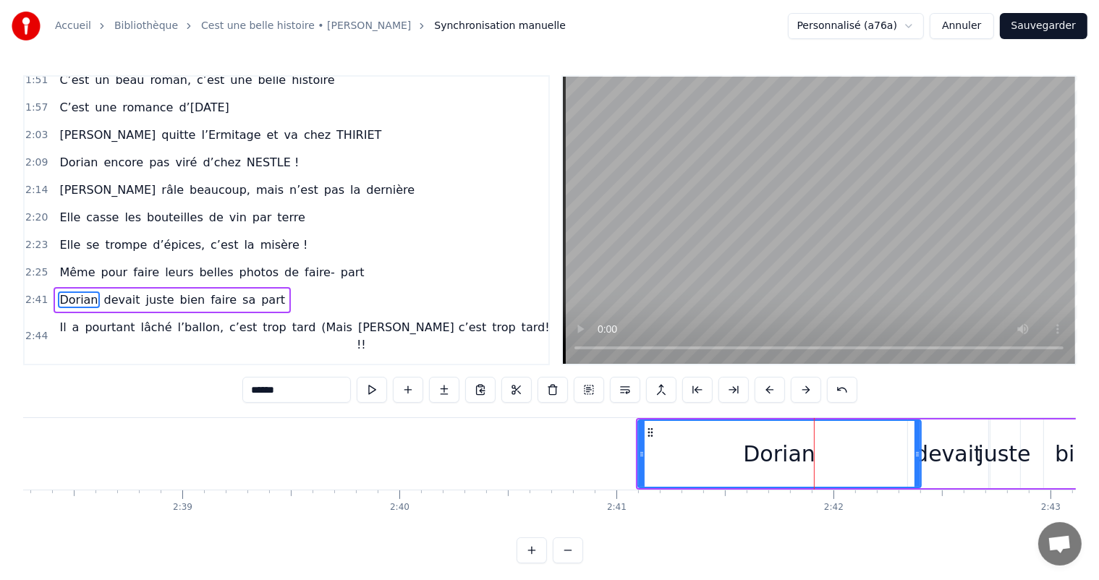
scroll to position [641, 0]
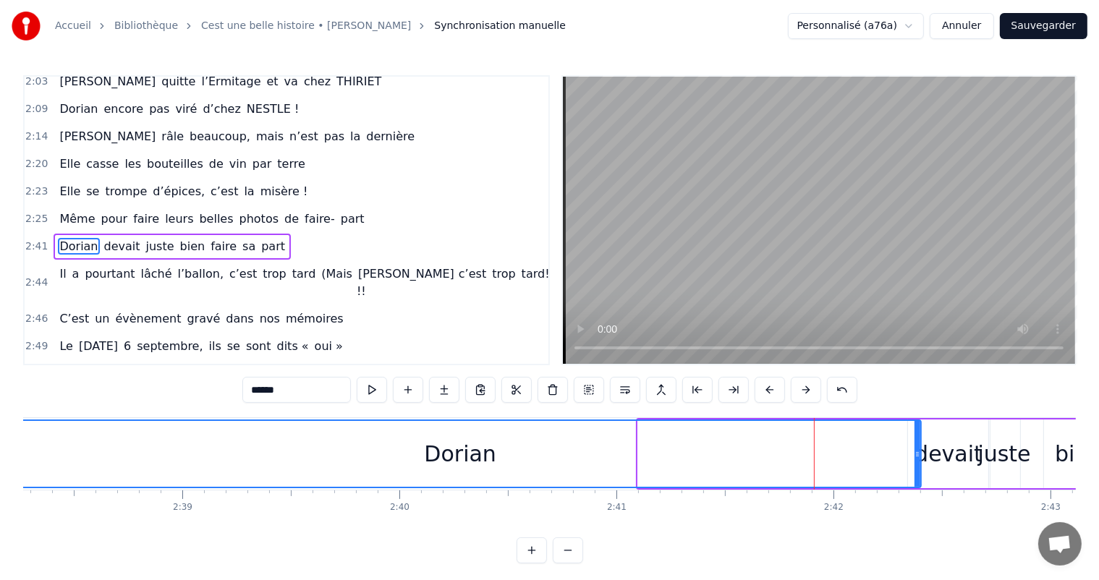
drag, startPoint x: 638, startPoint y: 446, endPoint x: 82, endPoint y: 452, distance: 556.5
click at [0, 454] on div "Accueil Bibliothèque Cest une belle histoire • [PERSON_NAME] Synchronisation ma…" at bounding box center [549, 282] width 1099 height 564
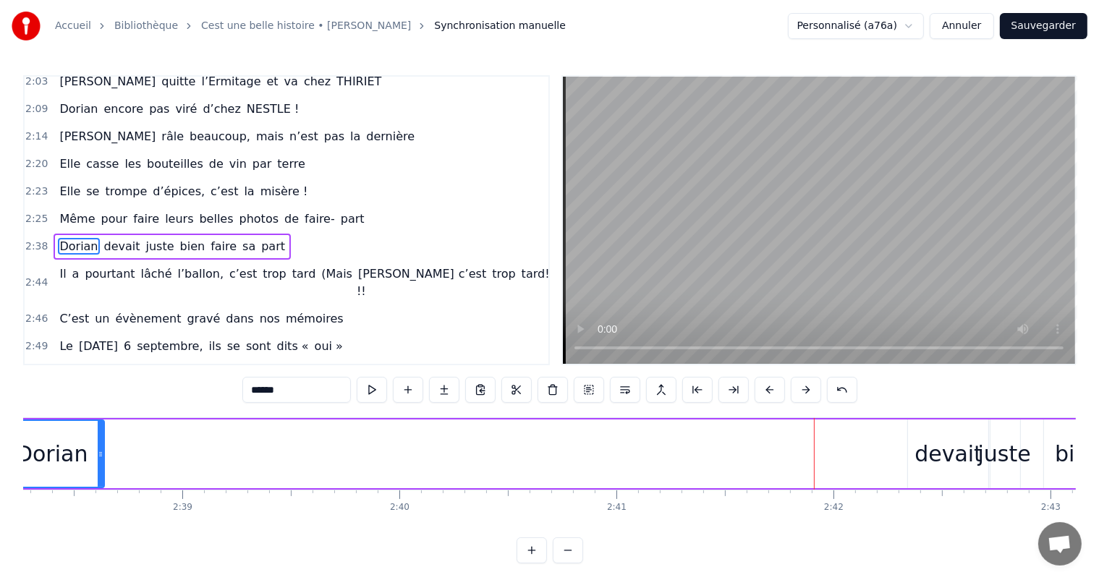
drag, startPoint x: 917, startPoint y: 453, endPoint x: 107, endPoint y: 467, distance: 809.8
click at [99, 467] on div at bounding box center [101, 454] width 6 height 66
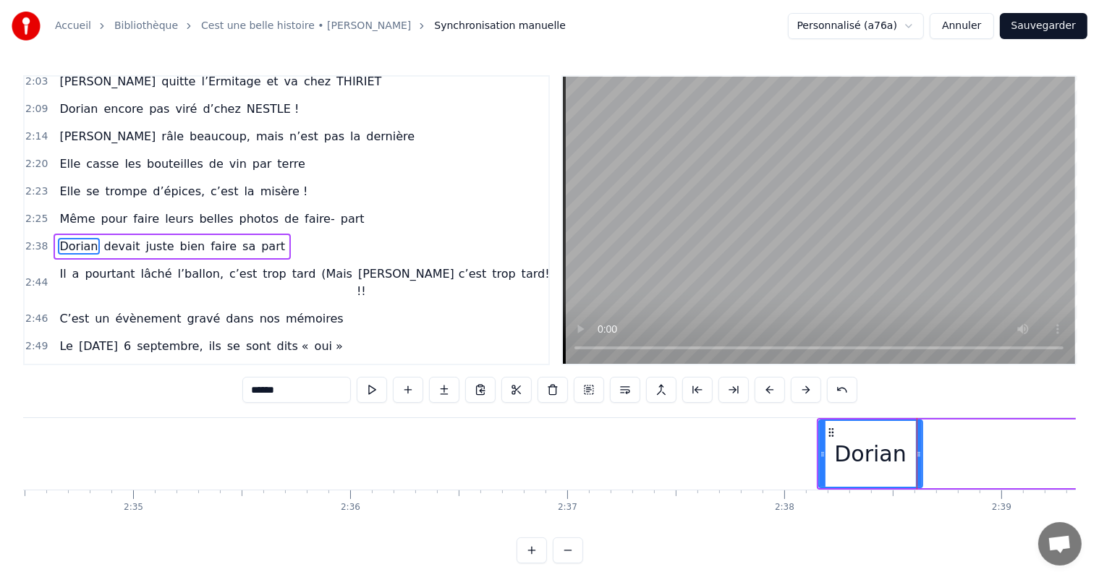
scroll to position [0, 33466]
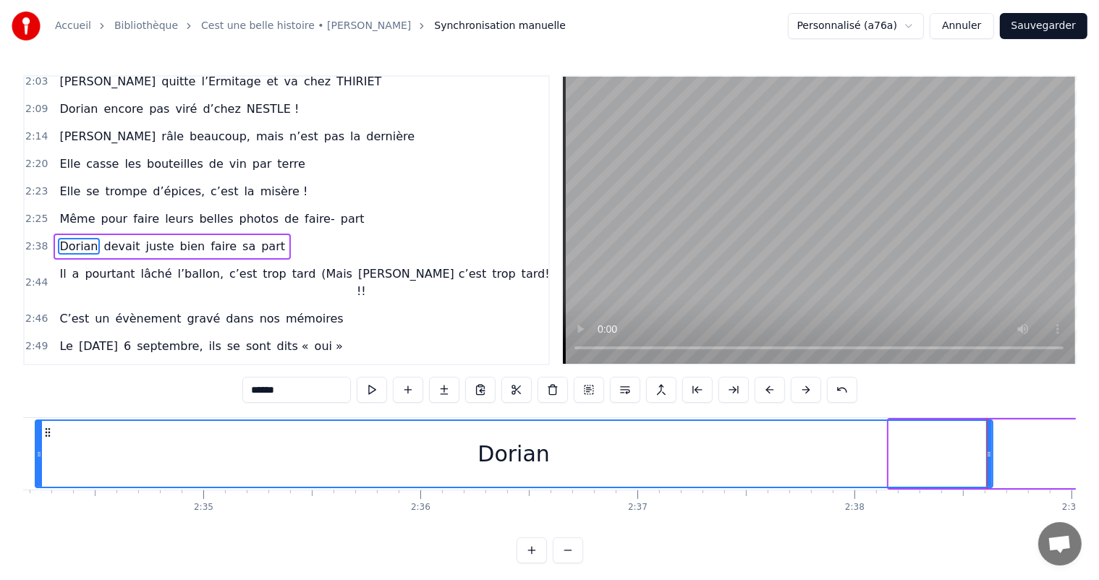
drag, startPoint x: 893, startPoint y: 457, endPoint x: 72, endPoint y: 457, distance: 820.5
click at [36, 464] on div at bounding box center [39, 454] width 6 height 66
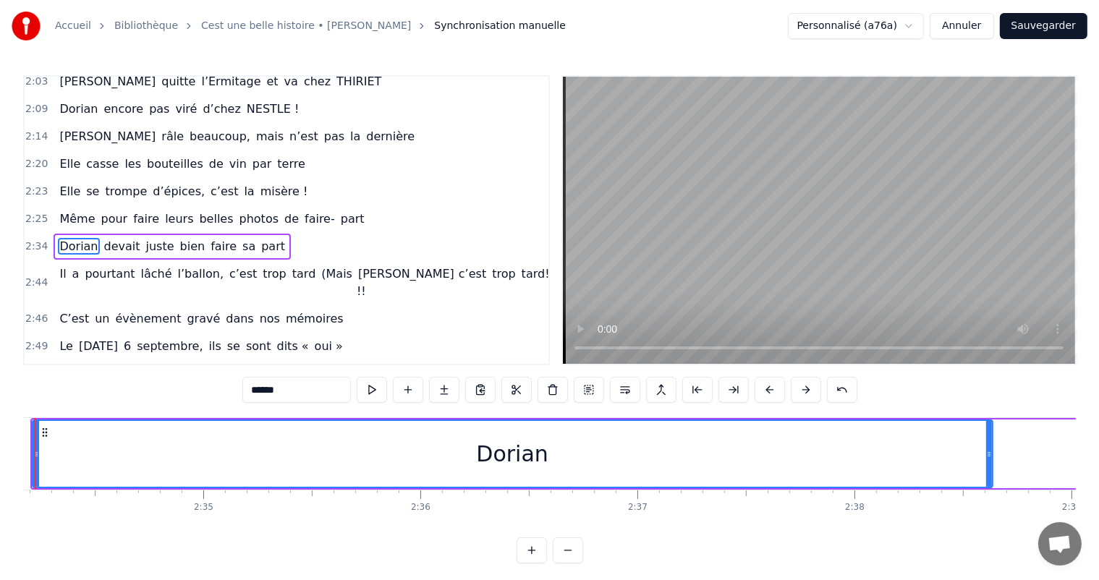
scroll to position [0, 33405]
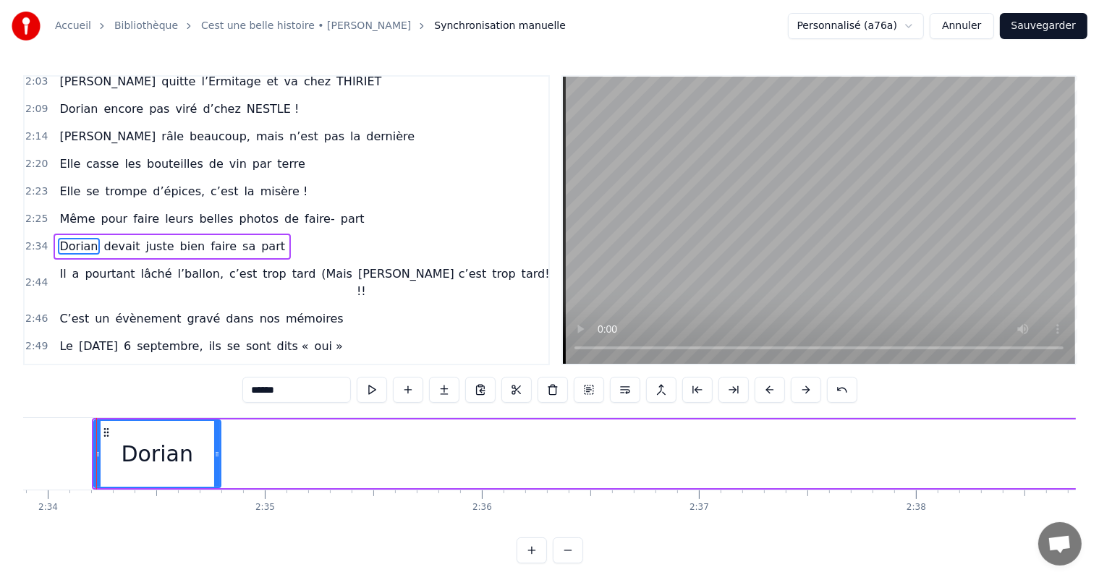
drag, startPoint x: 1051, startPoint y: 454, endPoint x: 217, endPoint y: 436, distance: 833.8
click at [217, 436] on div at bounding box center [217, 454] width 6 height 66
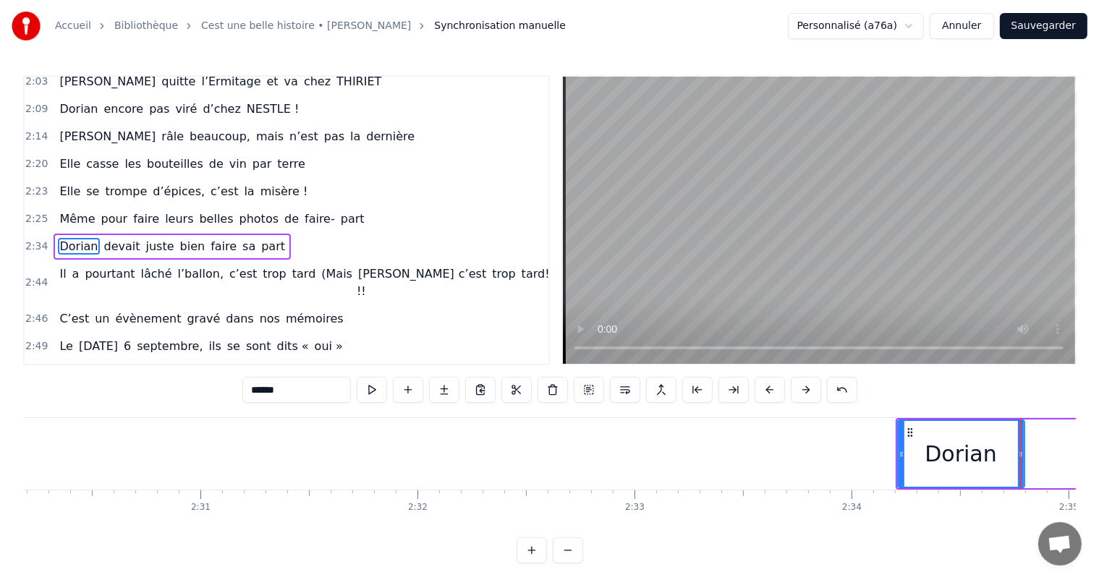
scroll to position [0, 32555]
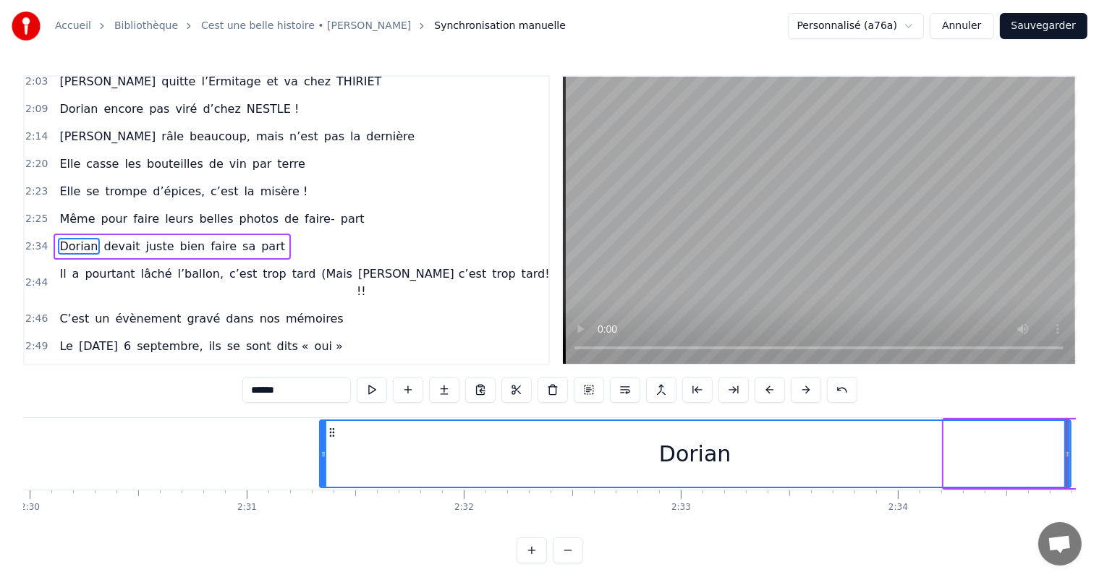
drag, startPoint x: 949, startPoint y: 456, endPoint x: 326, endPoint y: 504, distance: 624.8
click at [326, 504] on div "C’est un beau roman, c’est une belle histoire C’est une romance d’[DATE] [PERSO…" at bounding box center [549, 472] width 1053 height 109
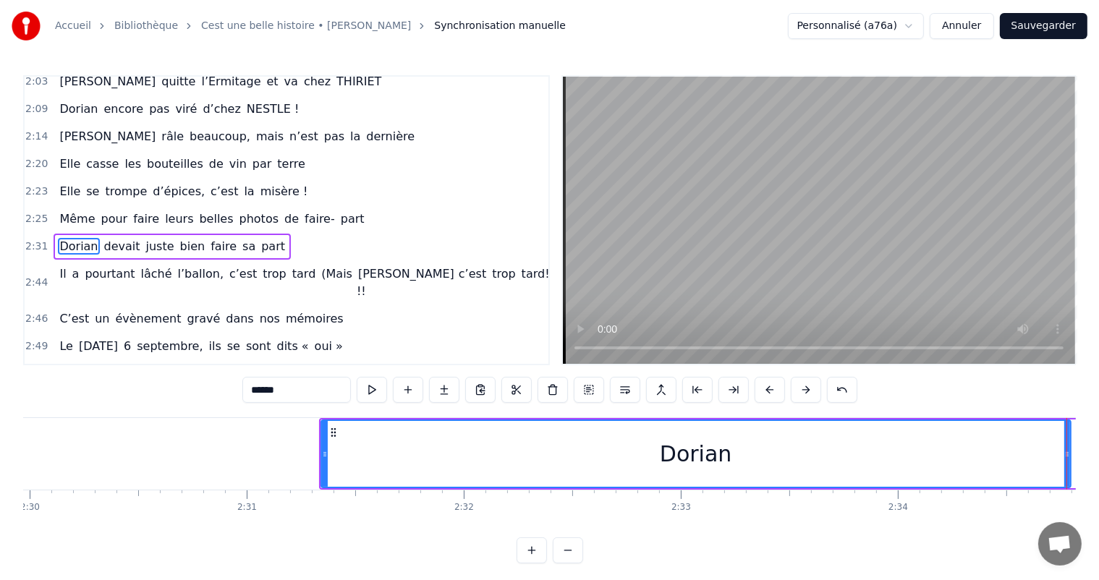
scroll to position [0, 32558]
drag, startPoint x: 1066, startPoint y: 455, endPoint x: 1008, endPoint y: 436, distance: 61.1
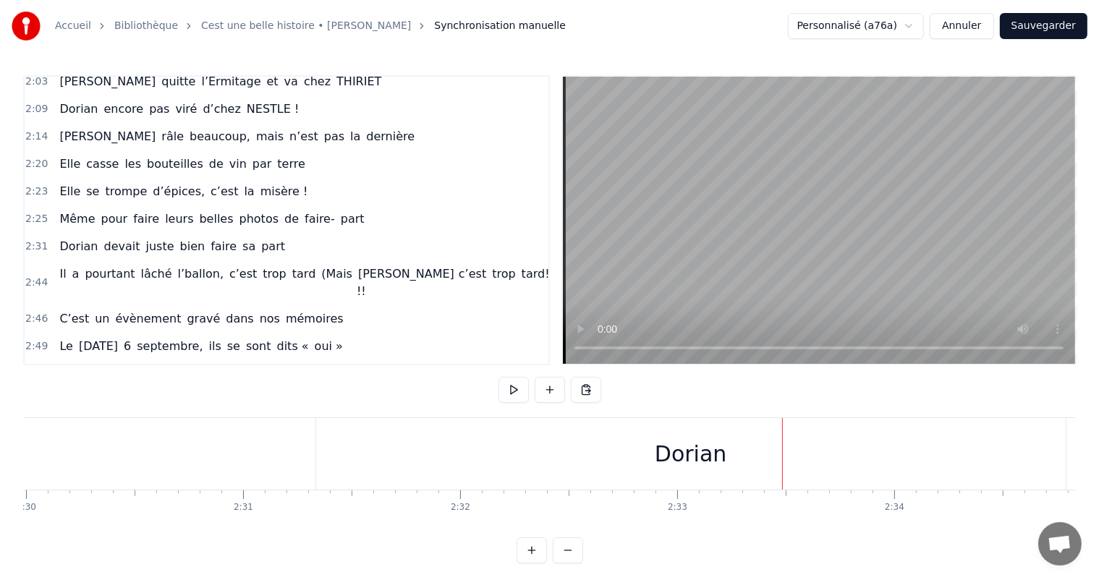
click at [1045, 440] on div "Dorian" at bounding box center [691, 454] width 750 height 72
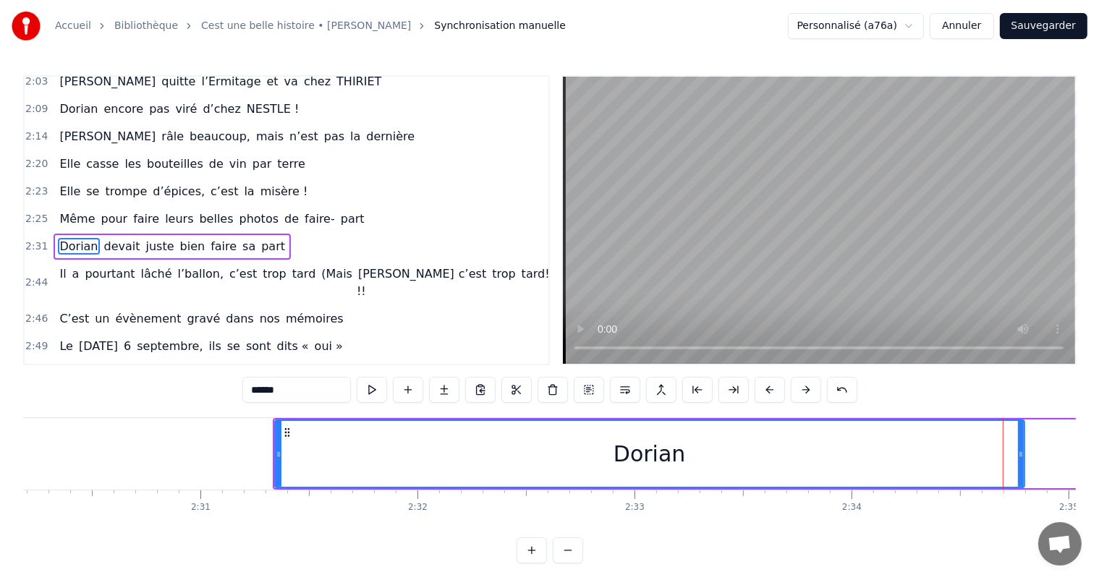
scroll to position [0, 32671]
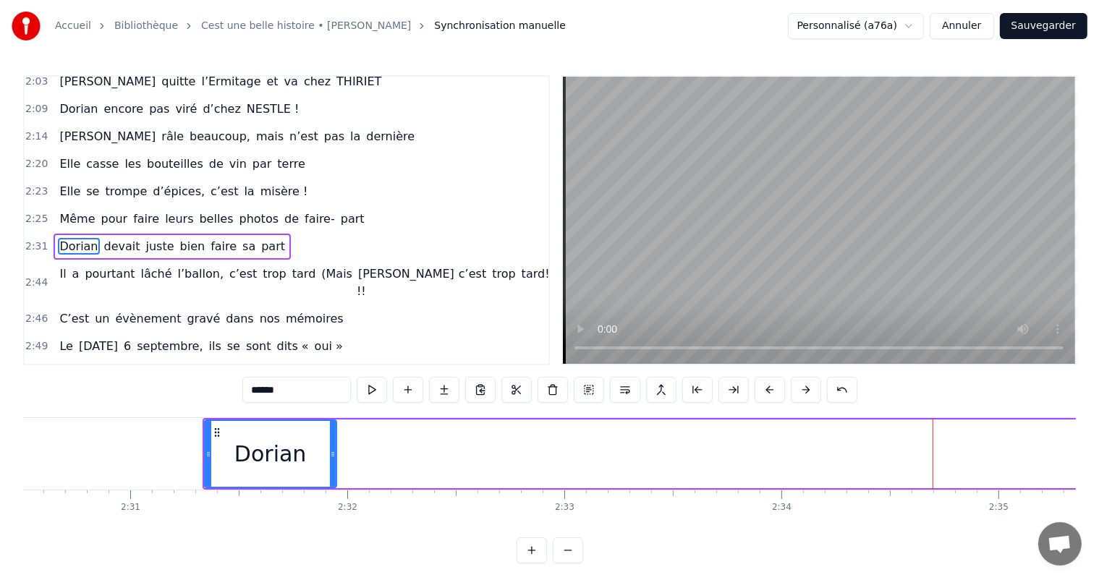
drag, startPoint x: 950, startPoint y: 441, endPoint x: 332, endPoint y: 463, distance: 618.3
click at [332, 463] on div at bounding box center [333, 454] width 6 height 66
click at [211, 452] on icon at bounding box center [208, 455] width 6 height 12
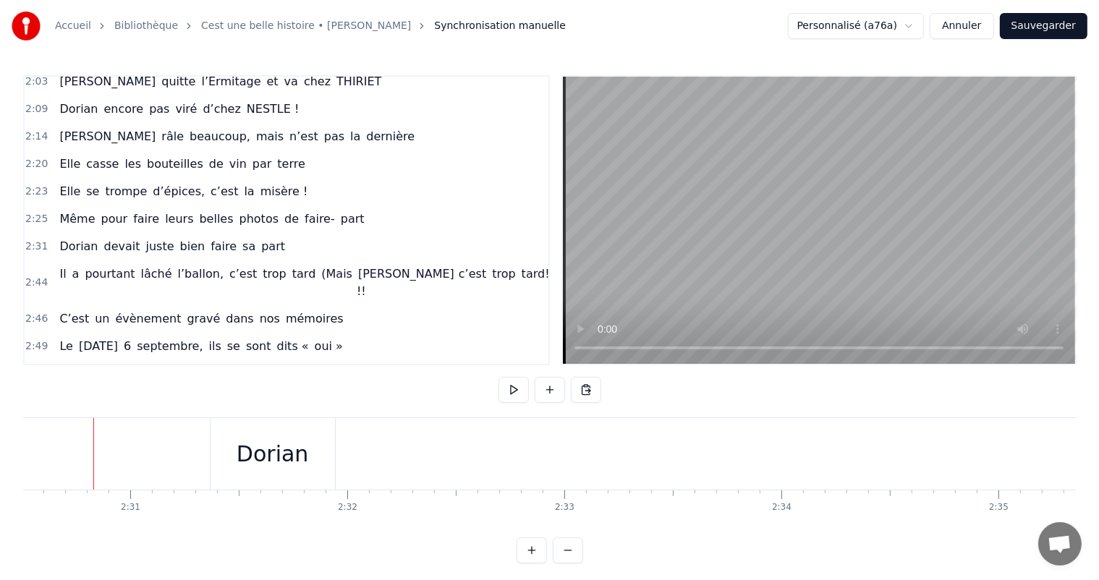
scroll to position [0, 32668]
click at [298, 438] on div "Dorian" at bounding box center [276, 454] width 72 height 33
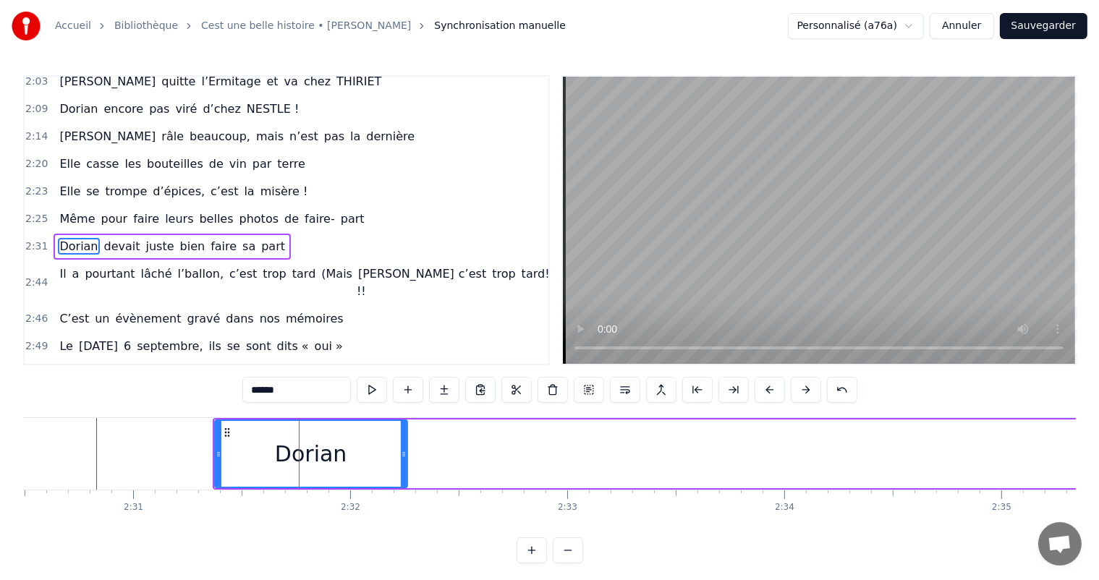
drag, startPoint x: 334, startPoint y: 439, endPoint x: 322, endPoint y: 438, distance: 12.3
click at [407, 446] on div at bounding box center [404, 454] width 6 height 66
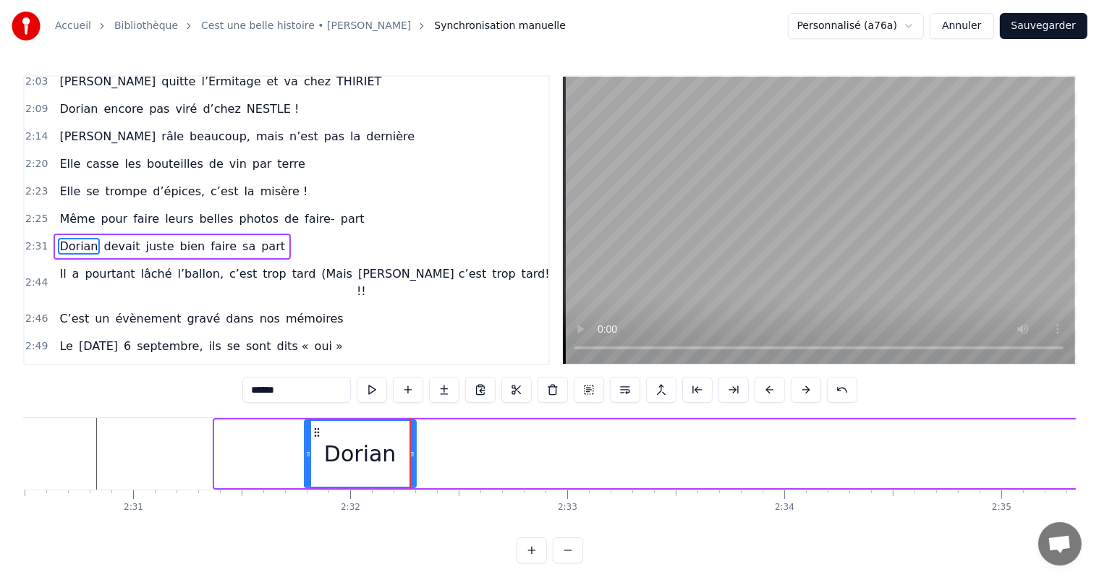
drag, startPoint x: 216, startPoint y: 452, endPoint x: 312, endPoint y: 462, distance: 96.8
click at [311, 462] on div at bounding box center [308, 454] width 6 height 66
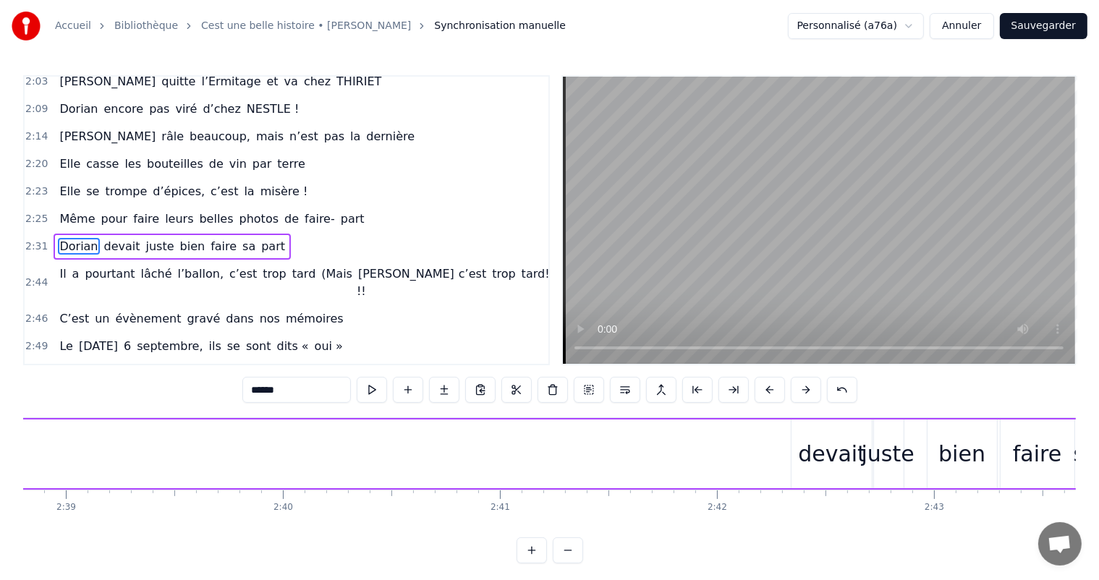
scroll to position [0, 34799]
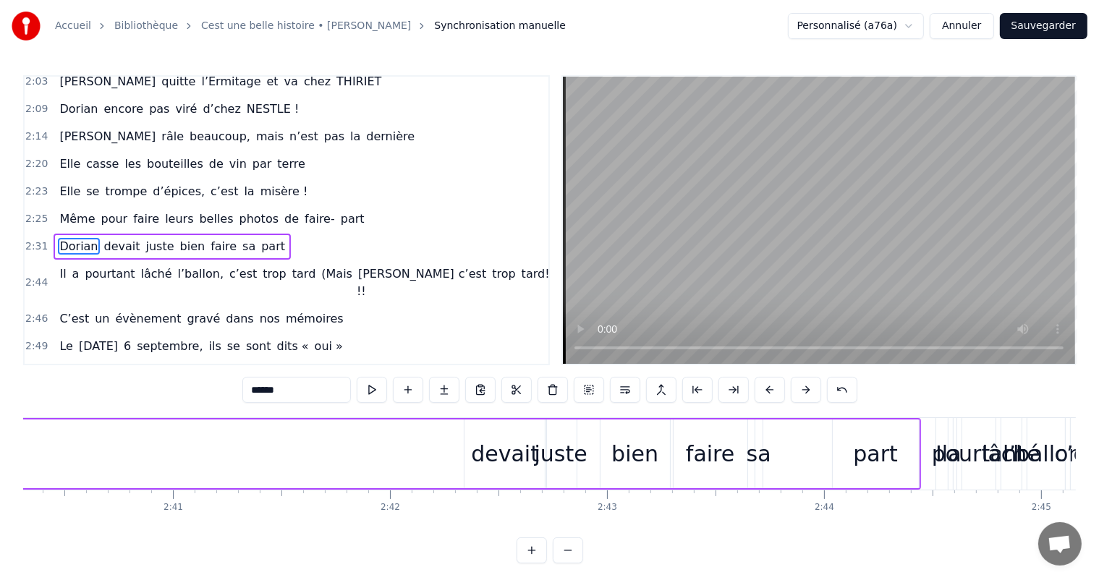
click at [507, 462] on div "devait" at bounding box center [505, 454] width 68 height 33
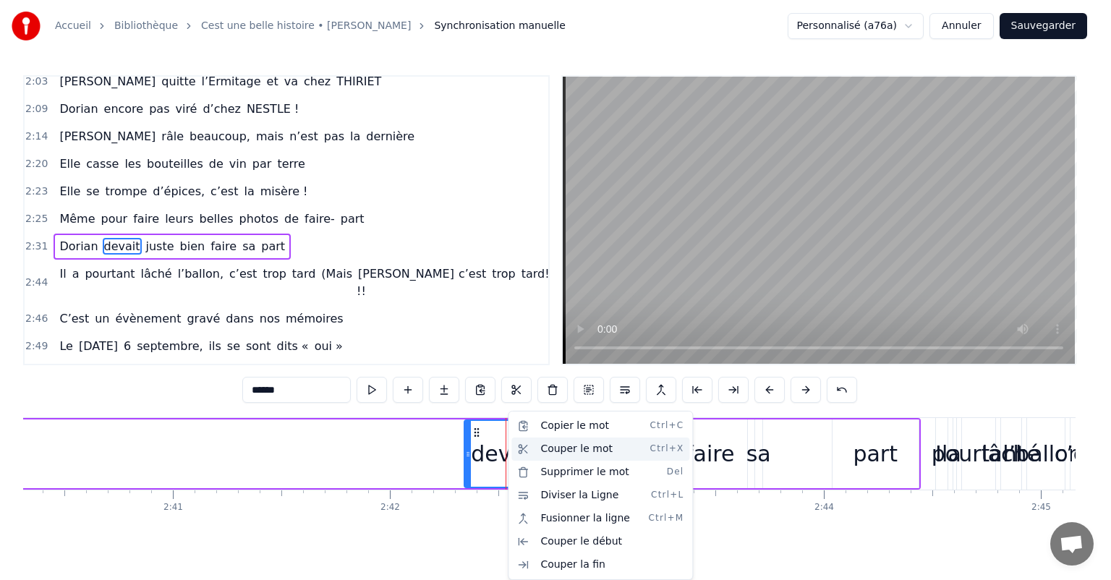
click at [561, 447] on div "Couper le mot Ctrl+X" at bounding box center [601, 449] width 178 height 23
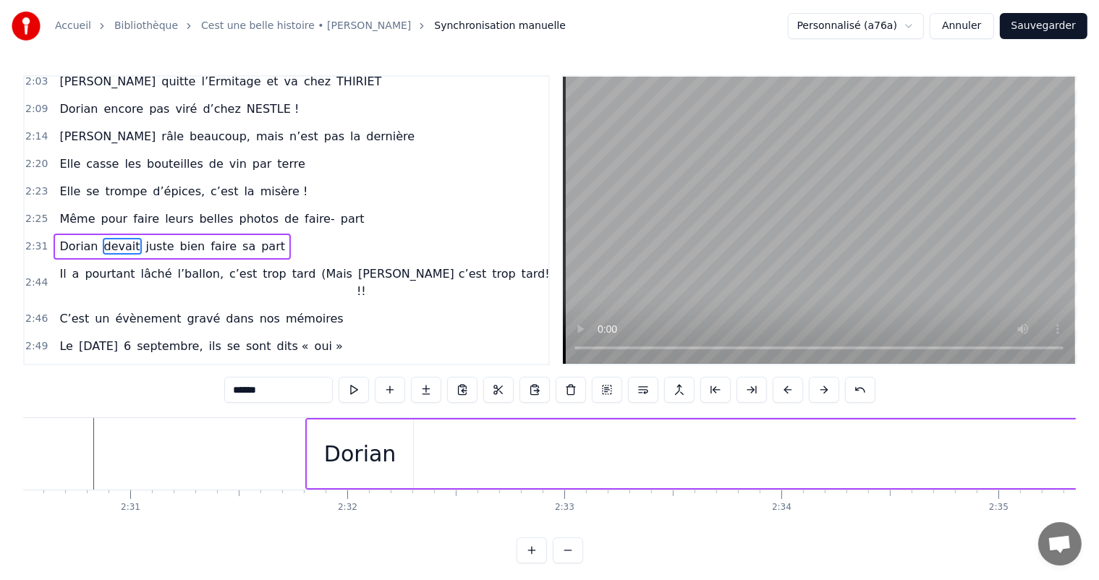
scroll to position [0, 32694]
click at [389, 446] on div "Dorian" at bounding box center [337, 454] width 107 height 69
type input "******"
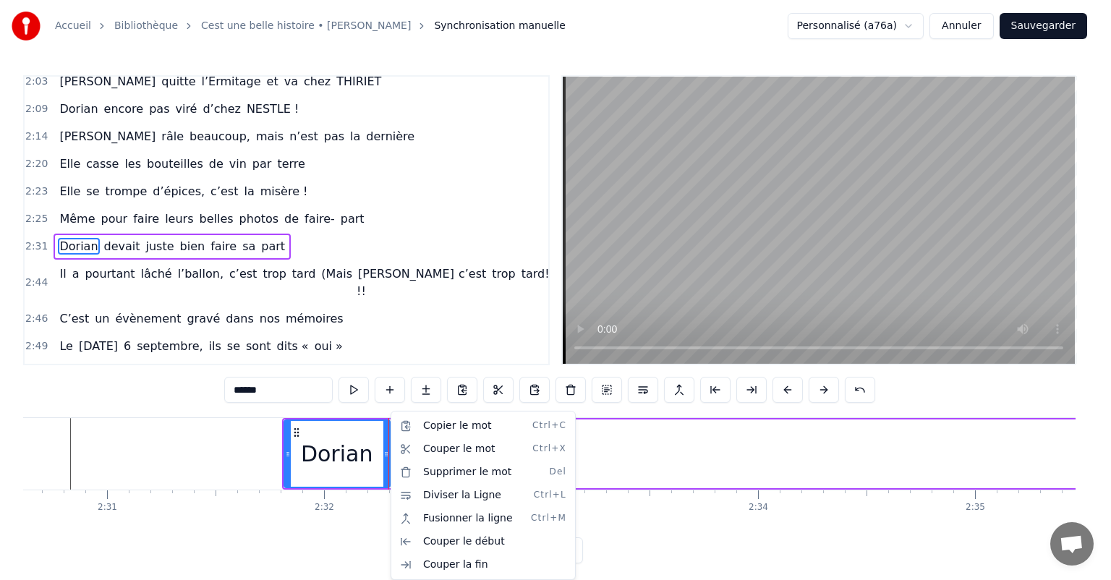
click at [355, 446] on html "Accueil Bibliothèque Cest une belle histoire • [PERSON_NAME] Synchronisation ma…" at bounding box center [555, 293] width 1111 height 587
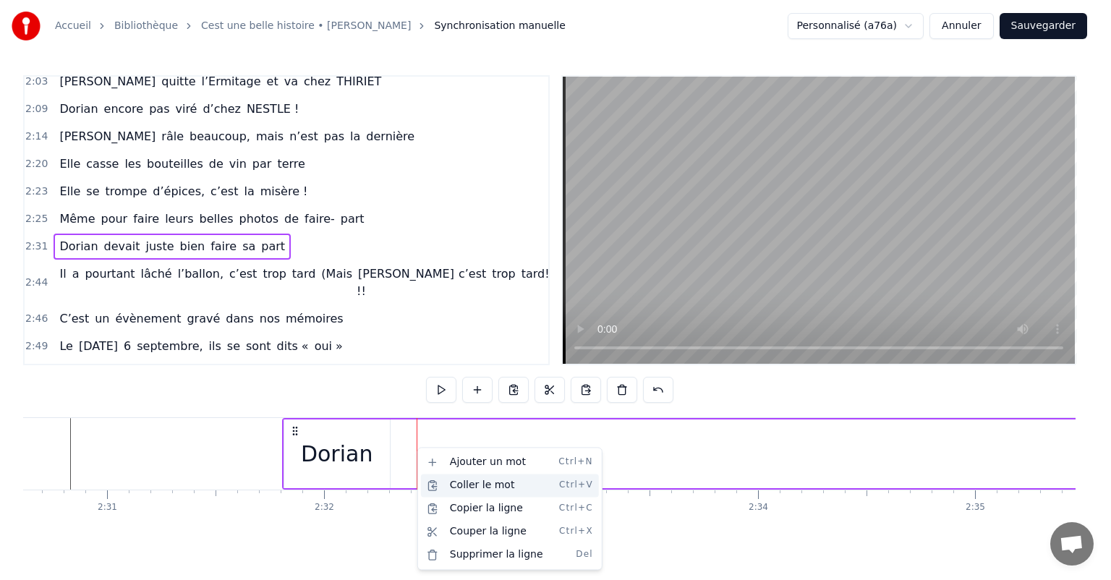
click at [466, 483] on div "Coller le mot Ctrl+V" at bounding box center [510, 485] width 178 height 23
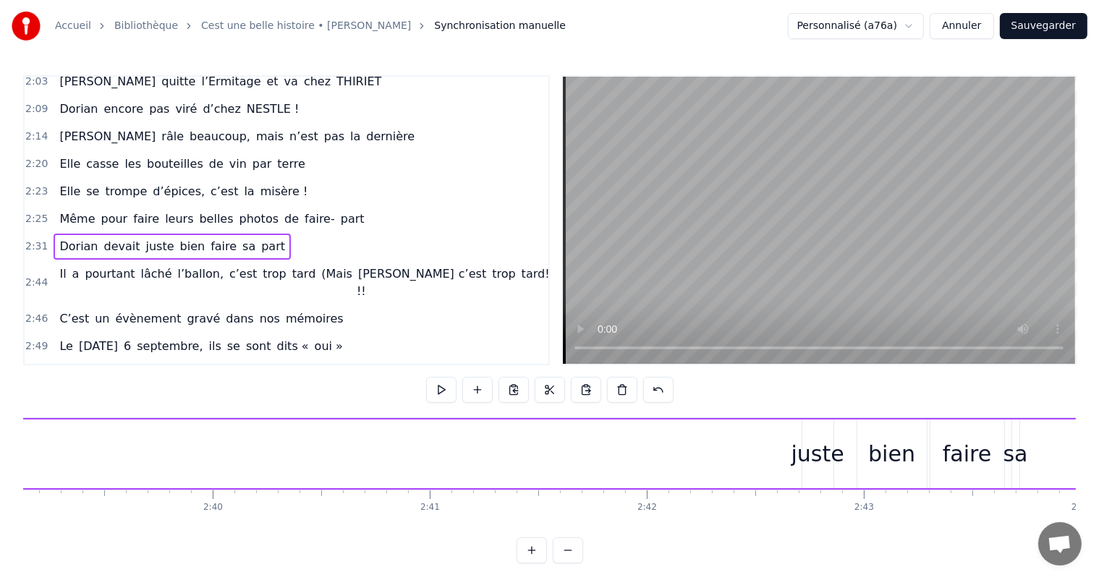
scroll to position [0, 34659]
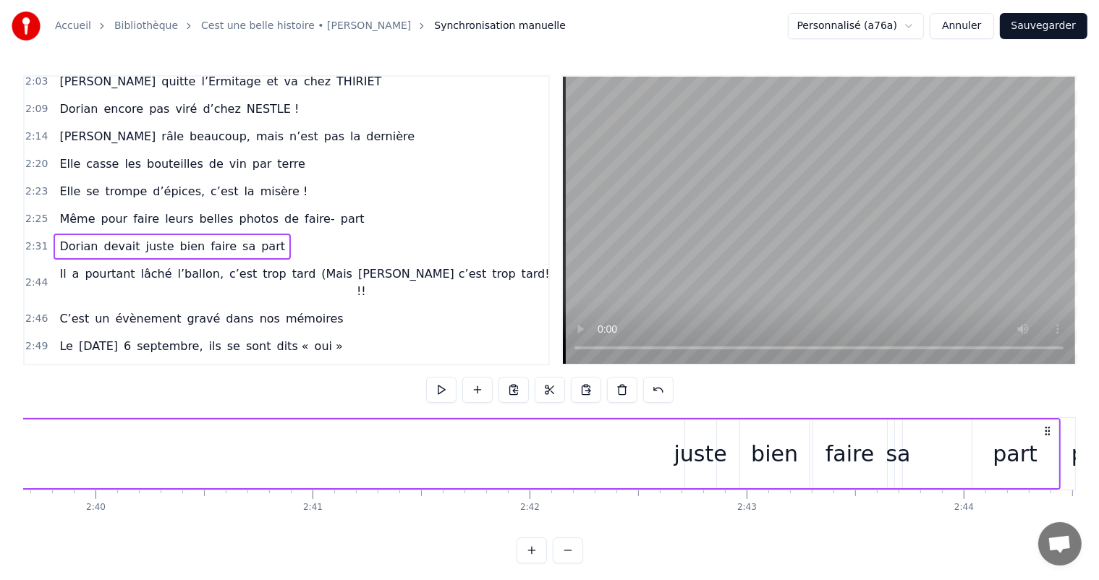
click at [709, 449] on div "juste" at bounding box center [700, 454] width 53 height 33
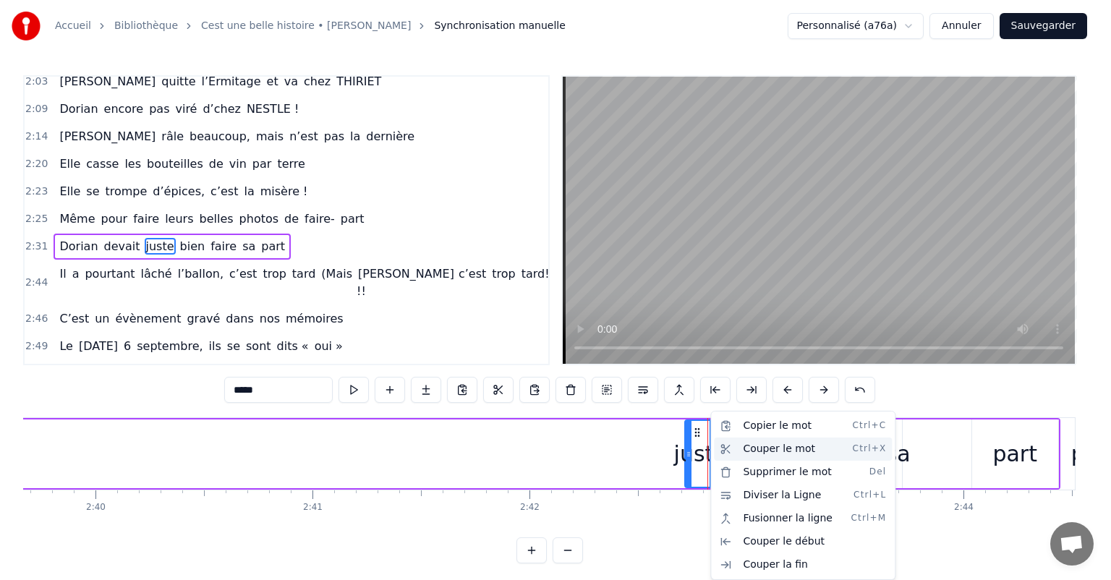
click at [758, 447] on div "Couper le mot Ctrl+X" at bounding box center [803, 449] width 178 height 23
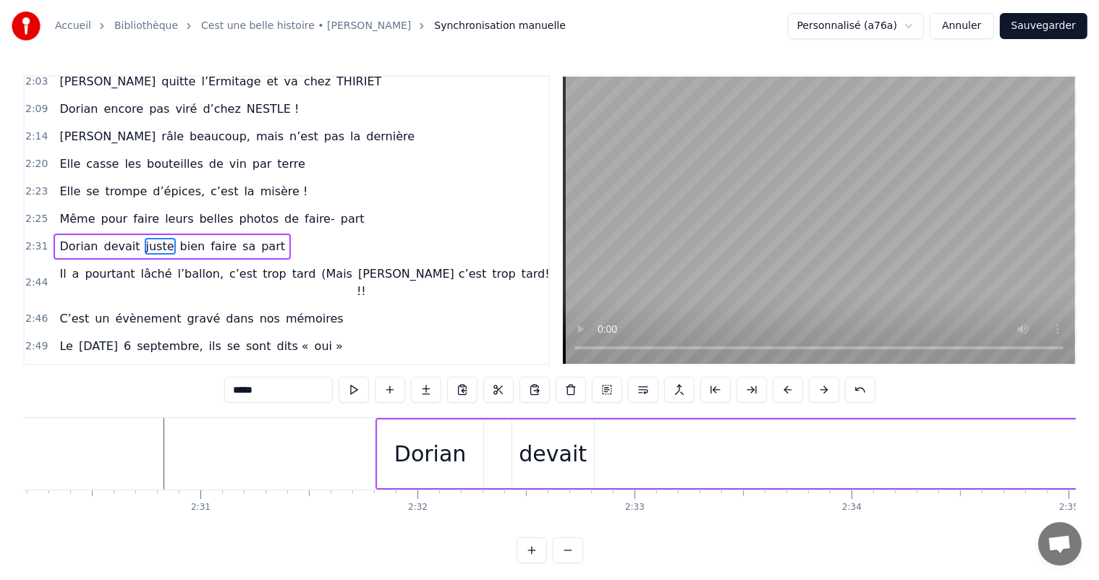
scroll to position [0, 32531]
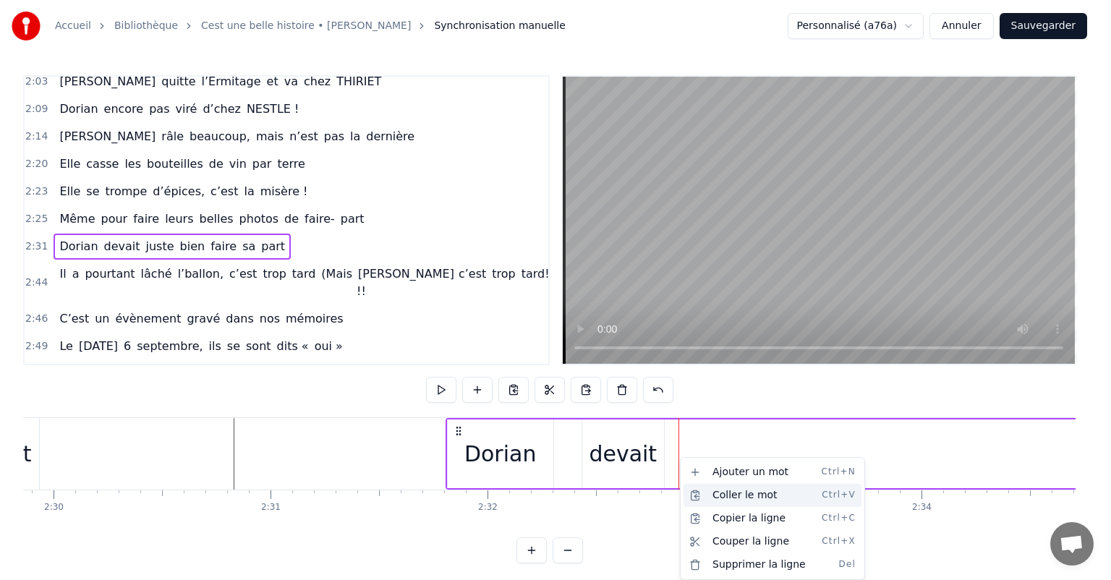
click at [721, 500] on div "Coller le mot Ctrl+V" at bounding box center [773, 495] width 178 height 23
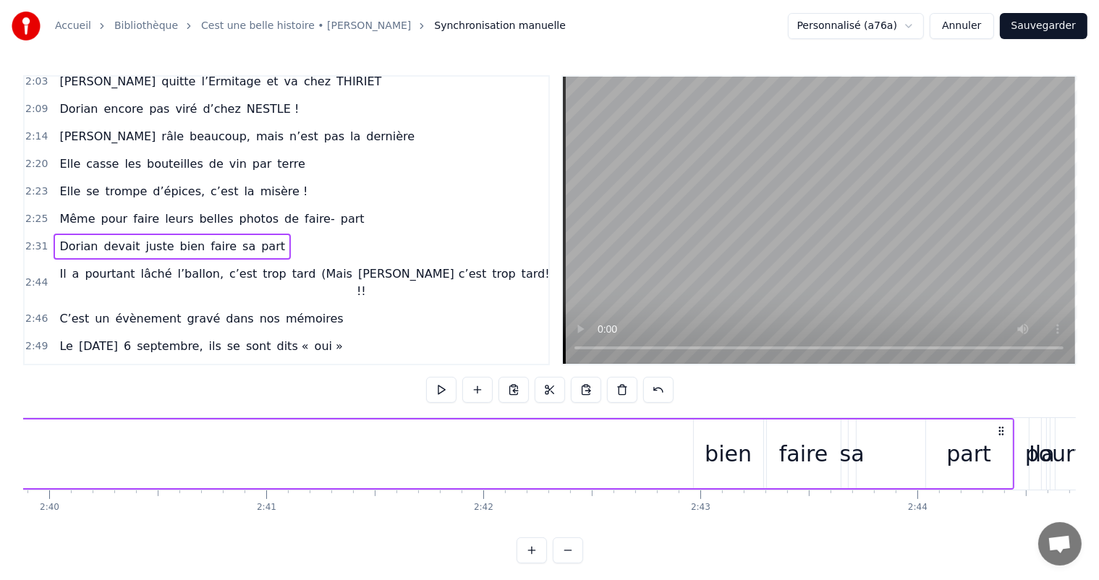
scroll to position [0, 34776]
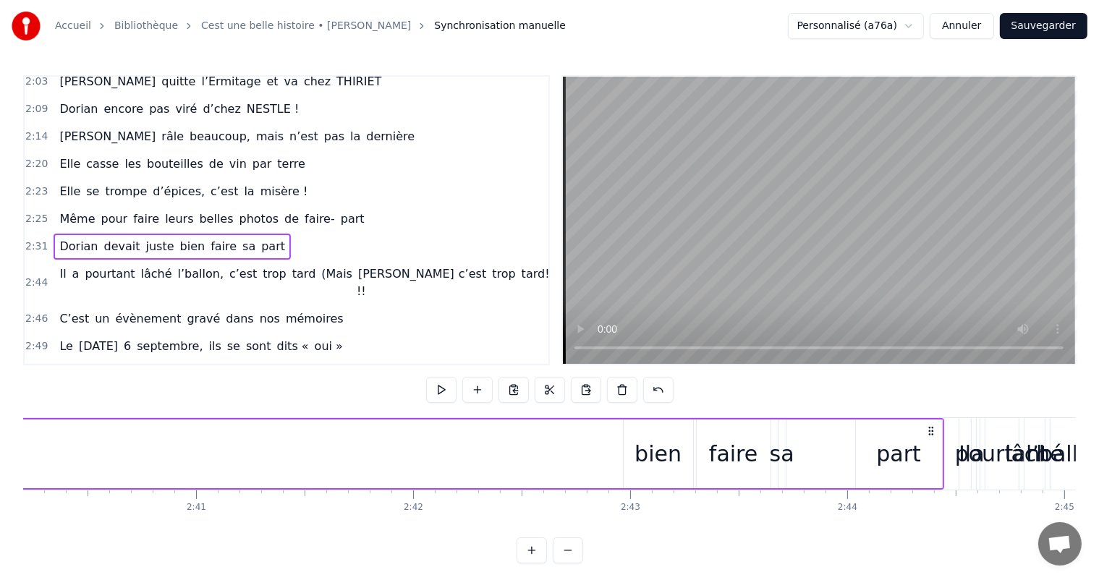
click at [665, 455] on div "bien" at bounding box center [658, 454] width 47 height 33
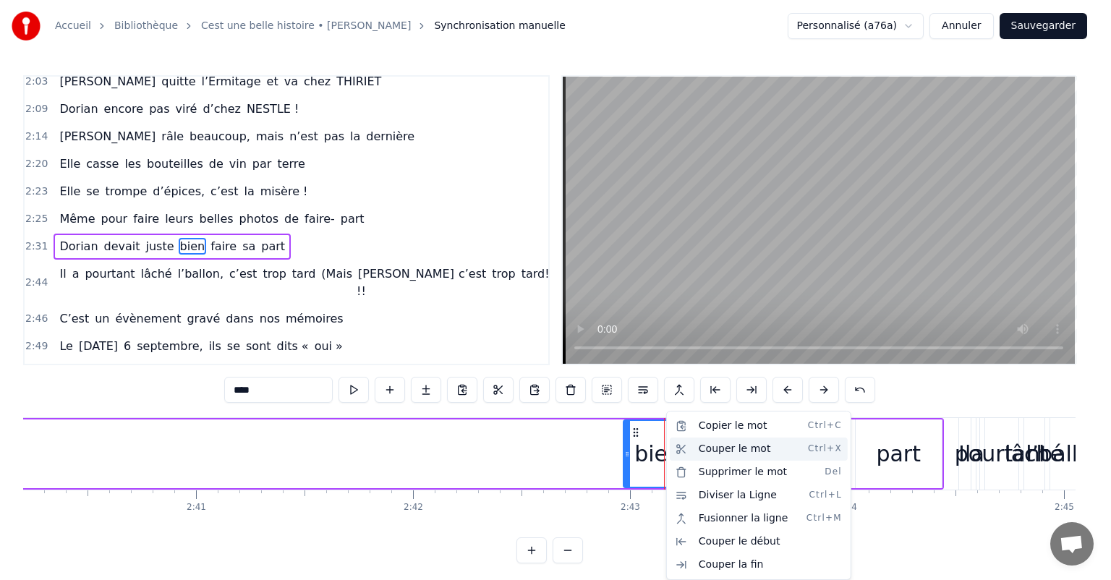
click at [726, 446] on div "Couper le mot Ctrl+X" at bounding box center [759, 449] width 178 height 23
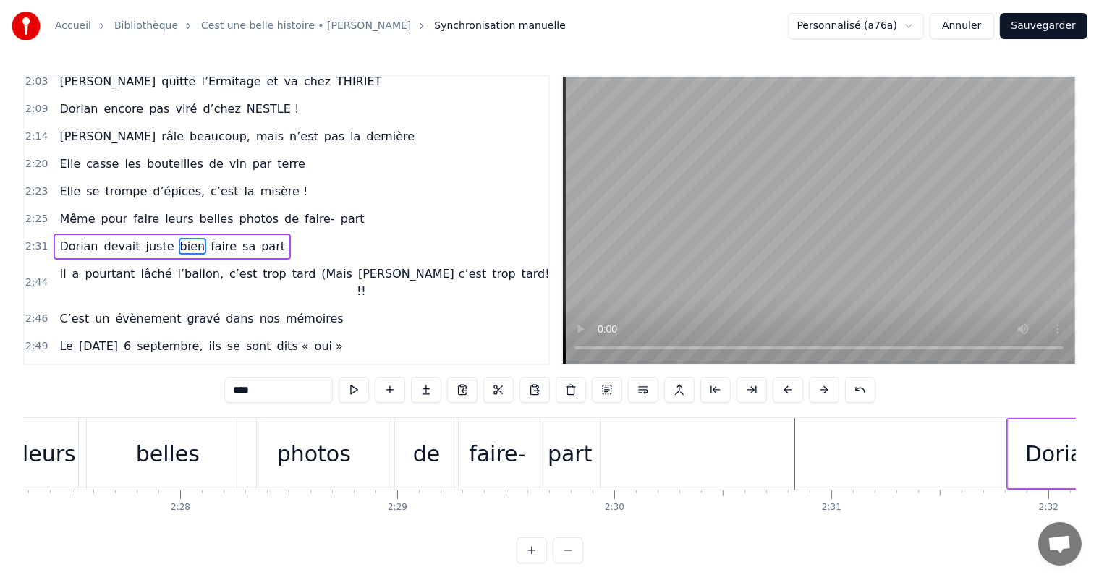
scroll to position [0, 32039]
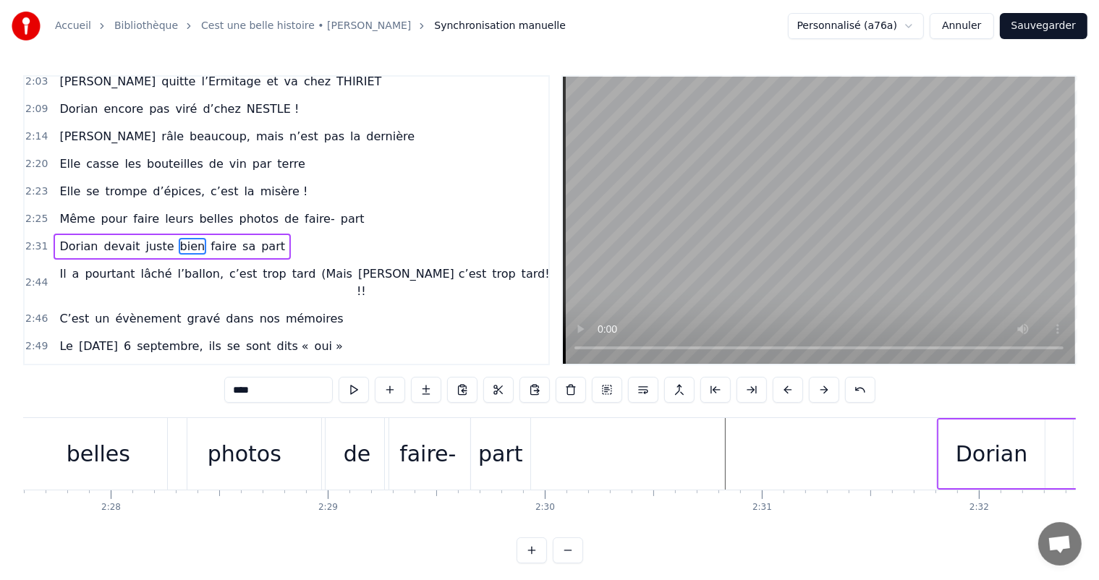
drag, startPoint x: 835, startPoint y: 539, endPoint x: 842, endPoint y: 541, distance: 7.4
click at [842, 541] on div "0:11 C’est 0:12 un beau roman, c’est une belle histoire 0:17 C’est une romance …" at bounding box center [549, 319] width 1053 height 488
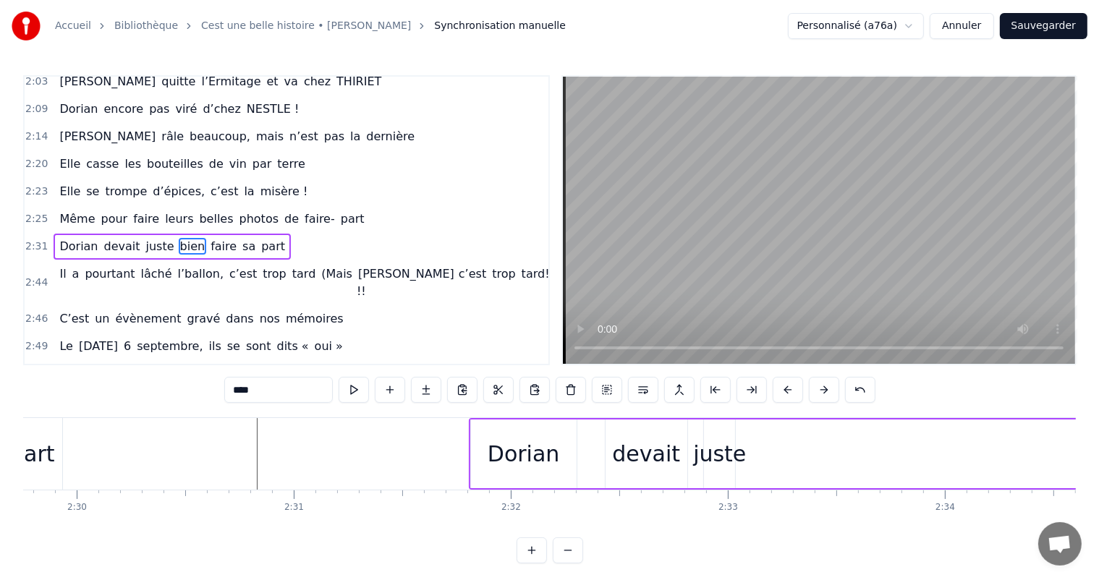
scroll to position [0, 32554]
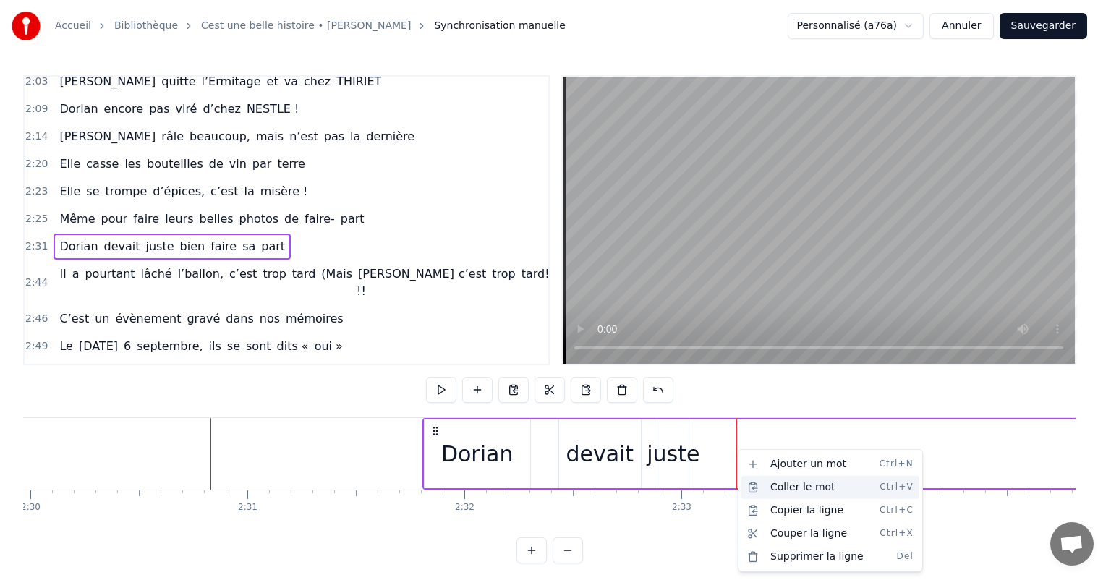
click at [793, 489] on div "Coller le mot Ctrl+V" at bounding box center [831, 487] width 178 height 23
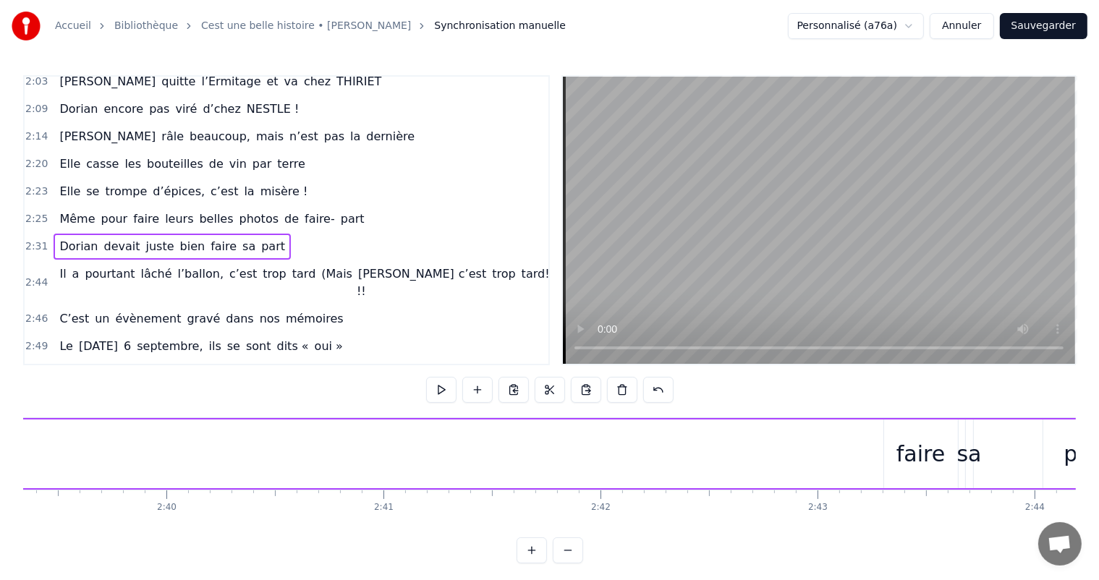
scroll to position [0, 34683]
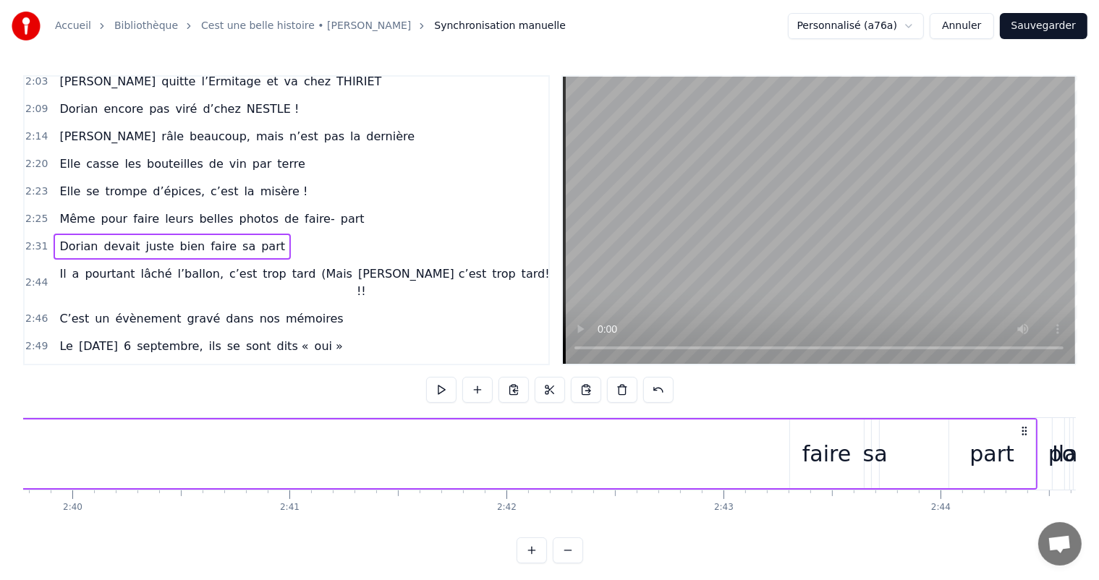
click at [820, 446] on div "faire" at bounding box center [826, 454] width 48 height 33
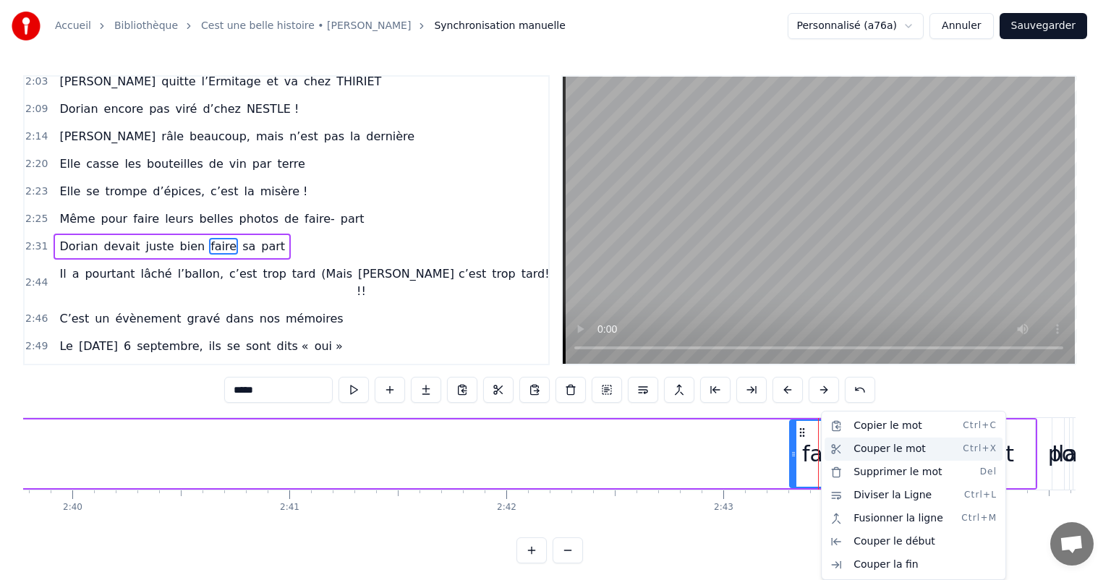
click at [858, 448] on div "Couper le mot Ctrl+X" at bounding box center [914, 449] width 178 height 23
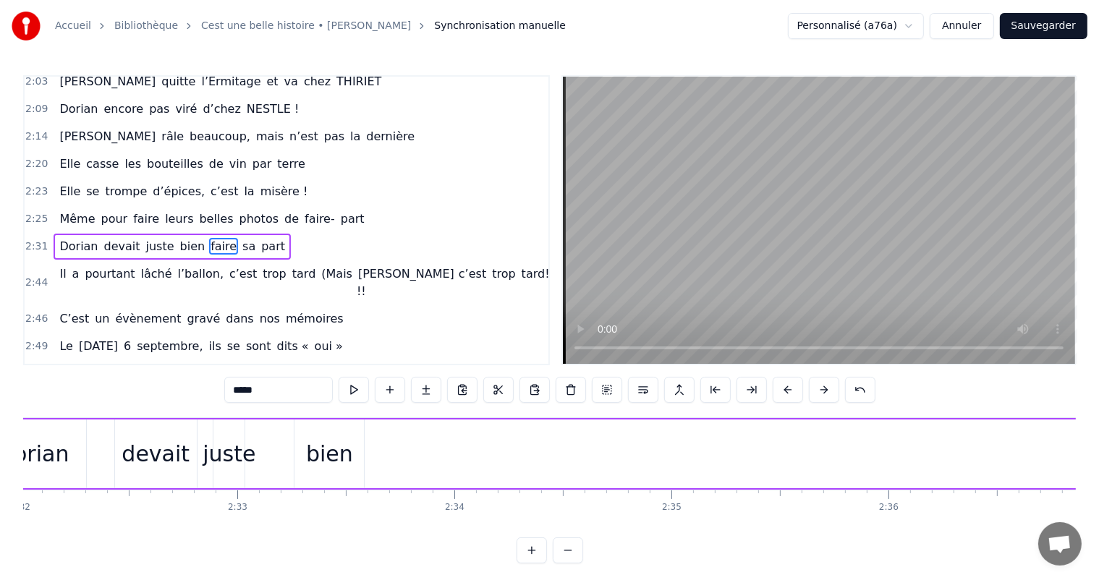
scroll to position [0, 32882]
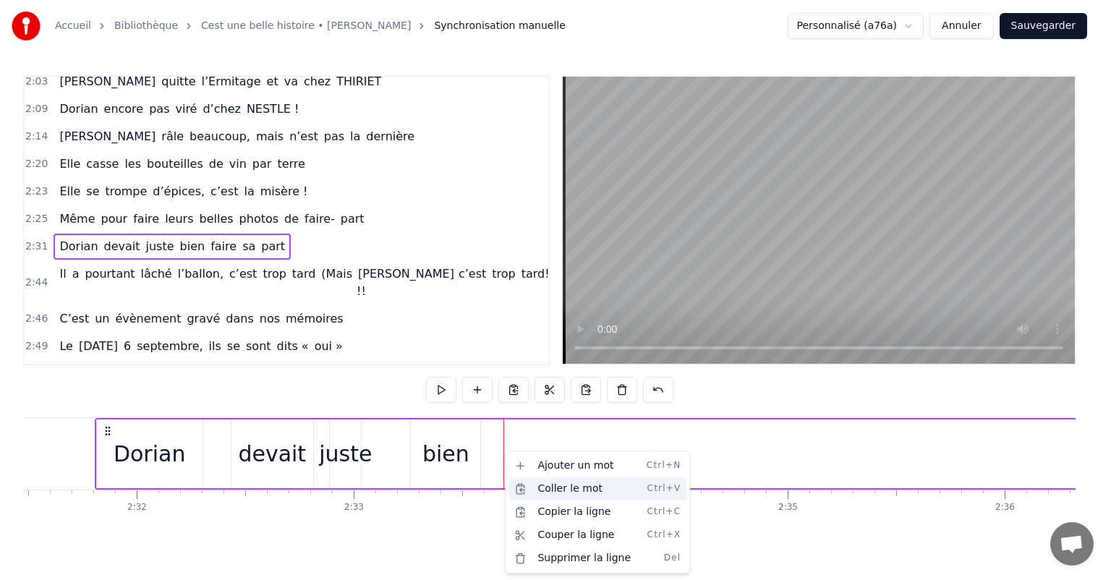
click at [557, 485] on div "Coller le mot Ctrl+V" at bounding box center [598, 489] width 178 height 23
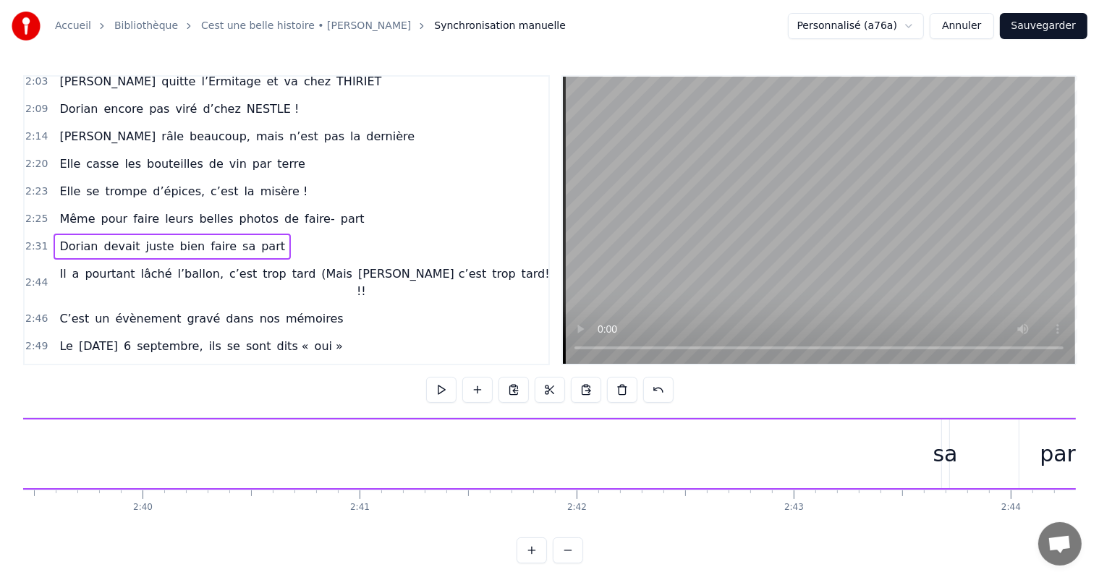
scroll to position [0, 34893]
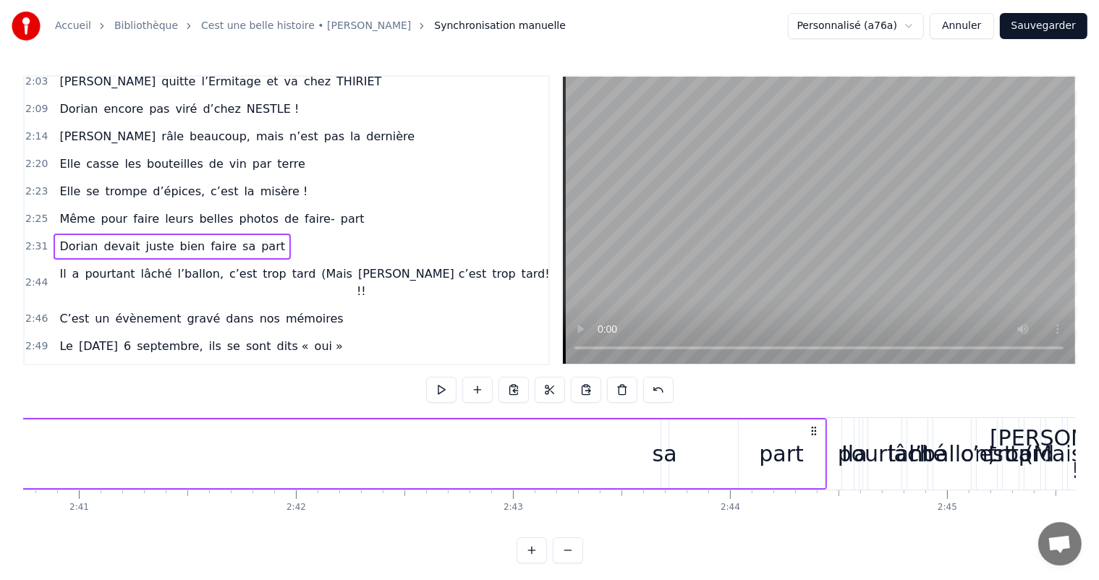
click at [668, 454] on div "sa" at bounding box center [665, 454] width 25 height 33
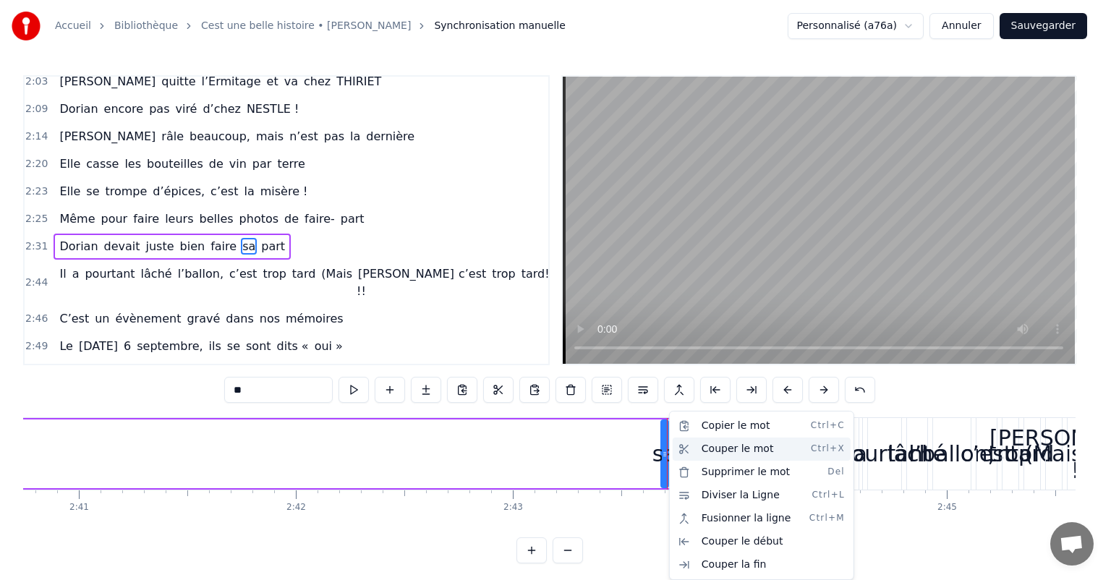
click at [724, 449] on div "Couper le mot Ctrl+X" at bounding box center [762, 449] width 178 height 23
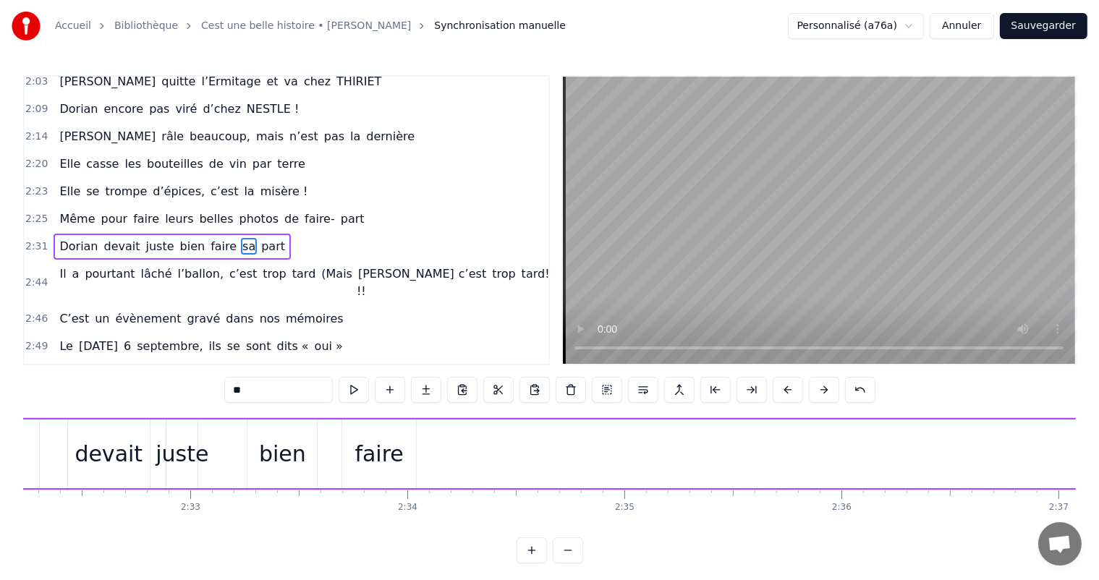
scroll to position [0, 32952]
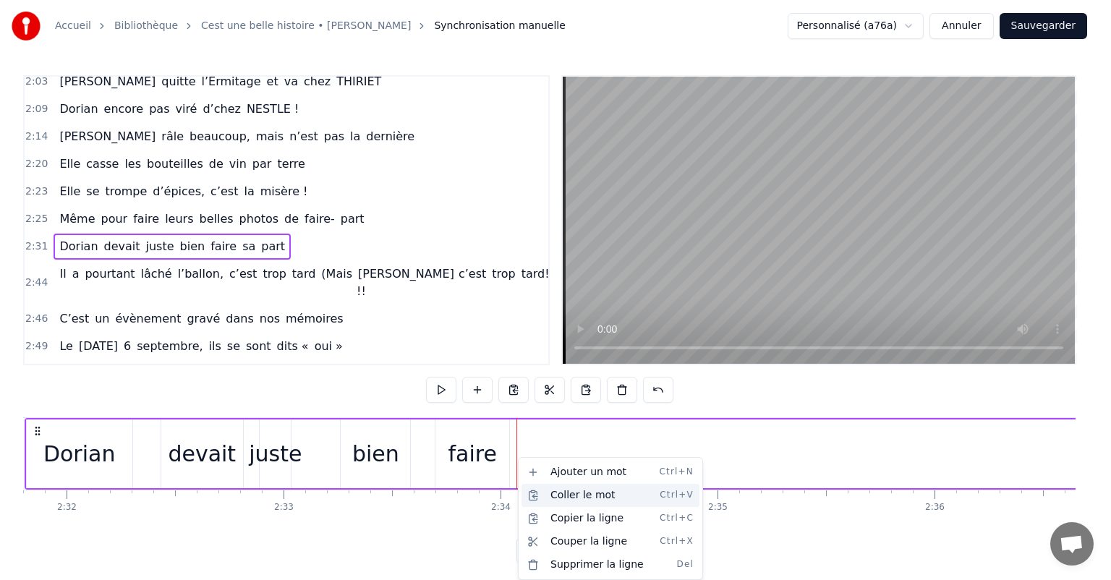
click at [561, 491] on div "Coller le mot Ctrl+V" at bounding box center [611, 495] width 178 height 23
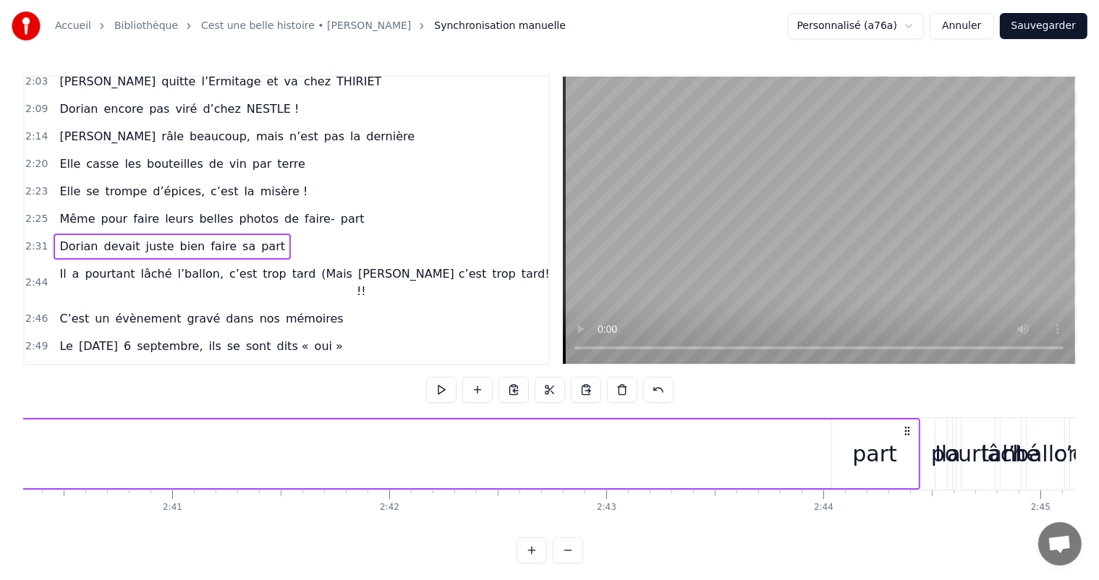
scroll to position [0, 34916]
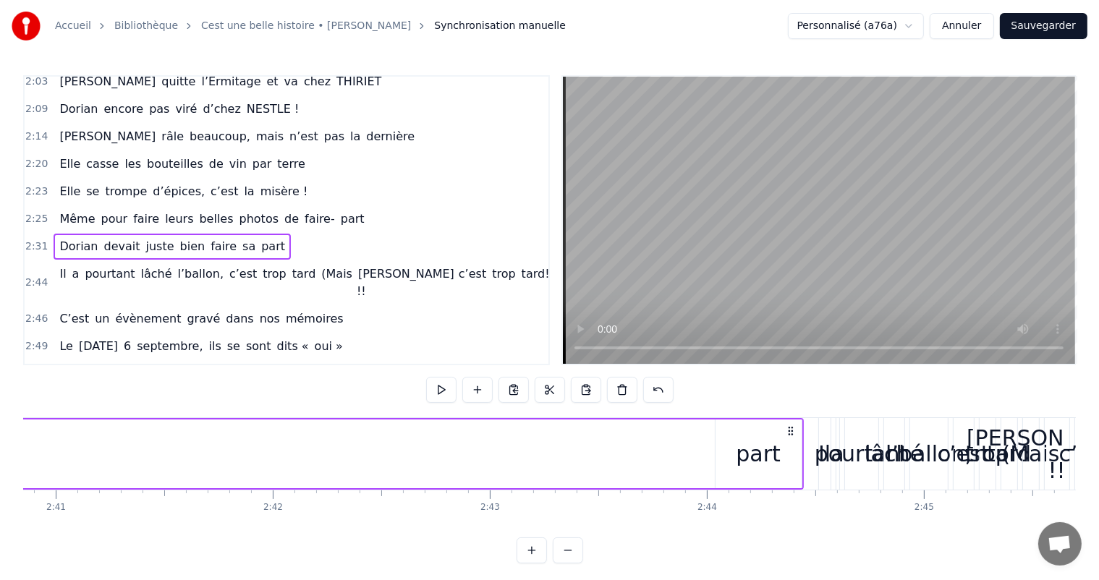
click at [761, 443] on div "part" at bounding box center [758, 454] width 45 height 33
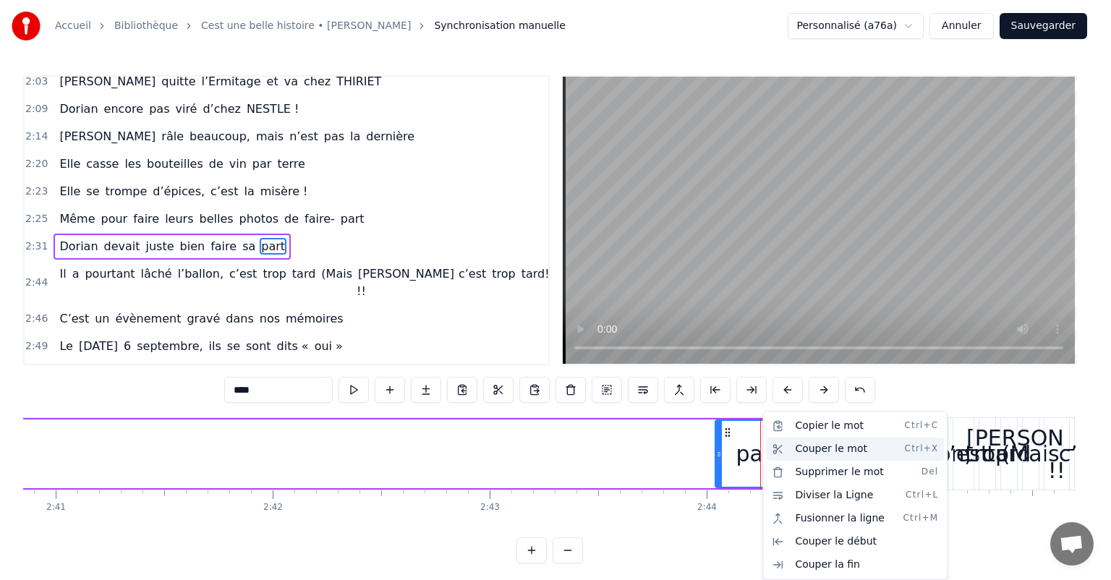
click at [812, 444] on div "Couper le mot Ctrl+X" at bounding box center [855, 449] width 178 height 23
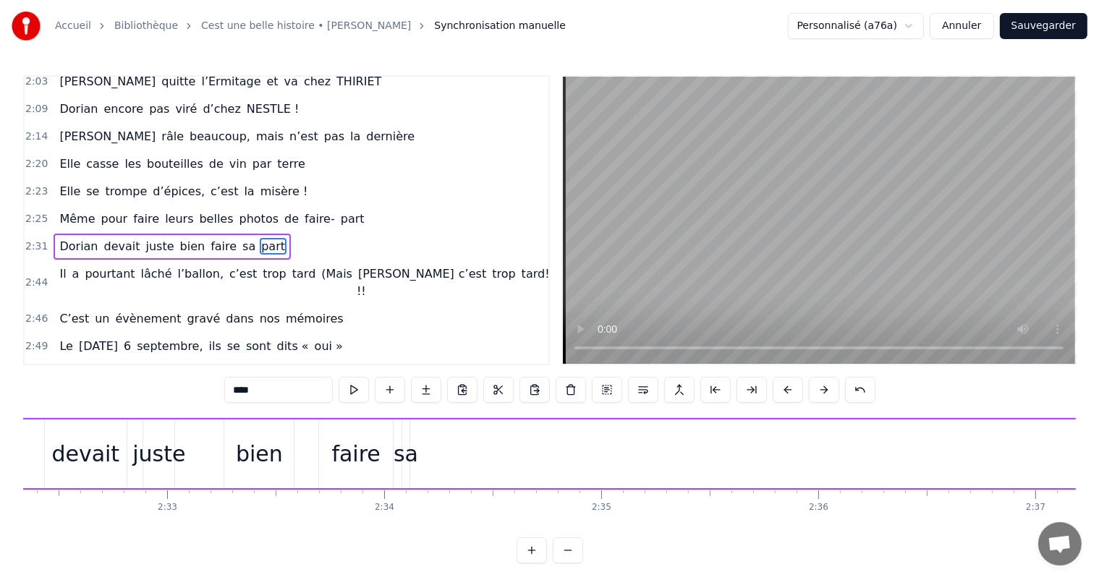
scroll to position [0, 32648]
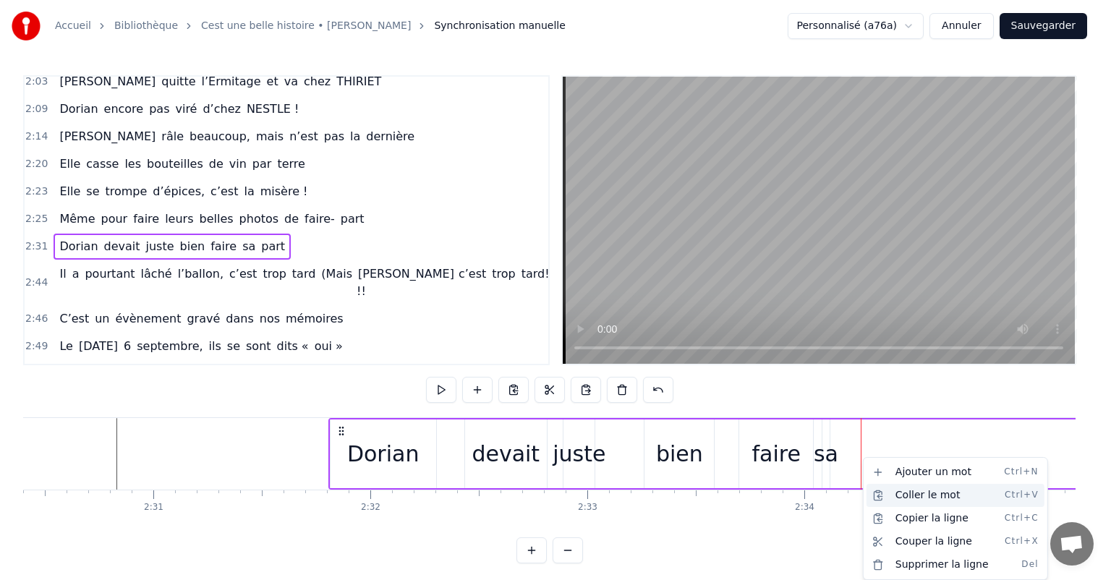
click at [903, 495] on div "Coller le mot Ctrl+V" at bounding box center [956, 495] width 178 height 23
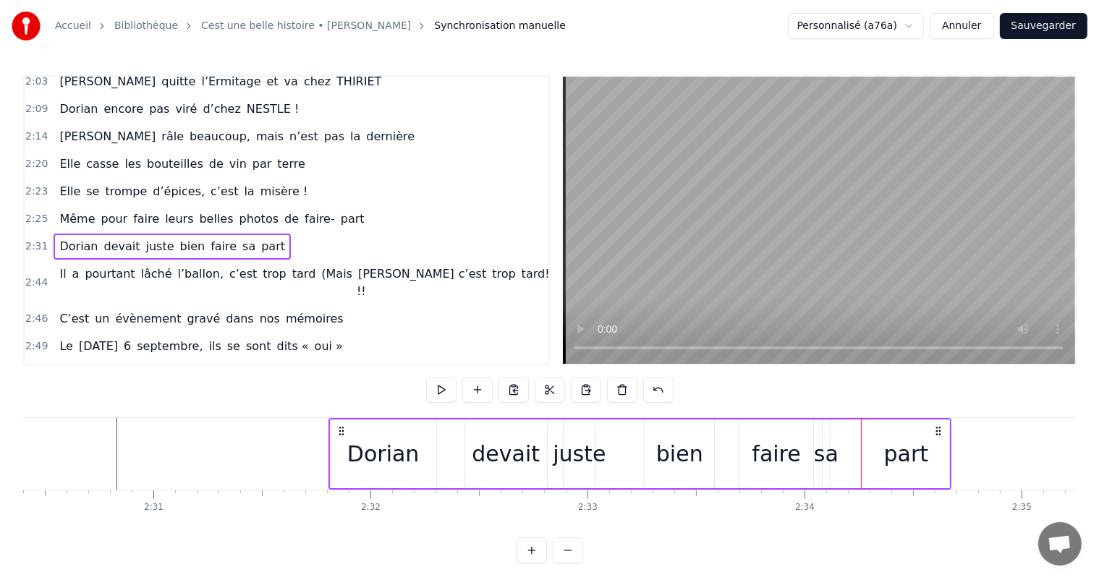
click at [545, 447] on div "devait" at bounding box center [506, 454] width 82 height 69
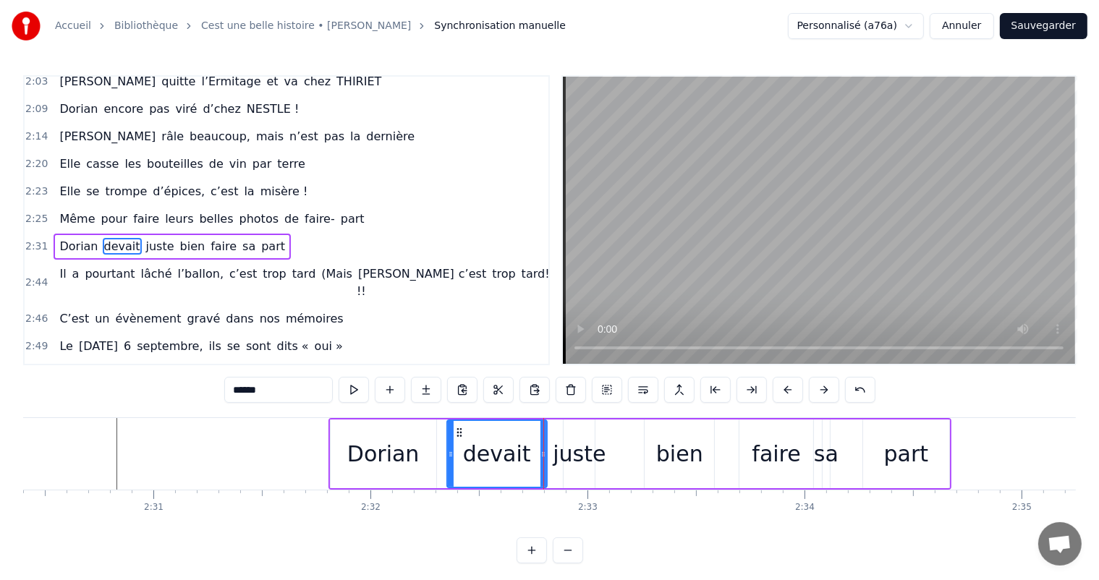
drag, startPoint x: 470, startPoint y: 449, endPoint x: 450, endPoint y: 449, distance: 19.6
click at [449, 449] on icon at bounding box center [451, 455] width 6 height 12
drag, startPoint x: 545, startPoint y: 457, endPoint x: 522, endPoint y: 466, distance: 24.7
click at [517, 466] on div at bounding box center [514, 454] width 6 height 66
click at [572, 454] on div "juste" at bounding box center [579, 454] width 53 height 33
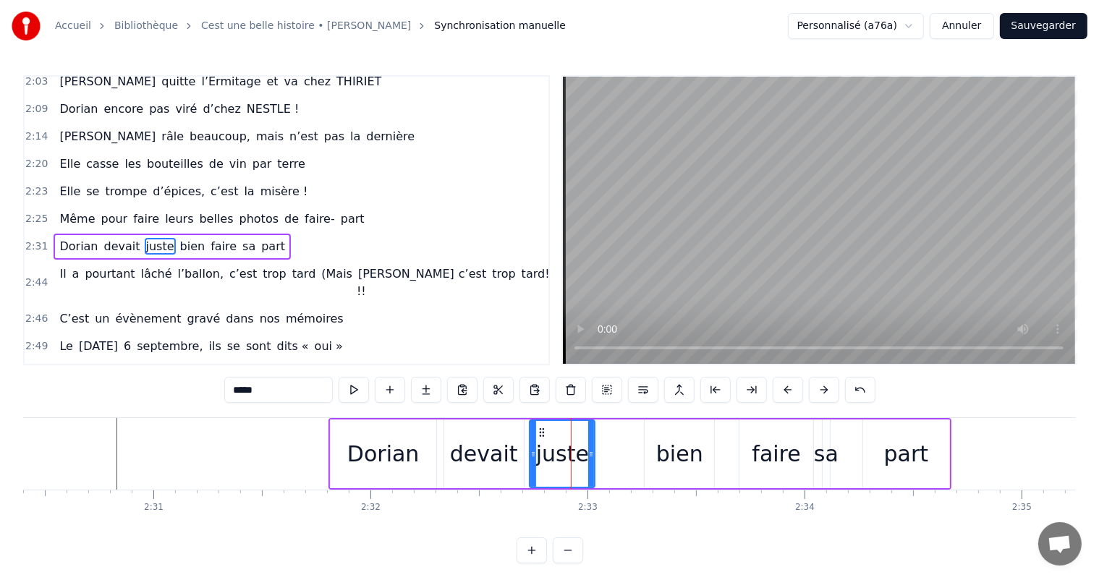
drag, startPoint x: 567, startPoint y: 451, endPoint x: 614, endPoint y: 455, distance: 48.0
click at [532, 445] on div at bounding box center [533, 454] width 6 height 66
click at [706, 433] on div "bien" at bounding box center [679, 454] width 69 height 69
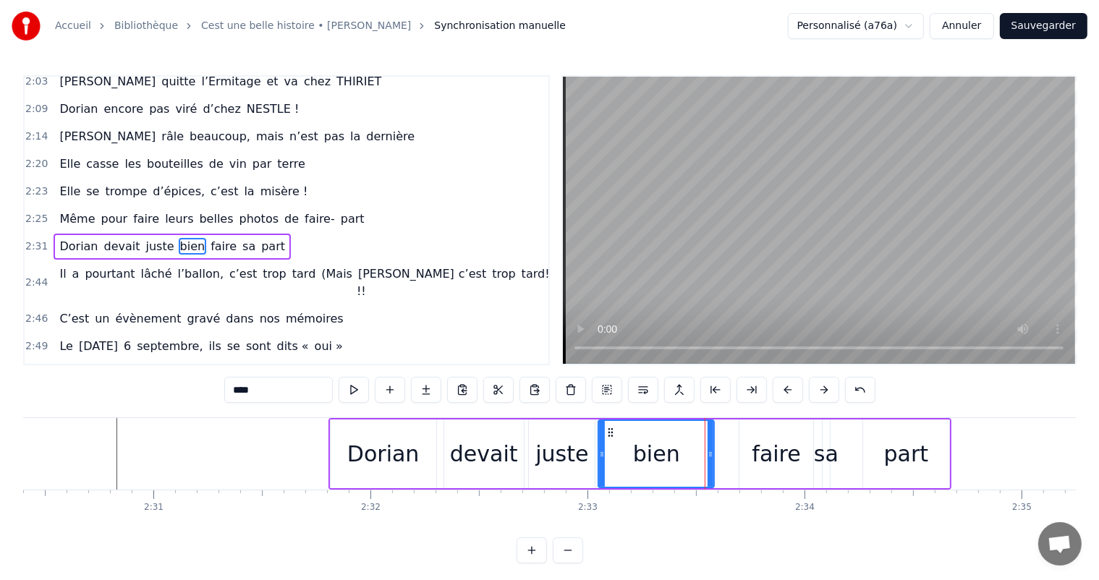
drag, startPoint x: 645, startPoint y: 438, endPoint x: 595, endPoint y: 439, distance: 49.9
click at [599, 439] on div at bounding box center [602, 454] width 6 height 66
drag, startPoint x: 712, startPoint y: 446, endPoint x: 662, endPoint y: 443, distance: 50.0
click at [669, 443] on div at bounding box center [672, 454] width 6 height 66
click at [770, 463] on div "faire" at bounding box center [776, 454] width 48 height 33
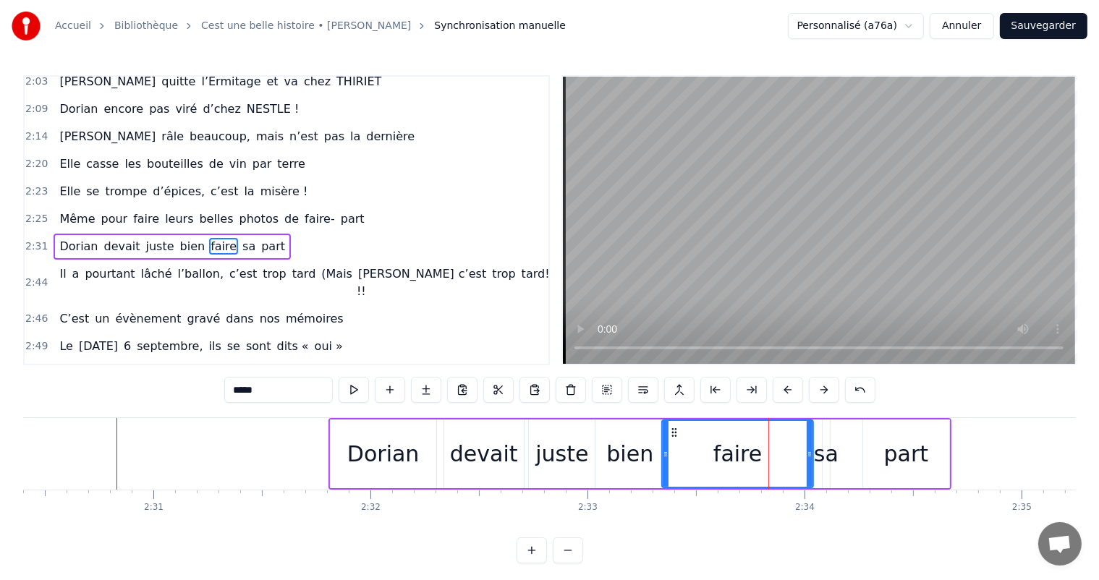
drag, startPoint x: 741, startPoint y: 450, endPoint x: 671, endPoint y: 452, distance: 69.5
click at [663, 449] on icon at bounding box center [666, 455] width 6 height 12
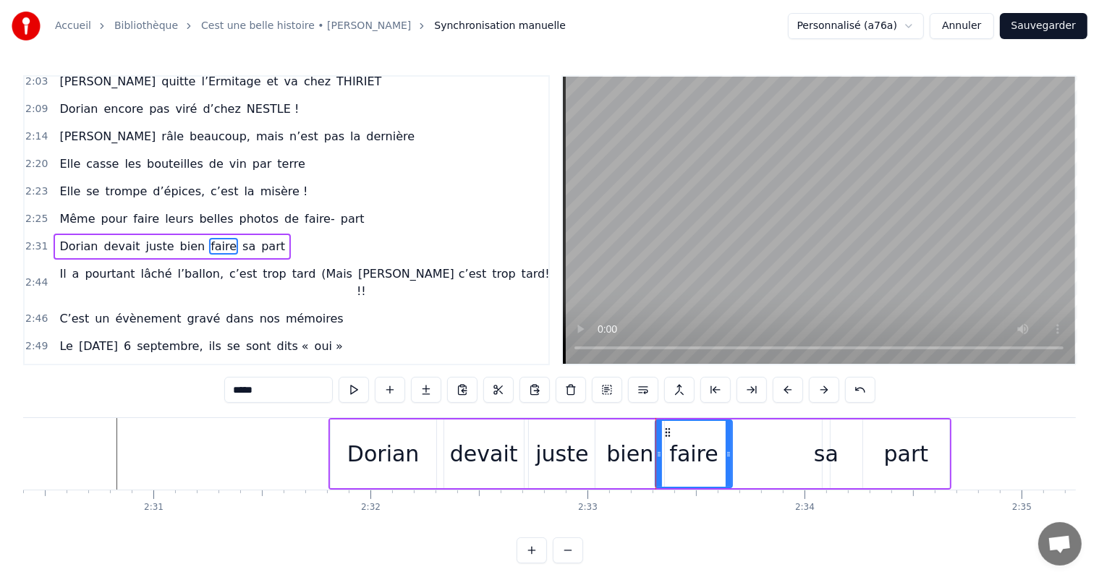
drag, startPoint x: 811, startPoint y: 455, endPoint x: 732, endPoint y: 455, distance: 79.6
click at [731, 455] on icon at bounding box center [729, 455] width 6 height 12
click at [819, 446] on div "sa" at bounding box center [826, 454] width 25 height 33
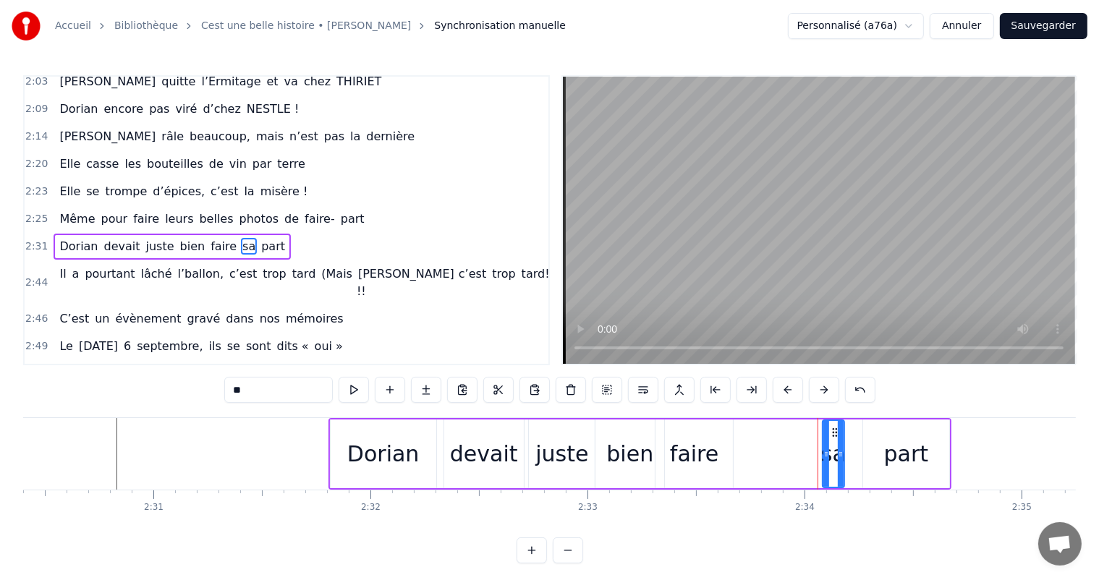
drag, startPoint x: 826, startPoint y: 446, endPoint x: 848, endPoint y: 452, distance: 23.2
click at [844, 452] on div at bounding box center [841, 454] width 6 height 66
drag, startPoint x: 825, startPoint y: 452, endPoint x: 764, endPoint y: 451, distance: 60.8
click at [728, 452] on icon at bounding box center [731, 455] width 6 height 12
drag, startPoint x: 848, startPoint y: 455, endPoint x: 781, endPoint y: 454, distance: 67.3
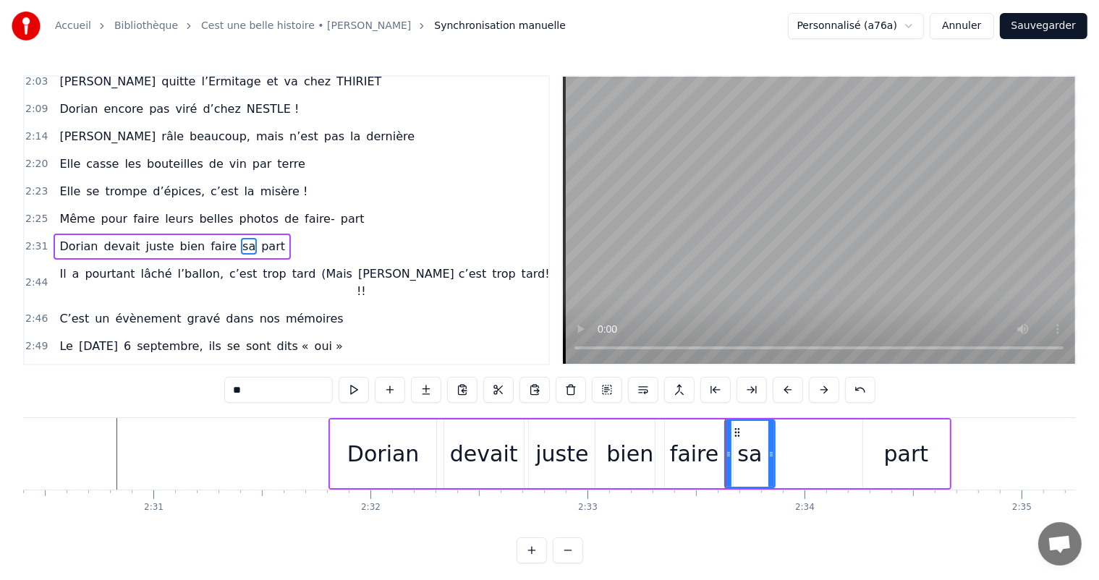
click at [768, 453] on icon at bounding box center [771, 455] width 6 height 12
click at [925, 470] on div "part" at bounding box center [906, 454] width 86 height 69
type input "****"
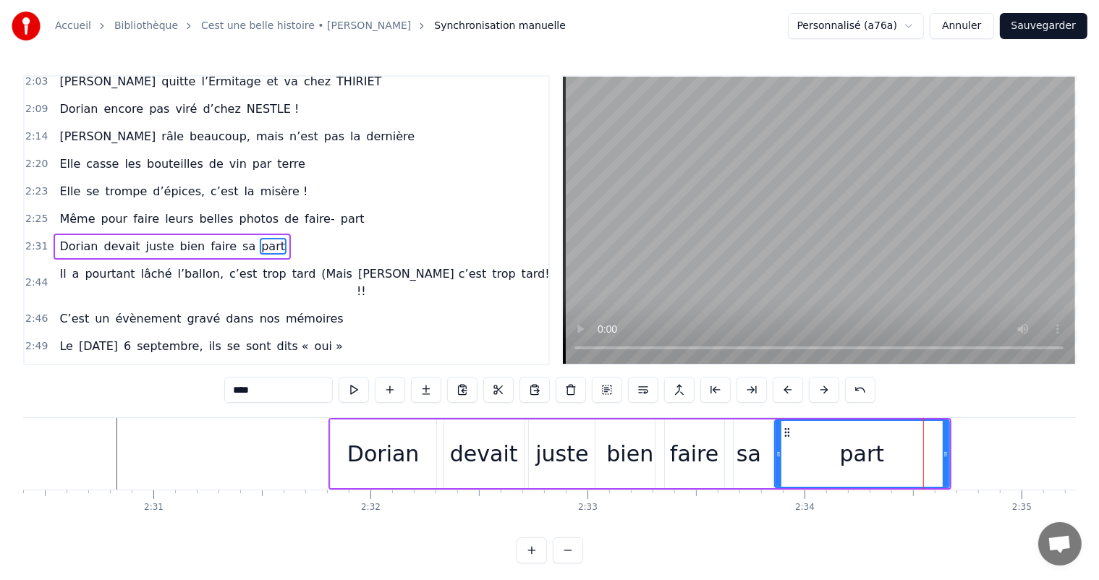
drag, startPoint x: 863, startPoint y: 452, endPoint x: 774, endPoint y: 457, distance: 88.5
click at [776, 457] on icon at bounding box center [779, 455] width 6 height 12
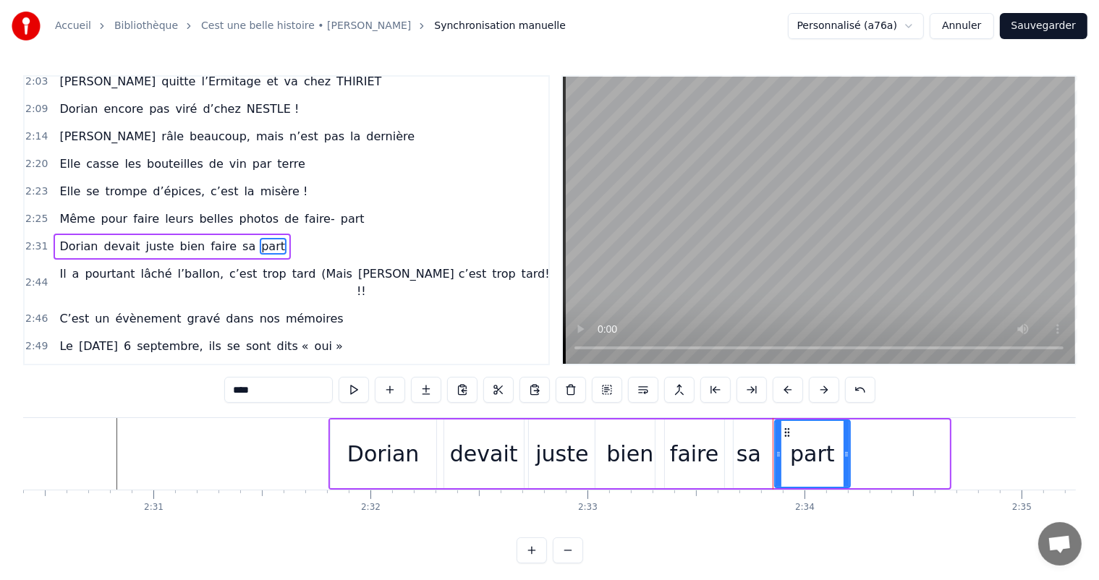
drag, startPoint x: 947, startPoint y: 455, endPoint x: 842, endPoint y: 455, distance: 104.9
click at [844, 455] on icon at bounding box center [847, 455] width 6 height 12
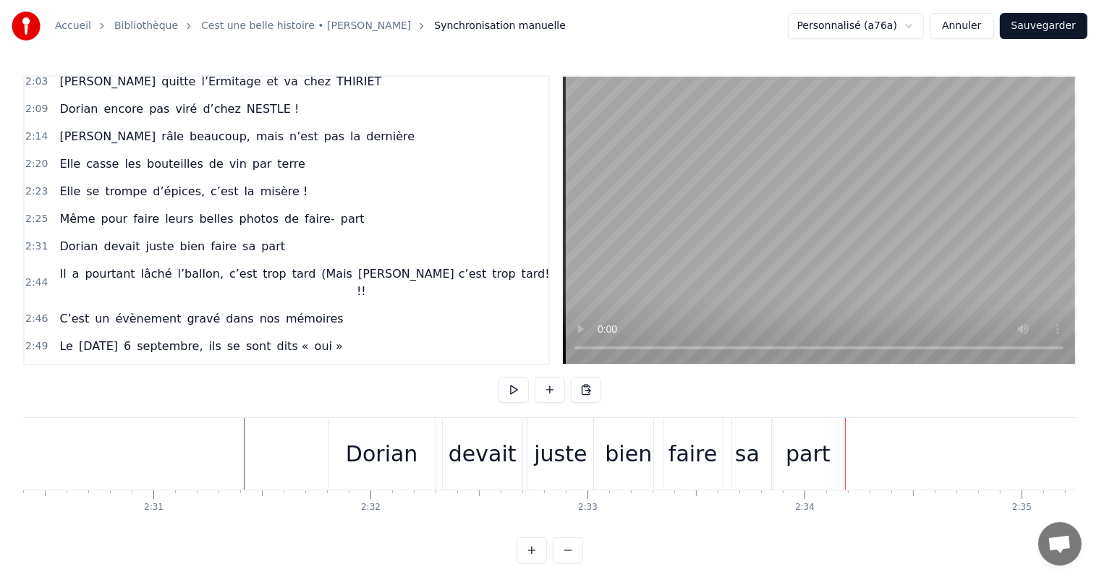
click at [395, 431] on div "Dorian" at bounding box center [382, 454] width 106 height 72
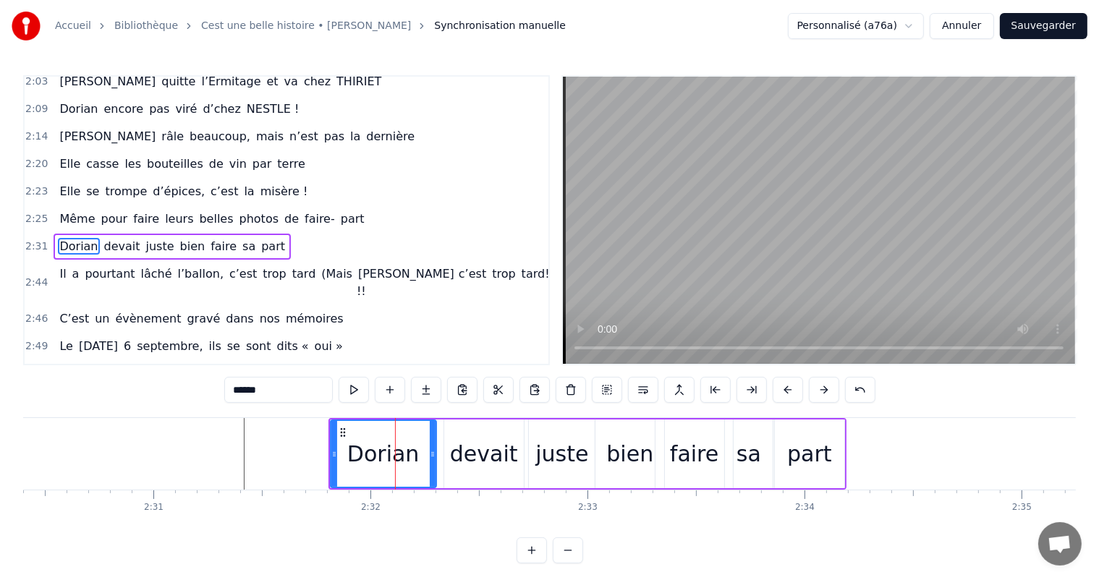
click at [496, 449] on div "devait" at bounding box center [484, 454] width 68 height 33
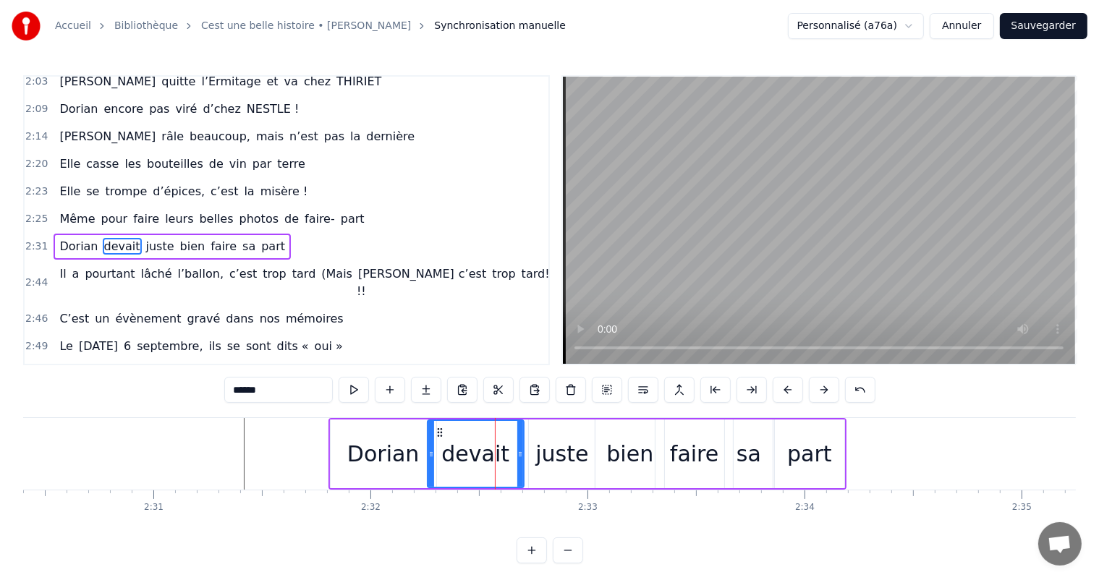
drag, startPoint x: 448, startPoint y: 445, endPoint x: 430, endPoint y: 443, distance: 18.2
click at [430, 443] on div at bounding box center [431, 454] width 6 height 66
drag, startPoint x: 519, startPoint y: 448, endPoint x: 491, endPoint y: 447, distance: 27.5
click at [491, 447] on div at bounding box center [494, 454] width 6 height 66
click at [546, 454] on div "juste" at bounding box center [561, 454] width 53 height 33
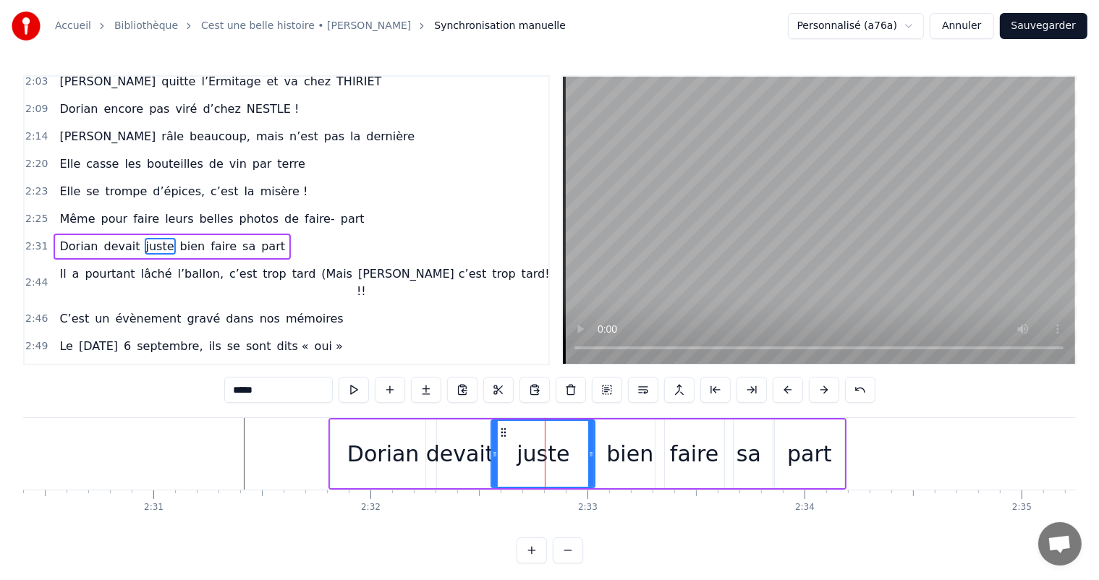
drag, startPoint x: 533, startPoint y: 447, endPoint x: 494, endPoint y: 446, distance: 38.4
click at [493, 446] on div at bounding box center [495, 454] width 6 height 66
drag, startPoint x: 590, startPoint y: 454, endPoint x: 551, endPoint y: 447, distance: 39.6
click at [551, 447] on div at bounding box center [553, 454] width 6 height 66
click at [627, 456] on div "bien" at bounding box center [629, 454] width 47 height 33
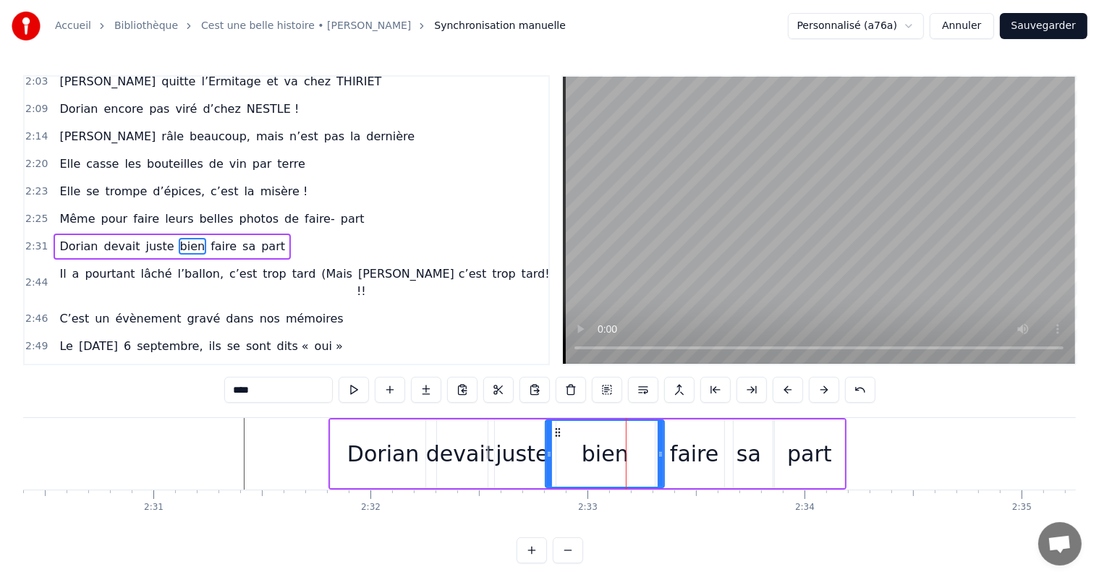
drag, startPoint x: 600, startPoint y: 450, endPoint x: 580, endPoint y: 444, distance: 20.4
click at [549, 446] on div at bounding box center [549, 454] width 6 height 66
drag, startPoint x: 661, startPoint y: 454, endPoint x: 695, endPoint y: 445, distance: 35.3
click at [601, 451] on icon at bounding box center [602, 455] width 6 height 12
click at [713, 452] on div "faire" at bounding box center [694, 454] width 48 height 33
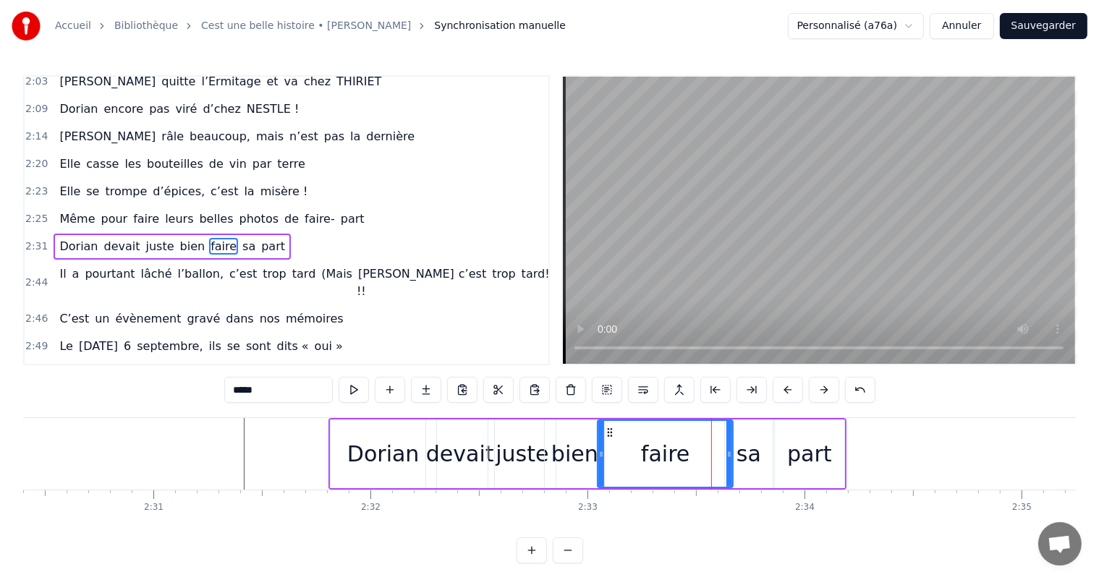
drag, startPoint x: 660, startPoint y: 444, endPoint x: 669, endPoint y: 436, distance: 12.3
click at [601, 443] on div at bounding box center [601, 454] width 6 height 66
drag, startPoint x: 728, startPoint y: 441, endPoint x: 659, endPoint y: 449, distance: 69.2
click at [658, 449] on div at bounding box center [658, 454] width 6 height 66
click at [747, 454] on div "sa" at bounding box center [749, 454] width 25 height 33
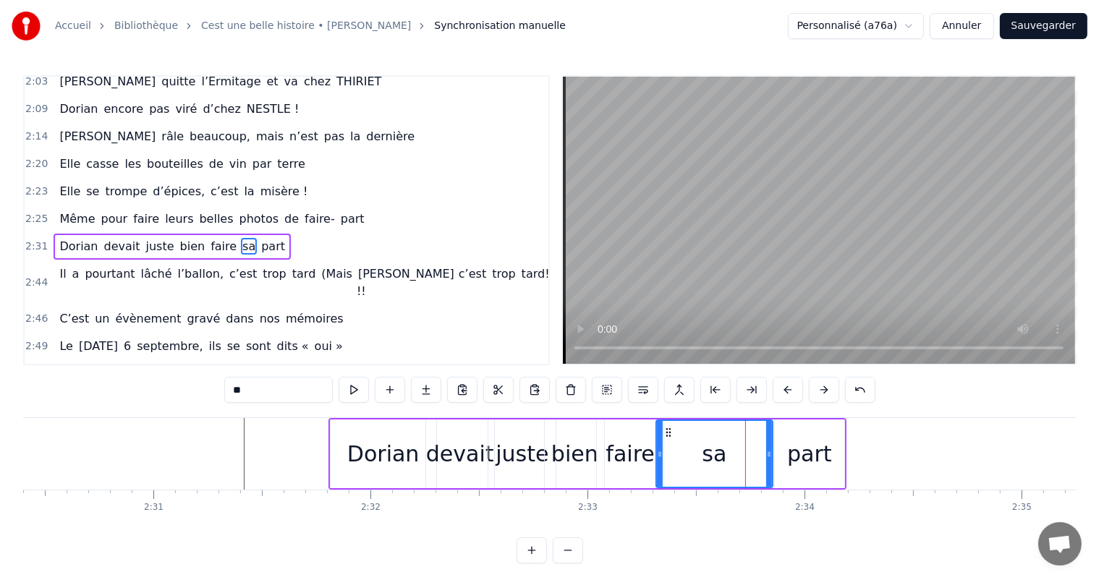
drag, startPoint x: 729, startPoint y: 446, endPoint x: 660, endPoint y: 445, distance: 69.5
click at [660, 445] on div at bounding box center [660, 454] width 6 height 66
drag, startPoint x: 770, startPoint y: 456, endPoint x: 769, endPoint y: 463, distance: 7.3
click at [693, 449] on icon at bounding box center [693, 455] width 6 height 12
click at [810, 469] on div "part" at bounding box center [809, 454] width 45 height 33
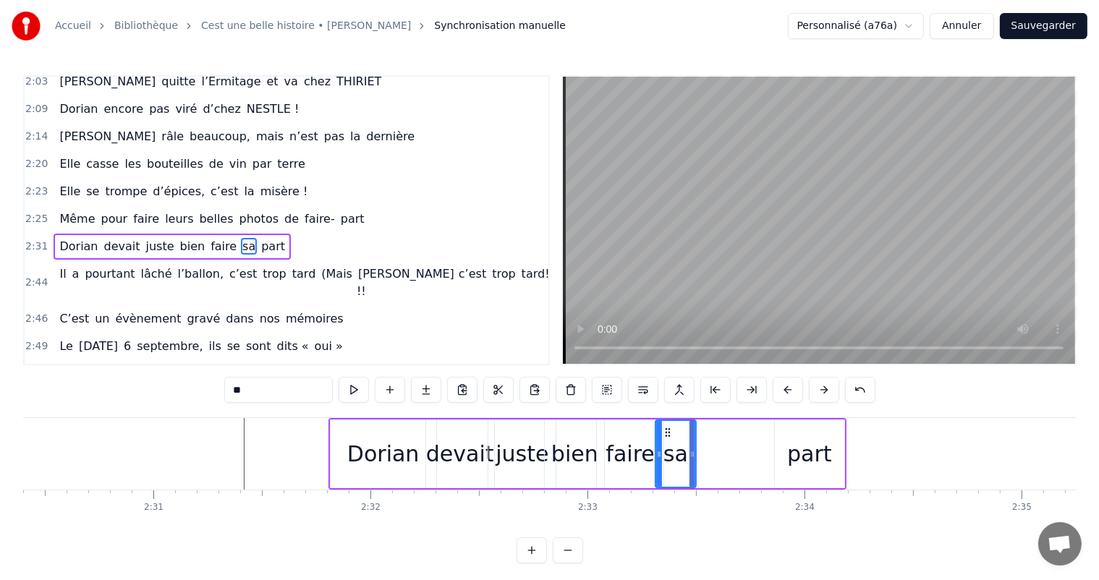
type input "****"
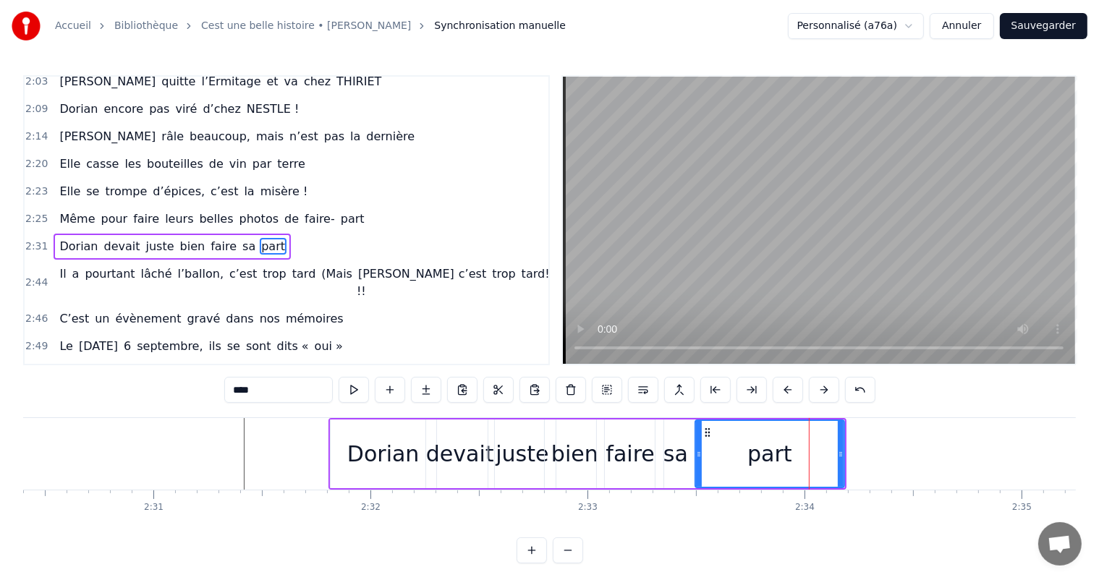
drag, startPoint x: 779, startPoint y: 452, endPoint x: 695, endPoint y: 446, distance: 84.9
click at [696, 446] on div at bounding box center [699, 454] width 6 height 66
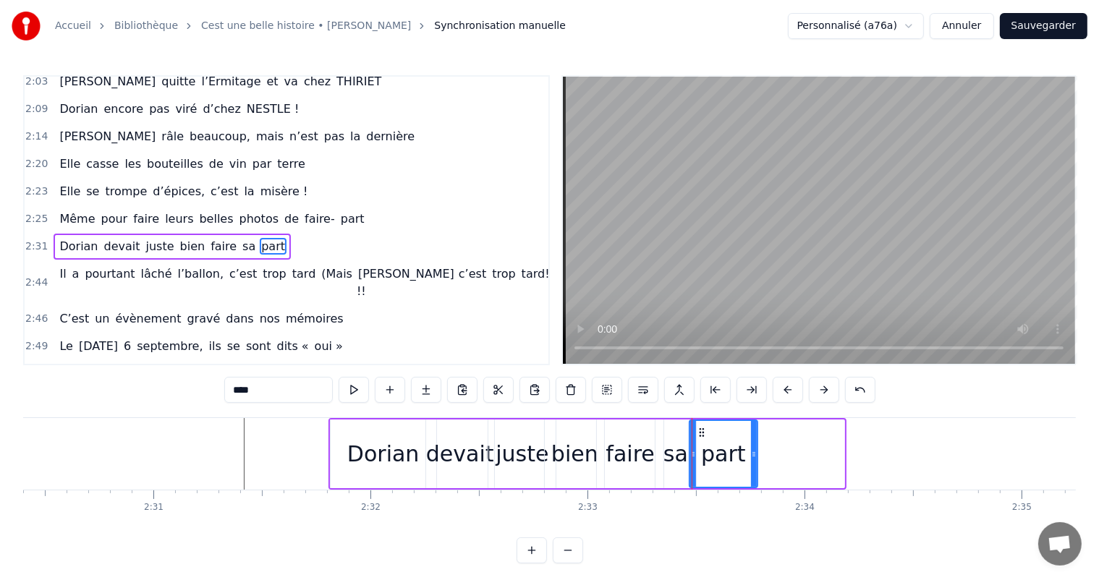
drag, startPoint x: 842, startPoint y: 455, endPoint x: 754, endPoint y: 454, distance: 87.6
click at [754, 454] on icon at bounding box center [754, 455] width 6 height 12
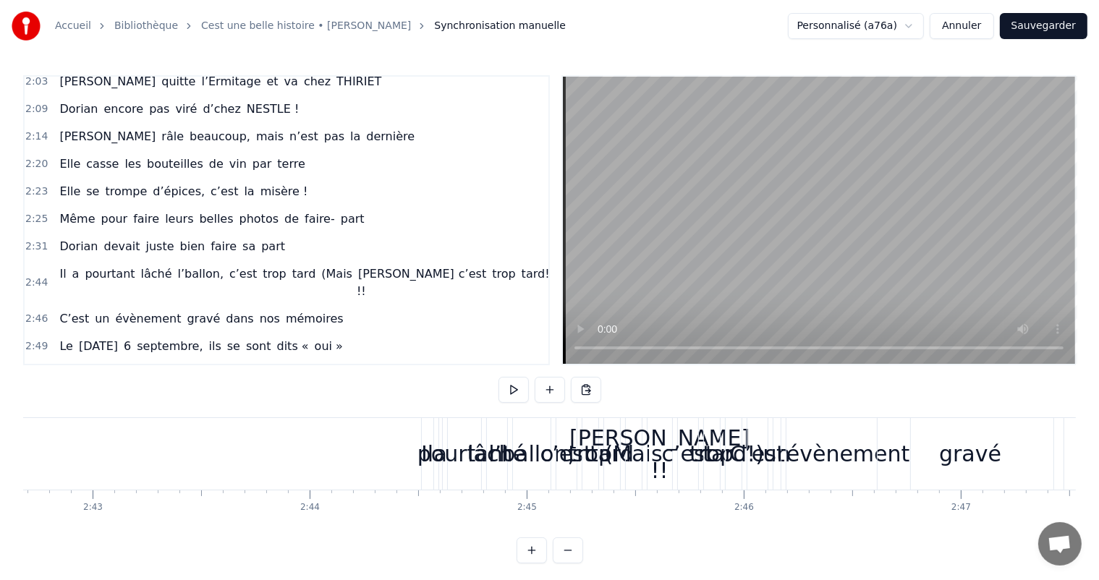
scroll to position [0, 35267]
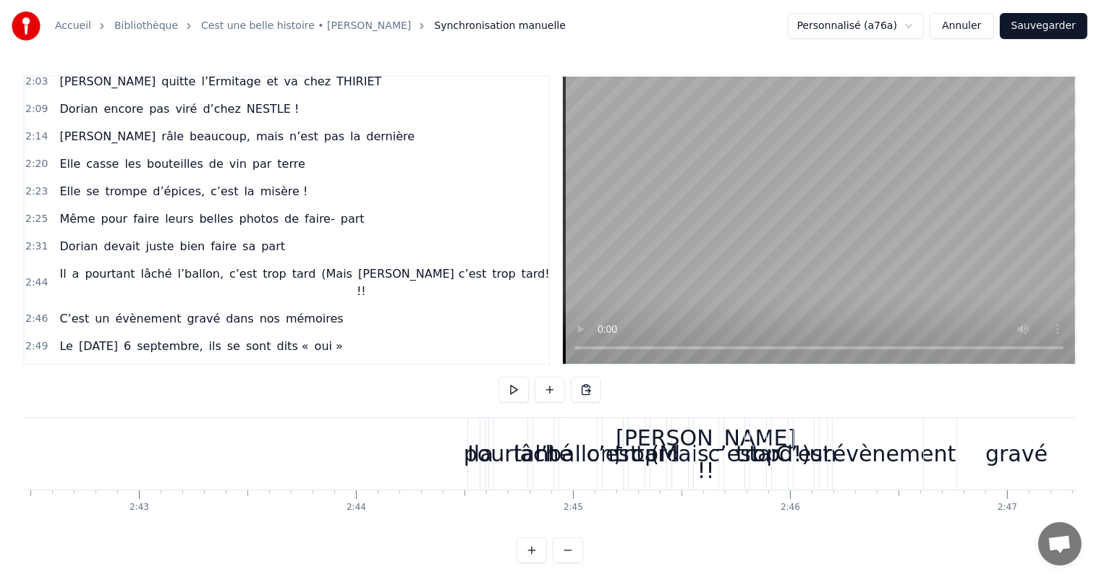
click at [476, 450] on div "pourtant" at bounding box center [511, 454] width 94 height 33
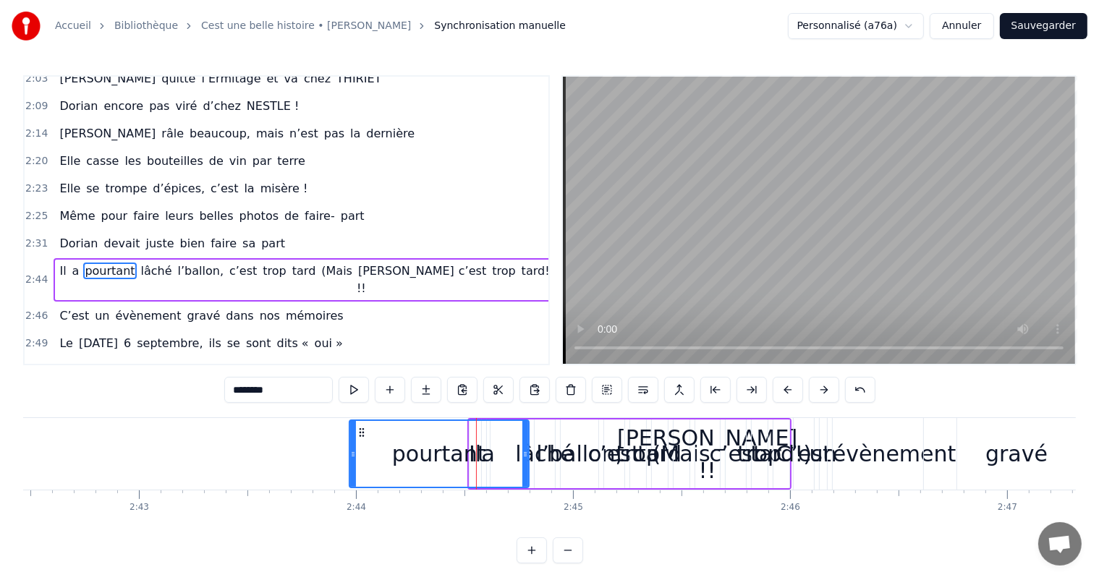
drag, startPoint x: 499, startPoint y: 453, endPoint x: 440, endPoint y: 446, distance: 59.7
click at [350, 457] on icon at bounding box center [353, 455] width 6 height 12
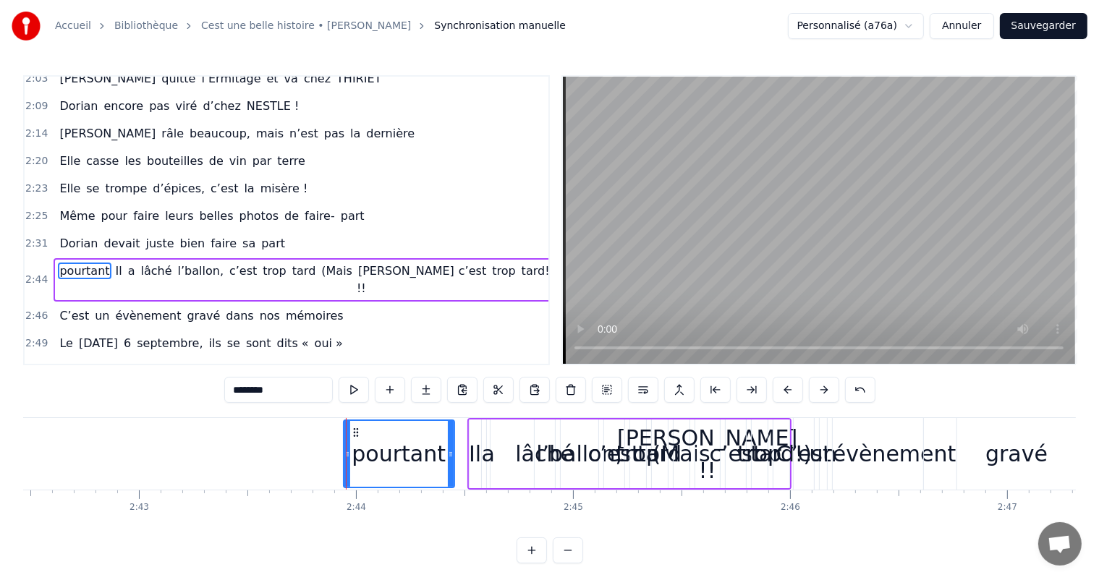
drag, startPoint x: 522, startPoint y: 454, endPoint x: 449, endPoint y: 454, distance: 73.8
click at [448, 454] on icon at bounding box center [451, 455] width 6 height 12
click at [472, 457] on div "Il" at bounding box center [475, 454] width 12 height 33
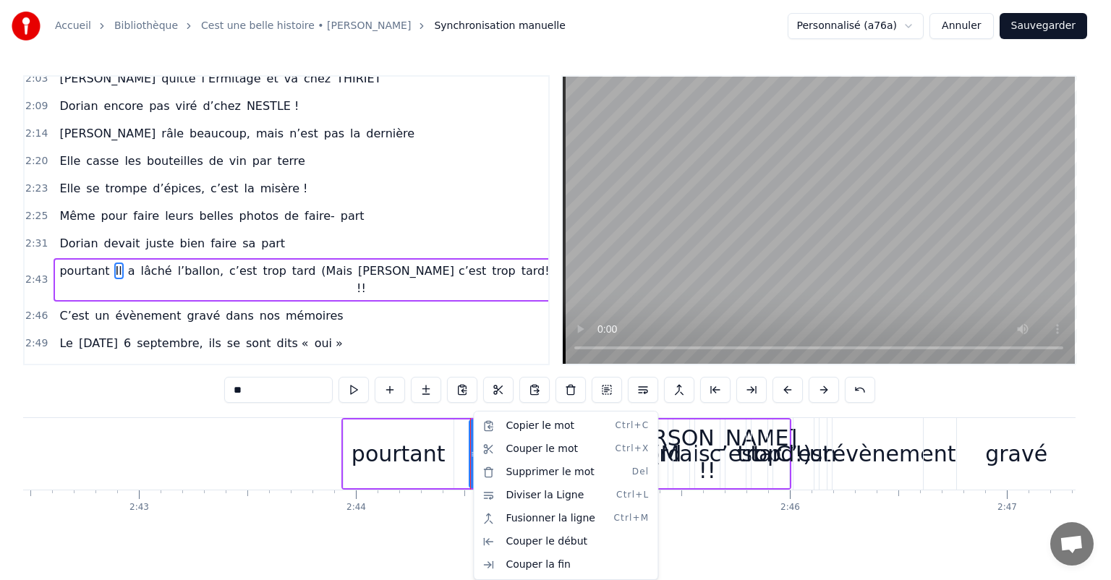
click at [472, 457] on html "Accueil Bibliothèque Cest une belle histoire • [PERSON_NAME] Synchronisation ma…" at bounding box center [555, 293] width 1111 height 587
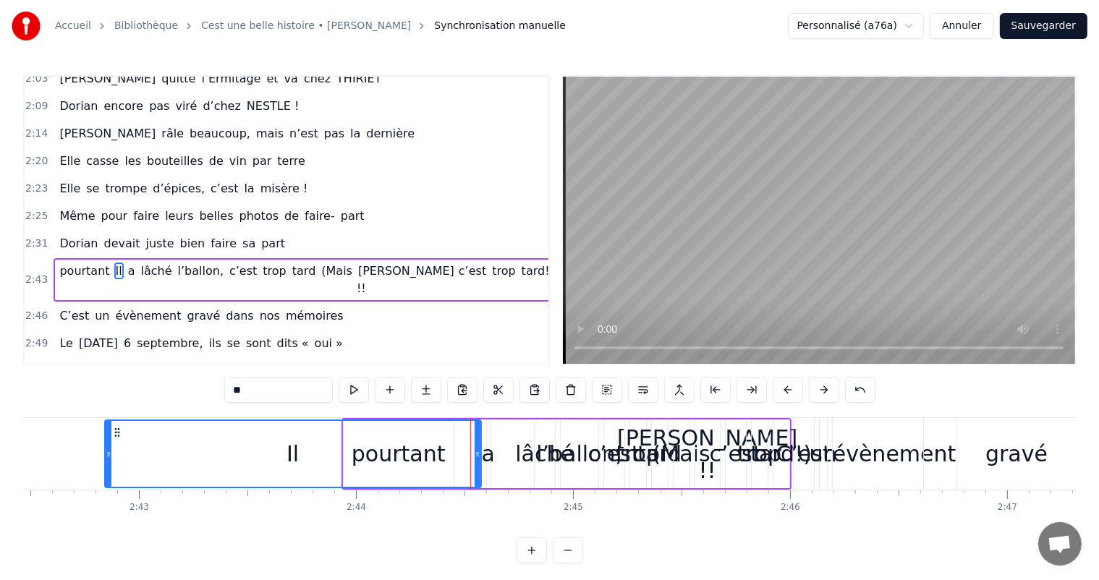
drag, startPoint x: 472, startPoint y: 452, endPoint x: 255, endPoint y: 436, distance: 216.9
click at [106, 437] on div at bounding box center [109, 454] width 6 height 66
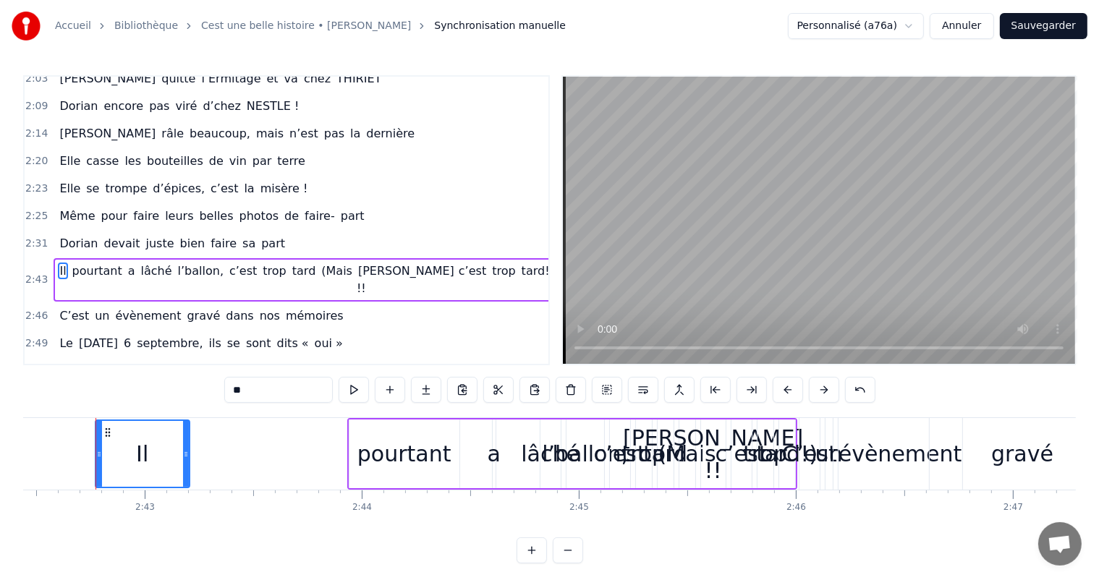
drag, startPoint x: 483, startPoint y: 455, endPoint x: 178, endPoint y: 446, distance: 304.8
click at [183, 443] on div at bounding box center [186, 454] width 6 height 66
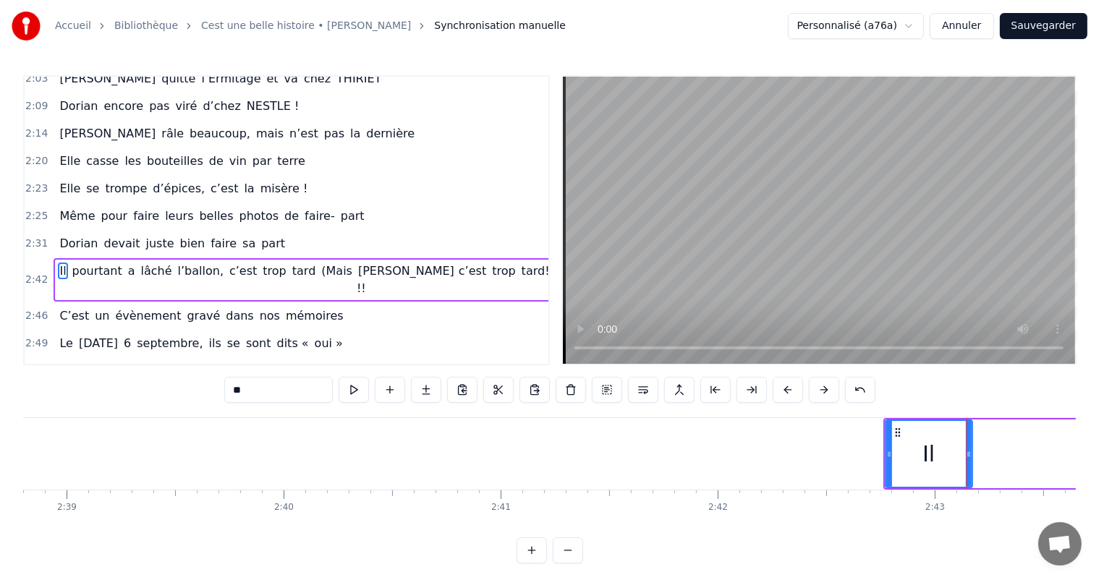
scroll to position [0, 34402]
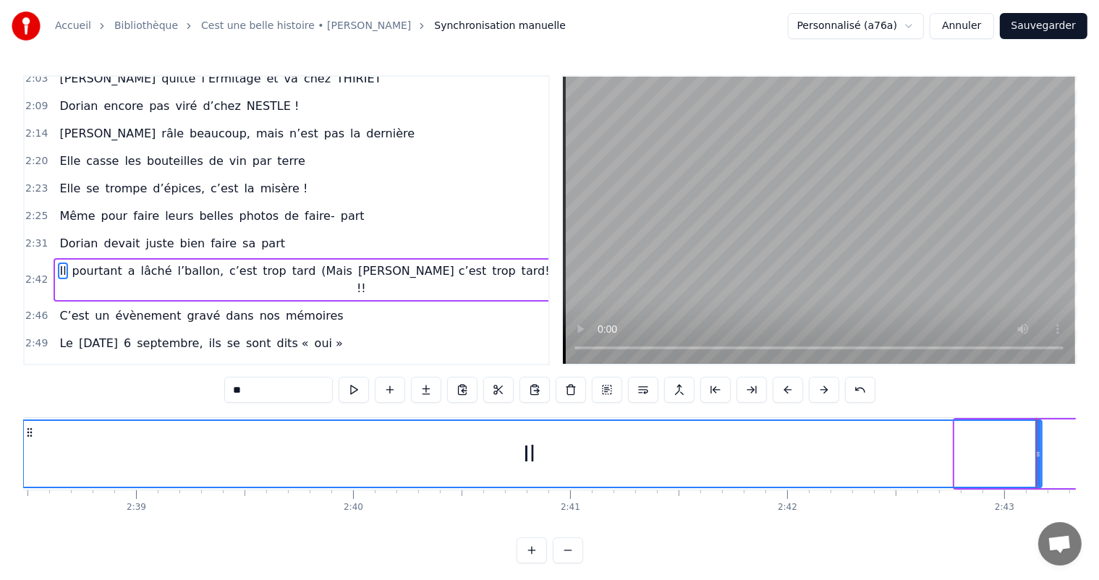
drag, startPoint x: 959, startPoint y: 449, endPoint x: 362, endPoint y: 475, distance: 597.6
click at [0, 410] on div "Accueil Bibliothèque Cest une belle histoire • [PERSON_NAME] Synchronisation ma…" at bounding box center [549, 282] width 1099 height 564
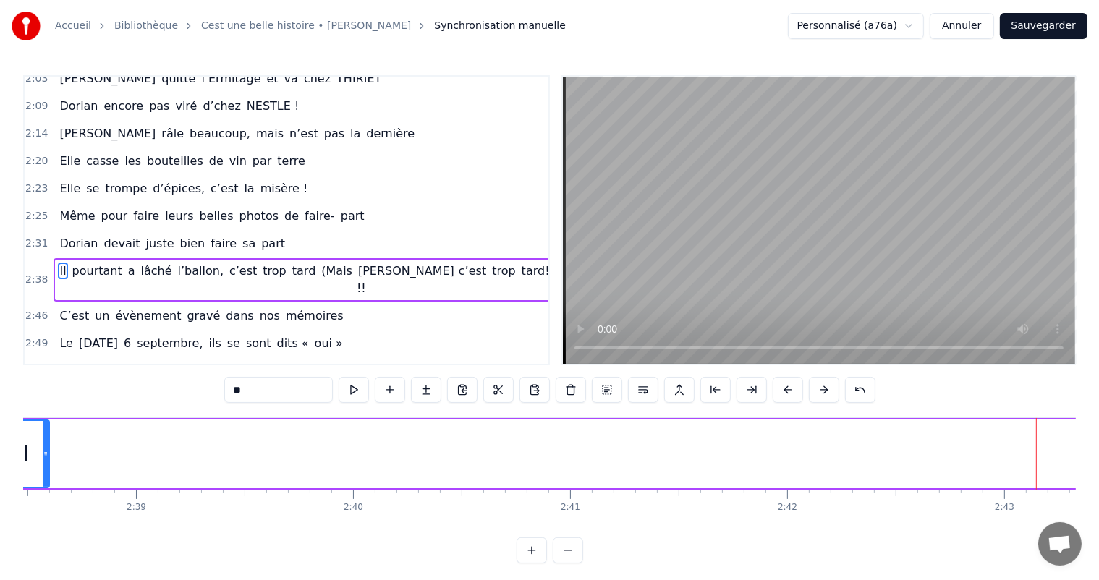
drag, startPoint x: 1039, startPoint y: 455, endPoint x: 46, endPoint y: 423, distance: 993.3
click at [46, 423] on div at bounding box center [46, 454] width 6 height 66
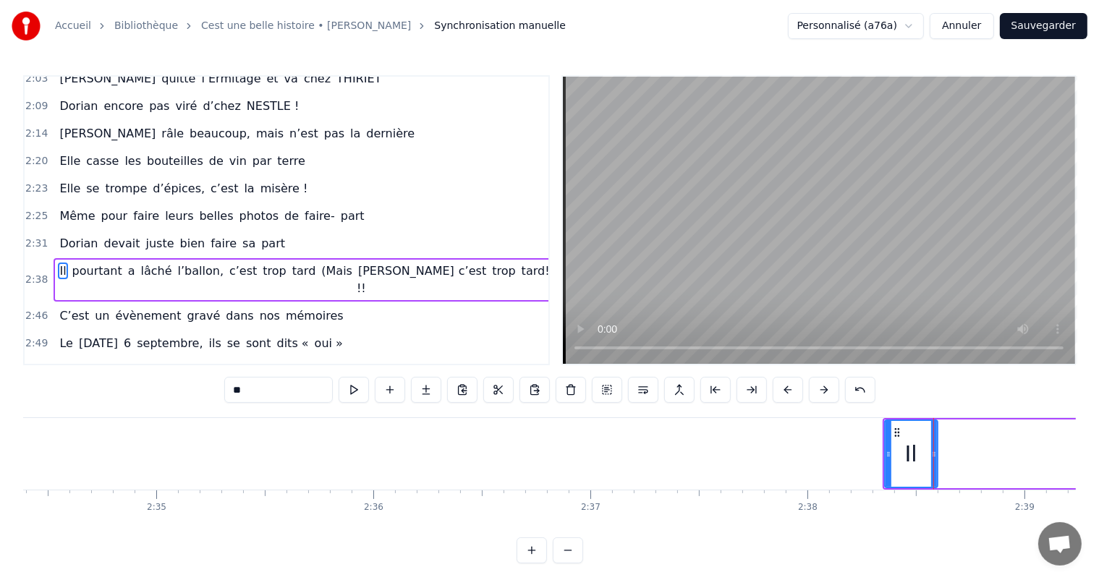
scroll to position [0, 33467]
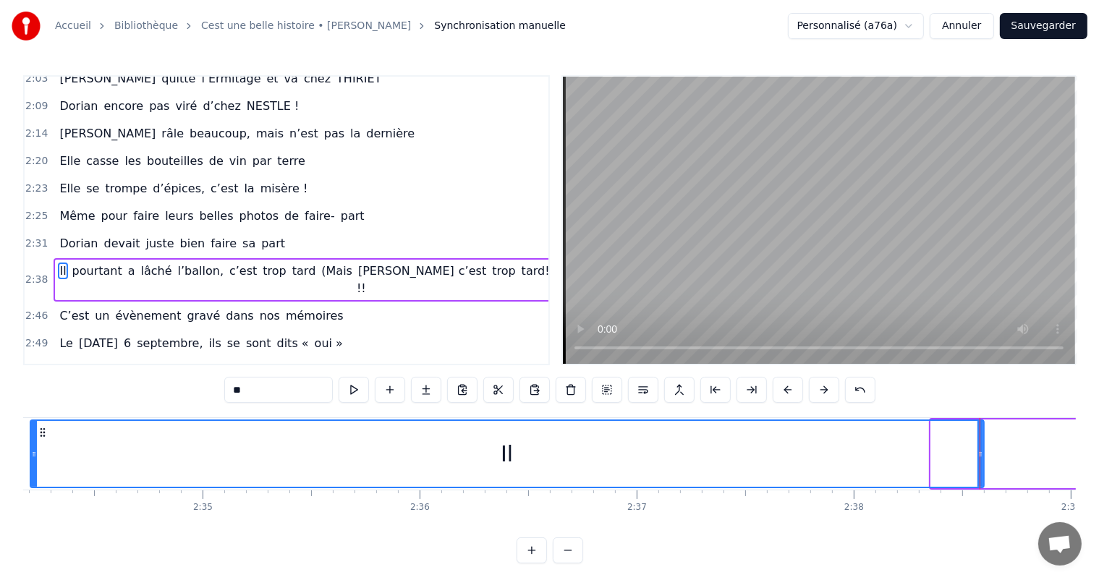
drag, startPoint x: 933, startPoint y: 452, endPoint x: 32, endPoint y: 461, distance: 900.9
click at [32, 461] on div at bounding box center [34, 454] width 6 height 66
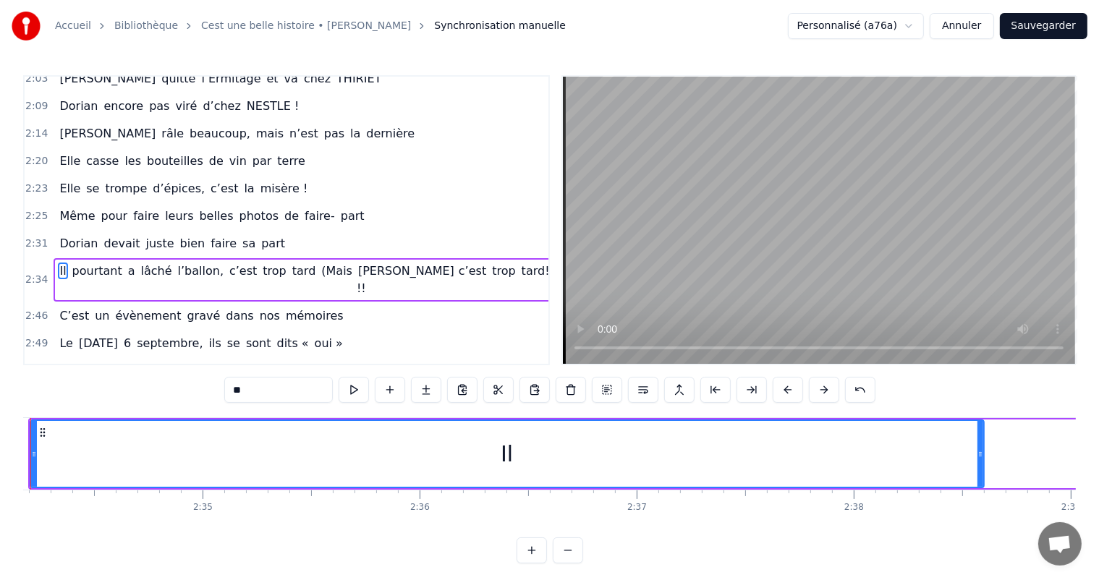
scroll to position [0, 33402]
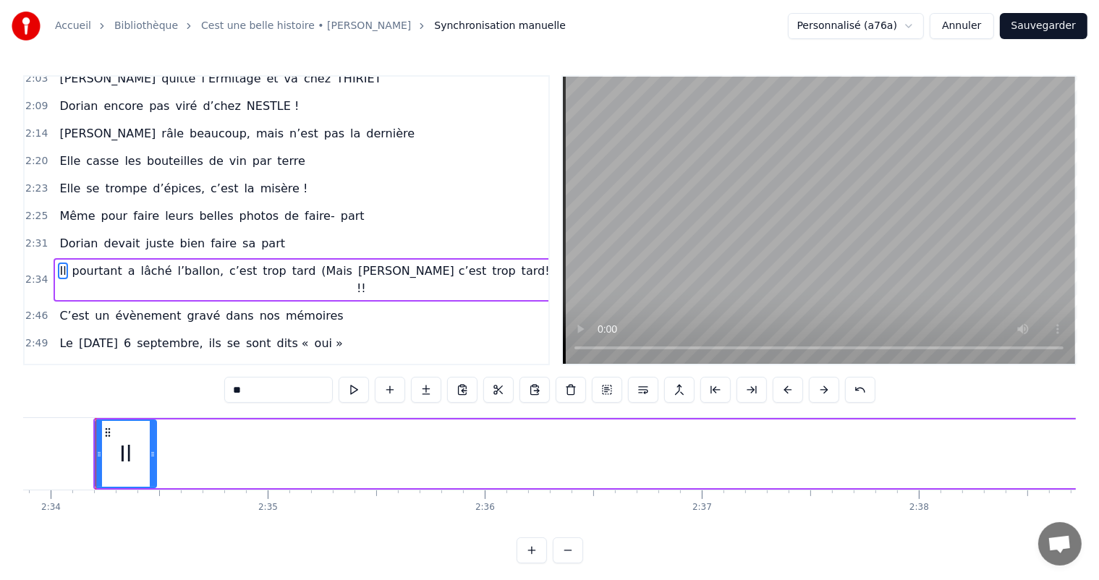
drag, startPoint x: 1043, startPoint y: 444, endPoint x: 147, endPoint y: 397, distance: 897.8
click at [147, 397] on div "0:11 C’est 0:12 un beau roman, c’est une belle histoire 0:17 C’est une romance …" at bounding box center [549, 319] width 1053 height 488
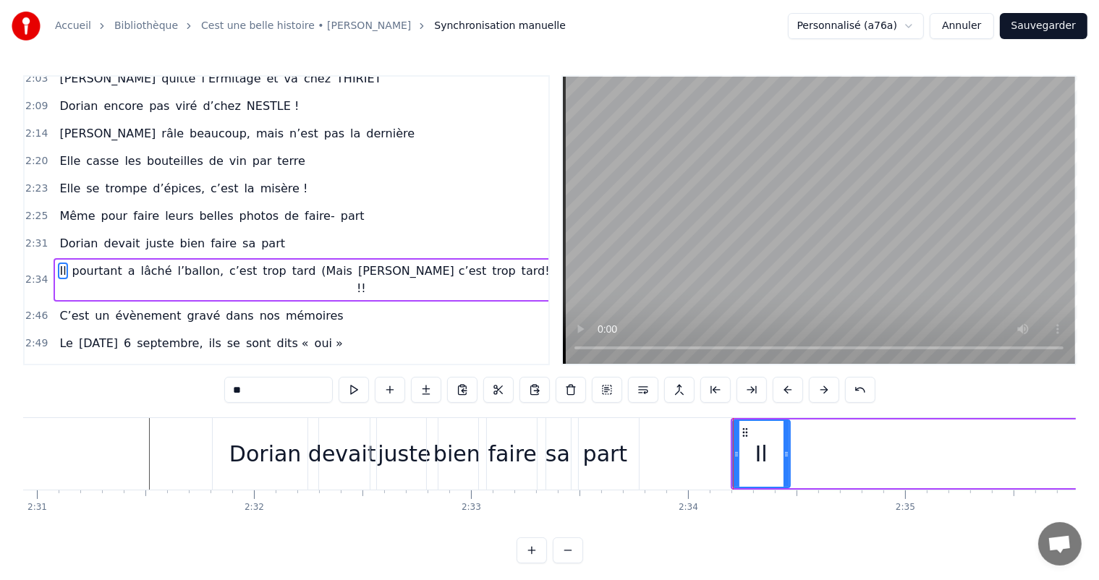
scroll to position [0, 32858]
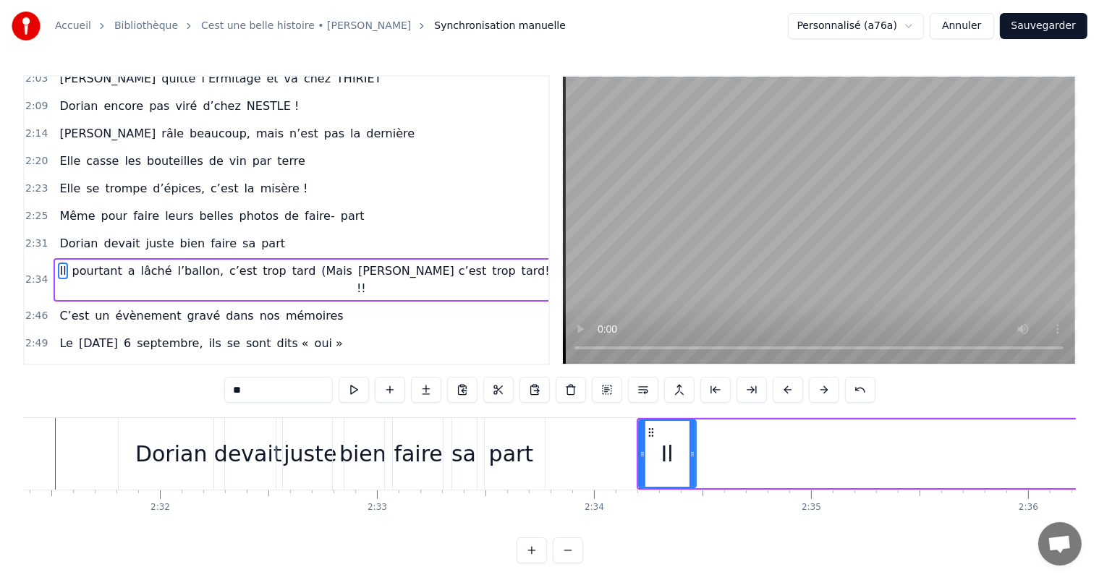
click at [366, 483] on div "bien" at bounding box center [362, 454] width 59 height 72
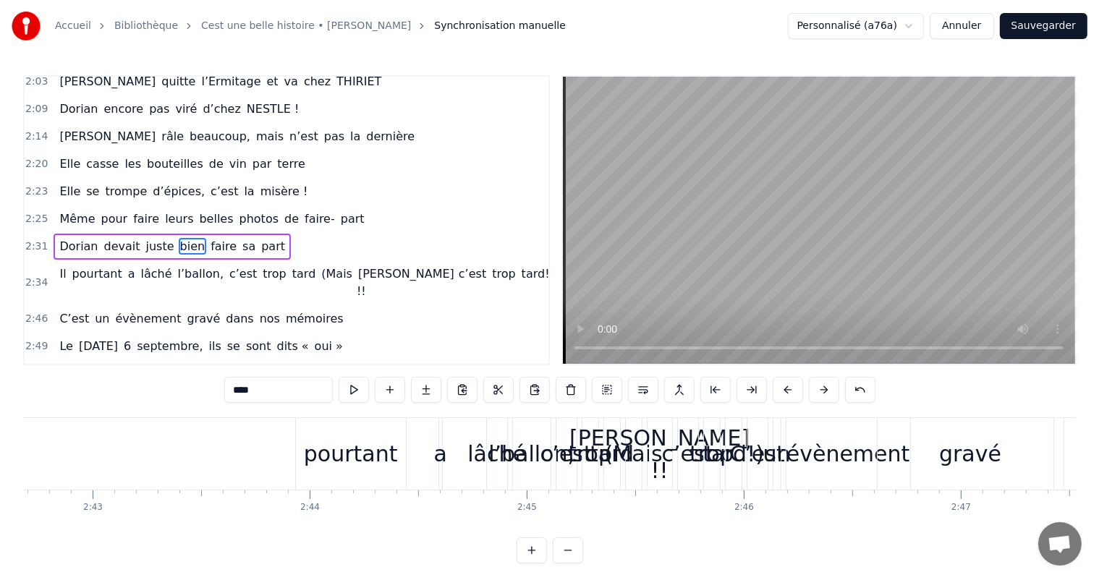
scroll to position [0, 35220]
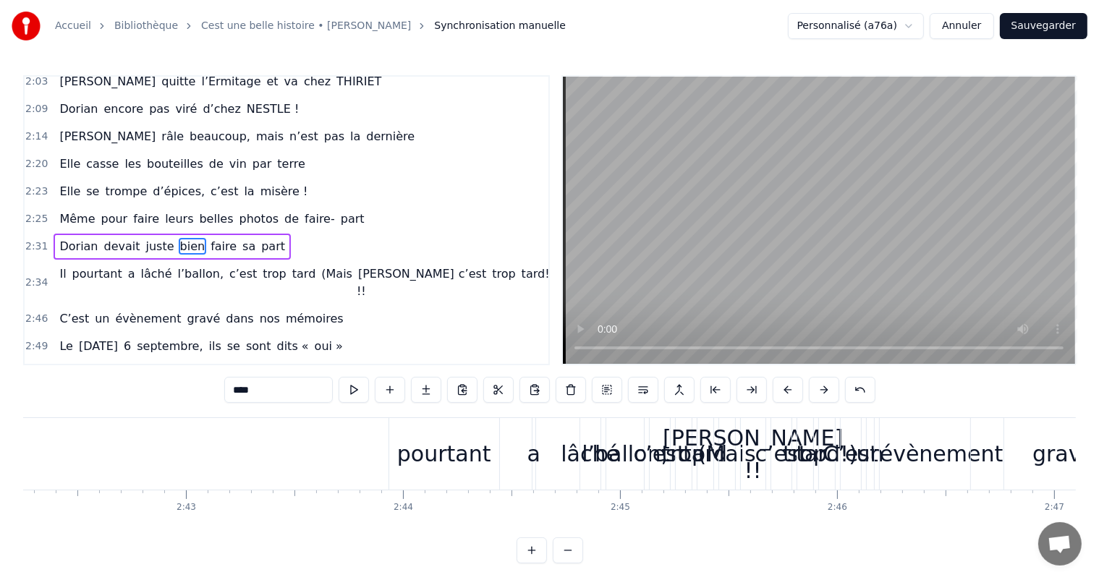
click at [422, 463] on div "pourtant" at bounding box center [444, 454] width 94 height 33
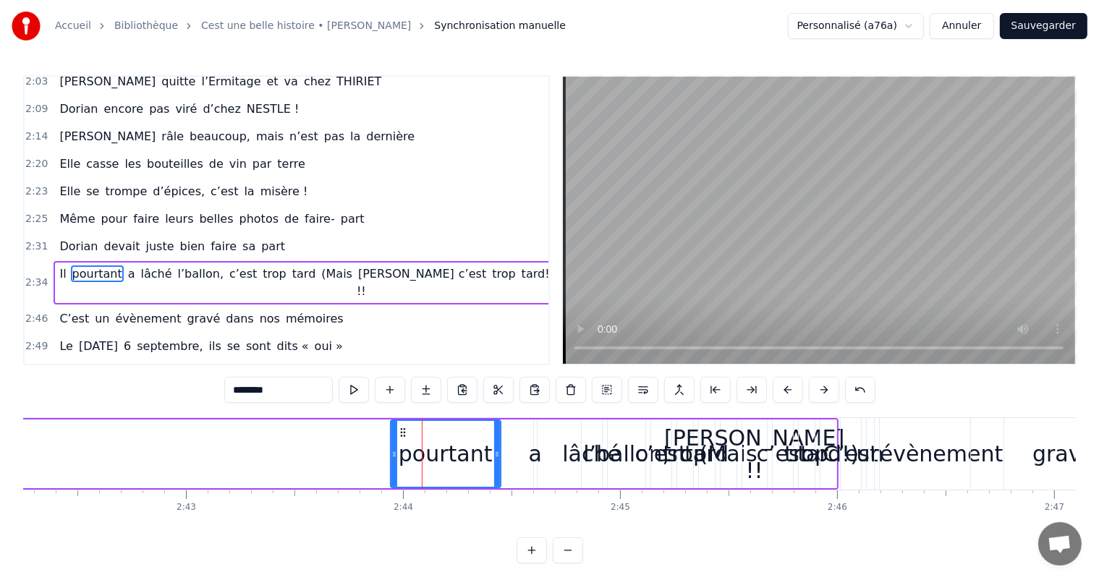
scroll to position [644, 0]
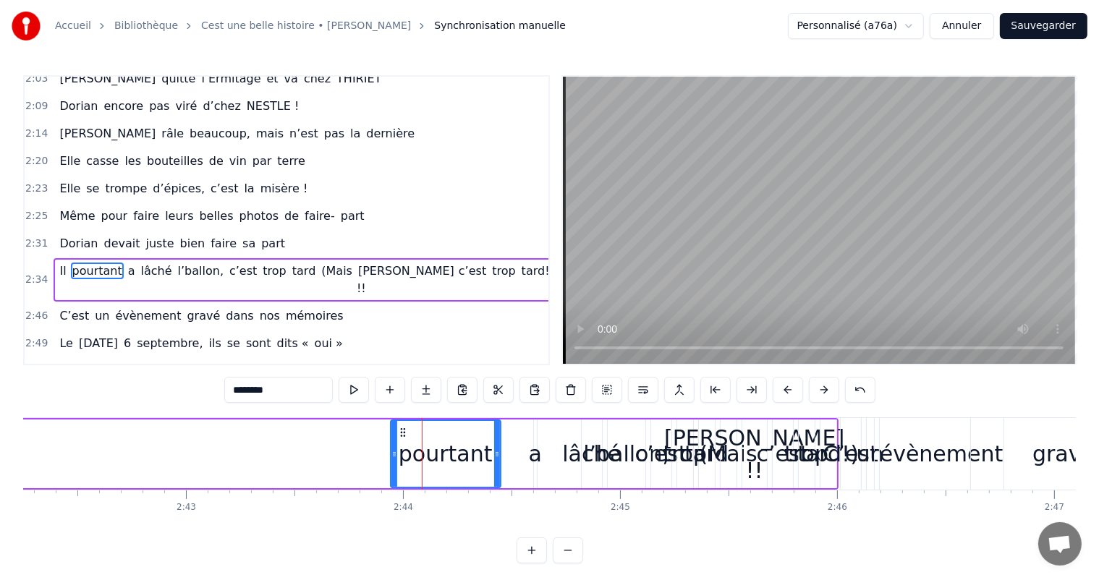
click at [532, 449] on div "a" at bounding box center [534, 454] width 13 height 33
type input "*"
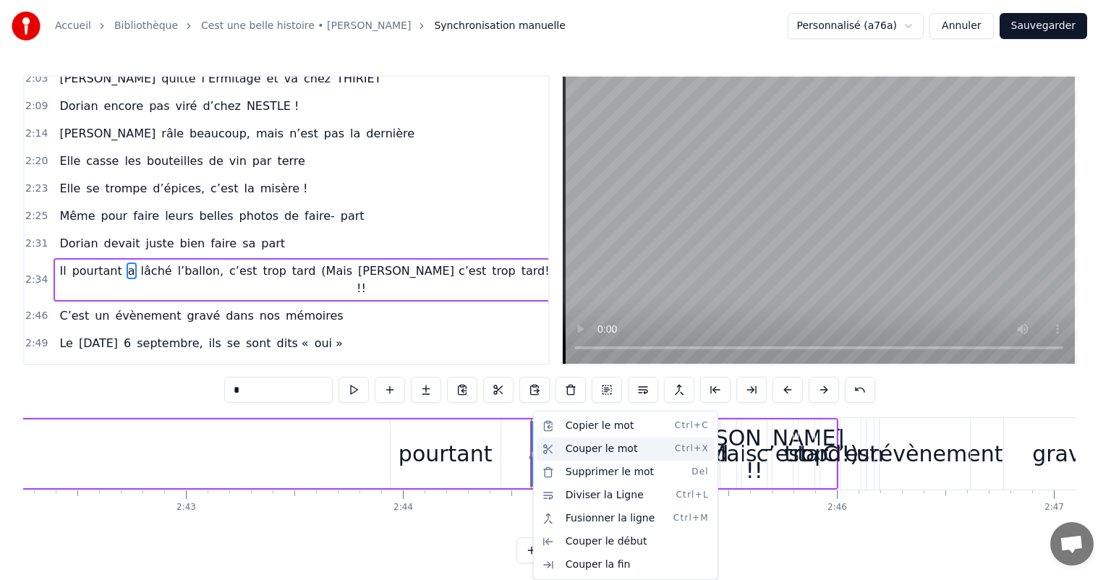
click at [577, 452] on div "Couper le mot Ctrl+X" at bounding box center [626, 449] width 178 height 23
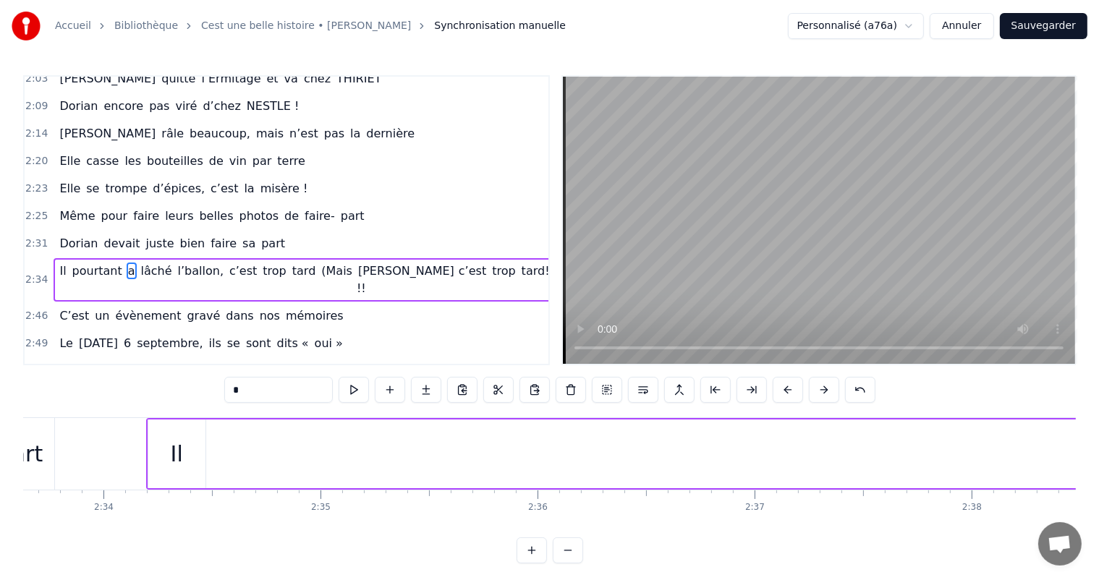
scroll to position [0, 33233]
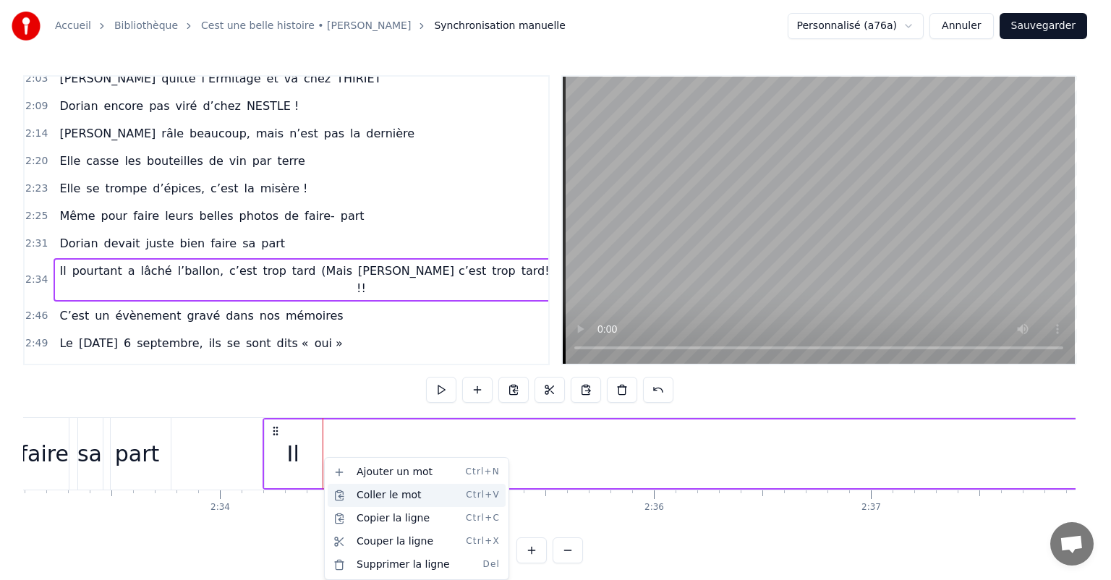
click at [363, 493] on div "Coller le mot Ctrl+V" at bounding box center [417, 495] width 178 height 23
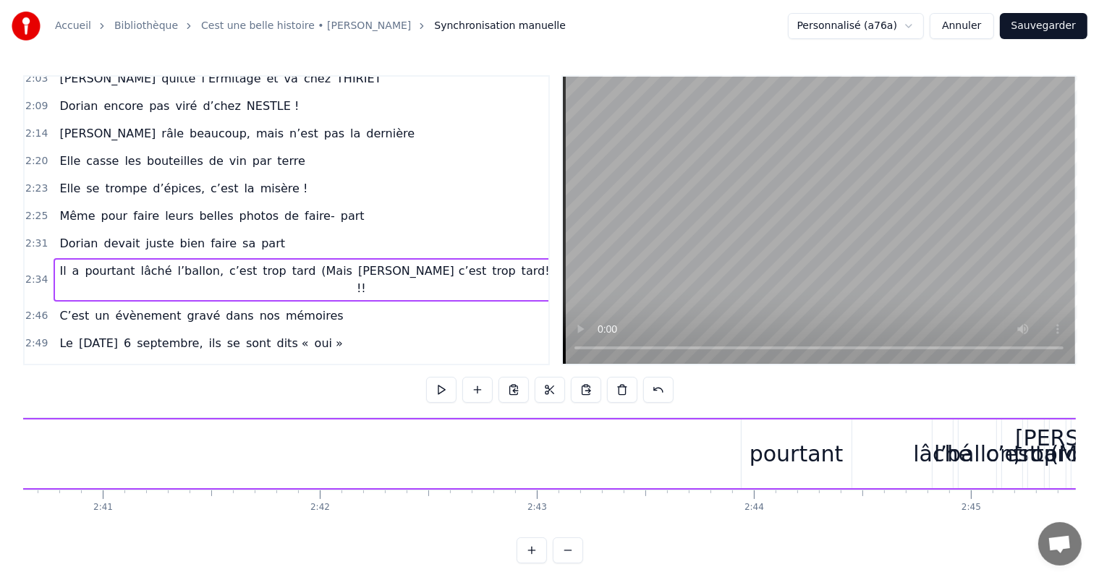
scroll to position [0, 35010]
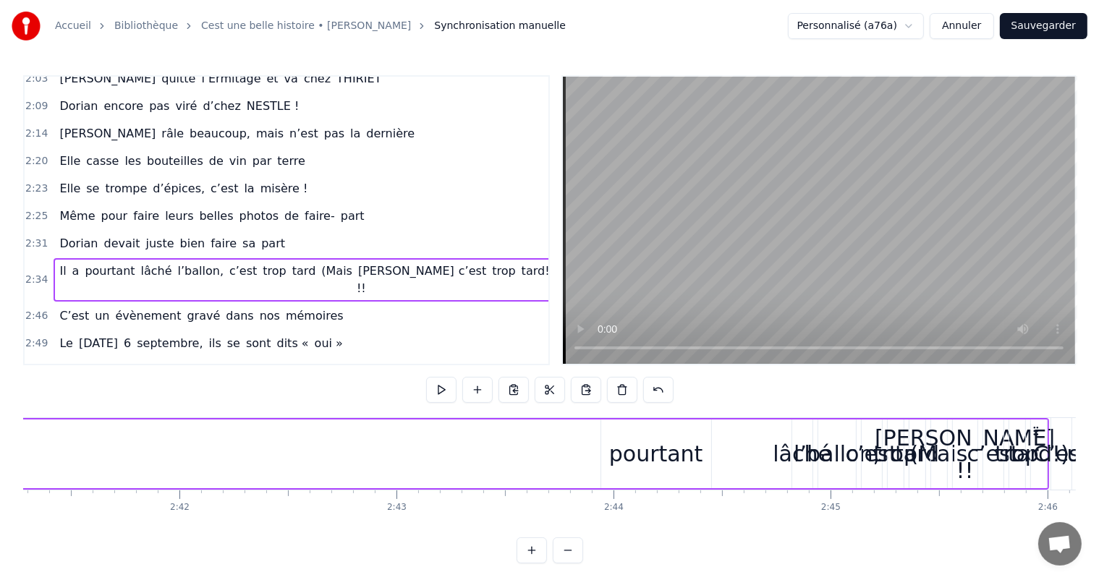
click at [631, 447] on div "pourtant" at bounding box center [656, 454] width 94 height 33
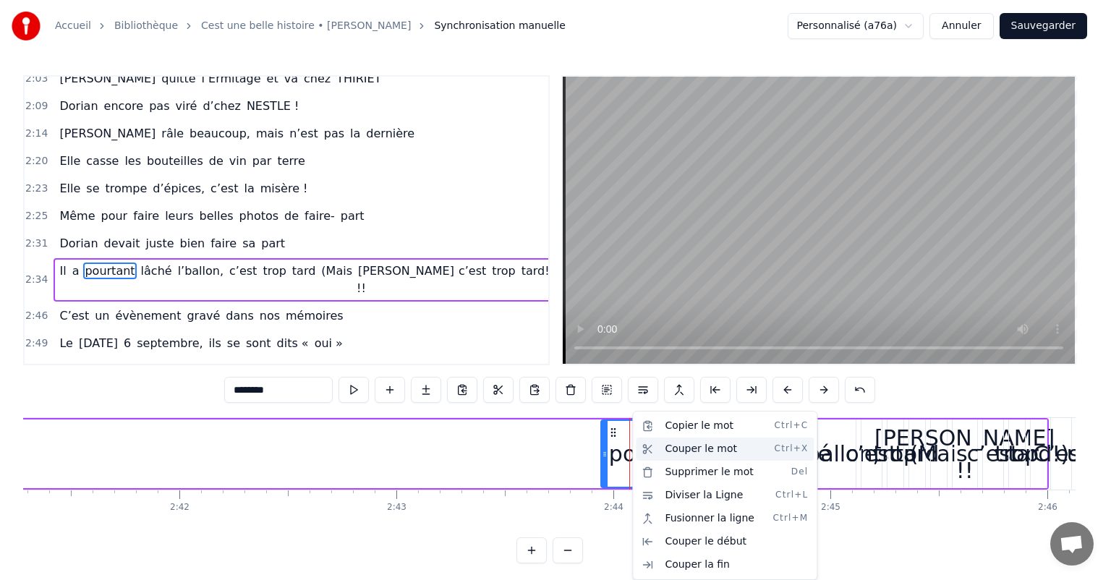
click at [669, 446] on div "Couper le mot Ctrl+X" at bounding box center [725, 449] width 178 height 23
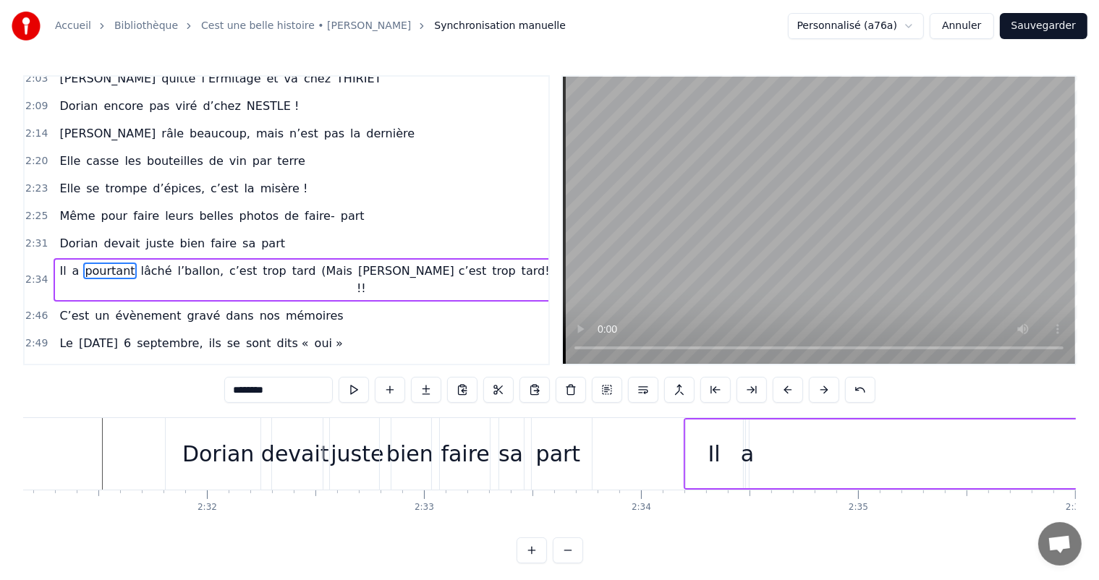
scroll to position [0, 32858]
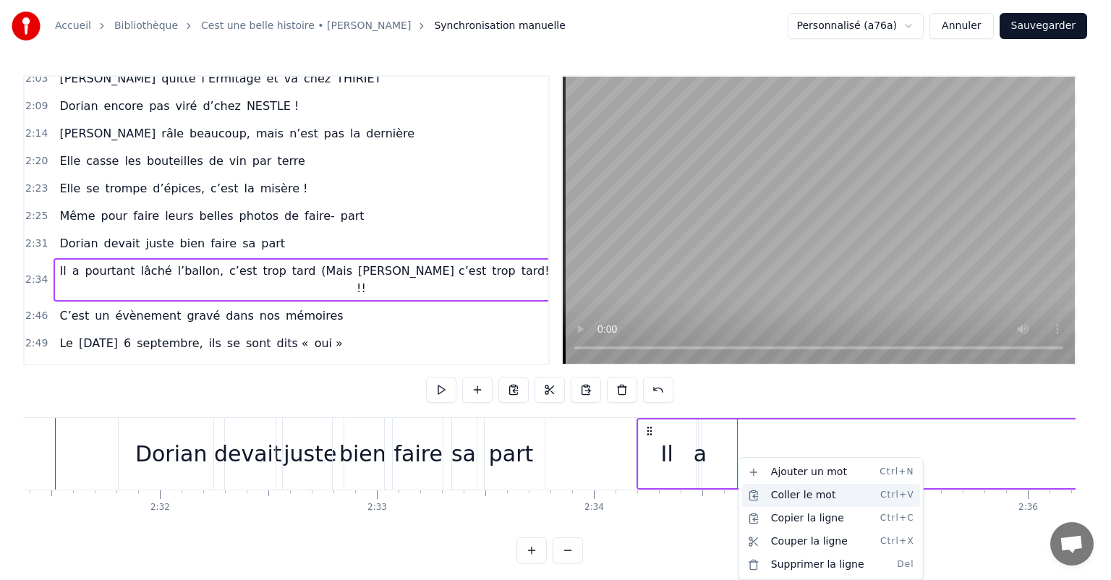
click at [805, 492] on div "Coller le mot Ctrl+V" at bounding box center [831, 495] width 178 height 23
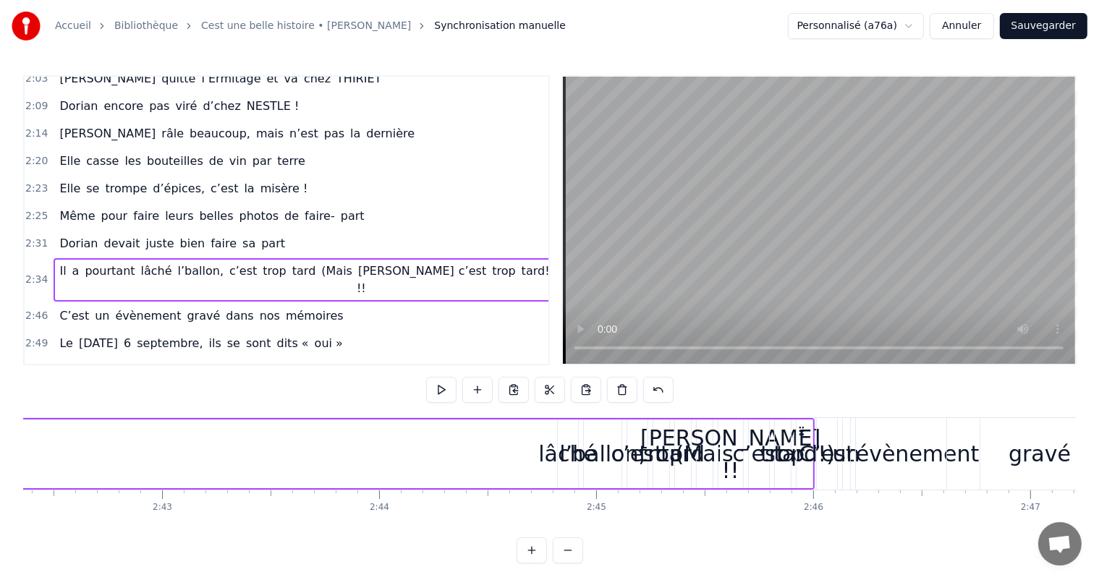
scroll to position [0, 35290]
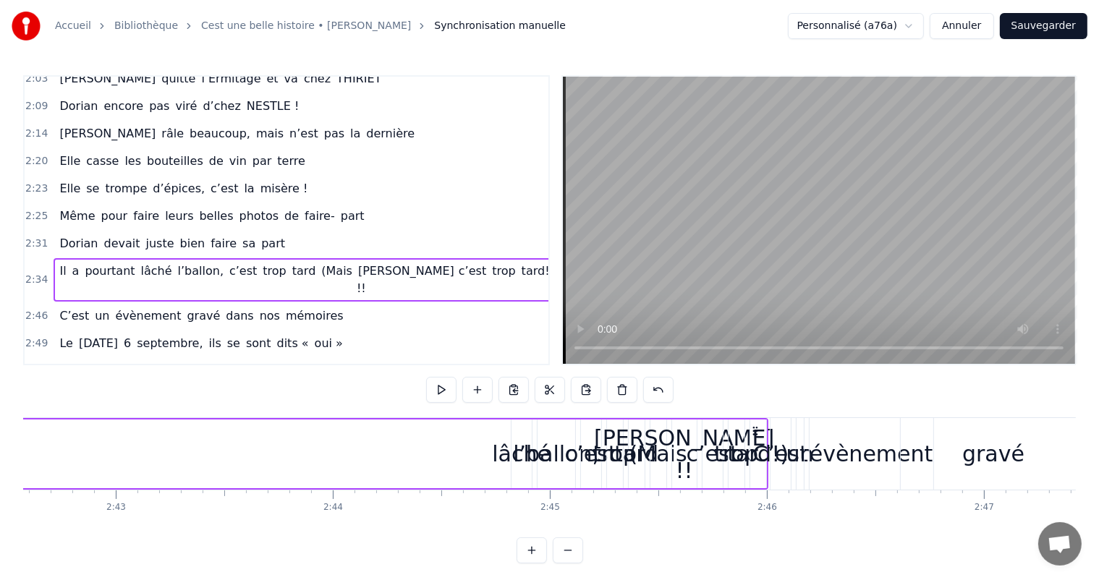
click at [509, 455] on div "lâché" at bounding box center [521, 454] width 59 height 33
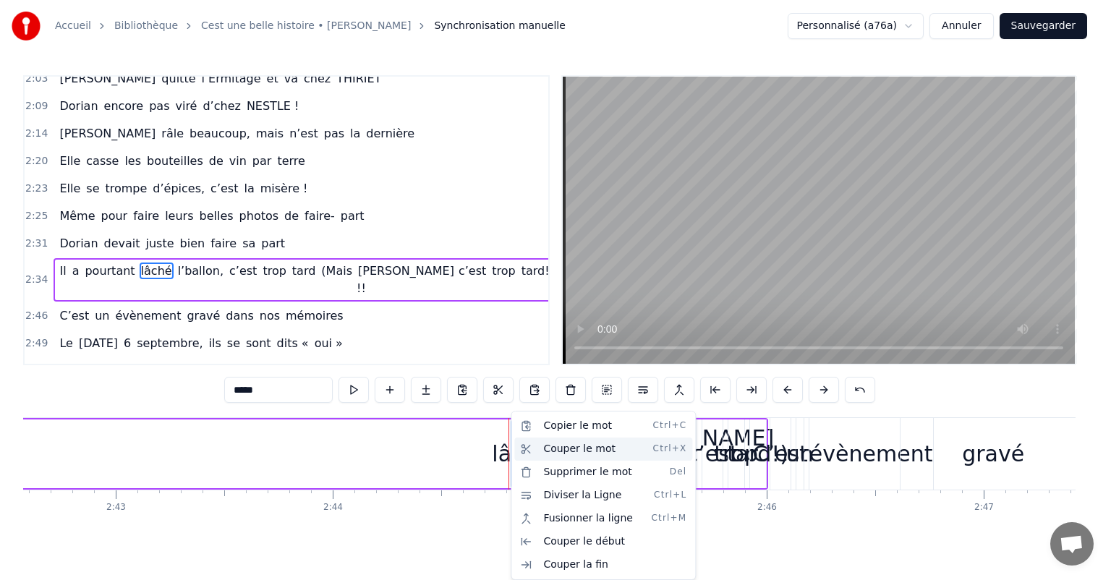
click at [582, 453] on div "Couper le mot Ctrl+X" at bounding box center [603, 449] width 178 height 23
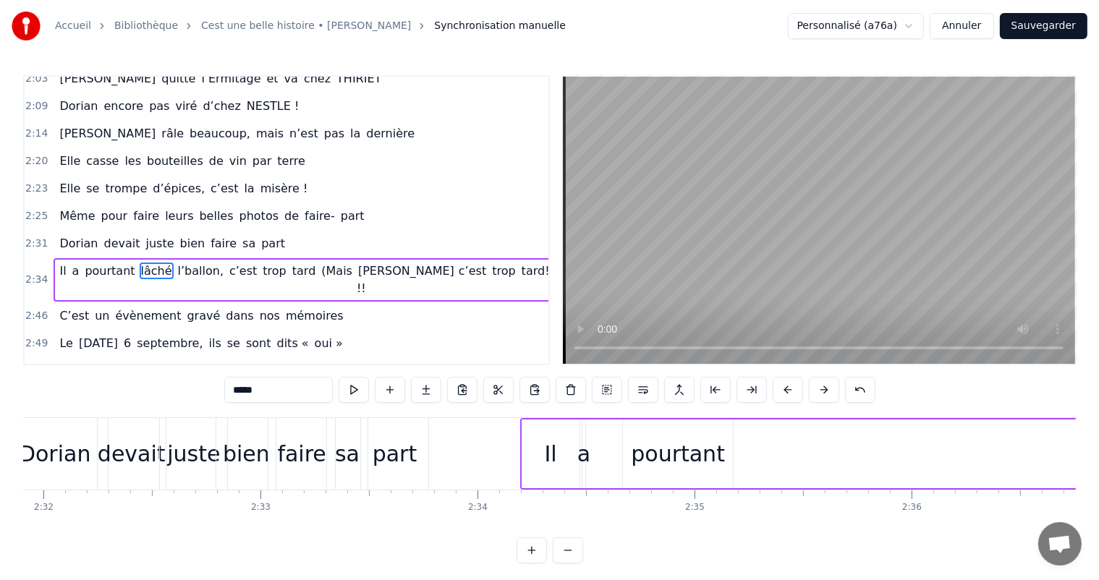
scroll to position [0, 33068]
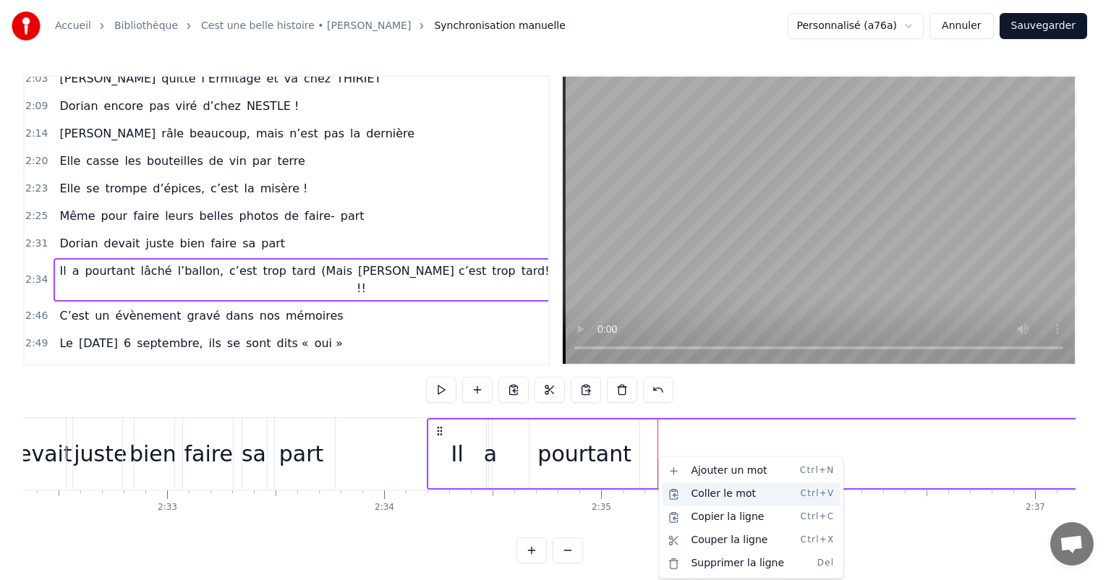
click at [705, 491] on div "Coller le mot Ctrl+V" at bounding box center [751, 494] width 178 height 23
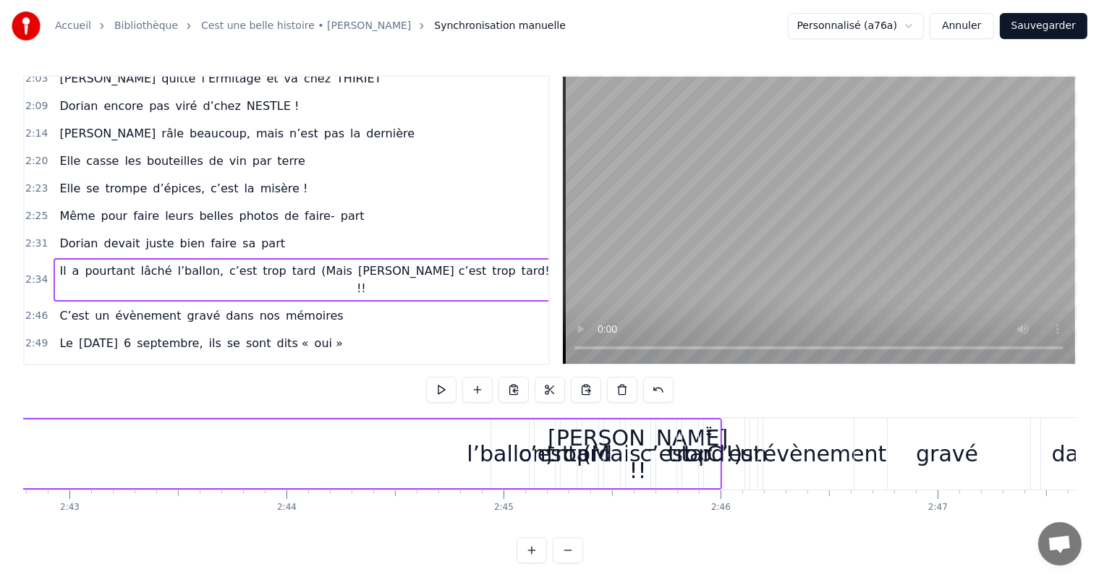
scroll to position [0, 35267]
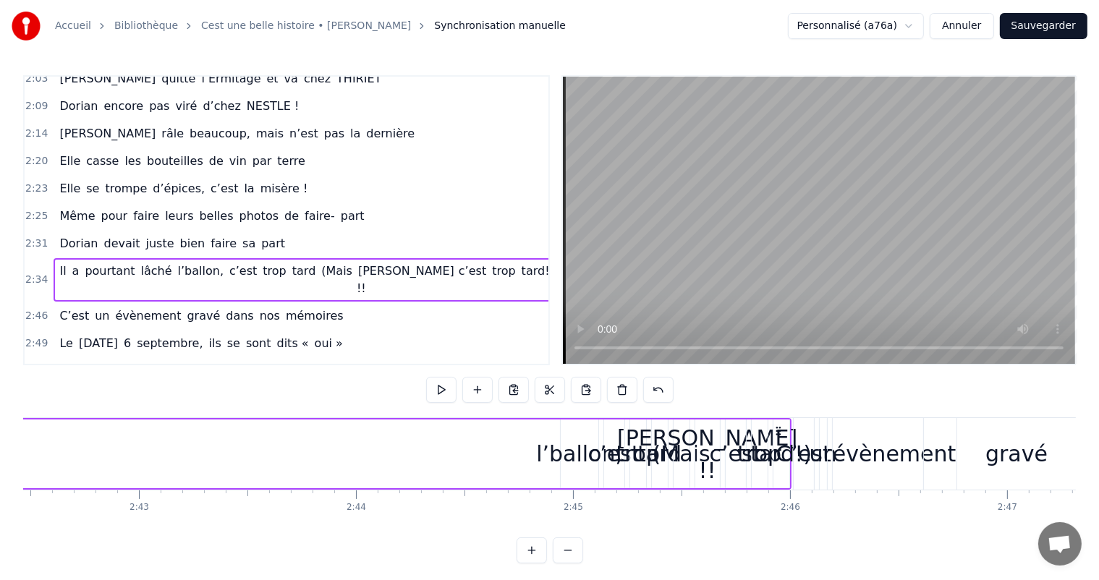
click at [568, 454] on div "l’ballon," at bounding box center [579, 454] width 86 height 33
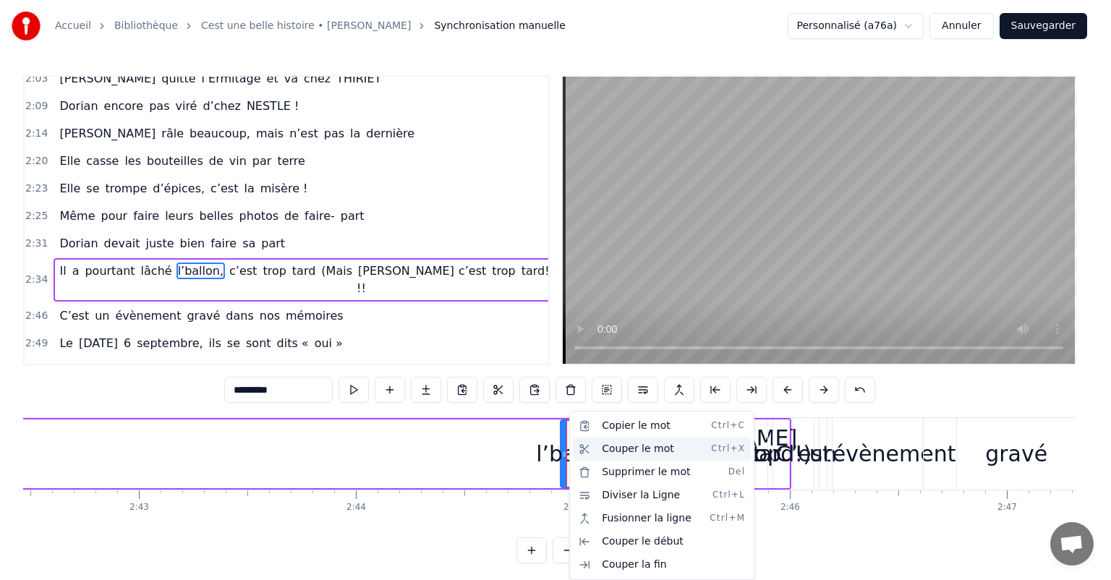
click at [611, 454] on div "Couper le mot Ctrl+X" at bounding box center [662, 449] width 178 height 23
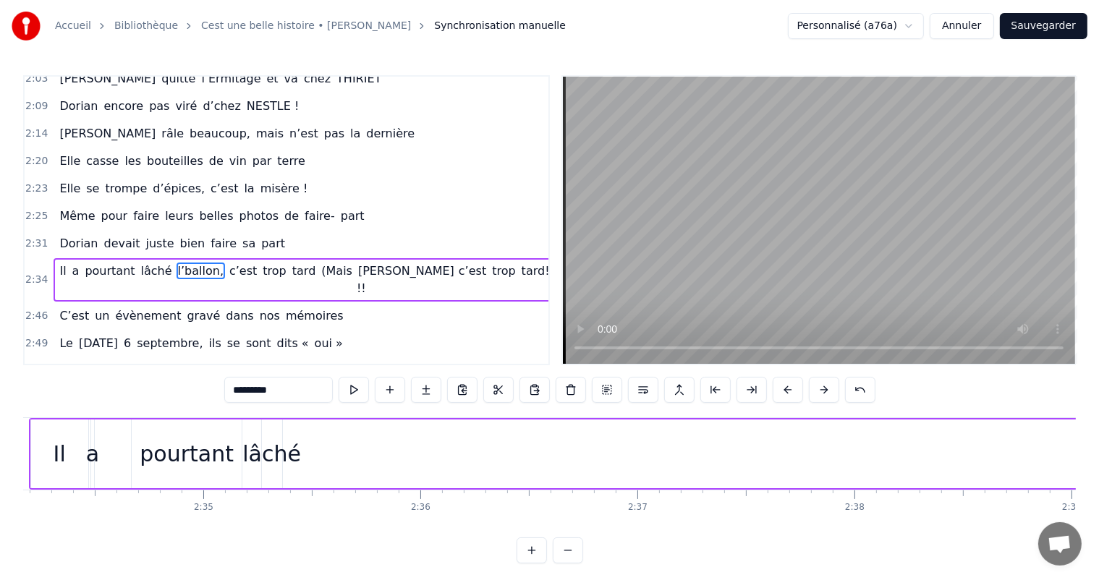
scroll to position [0, 33349]
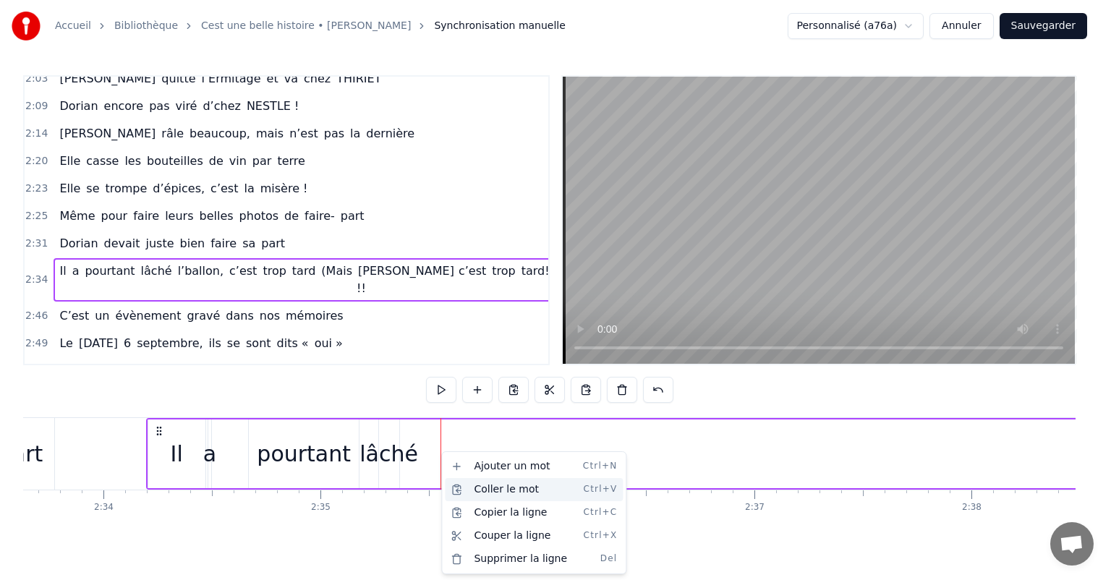
click at [489, 484] on div "Coller le mot Ctrl+V" at bounding box center [534, 489] width 178 height 23
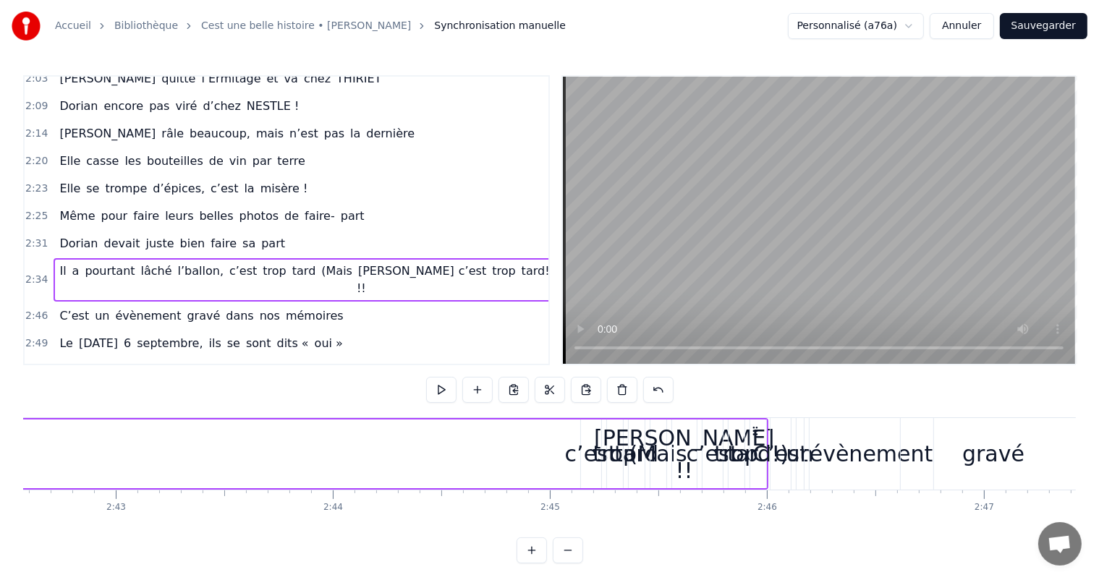
scroll to position [0, 35431]
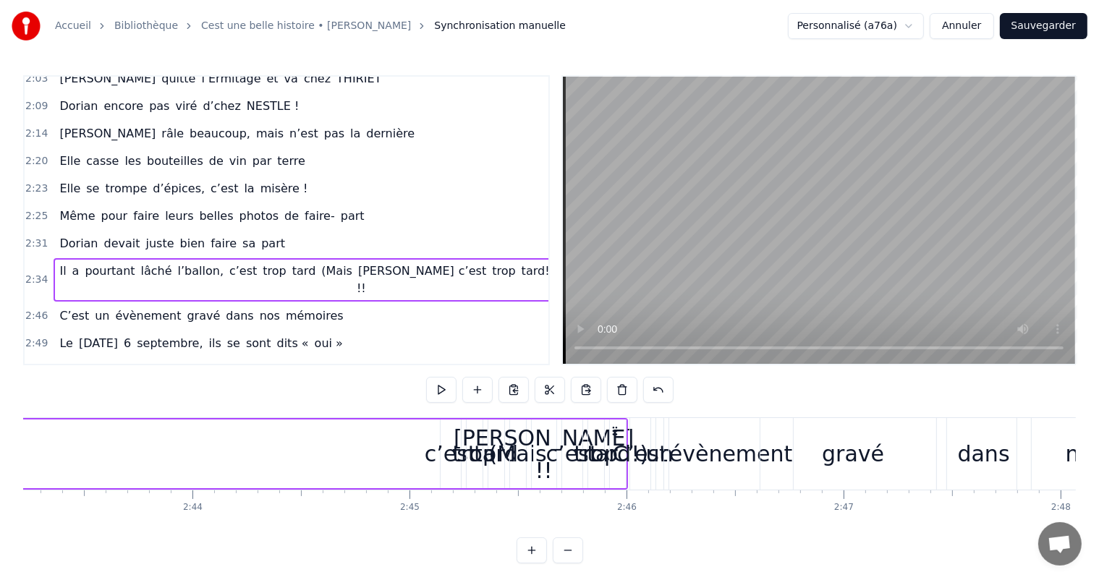
click at [444, 454] on div "c’est" at bounding box center [451, 454] width 52 height 33
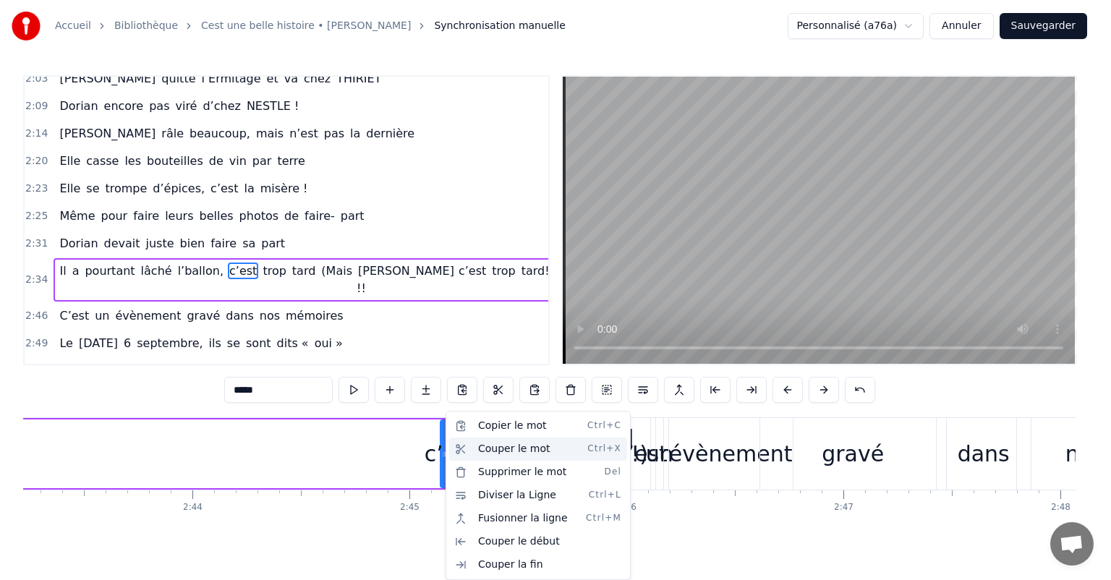
click at [502, 450] on div "Couper le mot Ctrl+X" at bounding box center [538, 449] width 178 height 23
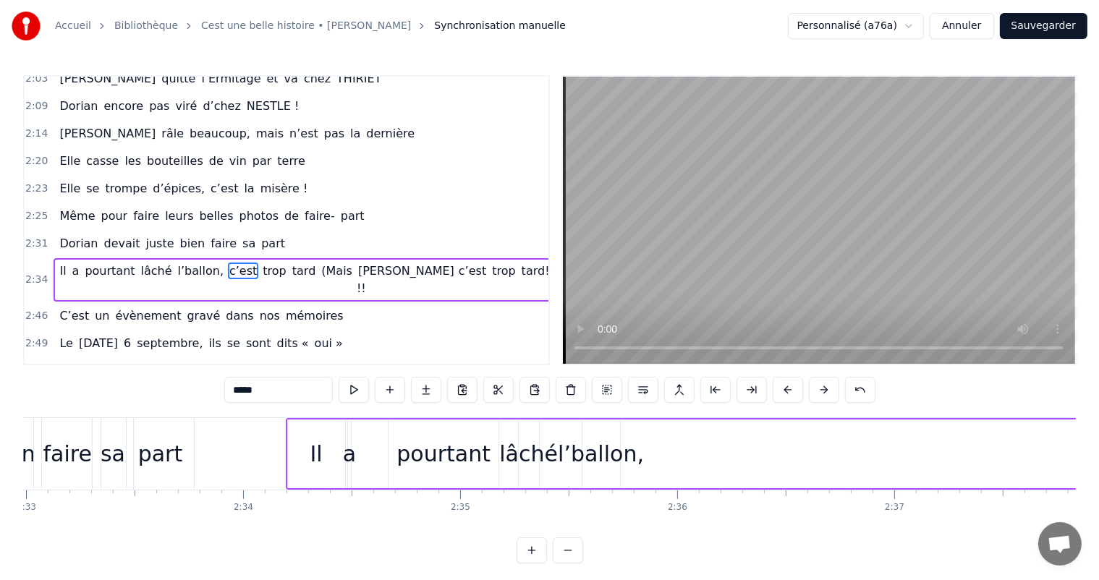
scroll to position [0, 32998]
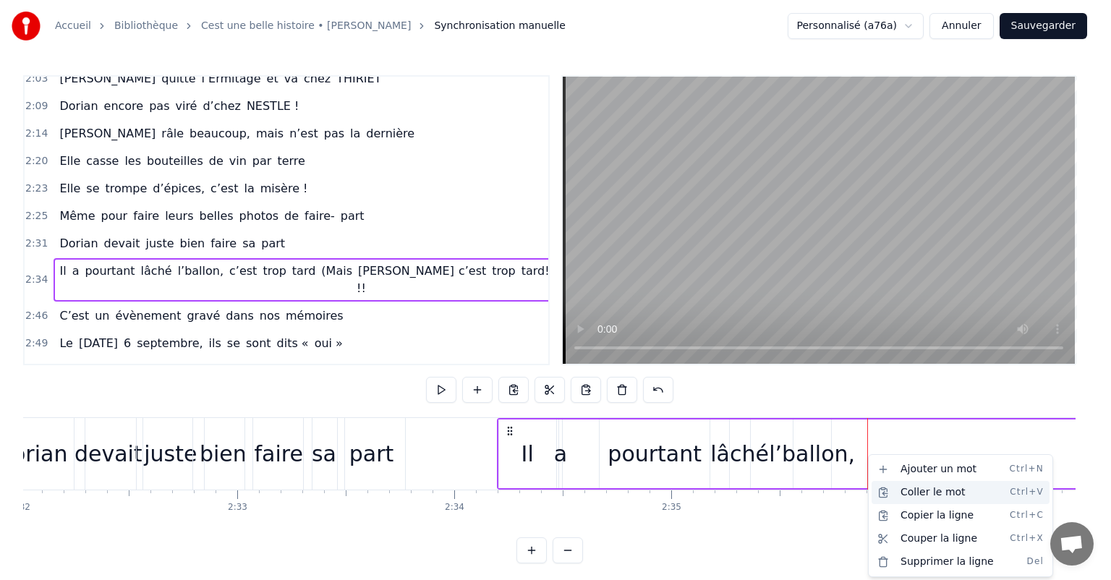
click at [904, 492] on div "Coller le mot Ctrl+V" at bounding box center [961, 492] width 178 height 23
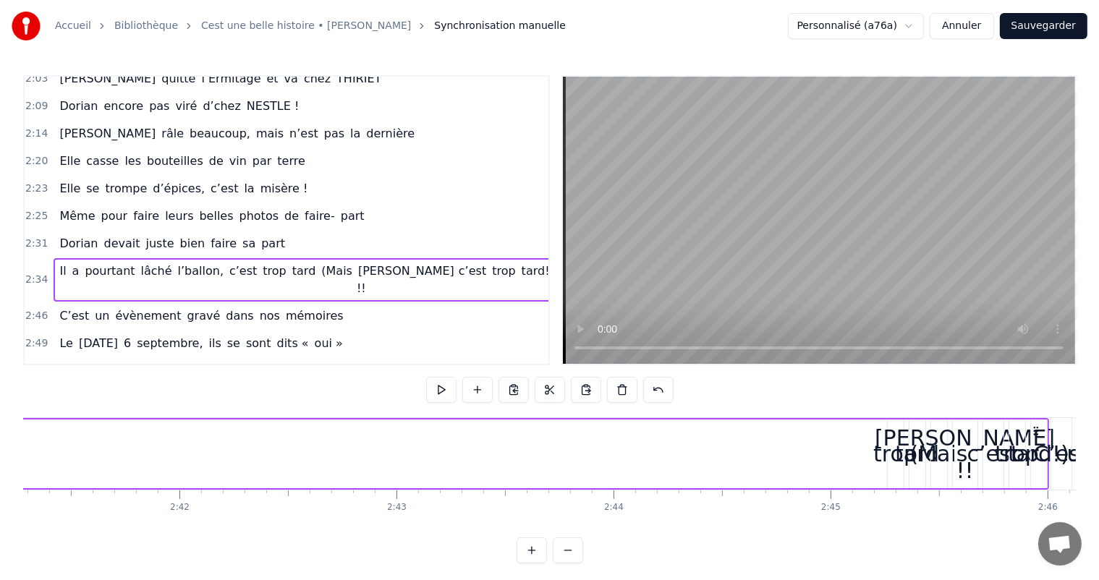
scroll to position [0, 35174]
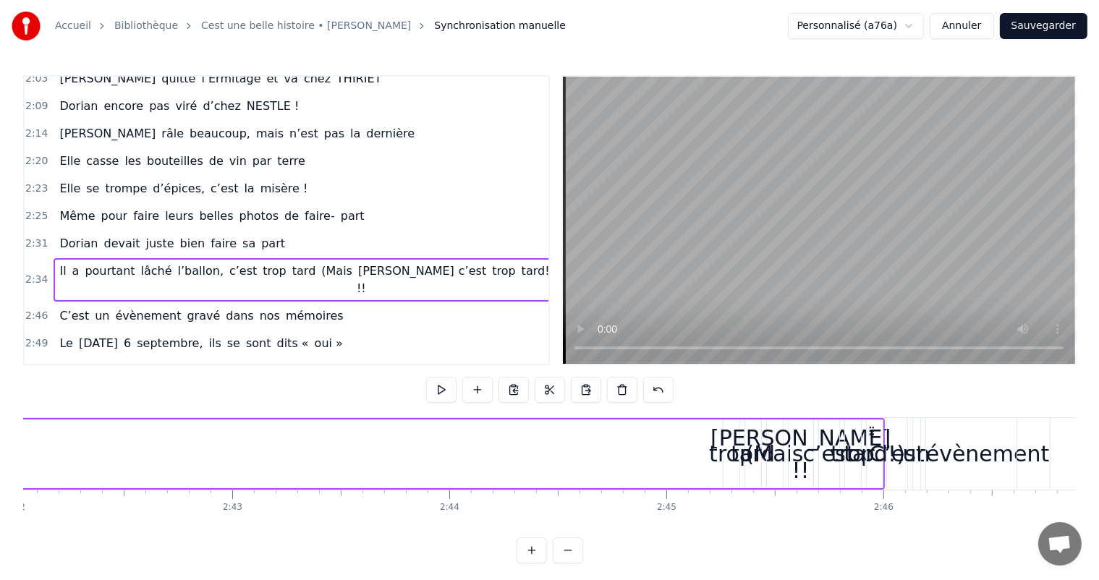
click at [715, 453] on div "trop" at bounding box center [731, 454] width 44 height 33
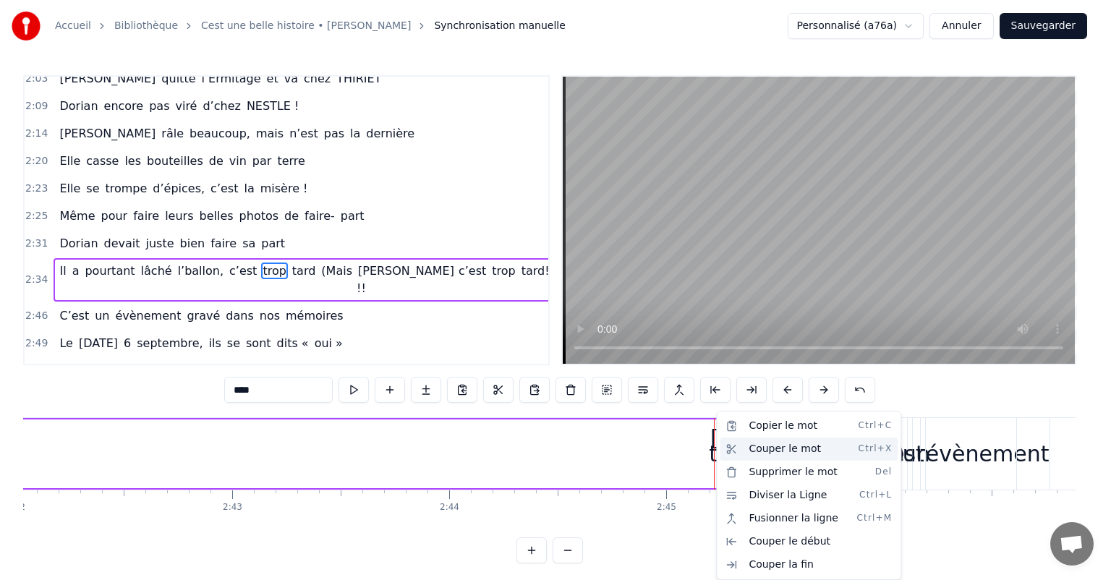
click at [754, 452] on div "Couper le mot Ctrl+X" at bounding box center [809, 449] width 178 height 23
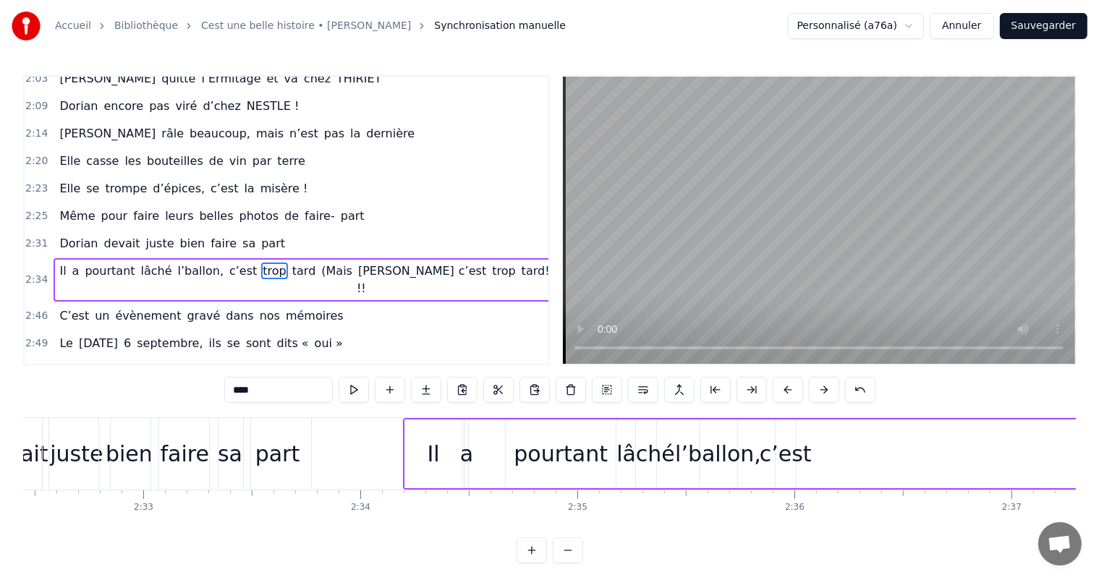
scroll to position [0, 33115]
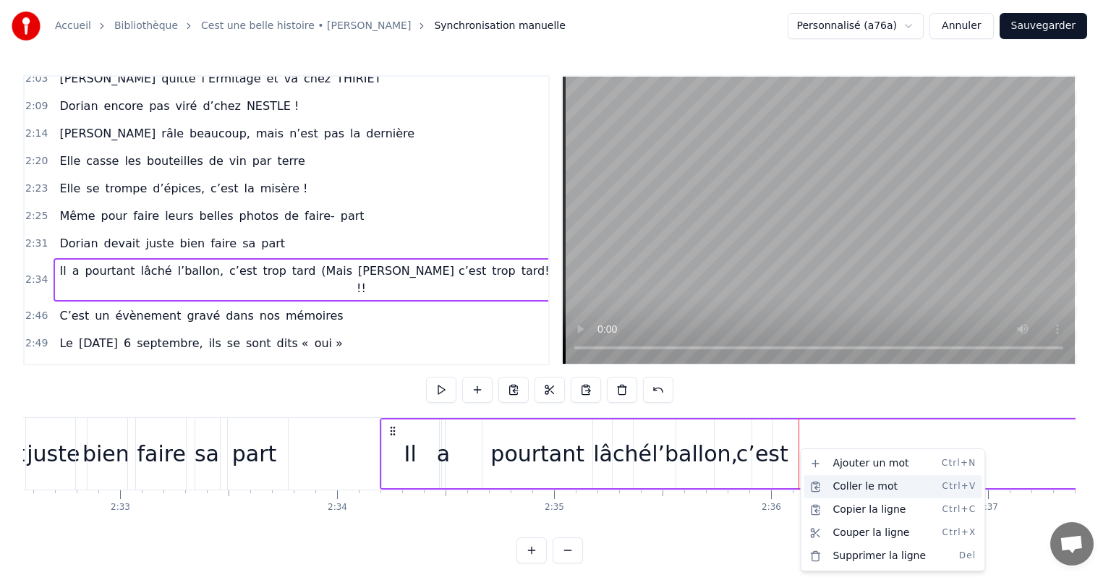
click at [840, 489] on div "Coller le mot Ctrl+V" at bounding box center [893, 486] width 178 height 23
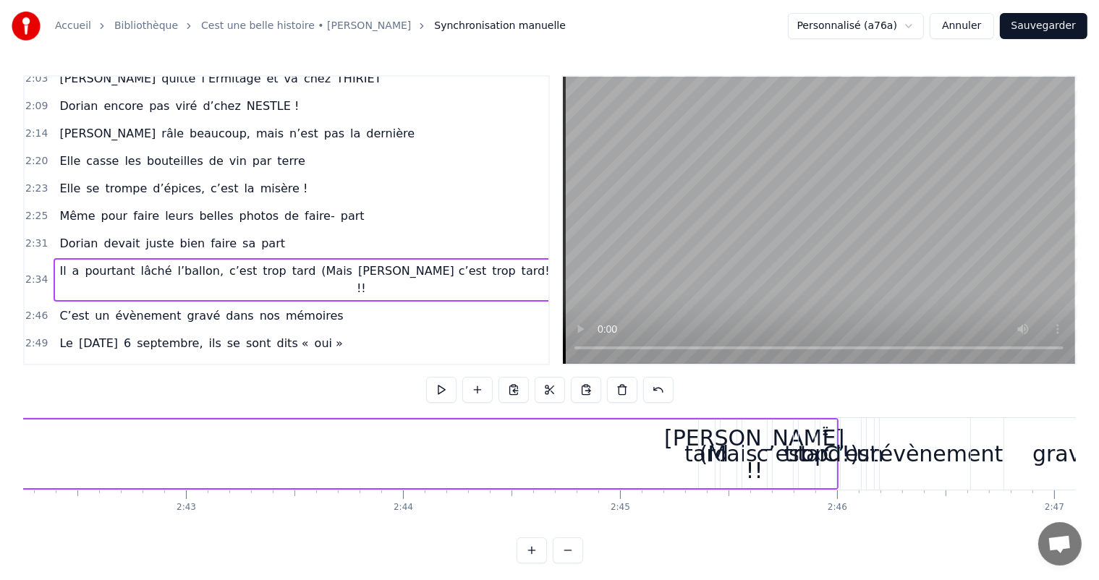
scroll to position [0, 35244]
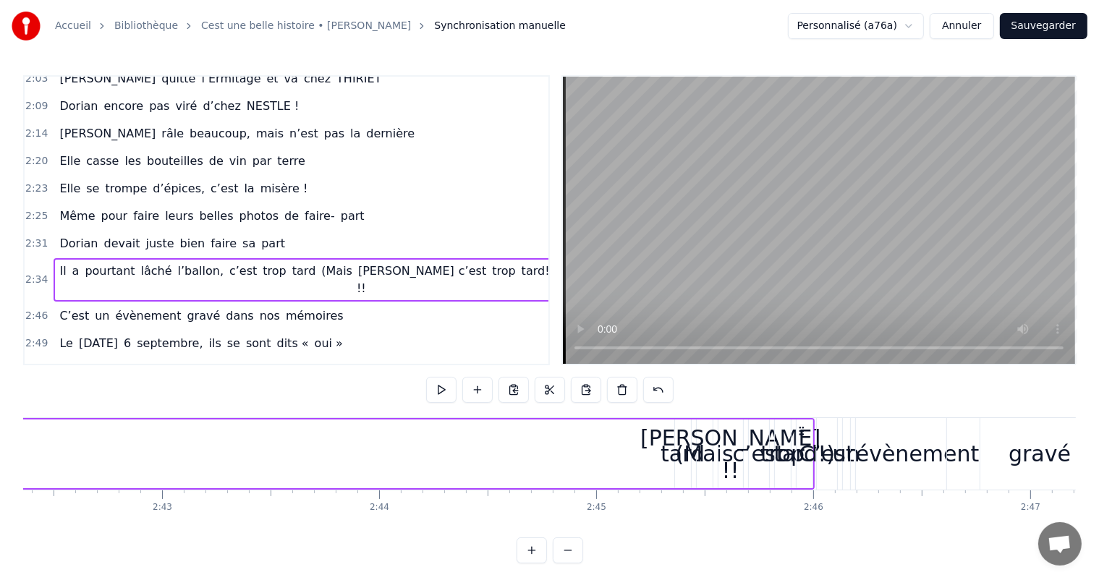
click at [671, 457] on div "tard" at bounding box center [683, 454] width 44 height 33
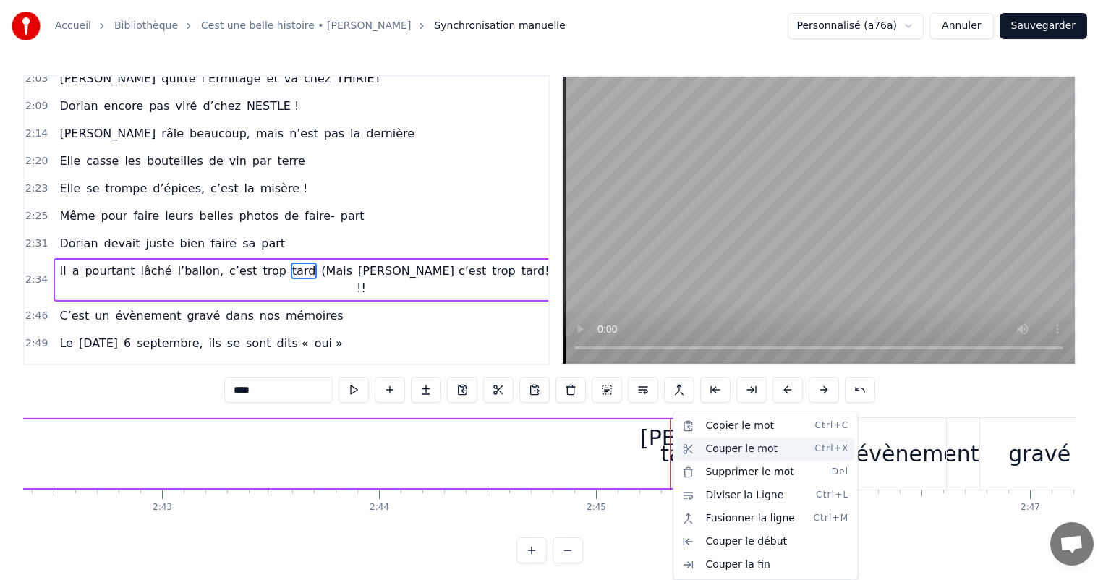
click at [710, 453] on div "Couper le mot Ctrl+X" at bounding box center [766, 449] width 178 height 23
click at [745, 452] on div "Couper le mot Ctrl+X" at bounding box center [776, 449] width 178 height 23
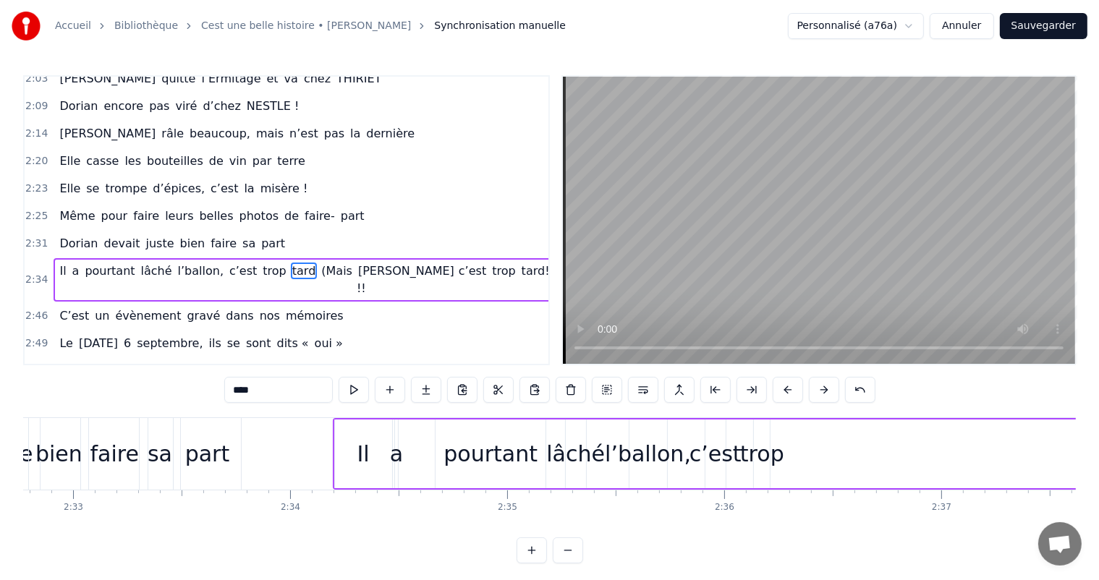
scroll to position [0, 33209]
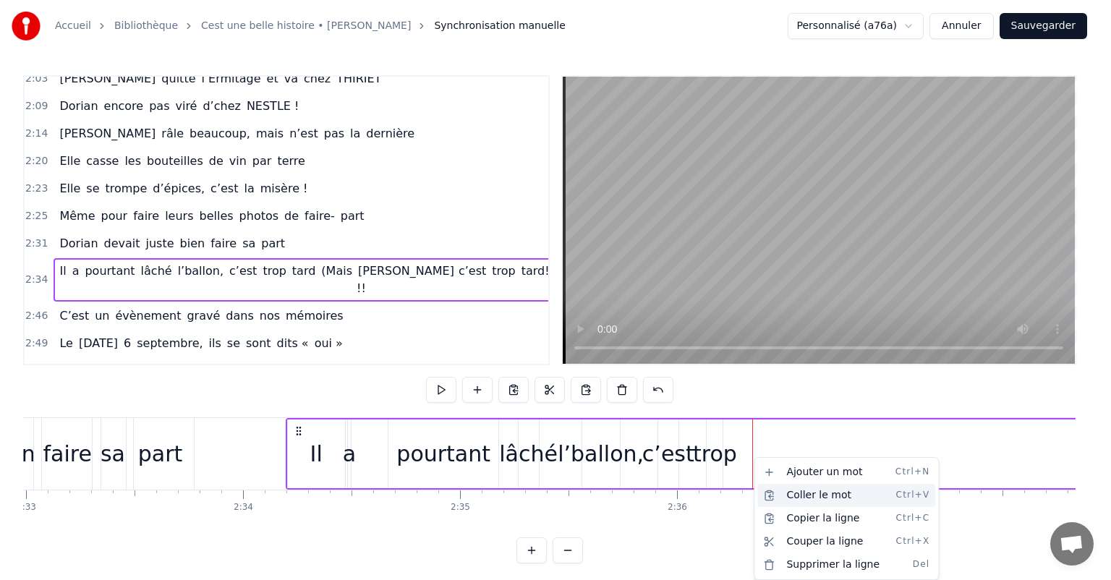
click at [812, 492] on div "Coller le mot Ctrl+V" at bounding box center [847, 495] width 178 height 23
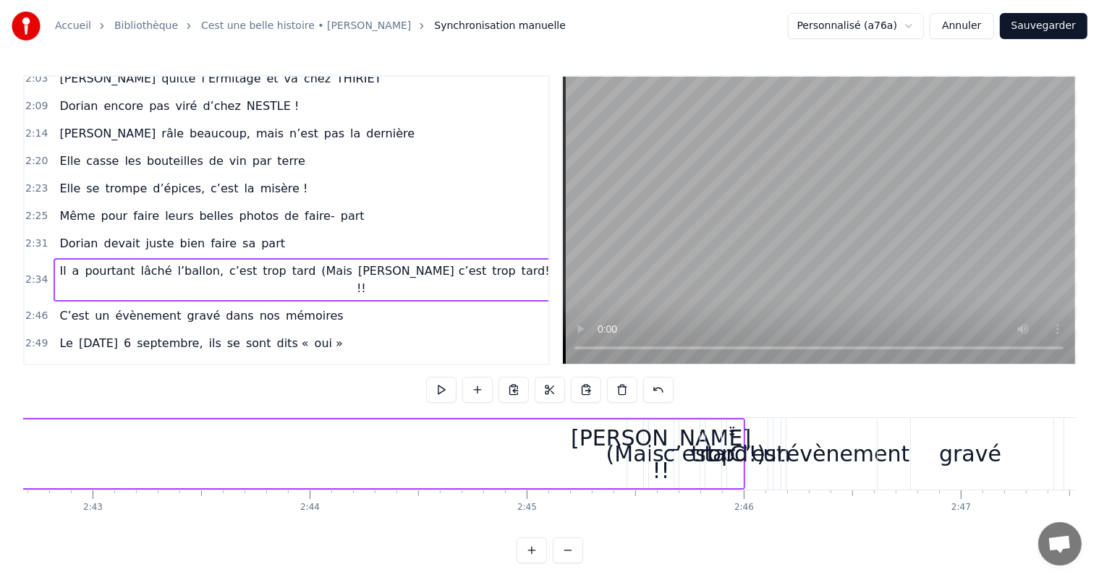
scroll to position [0, 35337]
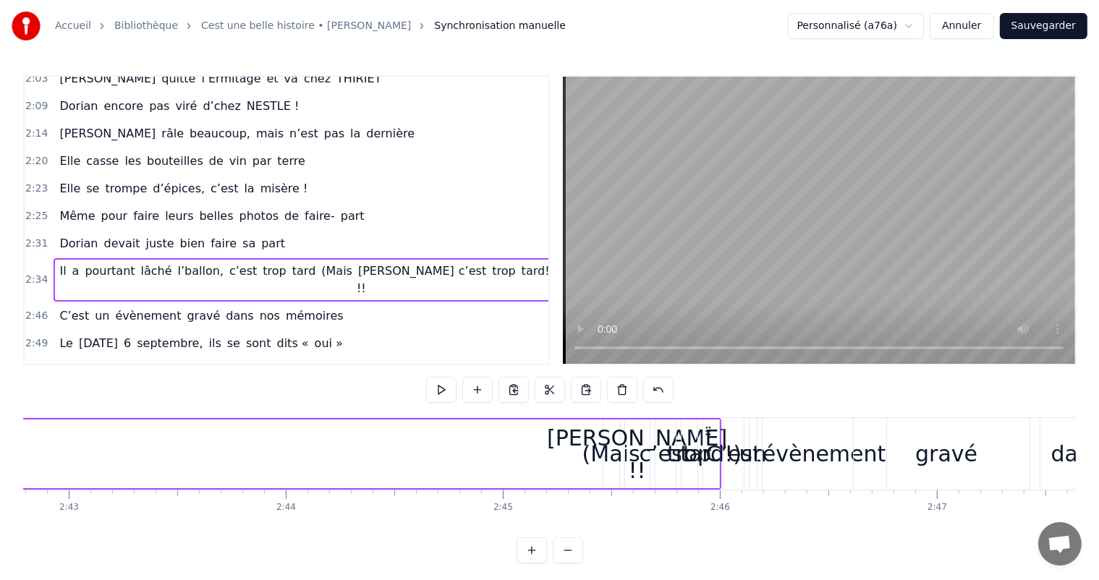
click at [585, 463] on div "(Mais" at bounding box center [611, 454] width 58 height 33
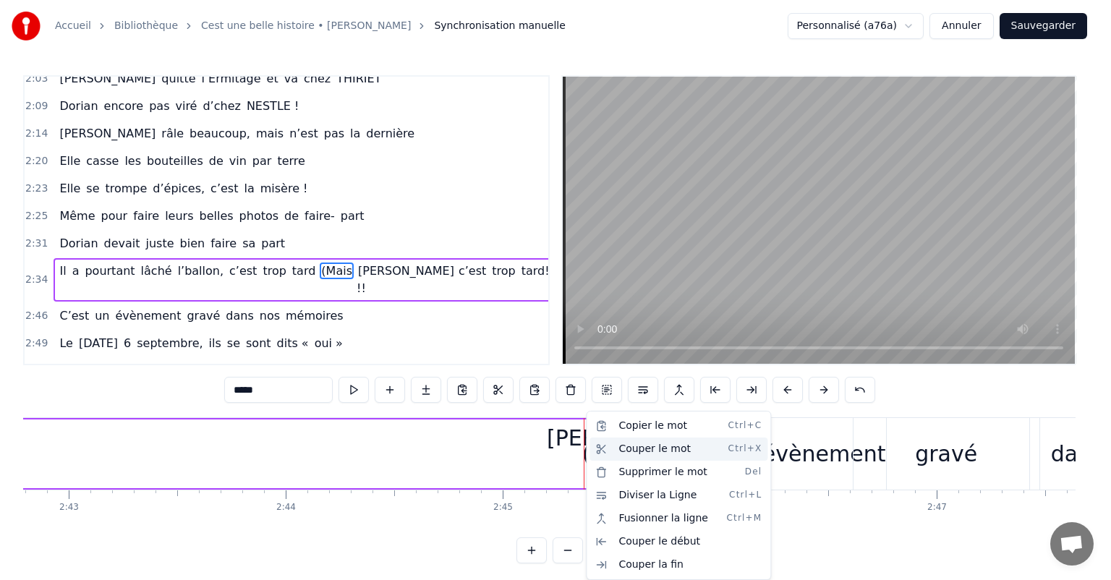
click at [644, 449] on div "Couper le mot Ctrl+X" at bounding box center [679, 449] width 178 height 23
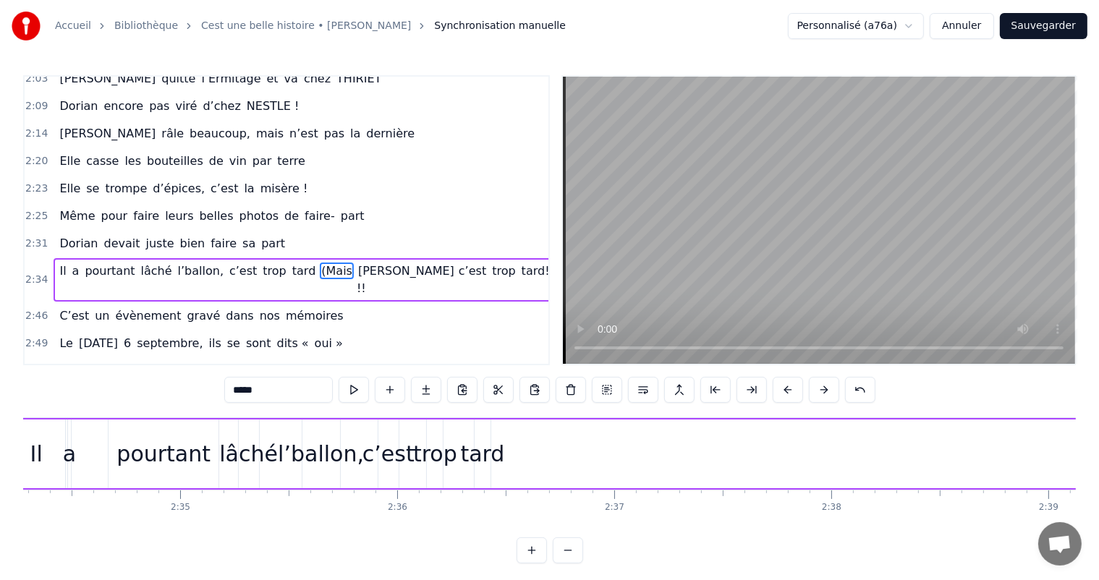
scroll to position [0, 33420]
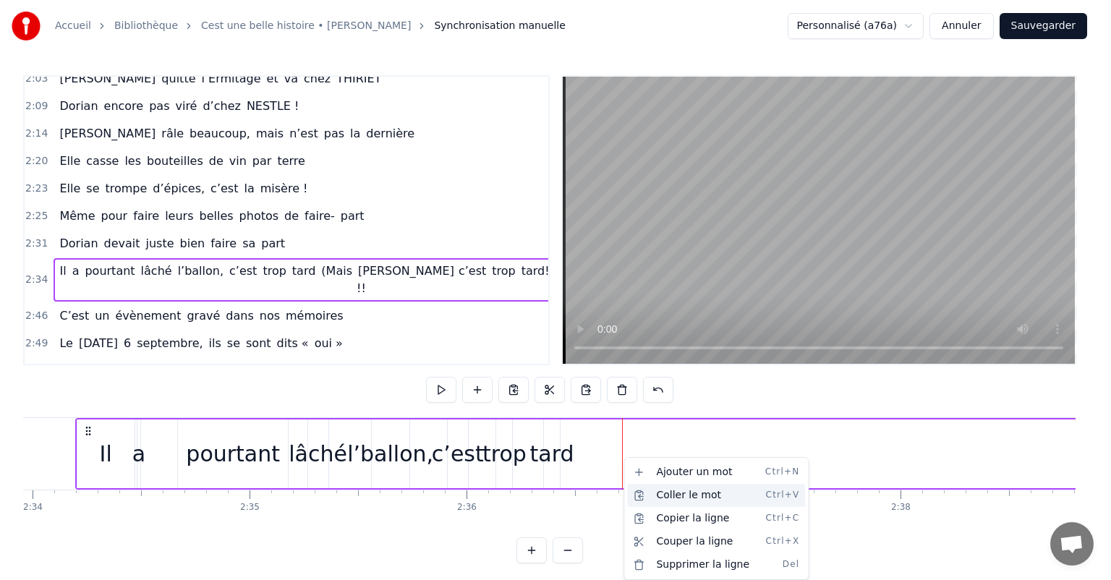
click at [666, 493] on div "Coller le mot Ctrl+V" at bounding box center [716, 495] width 178 height 23
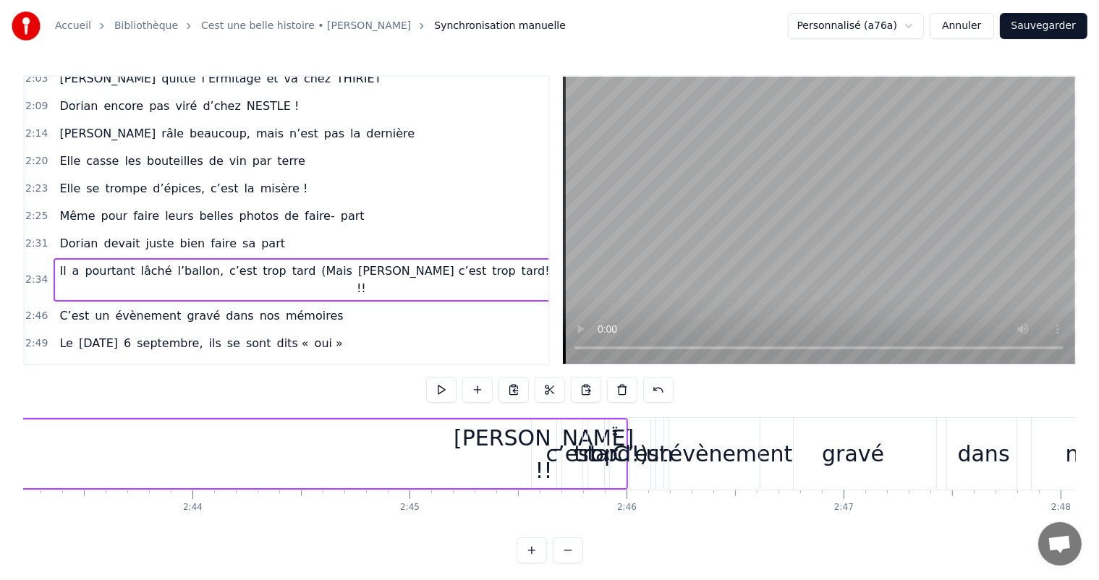
scroll to position [0, 35455]
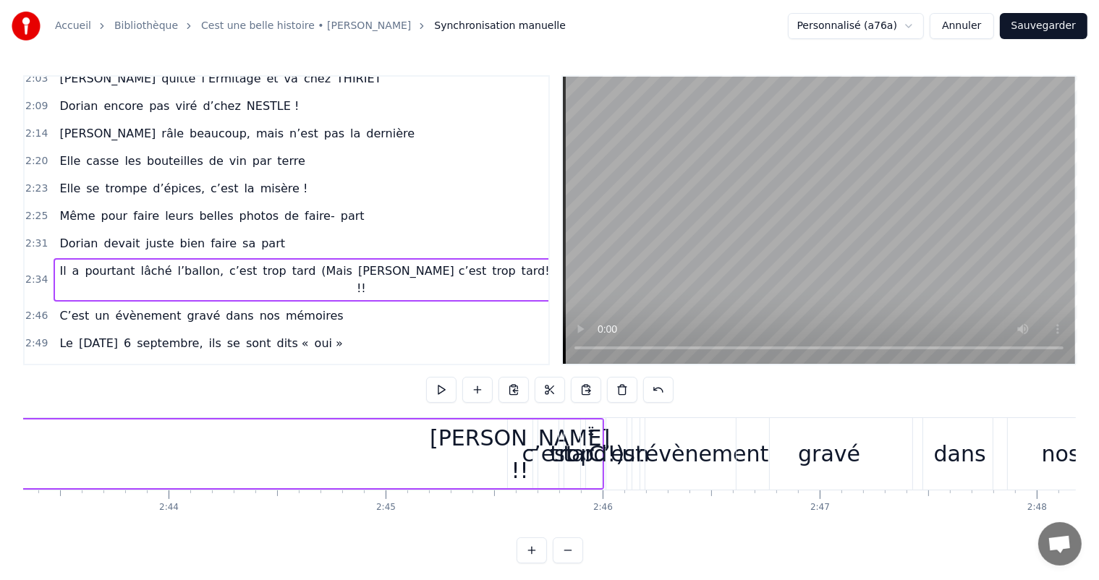
click at [508, 444] on div "[PERSON_NAME] !!" at bounding box center [520, 454] width 180 height 65
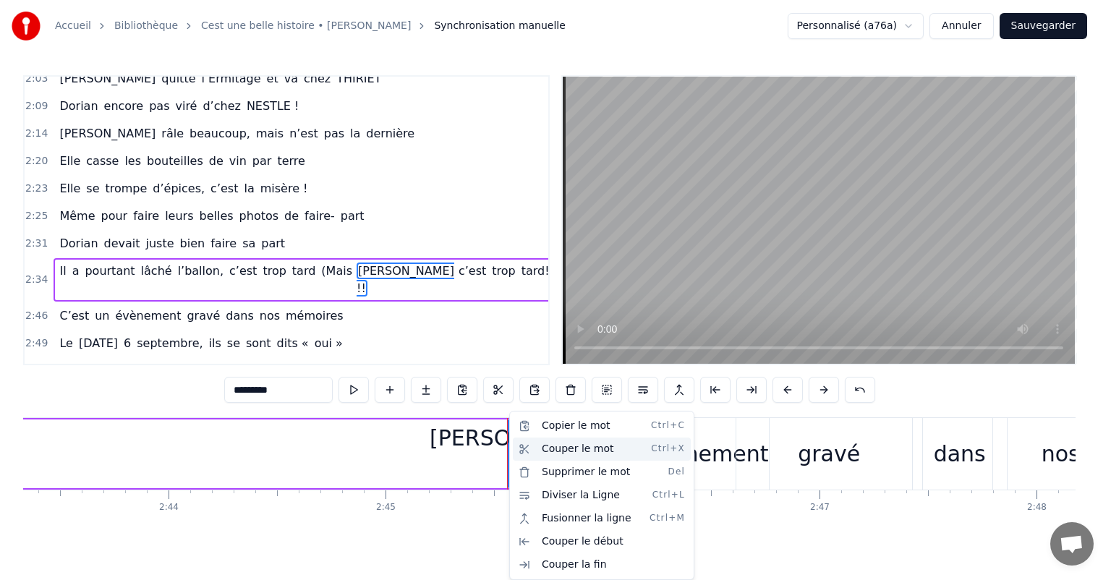
click at [569, 454] on div "Couper le mot Ctrl+X" at bounding box center [602, 449] width 178 height 23
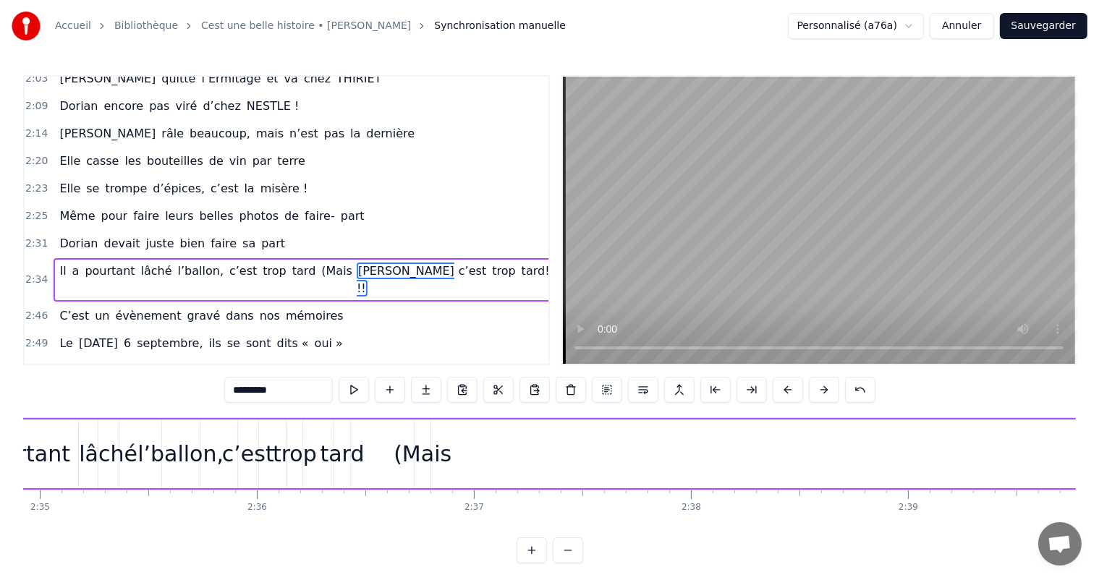
scroll to position [0, 33583]
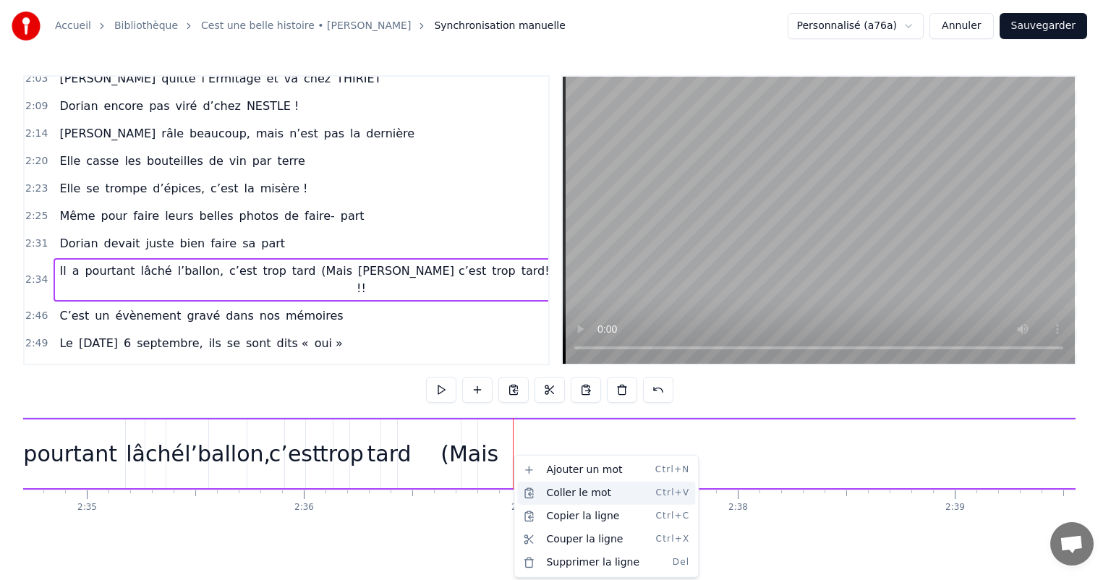
click at [573, 495] on div "Coller le mot Ctrl+V" at bounding box center [606, 493] width 178 height 23
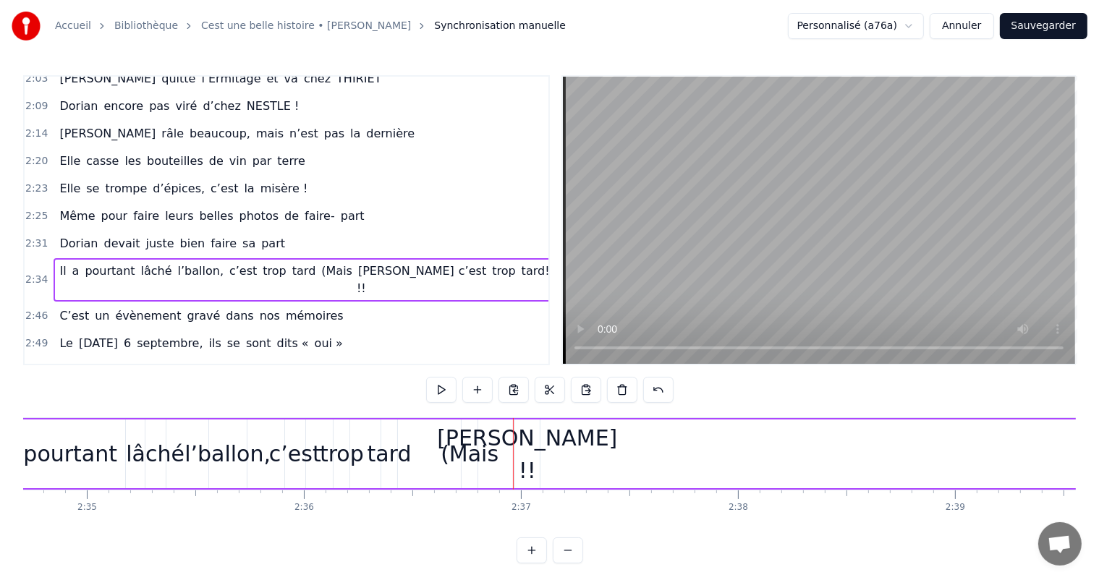
click at [518, 443] on div "[PERSON_NAME] !!" at bounding box center [527, 454] width 180 height 65
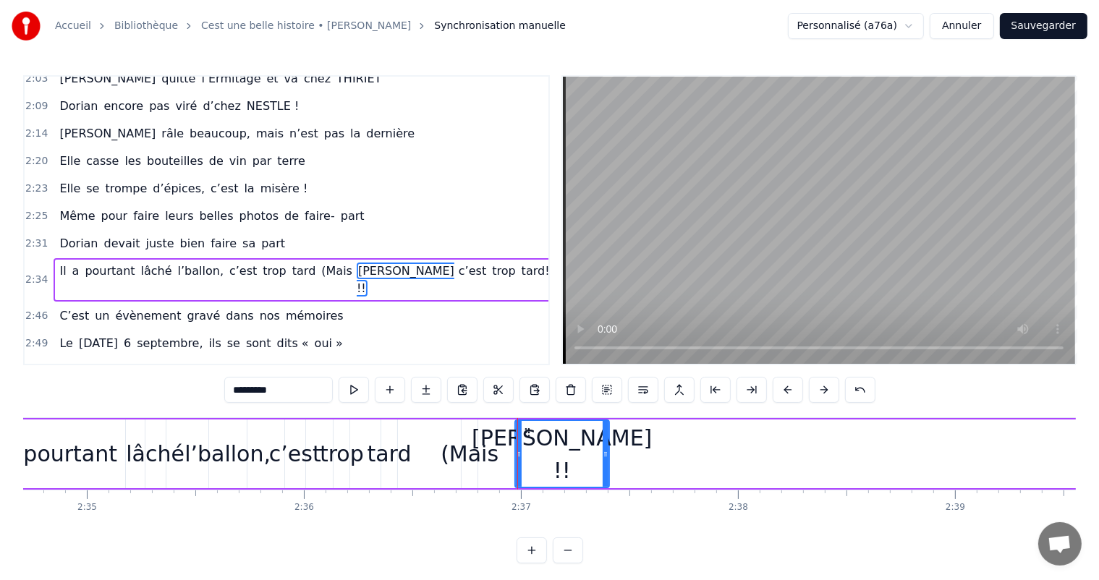
drag, startPoint x: 535, startPoint y: 450, endPoint x: 607, endPoint y: 459, distance: 72.2
click at [607, 459] on icon at bounding box center [606, 455] width 6 height 12
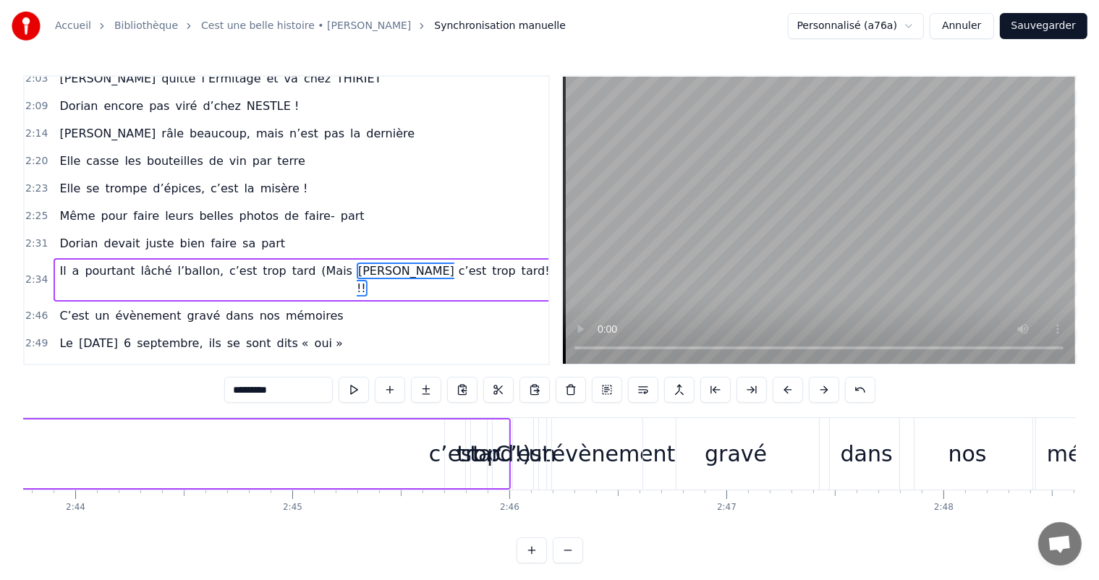
scroll to position [0, 35594]
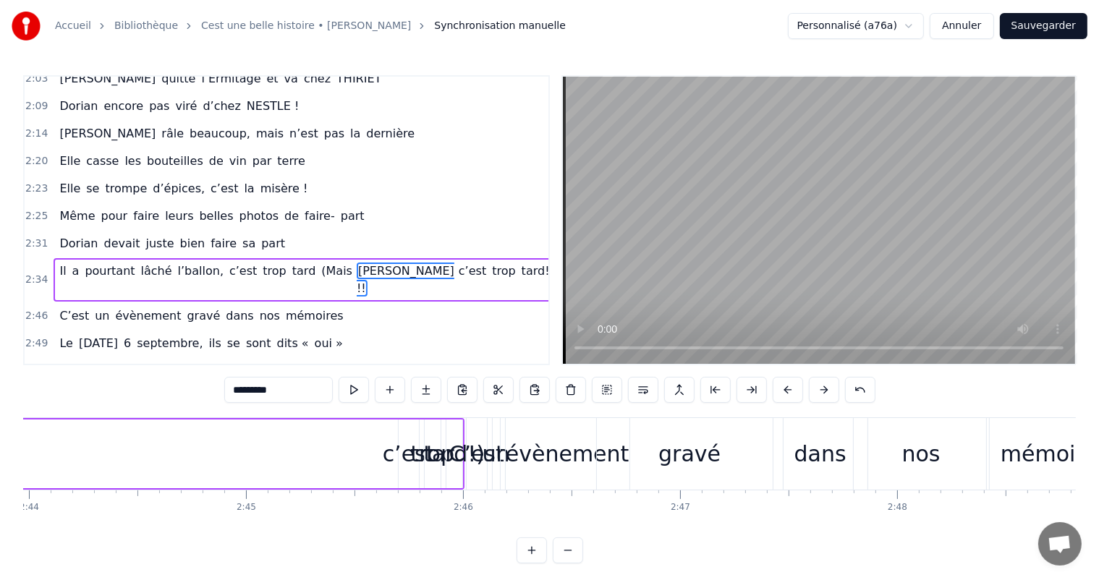
click at [407, 457] on div "c’est" at bounding box center [409, 454] width 52 height 33
type input "*****"
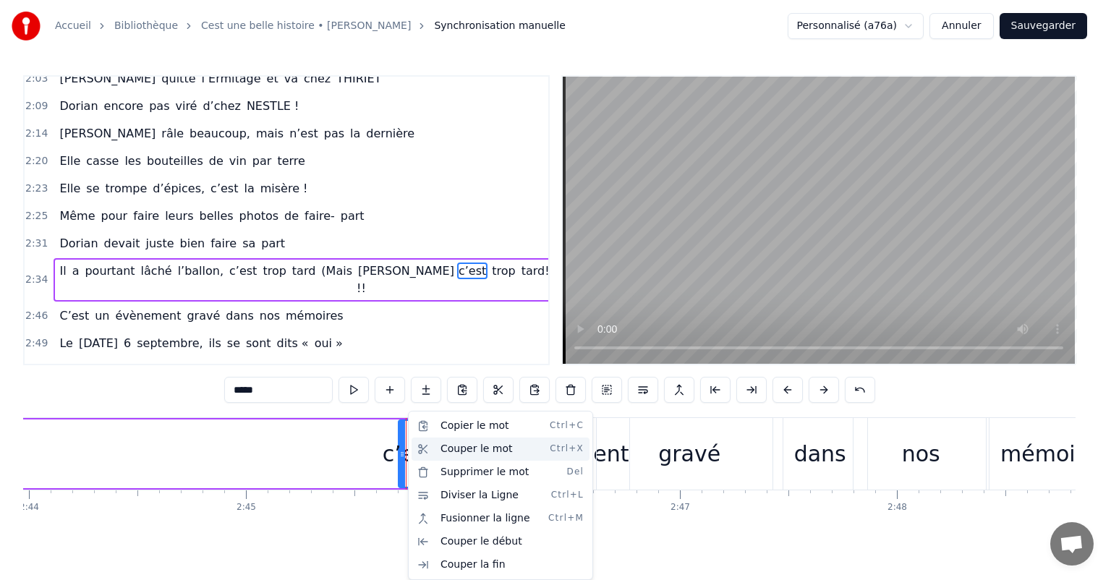
click at [478, 452] on div "Couper le mot Ctrl+X" at bounding box center [501, 449] width 178 height 23
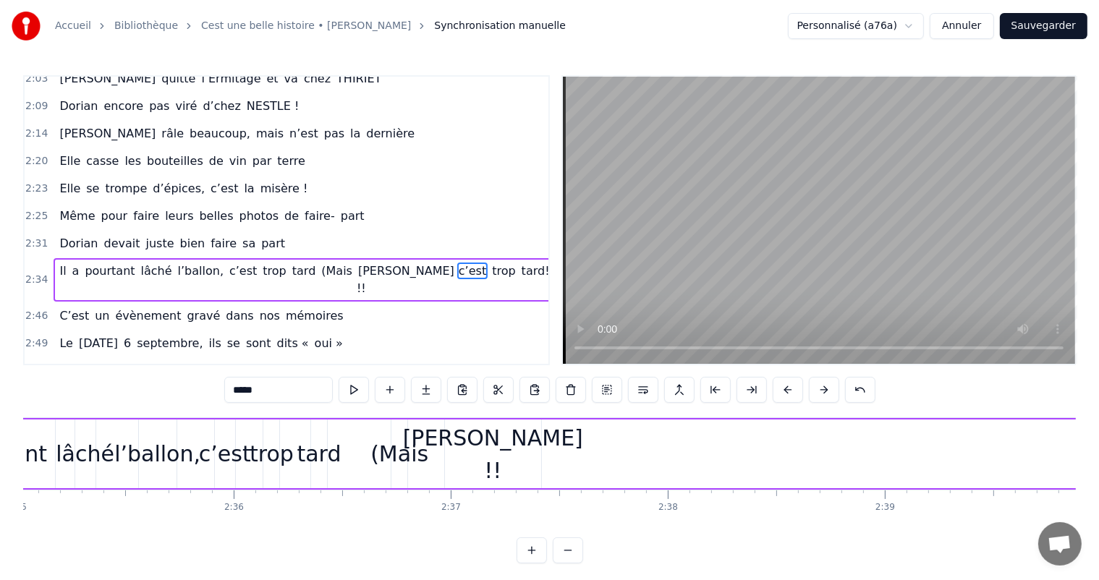
scroll to position [0, 33607]
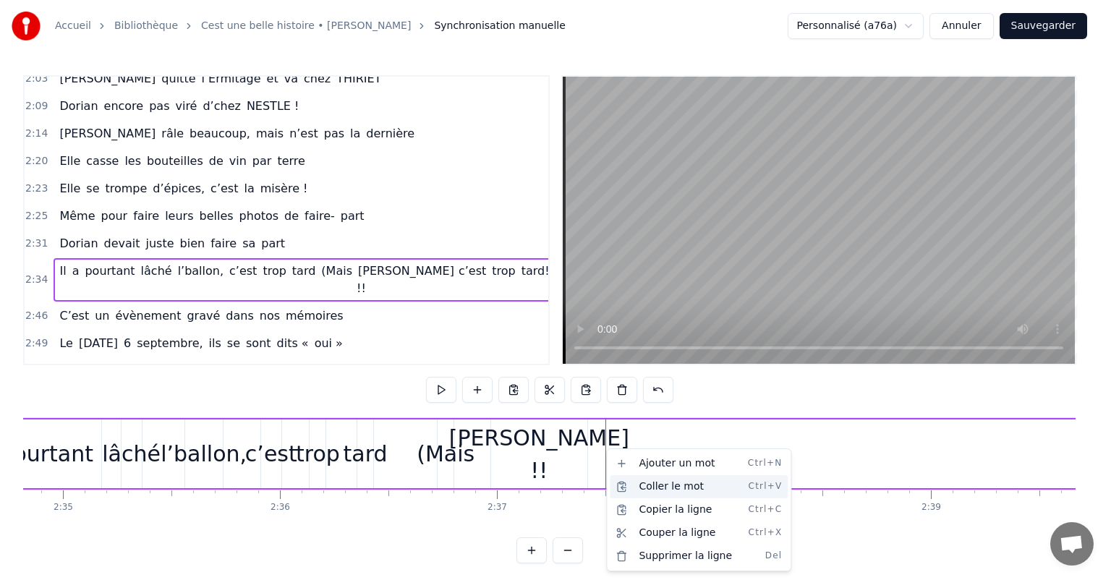
click at [653, 486] on div "Coller le mot Ctrl+V" at bounding box center [699, 486] width 178 height 23
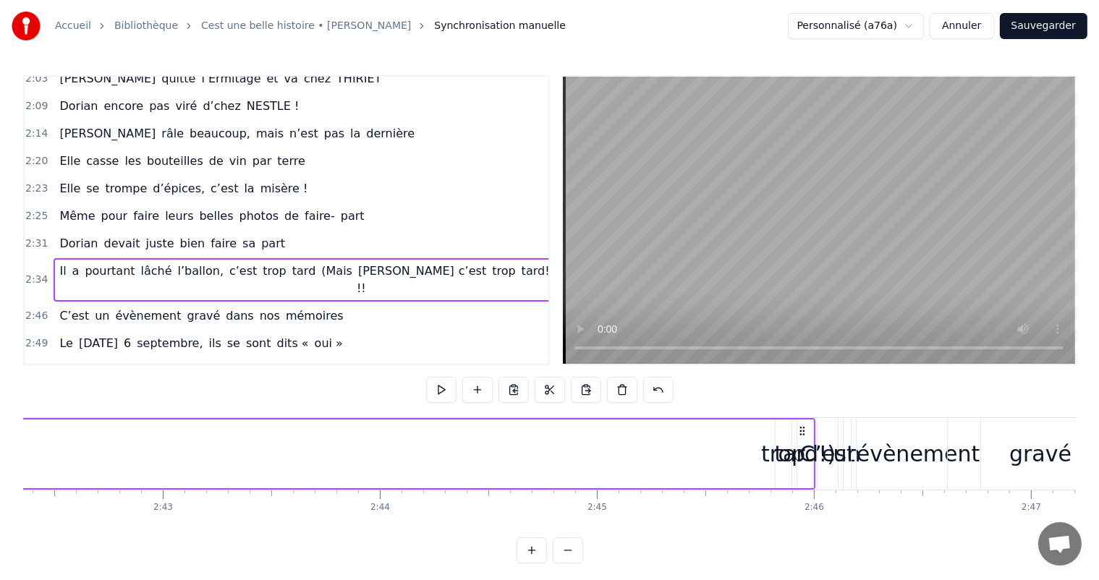
scroll to position [0, 35290]
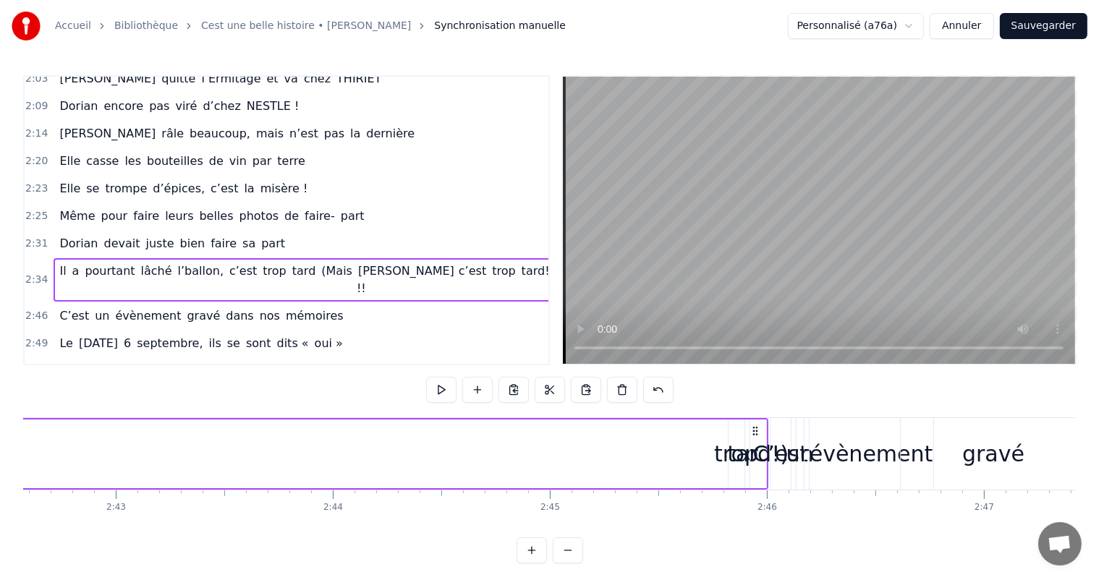
click at [732, 460] on div "tard!)" at bounding box center [758, 454] width 62 height 33
click at [722, 457] on div "trop" at bounding box center [736, 454] width 44 height 33
type input "****"
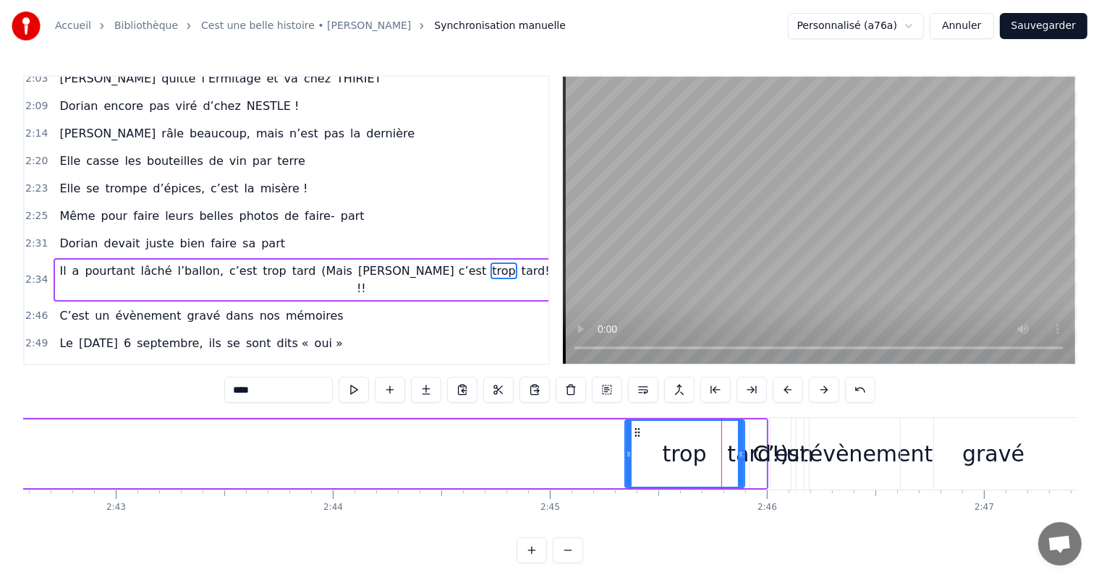
drag, startPoint x: 733, startPoint y: 457, endPoint x: 628, endPoint y: 455, distance: 104.9
click at [628, 455] on icon at bounding box center [629, 455] width 6 height 12
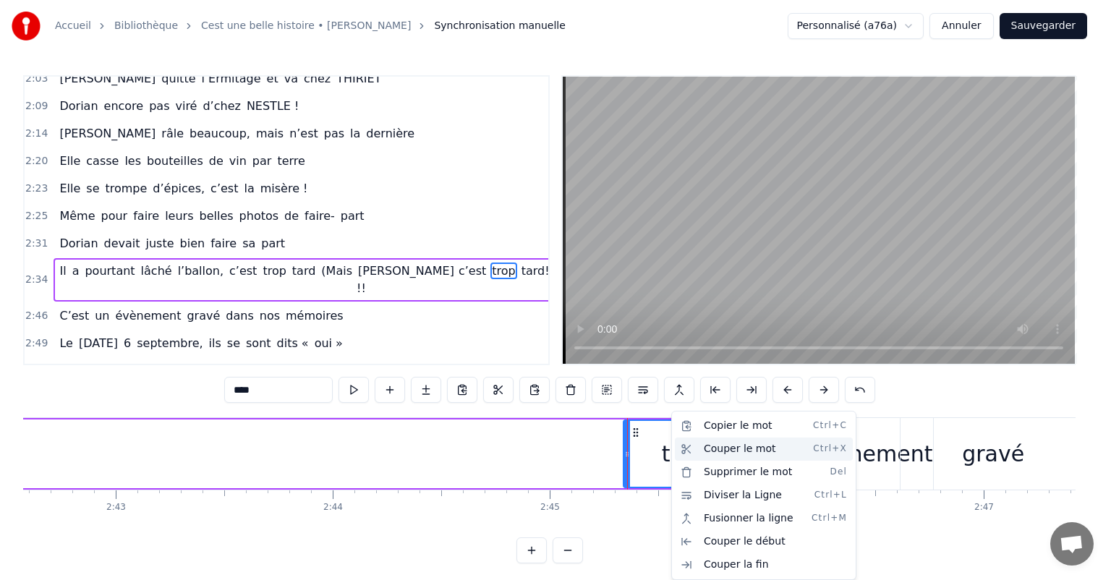
click at [715, 454] on div "Couper le mot Ctrl+X" at bounding box center [764, 449] width 178 height 23
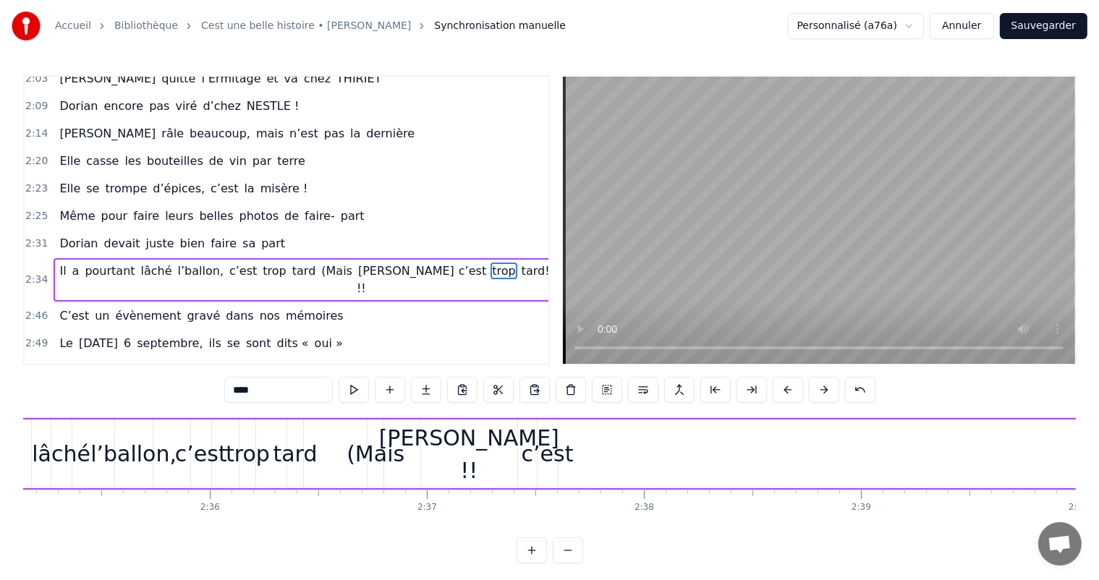
scroll to position [0, 33583]
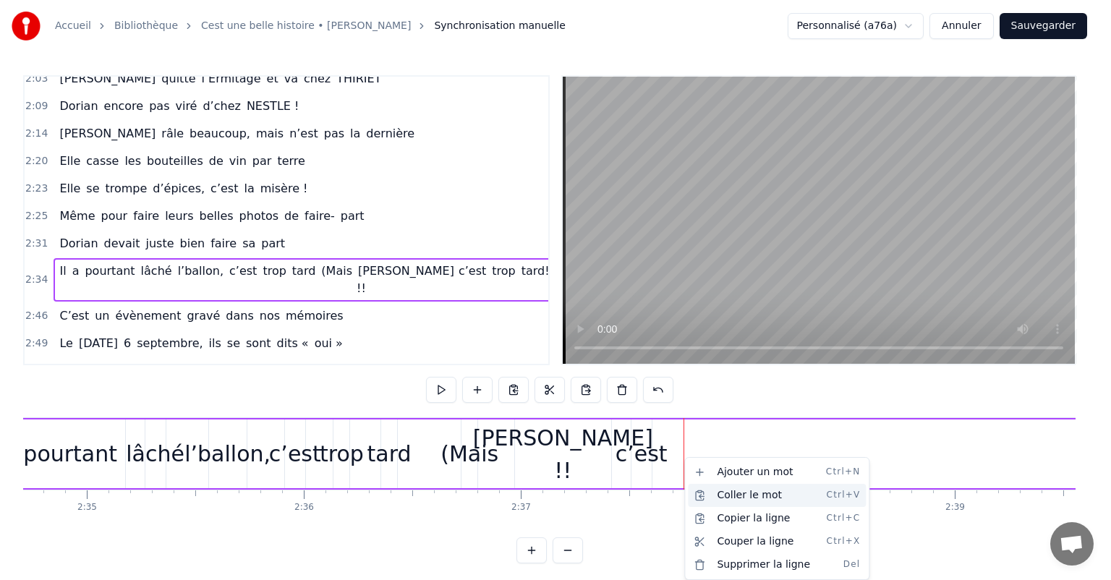
click at [730, 501] on div "Coller le mot Ctrl+V" at bounding box center [777, 495] width 178 height 23
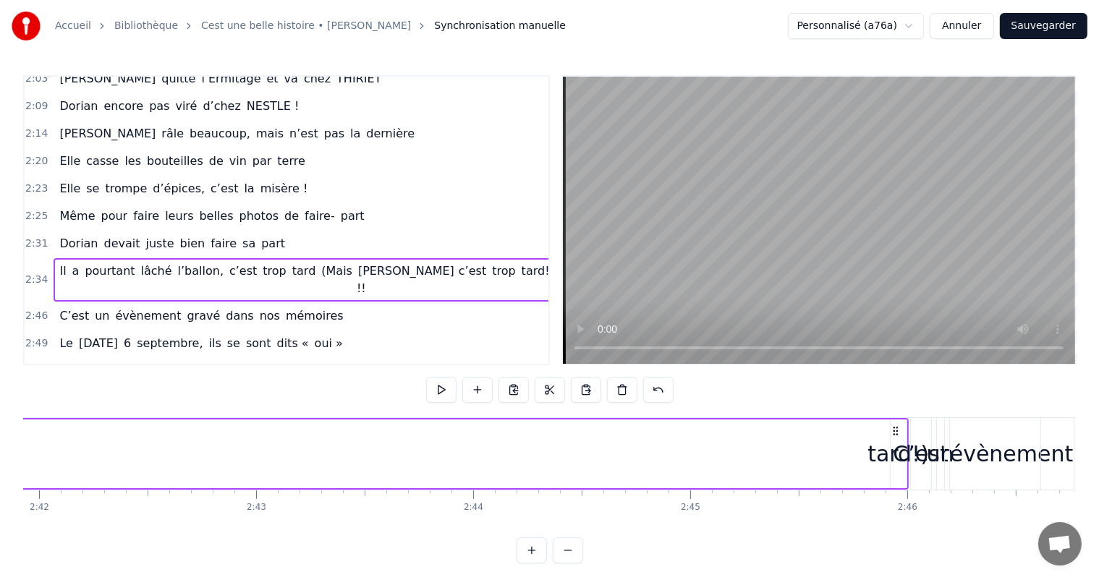
scroll to position [0, 35174]
click at [860, 464] on div "tard!)" at bounding box center [875, 454] width 62 height 33
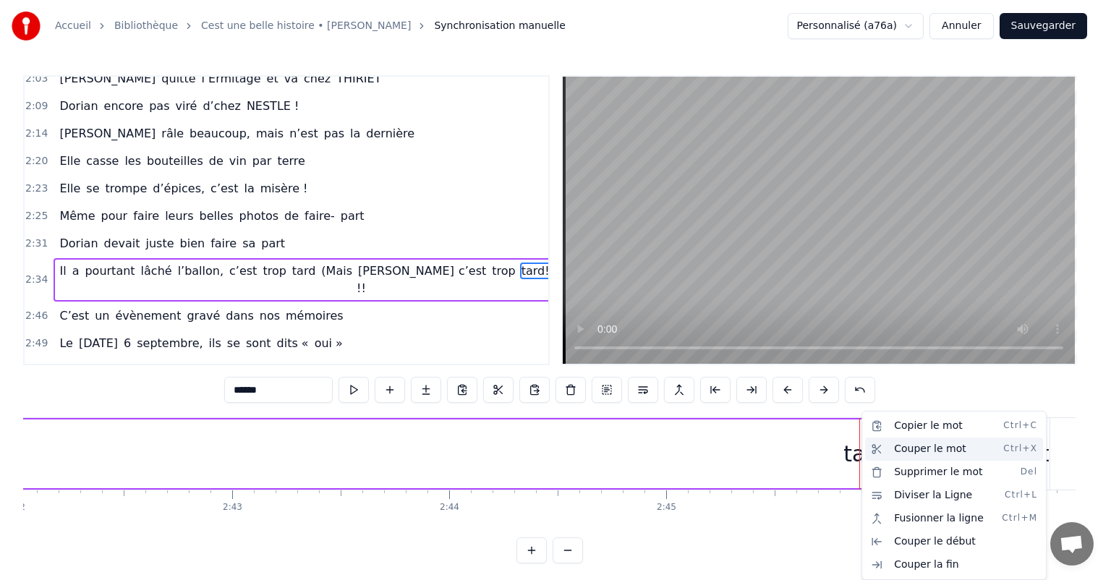
click at [910, 440] on div "Couper le mot Ctrl+X" at bounding box center [954, 449] width 178 height 23
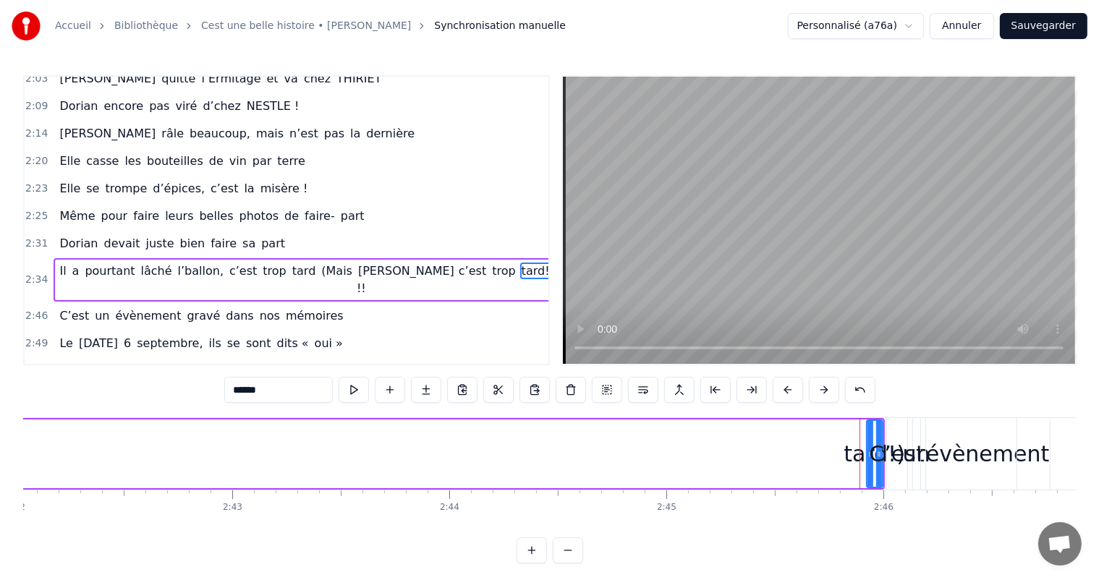
click at [863, 444] on div "tard!)" at bounding box center [875, 454] width 62 height 33
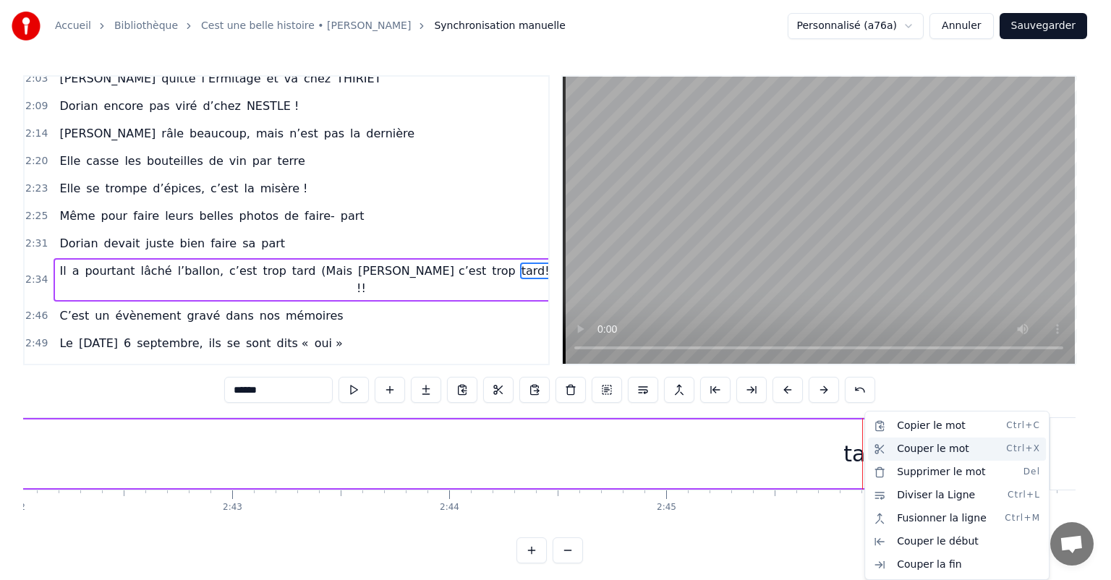
click at [899, 452] on div "Couper le mot Ctrl+X" at bounding box center [957, 449] width 178 height 23
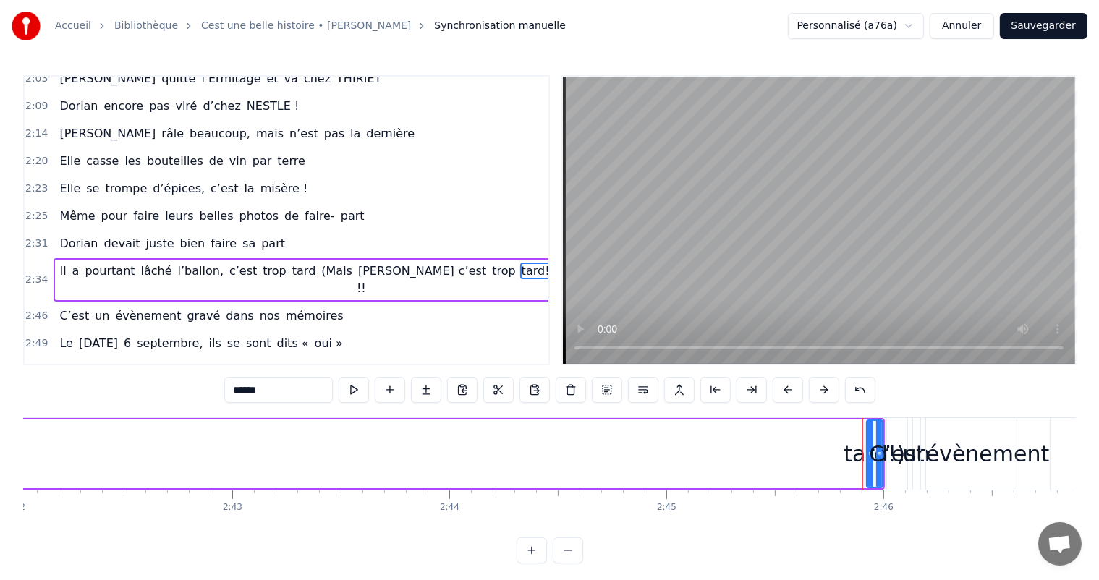
click at [864, 457] on div "tard!)" at bounding box center [875, 454] width 62 height 33
click at [851, 457] on div "tard!)" at bounding box center [875, 454] width 62 height 33
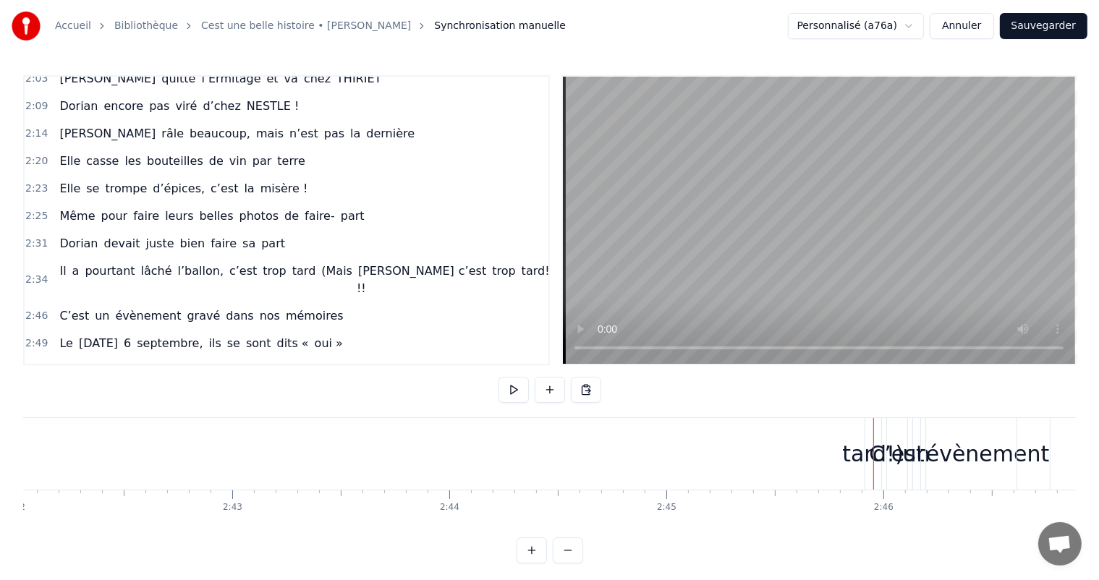
click at [868, 454] on div "tard!)" at bounding box center [873, 454] width 62 height 33
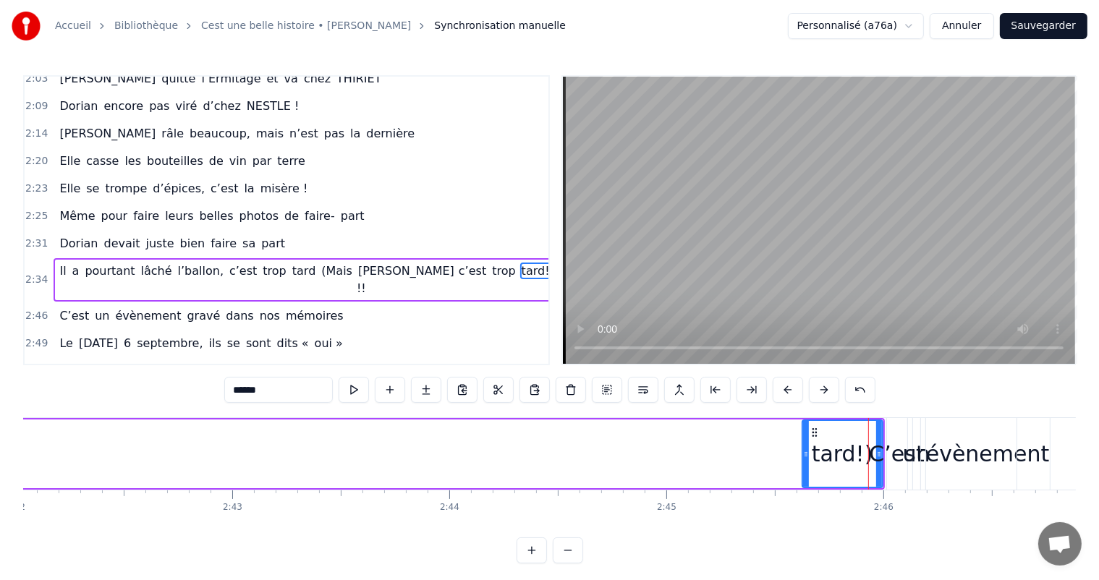
drag, startPoint x: 869, startPoint y: 450, endPoint x: 804, endPoint y: 445, distance: 65.3
click at [804, 445] on div at bounding box center [806, 454] width 6 height 66
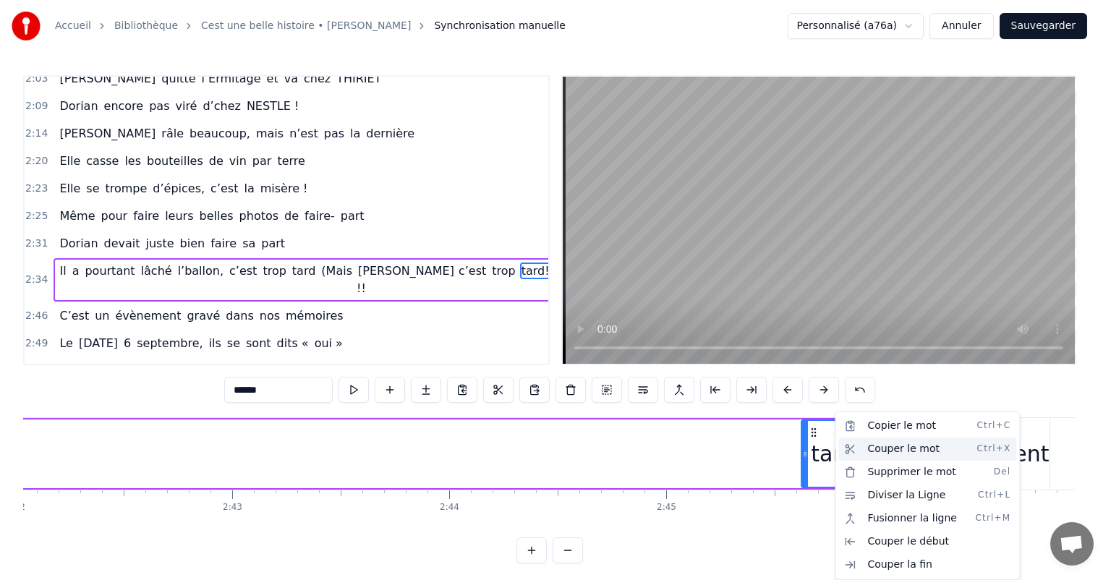
click at [880, 452] on div "Couper le mot Ctrl+X" at bounding box center [928, 449] width 178 height 23
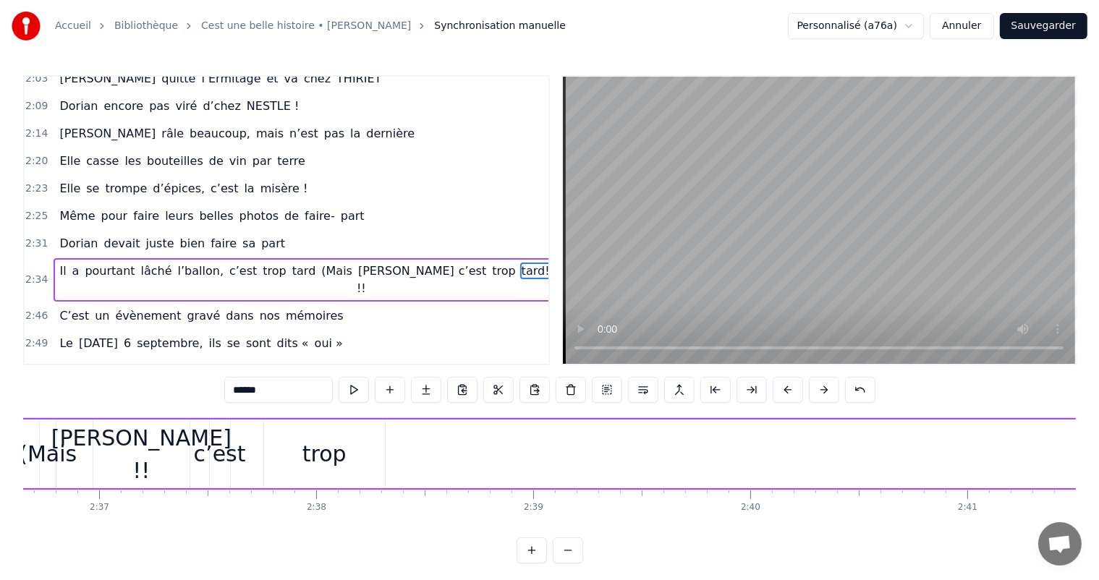
scroll to position [0, 33887]
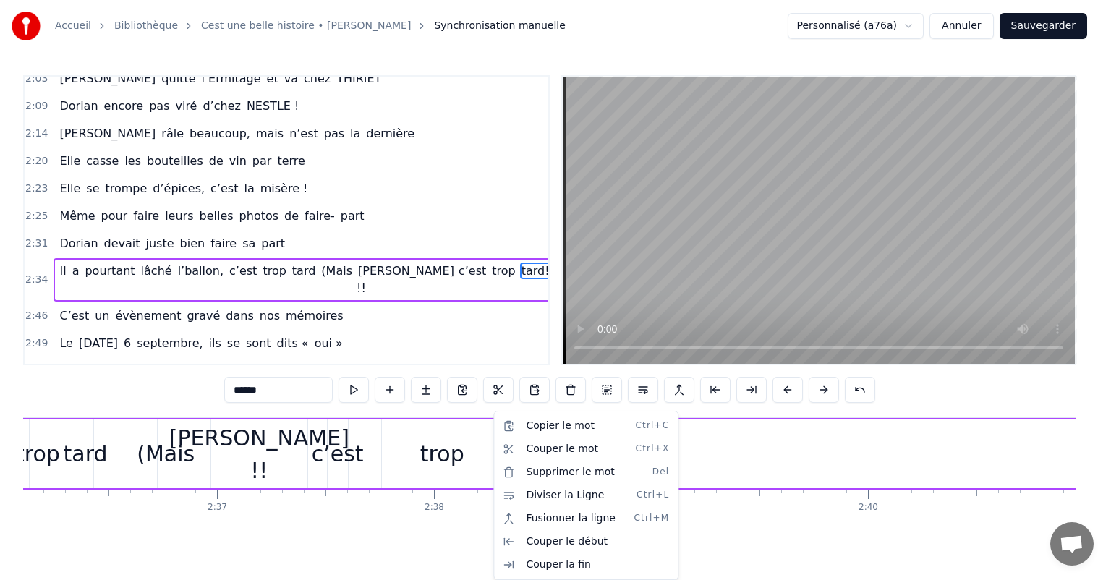
click at [492, 443] on html "Accueil Bibliothèque Cest une belle histoire • [PERSON_NAME] Synchronisation ma…" at bounding box center [555, 293] width 1111 height 587
click at [483, 449] on html "Accueil Bibliothèque Cest une belle histoire • [PERSON_NAME] Synchronisation ma…" at bounding box center [555, 293] width 1111 height 587
click at [452, 457] on html "Accueil Bibliothèque Cest une belle histoire • [PERSON_NAME] Synchronisation ma…" at bounding box center [555, 293] width 1111 height 587
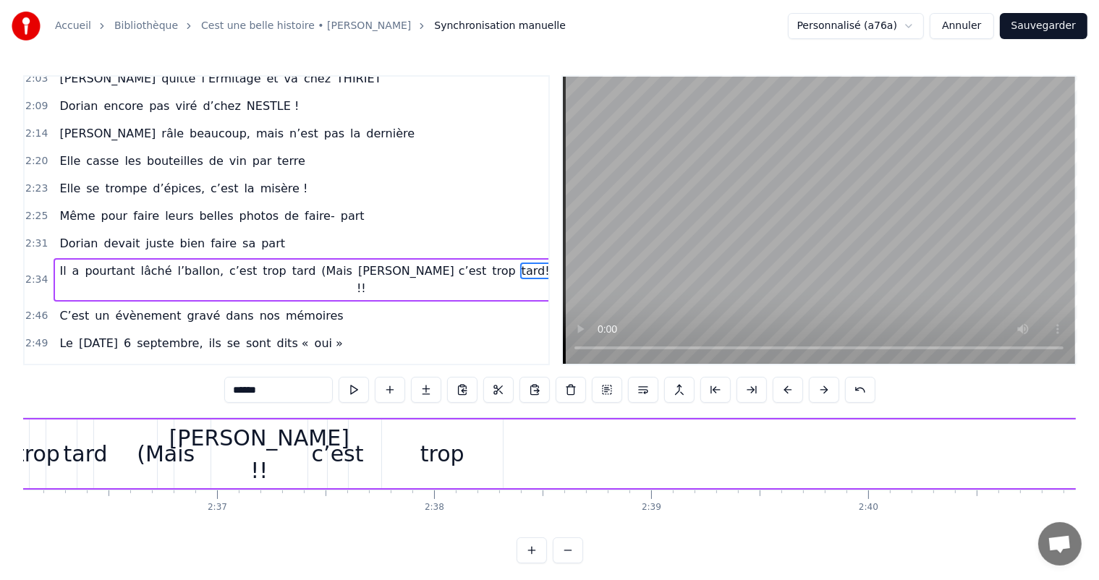
click at [538, 465] on div "Il a pourtant lâché l’ballon, c’est trop tard (Mais [PERSON_NAME] !! c’est trop…" at bounding box center [891, 454] width 2564 height 72
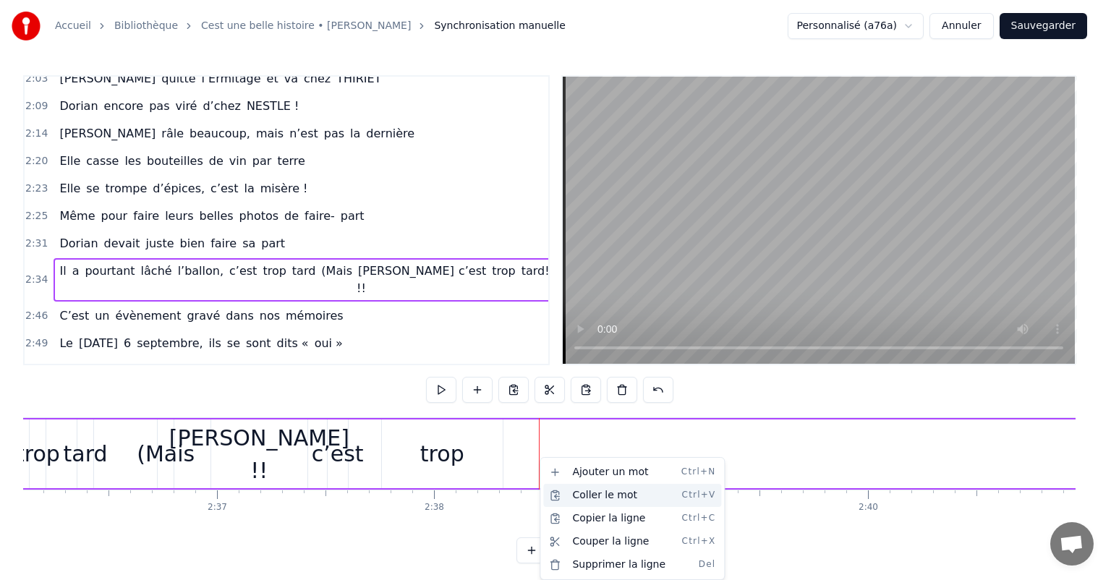
click at [590, 493] on div "Coller le mot Ctrl+V" at bounding box center [632, 495] width 178 height 23
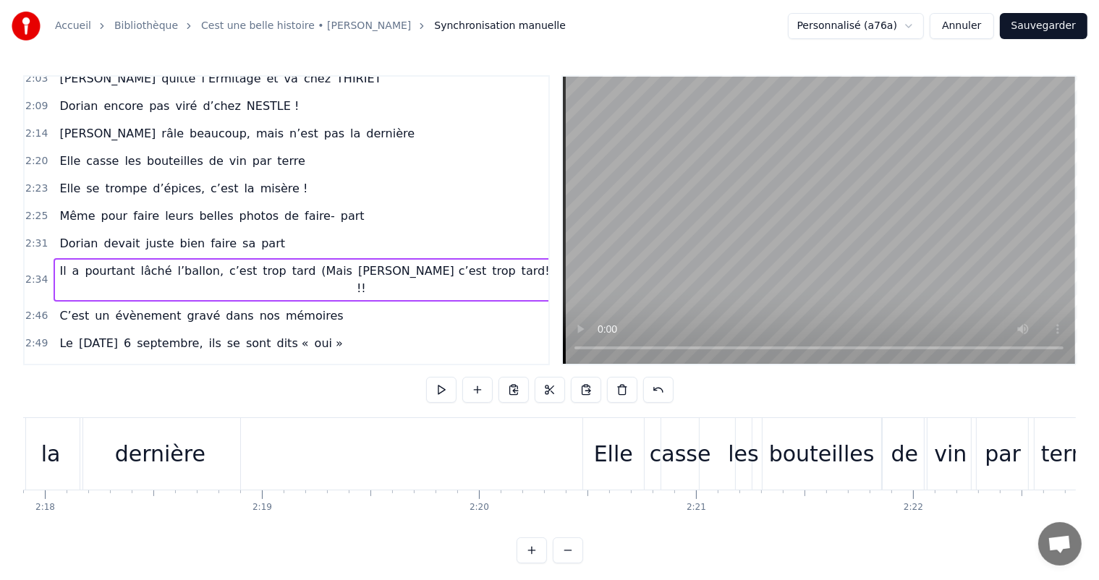
scroll to position [0, 29794]
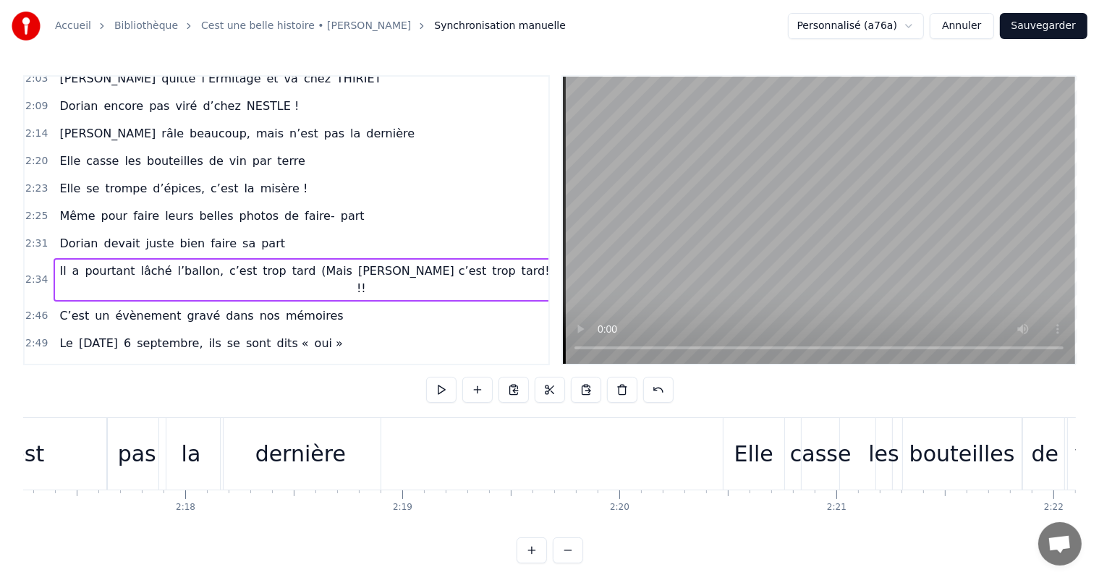
click at [747, 461] on div "Elle" at bounding box center [753, 454] width 39 height 33
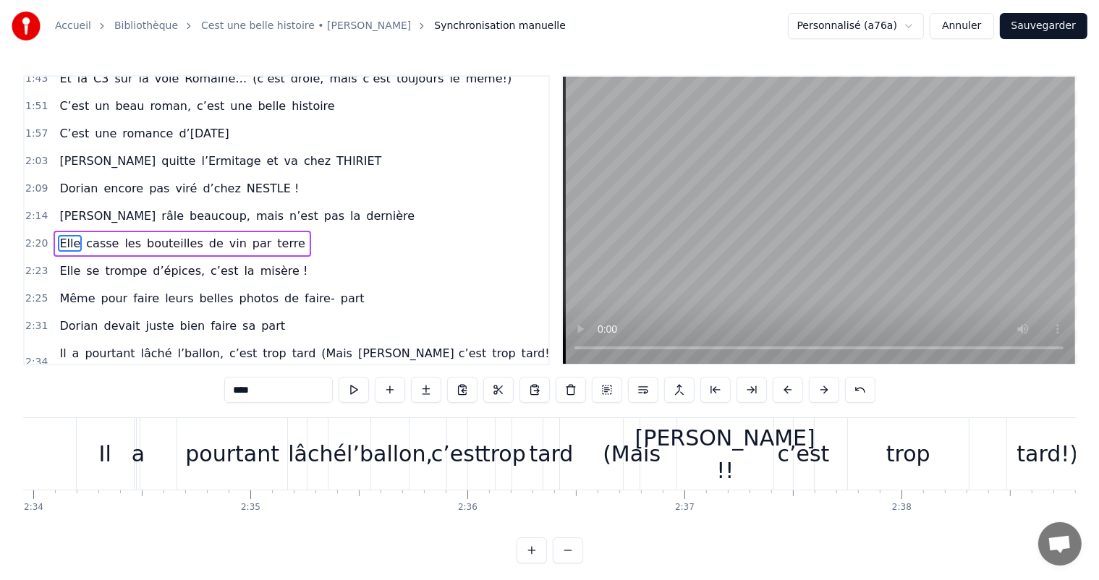
scroll to position [0, 33349]
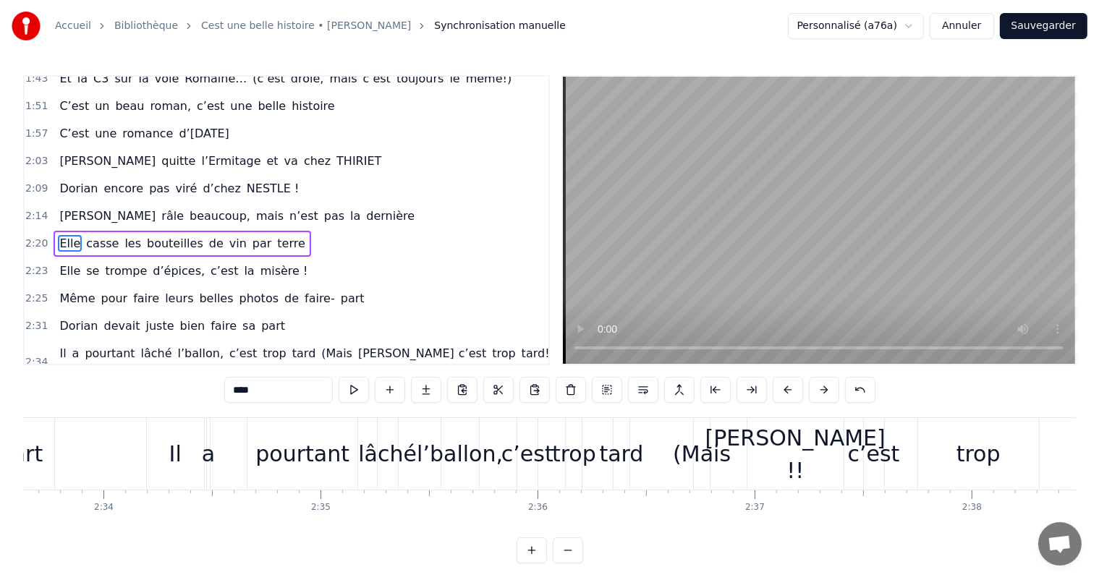
click at [461, 446] on div "l’ballon," at bounding box center [460, 454] width 86 height 33
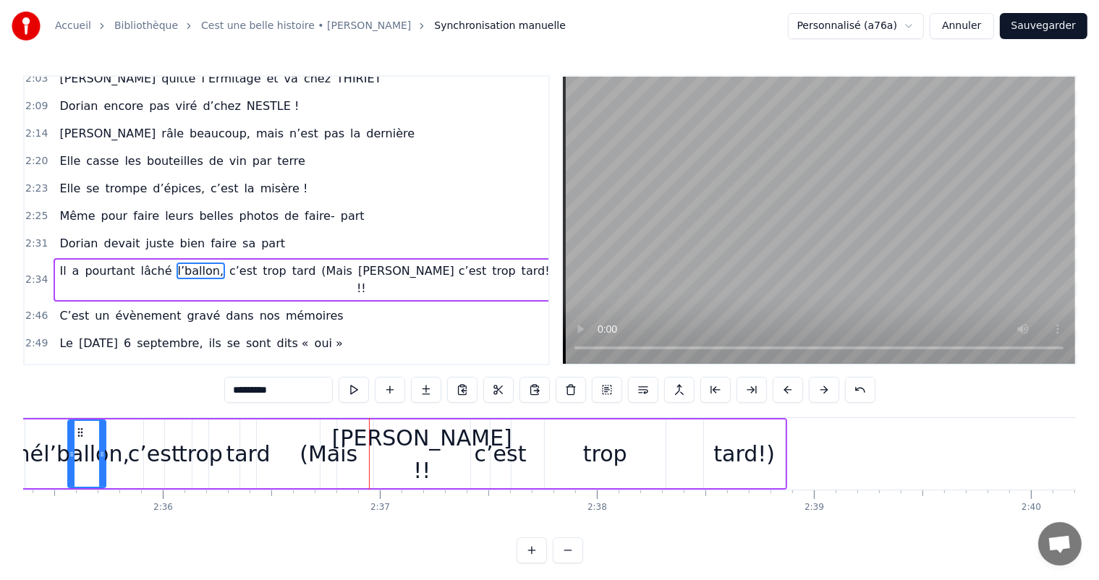
scroll to position [0, 33747]
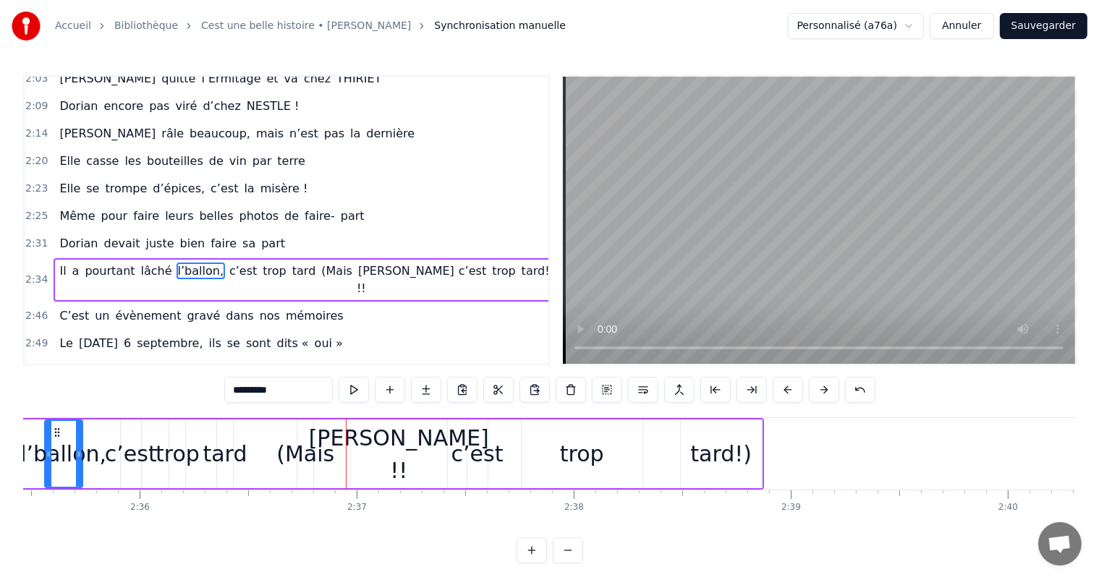
click at [753, 474] on div "tard!)" at bounding box center [721, 454] width 81 height 69
type input "******"
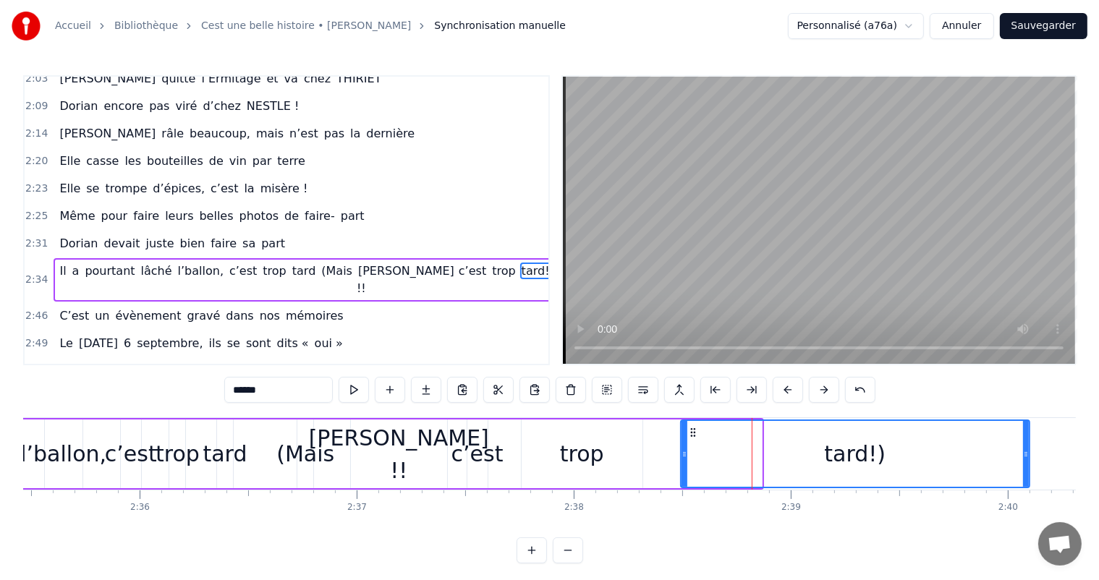
drag, startPoint x: 758, startPoint y: 456, endPoint x: 772, endPoint y: 462, distance: 15.9
click at [1029, 466] on div at bounding box center [1026, 454] width 6 height 66
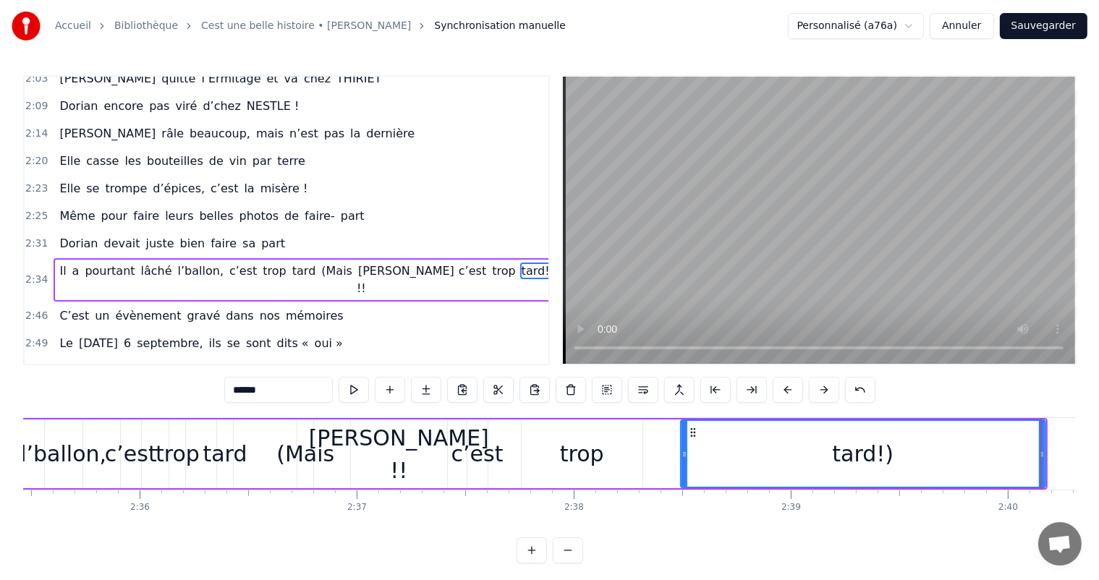
scroll to position [0, 33887]
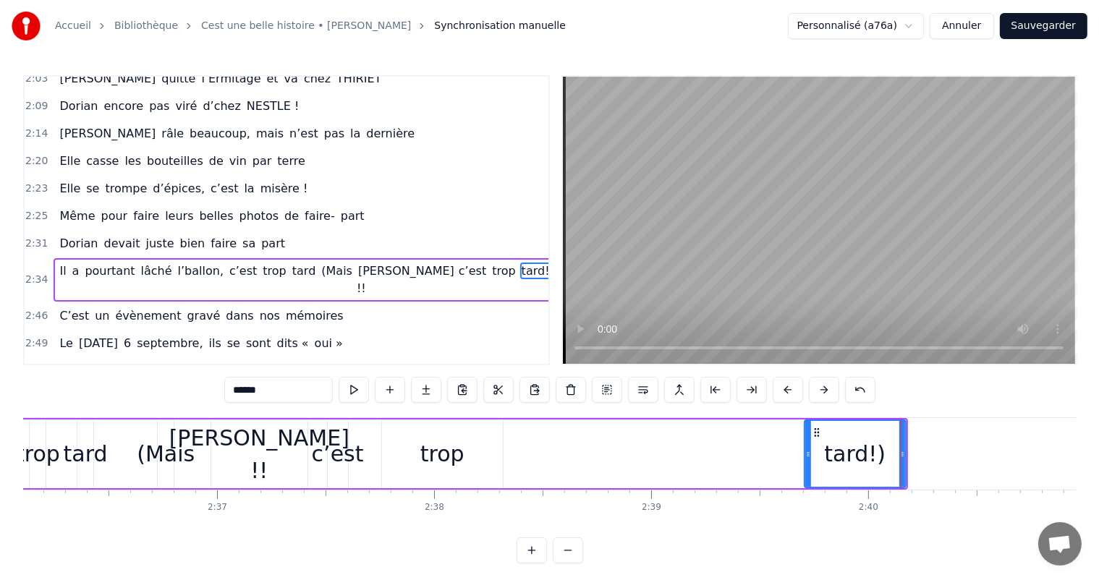
drag, startPoint x: 544, startPoint y: 458, endPoint x: 808, endPoint y: 470, distance: 263.7
click at [809, 472] on div at bounding box center [808, 454] width 6 height 66
click at [748, 457] on div "Il a pourtant lâché l’ballon, c’est trop tard (Mais [PERSON_NAME] !! c’est trop…" at bounding box center [259, 454] width 1300 height 72
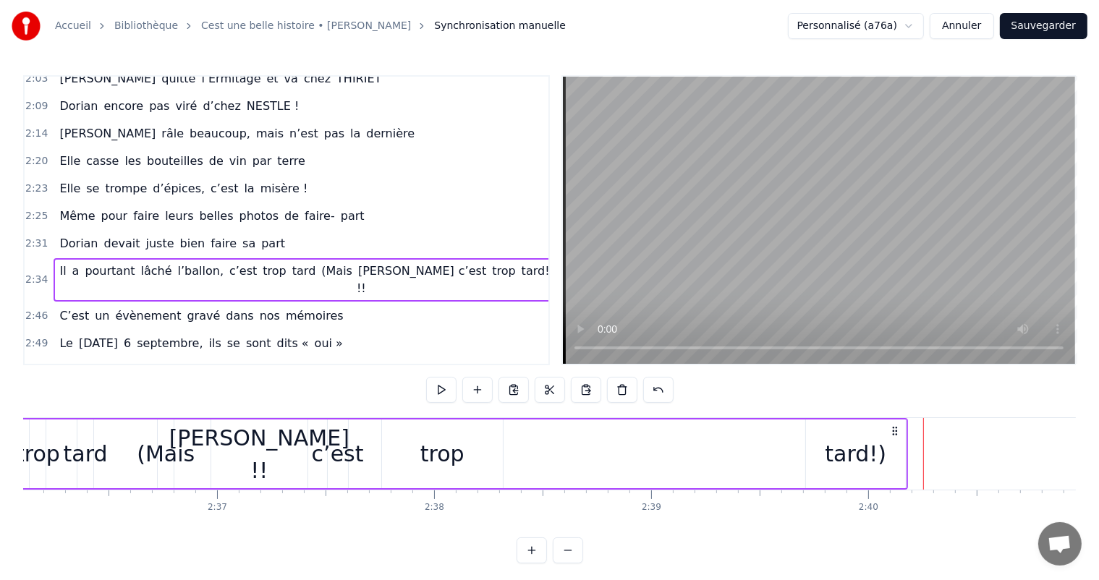
click at [862, 457] on div "tard!)" at bounding box center [856, 454] width 62 height 33
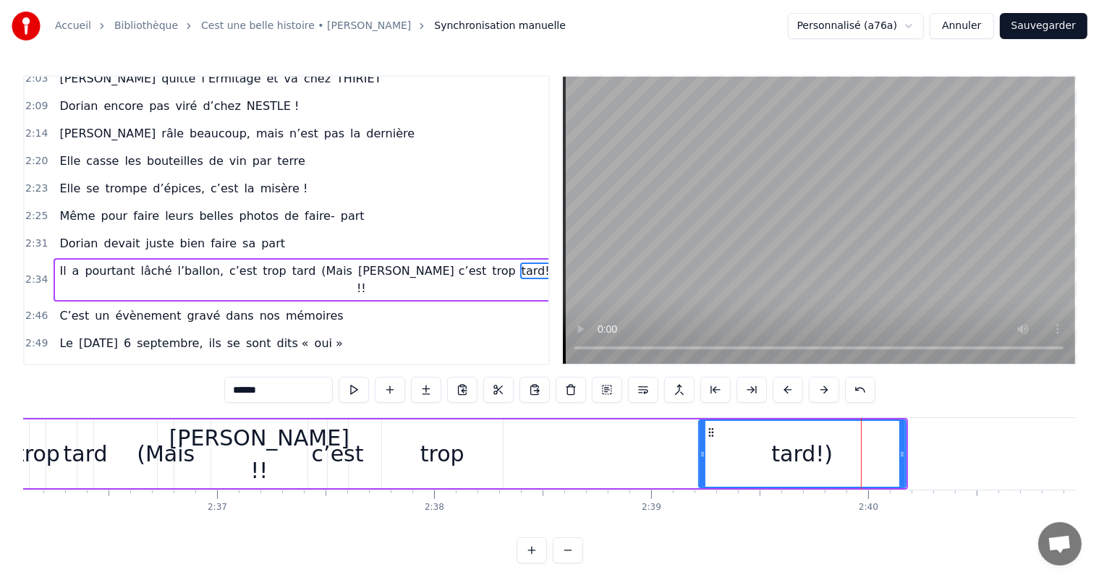
drag, startPoint x: 810, startPoint y: 446, endPoint x: 797, endPoint y: 444, distance: 13.1
click at [701, 444] on div at bounding box center [703, 454] width 6 height 66
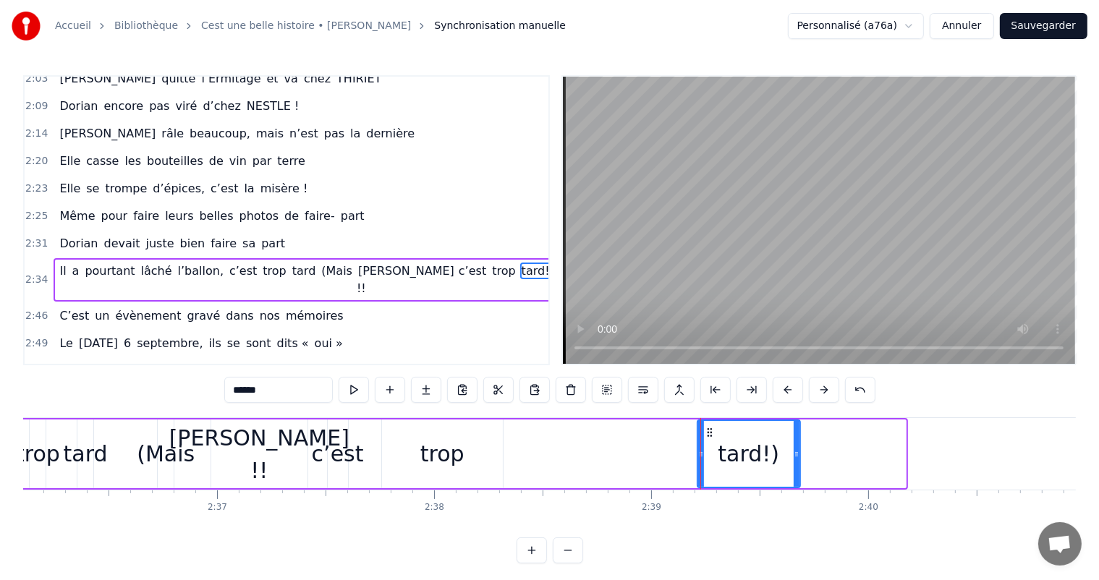
drag, startPoint x: 902, startPoint y: 451, endPoint x: 781, endPoint y: 451, distance: 120.1
click at [794, 451] on icon at bounding box center [797, 455] width 6 height 12
click at [467, 460] on div "trop" at bounding box center [442, 454] width 121 height 69
type input "****"
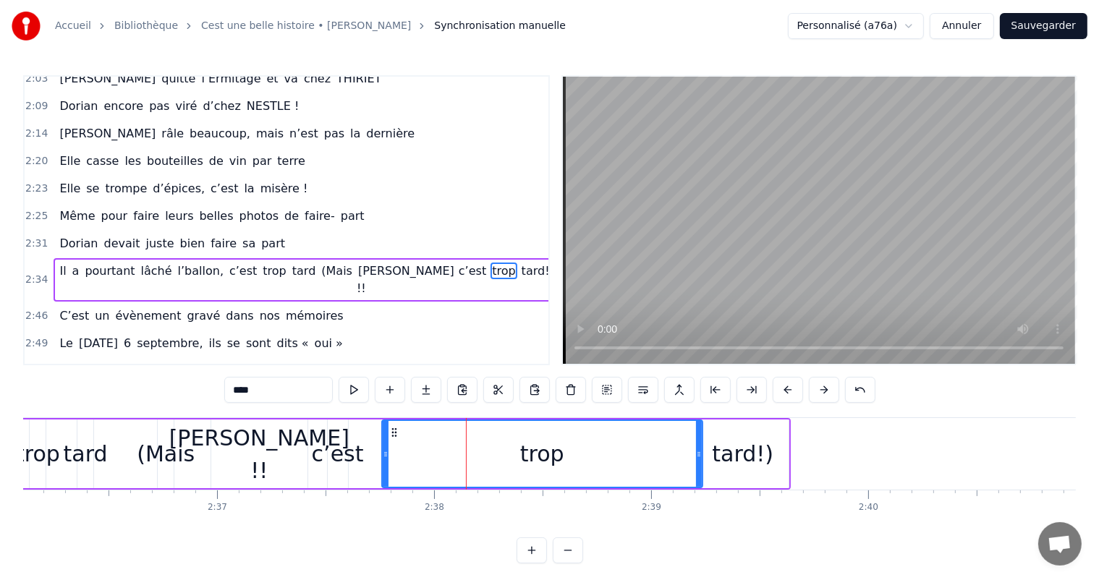
drag, startPoint x: 496, startPoint y: 458, endPoint x: 695, endPoint y: 483, distance: 201.3
click at [696, 483] on div at bounding box center [699, 454] width 6 height 66
click at [379, 450] on div "Il a pourtant lâché l’ballon, c’est trop tard (Mais [PERSON_NAME] !! c’est trop…" at bounding box center [200, 454] width 1182 height 72
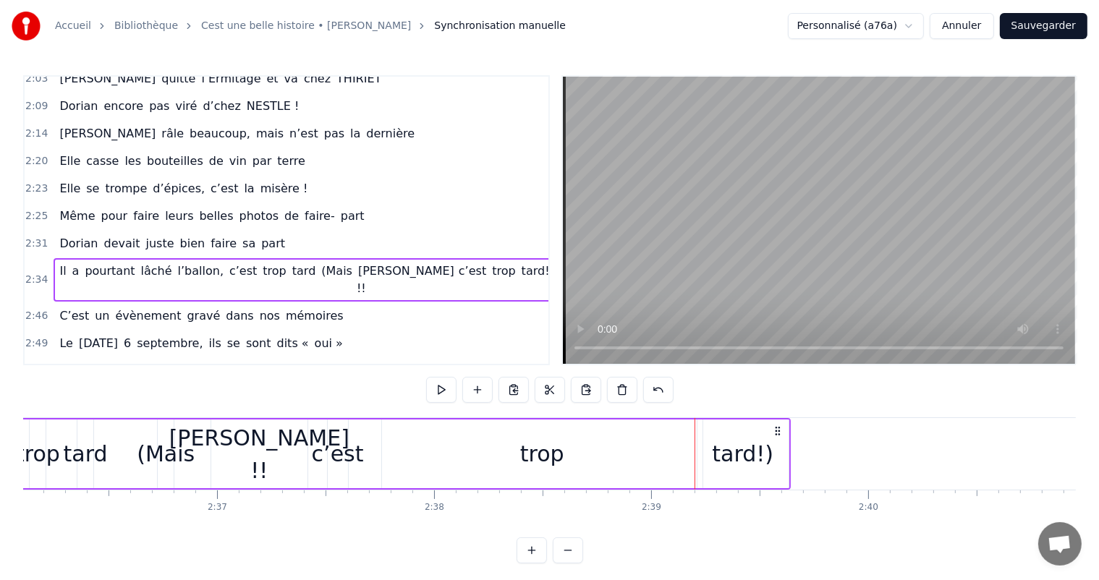
click at [385, 453] on div "trop" at bounding box center [542, 454] width 321 height 69
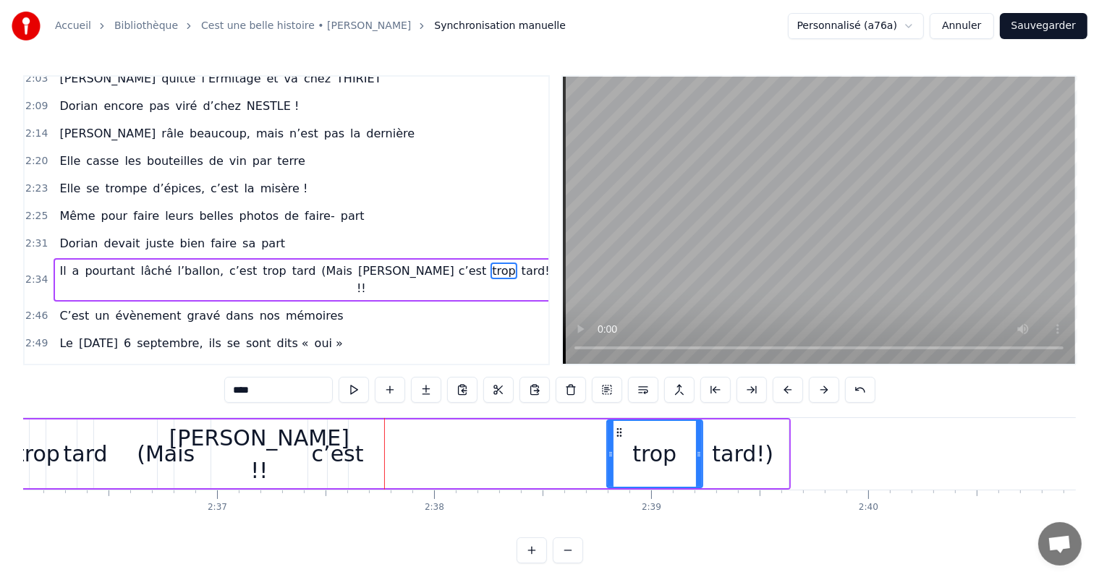
drag, startPoint x: 385, startPoint y: 453, endPoint x: 437, endPoint y: 438, distance: 54.3
click at [611, 463] on div at bounding box center [611, 454] width 6 height 66
click at [349, 449] on div "c’est" at bounding box center [338, 454] width 52 height 33
type input "*****"
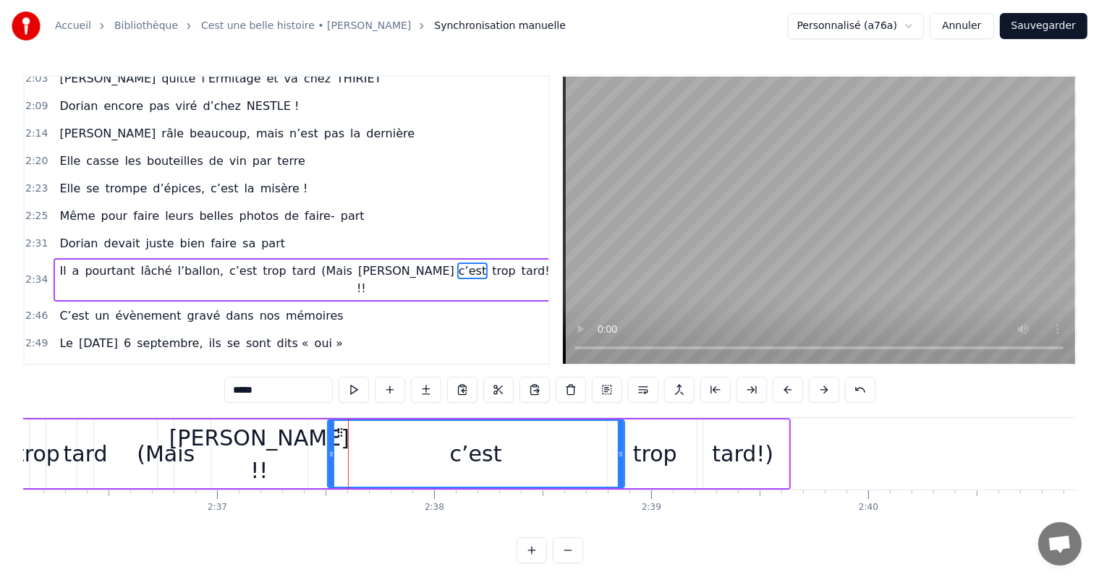
drag, startPoint x: 342, startPoint y: 447, endPoint x: 618, endPoint y: 472, distance: 277.6
click at [618, 472] on div at bounding box center [621, 454] width 6 height 66
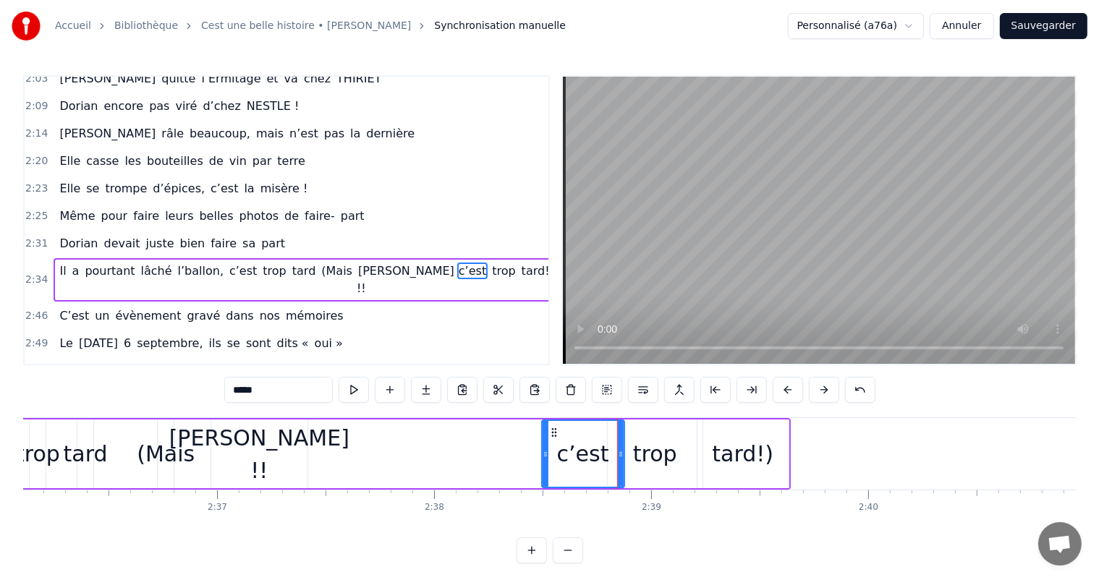
drag, startPoint x: 329, startPoint y: 449, endPoint x: 542, endPoint y: 465, distance: 214.1
click at [543, 465] on div at bounding box center [546, 454] width 6 height 66
click at [527, 462] on div "Il a pourtant lâché l’ballon, c’est trop tard (Mais [PERSON_NAME] !! c’est trop…" at bounding box center [200, 454] width 1182 height 72
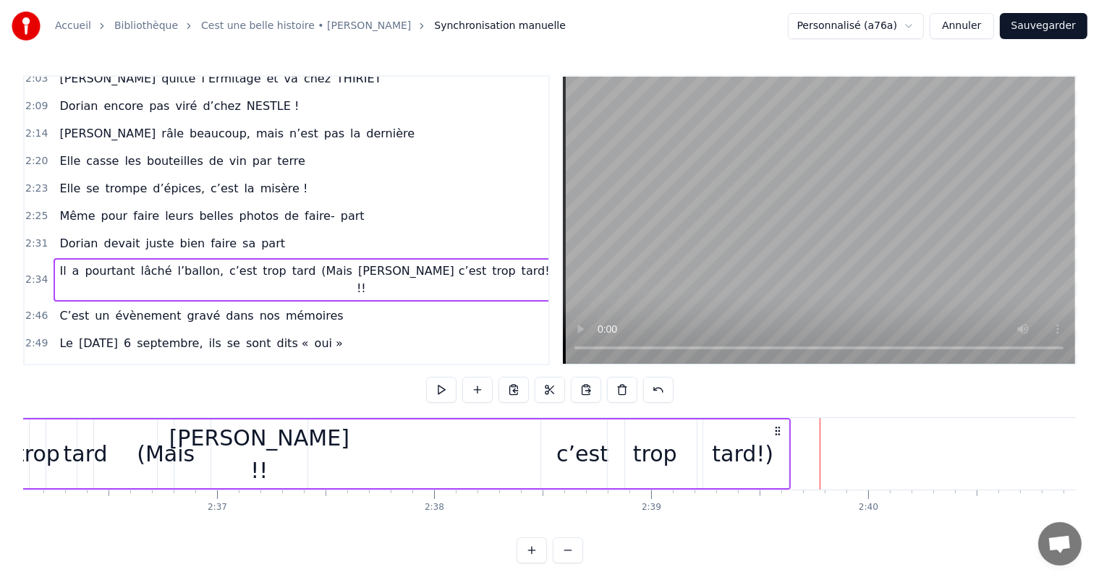
click at [598, 459] on div "c’est" at bounding box center [582, 454] width 52 height 33
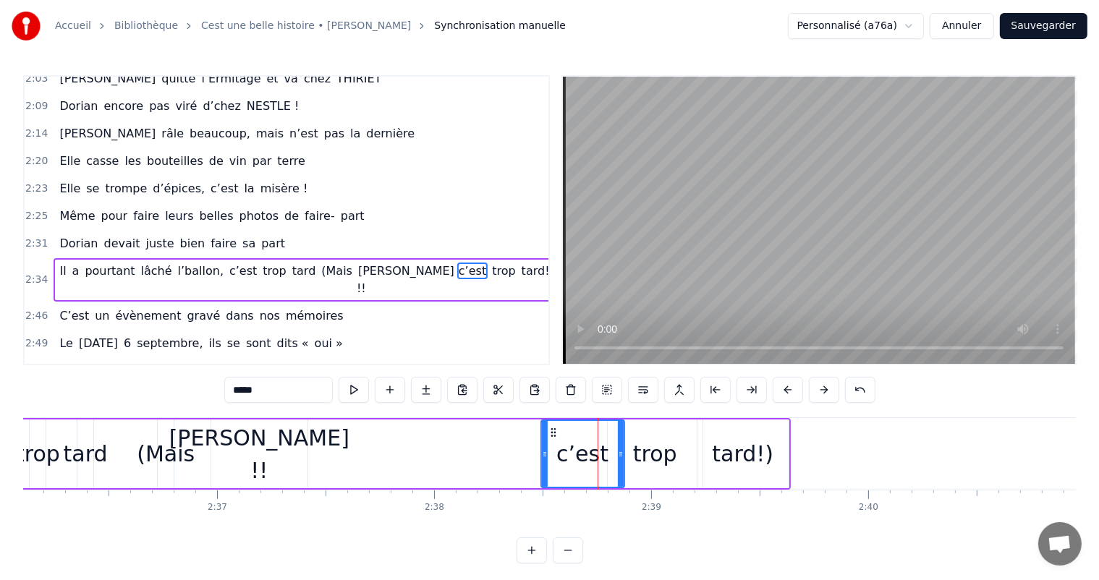
click at [650, 454] on div "trop" at bounding box center [655, 454] width 44 height 33
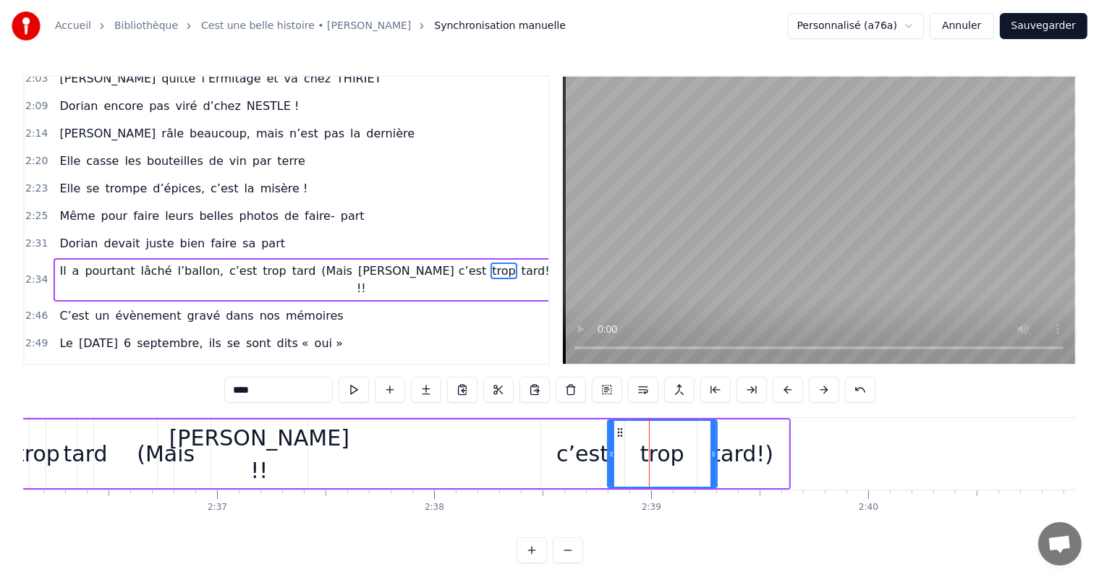
drag, startPoint x: 698, startPoint y: 457, endPoint x: 713, endPoint y: 459, distance: 15.3
click at [713, 459] on icon at bounding box center [714, 455] width 6 height 12
drag, startPoint x: 611, startPoint y: 444, endPoint x: 640, endPoint y: 454, distance: 30.2
click at [640, 454] on div at bounding box center [640, 454] width 6 height 66
click at [603, 452] on div "c’est" at bounding box center [582, 454] width 83 height 69
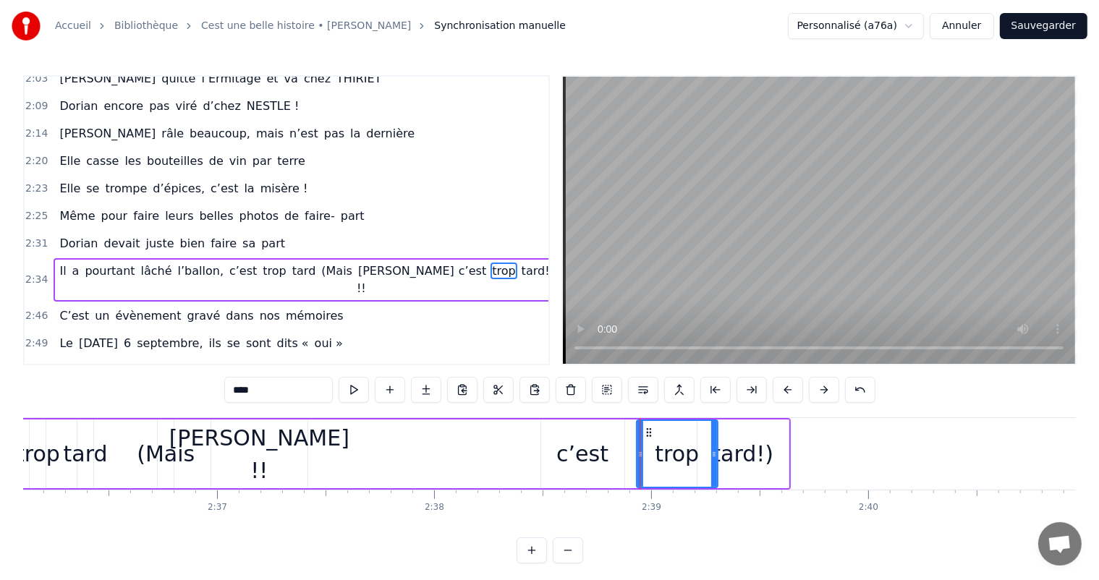
type input "*****"
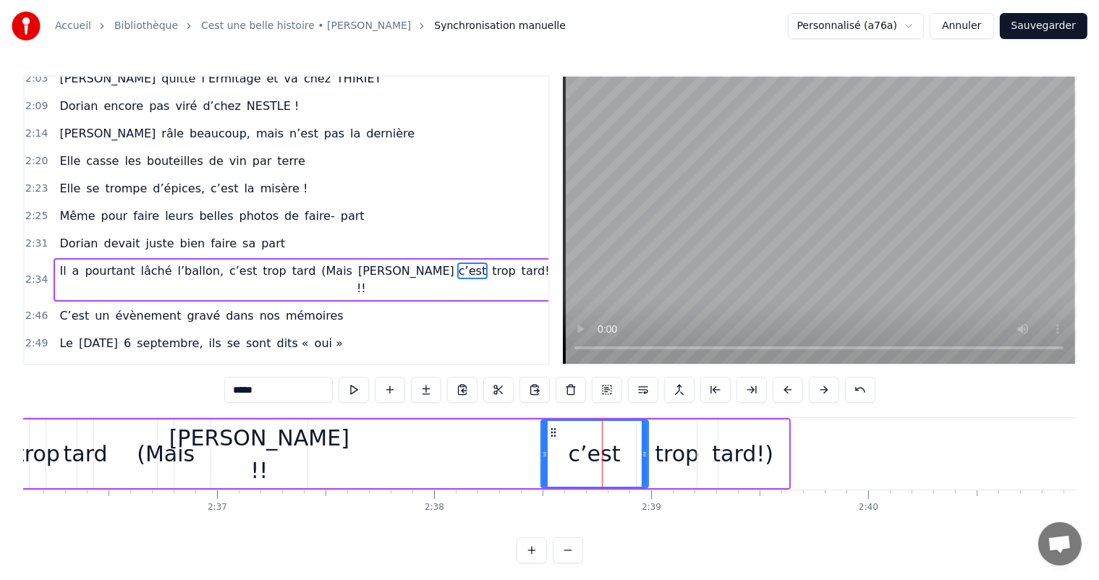
drag, startPoint x: 617, startPoint y: 453, endPoint x: 645, endPoint y: 458, distance: 28.7
click at [645, 458] on icon at bounding box center [645, 455] width 6 height 12
drag, startPoint x: 541, startPoint y: 447, endPoint x: 582, endPoint y: 455, distance: 41.3
click at [582, 455] on div at bounding box center [585, 454] width 6 height 66
click at [507, 446] on div "Il a pourtant lâché l’ballon, c’est trop tard (Mais [PERSON_NAME] !! c’est trop…" at bounding box center [200, 454] width 1182 height 72
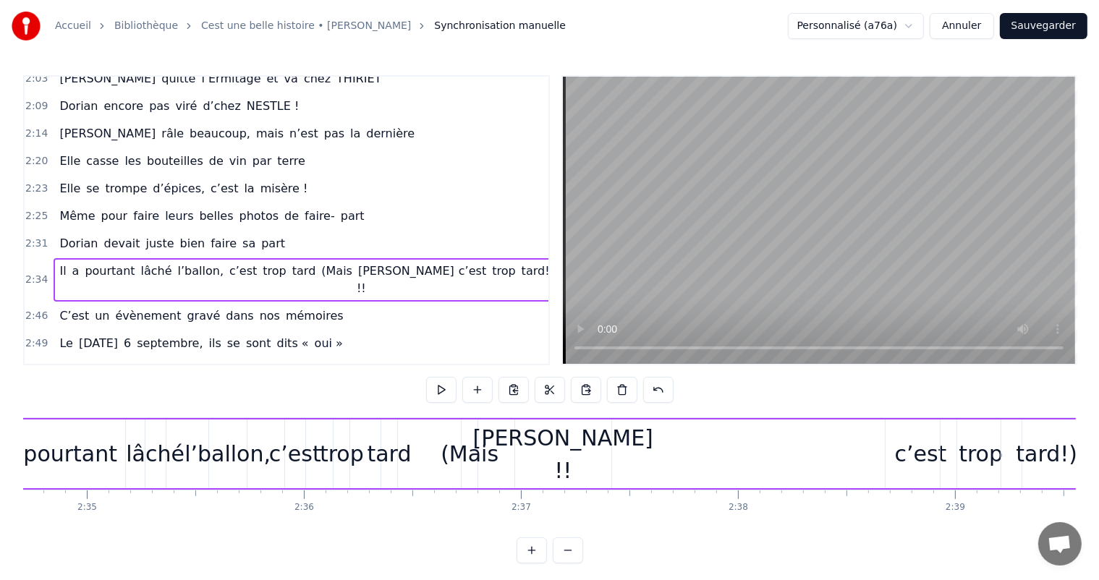
scroll to position [0, 33489]
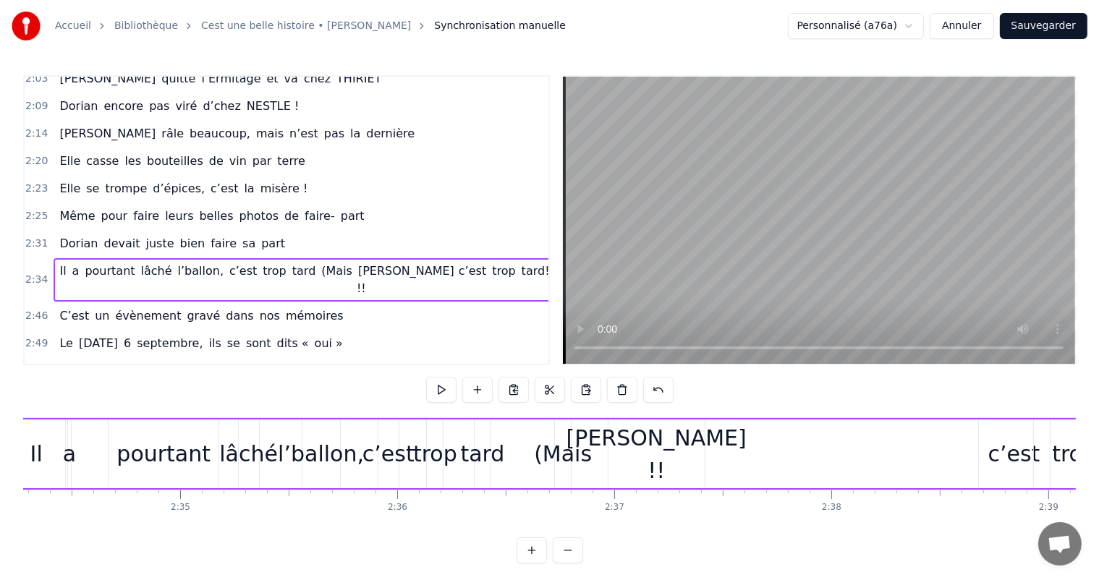
click at [692, 447] on div "[PERSON_NAME] !!" at bounding box center [657, 454] width 180 height 65
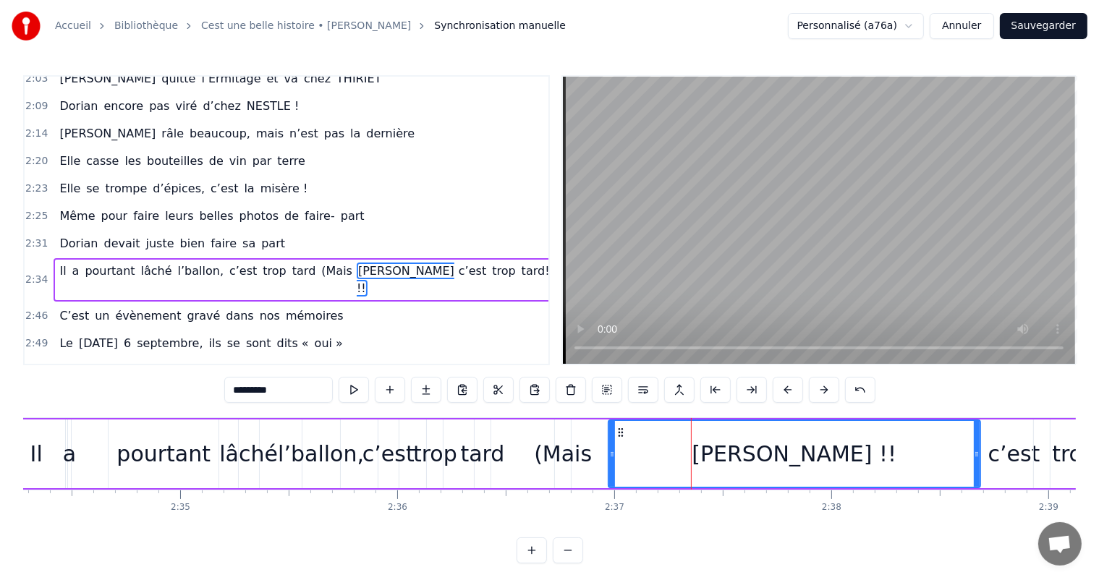
drag, startPoint x: 700, startPoint y: 450, endPoint x: 977, endPoint y: 490, distance: 279.3
click at [977, 490] on div "C’est un beau roman, c’est une belle histoire C’est une romance d’[DATE] [PERSO…" at bounding box center [549, 472] width 1053 height 109
click at [614, 443] on div at bounding box center [612, 454] width 6 height 66
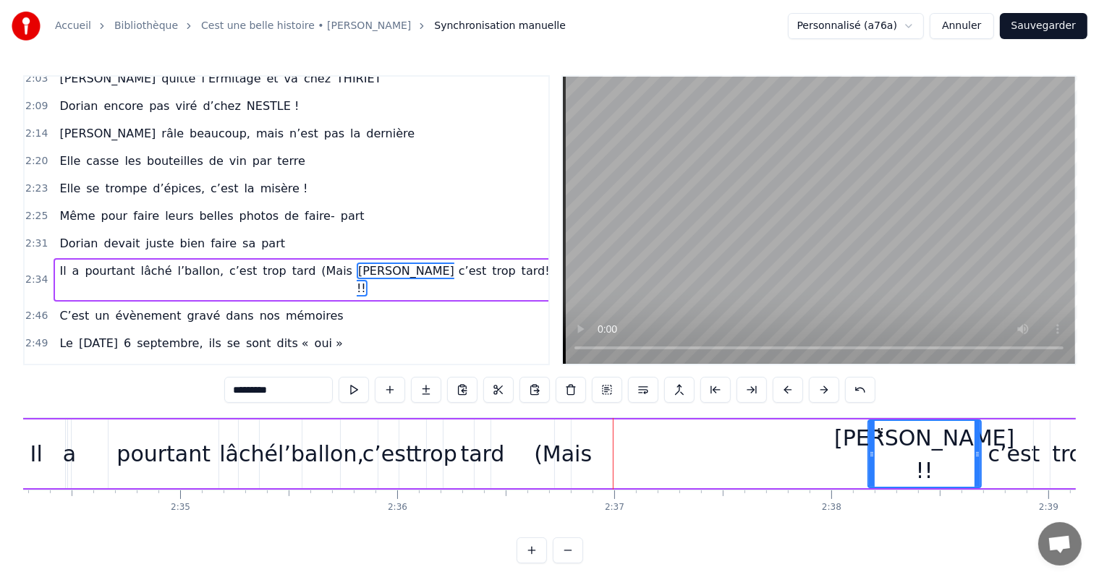
drag, startPoint x: 611, startPoint y: 446, endPoint x: 871, endPoint y: 484, distance: 262.6
click at [871, 484] on div at bounding box center [872, 454] width 6 height 66
click at [585, 443] on div "(Mais" at bounding box center [563, 454] width 58 height 33
type input "*****"
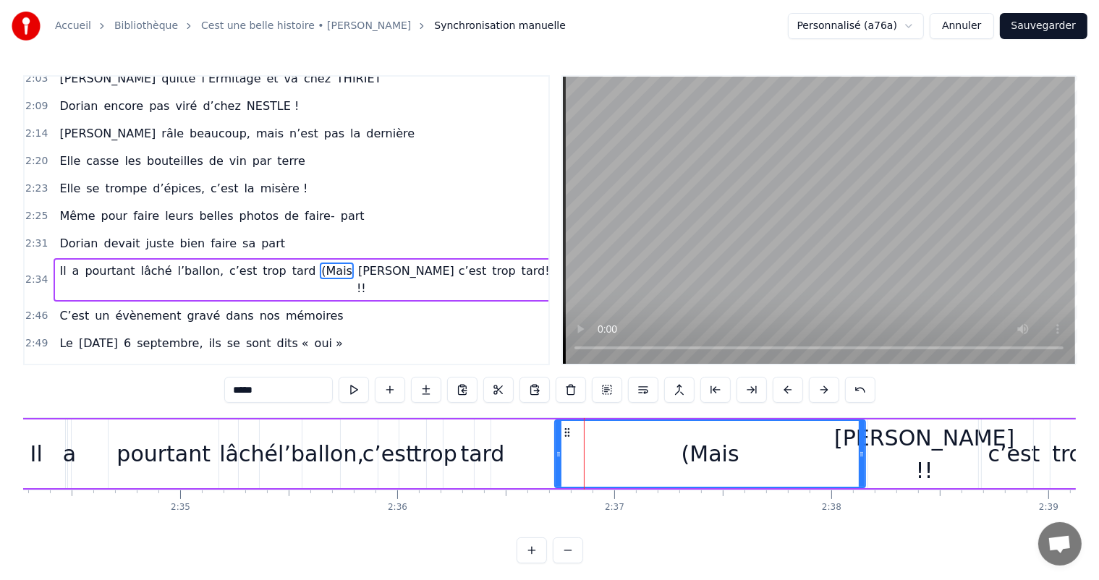
drag, startPoint x: 565, startPoint y: 449, endPoint x: 862, endPoint y: 465, distance: 297.1
click at [862, 465] on div at bounding box center [862, 454] width 6 height 66
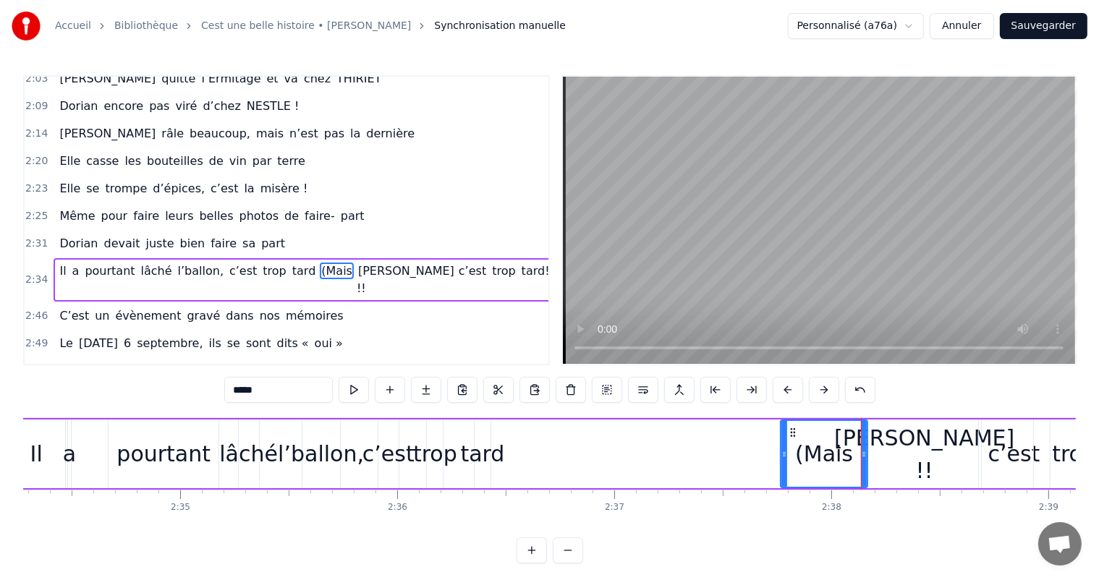
drag, startPoint x: 556, startPoint y: 439, endPoint x: 780, endPoint y: 472, distance: 226.7
click at [781, 472] on div at bounding box center [784, 454] width 6 height 66
click at [709, 461] on div "Il a pourtant lâché l’ballon, c’est trop tard (Mais [PERSON_NAME] !! c’est trop…" at bounding box center [597, 454] width 1182 height 72
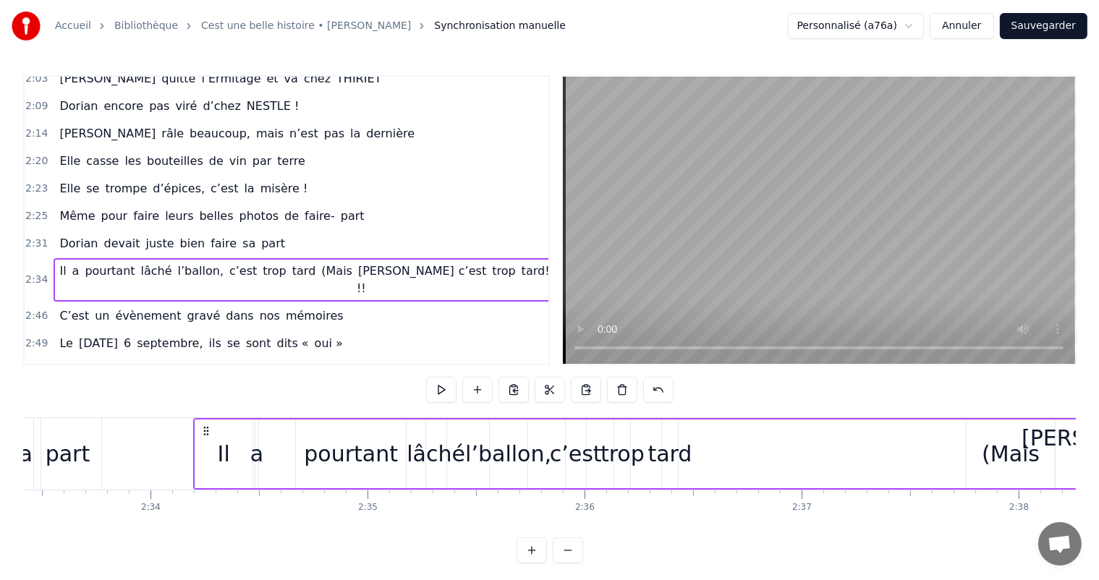
scroll to position [0, 33233]
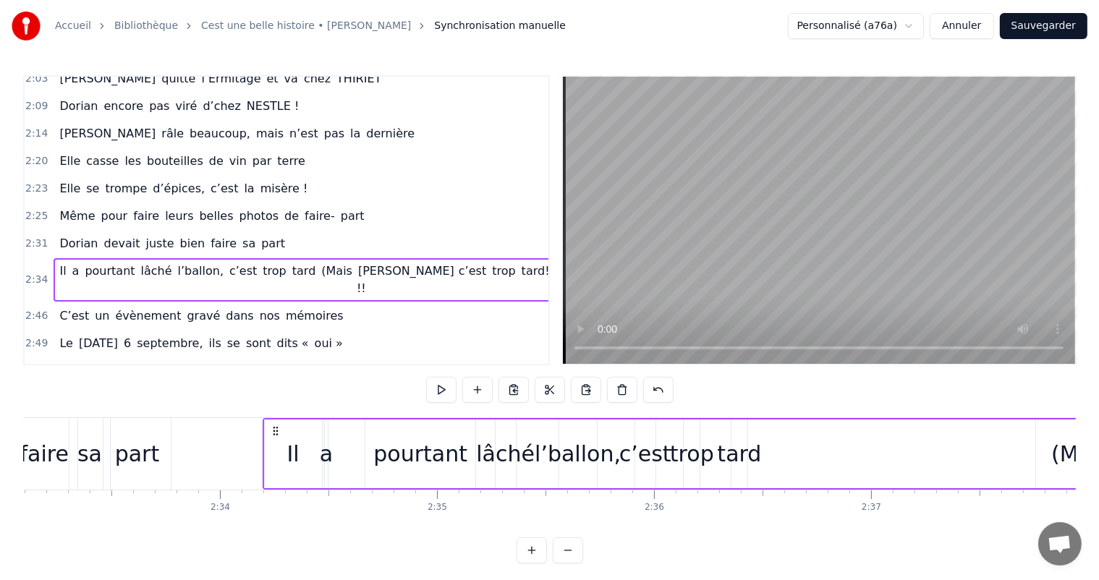
click at [744, 446] on div "tard" at bounding box center [740, 454] width 44 height 33
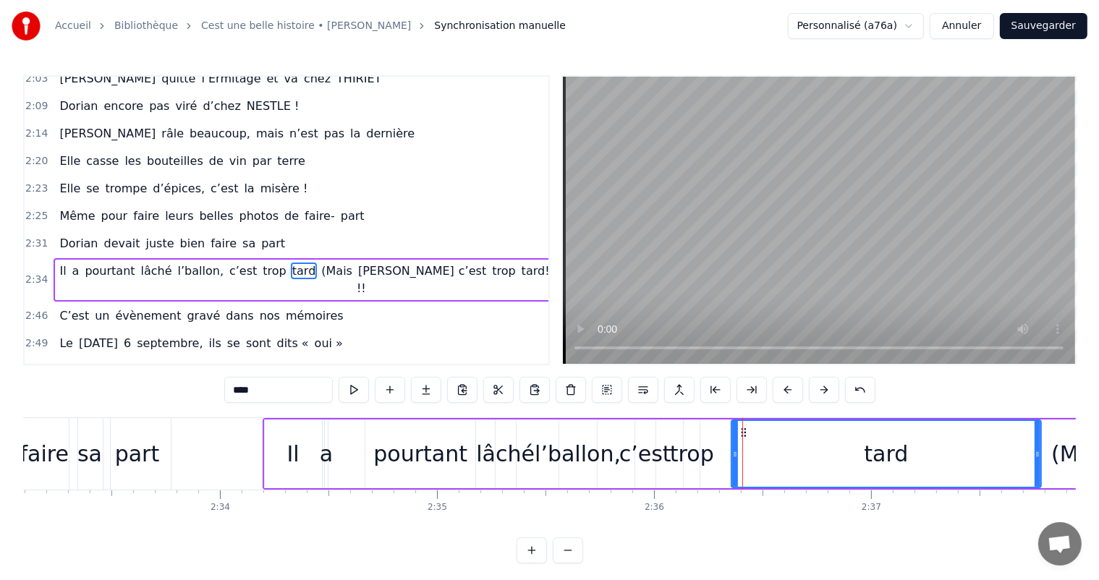
drag, startPoint x: 746, startPoint y: 450, endPoint x: 1036, endPoint y: 459, distance: 290.3
click at [1039, 459] on div at bounding box center [1038, 454] width 6 height 66
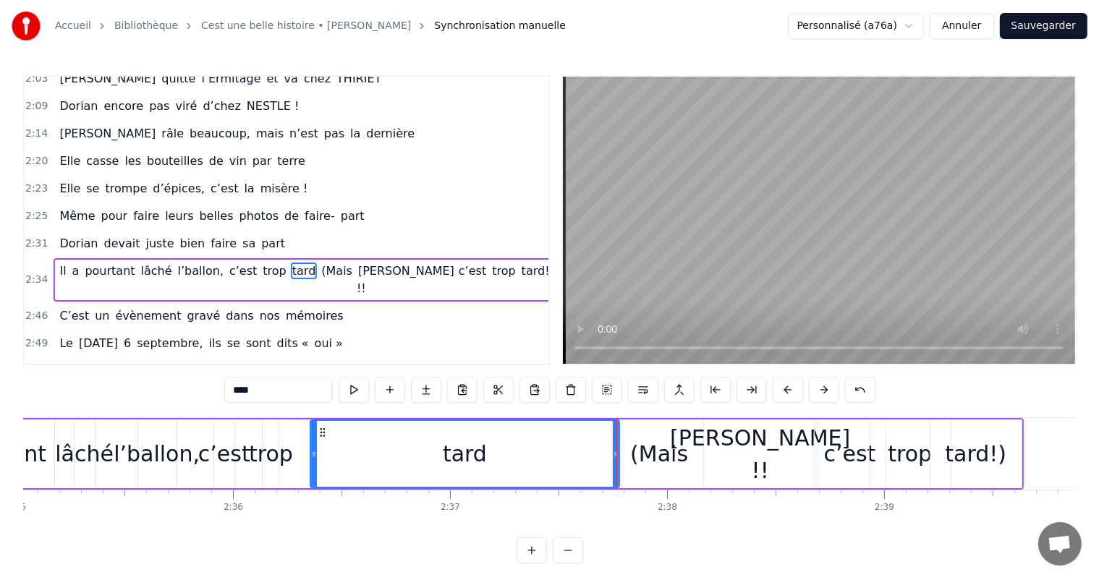
scroll to position [0, 33630]
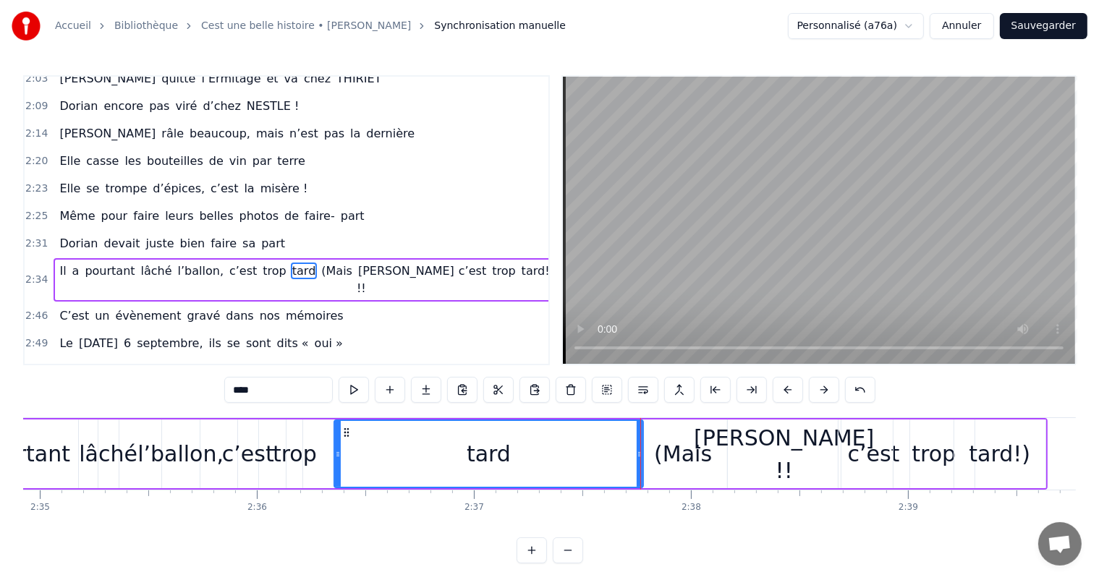
drag, startPoint x: 333, startPoint y: 449, endPoint x: 503, endPoint y: 452, distance: 170.1
click at [512, 452] on div "tard" at bounding box center [489, 454] width 310 height 69
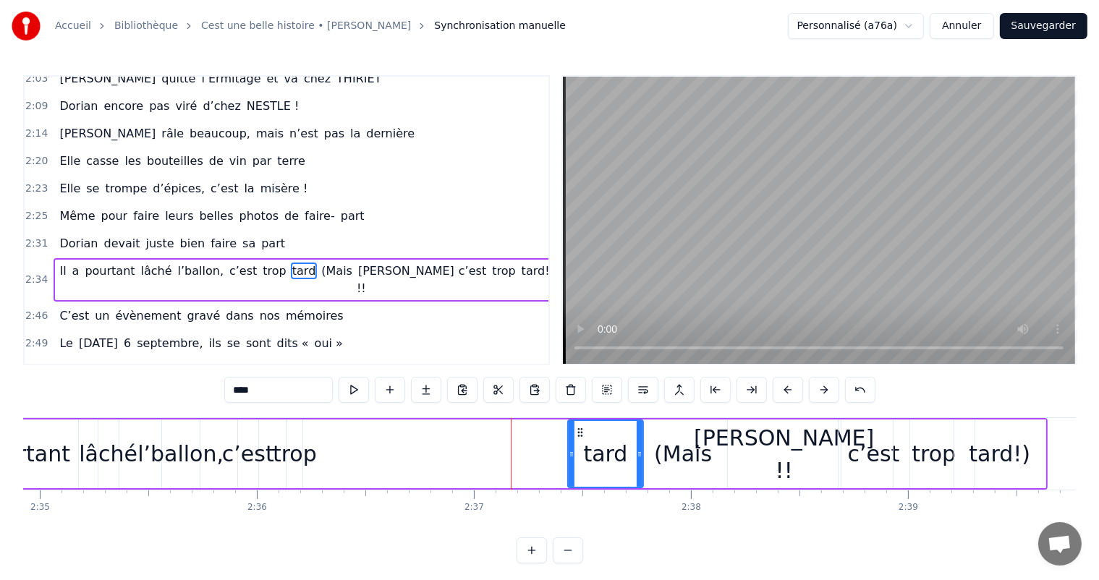
drag, startPoint x: 339, startPoint y: 452, endPoint x: 572, endPoint y: 451, distance: 233.0
click at [572, 451] on icon at bounding box center [572, 455] width 6 height 12
click at [321, 446] on div "Il a pourtant lâché l’ballon, c’est trop tard (Mais [PERSON_NAME] !! c’est trop…" at bounding box center [456, 454] width 1182 height 72
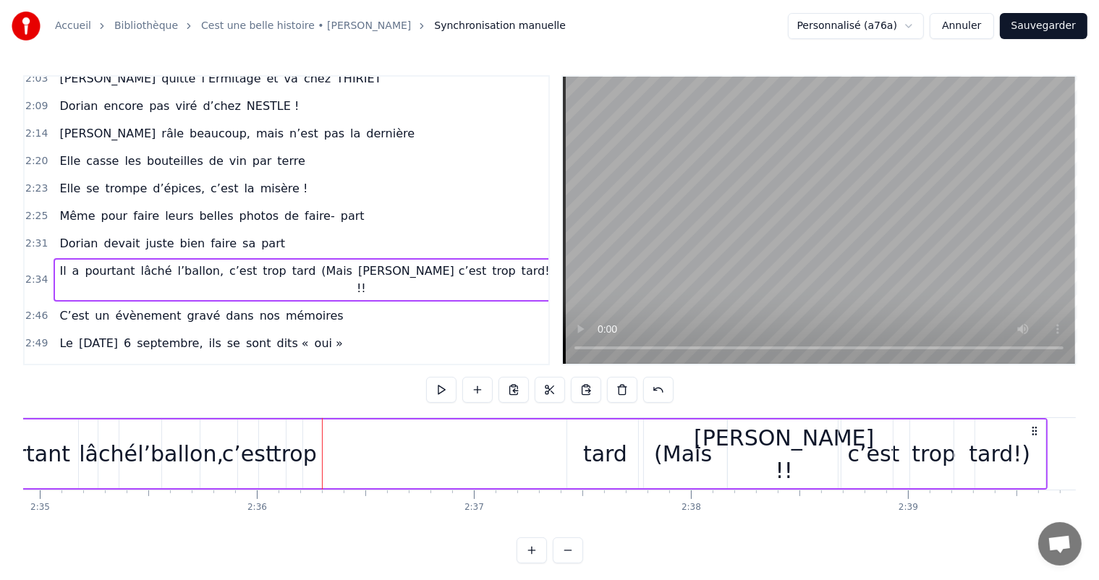
click at [306, 453] on div "trop" at bounding box center [295, 454] width 44 height 33
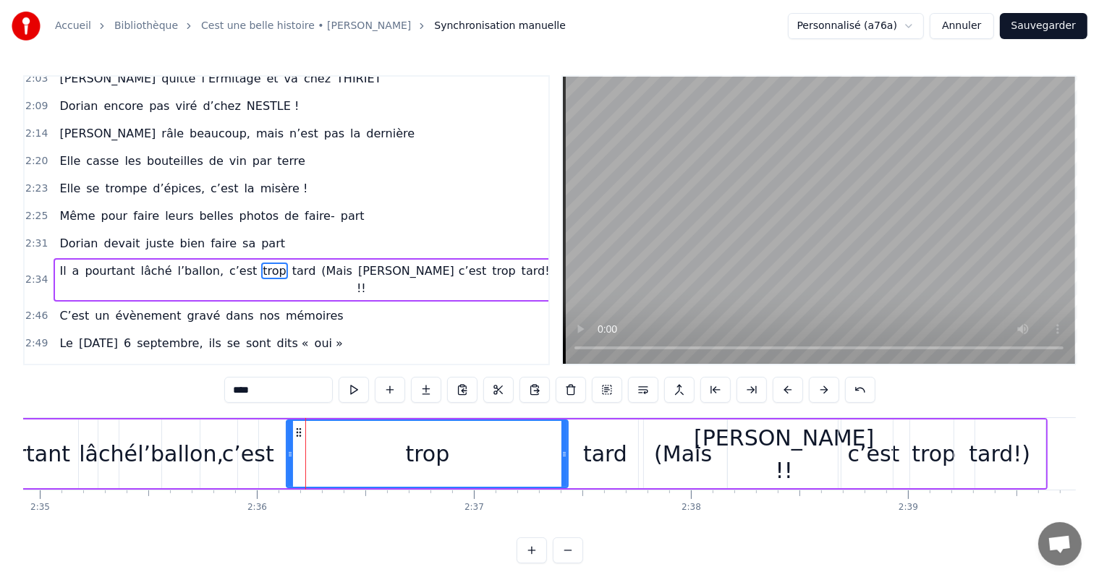
drag, startPoint x: 299, startPoint y: 453, endPoint x: 564, endPoint y: 457, distance: 265.6
click at [564, 457] on icon at bounding box center [564, 455] width 6 height 12
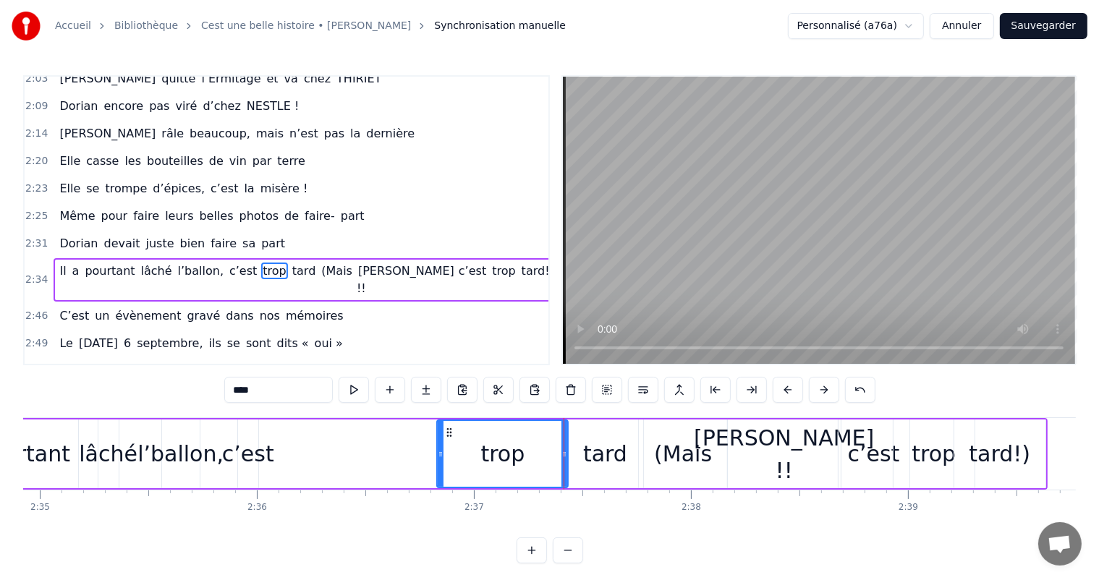
drag, startPoint x: 288, startPoint y: 443, endPoint x: 350, endPoint y: 452, distance: 62.8
click at [441, 467] on div at bounding box center [441, 454] width 6 height 66
click at [267, 457] on div "Il a pourtant lâché l’ballon, c’est trop tard (Mais [PERSON_NAME] !! c’est trop…" at bounding box center [456, 454] width 1182 height 72
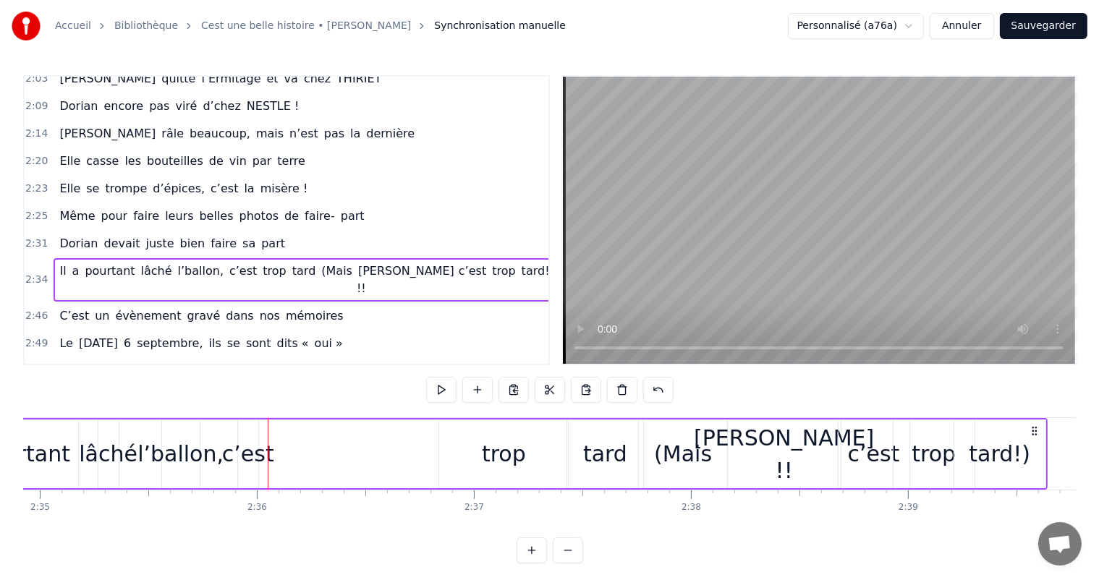
click at [255, 449] on div "c’est" at bounding box center [248, 454] width 52 height 33
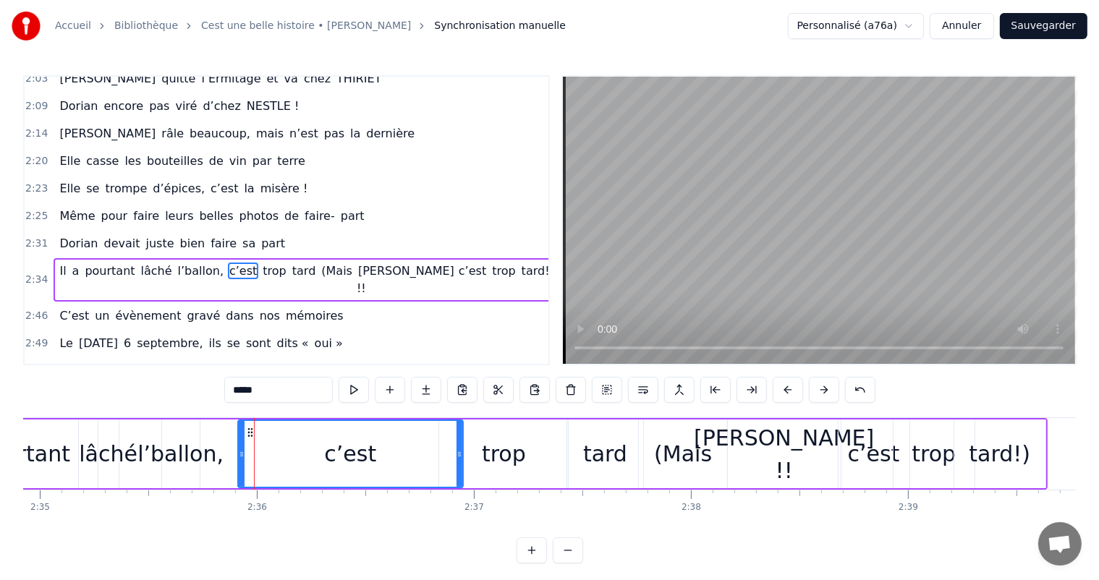
drag, startPoint x: 256, startPoint y: 447, endPoint x: 461, endPoint y: 443, distance: 204.8
click at [461, 443] on div at bounding box center [460, 454] width 6 height 66
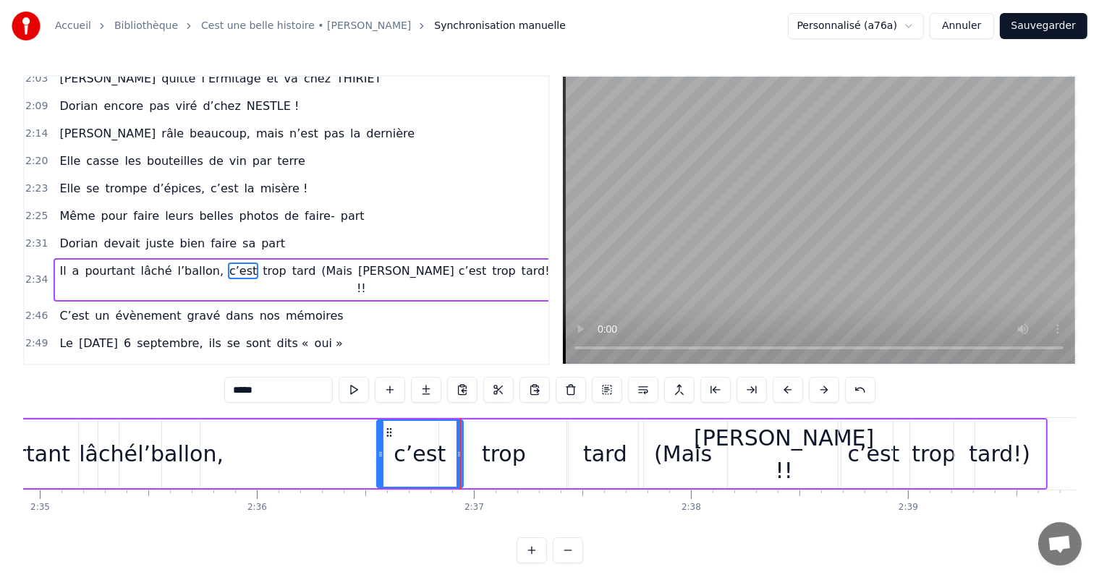
drag, startPoint x: 240, startPoint y: 445, endPoint x: 314, endPoint y: 437, distance: 75.0
click at [378, 440] on div at bounding box center [381, 454] width 6 height 66
click at [185, 452] on div "l’ballon," at bounding box center [180, 454] width 86 height 33
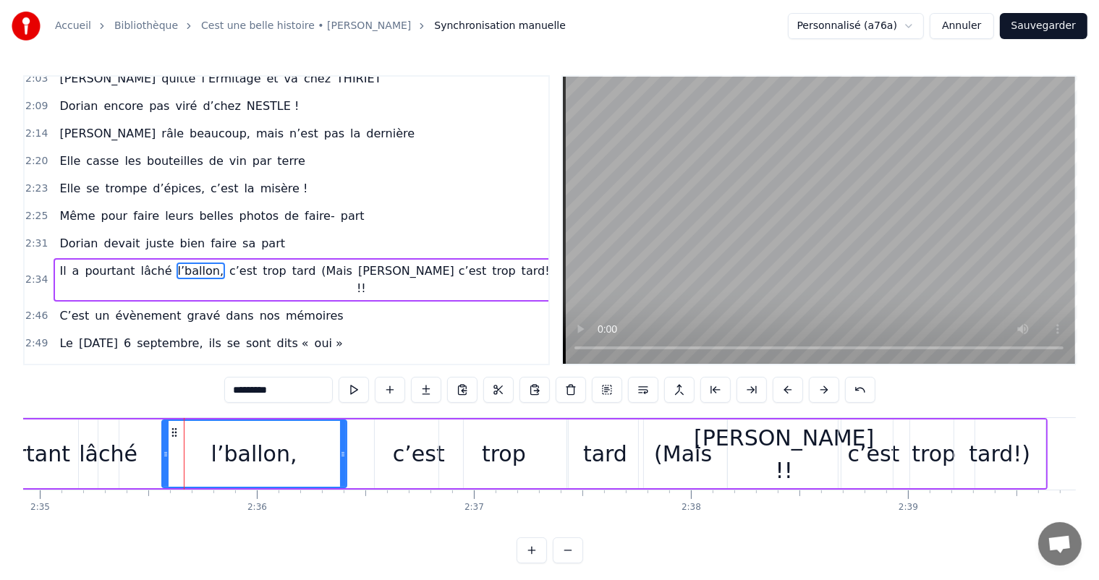
drag, startPoint x: 197, startPoint y: 450, endPoint x: 344, endPoint y: 443, distance: 147.8
click at [345, 443] on div at bounding box center [343, 454] width 6 height 66
click at [62, 456] on div "pourtant" at bounding box center [23, 454] width 94 height 33
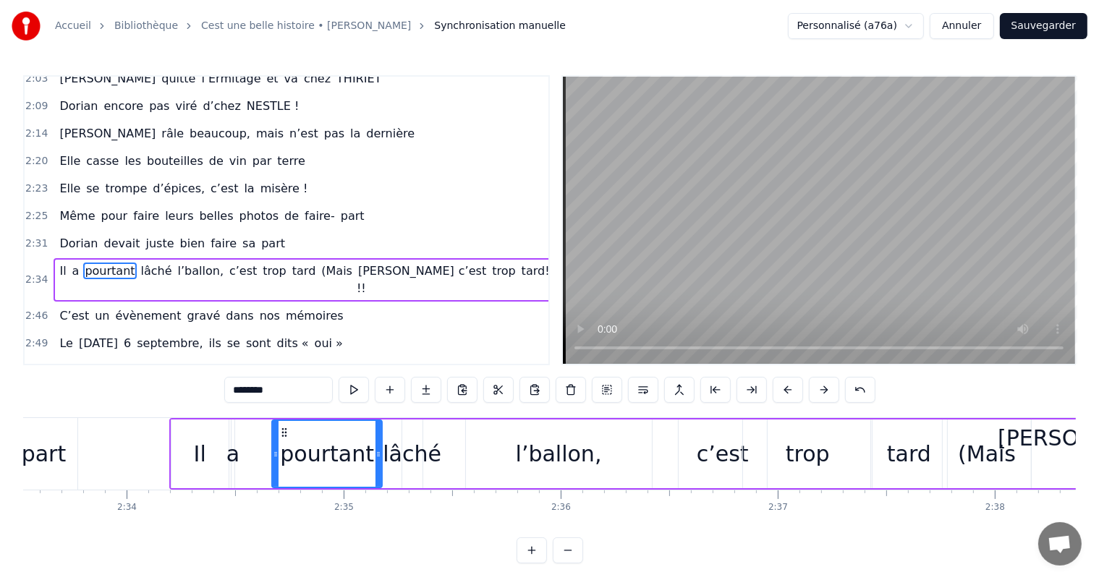
scroll to position [0, 33373]
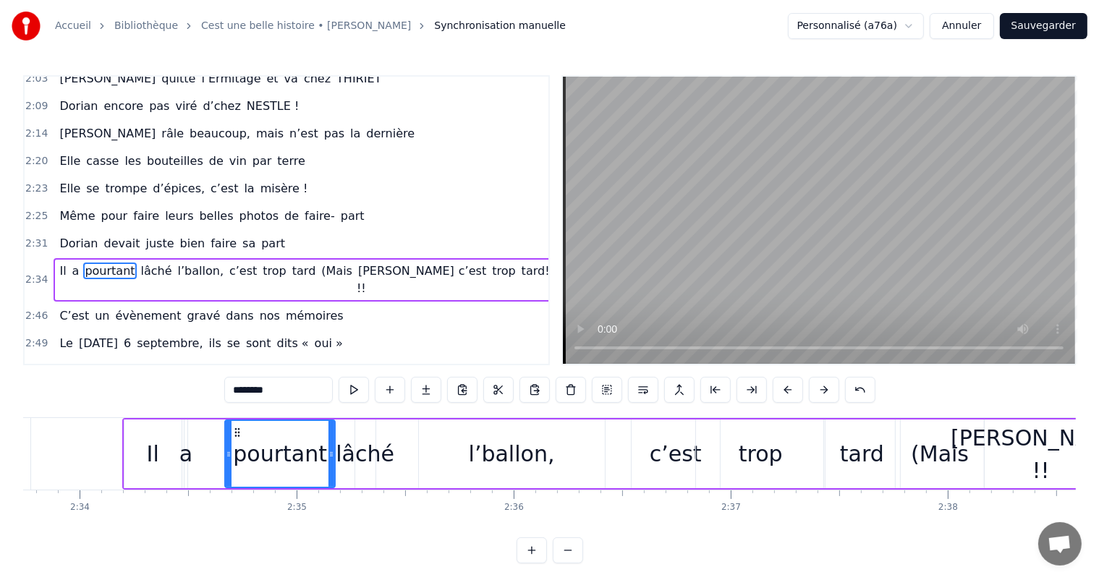
click at [849, 449] on div "tard" at bounding box center [862, 454] width 44 height 33
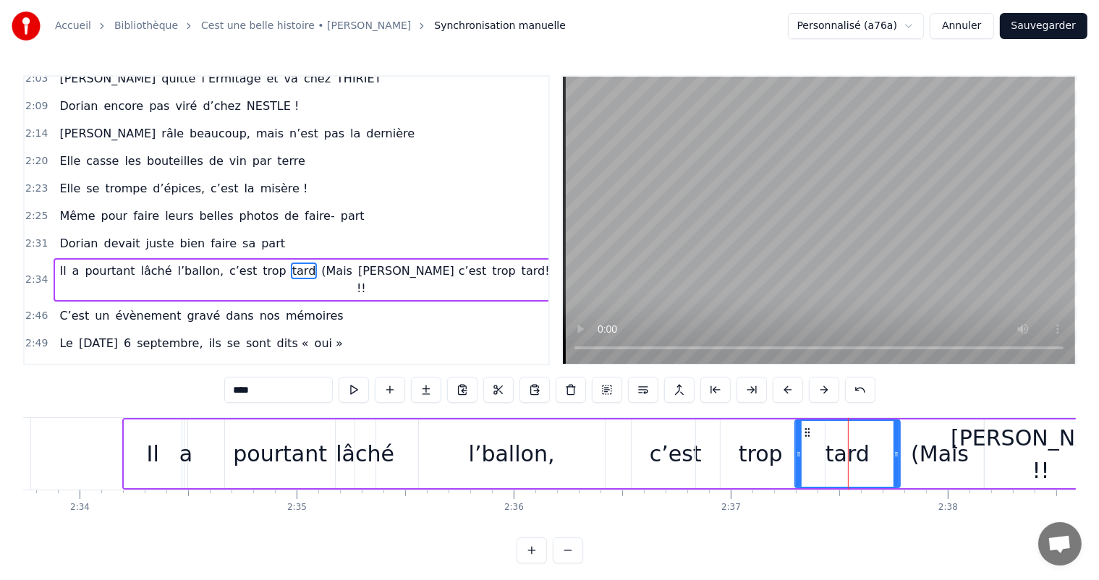
drag, startPoint x: 826, startPoint y: 454, endPoint x: 863, endPoint y: 451, distance: 37.1
click at [796, 452] on icon at bounding box center [799, 455] width 6 height 12
drag, startPoint x: 898, startPoint y: 451, endPoint x: 863, endPoint y: 452, distance: 35.5
click at [860, 452] on icon at bounding box center [858, 455] width 6 height 12
click at [916, 451] on div "(Mais" at bounding box center [940, 454] width 58 height 33
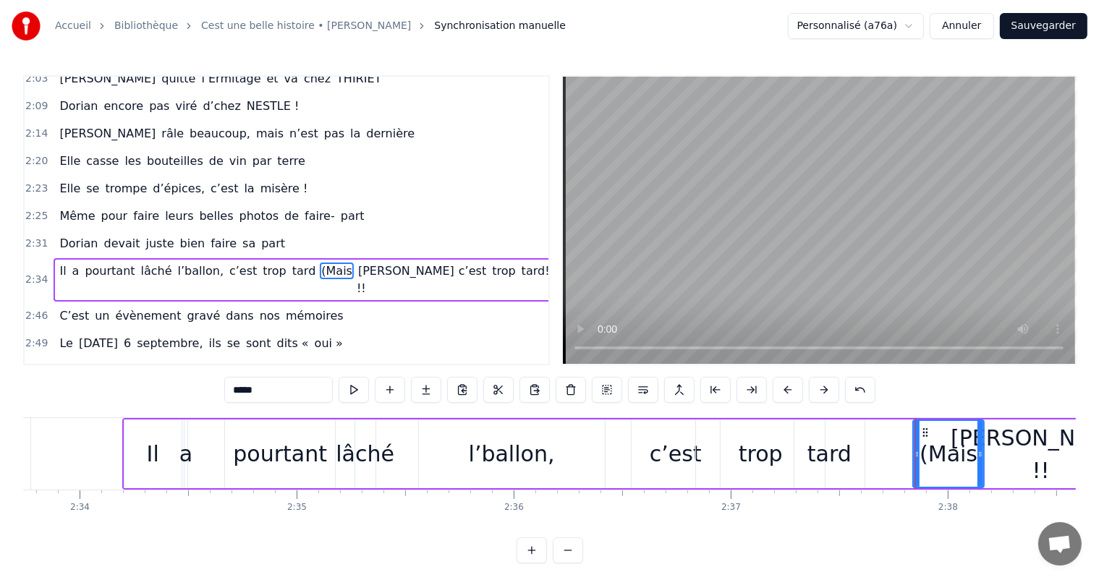
drag, startPoint x: 900, startPoint y: 452, endPoint x: 925, endPoint y: 450, distance: 24.6
click at [920, 450] on icon at bounding box center [917, 455] width 6 height 12
drag, startPoint x: 981, startPoint y: 444, endPoint x: 999, endPoint y: 444, distance: 17.4
click at [999, 444] on div at bounding box center [998, 454] width 6 height 66
click at [520, 472] on div "l’ballon," at bounding box center [512, 454] width 186 height 69
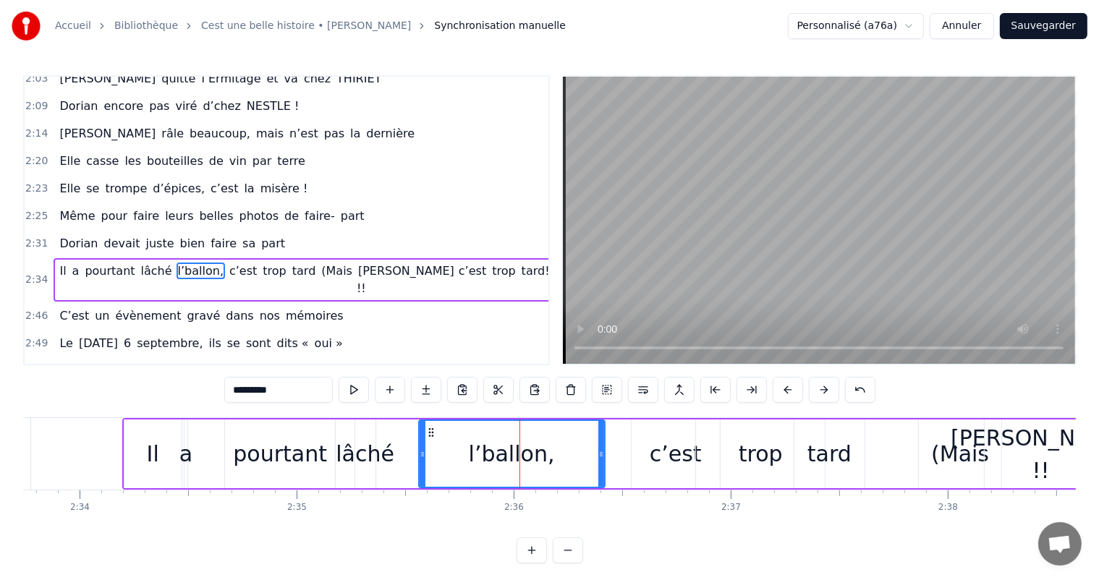
click at [156, 463] on div "Il" at bounding box center [153, 454] width 12 height 33
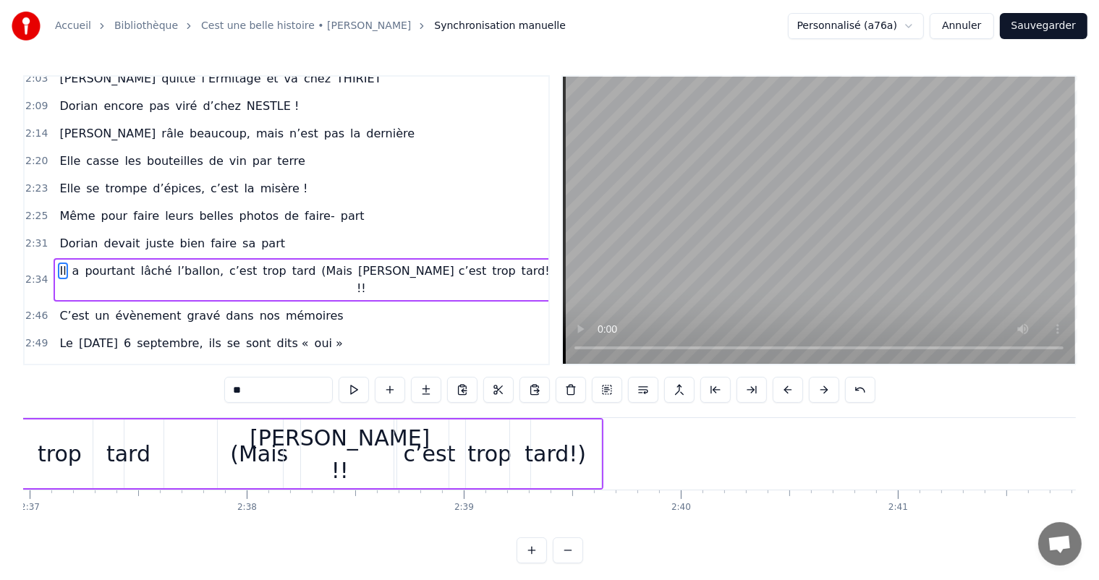
scroll to position [0, 34028]
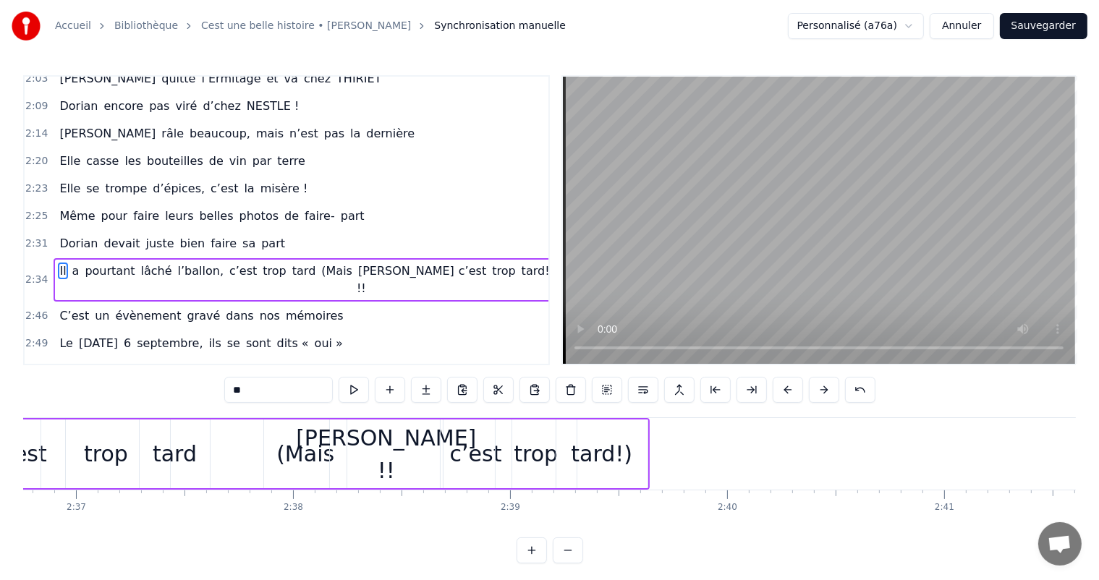
click at [179, 460] on div "tard" at bounding box center [175, 454] width 44 height 33
click at [71, 444] on div "trop" at bounding box center [105, 454] width 129 height 69
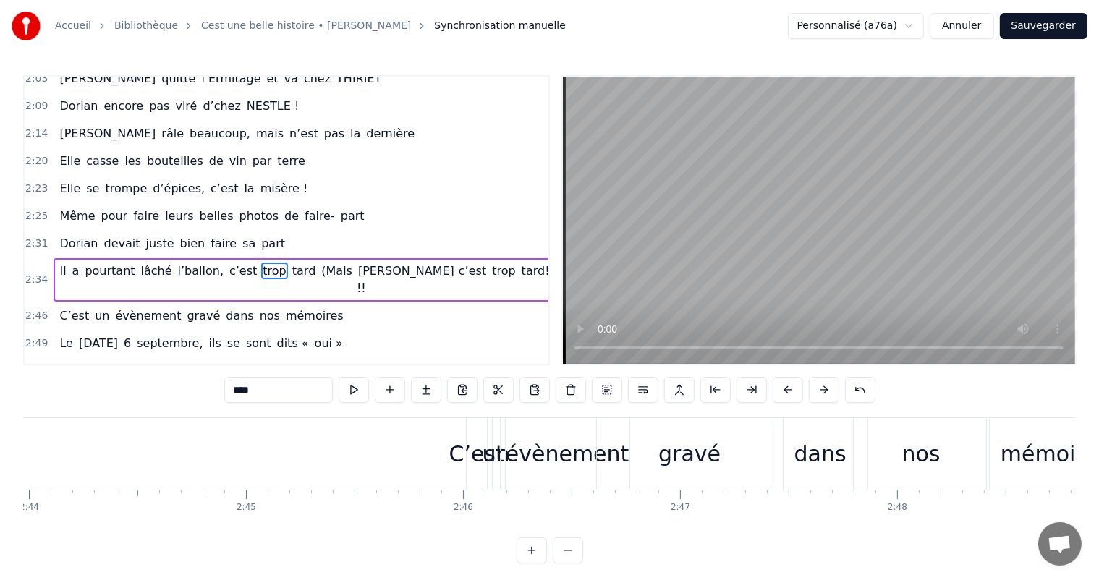
scroll to position [0, 35617]
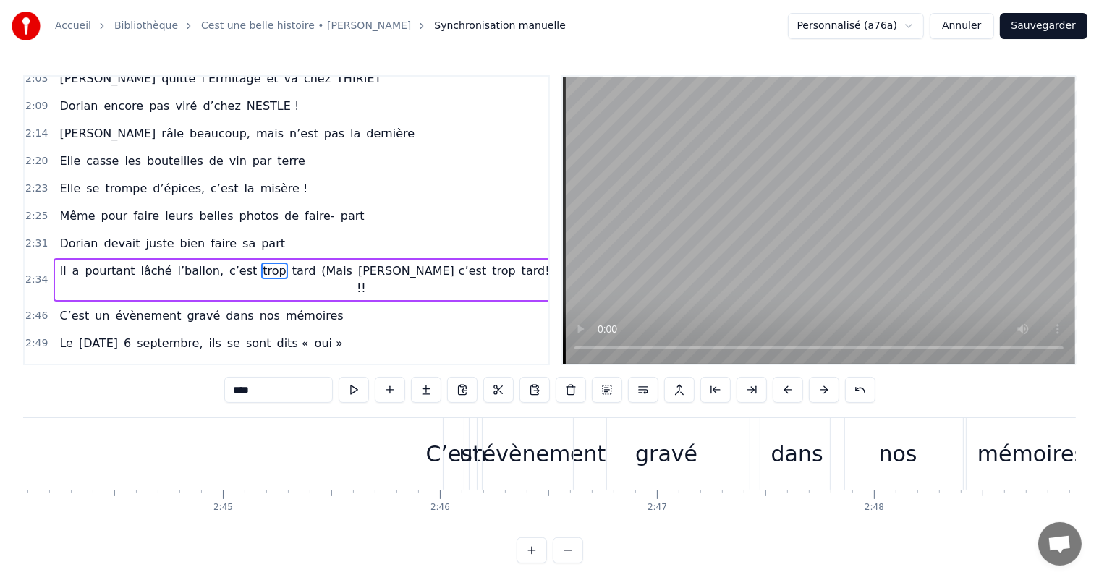
click at [450, 428] on div "C’est" at bounding box center [454, 454] width 20 height 72
type input "*****"
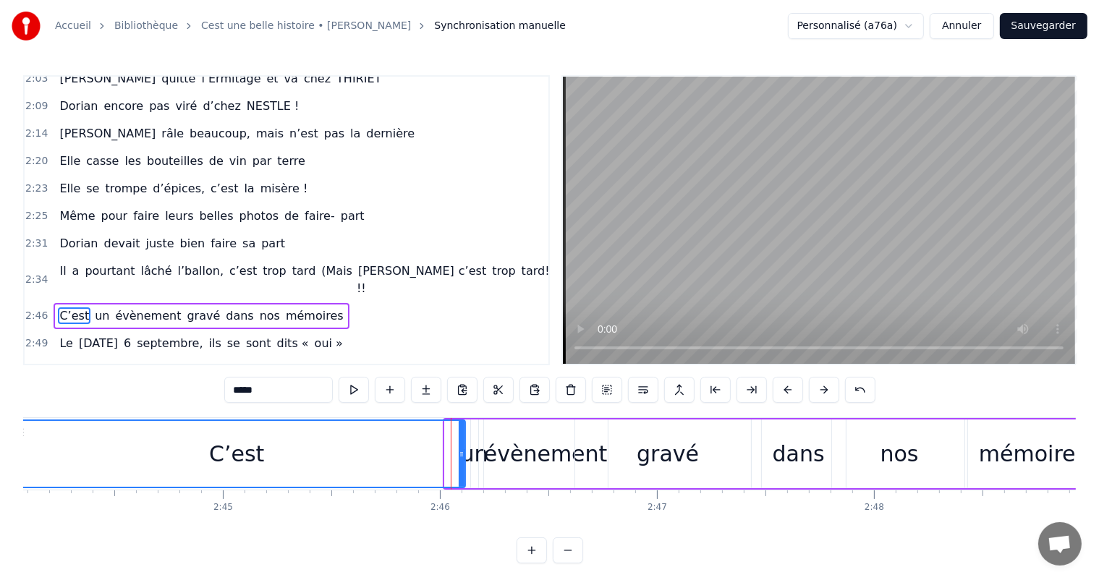
drag, startPoint x: 446, startPoint y: 436, endPoint x: 0, endPoint y: 463, distance: 446.5
click at [0, 463] on div "Accueil Bibliothèque Cest une belle histoire • [PERSON_NAME] Synchronisation ma…" at bounding box center [549, 282] width 1099 height 564
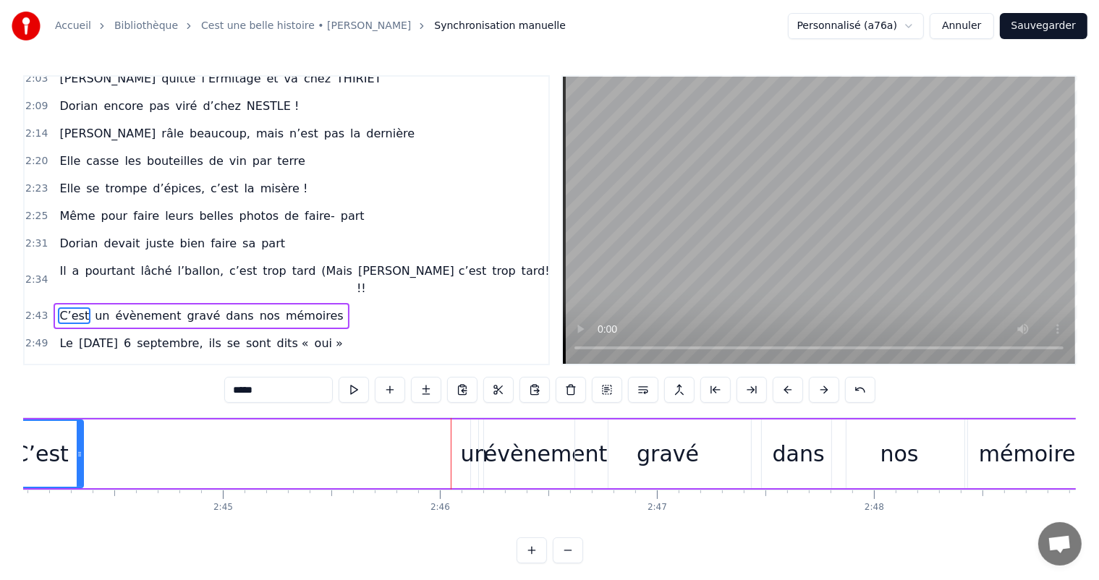
drag, startPoint x: 459, startPoint y: 457, endPoint x: 372, endPoint y: 457, distance: 87.6
click at [77, 438] on div at bounding box center [80, 454] width 6 height 66
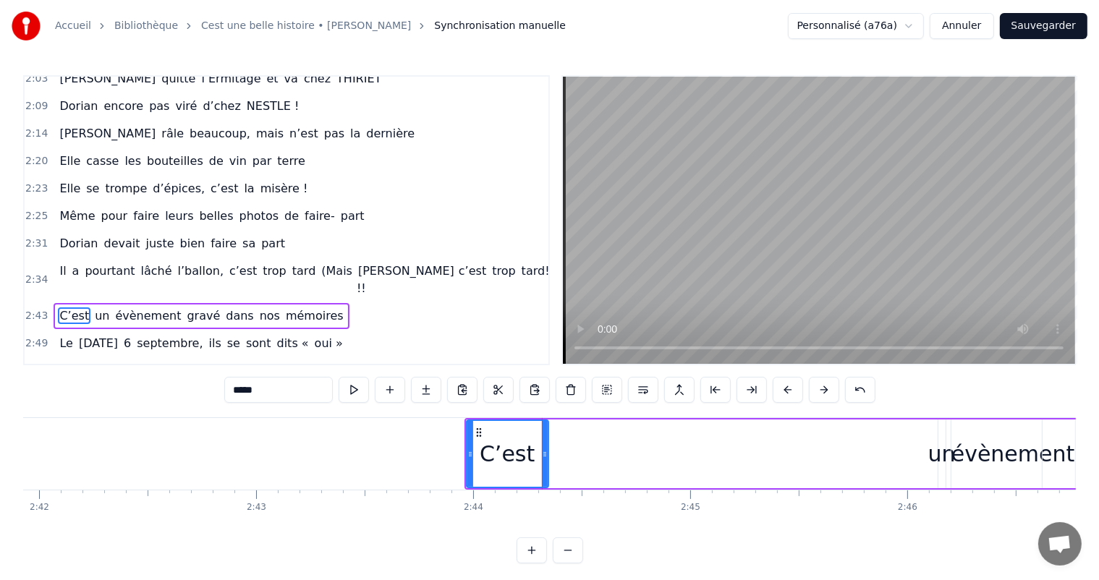
scroll to position [0, 35056]
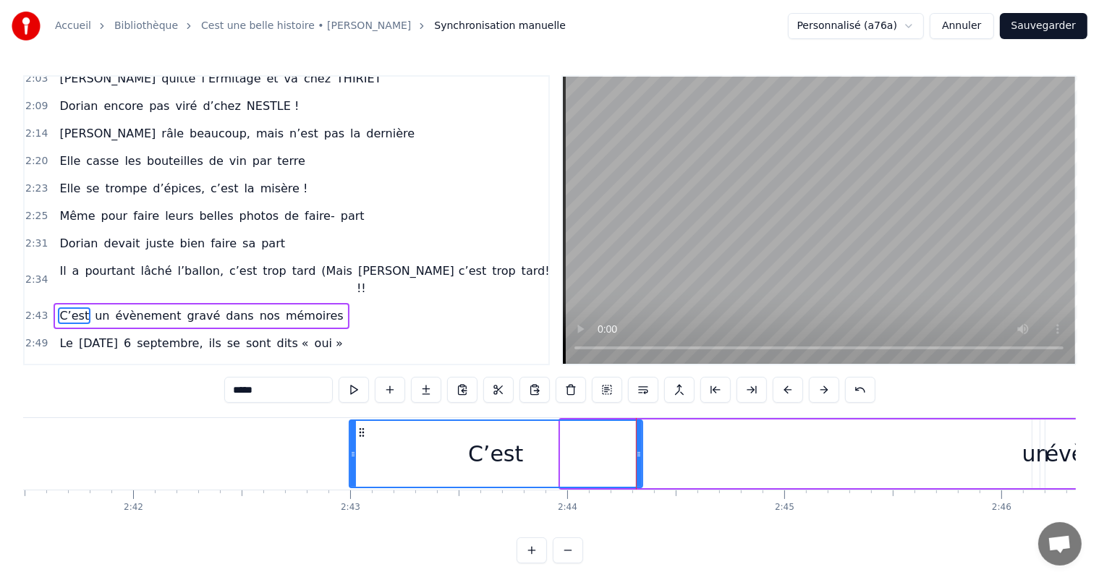
drag, startPoint x: 565, startPoint y: 440, endPoint x: 381, endPoint y: 449, distance: 184.0
click at [350, 449] on div at bounding box center [353, 454] width 6 height 66
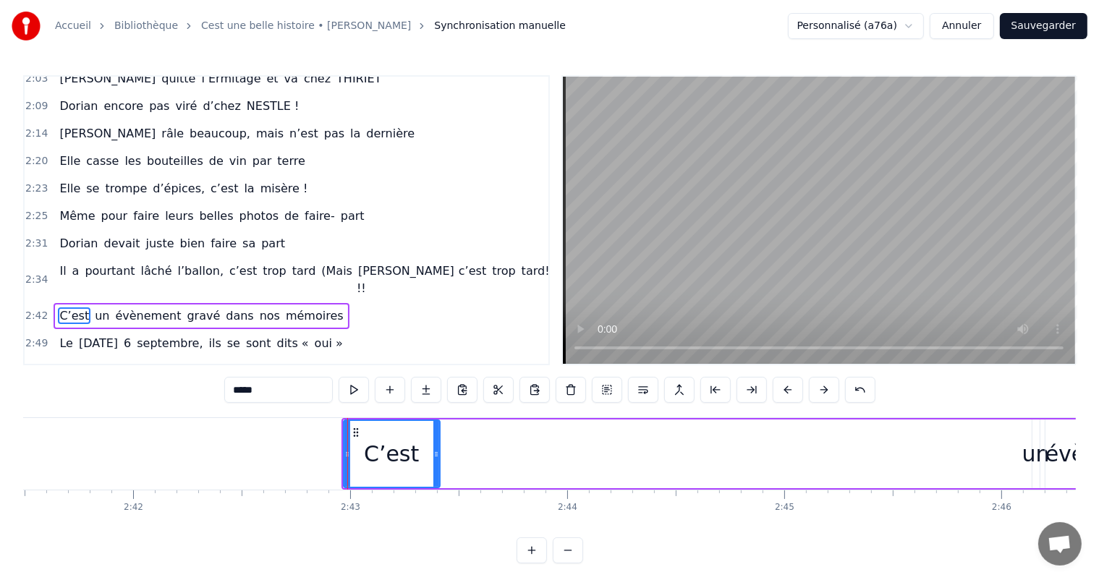
drag, startPoint x: 640, startPoint y: 459, endPoint x: 438, endPoint y: 459, distance: 201.2
click at [438, 459] on div at bounding box center [436, 454] width 6 height 66
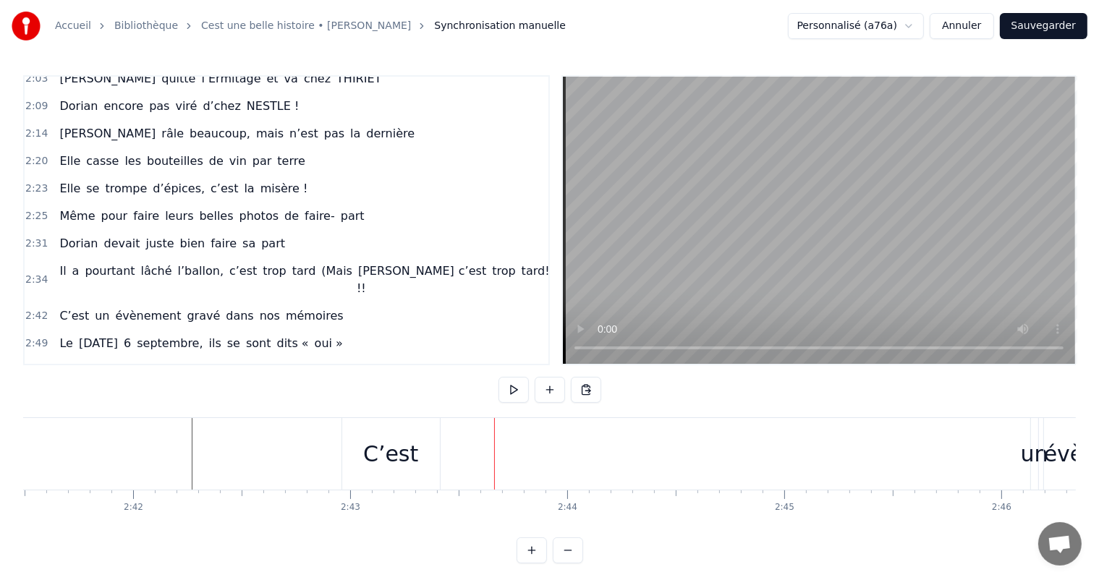
click at [1034, 446] on div "un" at bounding box center [1034, 454] width 27 height 33
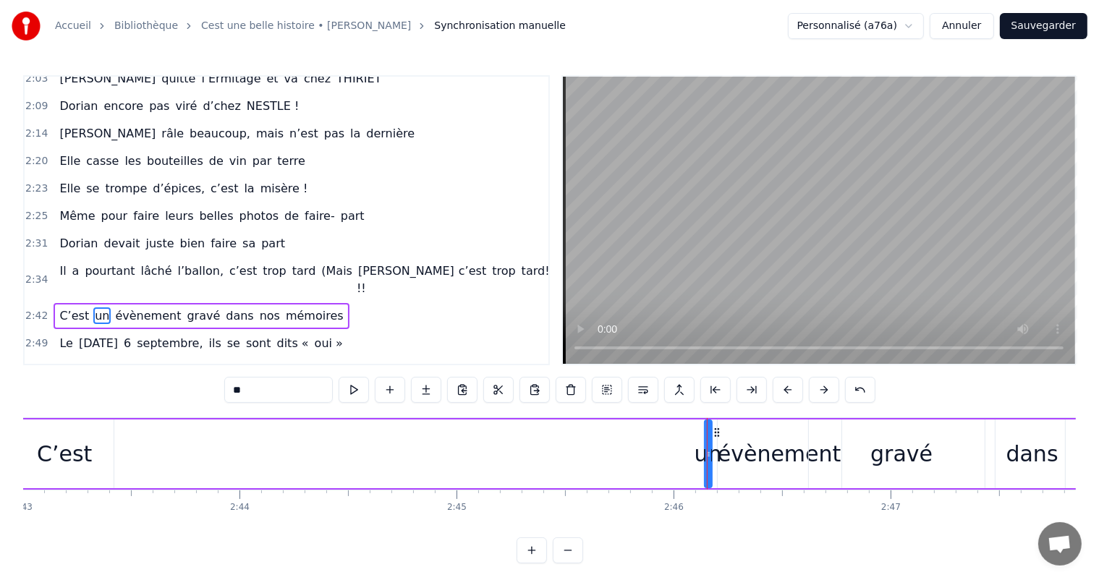
scroll to position [0, 35337]
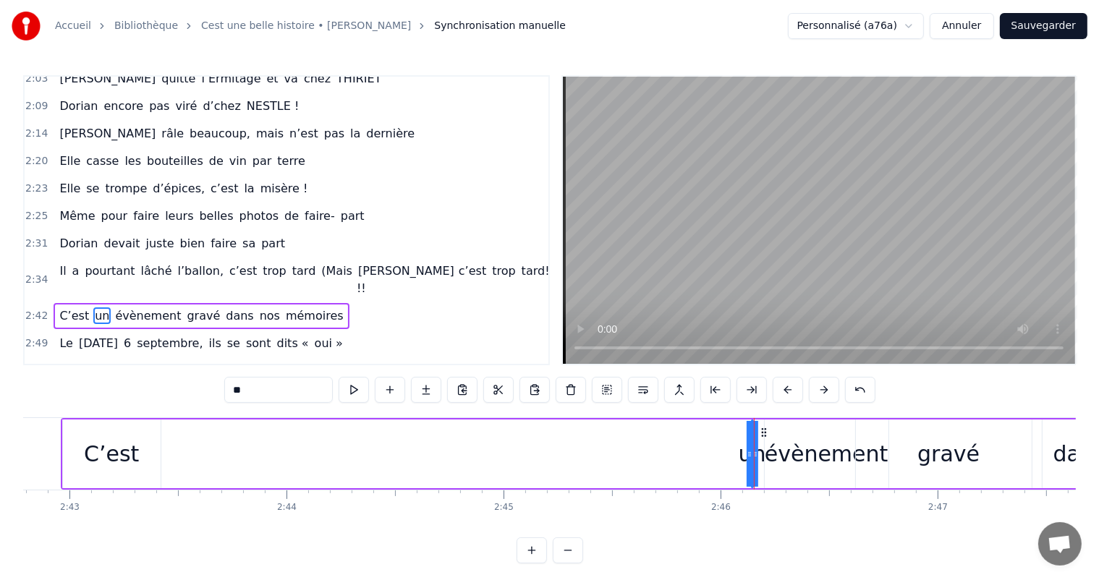
drag, startPoint x: 754, startPoint y: 447, endPoint x: 185, endPoint y: 441, distance: 568.8
click at [185, 441] on div "C’est un évènement gravé dans nos mémoires" at bounding box center [722, 454] width 1323 height 72
click at [741, 454] on div "un" at bounding box center [751, 454] width 27 height 33
click at [764, 455] on div "C’est un évènement gravé dans nos mémoires" at bounding box center [722, 454] width 1323 height 72
click at [752, 453] on div "un" at bounding box center [751, 454] width 27 height 33
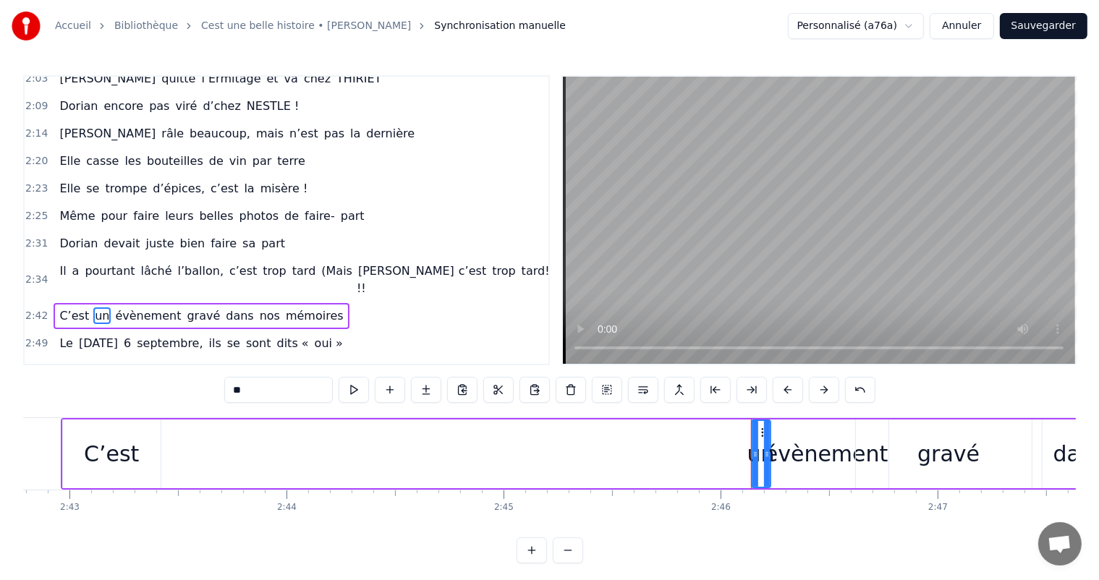
drag, startPoint x: 747, startPoint y: 452, endPoint x: 767, endPoint y: 457, distance: 20.9
click at [767, 457] on icon at bounding box center [767, 455] width 6 height 12
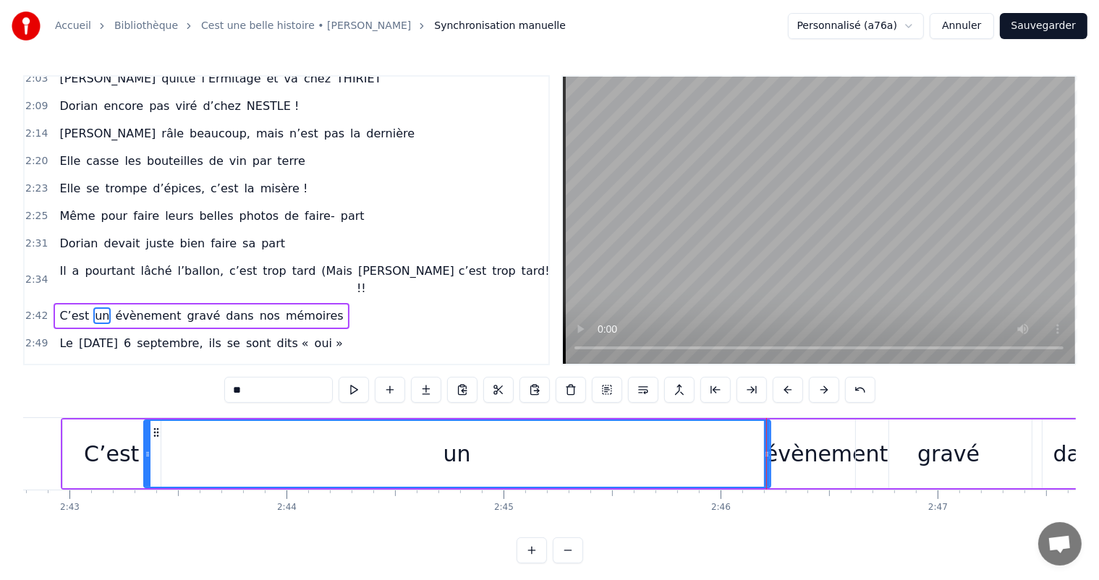
drag, startPoint x: 754, startPoint y: 452, endPoint x: 155, endPoint y: 445, distance: 599.2
click at [145, 445] on div at bounding box center [148, 454] width 6 height 66
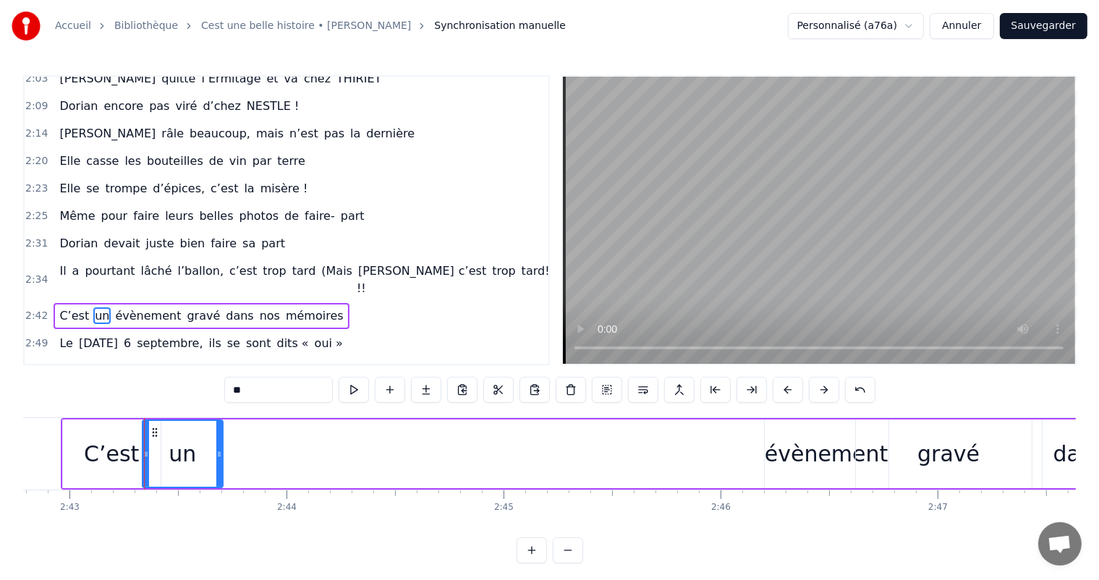
drag, startPoint x: 768, startPoint y: 457, endPoint x: 220, endPoint y: 454, distance: 547.8
click at [220, 454] on icon at bounding box center [219, 455] width 6 height 12
click at [860, 456] on div "gravé" at bounding box center [949, 454] width 186 height 69
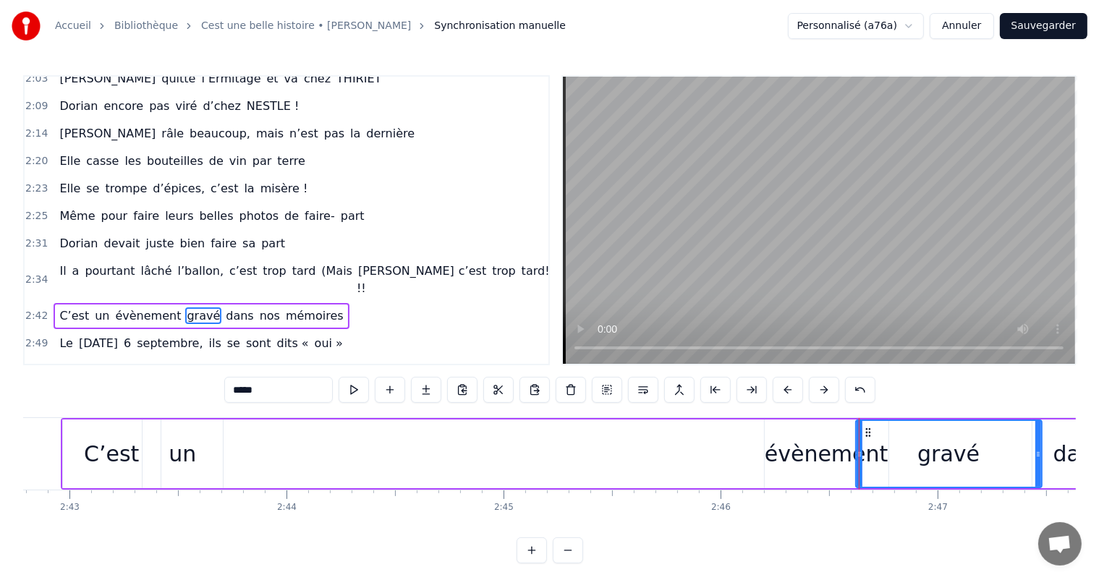
click at [816, 449] on div "évènement" at bounding box center [827, 454] width 124 height 33
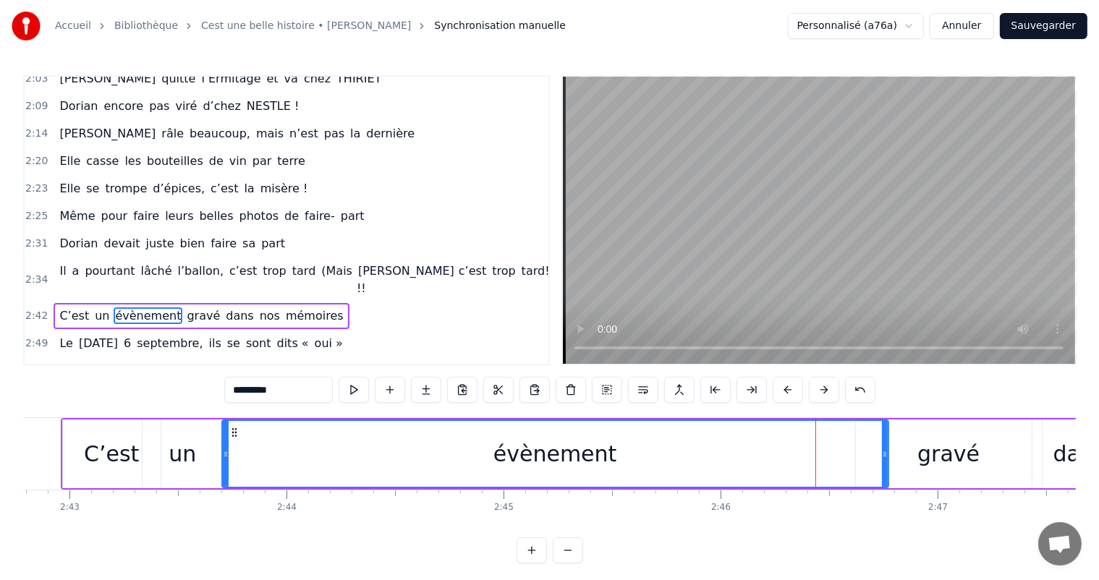
drag, startPoint x: 765, startPoint y: 452, endPoint x: 224, endPoint y: 464, distance: 540.7
click at [224, 464] on div at bounding box center [226, 454] width 6 height 66
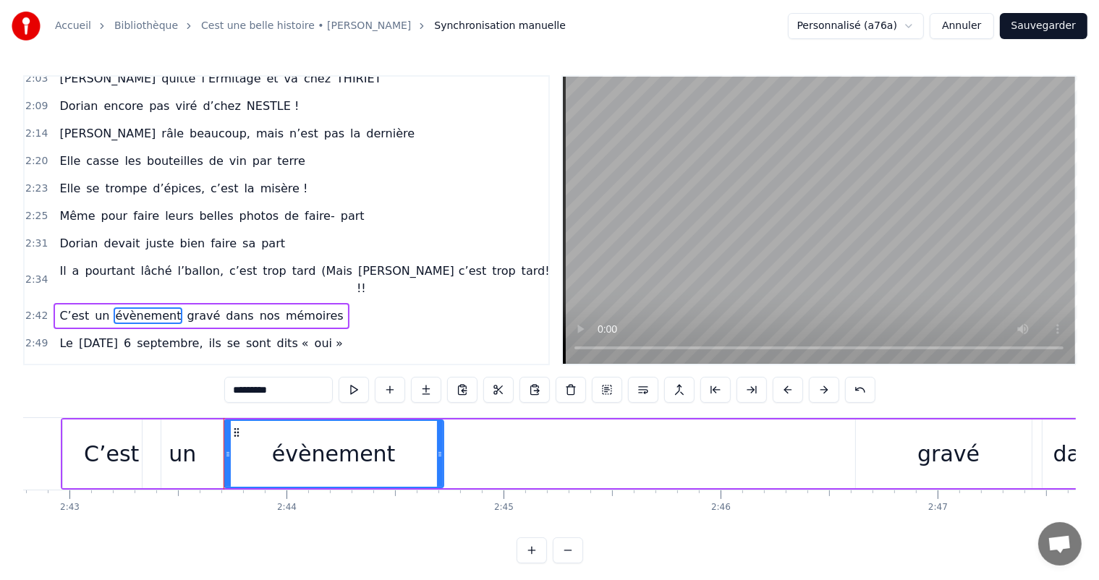
drag, startPoint x: 885, startPoint y: 453, endPoint x: 440, endPoint y: 459, distance: 445.0
click at [440, 459] on icon at bounding box center [440, 455] width 6 height 12
click at [124, 446] on div "C’est" at bounding box center [111, 454] width 55 height 33
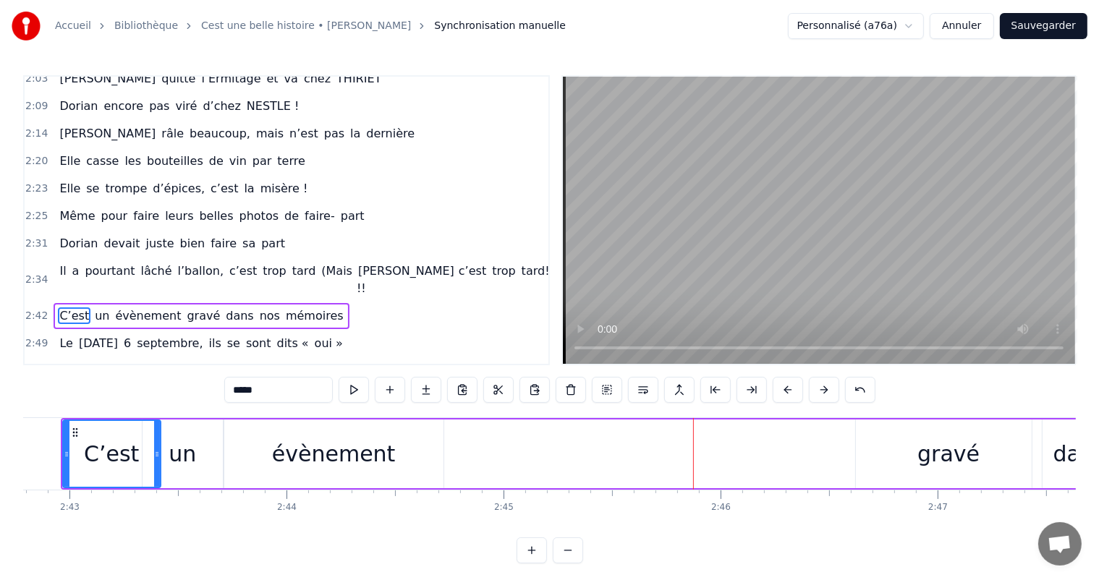
click at [962, 454] on div "gravé" at bounding box center [948, 454] width 62 height 33
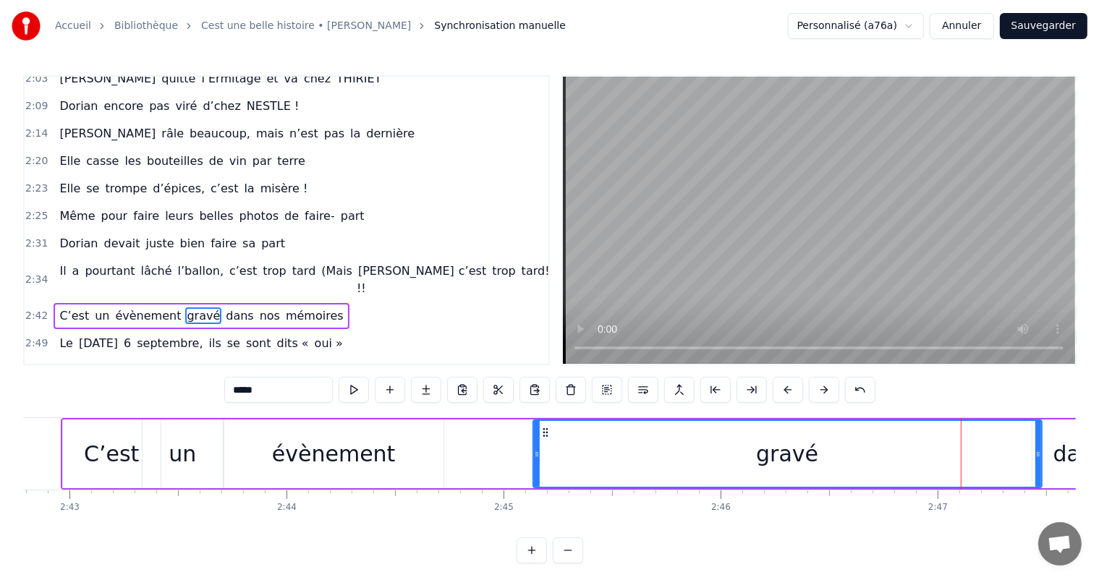
drag, startPoint x: 858, startPoint y: 446, endPoint x: 535, endPoint y: 467, distance: 323.4
click at [535, 467] on div at bounding box center [537, 454] width 6 height 66
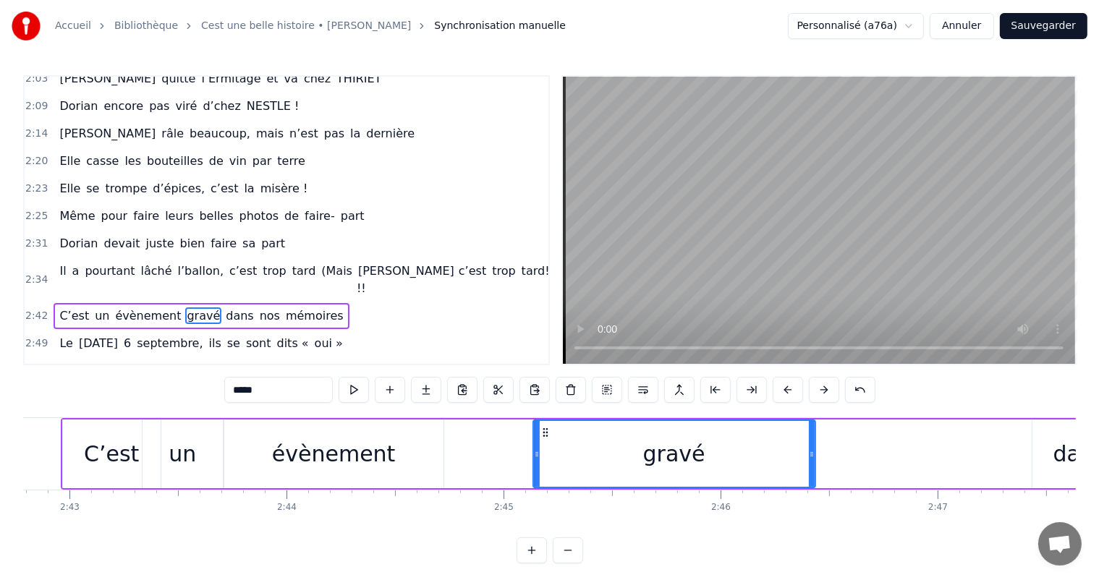
drag, startPoint x: 1037, startPoint y: 458, endPoint x: 810, endPoint y: 445, distance: 226.9
click at [810, 445] on div at bounding box center [812, 454] width 6 height 66
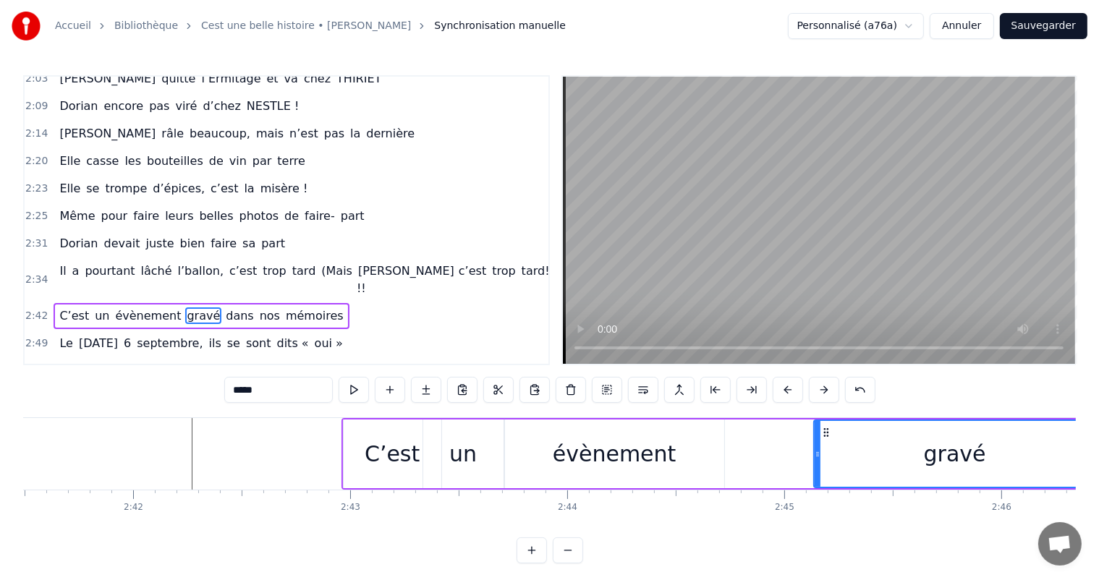
scroll to position [0, 35010]
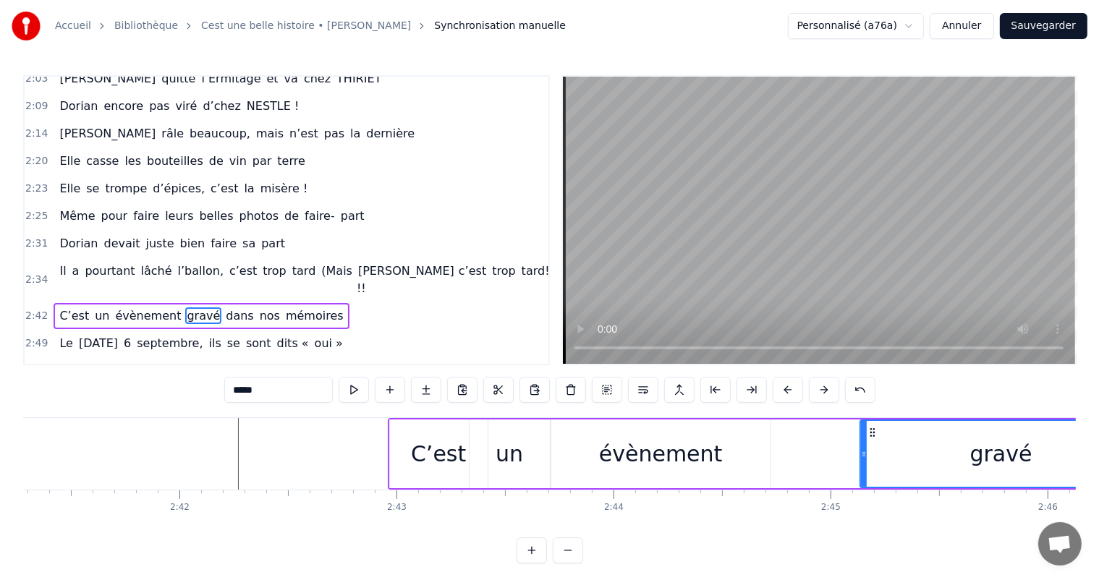
click at [460, 467] on div "C’est" at bounding box center [438, 454] width 55 height 33
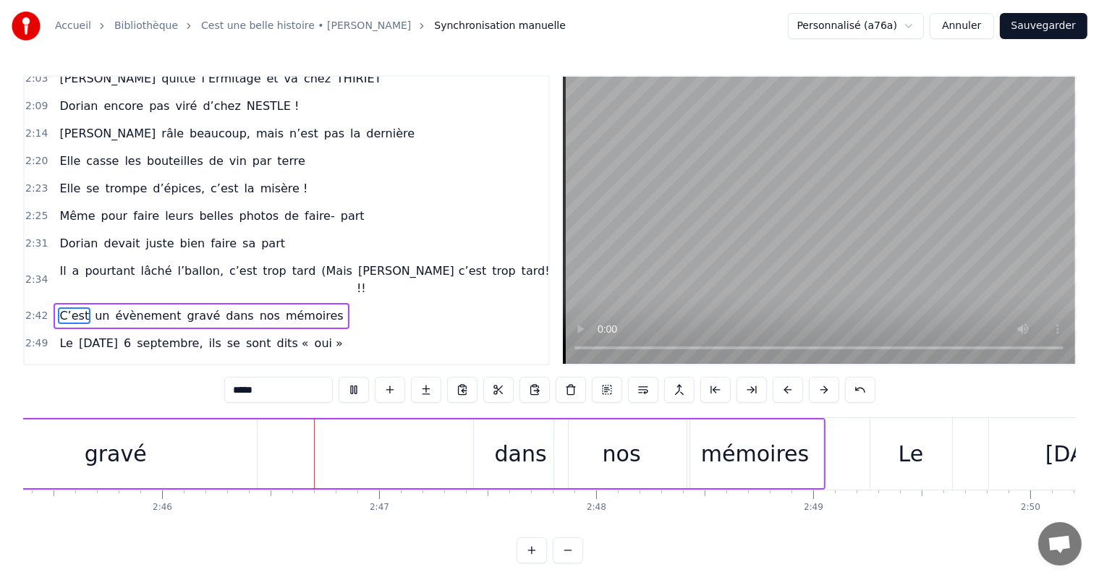
scroll to position [0, 35962]
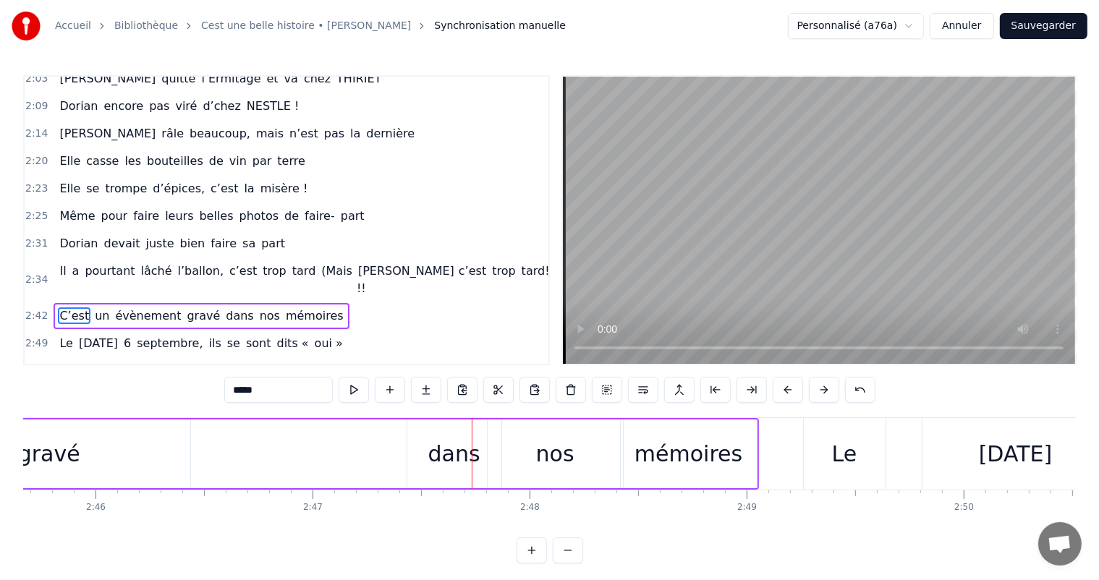
click at [459, 463] on div "dans" at bounding box center [454, 454] width 52 height 33
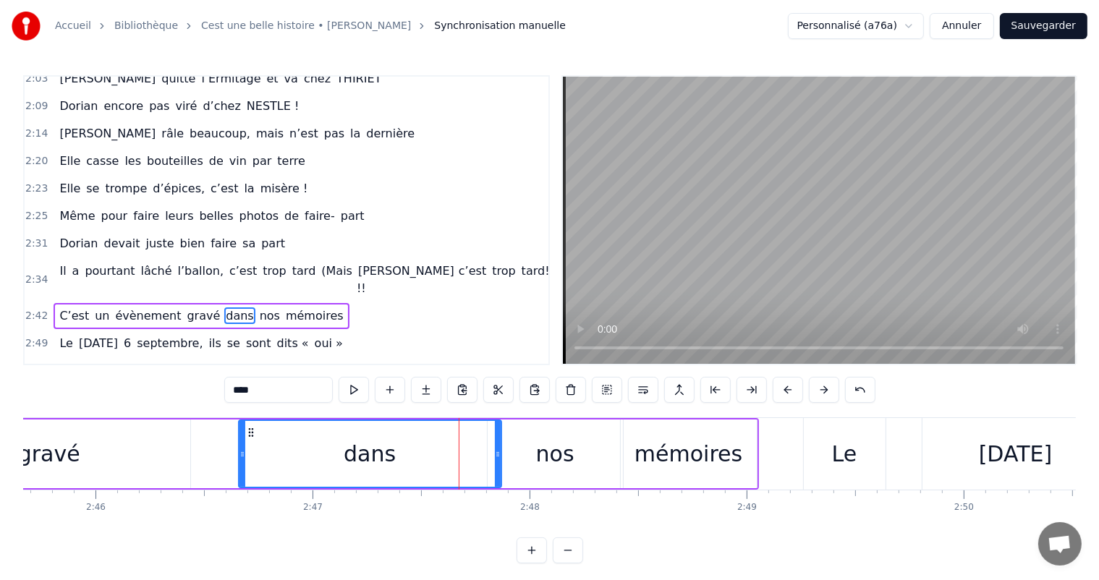
drag, startPoint x: 406, startPoint y: 447, endPoint x: 359, endPoint y: 452, distance: 47.3
click at [238, 452] on div "dans" at bounding box center [370, 454] width 264 height 69
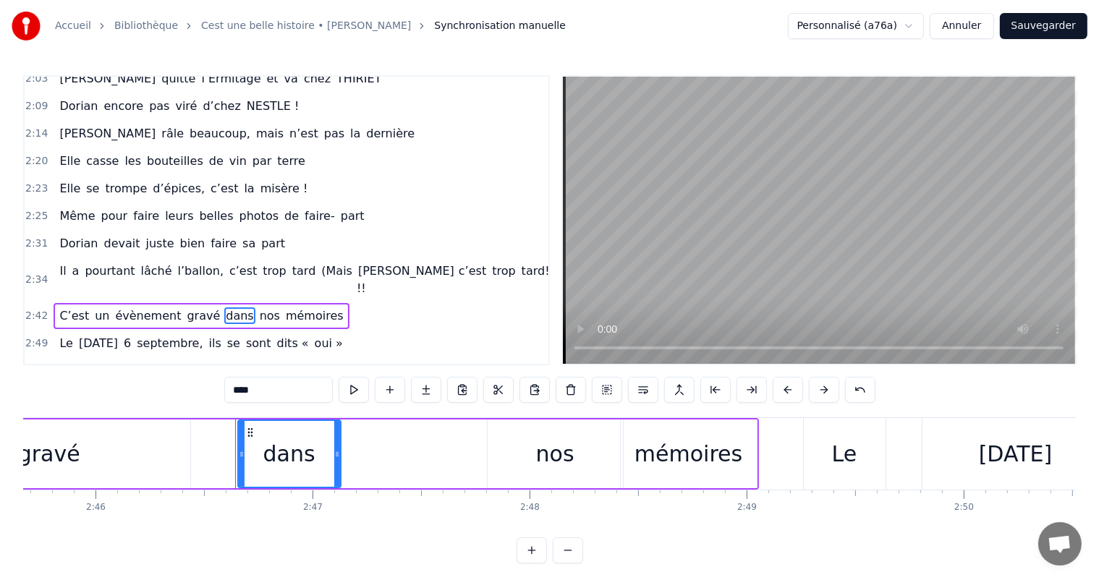
drag, startPoint x: 498, startPoint y: 449, endPoint x: 342, endPoint y: 434, distance: 156.2
click at [334, 435] on div at bounding box center [337, 454] width 6 height 66
click at [535, 441] on div "nos" at bounding box center [555, 454] width 135 height 69
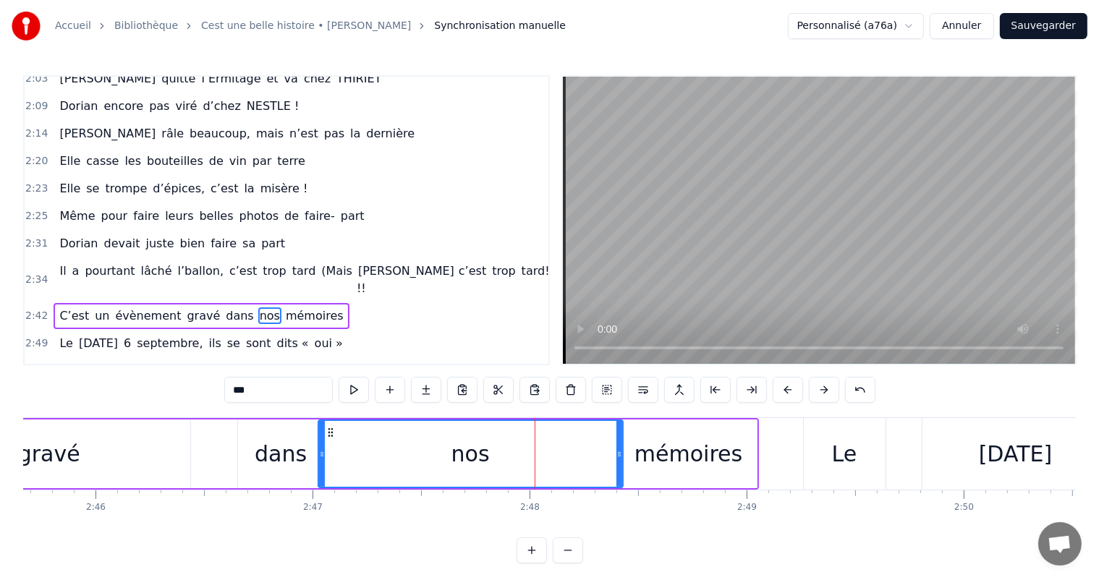
drag, startPoint x: 488, startPoint y: 446, endPoint x: 321, endPoint y: 460, distance: 167.1
click at [319, 460] on div at bounding box center [322, 454] width 6 height 66
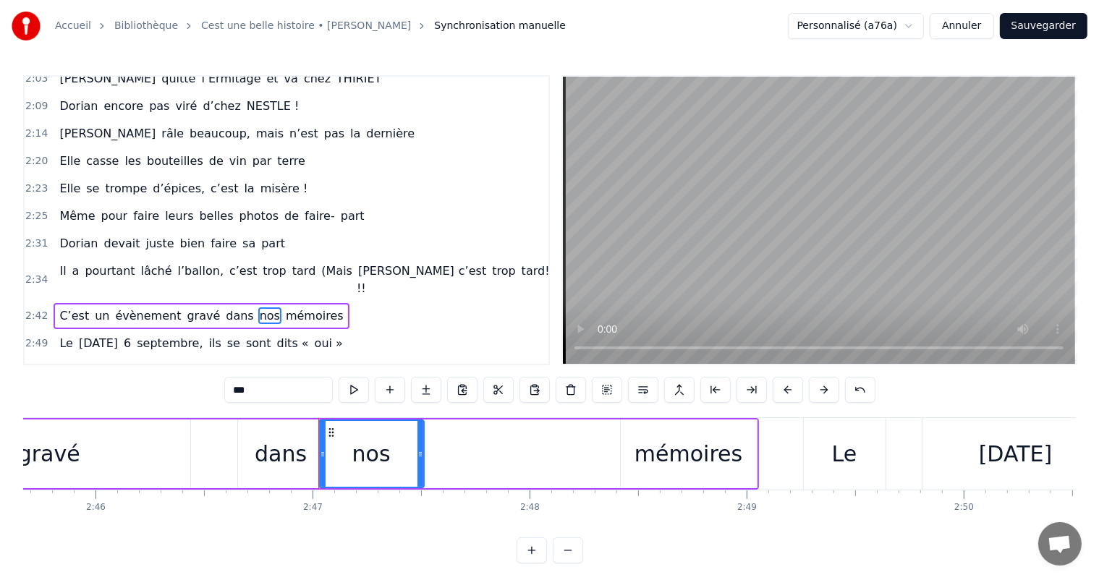
drag, startPoint x: 619, startPoint y: 440, endPoint x: 428, endPoint y: 455, distance: 191.6
click at [418, 454] on div at bounding box center [421, 454] width 6 height 66
click at [682, 443] on div "mémoires" at bounding box center [689, 454] width 108 height 33
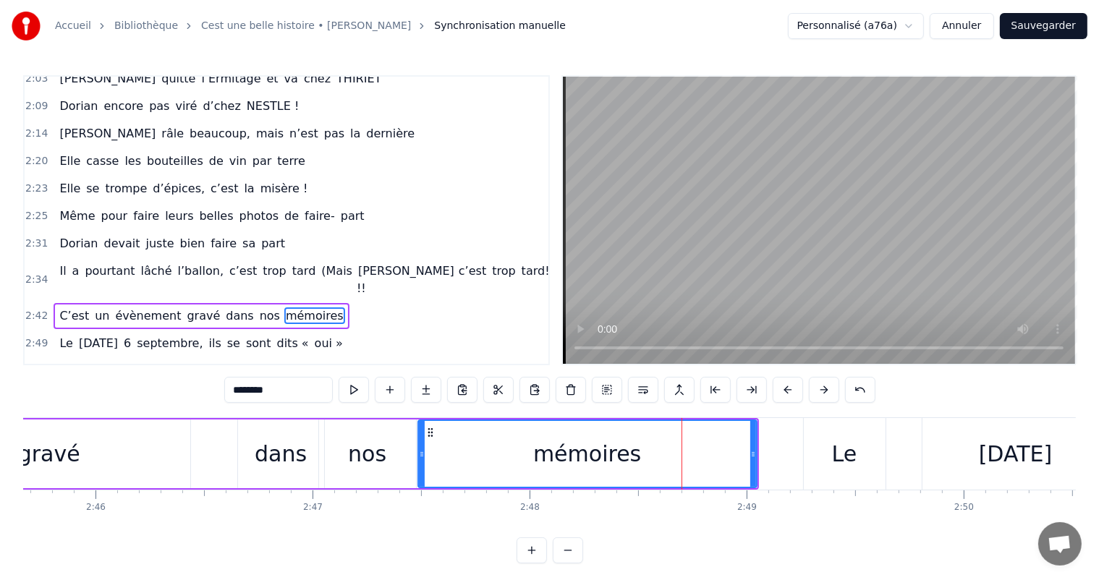
drag, startPoint x: 622, startPoint y: 450, endPoint x: 423, endPoint y: 452, distance: 199.7
click at [423, 452] on icon at bounding box center [422, 455] width 6 height 12
click at [75, 465] on div "gravé" at bounding box center [49, 454] width 282 height 69
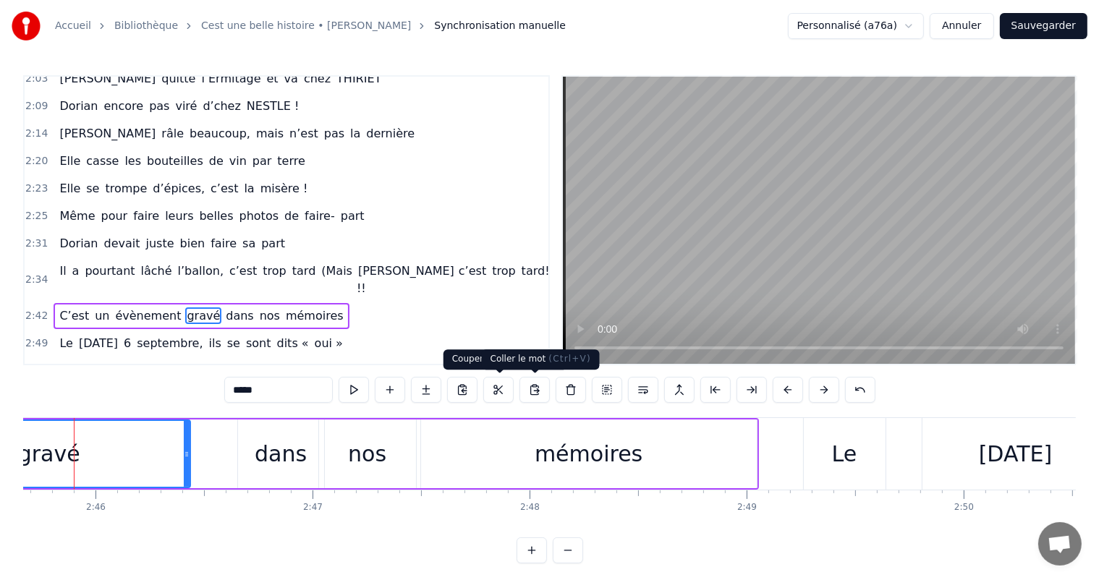
scroll to position [0, 35939]
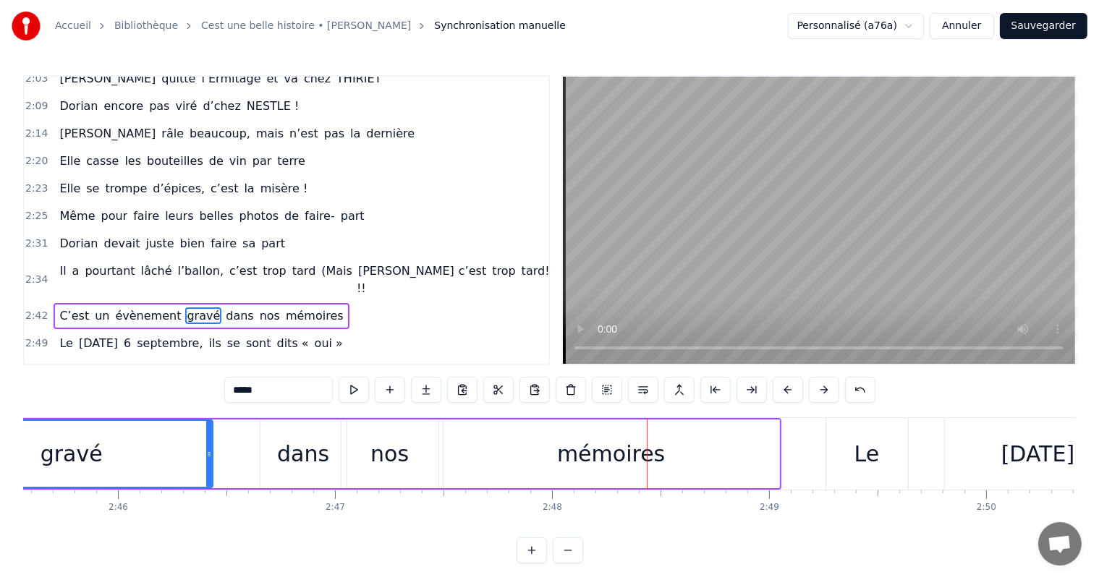
click at [614, 463] on div "mémoires" at bounding box center [611, 454] width 108 height 33
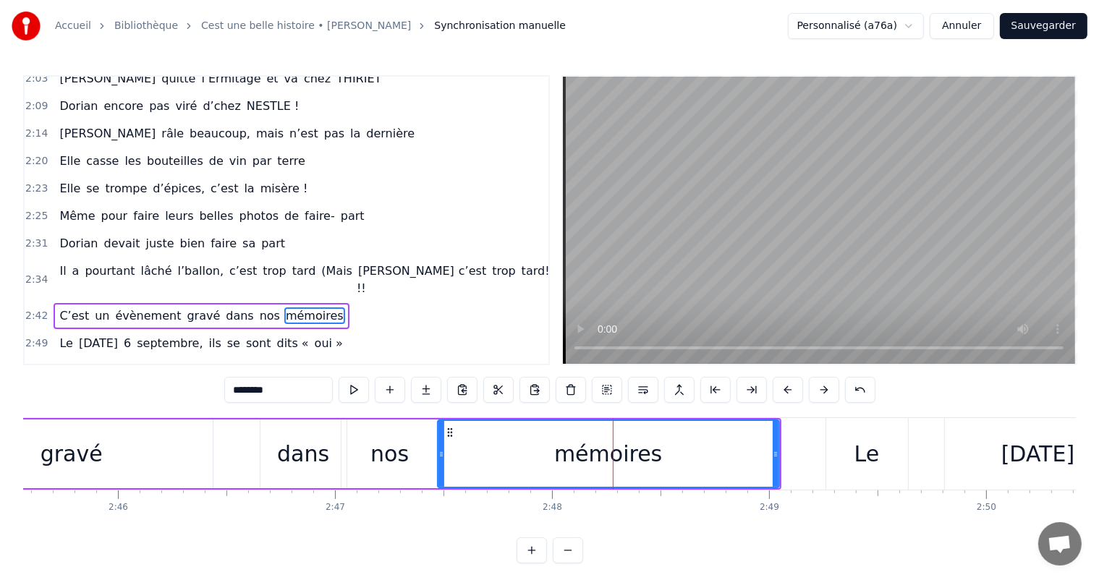
drag, startPoint x: 445, startPoint y: 449, endPoint x: 434, endPoint y: 449, distance: 10.9
click at [438, 449] on icon at bounding box center [441, 455] width 6 height 12
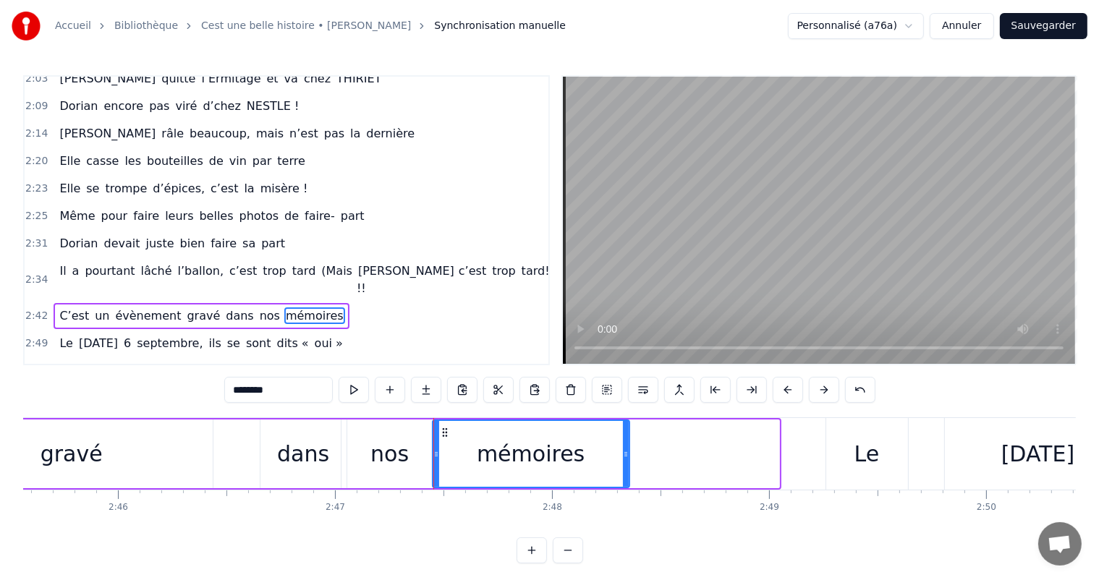
drag, startPoint x: 774, startPoint y: 440, endPoint x: 622, endPoint y: 442, distance: 151.2
click at [623, 442] on div at bounding box center [626, 454] width 6 height 66
click at [342, 467] on div "nos" at bounding box center [390, 454] width 97 height 69
type input "***"
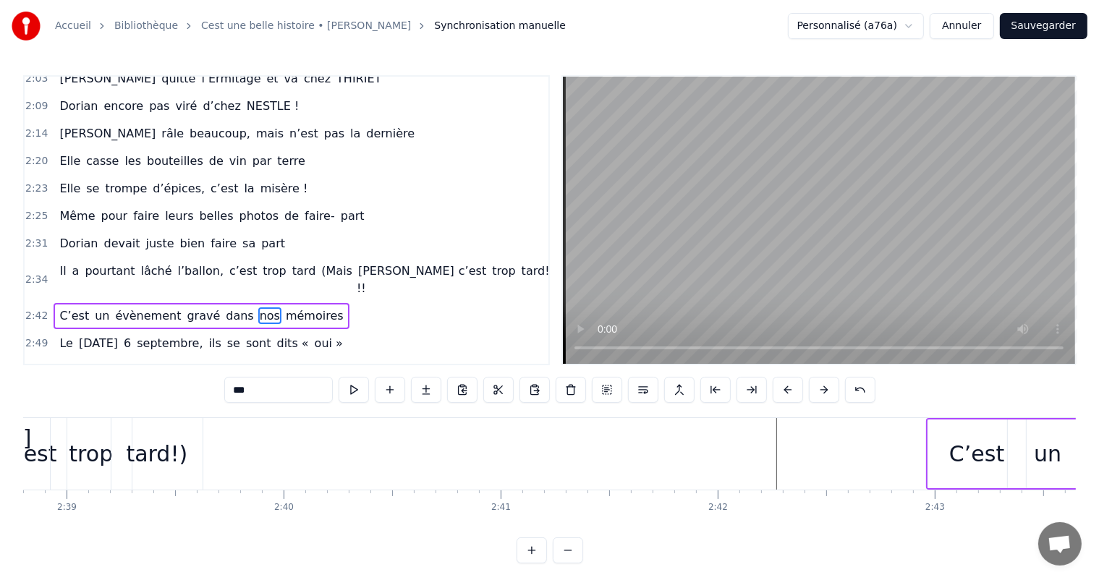
scroll to position [0, 34402]
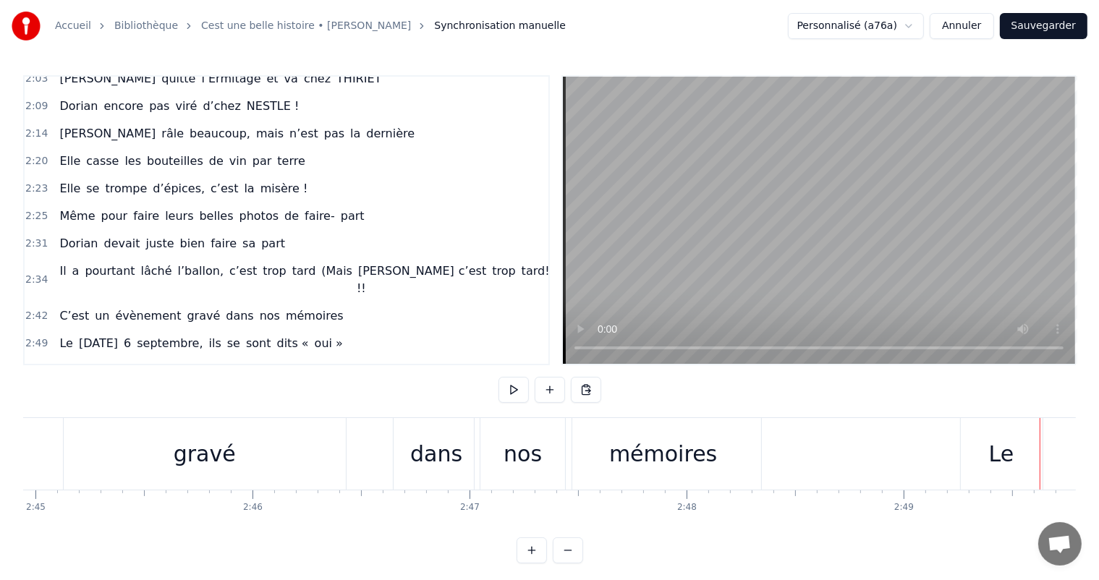
scroll to position [0, 35735]
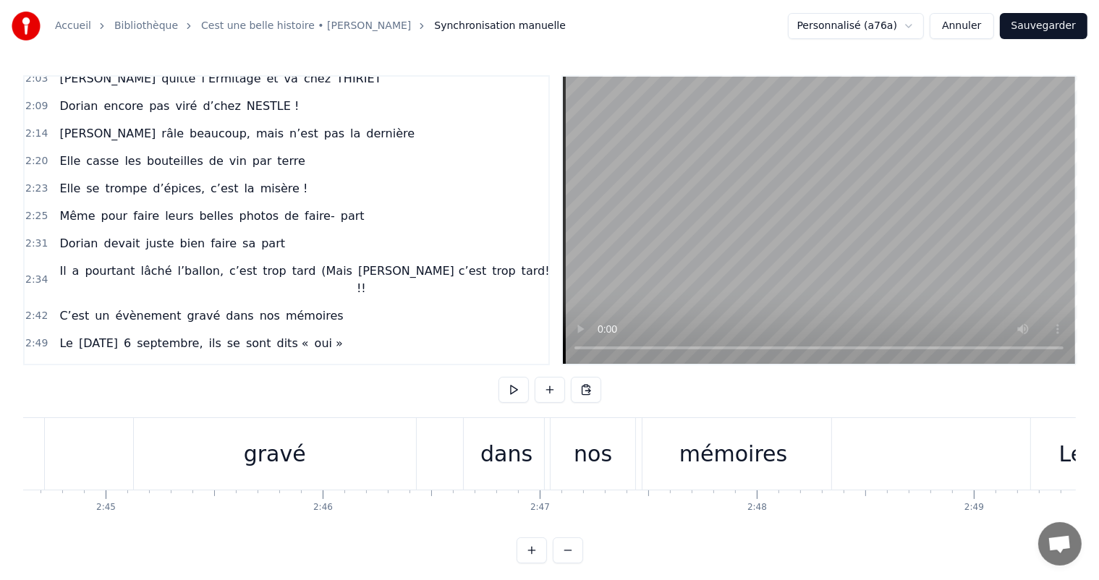
click at [710, 444] on div "mémoires" at bounding box center [733, 454] width 108 height 33
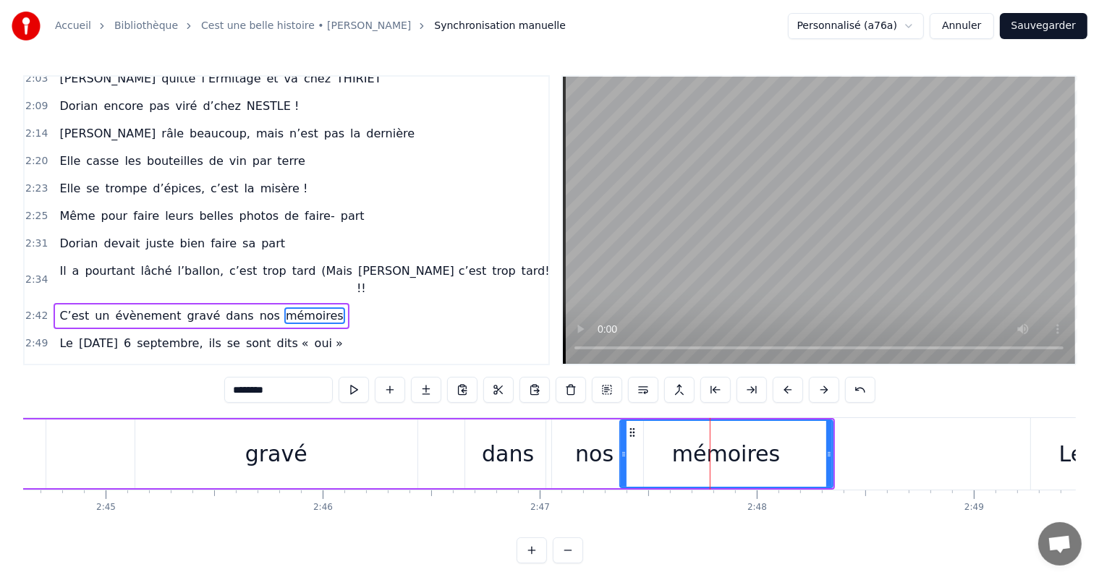
drag, startPoint x: 640, startPoint y: 449, endPoint x: 767, endPoint y: 434, distance: 128.2
click at [621, 449] on icon at bounding box center [624, 455] width 6 height 12
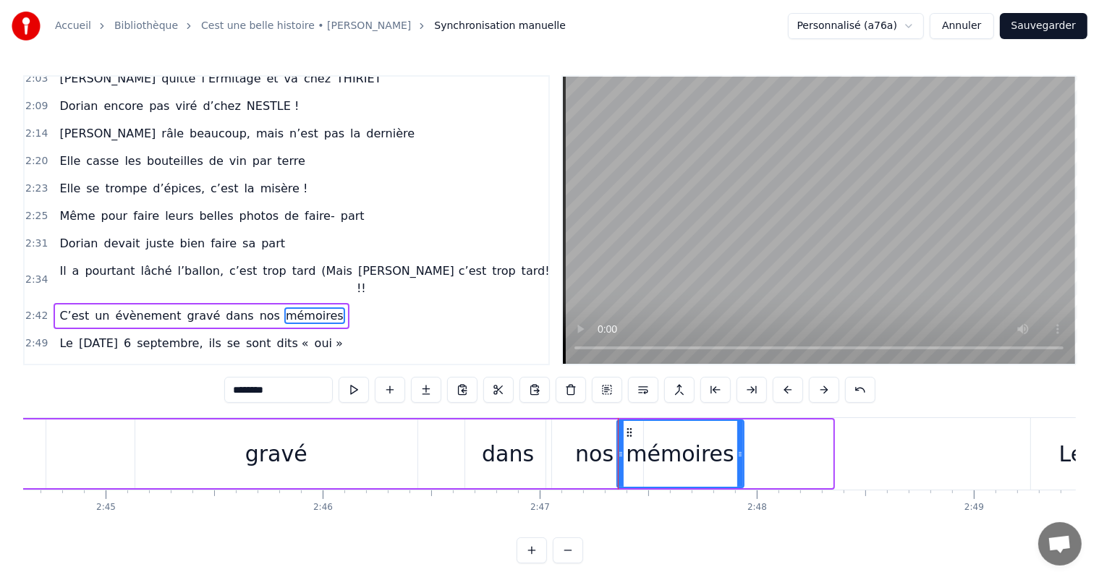
drag, startPoint x: 831, startPoint y: 445, endPoint x: 742, endPoint y: 446, distance: 89.0
click at [742, 446] on div at bounding box center [740, 454] width 6 height 66
click at [336, 467] on div "gravé" at bounding box center [276, 454] width 282 height 69
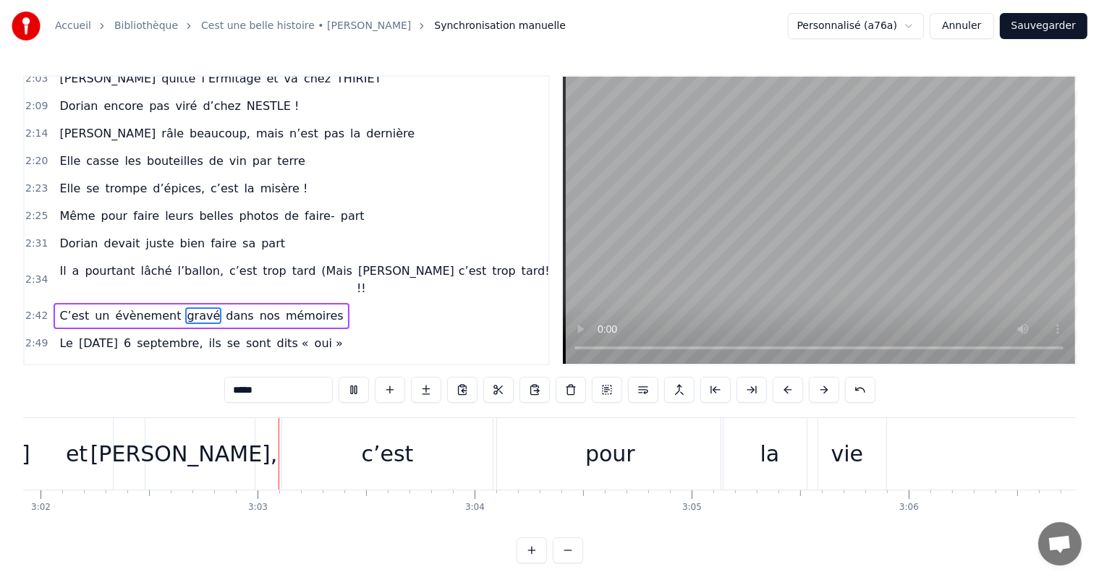
scroll to position [0, 39515]
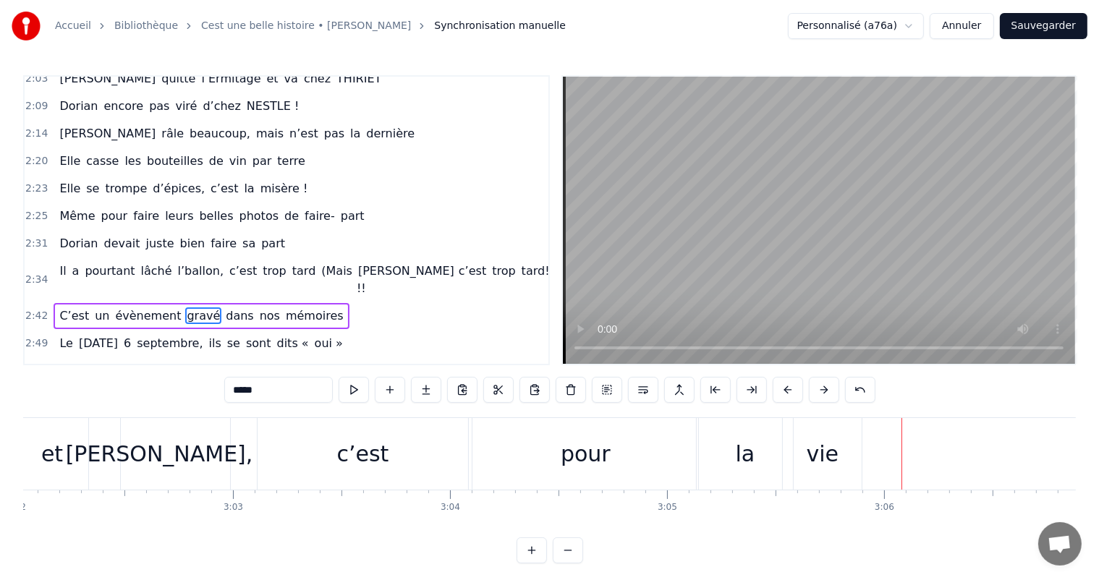
click at [770, 486] on div "la" at bounding box center [745, 454] width 96 height 72
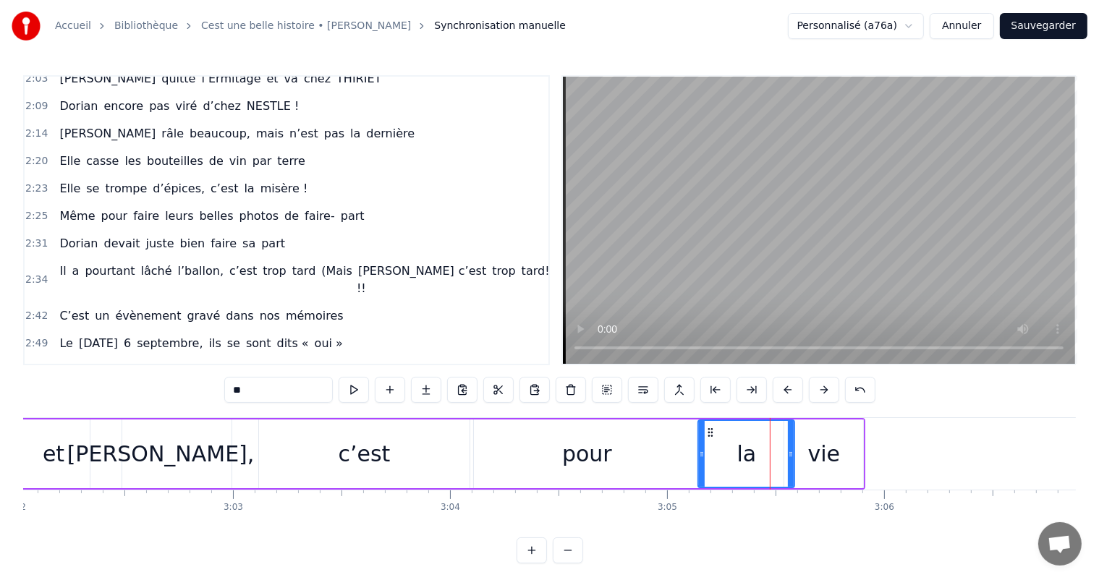
scroll to position [19, 0]
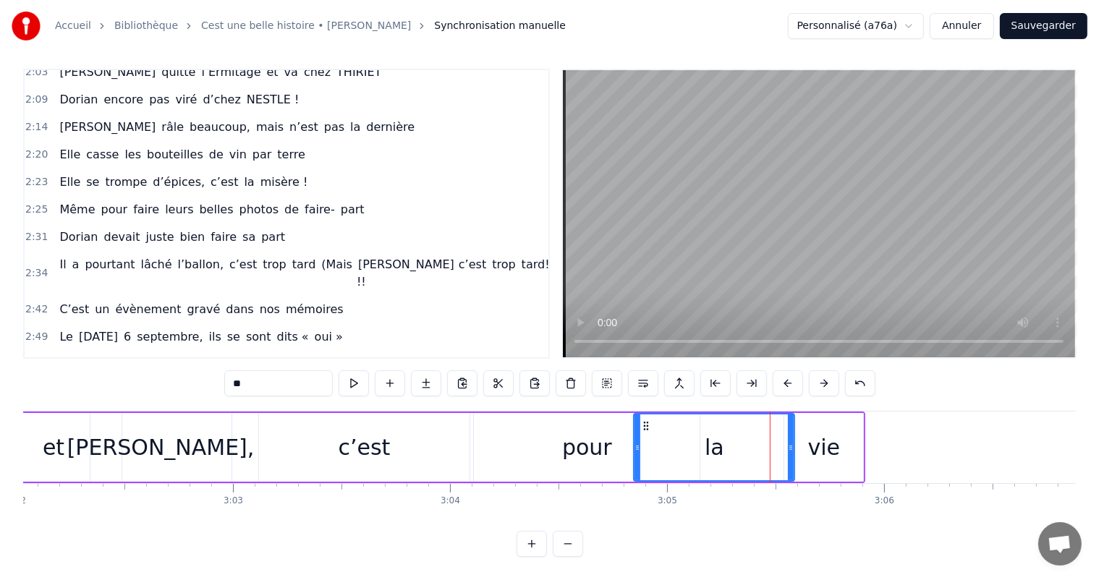
drag, startPoint x: 703, startPoint y: 428, endPoint x: 781, endPoint y: 422, distance: 79.1
click at [637, 424] on div at bounding box center [638, 448] width 6 height 66
drag, startPoint x: 791, startPoint y: 425, endPoint x: 698, endPoint y: 423, distance: 93.4
click at [698, 423] on div at bounding box center [698, 448] width 6 height 66
click at [815, 436] on div "vie" at bounding box center [824, 447] width 33 height 33
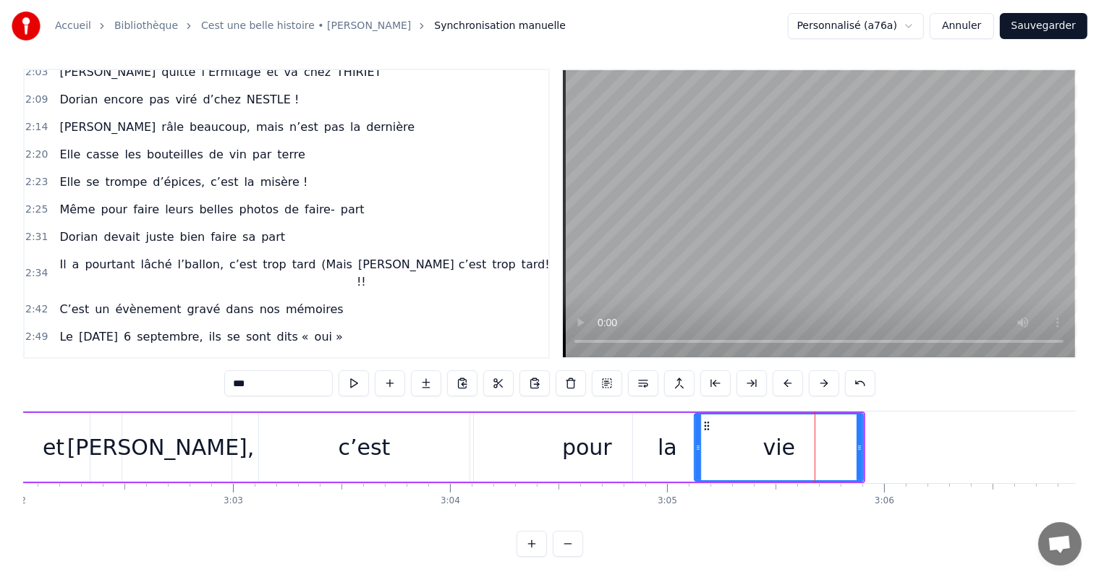
drag, startPoint x: 785, startPoint y: 430, endPoint x: 694, endPoint y: 425, distance: 91.3
click at [695, 425] on div at bounding box center [698, 448] width 6 height 66
drag, startPoint x: 863, startPoint y: 431, endPoint x: 795, endPoint y: 434, distance: 67.4
click at [771, 433] on div "vie" at bounding box center [777, 447] width 171 height 69
drag, startPoint x: 863, startPoint y: 433, endPoint x: 831, endPoint y: 429, distance: 31.3
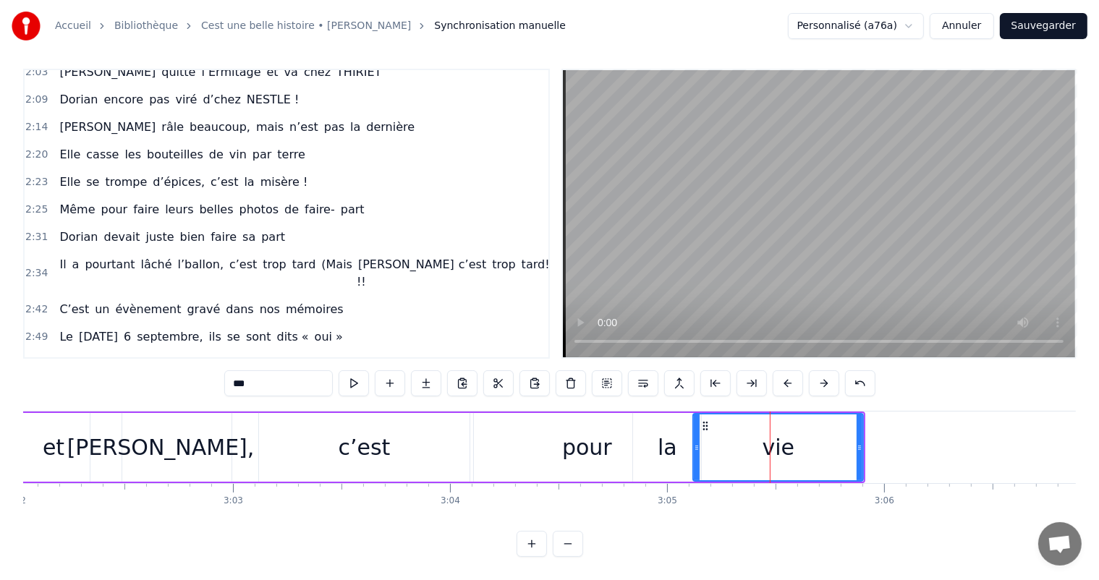
click at [831, 429] on div "vie" at bounding box center [777, 447] width 171 height 69
drag, startPoint x: 858, startPoint y: 433, endPoint x: 766, endPoint y: 431, distance: 92.6
click at [774, 442] on icon at bounding box center [777, 448] width 6 height 12
click at [420, 415] on div "c’est" at bounding box center [364, 447] width 211 height 69
type input "*****"
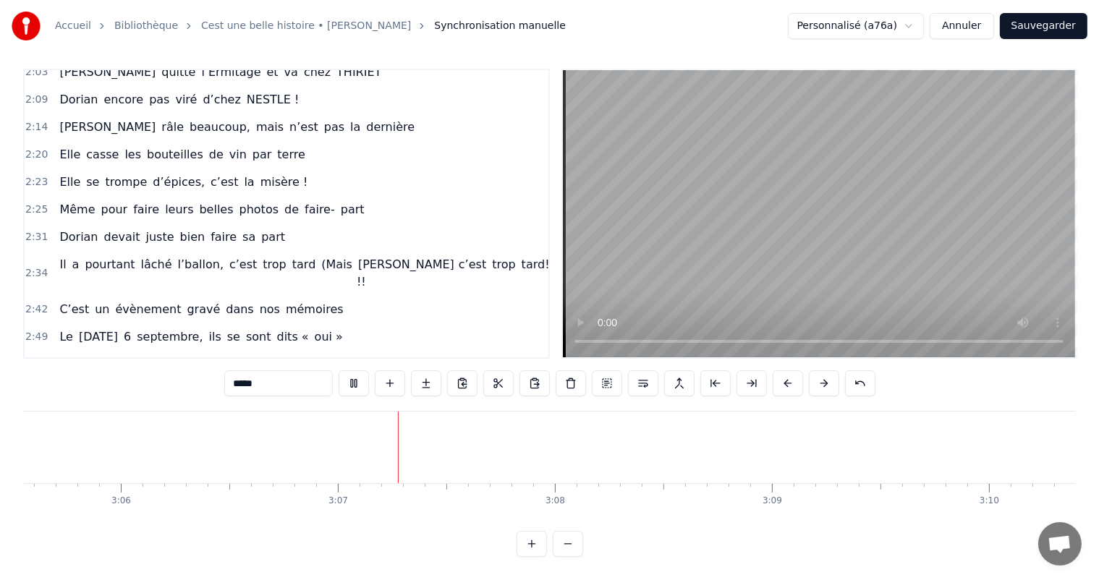
scroll to position [0, 40473]
click at [249, 378] on div "3:01 Juliette et Dorian, c’est pour la vie" at bounding box center [287, 391] width 524 height 27
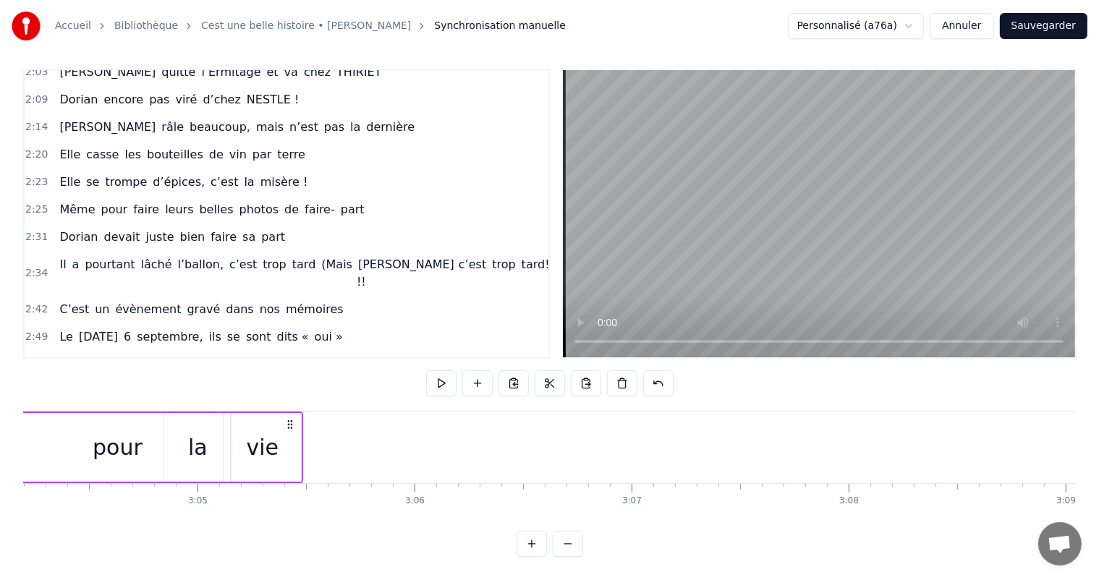
click at [261, 378] on div "3:01 Juliette et Dorian, c’est pour la vie" at bounding box center [287, 391] width 524 height 27
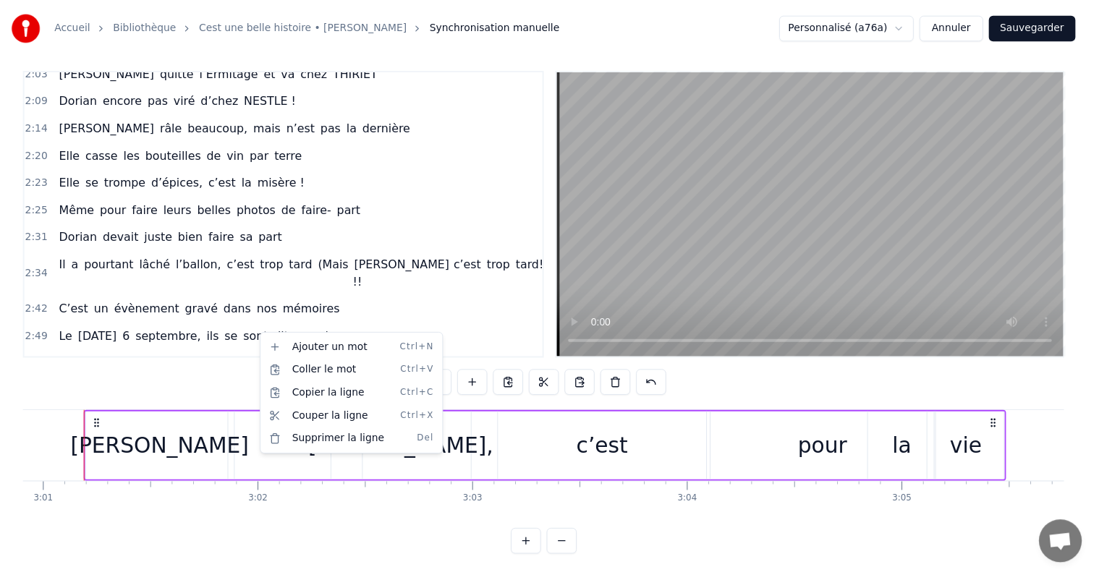
scroll to position [0, 39259]
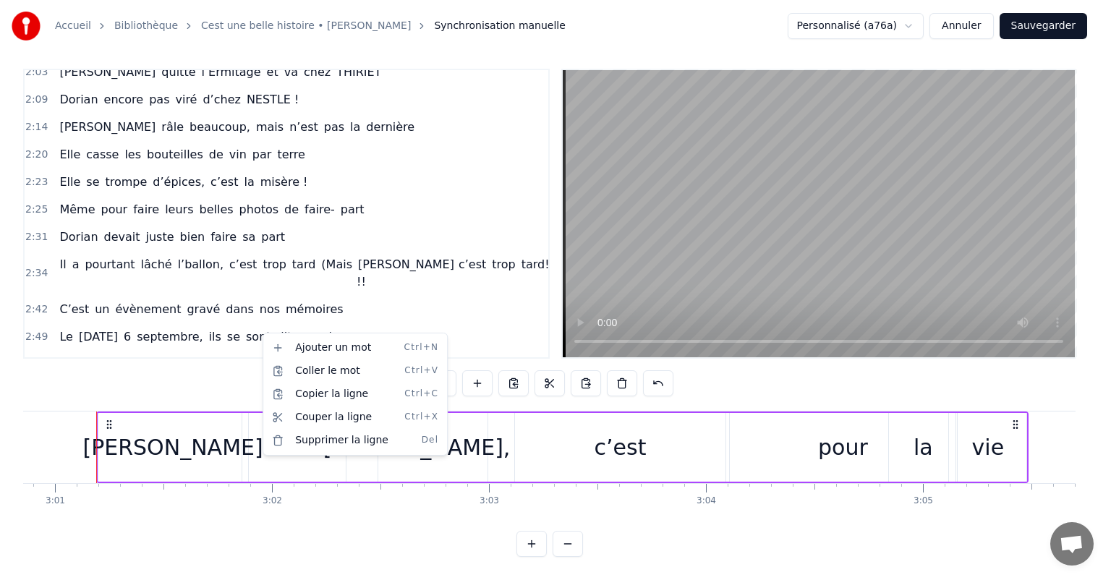
click at [261, 333] on html "Accueil Bibliothèque Cest une belle histoire • [PERSON_NAME] Synchronisation ma…" at bounding box center [555, 286] width 1111 height 587
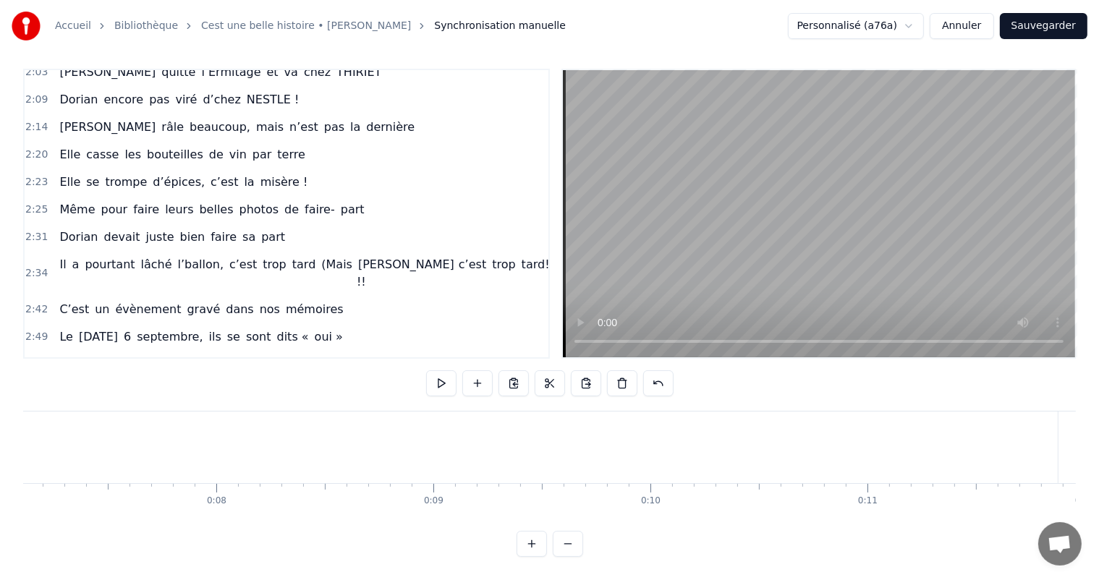
scroll to position [0, 1239]
click at [1042, 30] on button "Sauvegarder" at bounding box center [1044, 26] width 88 height 26
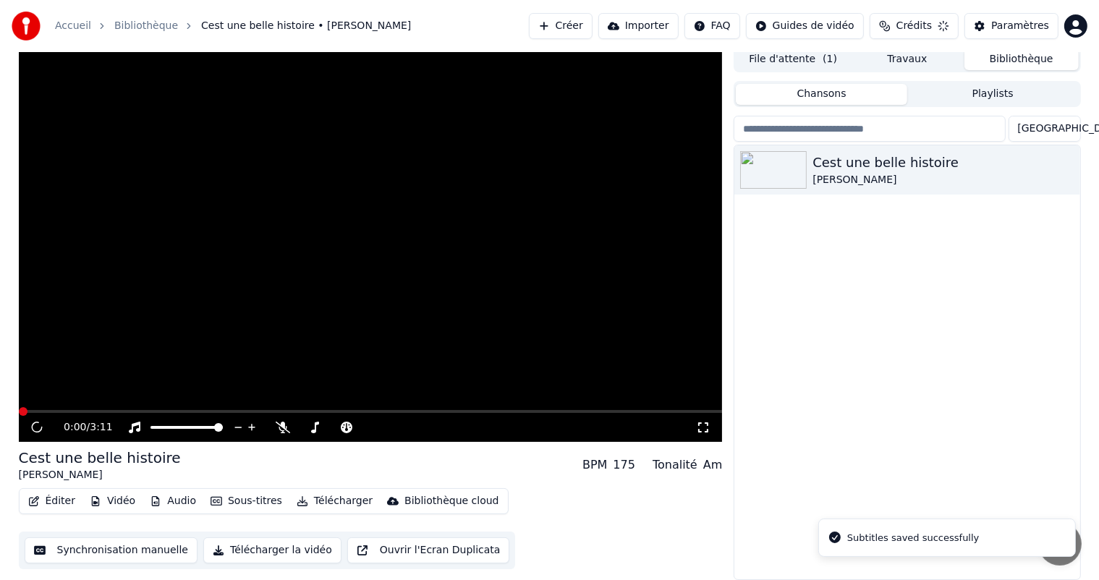
scroll to position [6, 0]
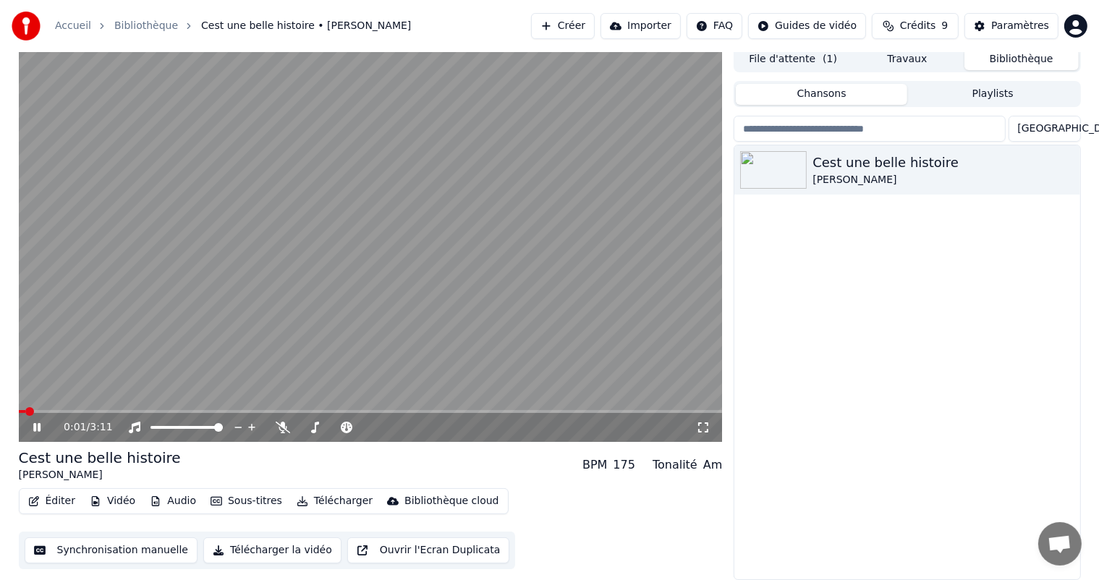
click at [35, 425] on icon at bounding box center [36, 427] width 7 height 9
click at [151, 545] on button "Synchronisation manuelle" at bounding box center [112, 551] width 174 height 26
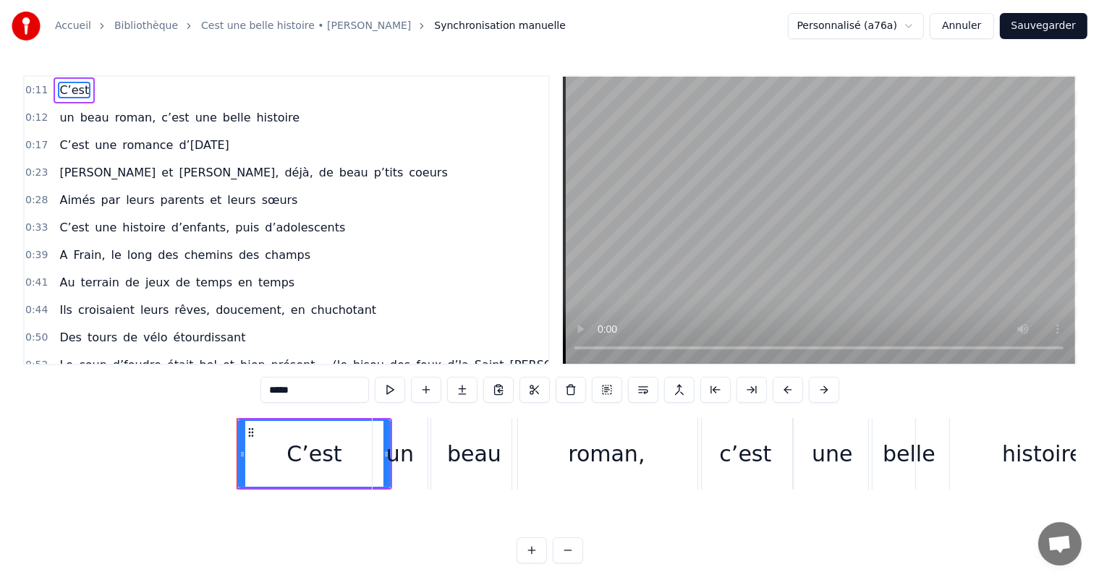
scroll to position [0, 2505]
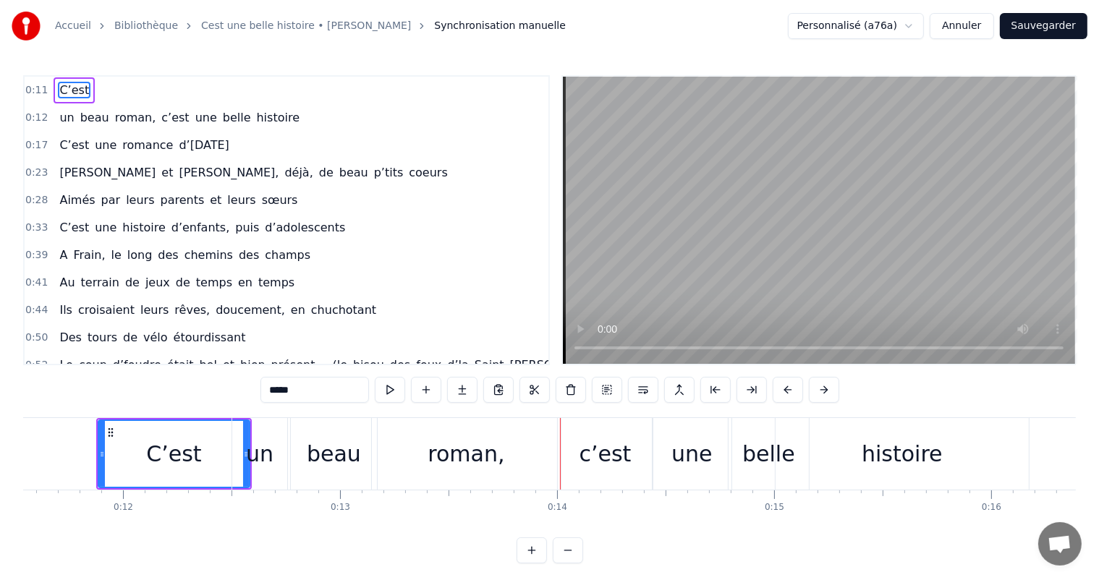
click at [454, 460] on div "roman," at bounding box center [466, 454] width 77 height 33
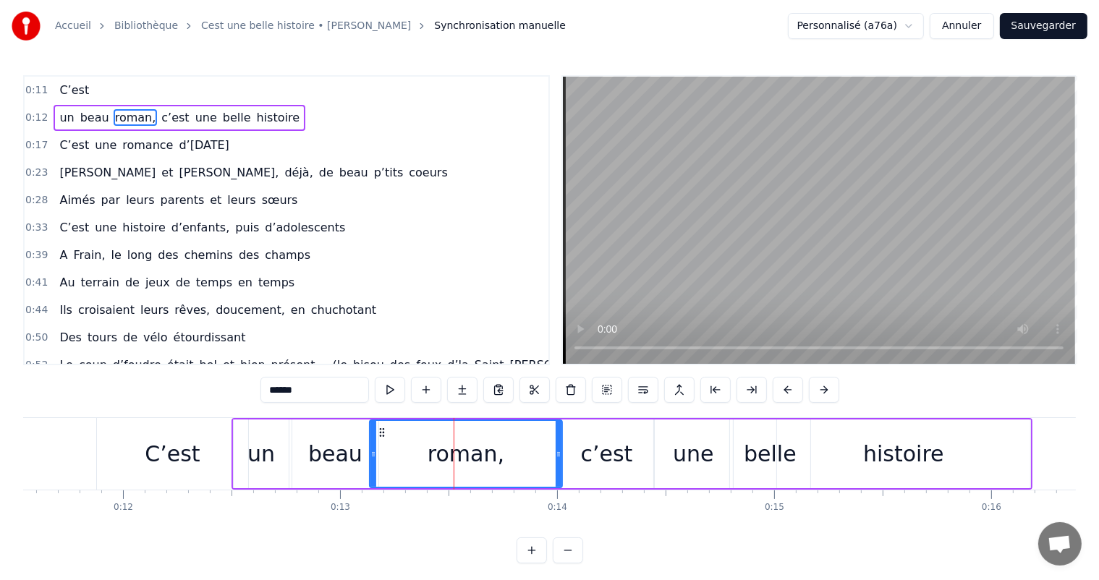
drag, startPoint x: 374, startPoint y: 438, endPoint x: 408, endPoint y: 429, distance: 35.1
click at [370, 438] on div at bounding box center [373, 454] width 6 height 66
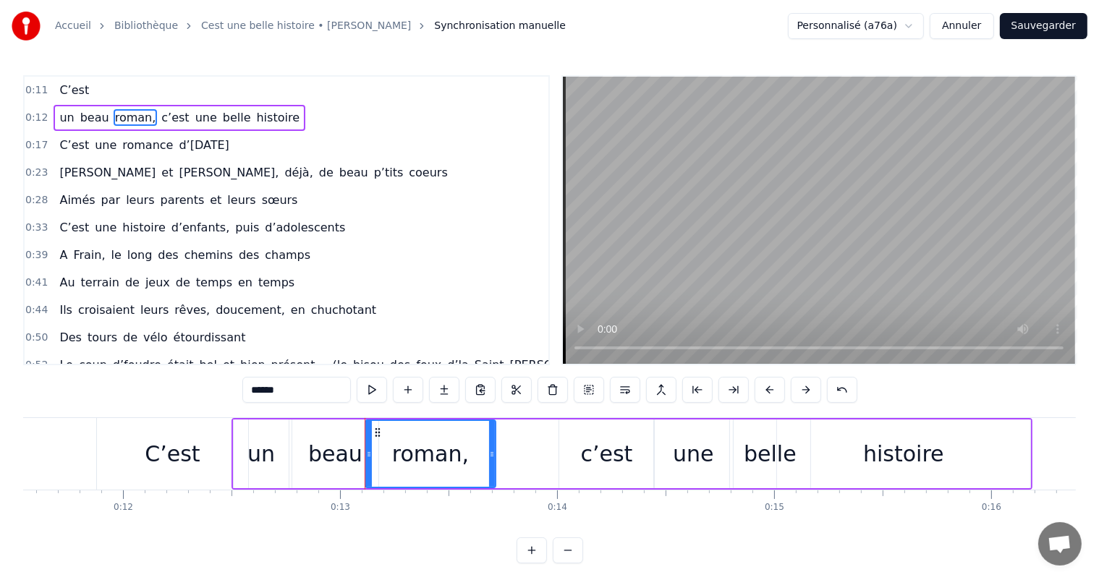
drag, startPoint x: 556, startPoint y: 438, endPoint x: 483, endPoint y: 434, distance: 72.4
click at [489, 434] on div at bounding box center [492, 454] width 6 height 66
click at [157, 436] on div "C’est" at bounding box center [172, 454] width 151 height 72
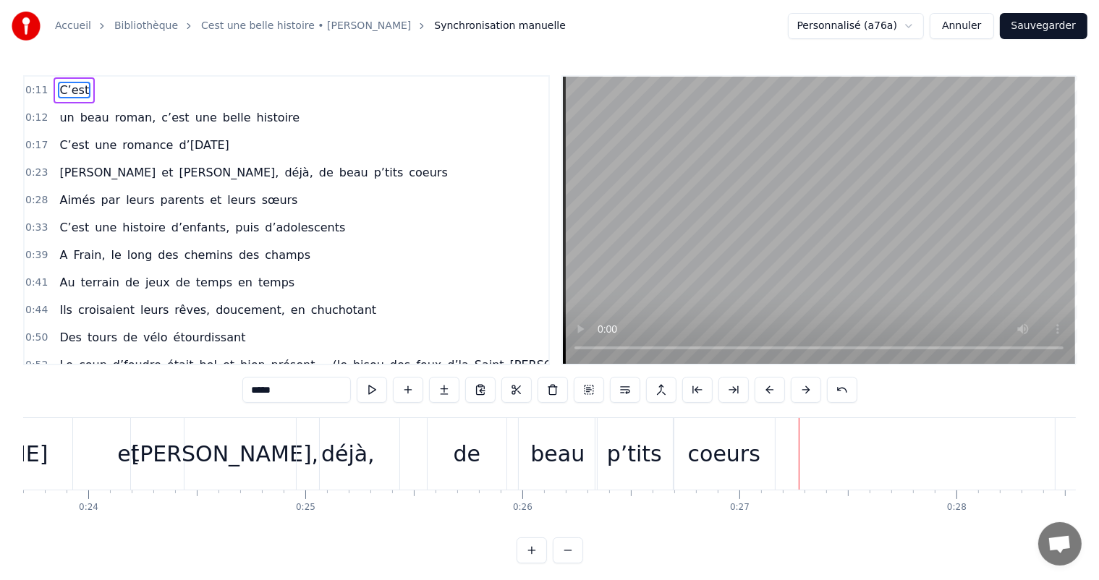
scroll to position [0, 5051]
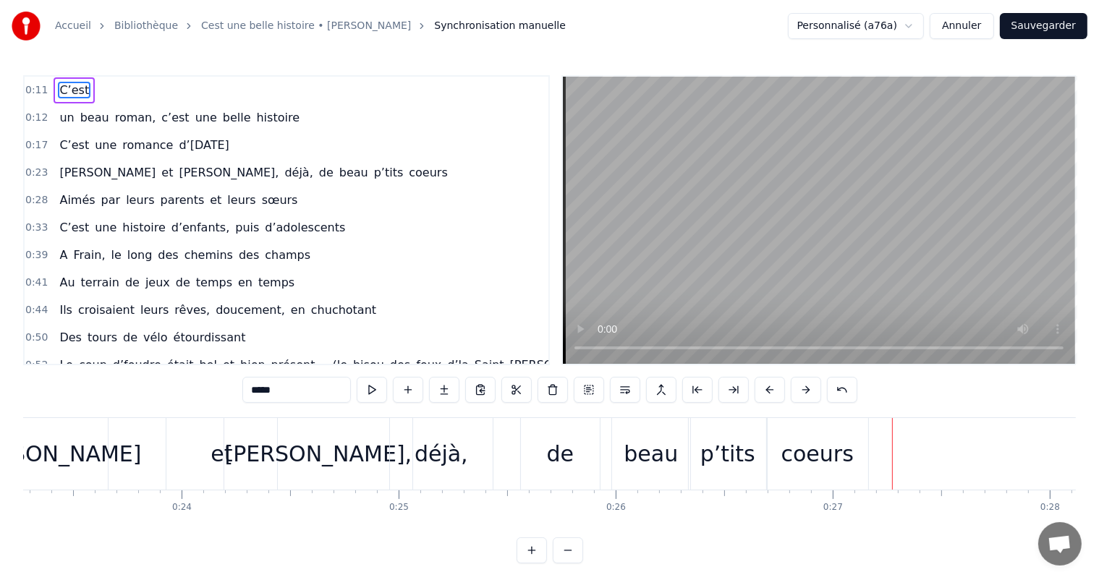
click at [269, 462] on div "[PERSON_NAME]," at bounding box center [318, 454] width 188 height 72
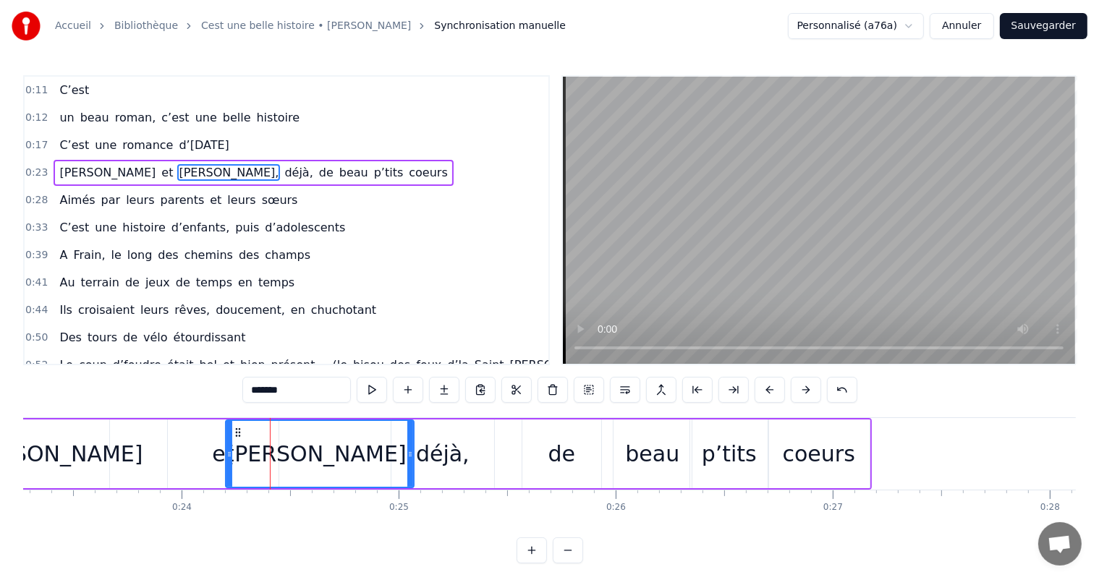
click at [194, 455] on div "et" at bounding box center [223, 454] width 111 height 69
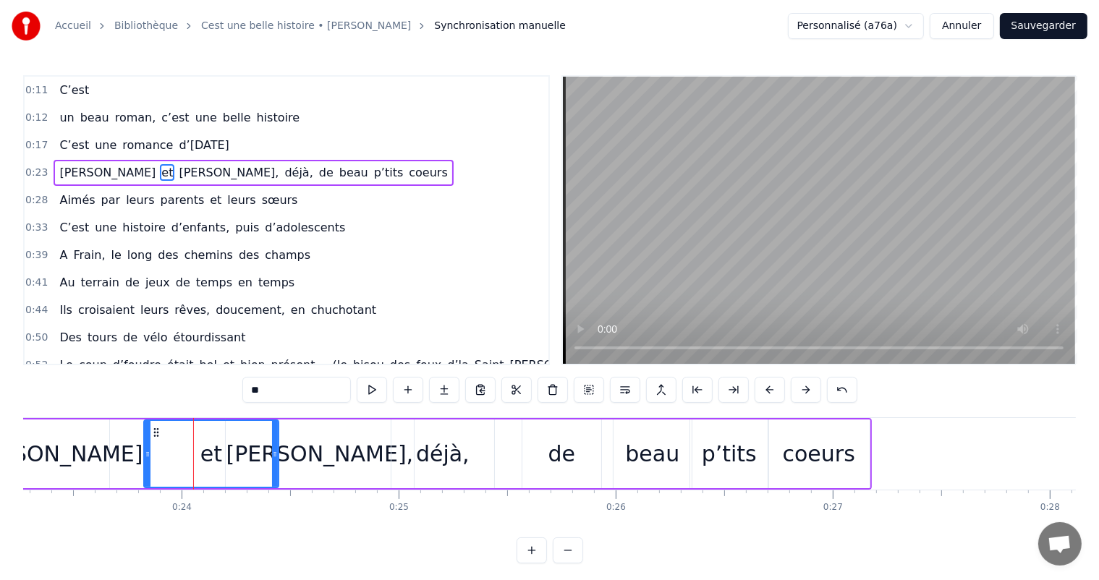
drag, startPoint x: 170, startPoint y: 449, endPoint x: 260, endPoint y: 439, distance: 91.0
click at [145, 446] on div at bounding box center [148, 454] width 6 height 66
drag, startPoint x: 275, startPoint y: 444, endPoint x: 229, endPoint y: 444, distance: 45.6
click at [229, 444] on div at bounding box center [229, 454] width 6 height 66
click at [299, 449] on div "[PERSON_NAME]," at bounding box center [319, 454] width 187 height 33
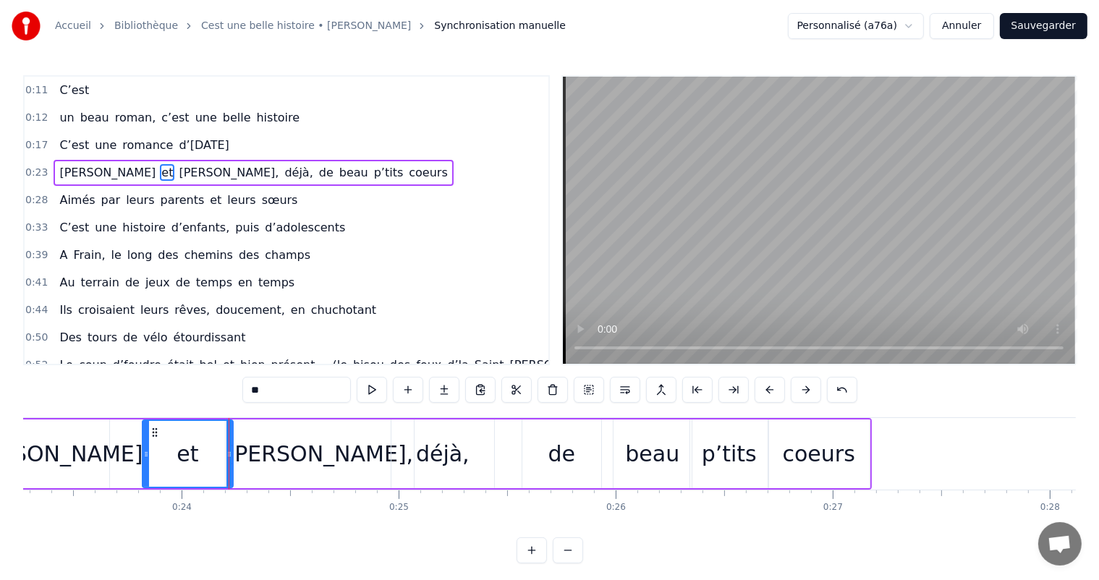
type input "*******"
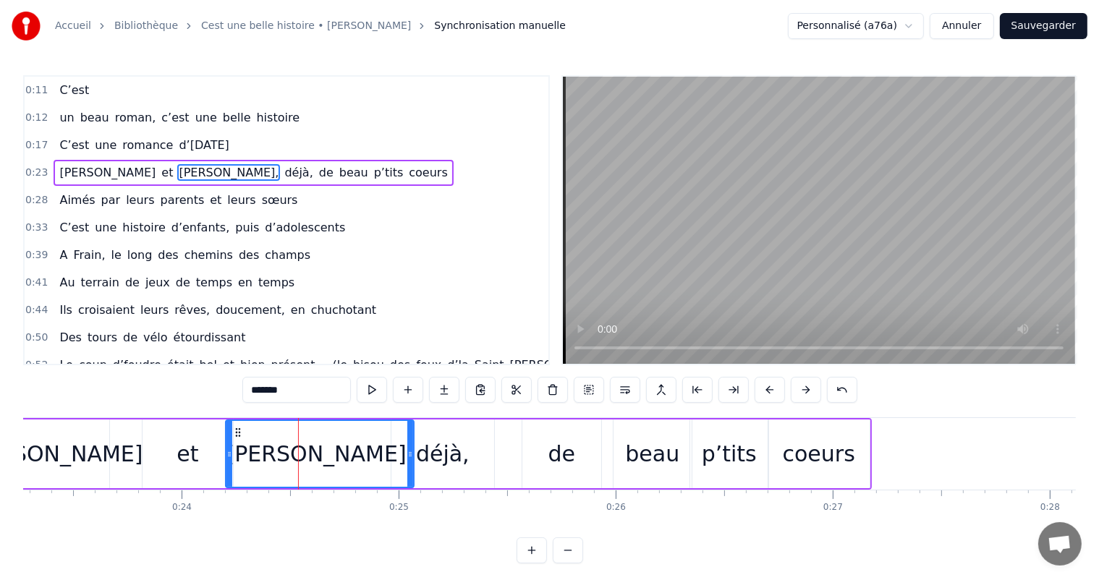
drag, startPoint x: 224, startPoint y: 452, endPoint x: 215, endPoint y: 452, distance: 9.4
click at [212, 452] on div "Juliette et Dorian, déjà, de beau p’tits coeurs" at bounding box center [433, 454] width 878 height 72
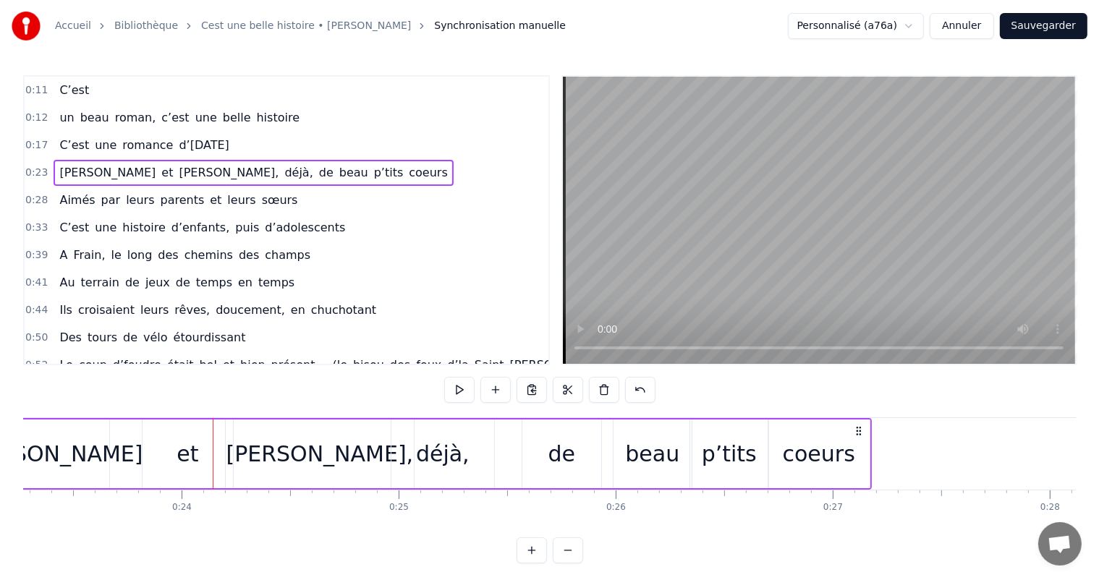
click at [240, 454] on div "[PERSON_NAME]," at bounding box center [320, 454] width 188 height 69
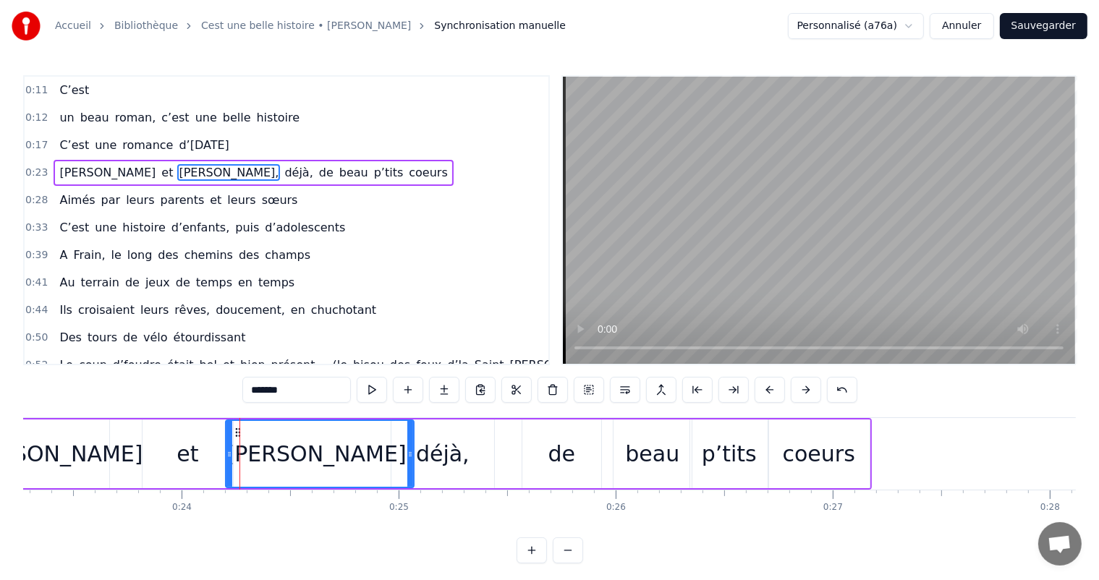
click at [220, 452] on div "Juliette et Dorian, déjà, de beau p’tits coeurs" at bounding box center [433, 454] width 878 height 72
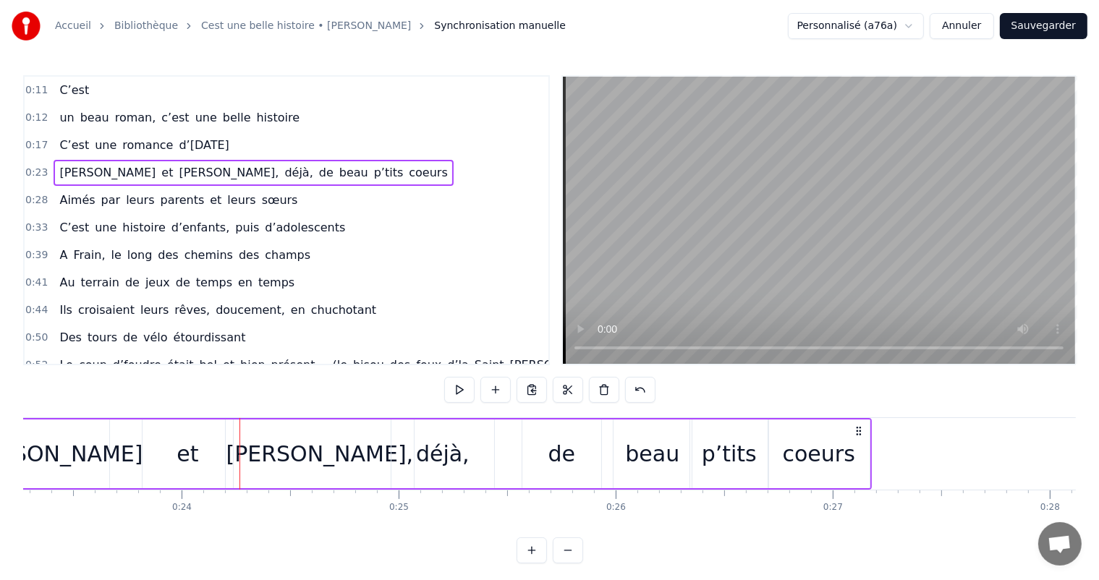
click at [230, 452] on div "[PERSON_NAME]," at bounding box center [320, 454] width 188 height 69
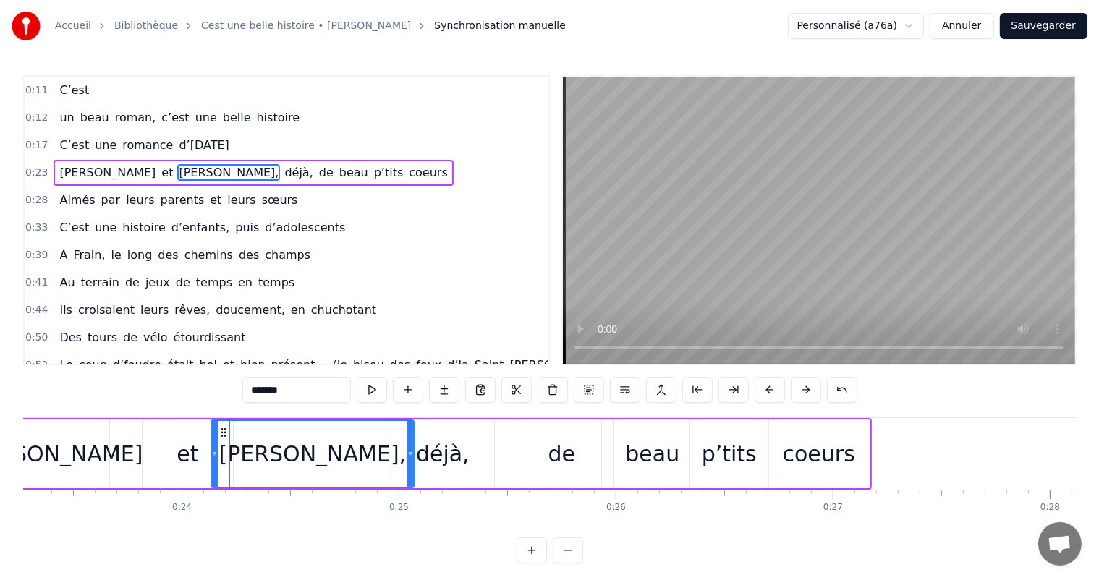
drag, startPoint x: 227, startPoint y: 452, endPoint x: 211, endPoint y: 449, distance: 16.1
click at [212, 449] on icon at bounding box center [215, 455] width 6 height 12
click at [80, 452] on div "[PERSON_NAME]" at bounding box center [52, 454] width 180 height 33
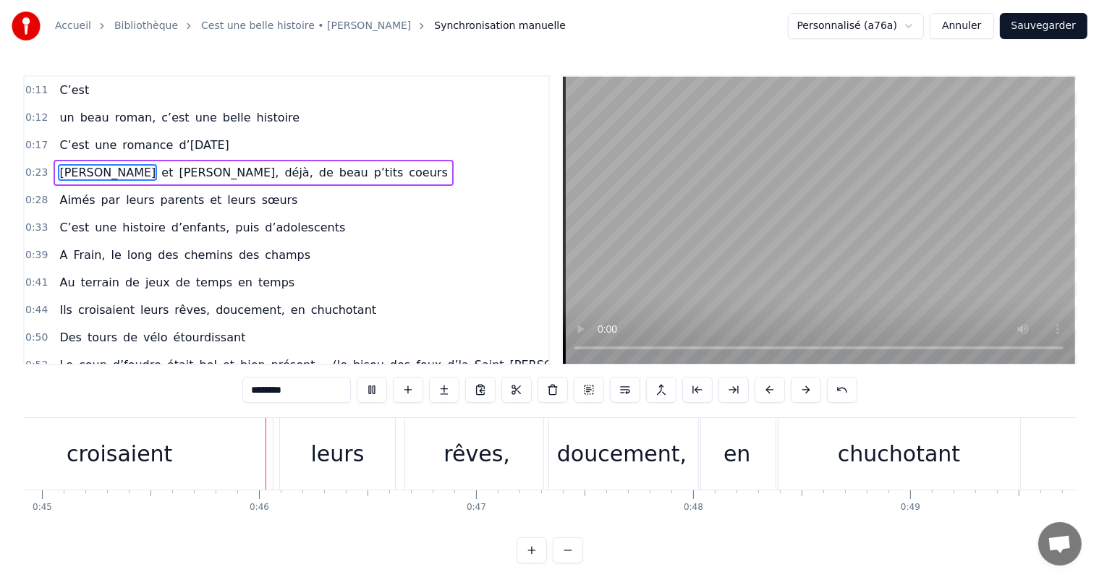
scroll to position [0, 9770]
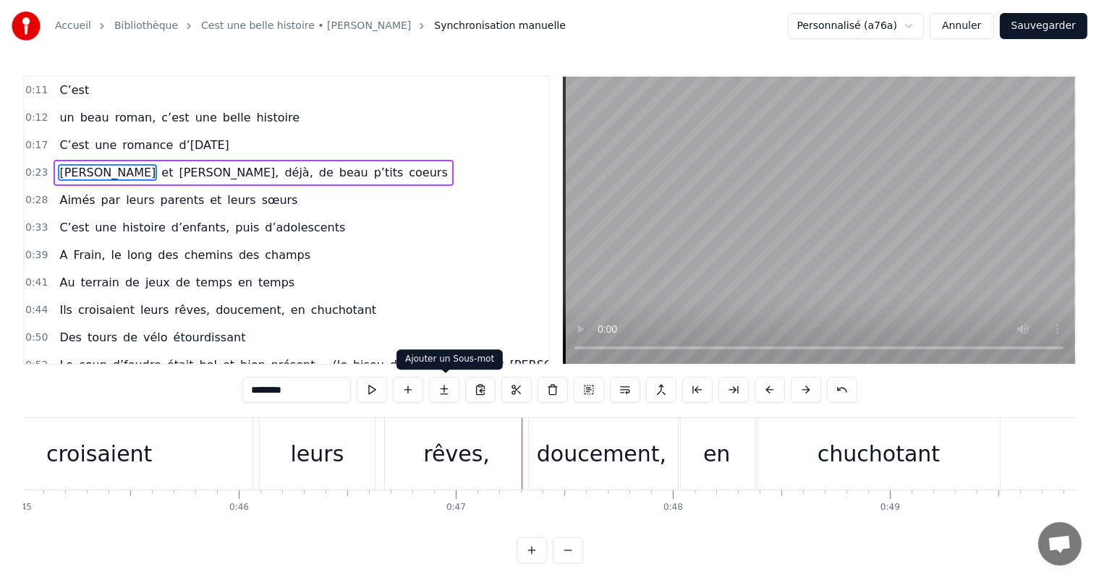
click at [336, 436] on div "leurs" at bounding box center [317, 454] width 115 height 72
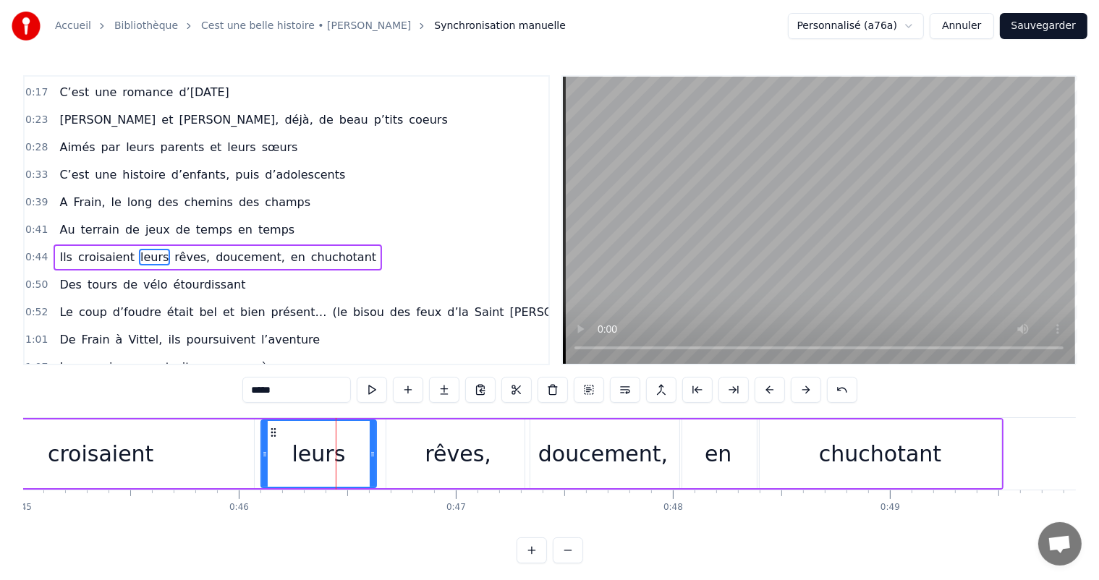
scroll to position [82, 0]
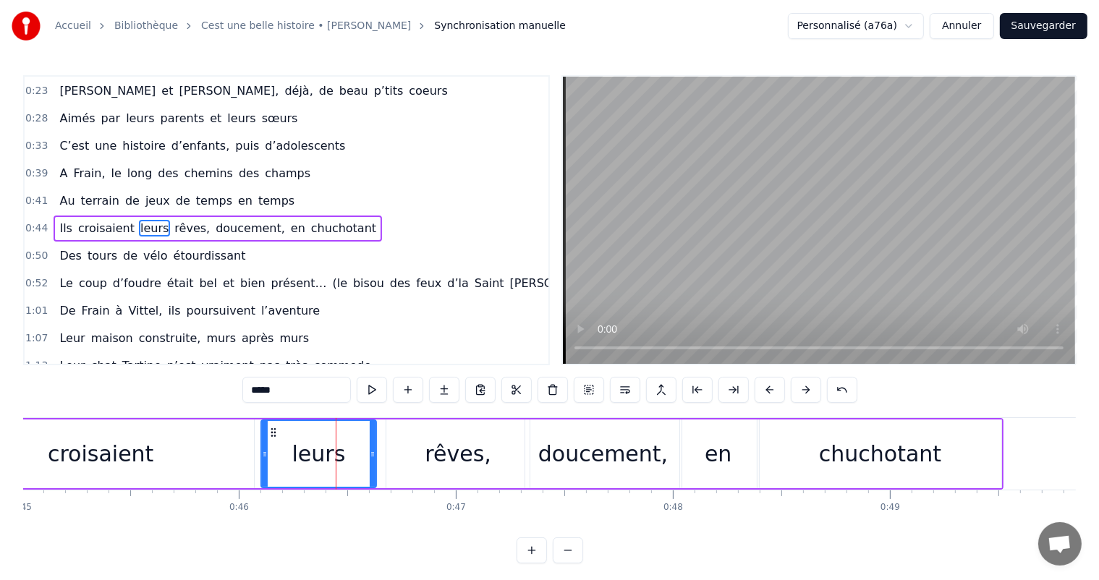
click at [416, 457] on div "rêves," at bounding box center [457, 454] width 143 height 69
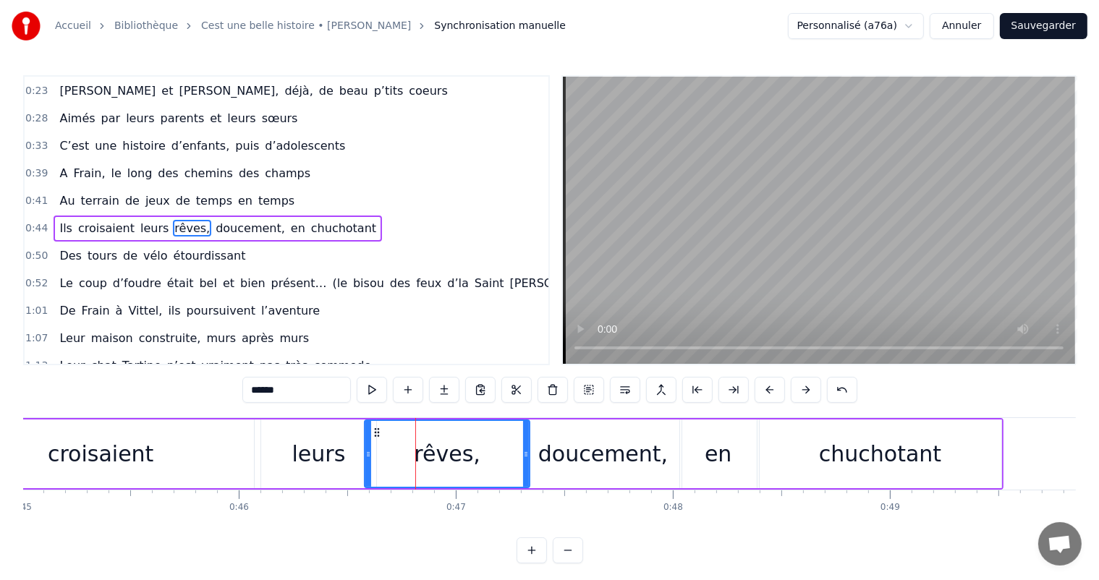
drag, startPoint x: 389, startPoint y: 452, endPoint x: 362, endPoint y: 449, distance: 27.0
click at [365, 449] on icon at bounding box center [368, 455] width 6 height 12
drag, startPoint x: 526, startPoint y: 450, endPoint x: 465, endPoint y: 447, distance: 61.6
click at [465, 447] on div at bounding box center [465, 454] width 6 height 66
click at [553, 459] on div "doucement," at bounding box center [603, 454] width 130 height 33
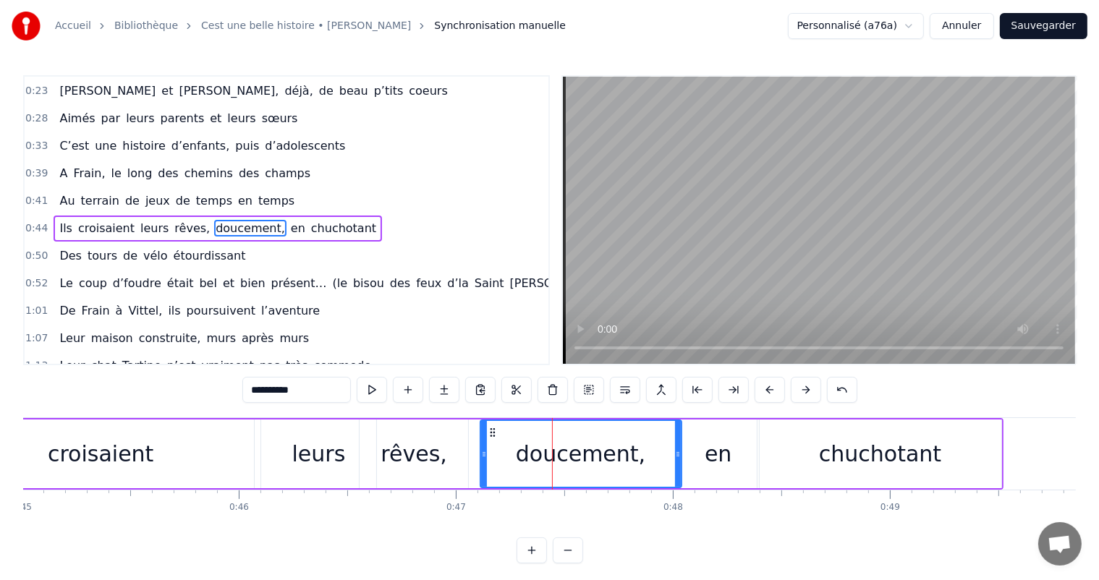
drag, startPoint x: 525, startPoint y: 450, endPoint x: 475, endPoint y: 446, distance: 49.4
click at [481, 446] on div at bounding box center [484, 454] width 6 height 66
click at [240, 444] on div "croisaient" at bounding box center [100, 454] width 307 height 69
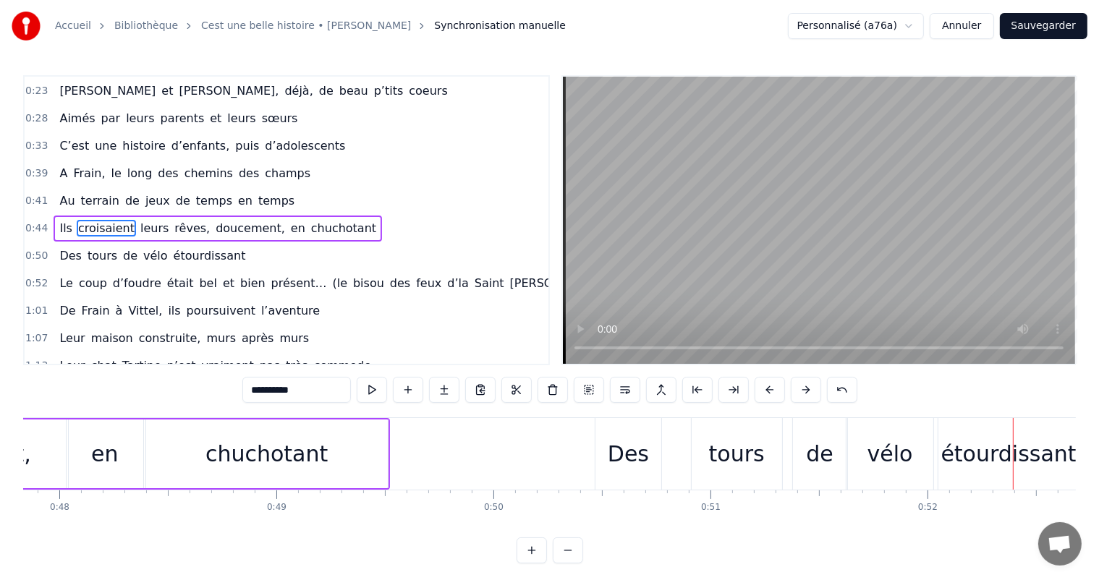
scroll to position [0, 10266]
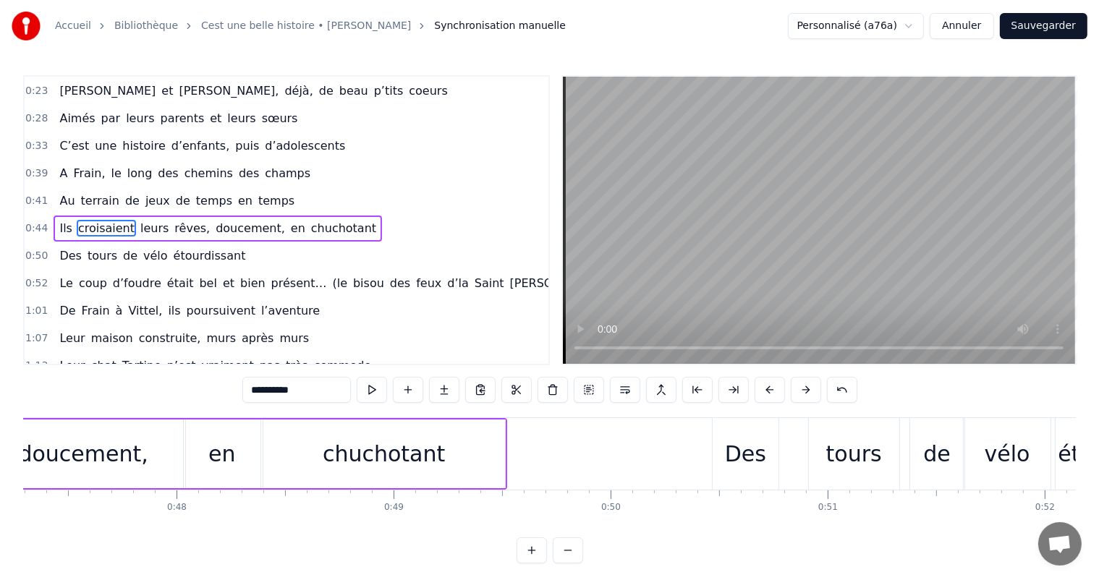
click at [383, 452] on div "chuchotant" at bounding box center [384, 454] width 122 height 33
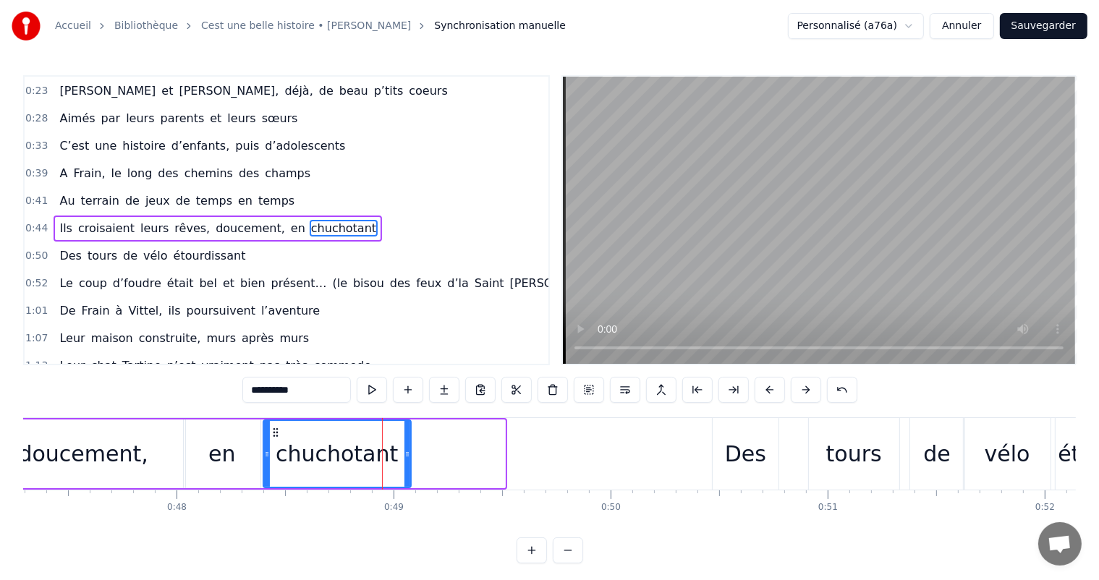
drag, startPoint x: 501, startPoint y: 452, endPoint x: 405, endPoint y: 444, distance: 95.8
click at [405, 444] on div at bounding box center [407, 454] width 6 height 66
click at [121, 444] on div "doucement," at bounding box center [83, 454] width 130 height 33
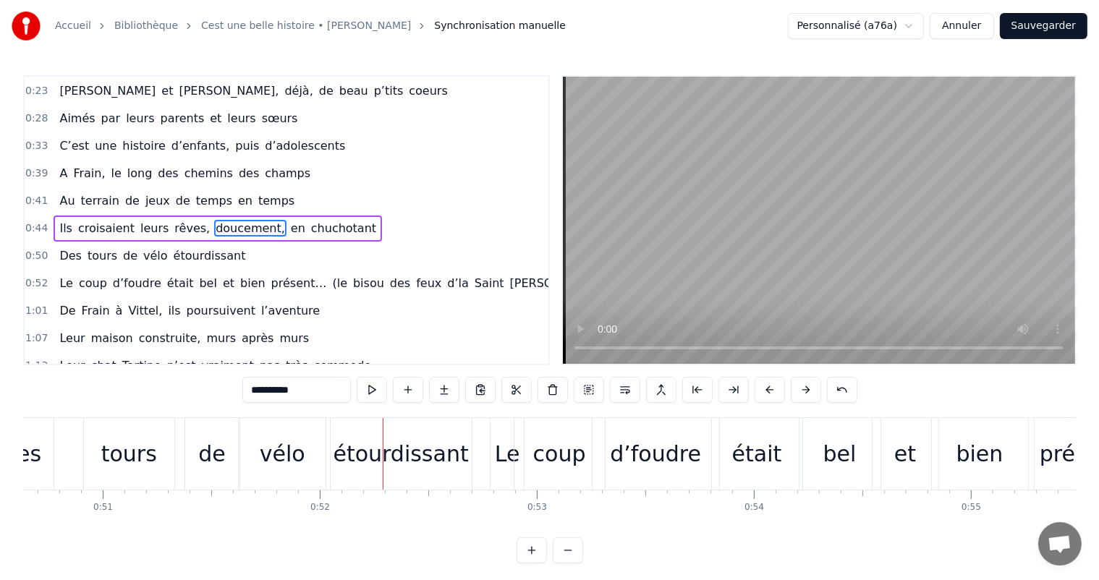
scroll to position [0, 10945]
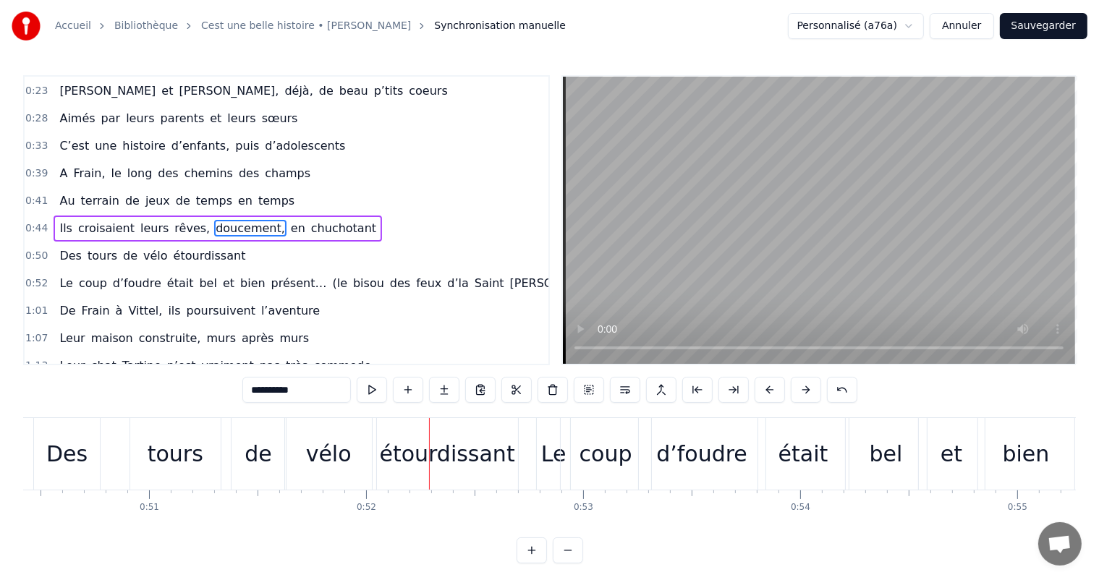
click at [249, 463] on div "de" at bounding box center [258, 454] width 27 height 33
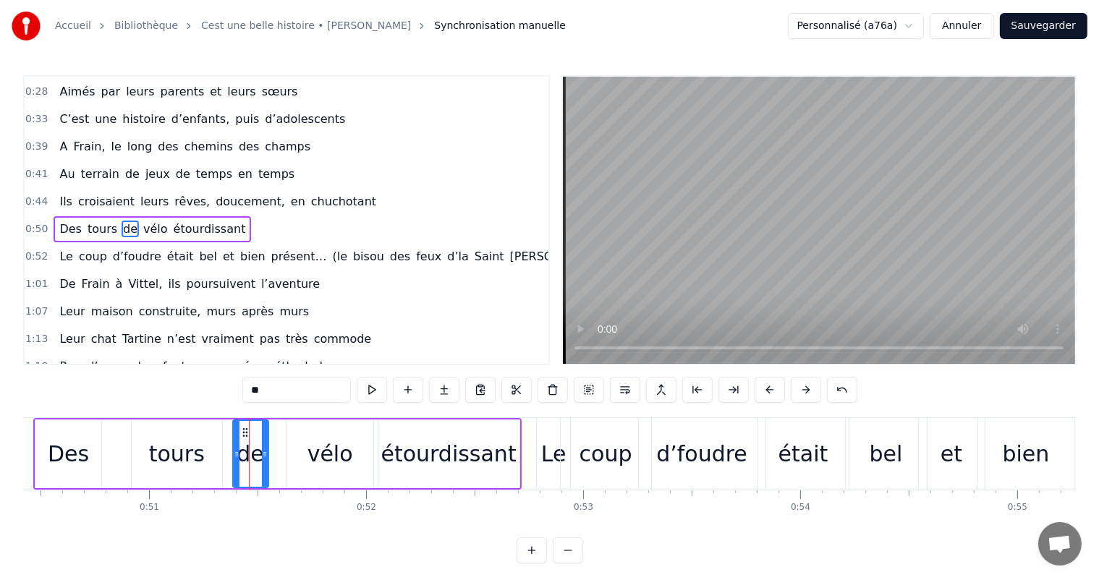
drag, startPoint x: 284, startPoint y: 457, endPoint x: 294, endPoint y: 452, distance: 11.7
click at [263, 452] on icon at bounding box center [265, 455] width 6 height 12
click at [339, 452] on div "vélo" at bounding box center [331, 454] width 46 height 33
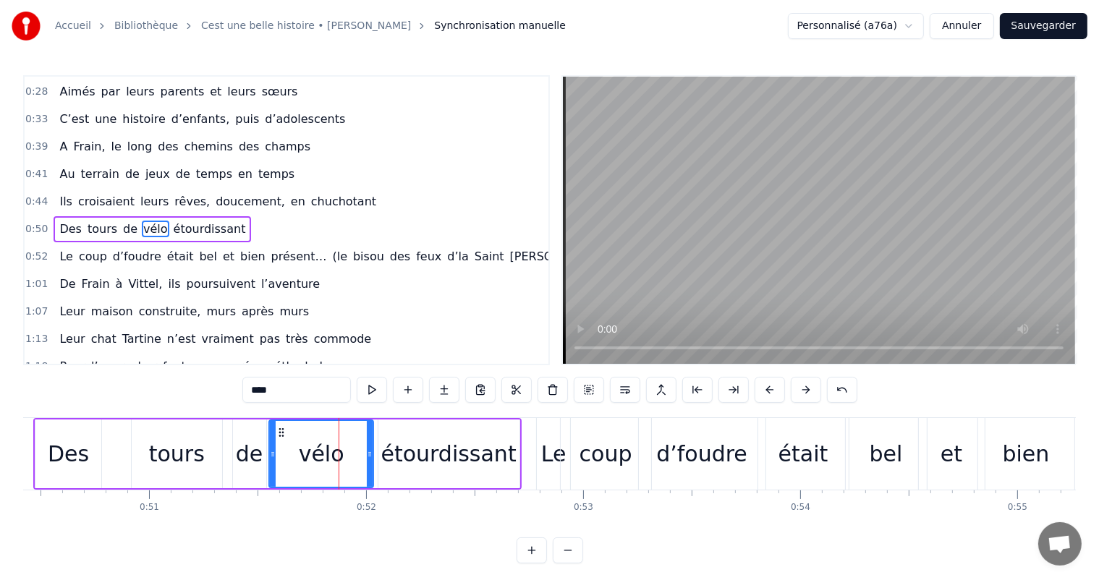
drag, startPoint x: 289, startPoint y: 451, endPoint x: 342, endPoint y: 452, distance: 53.6
click at [271, 450] on icon at bounding box center [273, 455] width 6 height 12
drag, startPoint x: 370, startPoint y: 454, endPoint x: 332, endPoint y: 450, distance: 38.6
click at [332, 450] on icon at bounding box center [334, 455] width 6 height 12
click at [404, 452] on div "étourdissant" at bounding box center [448, 454] width 135 height 33
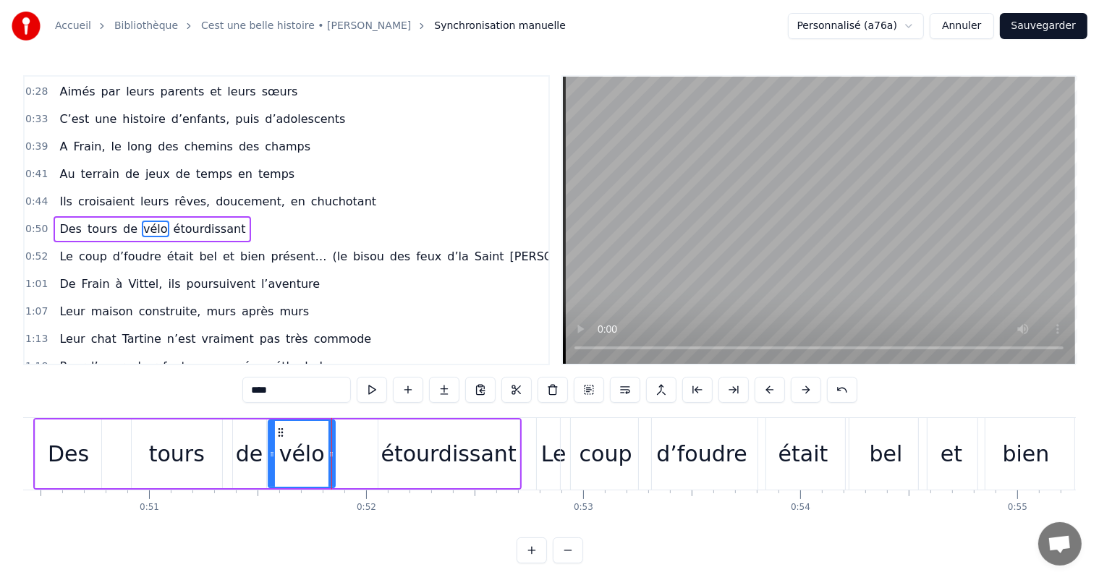
type input "**********"
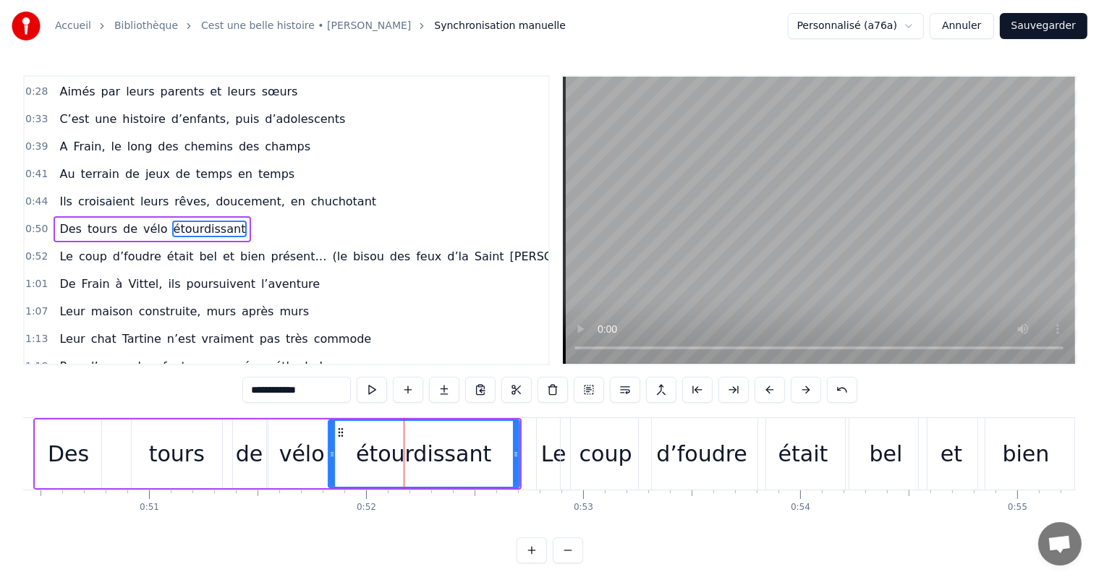
drag, startPoint x: 382, startPoint y: 448, endPoint x: 420, endPoint y: 450, distance: 37.7
click at [330, 449] on icon at bounding box center [332, 455] width 6 height 12
drag, startPoint x: 516, startPoint y: 446, endPoint x: 462, endPoint y: 443, distance: 53.6
click at [466, 443] on div at bounding box center [469, 454] width 6 height 66
click at [110, 483] on div "Des tours de vélo étourdissant" at bounding box center [251, 454] width 436 height 72
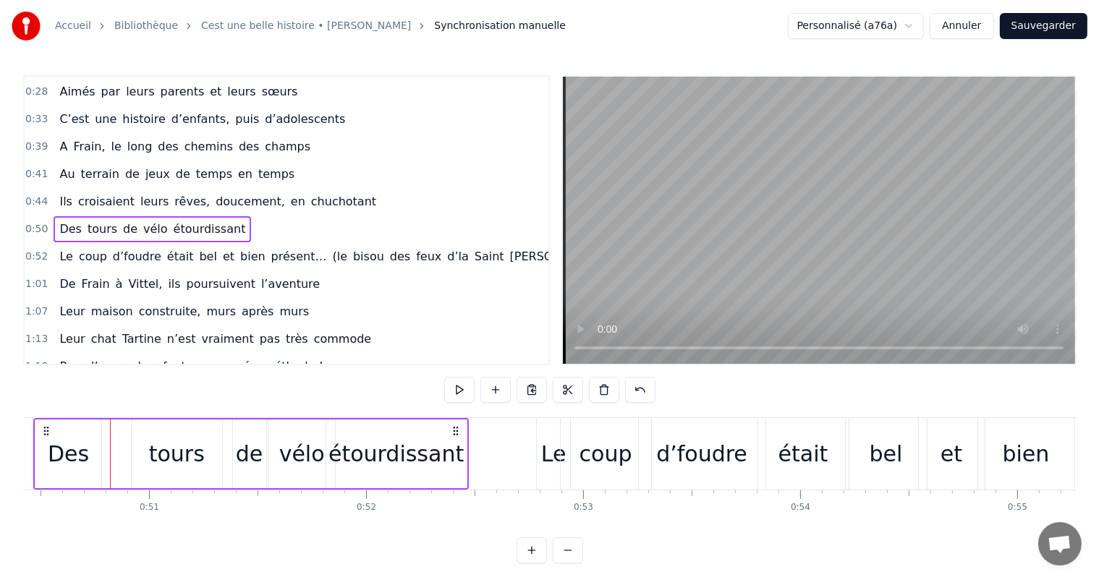
click at [63, 457] on div "Des" at bounding box center [68, 454] width 41 height 33
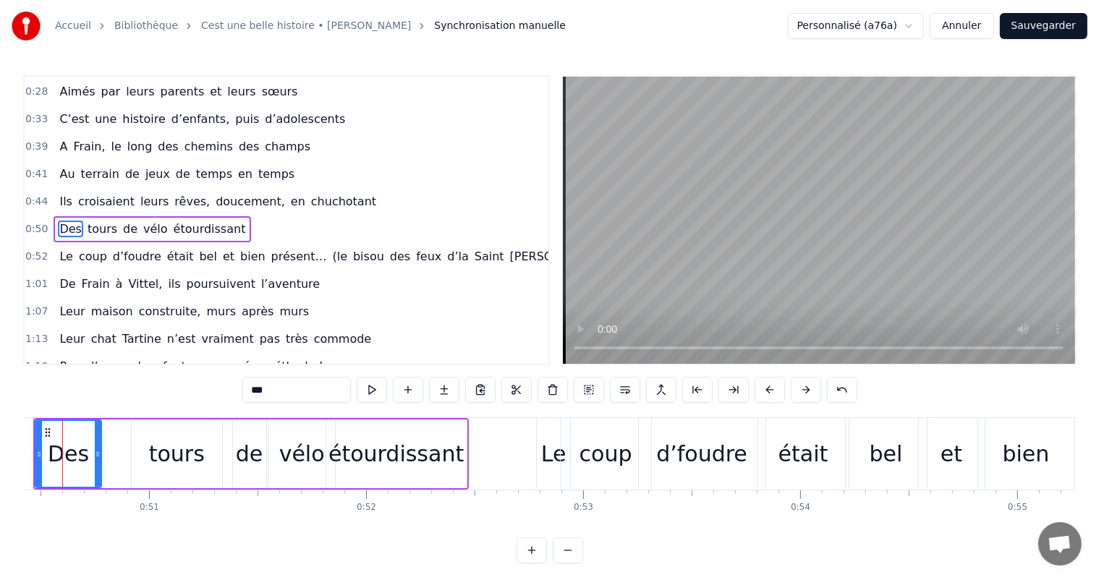
scroll to position [0, 10911]
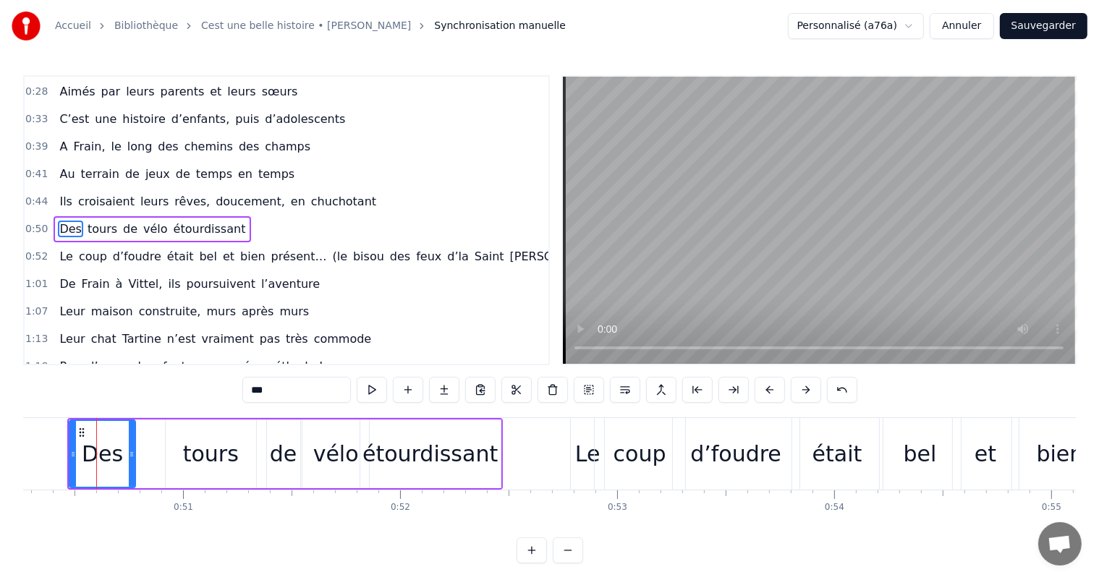
click at [133, 453] on icon at bounding box center [132, 455] width 6 height 12
click at [190, 457] on div "tours" at bounding box center [211, 454] width 56 height 33
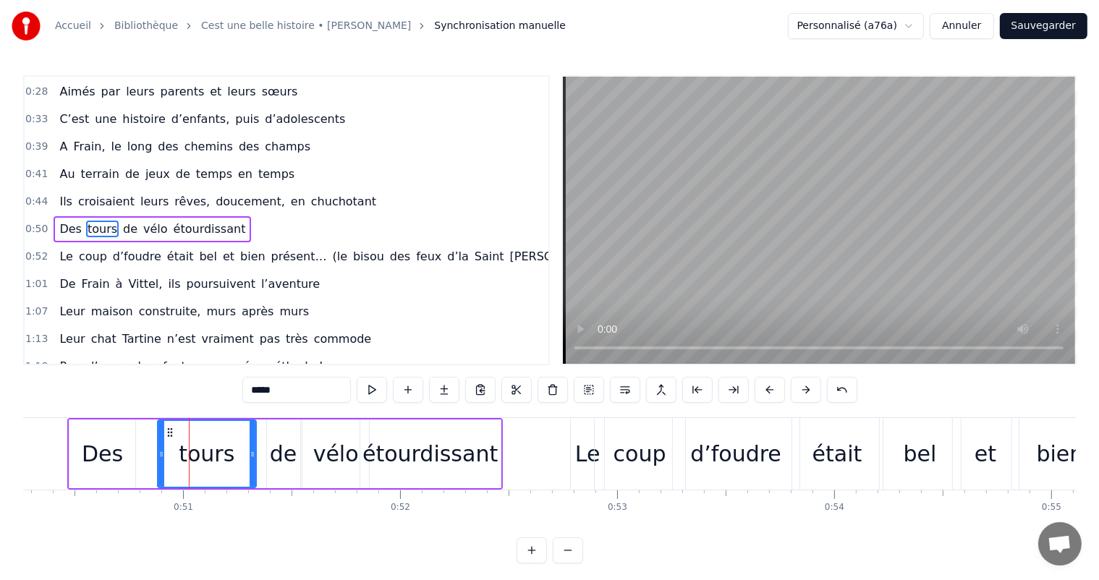
drag, startPoint x: 168, startPoint y: 452, endPoint x: 148, endPoint y: 452, distance: 19.5
click at [158, 452] on icon at bounding box center [161, 455] width 6 height 12
drag, startPoint x: 253, startPoint y: 457, endPoint x: 224, endPoint y: 454, distance: 28.4
click at [226, 454] on icon at bounding box center [228, 455] width 6 height 12
click at [290, 457] on div "de" at bounding box center [283, 454] width 27 height 33
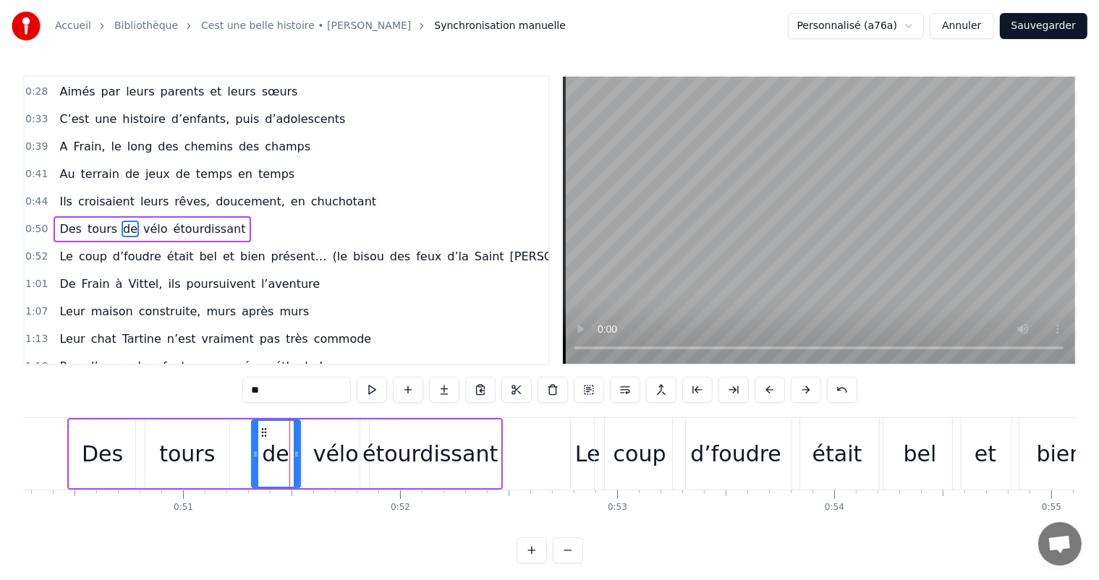
drag, startPoint x: 269, startPoint y: 452, endPoint x: 298, endPoint y: 445, distance: 29.7
click at [253, 452] on icon at bounding box center [256, 455] width 6 height 12
drag, startPoint x: 298, startPoint y: 446, endPoint x: 281, endPoint y: 446, distance: 17.4
click at [281, 446] on div at bounding box center [284, 454] width 6 height 66
click at [317, 454] on div "vélo" at bounding box center [336, 454] width 46 height 33
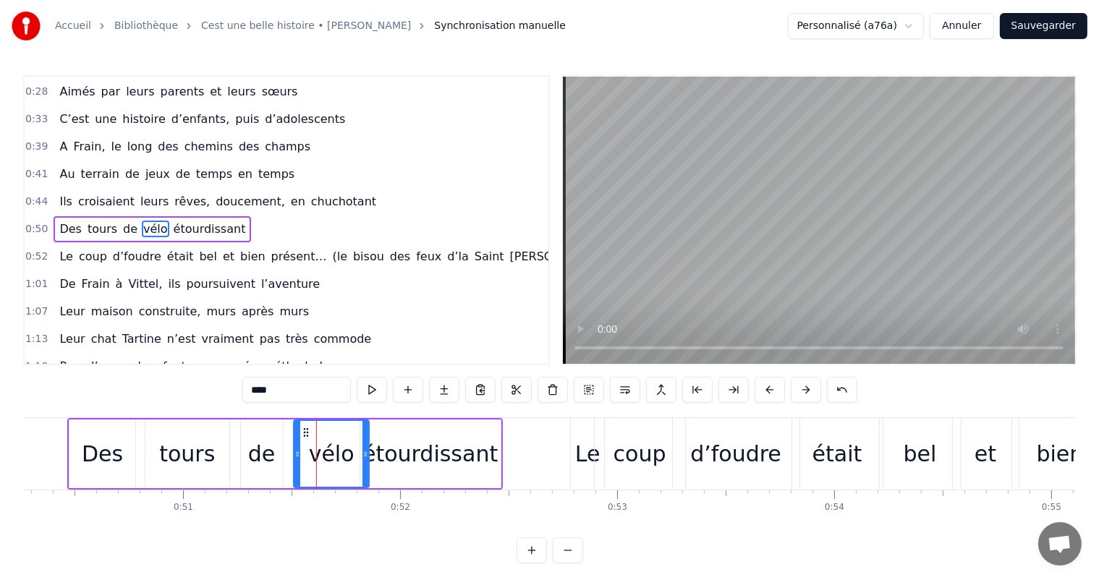
drag, startPoint x: 304, startPoint y: 450, endPoint x: 290, endPoint y: 449, distance: 13.8
click at [294, 450] on icon at bounding box center [297, 455] width 6 height 12
click at [130, 458] on div "Des" at bounding box center [102, 454] width 66 height 69
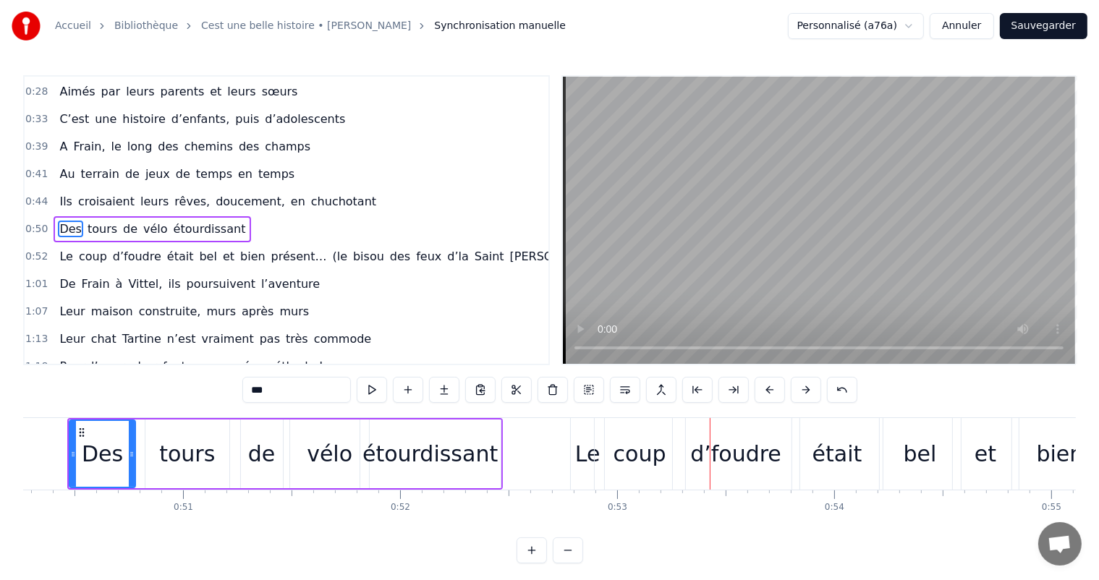
click at [579, 447] on div "Le" at bounding box center [587, 454] width 25 height 33
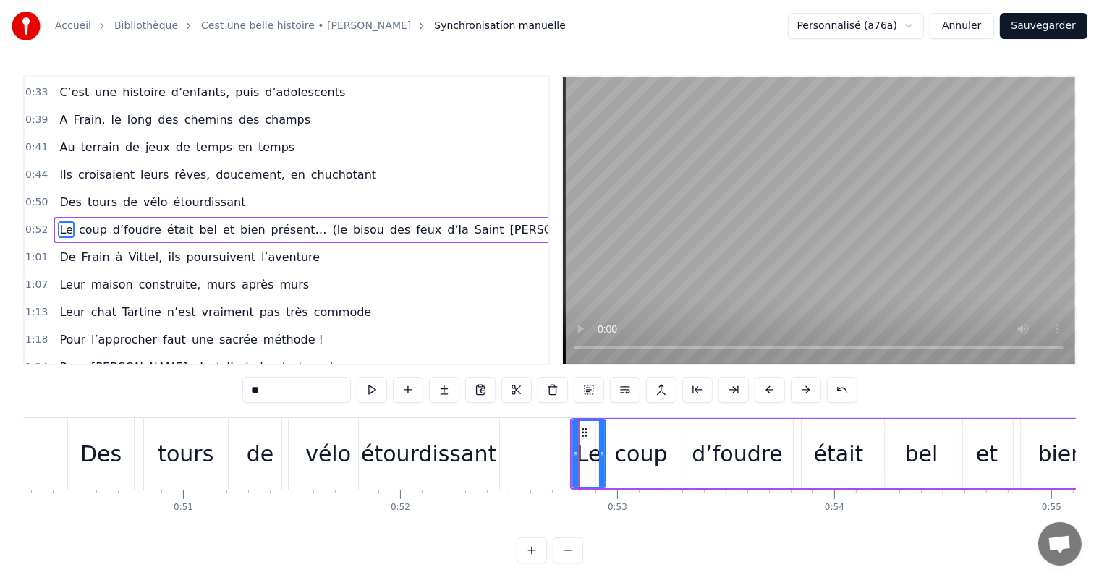
click at [399, 447] on div "étourdissant" at bounding box center [428, 454] width 135 height 33
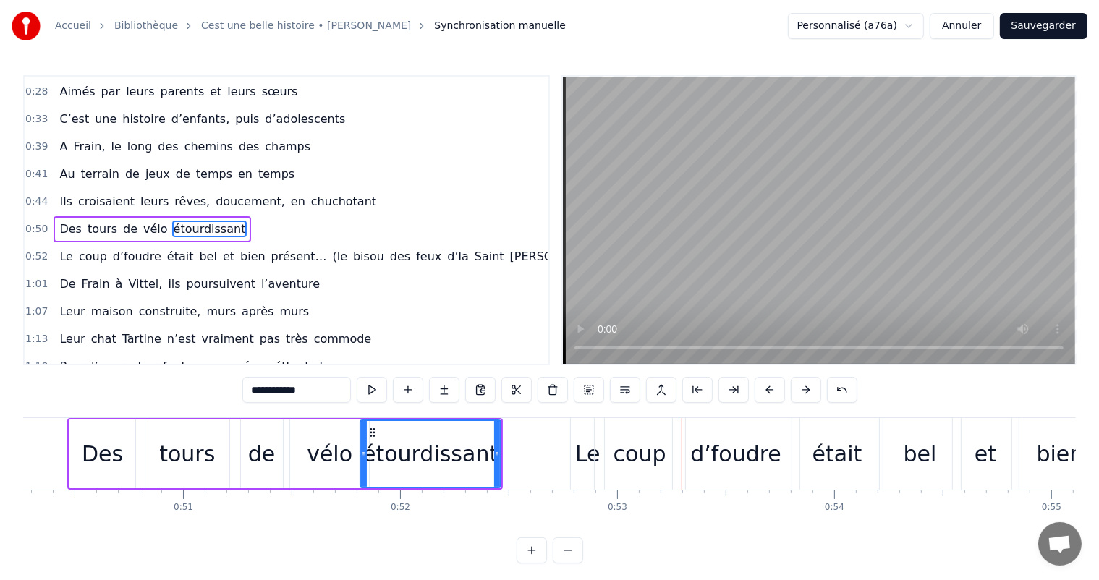
click at [832, 449] on div "était" at bounding box center [838, 454] width 50 height 33
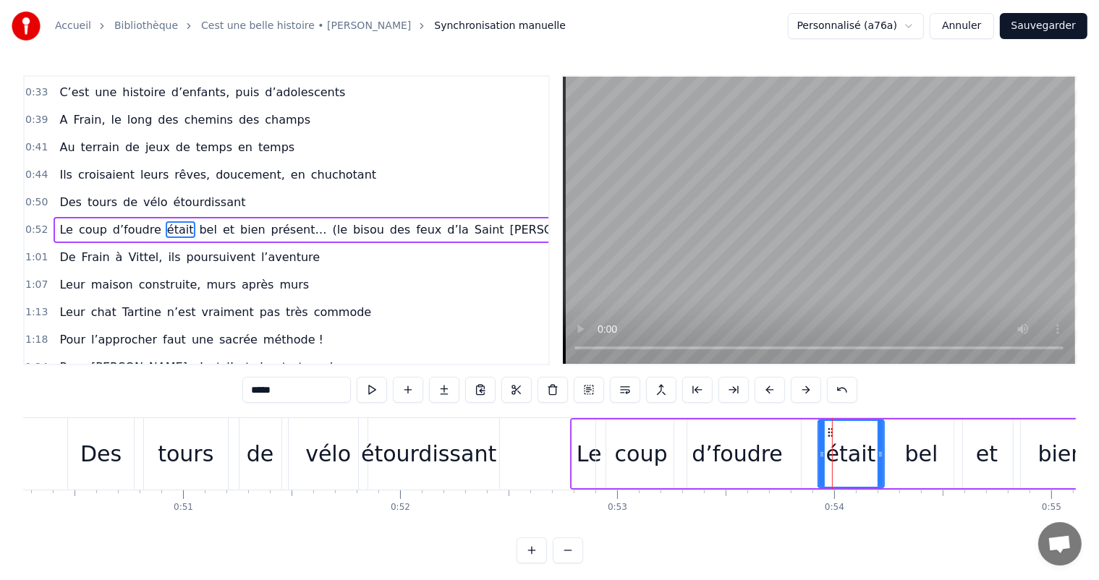
drag, startPoint x: 794, startPoint y: 448, endPoint x: 820, endPoint y: 451, distance: 25.5
click at [820, 451] on icon at bounding box center [822, 455] width 6 height 12
click at [781, 452] on div "d’foudre" at bounding box center [737, 454] width 127 height 69
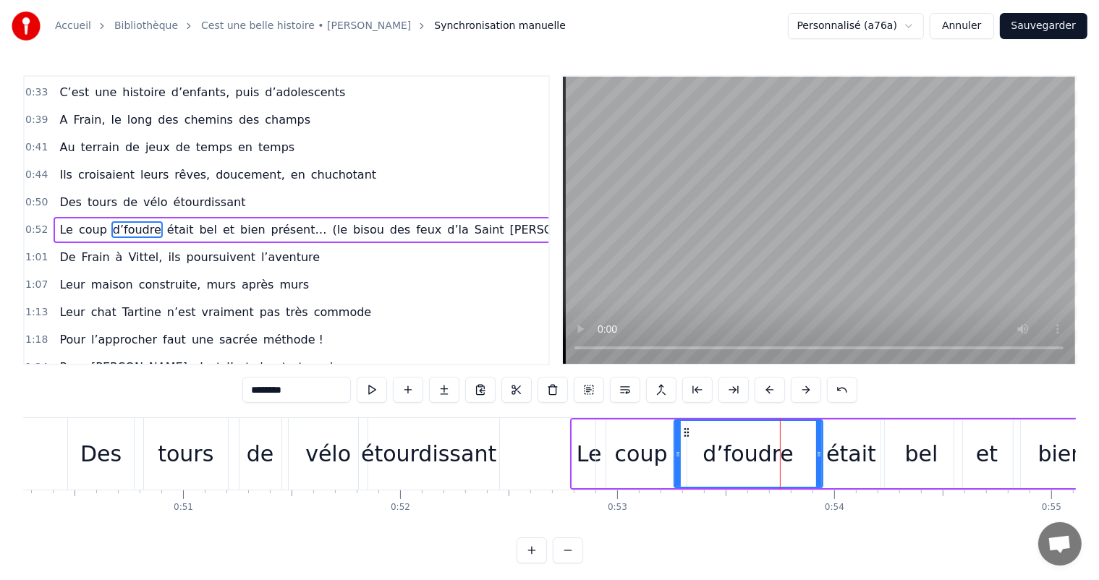
drag, startPoint x: 798, startPoint y: 451, endPoint x: 825, endPoint y: 455, distance: 27.1
click at [822, 455] on icon at bounding box center [819, 455] width 6 height 12
drag, startPoint x: 677, startPoint y: 439, endPoint x: 719, endPoint y: 449, distance: 43.7
click at [721, 449] on div at bounding box center [722, 454] width 6 height 66
click at [648, 446] on div "coup" at bounding box center [641, 454] width 53 height 33
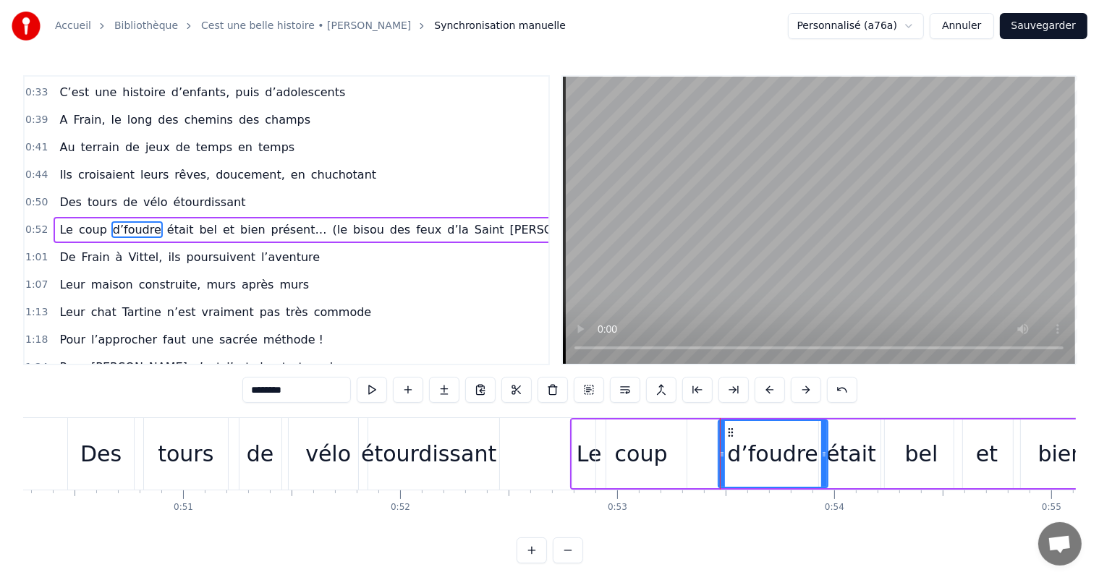
type input "****"
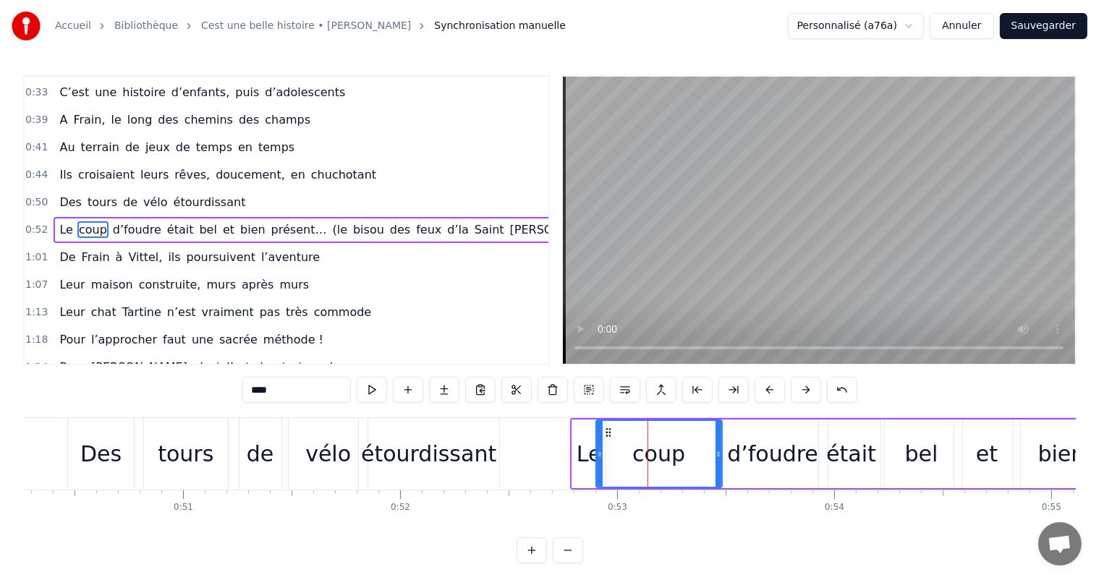
drag, startPoint x: 682, startPoint y: 449, endPoint x: 723, endPoint y: 455, distance: 41.0
click at [721, 455] on icon at bounding box center [719, 455] width 6 height 12
drag, startPoint x: 601, startPoint y: 443, endPoint x: 664, endPoint y: 447, distance: 63.8
click at [664, 447] on div at bounding box center [664, 454] width 6 height 66
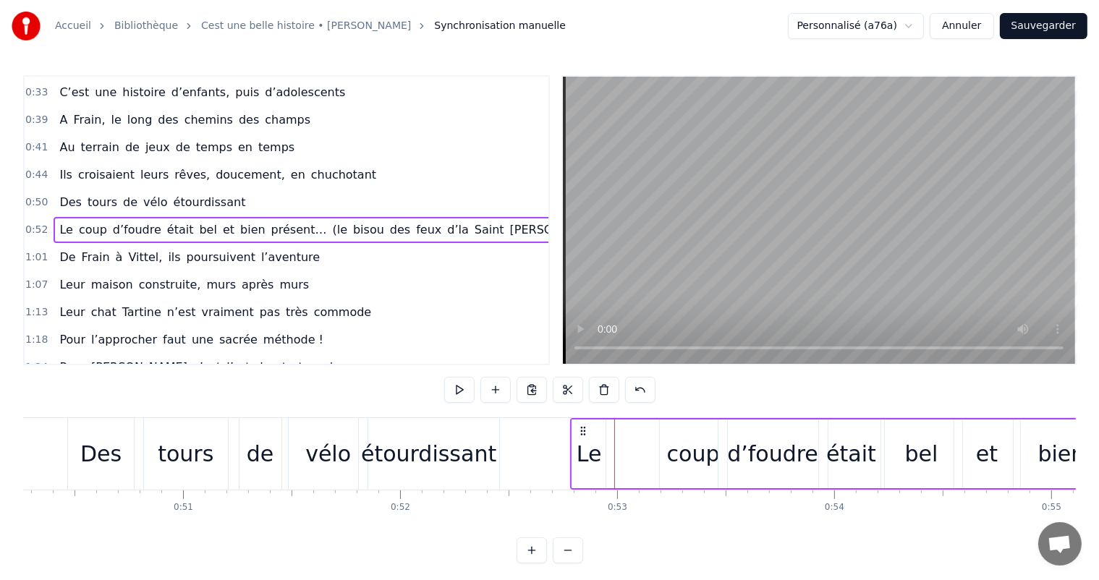
click at [593, 449] on div "Le" at bounding box center [589, 454] width 25 height 33
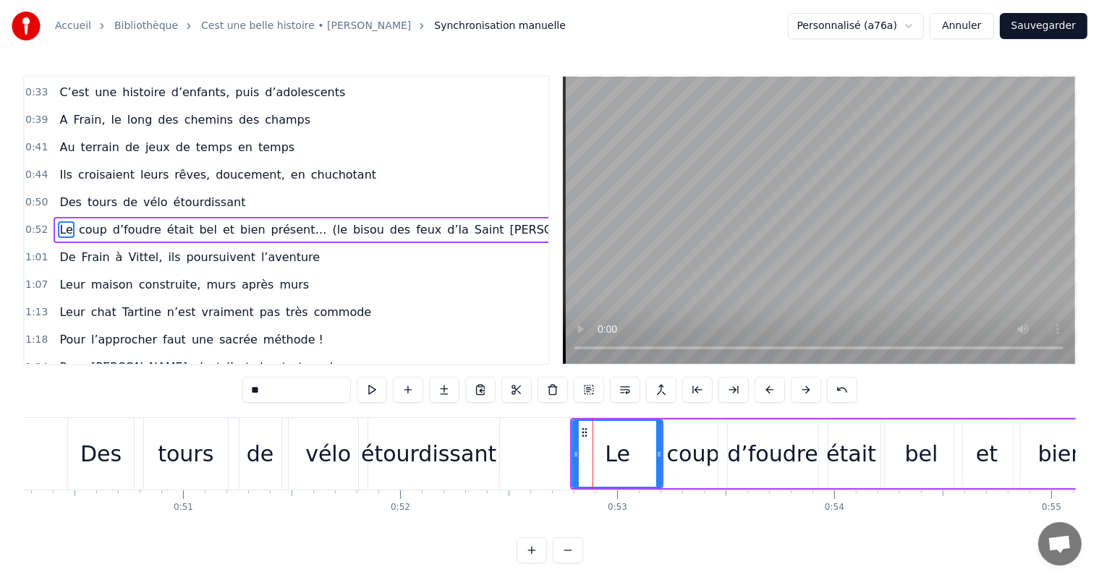
drag, startPoint x: 599, startPoint y: 451, endPoint x: 642, endPoint y: 454, distance: 42.8
click at [657, 457] on icon at bounding box center [659, 455] width 6 height 12
drag, startPoint x: 572, startPoint y: 450, endPoint x: 640, endPoint y: 452, distance: 68.0
click at [640, 452] on div "Le" at bounding box center [618, 454] width 93 height 69
click at [572, 454] on div "Le" at bounding box center [618, 454] width 93 height 69
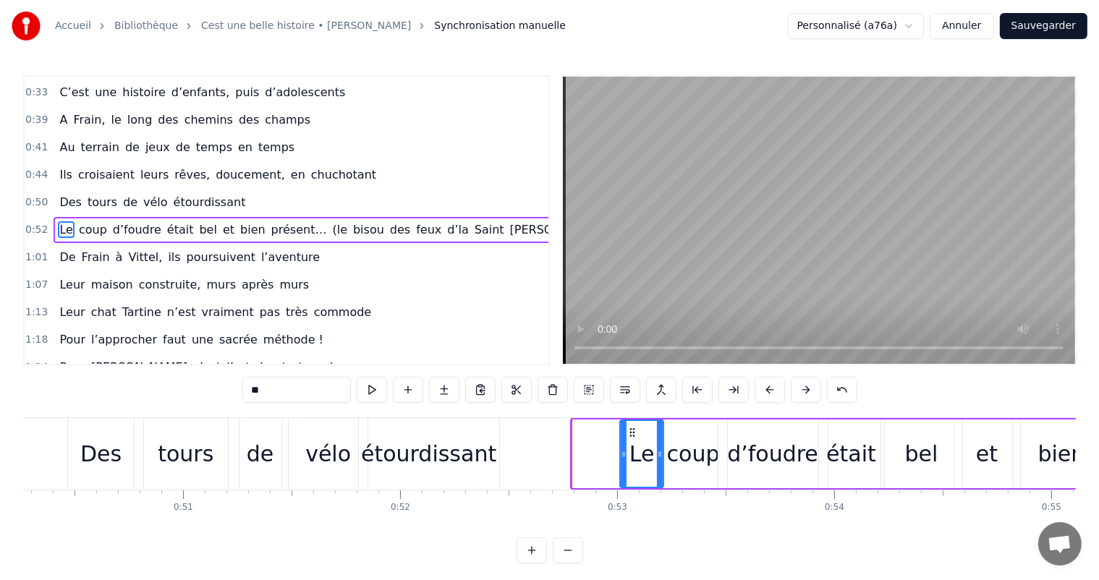
drag, startPoint x: 576, startPoint y: 454, endPoint x: 624, endPoint y: 457, distance: 48.5
click at [624, 457] on icon at bounding box center [624, 455] width 6 height 12
click at [339, 453] on div "vélo" at bounding box center [328, 454] width 46 height 33
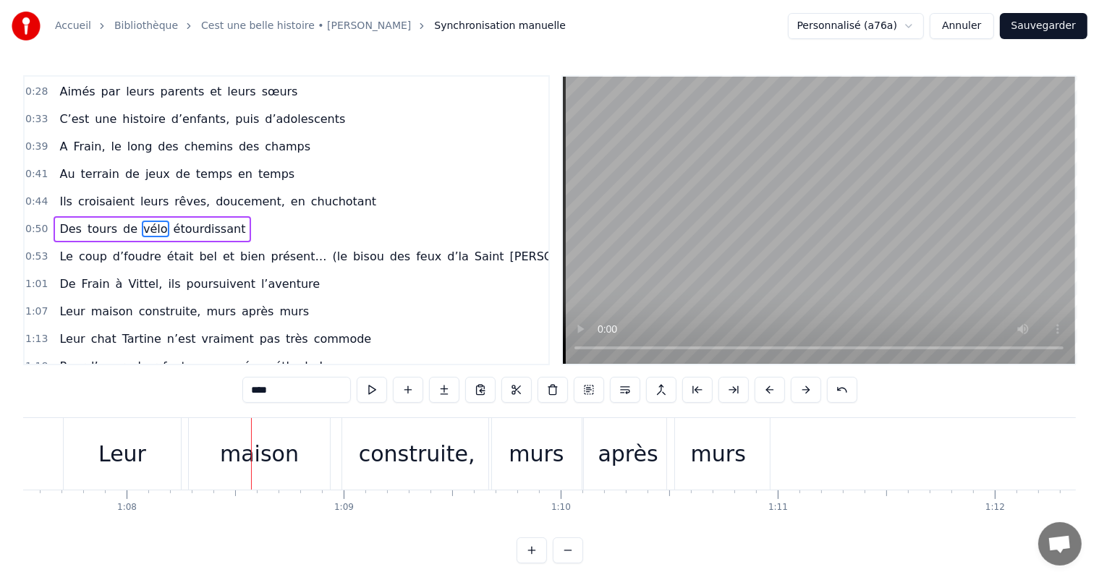
scroll to position [0, 14697]
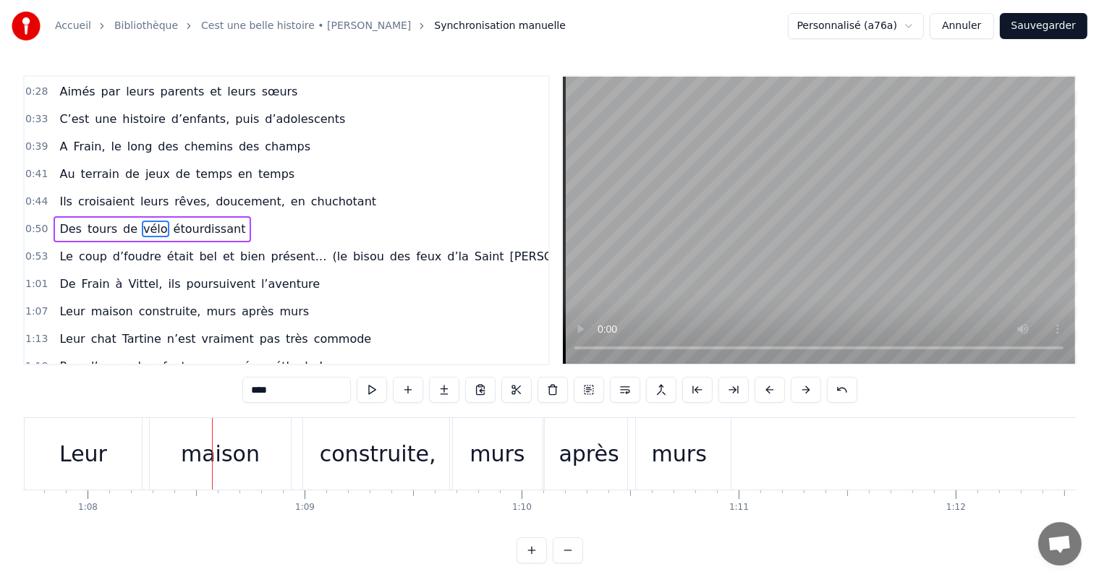
click at [222, 469] on div "maison" at bounding box center [220, 454] width 79 height 33
type input "******"
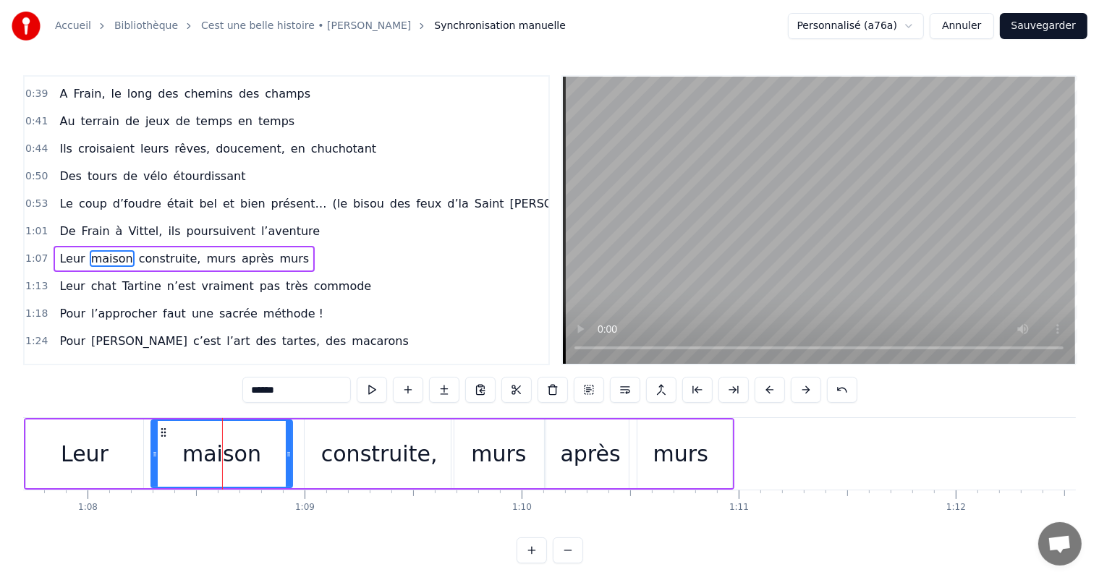
scroll to position [188, 0]
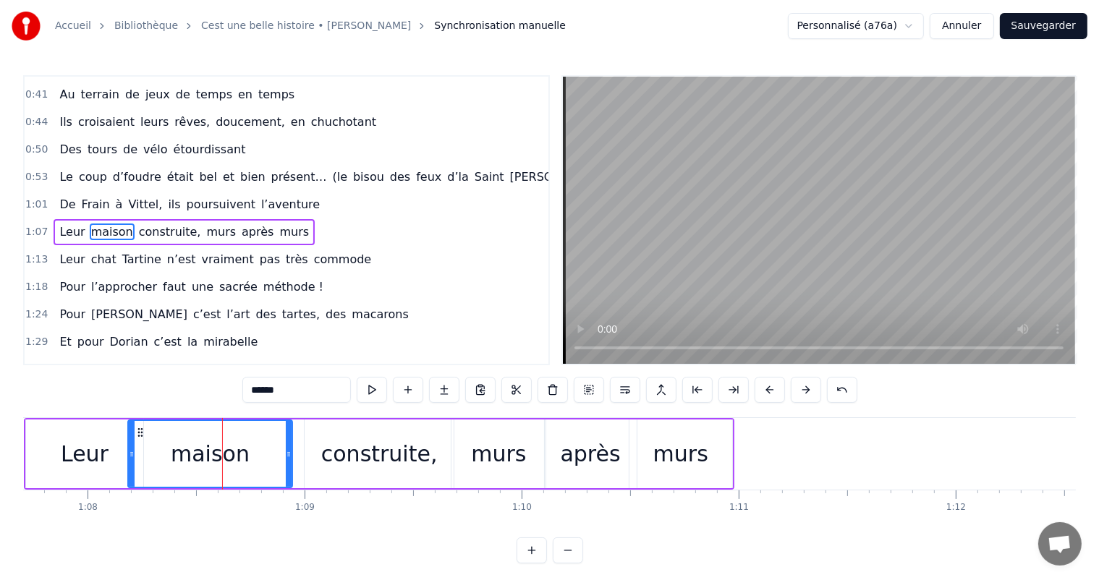
drag, startPoint x: 153, startPoint y: 459, endPoint x: 128, endPoint y: 456, distance: 25.6
click at [129, 456] on div at bounding box center [132, 454] width 6 height 66
click at [290, 458] on div "Leur maison construite, murs après murs" at bounding box center [379, 454] width 711 height 72
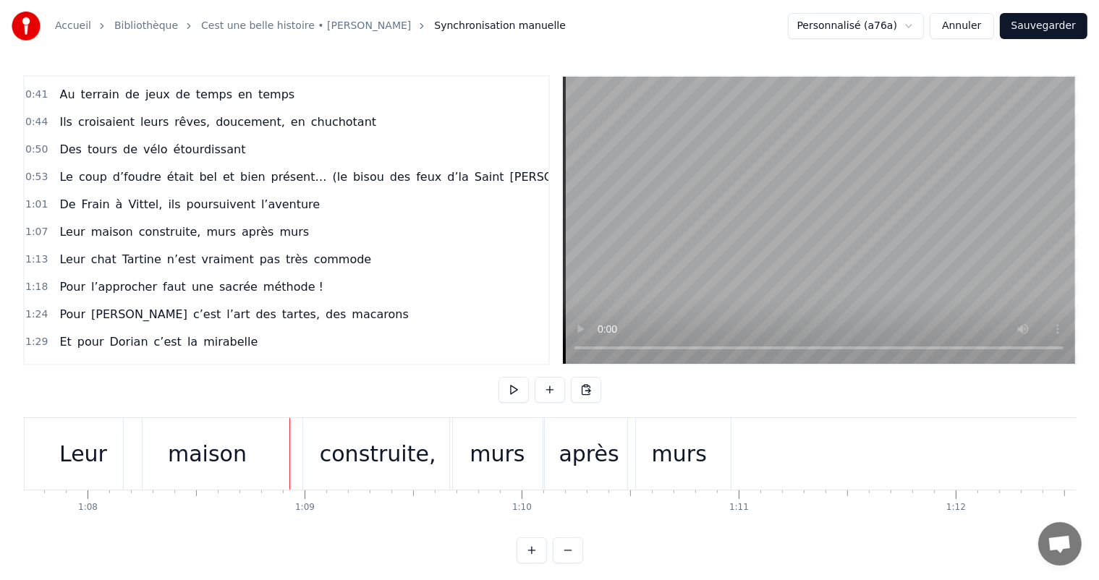
click at [279, 456] on div "maison" at bounding box center [207, 454] width 167 height 72
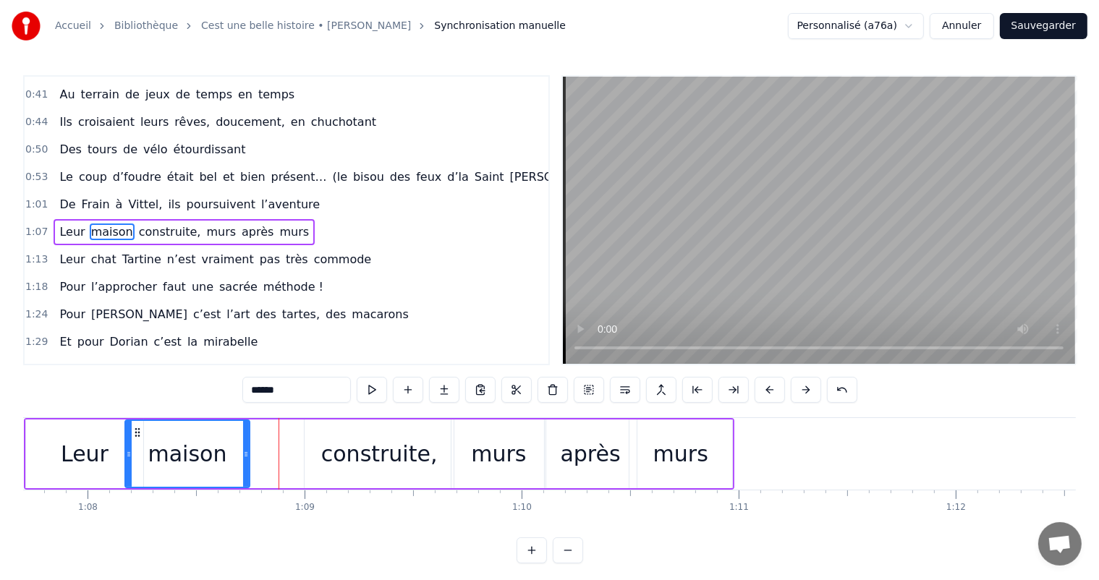
drag, startPoint x: 288, startPoint y: 454, endPoint x: 259, endPoint y: 444, distance: 30.4
click at [243, 447] on div at bounding box center [246, 454] width 6 height 66
click at [350, 448] on div "construite," at bounding box center [379, 454] width 116 height 33
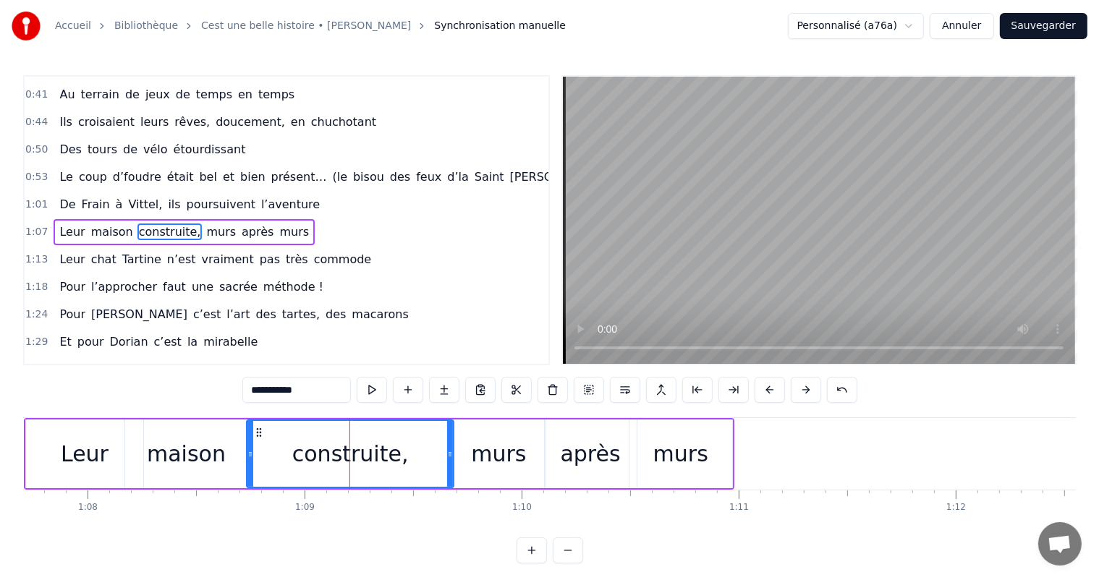
drag, startPoint x: 308, startPoint y: 448, endPoint x: 250, endPoint y: 448, distance: 58.6
click at [250, 449] on icon at bounding box center [250, 455] width 6 height 12
click at [61, 444] on div "Leur" at bounding box center [84, 454] width 117 height 69
type input "****"
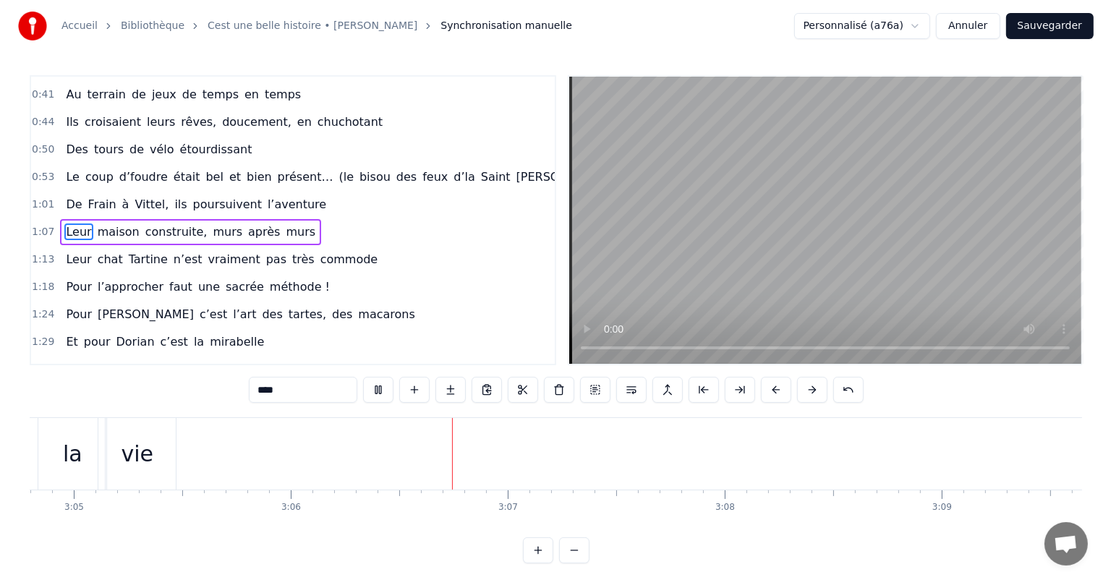
scroll to position [0, 40343]
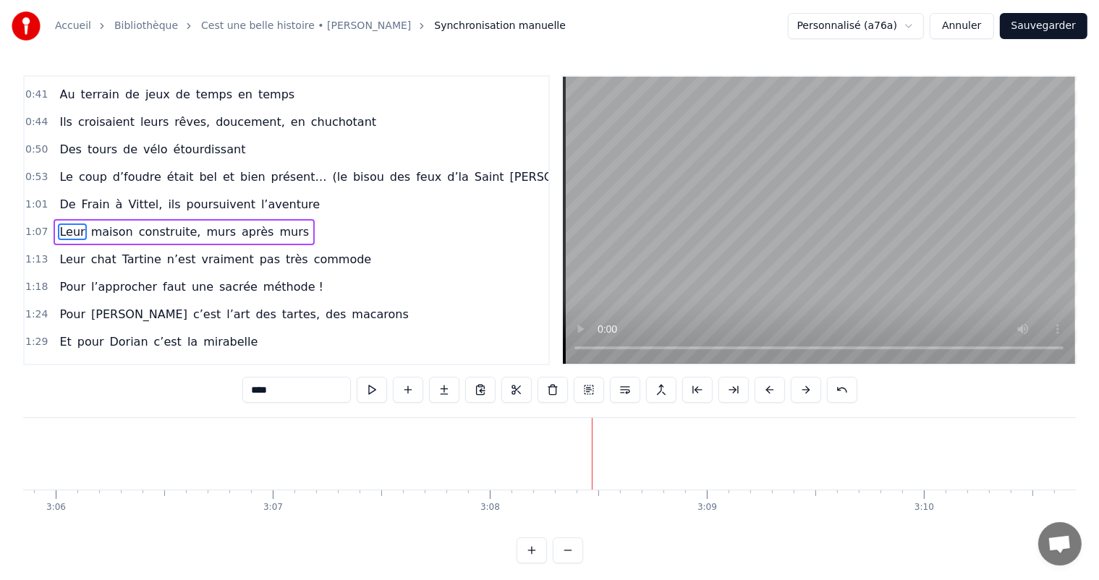
click at [1042, 27] on button "Sauvegarder" at bounding box center [1044, 26] width 88 height 26
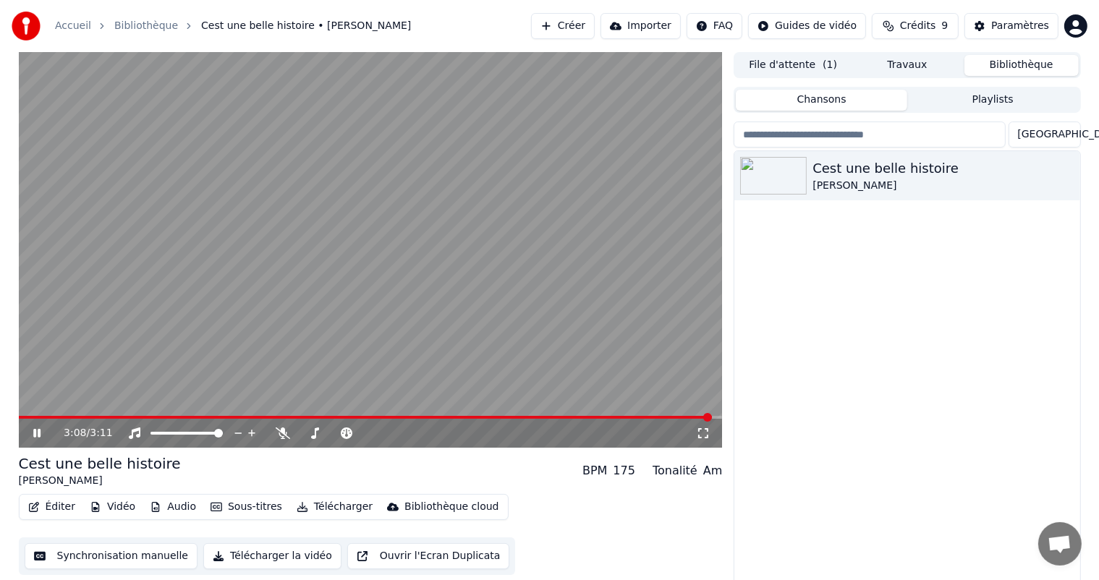
click at [33, 434] on icon at bounding box center [47, 434] width 34 height 12
click at [26, 417] on span at bounding box center [366, 417] width 695 height 3
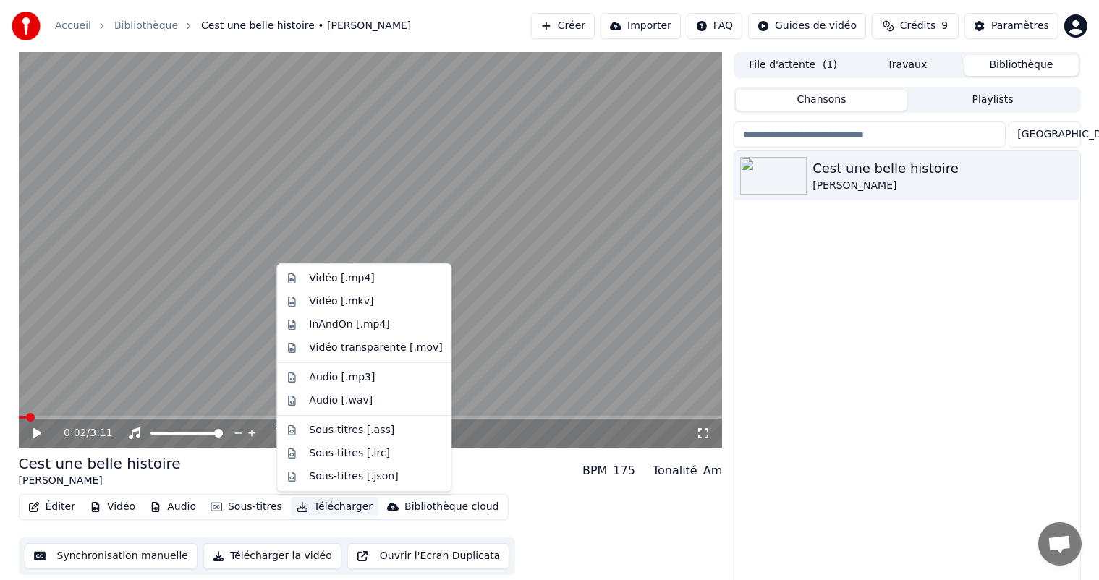
click at [307, 507] on button "Télécharger" at bounding box center [335, 507] width 88 height 20
click at [342, 276] on div "Vidéo [.mp4]" at bounding box center [341, 278] width 65 height 14
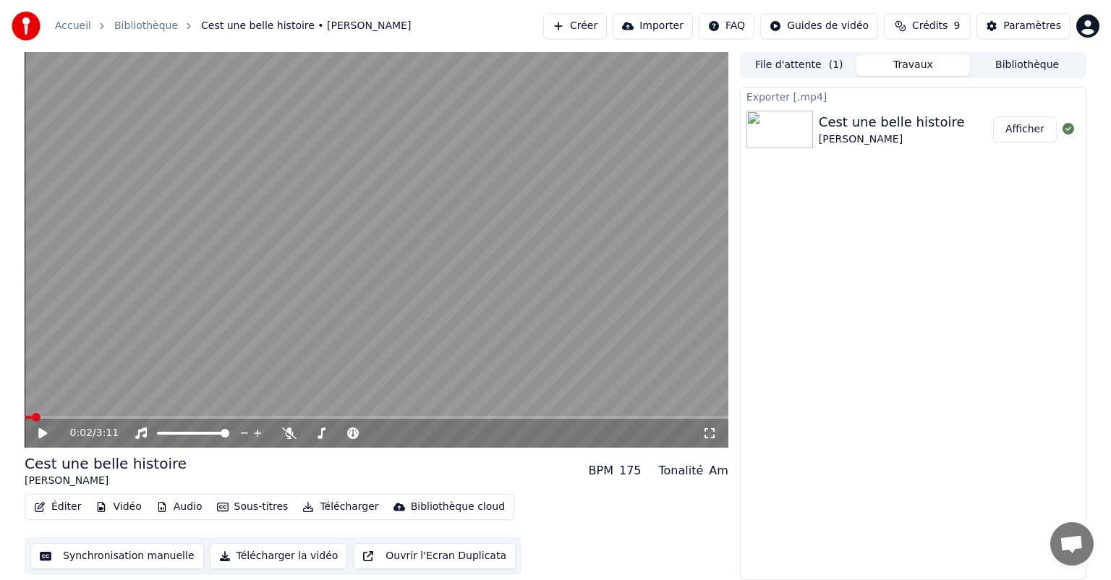
click at [1025, 126] on button "Afficher" at bounding box center [1025, 129] width 64 height 26
click at [1023, 130] on button "Afficher" at bounding box center [1025, 129] width 64 height 26
click at [821, 127] on div "Cest une belle histoire" at bounding box center [892, 122] width 146 height 20
click at [1016, 130] on button "Afficher" at bounding box center [1025, 129] width 64 height 26
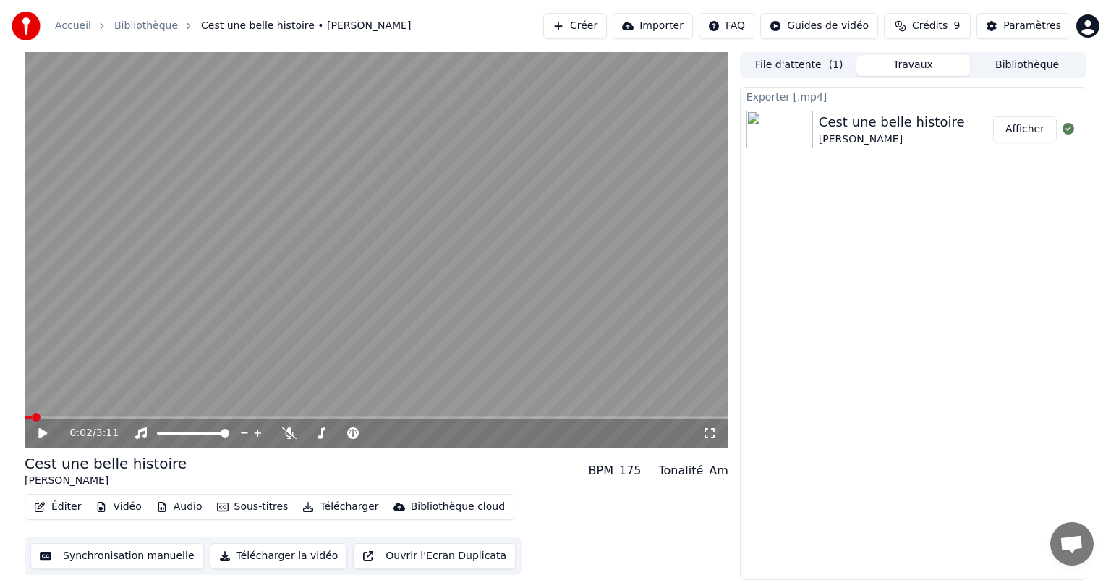
click at [217, 502] on icon "button" at bounding box center [223, 507] width 12 height 10
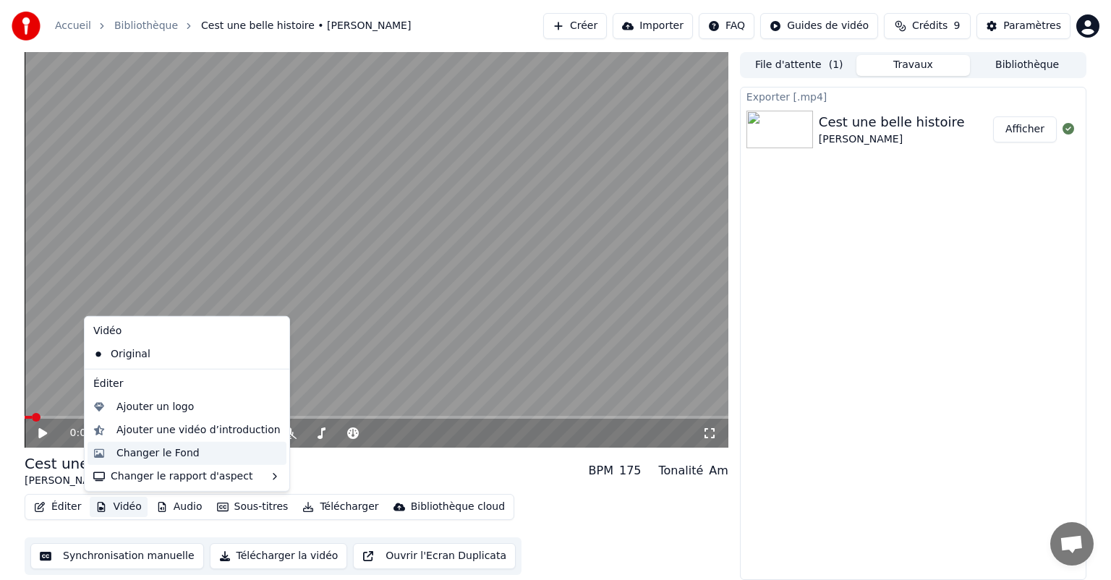
click at [159, 458] on div "Changer le Fond" at bounding box center [157, 453] width 83 height 14
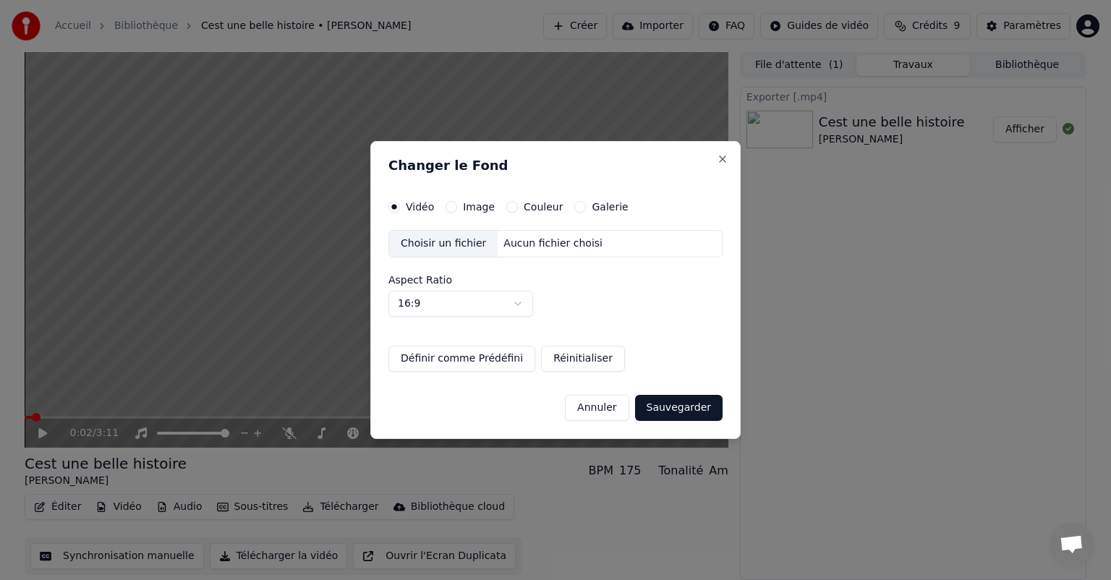
click at [472, 205] on label "Image" at bounding box center [479, 207] width 32 height 10
click at [457, 205] on button "Image" at bounding box center [452, 207] width 12 height 12
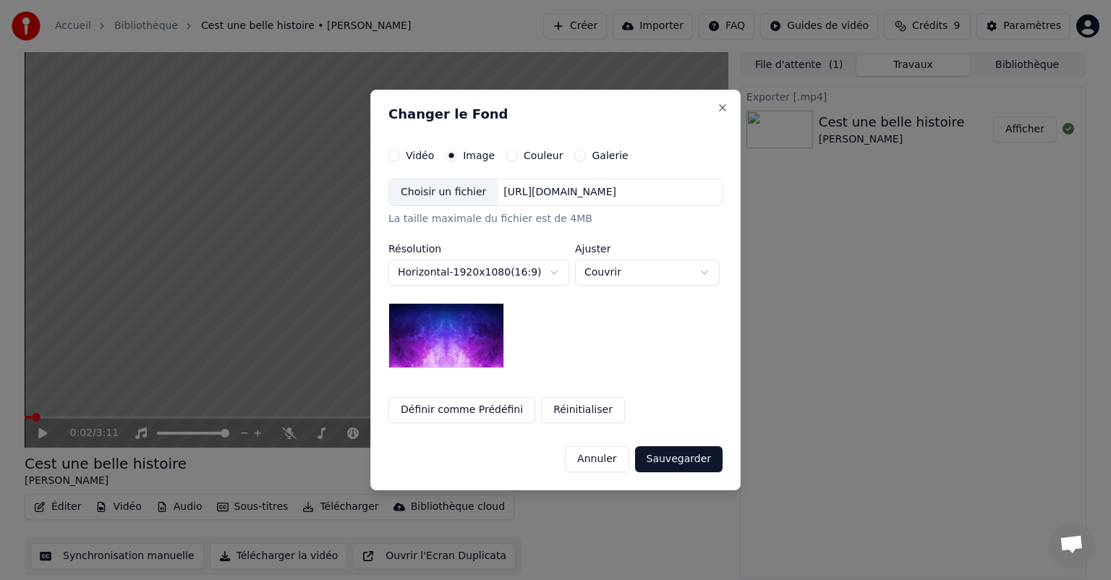
click at [538, 159] on label "Couleur" at bounding box center [543, 156] width 39 height 10
click at [518, 159] on button "Couleur" at bounding box center [513, 156] width 12 height 12
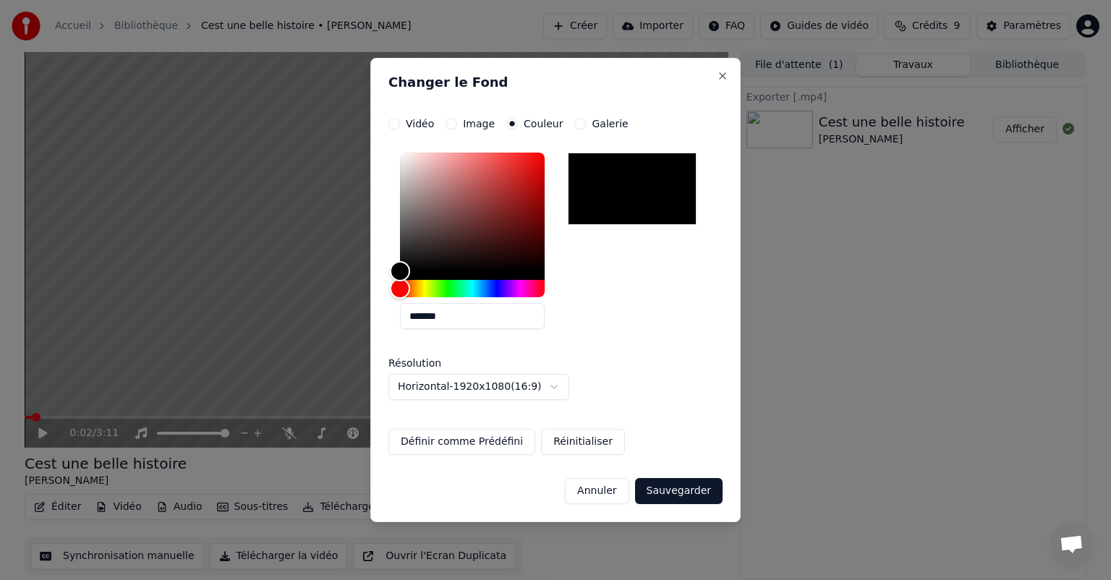
click at [579, 124] on div "Galerie" at bounding box center [602, 124] width 54 height 12
click at [575, 124] on button "Galerie" at bounding box center [581, 124] width 12 height 12
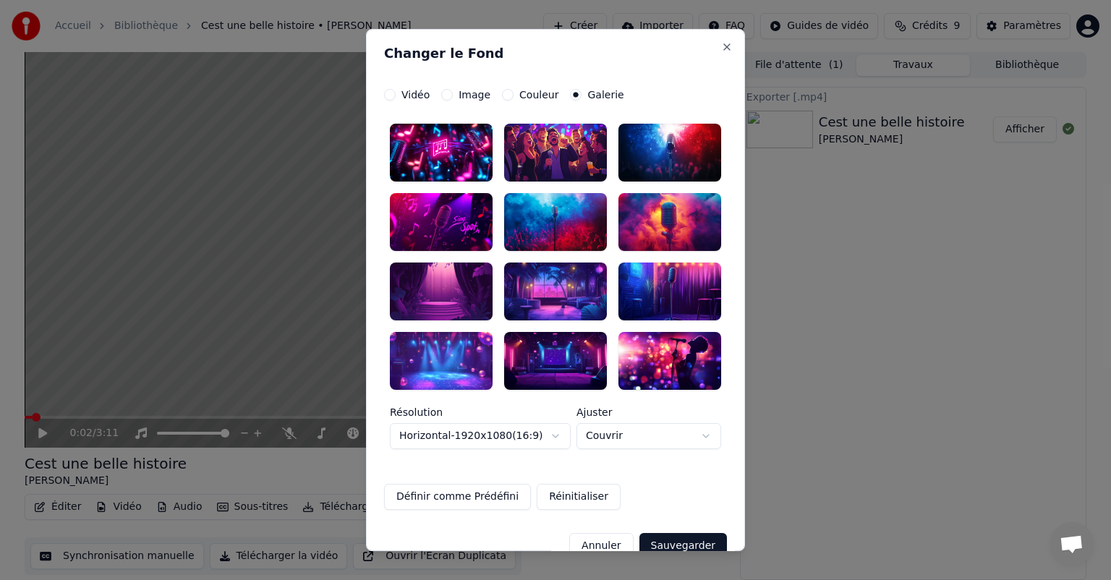
click at [441, 93] on button "Image" at bounding box center [447, 95] width 12 height 12
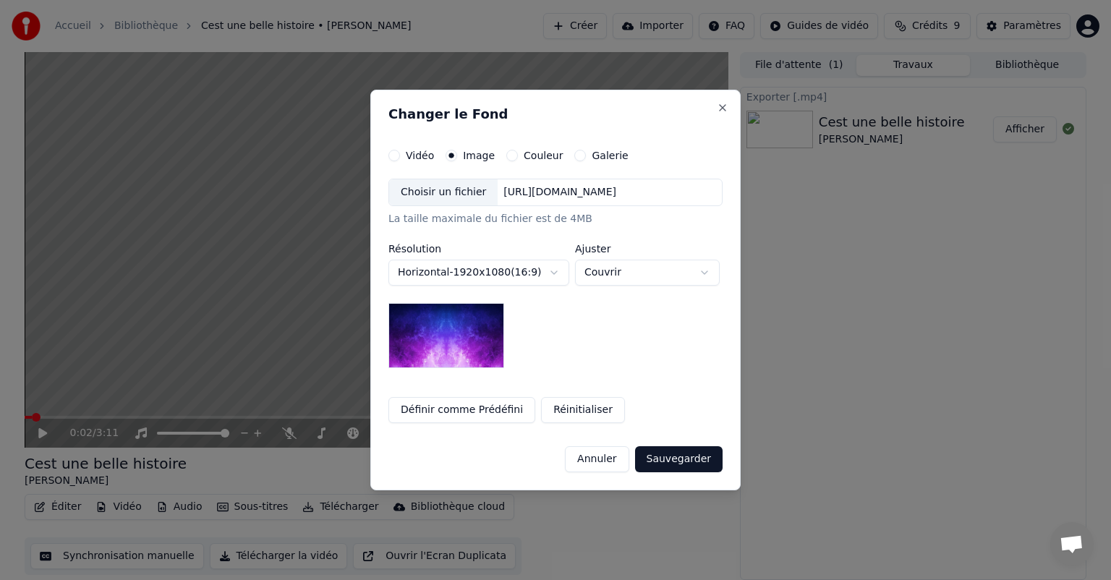
click at [527, 186] on div "https://imagedelivery.net/jkI57_JBx8hWPzcSI-uF5w/c7639807-3f76-4ea5-9112-66e75e…" at bounding box center [560, 192] width 124 height 14
click at [459, 192] on div "Choisir un fichier" at bounding box center [443, 192] width 109 height 26
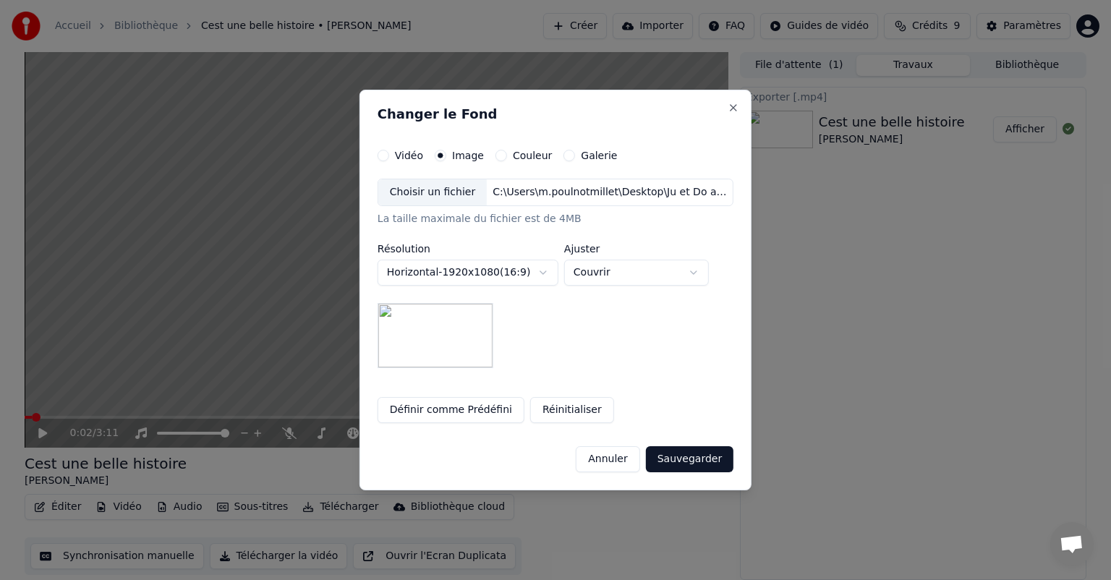
click at [684, 454] on button "Sauvegarder" at bounding box center [690, 459] width 88 height 26
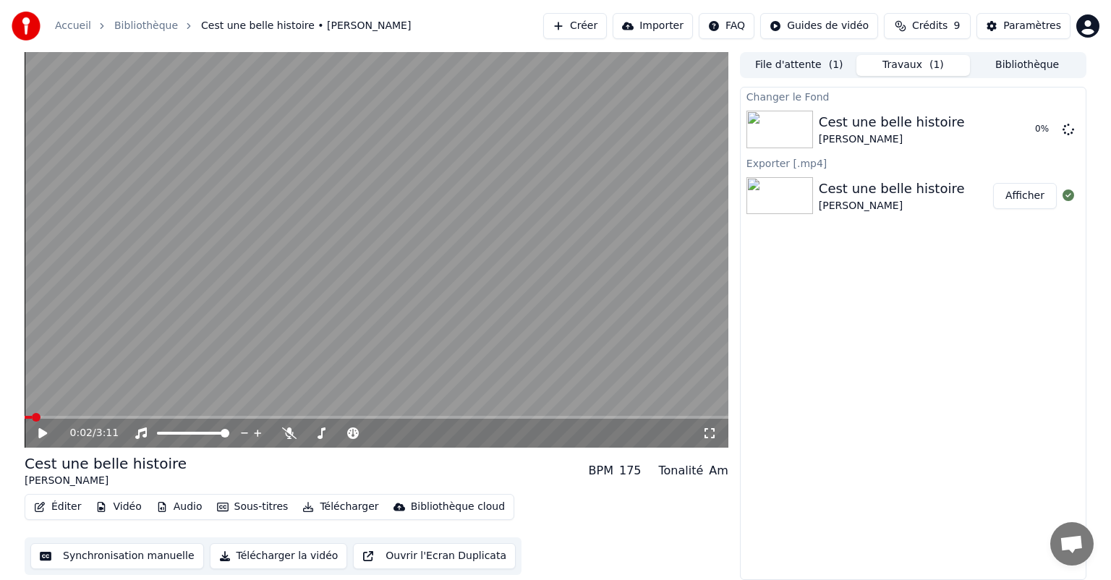
click at [146, 560] on button "Synchronisation manuelle" at bounding box center [117, 556] width 174 height 26
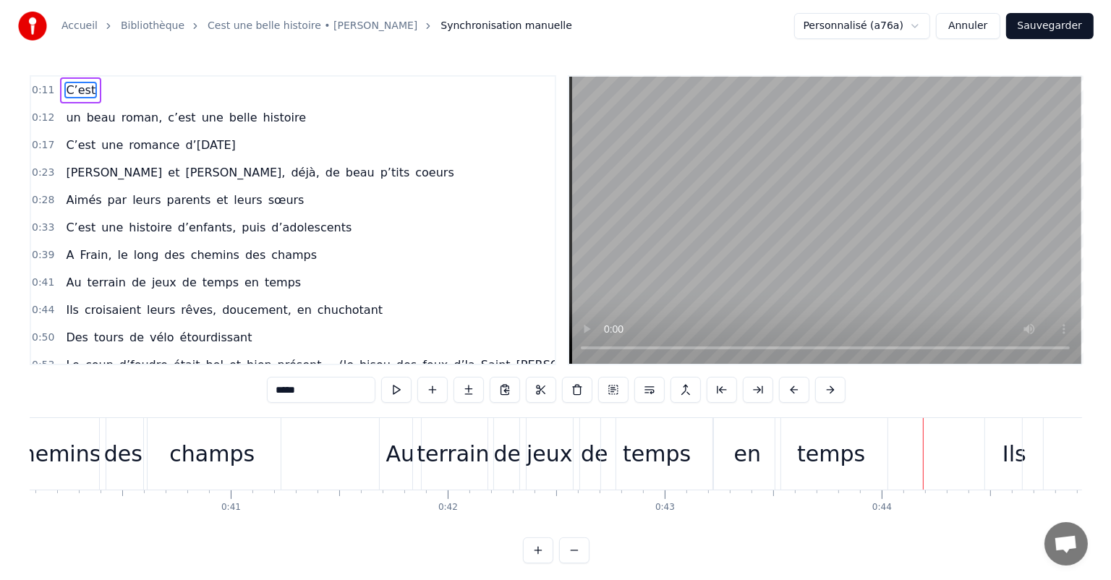
scroll to position [0, 9519]
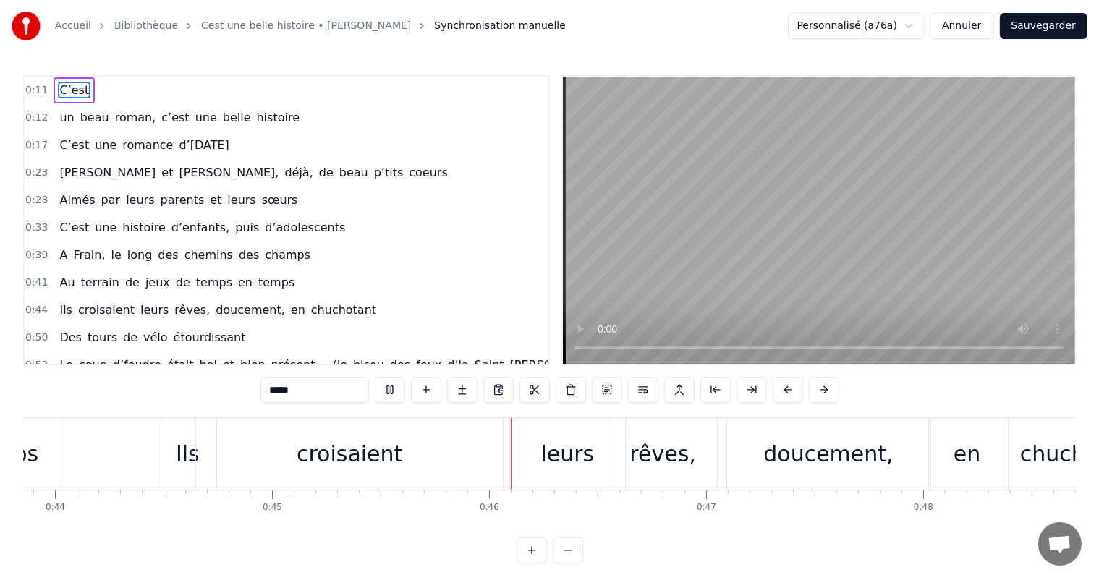
click at [950, 33] on button "Annuler" at bounding box center [962, 26] width 64 height 26
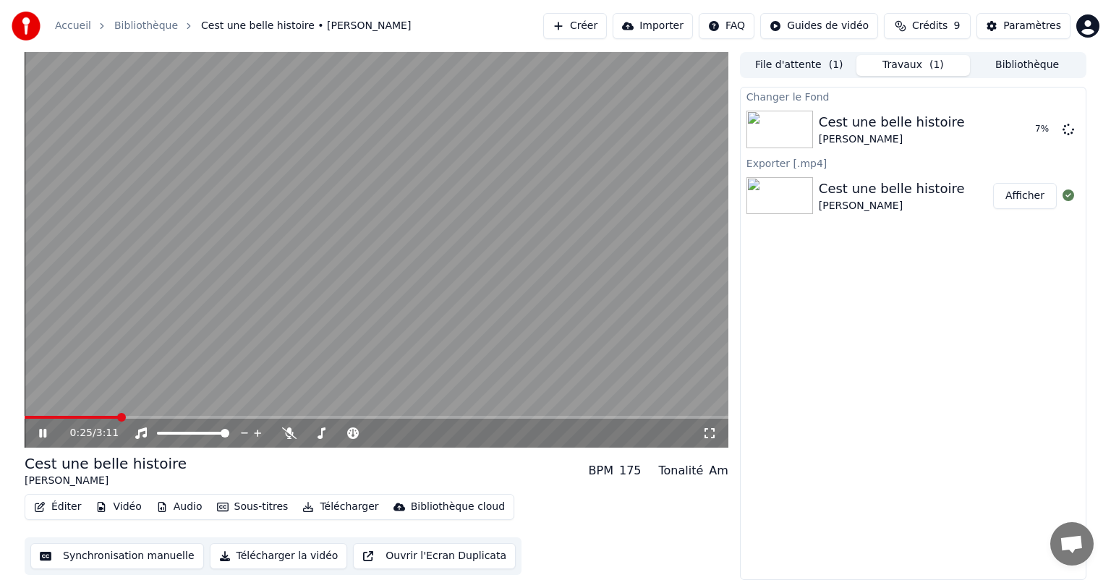
click at [32, 434] on div "0:25 / 3:11" at bounding box center [376, 433] width 692 height 14
click at [41, 429] on icon at bounding box center [42, 433] width 7 height 9
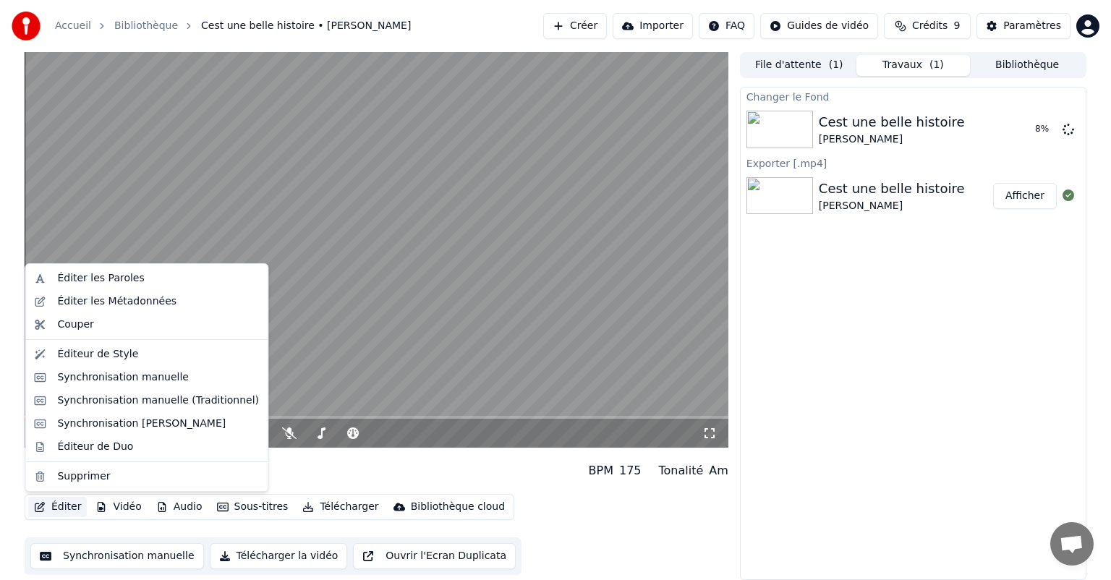
click at [59, 507] on button "Éditer" at bounding box center [57, 507] width 59 height 20
click at [88, 285] on div "Éditer les Paroles" at bounding box center [100, 278] width 87 height 14
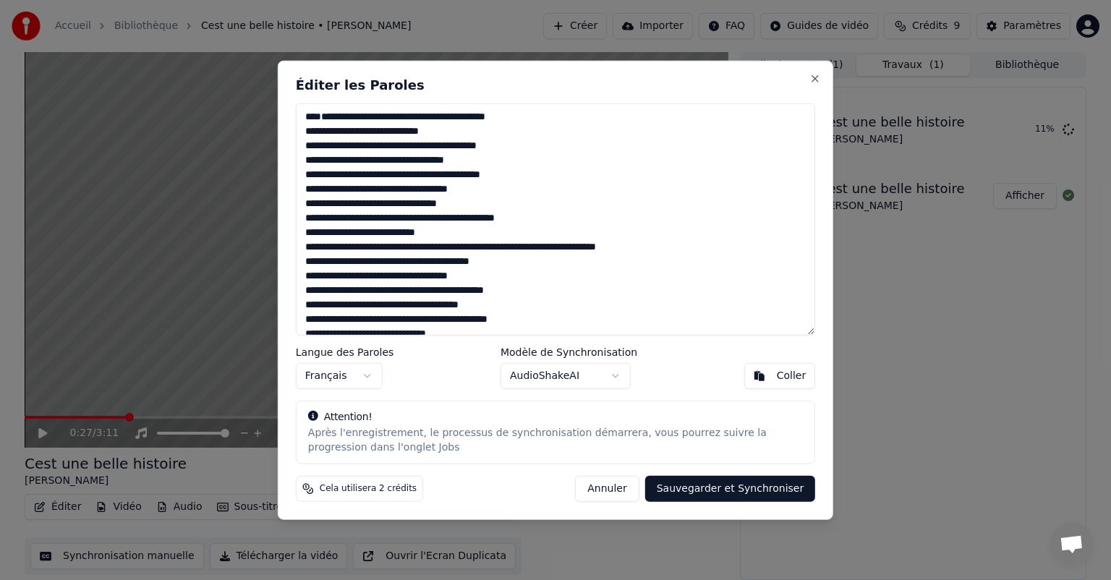
click at [329, 217] on textarea at bounding box center [556, 219] width 520 height 232
click at [326, 156] on textarea at bounding box center [556, 219] width 520 height 232
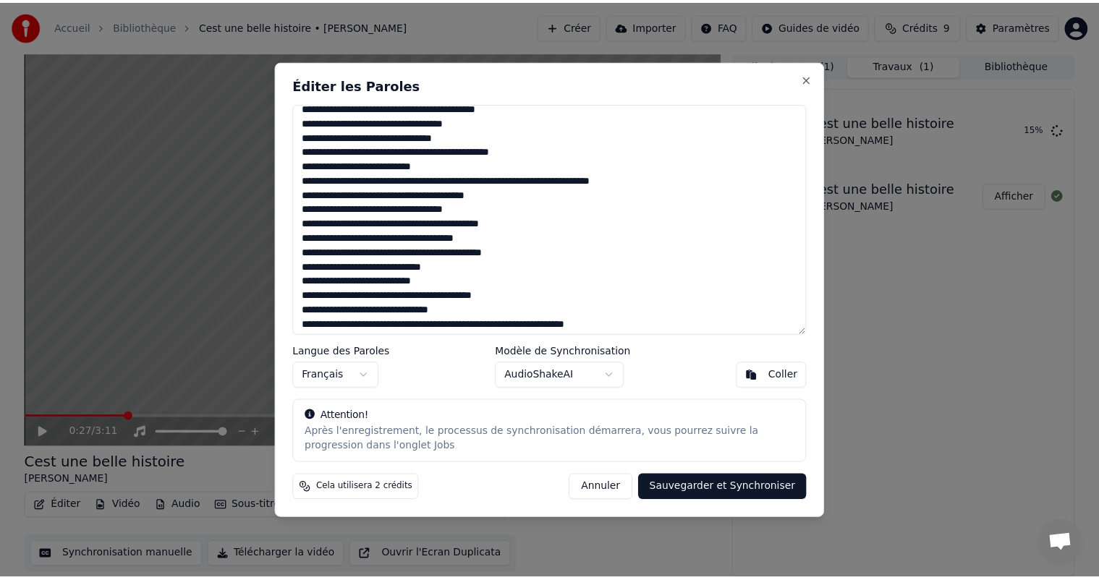
scroll to position [62, 0]
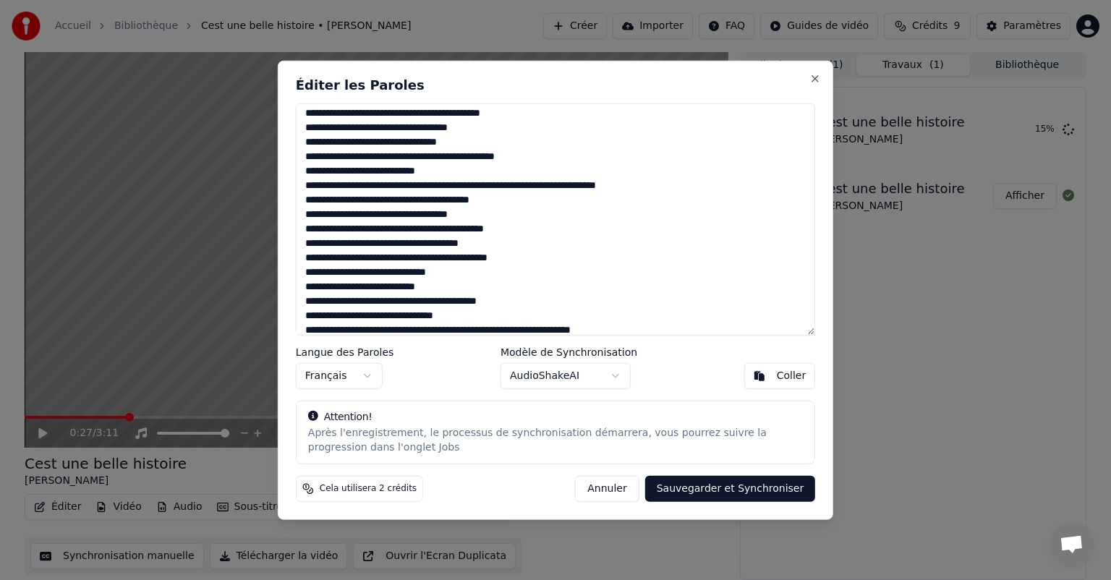
click at [443, 140] on textarea at bounding box center [556, 219] width 520 height 232
click at [729, 486] on button "Sauvegarder et Synchroniser" at bounding box center [730, 488] width 171 height 26
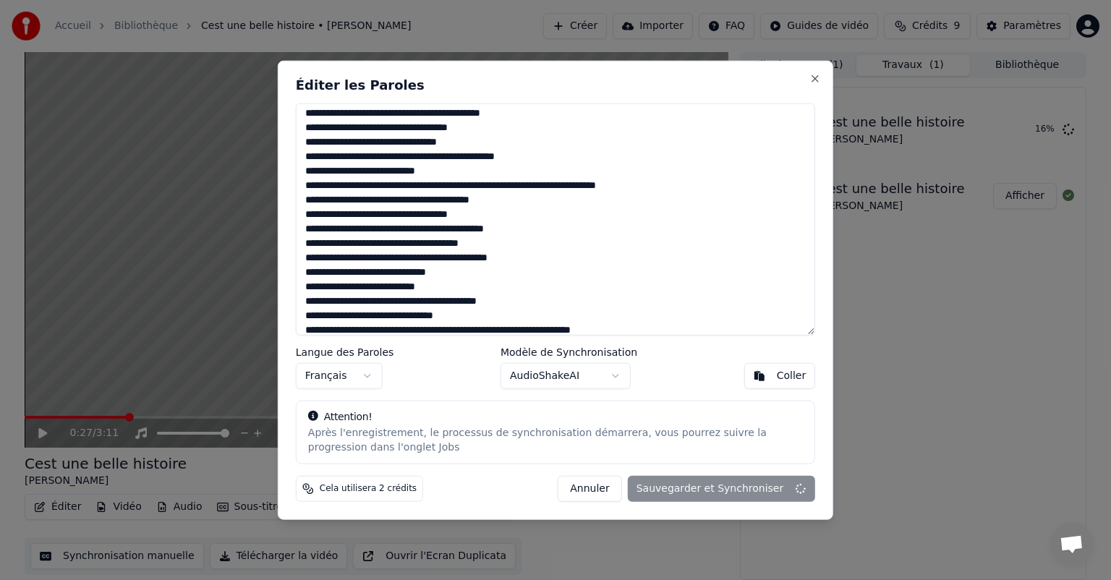
type textarea "**********"
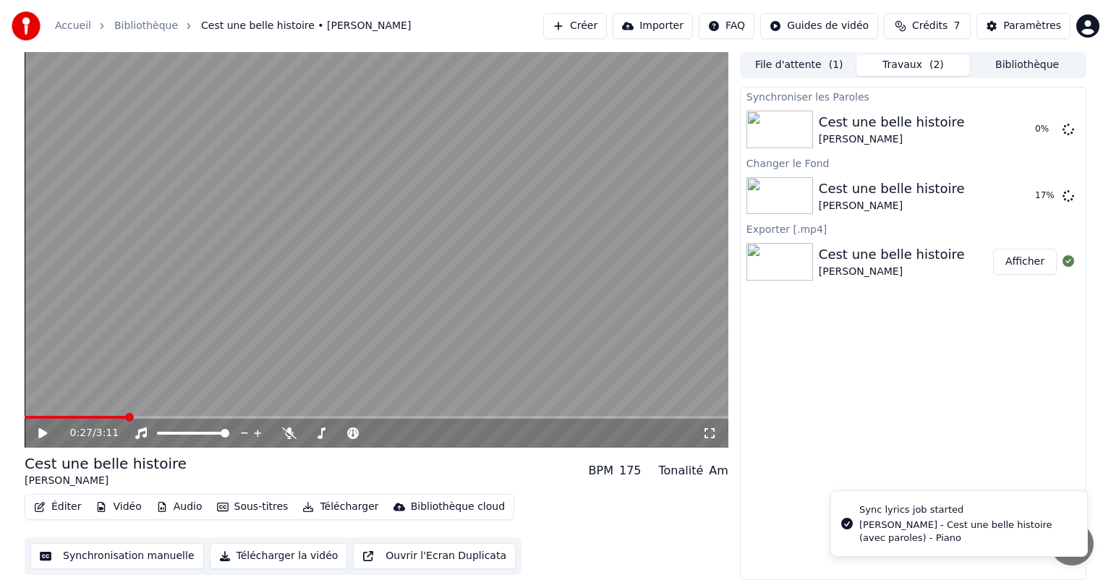
click at [126, 556] on button "Synchronisation manuelle" at bounding box center [117, 556] width 174 height 26
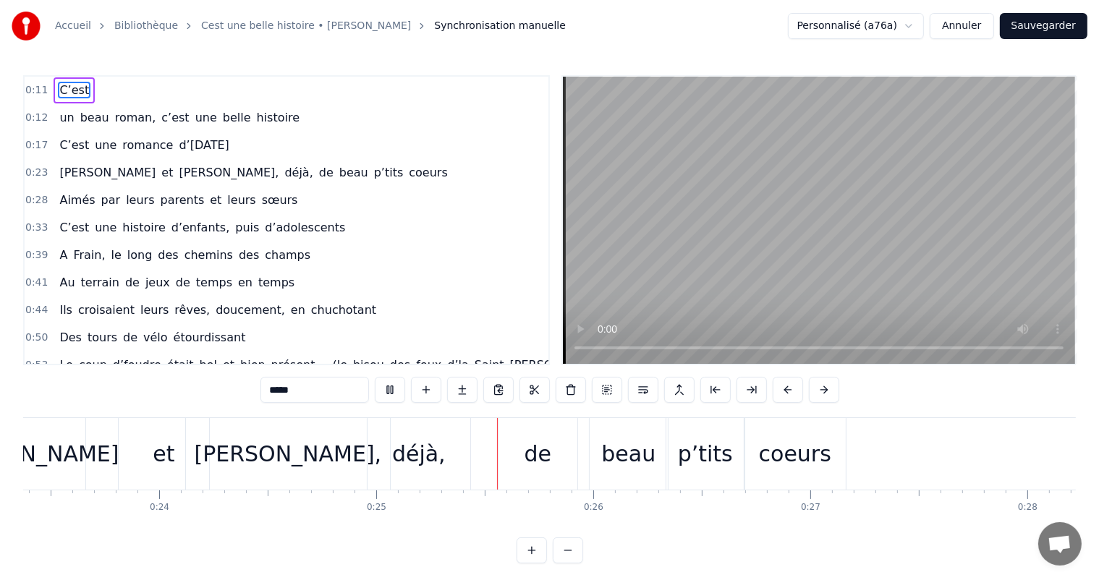
scroll to position [0, 5328]
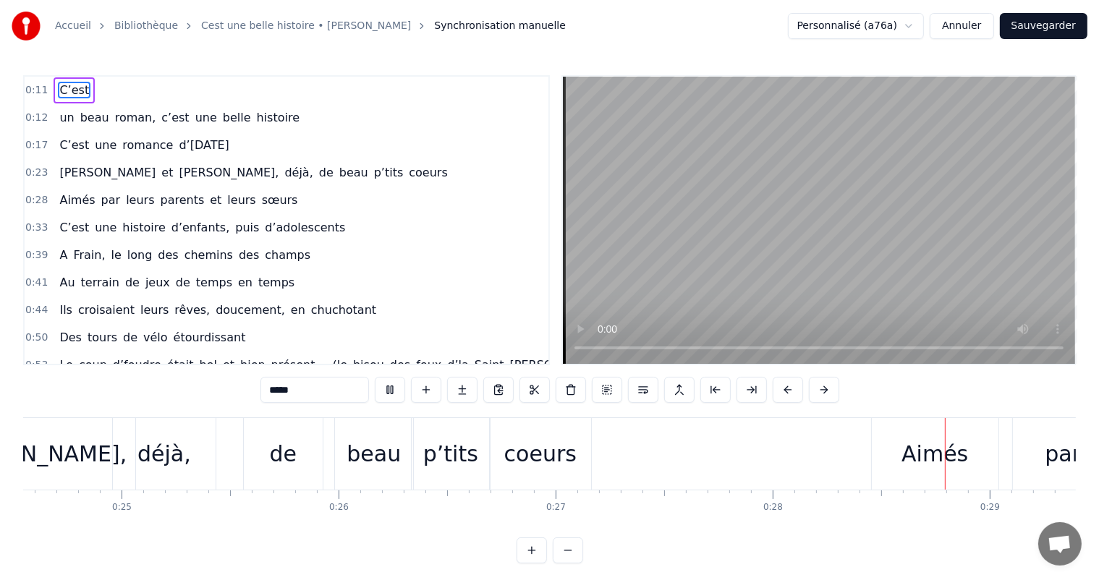
click at [972, 33] on button "Annuler" at bounding box center [962, 26] width 64 height 26
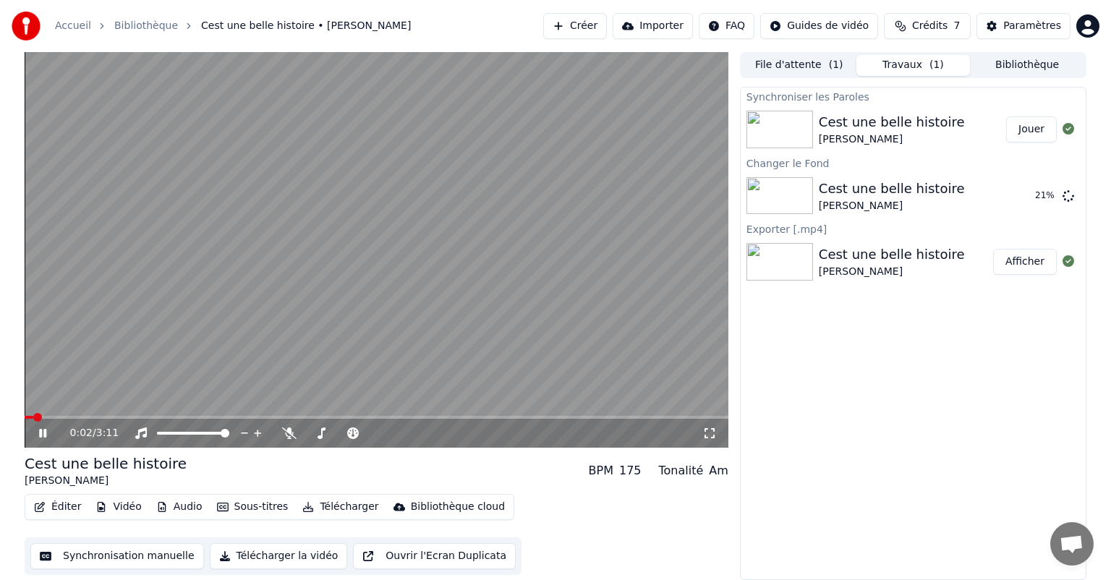
click at [74, 416] on span at bounding box center [377, 417] width 704 height 3
click at [62, 415] on video at bounding box center [377, 250] width 704 height 396
click at [53, 417] on span at bounding box center [52, 417] width 54 height 3
click at [831, 136] on div "[PERSON_NAME]" at bounding box center [892, 139] width 146 height 14
click at [781, 137] on img at bounding box center [780, 130] width 67 height 38
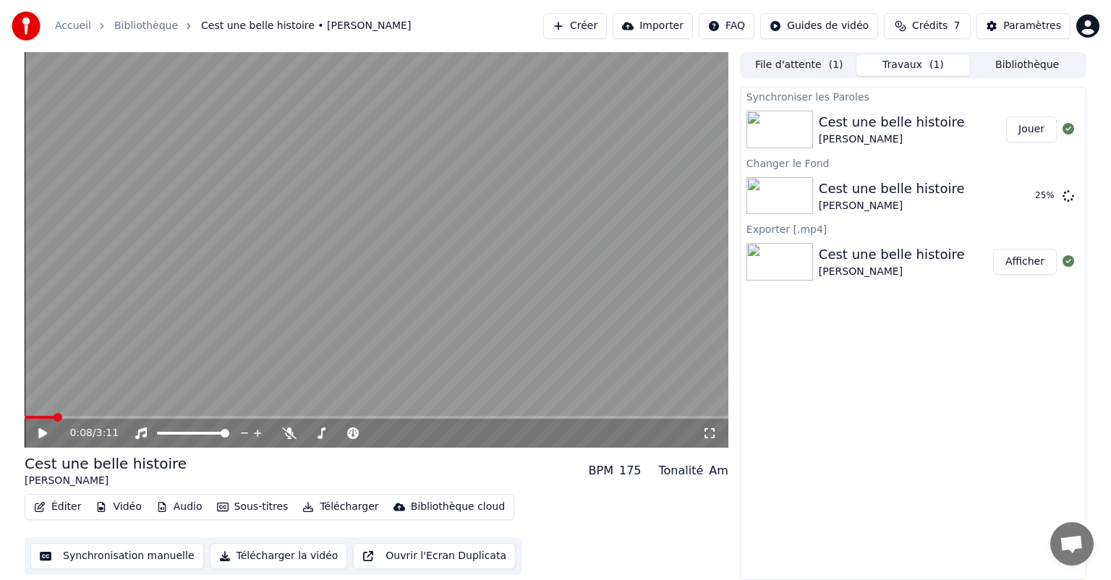
click at [781, 137] on img at bounding box center [780, 130] width 67 height 38
click at [1030, 128] on button "Jouer" at bounding box center [1031, 129] width 51 height 26
click at [104, 559] on button "Synchronisation manuelle" at bounding box center [117, 556] width 174 height 26
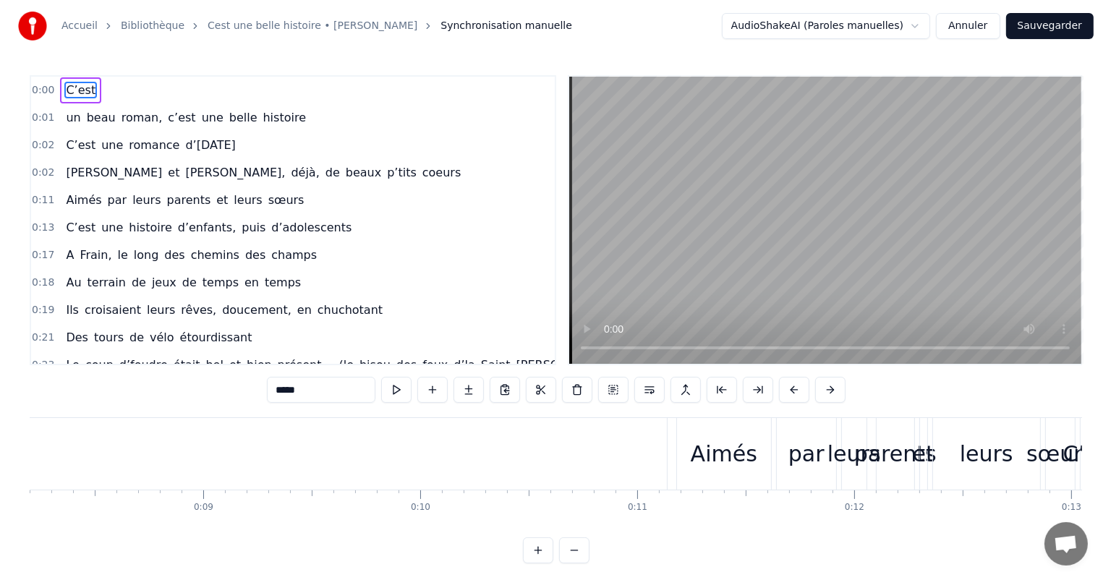
scroll to position [0, 1311]
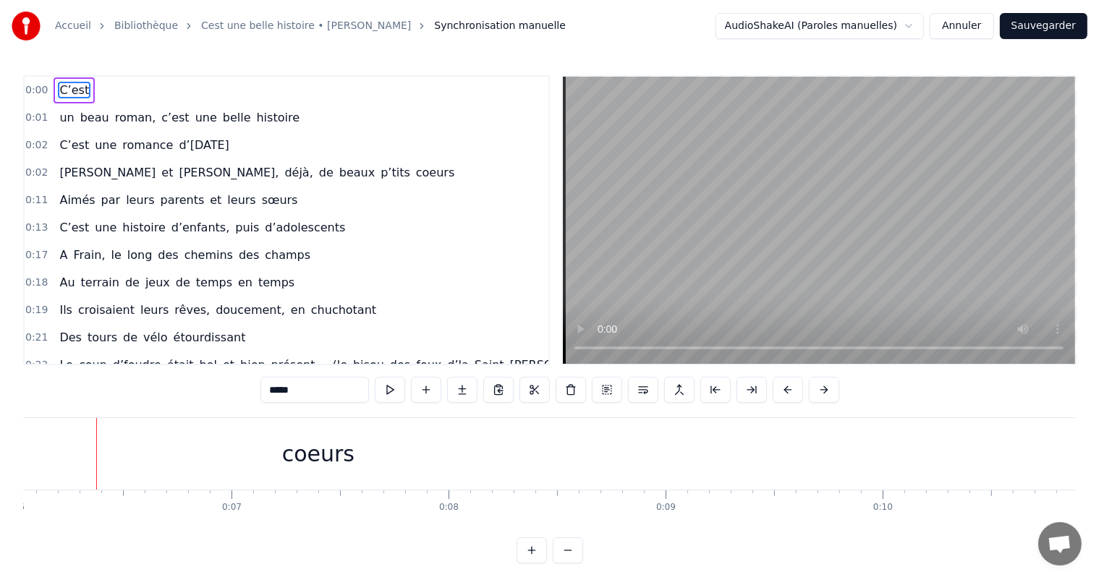
click at [972, 25] on button "Annuler" at bounding box center [962, 26] width 64 height 26
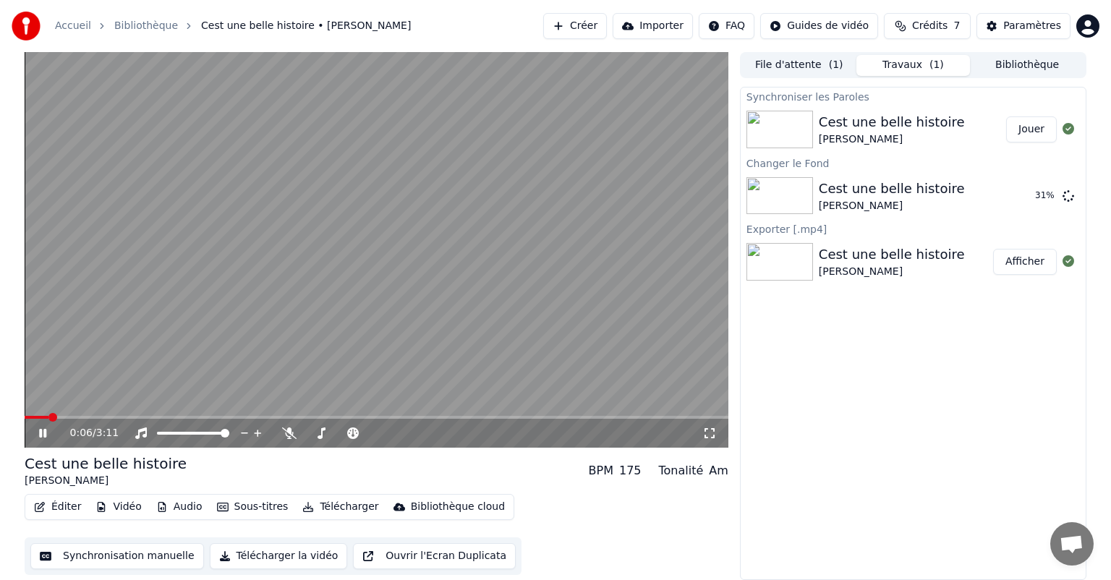
click at [179, 414] on video at bounding box center [377, 250] width 704 height 396
click at [179, 416] on span at bounding box center [377, 417] width 704 height 3
click at [30, 415] on video at bounding box center [377, 250] width 704 height 396
click at [33, 414] on video at bounding box center [377, 250] width 704 height 396
click at [35, 420] on div "0:43 / 3:11" at bounding box center [377, 433] width 704 height 29
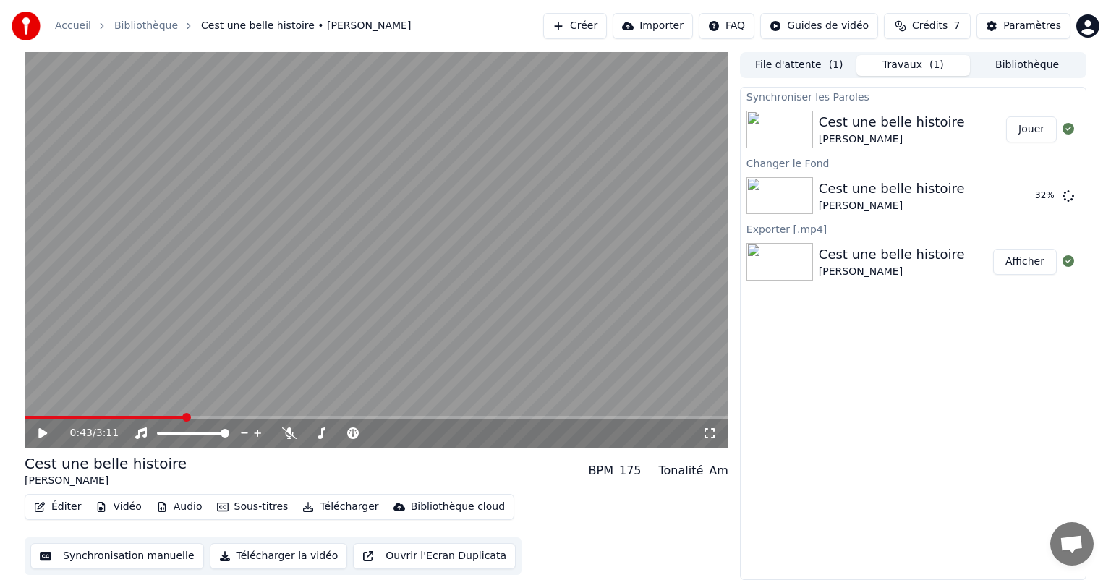
click at [46, 416] on span at bounding box center [105, 417] width 160 height 3
click at [45, 431] on icon at bounding box center [42, 433] width 9 height 10
click at [25, 418] on span at bounding box center [29, 417] width 9 height 9
click at [41, 431] on icon at bounding box center [42, 433] width 7 height 9
click at [878, 265] on div "[PERSON_NAME]" at bounding box center [892, 272] width 146 height 14
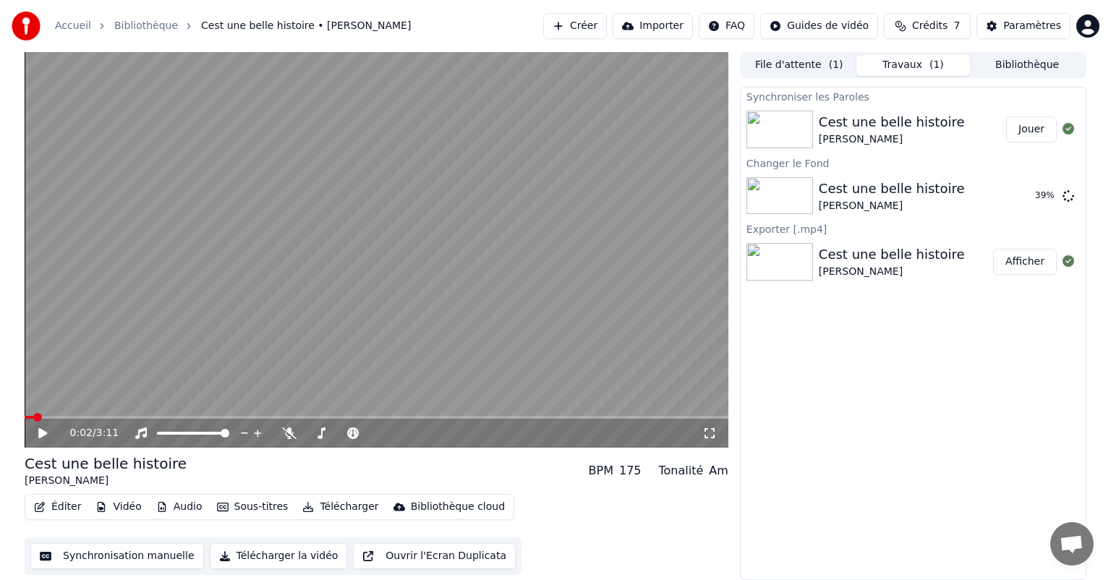
click at [1025, 260] on button "Afficher" at bounding box center [1025, 262] width 64 height 26
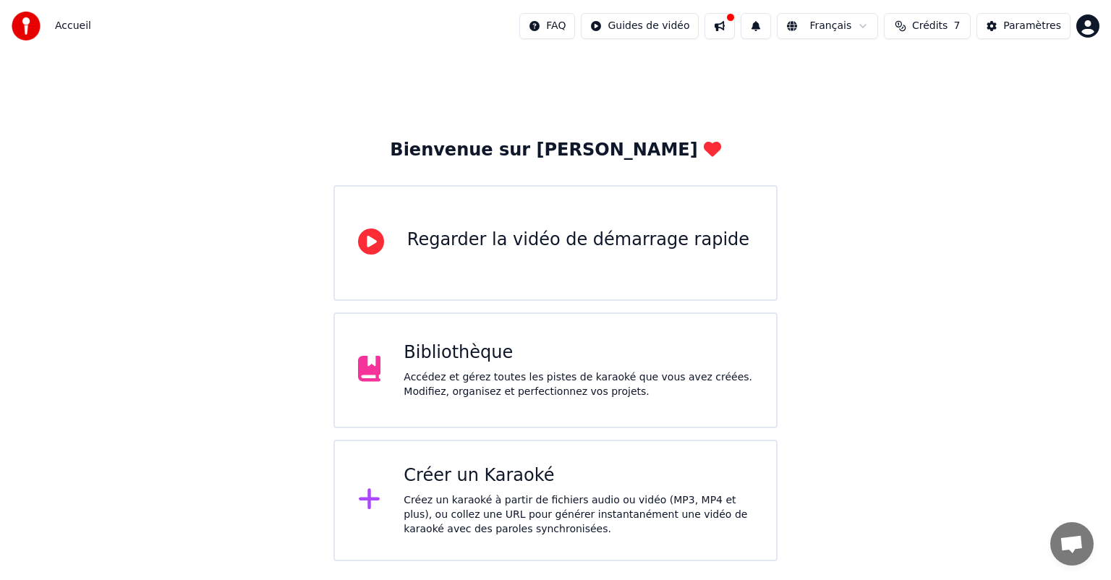
click at [489, 355] on div "Bibliothèque" at bounding box center [578, 353] width 349 height 23
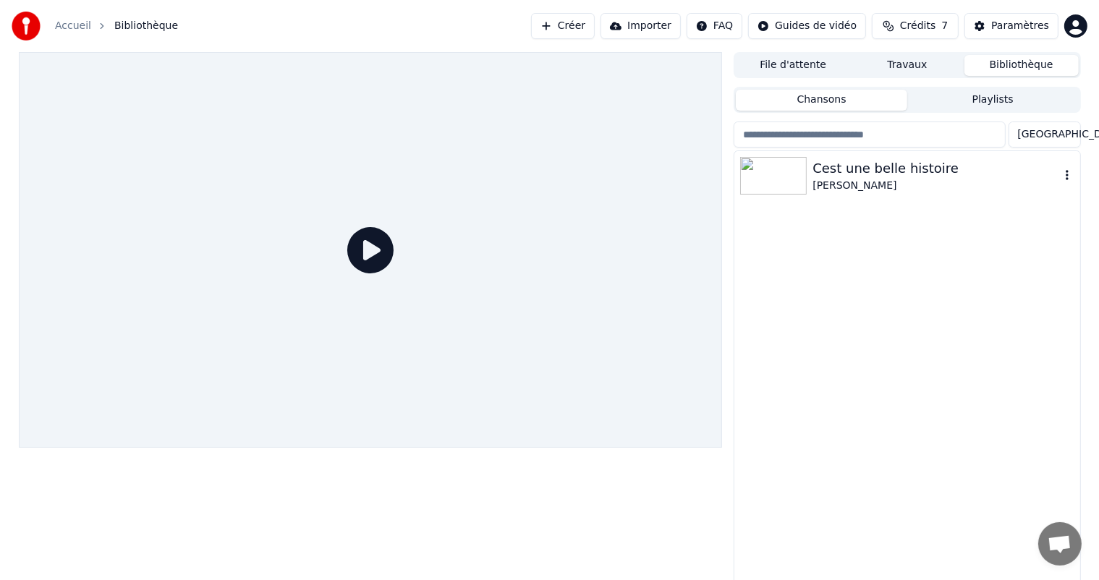
click at [886, 174] on div "Cest une belle histoire" at bounding box center [936, 168] width 247 height 20
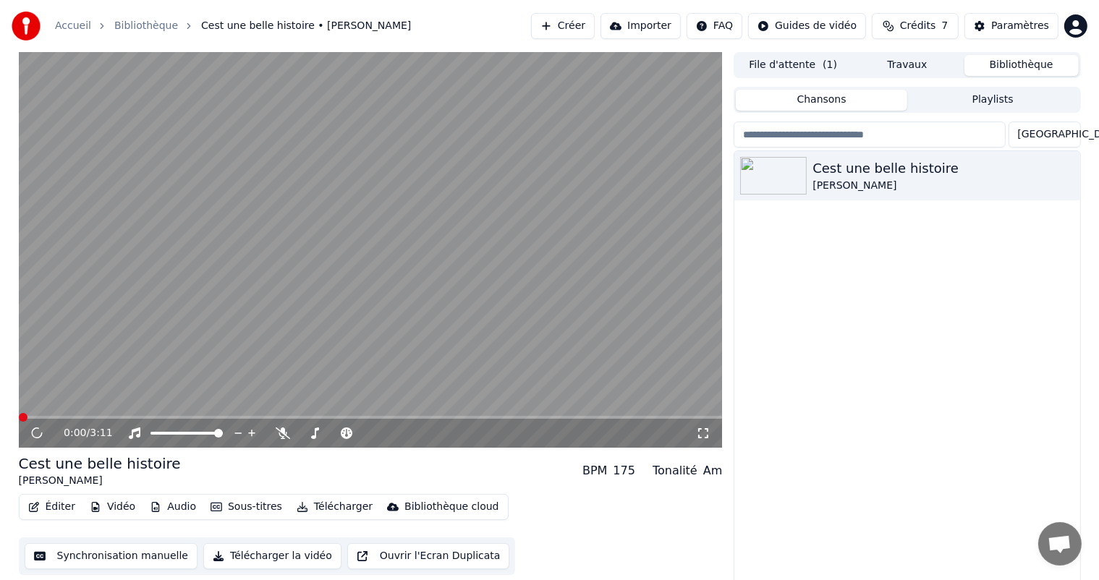
click at [51, 419] on span at bounding box center [371, 417] width 704 height 3
click at [24, 417] on span at bounding box center [22, 417] width 7 height 3
click at [43, 417] on span at bounding box center [371, 417] width 704 height 3
click at [71, 416] on span at bounding box center [371, 417] width 704 height 3
click at [22, 417] on span at bounding box center [46, 417] width 54 height 3
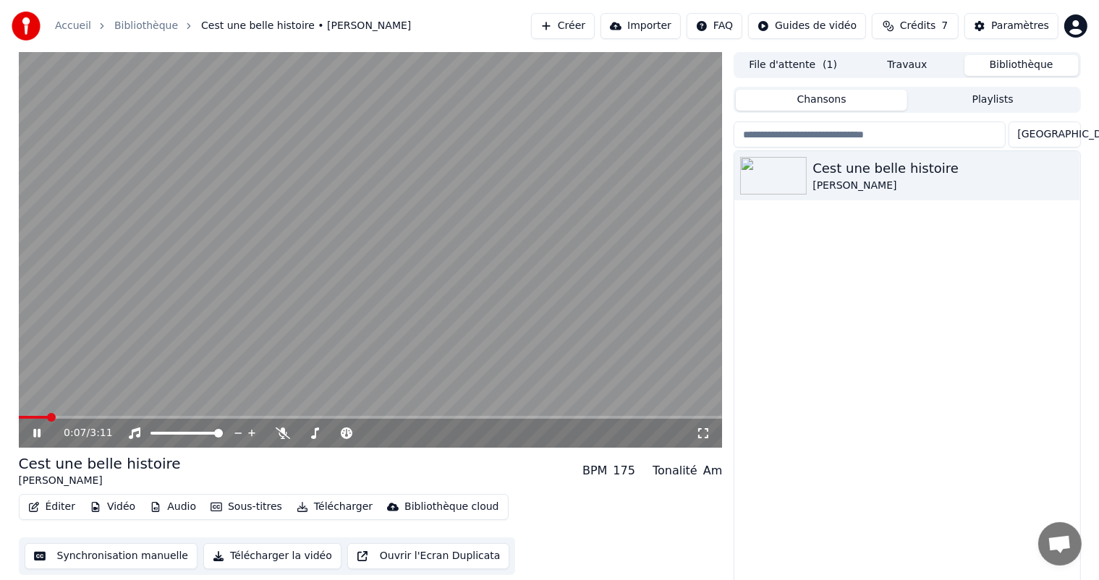
click at [36, 430] on icon at bounding box center [47, 434] width 34 height 12
